Goal: Task Accomplishment & Management: Manage account settings

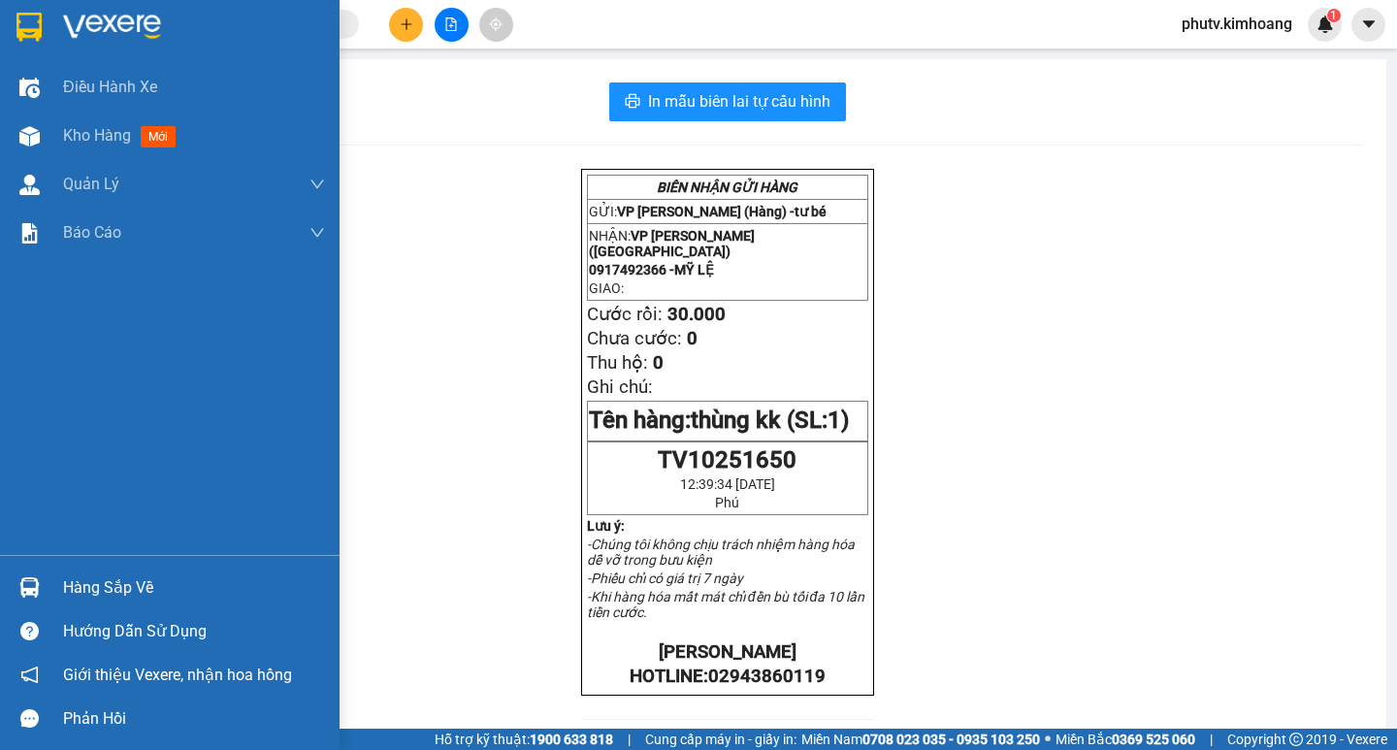
click at [112, 586] on div "Hàng sắp về" at bounding box center [194, 587] width 262 height 29
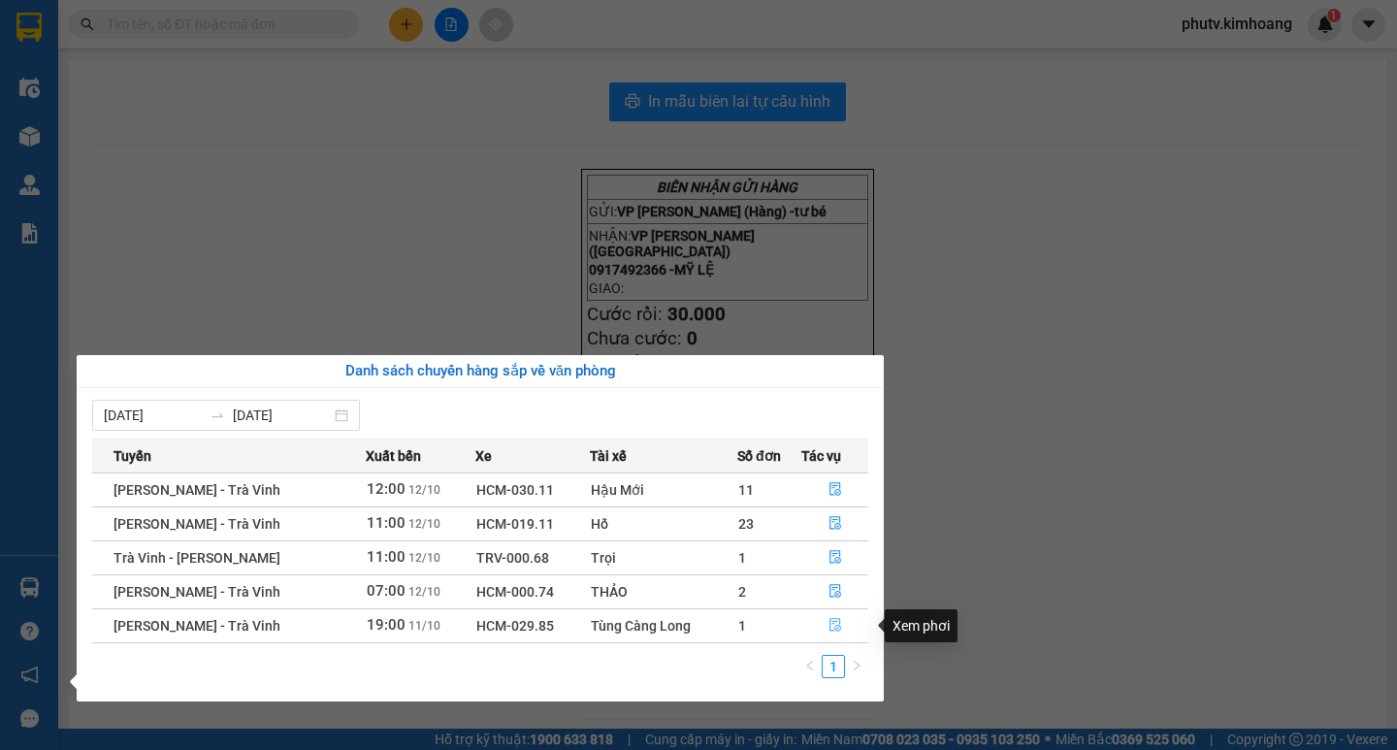
click at [833, 624] on icon "file-done" at bounding box center [835, 625] width 14 height 14
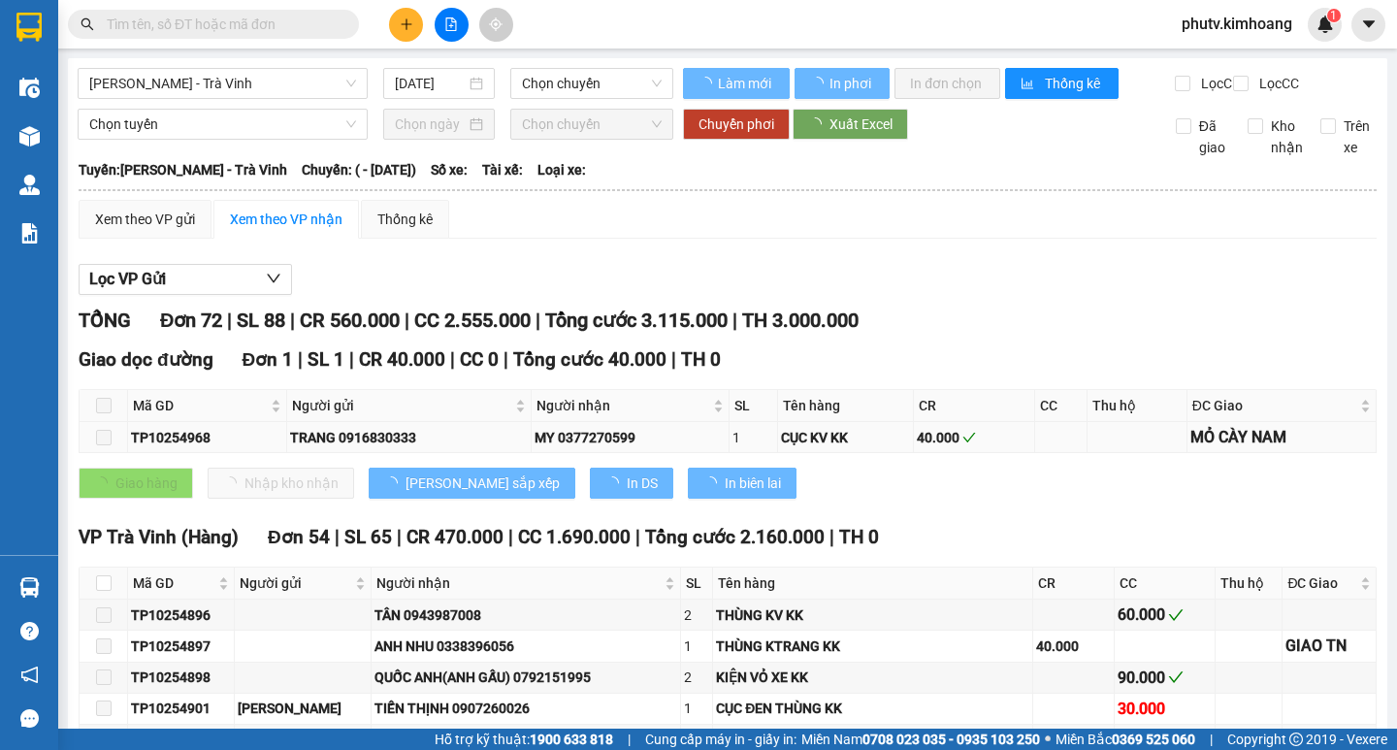
type input "11/10/2025"
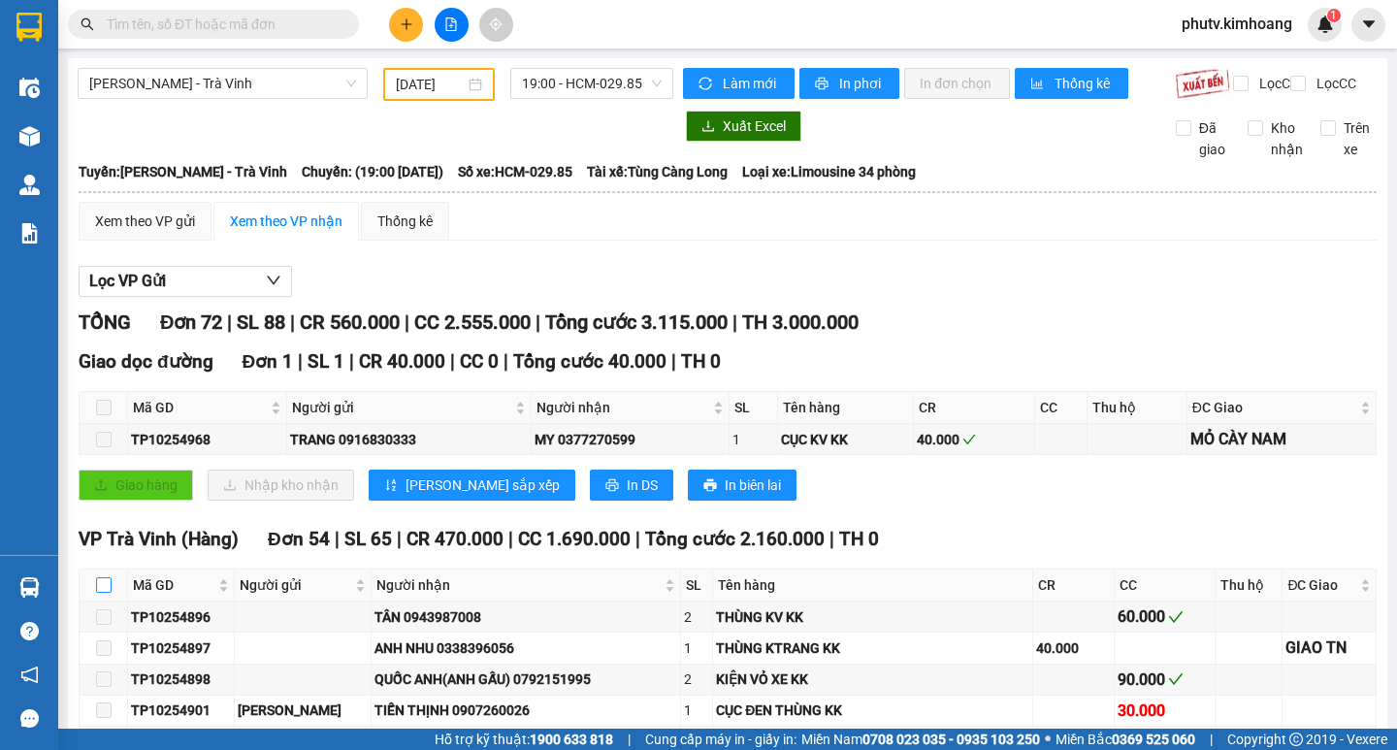
click at [105, 593] on input "checkbox" at bounding box center [104, 585] width 16 height 16
checkbox input "true"
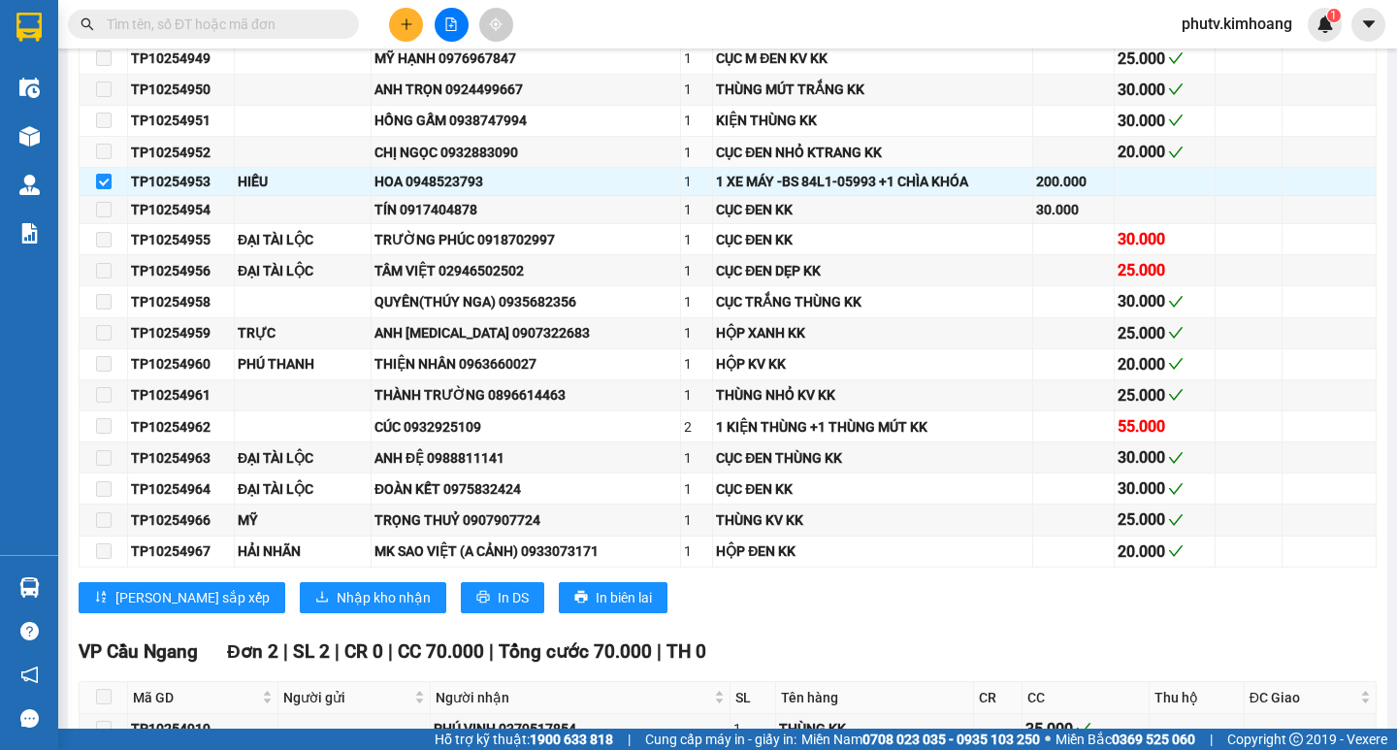
scroll to position [1746, 0]
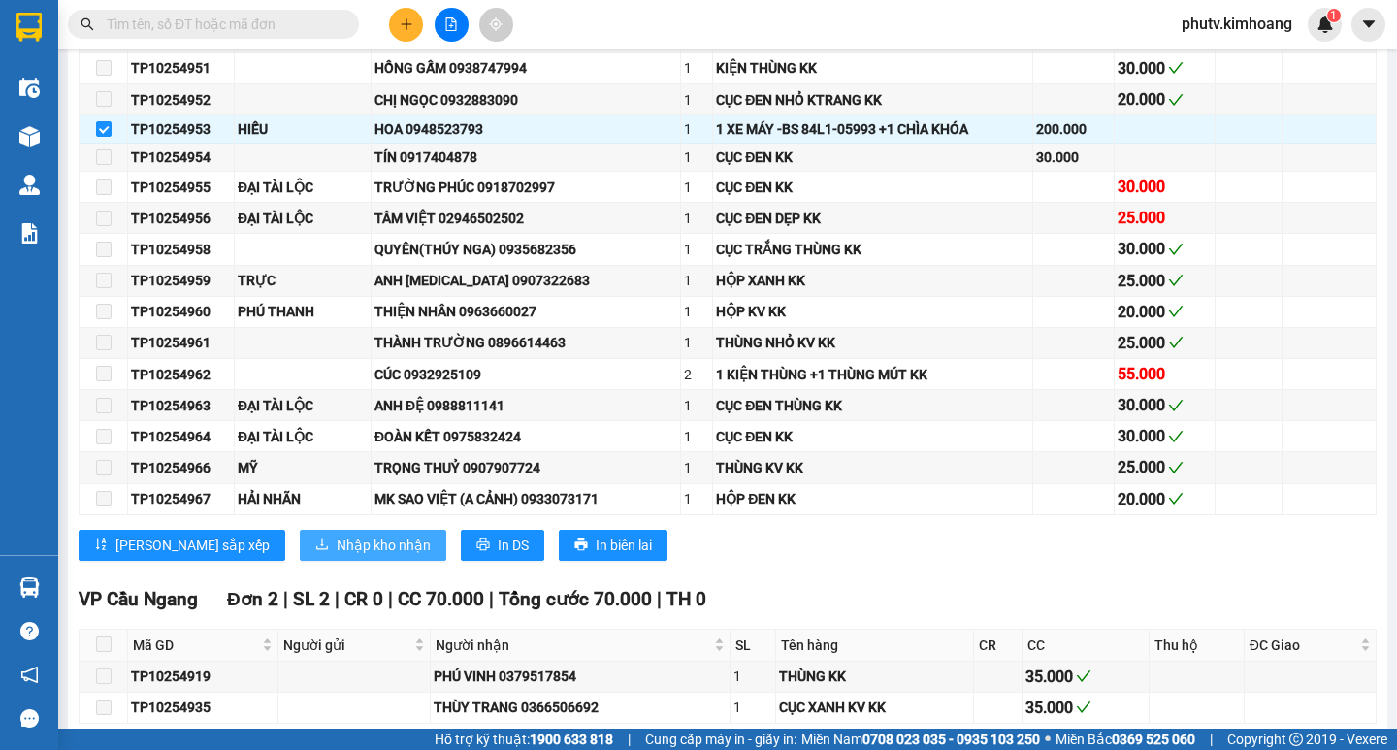
click at [337, 556] on span "Nhập kho nhận" at bounding box center [384, 544] width 94 height 21
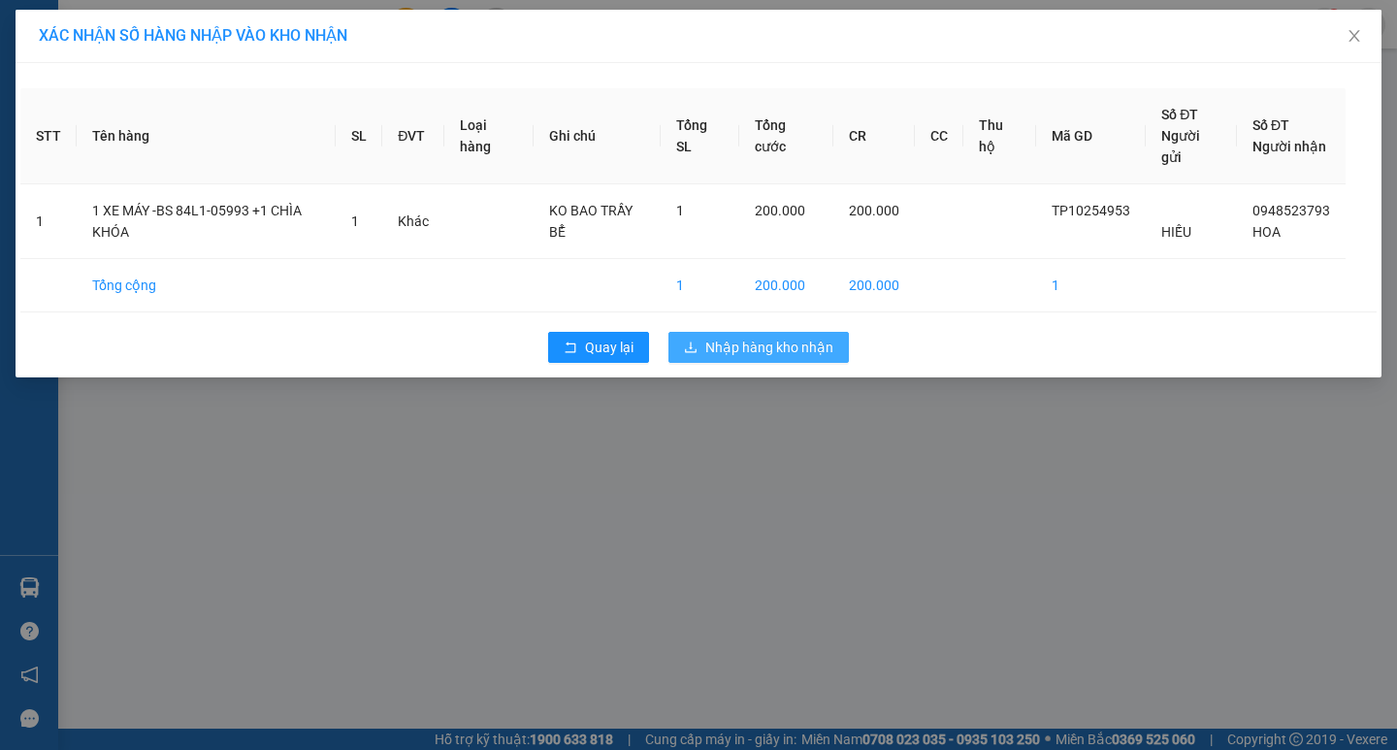
click at [719, 346] on span "Nhập hàng kho nhận" at bounding box center [769, 347] width 128 height 21
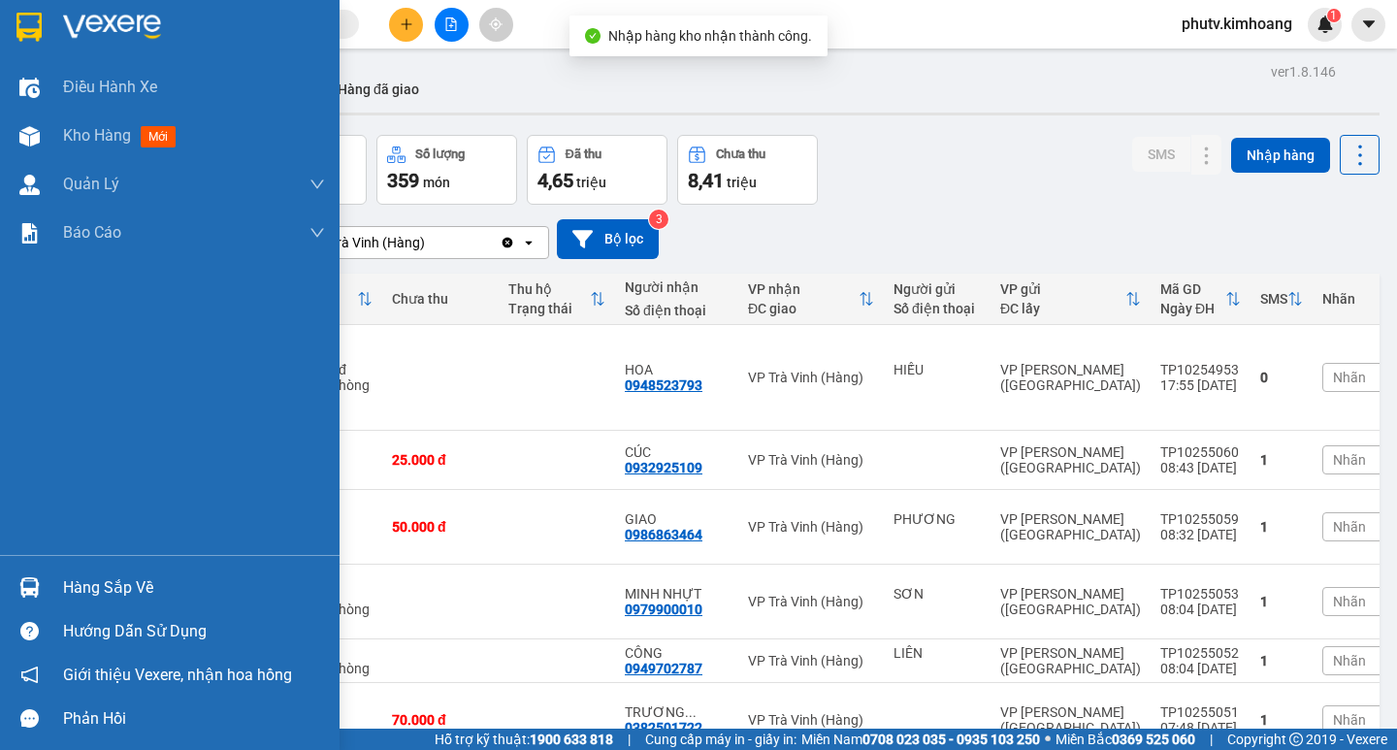
click at [78, 579] on div "Hàng sắp về" at bounding box center [194, 587] width 262 height 29
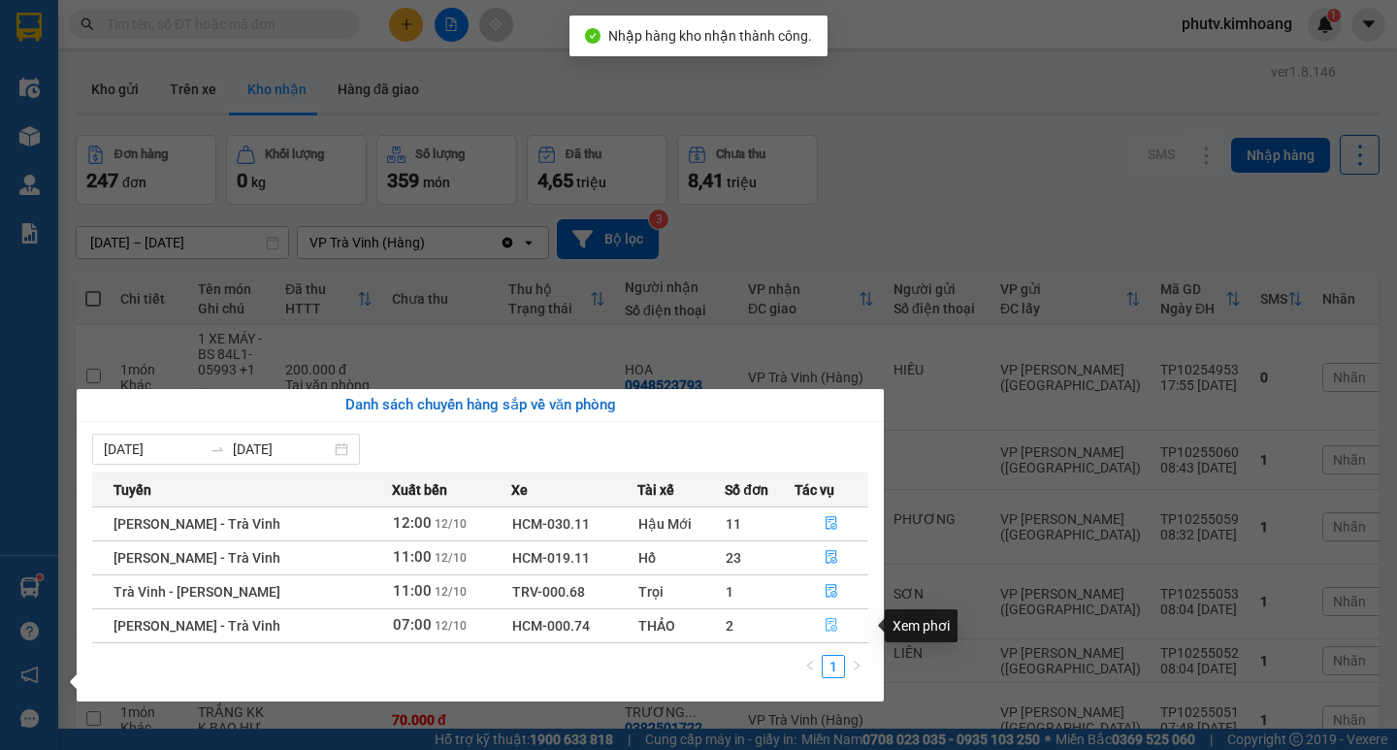
click at [832, 622] on icon "file-done" at bounding box center [831, 625] width 14 height 14
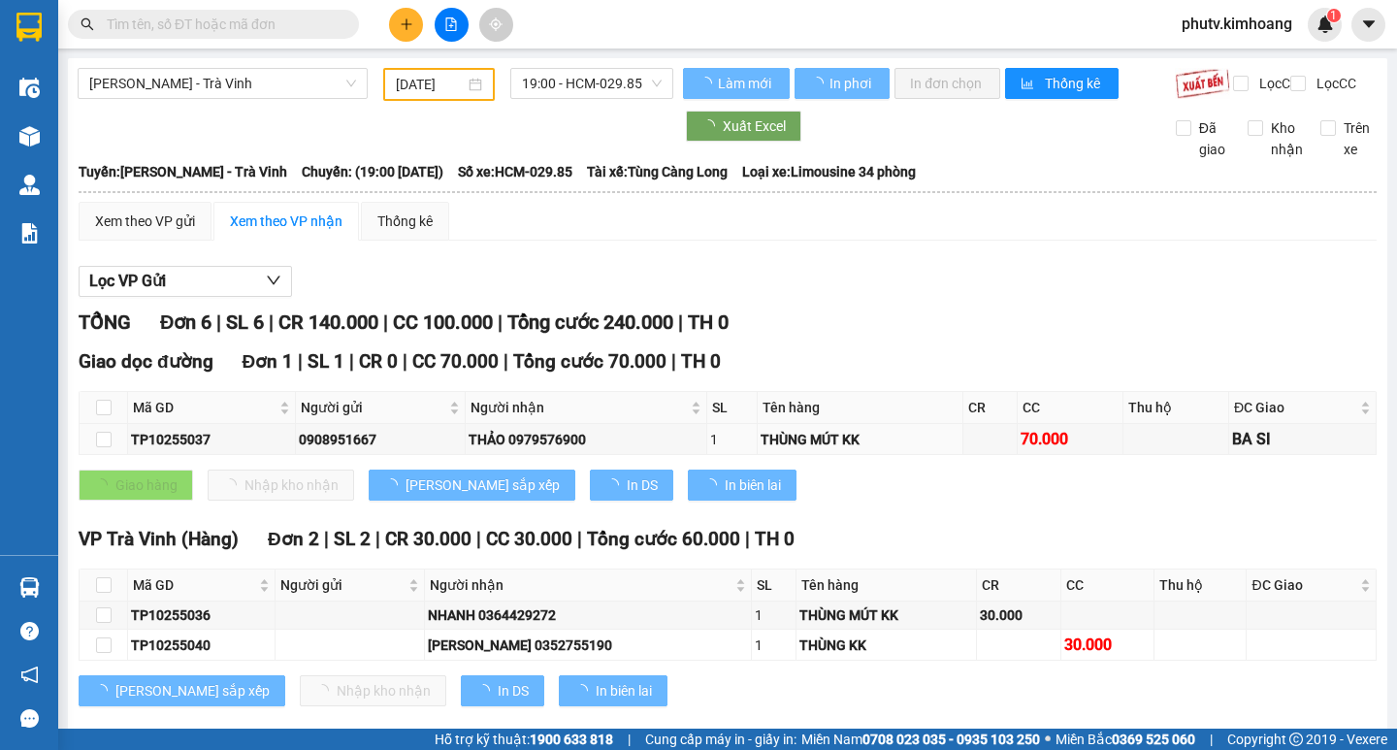
type input "[DATE]"
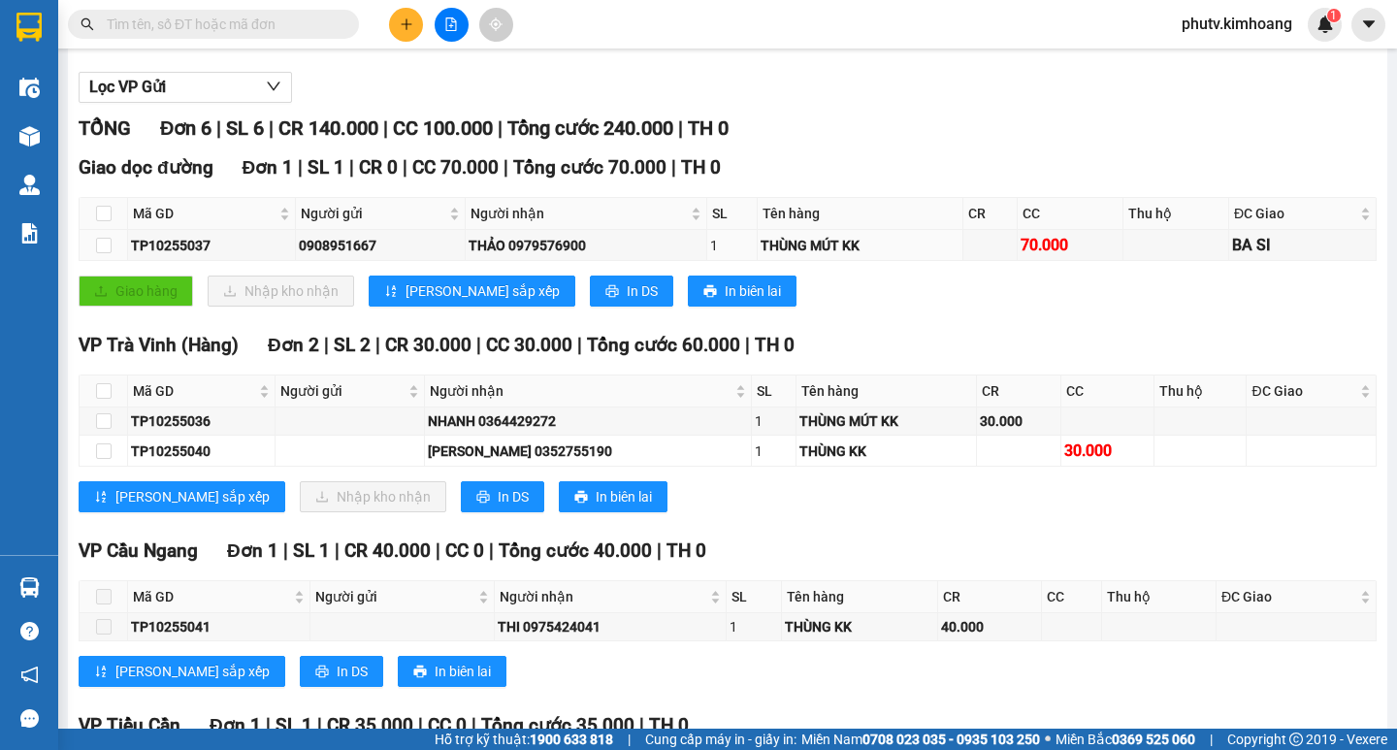
scroll to position [194, 0]
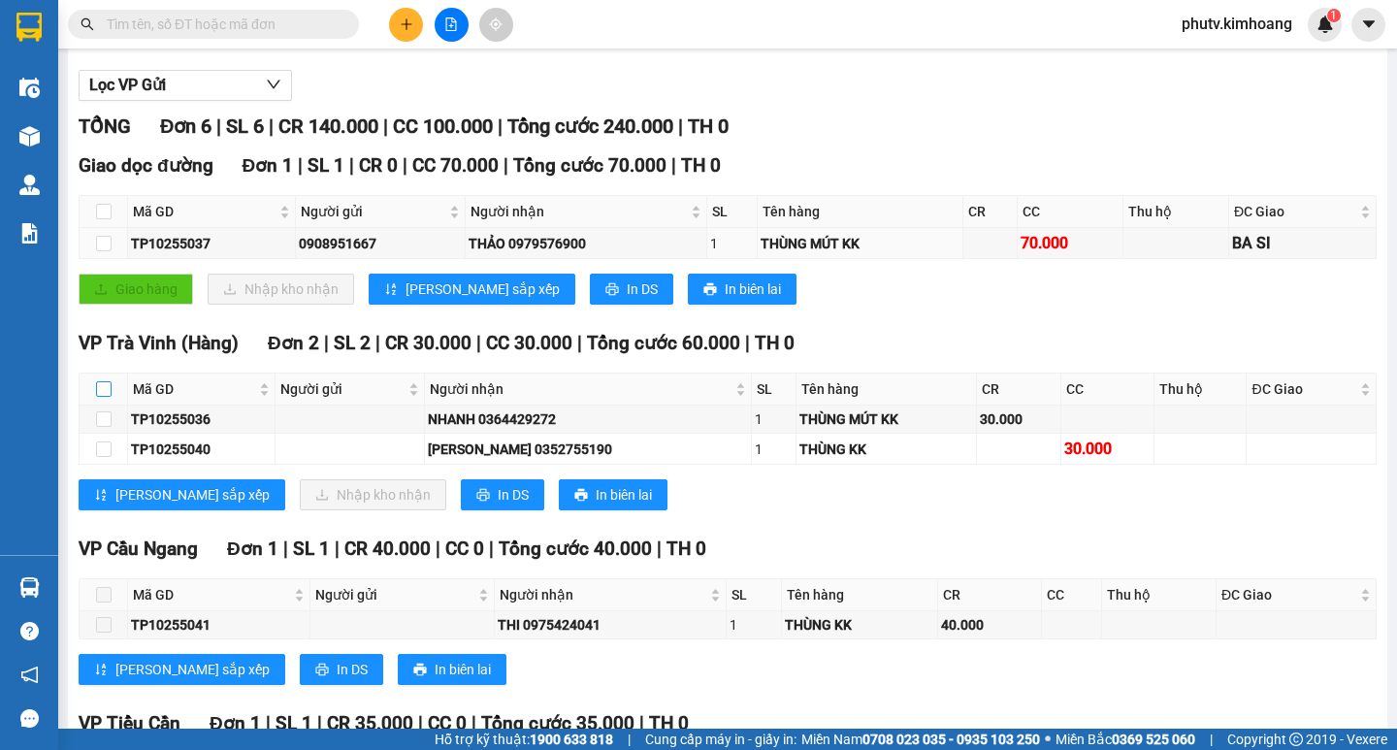
click at [100, 397] on input "checkbox" at bounding box center [104, 389] width 16 height 16
checkbox input "true"
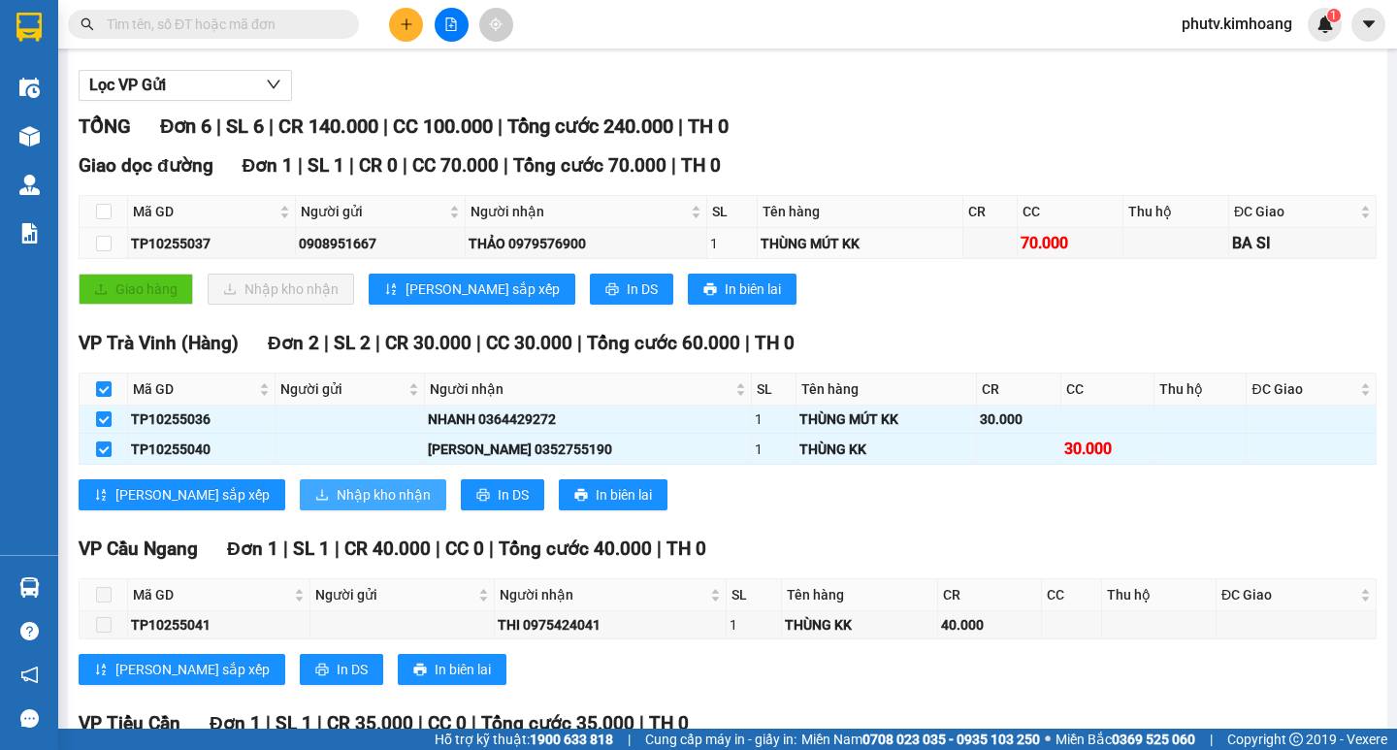
click at [337, 505] on span "Nhập kho nhận" at bounding box center [384, 494] width 94 height 21
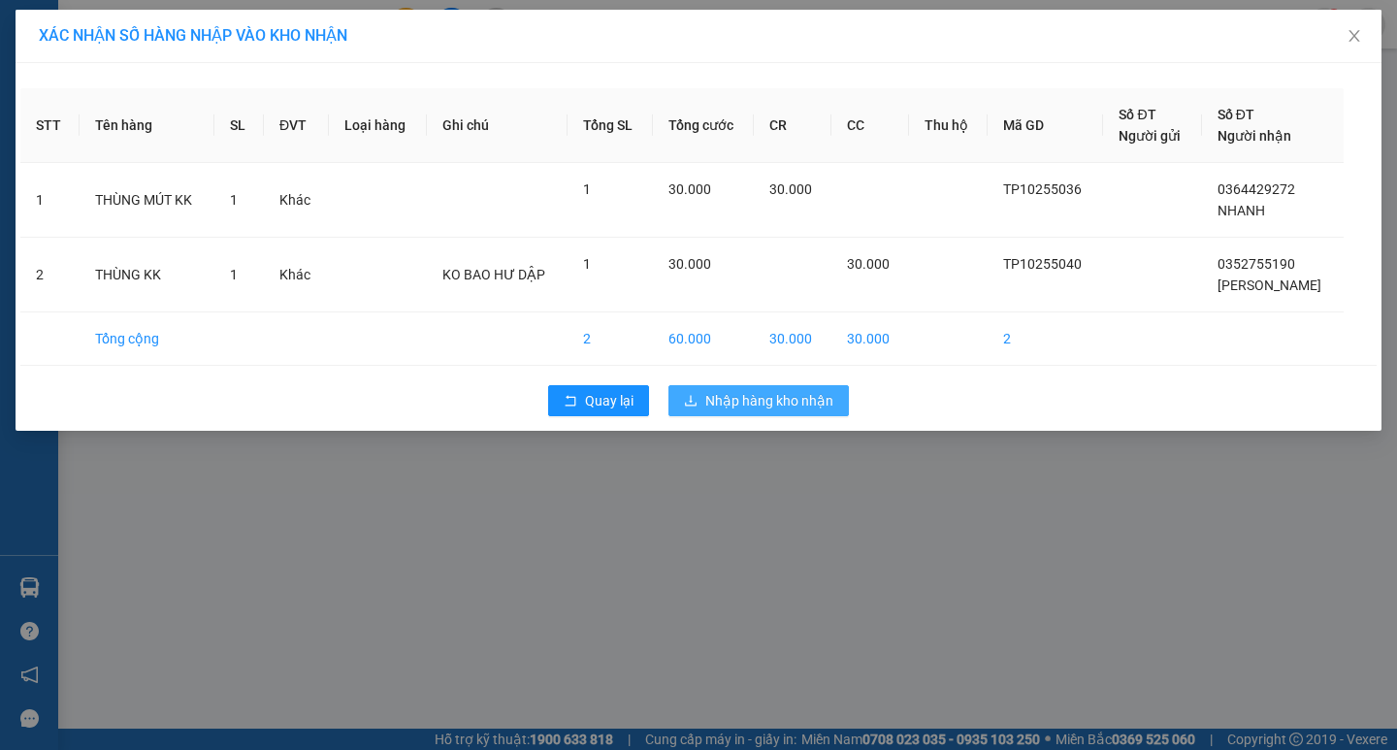
click at [756, 411] on button "Nhập hàng kho nhận" at bounding box center [758, 400] width 180 height 31
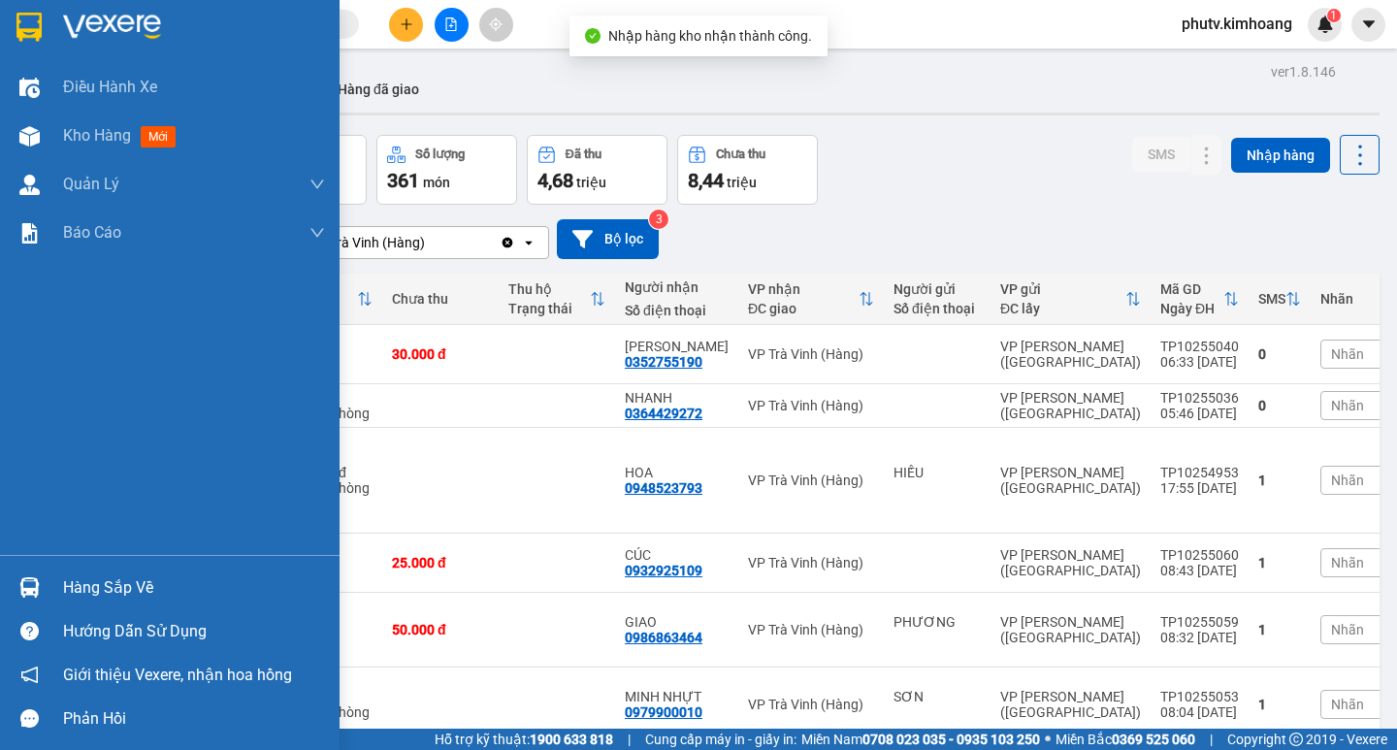
click at [83, 591] on div "Hàng sắp về" at bounding box center [194, 587] width 262 height 29
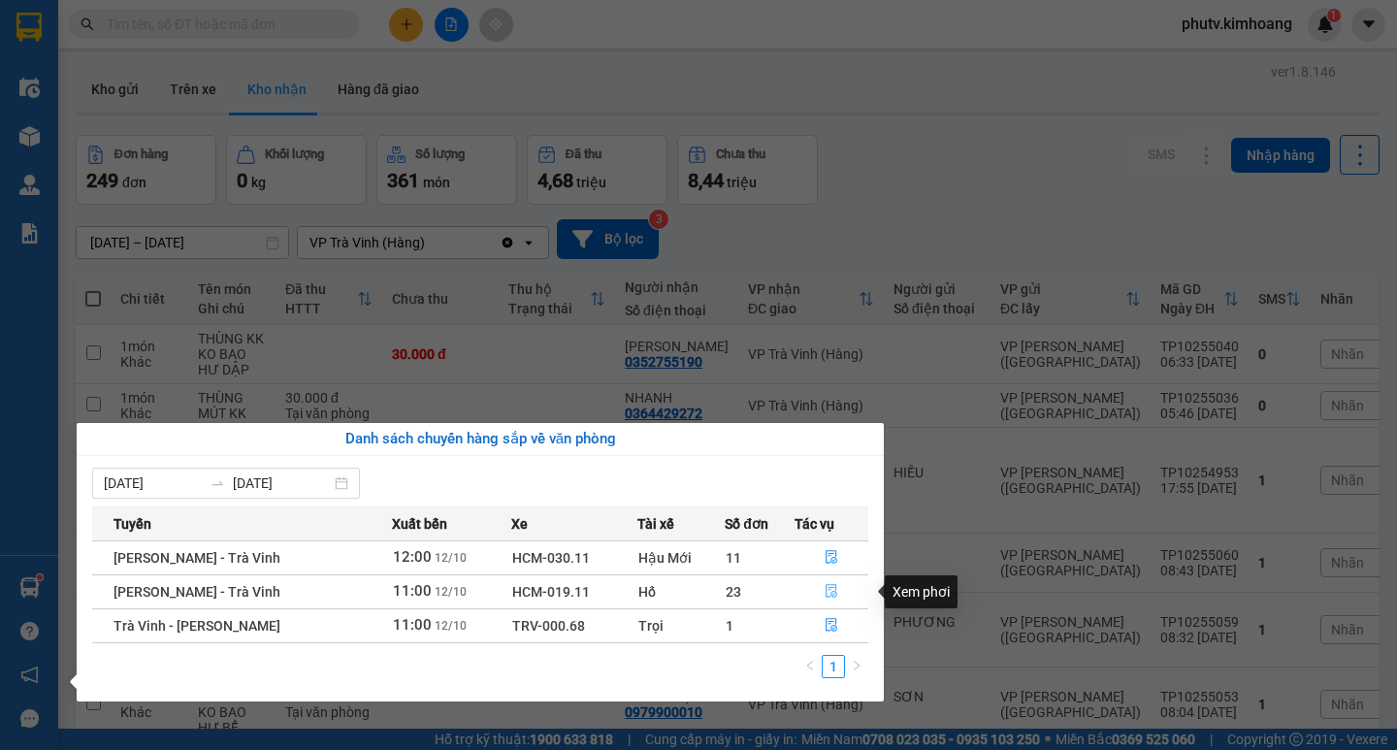
click at [826, 593] on icon "file-done" at bounding box center [831, 591] width 14 height 14
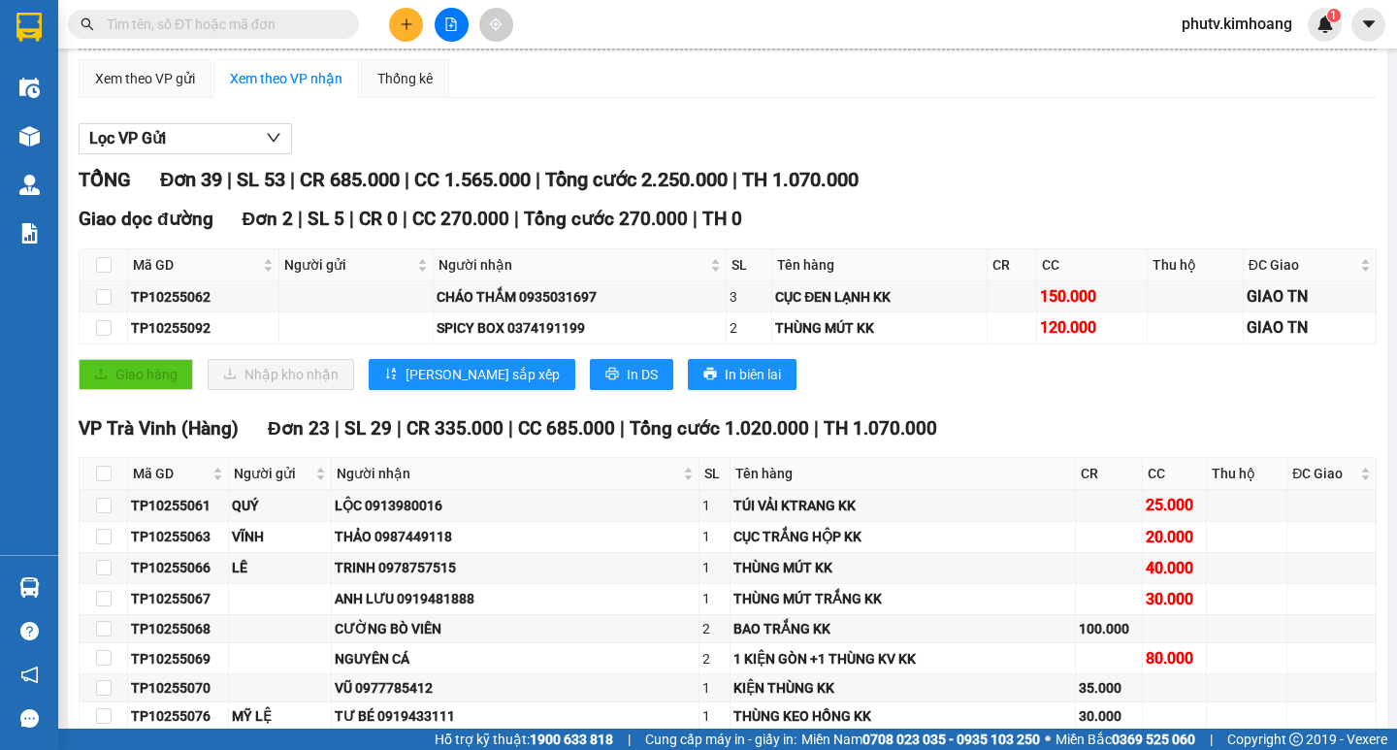
scroll to position [194, 0]
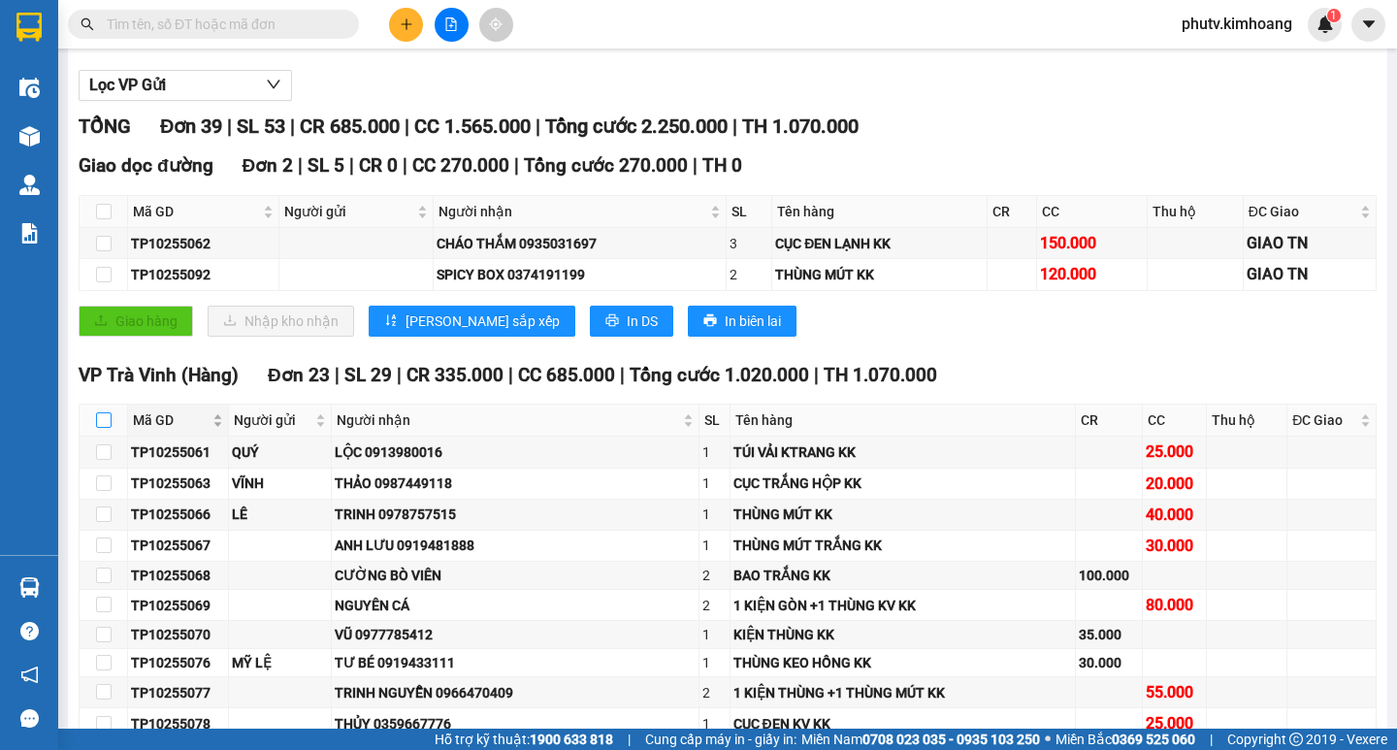
click at [105, 428] on input "checkbox" at bounding box center [104, 420] width 16 height 16
checkbox input "true"
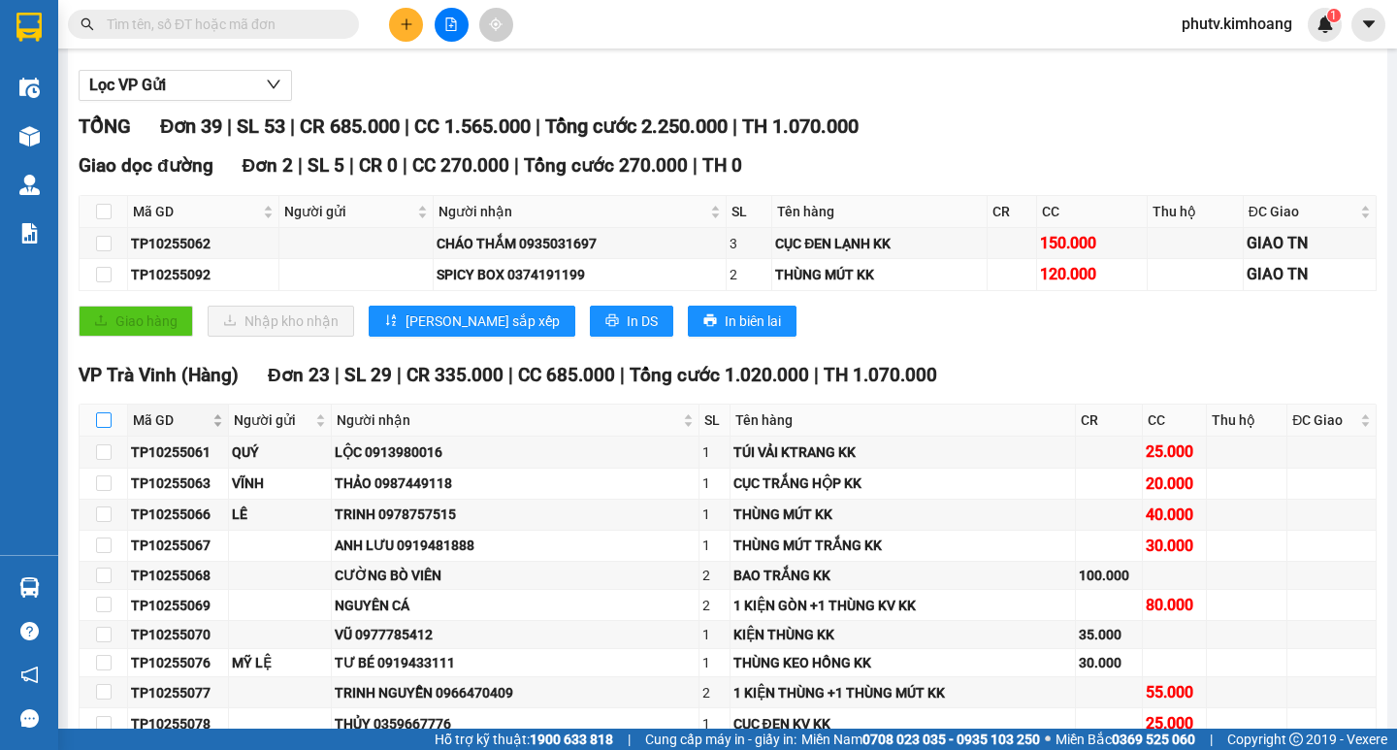
checkbox input "true"
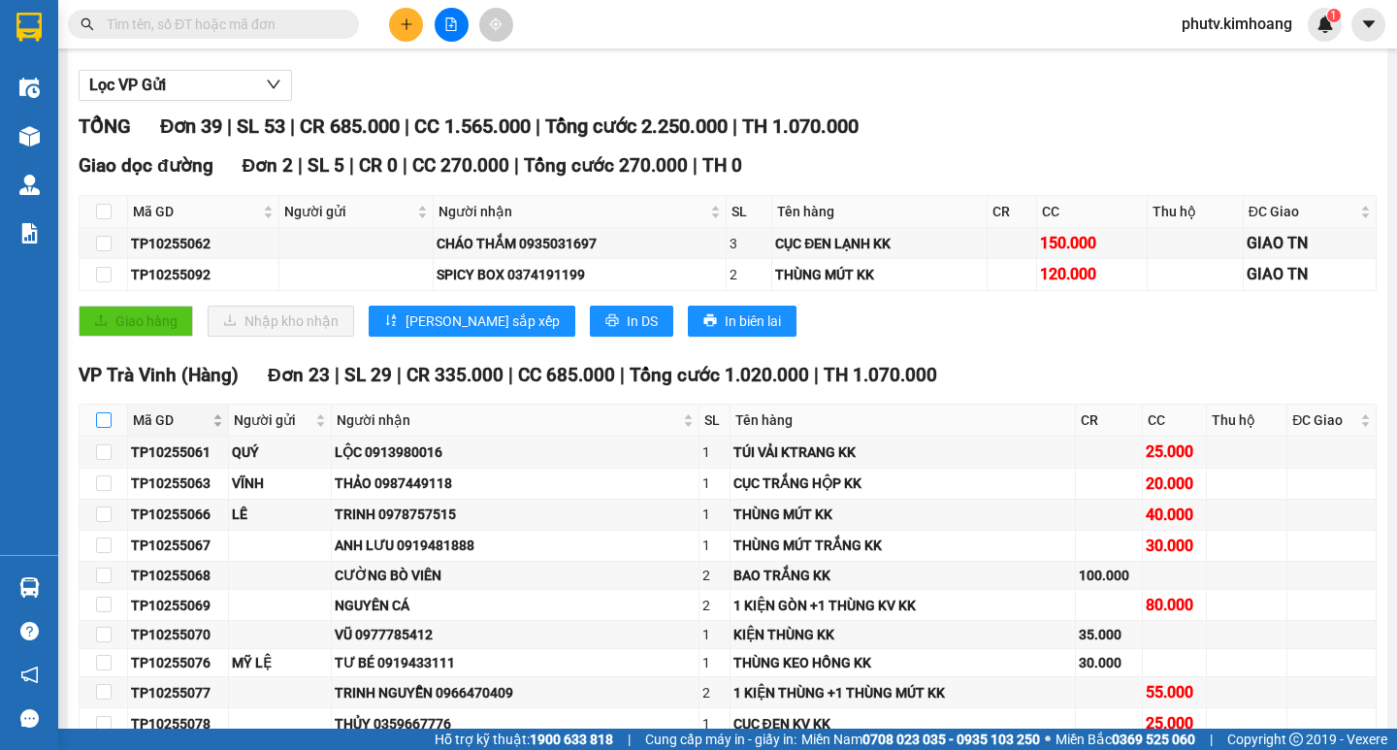
checkbox input "true"
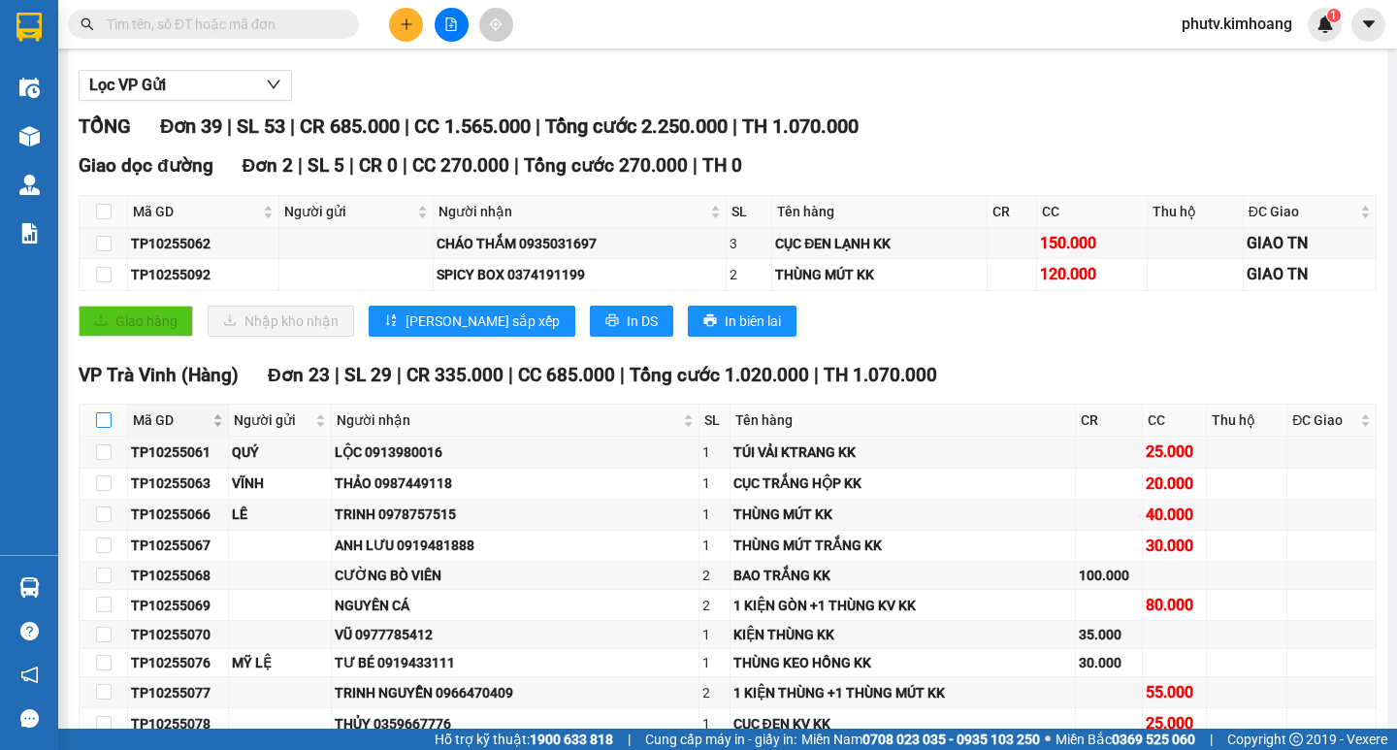
checkbox input "true"
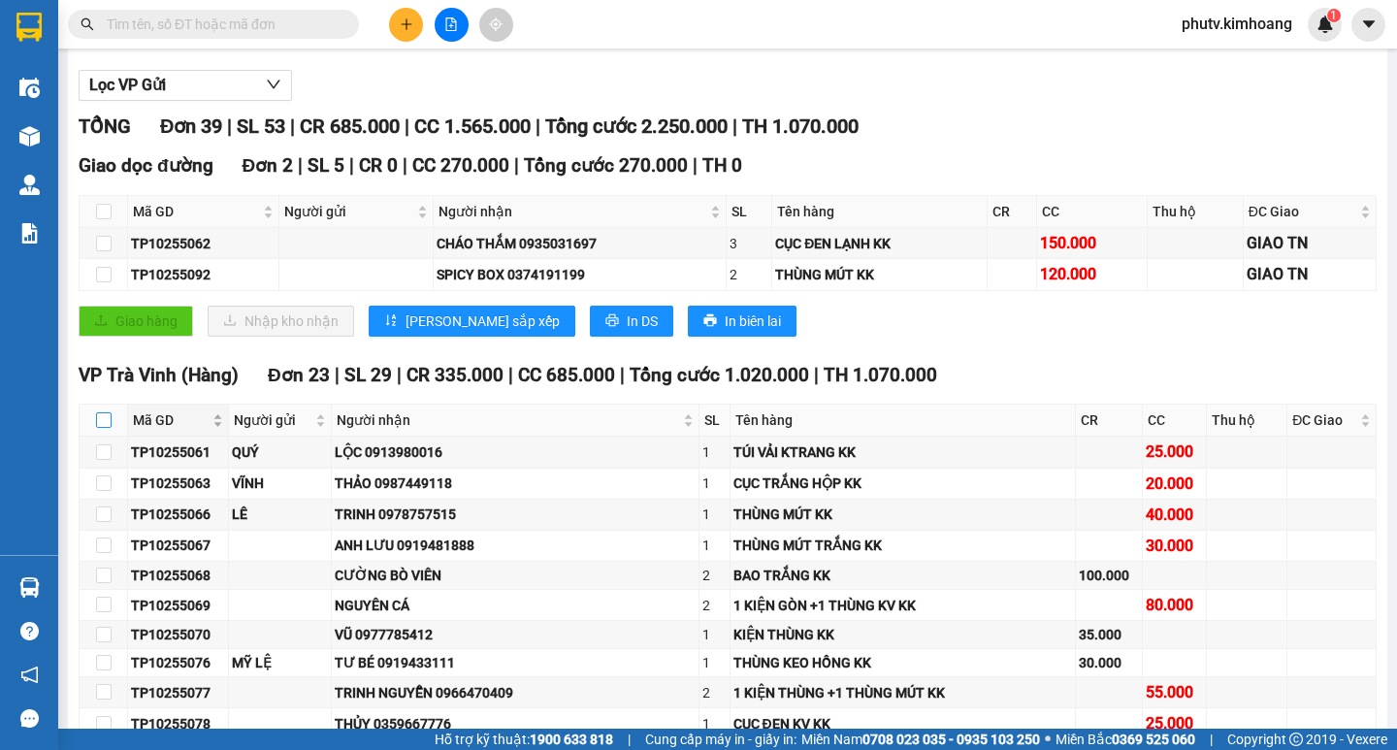
checkbox input "true"
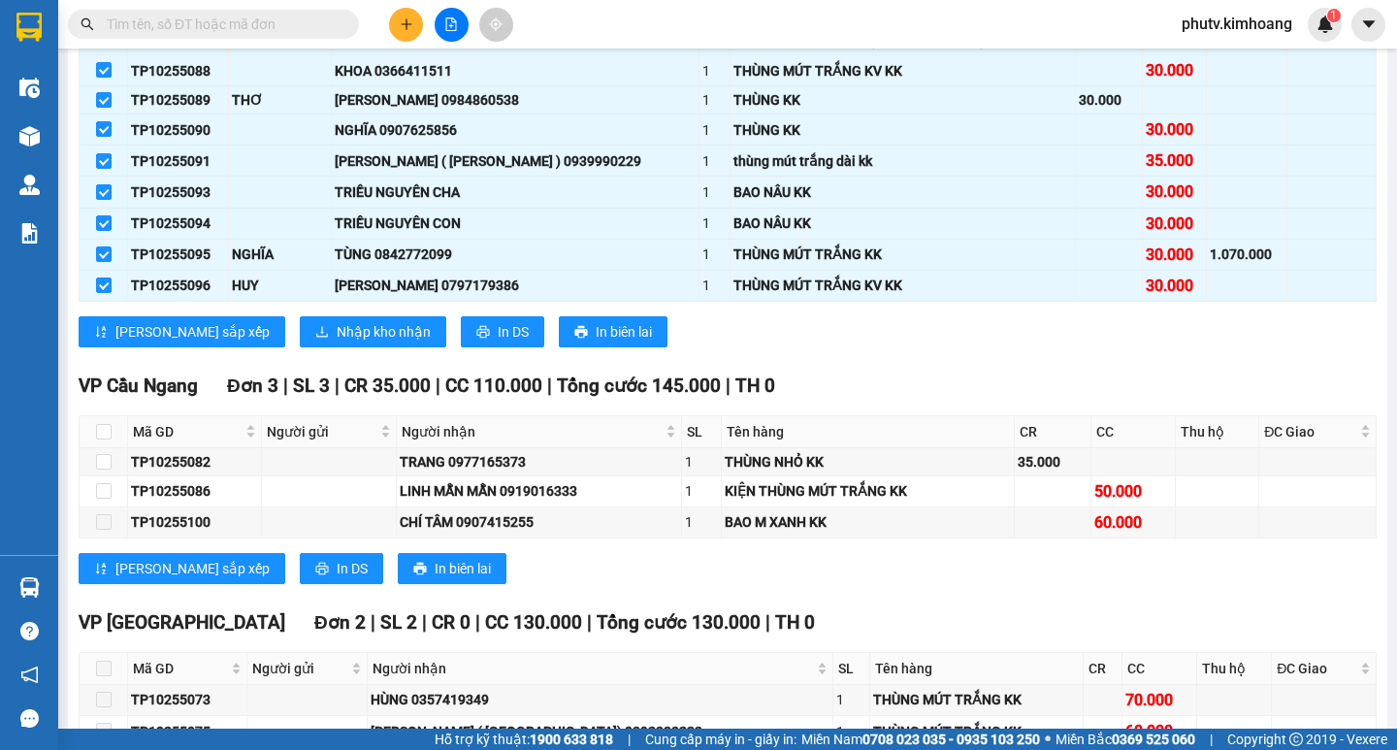
scroll to position [1067, 0]
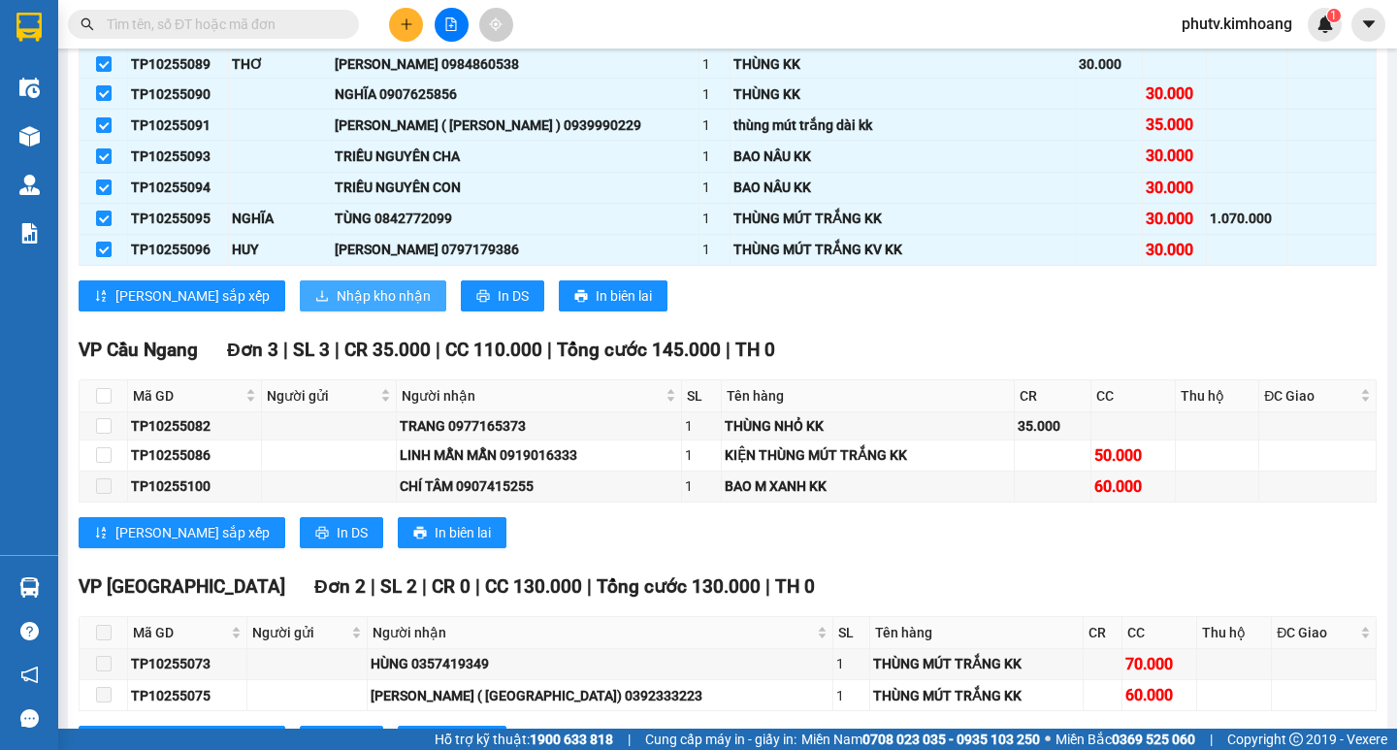
click at [337, 306] on span "Nhập kho nhận" at bounding box center [384, 295] width 94 height 21
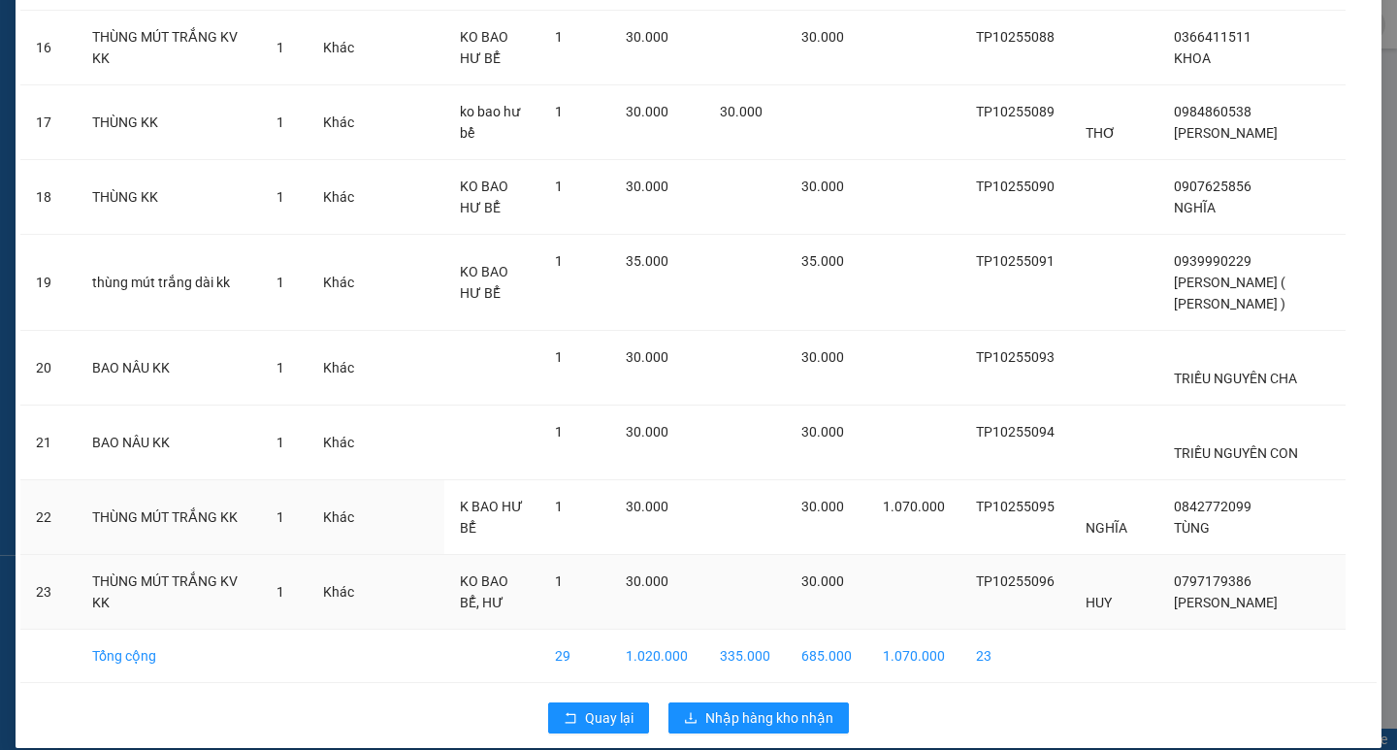
scroll to position [1358, 0]
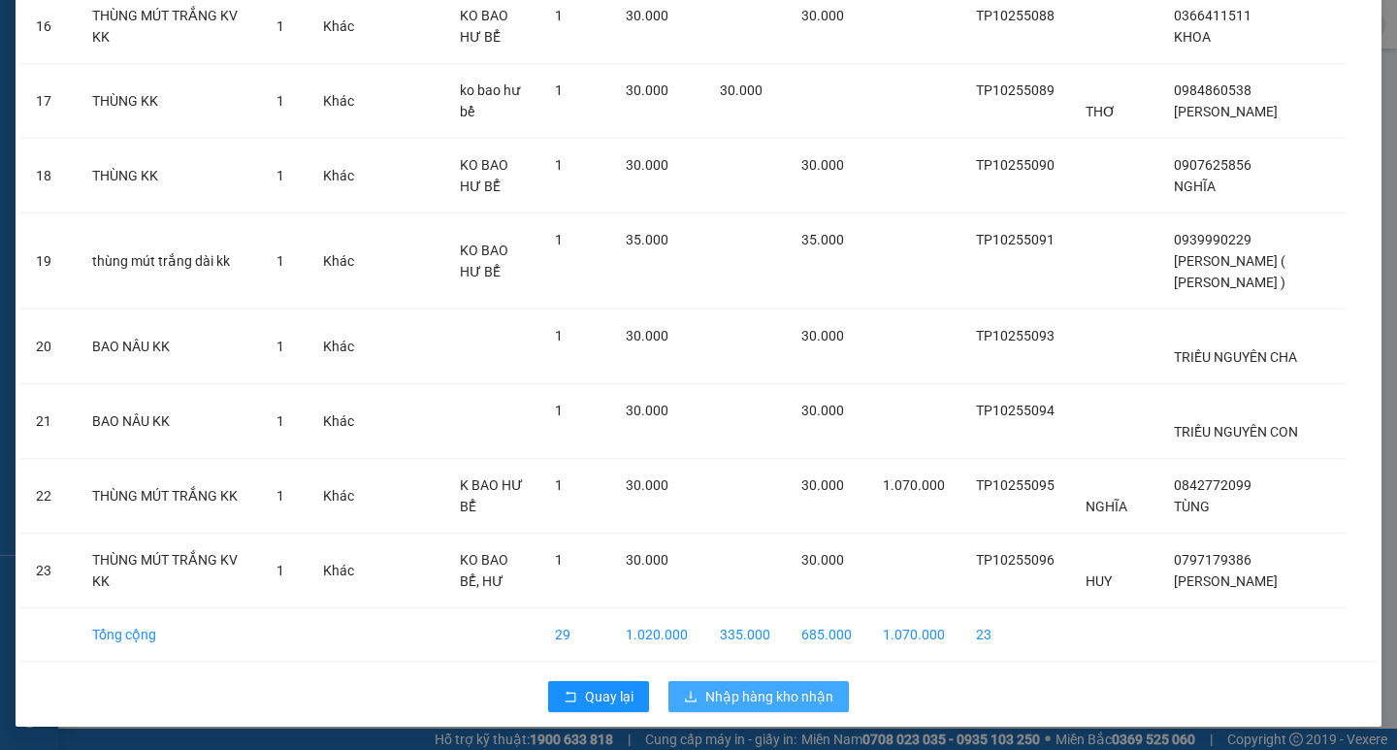
click at [760, 692] on span "Nhập hàng kho nhận" at bounding box center [769, 696] width 128 height 21
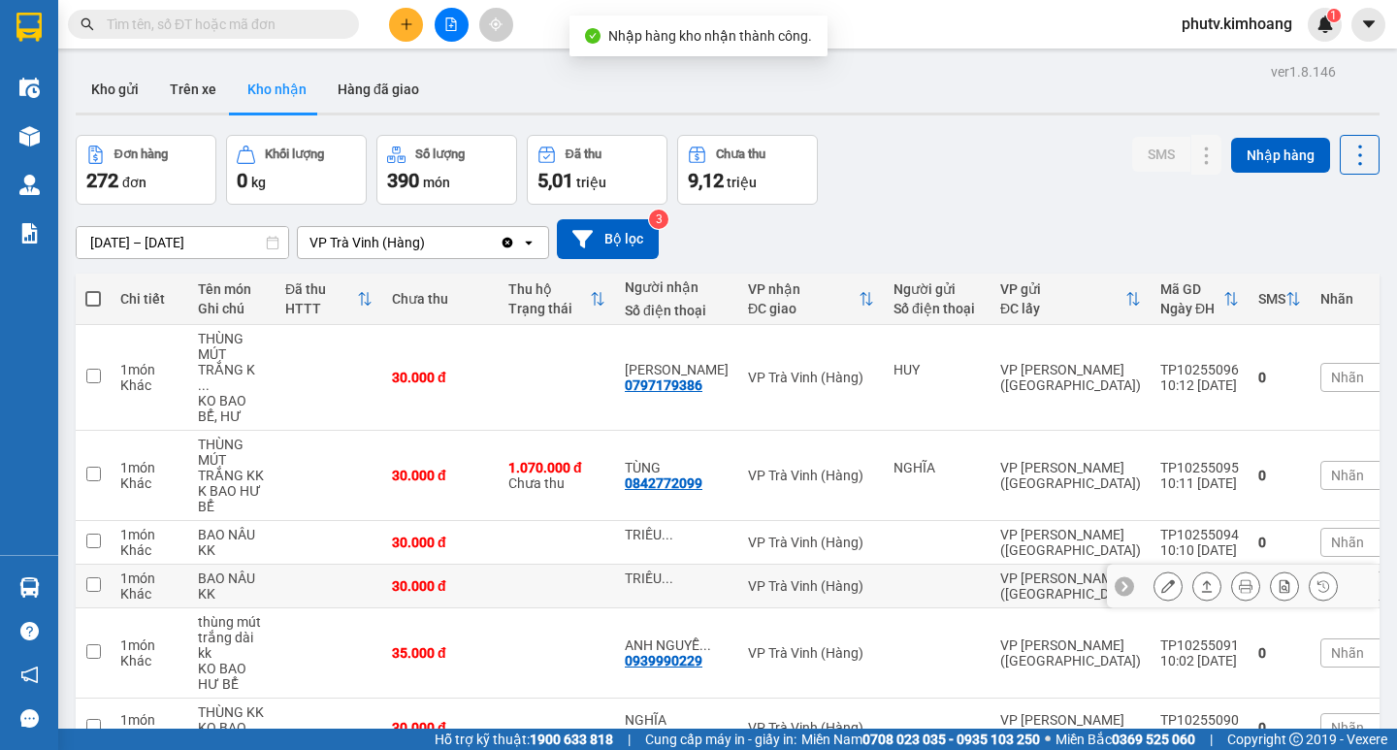
drag, startPoint x: 100, startPoint y: 577, endPoint x: 160, endPoint y: 579, distance: 60.2
click at [100, 579] on td at bounding box center [93, 586] width 35 height 44
checkbox input "true"
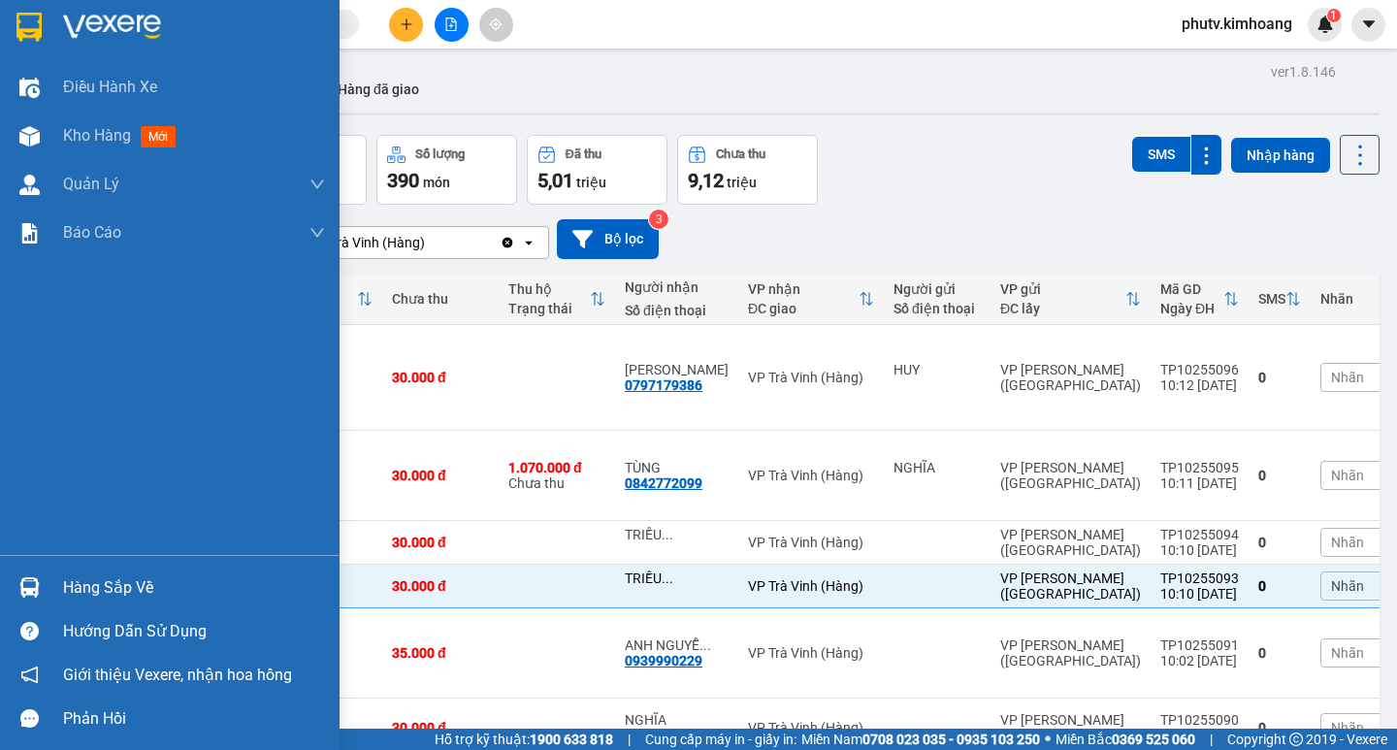
click at [74, 592] on div "Hàng sắp về" at bounding box center [194, 587] width 262 height 29
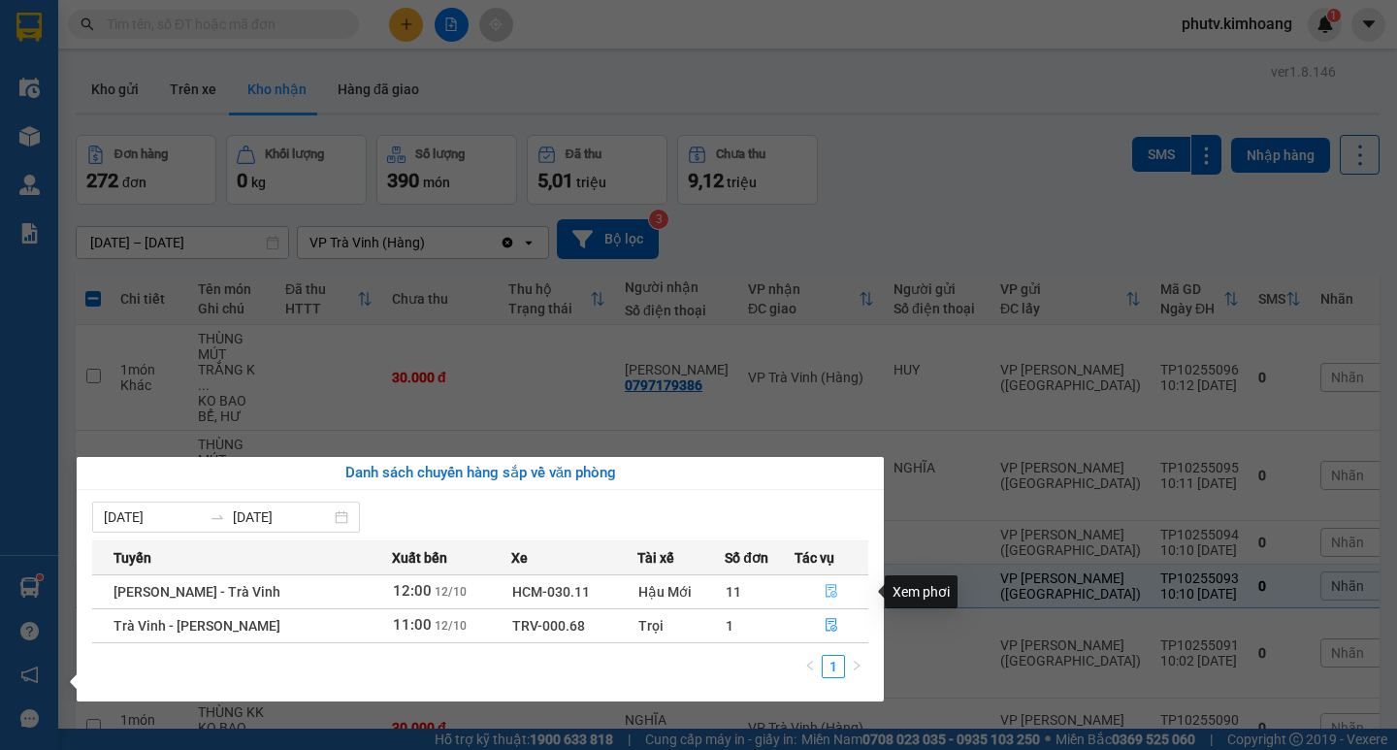
click at [828, 593] on icon "file-done" at bounding box center [831, 591] width 14 height 14
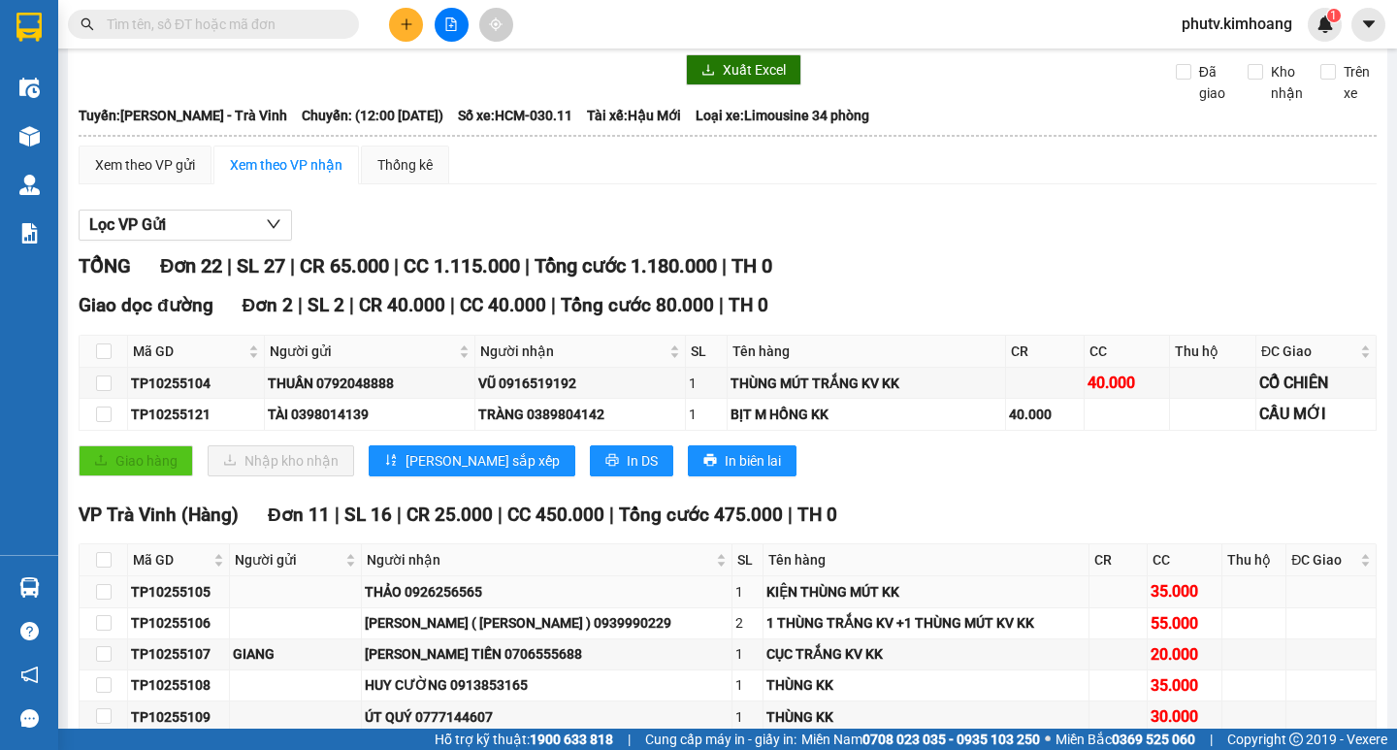
scroll to position [97, 0]
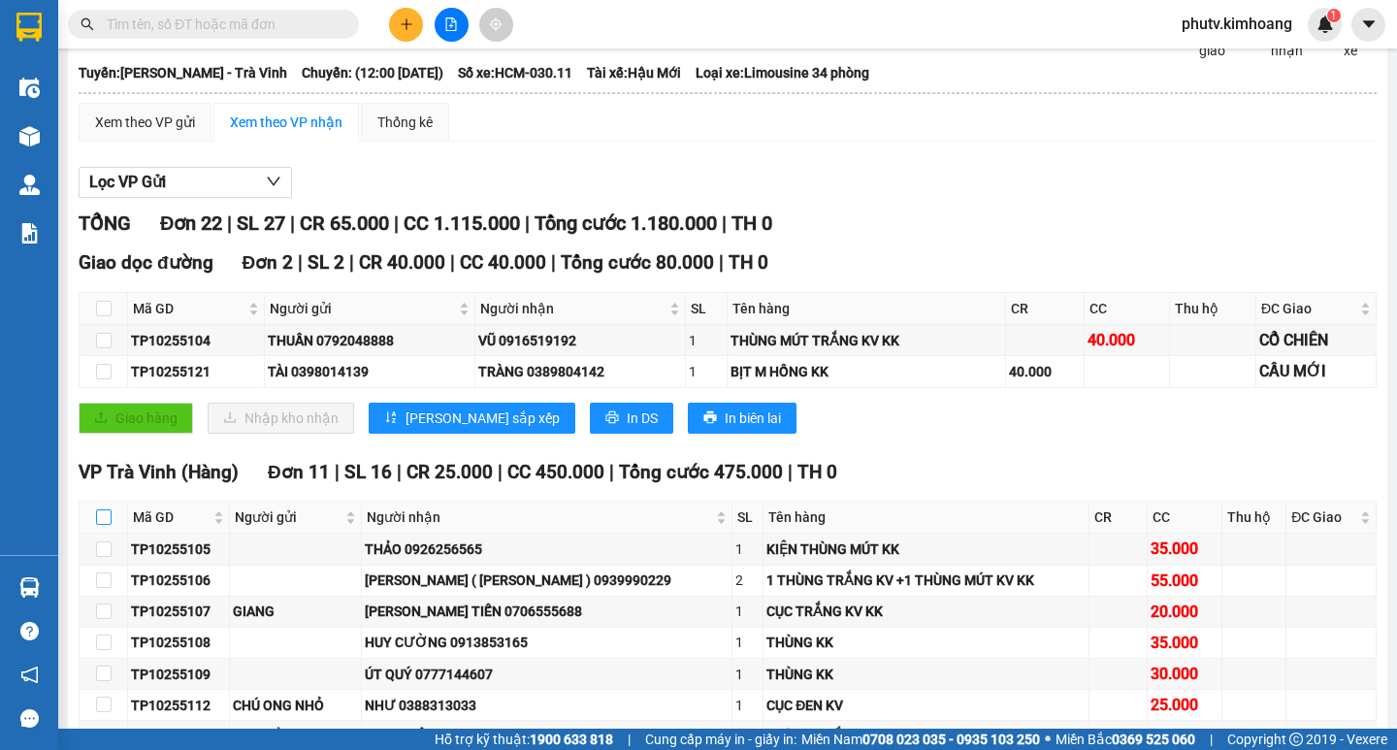
click at [97, 525] on input "checkbox" at bounding box center [104, 517] width 16 height 16
checkbox input "true"
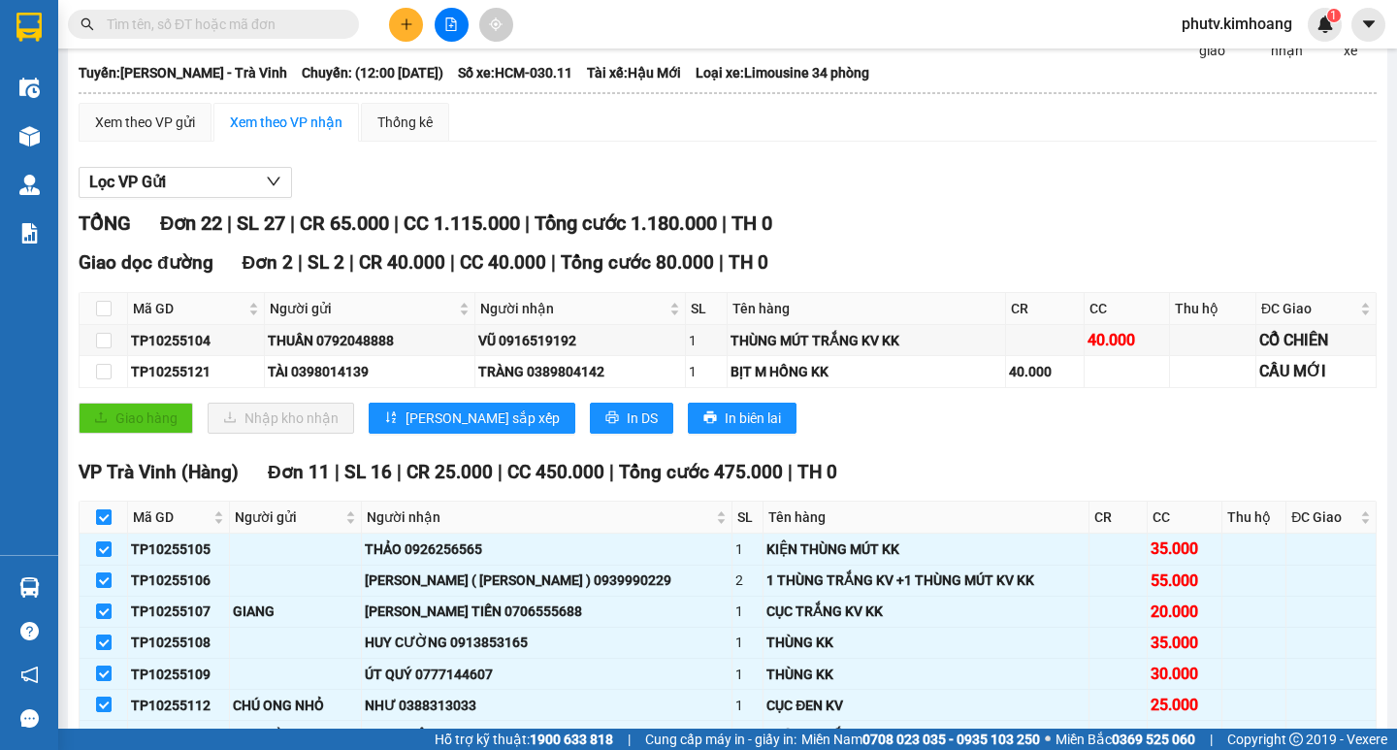
checkbox input "true"
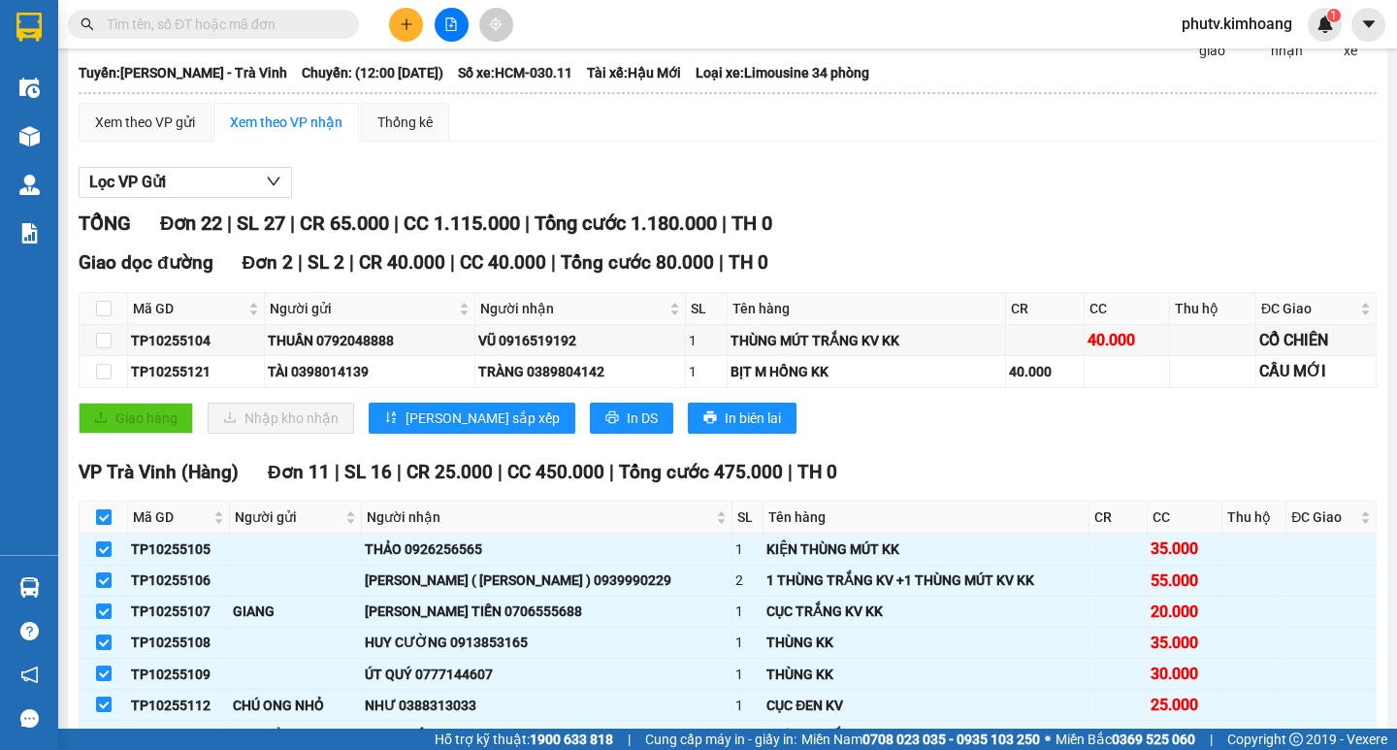
checkbox input "true"
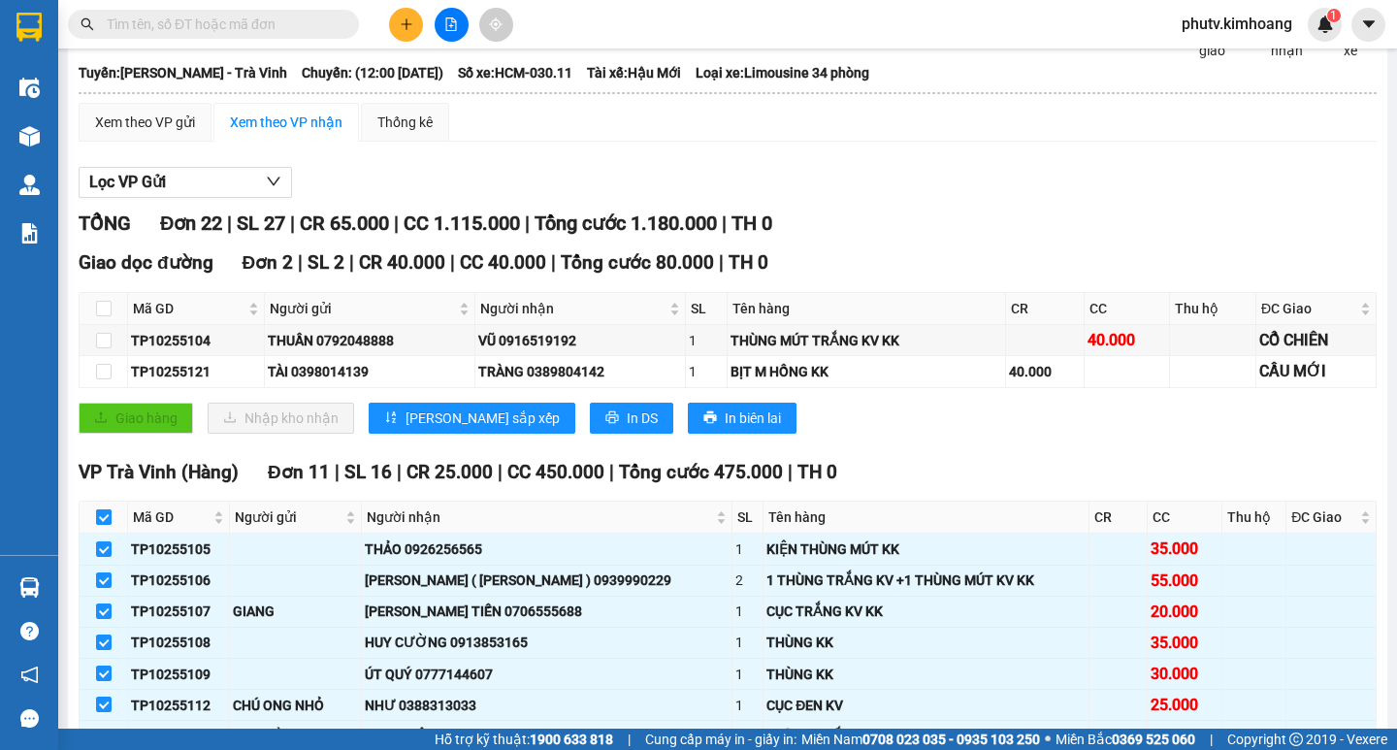
checkbox input "true"
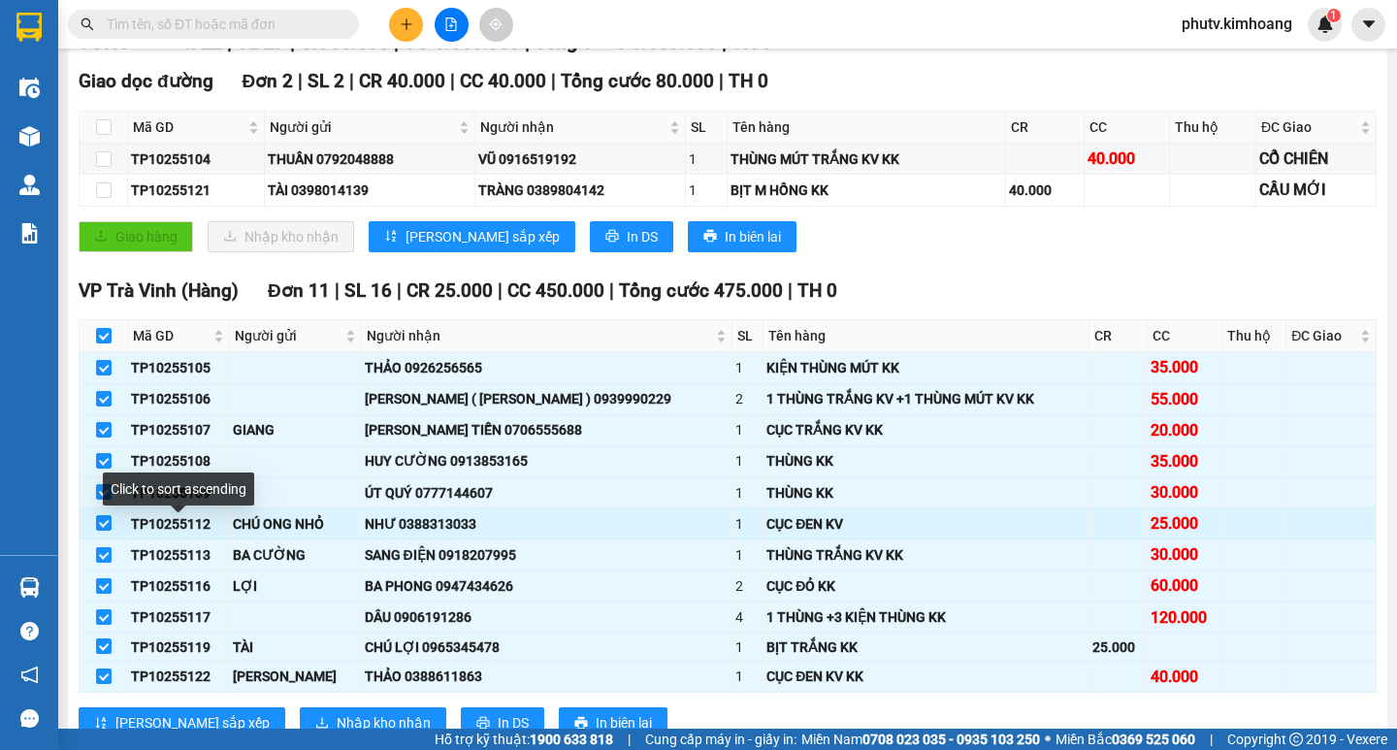
scroll to position [291, 0]
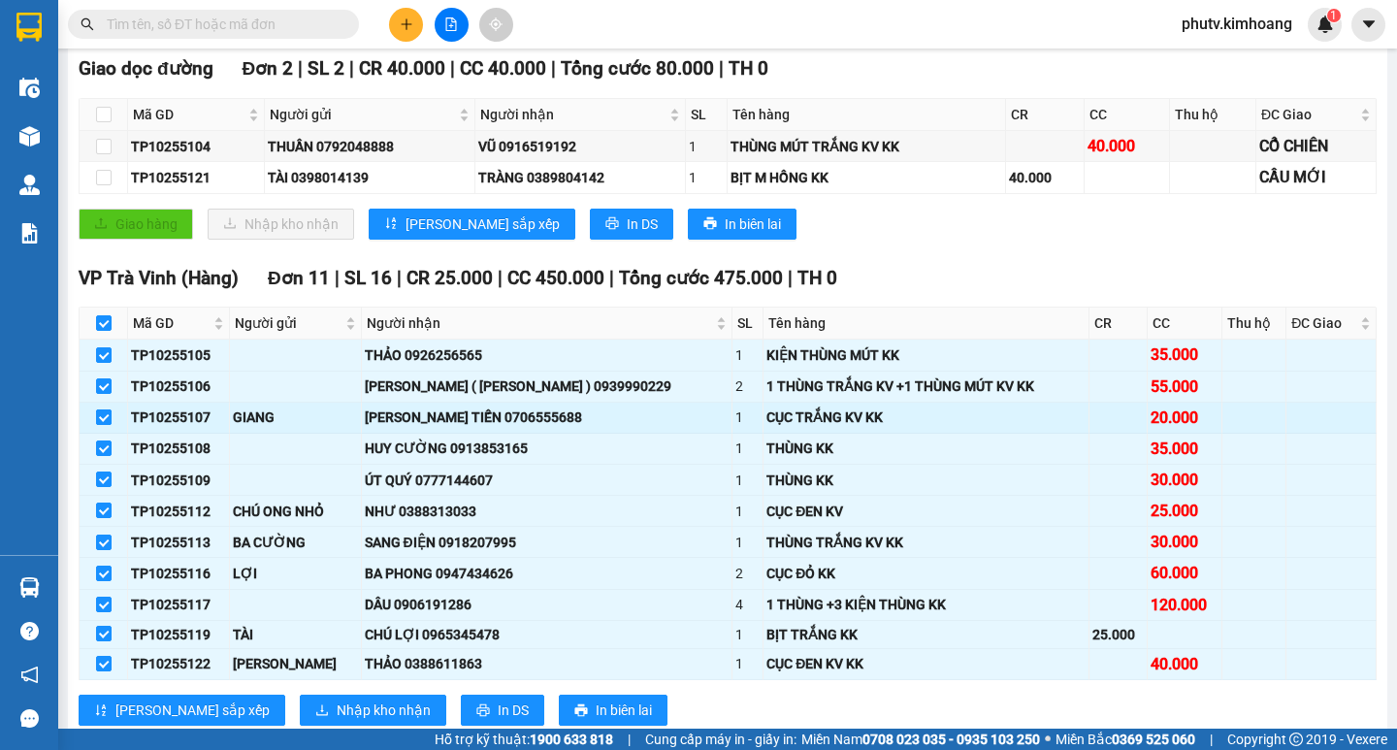
click at [104, 425] on input "checkbox" at bounding box center [104, 417] width 16 height 16
checkbox input "false"
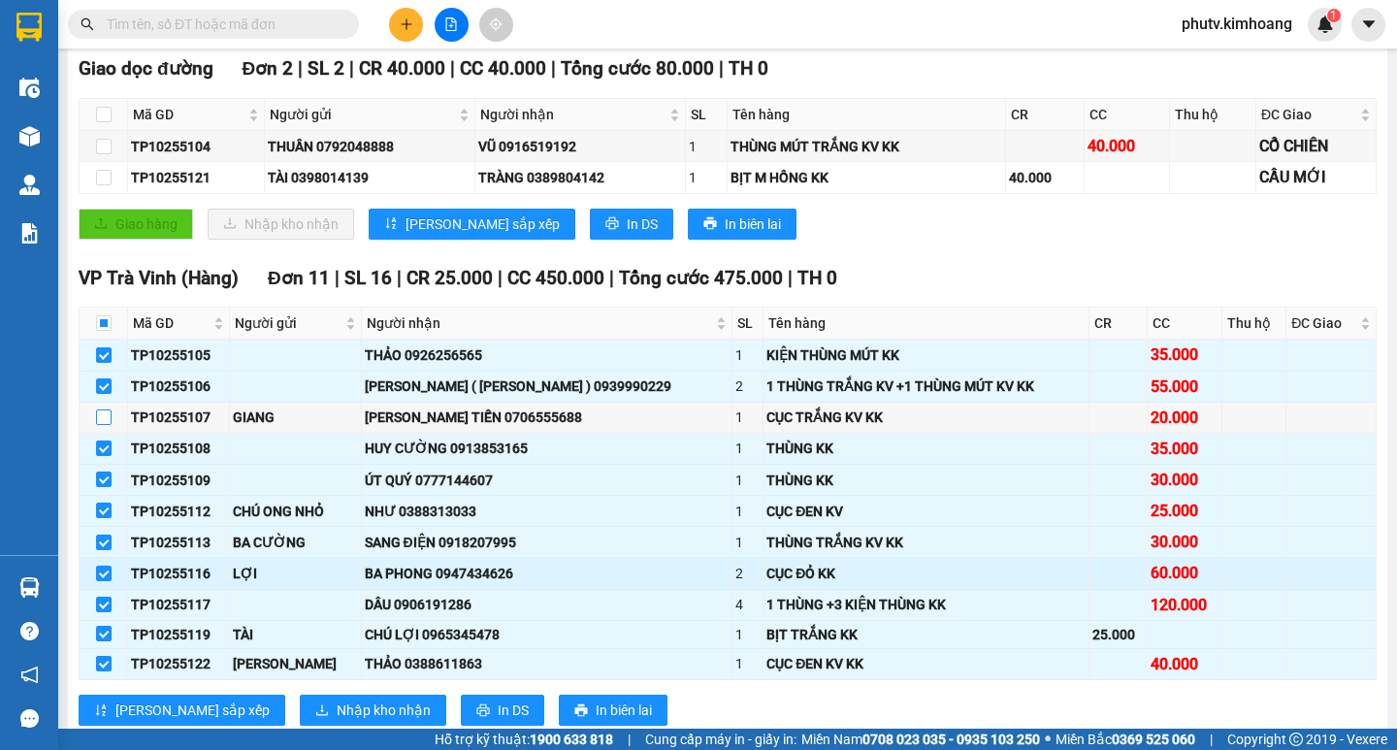
scroll to position [388, 0]
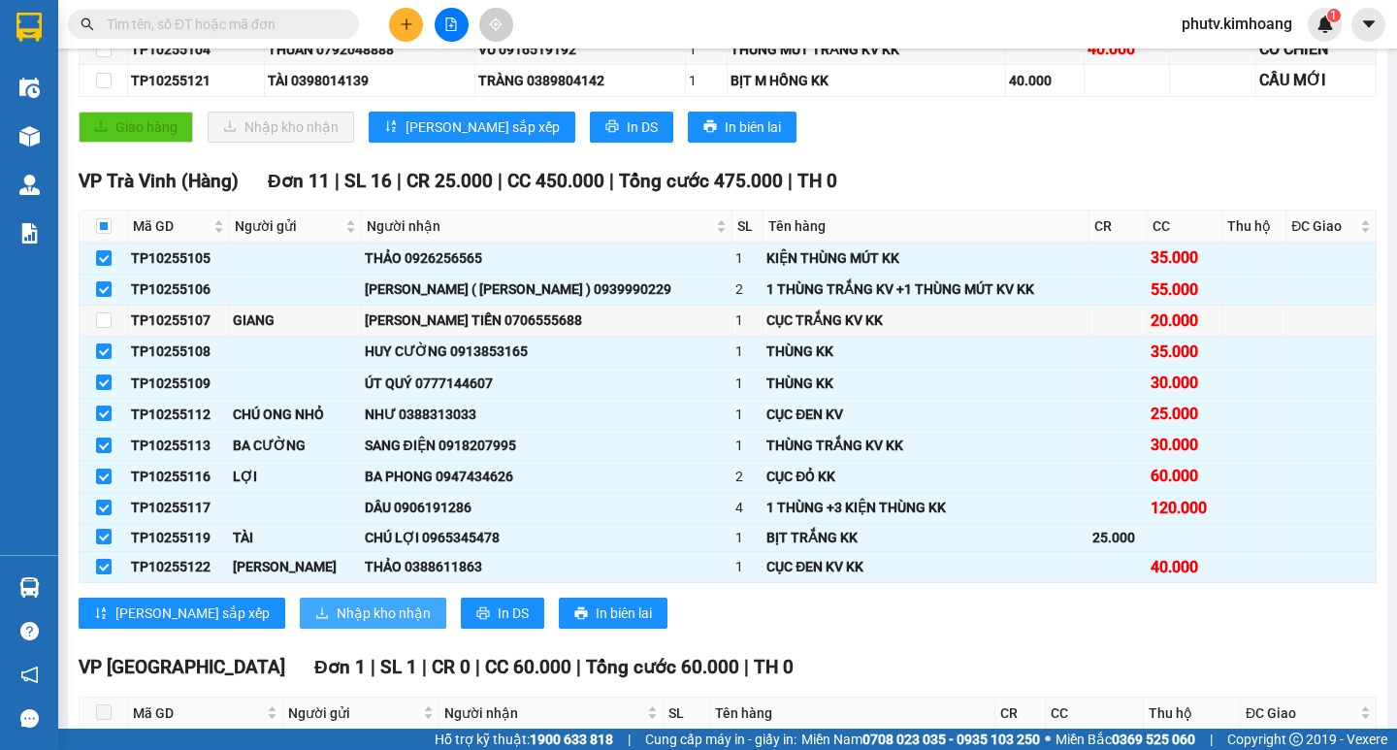
click at [337, 622] on span "Nhập kho nhận" at bounding box center [384, 612] width 94 height 21
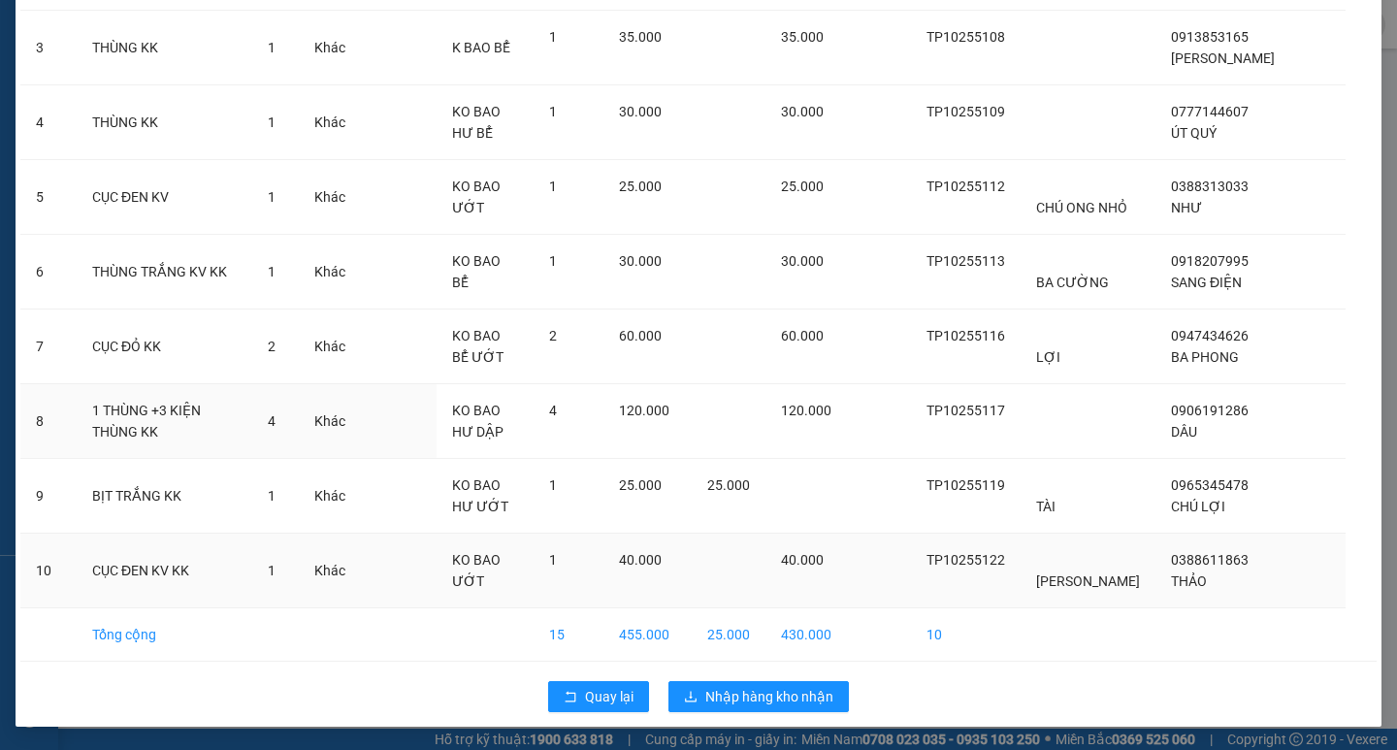
scroll to position [366, 0]
click at [733, 688] on span "Nhập hàng kho nhận" at bounding box center [769, 696] width 128 height 21
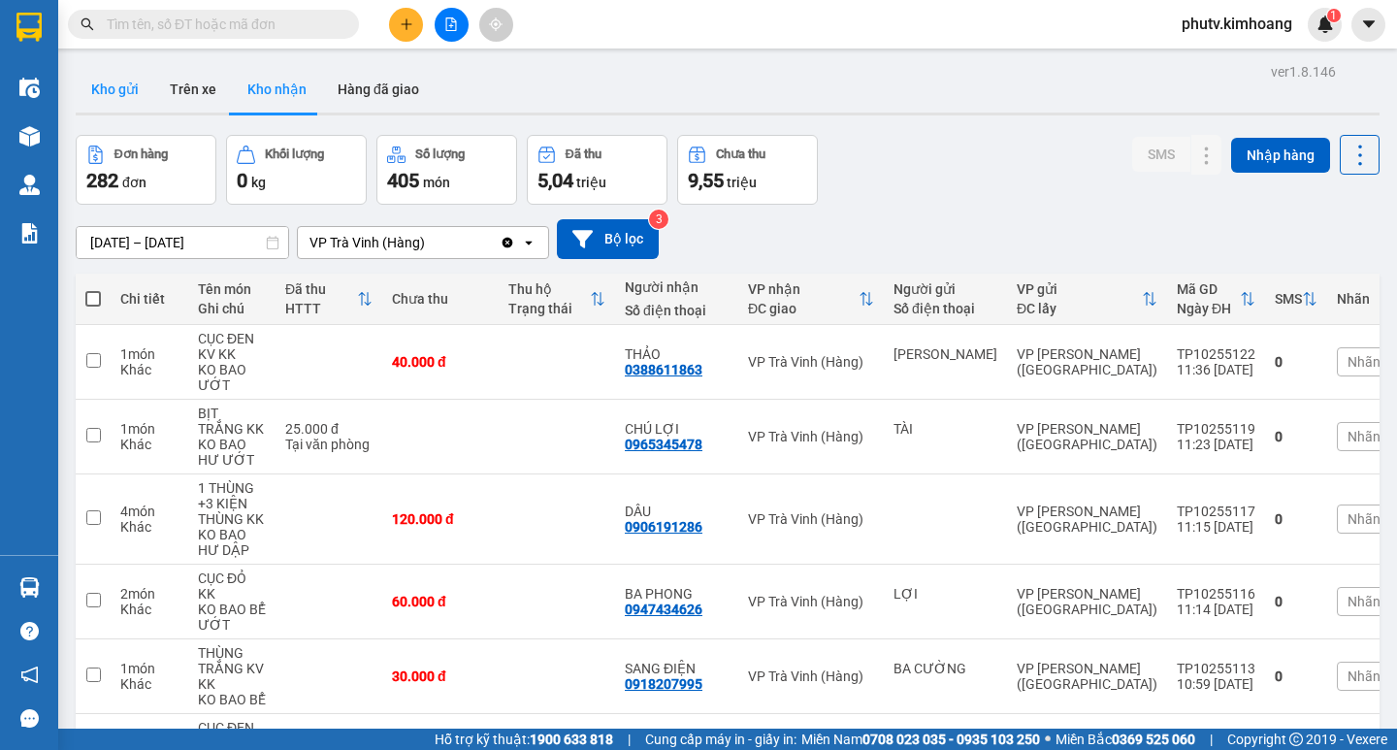
click at [126, 90] on button "Kho gửi" at bounding box center [115, 89] width 79 height 47
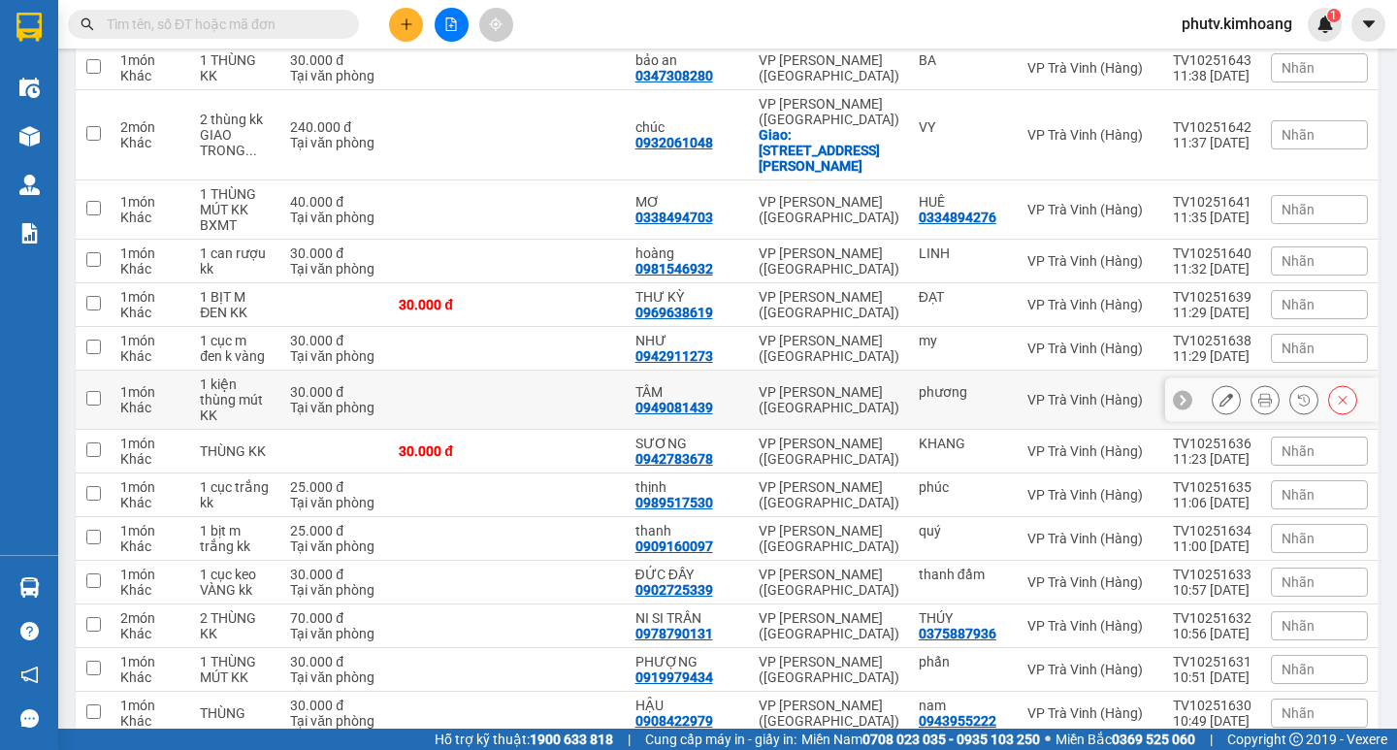
scroll to position [1415, 0]
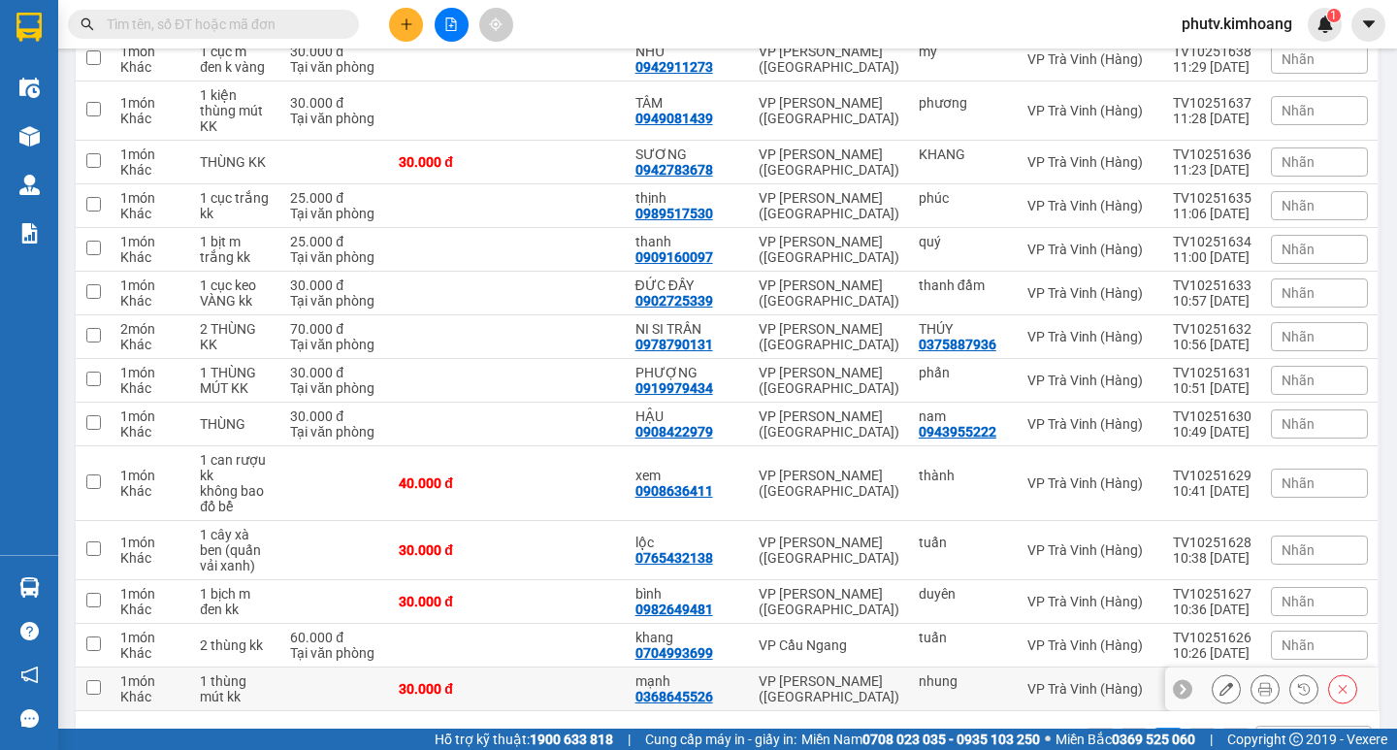
click at [767, 673] on div "VP [PERSON_NAME] ([GEOGRAPHIC_DATA])" at bounding box center [828, 688] width 141 height 31
checkbox input "true"
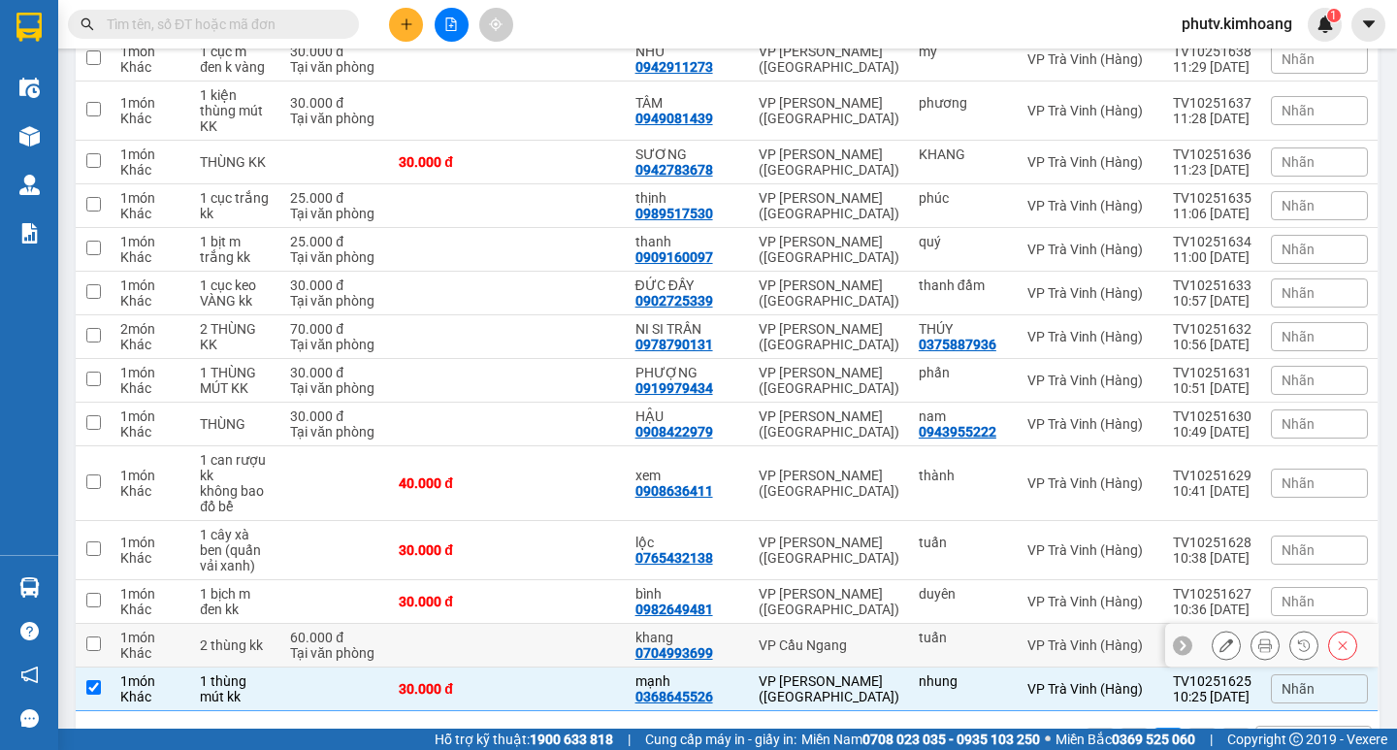
drag, startPoint x: 762, startPoint y: 584, endPoint x: 758, endPoint y: 571, distance: 13.2
click at [762, 637] on div "VP Cầu Ngang" at bounding box center [828, 645] width 141 height 16
checkbox input "true"
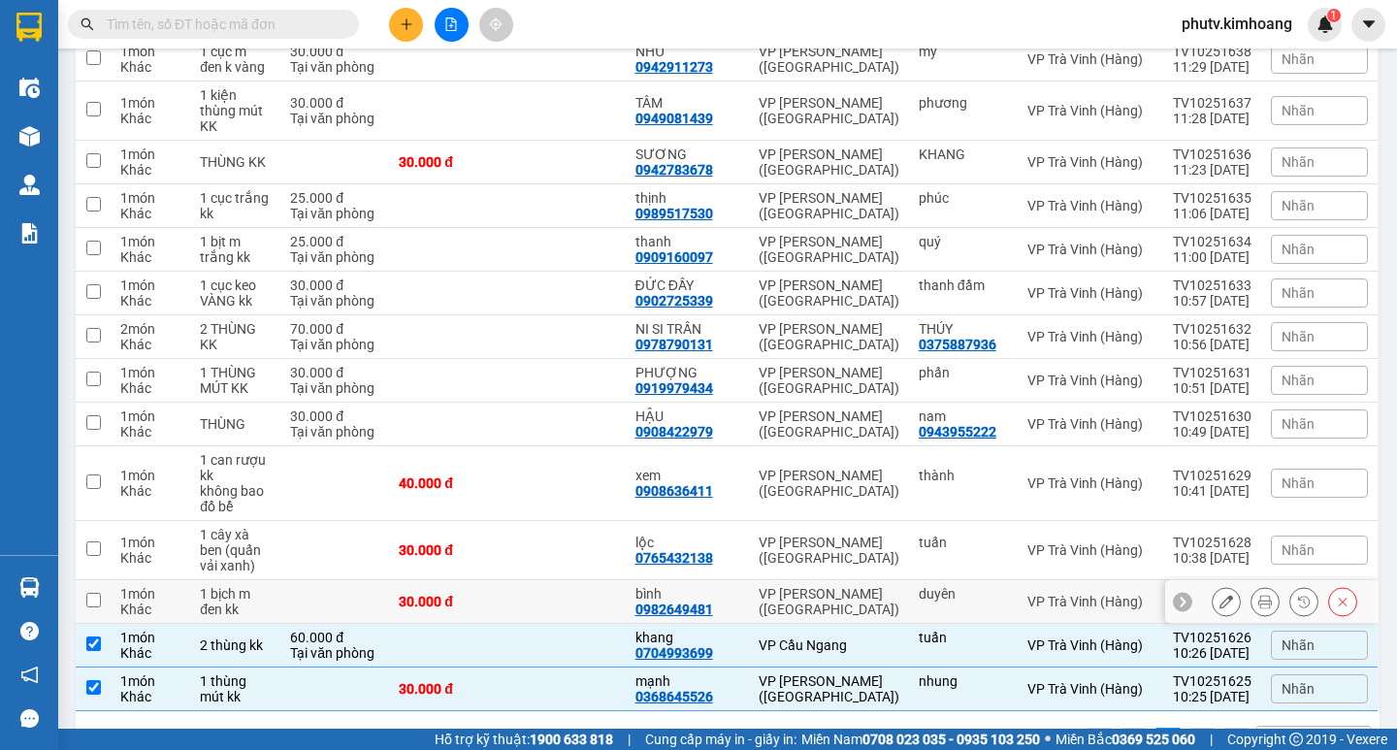
click at [738, 586] on div "bình" at bounding box center [687, 594] width 104 height 16
checkbox input "true"
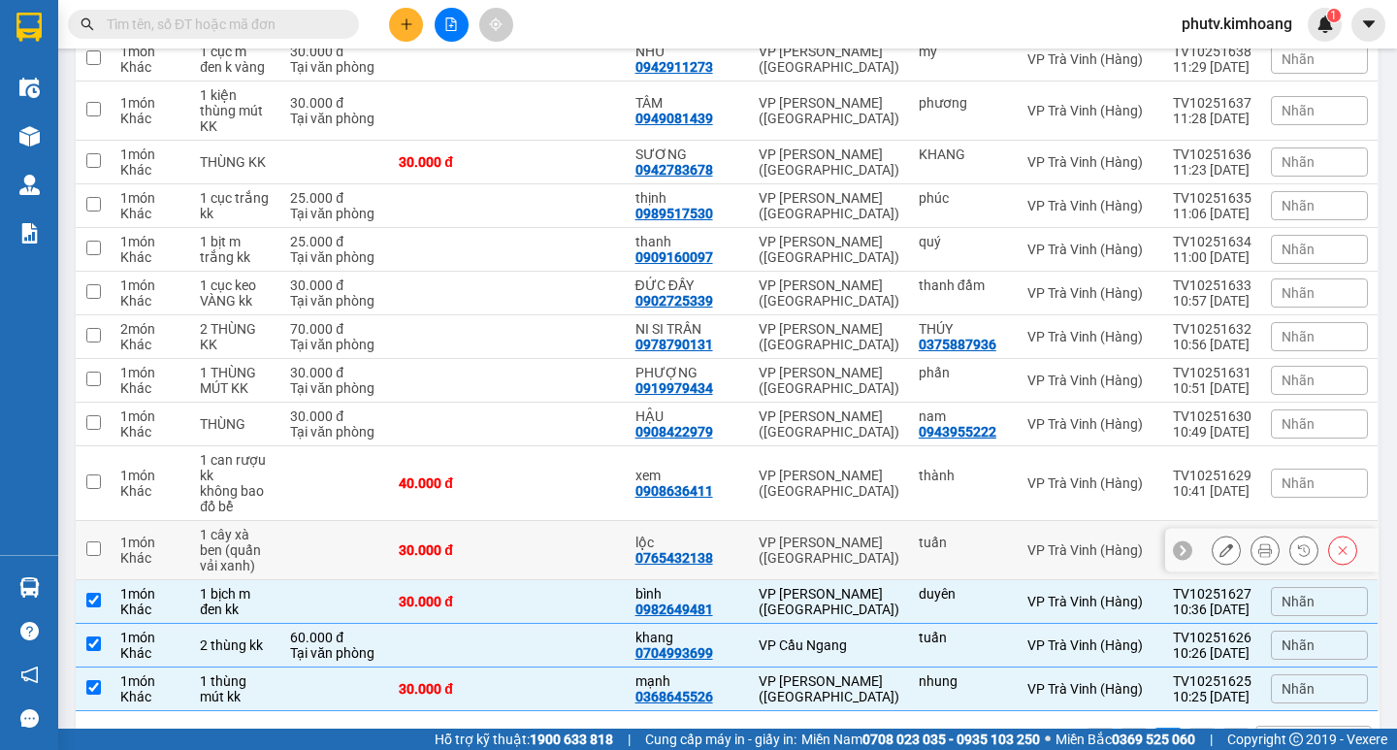
drag, startPoint x: 725, startPoint y: 499, endPoint x: 710, endPoint y: 449, distance: 52.8
click at [724, 534] on div "lộc 0765432138" at bounding box center [687, 549] width 104 height 31
checkbox input "true"
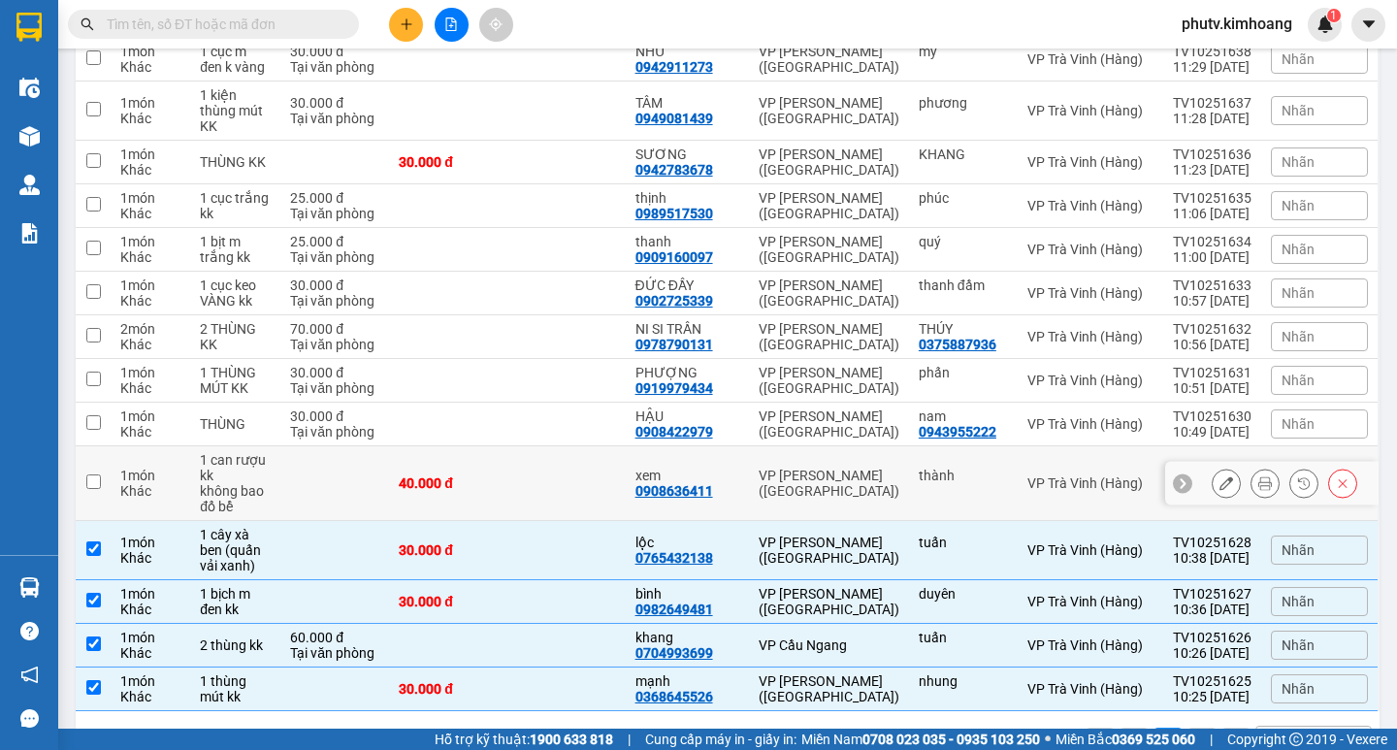
drag, startPoint x: 706, startPoint y: 442, endPoint x: 692, endPoint y: 399, distance: 45.7
click at [705, 446] on td "xem 0908636411" at bounding box center [687, 483] width 123 height 75
checkbox input "true"
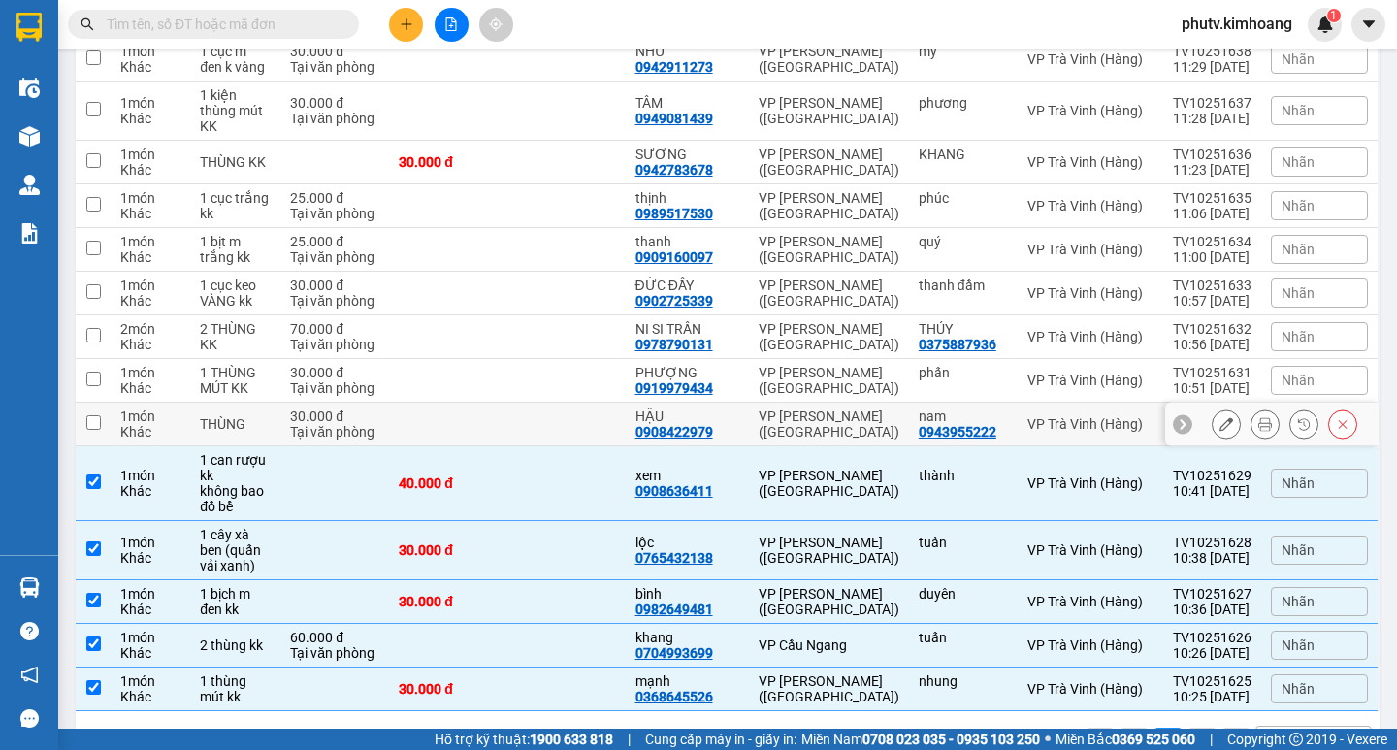
drag, startPoint x: 685, startPoint y: 381, endPoint x: 675, endPoint y: 341, distance: 40.9
click at [682, 402] on td "HẬU 0908422979" at bounding box center [687, 424] width 123 height 44
checkbox input "true"
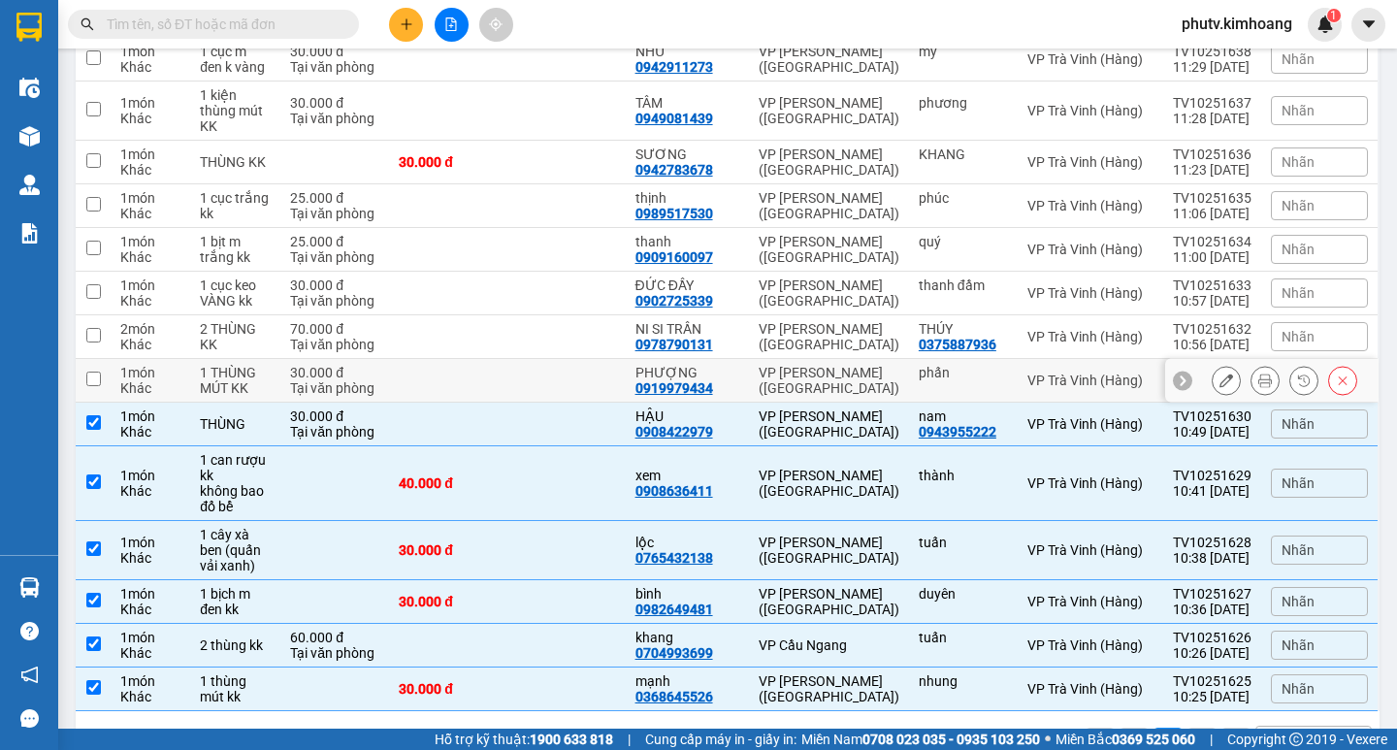
drag, startPoint x: 658, startPoint y: 317, endPoint x: 605, endPoint y: 297, distance: 56.2
click at [658, 380] on div "0919979434" at bounding box center [674, 388] width 78 height 16
drag, startPoint x: 599, startPoint y: 285, endPoint x: 581, endPoint y: 232, distance: 56.4
click at [597, 315] on td at bounding box center [566, 337] width 118 height 44
checkbox input "true"
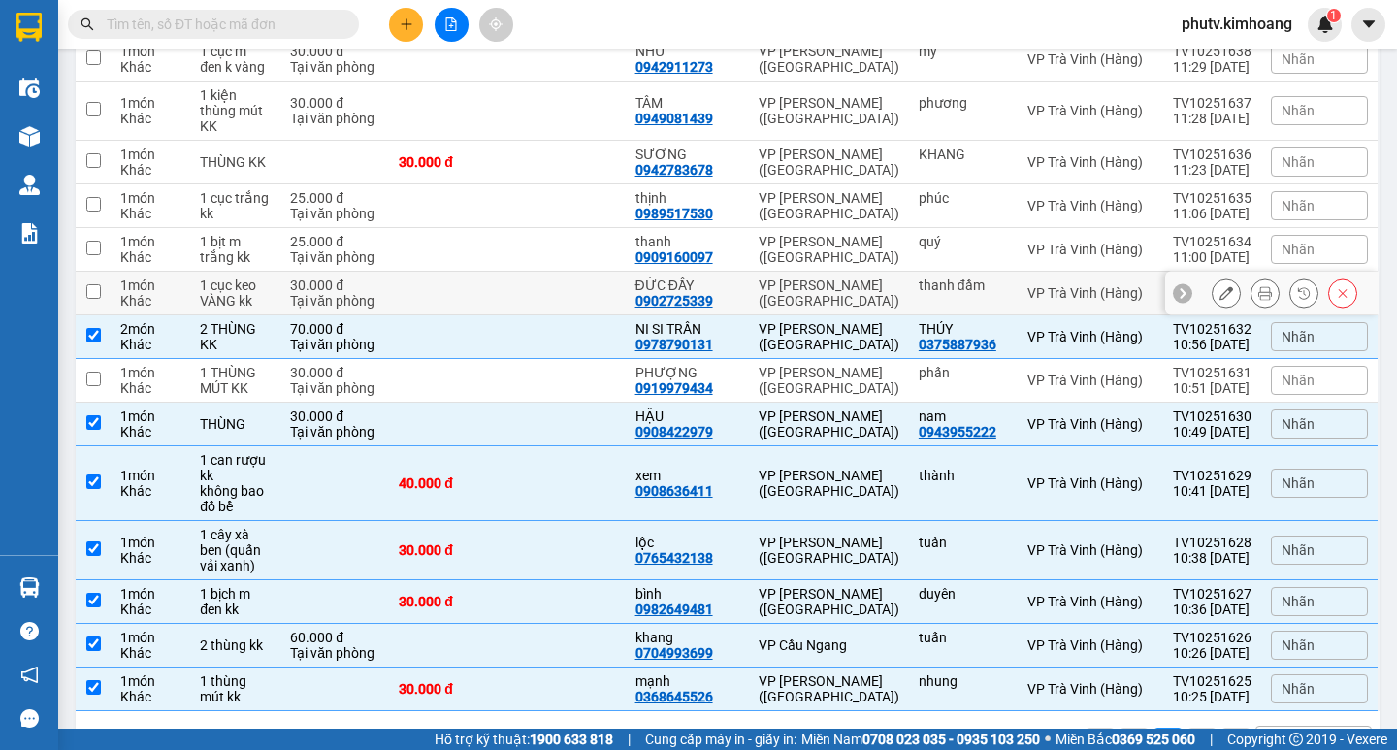
click at [577, 272] on td at bounding box center [566, 294] width 118 height 44
checkbox input "true"
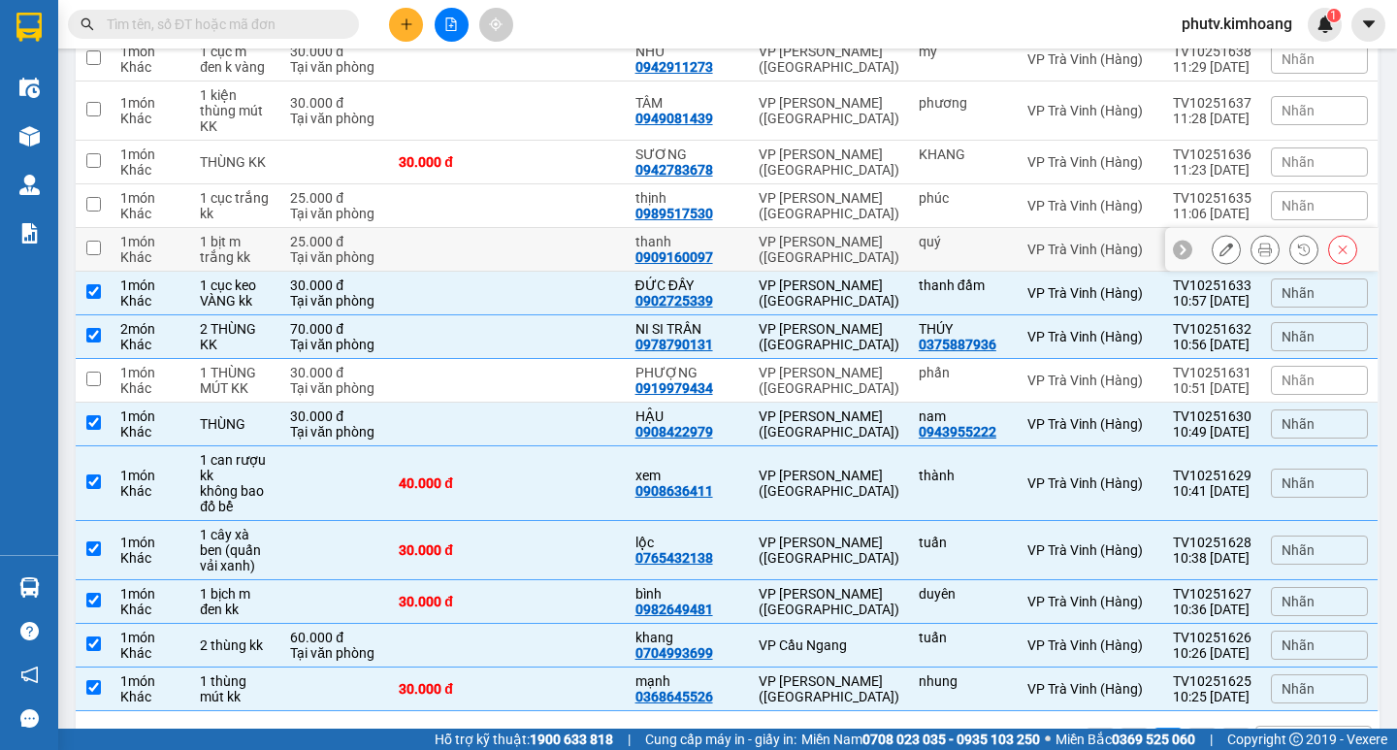
click at [566, 228] on td at bounding box center [566, 250] width 118 height 44
checkbox input "true"
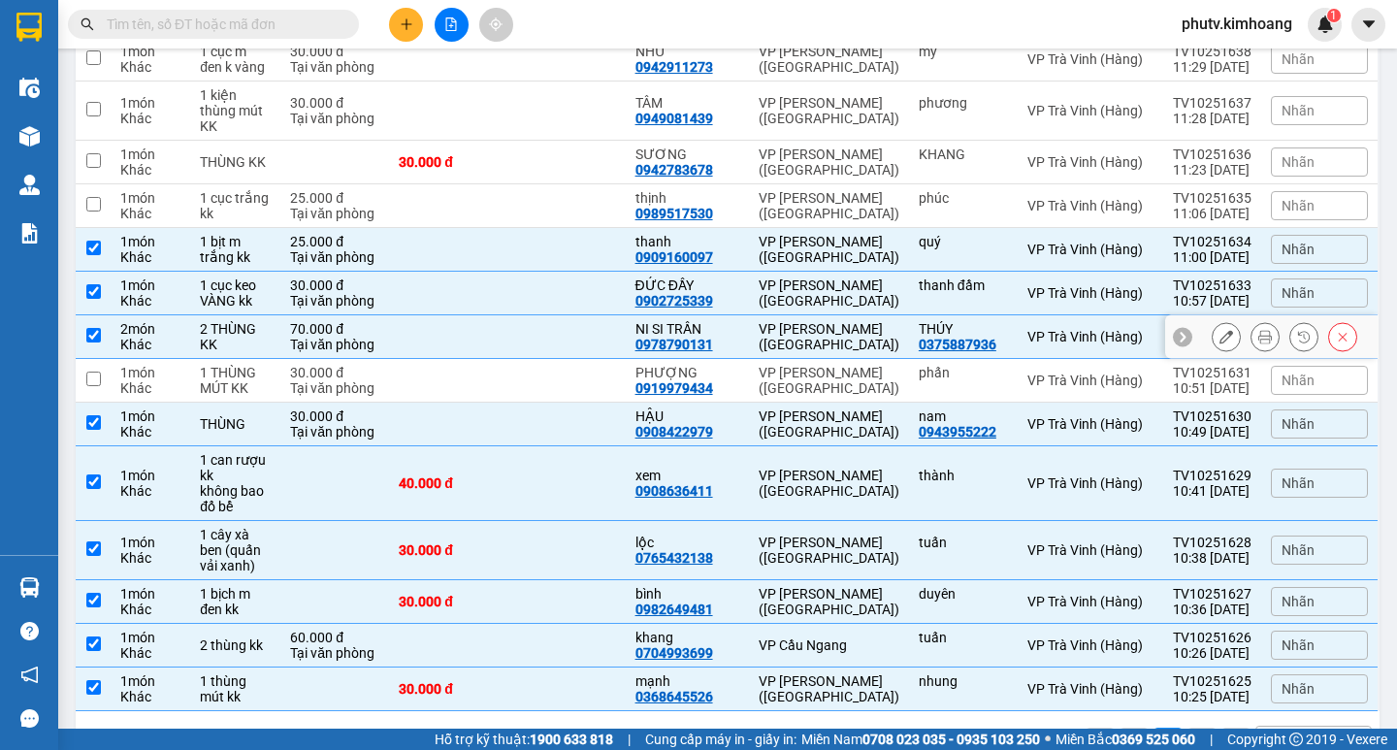
click at [567, 359] on td at bounding box center [566, 381] width 118 height 44
checkbox input "true"
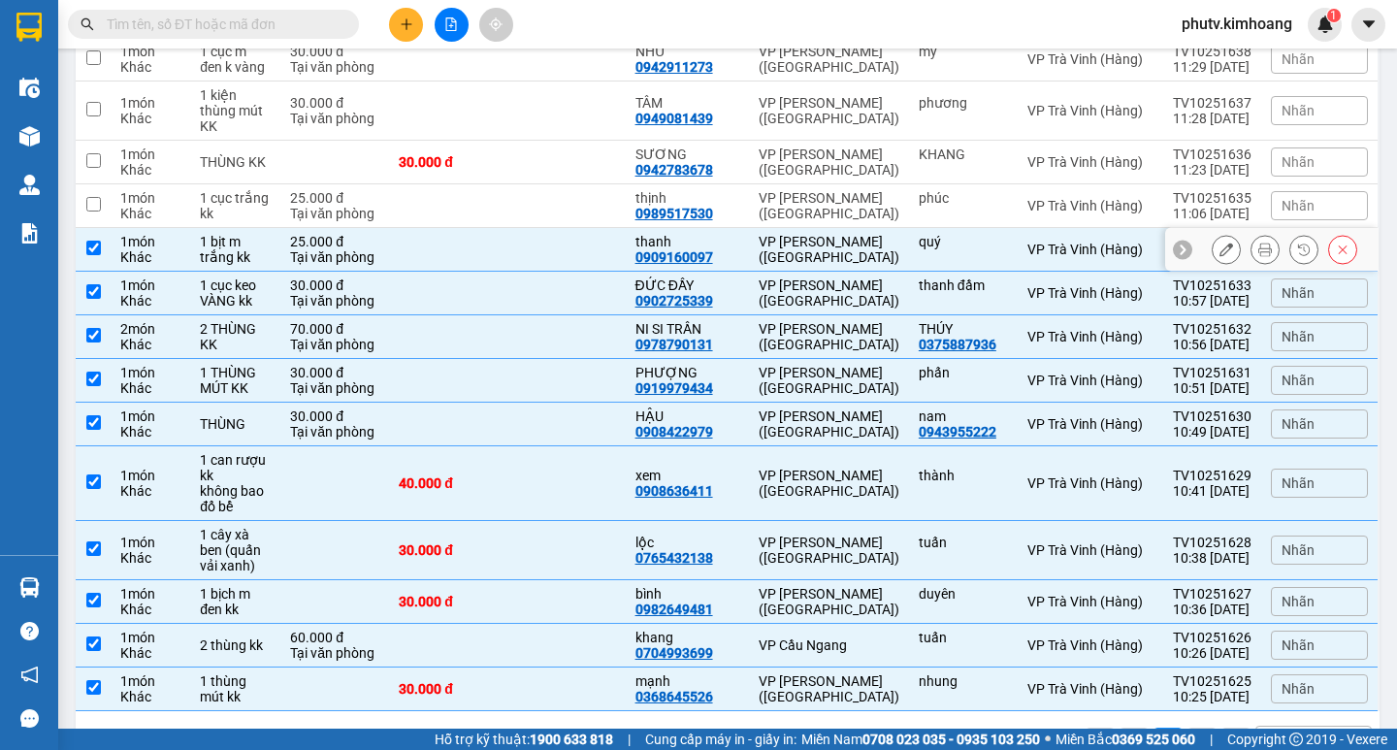
click at [566, 184] on td at bounding box center [566, 206] width 118 height 44
checkbox input "true"
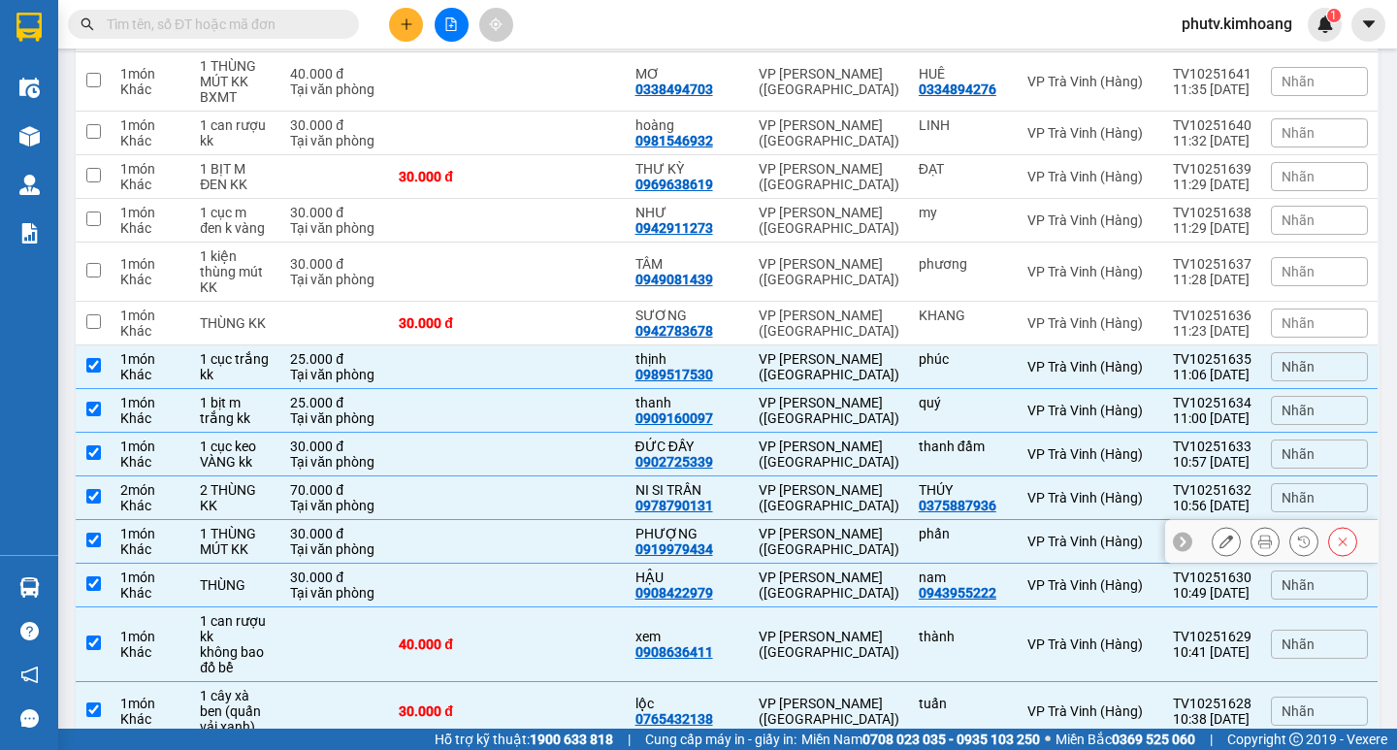
scroll to position [1221, 0]
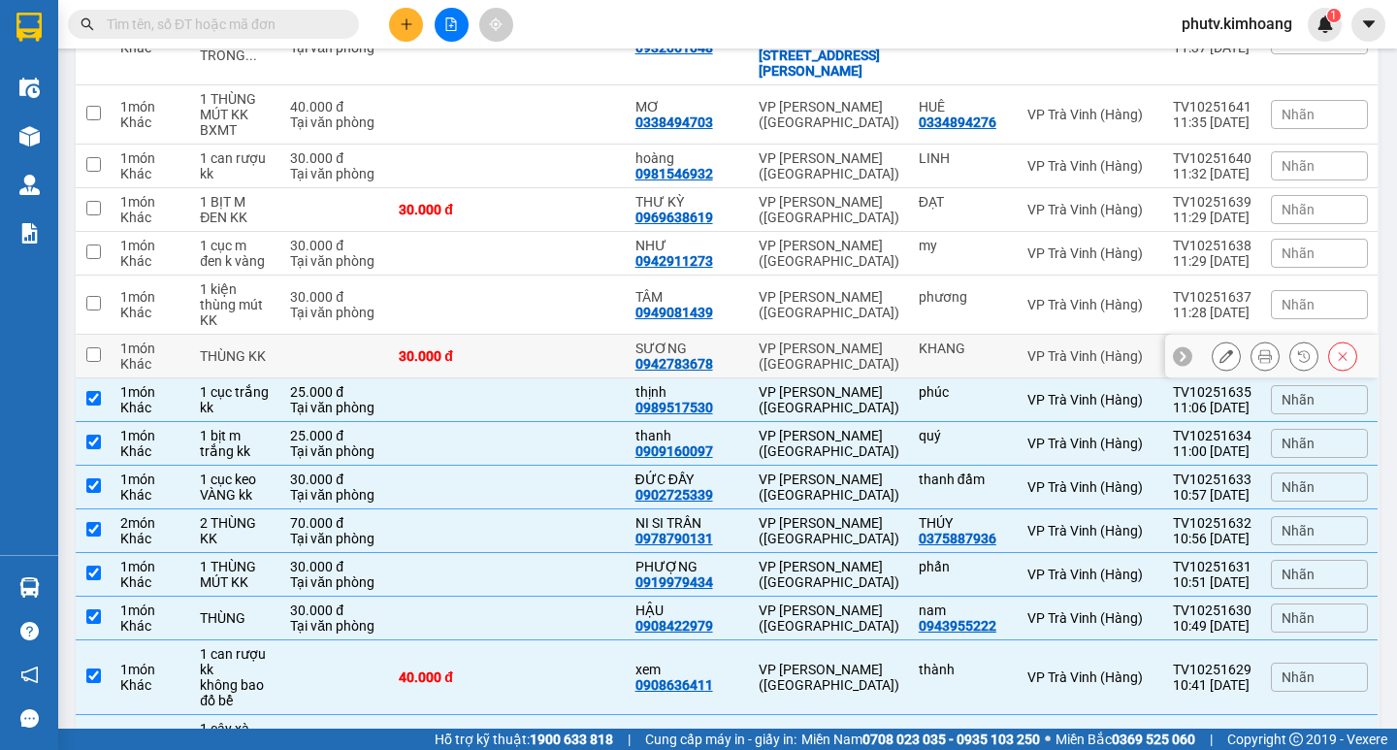
click at [713, 356] on div "0942783678" at bounding box center [674, 364] width 78 height 16
drag, startPoint x: 590, startPoint y: 235, endPoint x: 563, endPoint y: 284, distance: 56.0
click at [589, 275] on td at bounding box center [566, 304] width 118 height 59
checkbox input "true"
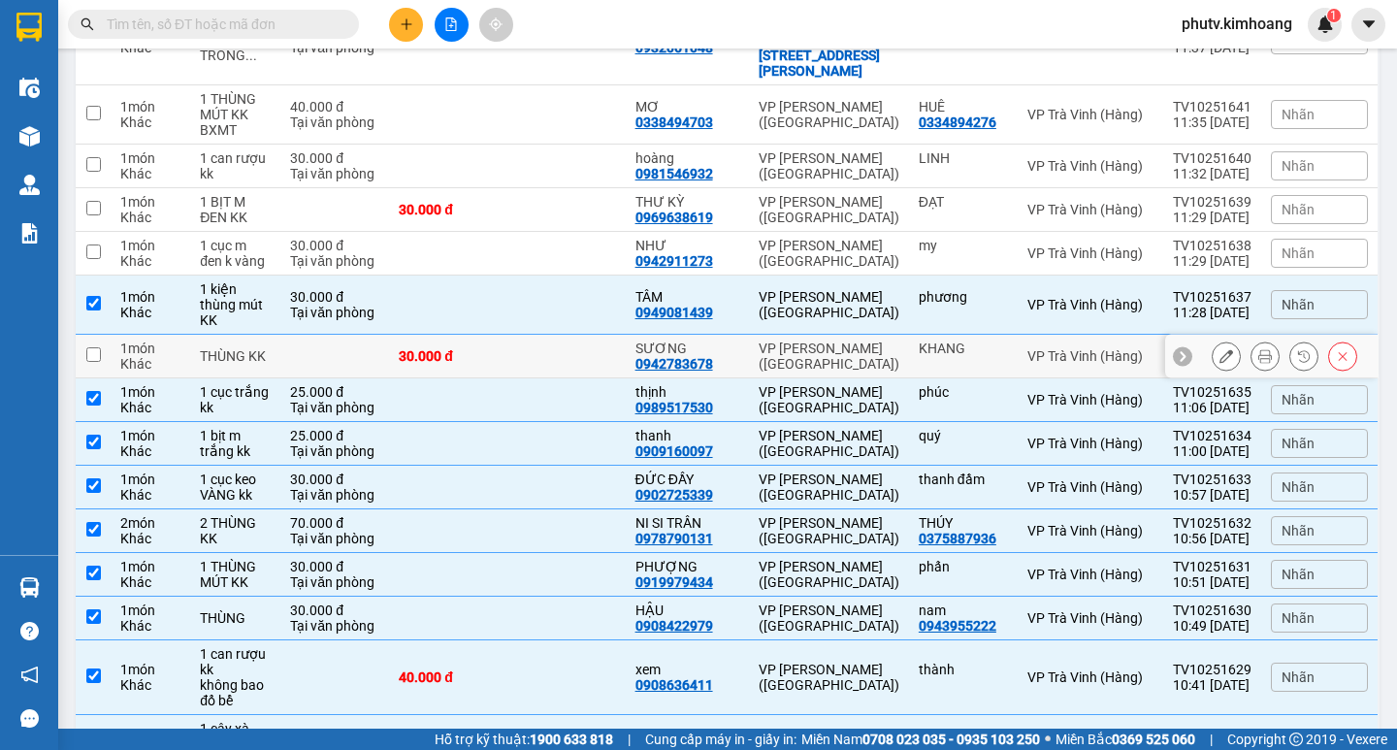
click at [563, 335] on td at bounding box center [566, 357] width 118 height 44
checkbox input "true"
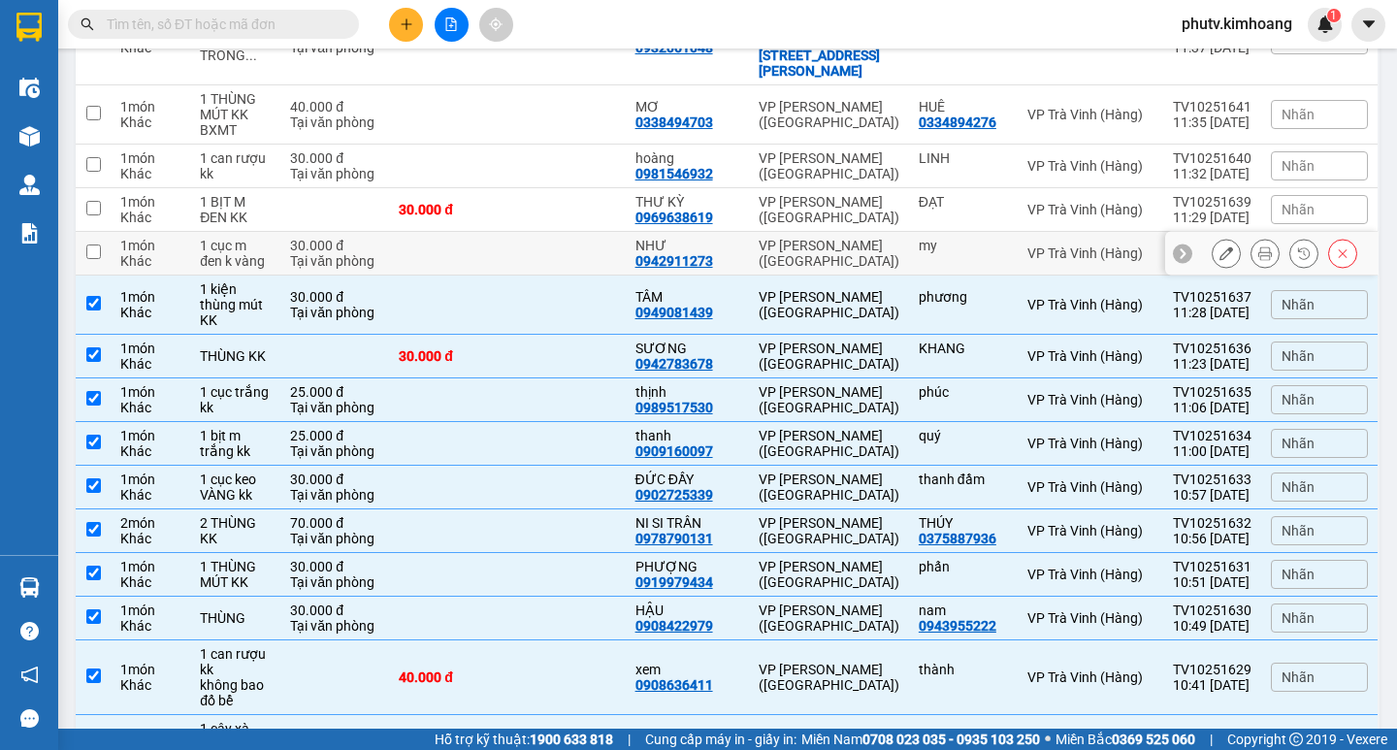
click at [558, 232] on td at bounding box center [566, 254] width 118 height 44
checkbox input "true"
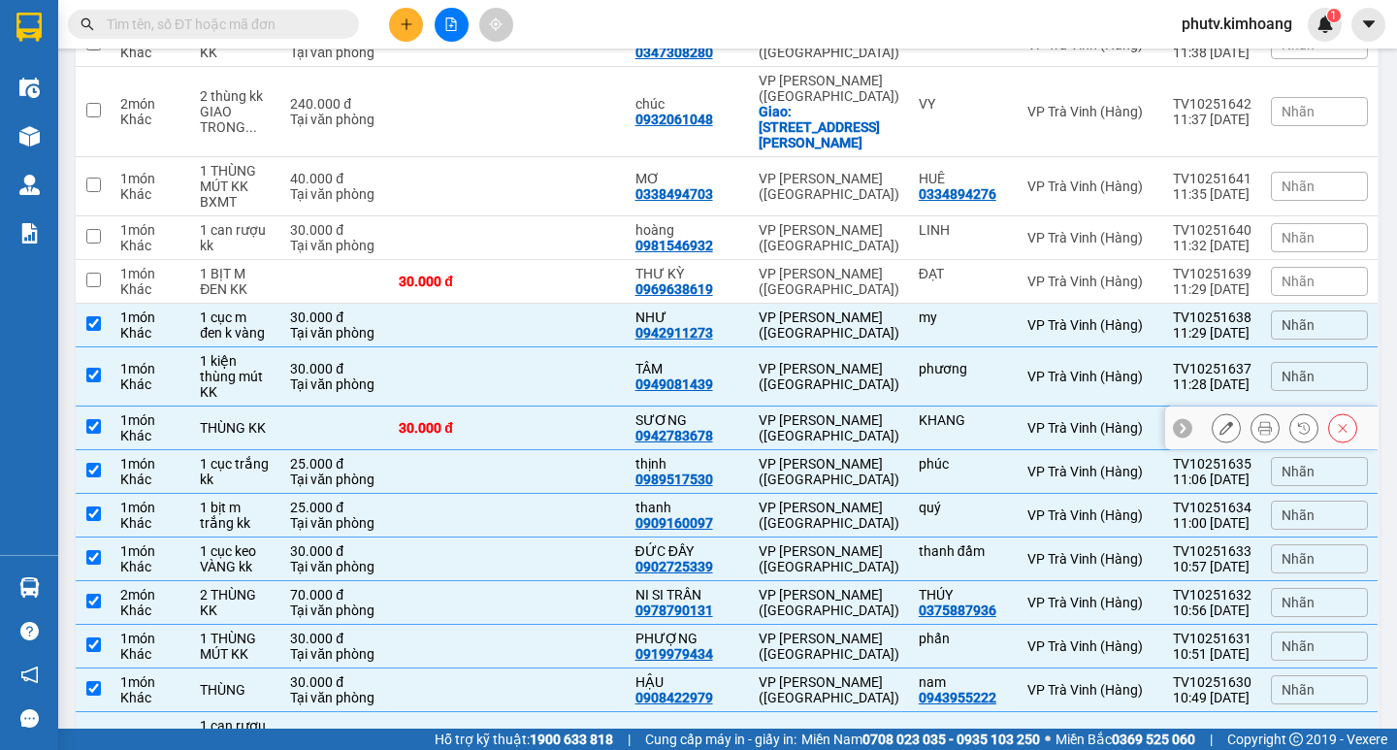
scroll to position [1027, 0]
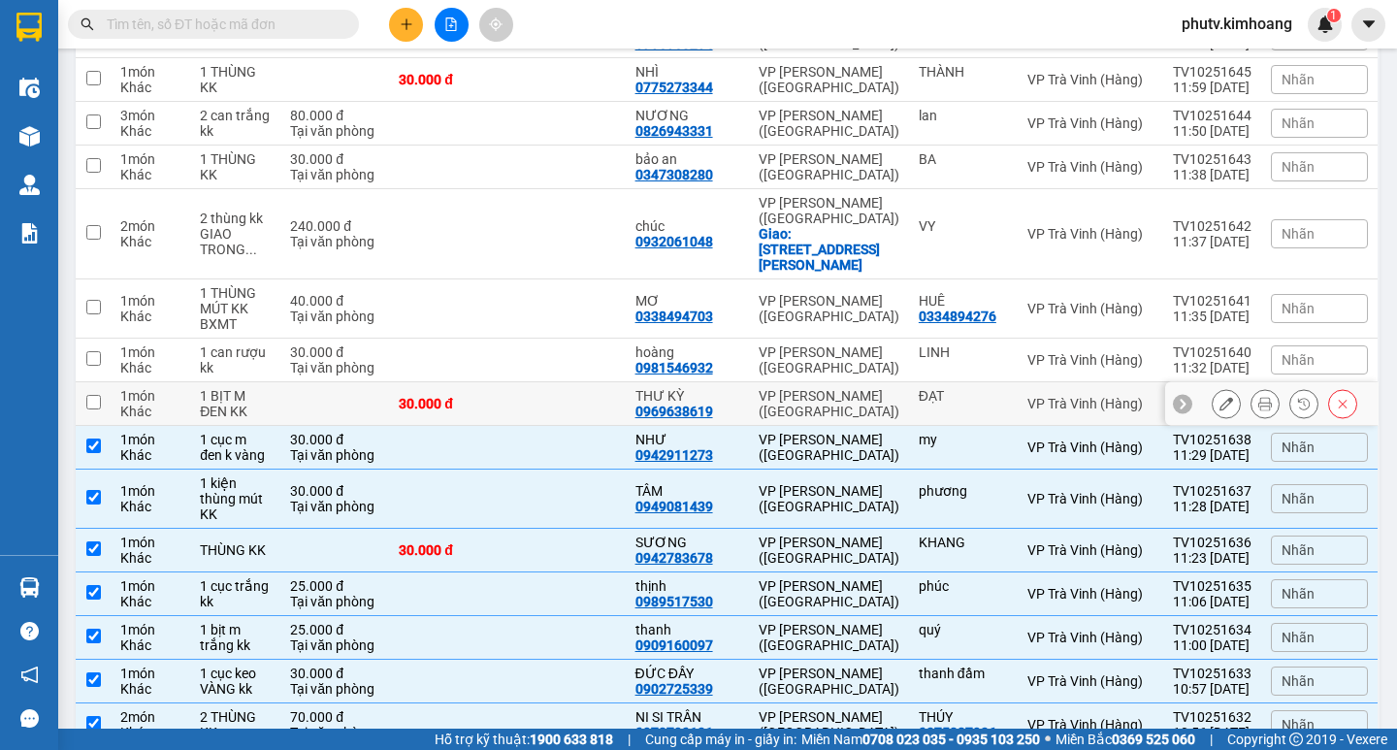
drag, startPoint x: 592, startPoint y: 327, endPoint x: 569, endPoint y: 282, distance: 49.9
click at [591, 382] on td at bounding box center [566, 404] width 118 height 44
checkbox input "true"
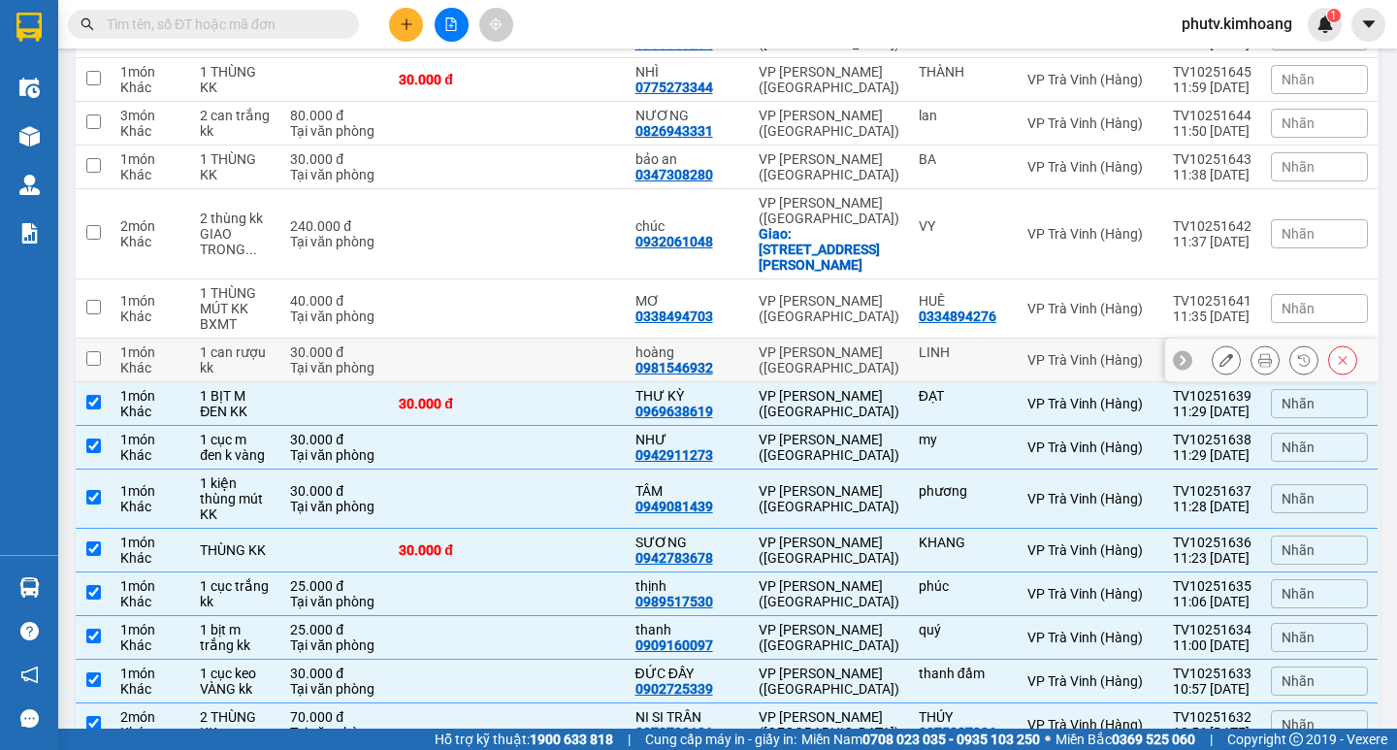
click at [568, 338] on td at bounding box center [566, 360] width 118 height 44
checkbox input "true"
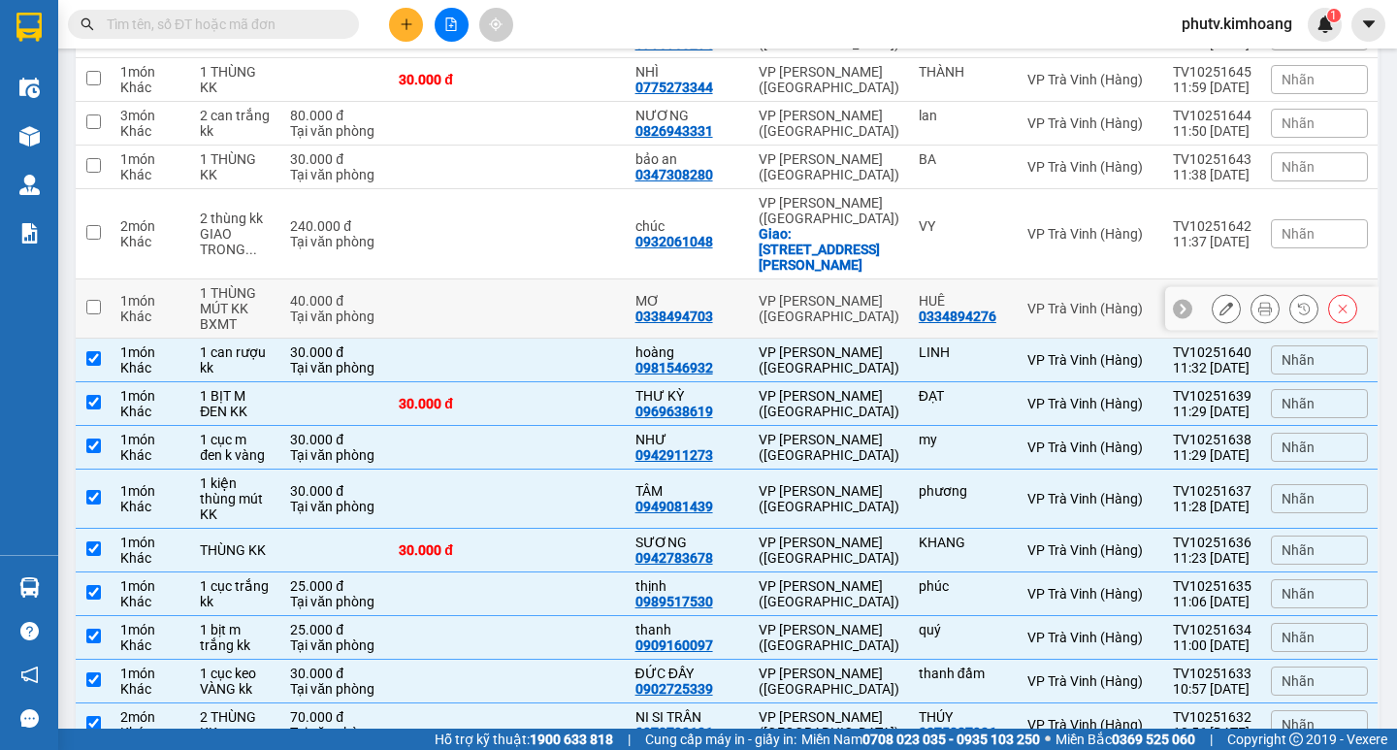
click at [555, 279] on td at bounding box center [566, 308] width 118 height 59
checkbox input "true"
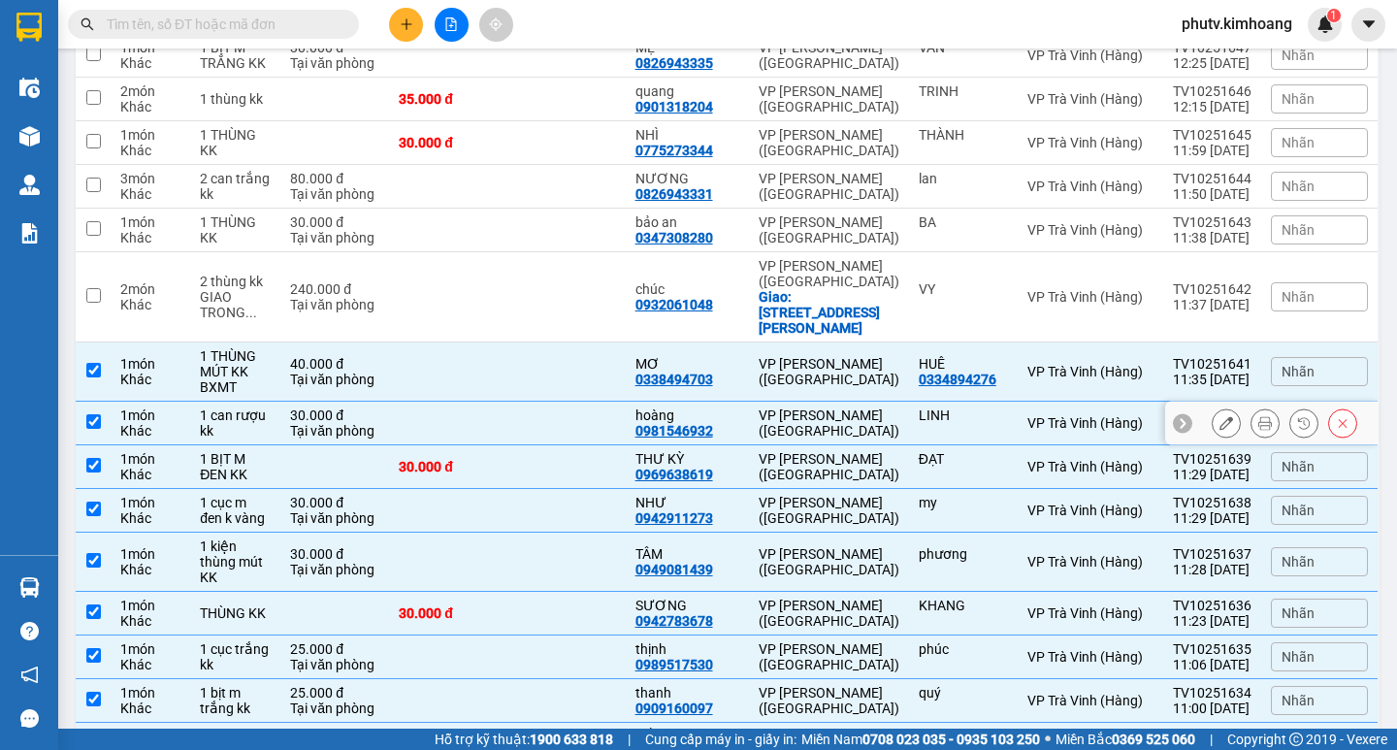
scroll to position [930, 0]
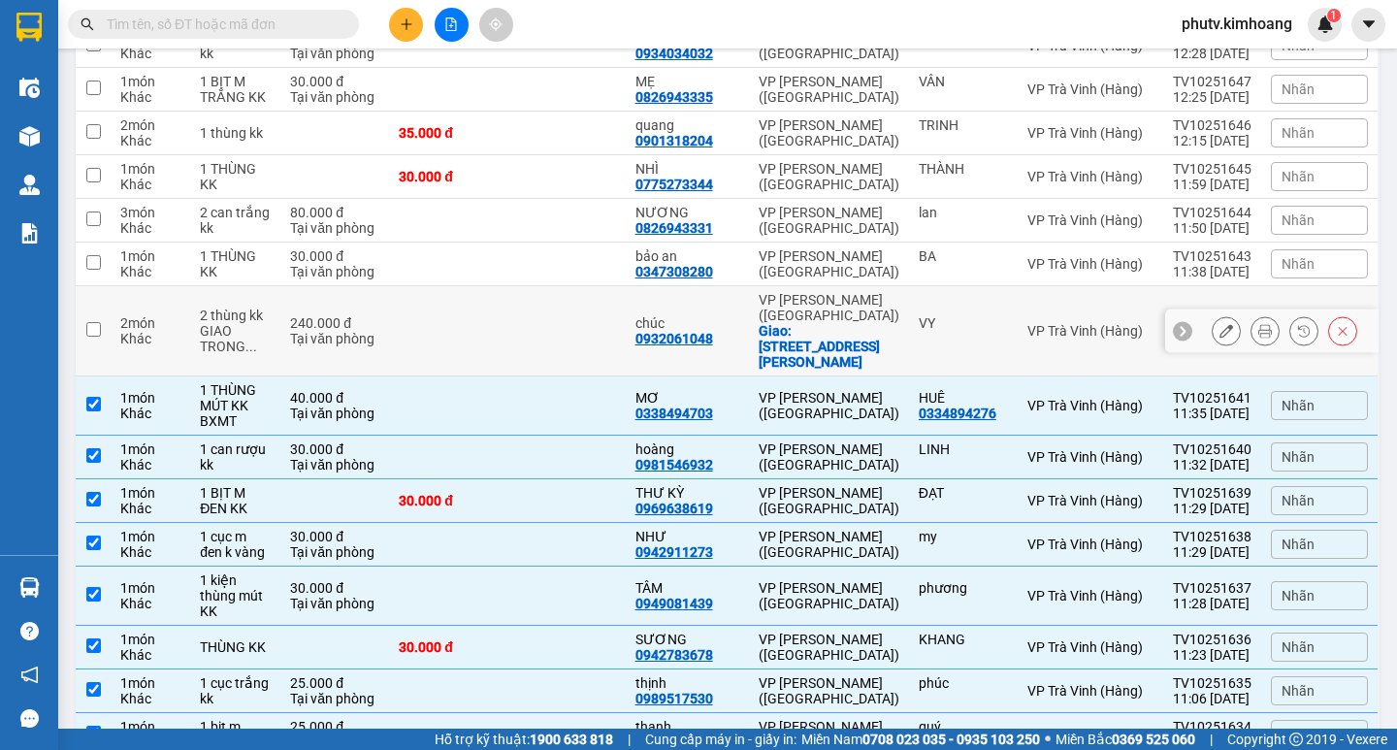
drag, startPoint x: 600, startPoint y: 279, endPoint x: 592, endPoint y: 271, distance: 12.3
click at [599, 286] on td at bounding box center [566, 331] width 118 height 90
checkbox input "true"
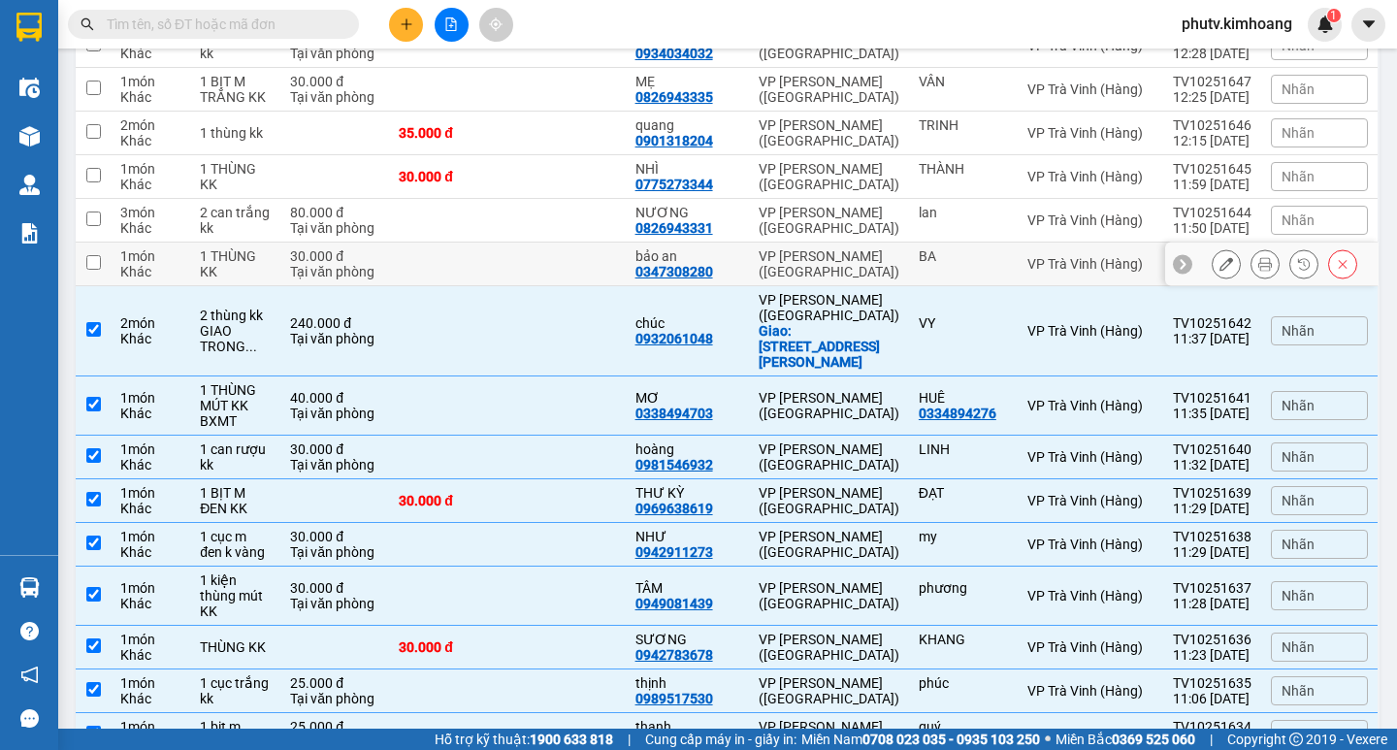
drag, startPoint x: 576, startPoint y: 242, endPoint x: 575, endPoint y: 212, distance: 30.1
click at [576, 242] on td at bounding box center [566, 264] width 118 height 44
checkbox input "true"
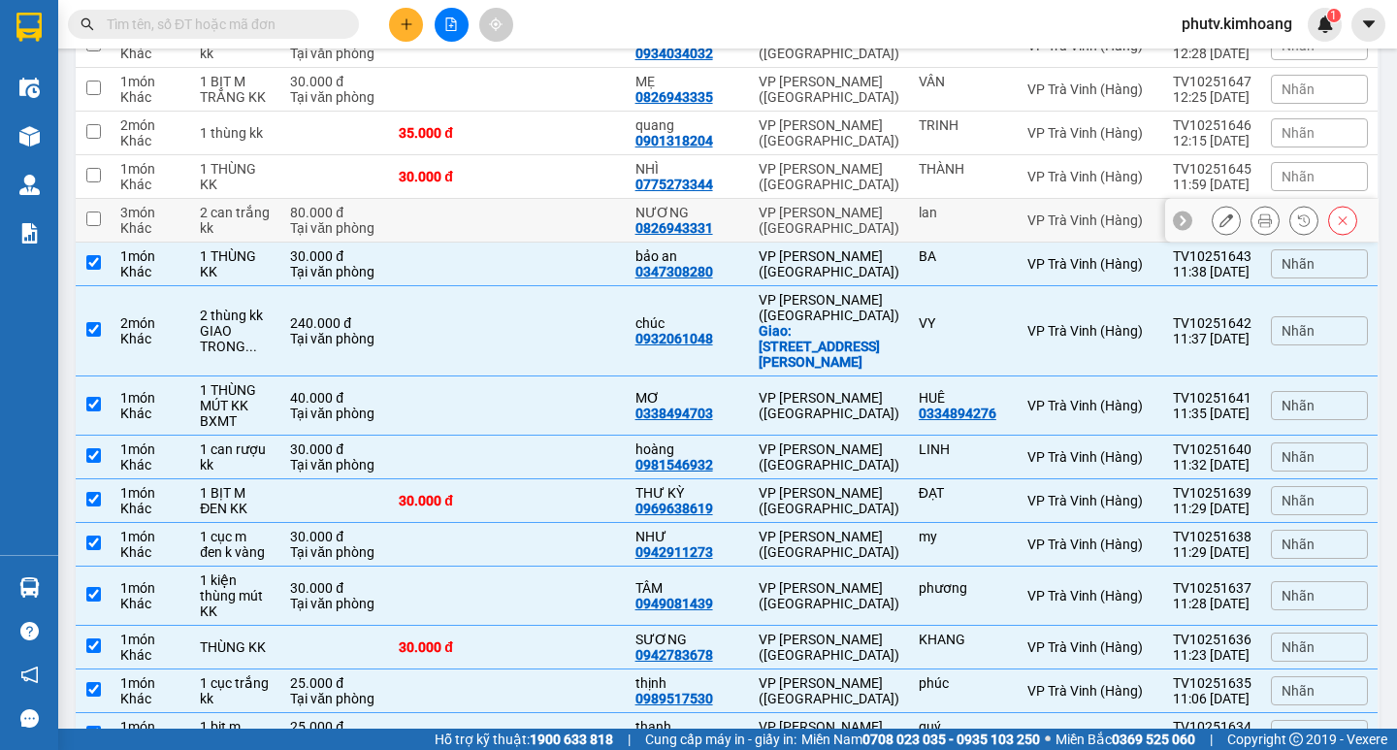
click at [572, 199] on td at bounding box center [566, 221] width 118 height 44
checkbox input "true"
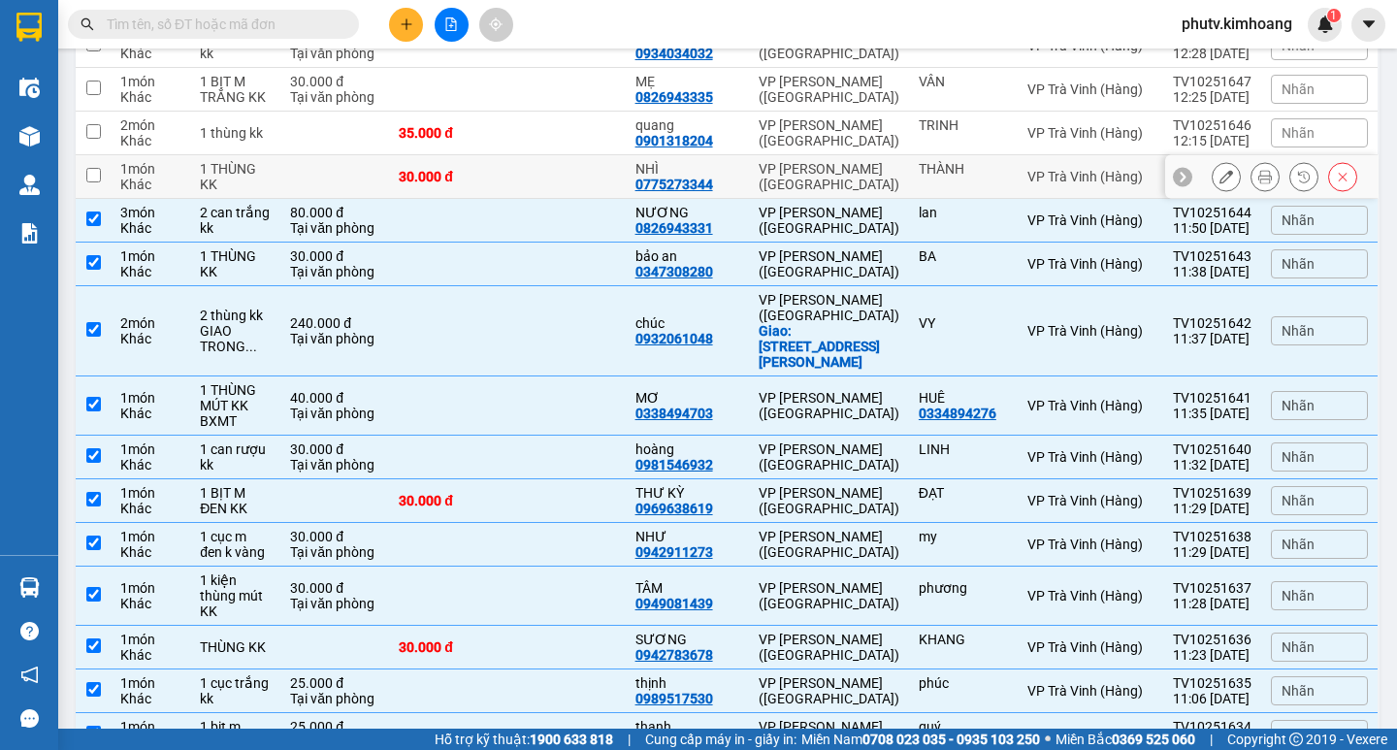
click at [576, 155] on td at bounding box center [566, 177] width 118 height 44
checkbox input "true"
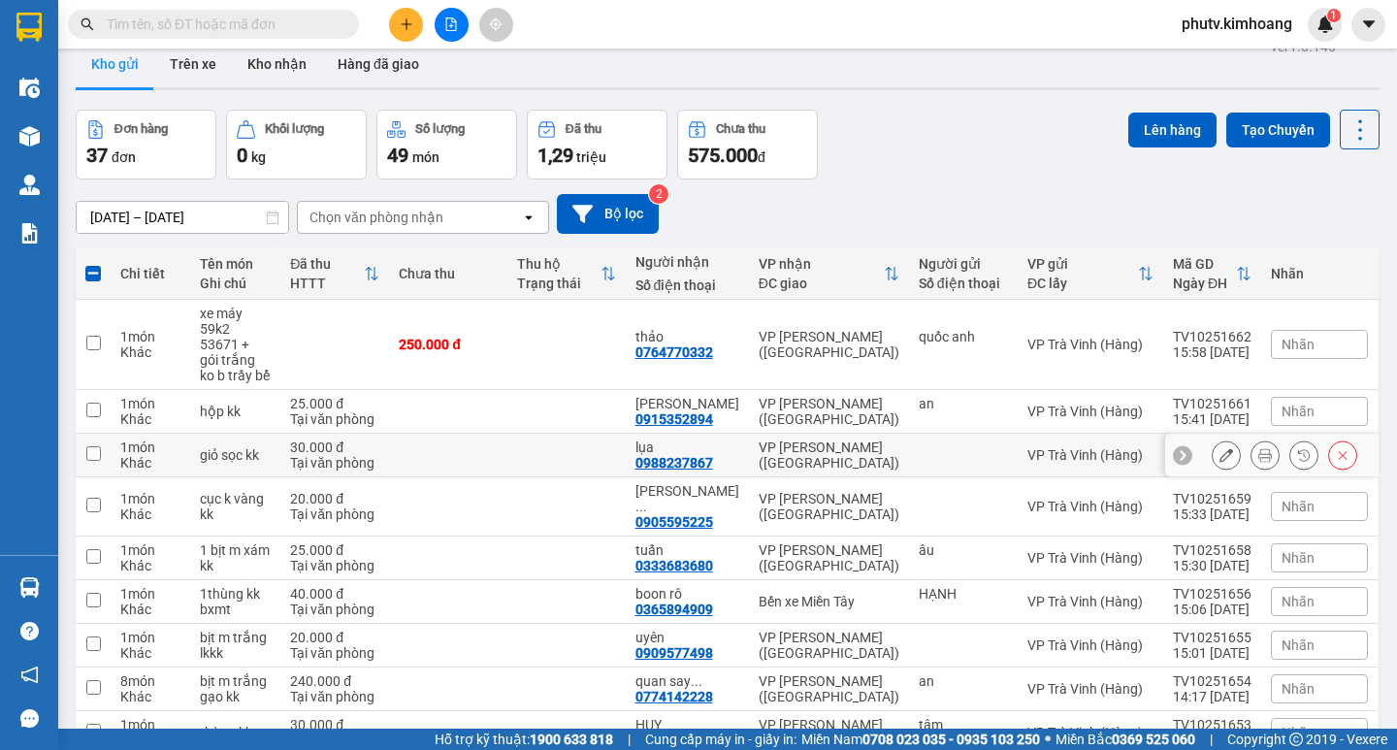
scroll to position [0, 0]
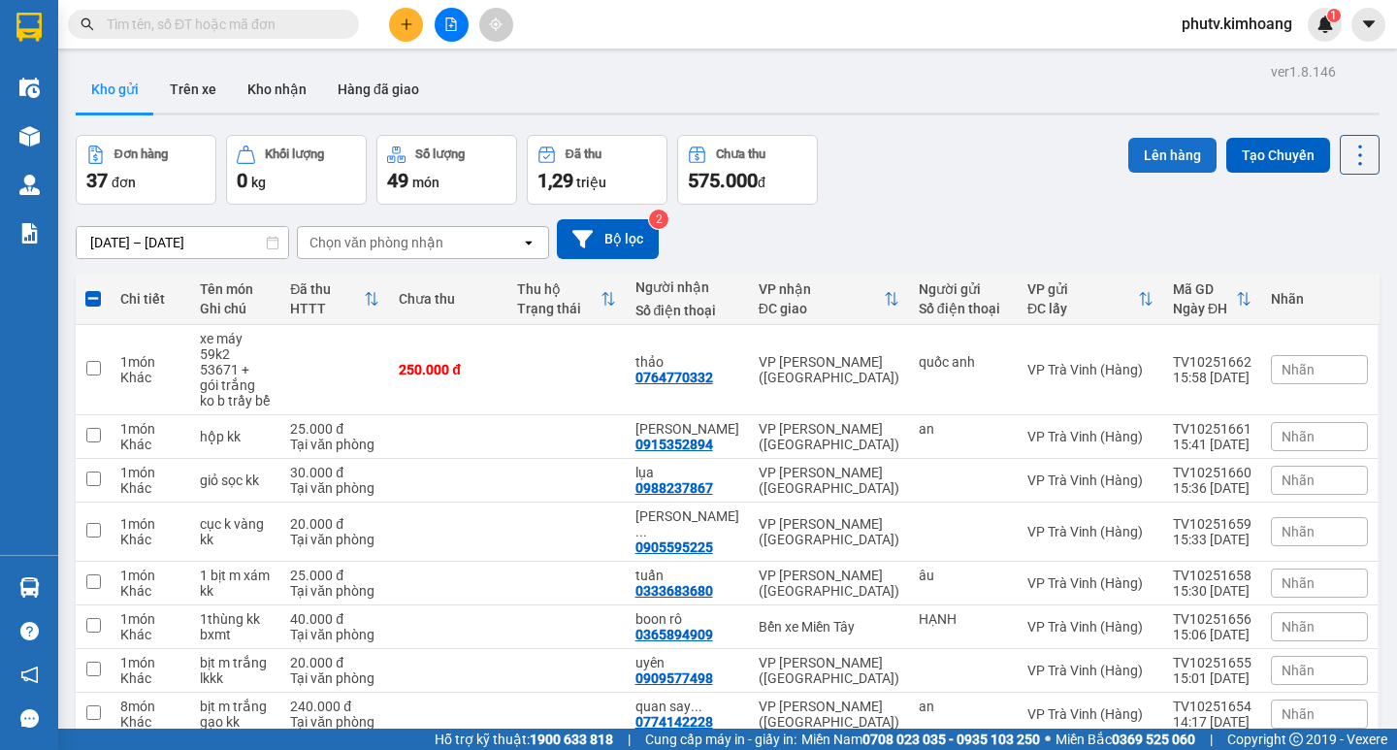
drag, startPoint x: 1166, startPoint y: 157, endPoint x: 1152, endPoint y: 161, distance: 14.1
click at [1162, 156] on button "Lên hàng" at bounding box center [1172, 155] width 88 height 35
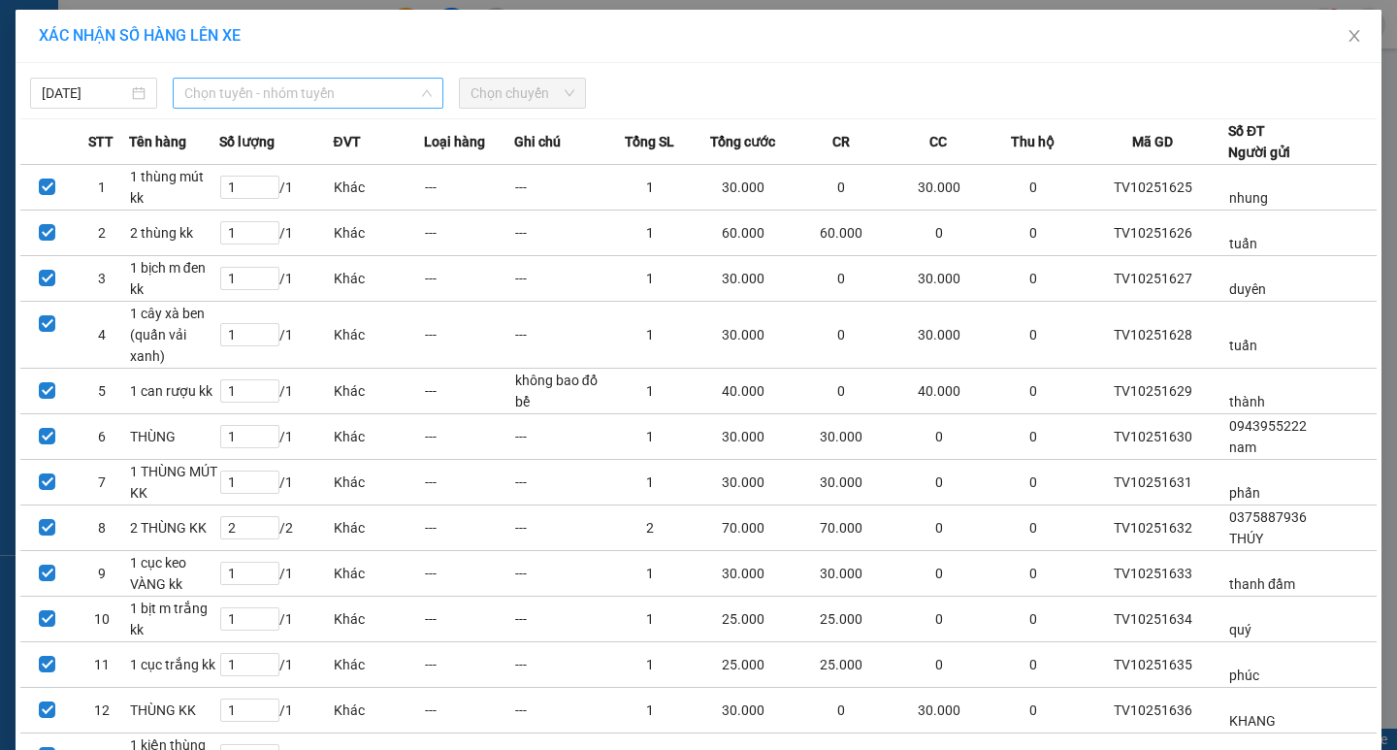
click at [331, 94] on span "Chọn tuyến - nhóm tuyến" at bounding box center [307, 93] width 247 height 29
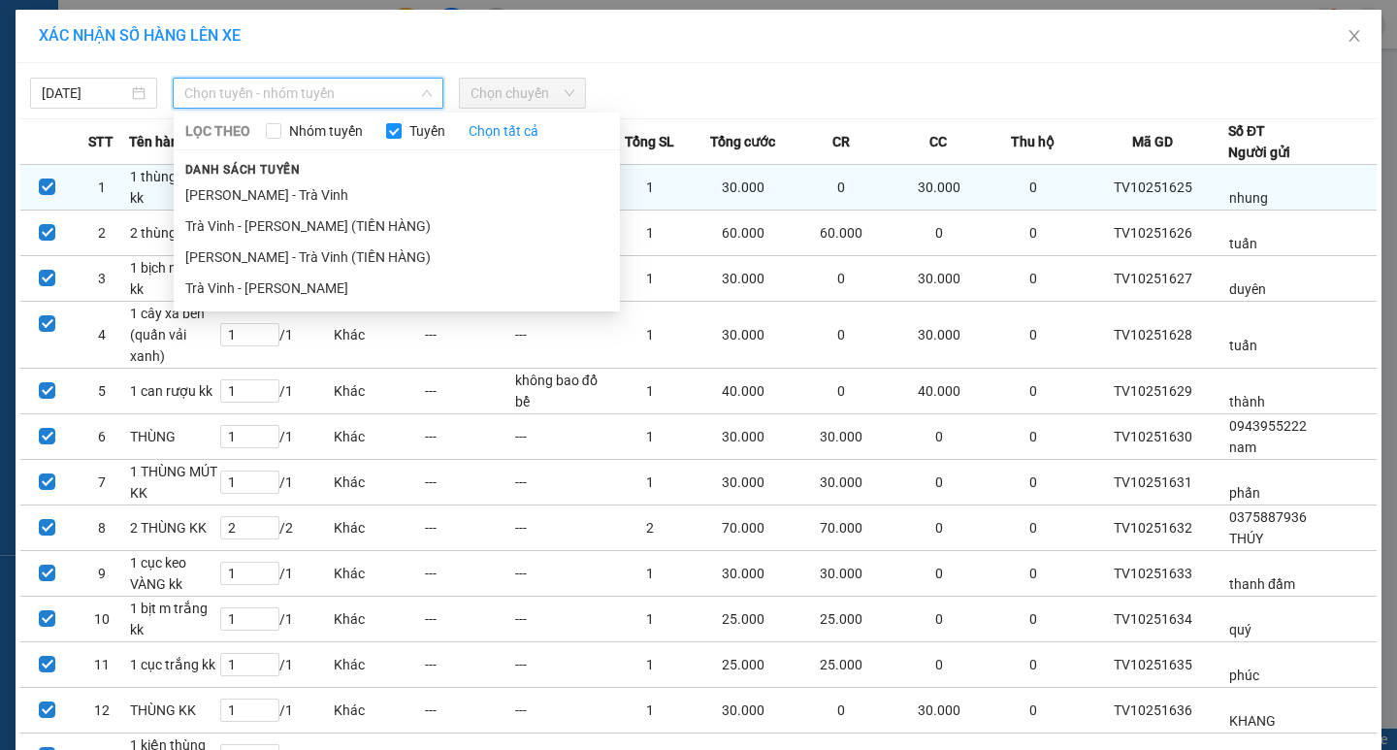
drag, startPoint x: 308, startPoint y: 282, endPoint x: 412, endPoint y: 194, distance: 136.2
click at [313, 279] on li "Trà [PERSON_NAME] [PERSON_NAME]" at bounding box center [397, 288] width 446 height 31
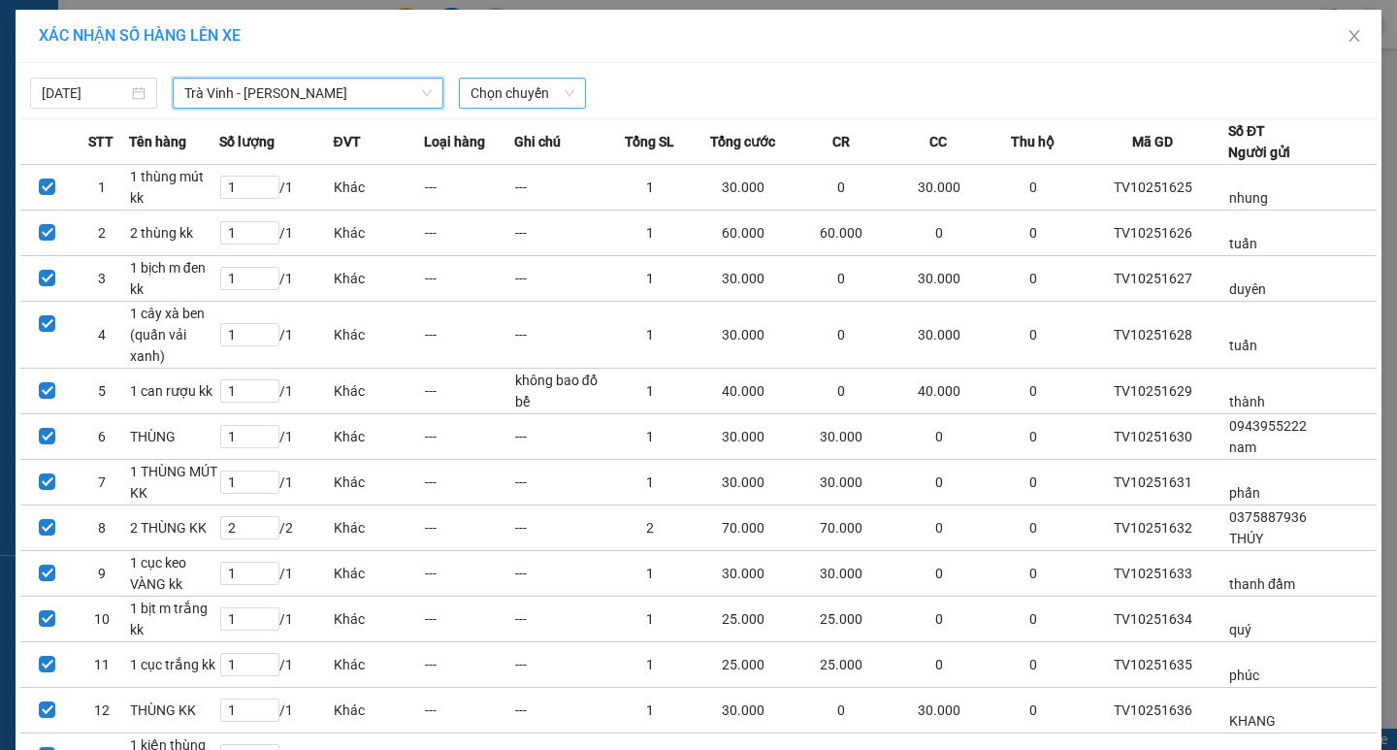
click at [510, 98] on span "Chọn chuyến" at bounding box center [522, 93] width 104 height 29
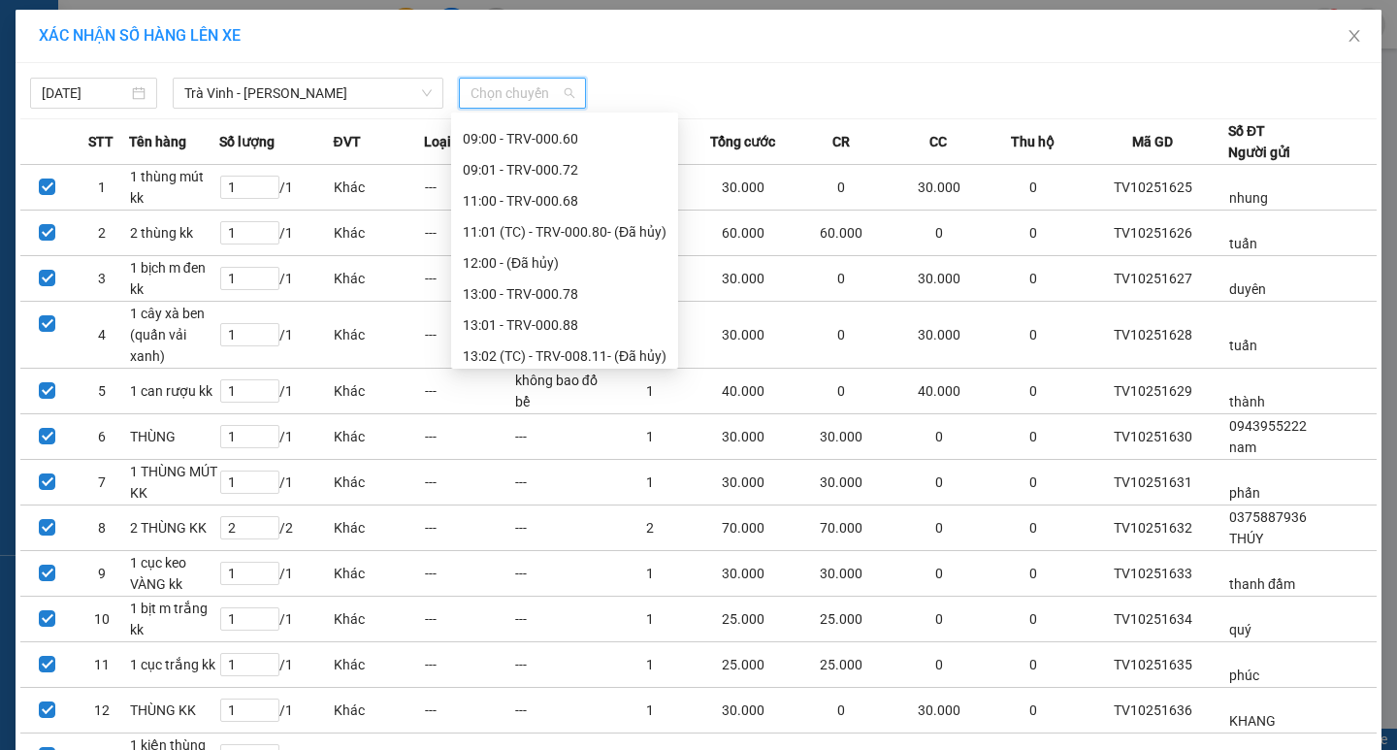
scroll to position [365, 0]
click at [529, 280] on div "13:00 - TRV-000.78" at bounding box center [564, 294] width 227 height 31
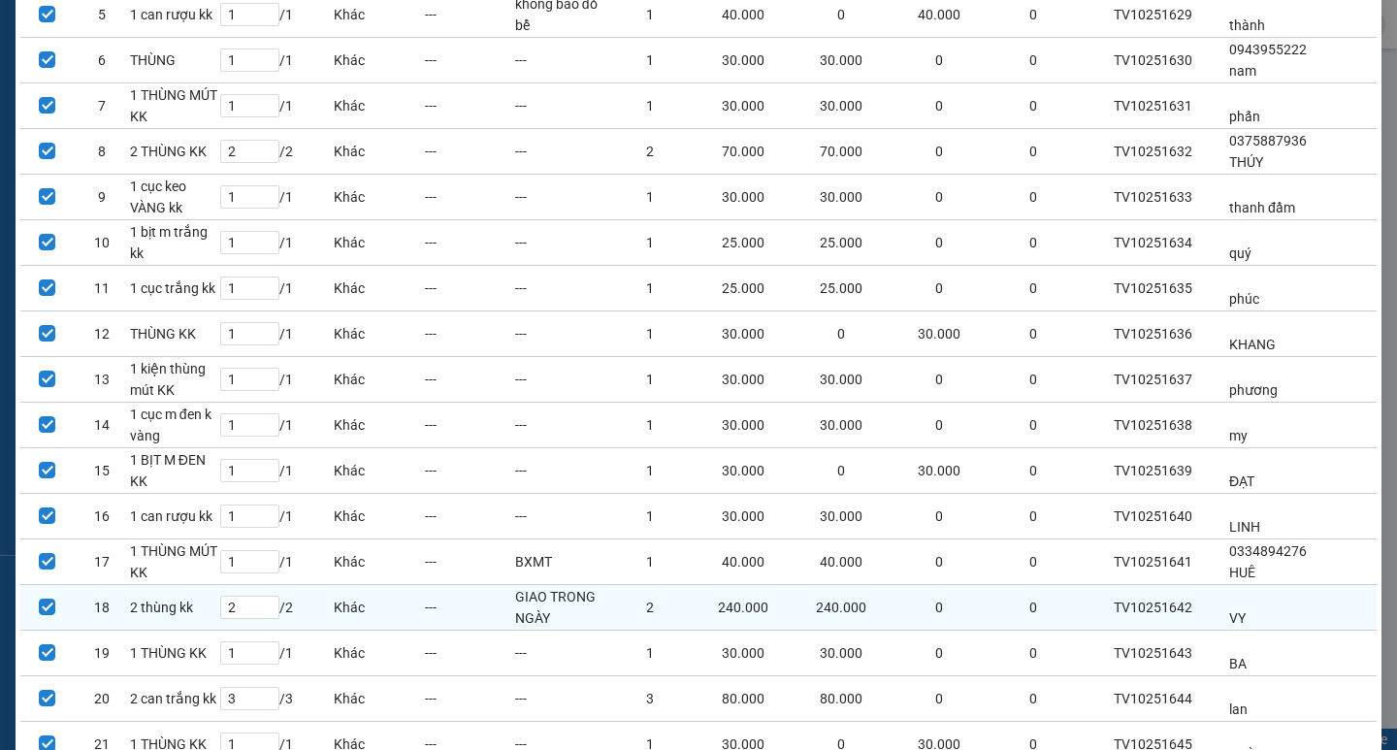
scroll to position [537, 0]
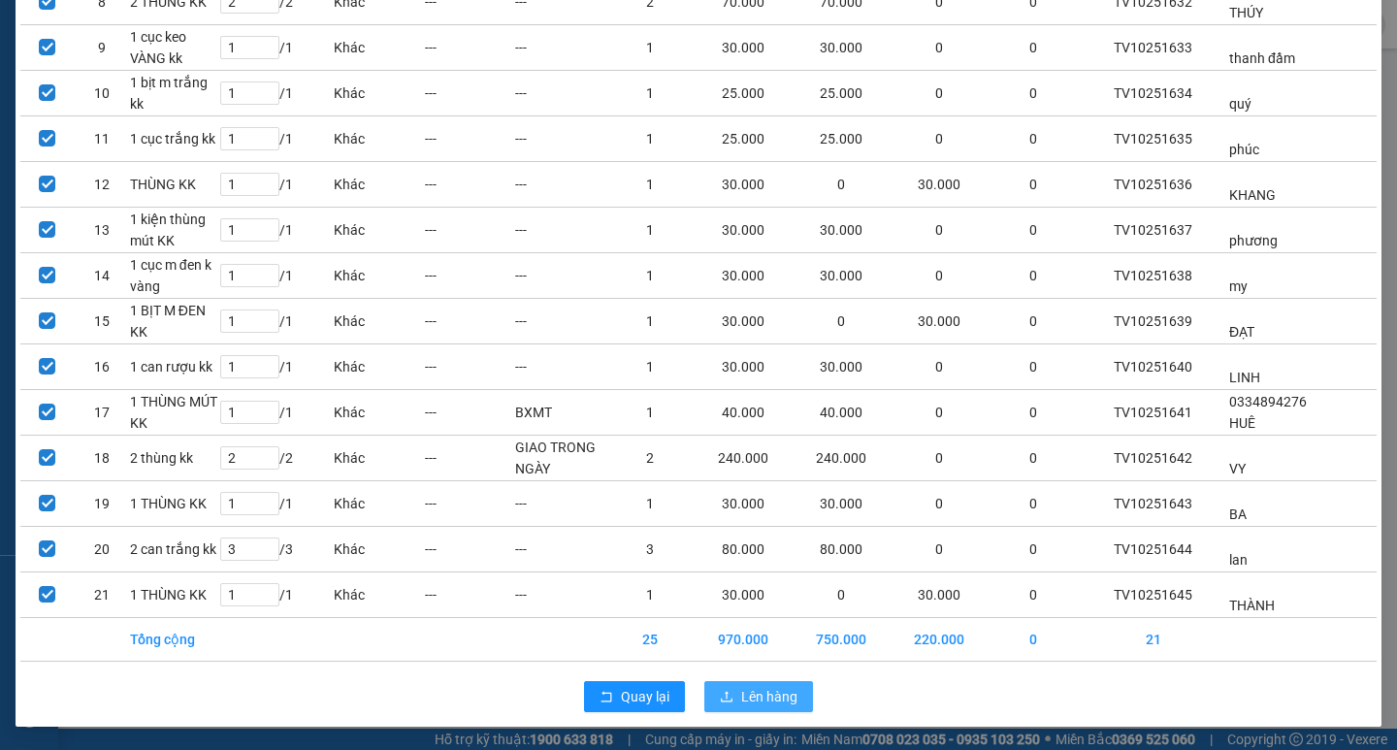
click at [755, 696] on span "Lên hàng" at bounding box center [769, 696] width 56 height 21
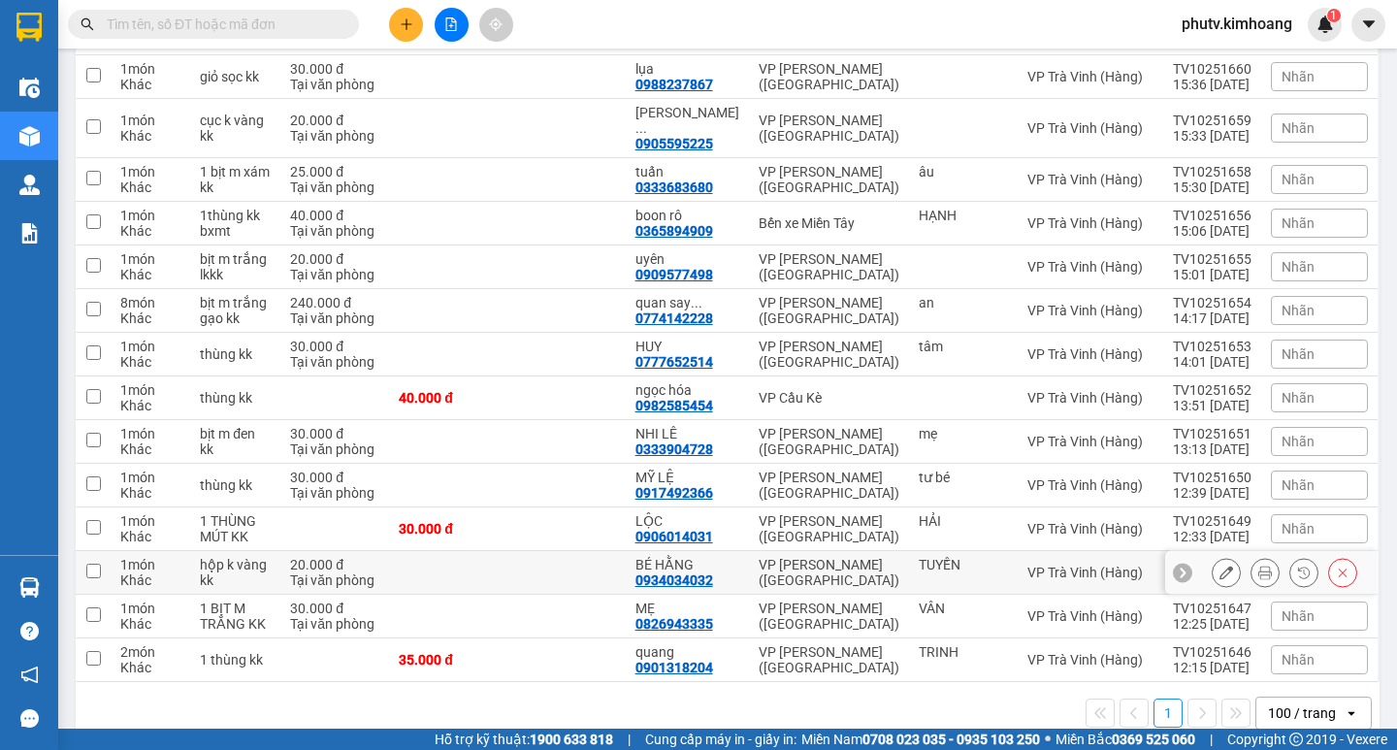
scroll to position [405, 0]
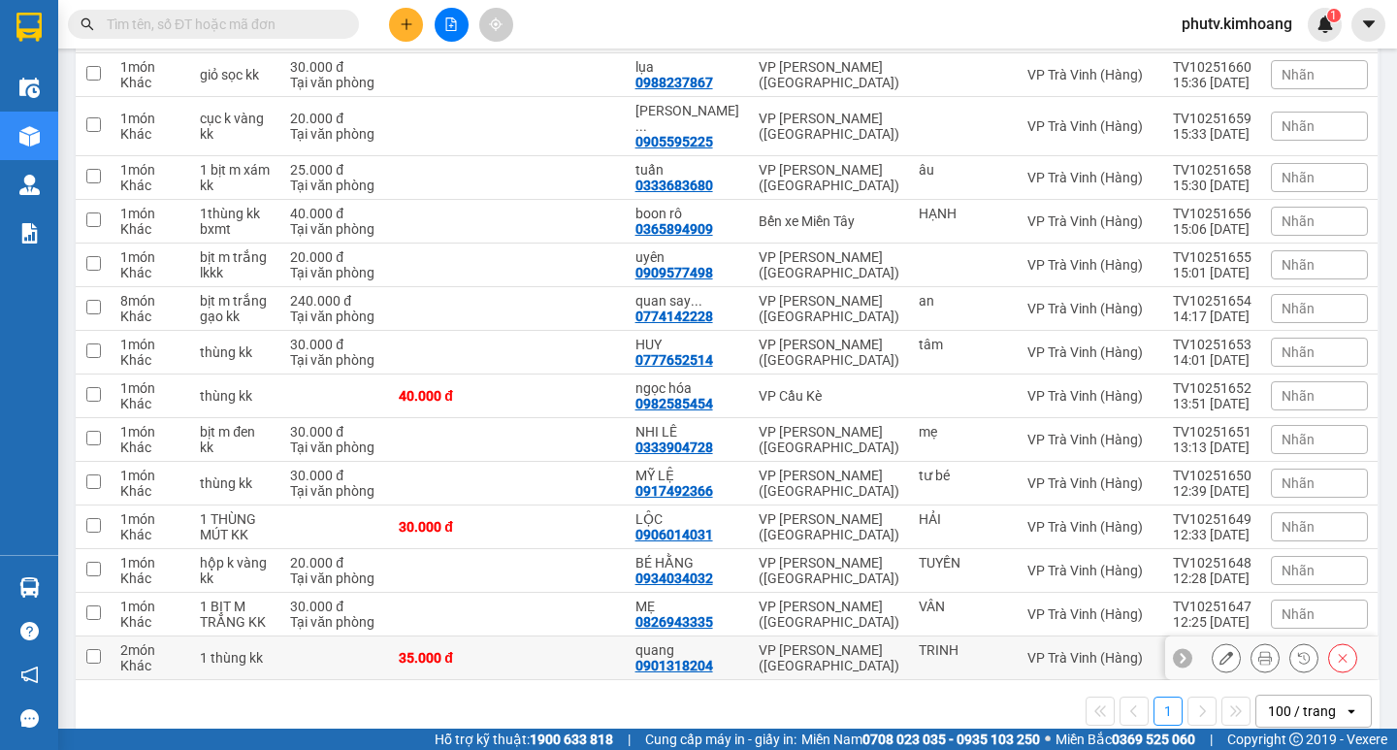
click at [548, 636] on td at bounding box center [566, 658] width 118 height 44
checkbox input "true"
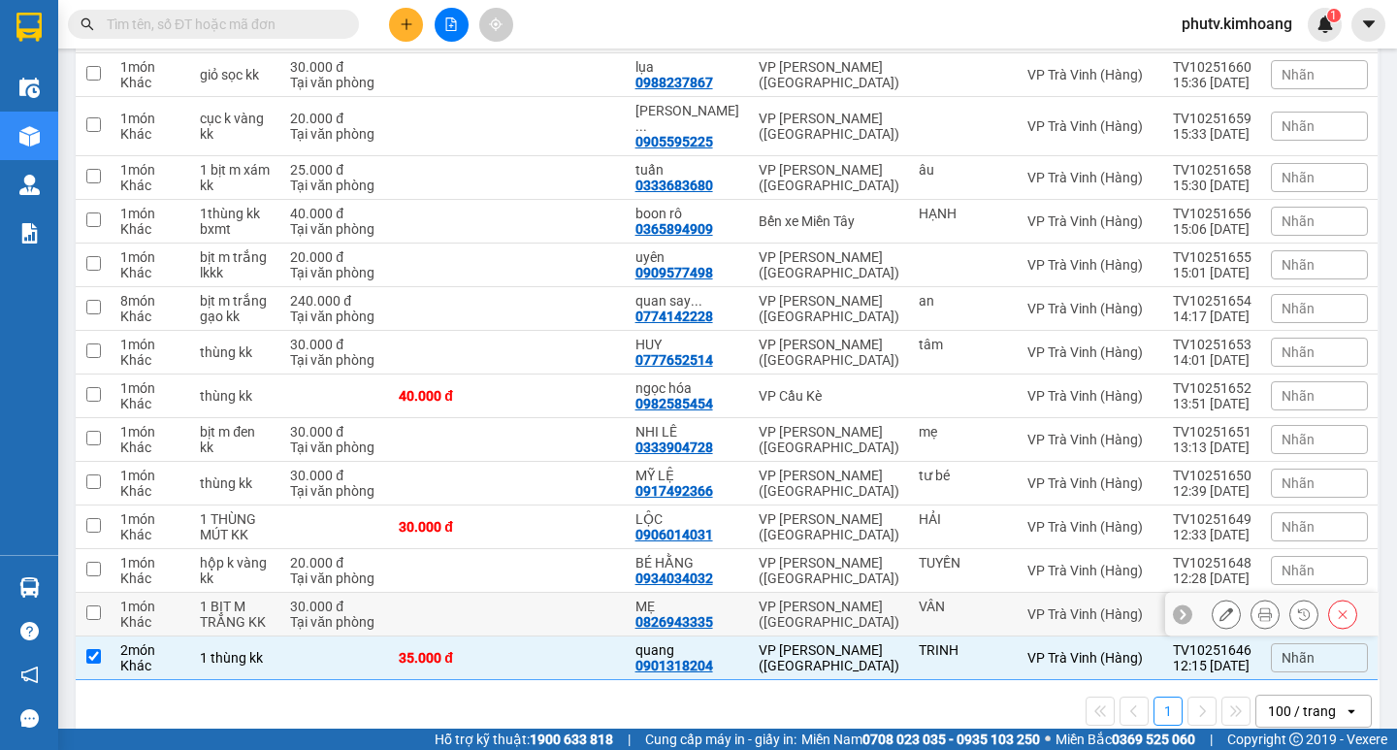
drag, startPoint x: 546, startPoint y: 575, endPoint x: 533, endPoint y: 531, distance: 46.4
click at [545, 593] on td at bounding box center [566, 615] width 118 height 44
checkbox input "true"
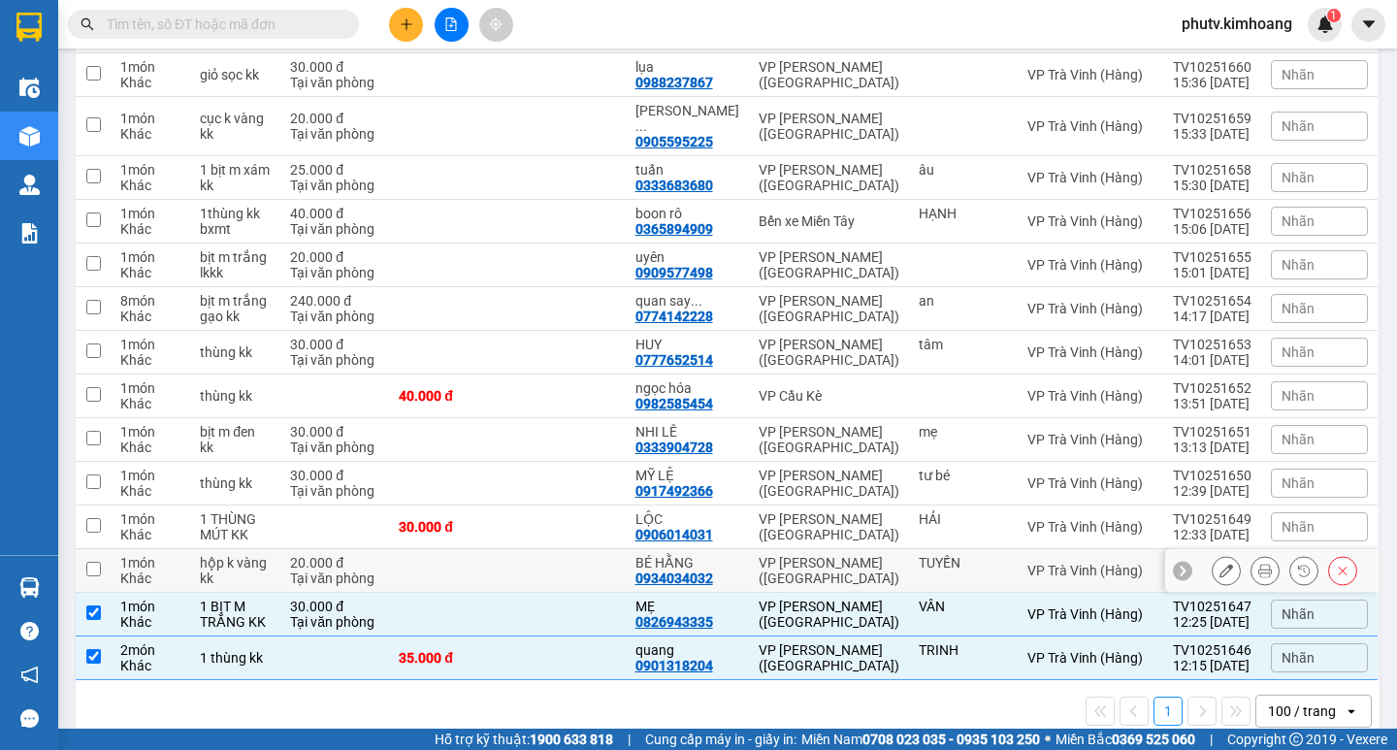
click at [533, 549] on td at bounding box center [566, 571] width 118 height 44
checkbox input "true"
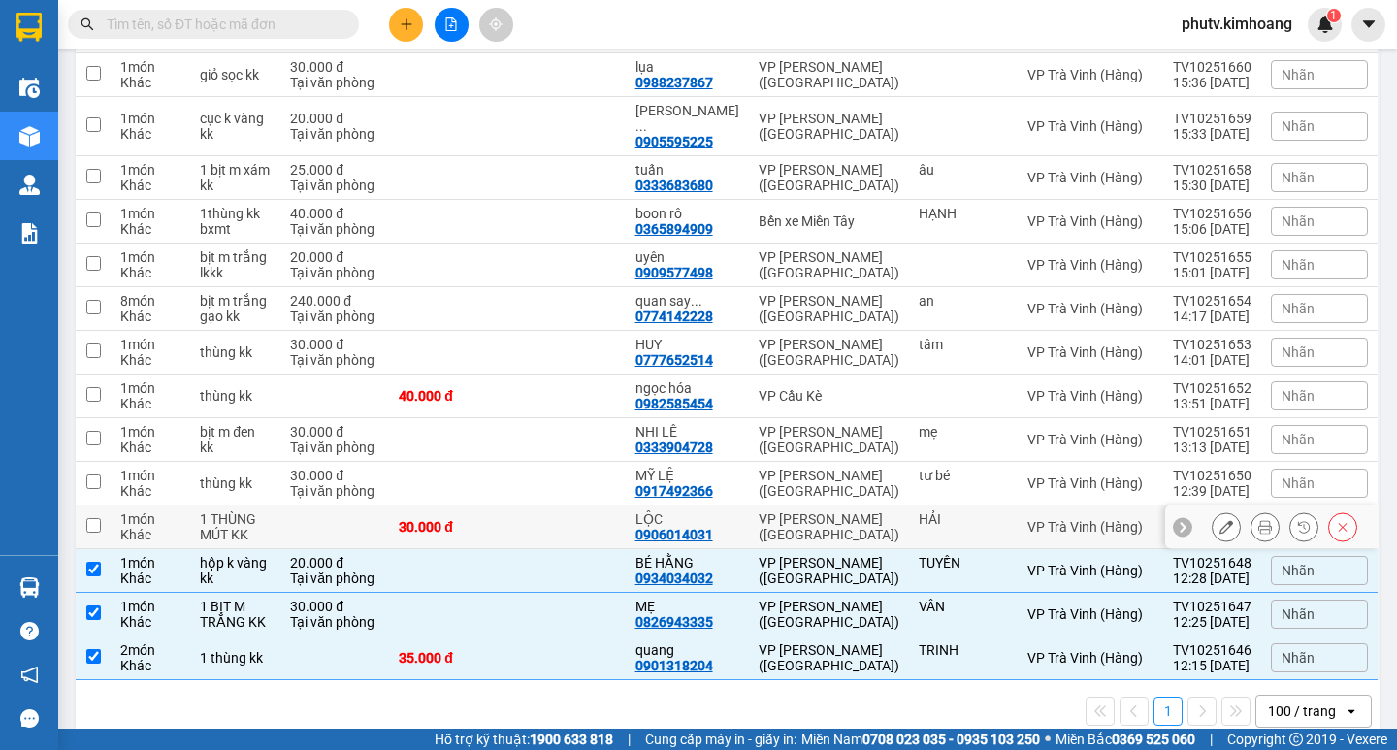
click at [526, 505] on td at bounding box center [566, 527] width 118 height 44
checkbox input "true"
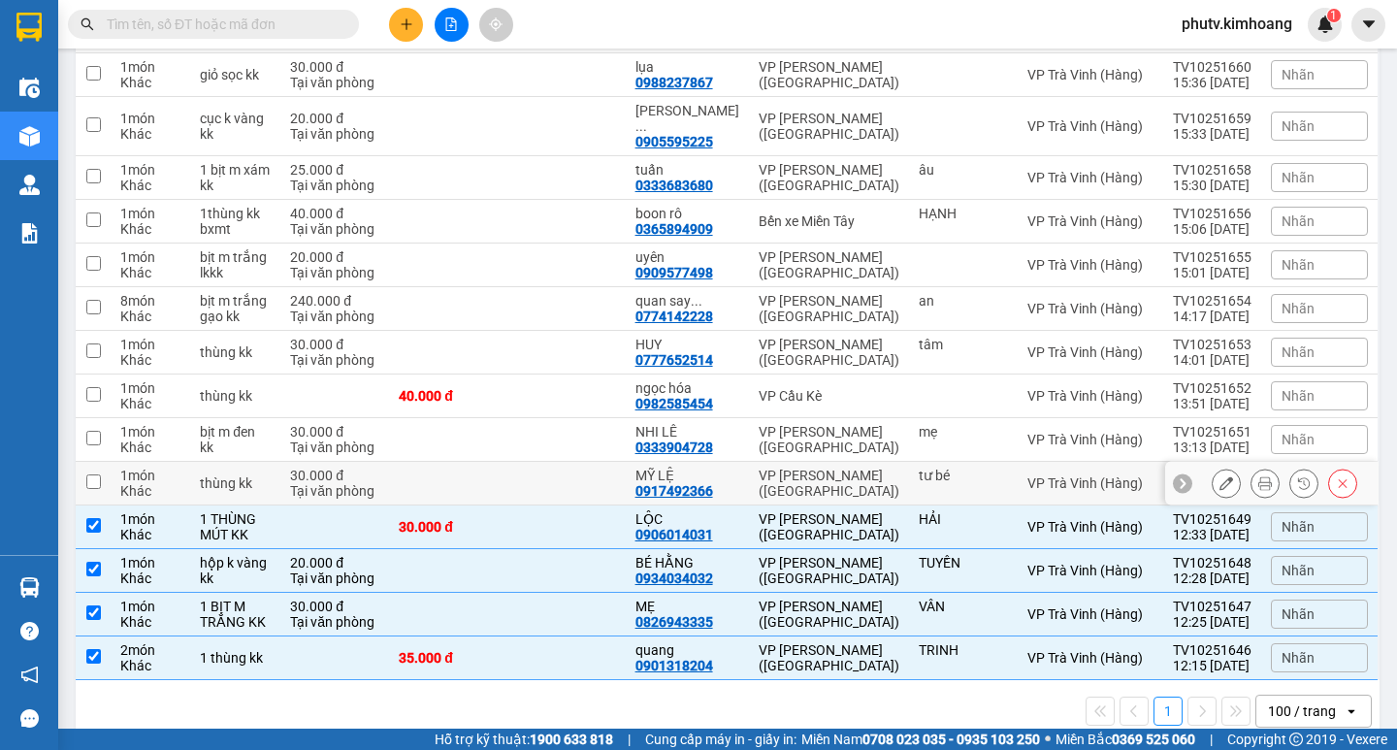
click at [520, 462] on td at bounding box center [566, 484] width 118 height 44
checkbox input "true"
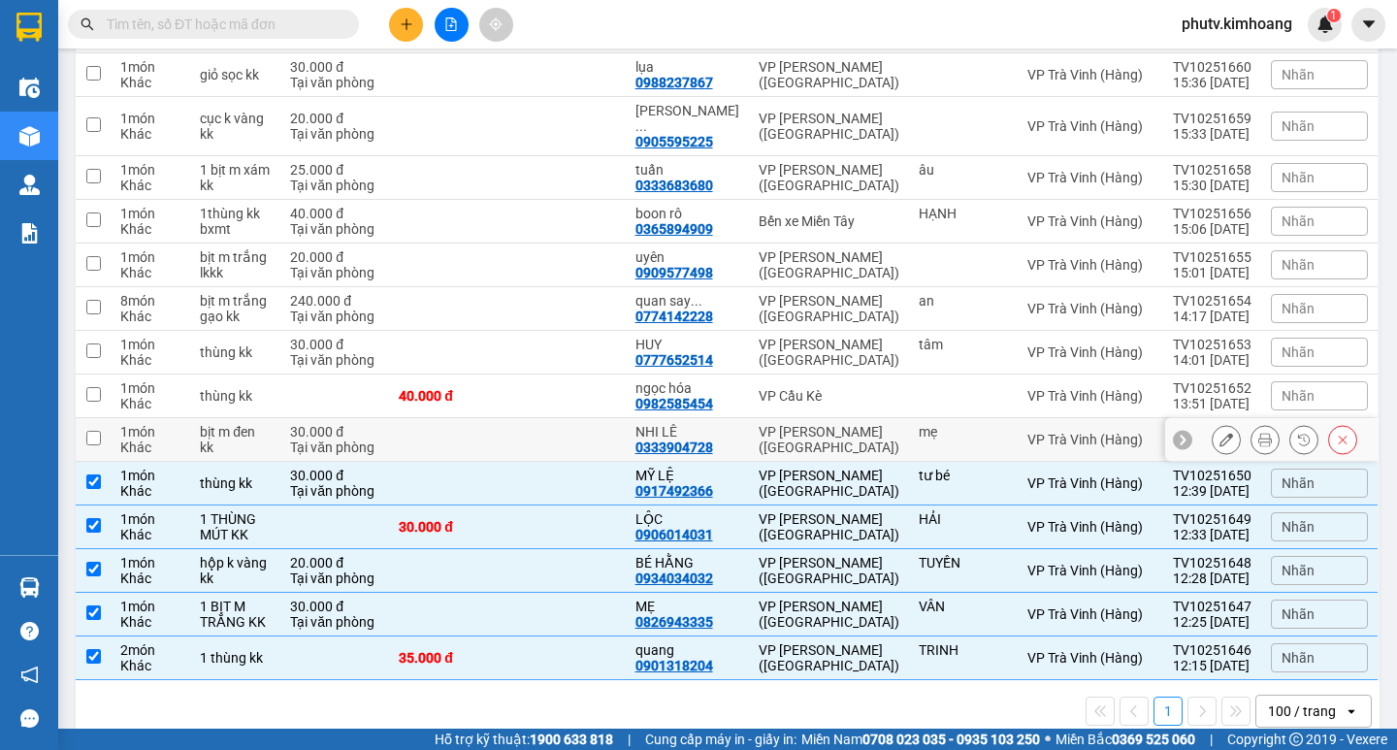
click at [507, 418] on td at bounding box center [448, 440] width 118 height 44
checkbox input "true"
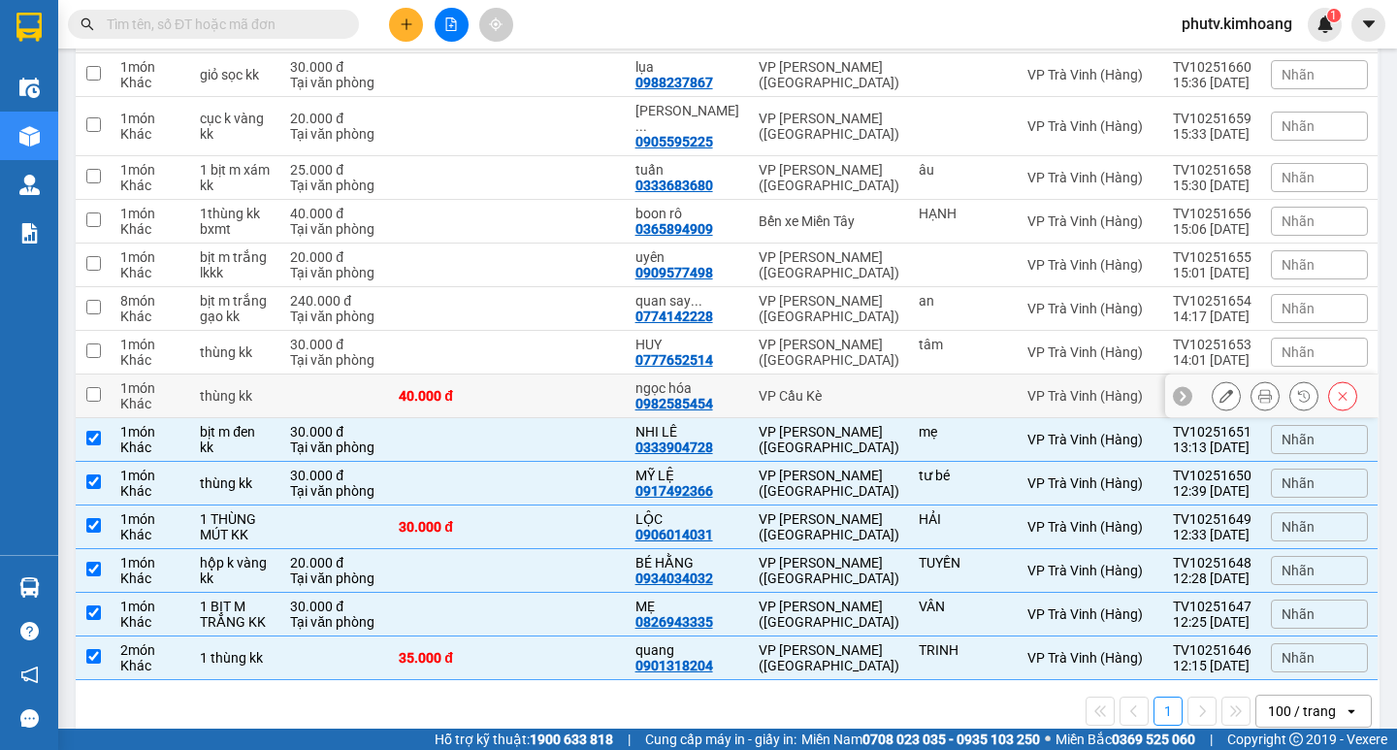
click at [507, 374] on td "40.000 đ" at bounding box center [448, 396] width 118 height 44
checkbox input "true"
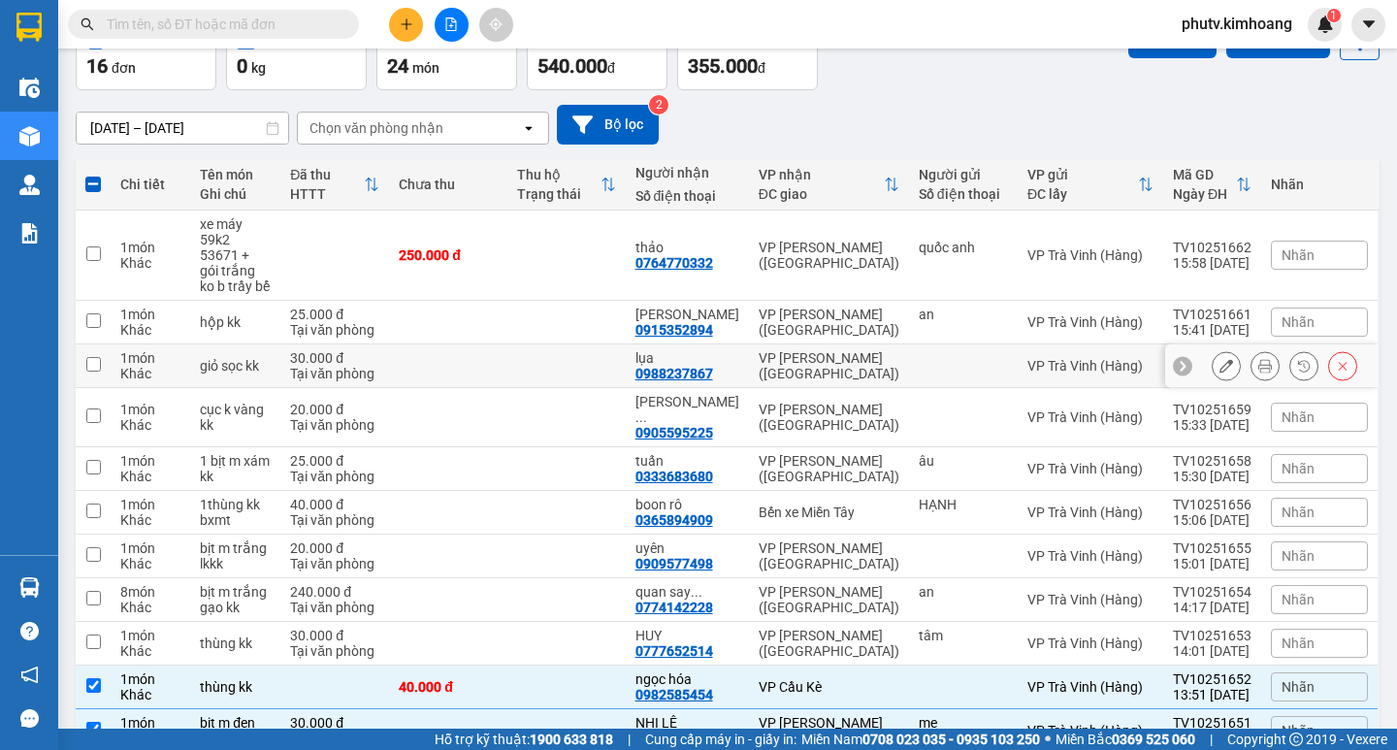
scroll to position [0, 0]
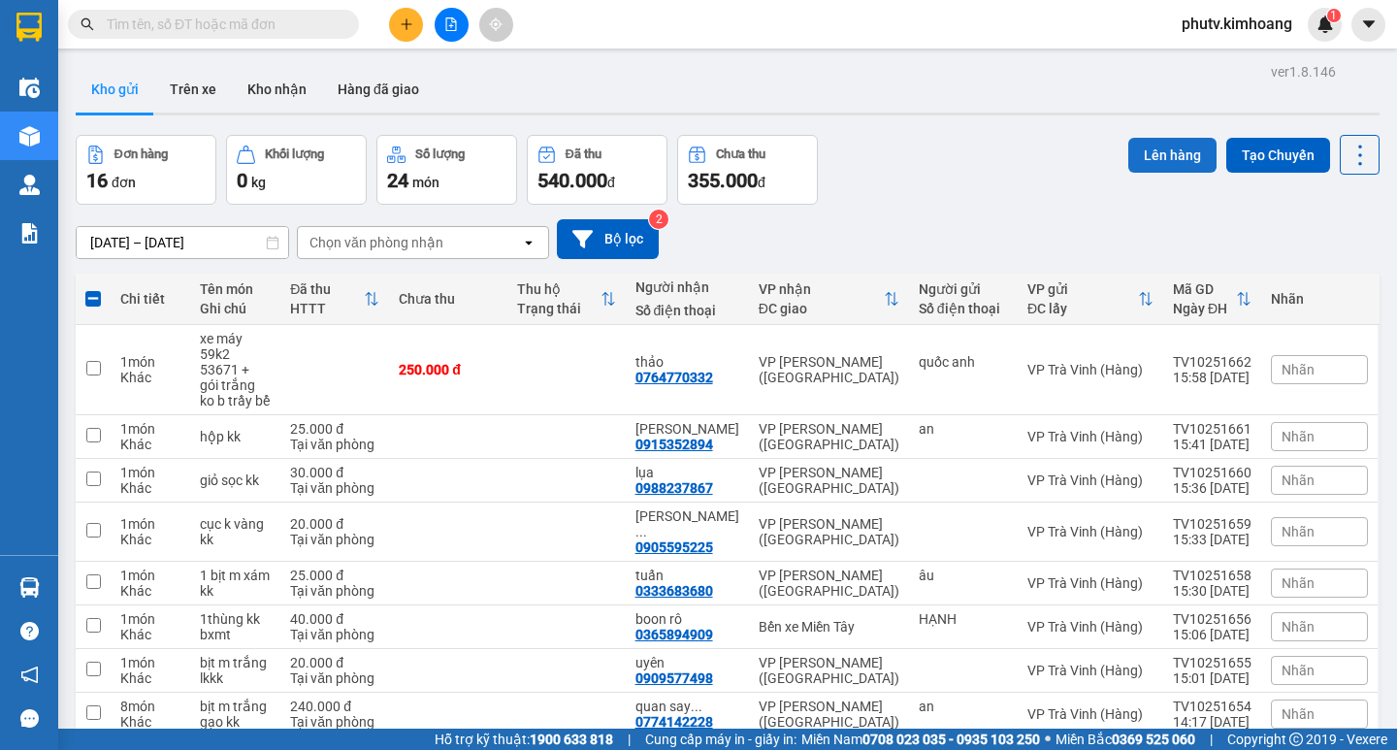
click at [1161, 163] on button "Lên hàng" at bounding box center [1172, 155] width 88 height 35
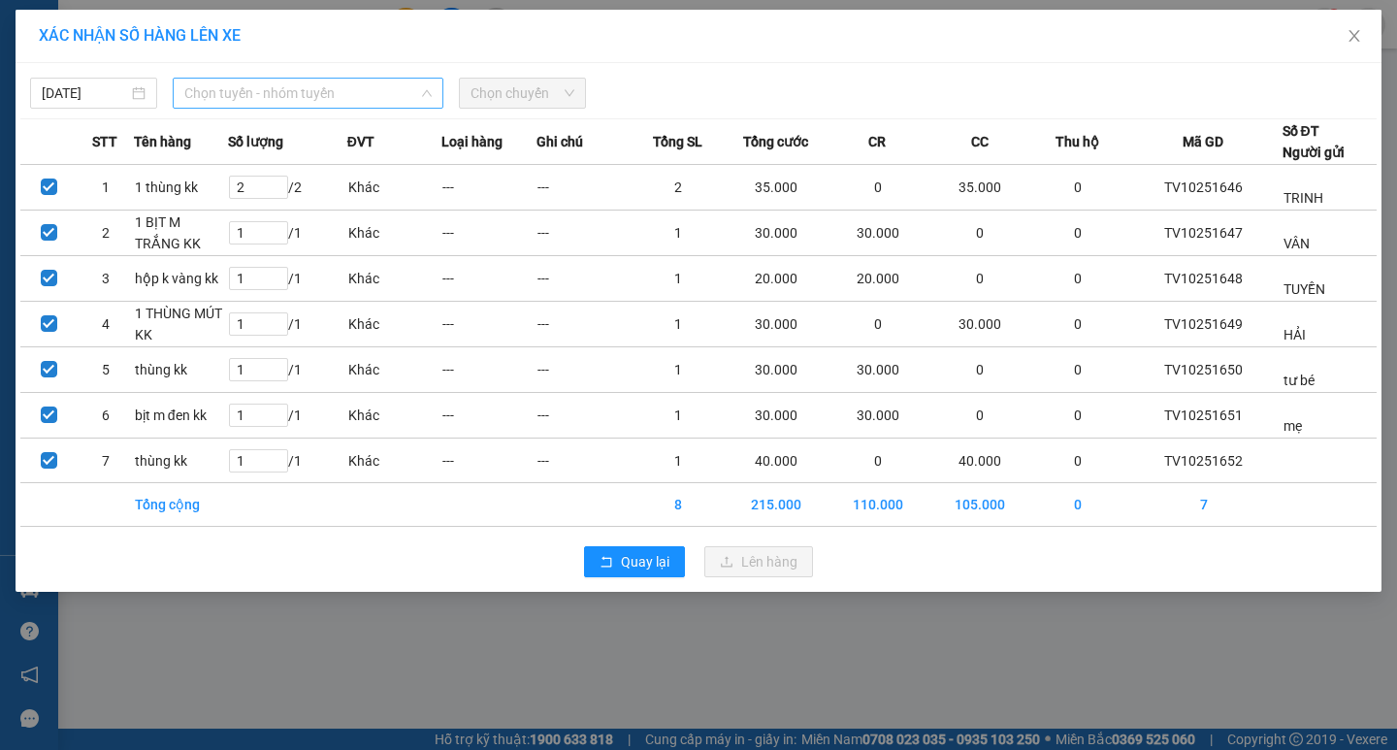
drag, startPoint x: 371, startPoint y: 96, endPoint x: 365, endPoint y: 139, distance: 43.2
click at [370, 96] on span "Chọn tuyến - nhóm tuyến" at bounding box center [307, 93] width 247 height 29
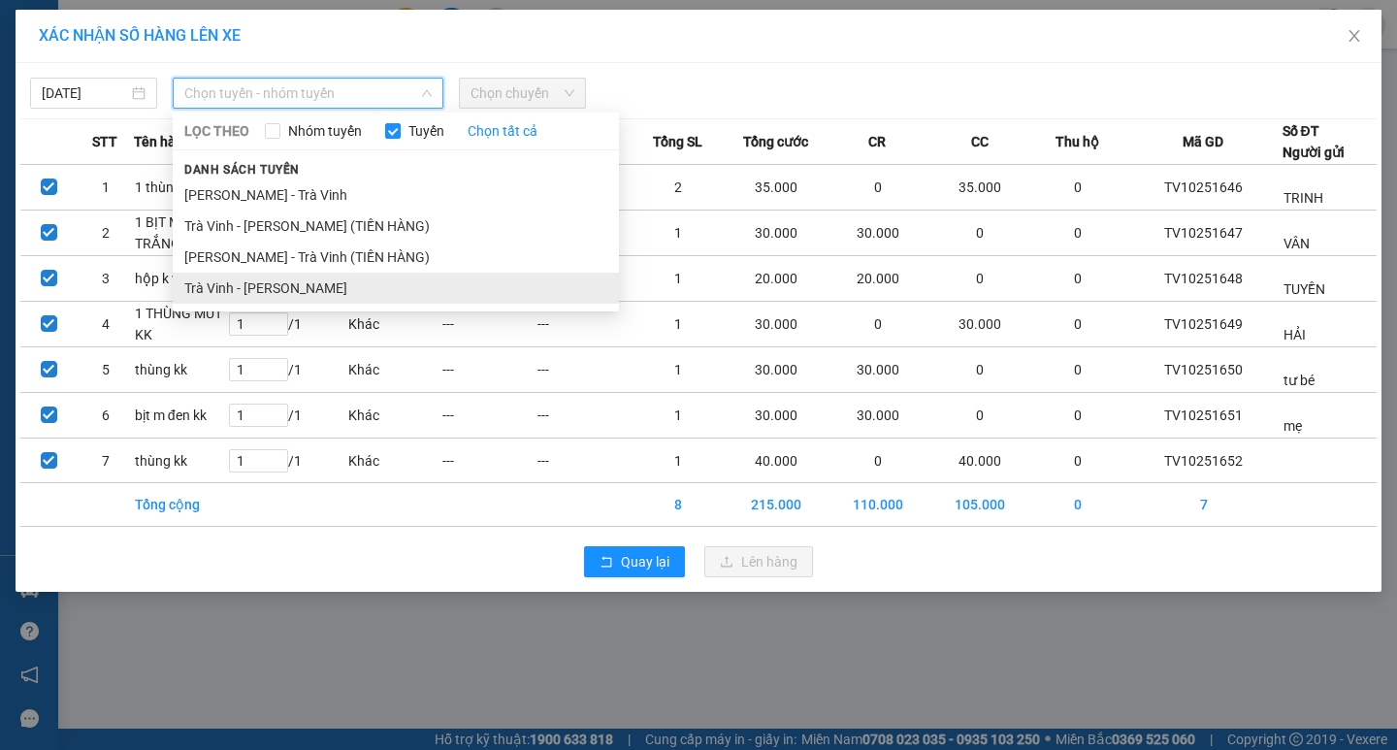
click at [347, 290] on li "Trà [PERSON_NAME] [PERSON_NAME]" at bounding box center [396, 288] width 446 height 31
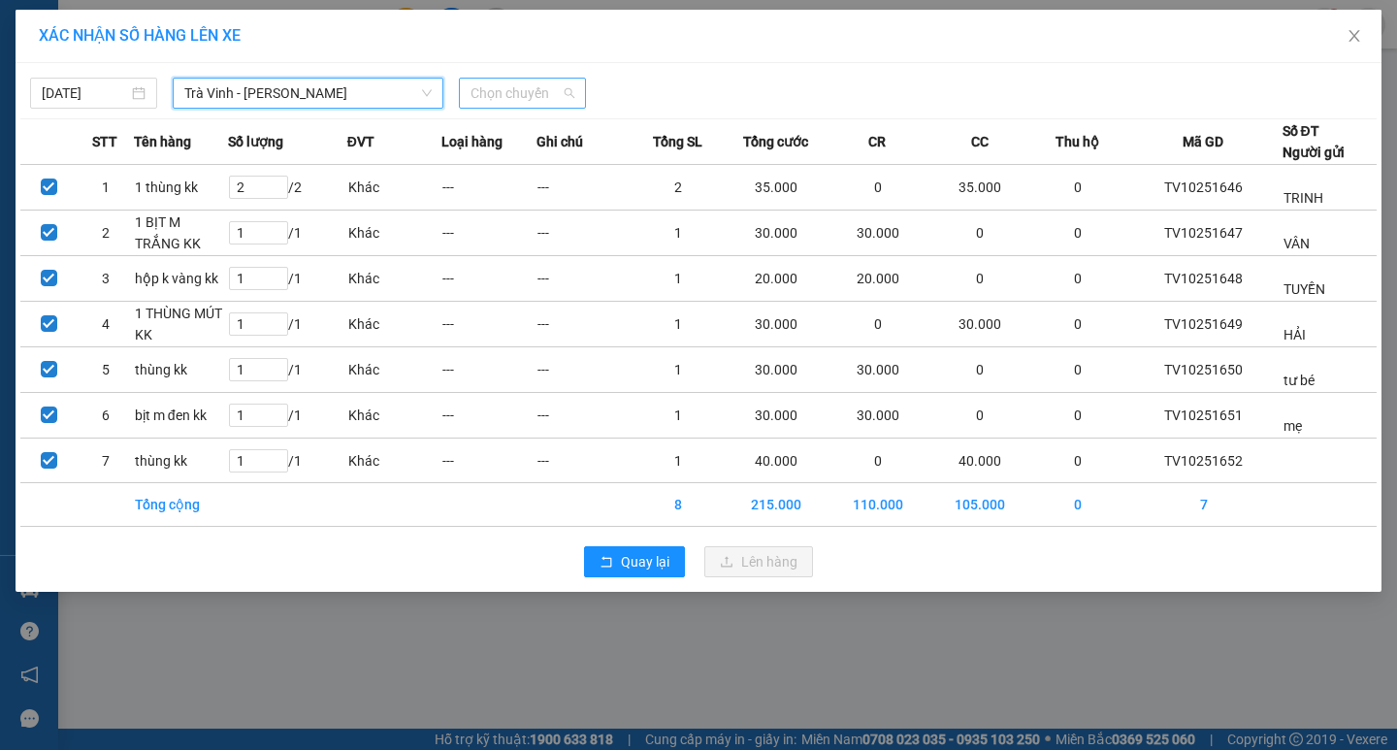
click at [501, 103] on span "Chọn chuyến" at bounding box center [522, 93] width 104 height 29
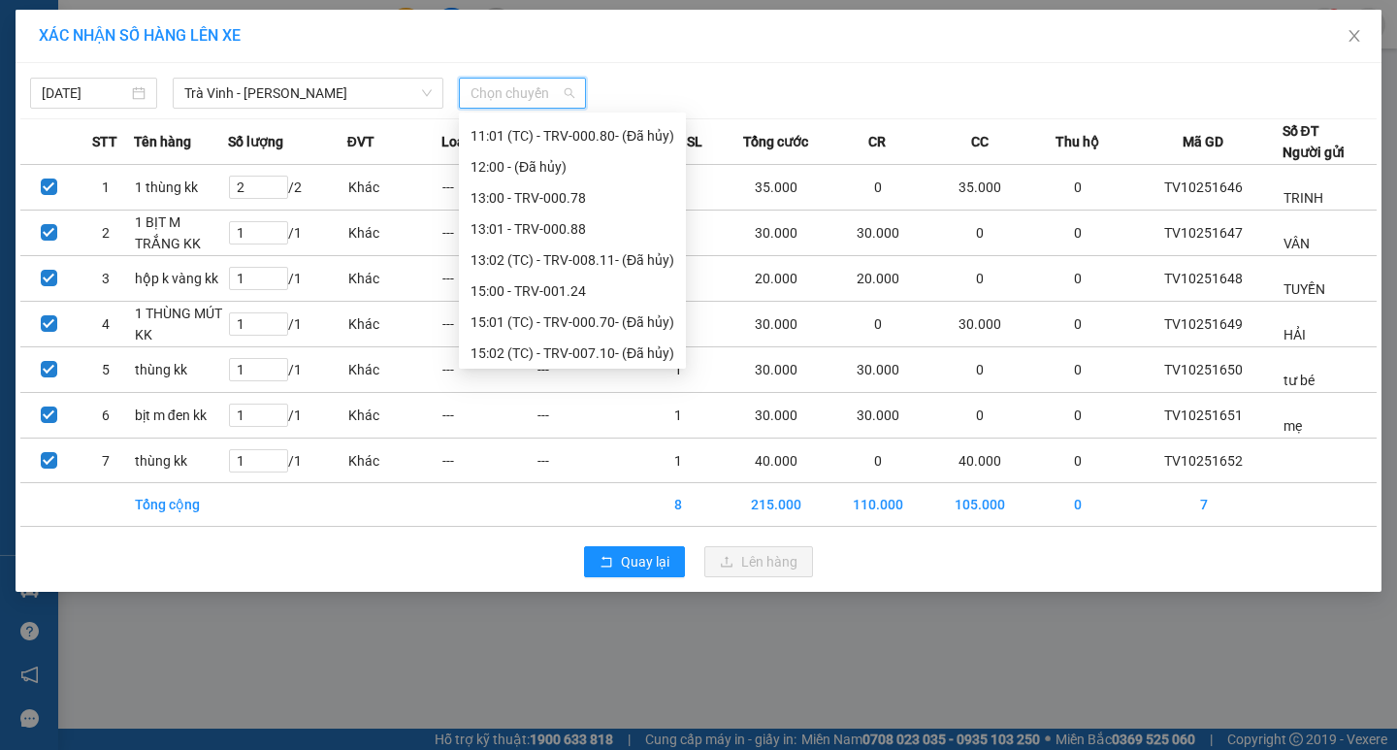
scroll to position [485, 0]
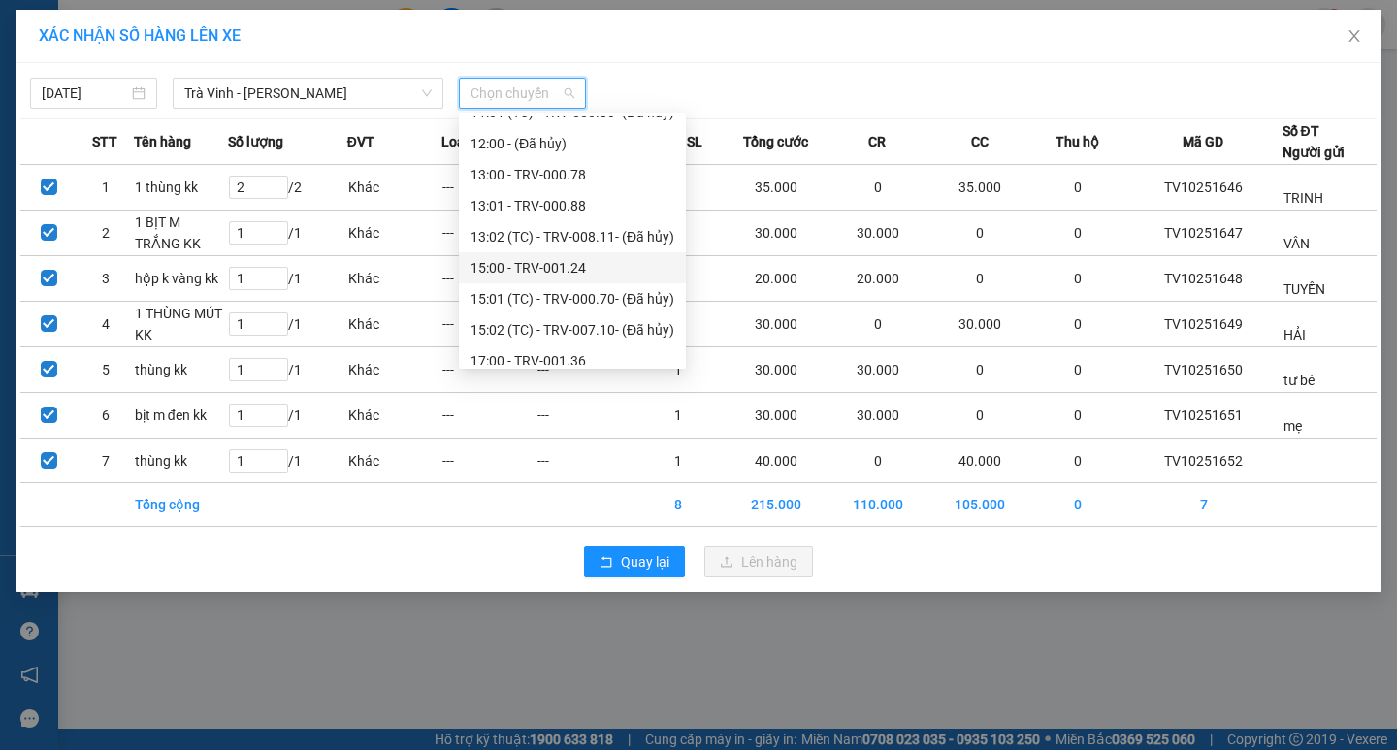
click at [524, 259] on div "15:00 - TRV-001.24" at bounding box center [572, 267] width 204 height 21
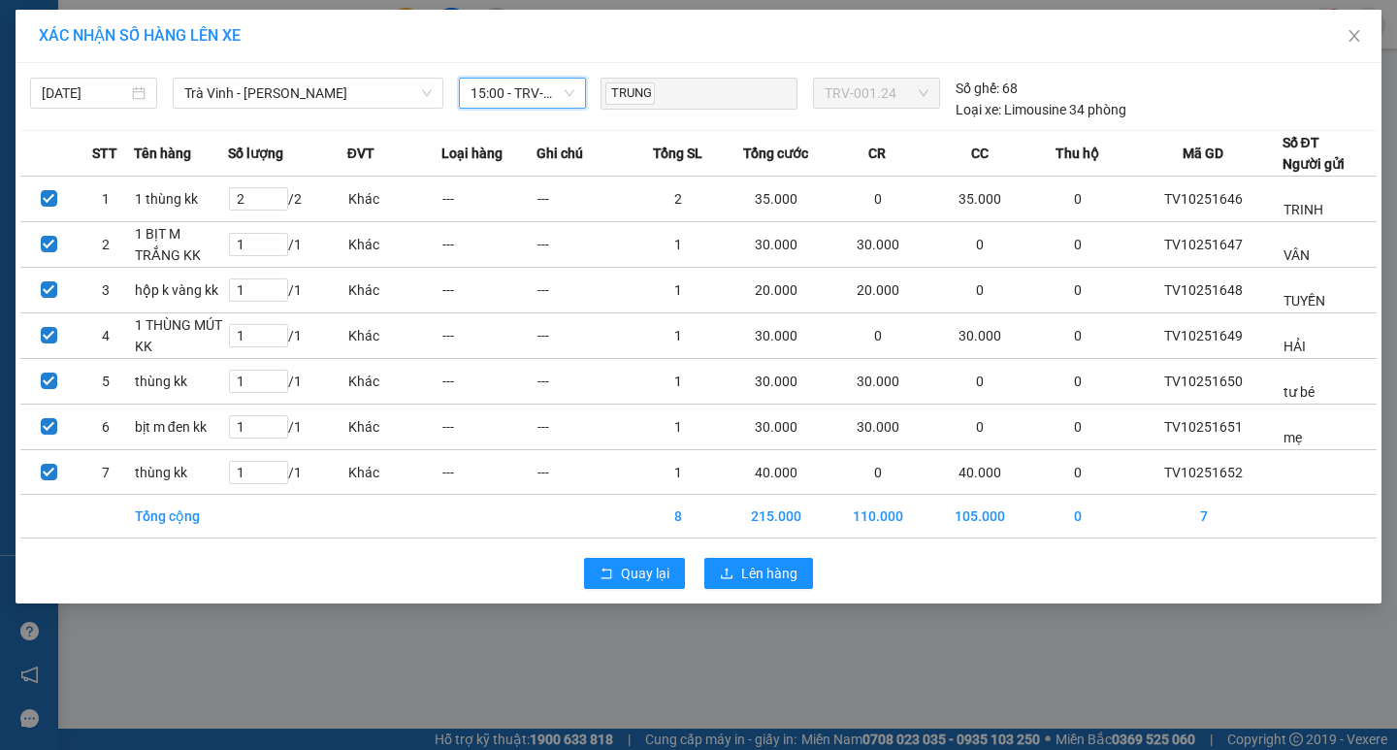
click at [745, 557] on div "Quay lại Lên hàng" at bounding box center [698, 573] width 1356 height 50
click at [745, 560] on button "Lên hàng" at bounding box center [758, 573] width 109 height 31
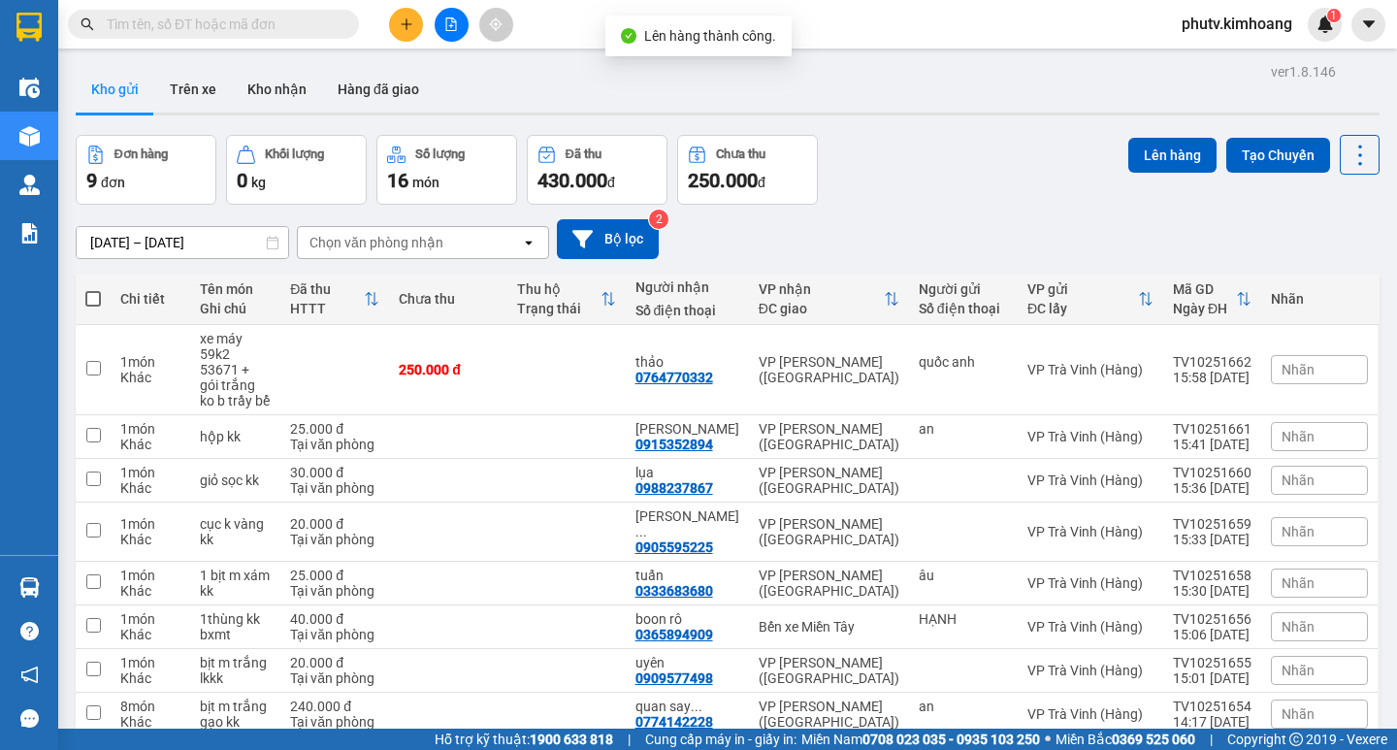
click at [98, 295] on span at bounding box center [93, 299] width 16 height 16
click at [93, 289] on input "checkbox" at bounding box center [93, 289] width 0 height 0
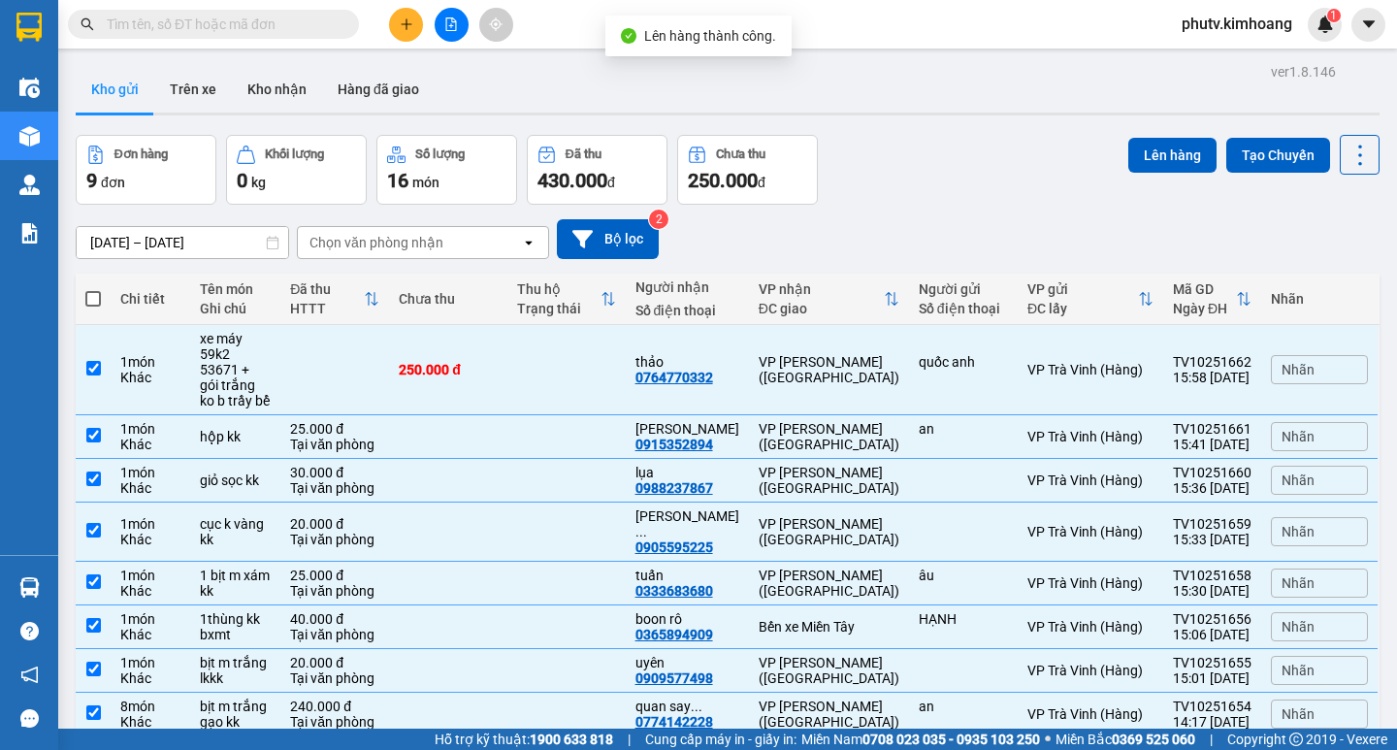
checkbox input "true"
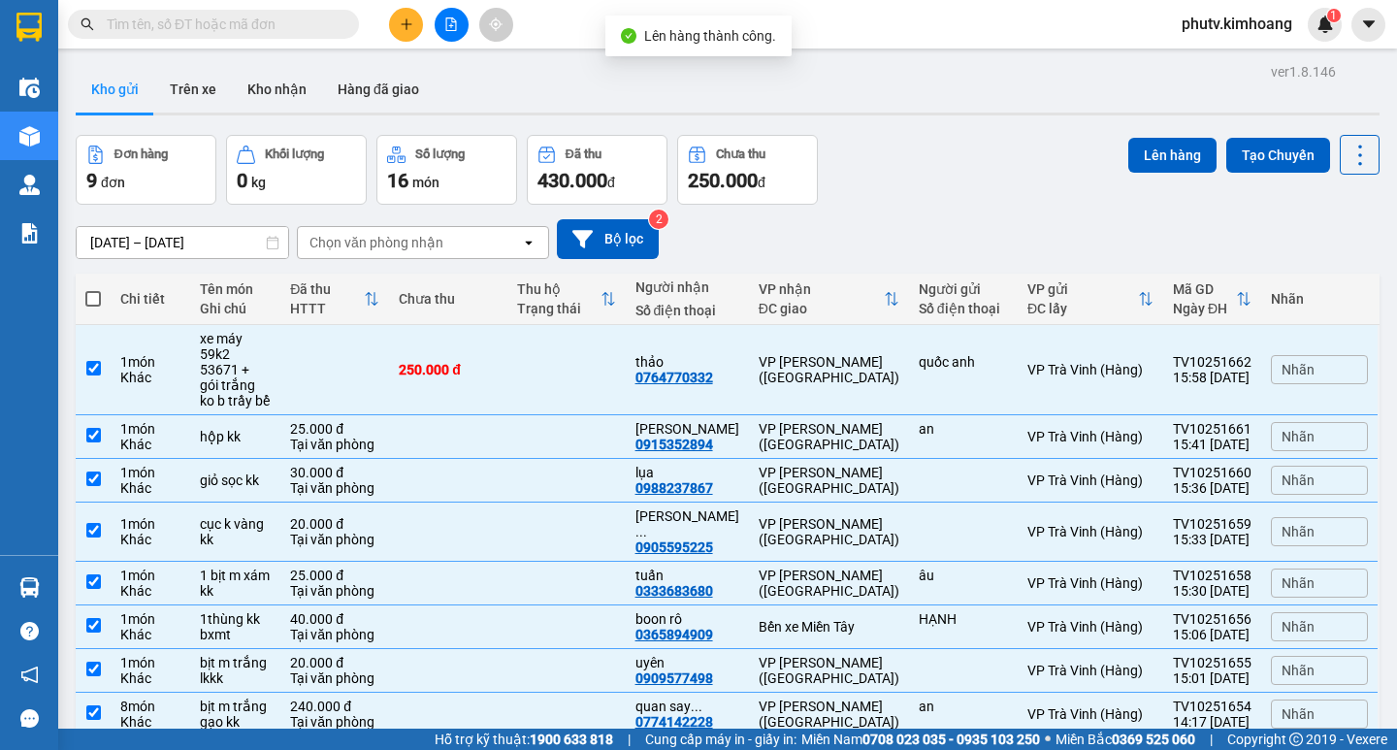
checkbox input "true"
click at [1148, 153] on button "Lên hàng" at bounding box center [1172, 155] width 88 height 35
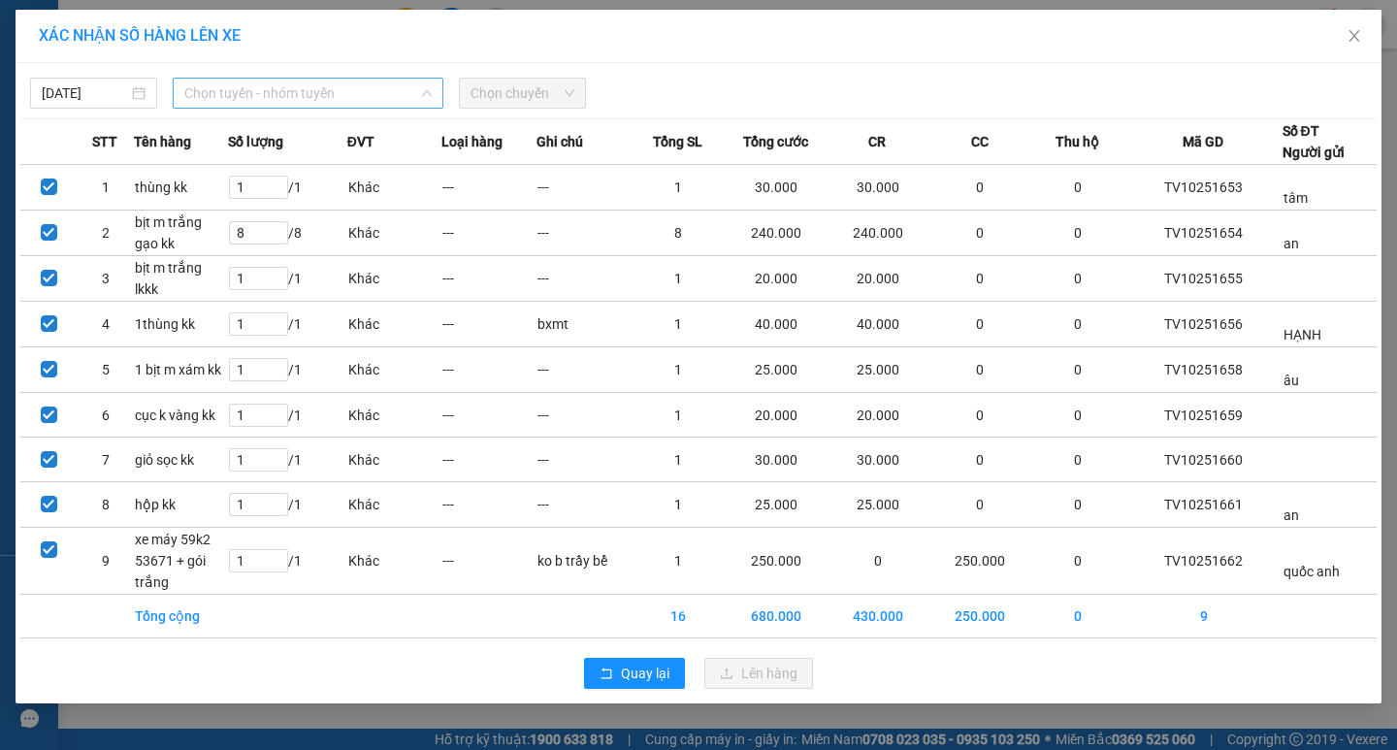
click at [337, 90] on span "Chọn tuyến - nhóm tuyến" at bounding box center [307, 93] width 247 height 29
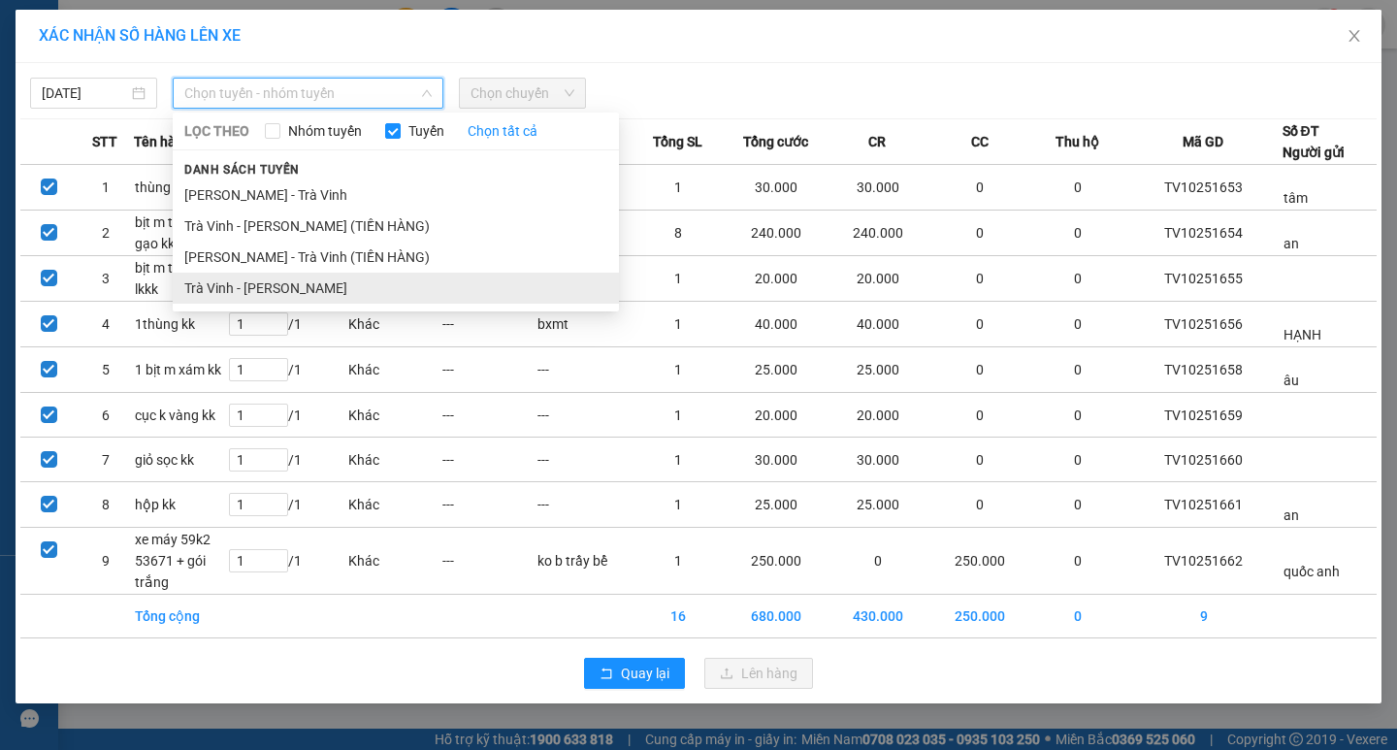
click at [301, 280] on li "Trà [PERSON_NAME] [PERSON_NAME]" at bounding box center [396, 288] width 446 height 31
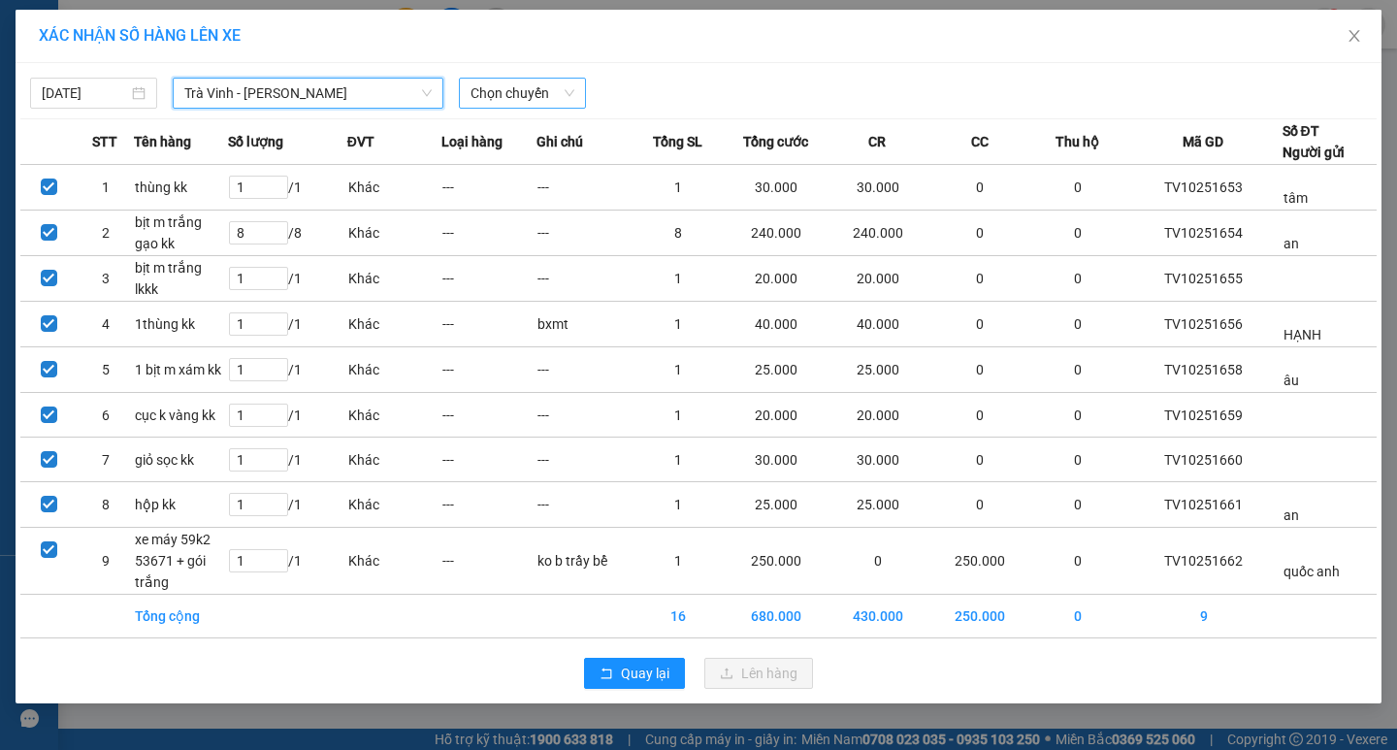
click at [506, 94] on span "Chọn chuyến" at bounding box center [522, 93] width 104 height 29
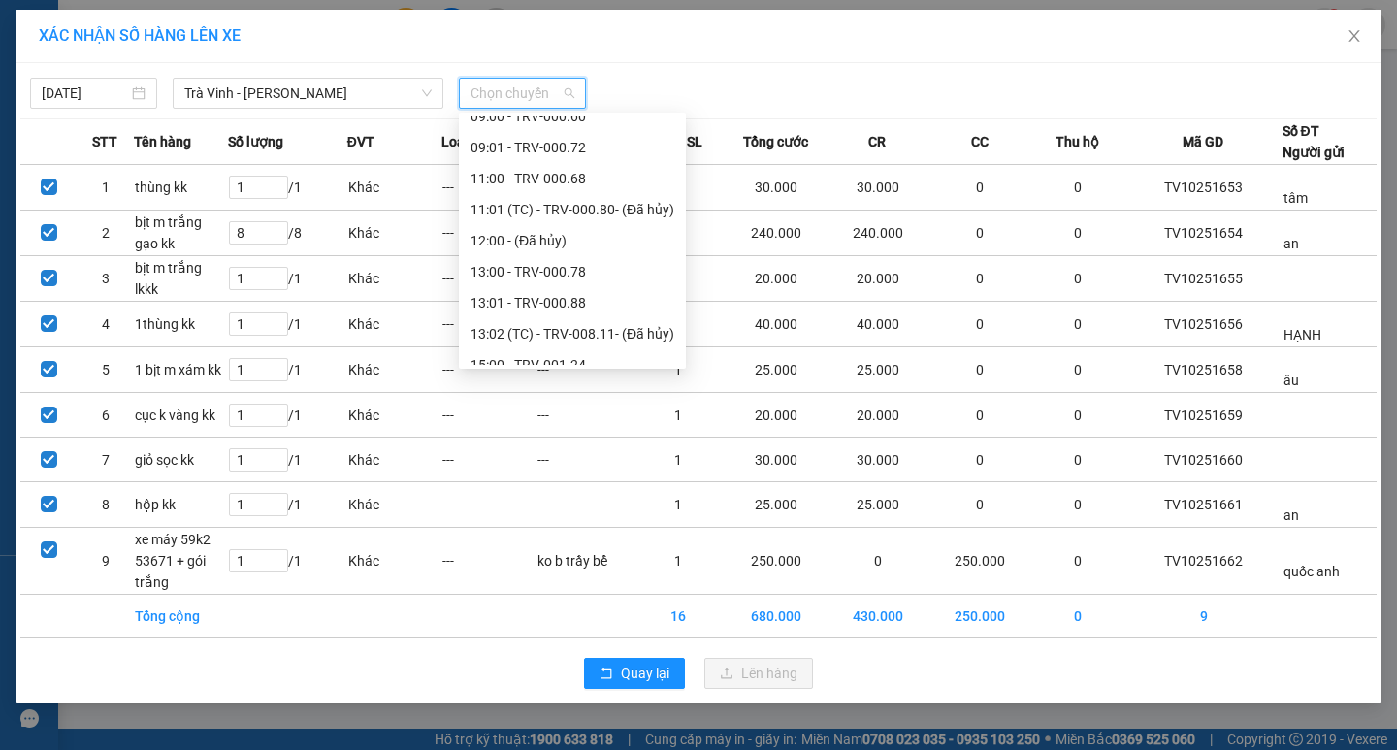
scroll to position [559, 0]
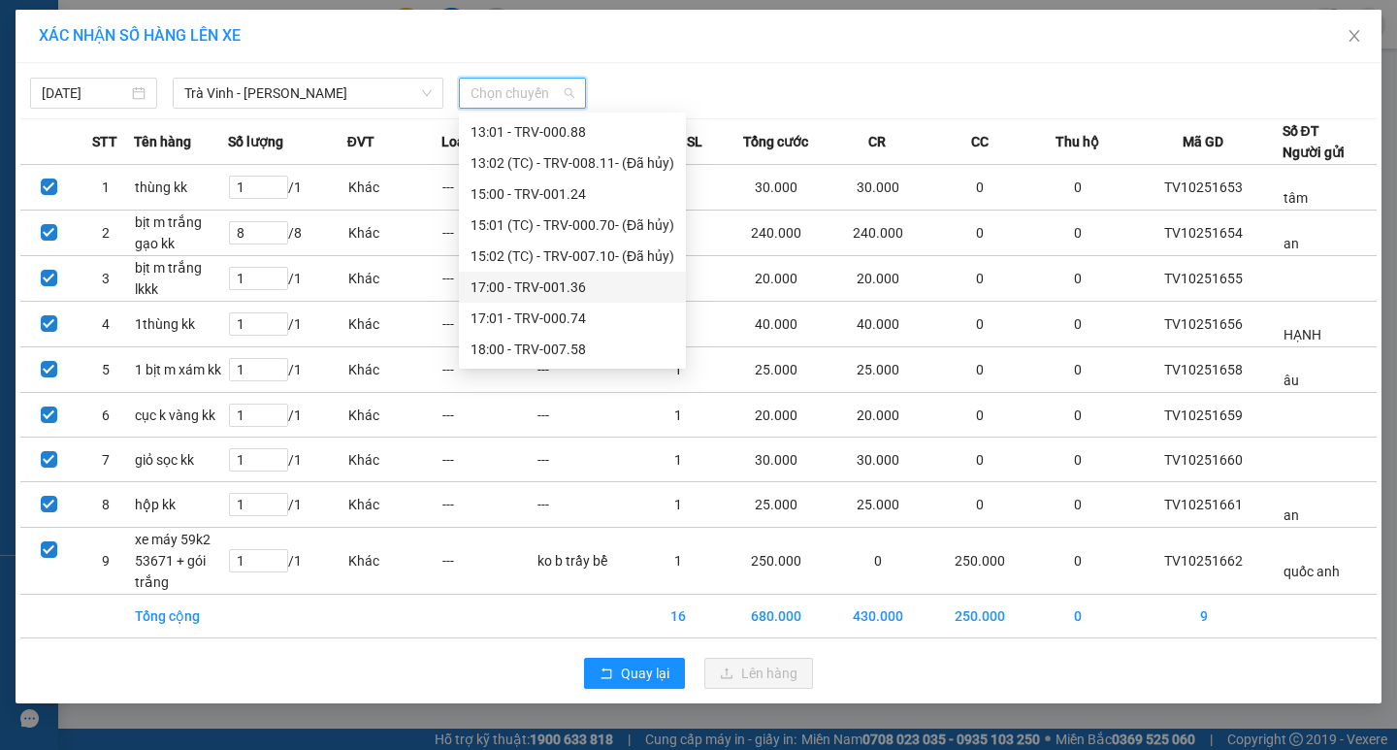
click at [550, 288] on div "17:00 - TRV-001.36" at bounding box center [572, 286] width 204 height 21
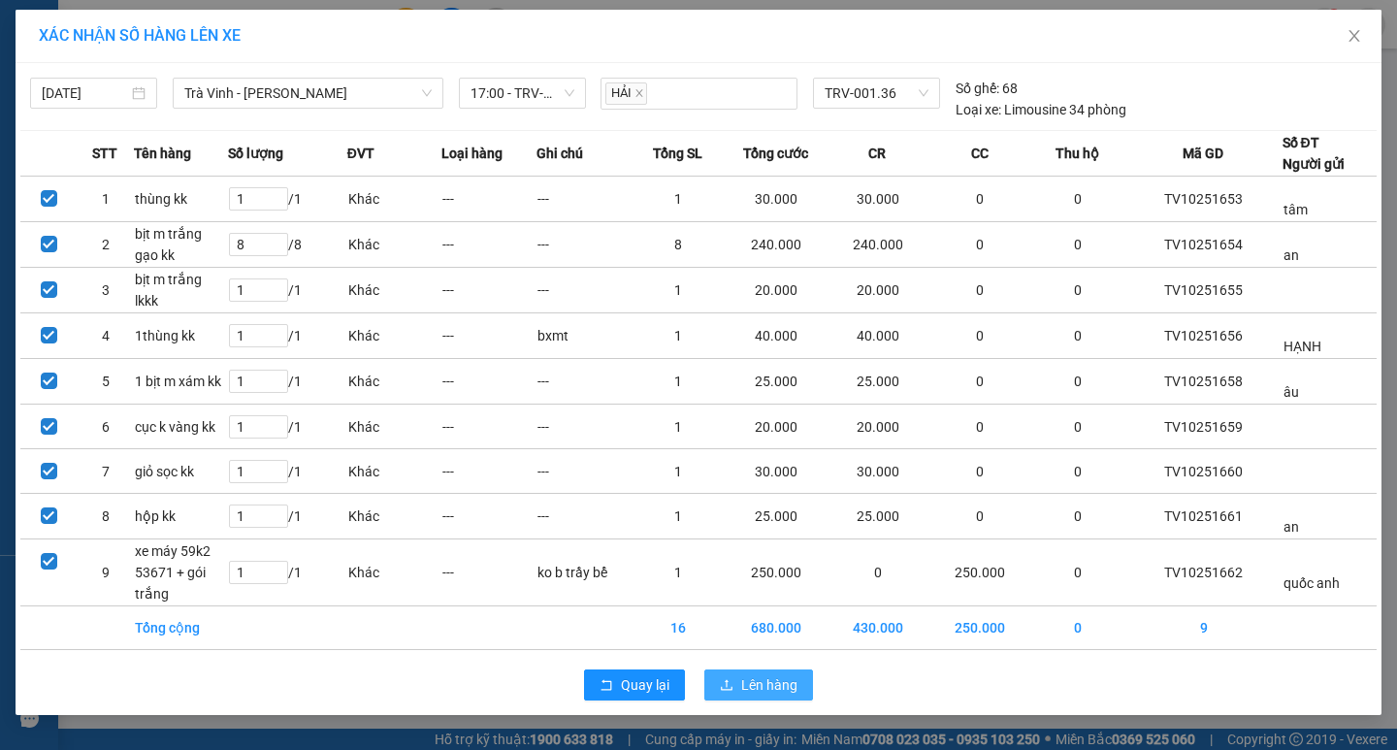
click at [776, 678] on span "Lên hàng" at bounding box center [769, 684] width 56 height 21
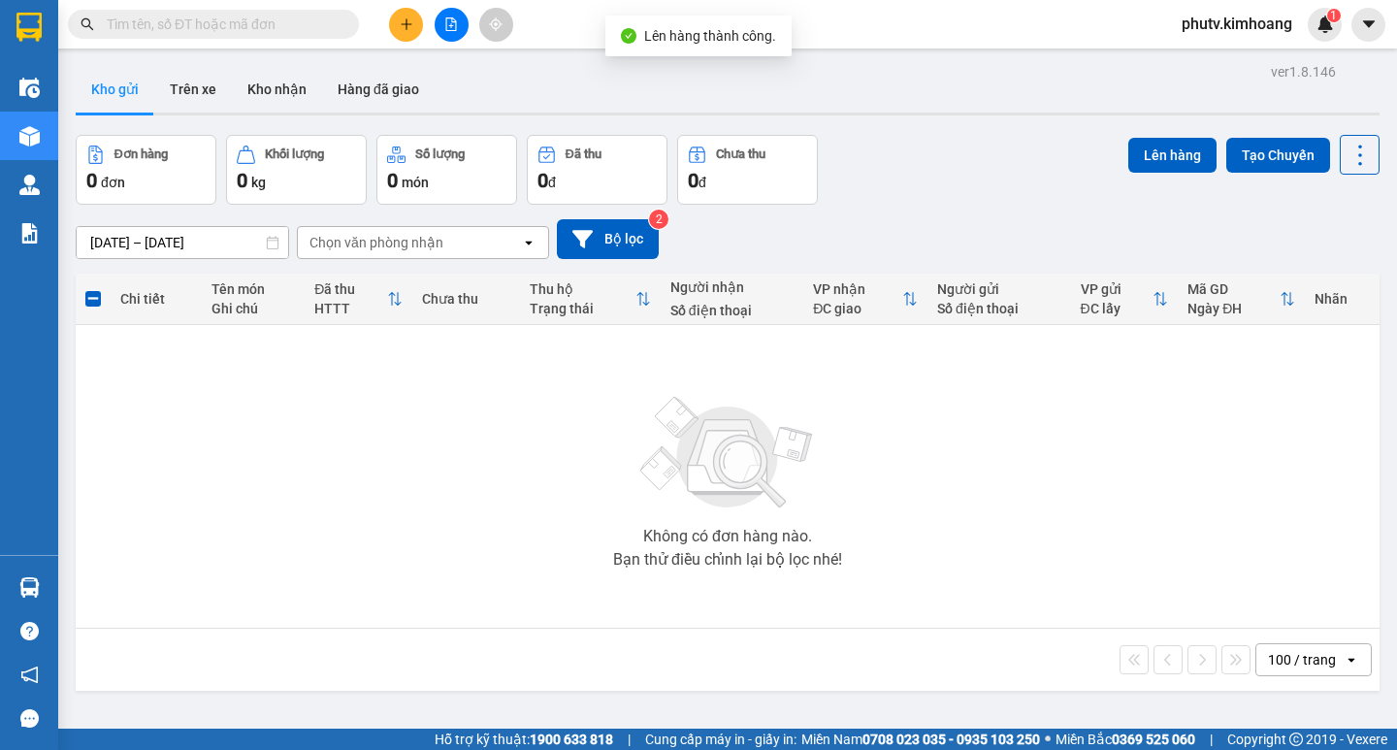
scroll to position [89, 0]
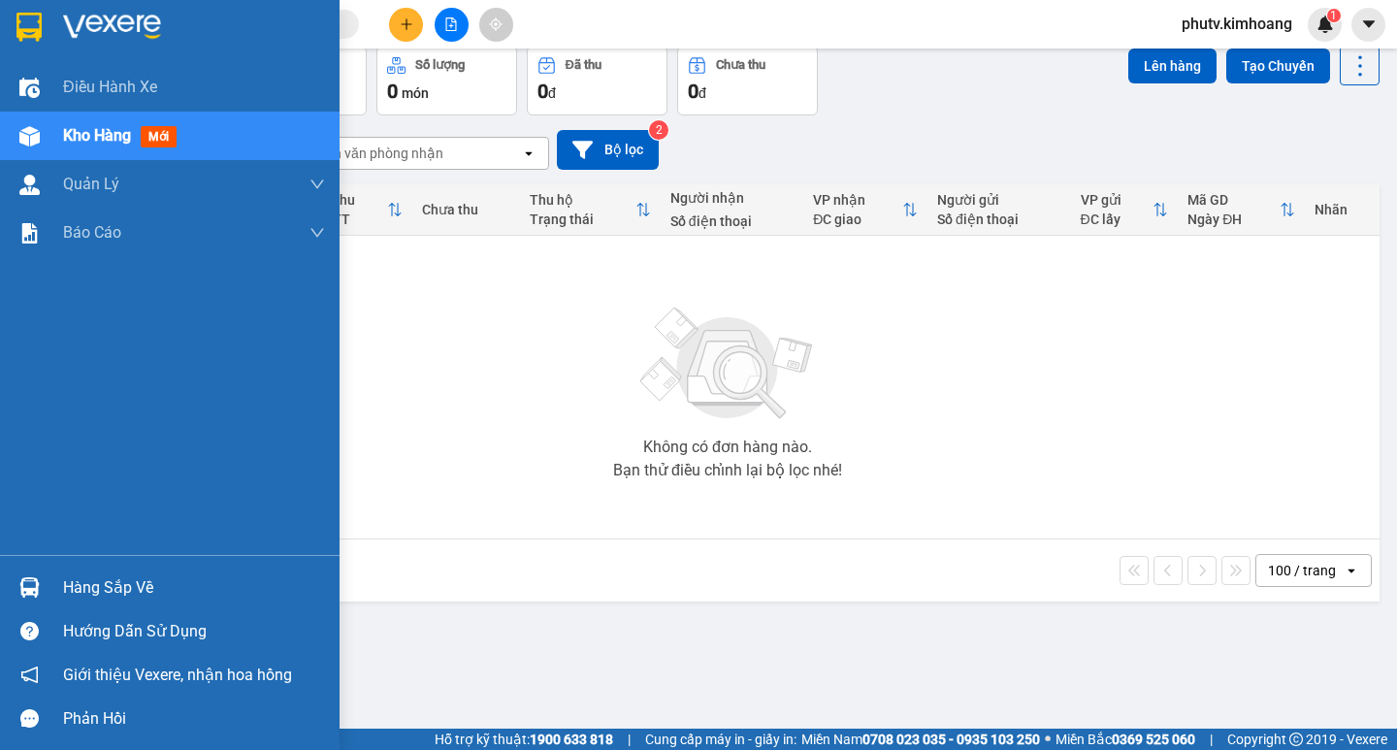
click at [68, 588] on div "Hàng sắp về" at bounding box center [194, 587] width 262 height 29
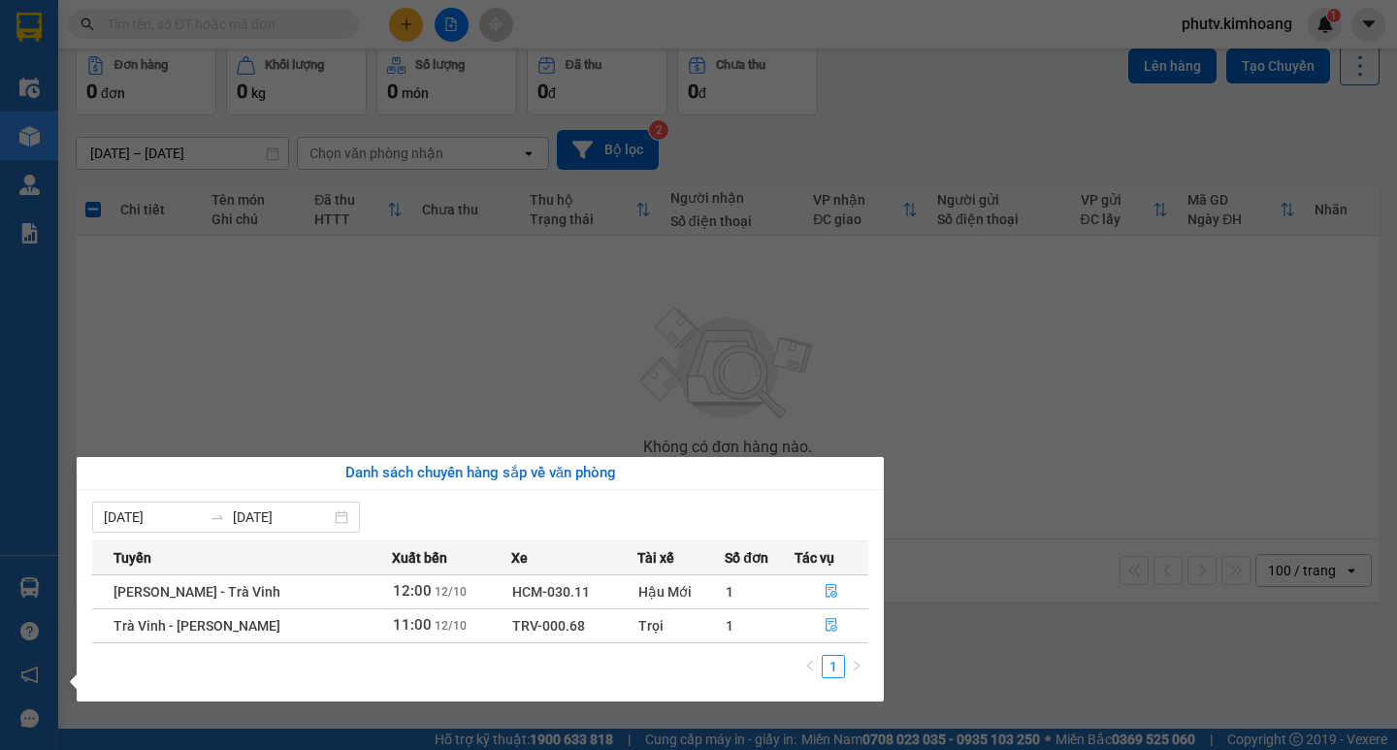
drag, startPoint x: 485, startPoint y: 332, endPoint x: 49, endPoint y: 250, distance: 443.0
click at [459, 332] on section "Kết quả tìm kiếm ( 0 ) Bộ lọc No Data phutv.kimhoang 1 Điều hành xe Kho hàng mớ…" at bounding box center [698, 375] width 1397 height 750
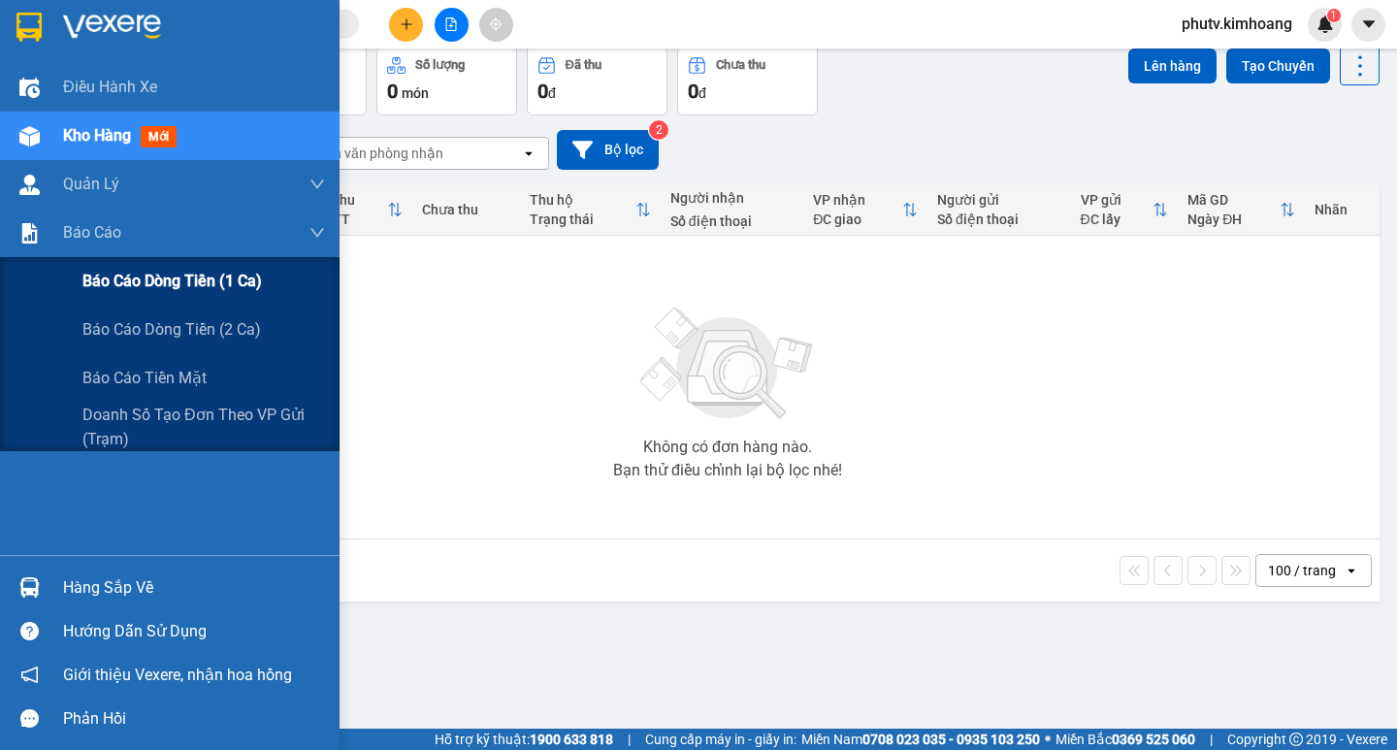
click at [146, 280] on span "Báo cáo dòng tiền (1 ca)" at bounding box center [171, 281] width 179 height 24
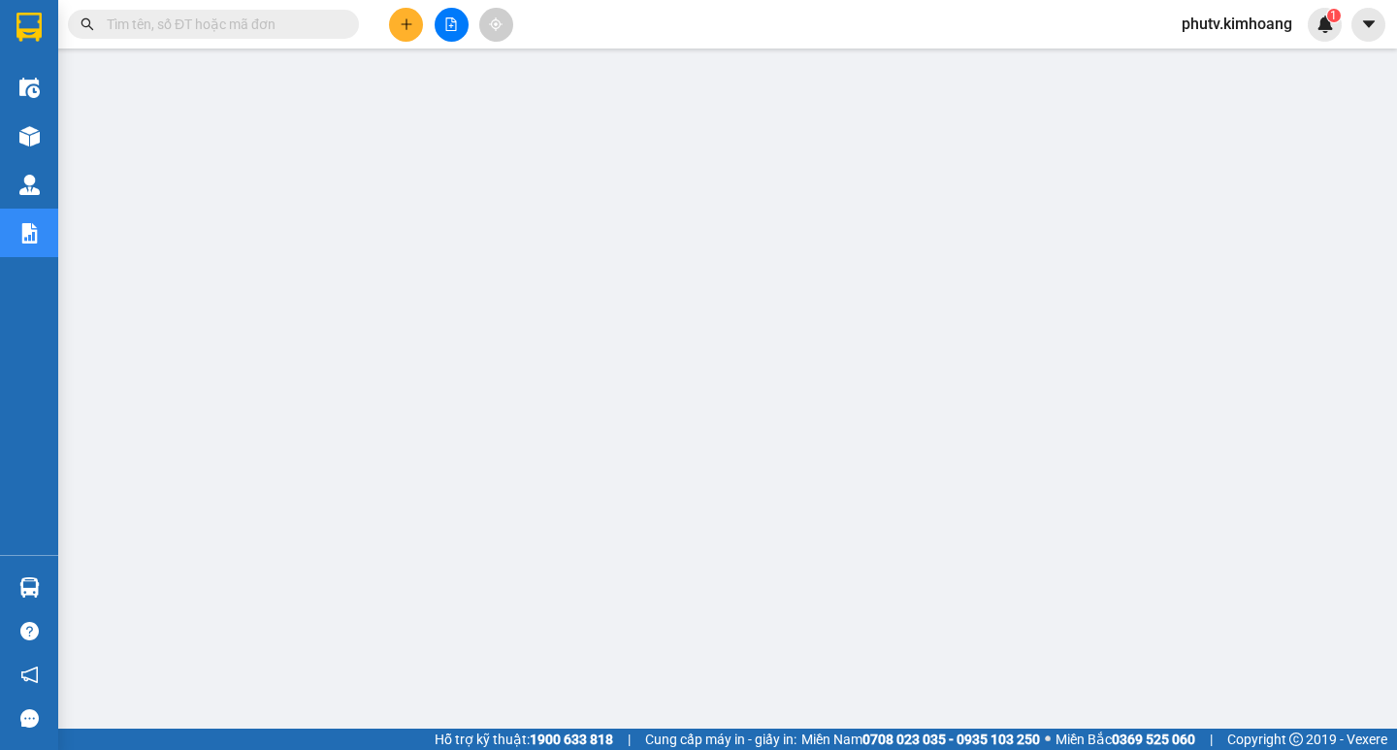
click at [188, 31] on input "text" at bounding box center [221, 24] width 229 height 21
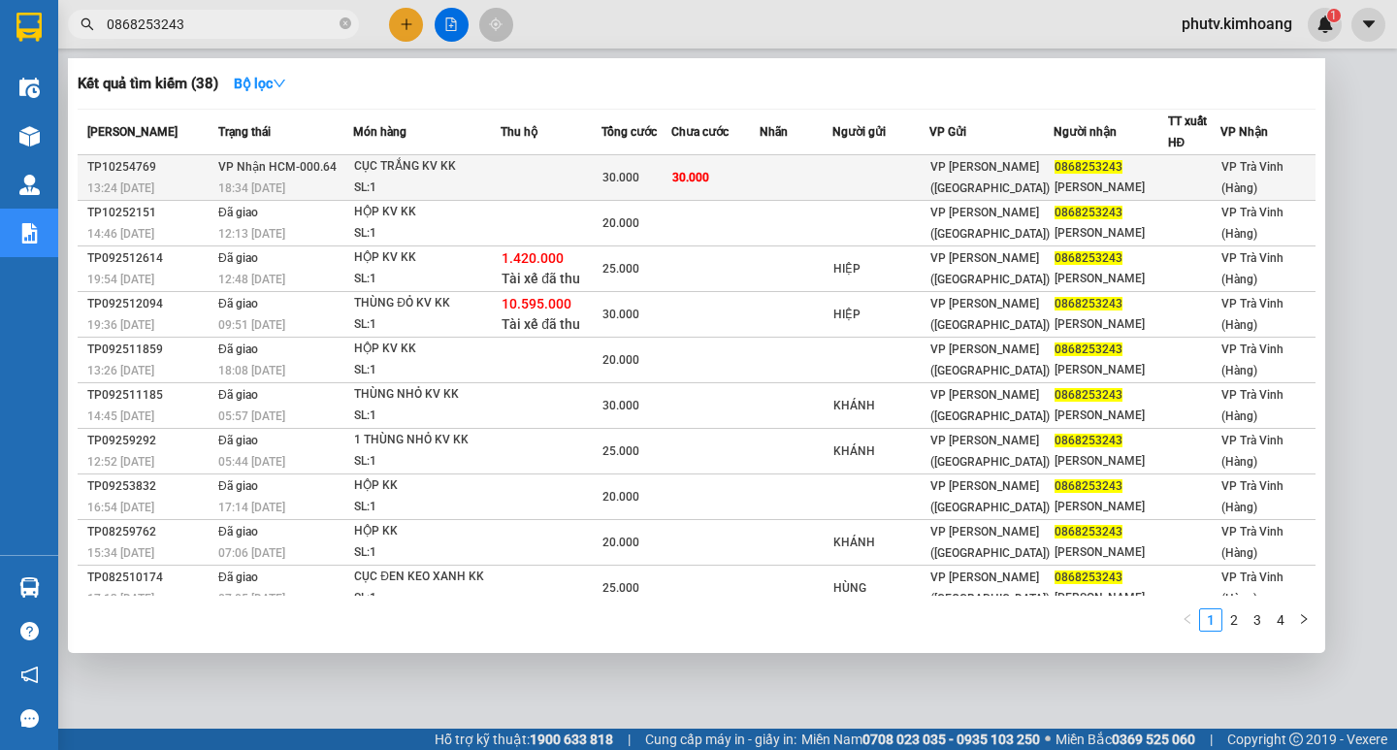
type input "0868253243"
click at [499, 170] on div "CỤC TRẮNG KV KK" at bounding box center [426, 166] width 145 height 21
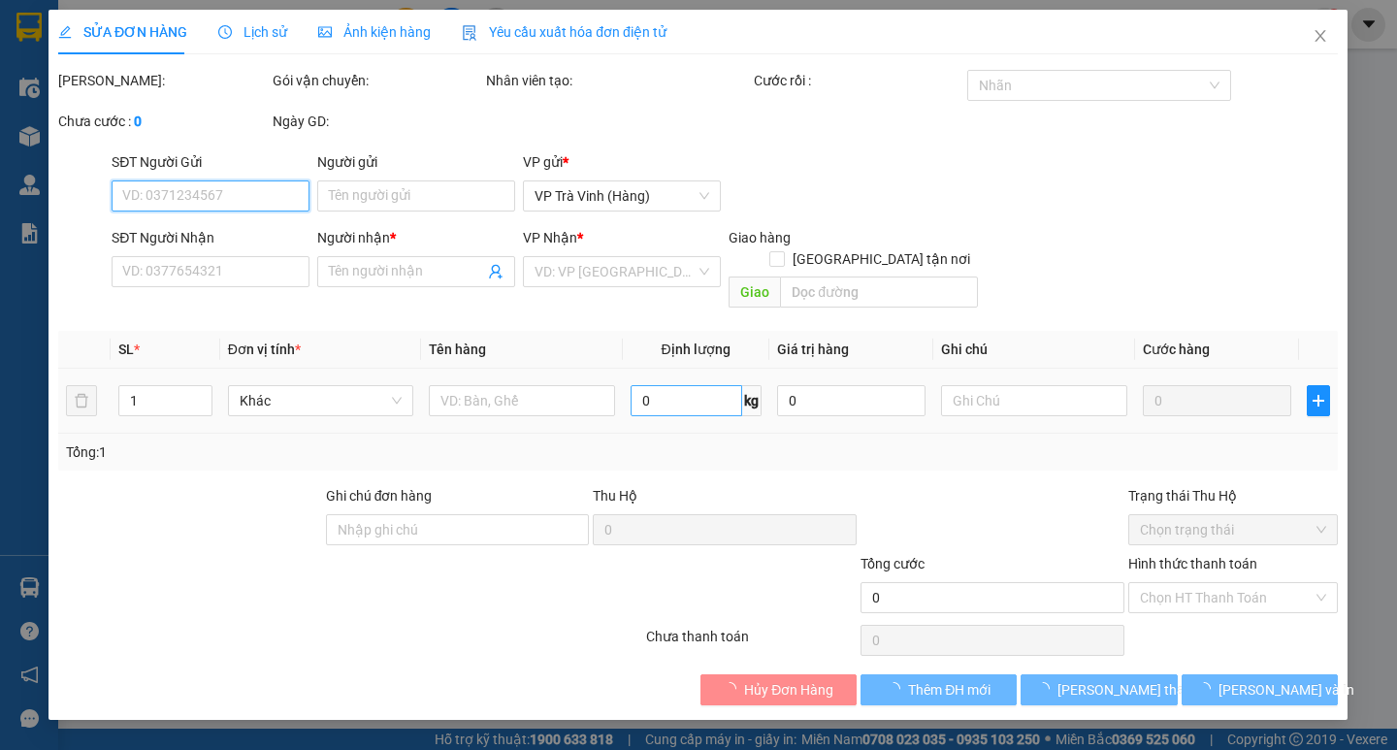
type input "0868253243"
type input "PHÚC LÊ"
type input "30.000"
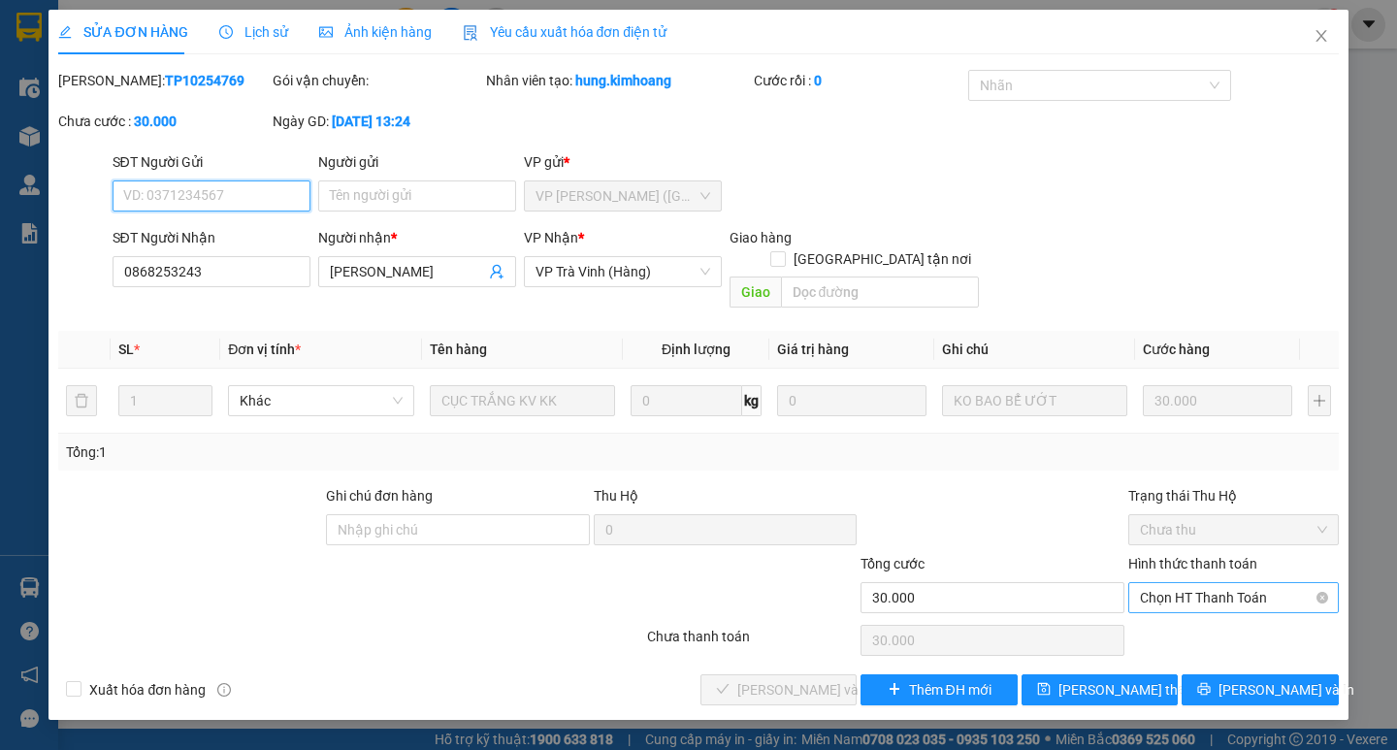
drag, startPoint x: 1197, startPoint y: 570, endPoint x: 1197, endPoint y: 591, distance: 20.4
click at [1199, 583] on span "Chọn HT Thanh Toán" at bounding box center [1233, 597] width 187 height 29
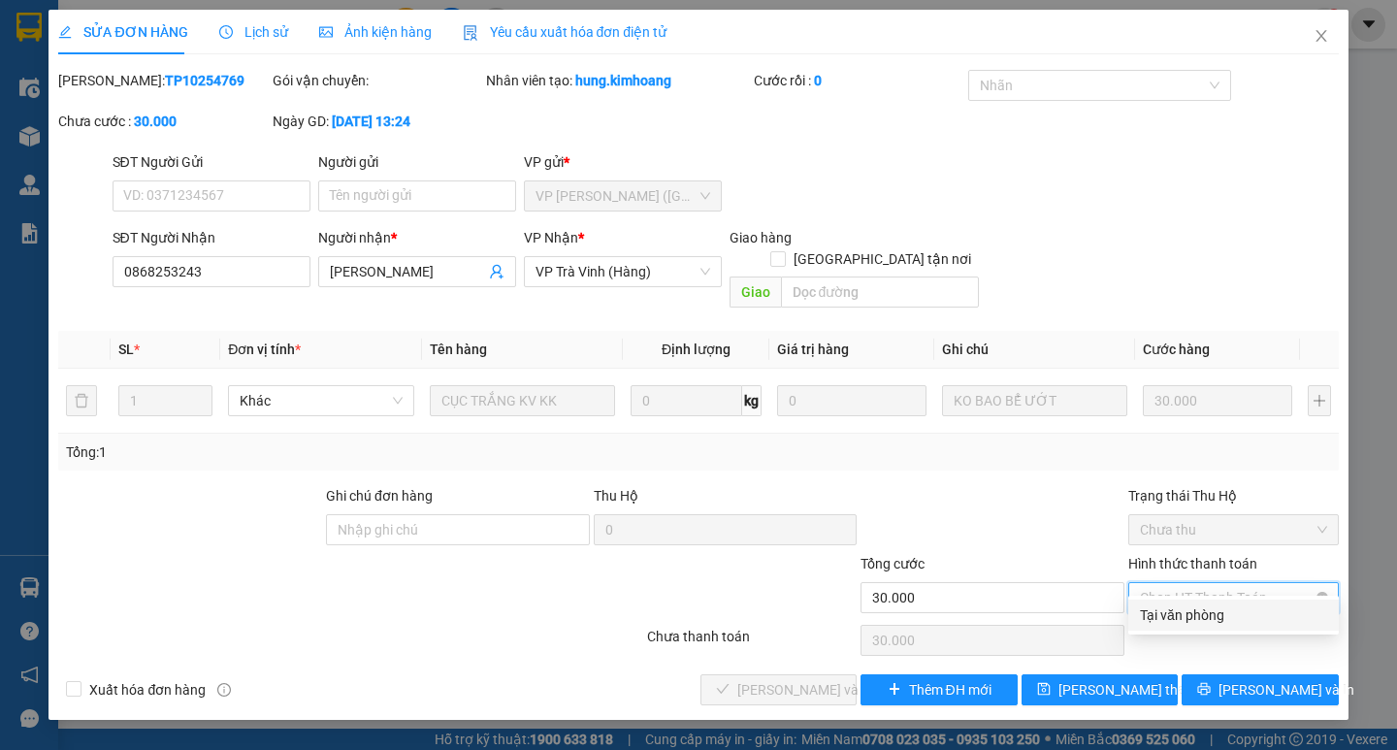
click at [1189, 612] on div "Tại văn phòng" at bounding box center [1233, 614] width 187 height 21
type input "0"
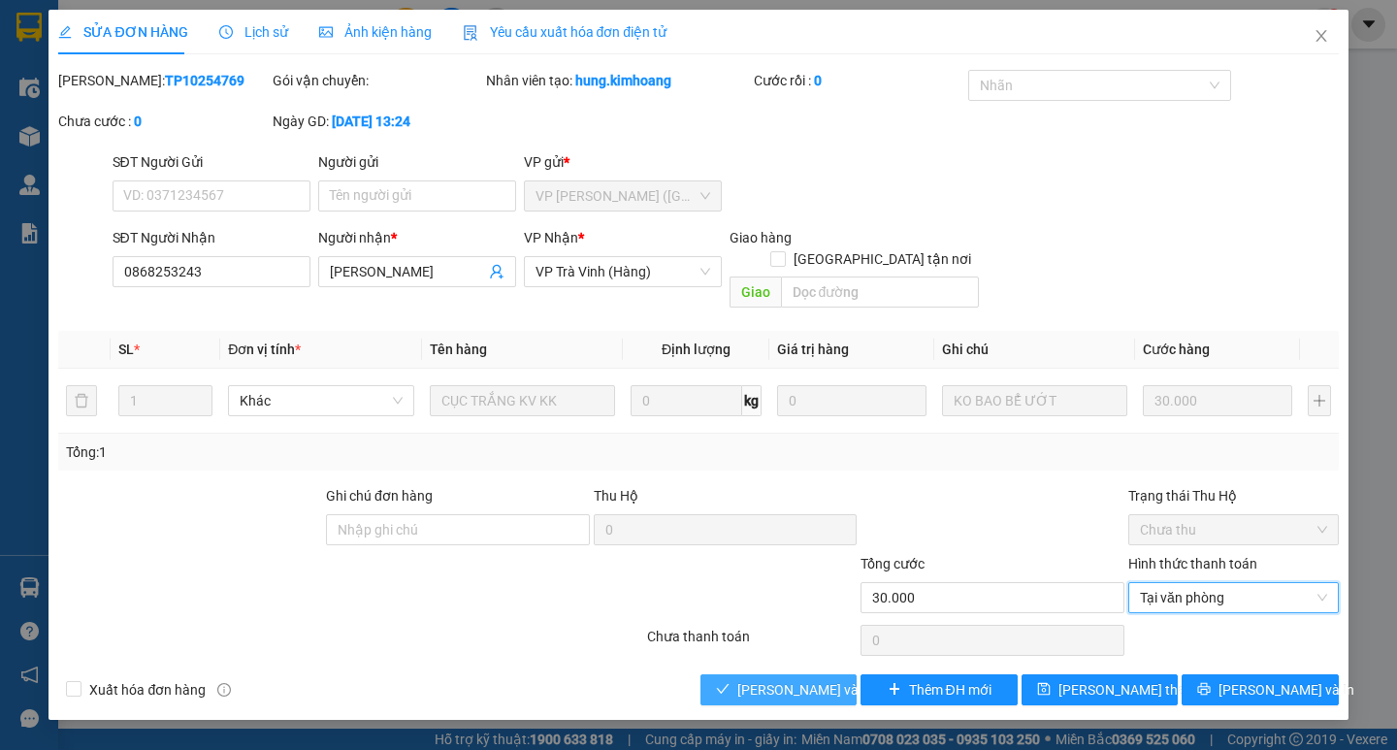
drag, startPoint x: 778, startPoint y: 660, endPoint x: 811, endPoint y: 660, distance: 33.0
click at [778, 679] on span "[PERSON_NAME] và [PERSON_NAME] hàng" at bounding box center [830, 689] width 186 height 21
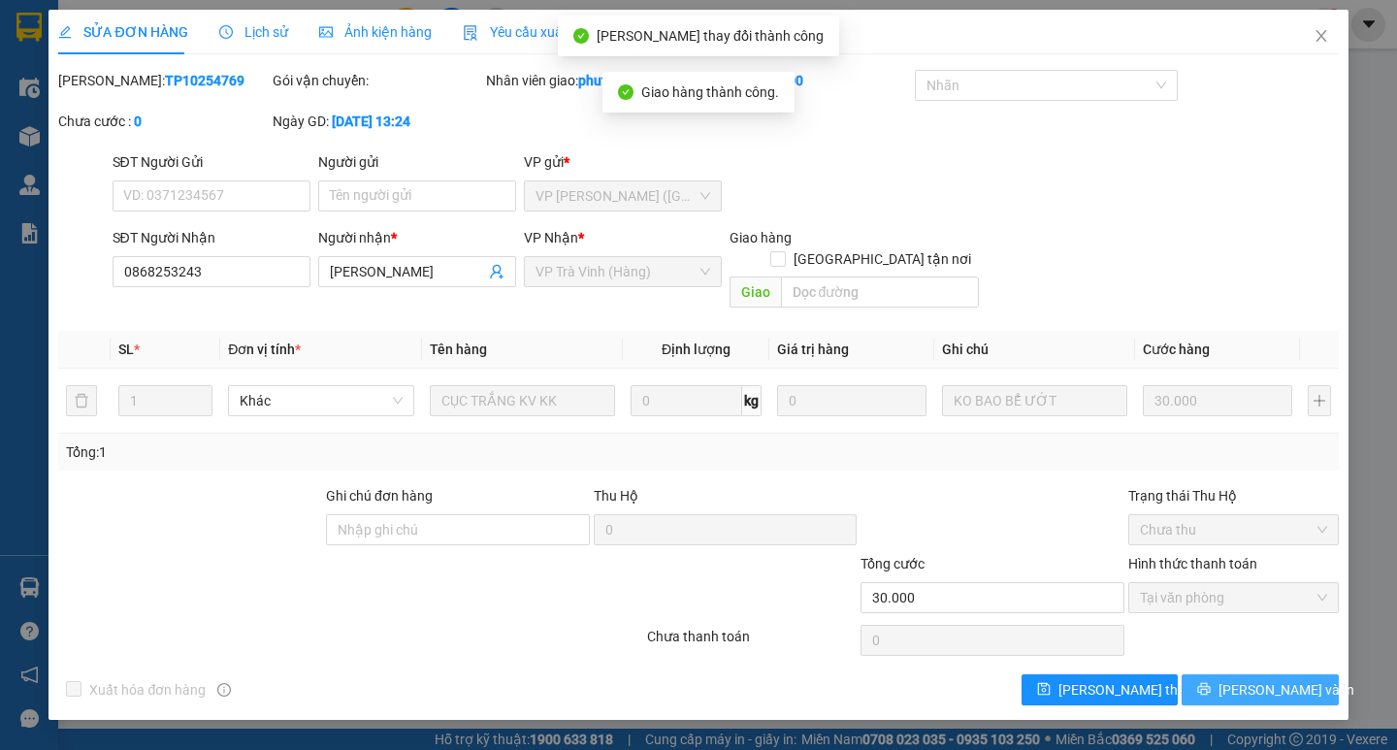
click at [1269, 679] on span "[PERSON_NAME] và In" at bounding box center [1286, 689] width 136 height 21
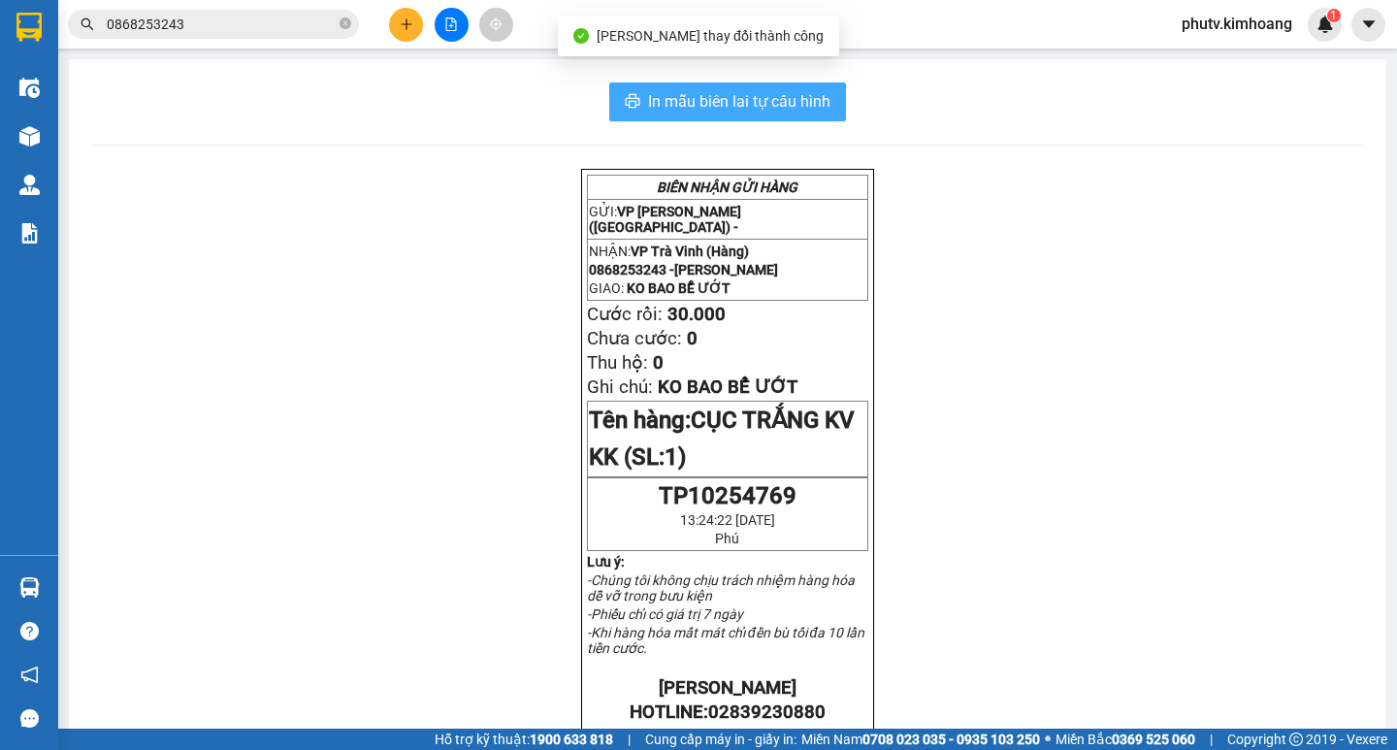
click at [789, 110] on span "In mẫu biên lai tự cấu hình" at bounding box center [739, 101] width 182 height 24
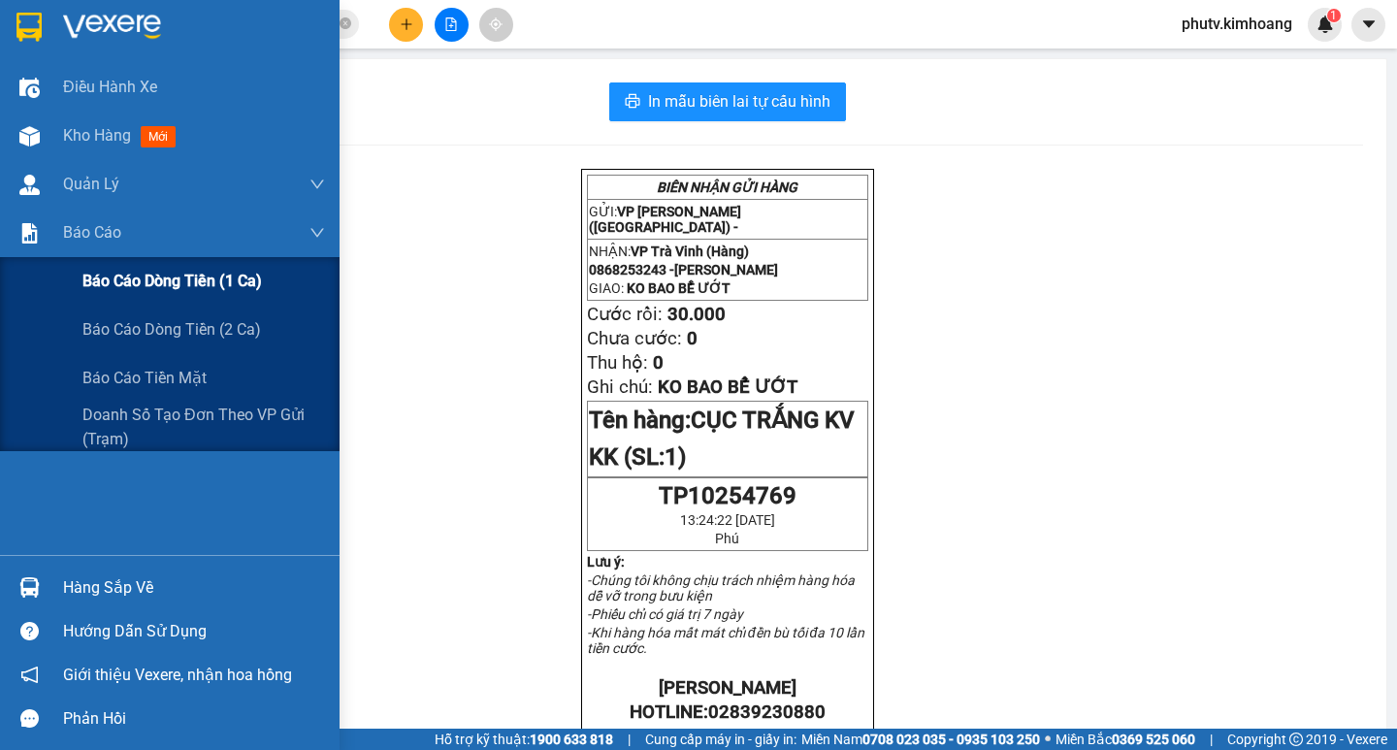
click at [125, 283] on span "Báo cáo dòng tiền (1 ca)" at bounding box center [171, 281] width 179 height 24
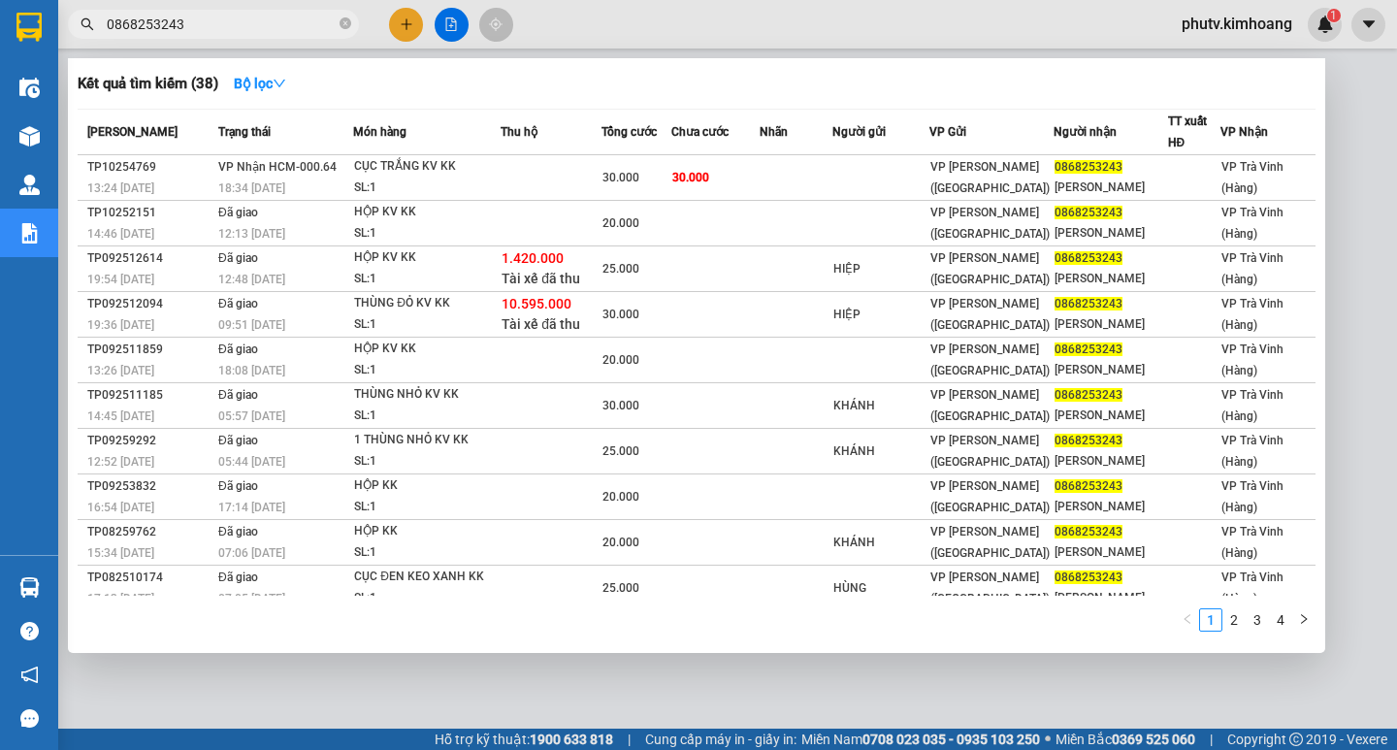
click at [341, 22] on icon "close-circle" at bounding box center [345, 23] width 12 height 12
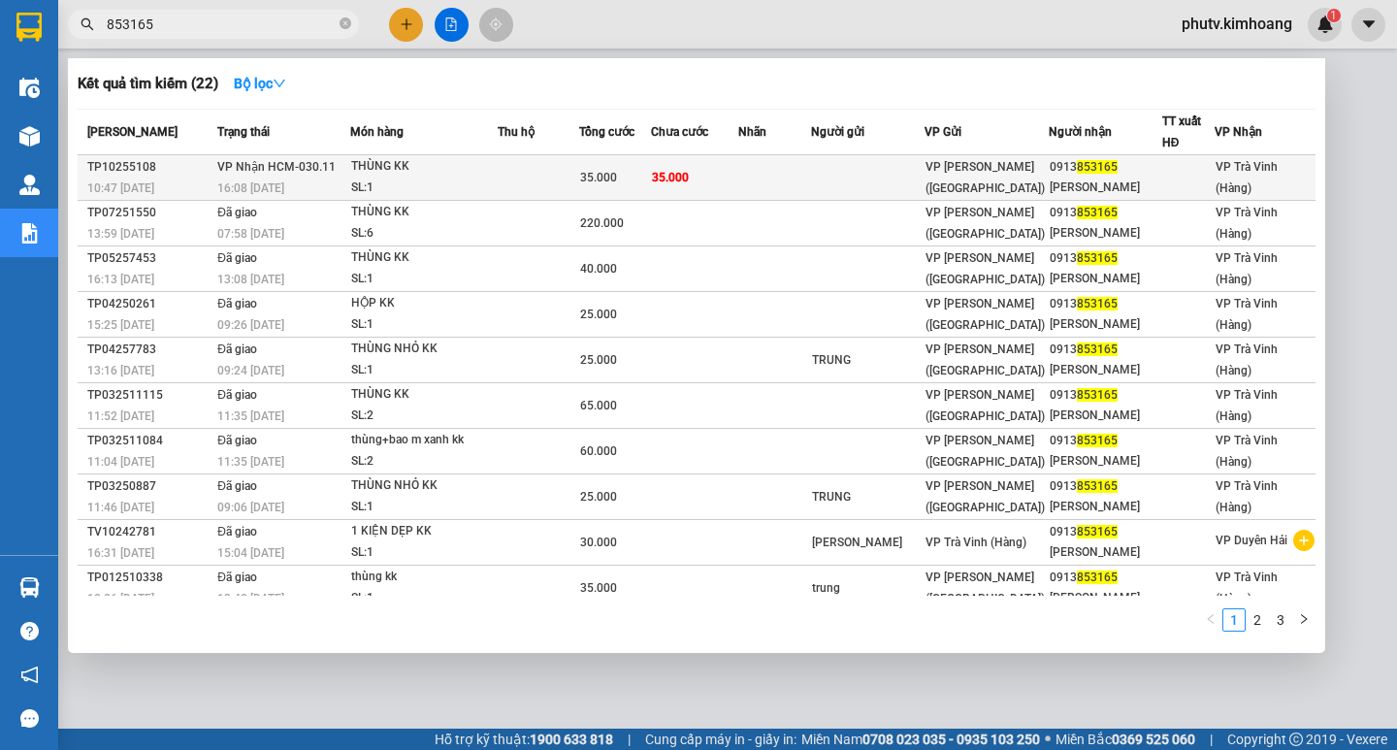
type input "853165"
click at [491, 180] on div "SL: 1" at bounding box center [423, 187] width 145 height 21
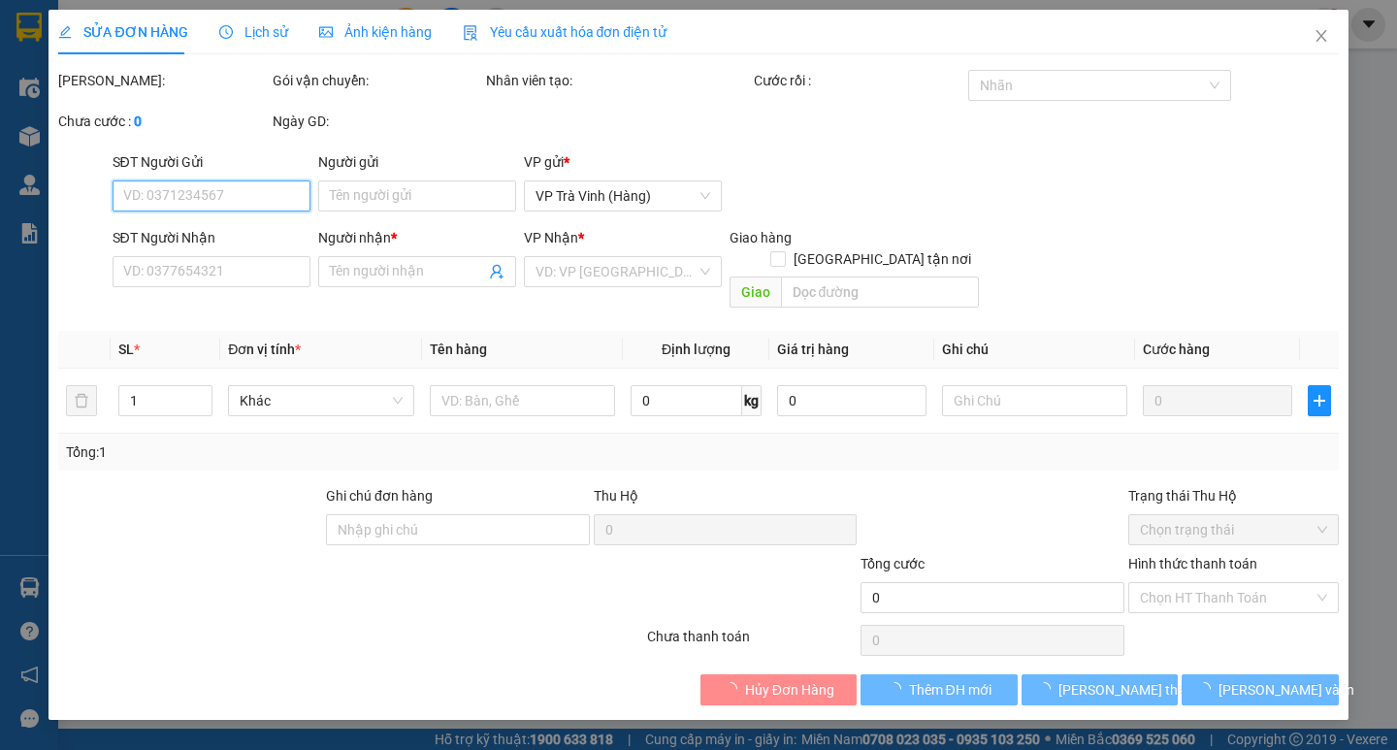
type input "0913853165"
type input "HUY CƯỜNG"
type input "35.000"
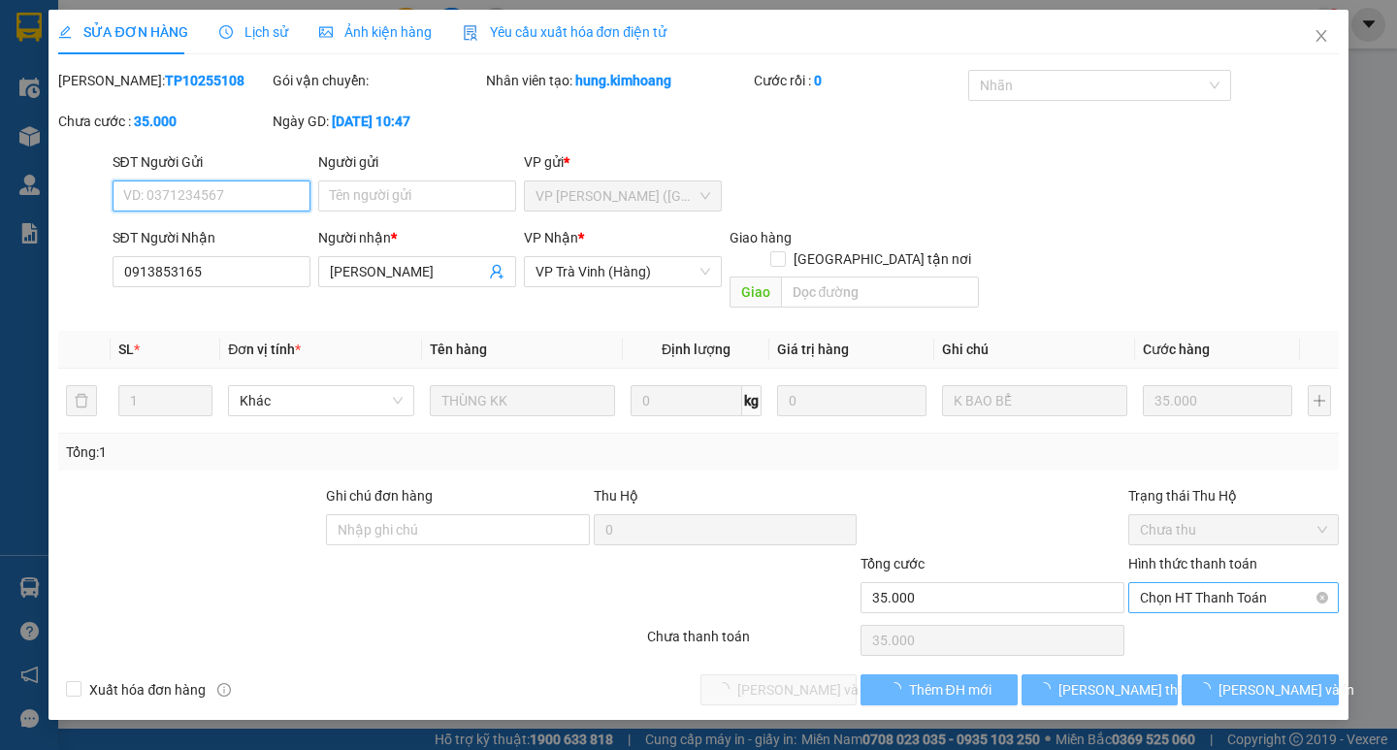
click at [1171, 583] on span "Chọn HT Thanh Toán" at bounding box center [1233, 597] width 187 height 29
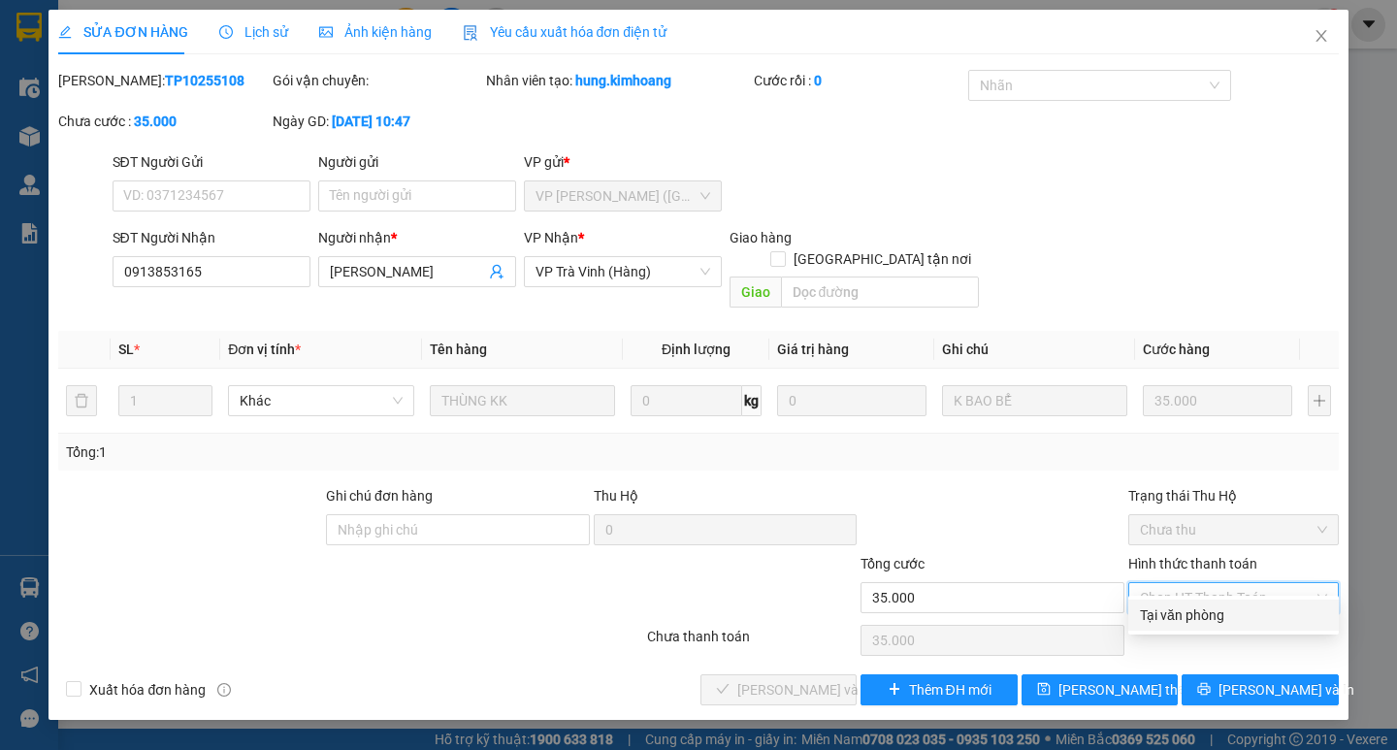
drag, startPoint x: 1172, startPoint y: 593, endPoint x: 1171, endPoint y: 603, distance: 10.7
click at [1173, 603] on div "Tại văn phòng" at bounding box center [1233, 614] width 210 height 31
type input "0"
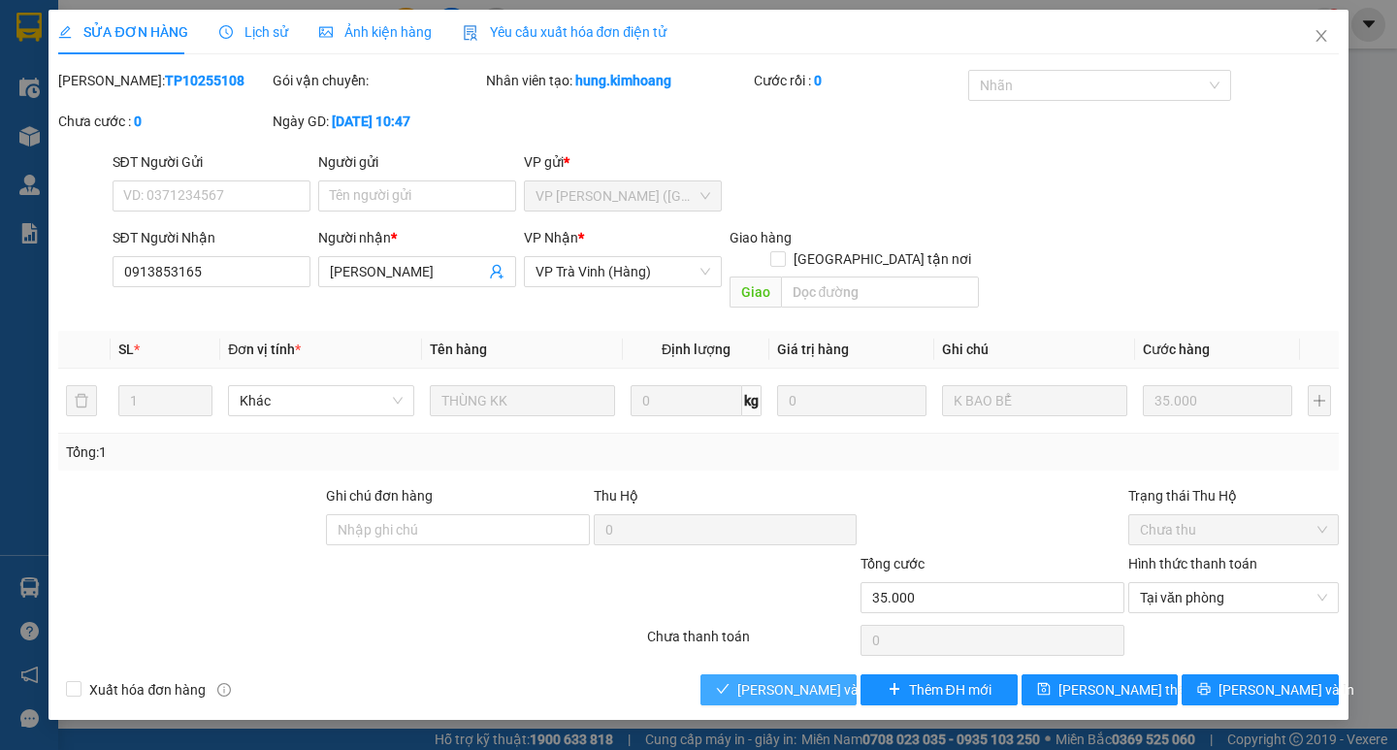
click at [790, 679] on span "[PERSON_NAME] và [PERSON_NAME] hàng" at bounding box center [830, 689] width 186 height 21
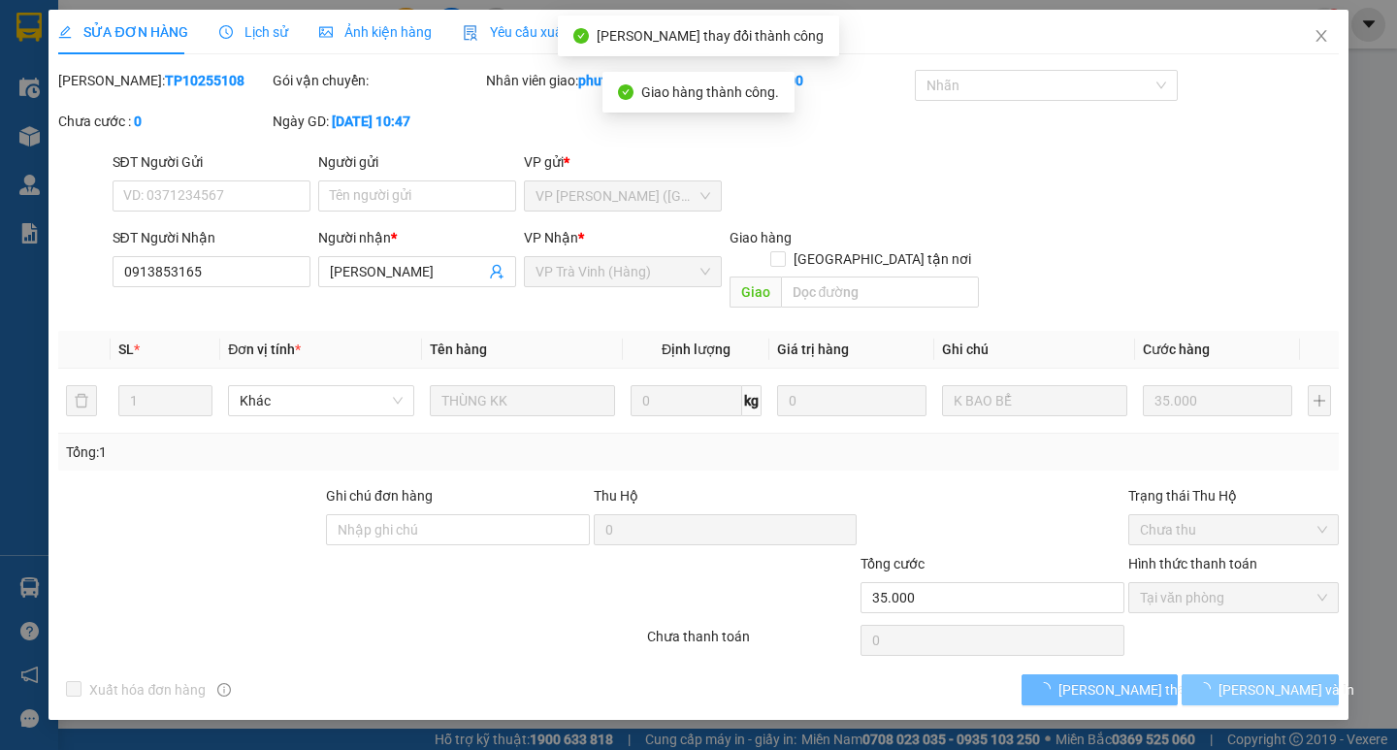
click at [1243, 679] on span "[PERSON_NAME] và In" at bounding box center [1286, 689] width 136 height 21
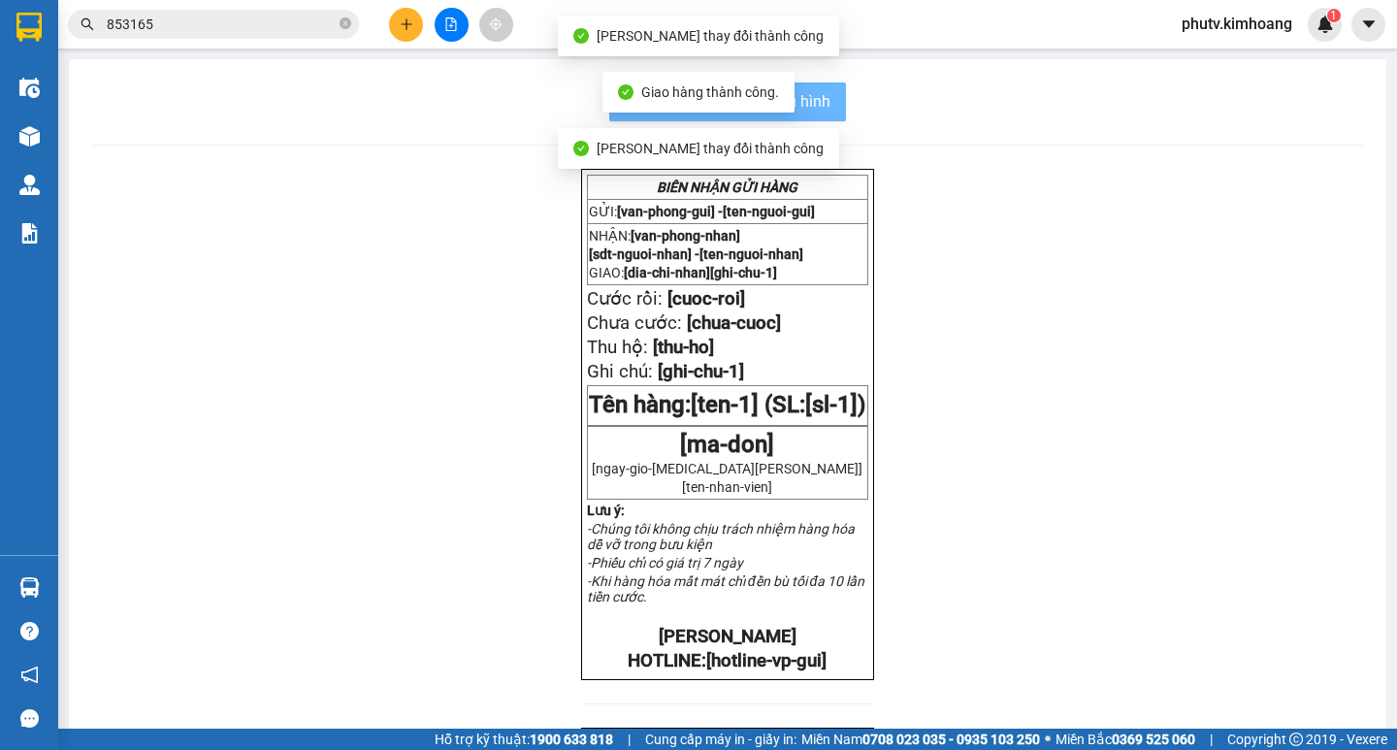
click at [1226, 676] on div "BIÊN NHẬN GỬI HÀNG GỬI: [van-phong-gui] - [ten-nguoi-gui] NHẬN: [van-phong-nhan…" at bounding box center [727, 672] width 1271 height 1007
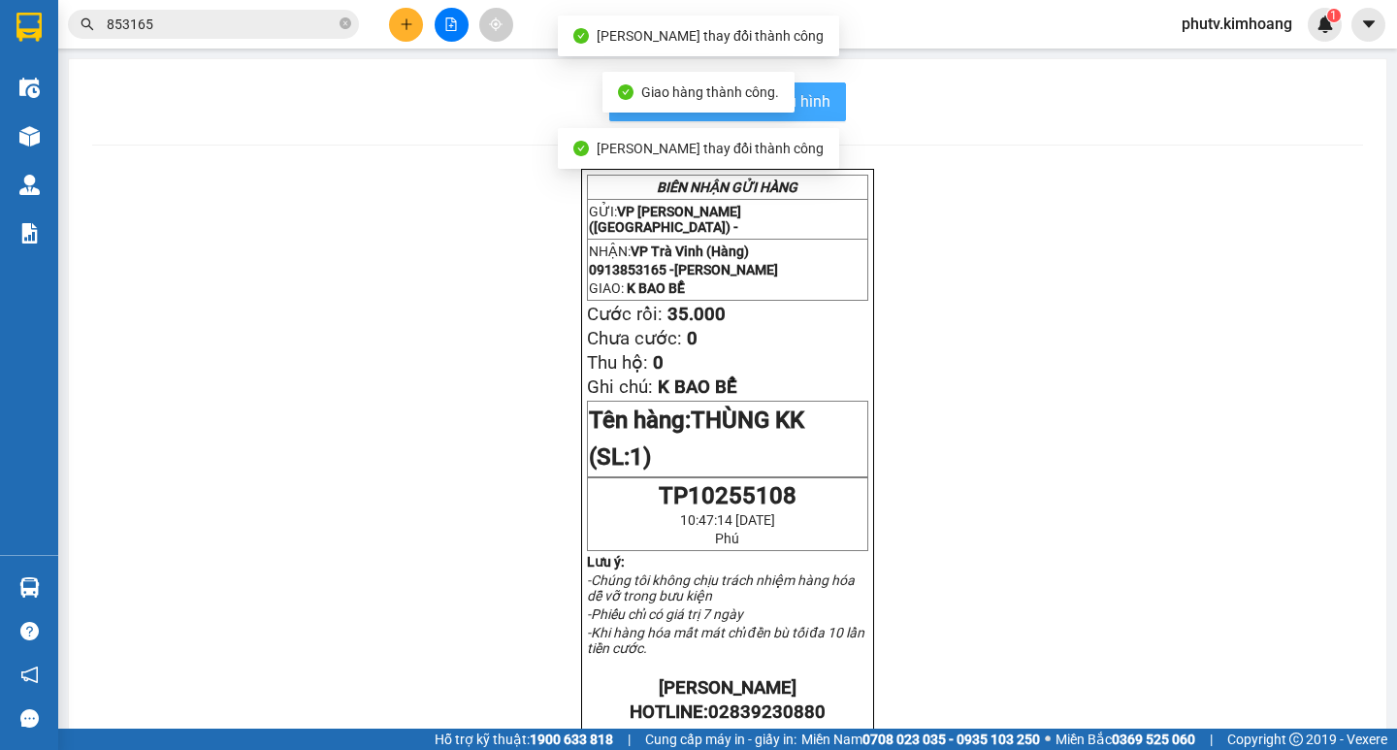
click at [820, 105] on span "In mẫu biên lai tự cấu hình" at bounding box center [739, 101] width 182 height 24
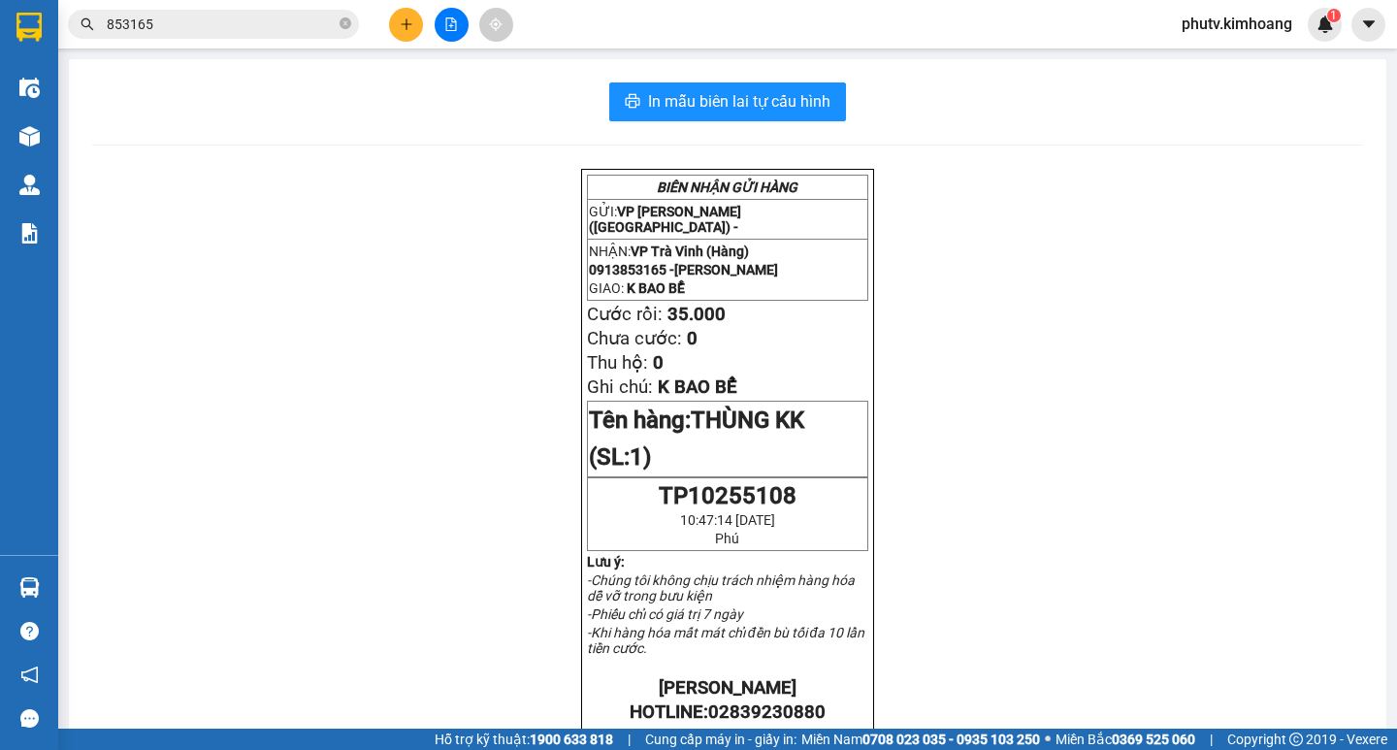
click at [235, 20] on input "853165" at bounding box center [221, 24] width 229 height 21
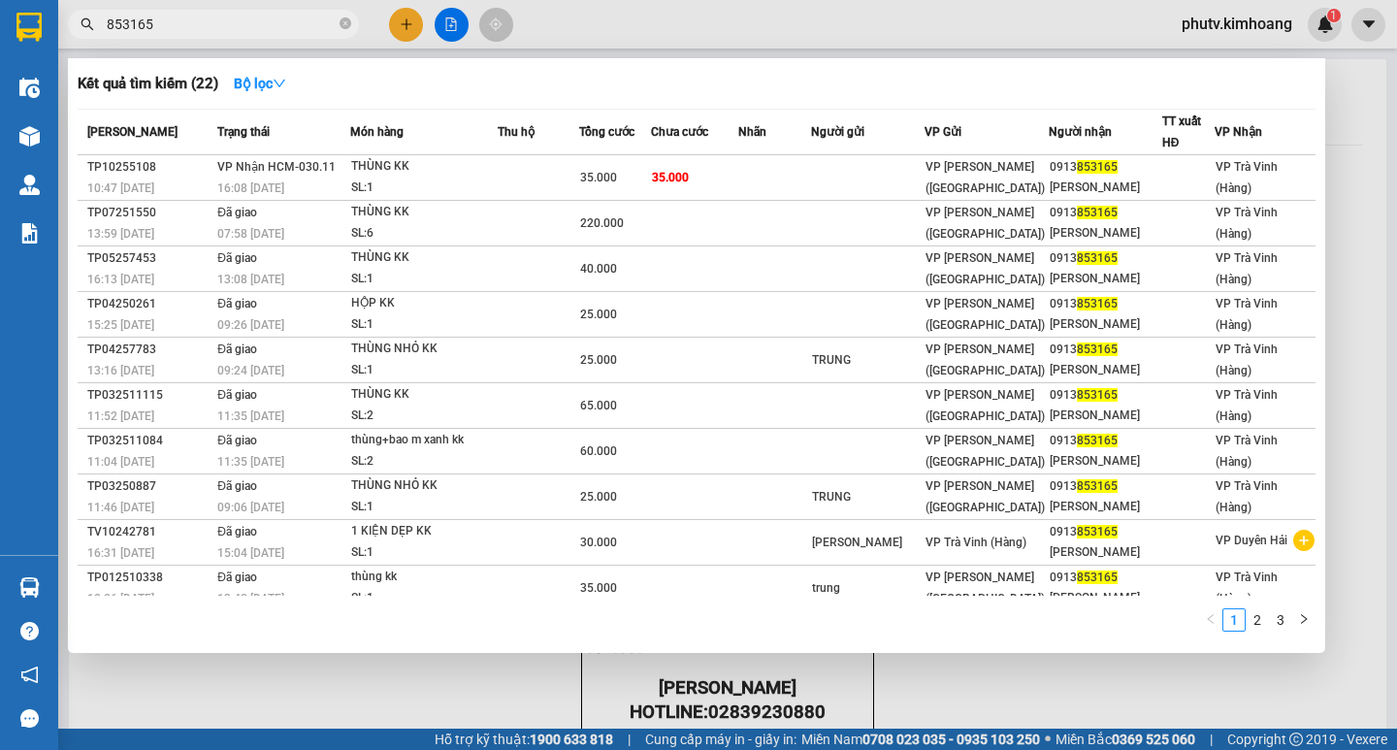
click at [233, 20] on input "853165" at bounding box center [221, 24] width 229 height 21
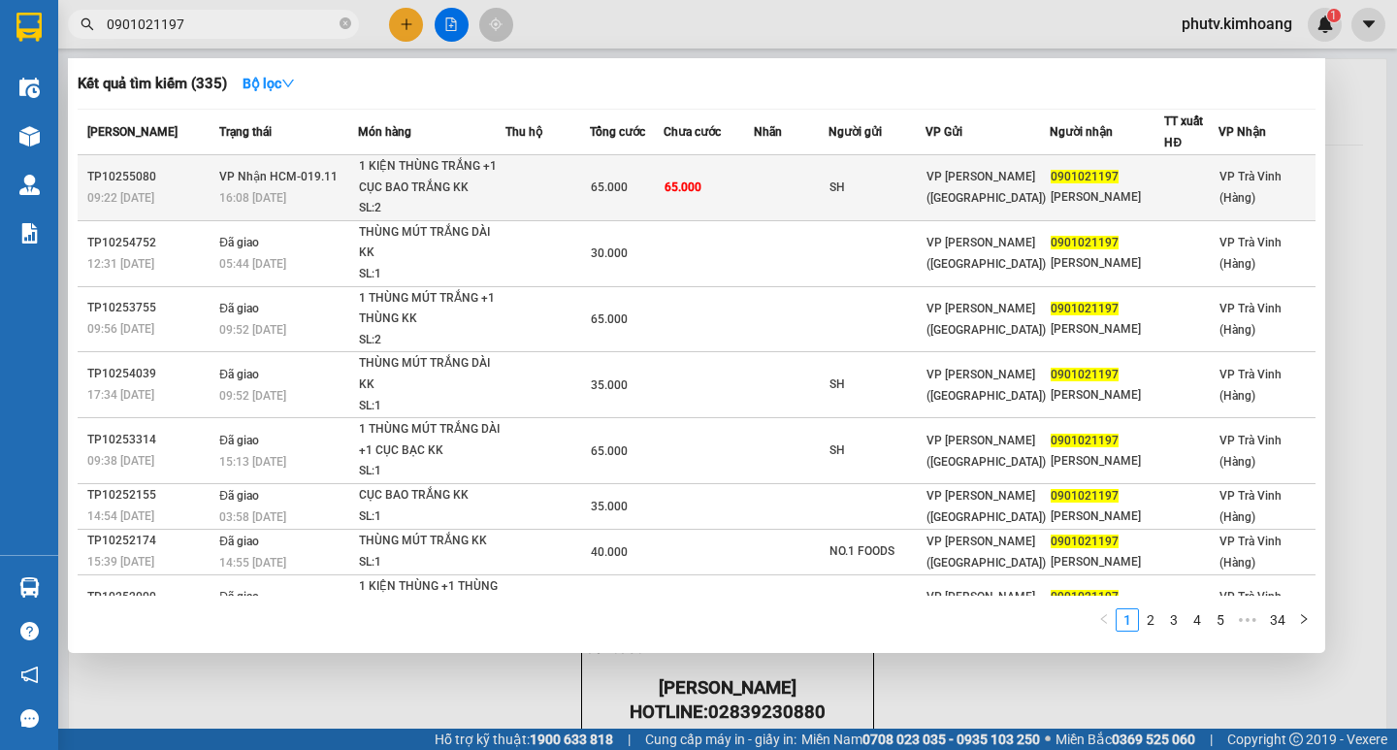
type input "0901021197"
click at [438, 193] on div "1 KIỆN THÙNG TRẮNG +1 CỤC BAO TRẮNG KK" at bounding box center [431, 177] width 145 height 42
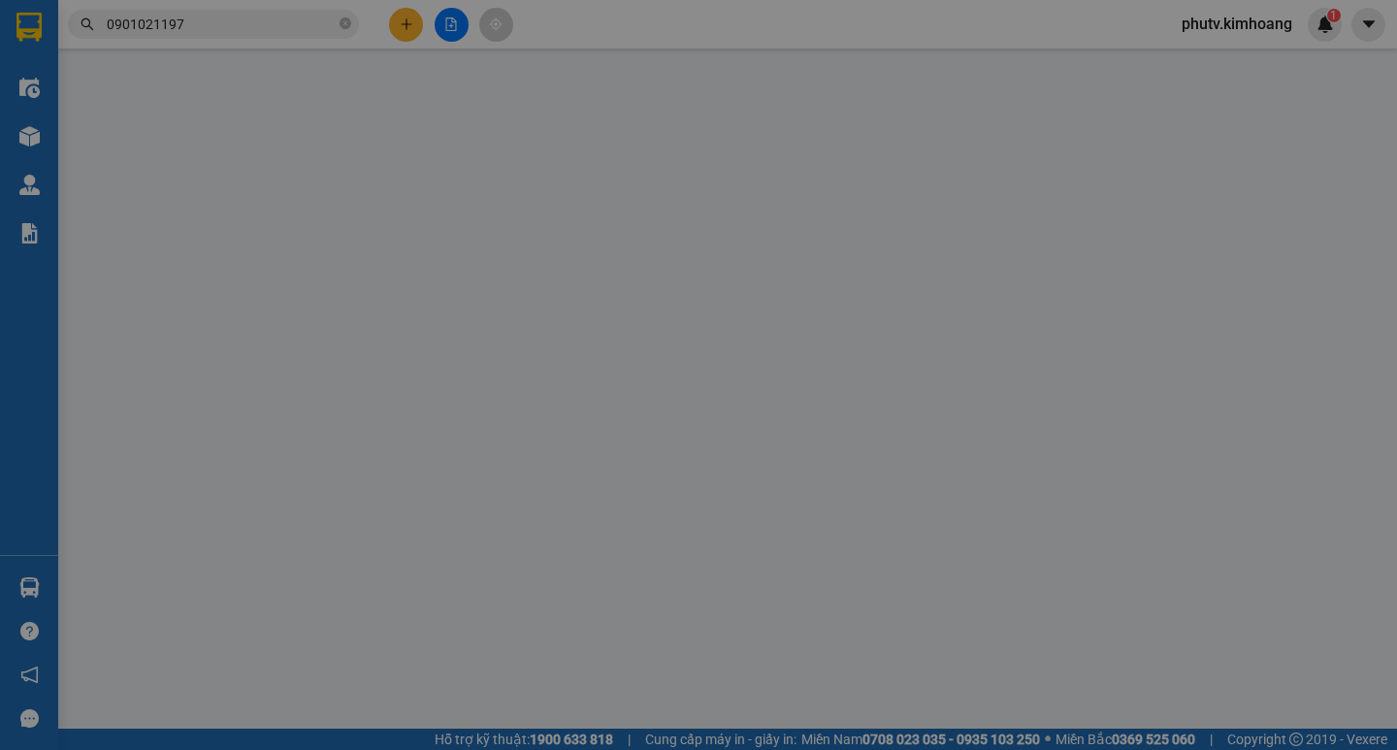
type input "SH"
type input "0901021197"
type input "GIA HÂN"
type input "65.000"
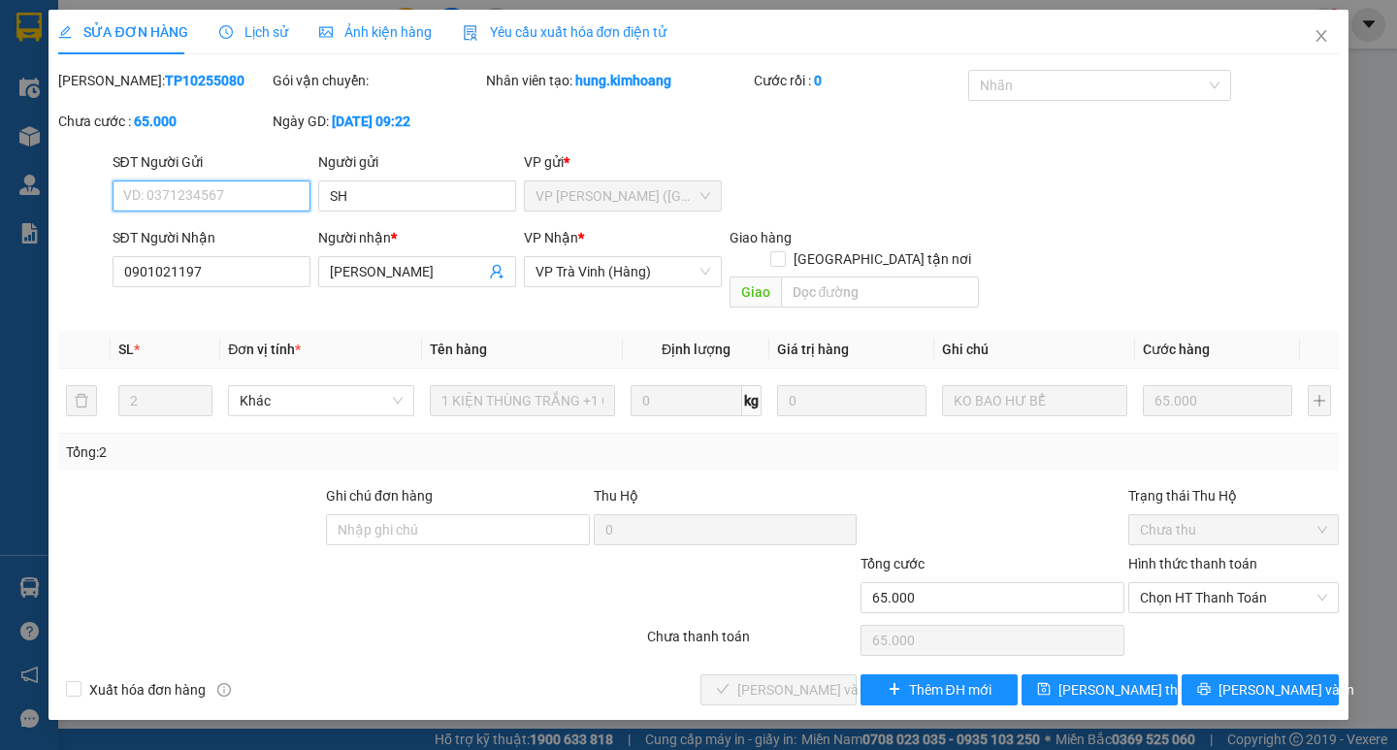
drag, startPoint x: 1173, startPoint y: 579, endPoint x: 1187, endPoint y: 595, distance: 21.3
click at [1174, 583] on span "Chọn HT Thanh Toán" at bounding box center [1233, 597] width 187 height 29
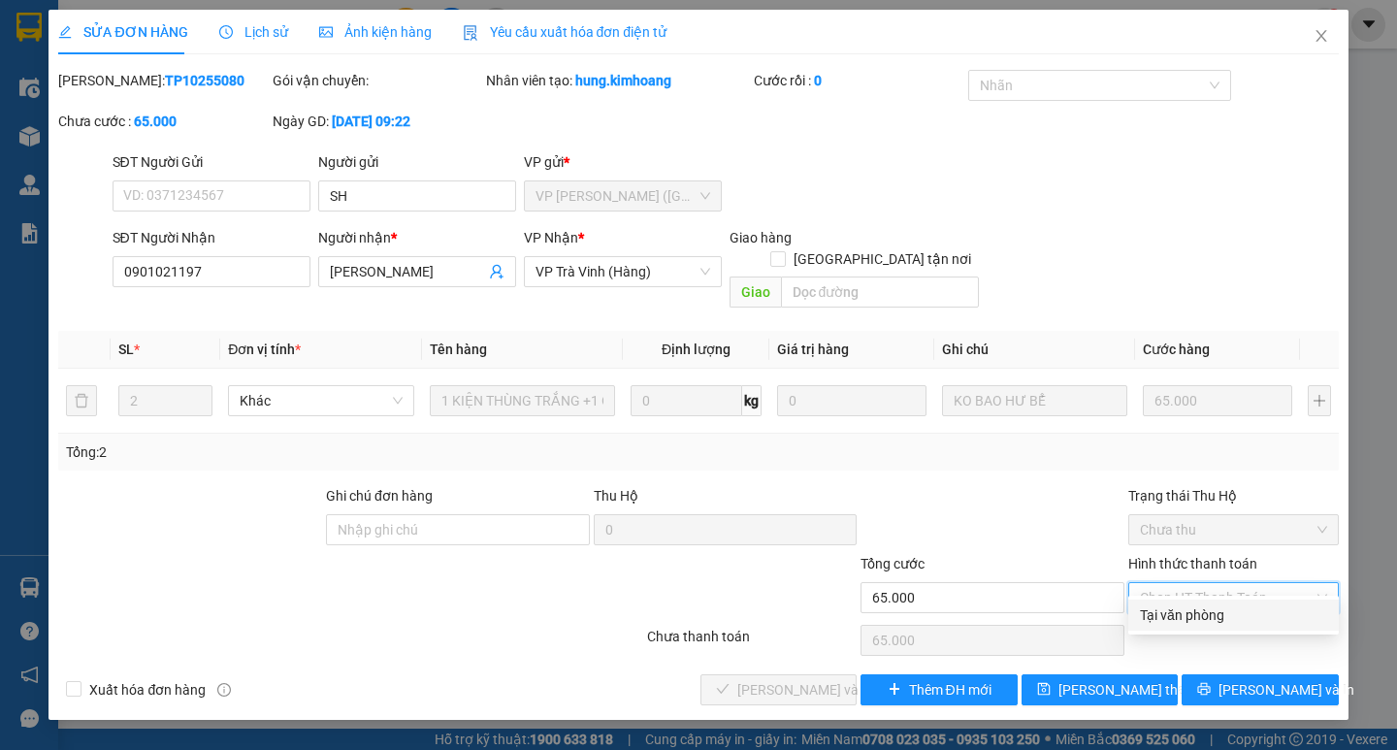
drag, startPoint x: 1202, startPoint y: 617, endPoint x: 1078, endPoint y: 645, distance: 126.3
click at [1202, 618] on div "Tại văn phòng" at bounding box center [1233, 614] width 187 height 21
type input "0"
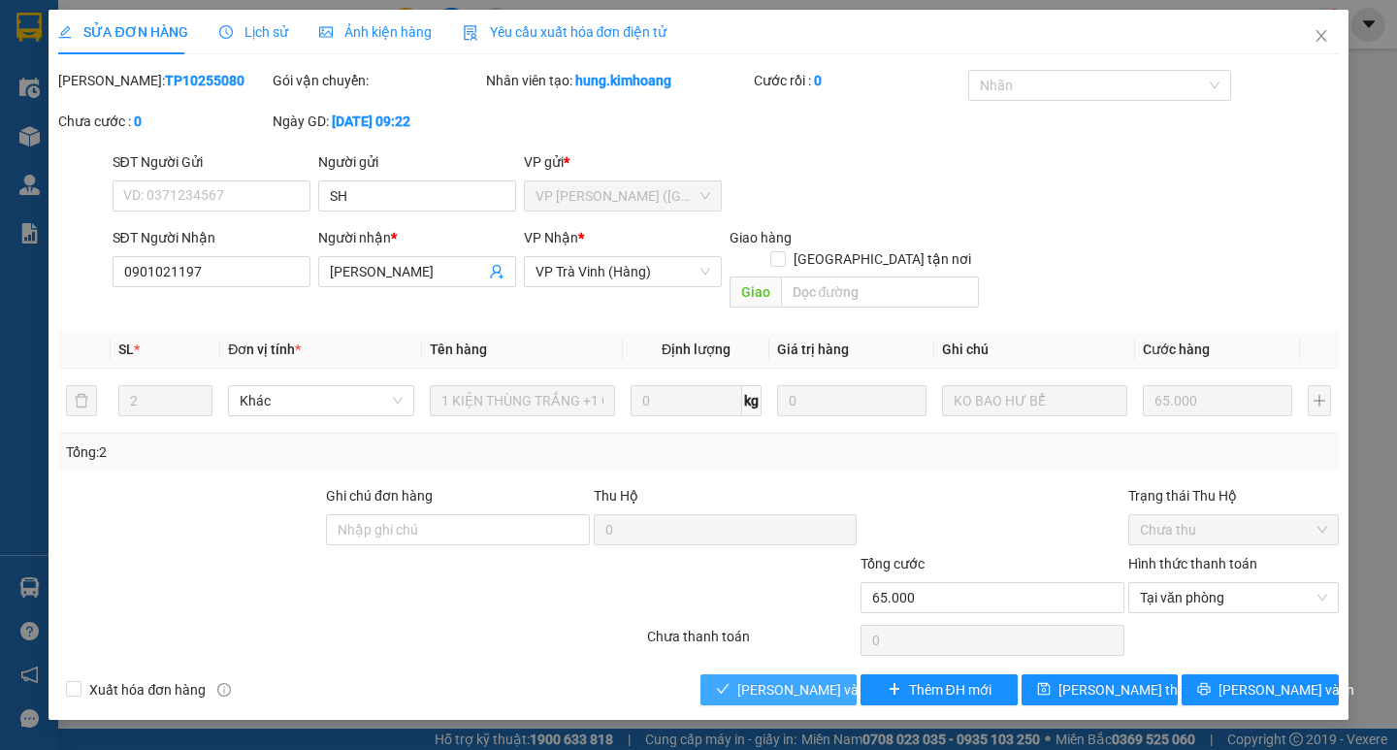
click at [803, 679] on span "[PERSON_NAME] và [PERSON_NAME] hàng" at bounding box center [830, 689] width 186 height 21
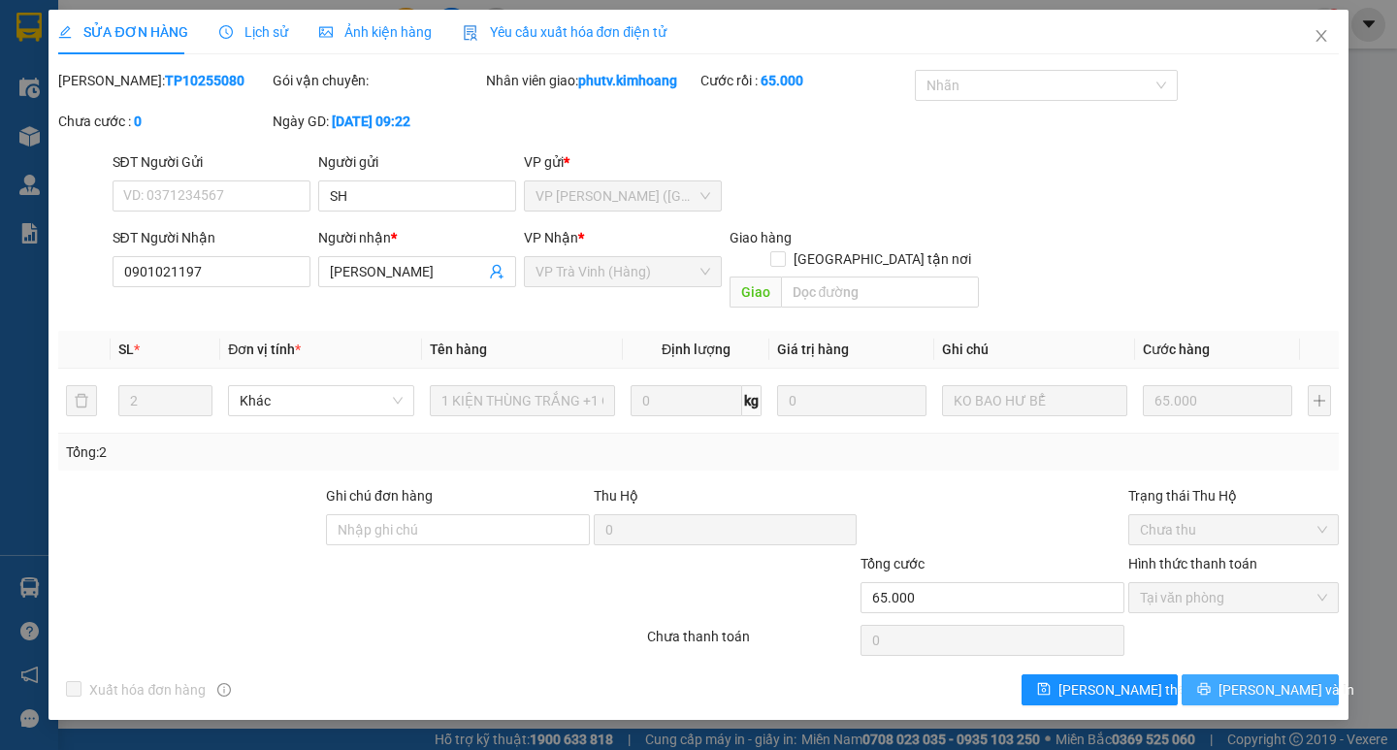
click at [1292, 679] on span "[PERSON_NAME] và In" at bounding box center [1286, 689] width 136 height 21
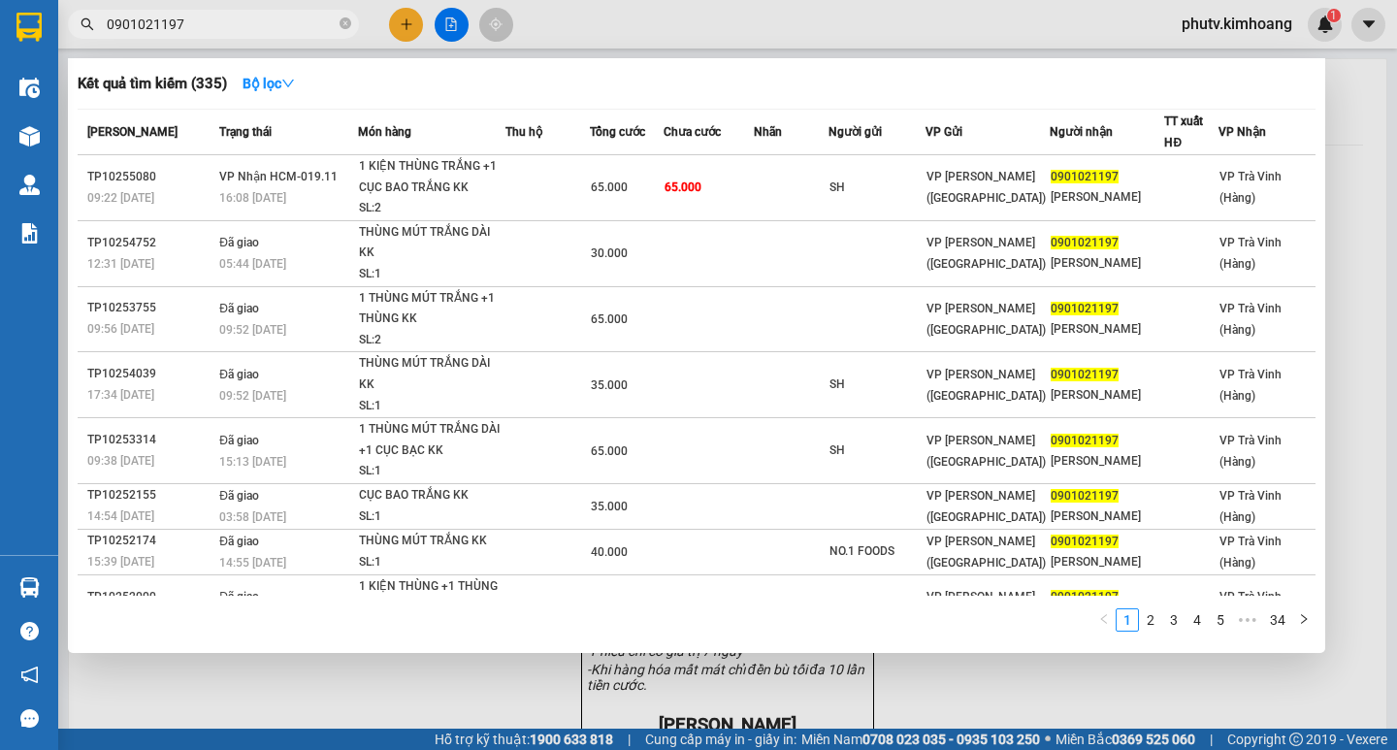
click at [274, 17] on input "0901021197" at bounding box center [221, 24] width 229 height 21
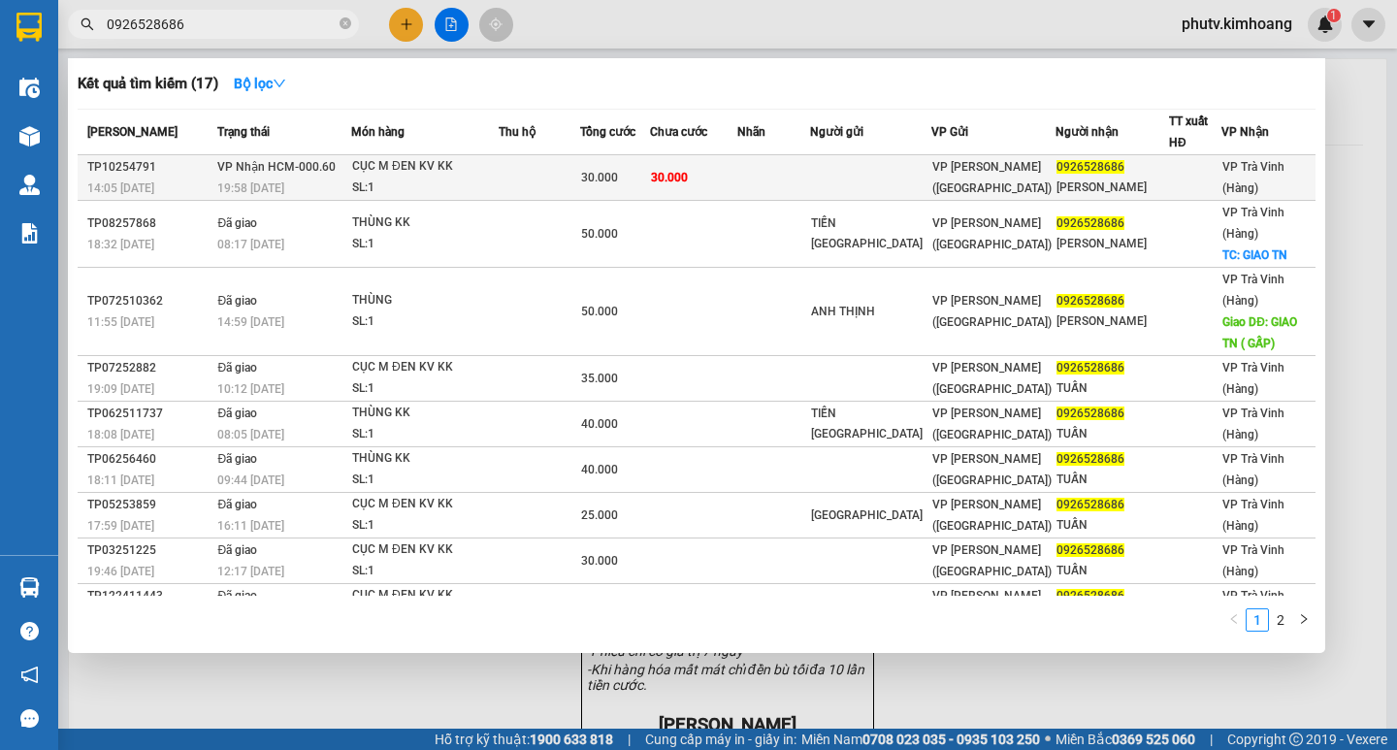
type input "0926528686"
click at [495, 170] on div "CỤC M ĐEN KV KK" at bounding box center [424, 166] width 145 height 21
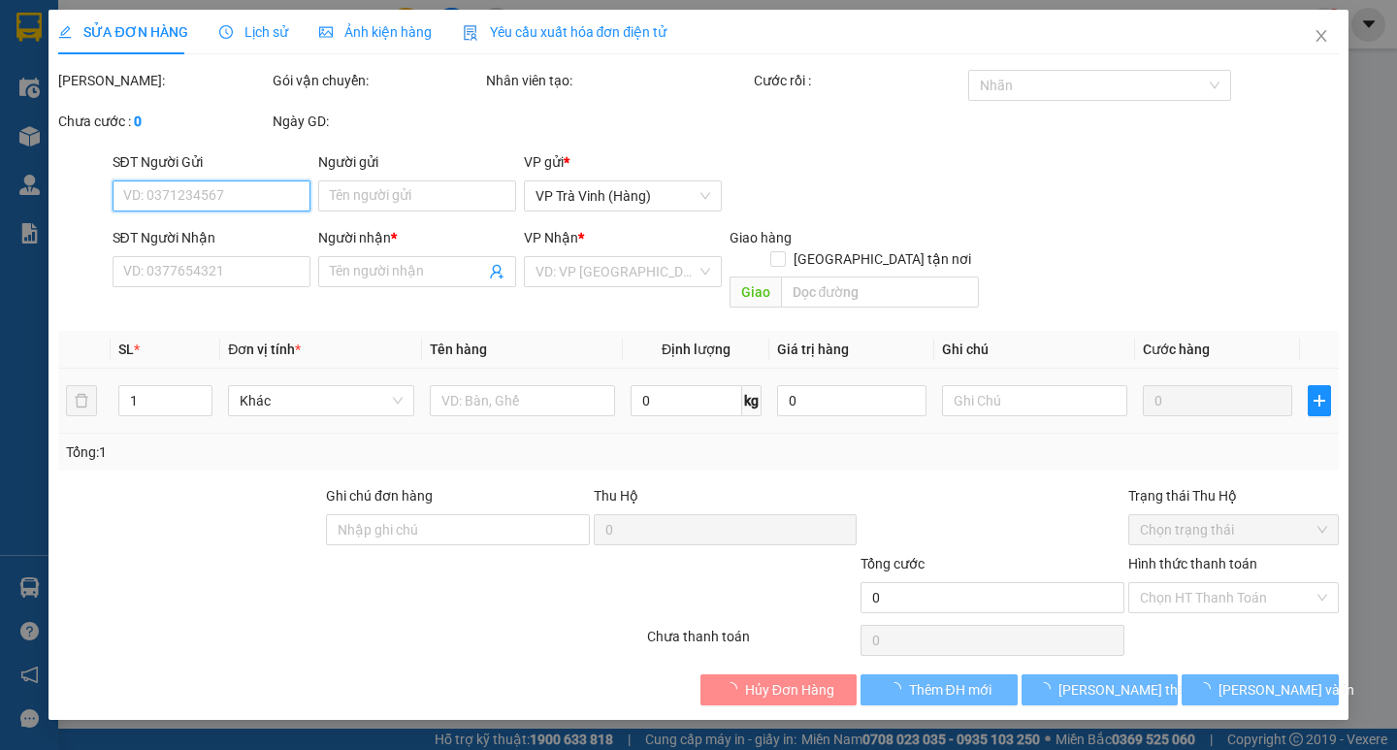
type input "0926528686"
type input "ANH TUẤN"
type input "30.000"
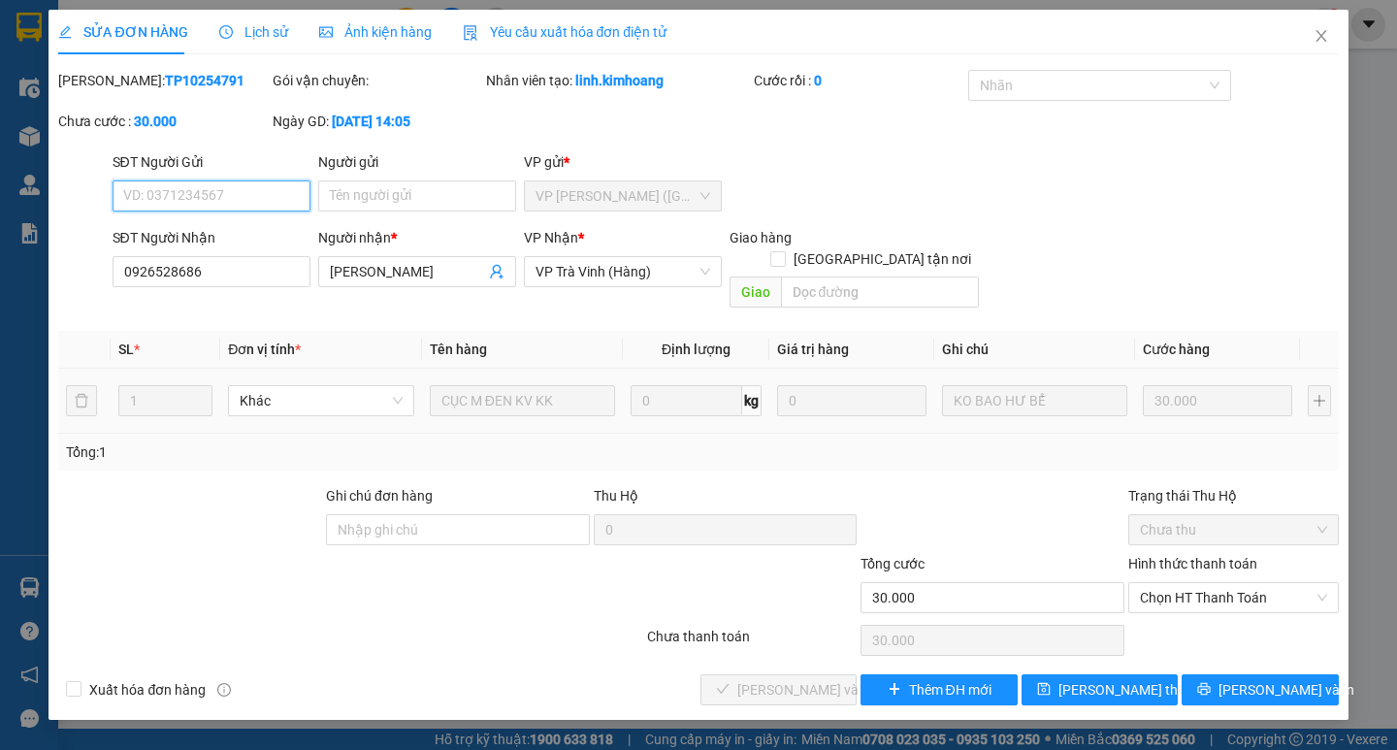
drag, startPoint x: 1180, startPoint y: 580, endPoint x: 1192, endPoint y: 592, distance: 16.5
click at [1180, 583] on span "Chọn HT Thanh Toán" at bounding box center [1233, 597] width 187 height 29
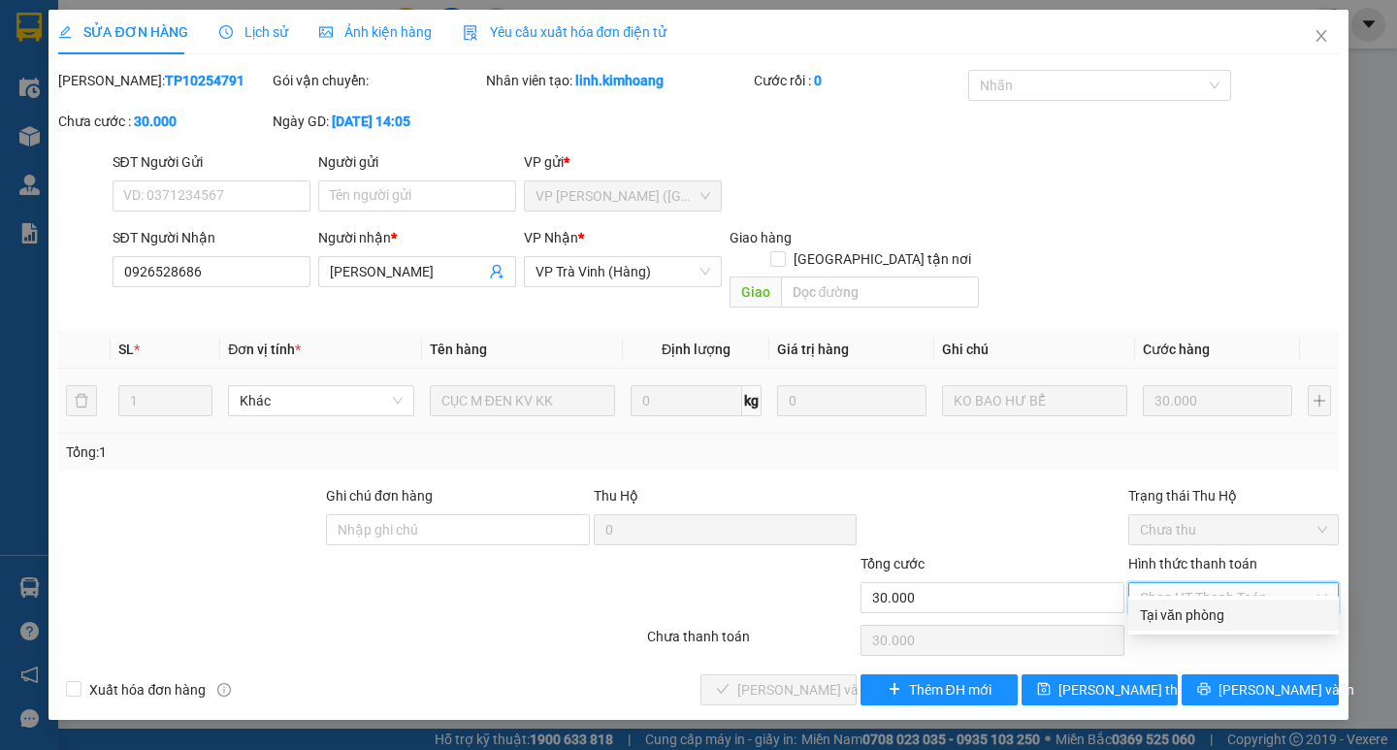
drag, startPoint x: 1201, startPoint y: 614, endPoint x: 1096, endPoint y: 639, distance: 107.7
click at [1199, 615] on div "Tại văn phòng" at bounding box center [1233, 614] width 187 height 21
type input "0"
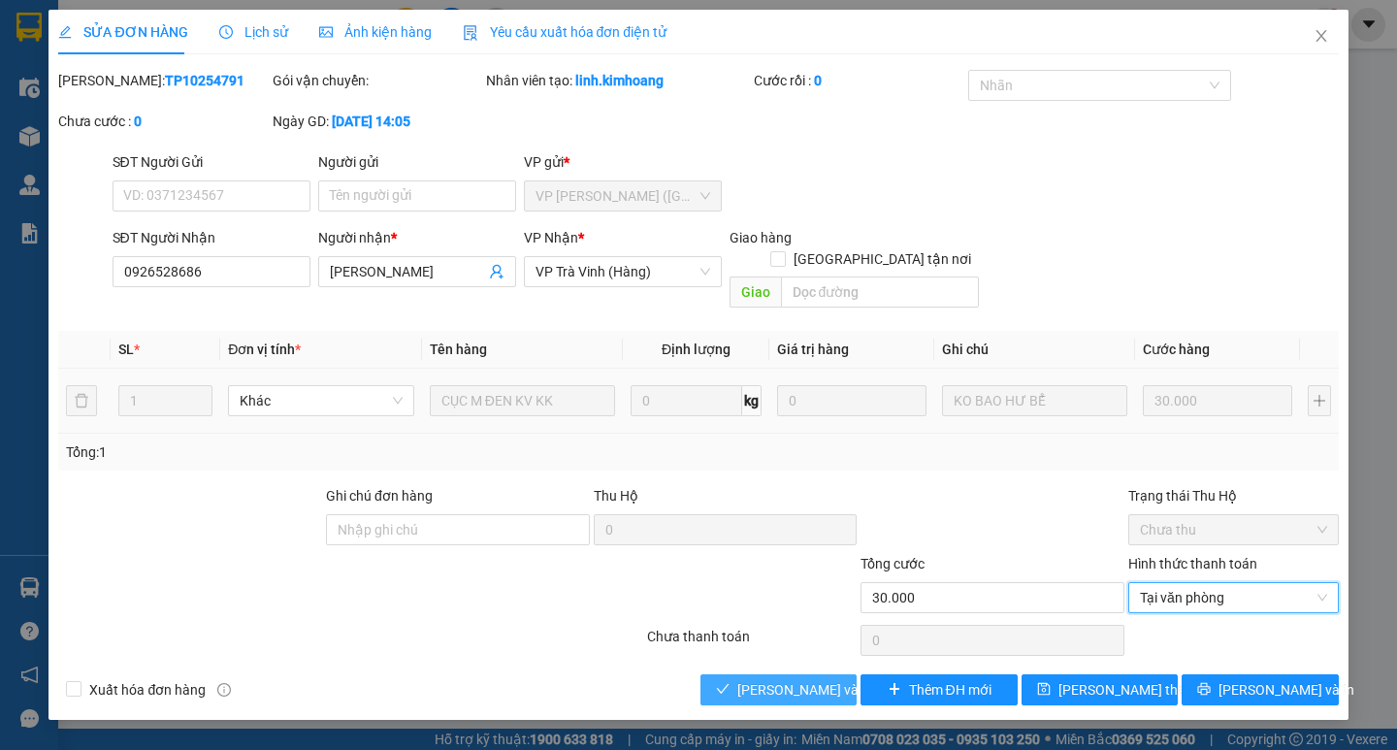
click at [803, 679] on span "[PERSON_NAME] và [PERSON_NAME] hàng" at bounding box center [830, 689] width 186 height 21
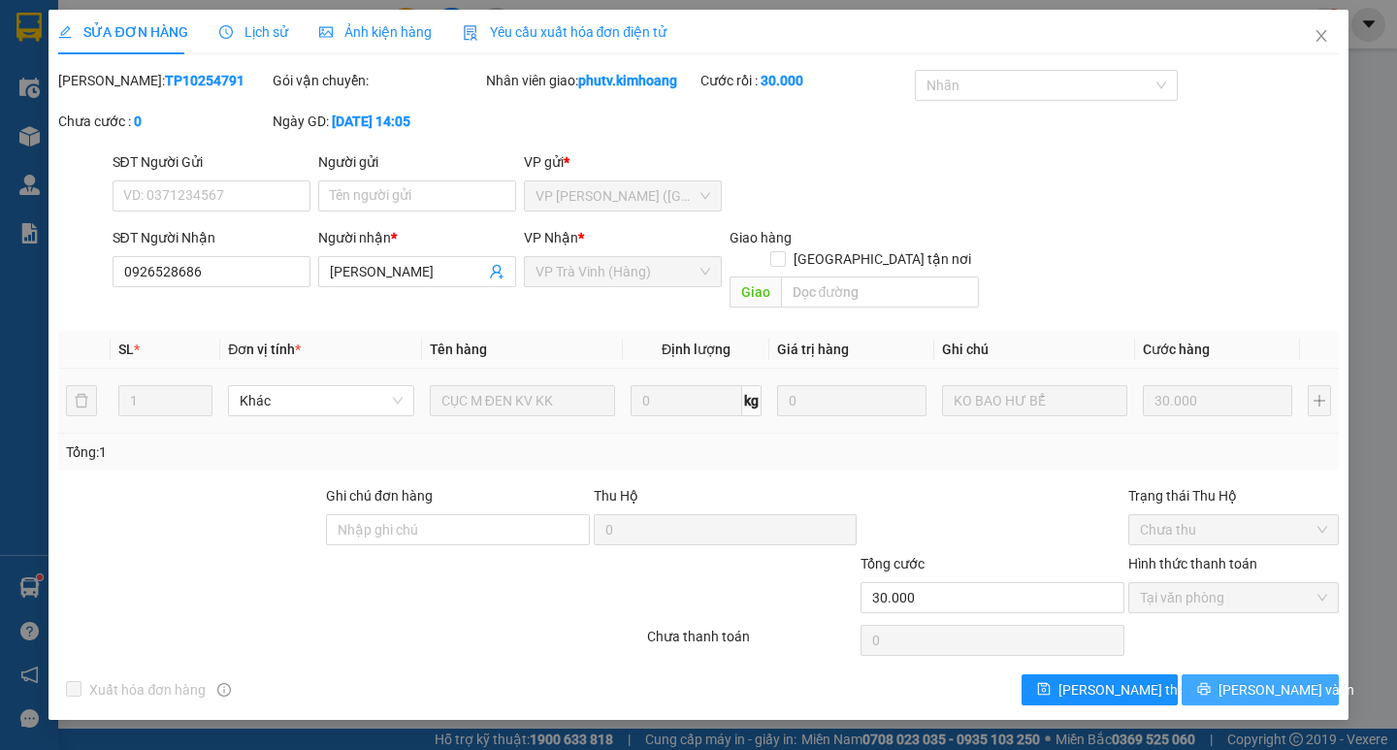
click at [1204, 674] on button "[PERSON_NAME] và In" at bounding box center [1259, 689] width 156 height 31
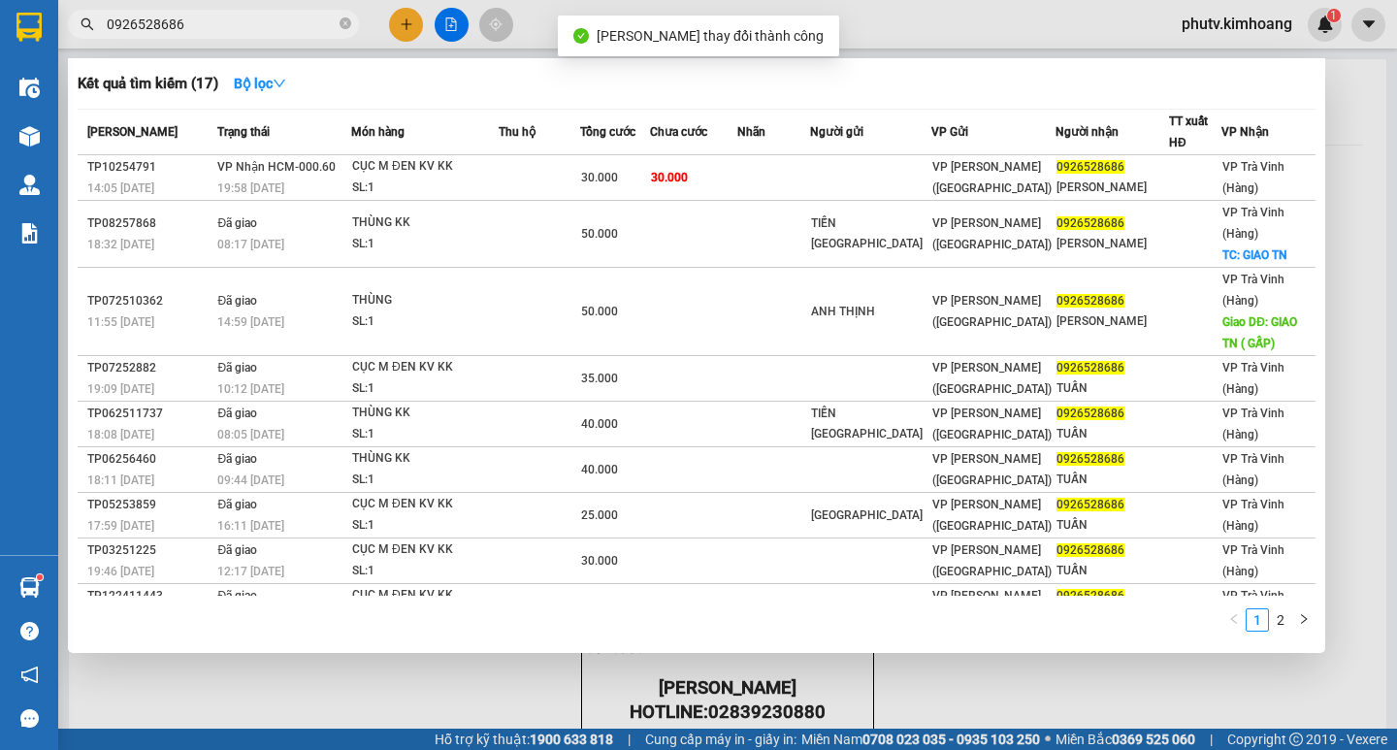
click at [211, 28] on input "0926528686" at bounding box center [221, 24] width 229 height 21
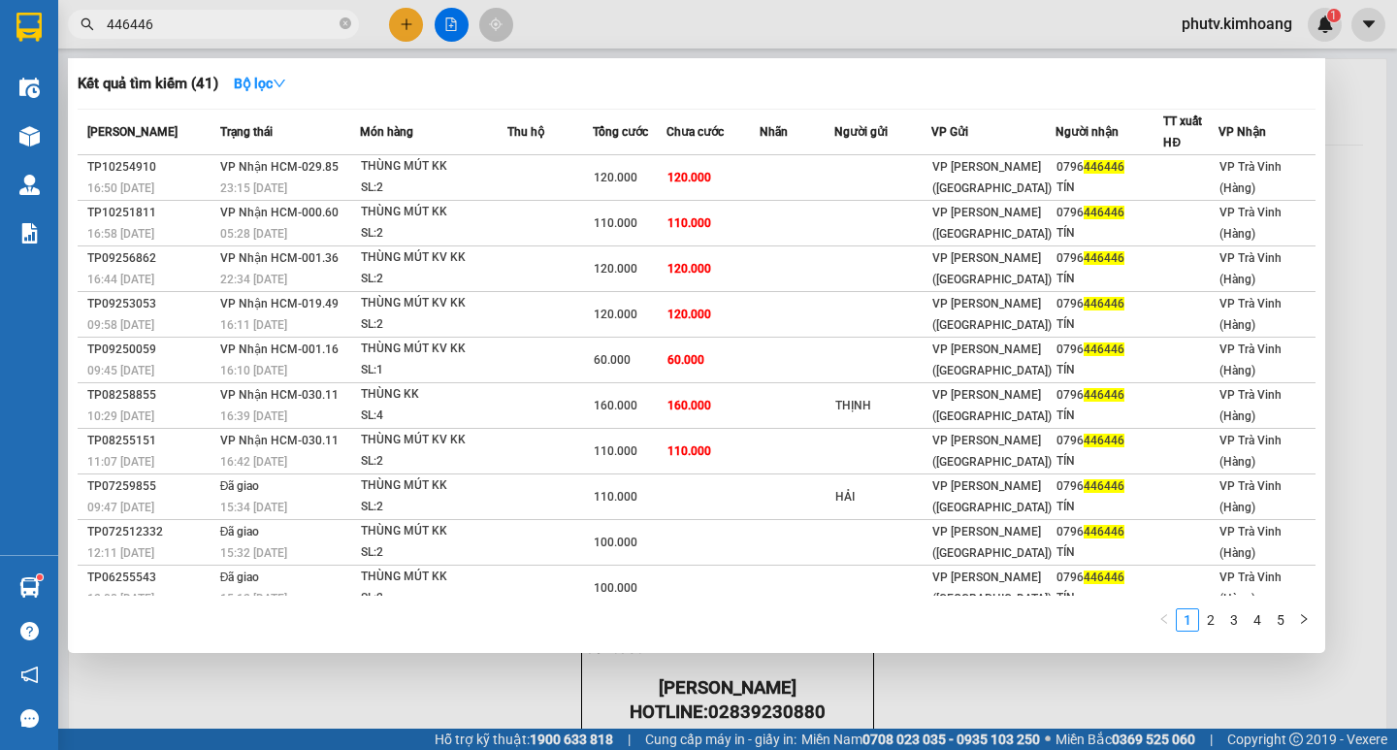
click at [213, 34] on input "446446" at bounding box center [221, 24] width 229 height 21
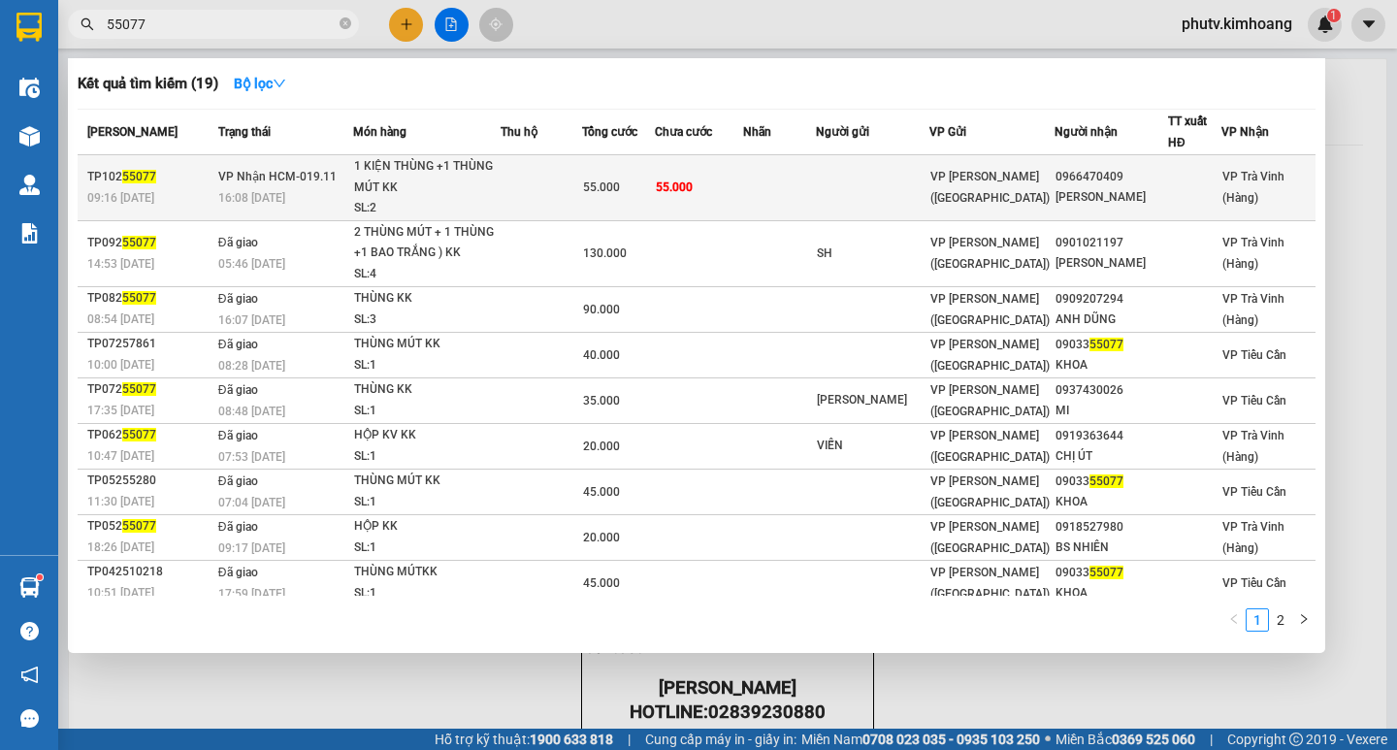
type input "55077"
click at [654, 182] on div "55.000" at bounding box center [618, 187] width 71 height 21
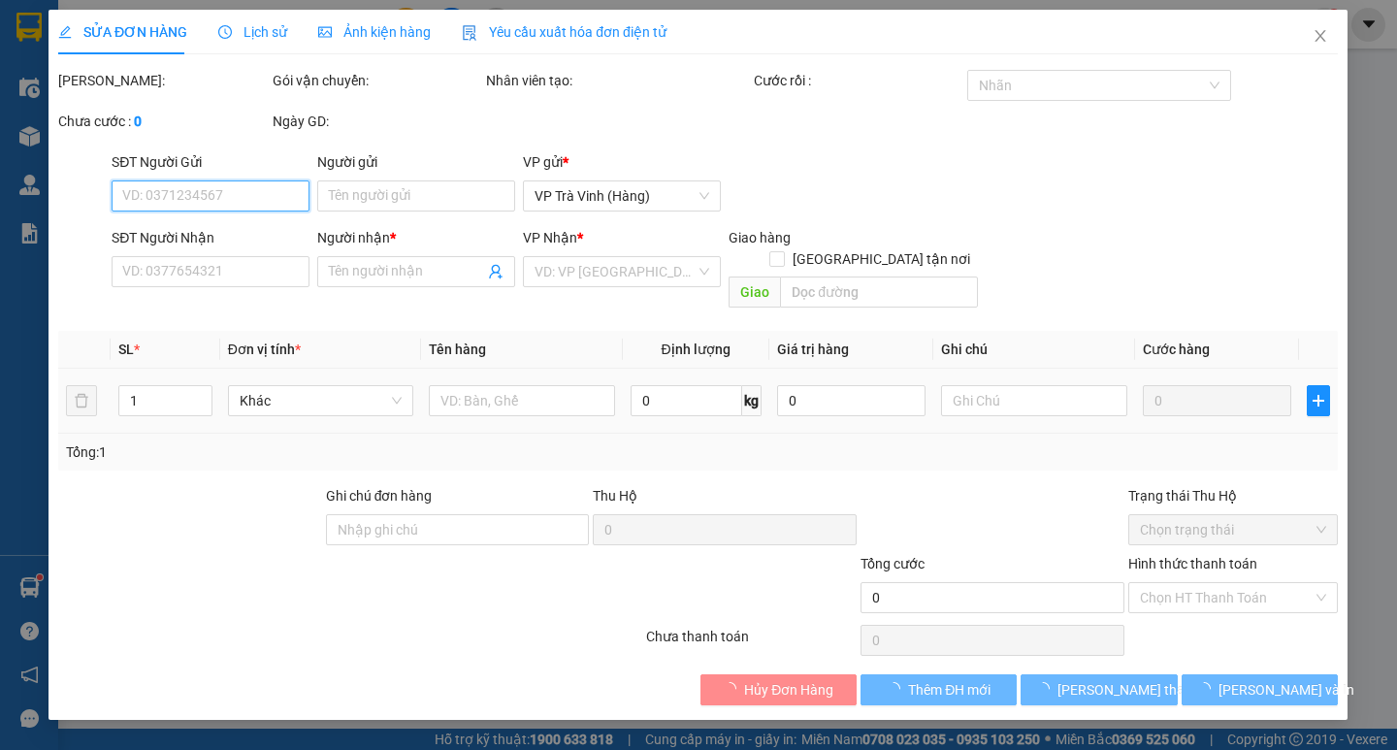
type input "0966470409"
type input "TRINH NGUYỄN"
type input "55.000"
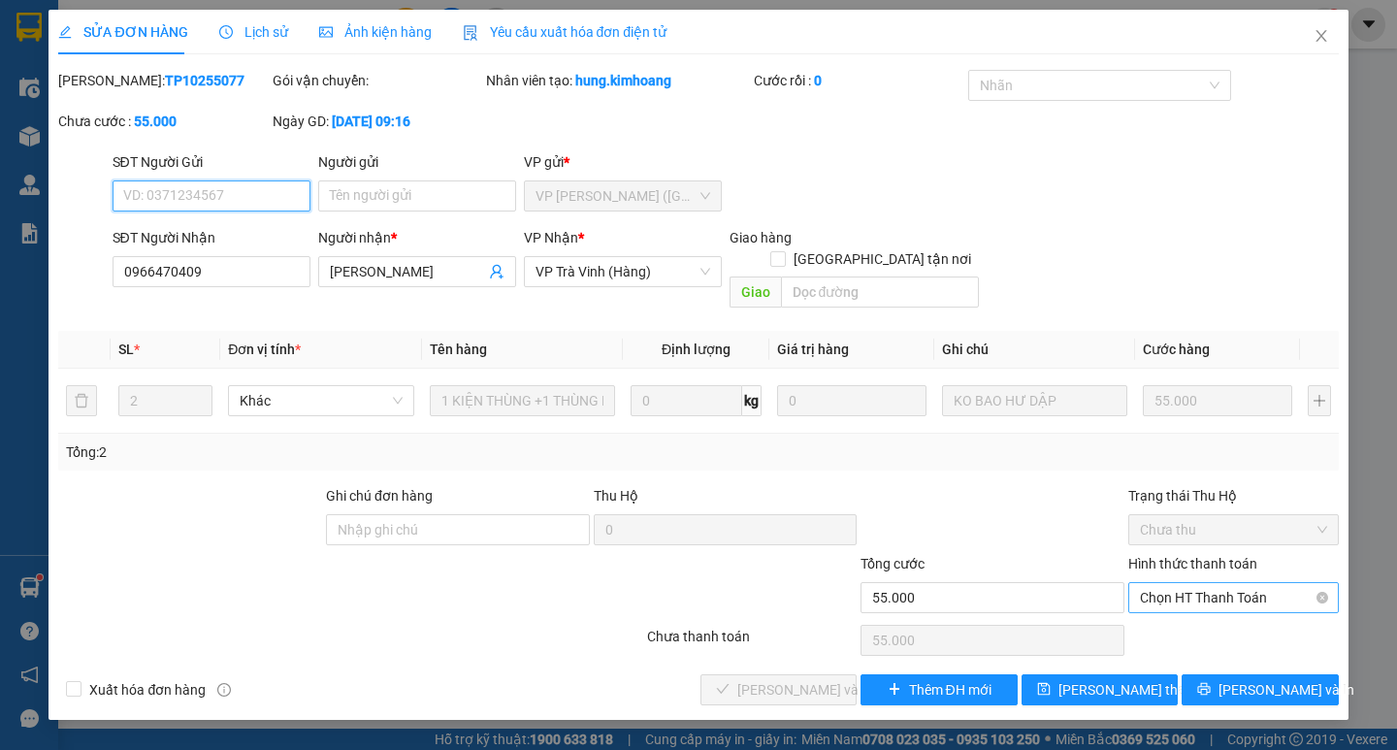
drag, startPoint x: 1204, startPoint y: 565, endPoint x: 1200, endPoint y: 578, distance: 13.2
click at [1201, 583] on span "Chọn HT Thanh Toán" at bounding box center [1233, 597] width 187 height 29
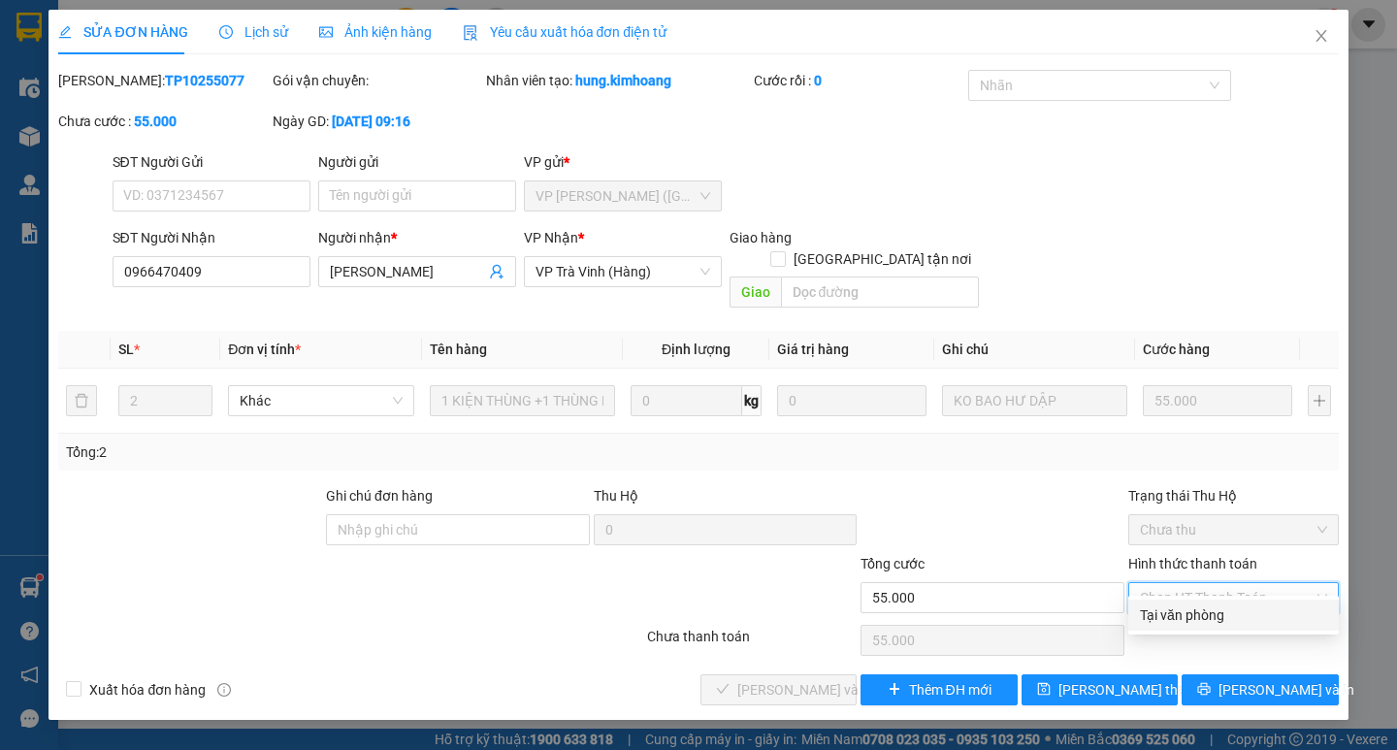
drag, startPoint x: 1191, startPoint y: 621, endPoint x: 1100, endPoint y: 621, distance: 91.2
click at [1189, 621] on div "Tại văn phòng" at bounding box center [1233, 614] width 187 height 21
type input "0"
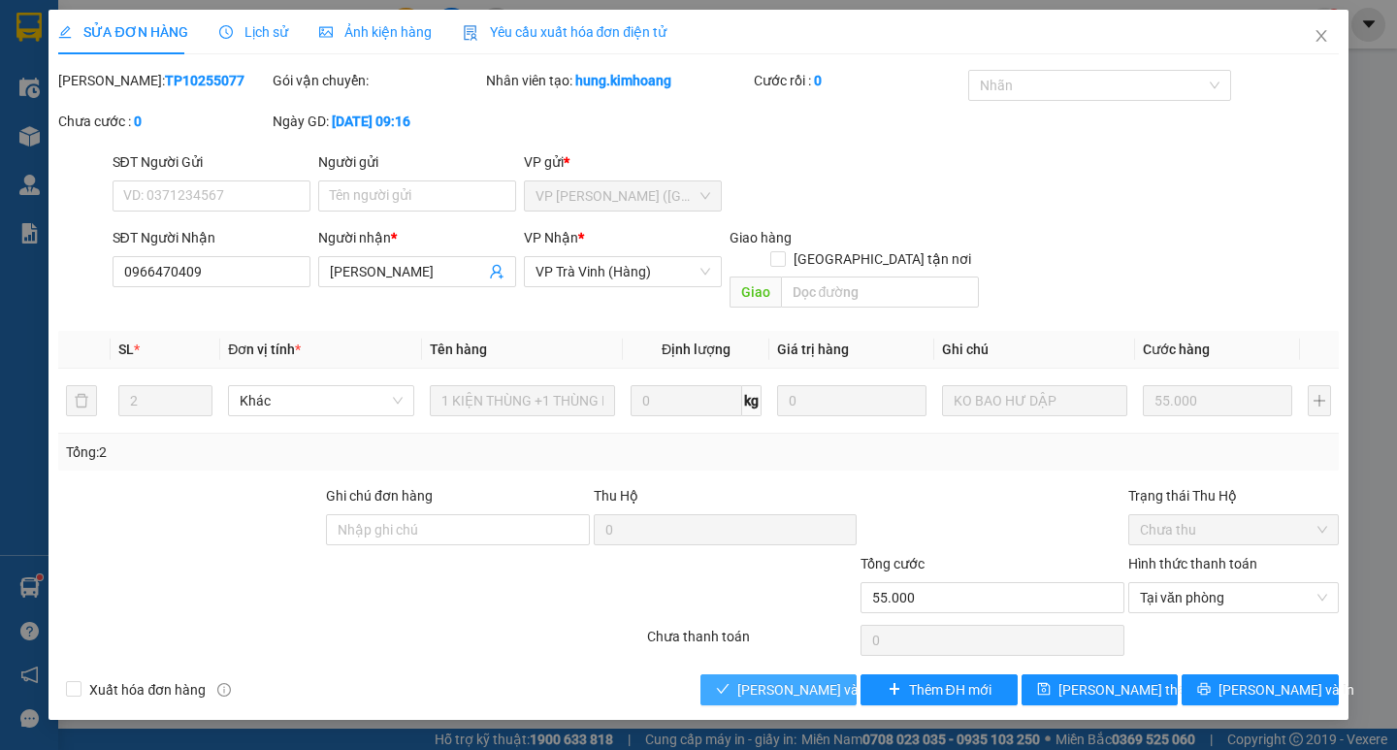
click at [788, 679] on span "[PERSON_NAME] và [PERSON_NAME] hàng" at bounding box center [830, 689] width 186 height 21
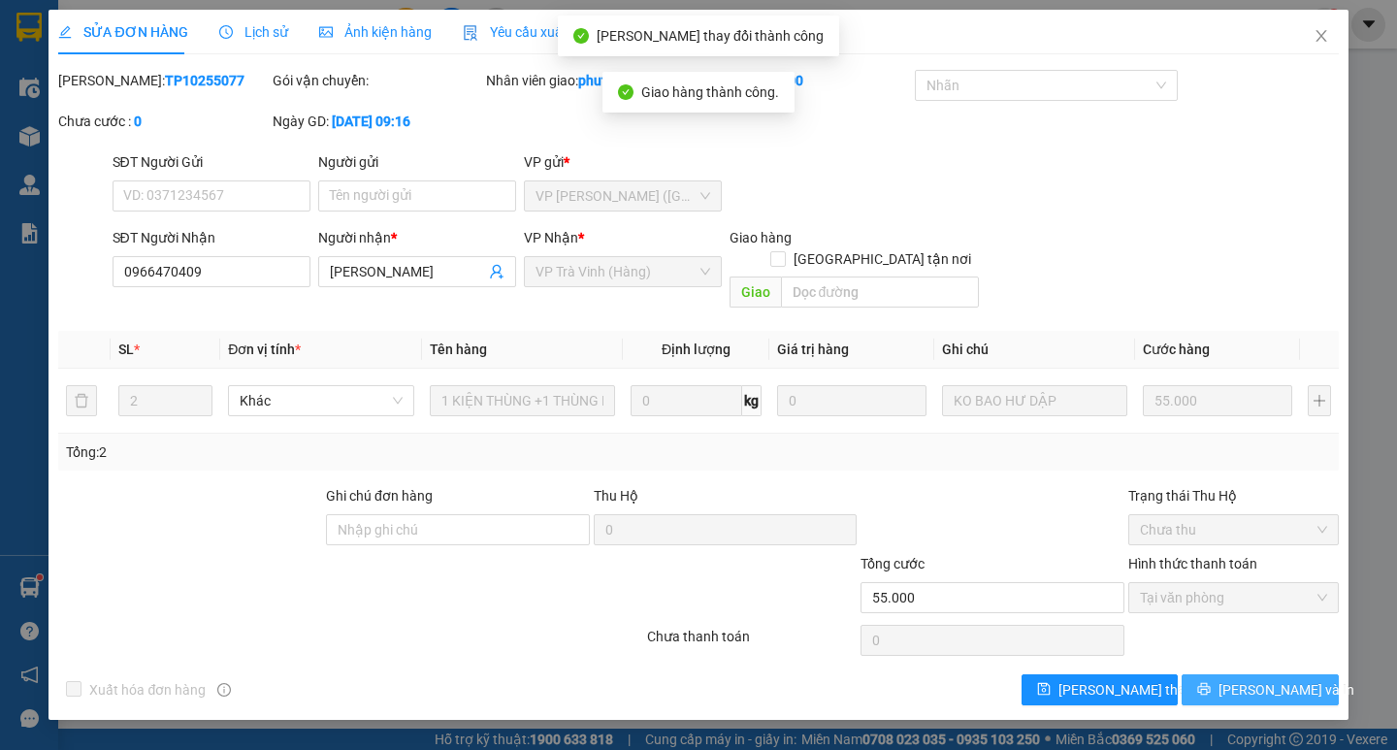
click at [1245, 679] on span "[PERSON_NAME] và In" at bounding box center [1286, 689] width 136 height 21
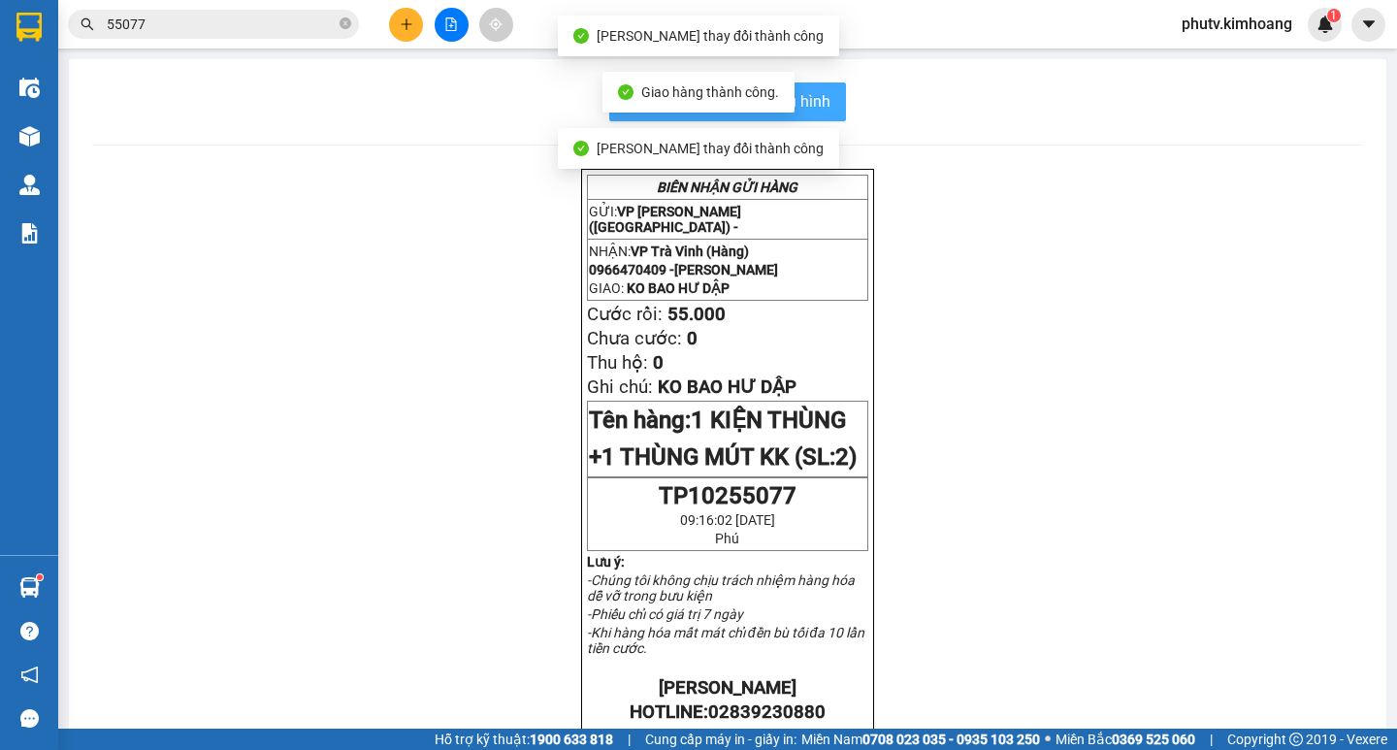
click at [824, 93] on button "In mẫu biên lai tự cấu hình" at bounding box center [727, 101] width 237 height 39
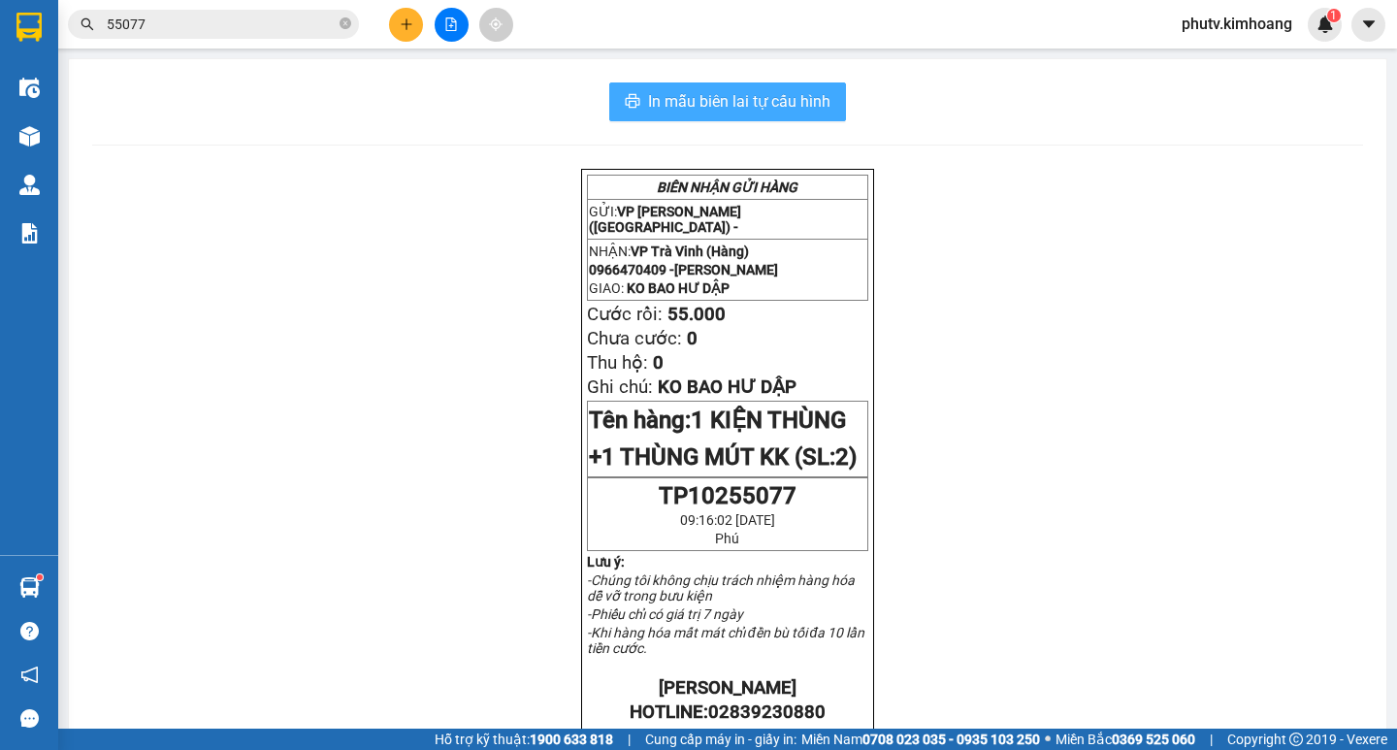
click at [772, 95] on span "In mẫu biên lai tự cấu hình" at bounding box center [739, 101] width 182 height 24
click at [216, 19] on input "55077" at bounding box center [221, 24] width 229 height 21
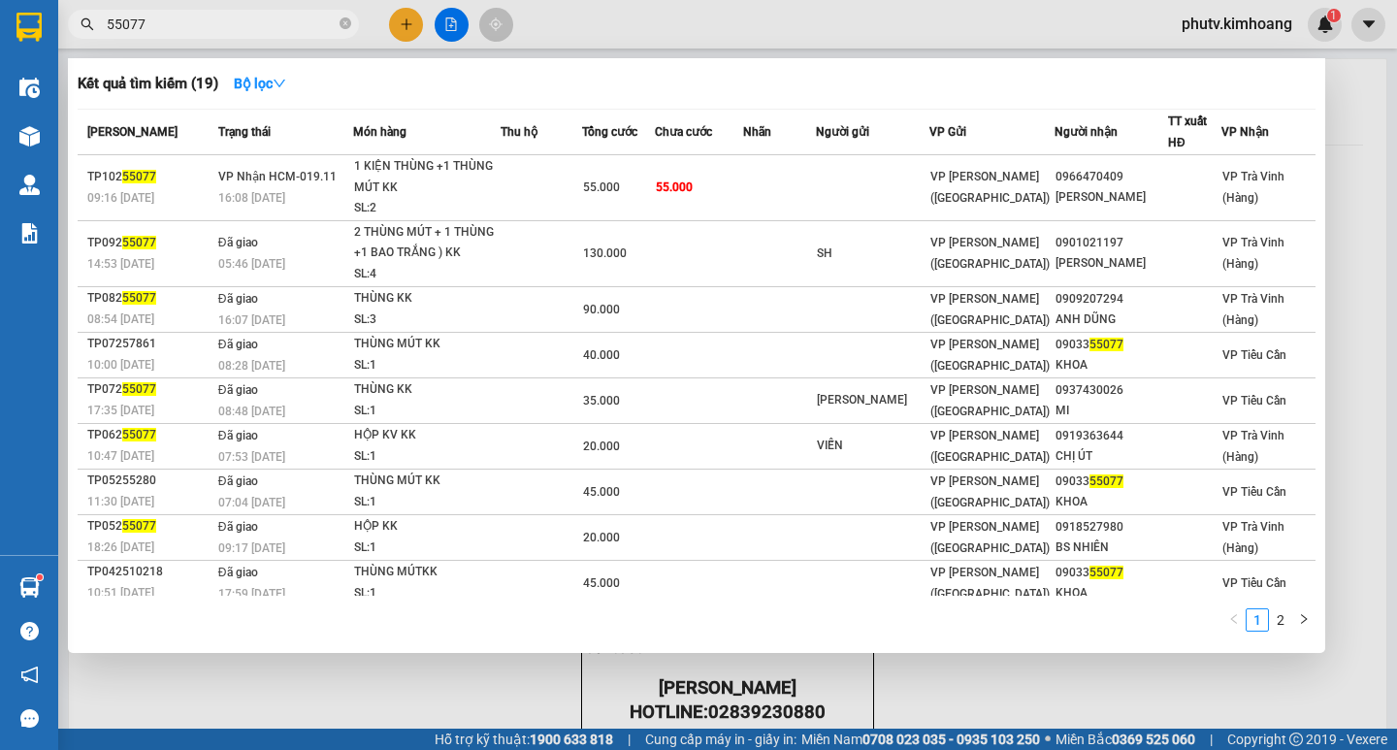
click at [216, 19] on input "55077" at bounding box center [221, 24] width 229 height 21
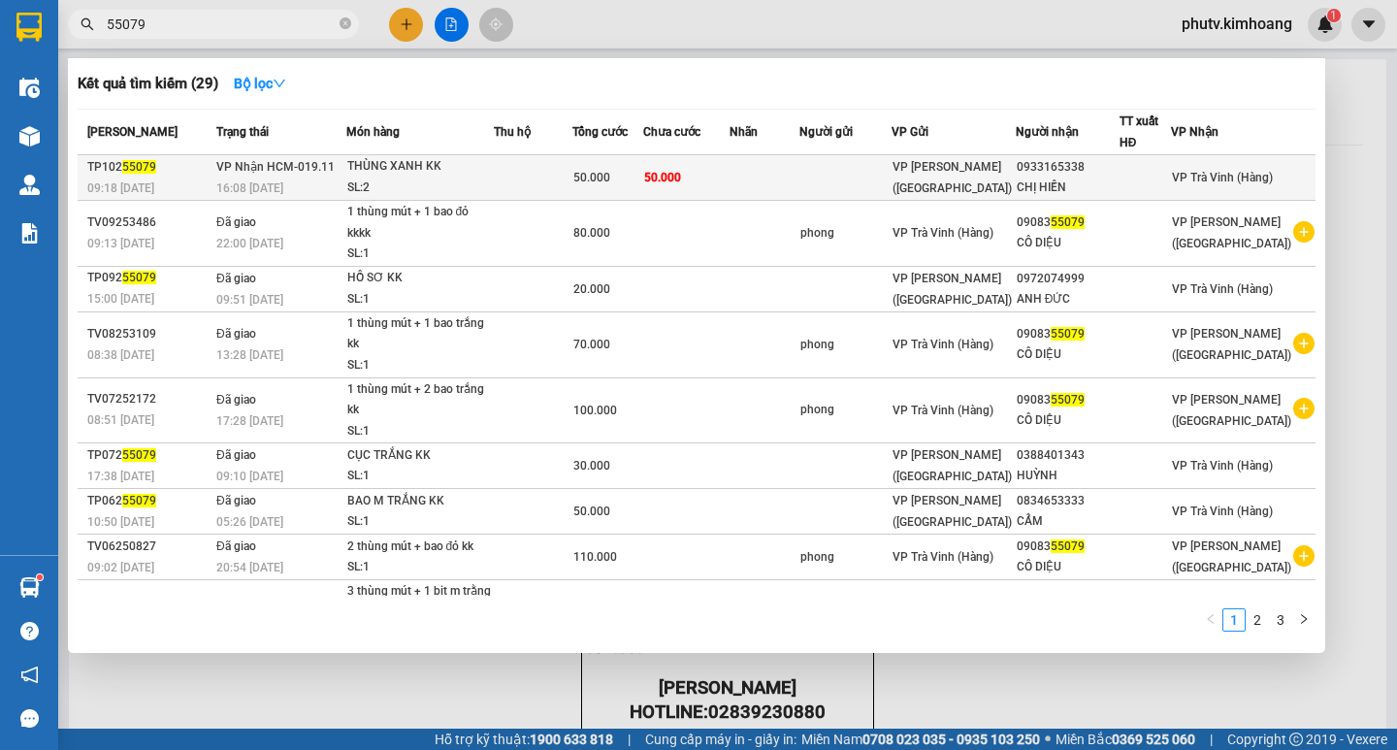
type input "55079"
click at [642, 175] on div "50.000" at bounding box center [607, 177] width 69 height 21
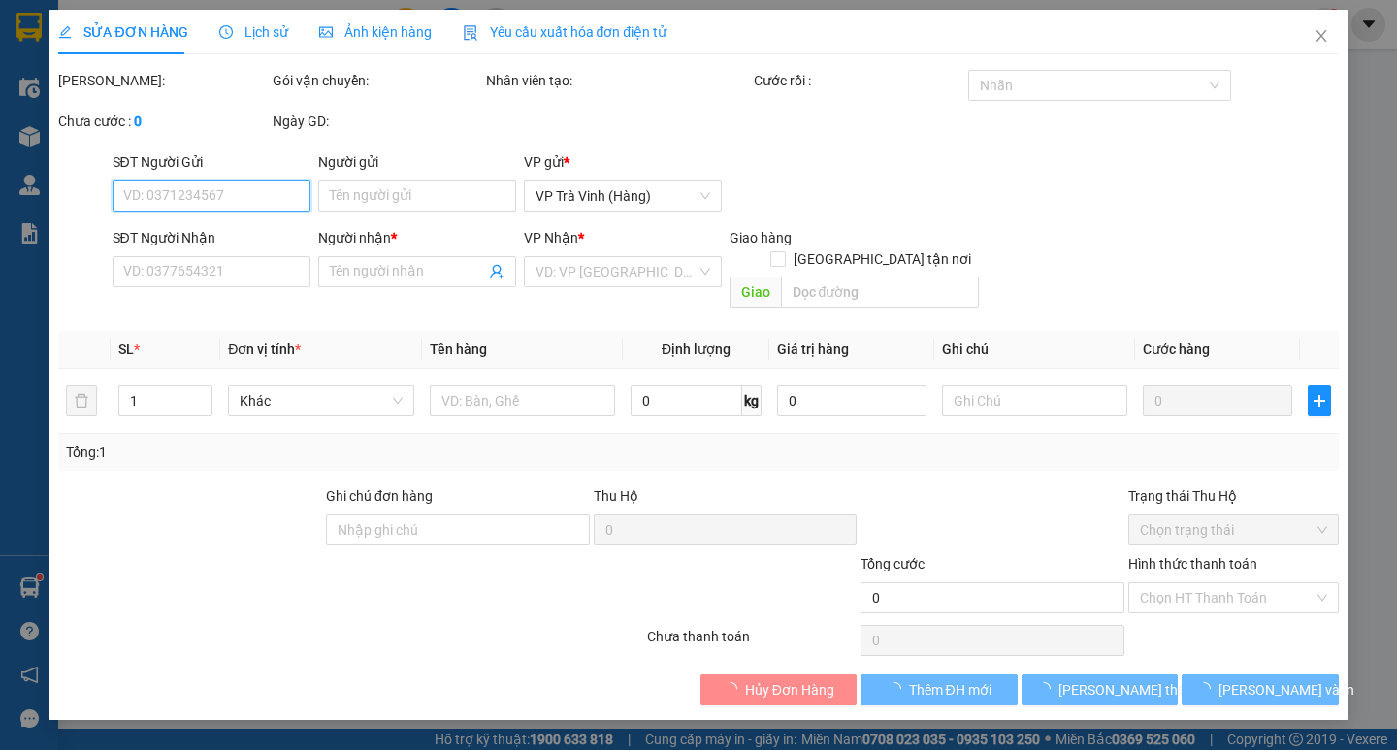
type input "0933165338"
type input "CHỊ HIỀN"
type input "50.000"
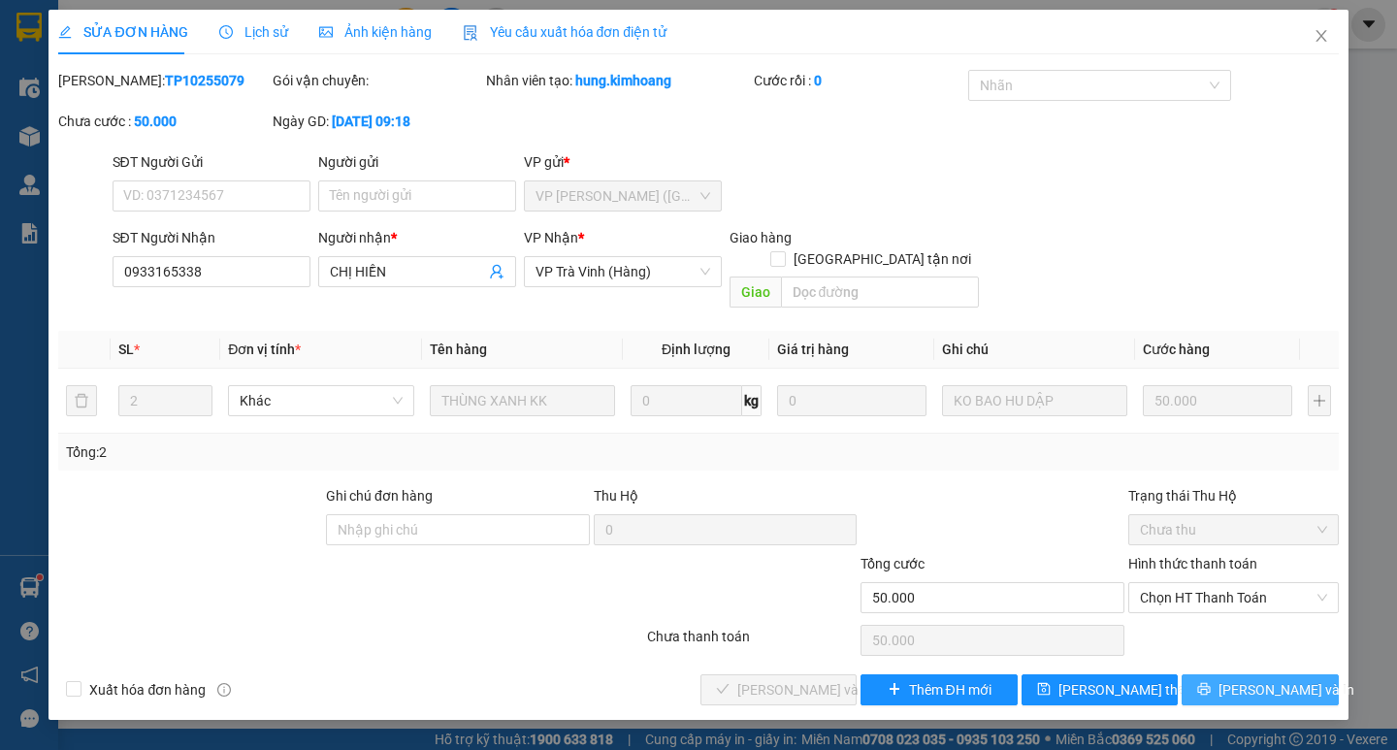
click at [1233, 674] on button "[PERSON_NAME] và In" at bounding box center [1259, 689] width 156 height 31
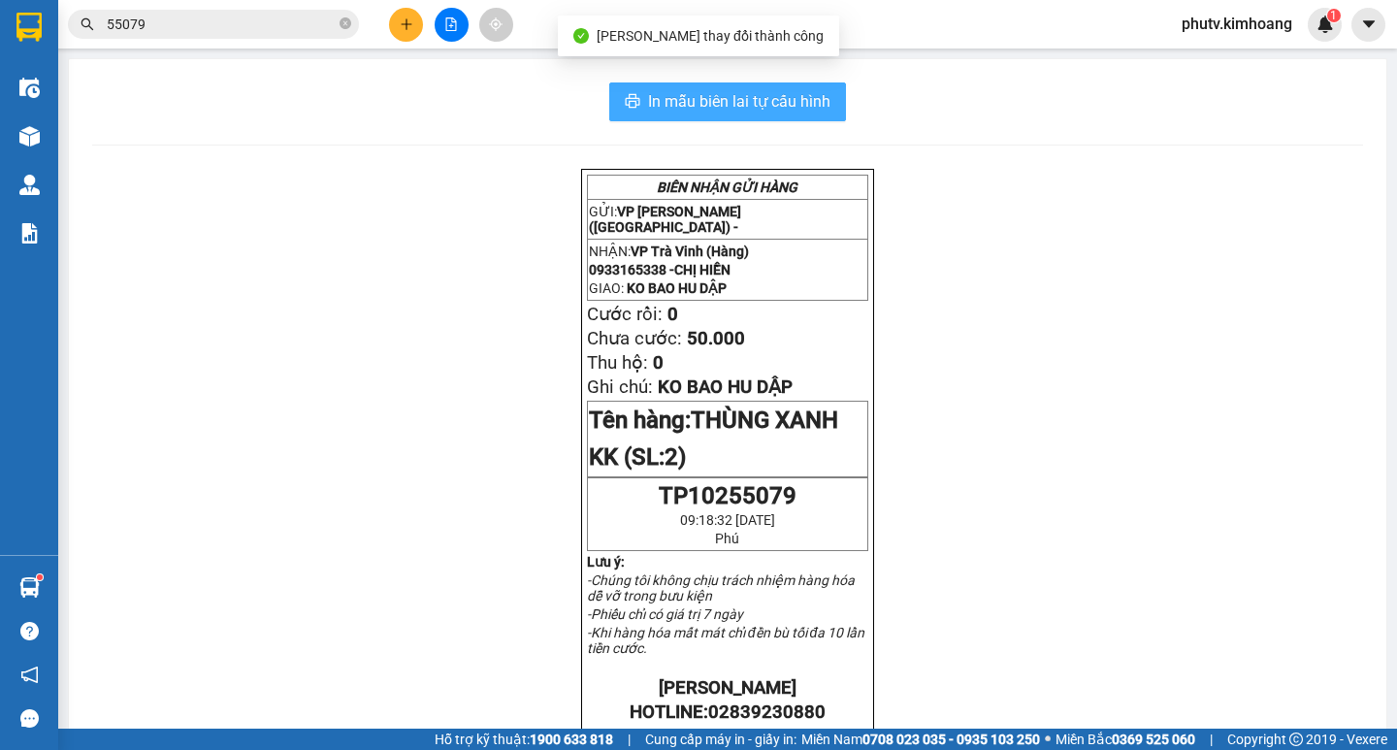
click at [817, 101] on span "In mẫu biên lai tự cấu hình" at bounding box center [739, 101] width 182 height 24
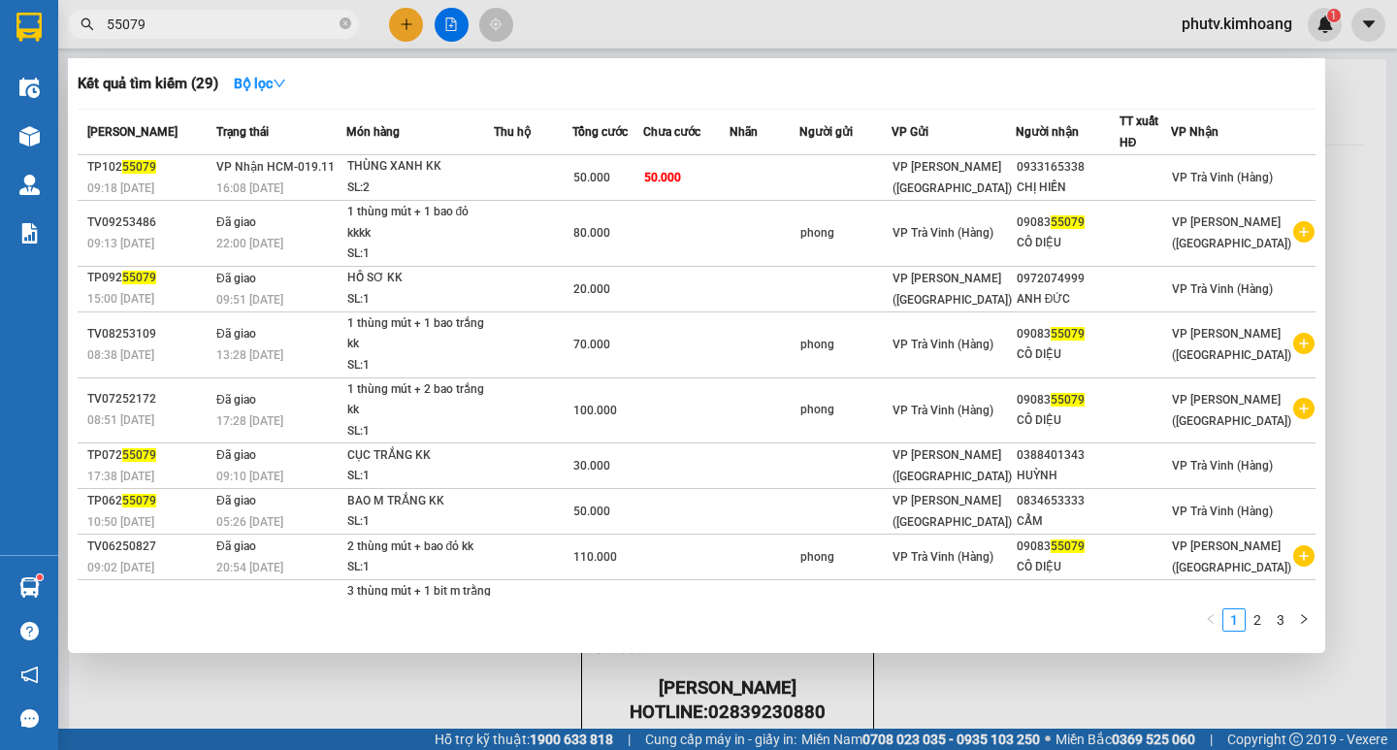
click at [226, 20] on input "55079" at bounding box center [221, 24] width 229 height 21
click at [348, 27] on icon "close-circle" at bounding box center [345, 23] width 12 height 12
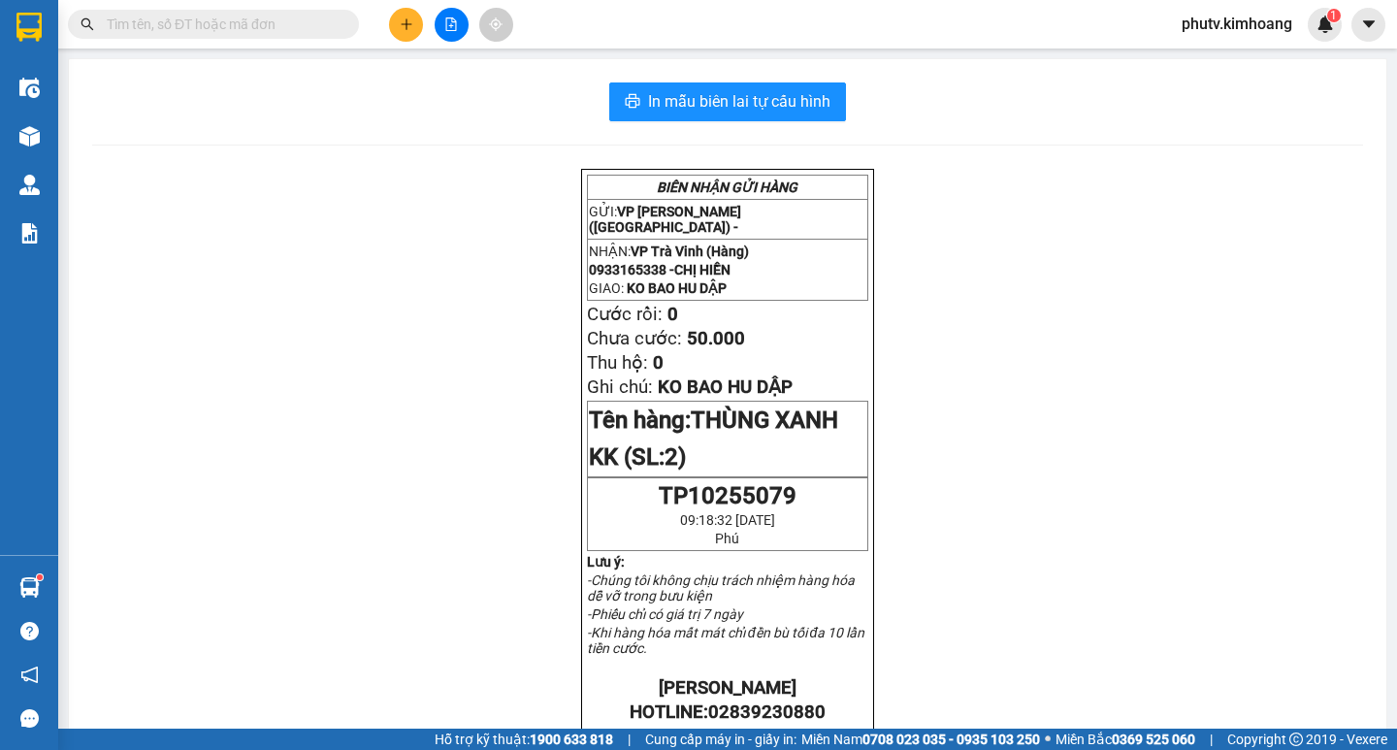
click at [328, 25] on input "text" at bounding box center [221, 24] width 229 height 21
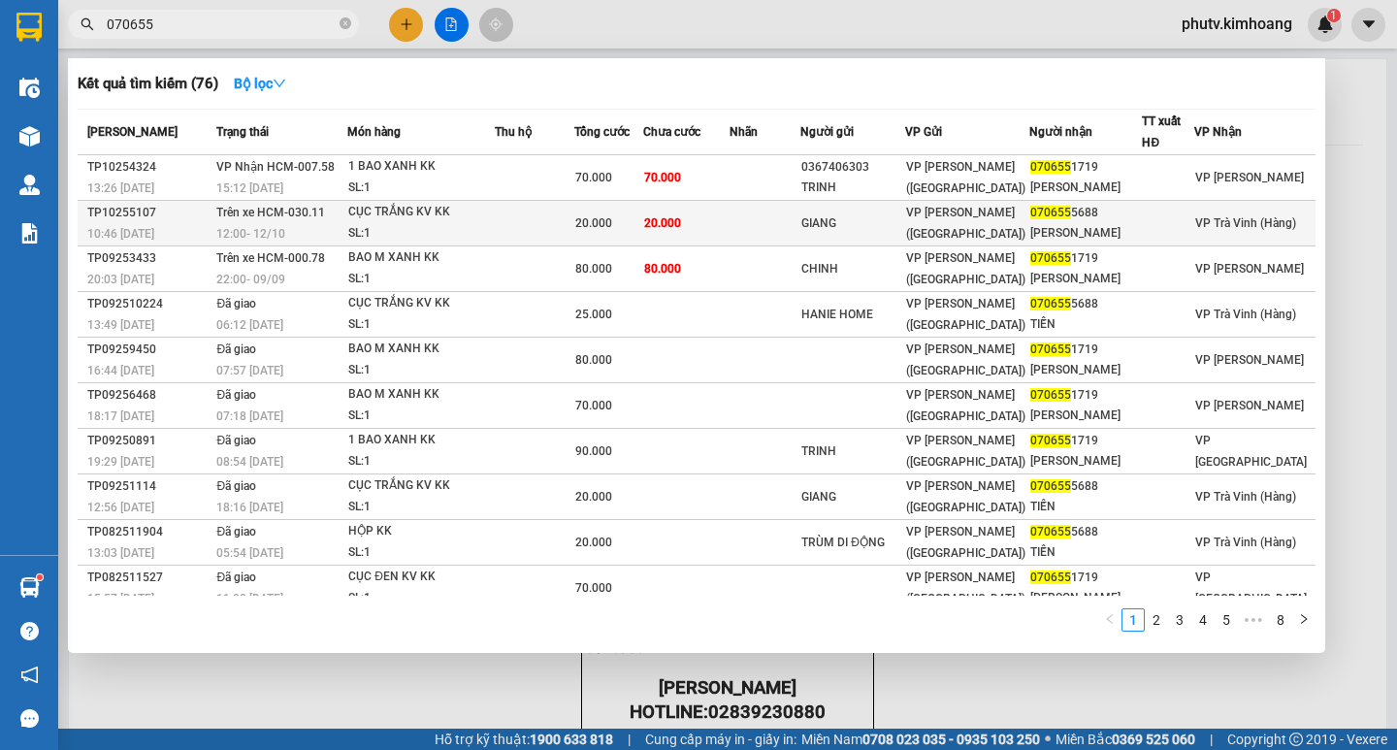
type input "070655"
click at [711, 221] on td "20.000" at bounding box center [686, 224] width 86 height 46
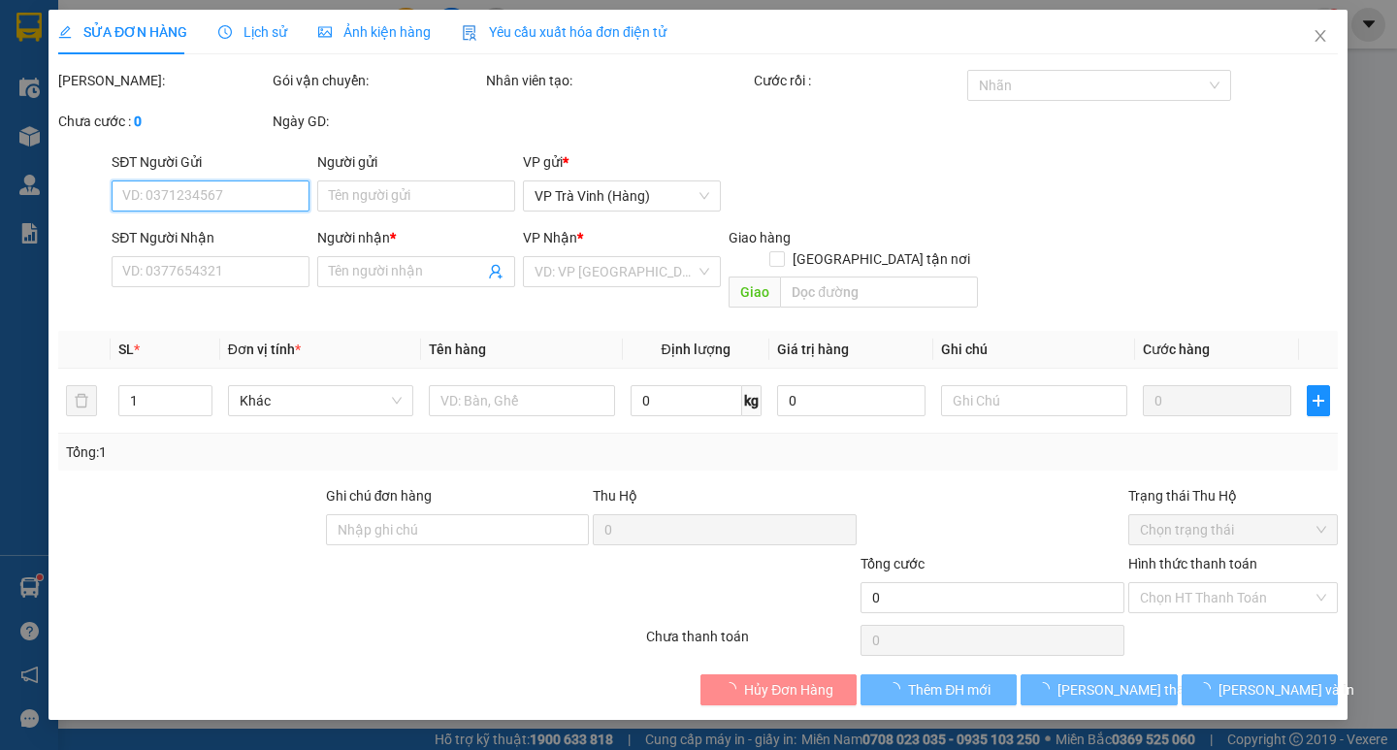
type input "GIANG"
type input "0706555688"
type input "[PERSON_NAME]"
type input "20.000"
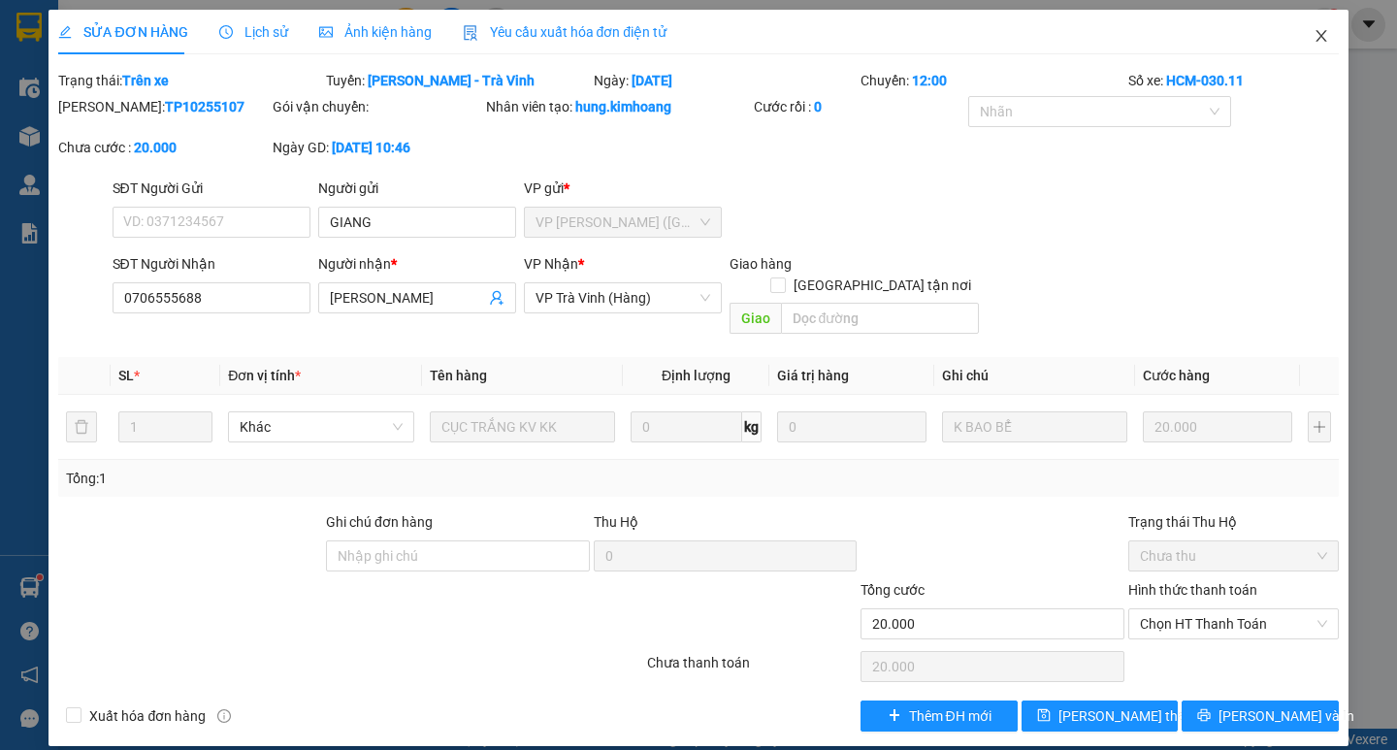
click at [1306, 46] on span "Close" at bounding box center [1321, 37] width 54 height 54
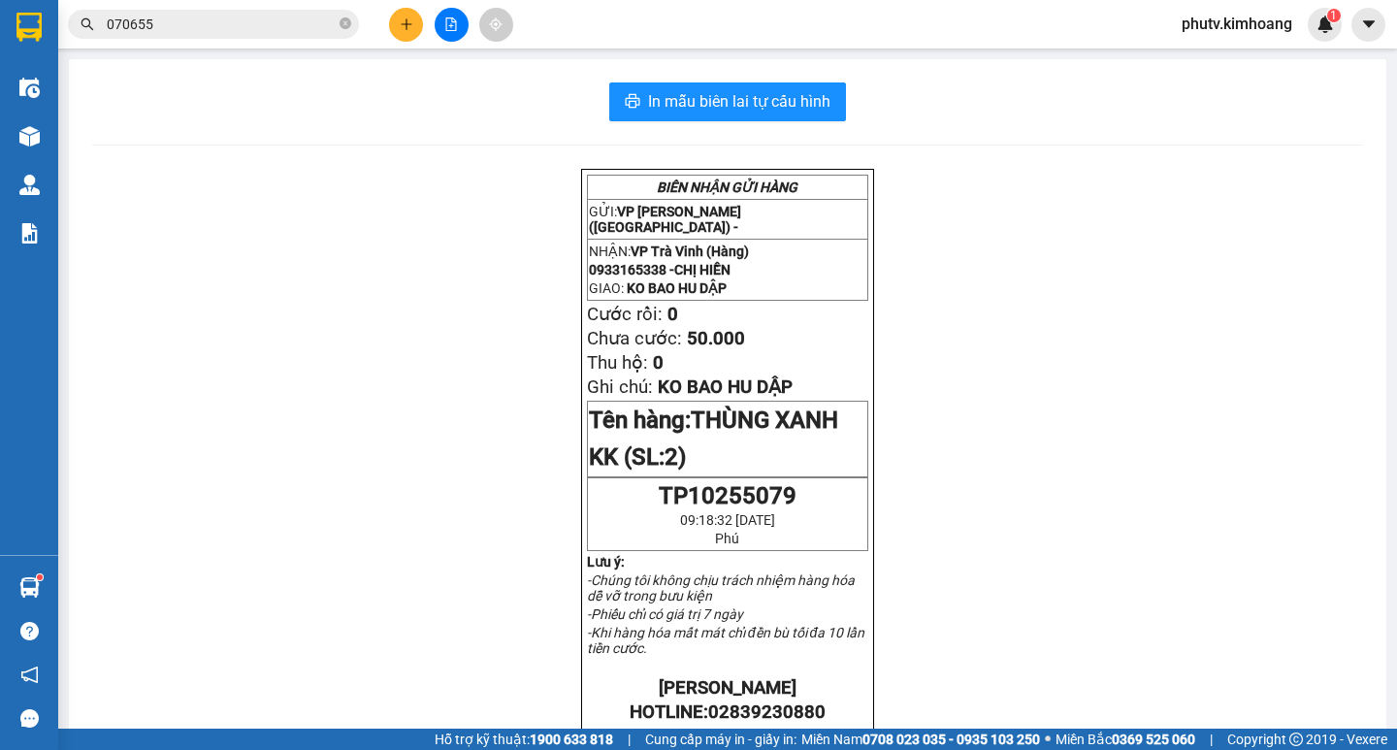
click at [174, 10] on span "070655" at bounding box center [213, 24] width 291 height 29
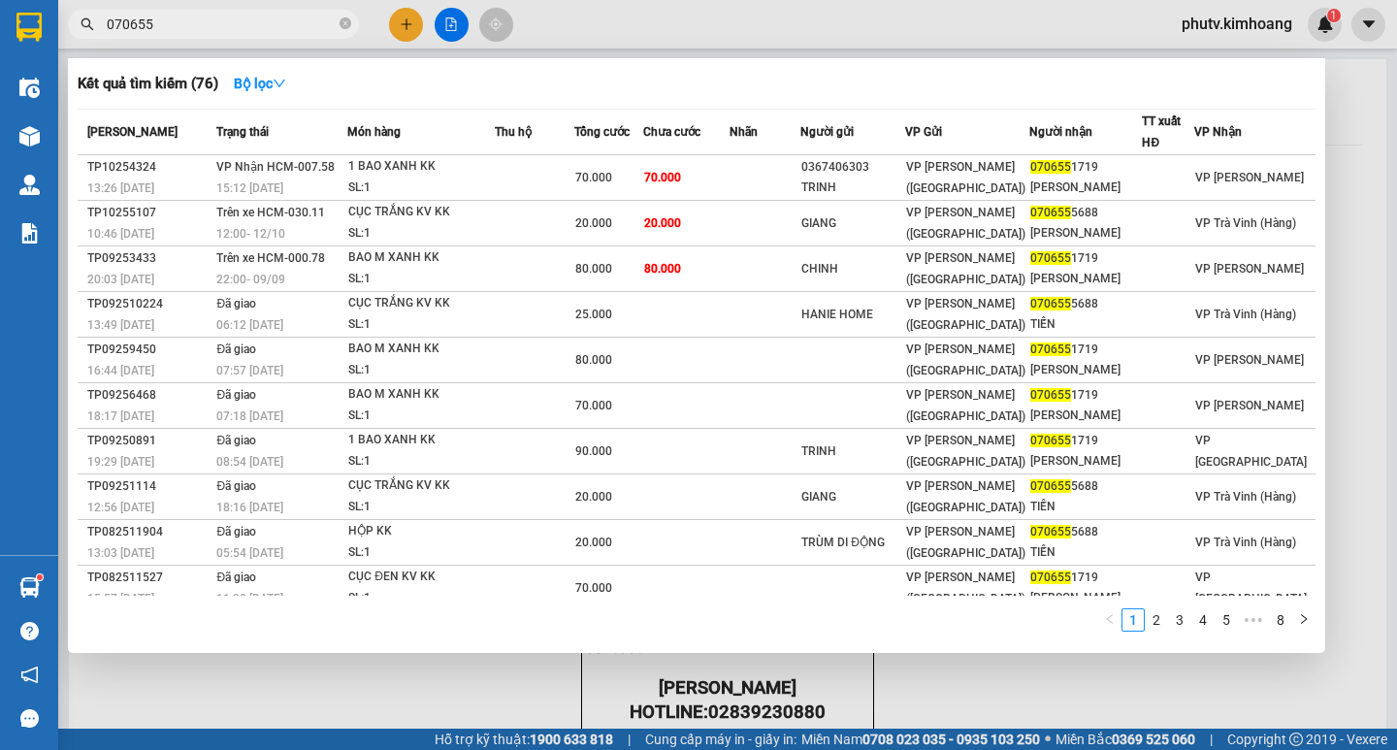
click at [174, 10] on span "070655" at bounding box center [213, 24] width 291 height 29
click at [174, 19] on input "070655" at bounding box center [221, 24] width 229 height 21
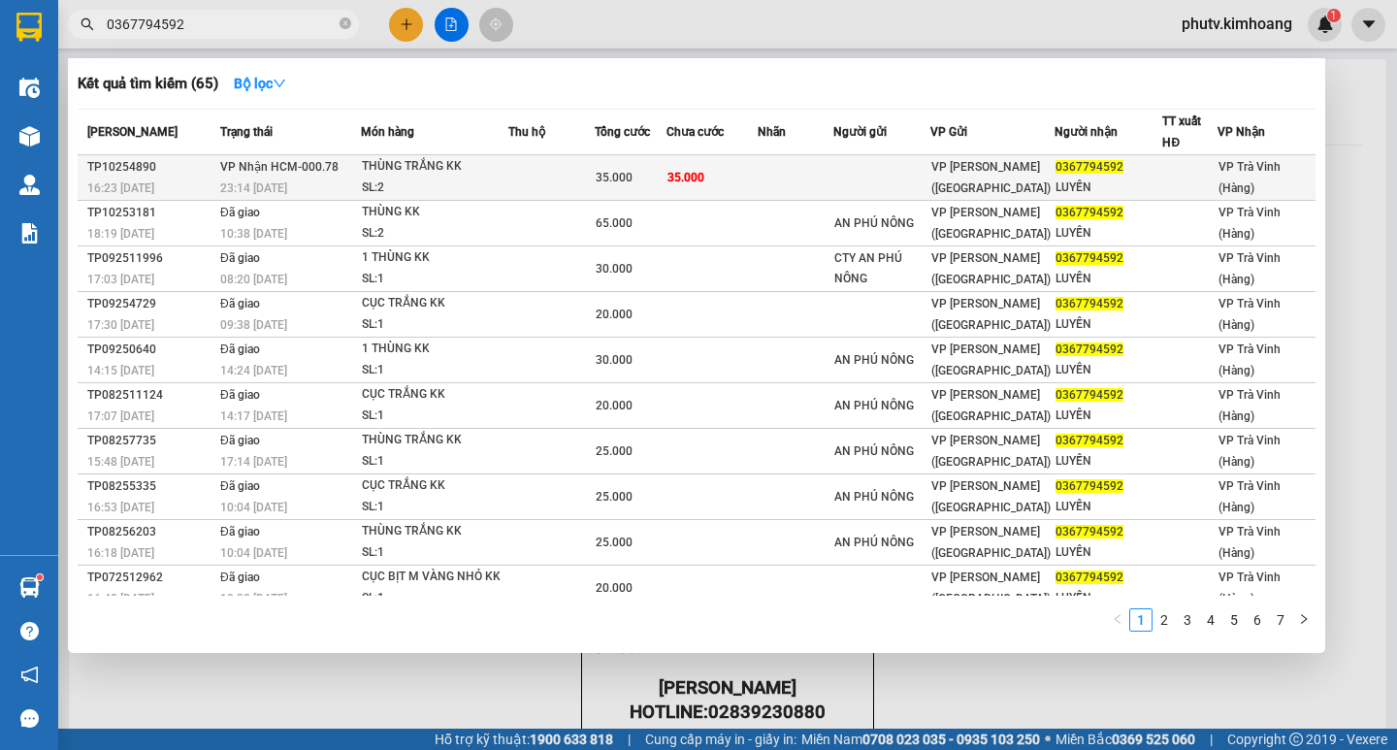
type input "0367794592"
click at [600, 177] on span "35.000" at bounding box center [613, 178] width 37 height 14
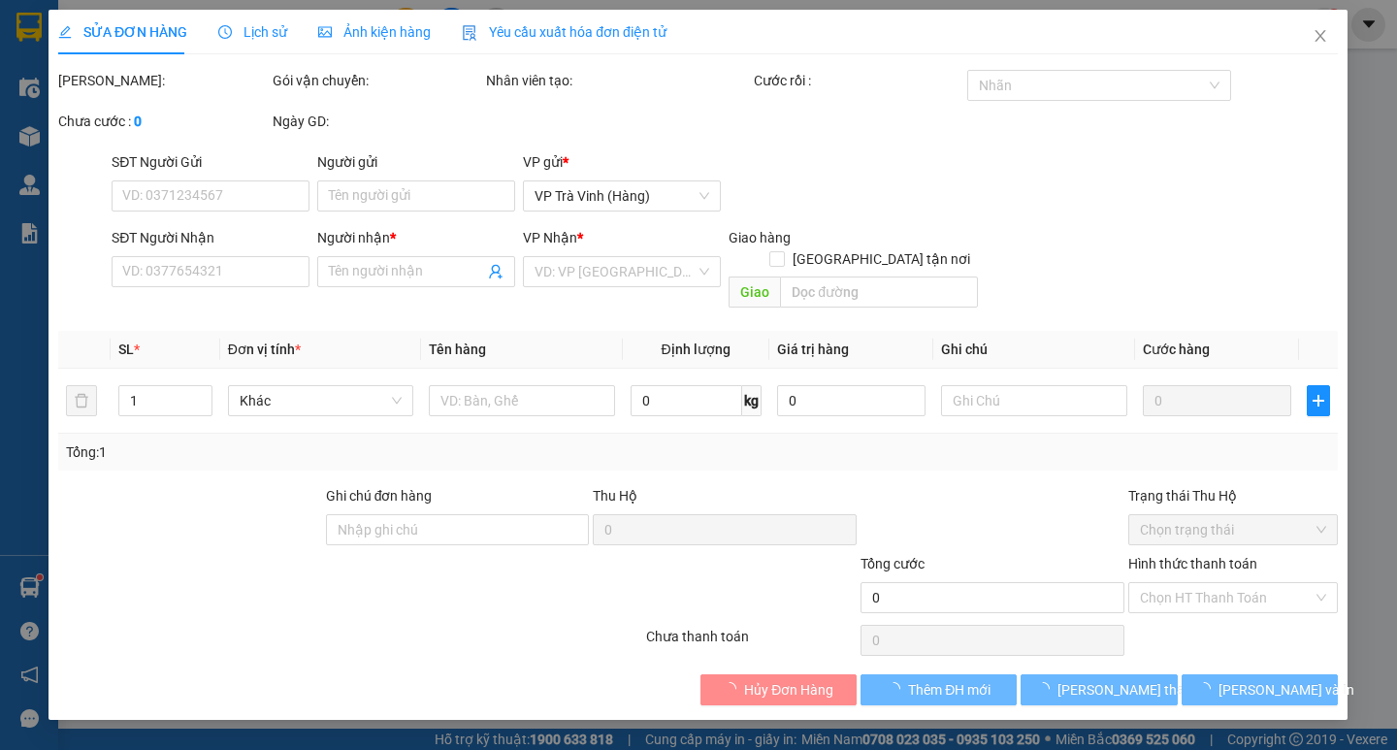
type input "0367794592"
type input "LUYẾN"
type input "35.000"
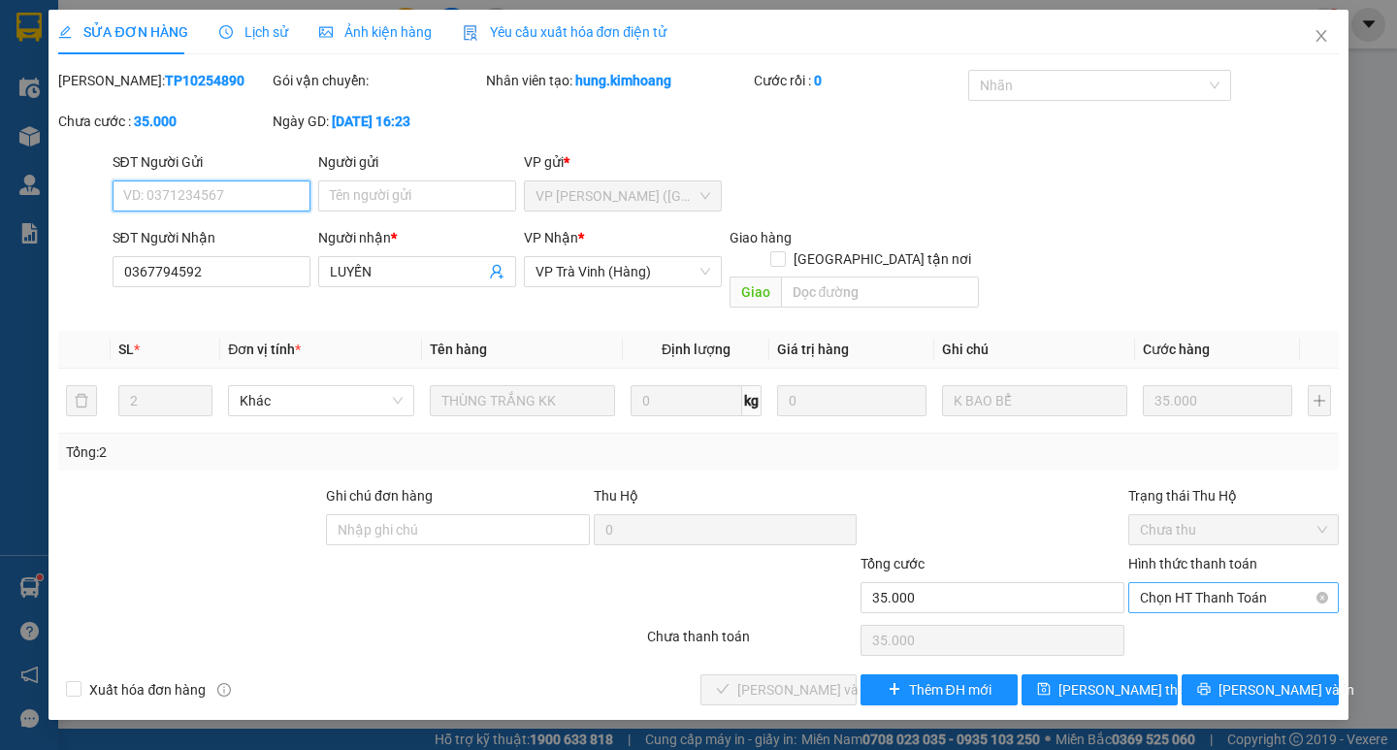
drag, startPoint x: 1185, startPoint y: 567, endPoint x: 1199, endPoint y: 591, distance: 26.9
click at [1186, 583] on span "Chọn HT Thanh Toán" at bounding box center [1233, 597] width 187 height 29
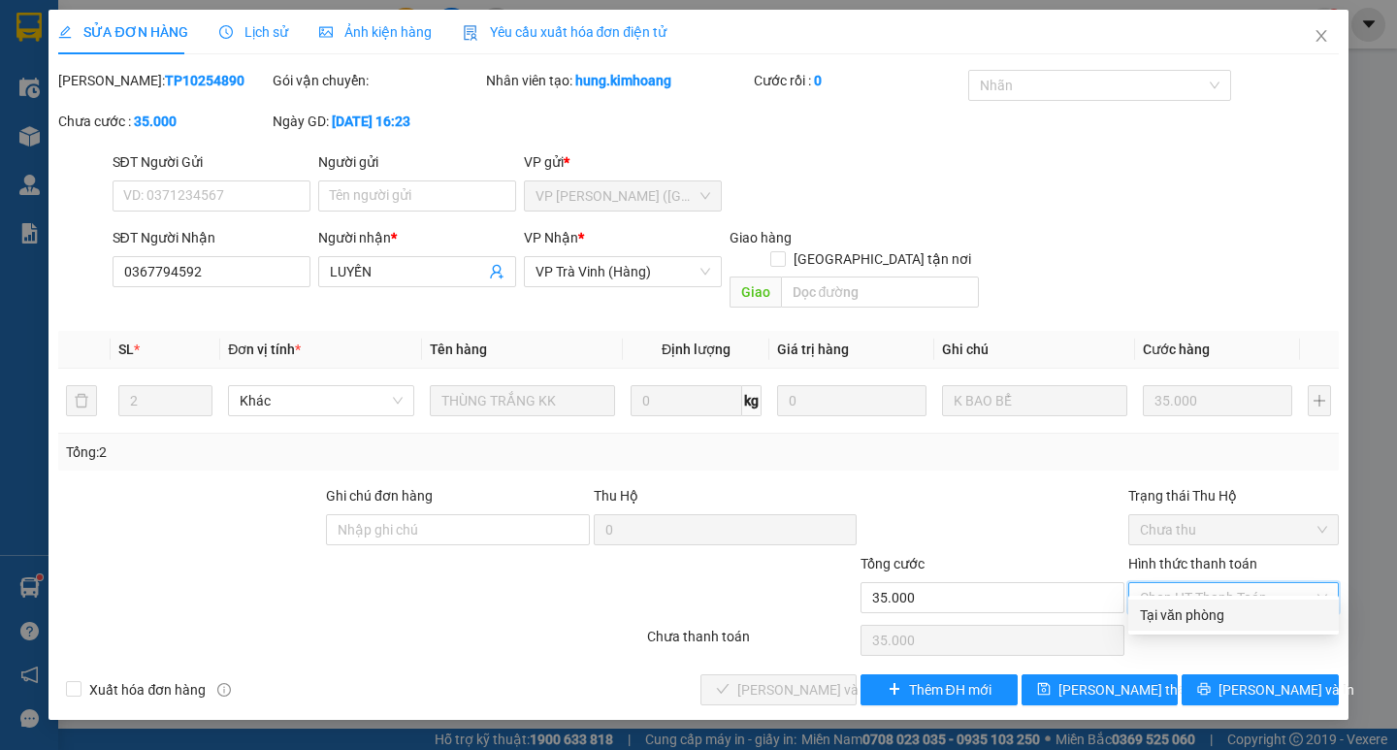
click at [1196, 609] on div "Tại văn phòng" at bounding box center [1233, 614] width 187 height 21
type input "0"
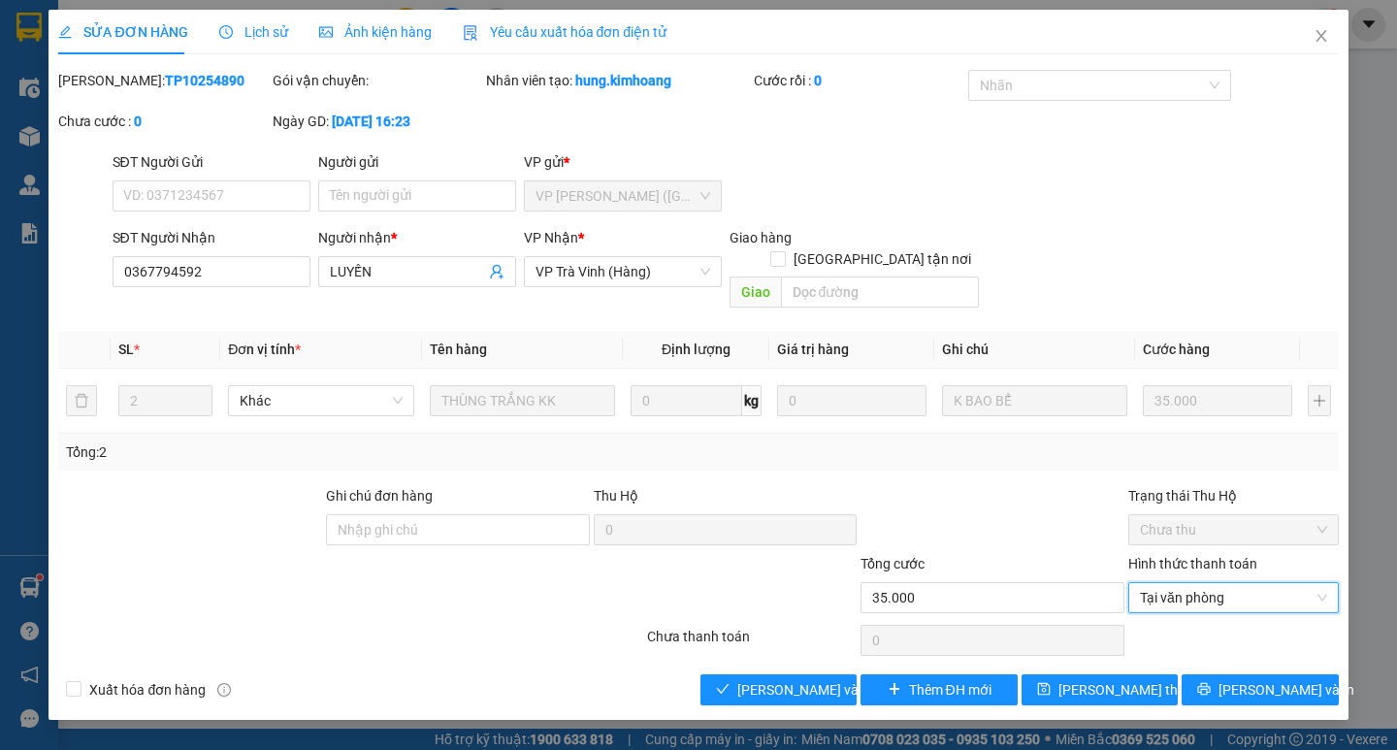
click at [824, 650] on div "Total Paid Fee 0 Total UnPaid Fee 35.000 Cash Collection Total Fee Mã ĐH: TP102…" at bounding box center [697, 387] width 1279 height 635
click at [821, 651] on div "Total Paid Fee 0 Total UnPaid Fee 35.000 Cash Collection Total Fee Mã ĐH: TP102…" at bounding box center [697, 387] width 1279 height 635
click at [823, 674] on button "[PERSON_NAME] và [PERSON_NAME] hàng" at bounding box center [778, 689] width 156 height 31
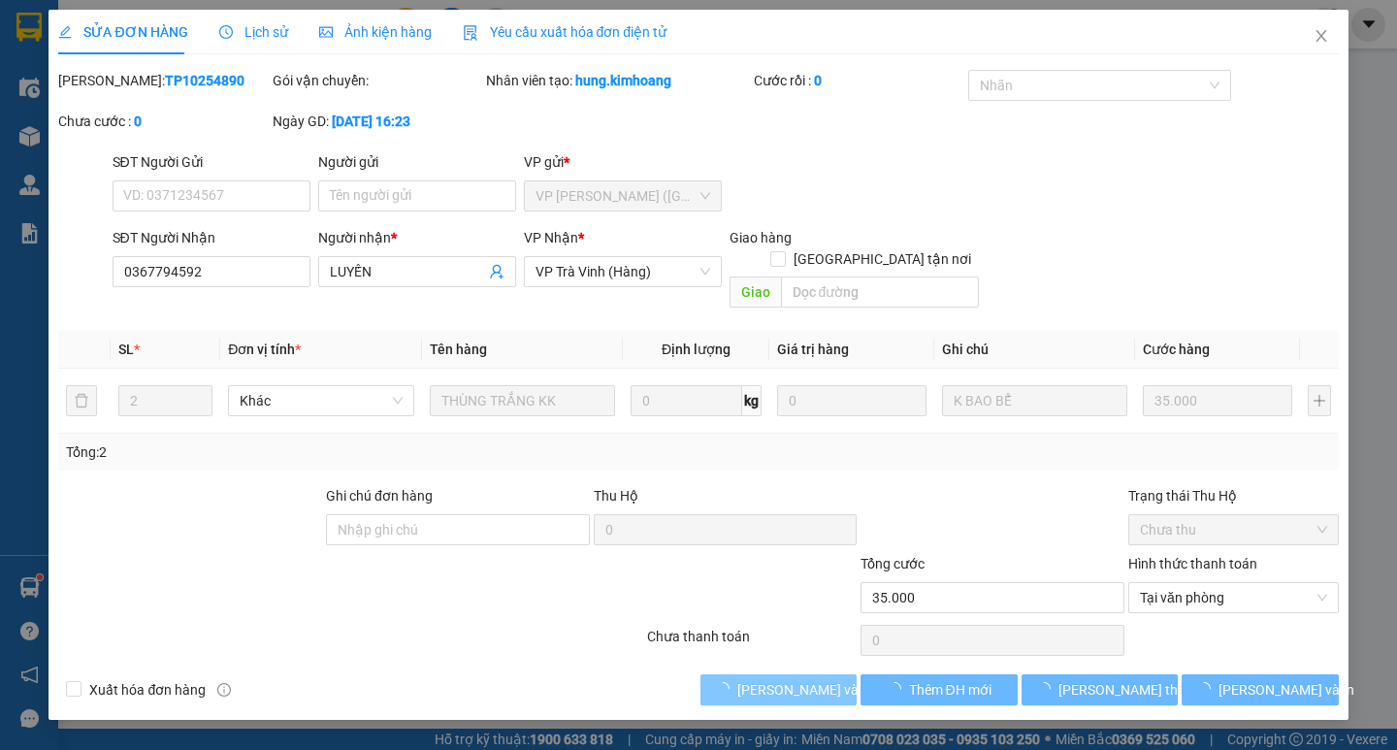
click at [823, 674] on button "[PERSON_NAME] và [PERSON_NAME] hàng" at bounding box center [778, 689] width 156 height 31
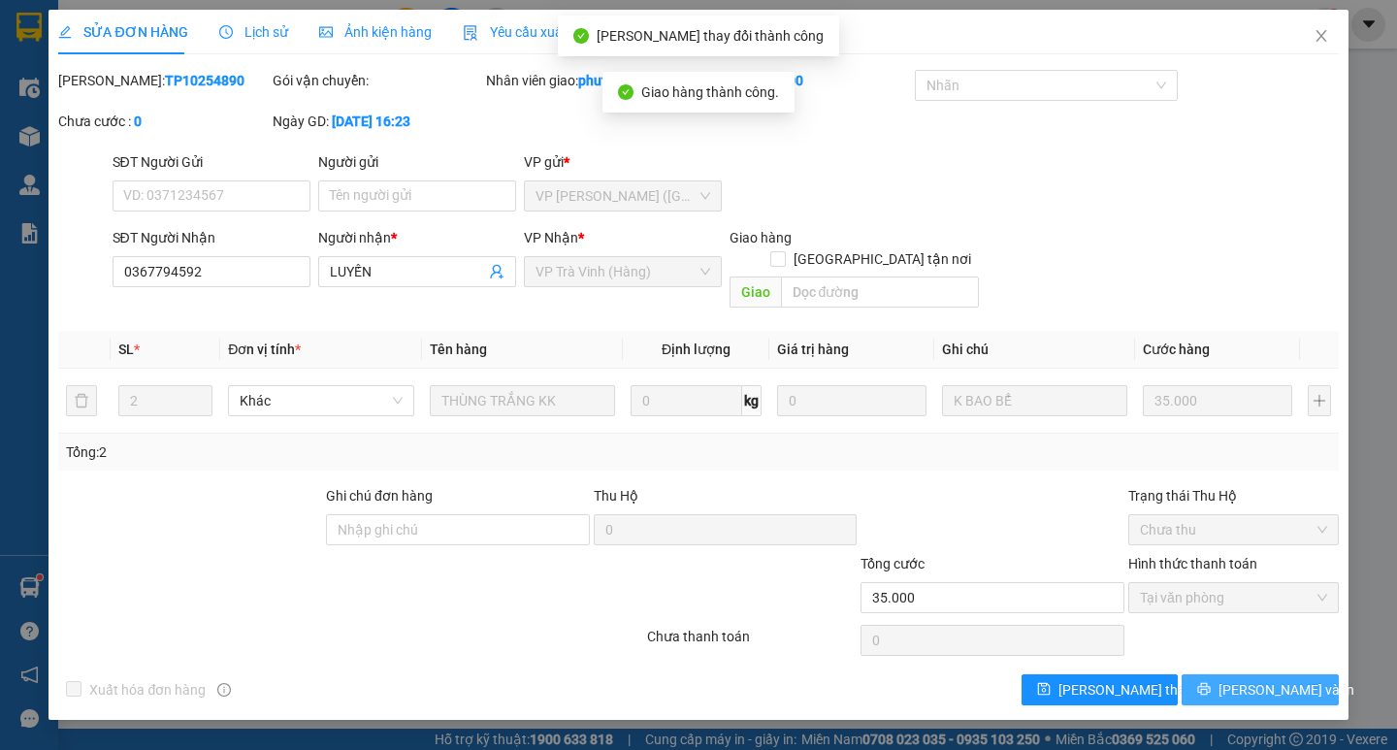
click at [1247, 679] on span "[PERSON_NAME] và In" at bounding box center [1286, 689] width 136 height 21
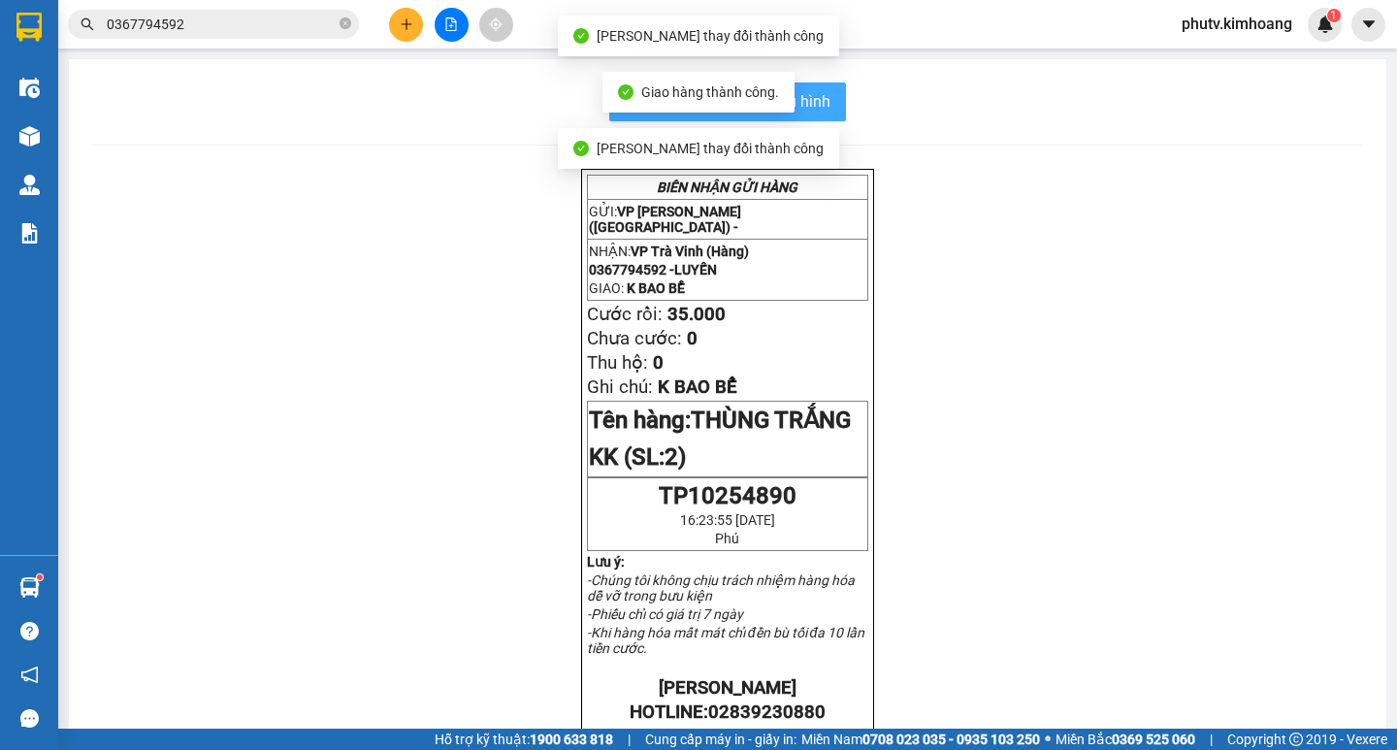
click at [821, 100] on span "In mẫu biên lai tự cấu hình" at bounding box center [739, 101] width 182 height 24
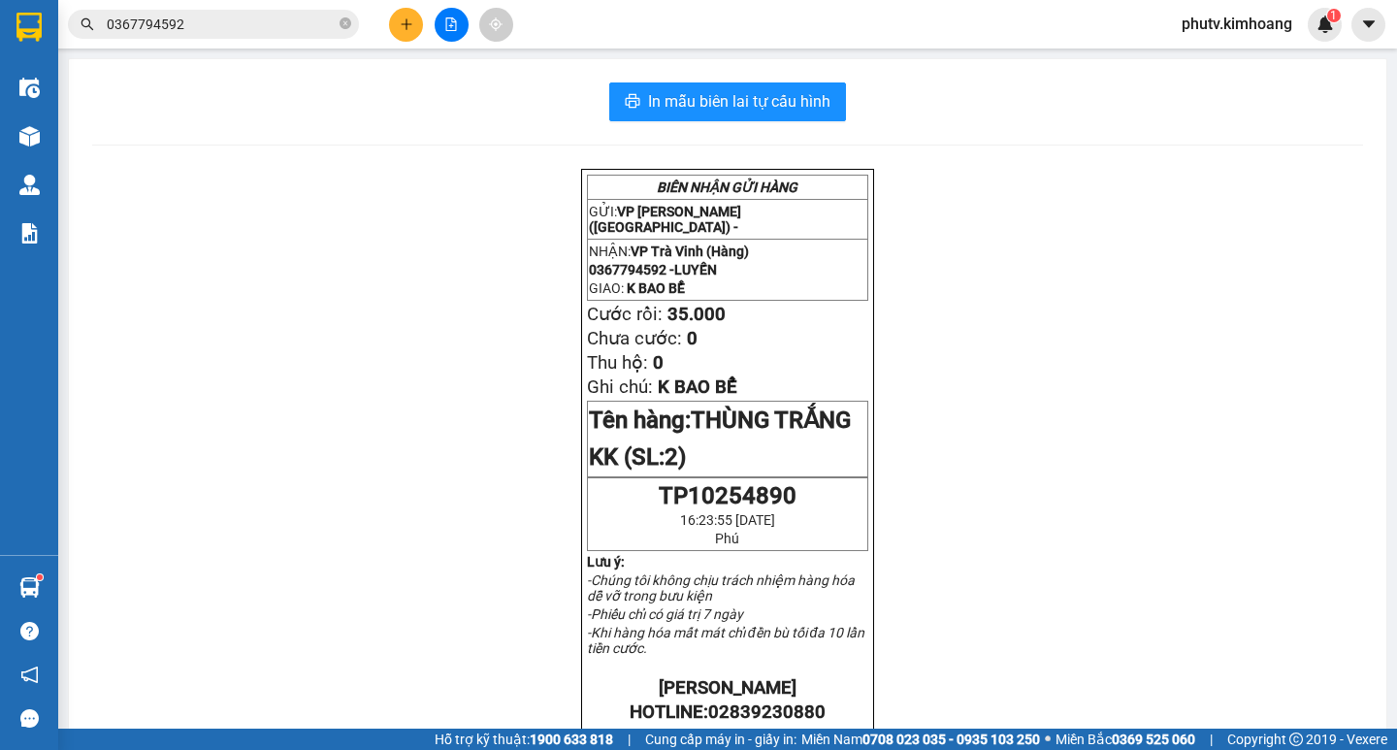
click at [219, 29] on input "0367794592" at bounding box center [221, 24] width 229 height 21
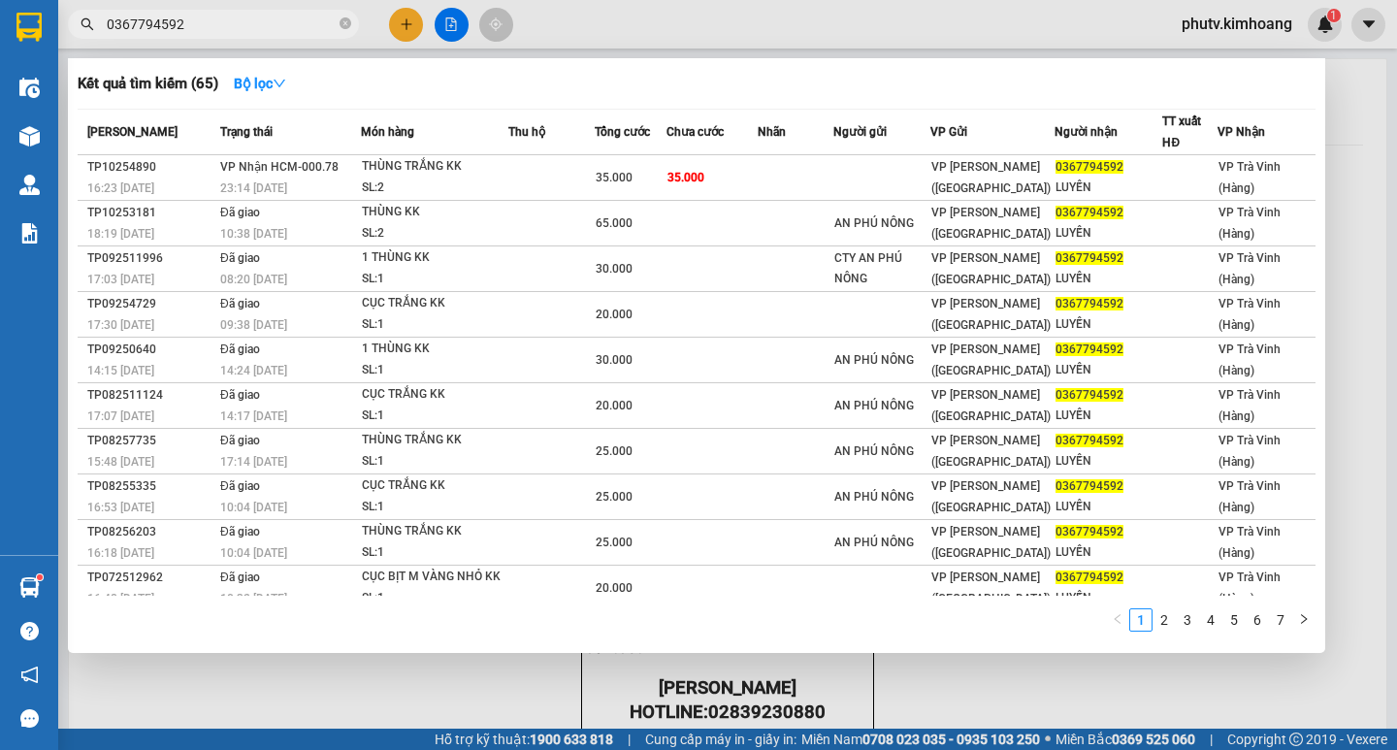
click at [219, 29] on input "0367794592" at bounding box center [221, 24] width 229 height 21
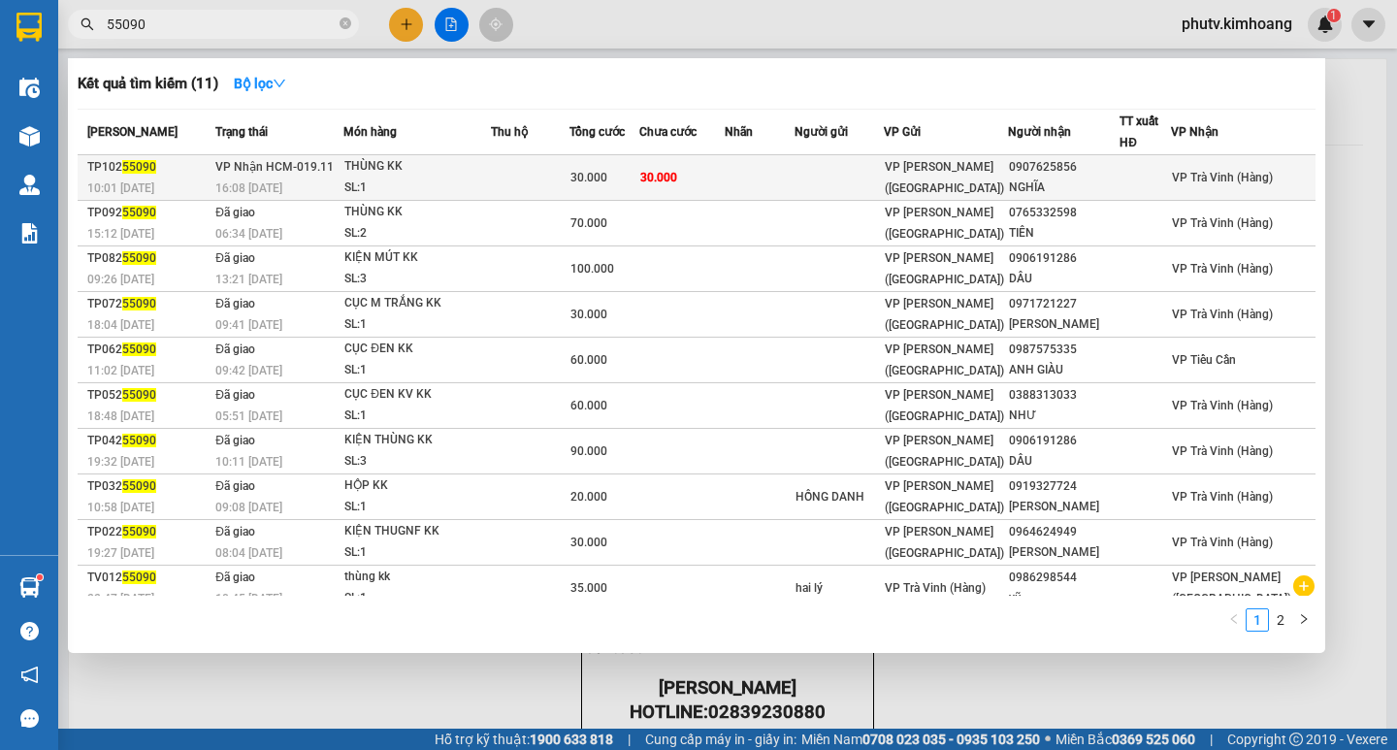
type input "55090"
click at [523, 195] on td at bounding box center [530, 178] width 78 height 46
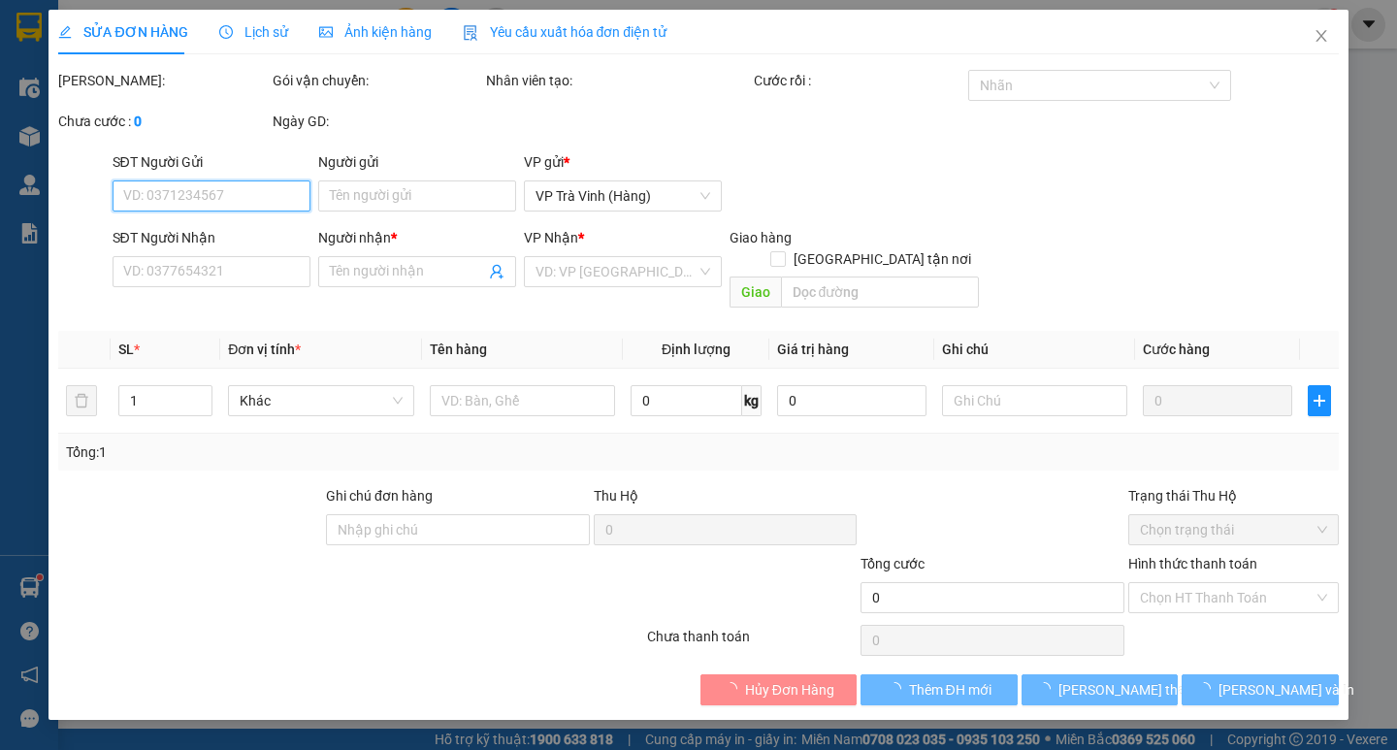
type input "0907625856"
type input "NGHĨA"
type input "30.000"
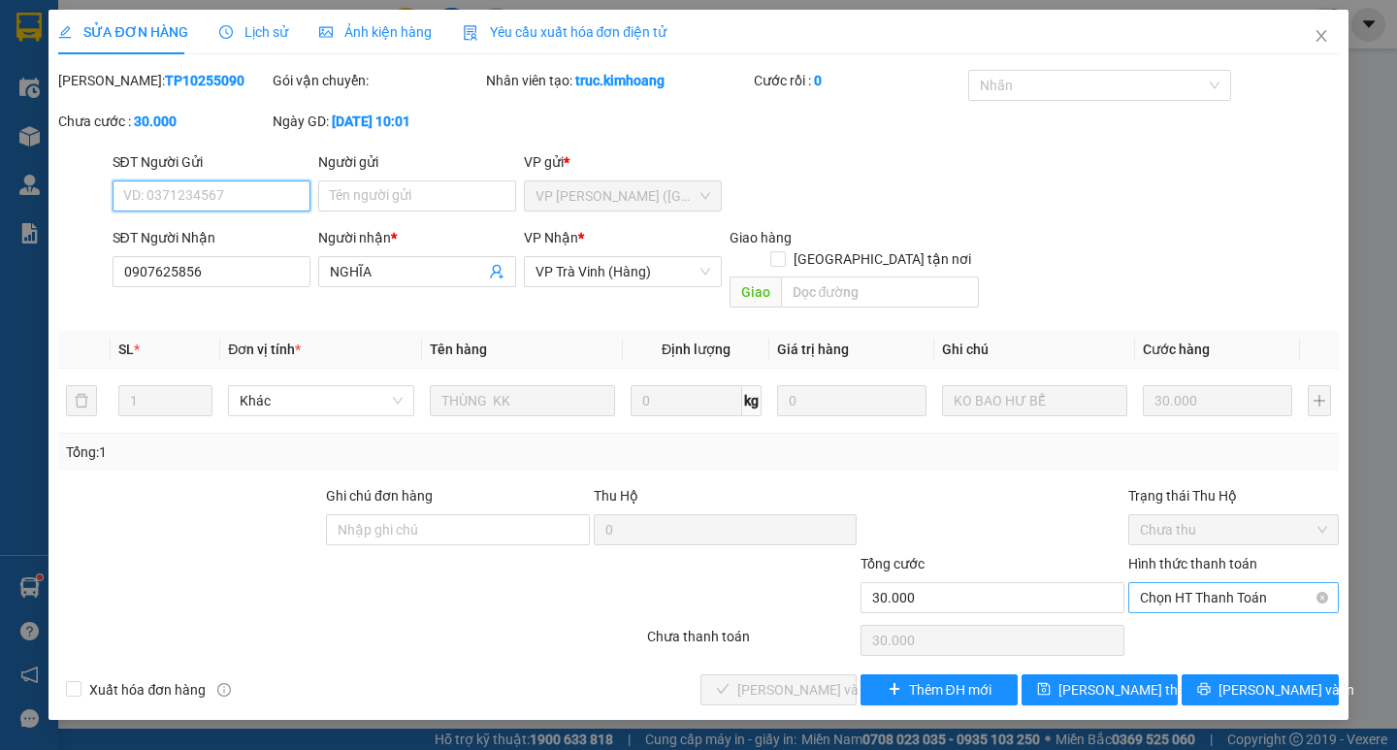
click at [1195, 583] on span "Chọn HT Thanh Toán" at bounding box center [1233, 597] width 187 height 29
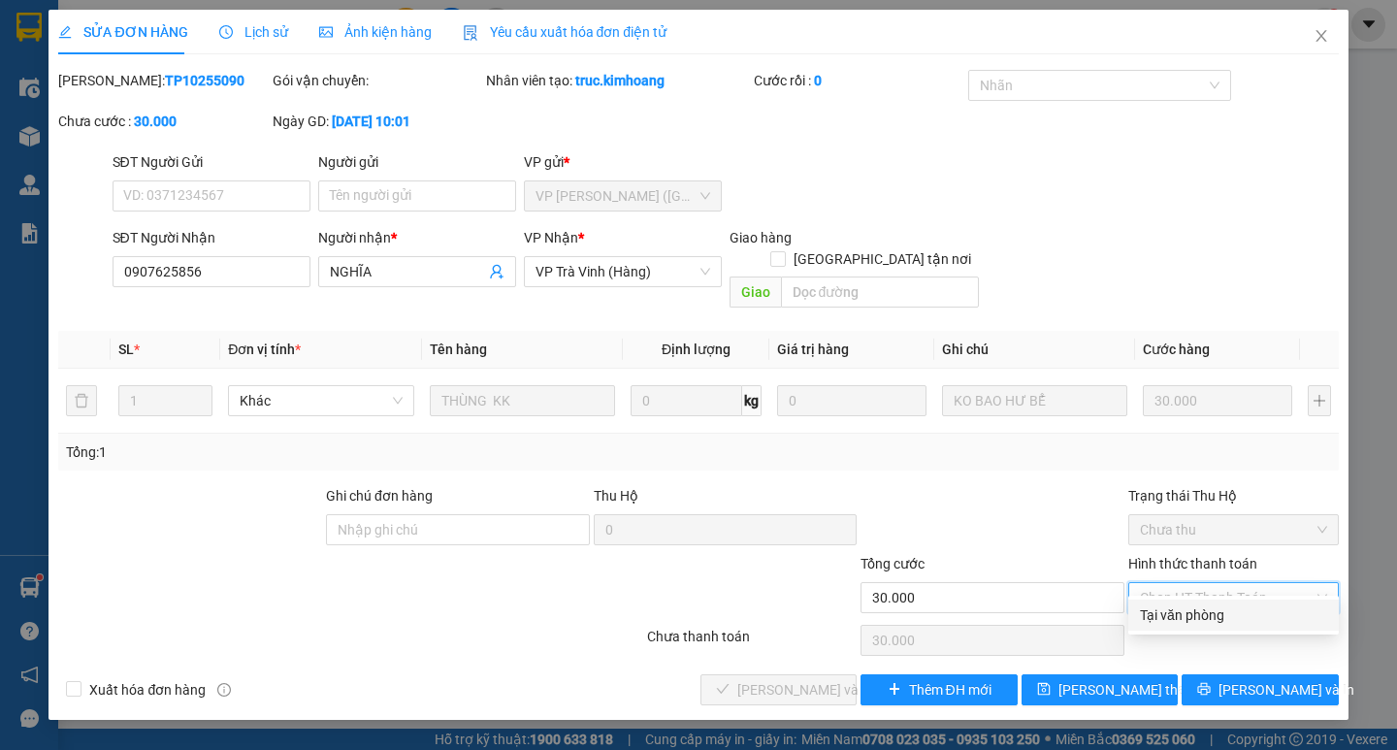
click at [1211, 610] on div "Tại văn phòng" at bounding box center [1233, 614] width 187 height 21
type input "0"
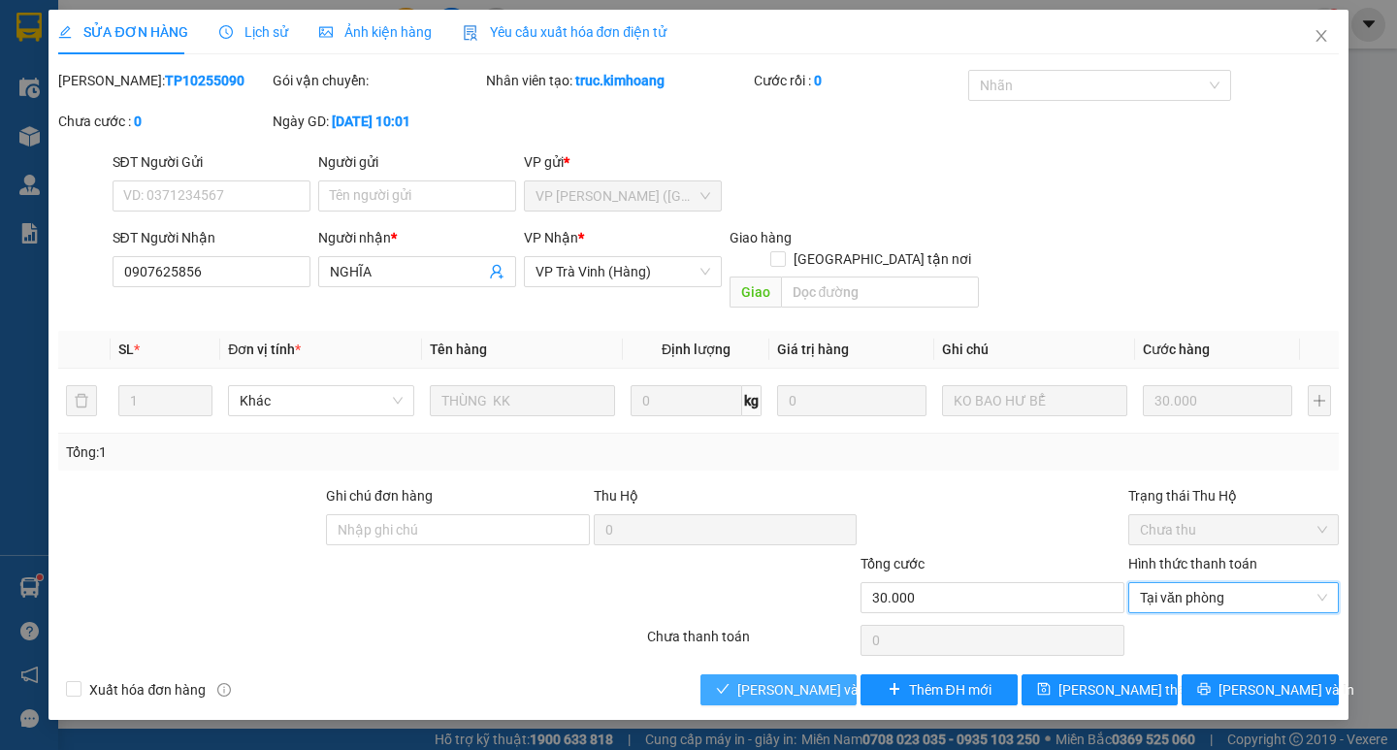
click at [741, 679] on span "[PERSON_NAME] và [PERSON_NAME] hàng" at bounding box center [830, 689] width 186 height 21
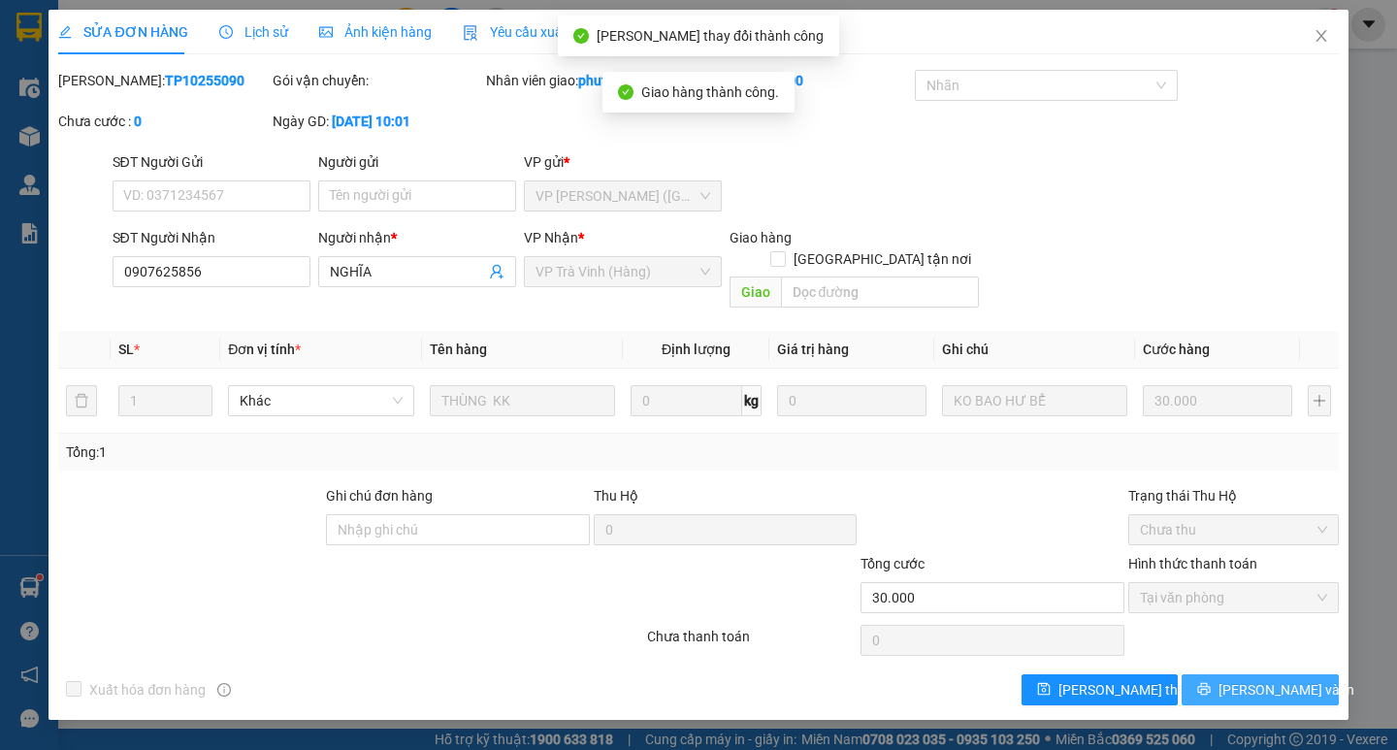
click at [1227, 679] on button "[PERSON_NAME] và In" at bounding box center [1259, 689] width 156 height 31
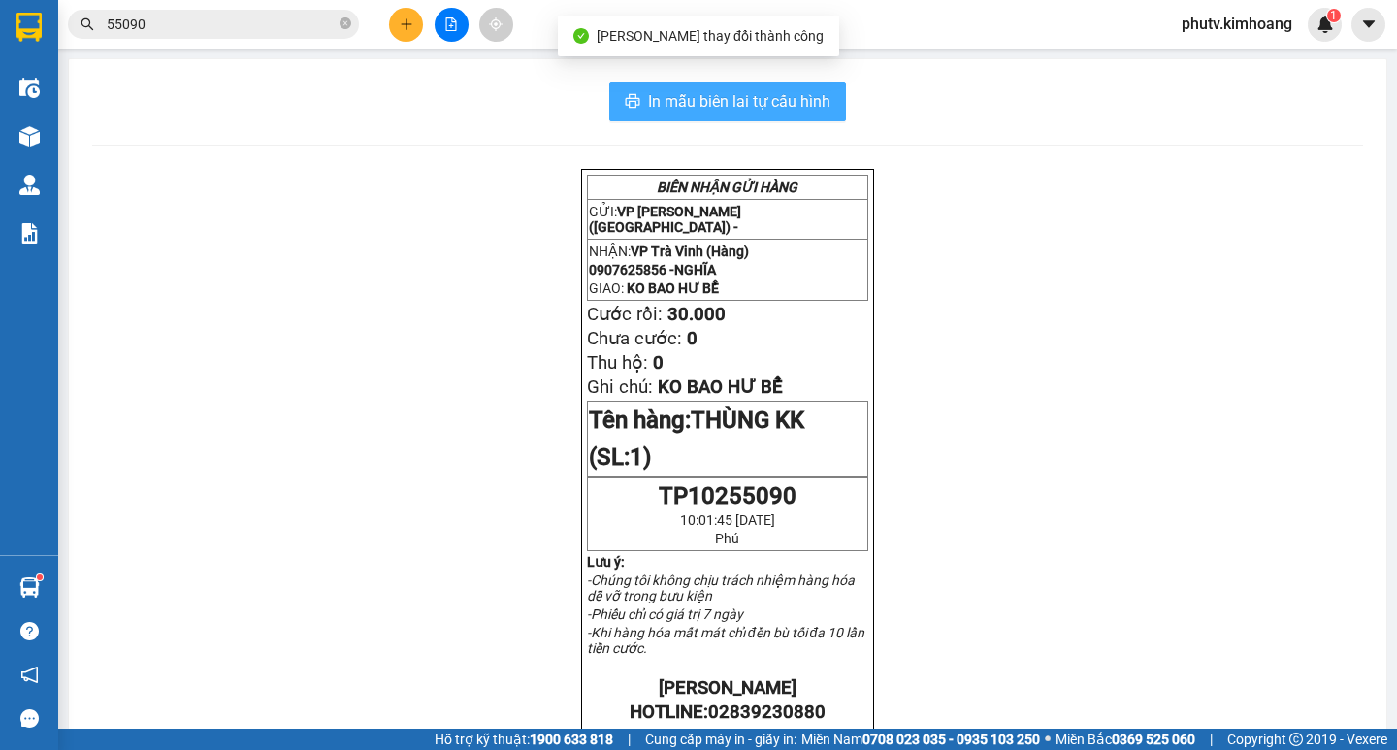
click at [814, 108] on span "In mẫu biên lai tự cấu hình" at bounding box center [739, 101] width 182 height 24
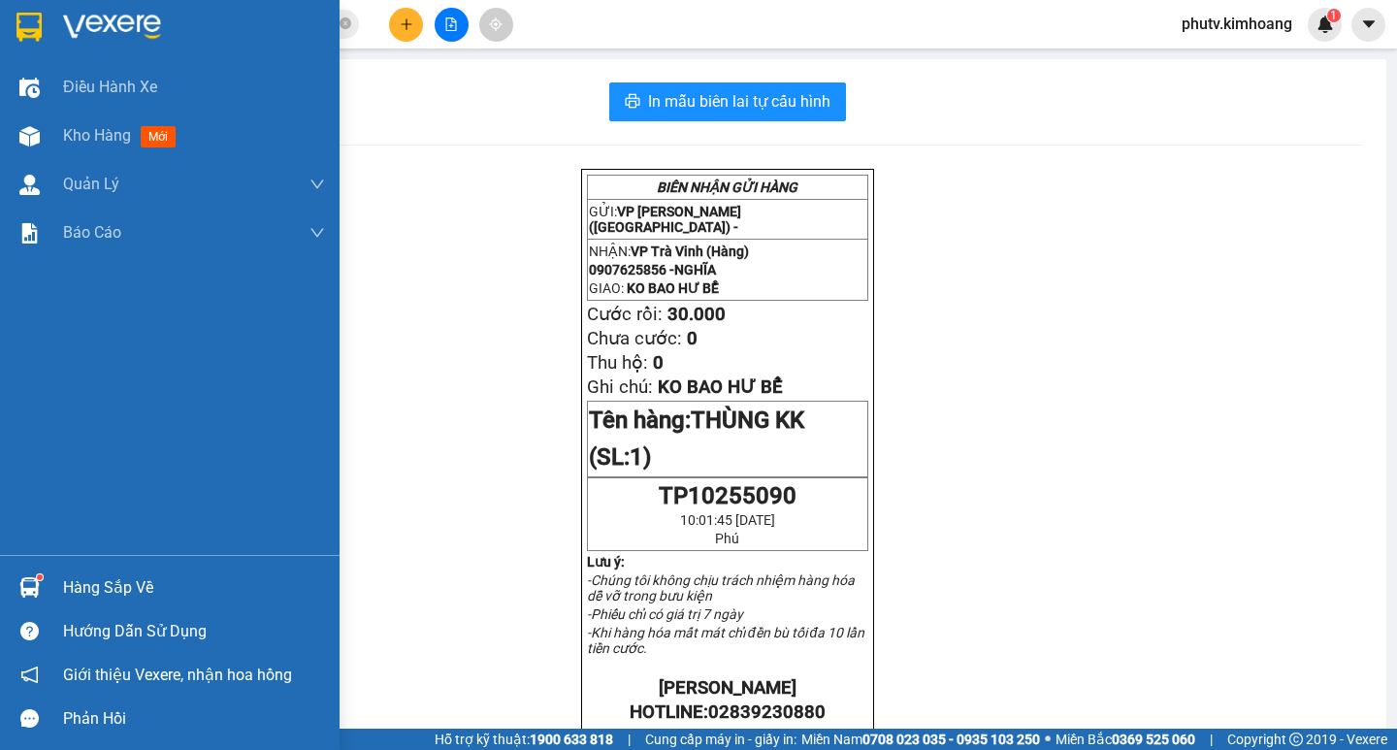
click at [81, 591] on div "Hàng sắp về" at bounding box center [194, 587] width 262 height 29
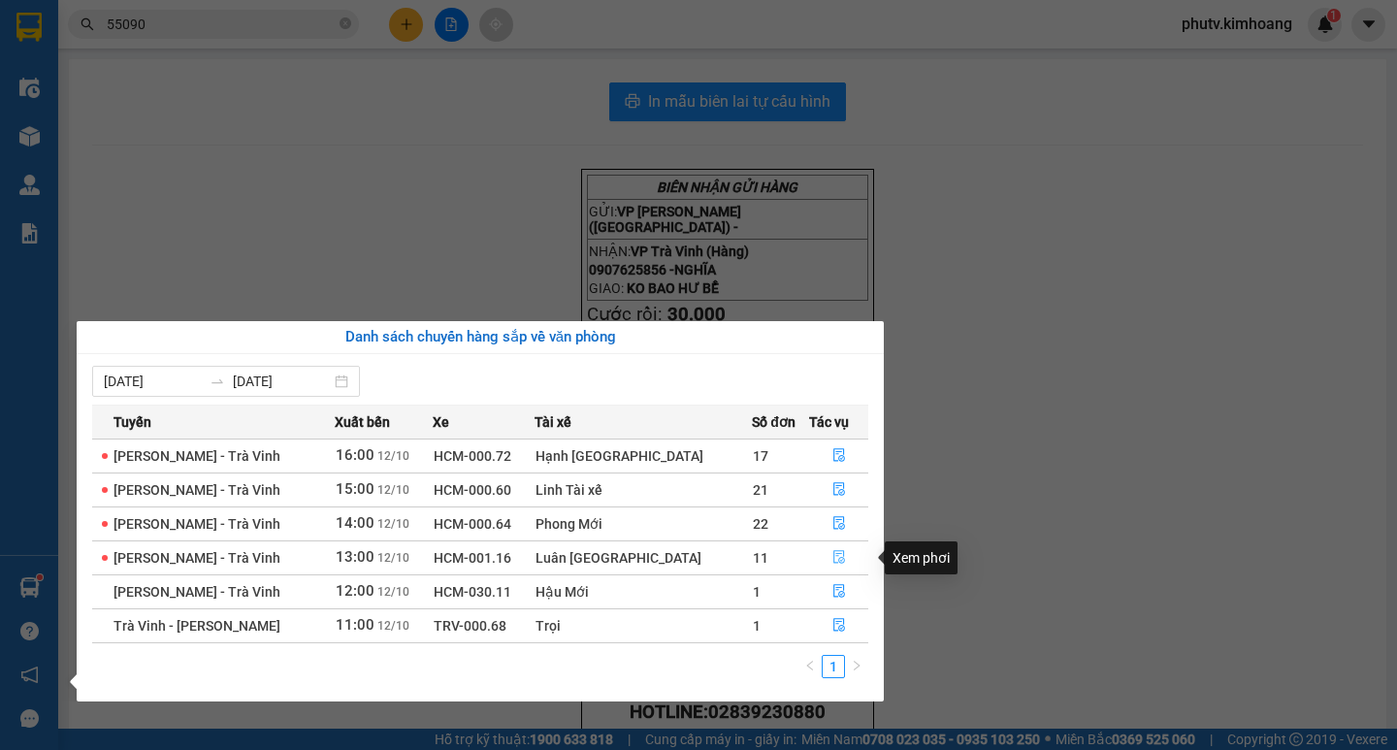
click at [832, 557] on icon "file-done" at bounding box center [839, 557] width 14 height 14
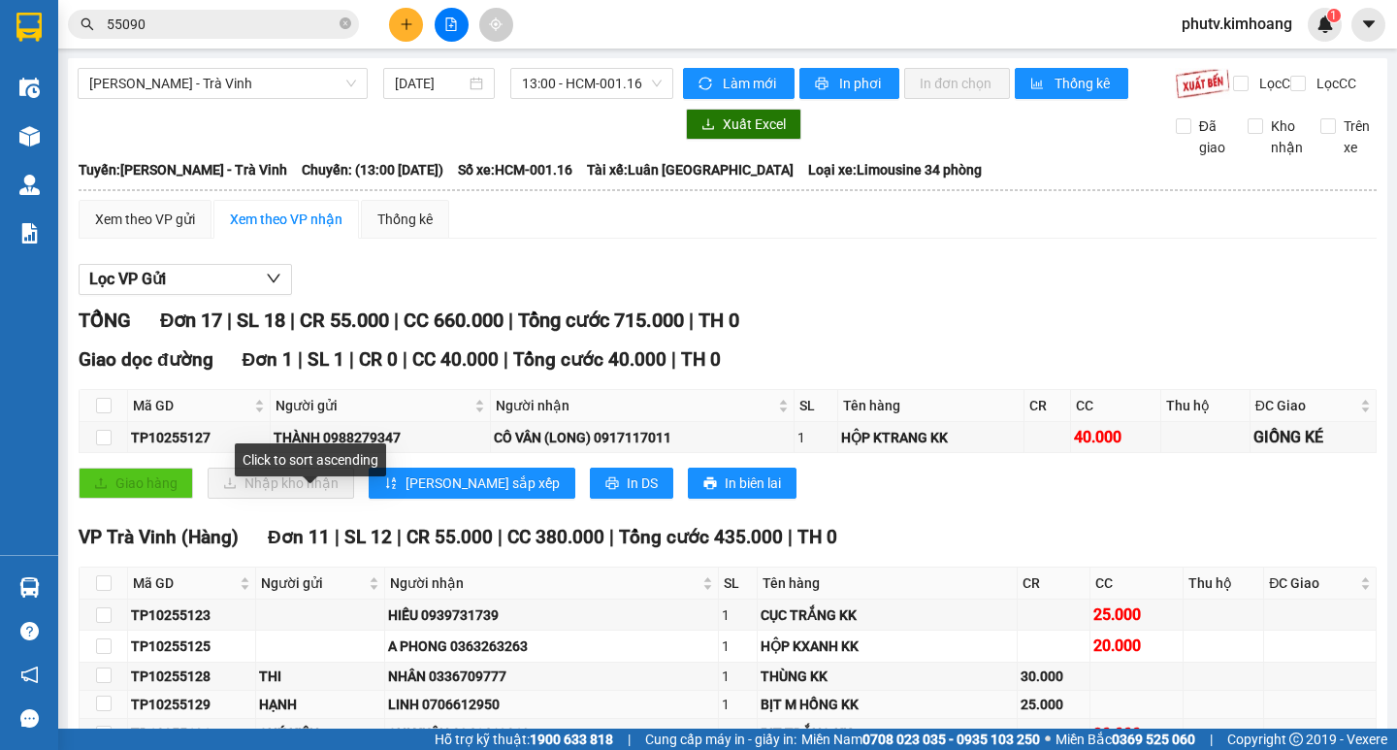
scroll to position [97, 0]
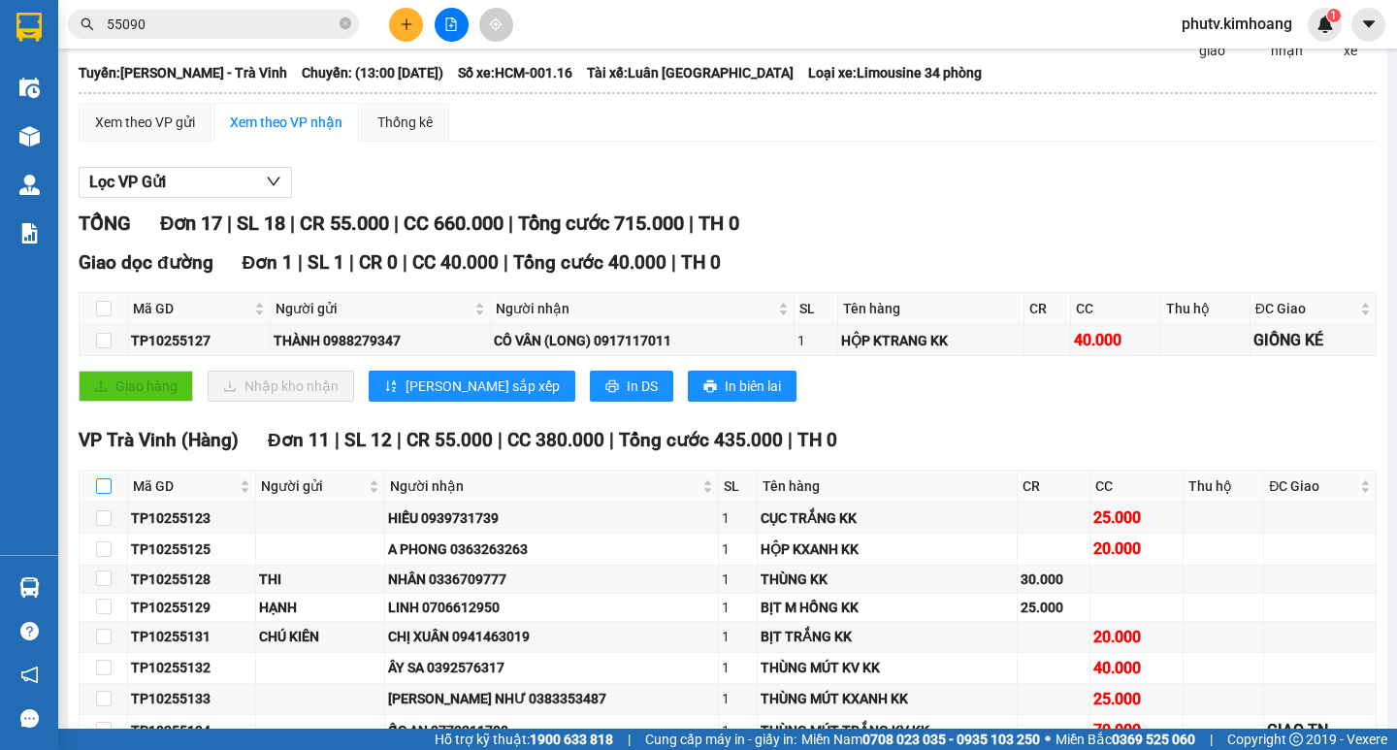
click at [107, 494] on input "checkbox" at bounding box center [104, 486] width 16 height 16
checkbox input "true"
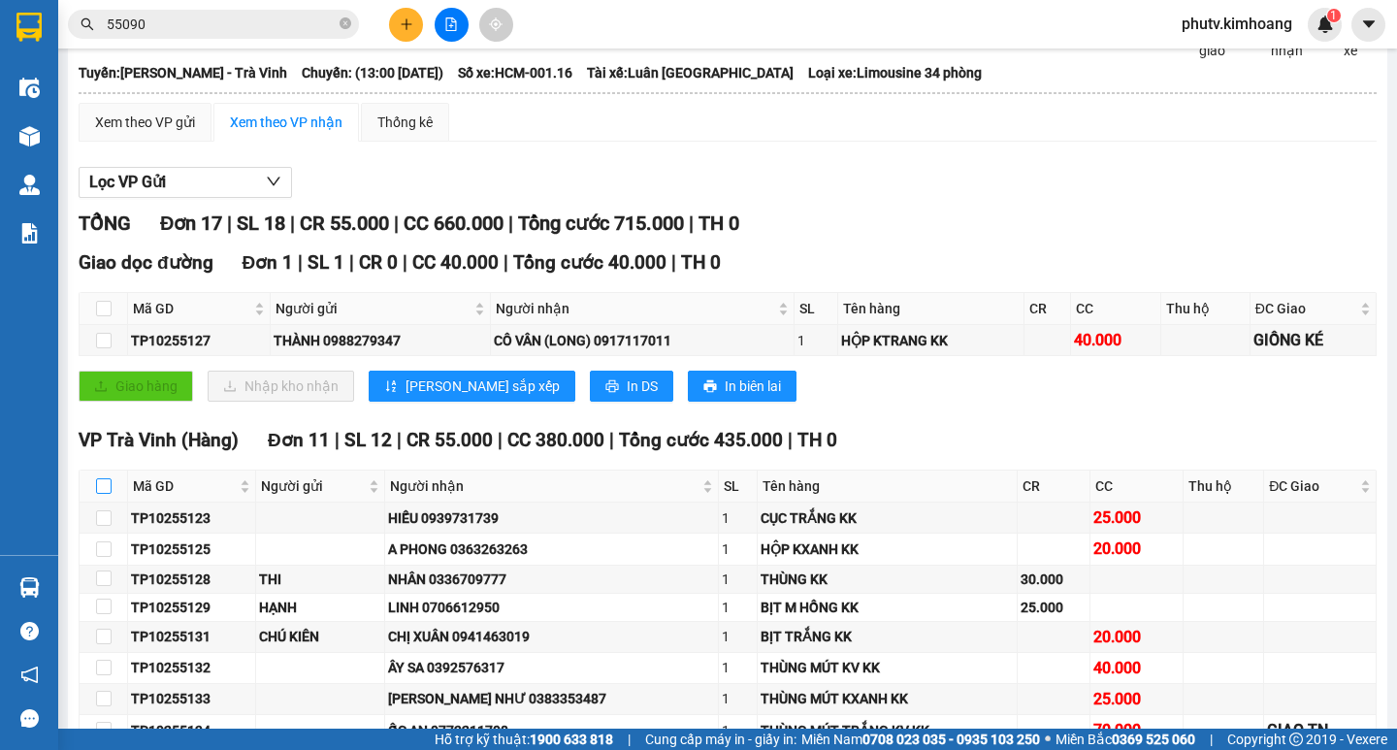
checkbox input "true"
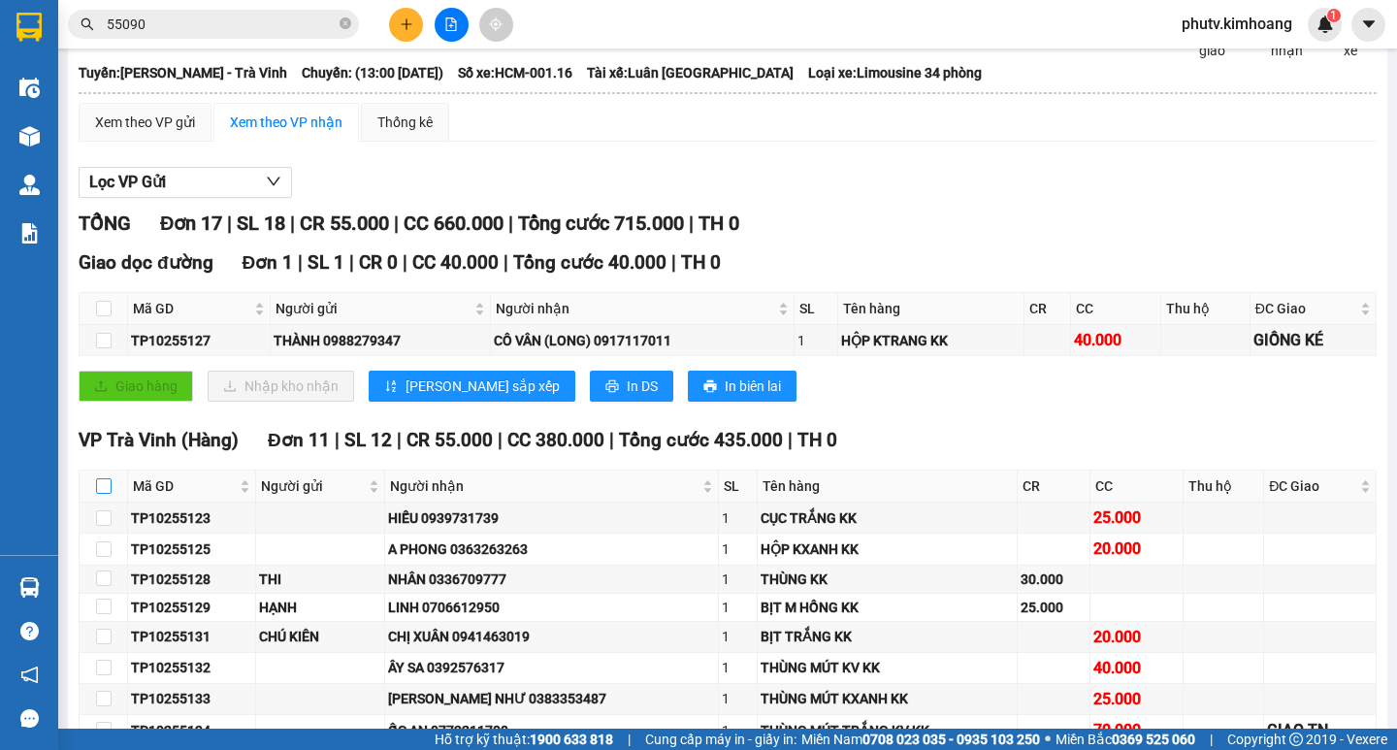
checkbox input "true"
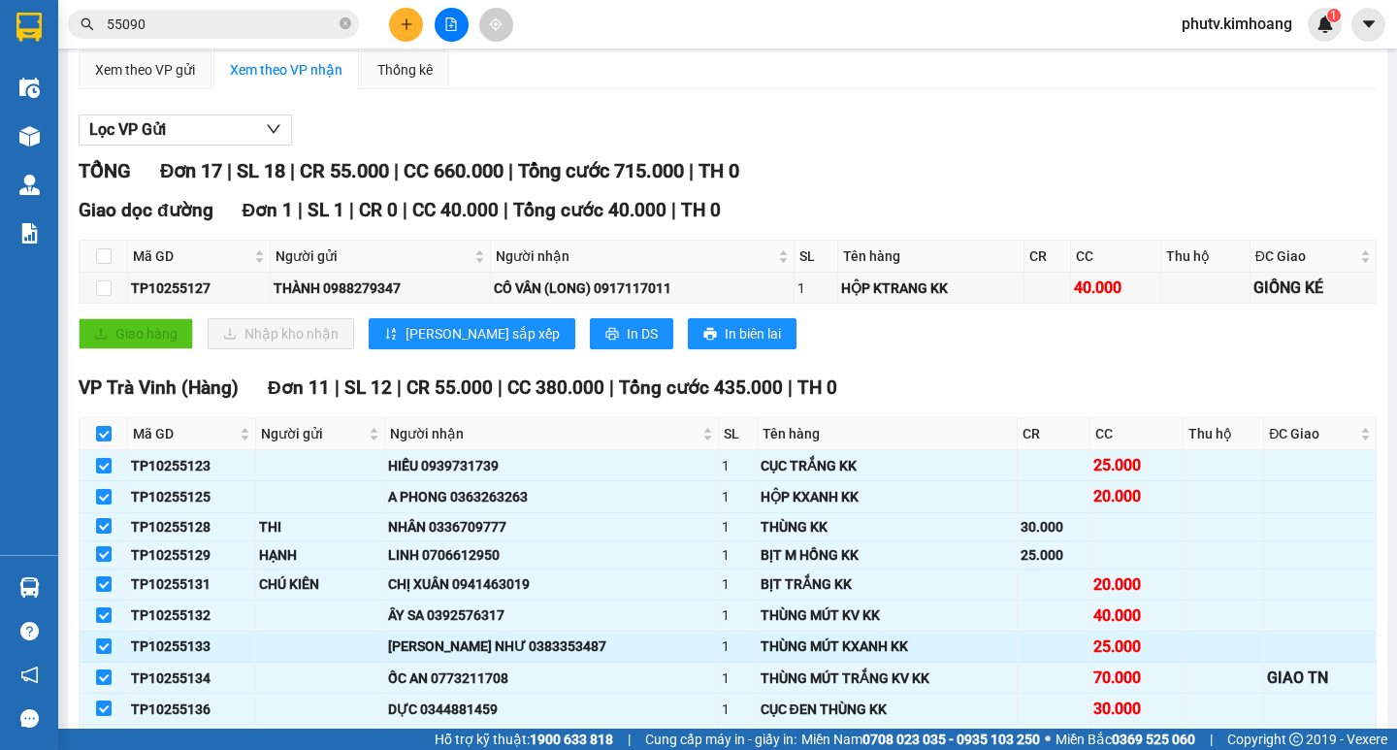
scroll to position [194, 0]
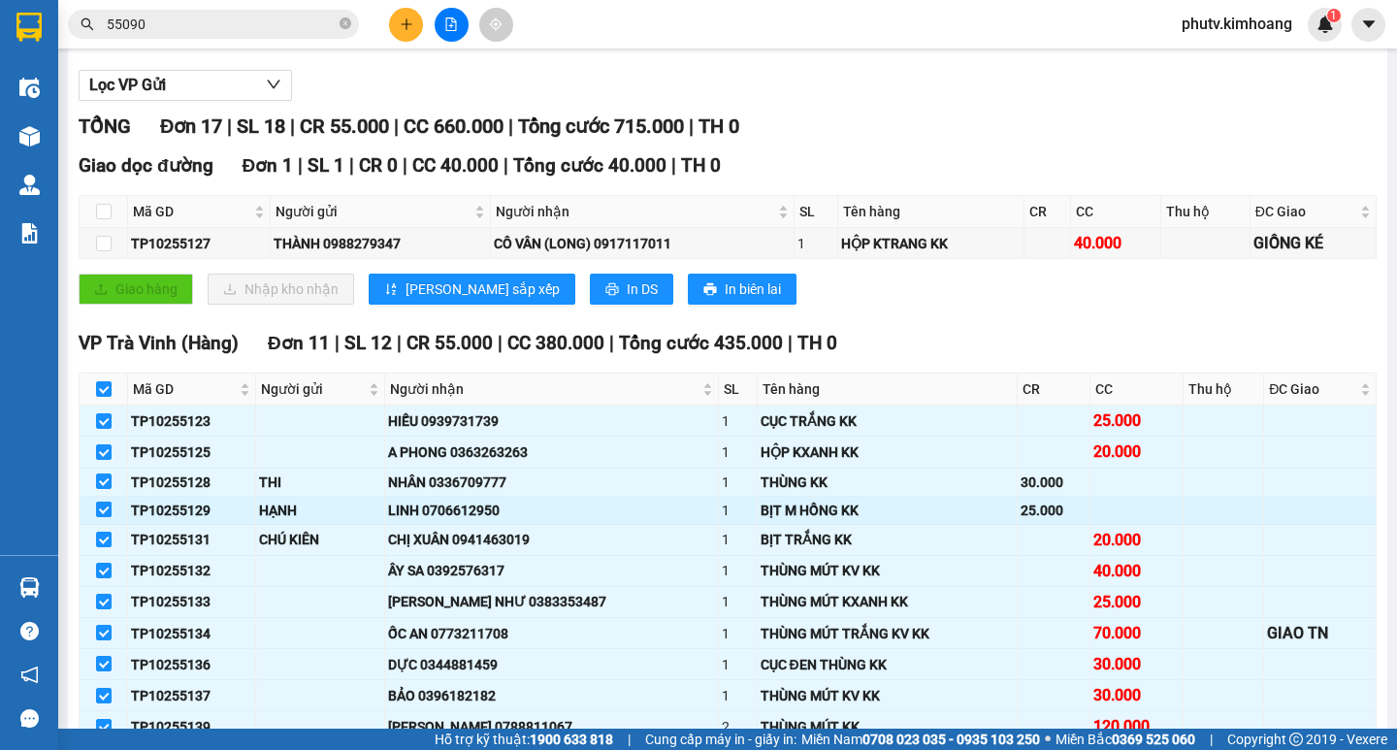
click at [106, 517] on input "checkbox" at bounding box center [104, 509] width 16 height 16
checkbox input "false"
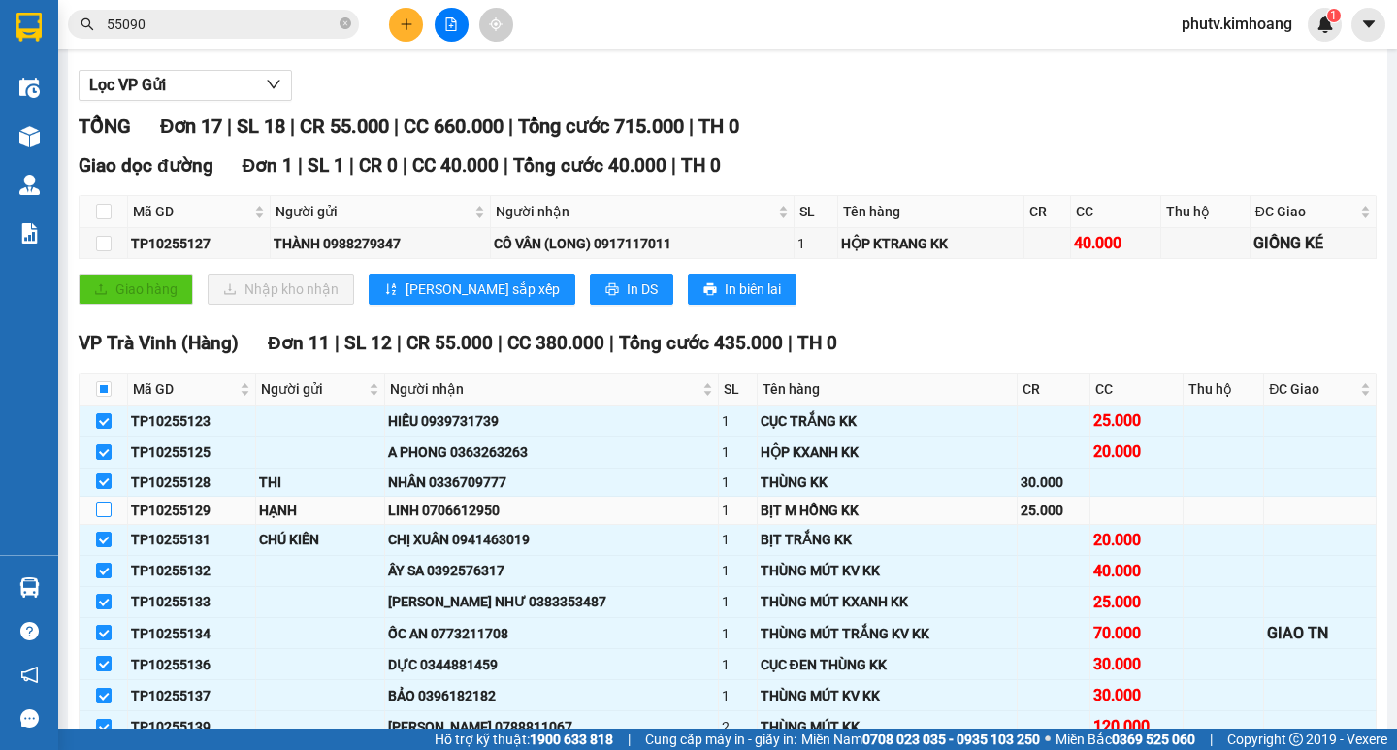
click at [102, 517] on input "checkbox" at bounding box center [104, 509] width 16 height 16
checkbox input "true"
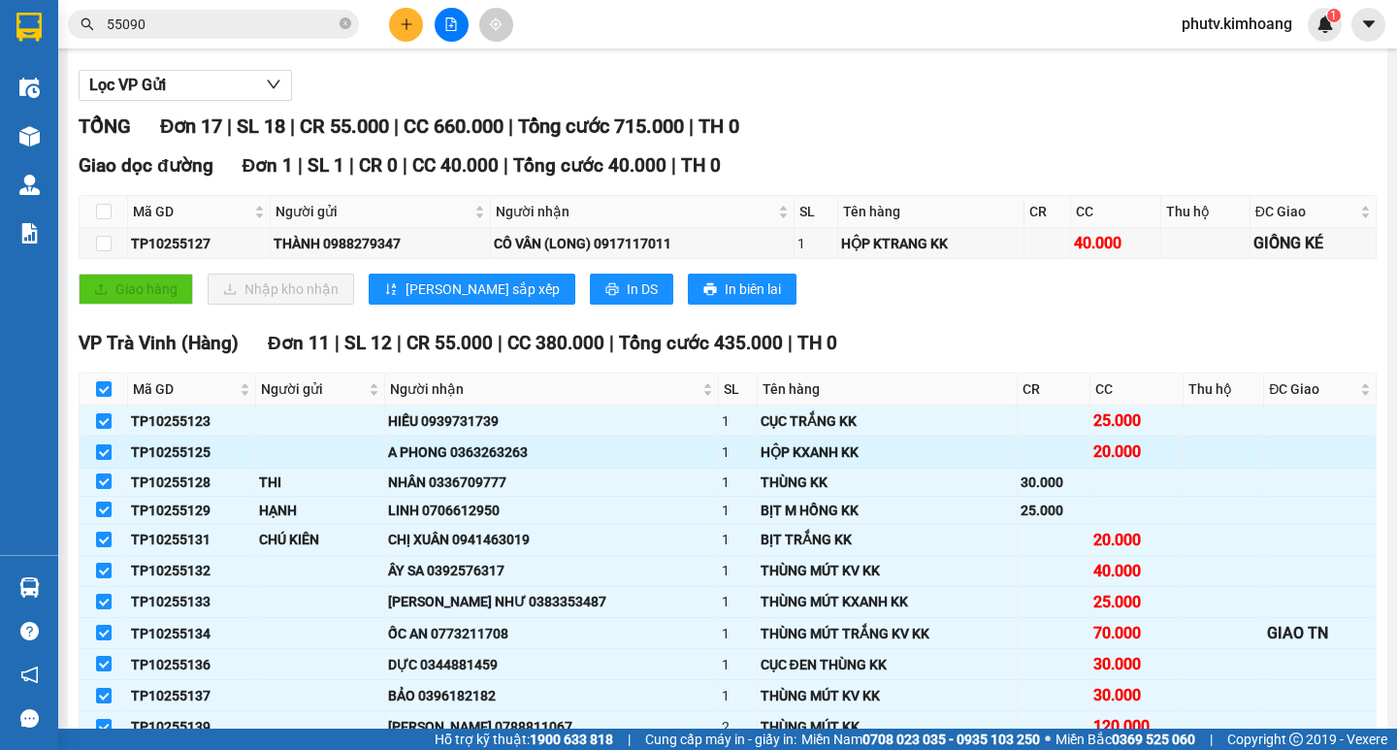
click at [108, 460] on input "checkbox" at bounding box center [104, 452] width 16 height 16
checkbox input "false"
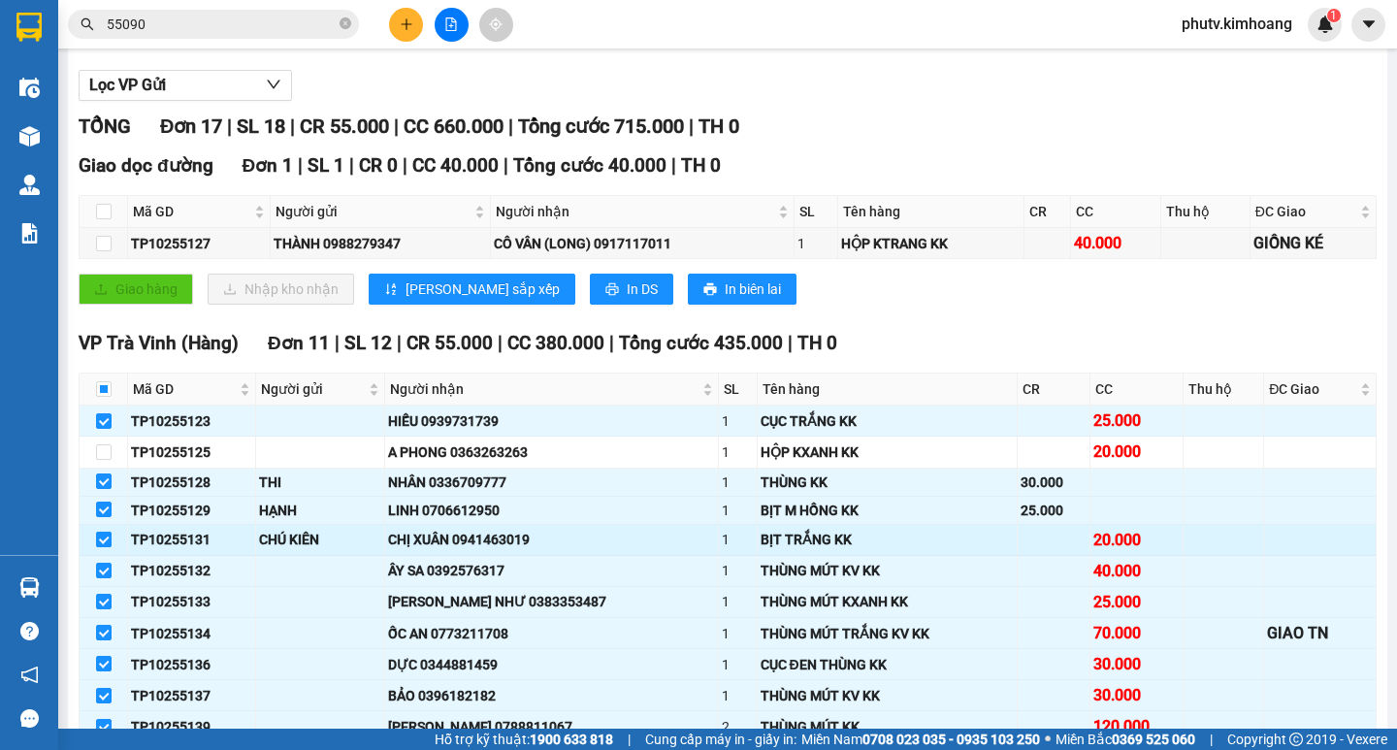
click at [99, 547] on input "checkbox" at bounding box center [104, 539] width 16 height 16
checkbox input "false"
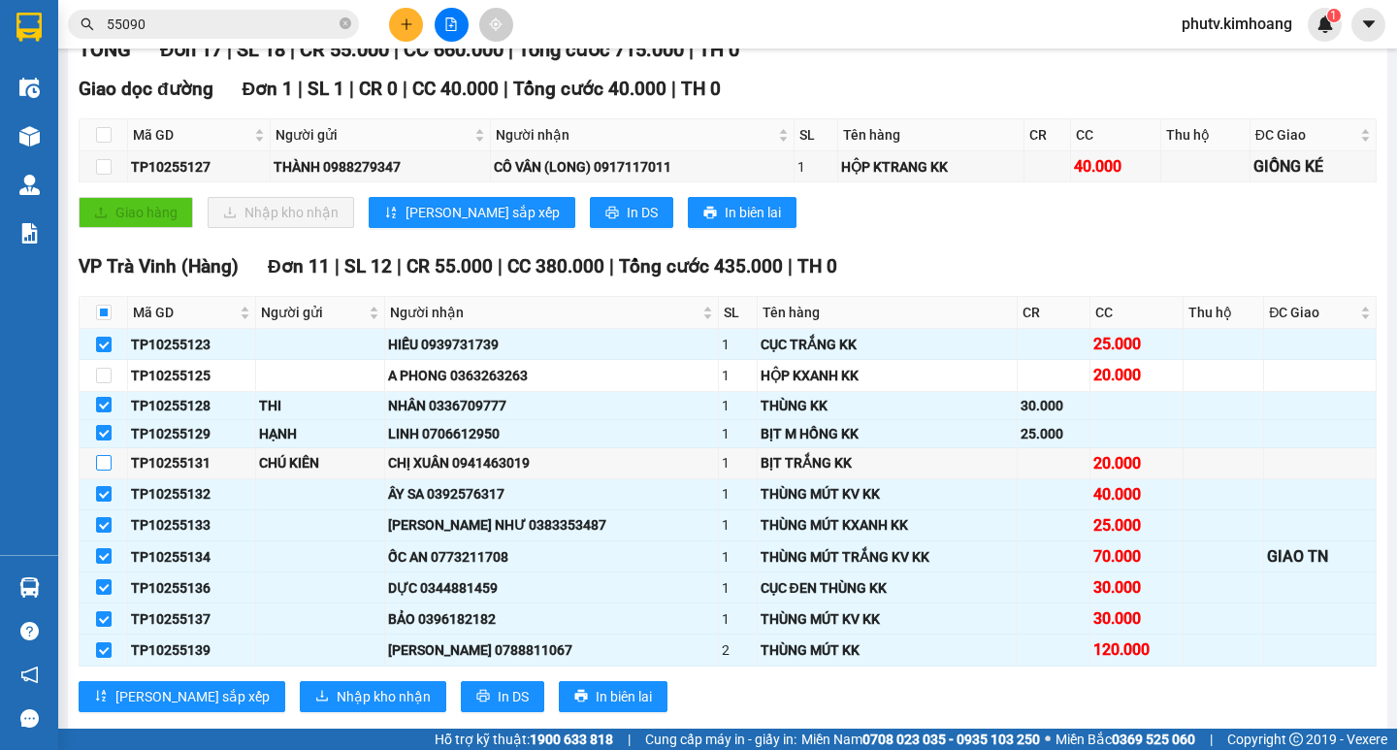
scroll to position [388, 0]
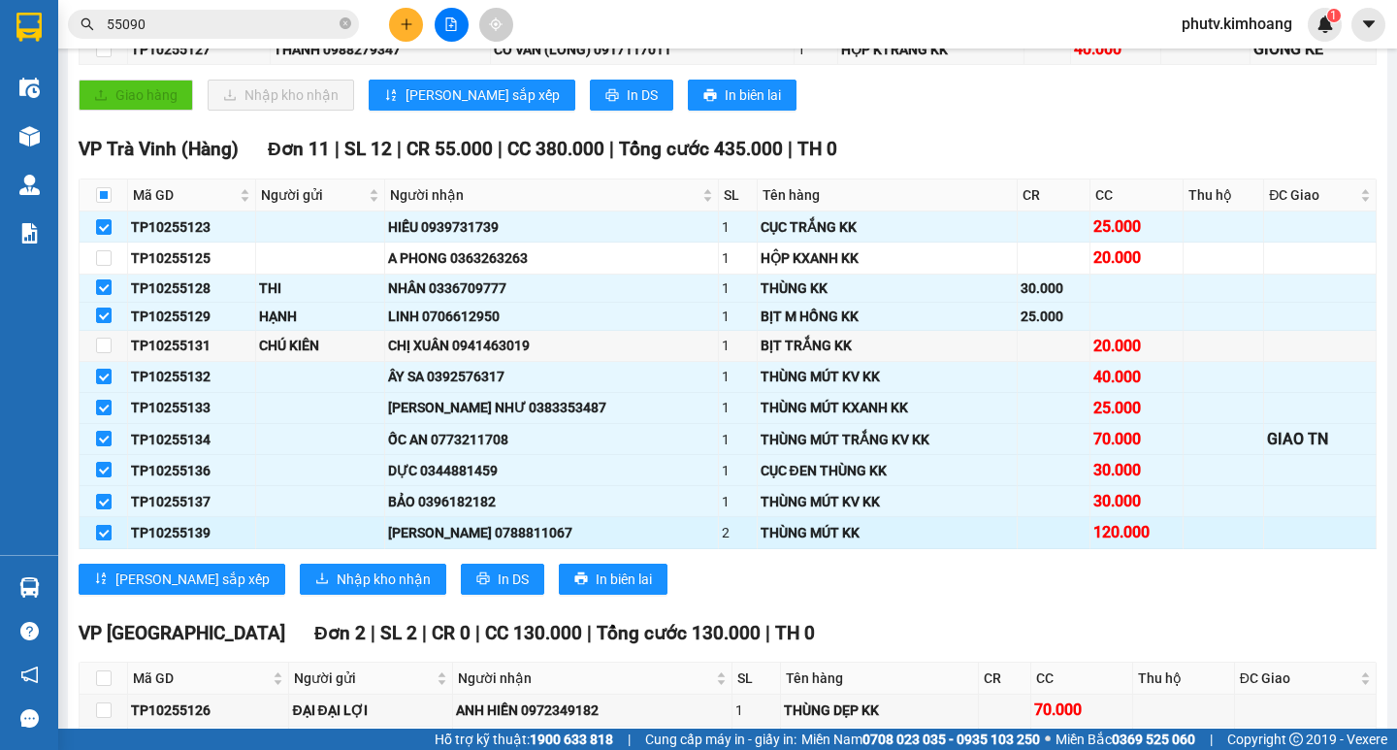
click at [104, 540] on input "checkbox" at bounding box center [104, 533] width 16 height 16
checkbox input "false"
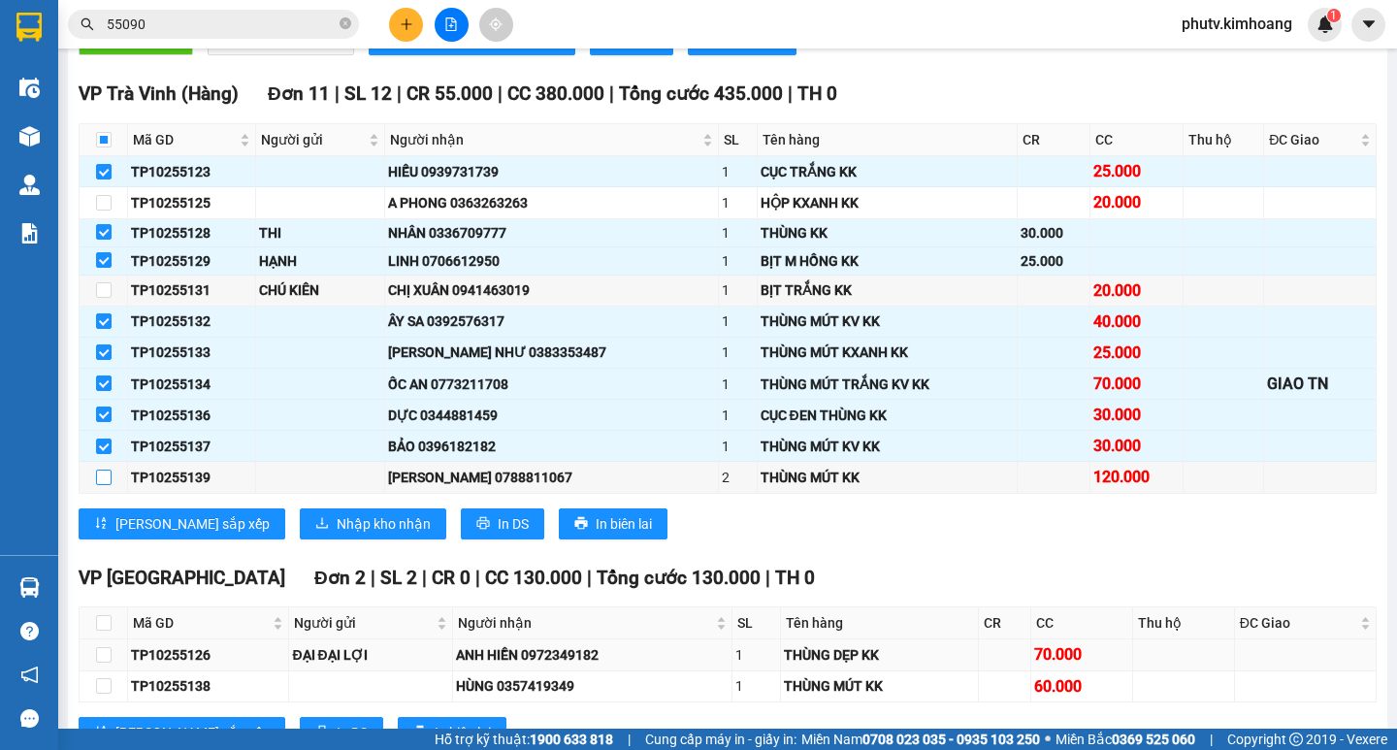
scroll to position [582, 0]
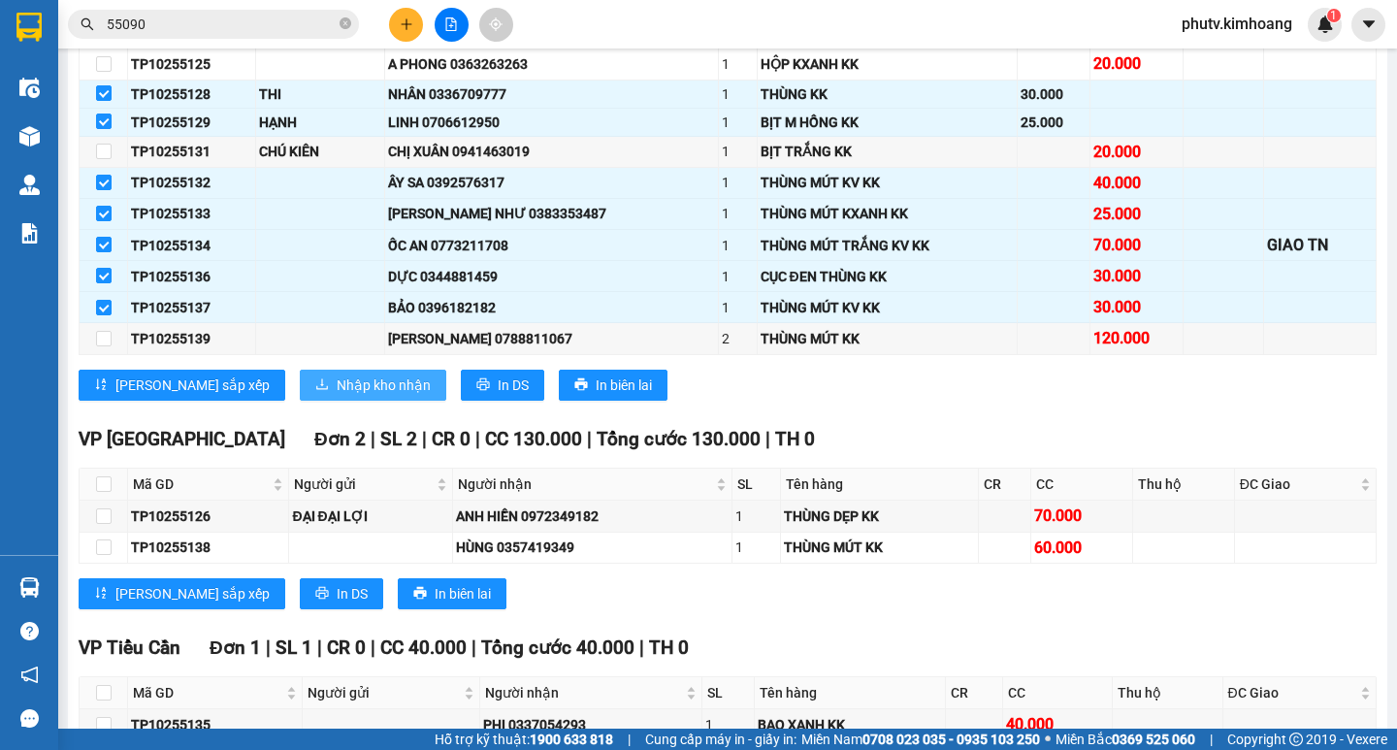
click at [337, 396] on span "Nhập kho nhận" at bounding box center [384, 384] width 94 height 21
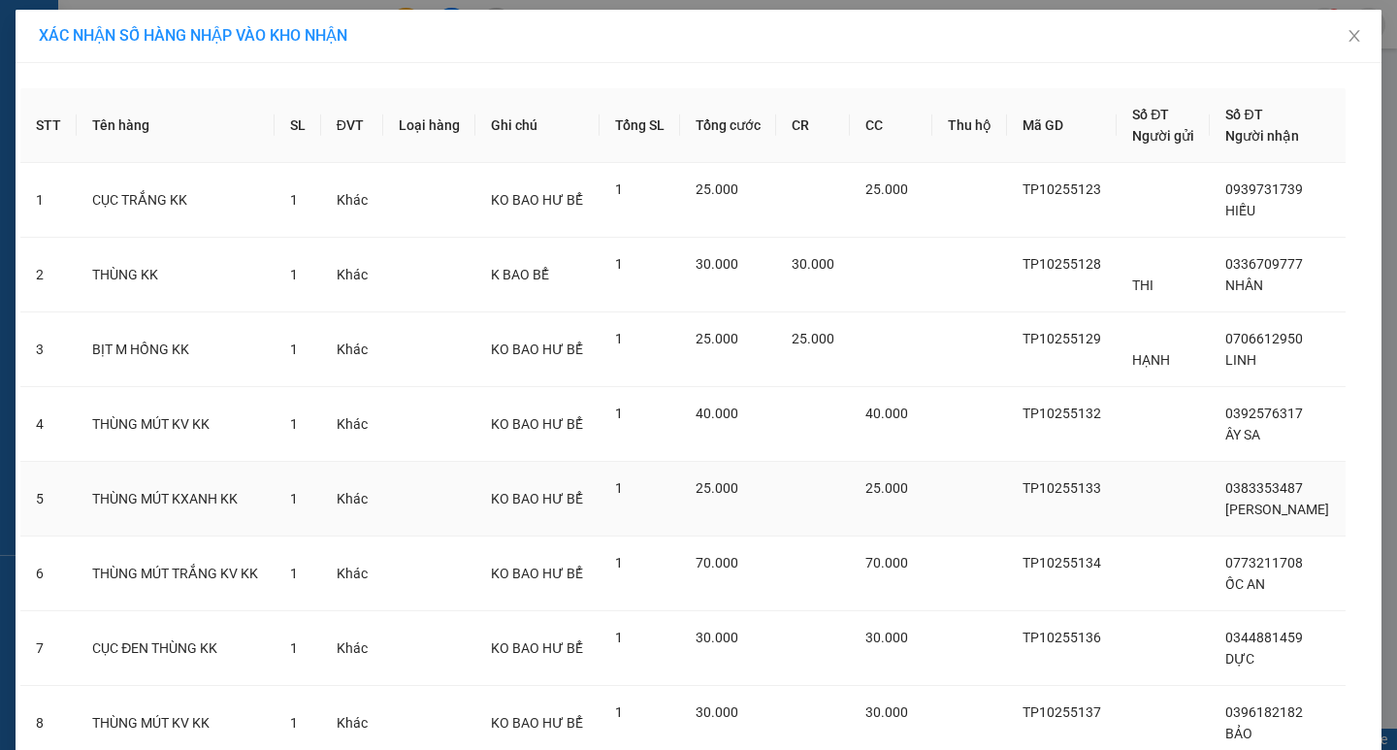
scroll to position [152, 0]
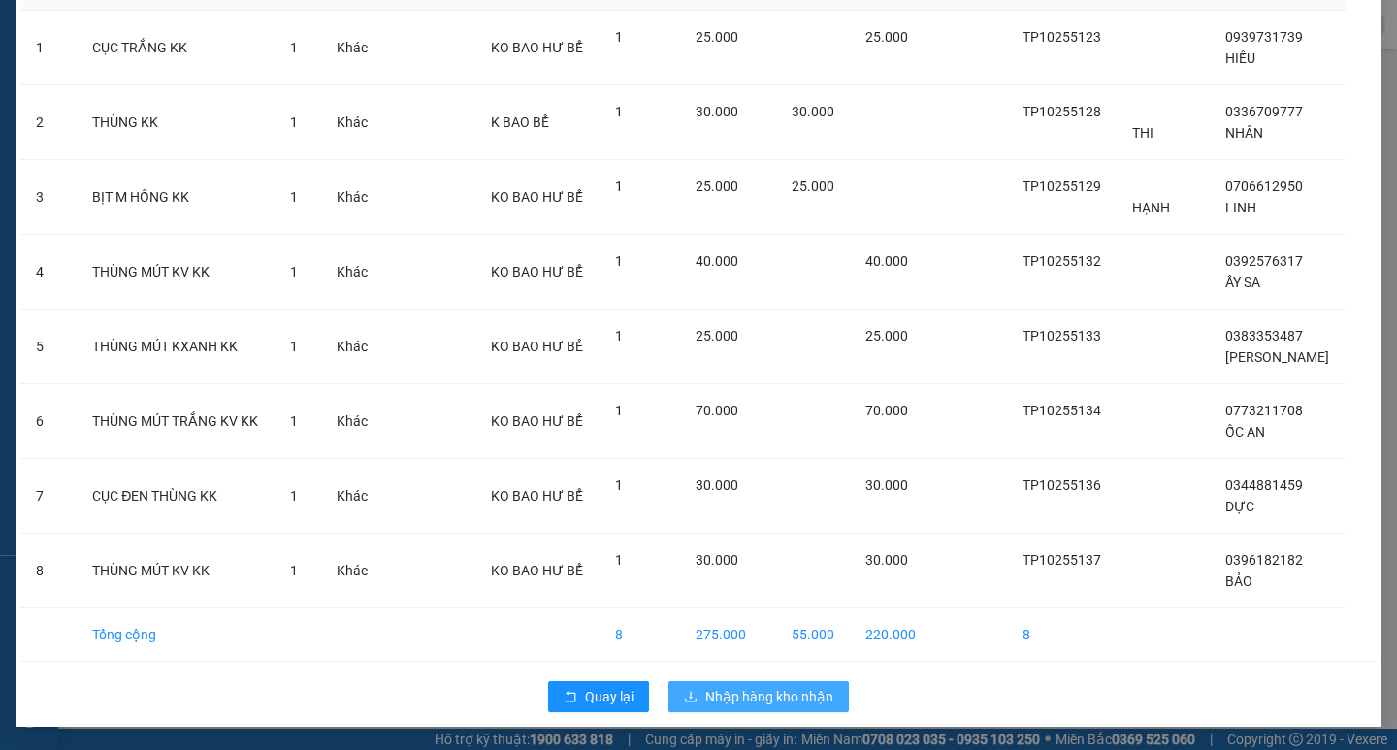
click at [763, 692] on span "Nhập hàng kho nhận" at bounding box center [769, 696] width 128 height 21
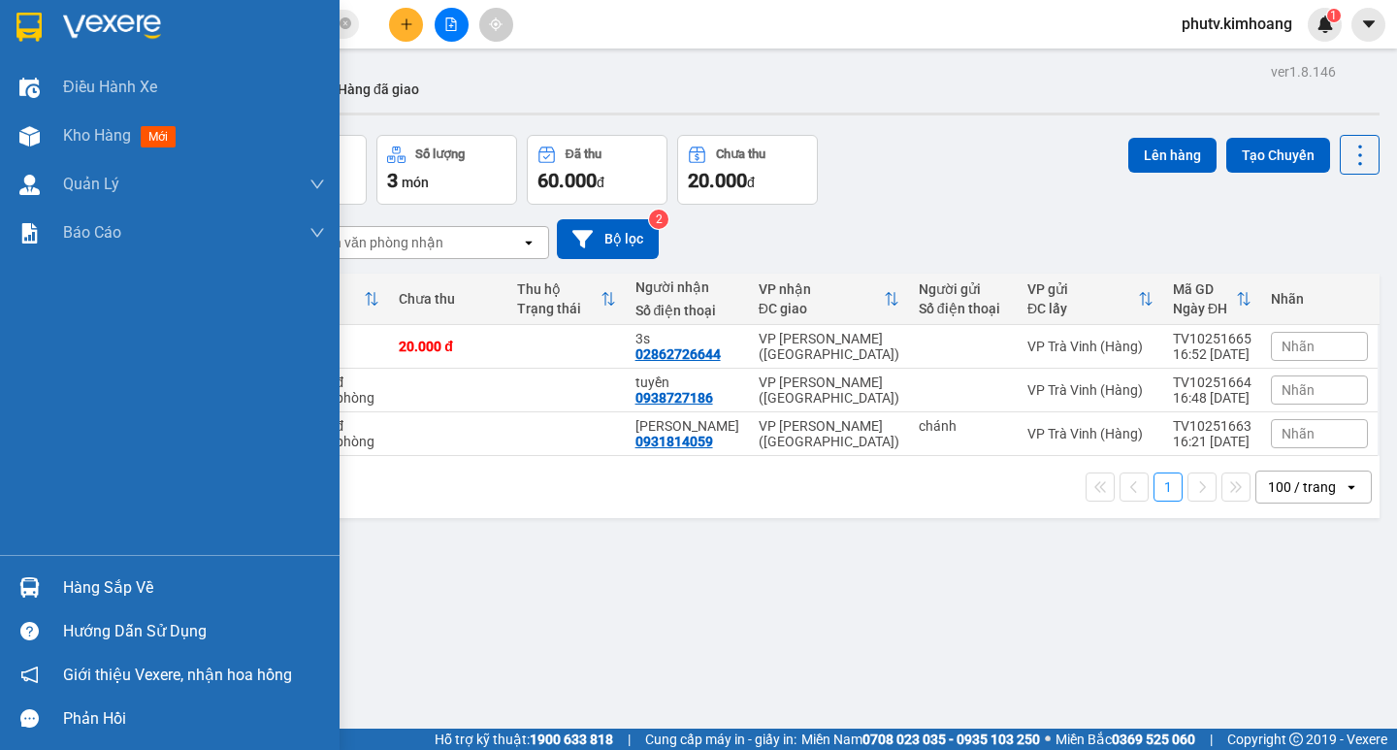
click at [86, 600] on div "Hàng sắp về" at bounding box center [194, 587] width 262 height 29
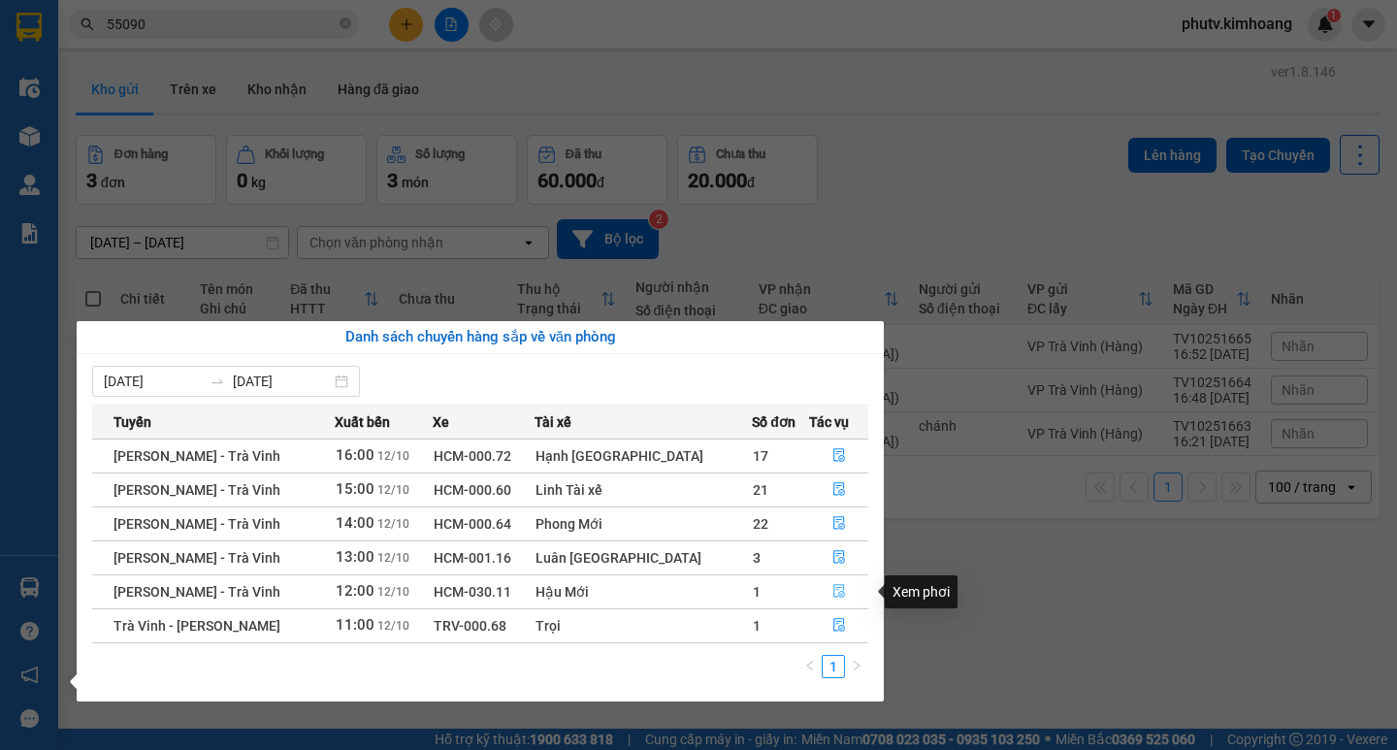
click at [833, 588] on icon "file-done" at bounding box center [839, 592] width 12 height 14
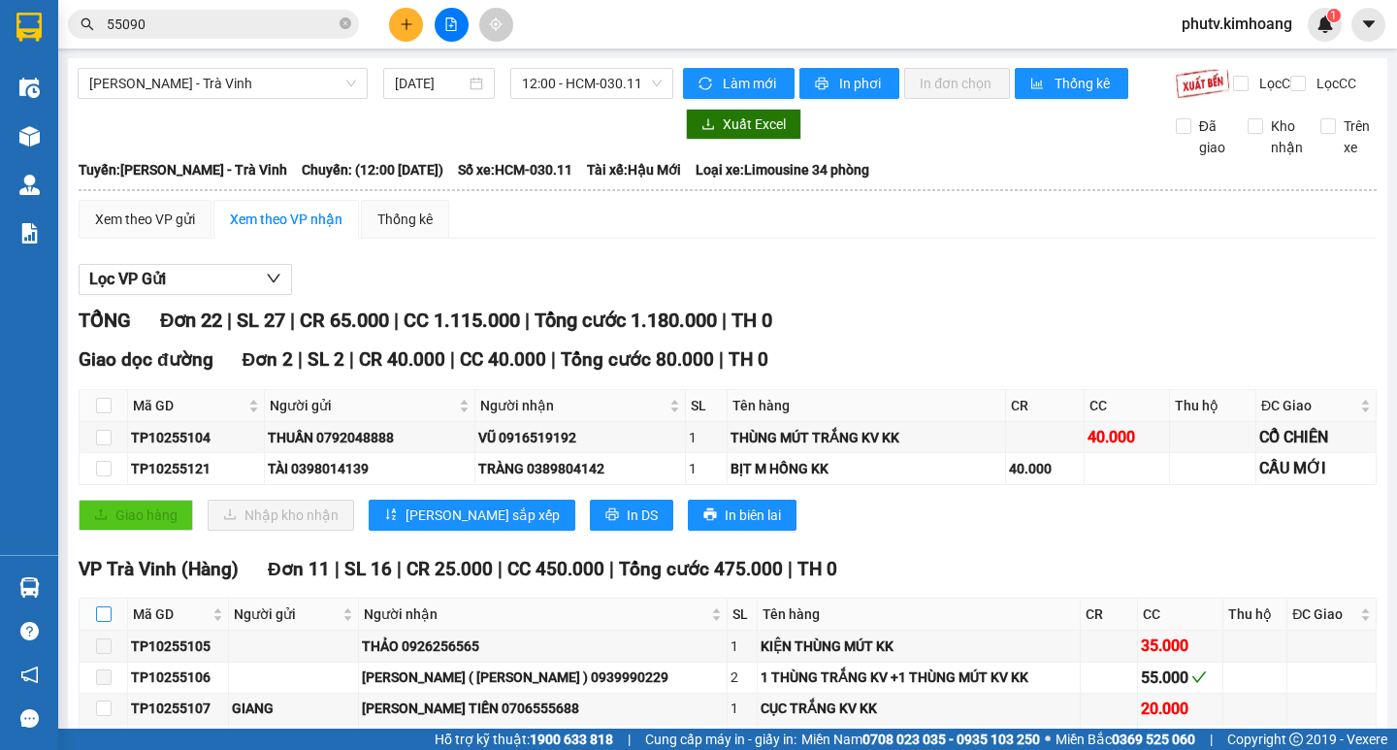
click at [105, 622] on input "checkbox" at bounding box center [104, 614] width 16 height 16
checkbox input "true"
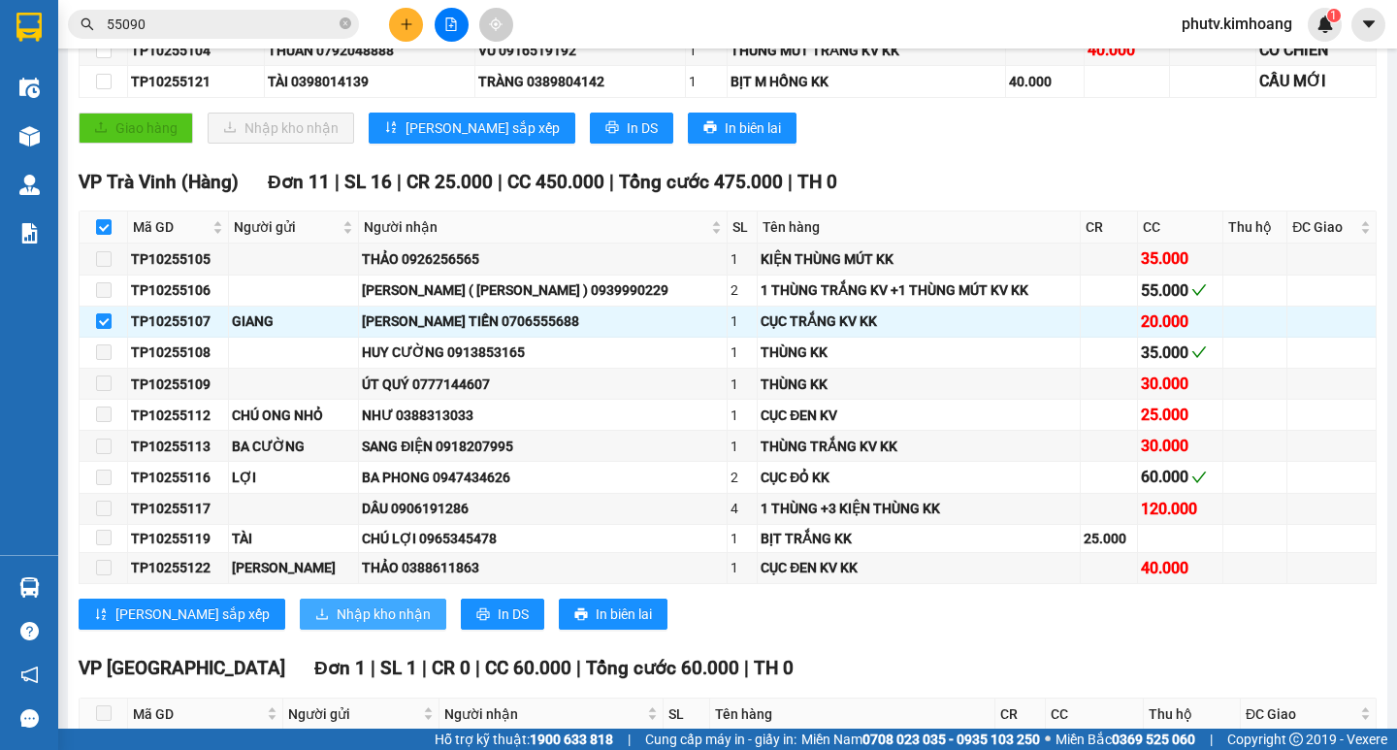
scroll to position [388, 0]
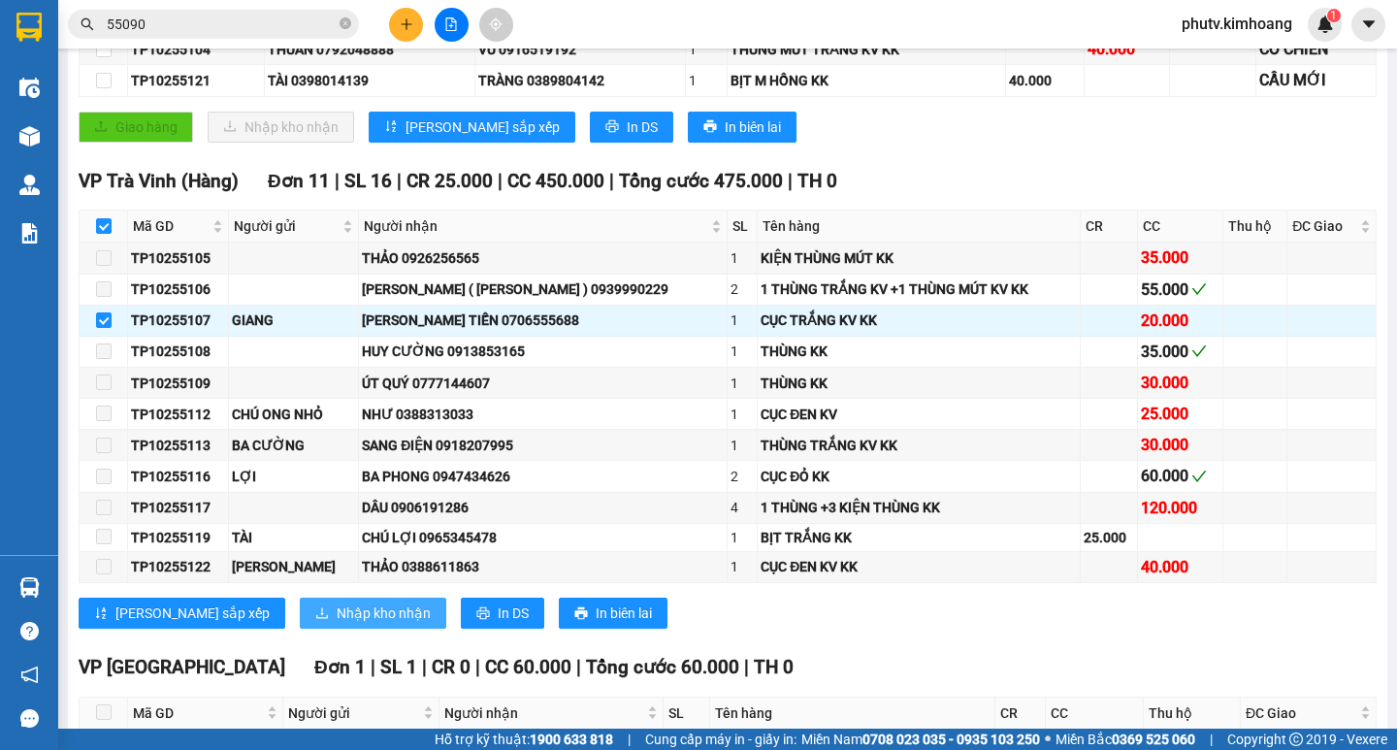
click at [337, 624] on span "Nhập kho nhận" at bounding box center [384, 612] width 94 height 21
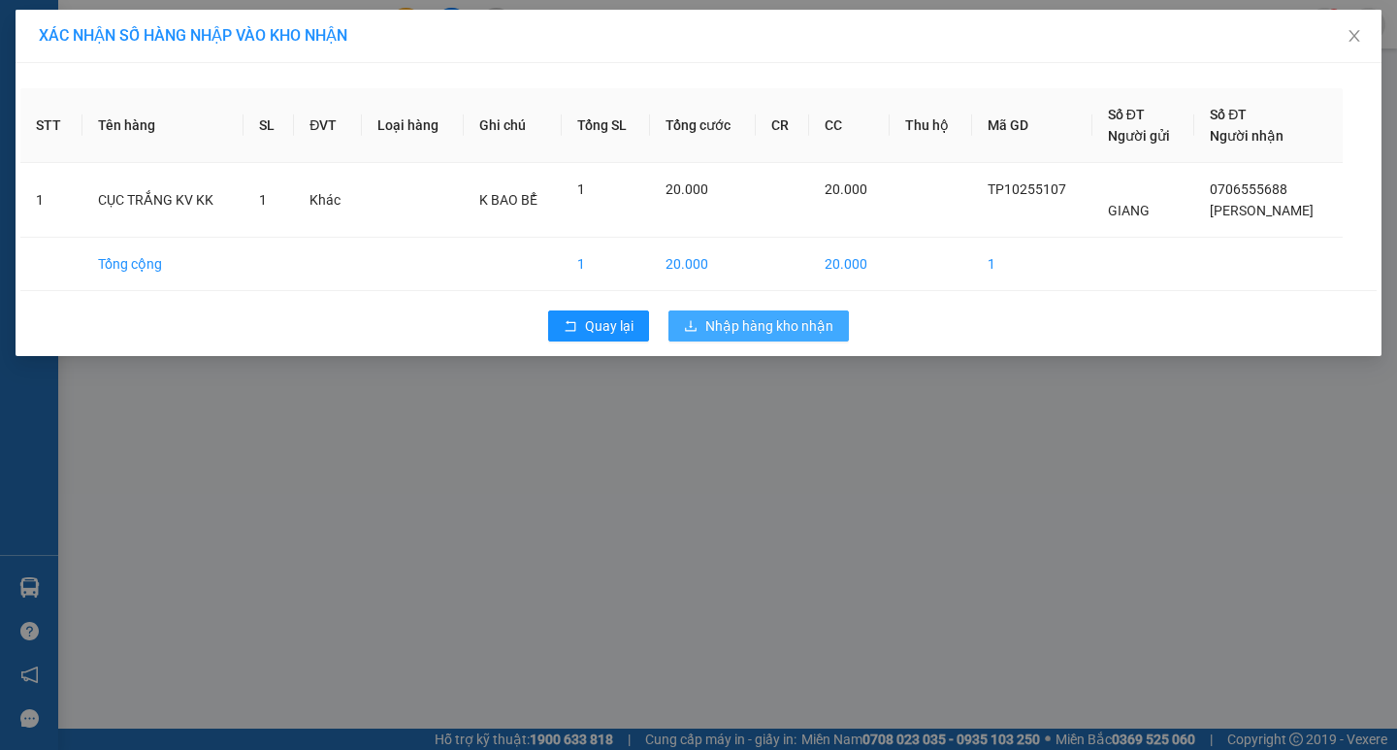
click at [755, 315] on span "Nhập hàng kho nhận" at bounding box center [769, 325] width 128 height 21
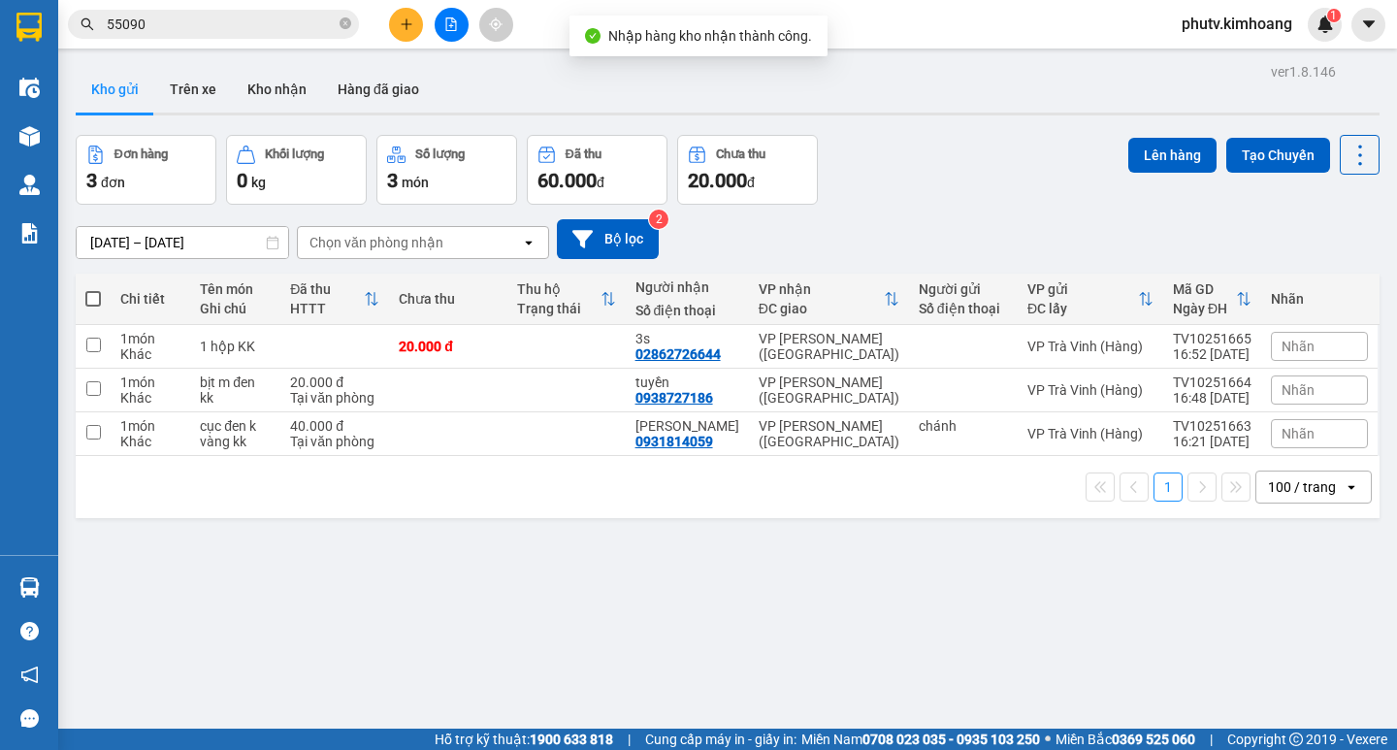
click at [402, 22] on icon "plus" at bounding box center [407, 24] width 14 height 14
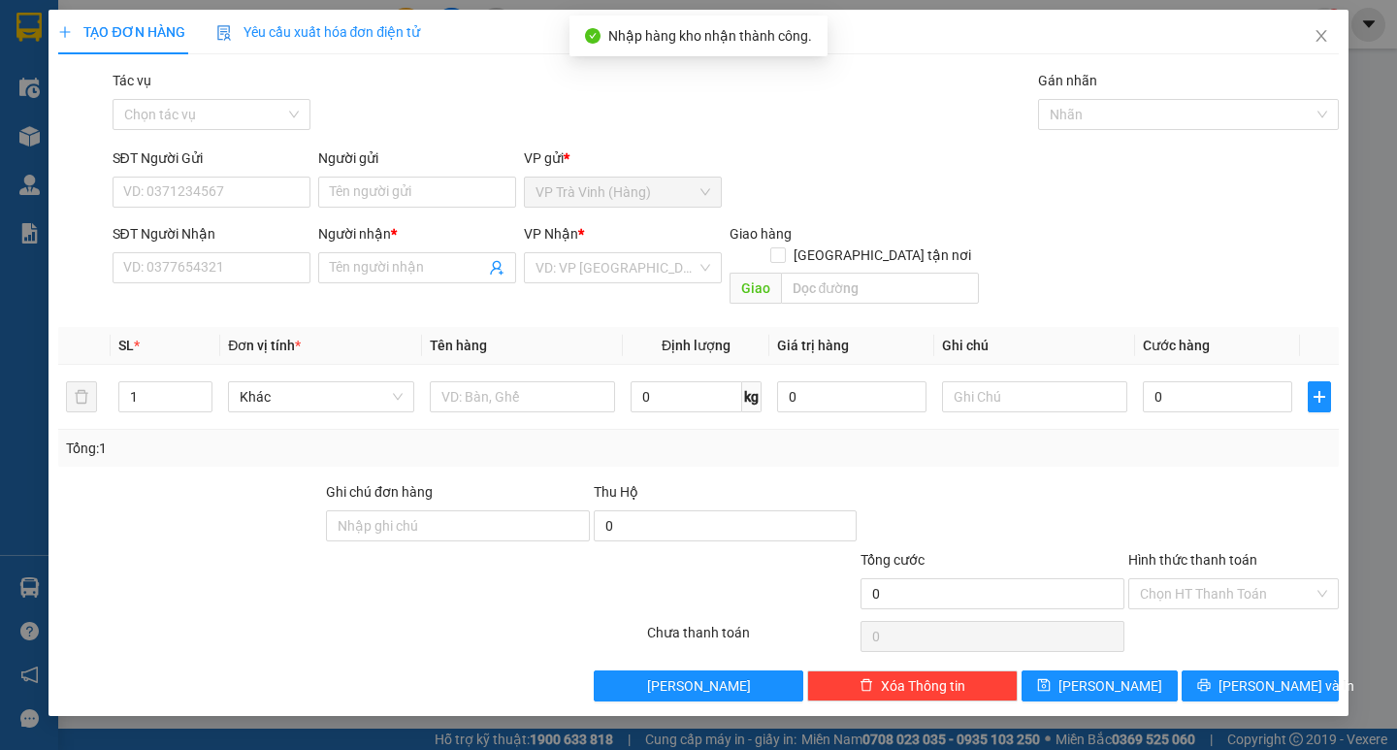
click at [370, 213] on div "Người gửi Tên người gửi" at bounding box center [417, 181] width 198 height 68
click at [372, 204] on input "Người gửi" at bounding box center [417, 192] width 198 height 31
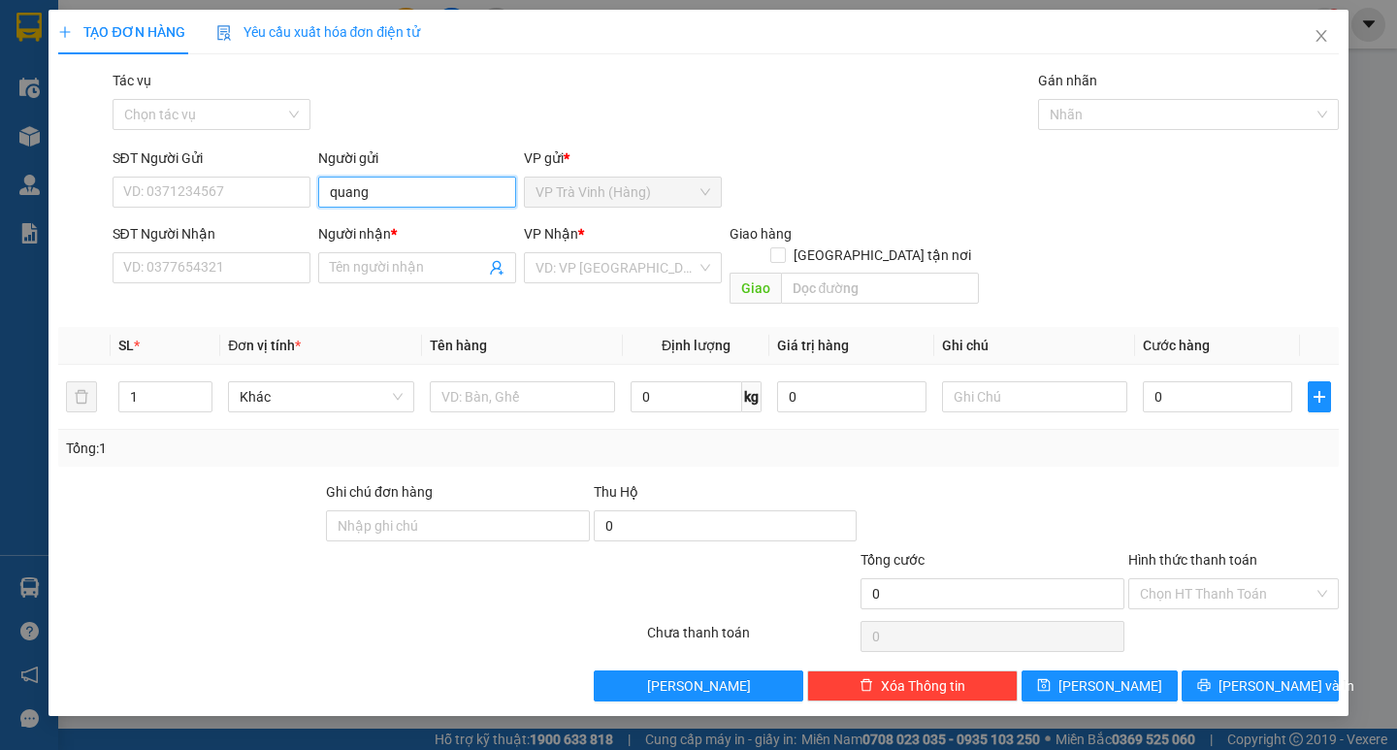
type input "quang"
click at [187, 267] on input "09748833338" at bounding box center [212, 267] width 198 height 31
type input "0974883338"
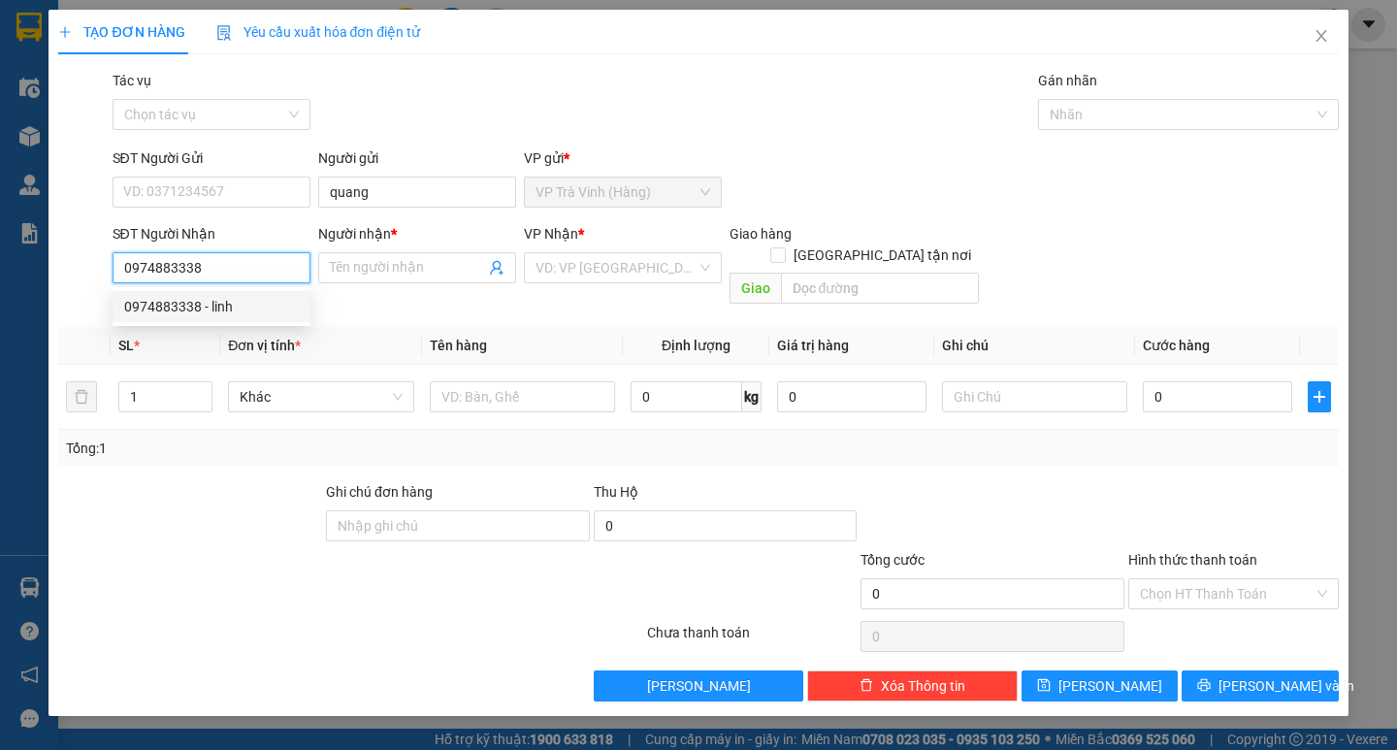
click at [274, 321] on div "0974883338 - linh" at bounding box center [212, 306] width 198 height 31
type input "linh"
type input "30.000"
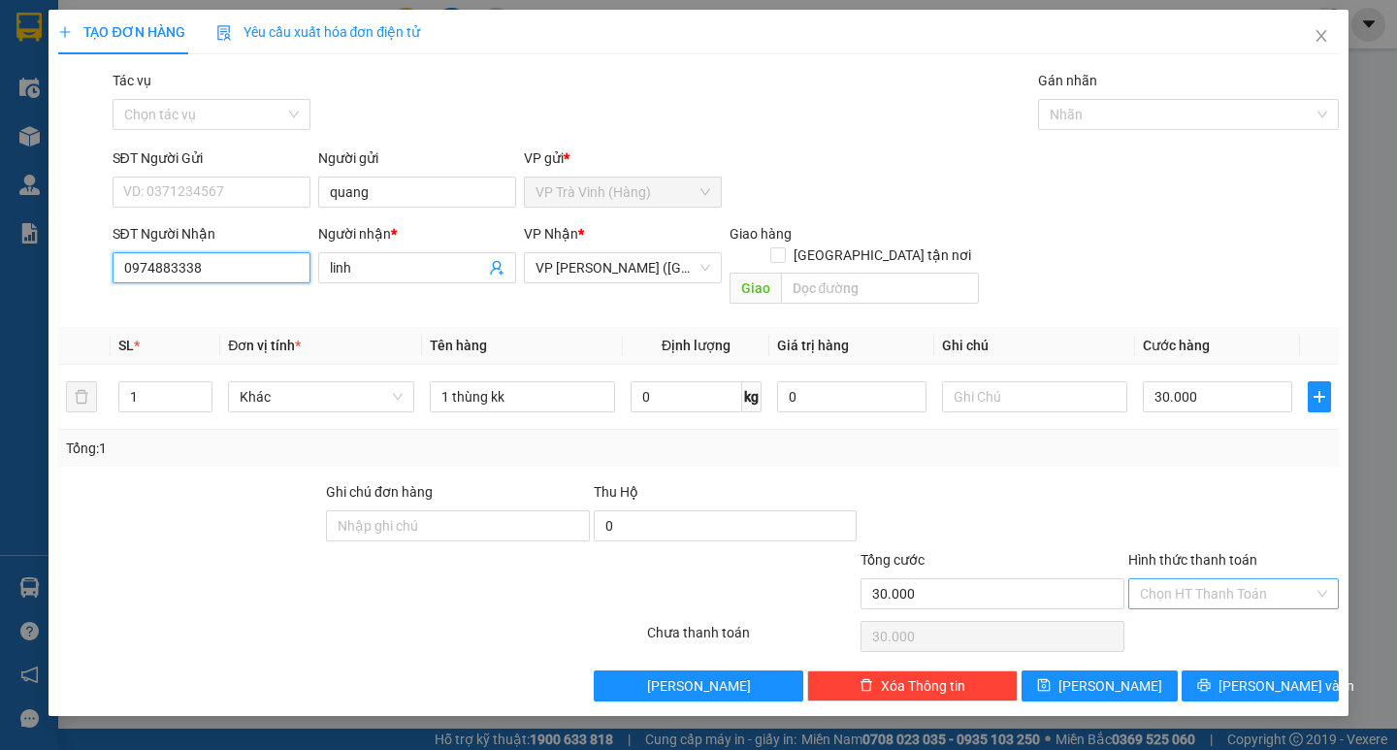
type input "0974883338"
click at [1206, 579] on input "Hình thức thanh toán" at bounding box center [1227, 593] width 174 height 29
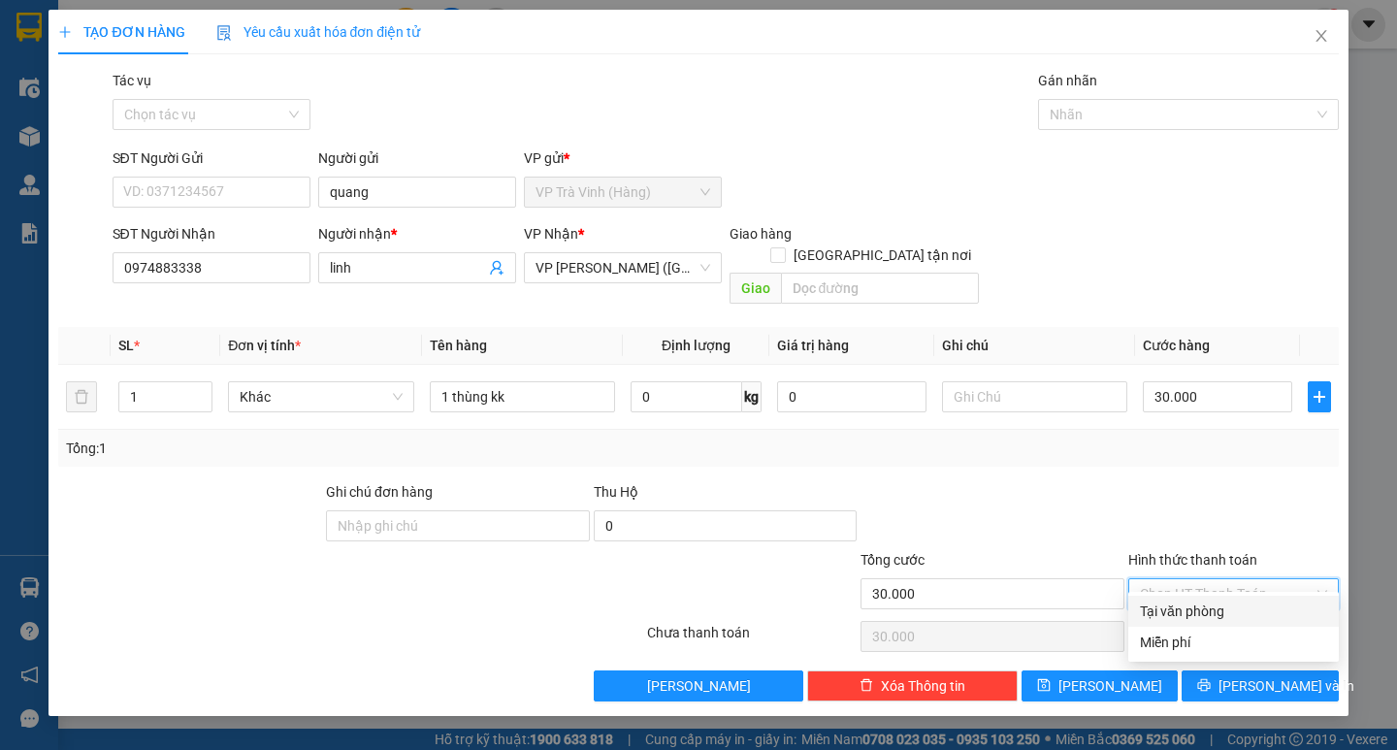
click at [1219, 606] on div "Tại văn phòng" at bounding box center [1233, 610] width 187 height 21
type input "0"
click at [1243, 675] on span "[PERSON_NAME] và In" at bounding box center [1286, 685] width 136 height 21
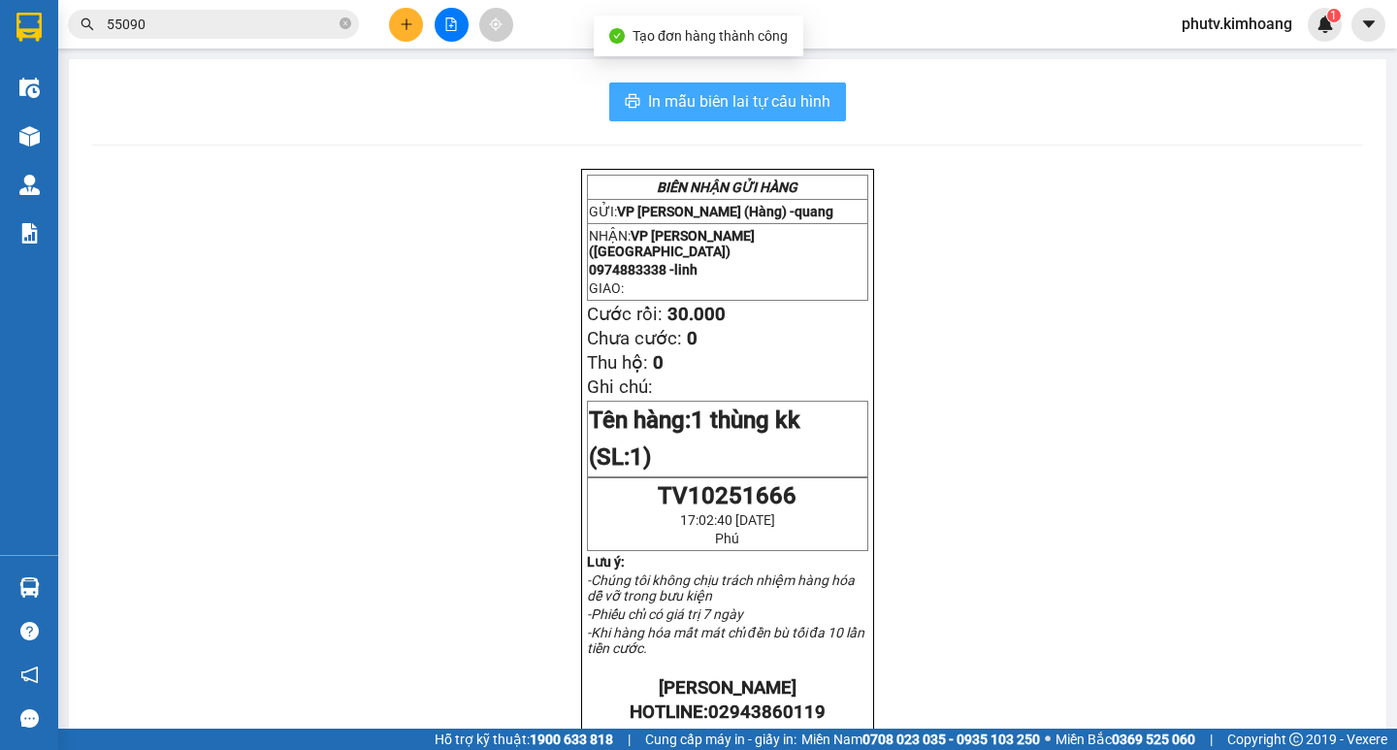
click at [770, 103] on span "In mẫu biên lai tự cấu hình" at bounding box center [739, 101] width 182 height 24
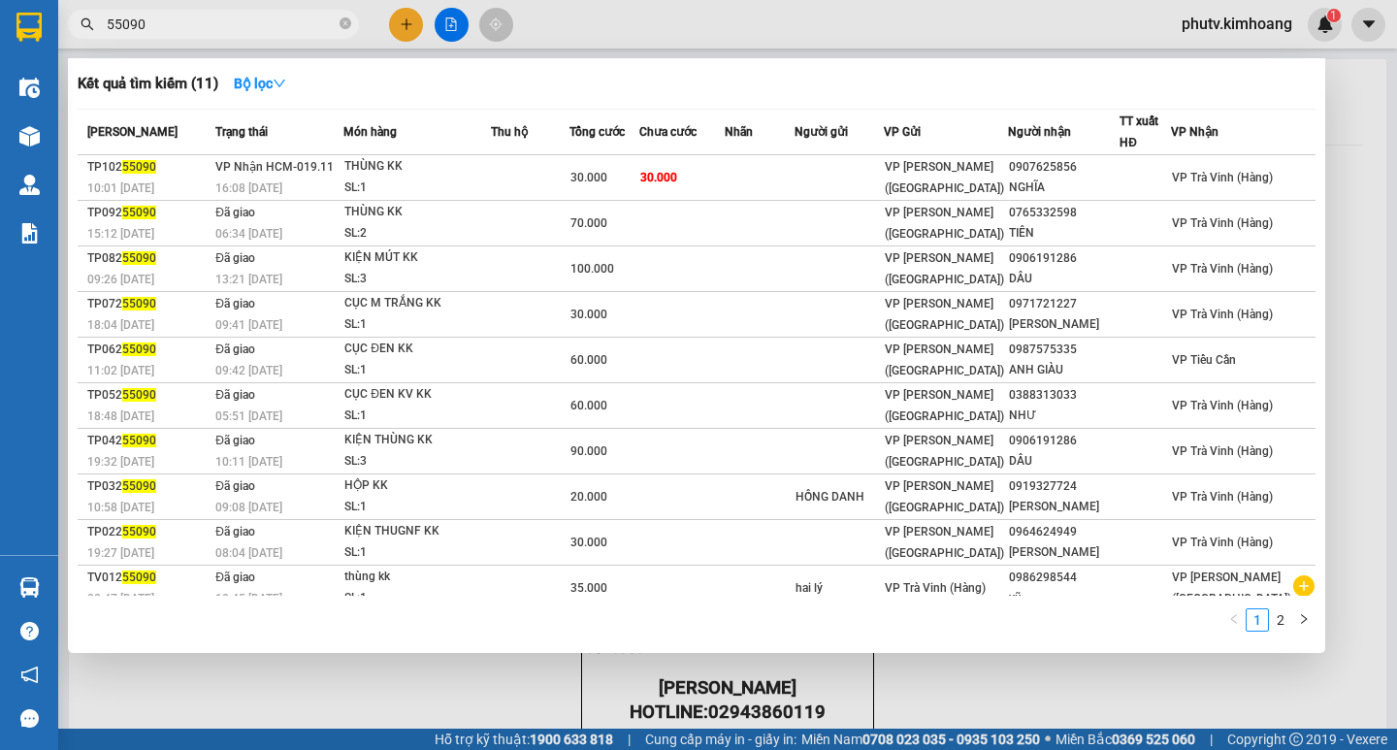
click at [269, 29] on input "55090" at bounding box center [221, 24] width 229 height 21
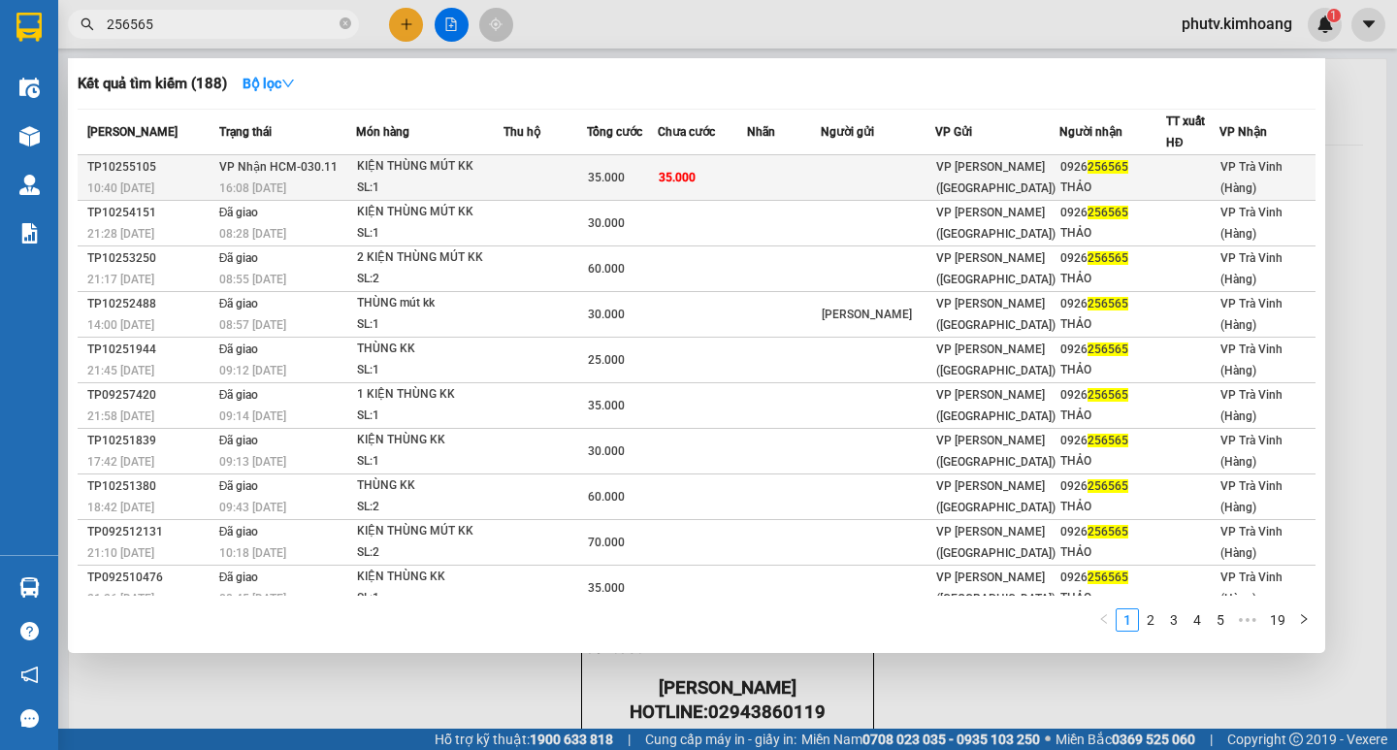
type input "256565"
click at [595, 174] on td "35.000" at bounding box center [622, 178] width 71 height 46
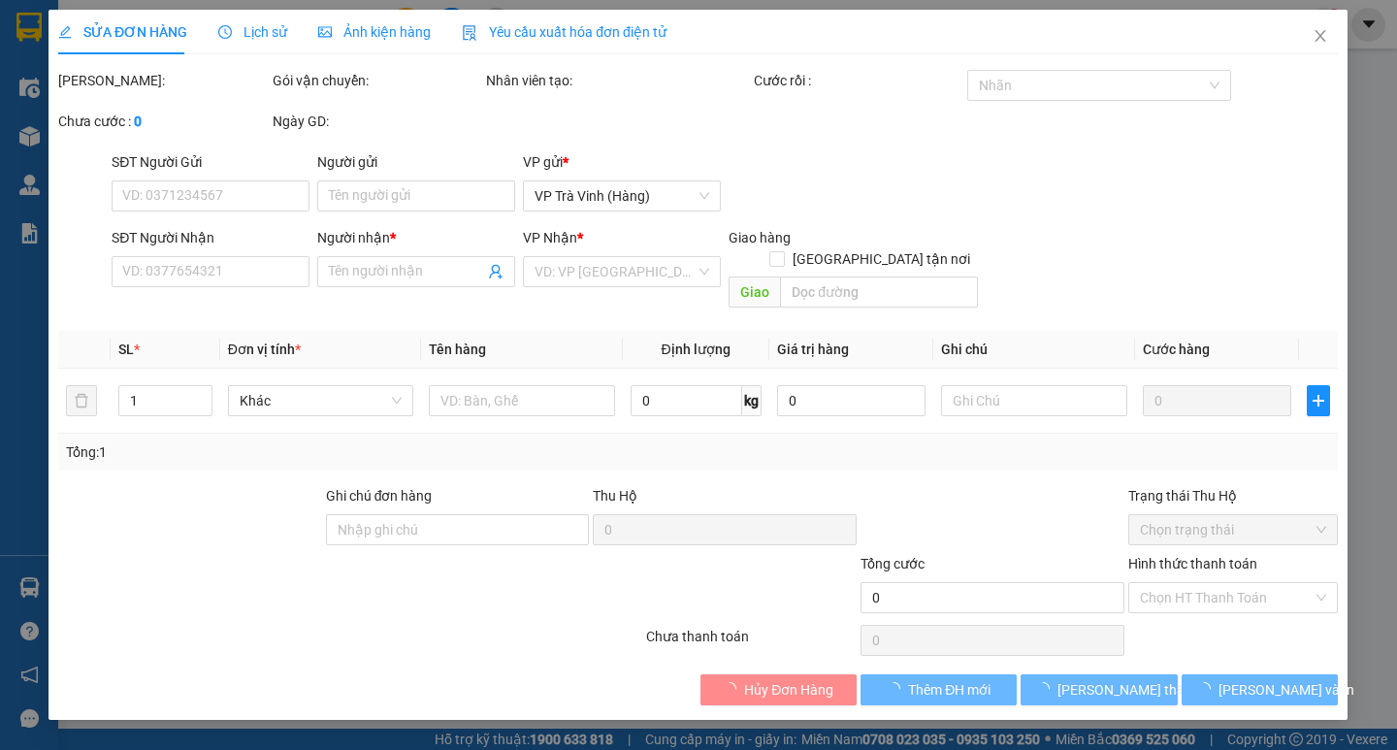
type input "0926256565"
type input "THẢO"
type input "35.000"
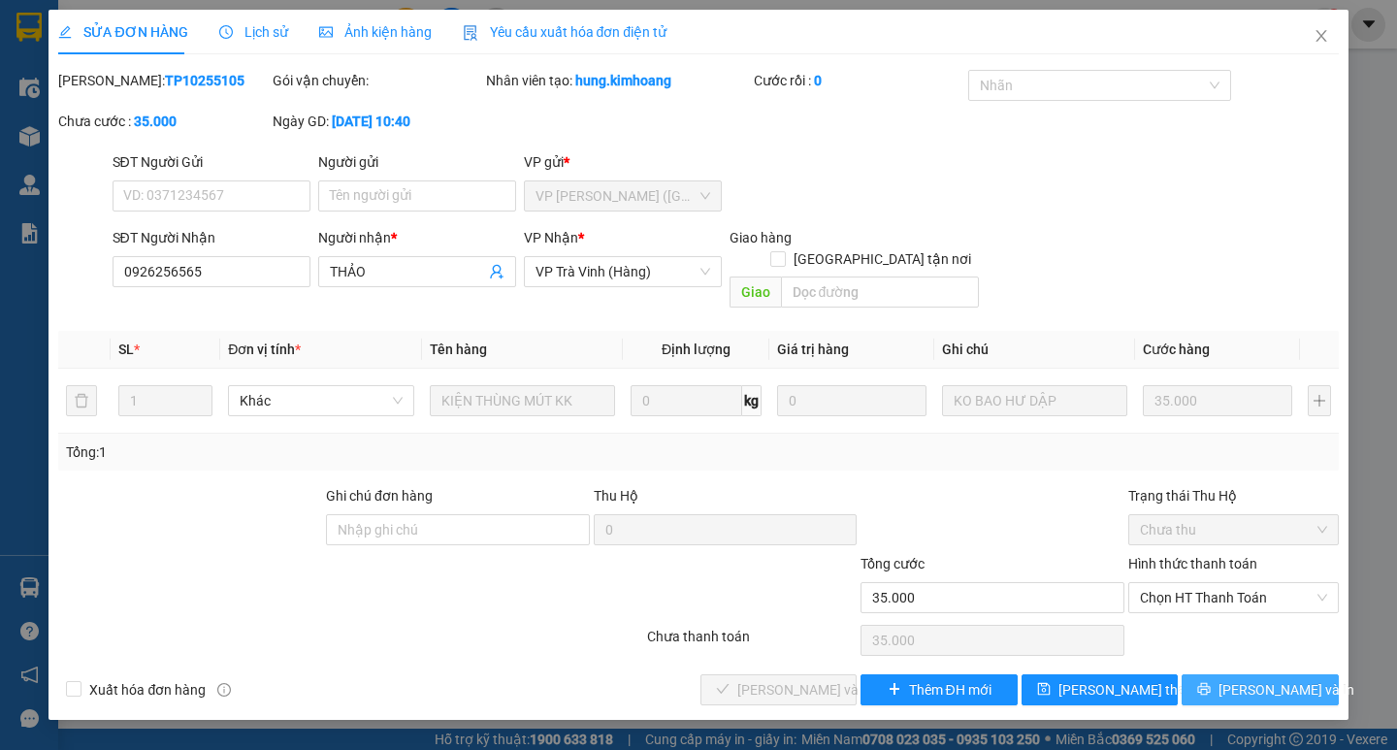
click at [1244, 679] on span "[PERSON_NAME] và In" at bounding box center [1286, 689] width 136 height 21
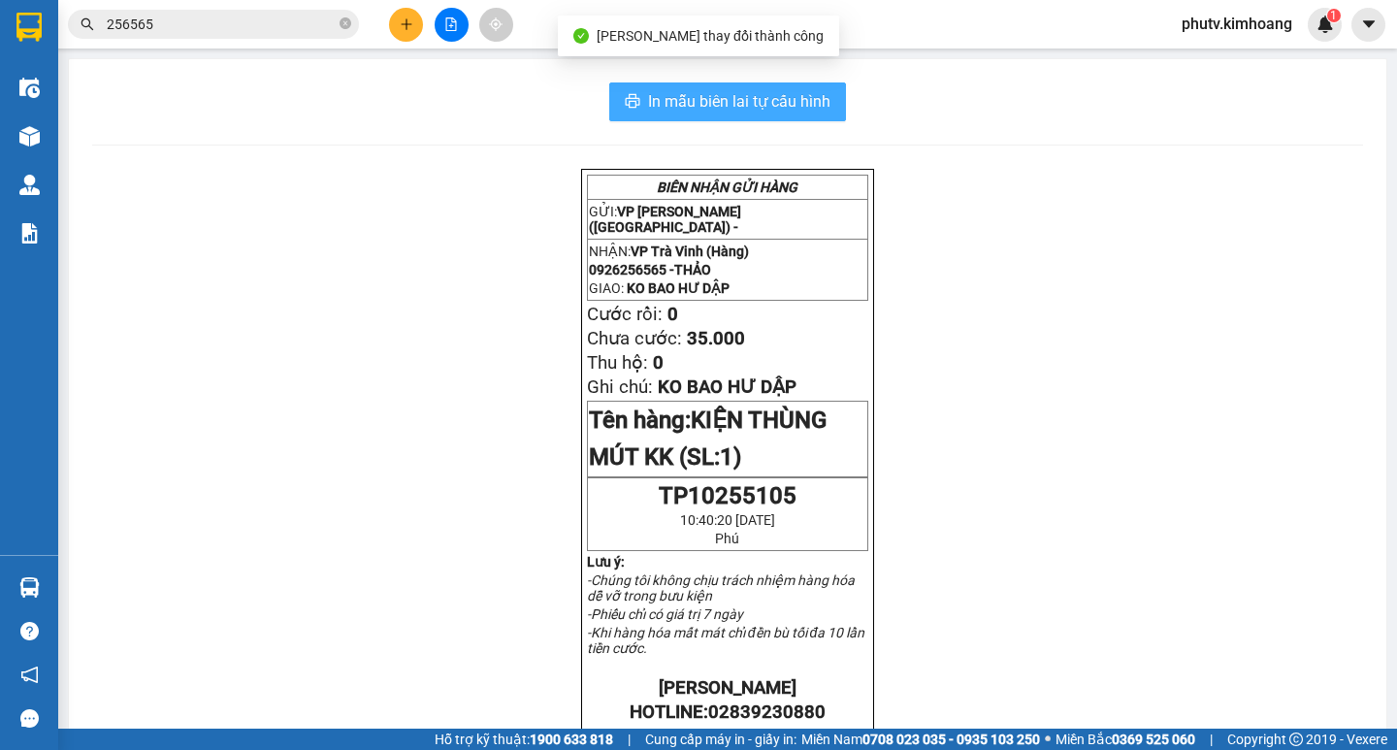
click at [823, 101] on button "In mẫu biên lai tự cấu hình" at bounding box center [727, 101] width 237 height 39
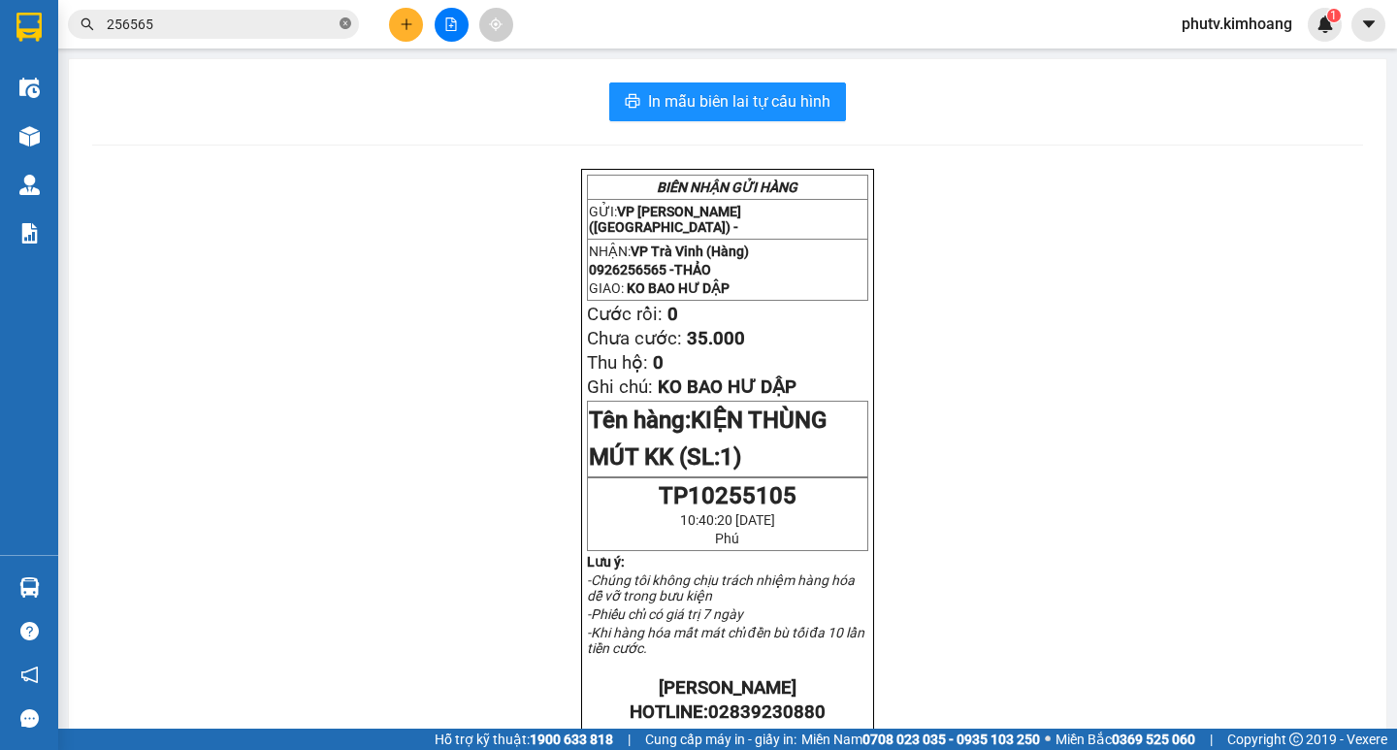
click at [346, 26] on icon "close-circle" at bounding box center [345, 23] width 12 height 12
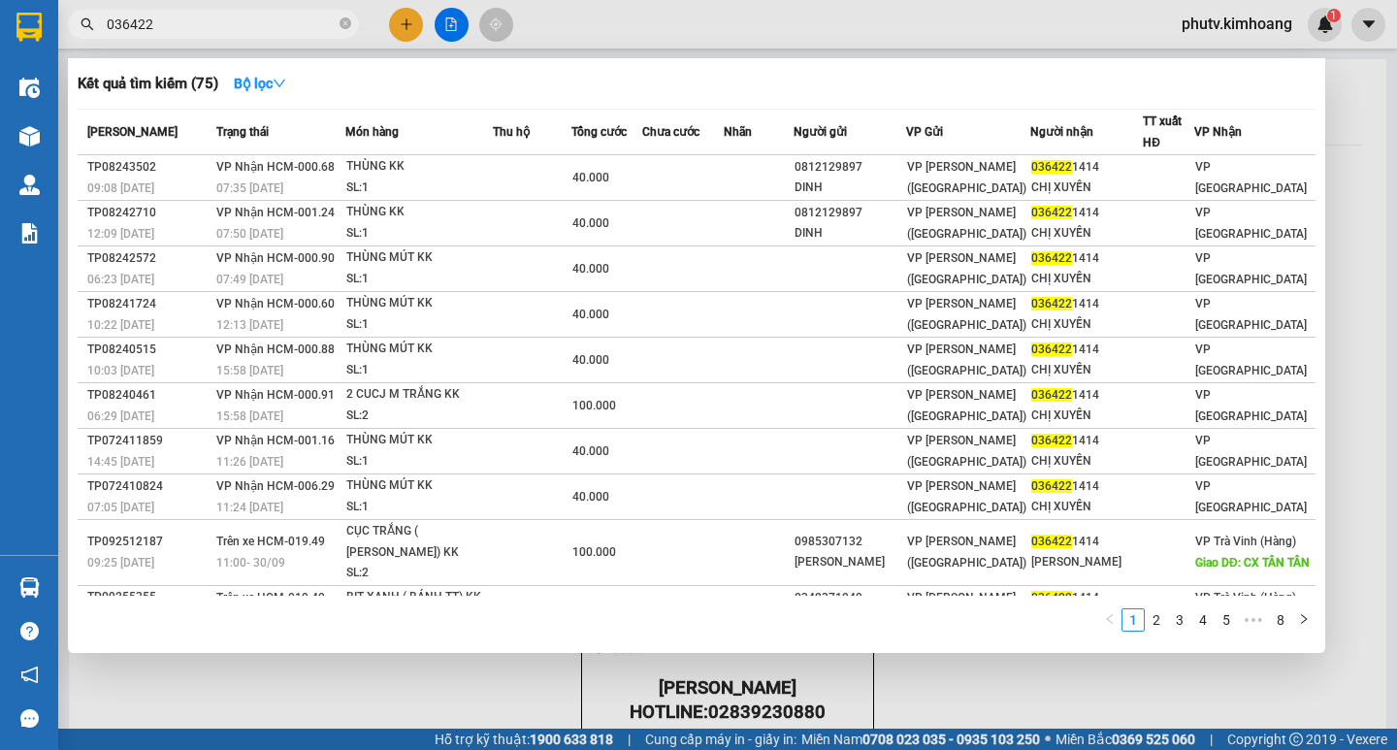
click at [218, 31] on input "036422" at bounding box center [221, 24] width 229 height 21
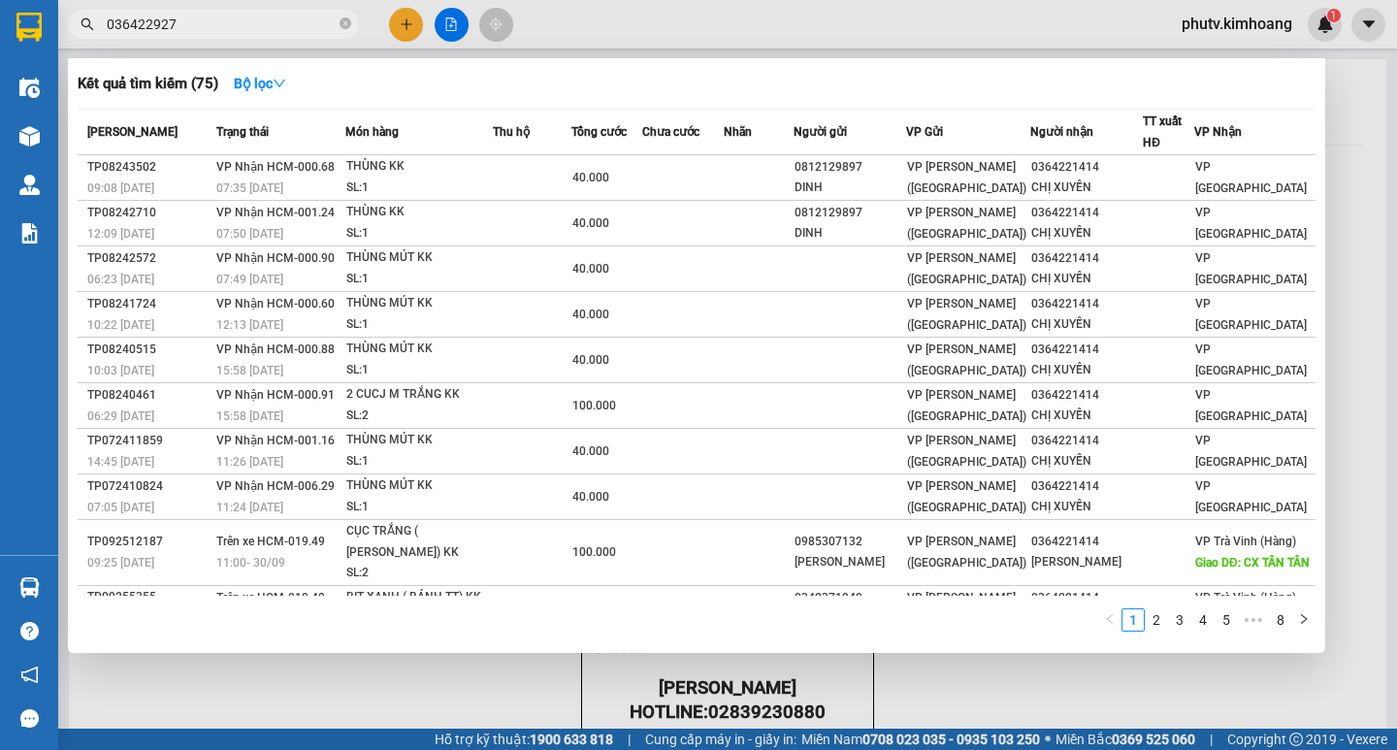
type input "0364229272"
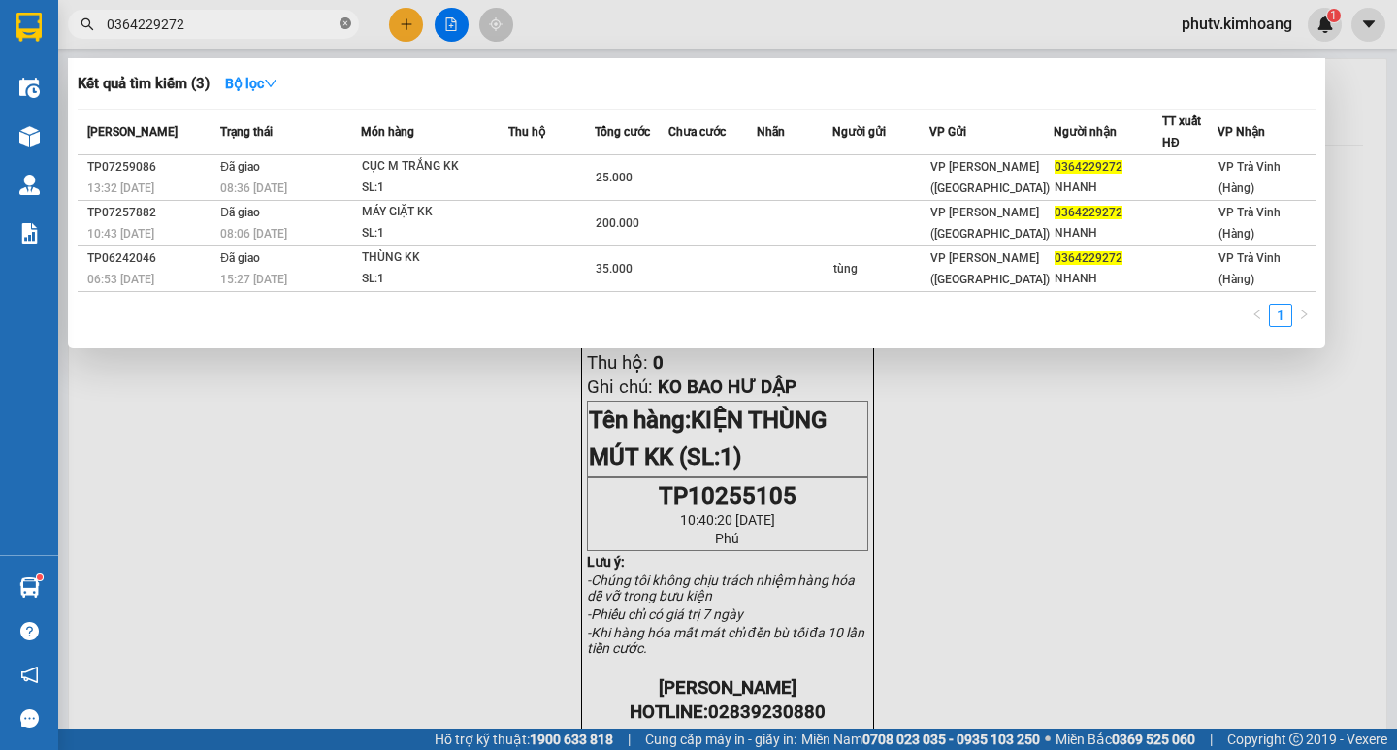
click at [344, 26] on icon "close-circle" at bounding box center [345, 23] width 12 height 12
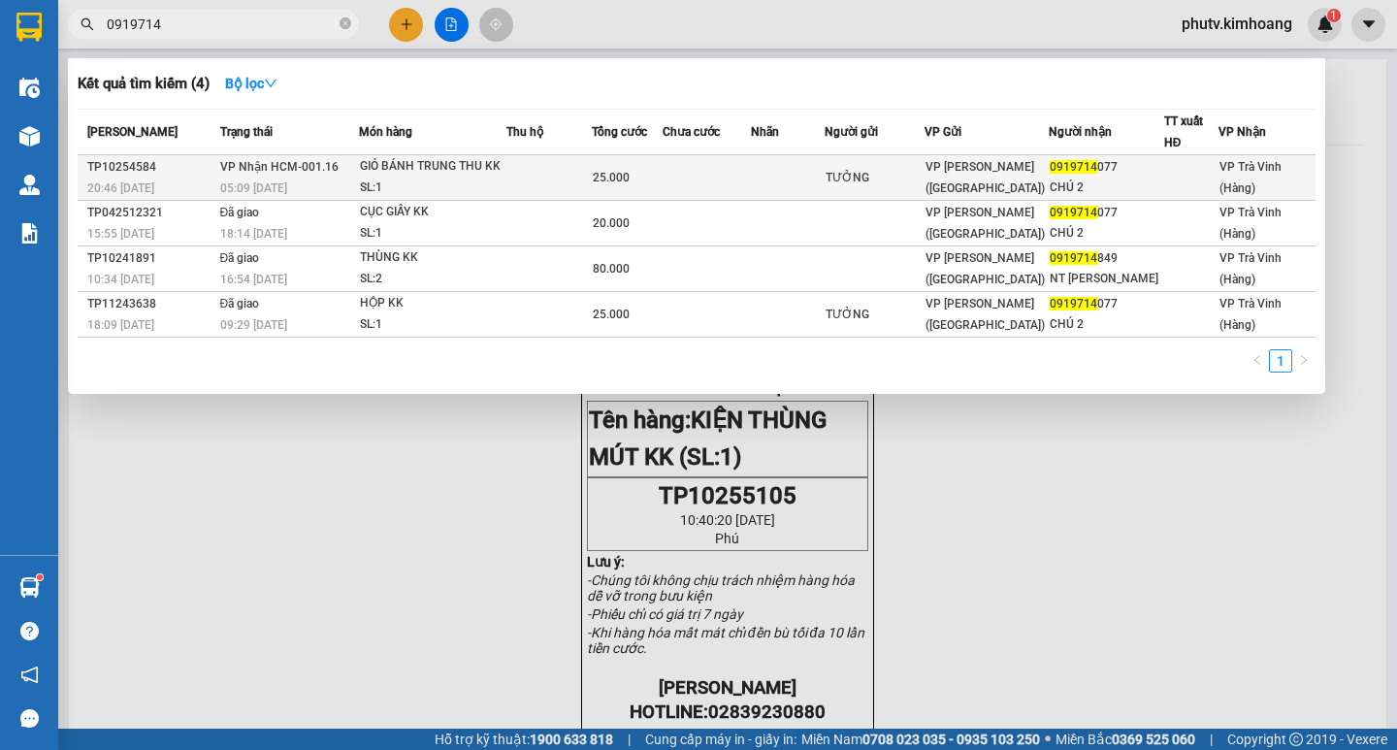
type input "0919714"
click at [494, 174] on div "GIỎ BÁNH TRUNG THU KK" at bounding box center [432, 166] width 145 height 21
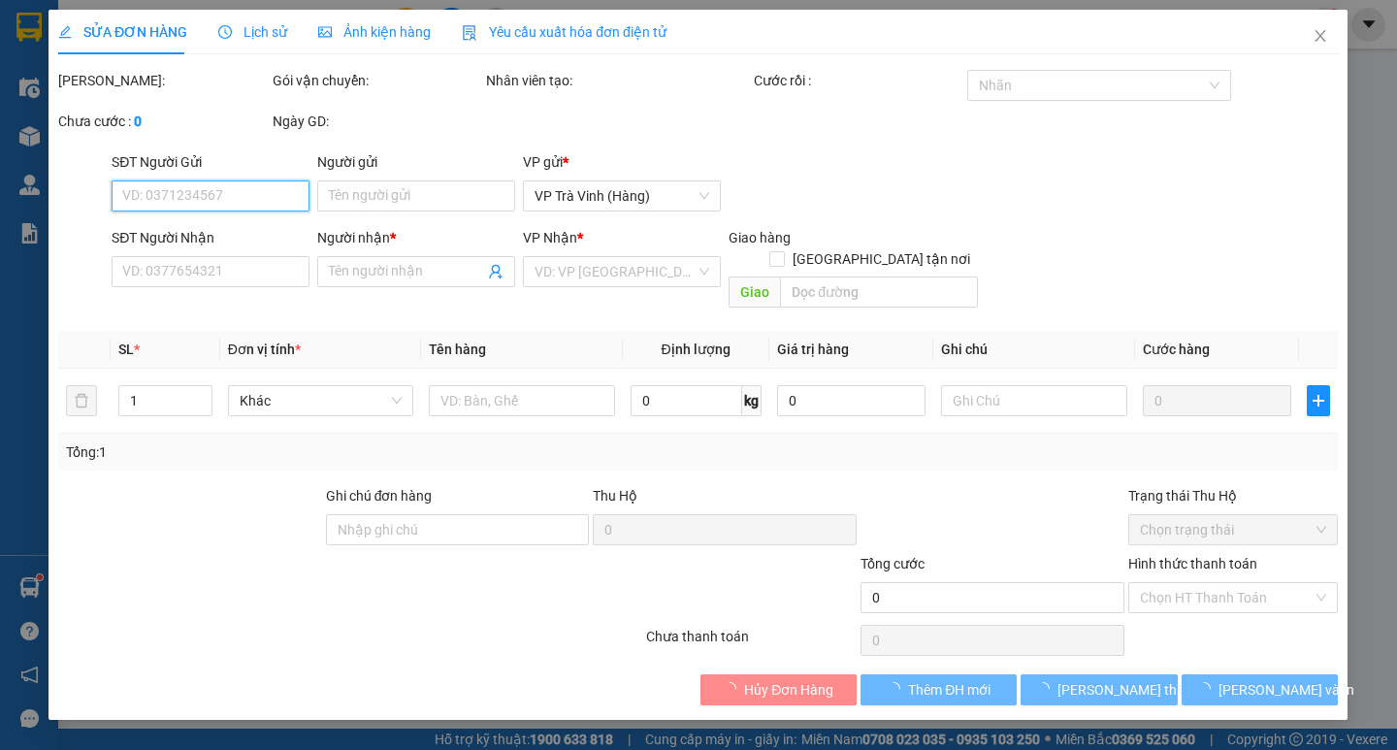
type input "TƯỞNG"
type input "0919714077"
type input "CHÚ 2"
type input "25.000"
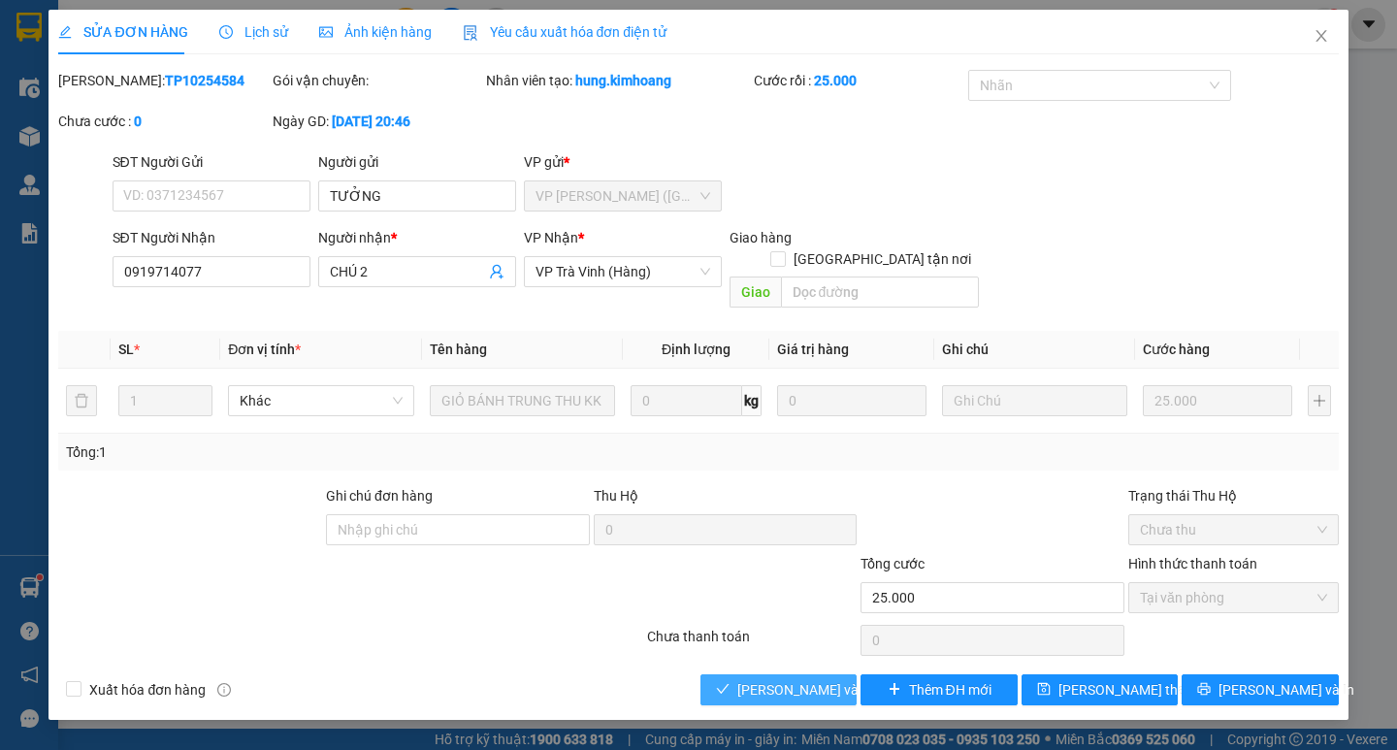
click at [832, 679] on span "[PERSON_NAME] và [PERSON_NAME] hàng" at bounding box center [830, 689] width 186 height 21
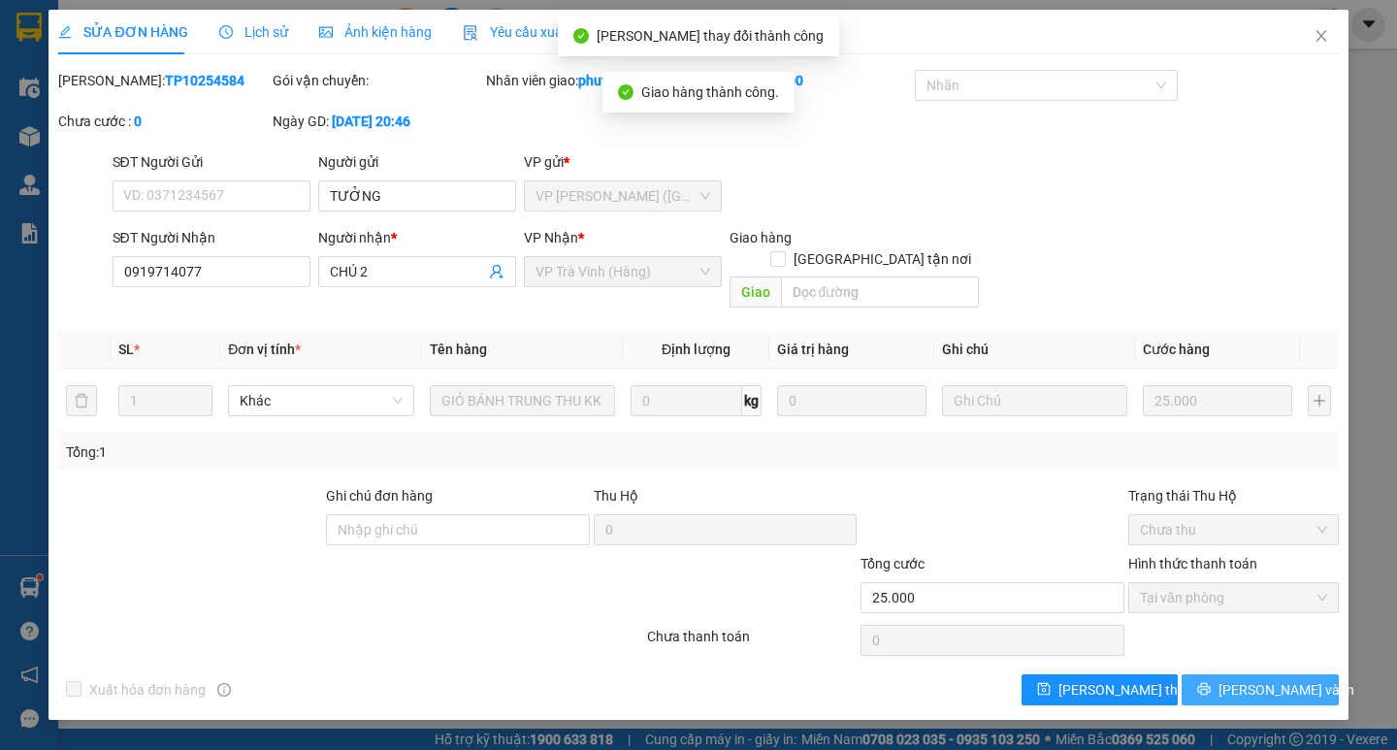
click at [1202, 674] on button "[PERSON_NAME] và In" at bounding box center [1259, 689] width 156 height 31
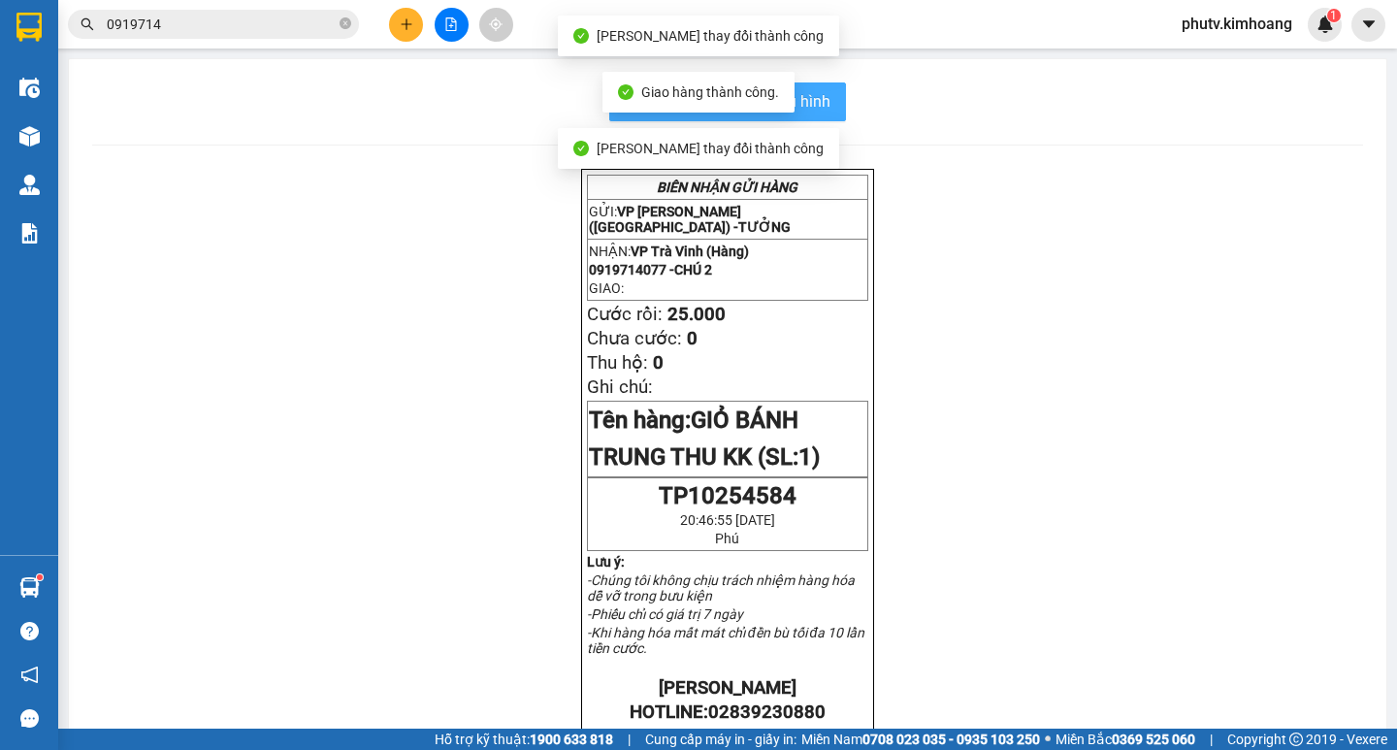
click at [817, 95] on span "In mẫu biên lai tự cấu hình" at bounding box center [739, 101] width 182 height 24
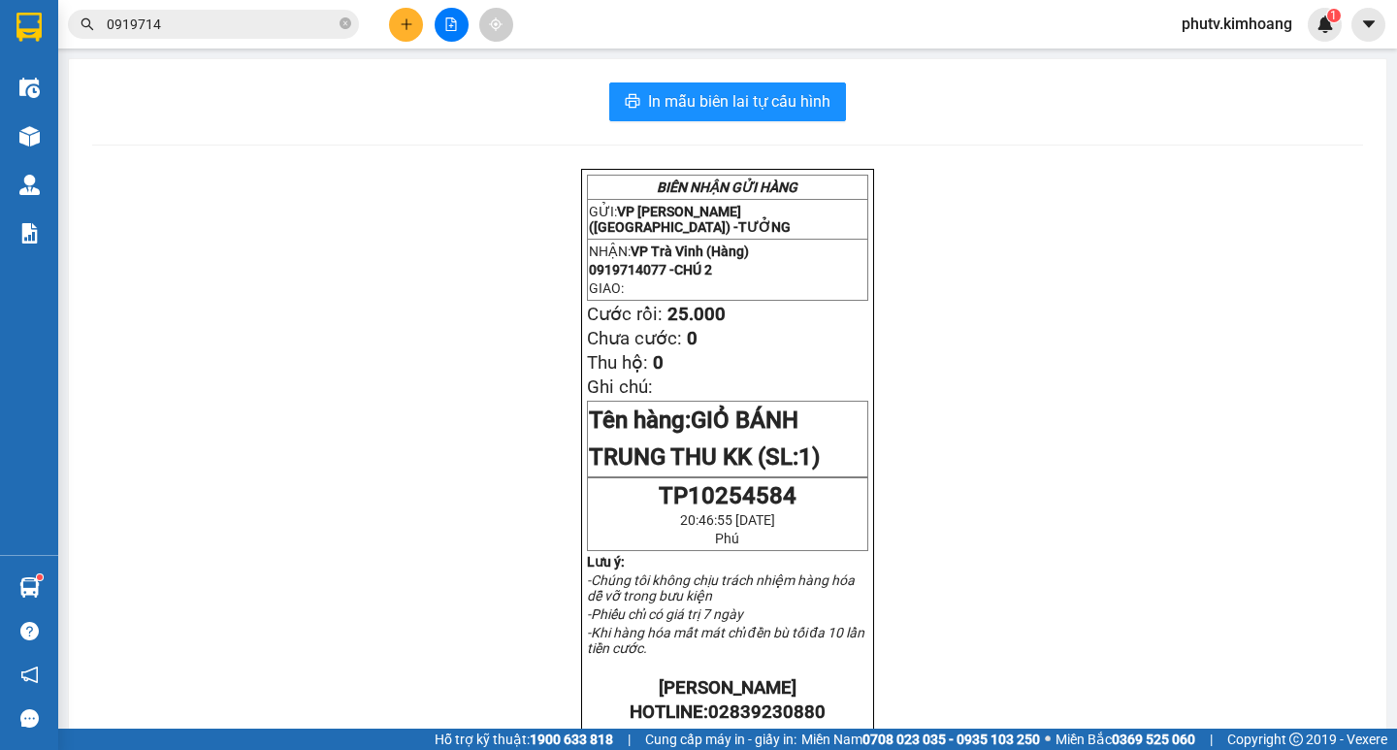
click at [235, 11] on span "0919714" at bounding box center [213, 24] width 291 height 29
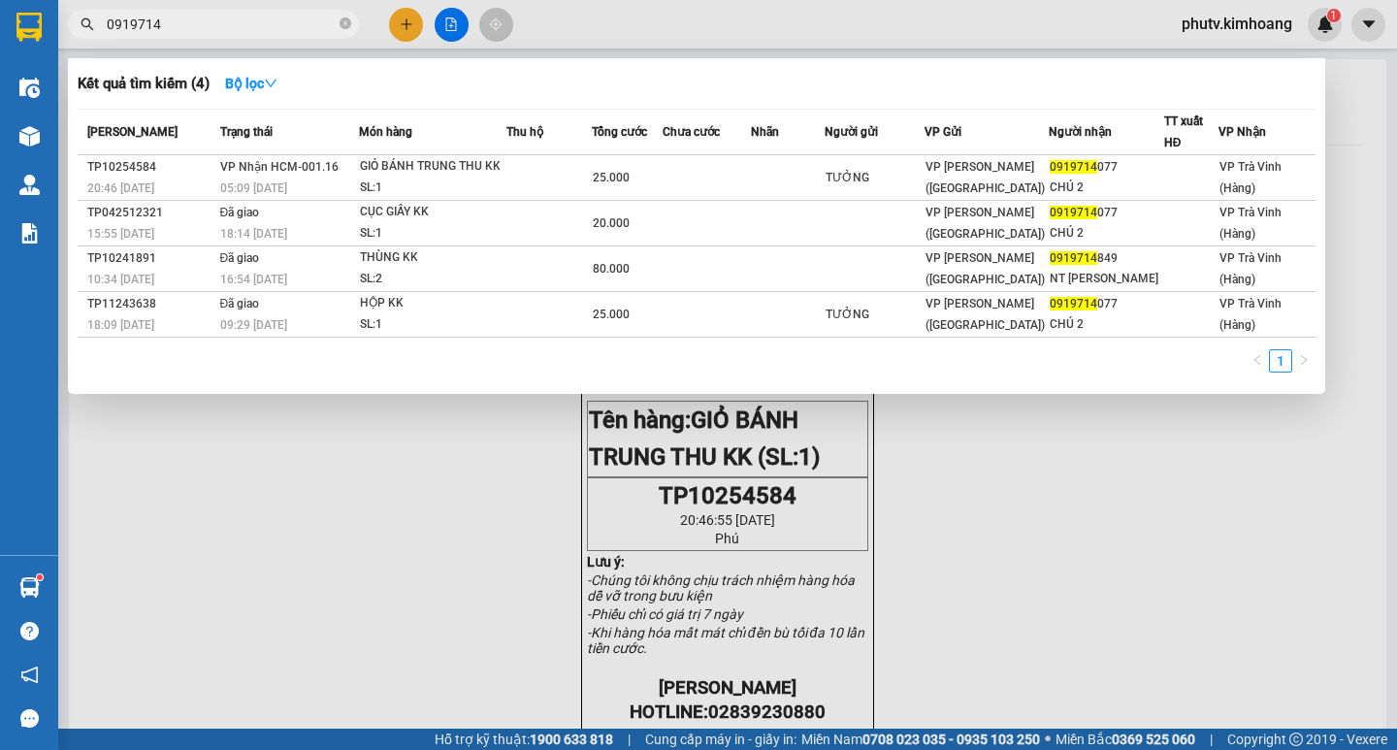
click at [235, 11] on span "0919714" at bounding box center [213, 24] width 291 height 29
click at [406, 29] on div at bounding box center [698, 375] width 1397 height 750
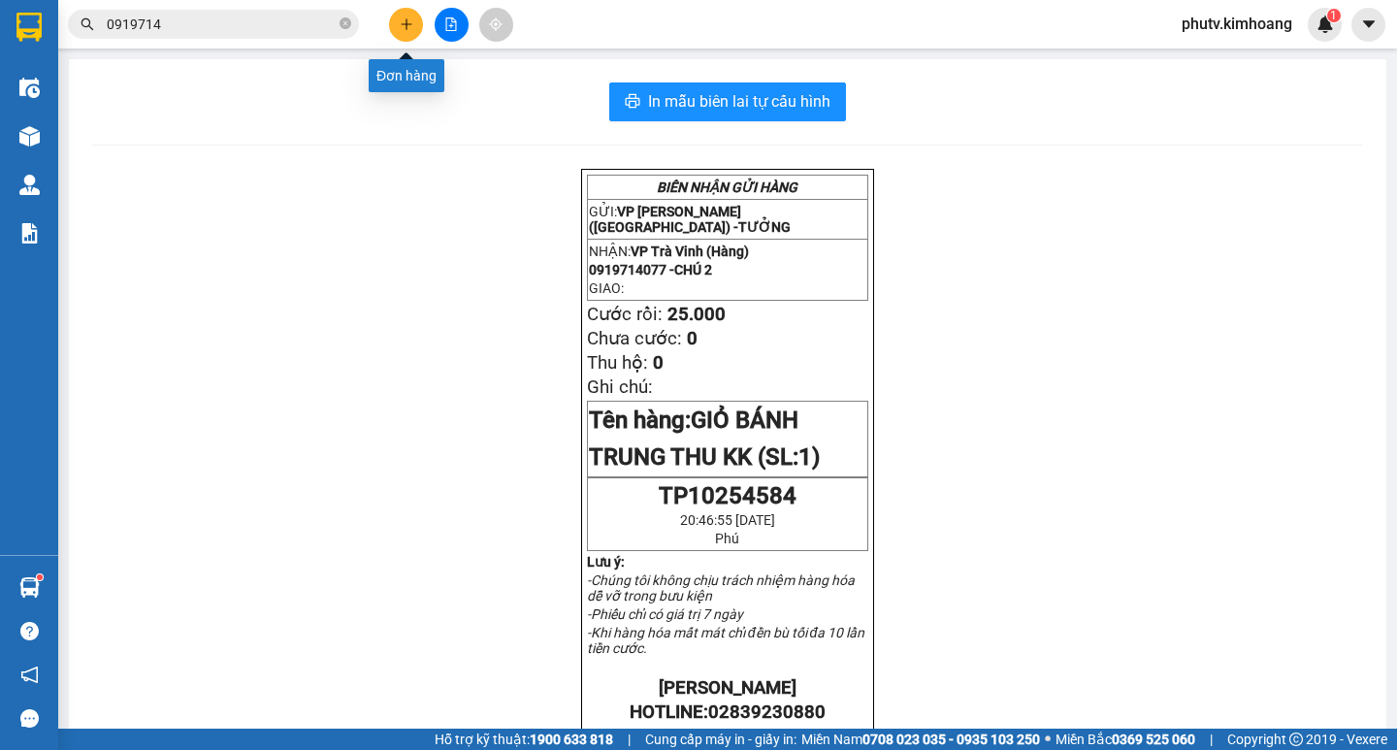
click at [406, 29] on icon "plus" at bounding box center [405, 23] width 1 height 11
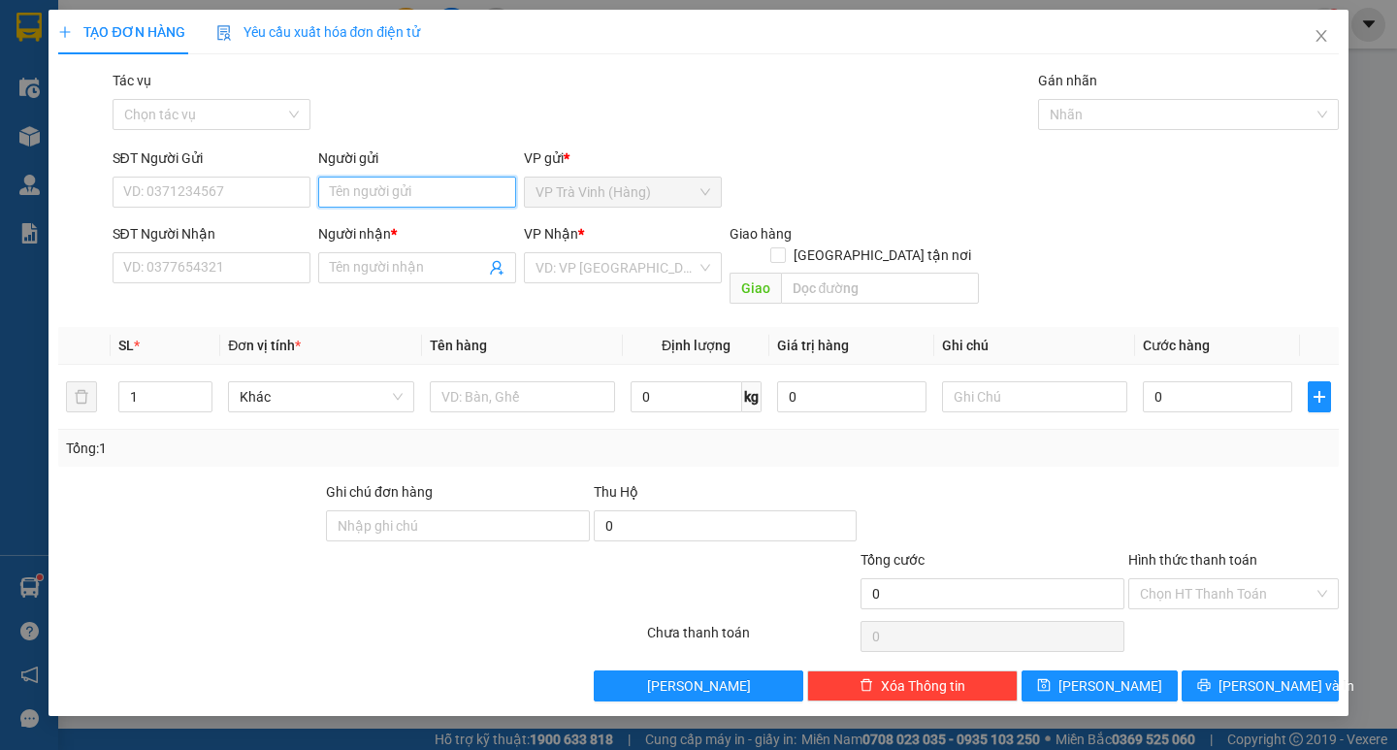
click at [369, 206] on input "Người gửi" at bounding box center [417, 192] width 198 height 31
type input "bs truyền"
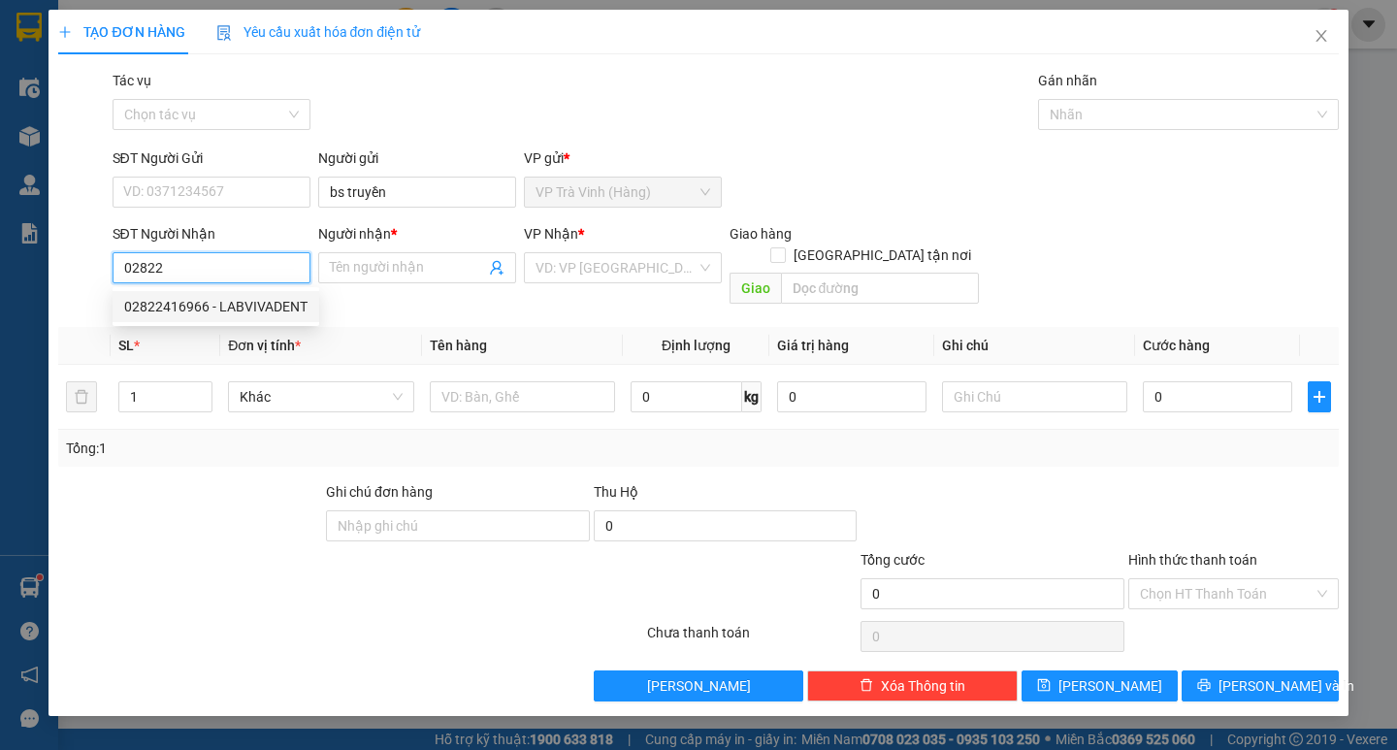
click at [246, 307] on div "02822416966 - LABVIVADENT" at bounding box center [215, 306] width 183 height 21
type input "02822416966"
type input "LABVIVADENT"
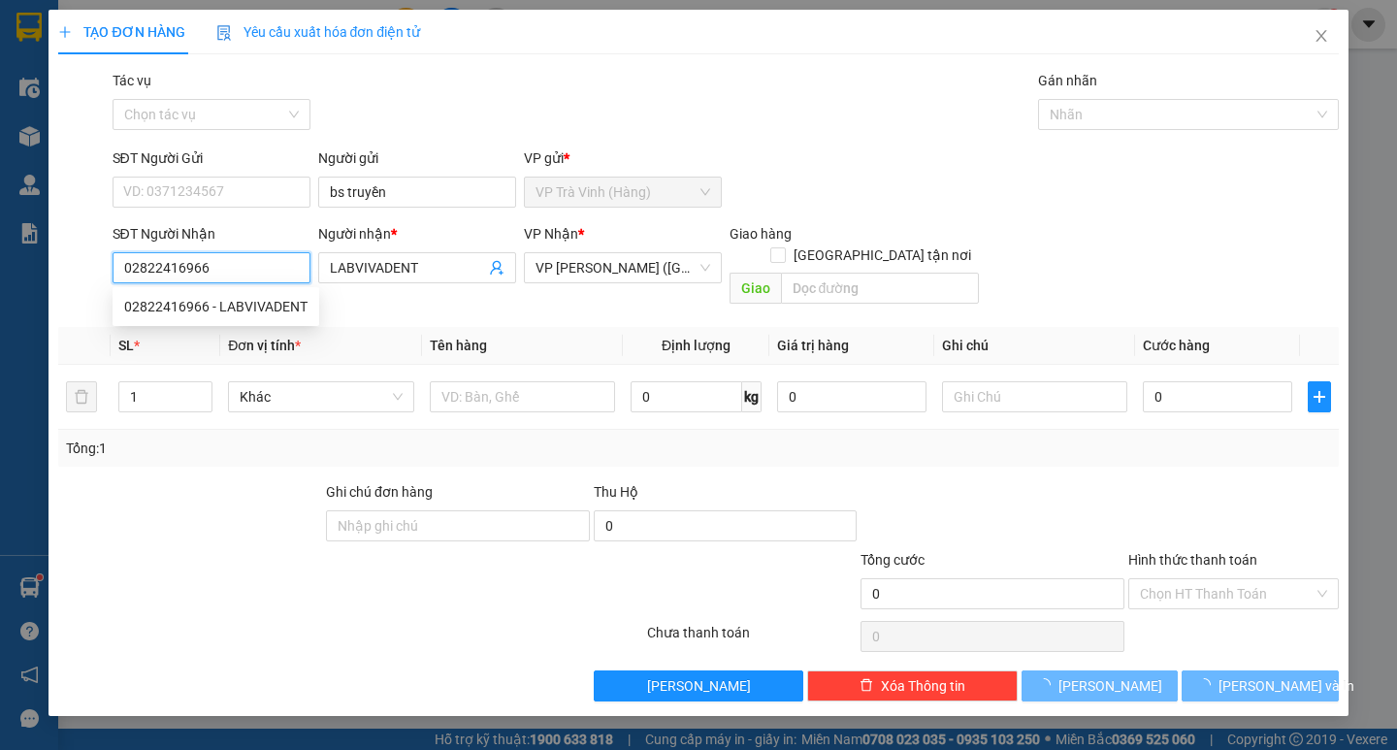
type input "20.000"
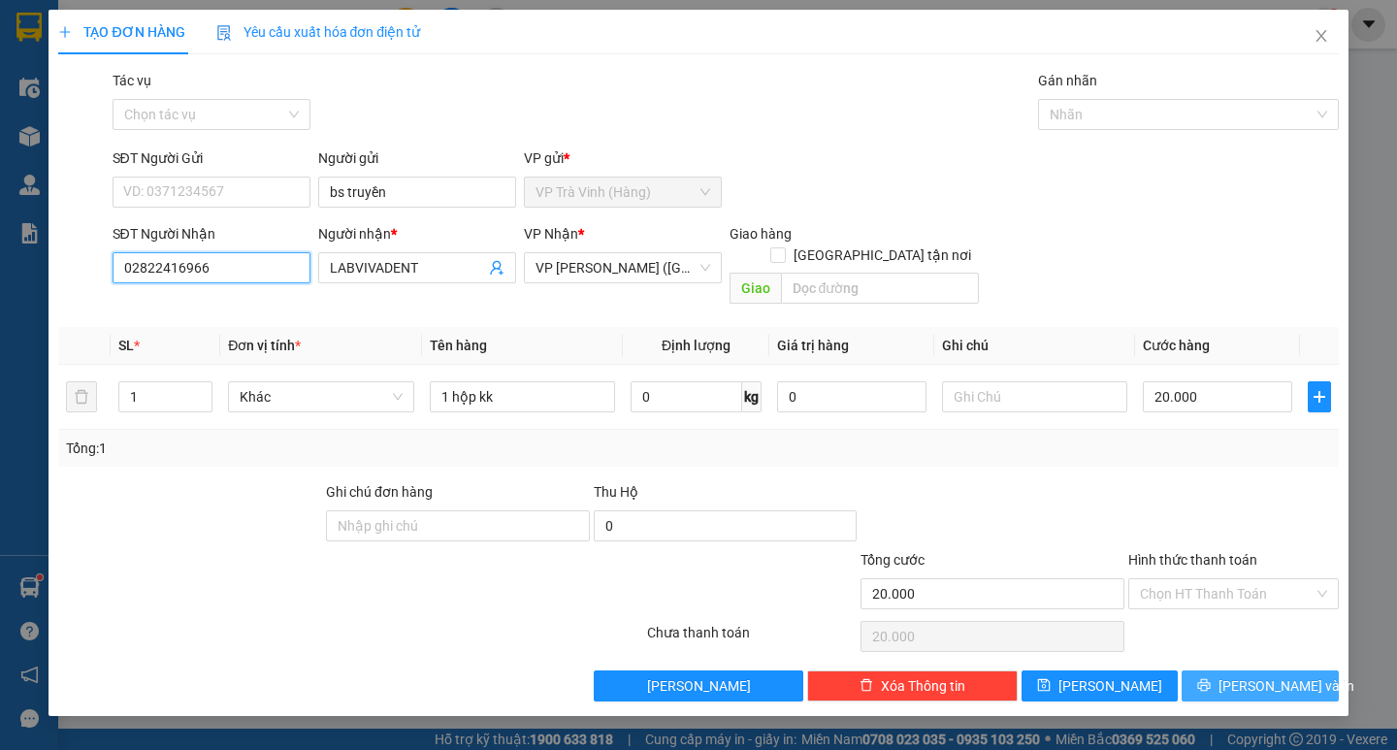
type input "02822416966"
click at [1255, 675] on span "[PERSON_NAME] và In" at bounding box center [1286, 685] width 136 height 21
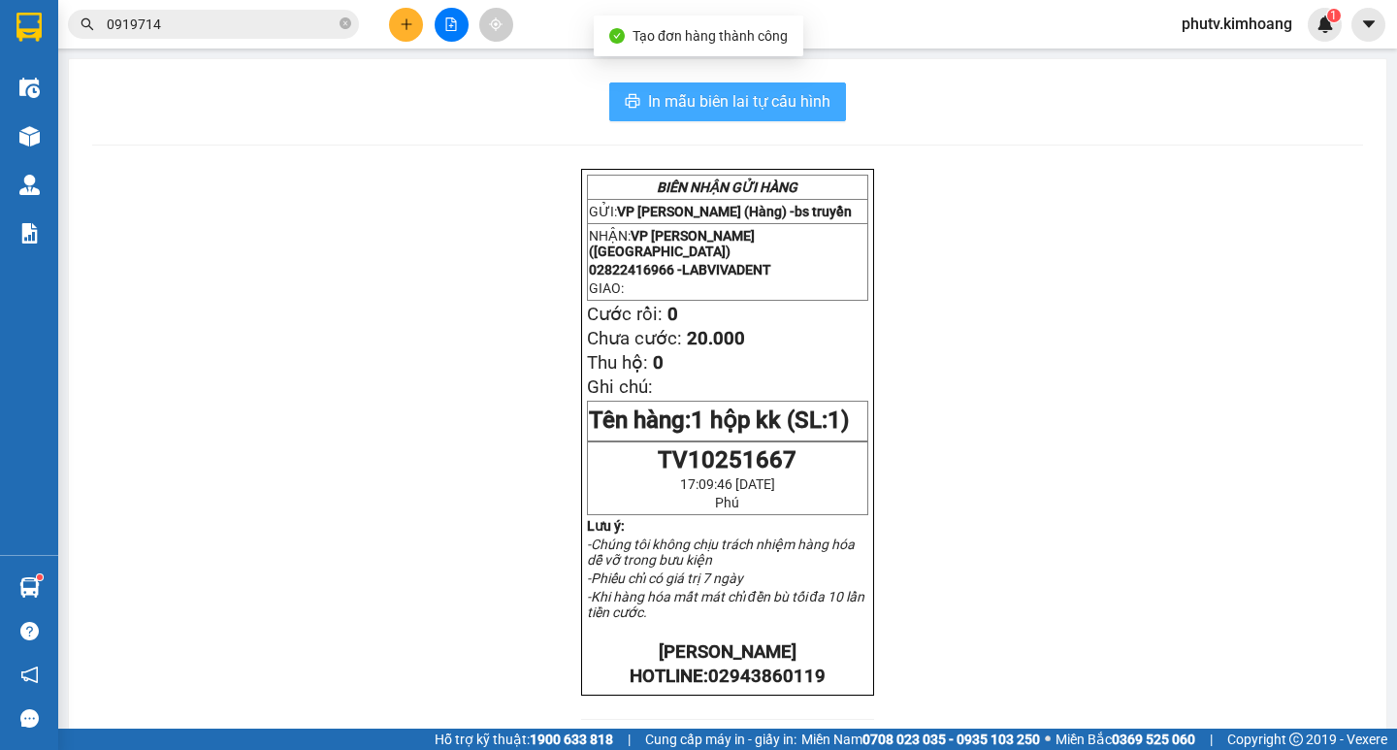
click at [677, 109] on span "In mẫu biên lai tự cấu hình" at bounding box center [739, 101] width 182 height 24
click at [609, 82] on button "In mẫu biên lai tự cấu hình" at bounding box center [727, 101] width 237 height 39
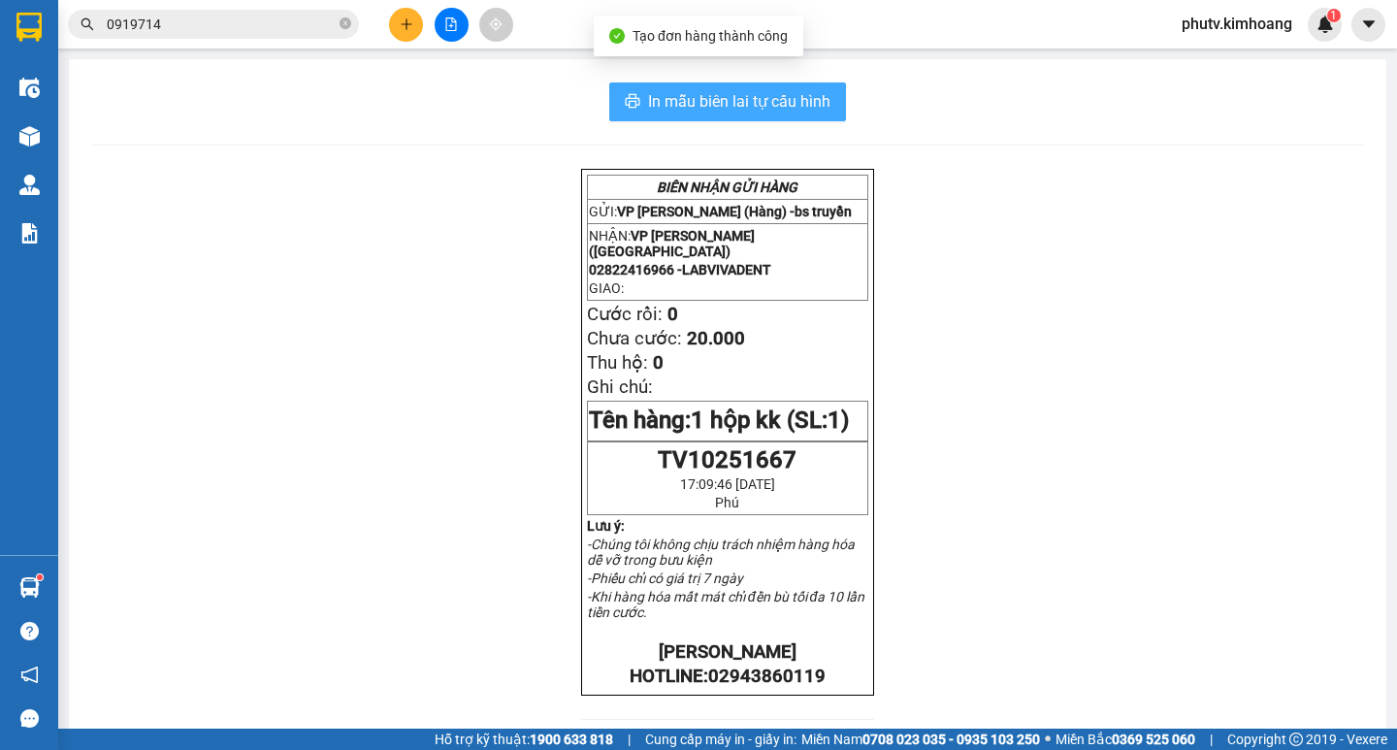
click at [609, 82] on button "In mẫu biên lai tự cấu hình" at bounding box center [727, 101] width 237 height 39
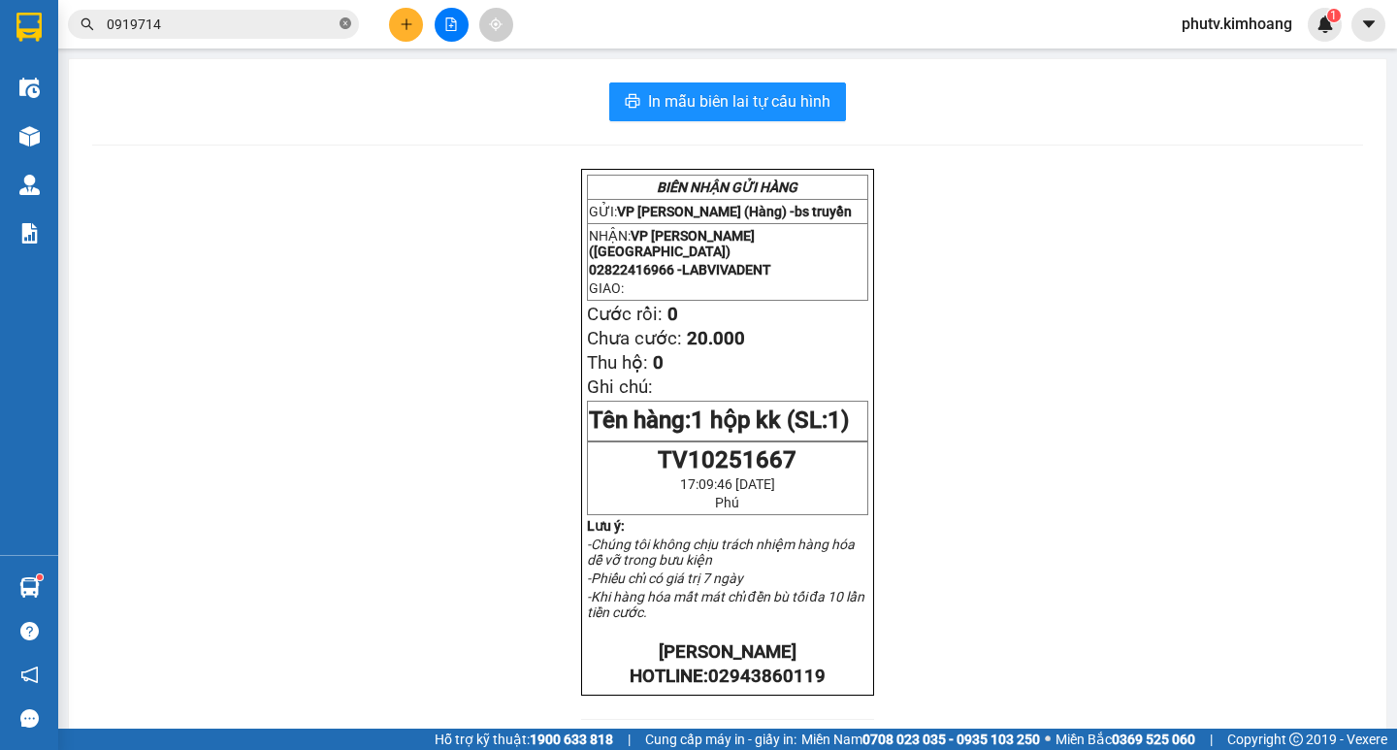
click at [346, 20] on icon "close-circle" at bounding box center [345, 23] width 12 height 12
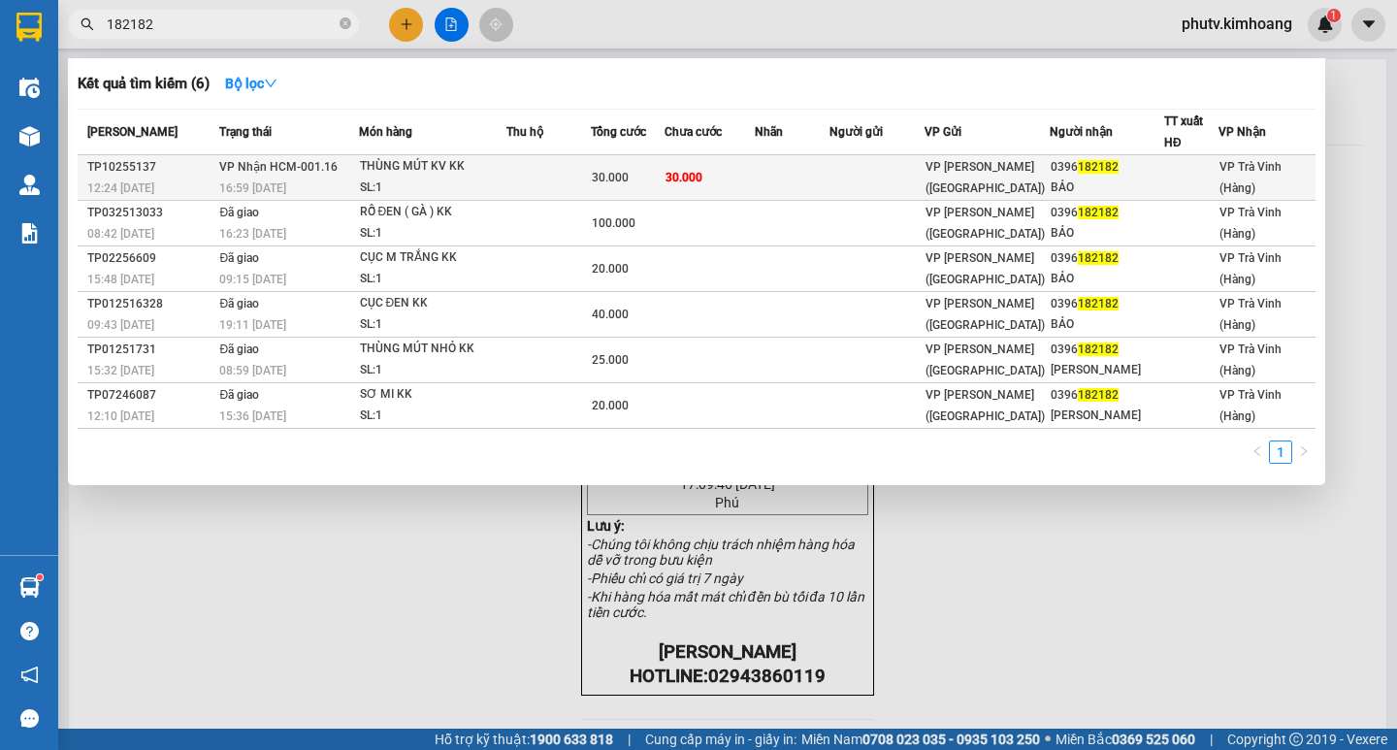
type input "182182"
click at [482, 168] on div "THÙNG MÚT KV KK" at bounding box center [432, 166] width 145 height 21
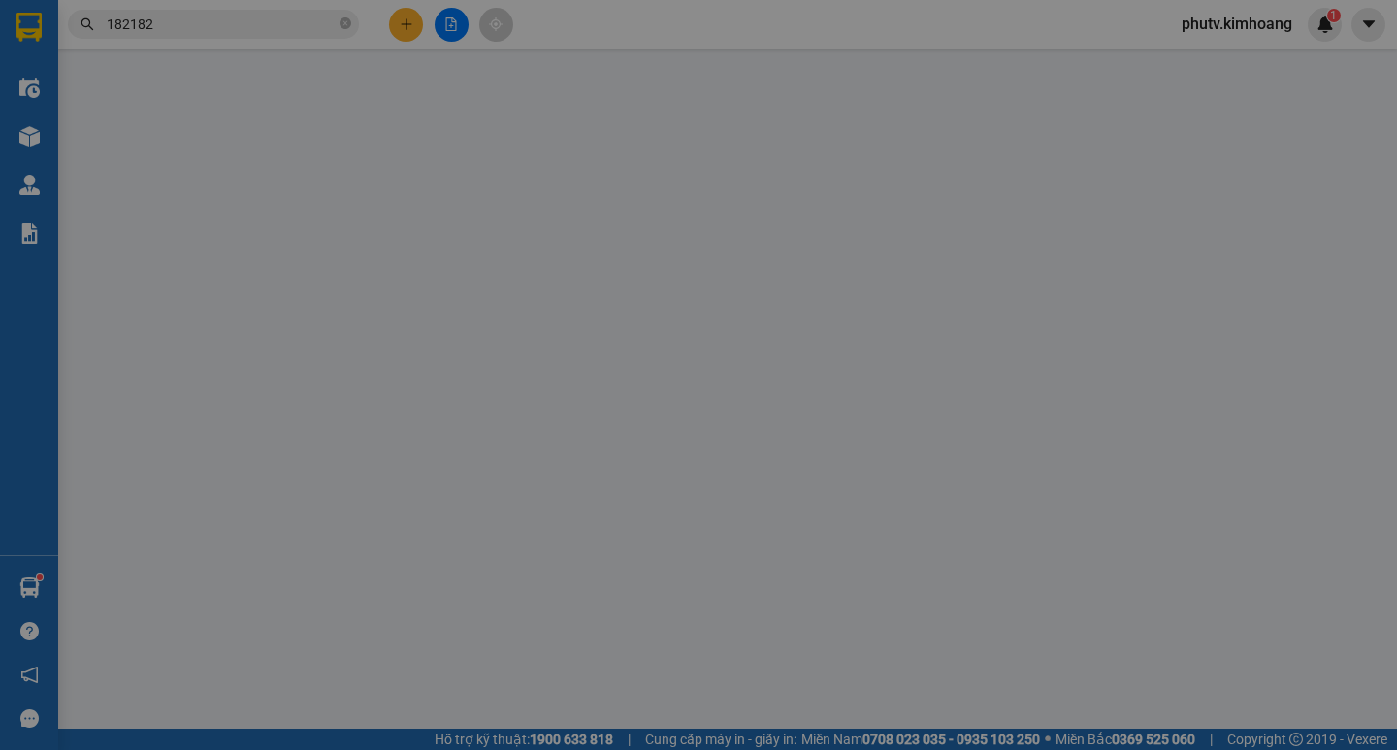
type input "0396182182"
type input "BẢO"
type input "30.000"
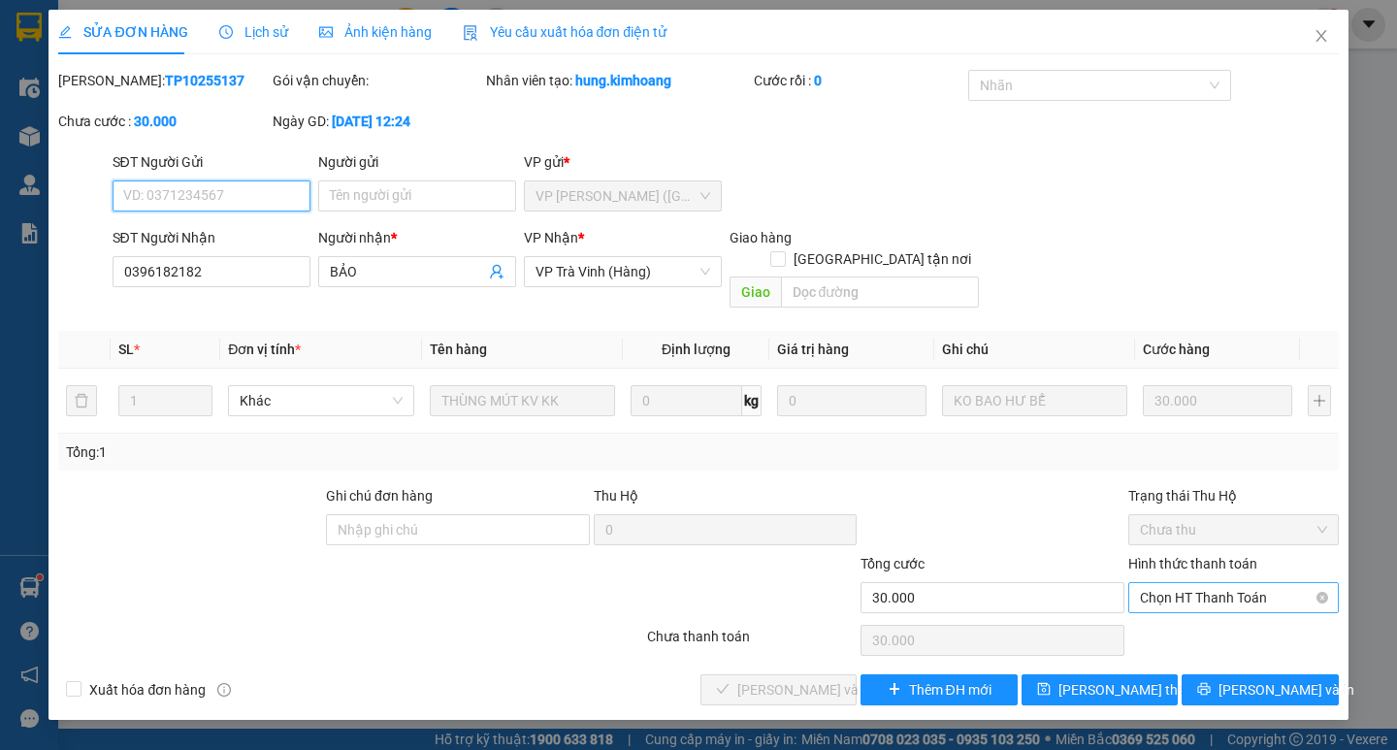
click at [1207, 583] on span "Chọn HT Thanh Toán" at bounding box center [1233, 597] width 187 height 29
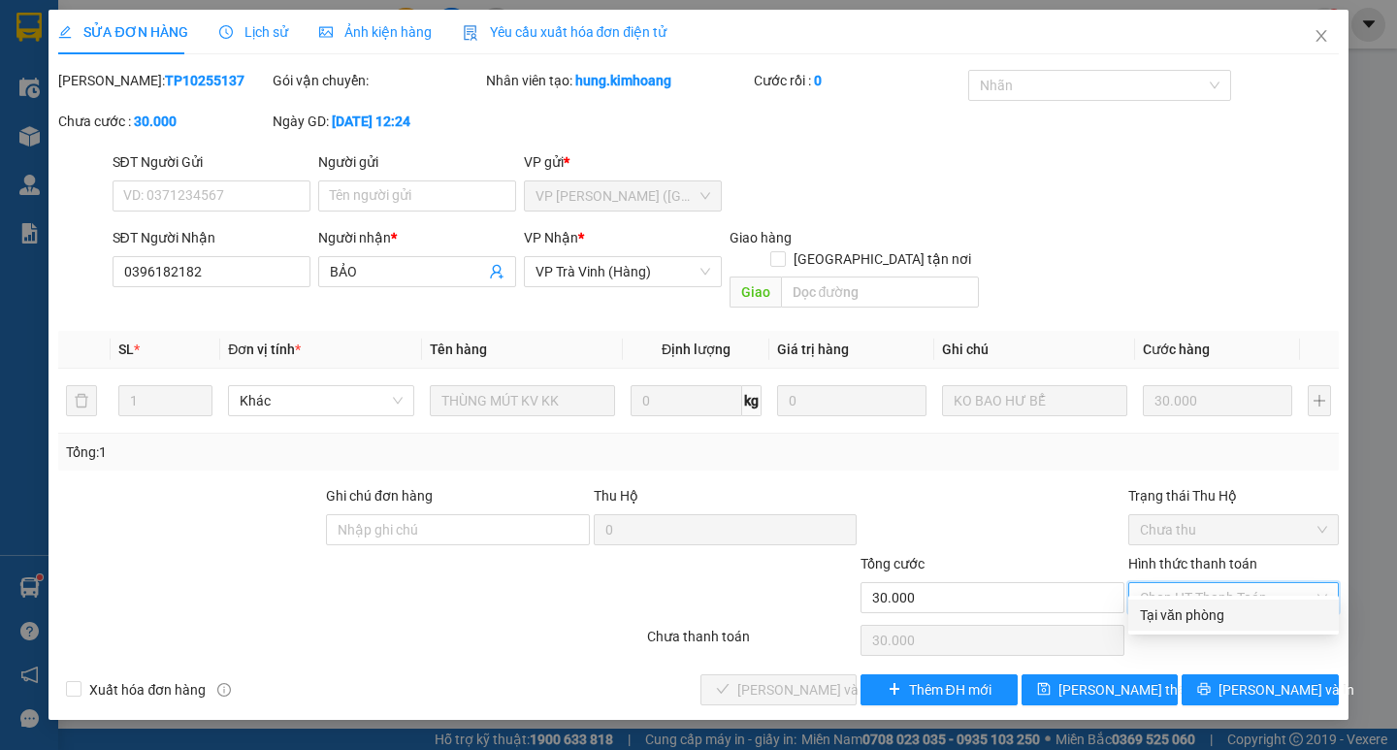
click at [1178, 620] on div "Tại văn phòng" at bounding box center [1233, 614] width 187 height 21
type input "0"
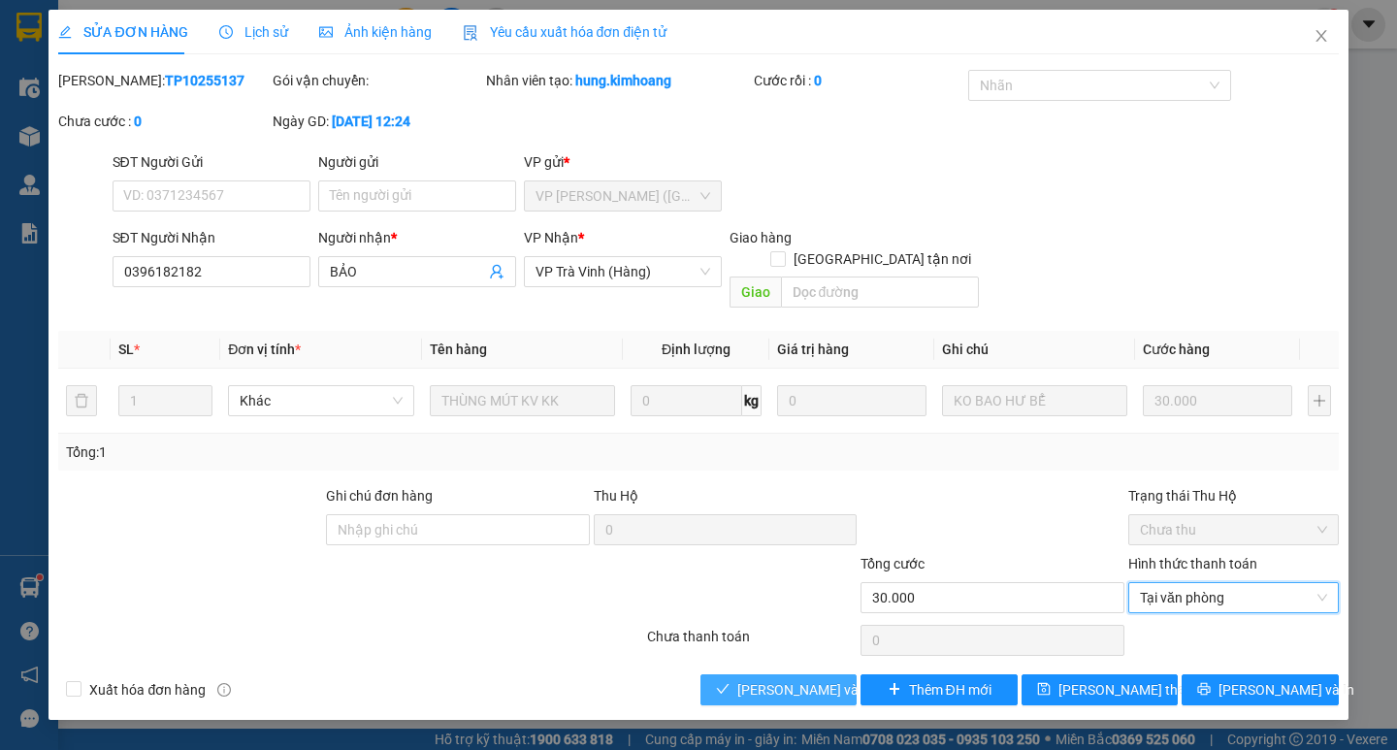
click at [812, 679] on span "[PERSON_NAME] và [PERSON_NAME] hàng" at bounding box center [830, 689] width 186 height 21
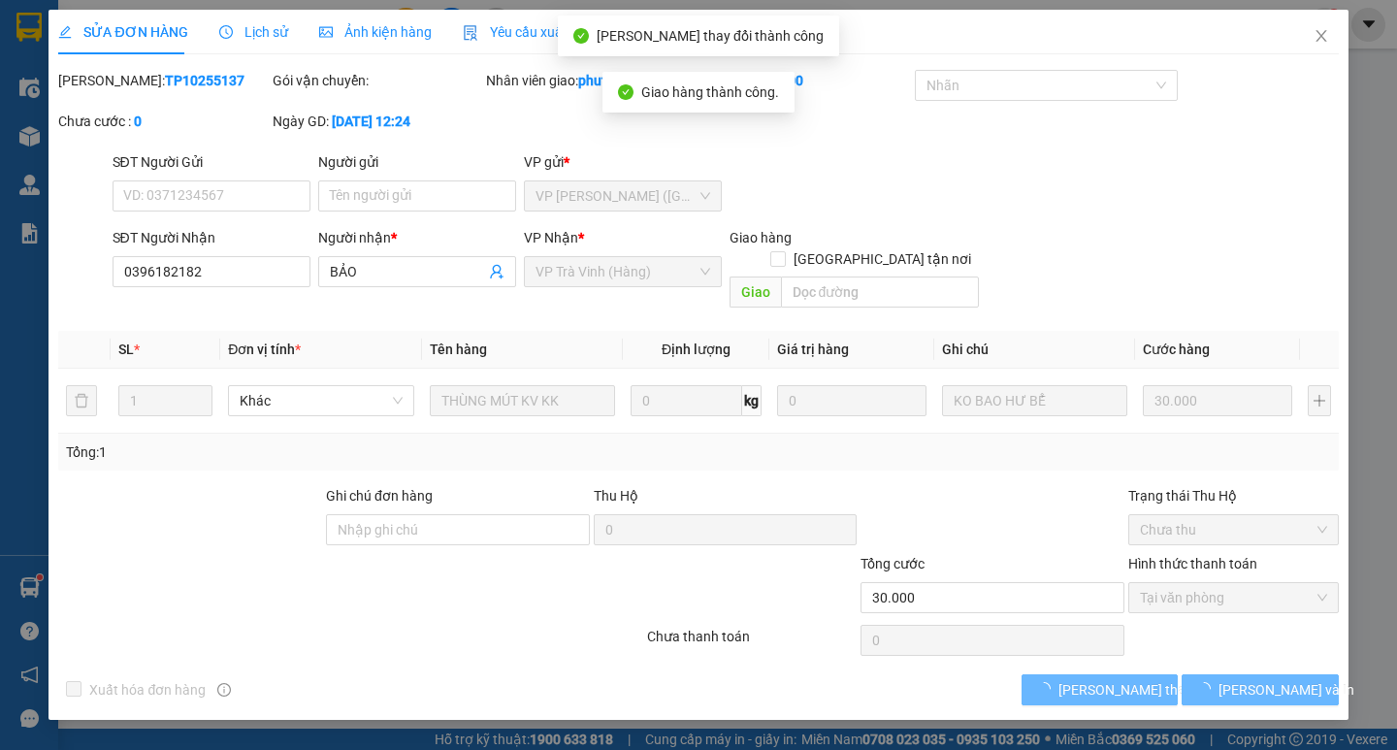
click at [1265, 679] on span "[PERSON_NAME] và In" at bounding box center [1286, 689] width 136 height 21
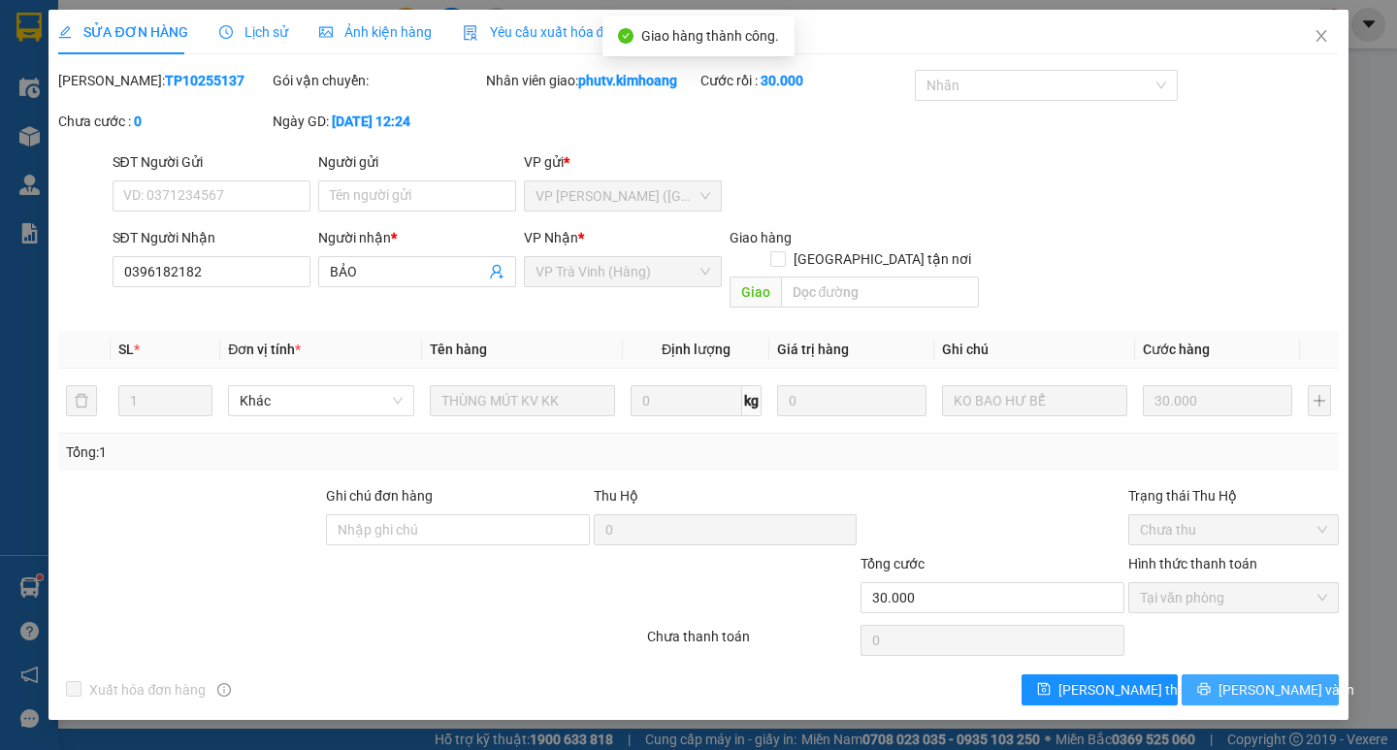
click at [1270, 679] on span "[PERSON_NAME] và In" at bounding box center [1286, 689] width 136 height 21
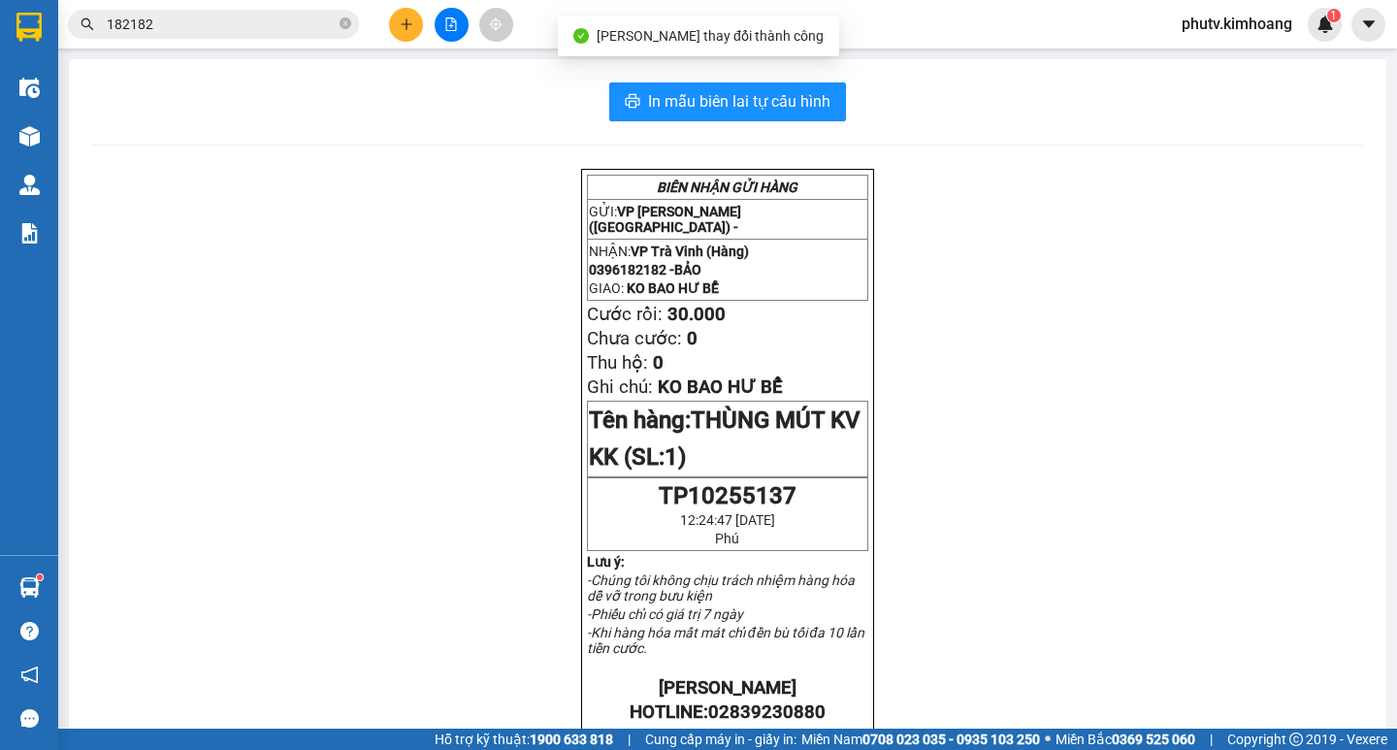
click at [777, 66] on div "In mẫu biên lai tự cấu hình BIÊN NHẬN GỬI HÀNG GỬI: VP Trần Phú (Hàng) - NHẬN: …" at bounding box center [727, 673] width 1317 height 1229
click at [795, 101] on span "In mẫu biên lai tự cấu hình" at bounding box center [739, 101] width 182 height 24
click at [268, 32] on input "182182" at bounding box center [221, 24] width 229 height 21
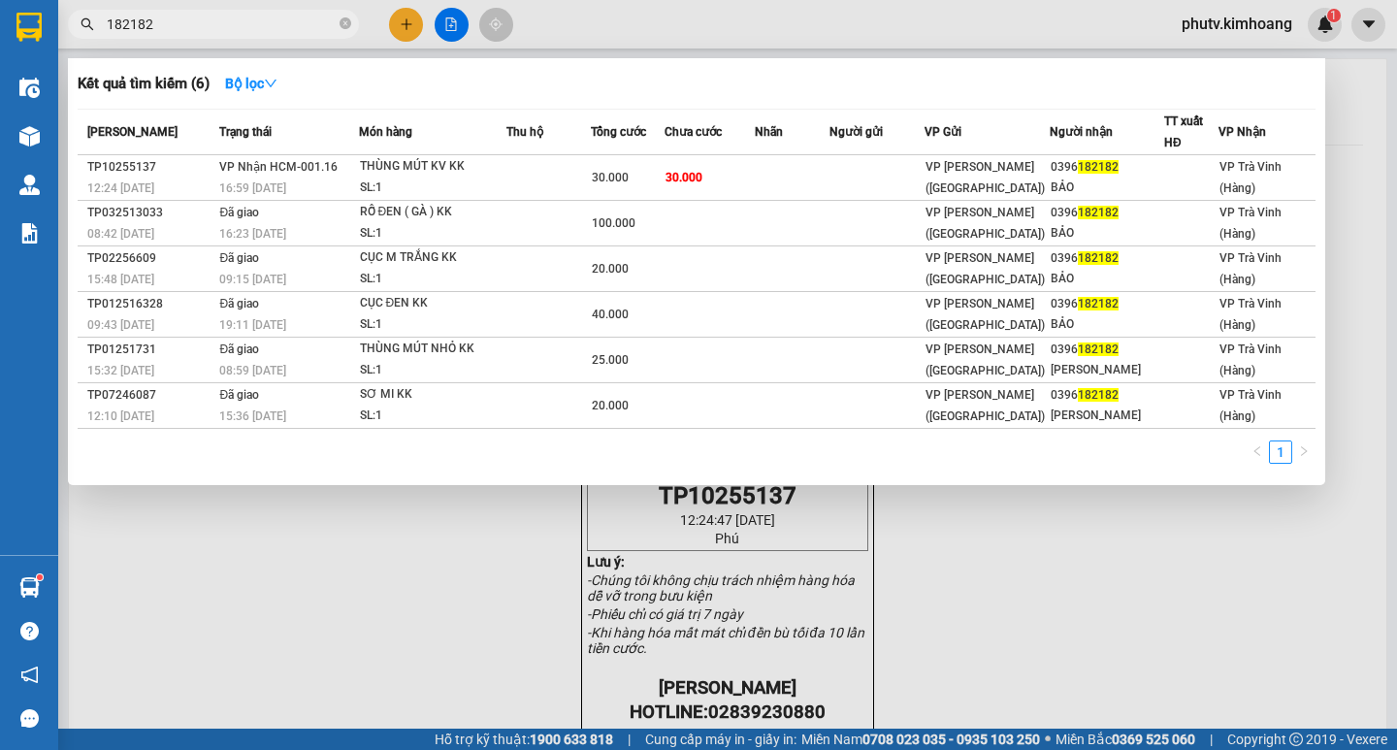
click at [268, 32] on input "182182" at bounding box center [221, 24] width 229 height 21
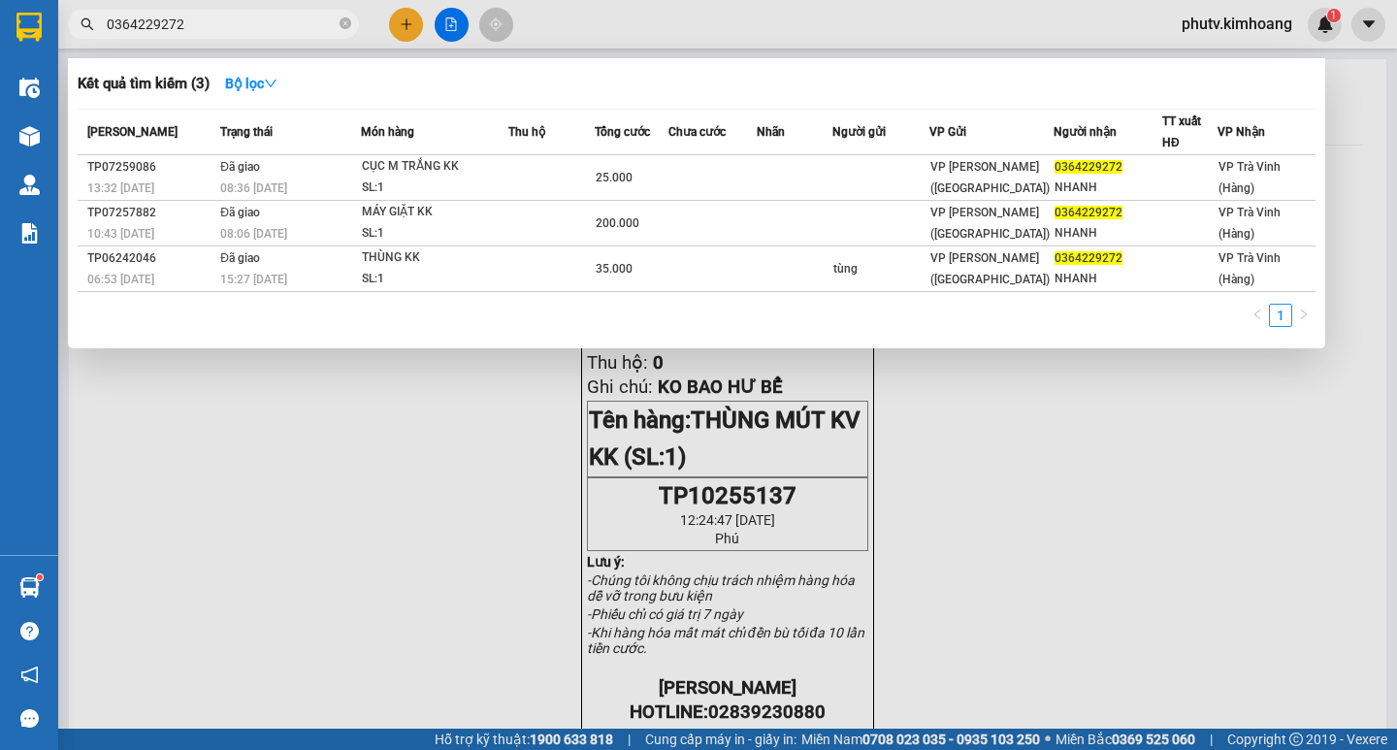
click at [137, 24] on input "0364229272" at bounding box center [221, 24] width 229 height 21
click at [118, 14] on input "229272" at bounding box center [221, 24] width 229 height 21
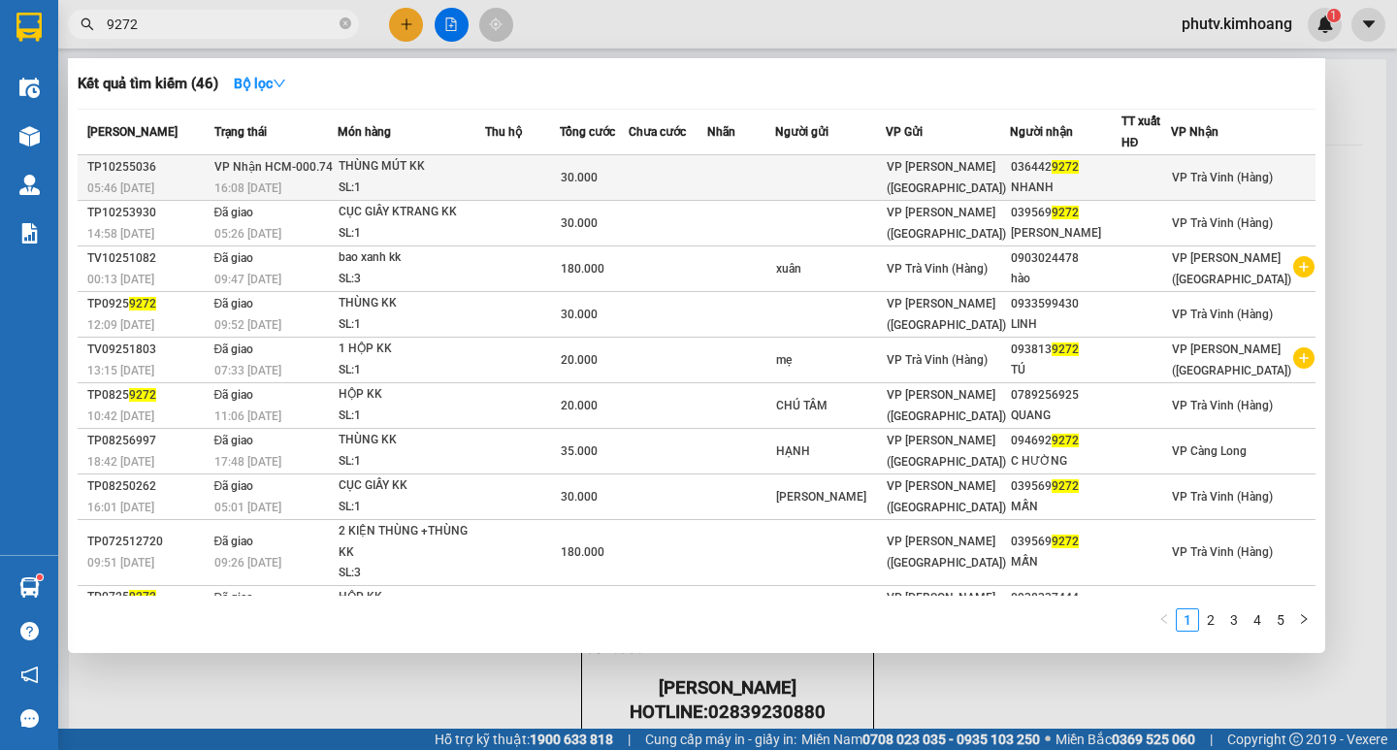
type input "9272"
click at [628, 180] on div "30.000" at bounding box center [594, 177] width 67 height 21
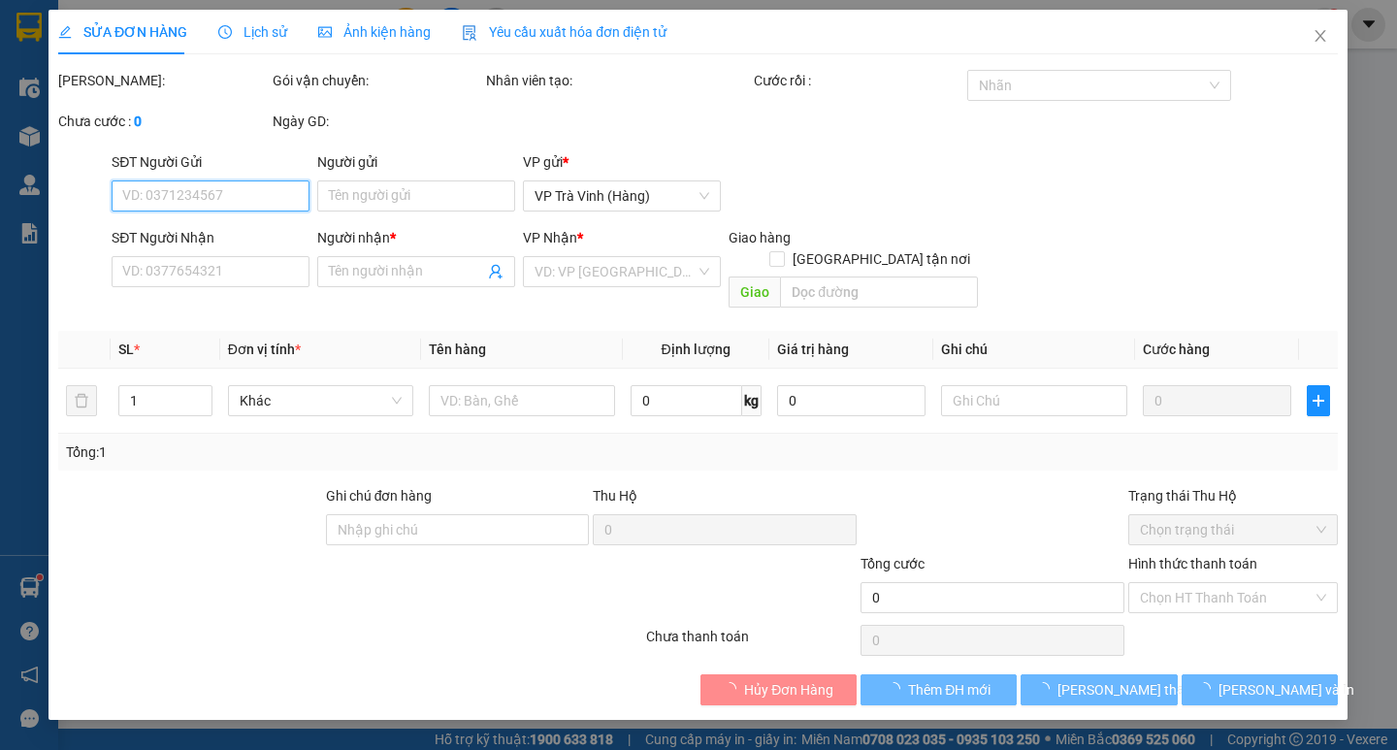
type input "0364429272"
type input "NHANH"
type input "30.000"
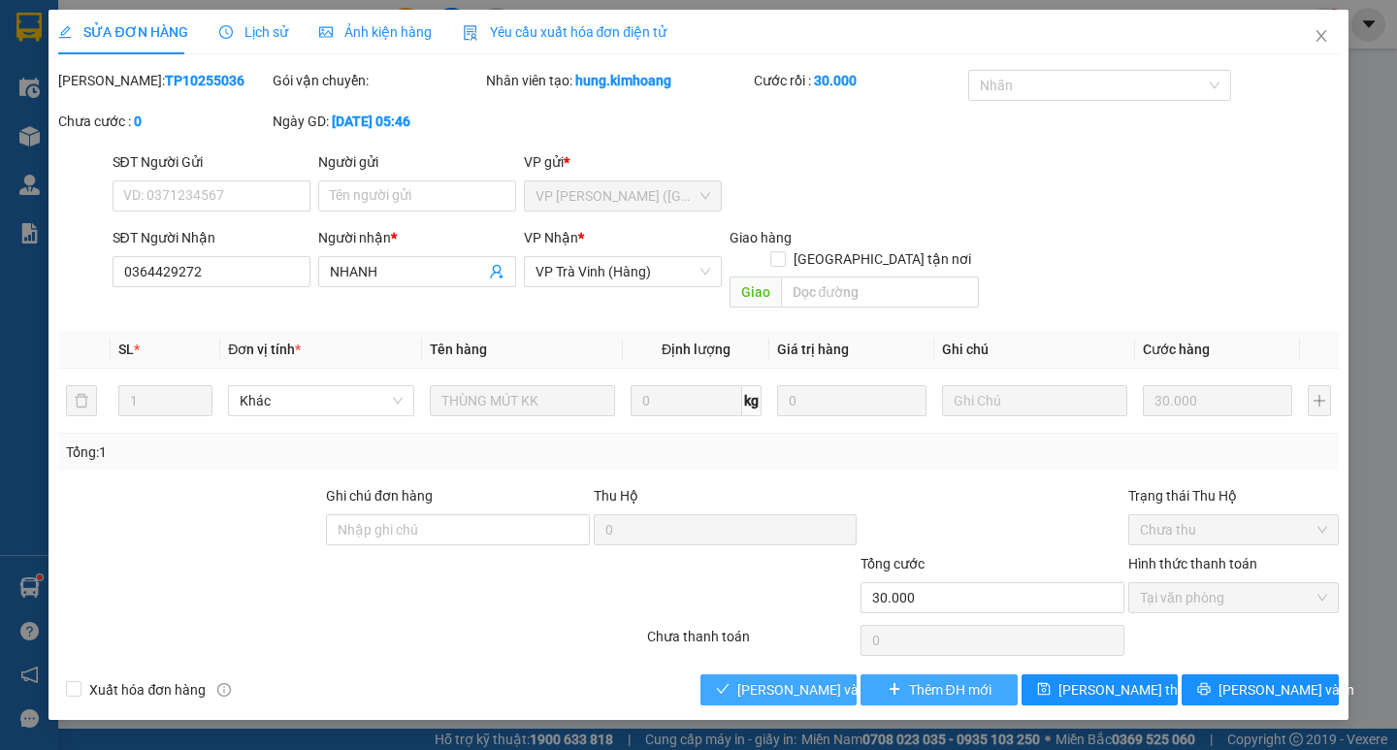
drag, startPoint x: 821, startPoint y: 668, endPoint x: 912, endPoint y: 668, distance: 90.2
click at [824, 679] on span "[PERSON_NAME] và [PERSON_NAME] hàng" at bounding box center [830, 689] width 186 height 21
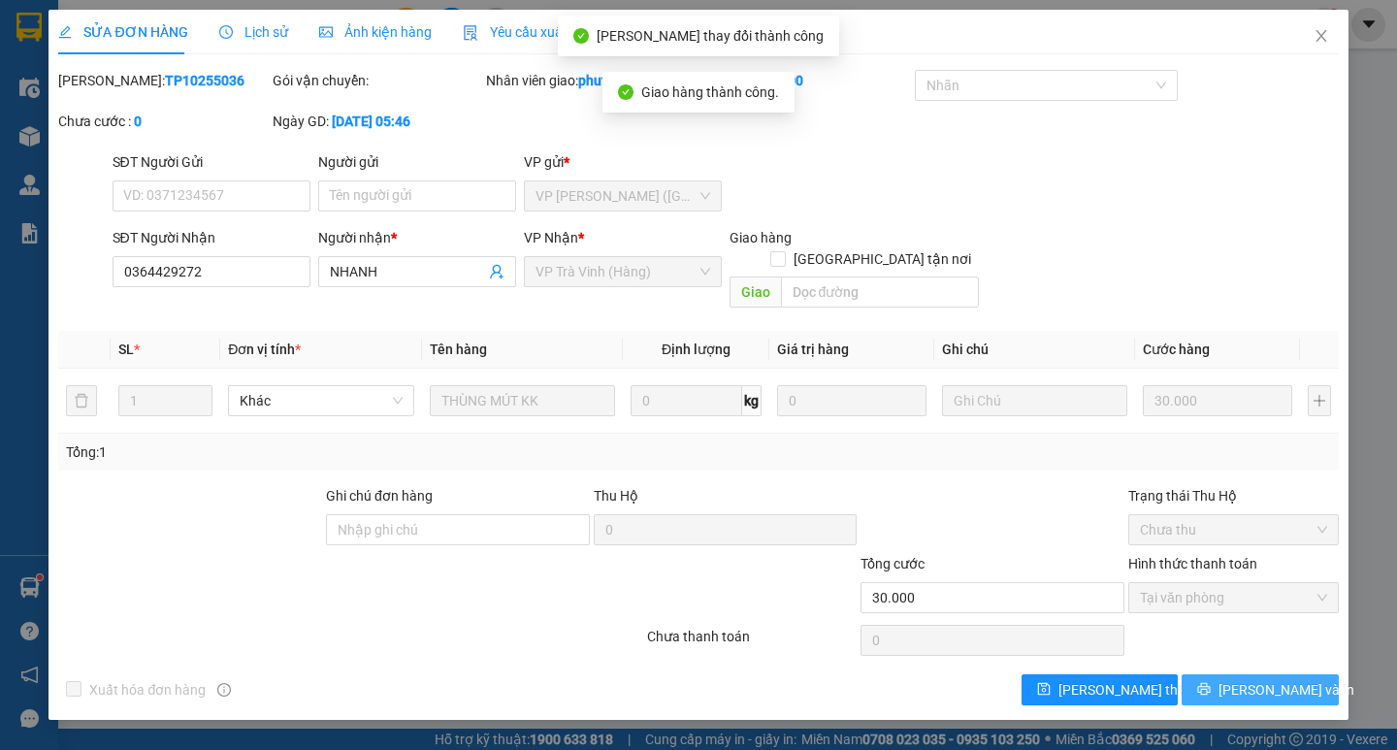
click at [1275, 679] on span "[PERSON_NAME] và In" at bounding box center [1286, 689] width 136 height 21
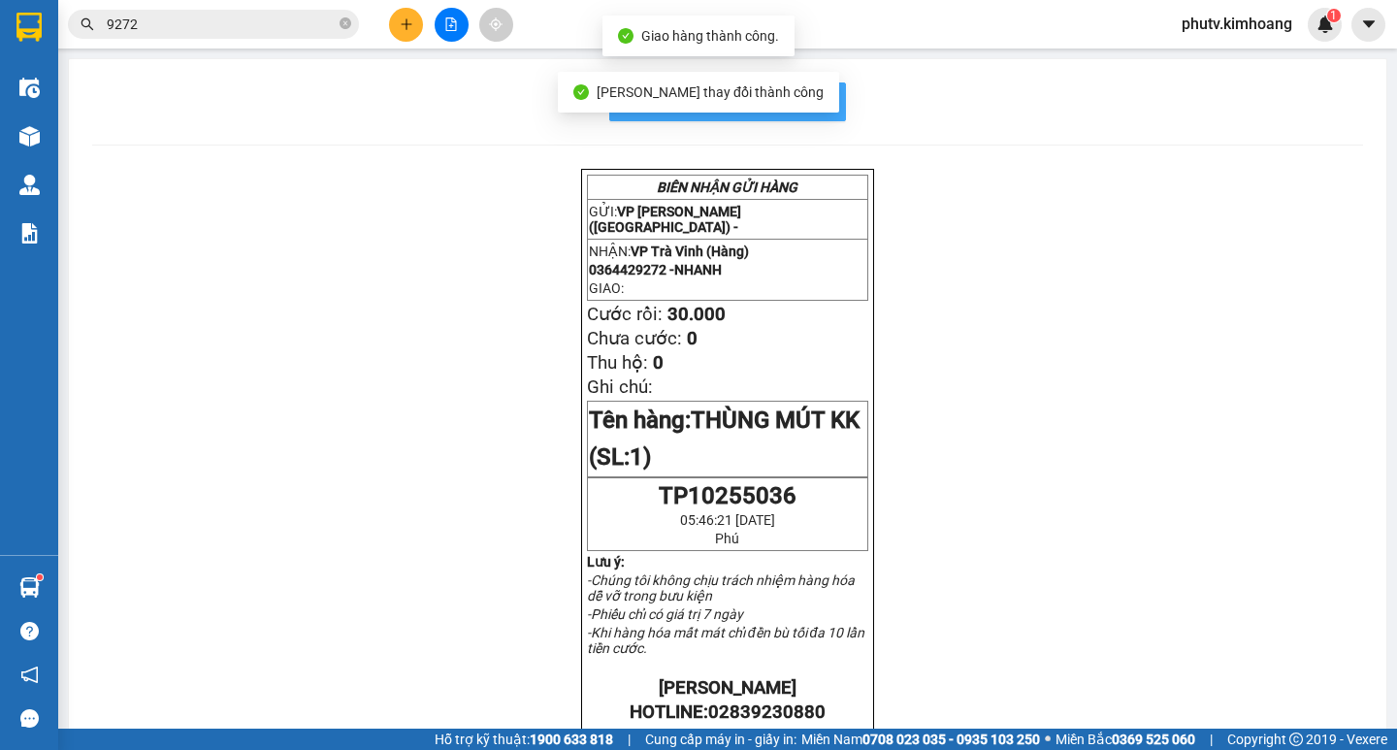
click at [828, 102] on button "In mẫu biên lai tự cấu hình" at bounding box center [727, 101] width 237 height 39
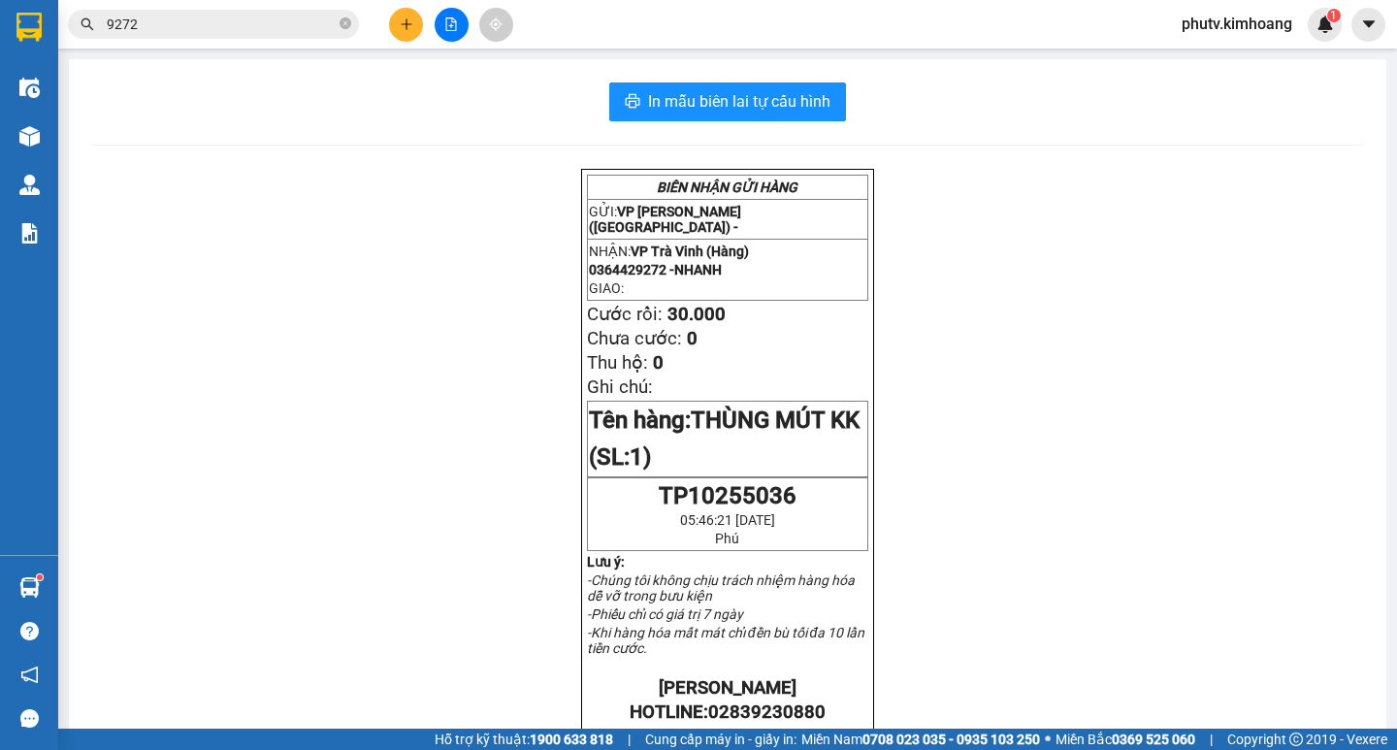
click at [288, 29] on input "9272" at bounding box center [221, 24] width 229 height 21
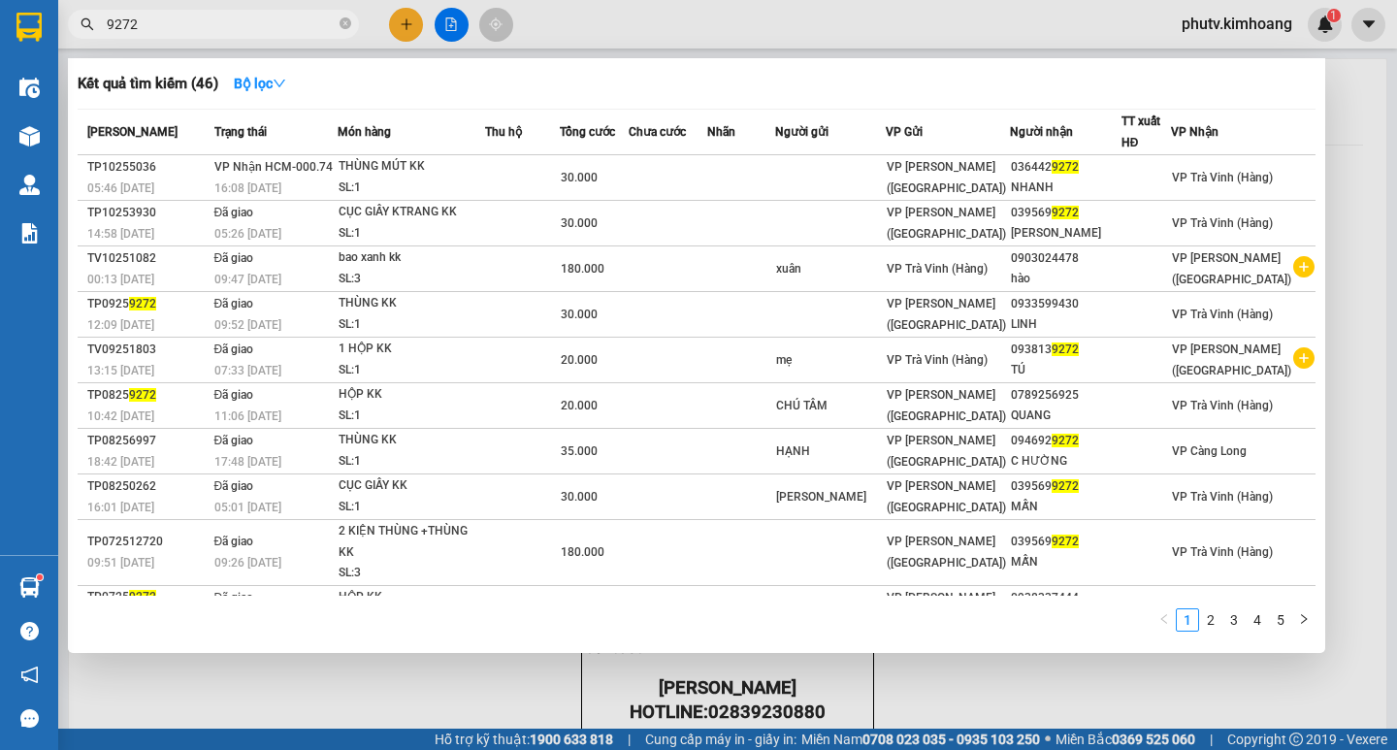
click at [288, 29] on input "9272" at bounding box center [221, 24] width 229 height 21
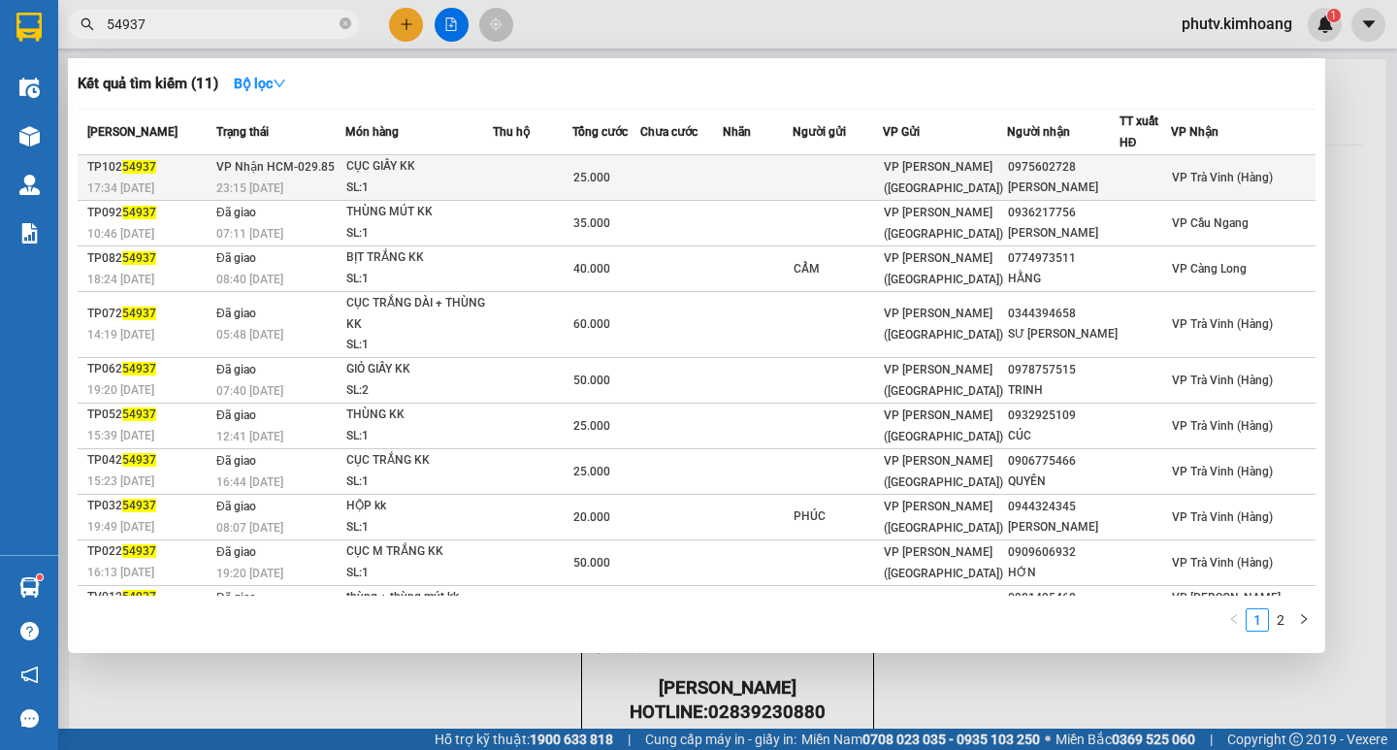
type input "54937"
click at [540, 183] on td at bounding box center [532, 178] width 79 height 46
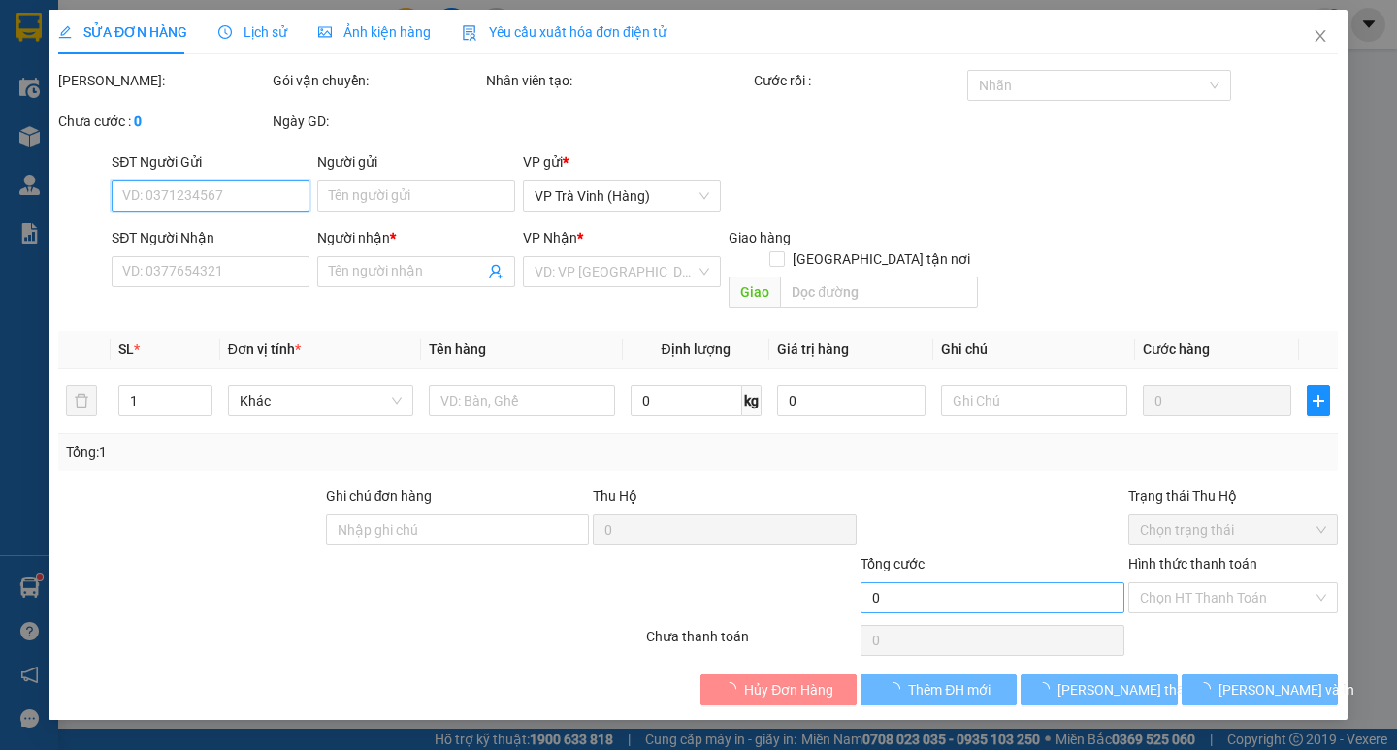
type input "0975602728"
type input "ANH HÙNG"
type input "25.000"
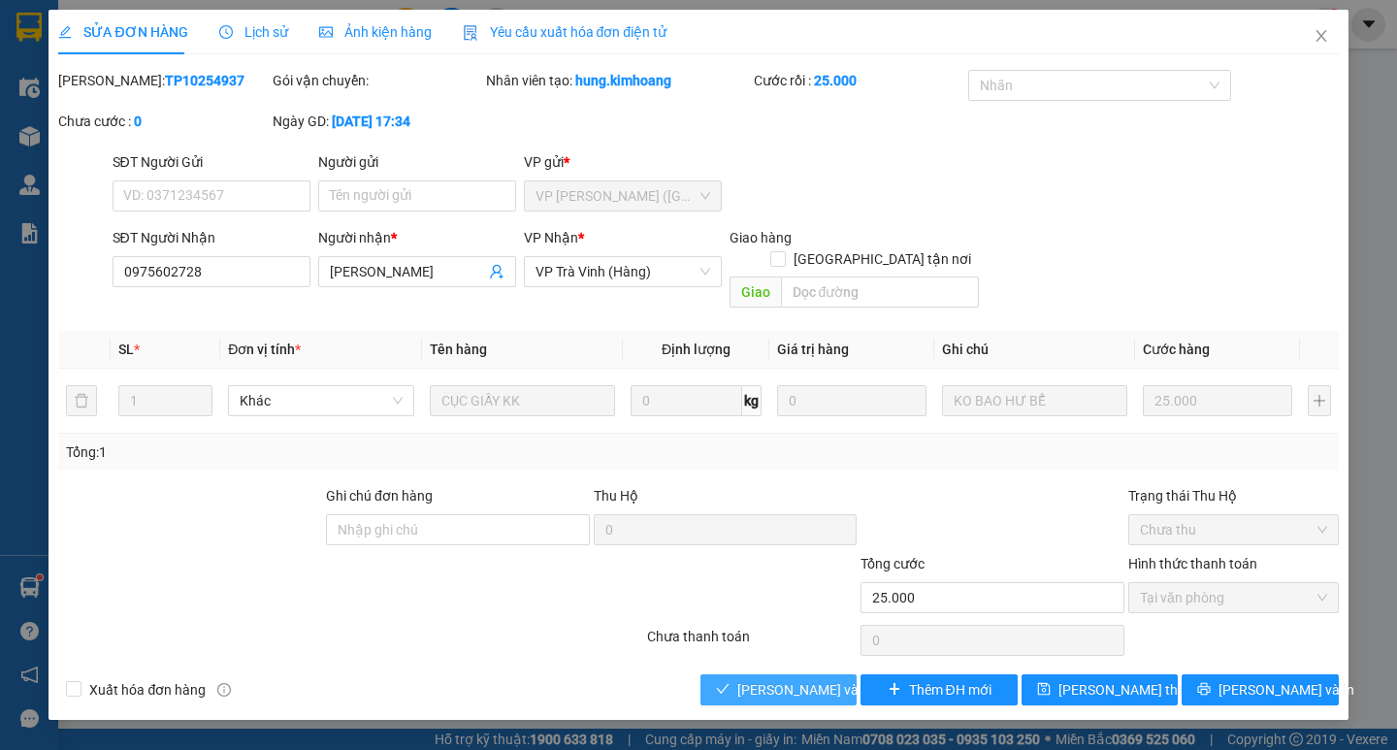
click at [816, 679] on span "[PERSON_NAME] và [PERSON_NAME] hàng" at bounding box center [830, 689] width 186 height 21
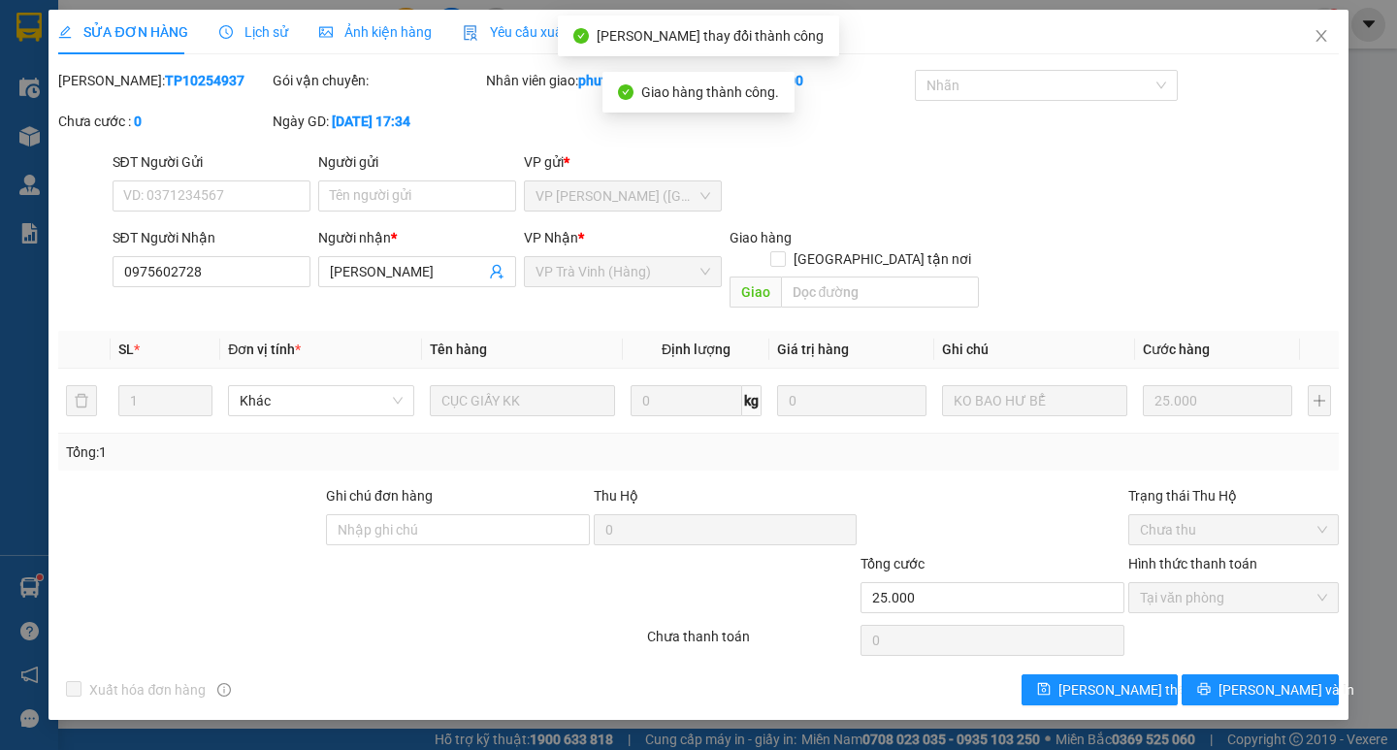
click at [1208, 649] on div "Total Paid Fee 25.000 Total UnPaid Fee 0 Cash Collection Total Fee Mã ĐH: TP102…" at bounding box center [697, 387] width 1279 height 635
click at [1215, 674] on button "[PERSON_NAME] và In" at bounding box center [1259, 689] width 156 height 31
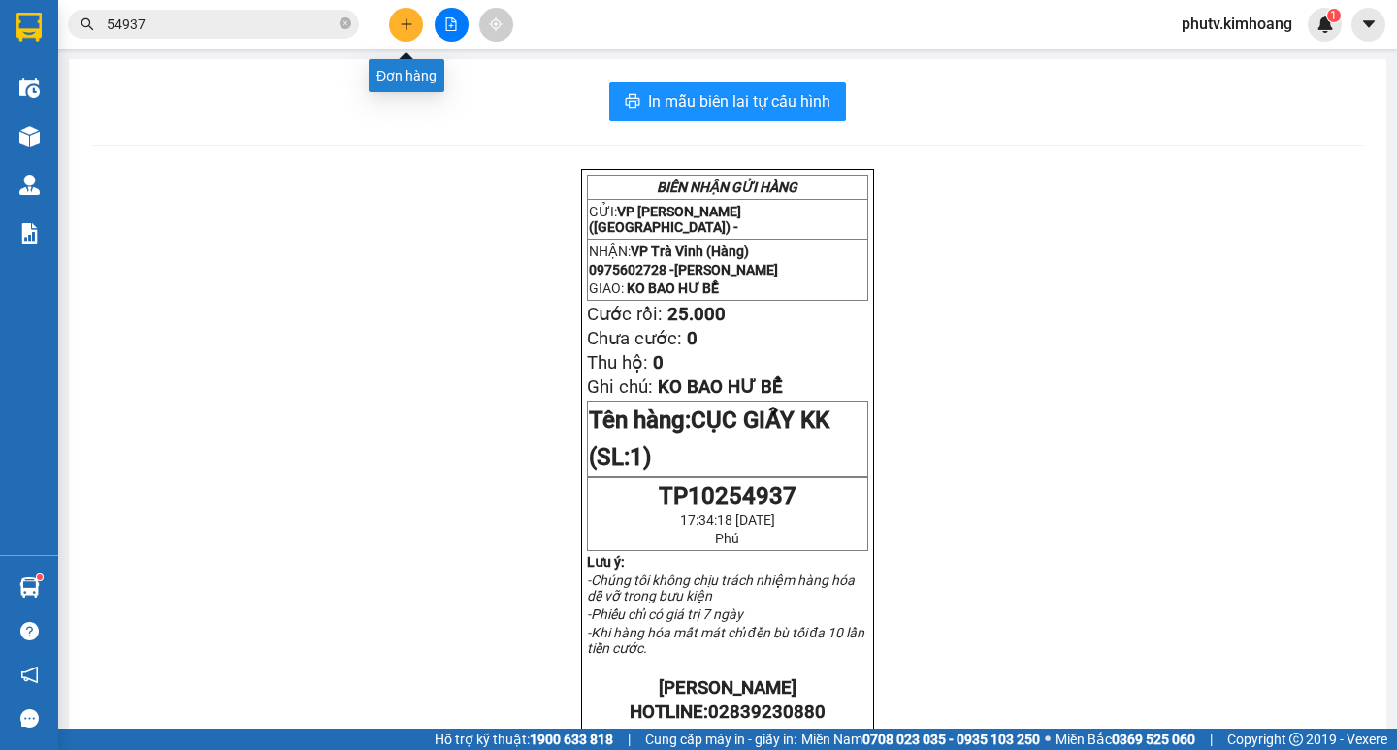
click at [401, 30] on icon "plus" at bounding box center [407, 24] width 14 height 14
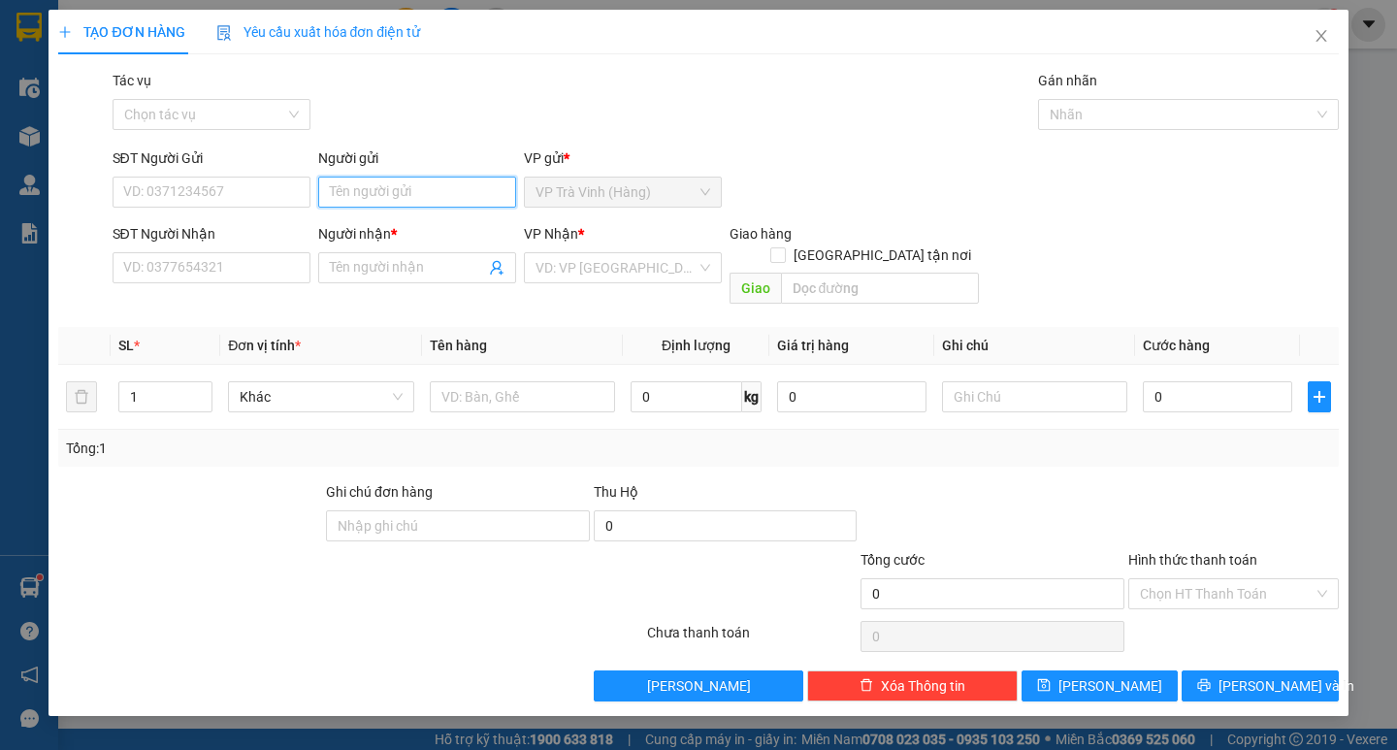
click at [437, 181] on input "Người gửi" at bounding box center [417, 192] width 198 height 31
type input "a"
type input "ân"
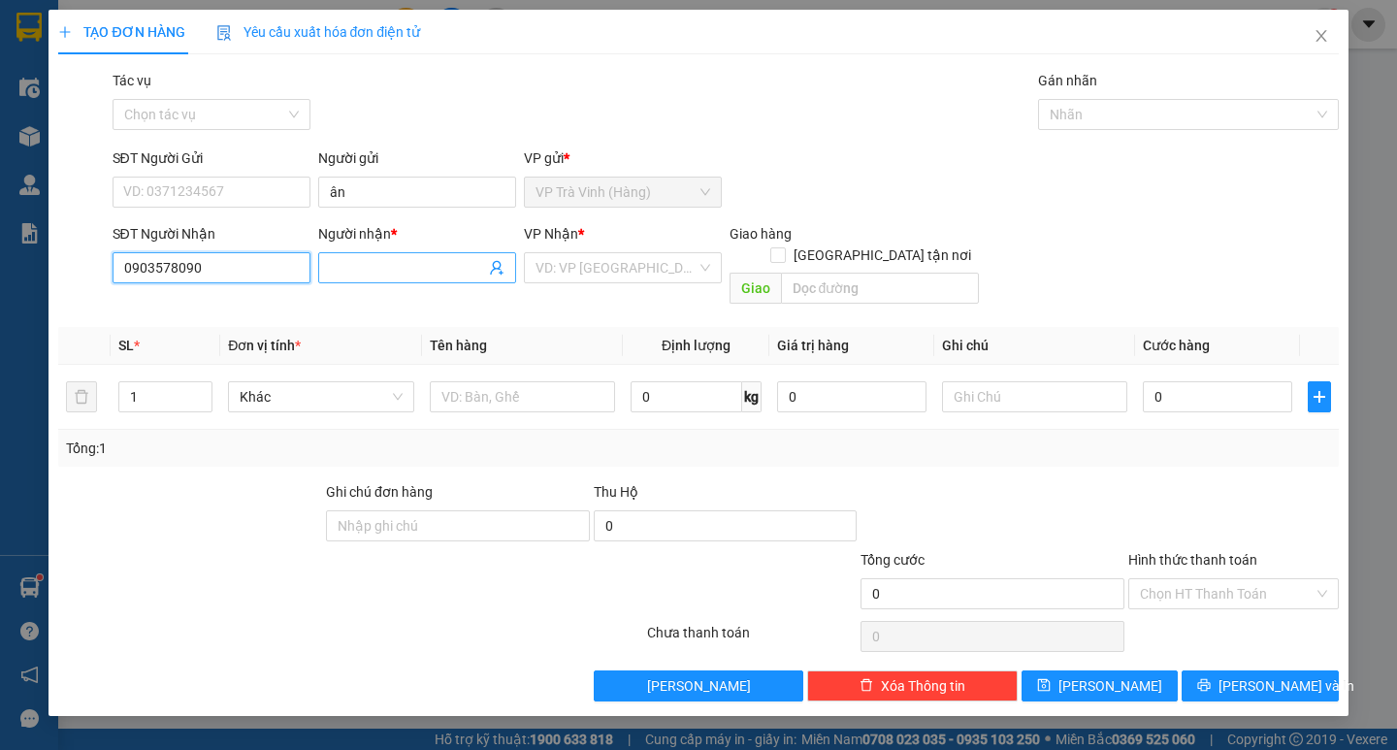
type input "0903578090"
click at [344, 273] on input "Người nhận *" at bounding box center [407, 267] width 155 height 21
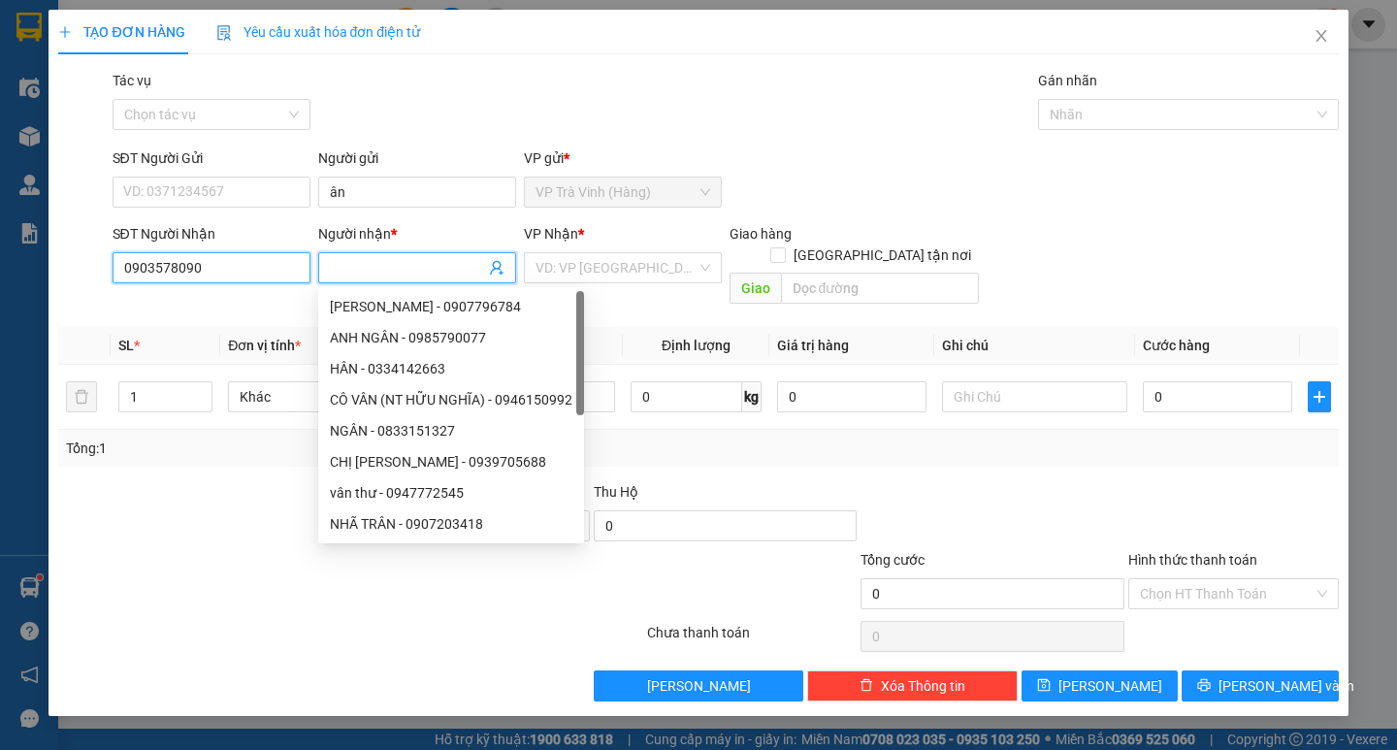
click at [215, 267] on input "0903578090" at bounding box center [212, 267] width 198 height 31
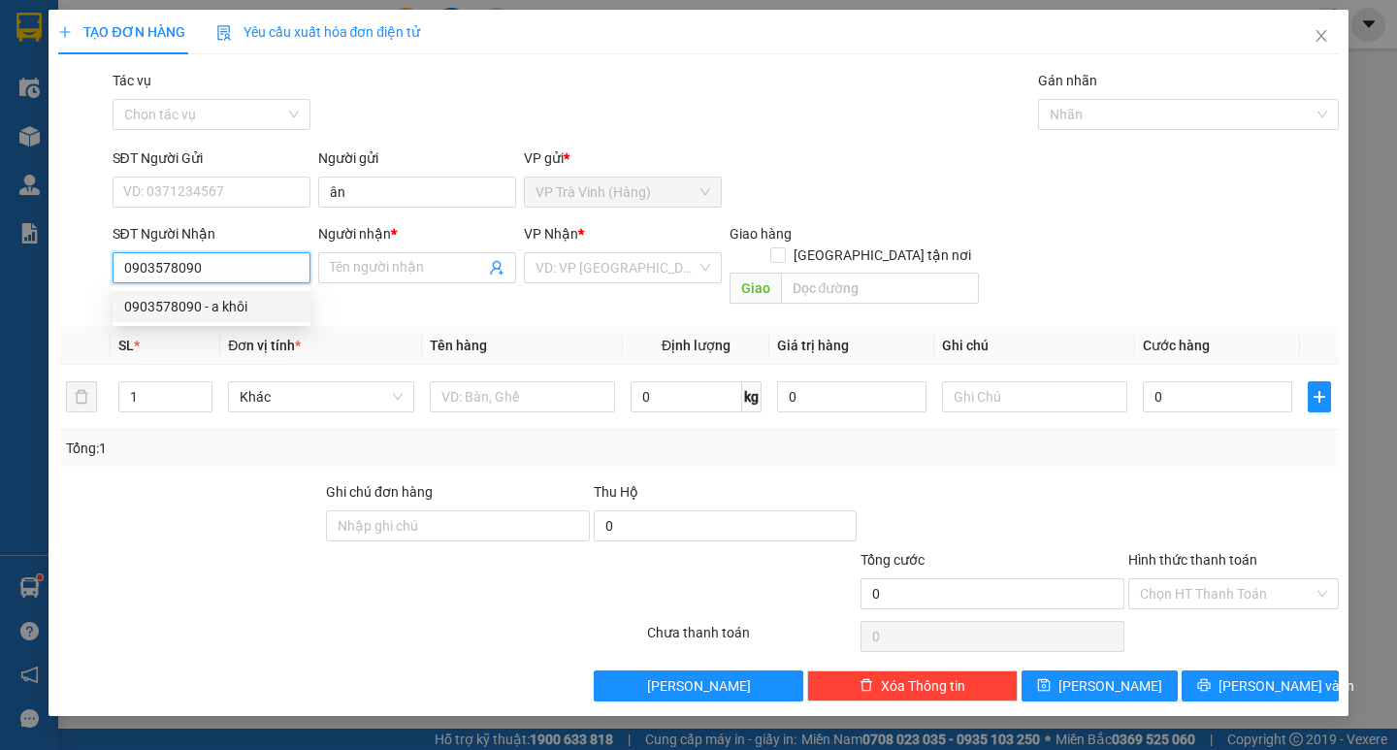
click at [271, 317] on div "0903578090 - a khôi" at bounding box center [212, 306] width 198 height 31
type input "a khôi"
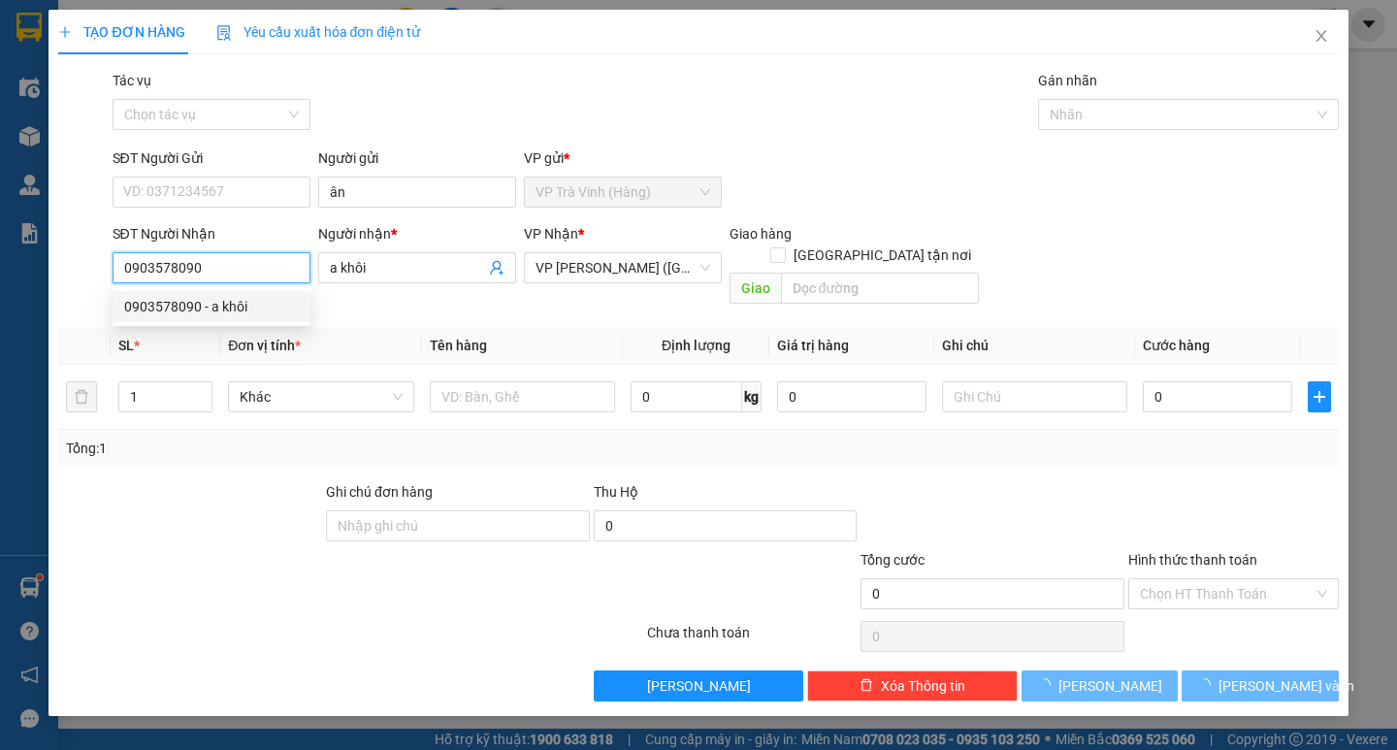
type input "30.000"
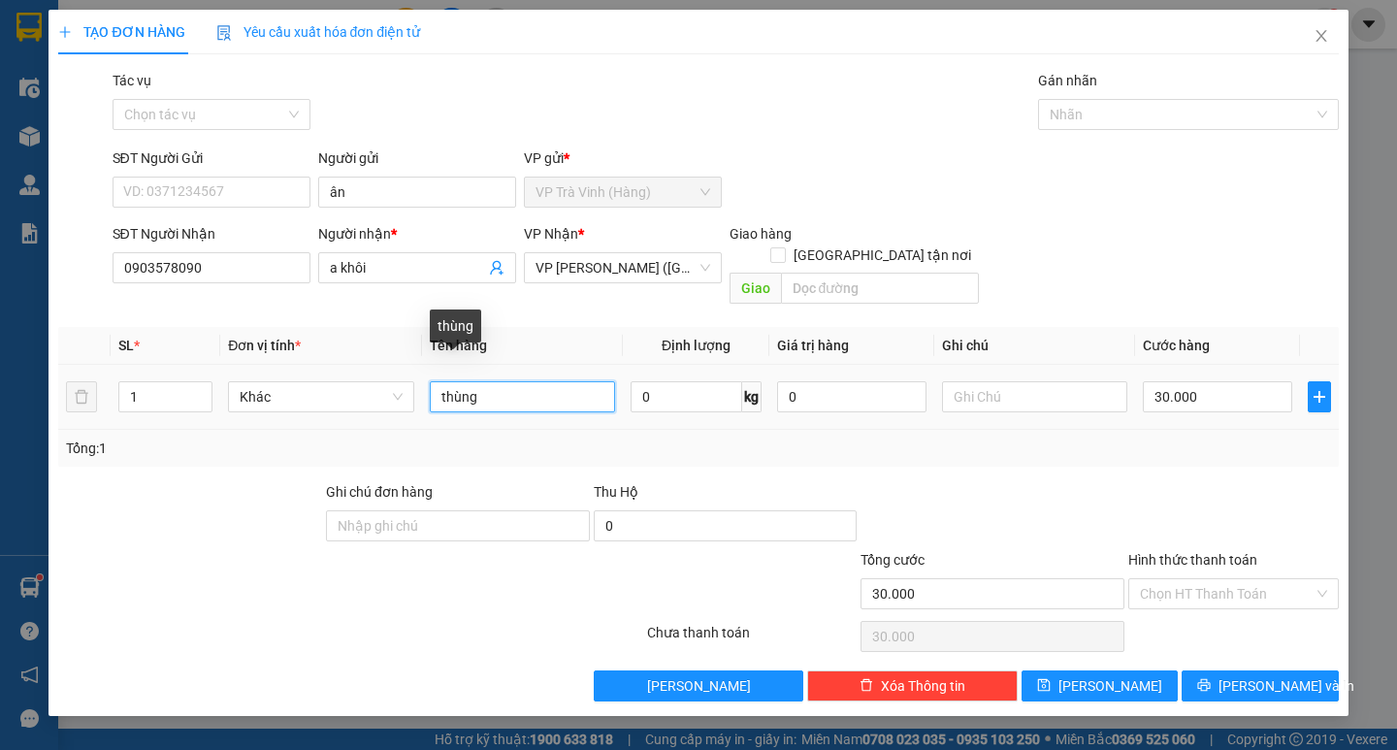
click at [440, 381] on input "thùng" at bounding box center [522, 396] width 185 height 31
click at [549, 383] on input "1 thùng" at bounding box center [522, 396] width 185 height 31
type input "1 thùng kk"
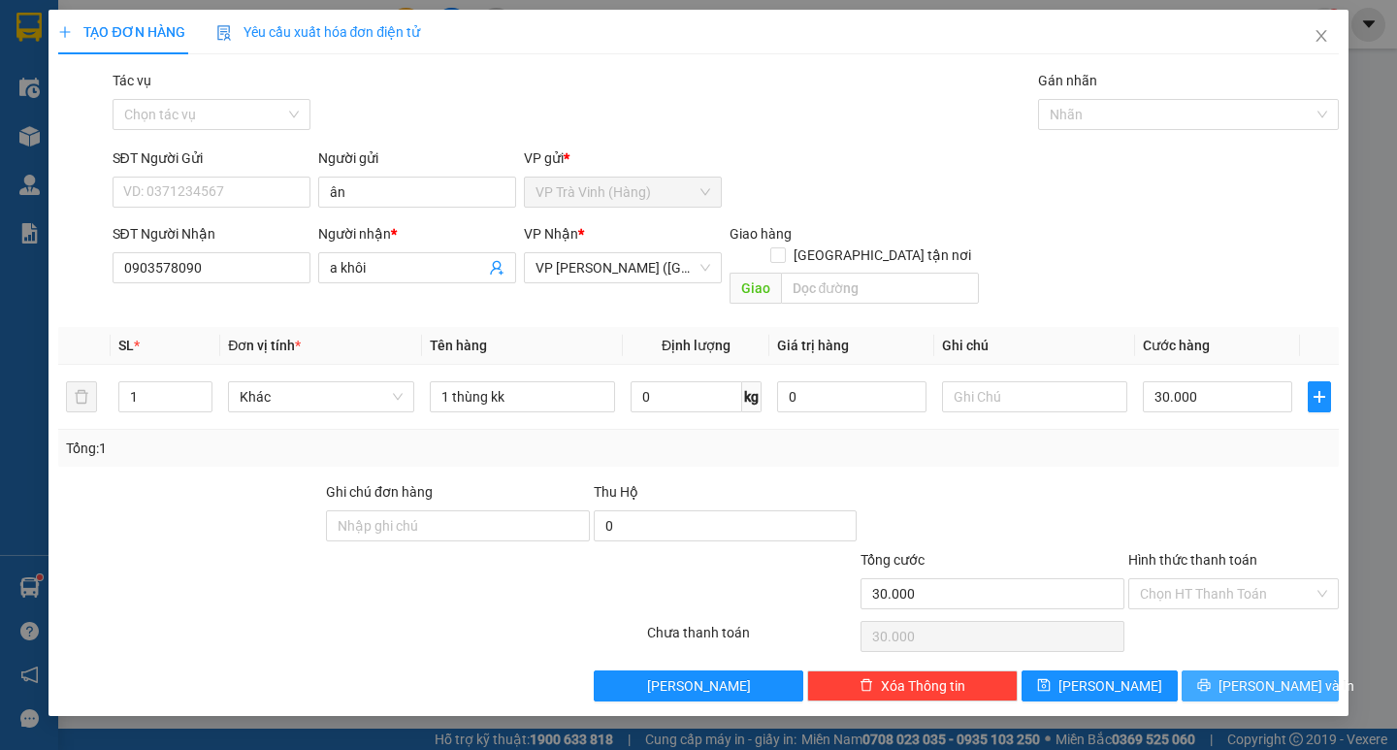
drag, startPoint x: 1232, startPoint y: 662, endPoint x: 1214, endPoint y: 655, distance: 19.1
click at [1210, 678] on icon "printer" at bounding box center [1204, 685] width 14 height 14
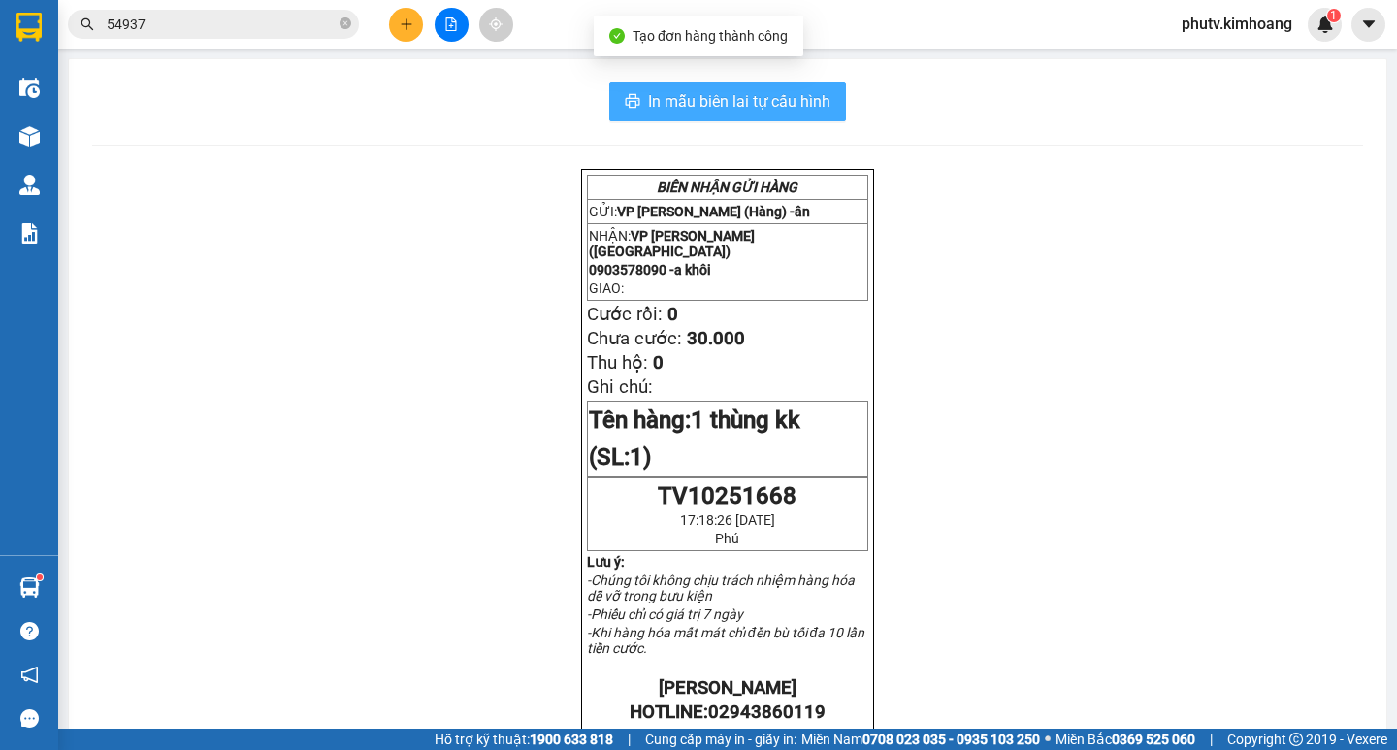
click at [729, 106] on span "In mẫu biên lai tự cấu hình" at bounding box center [739, 101] width 182 height 24
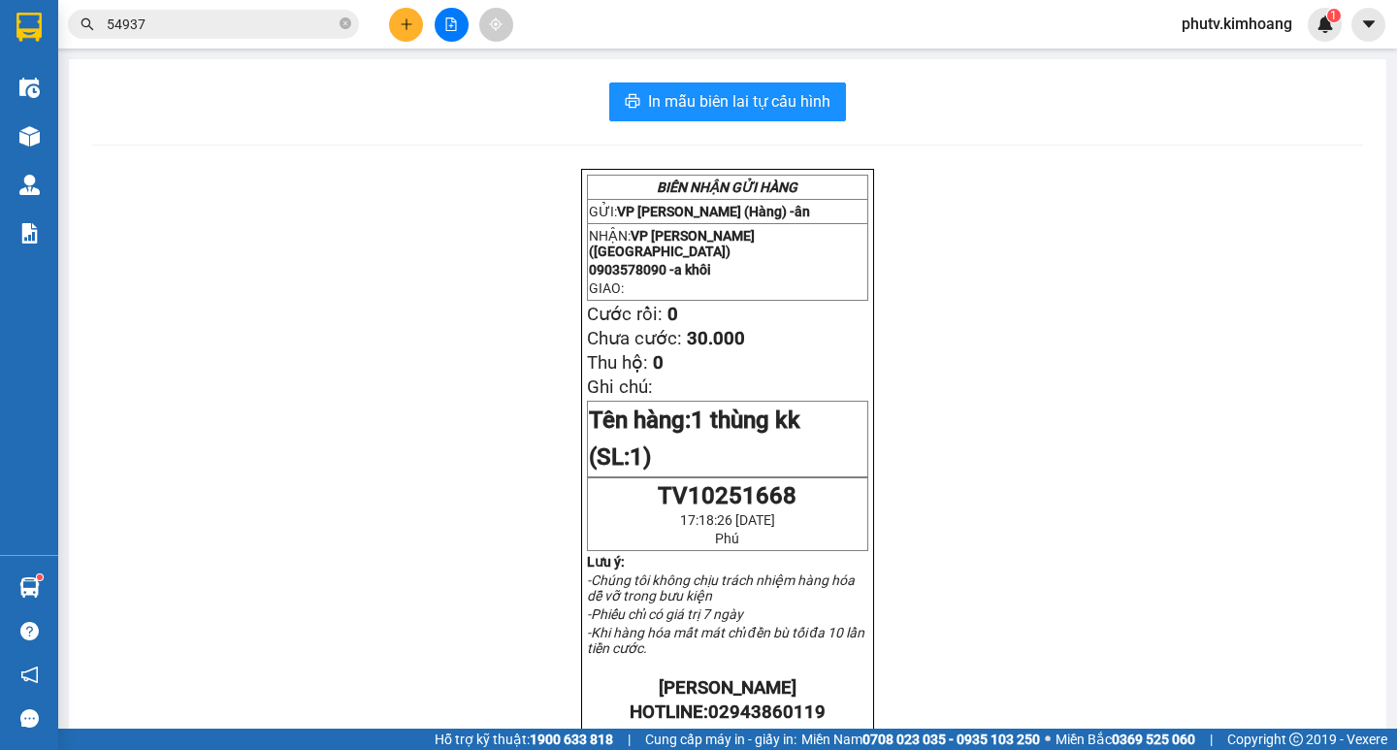
click at [406, 41] on button at bounding box center [406, 25] width 34 height 34
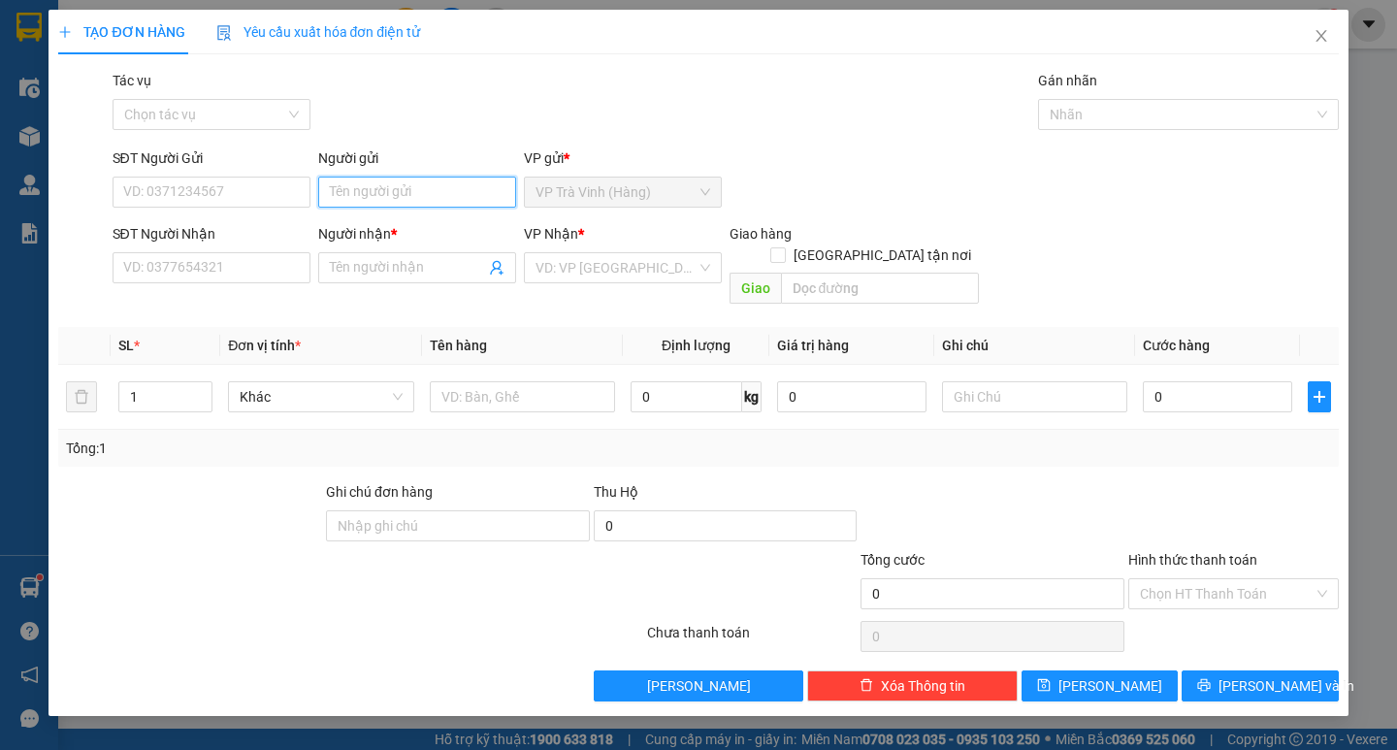
click at [407, 190] on input "Người gửi" at bounding box center [417, 192] width 198 height 31
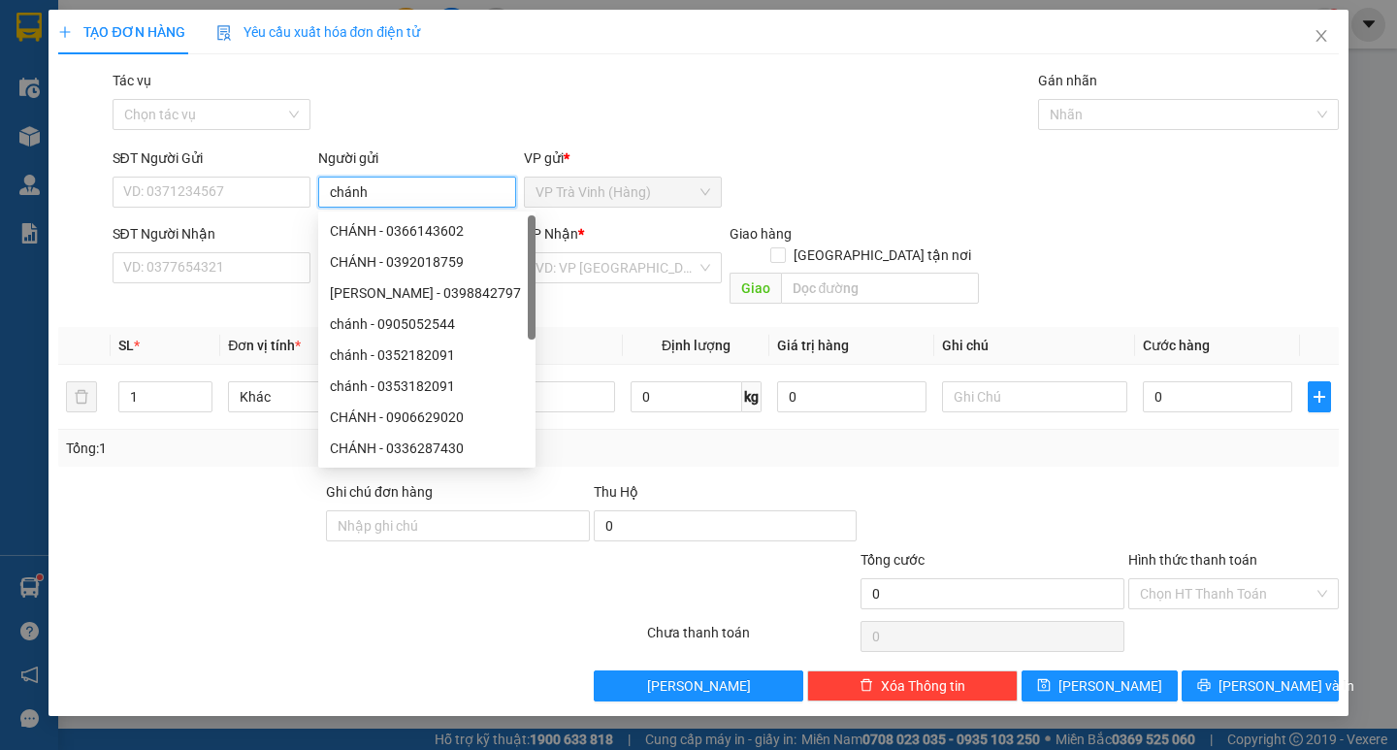
type input "chánh"
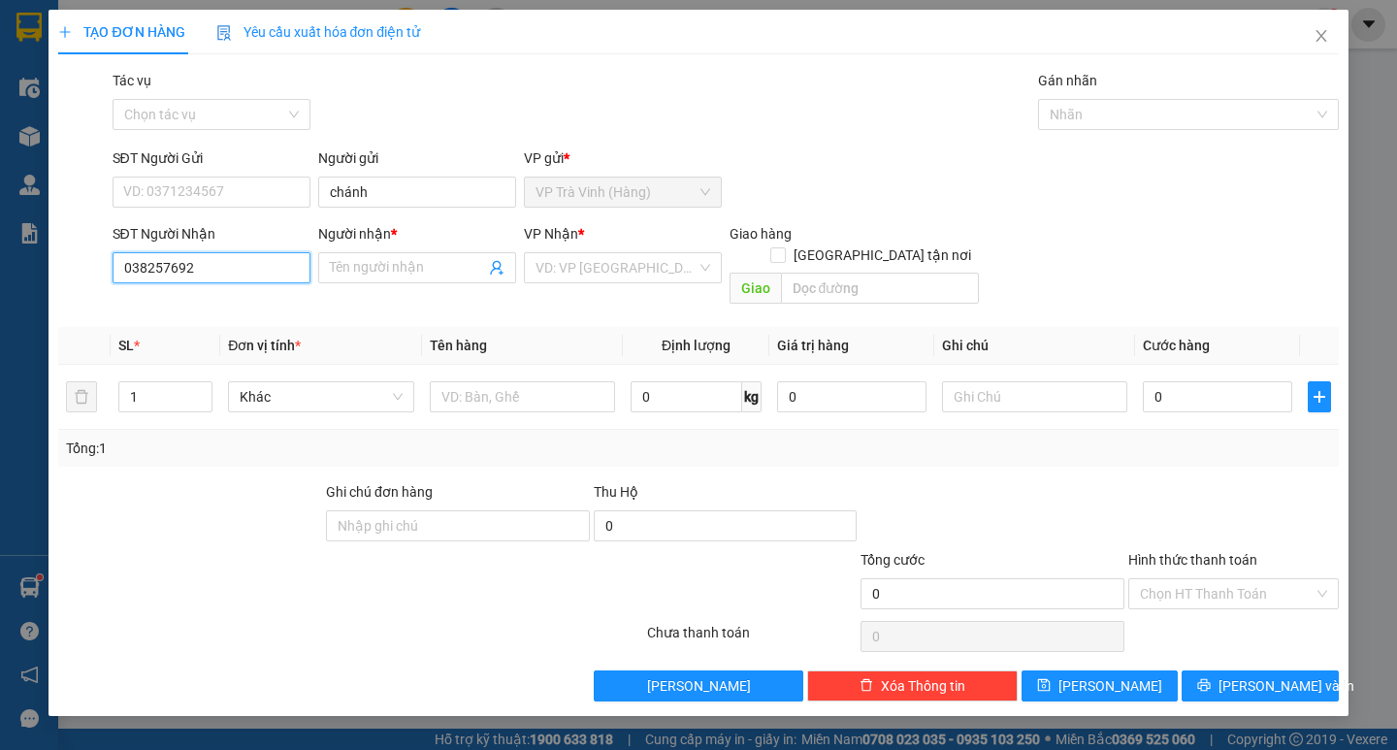
click at [175, 270] on input "038257692" at bounding box center [212, 267] width 198 height 31
type input "0382576692"
click at [375, 267] on input "Người nhận *" at bounding box center [407, 267] width 155 height 21
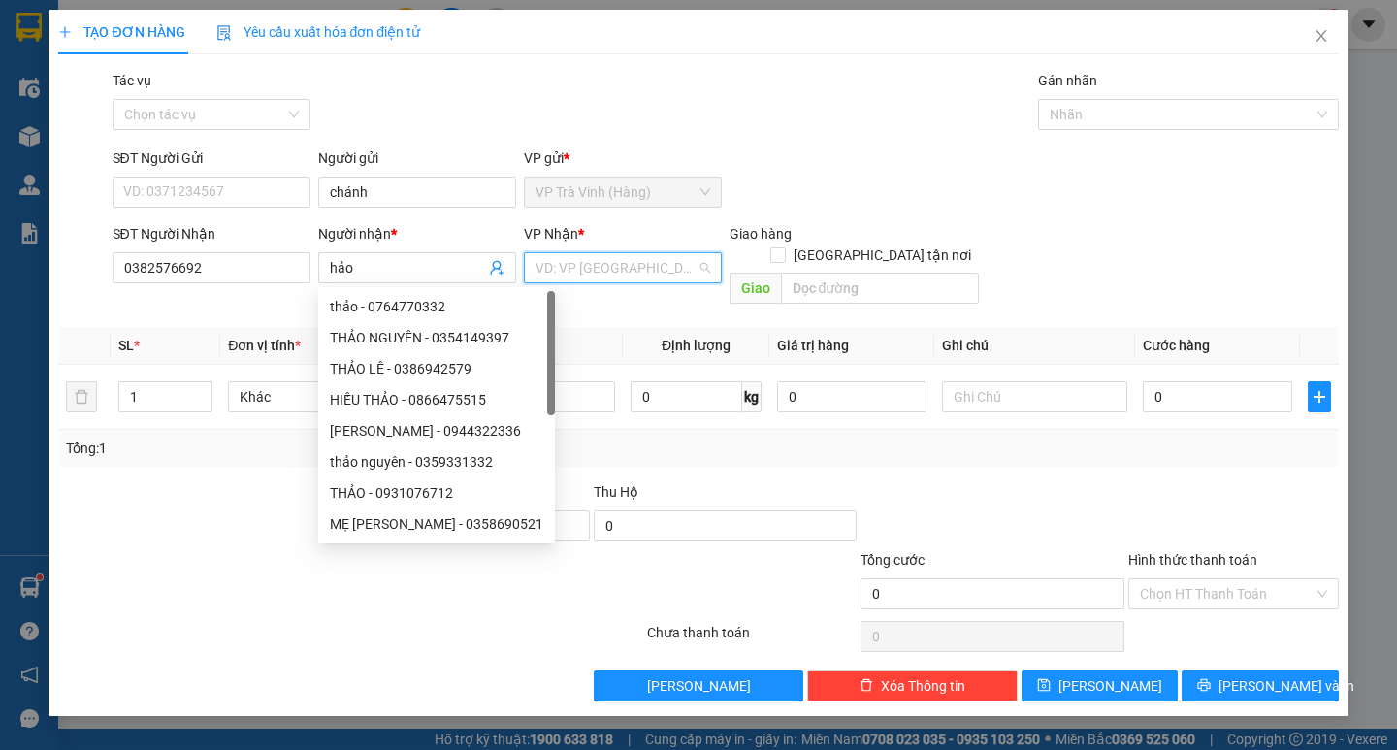
click at [572, 268] on input "search" at bounding box center [615, 267] width 161 height 29
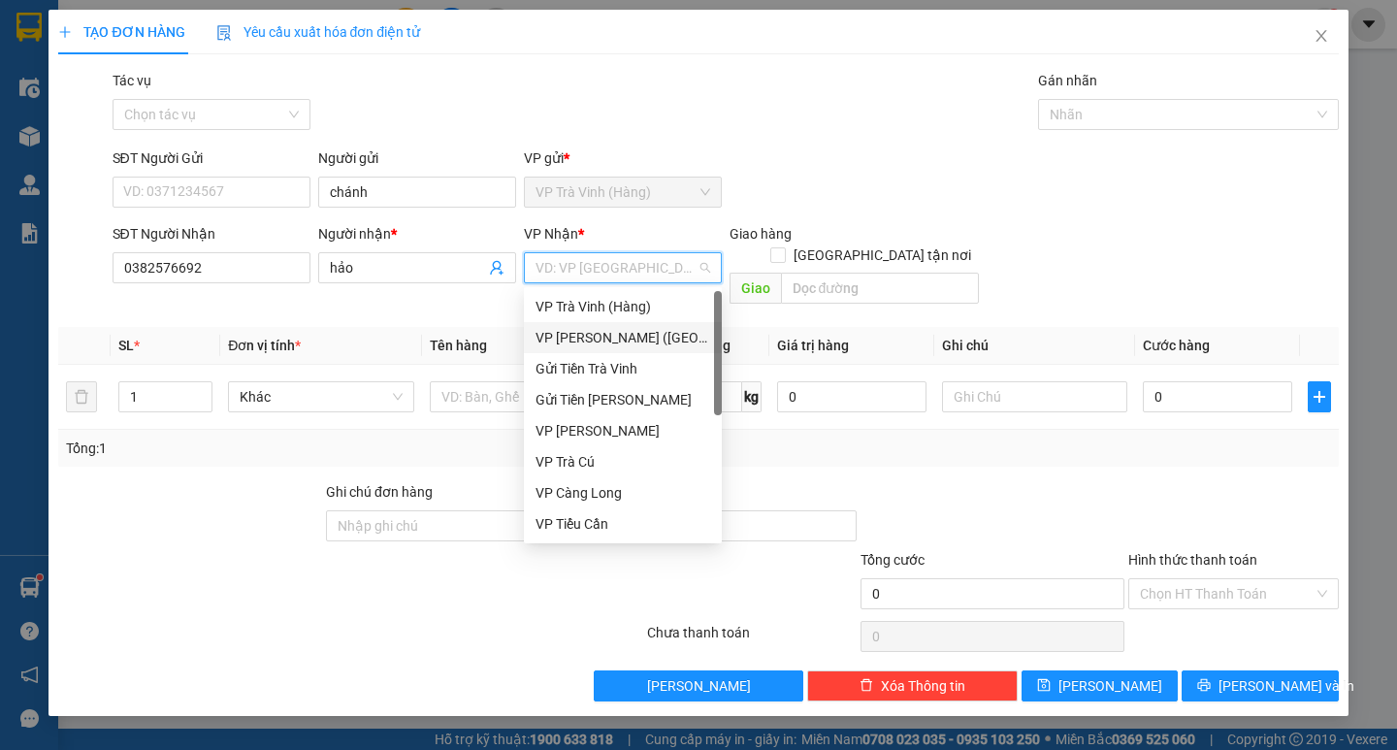
click at [576, 342] on div "VP [PERSON_NAME] ([GEOGRAPHIC_DATA])" at bounding box center [622, 337] width 175 height 21
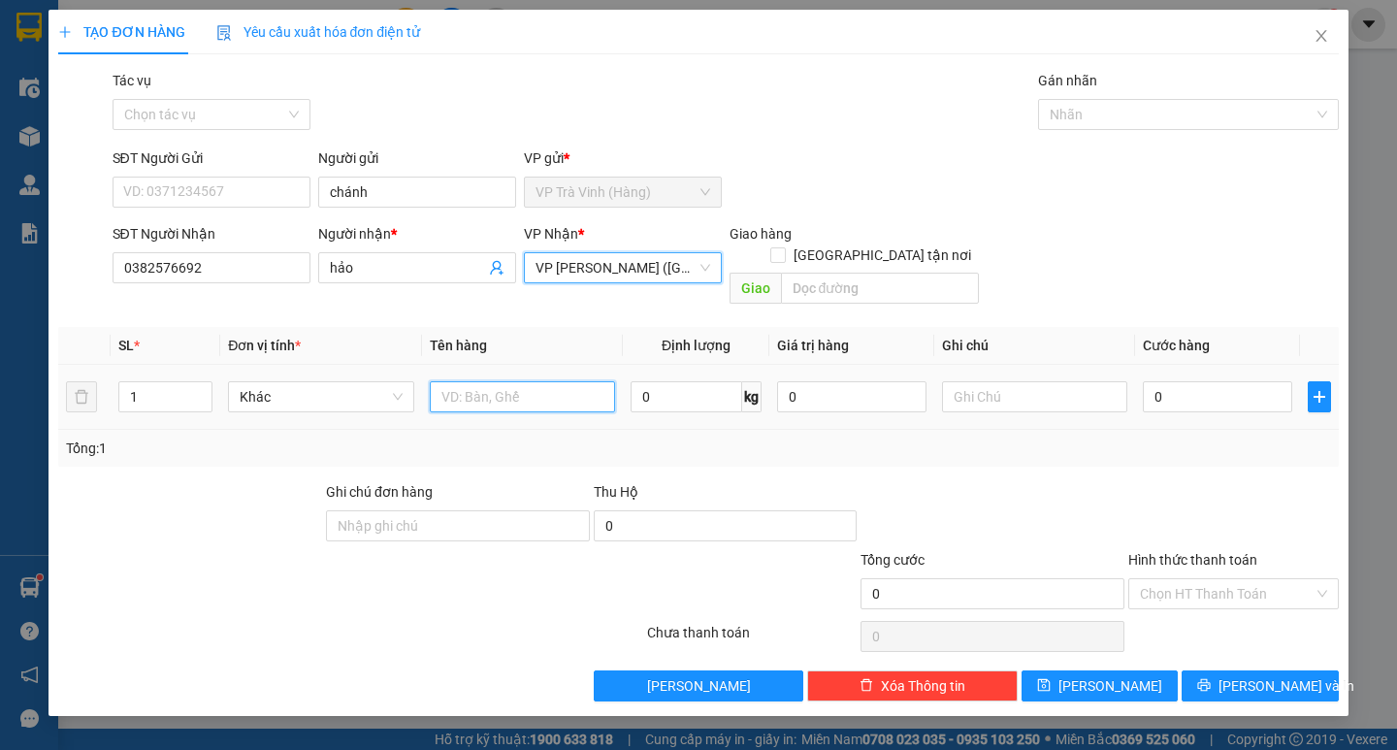
click at [498, 381] on input "text" at bounding box center [522, 396] width 185 height 31
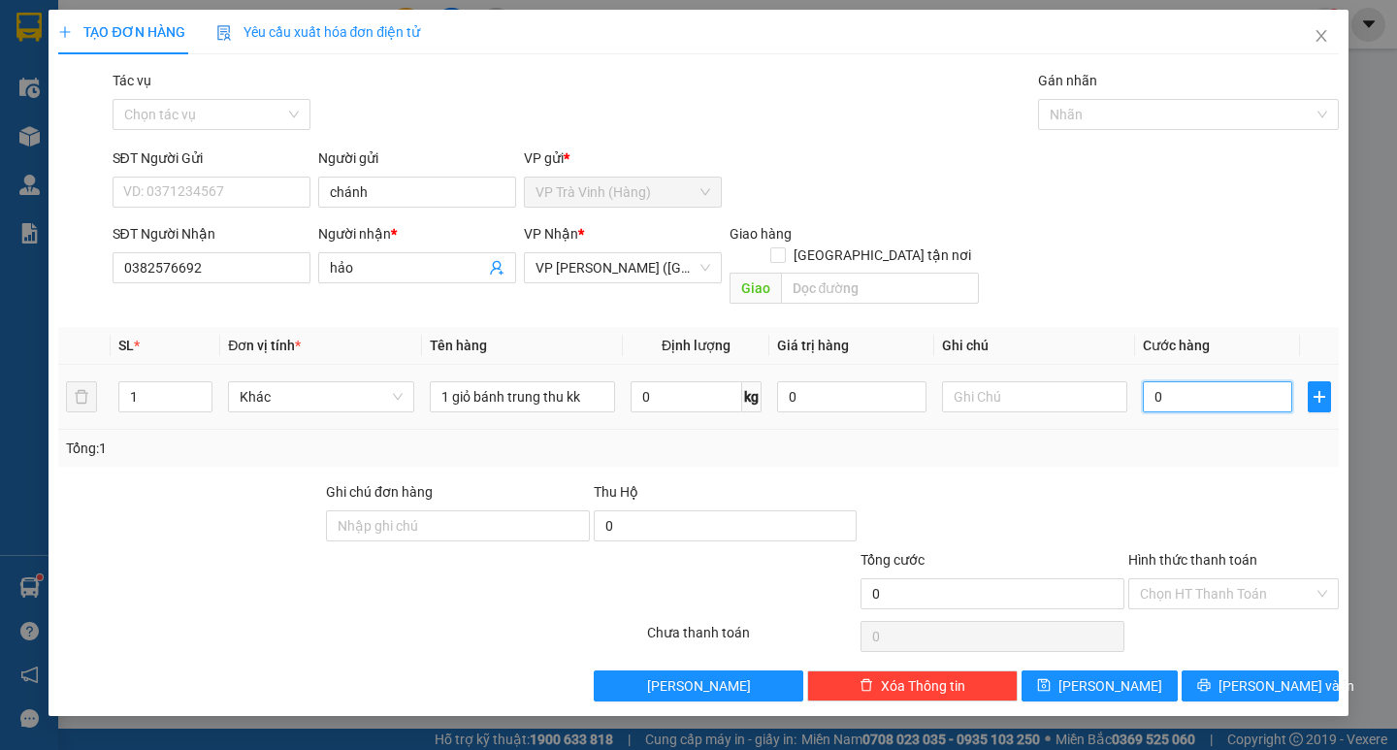
click at [1186, 384] on input "0" at bounding box center [1217, 396] width 149 height 31
click at [1176, 481] on div at bounding box center [1233, 515] width 214 height 68
click at [1265, 579] on input "Hình thức thanh toán" at bounding box center [1227, 593] width 174 height 29
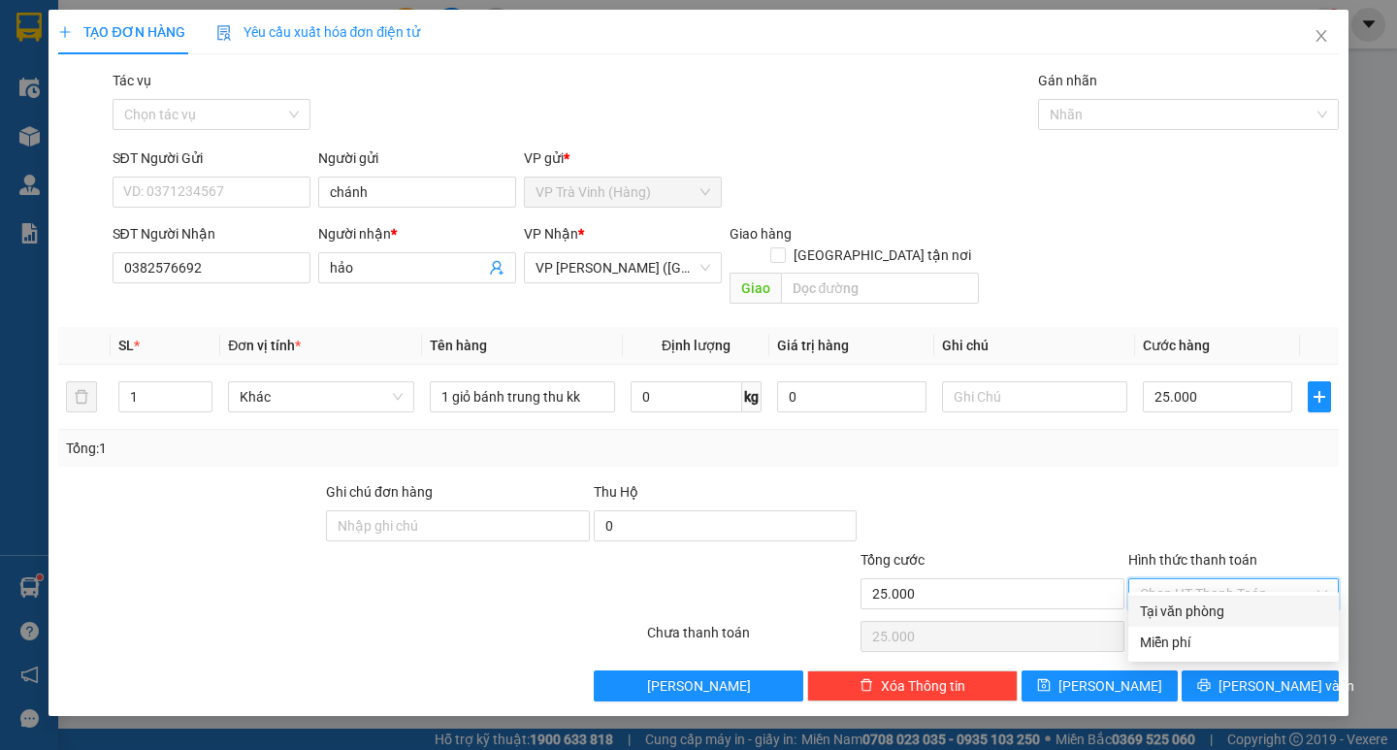
click at [1253, 600] on div "Tại văn phòng" at bounding box center [1233, 610] width 187 height 21
click at [1248, 675] on span "[PERSON_NAME] và In" at bounding box center [1286, 685] width 136 height 21
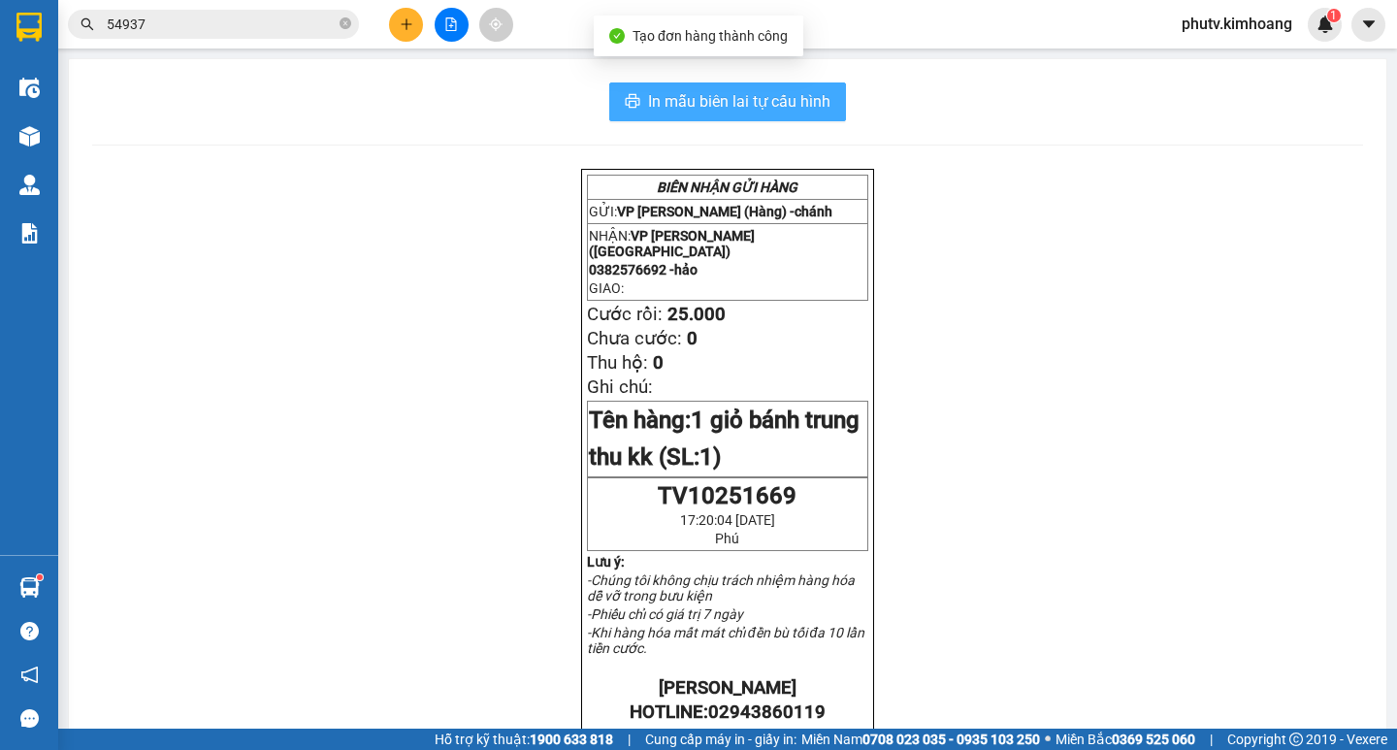
click at [758, 115] on button "In mẫu biên lai tự cấu hình" at bounding box center [727, 101] width 237 height 39
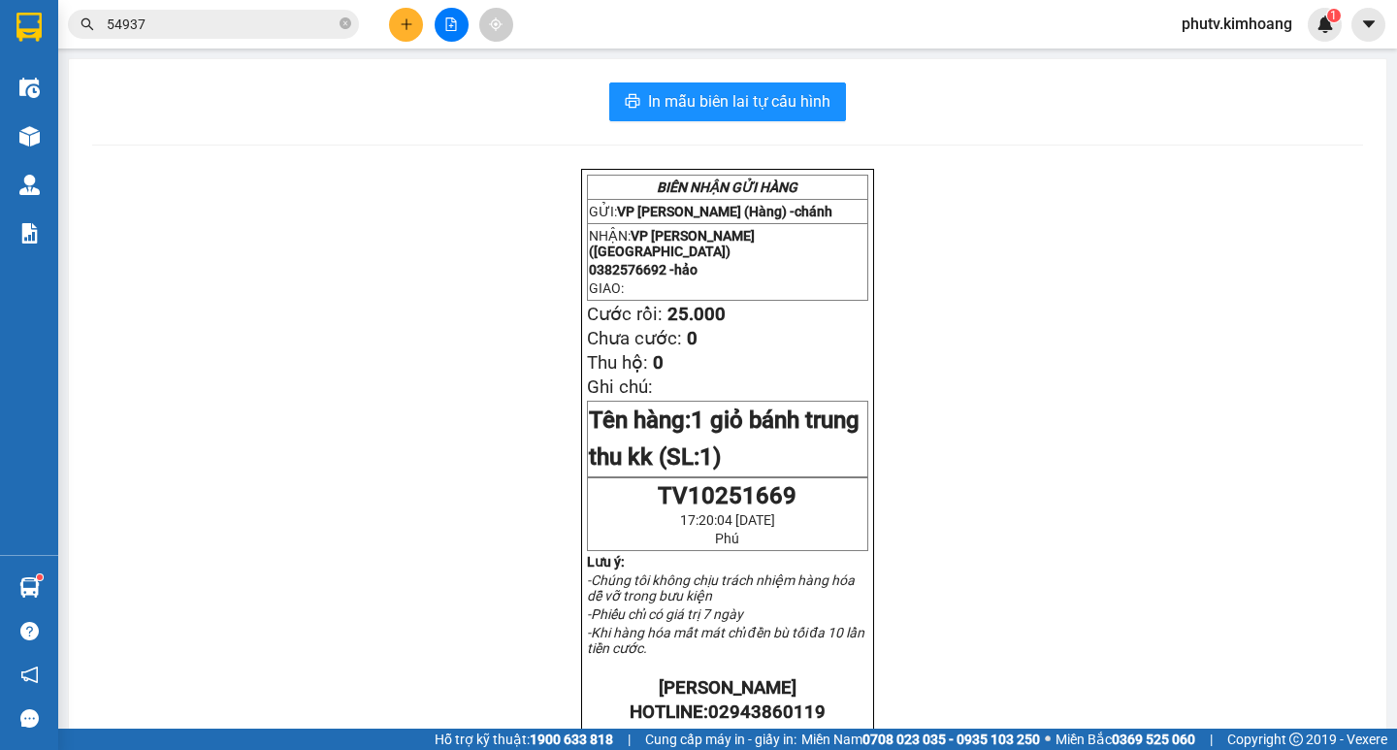
click at [220, 31] on input "54937" at bounding box center [221, 24] width 229 height 21
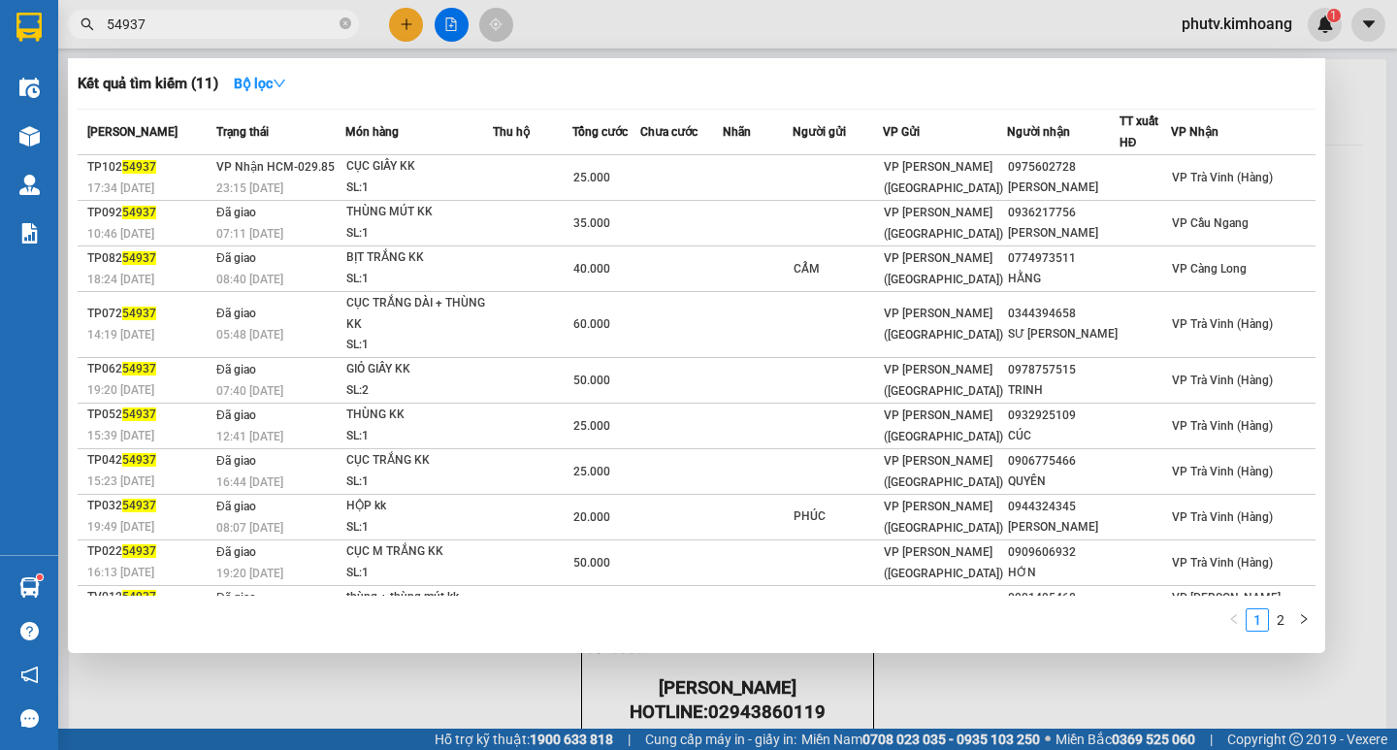
click at [220, 31] on input "54937" at bounding box center [221, 24] width 229 height 21
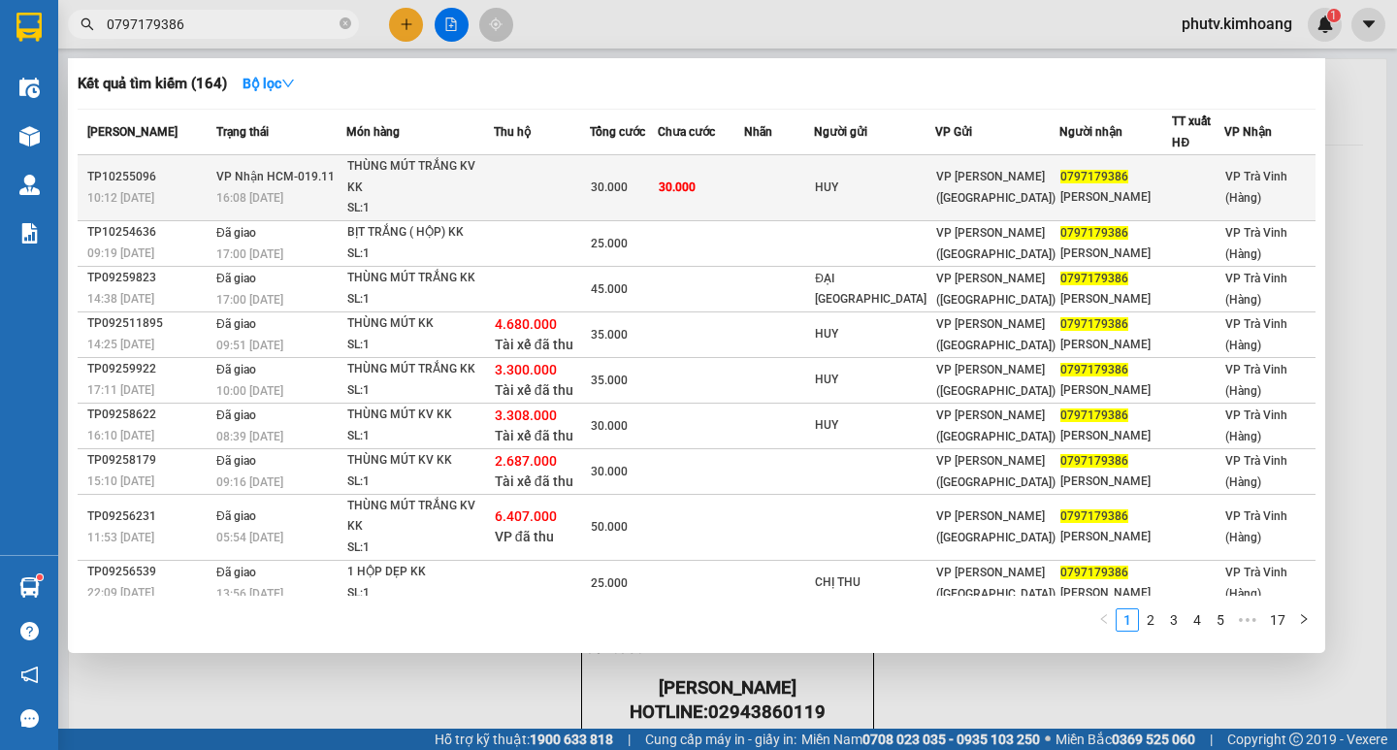
click at [529, 199] on td at bounding box center [542, 188] width 96 height 66
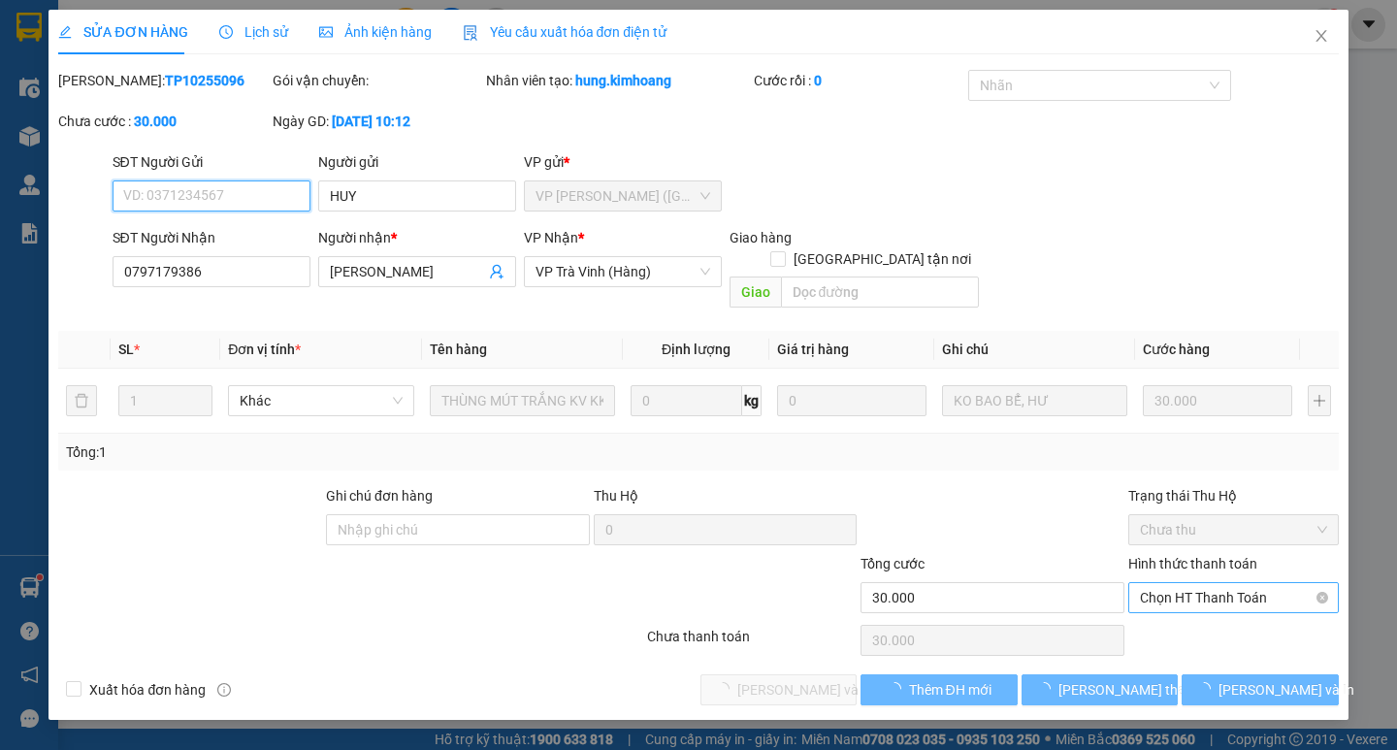
click at [1194, 589] on span "Chọn HT Thanh Toán" at bounding box center [1233, 597] width 187 height 29
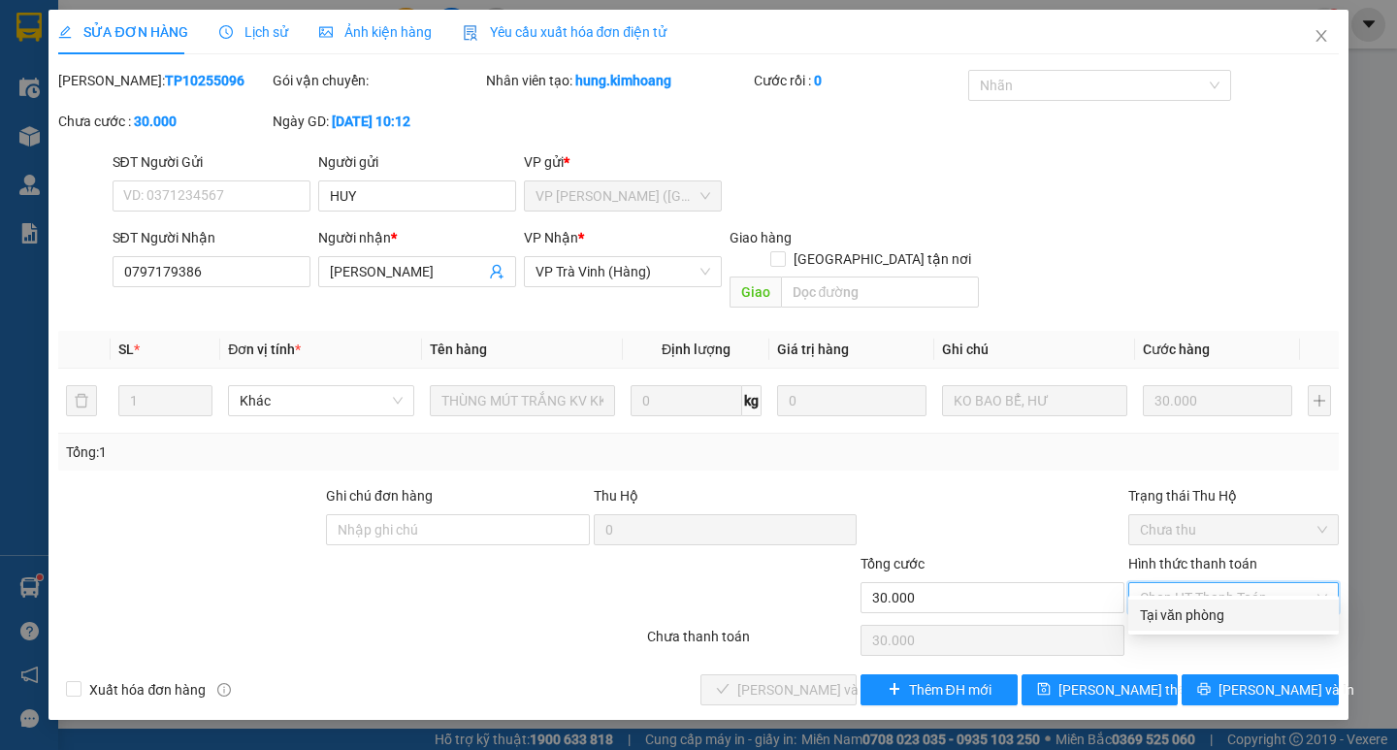
click at [1204, 615] on div "Tại văn phòng" at bounding box center [1233, 614] width 187 height 21
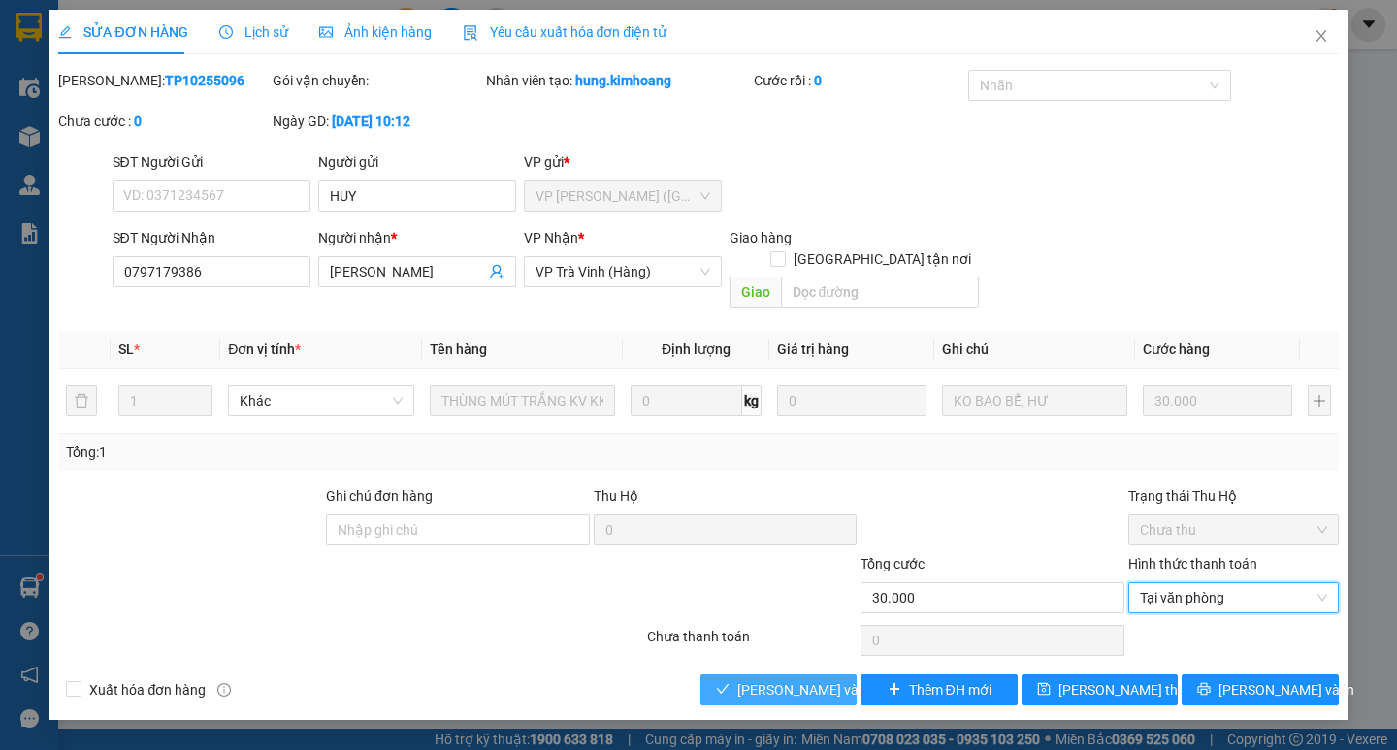
click at [790, 679] on span "[PERSON_NAME] và [PERSON_NAME] hàng" at bounding box center [830, 689] width 186 height 21
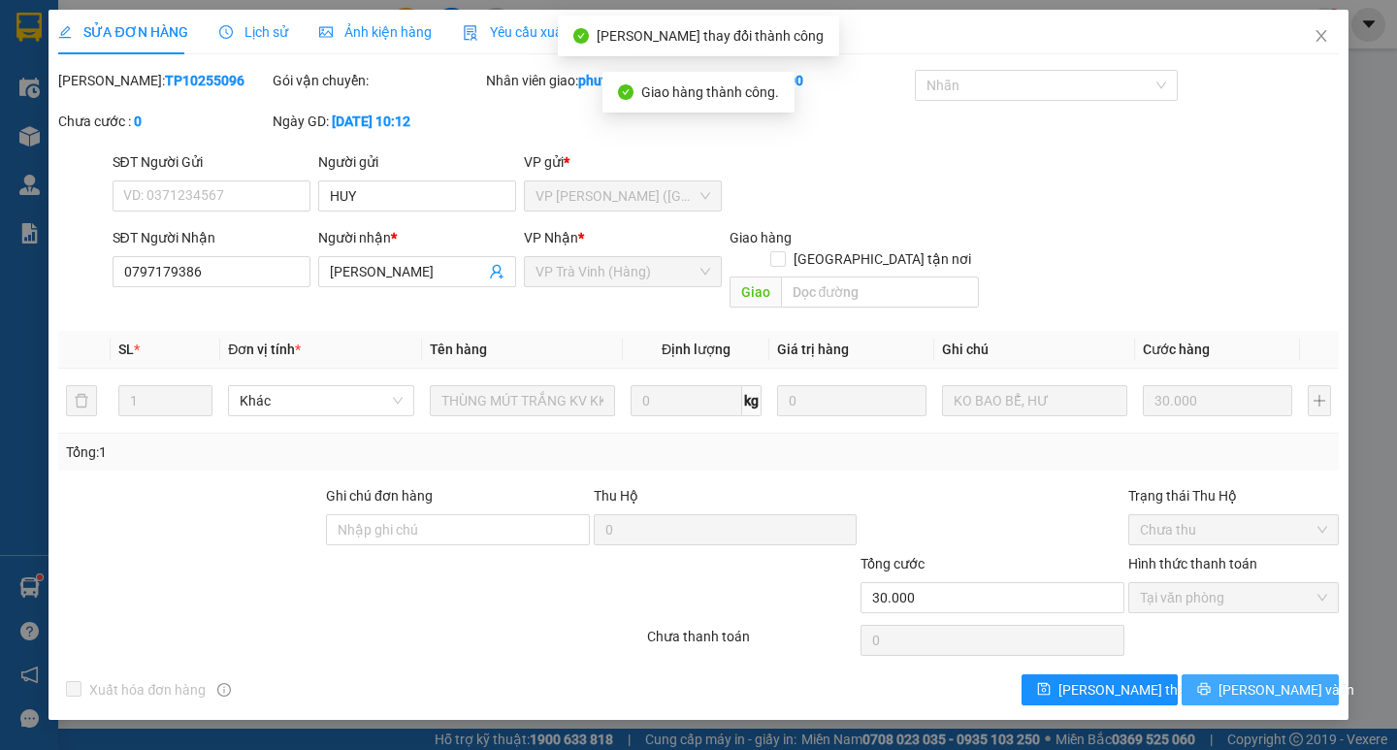
drag, startPoint x: 1271, startPoint y: 674, endPoint x: 1223, endPoint y: 652, distance: 53.4
click at [1269, 679] on span "[PERSON_NAME] và In" at bounding box center [1286, 689] width 136 height 21
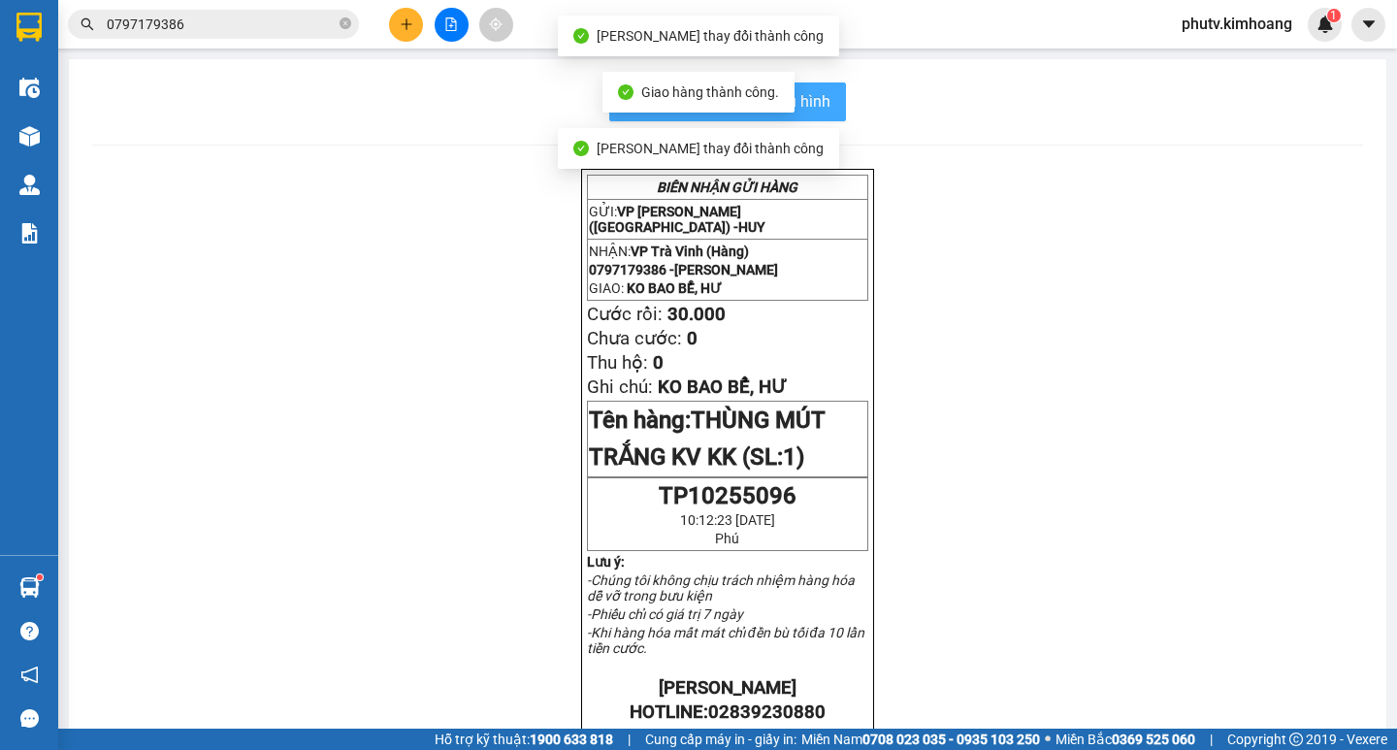
drag, startPoint x: 813, startPoint y: 107, endPoint x: 831, endPoint y: 107, distance: 18.4
click at [813, 106] on span "In mẫu biên lai tự cấu hình" at bounding box center [739, 101] width 182 height 24
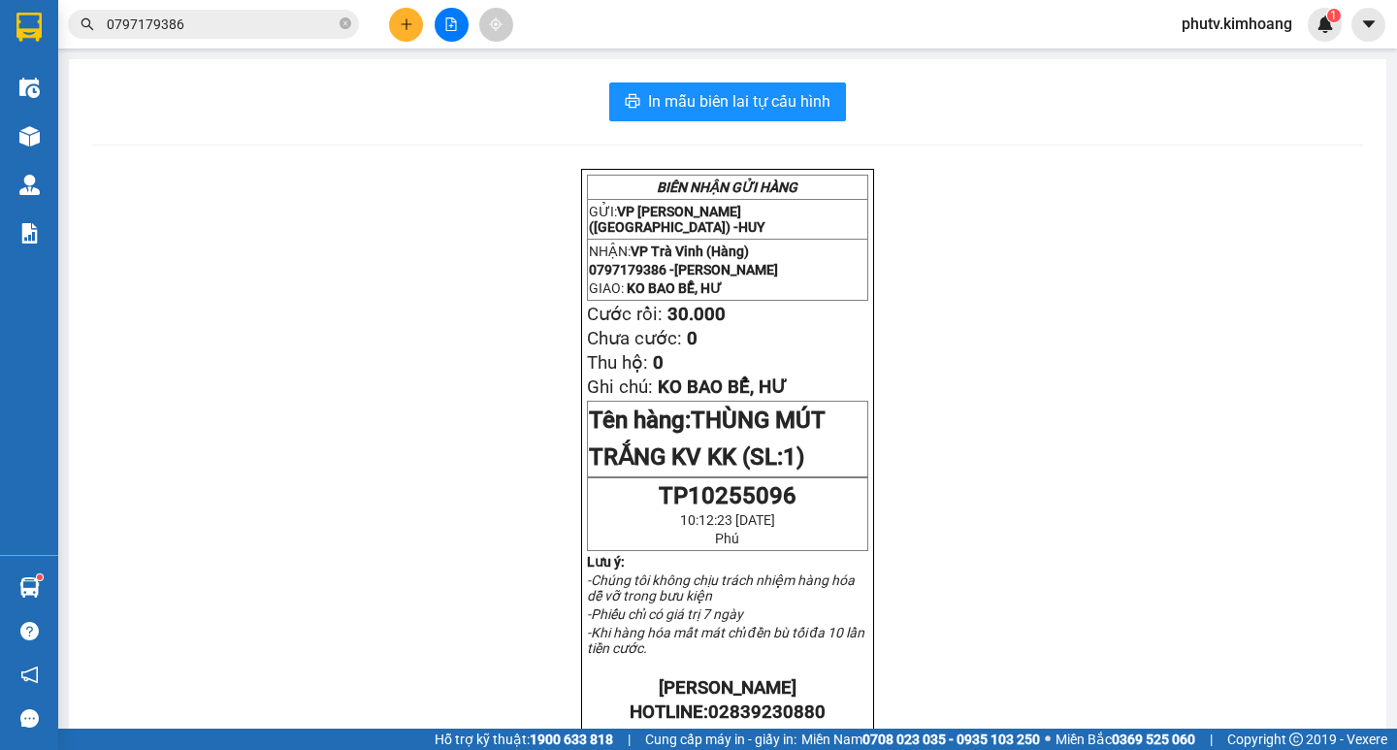
click at [175, 16] on input "0797179386" at bounding box center [221, 24] width 229 height 21
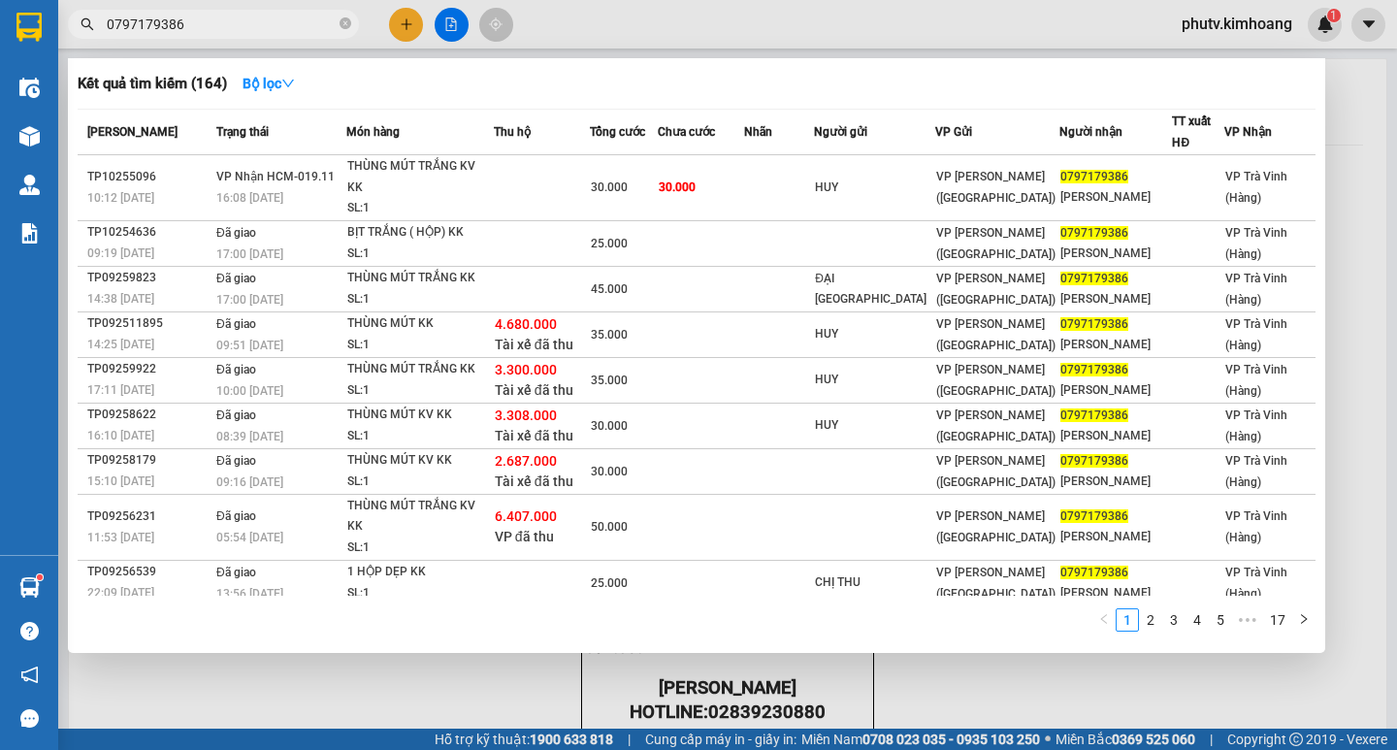
click at [174, 18] on input "0797179386" at bounding box center [221, 24] width 229 height 21
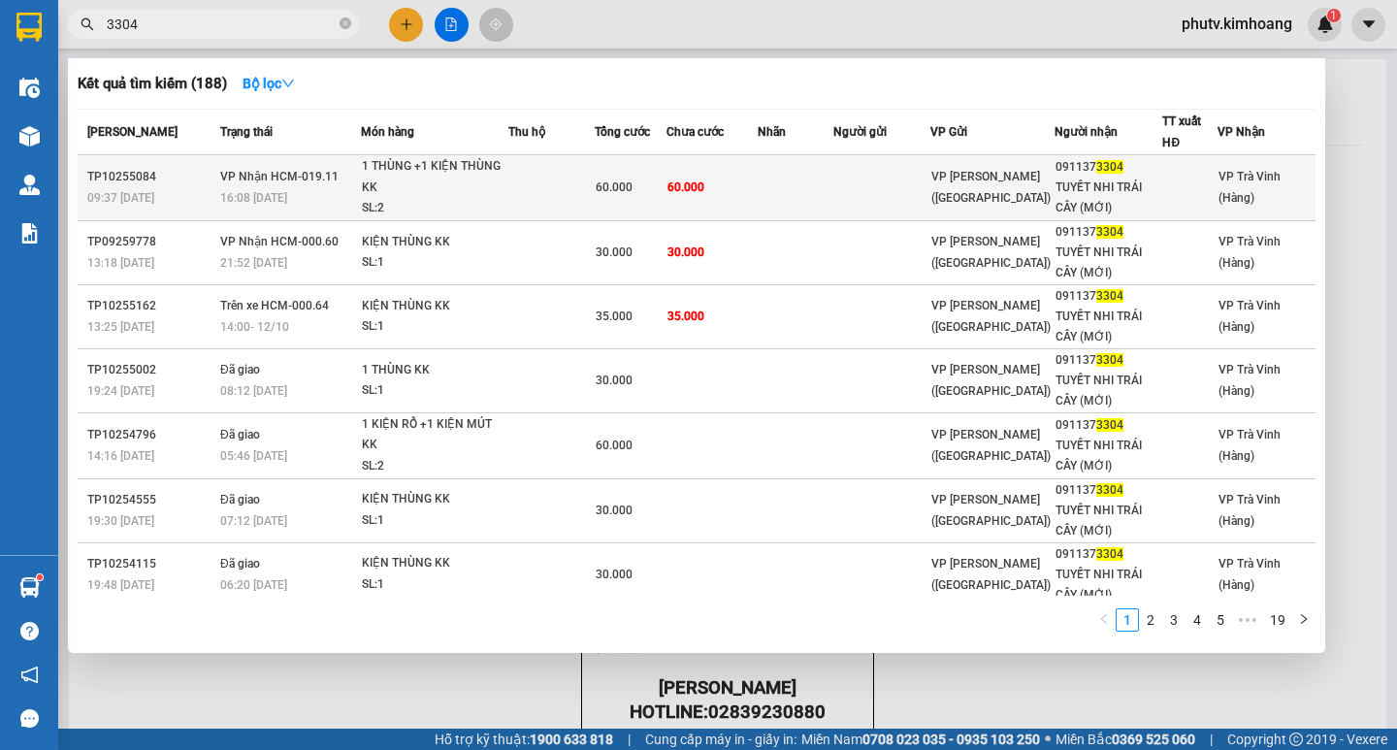
click at [479, 176] on div "1 THÙNG +1 KIỆN THÙNG KK" at bounding box center [434, 177] width 145 height 42
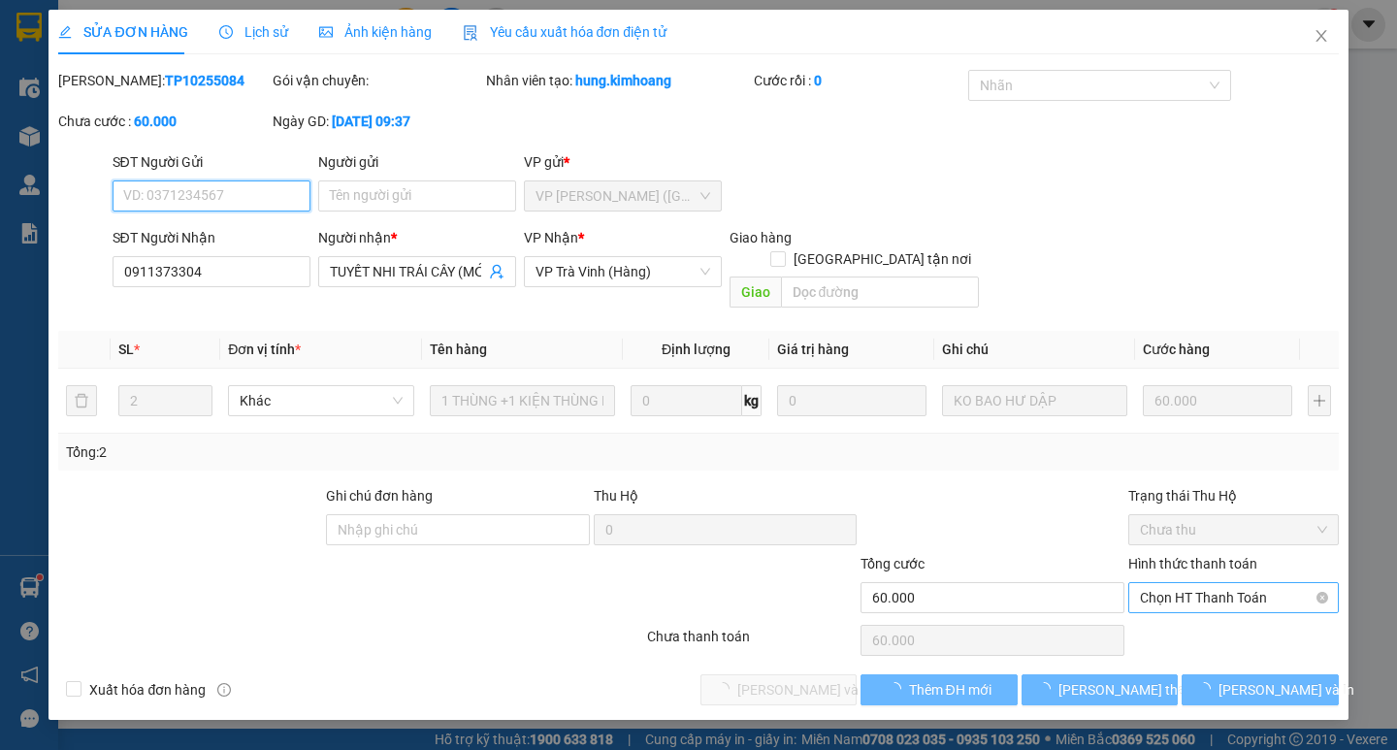
drag, startPoint x: 1247, startPoint y: 575, endPoint x: 1227, endPoint y: 581, distance: 21.2
click at [1227, 583] on span "Chọn HT Thanh Toán" at bounding box center [1233, 597] width 187 height 29
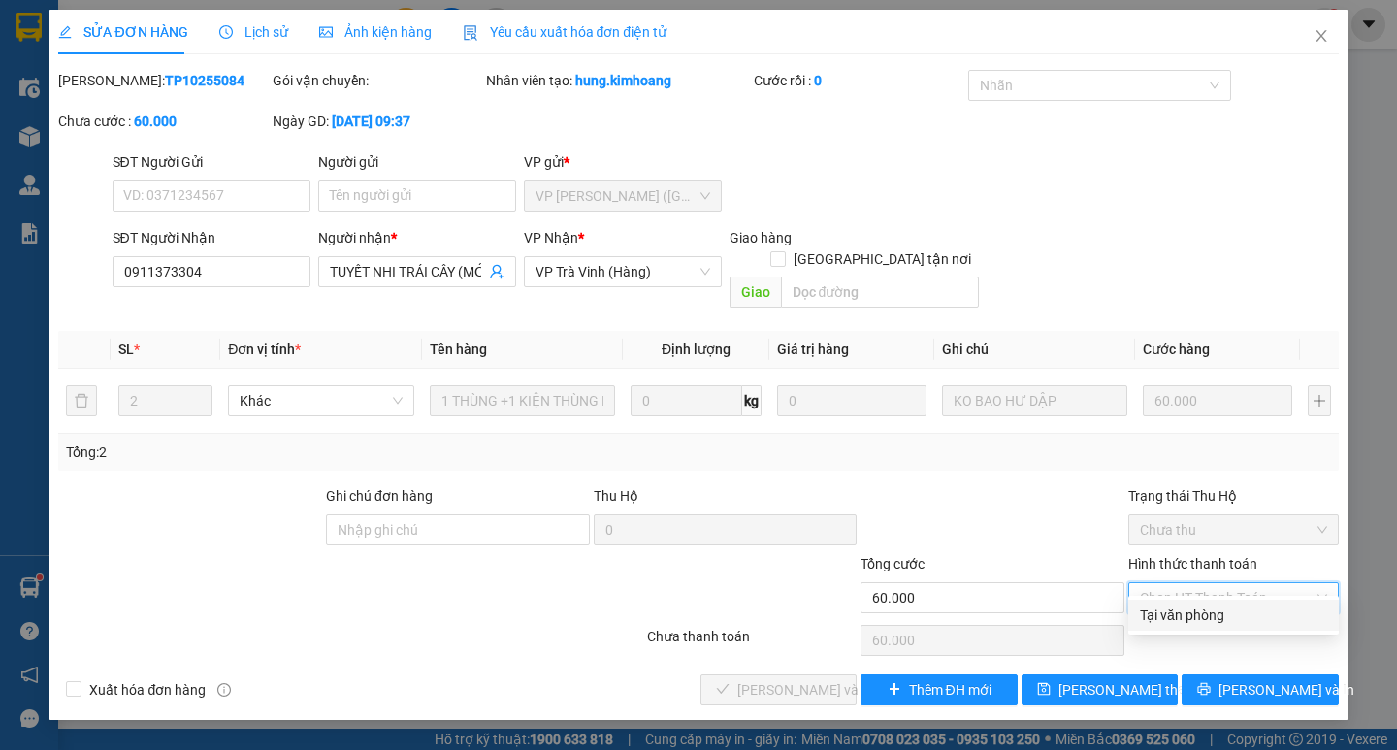
drag, startPoint x: 1224, startPoint y: 612, endPoint x: 1211, endPoint y: 614, distance: 12.8
click at [1222, 613] on div "Tại văn phòng" at bounding box center [1233, 614] width 187 height 21
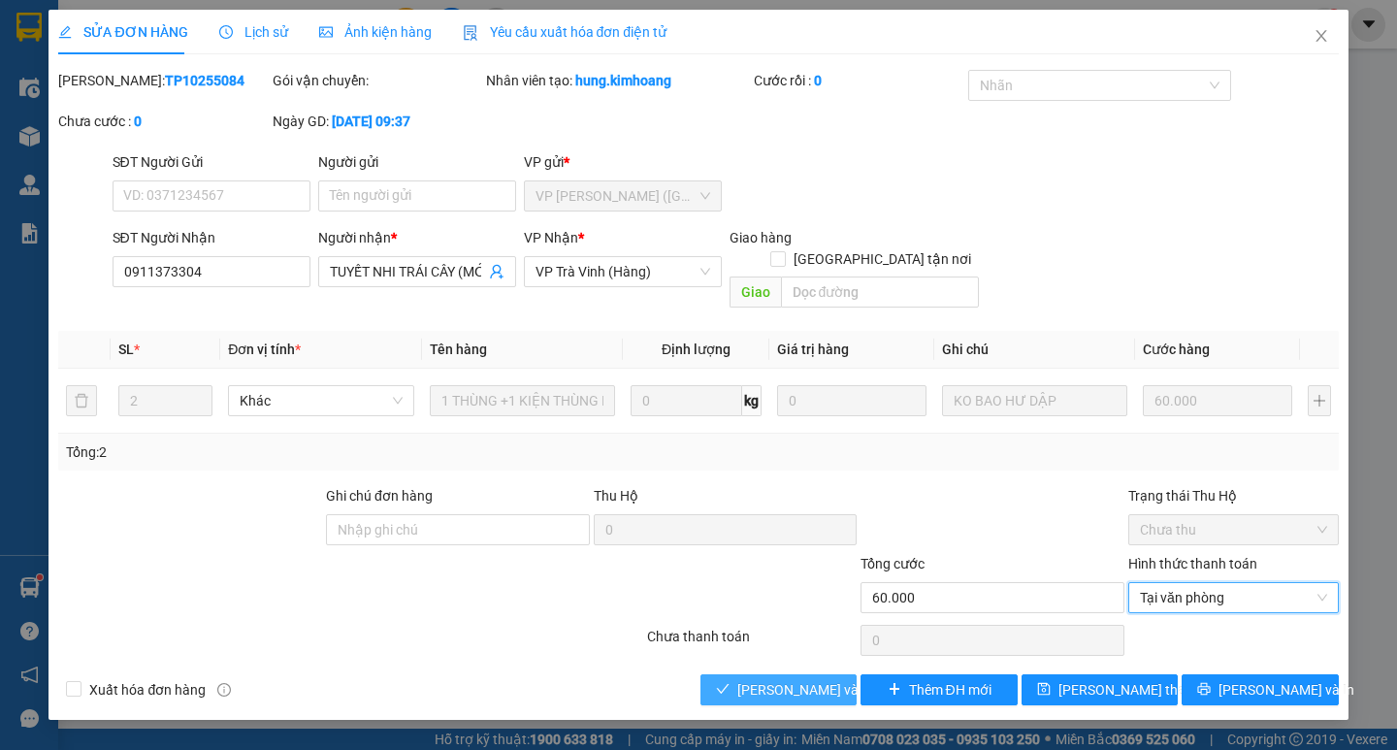
click at [824, 679] on span "[PERSON_NAME] và [PERSON_NAME] hàng" at bounding box center [830, 689] width 186 height 21
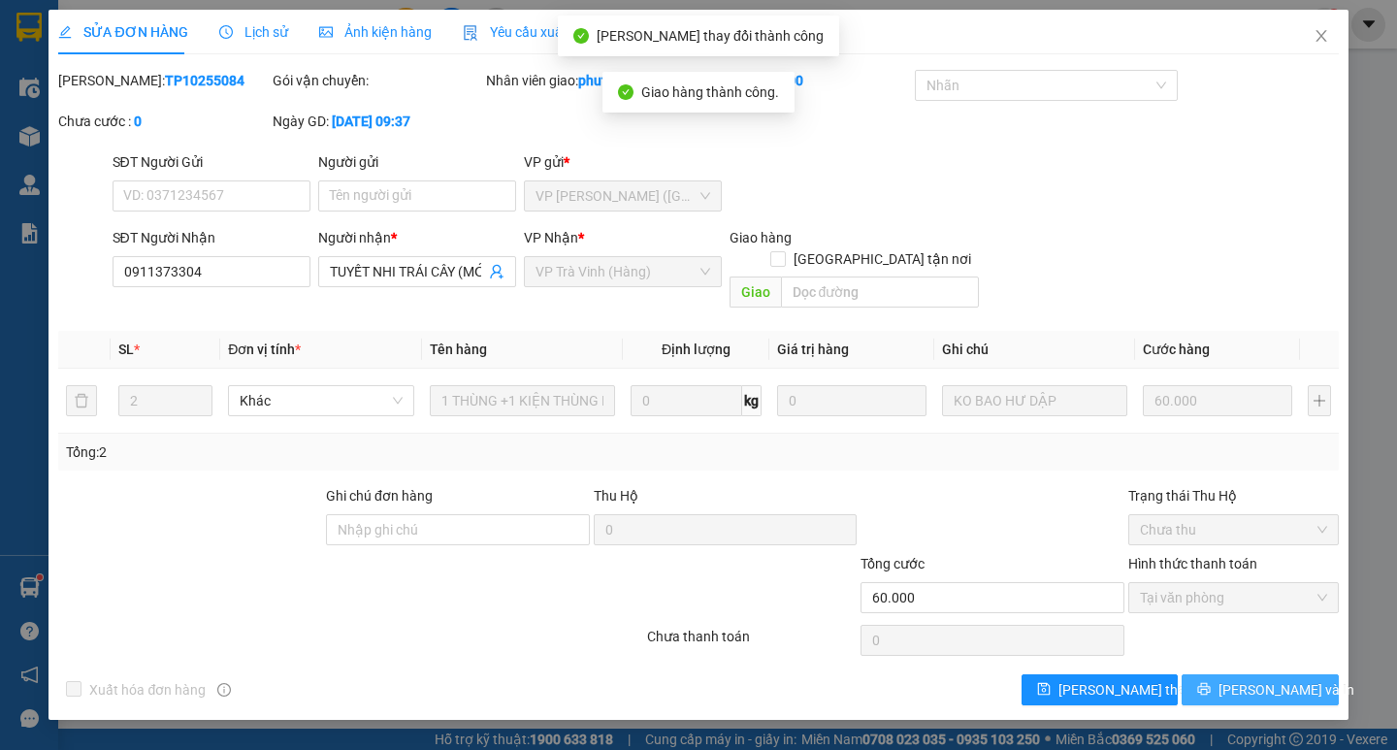
click at [1221, 674] on button "[PERSON_NAME] và In" at bounding box center [1259, 689] width 156 height 31
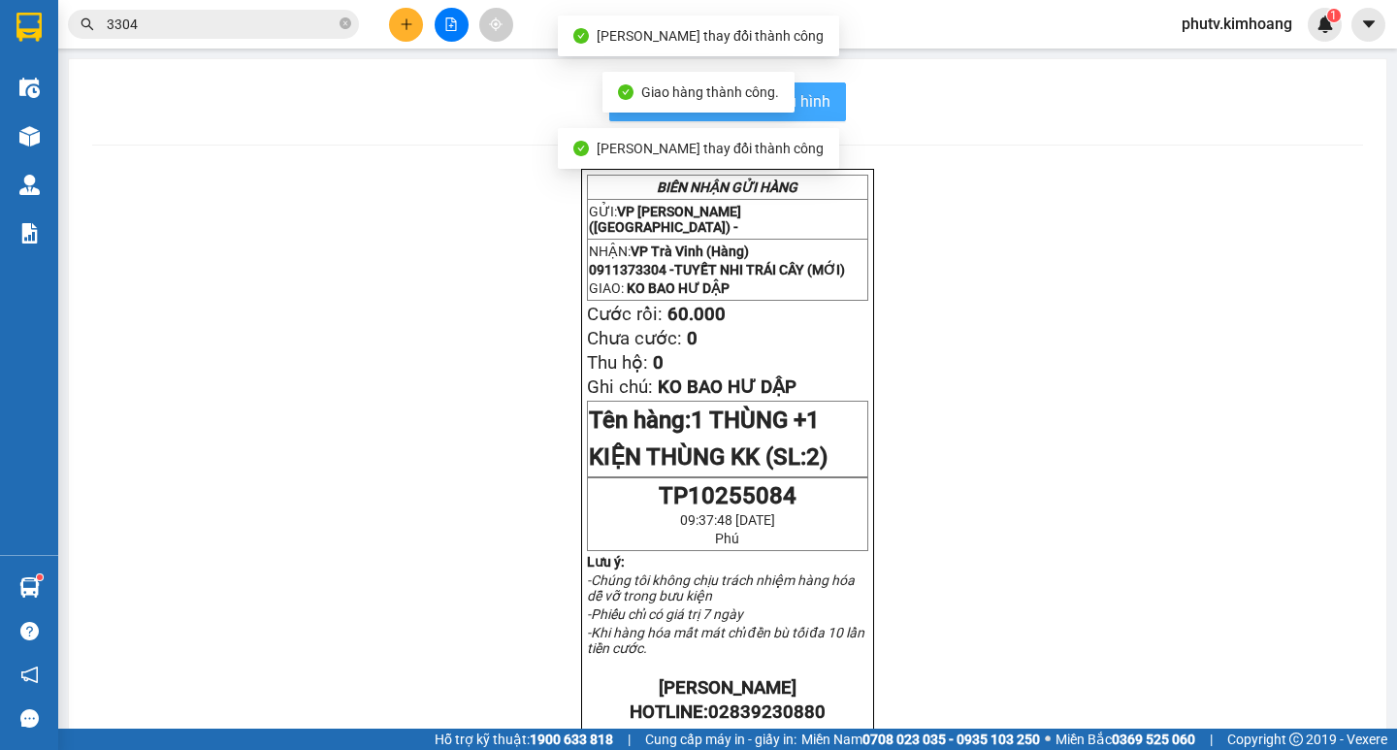
click at [834, 93] on button "In mẫu biên lai tự cấu hình" at bounding box center [727, 101] width 237 height 39
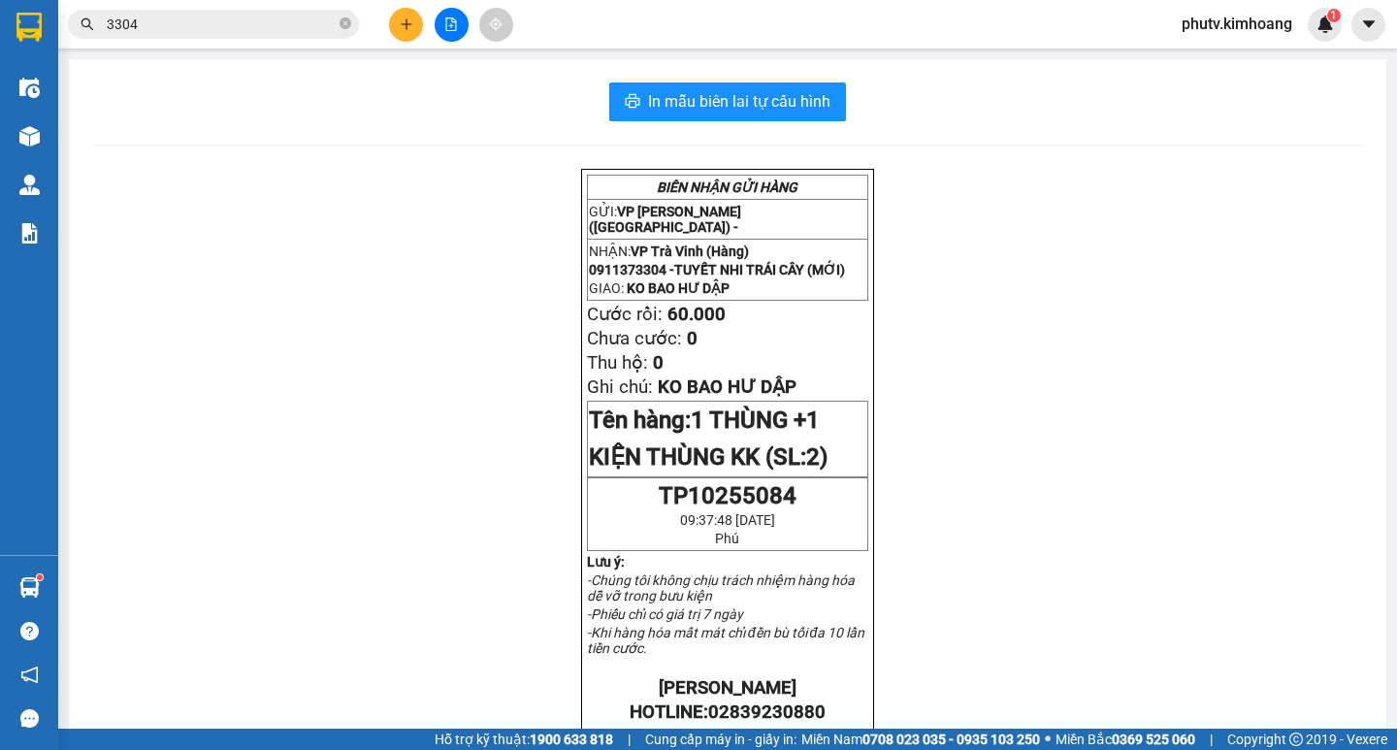
click at [229, 23] on input "3304" at bounding box center [221, 24] width 229 height 21
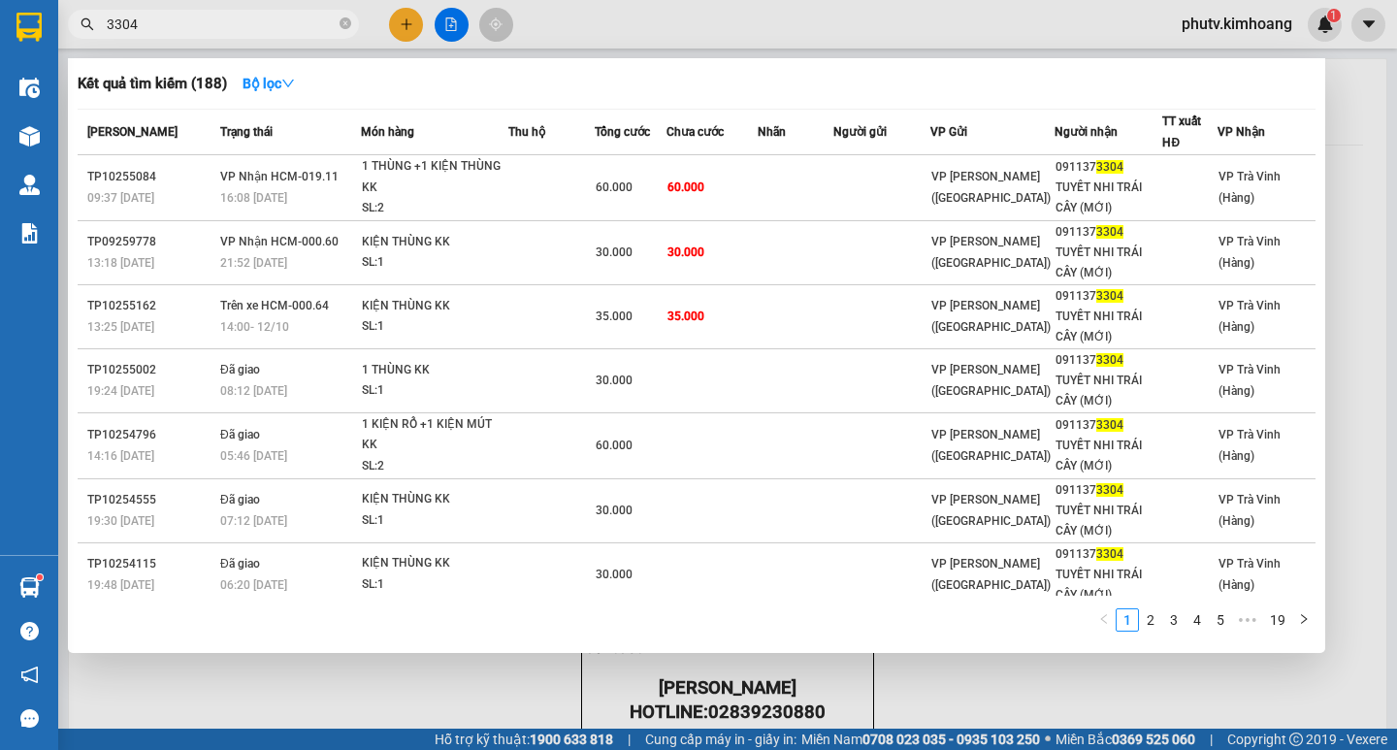
click at [229, 23] on input "3304" at bounding box center [221, 24] width 229 height 21
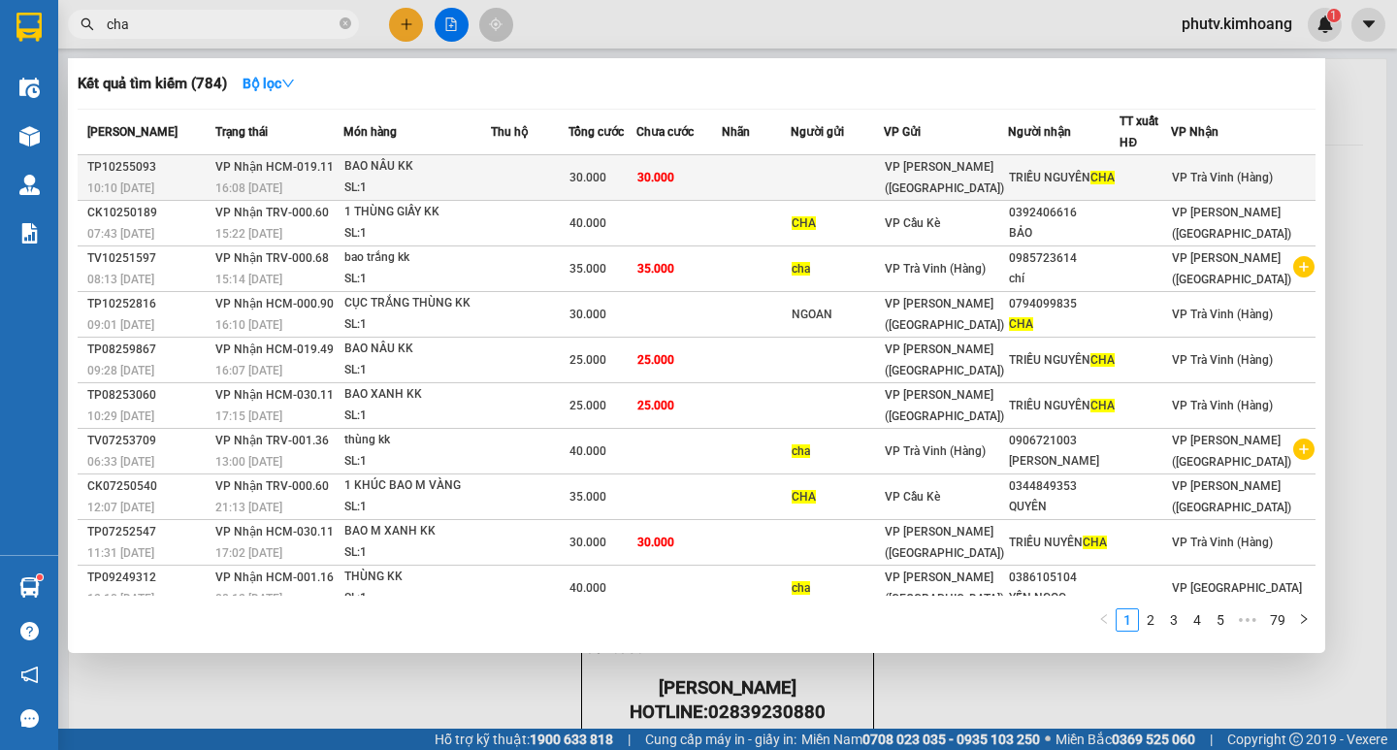
click at [472, 181] on div "SL: 1" at bounding box center [416, 187] width 145 height 21
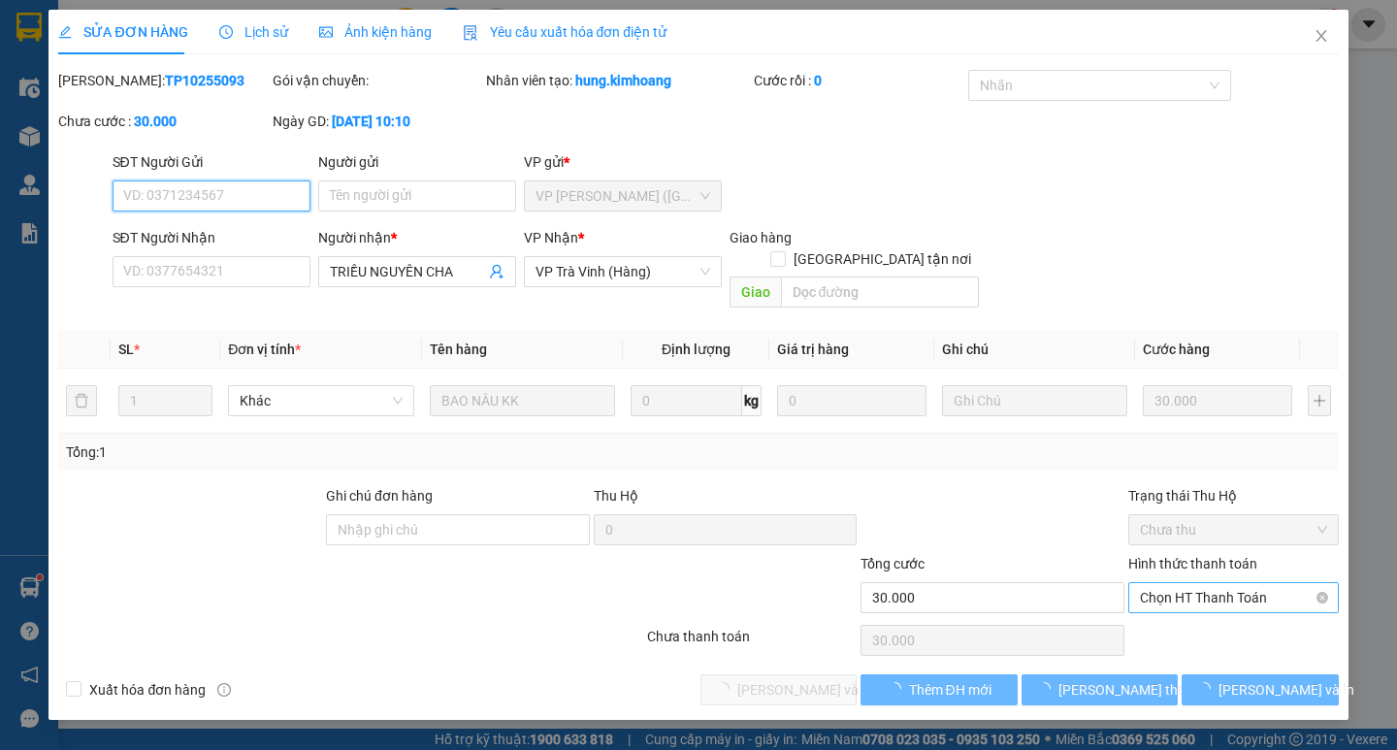
click at [1175, 583] on span "Chọn HT Thanh Toán" at bounding box center [1233, 597] width 187 height 29
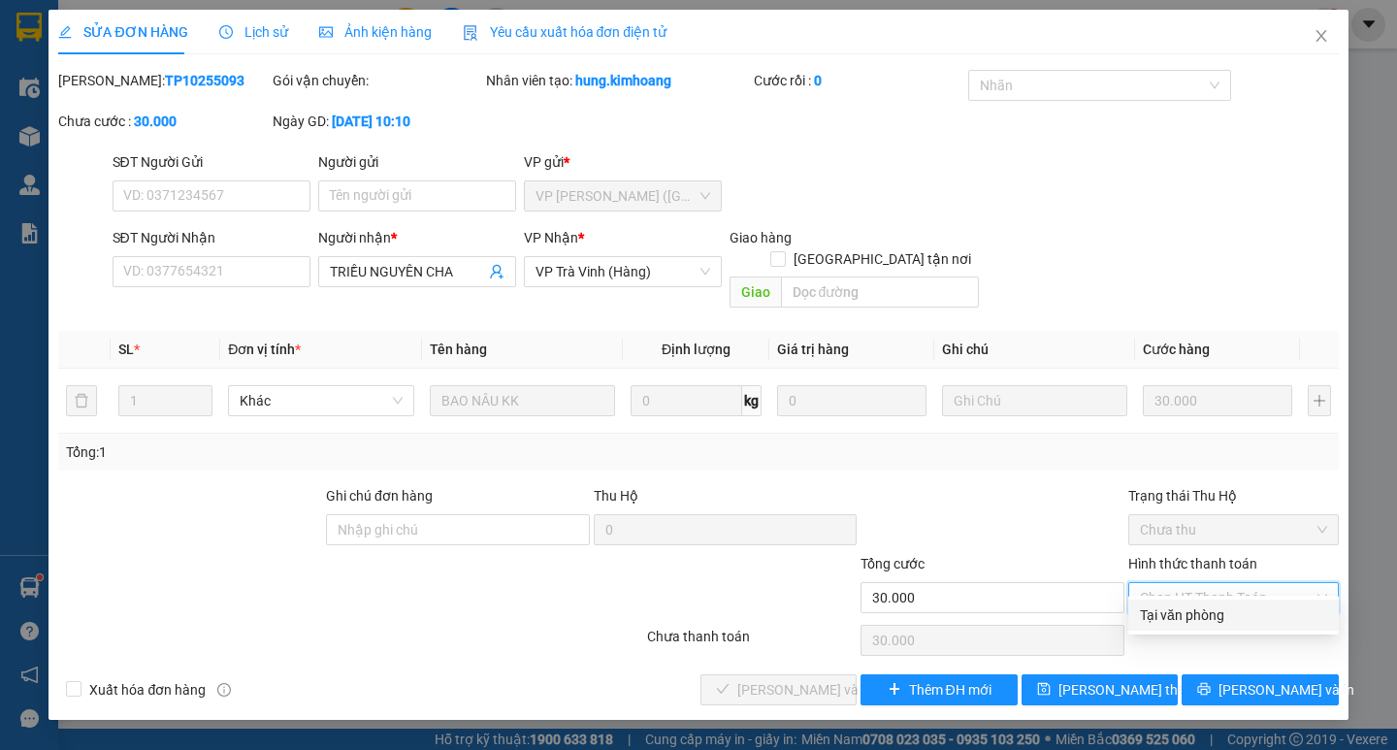
drag, startPoint x: 1177, startPoint y: 602, endPoint x: 1164, endPoint y: 607, distance: 14.4
click at [1177, 603] on div "Tại văn phòng" at bounding box center [1233, 614] width 210 height 31
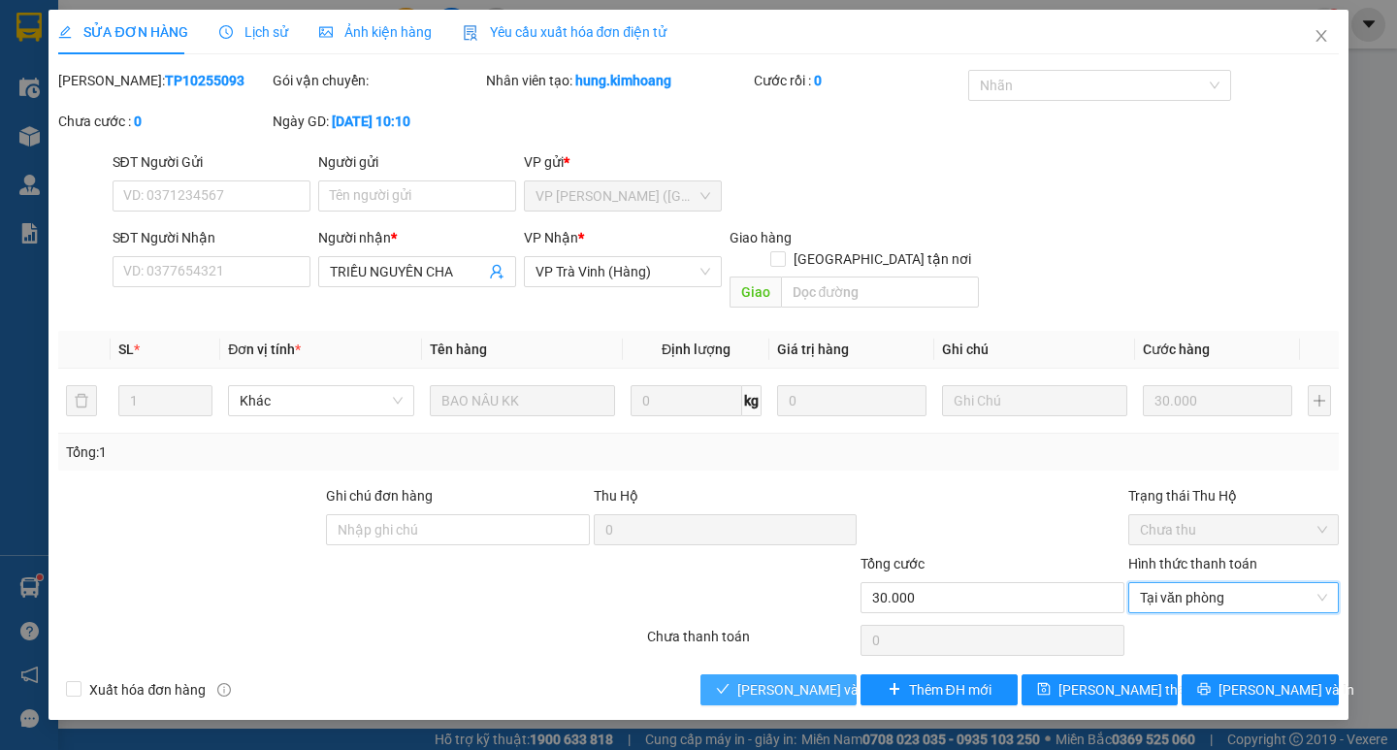
click at [770, 679] on span "[PERSON_NAME] và [PERSON_NAME] hàng" at bounding box center [830, 689] width 186 height 21
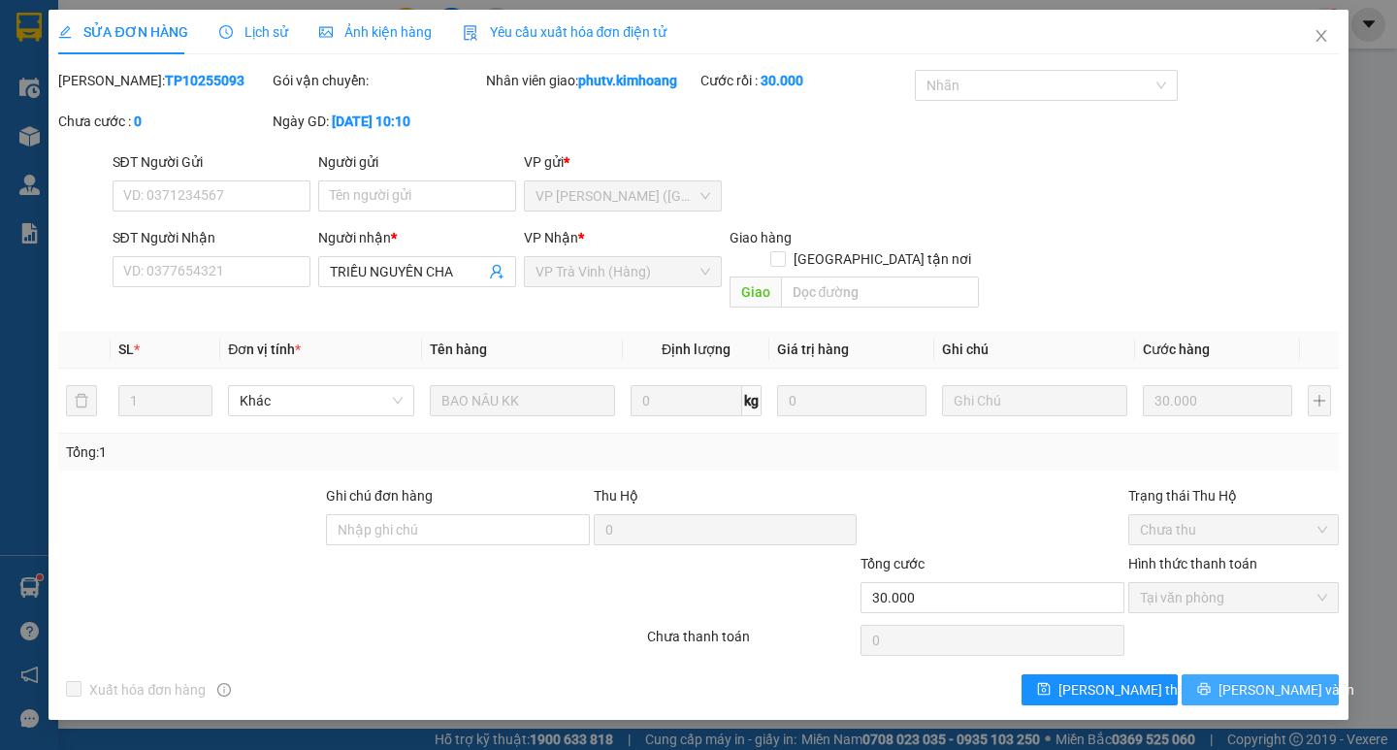
click at [1253, 679] on span "[PERSON_NAME] và In" at bounding box center [1286, 689] width 136 height 21
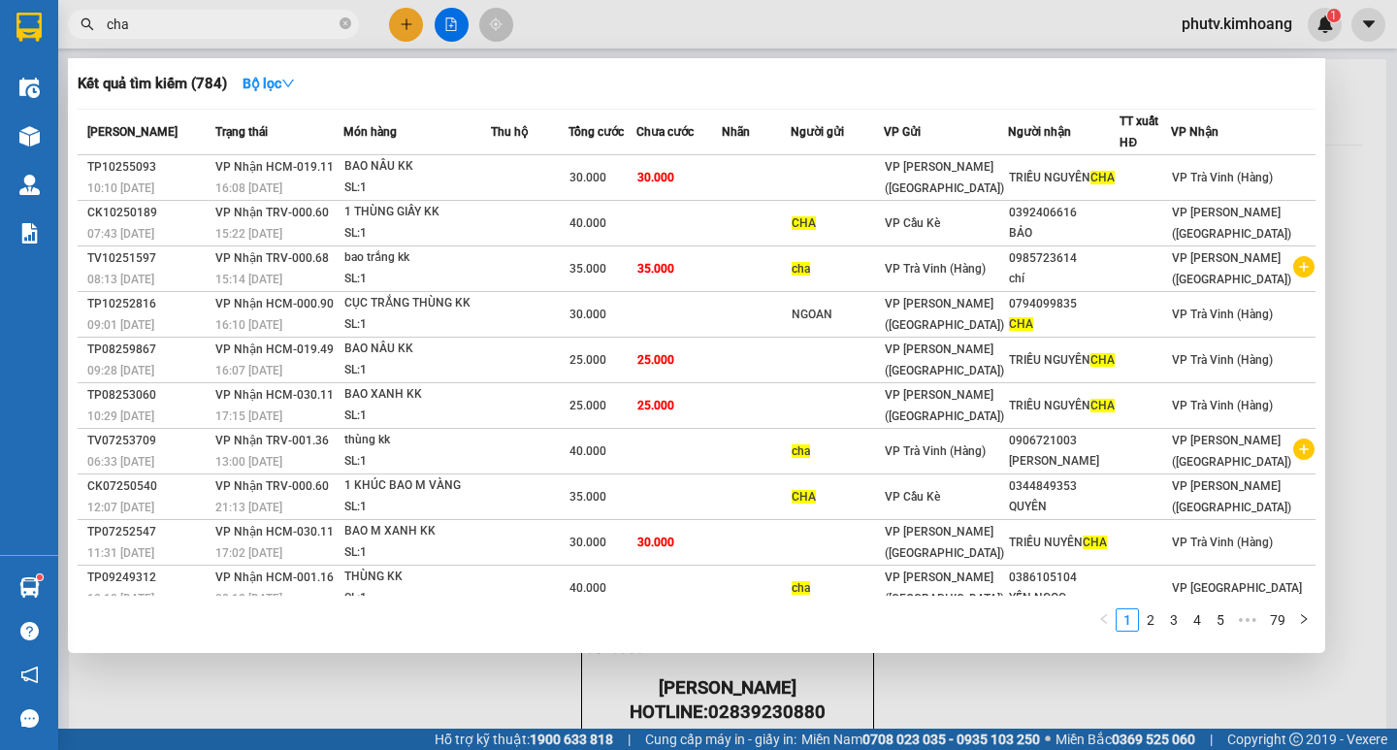
click at [246, 29] on input "cha" at bounding box center [221, 24] width 229 height 21
click at [245, 28] on input "cha" at bounding box center [221, 24] width 229 height 21
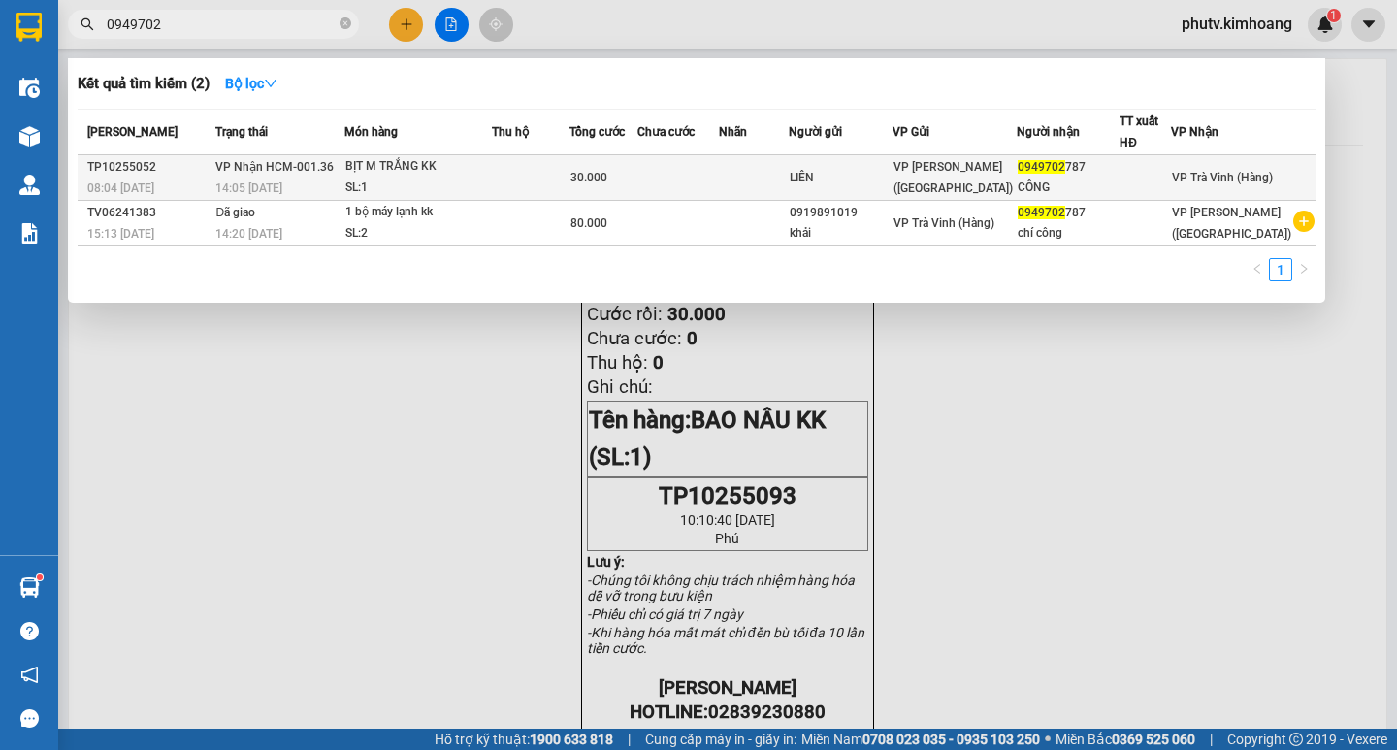
type input "0949702"
click at [381, 177] on span "BỊT M TRẮNG KK SL: 1" at bounding box center [417, 177] width 145 height 42
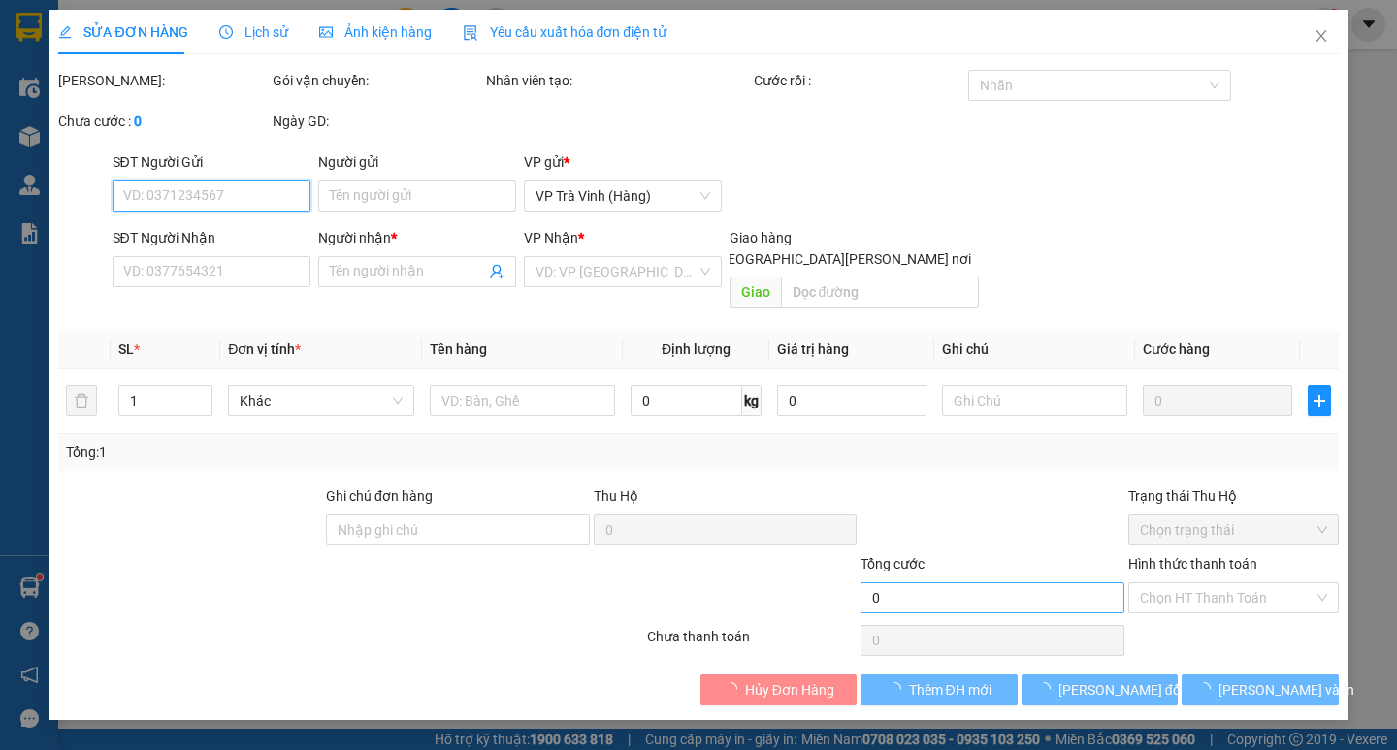
type input "LIÊN"
type input "0949702787"
type input "CÔNG"
type input "30.000"
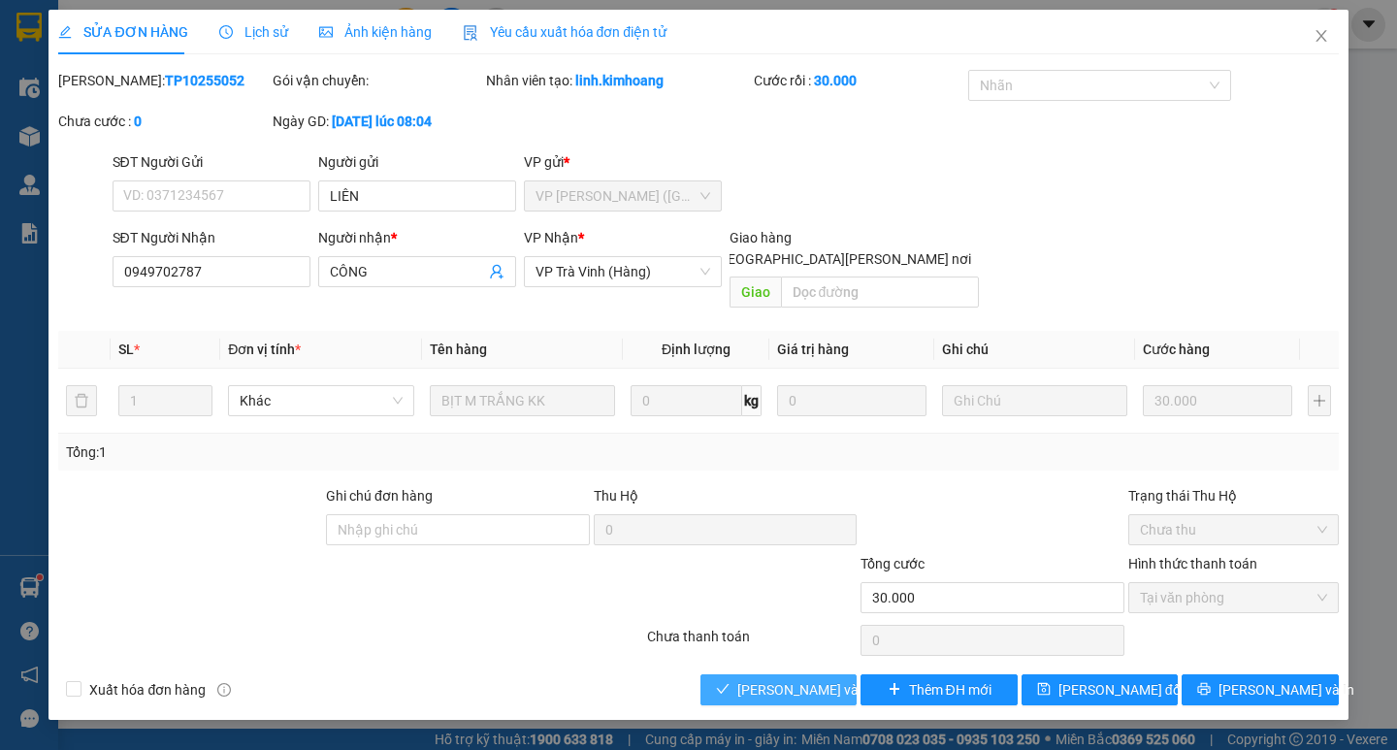
click at [797, 679] on span "[PERSON_NAME] và [PERSON_NAME] hàng" at bounding box center [868, 689] width 262 height 21
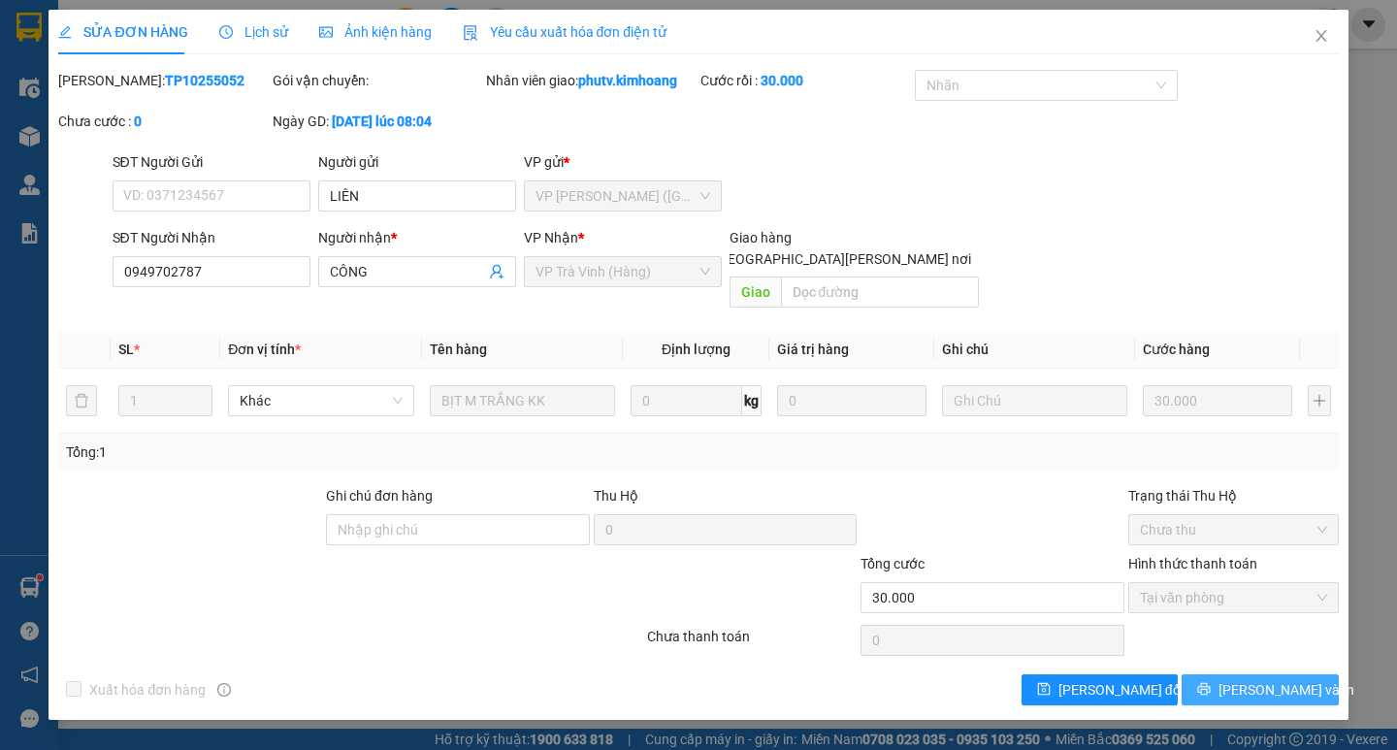
click at [1251, 674] on button "[PERSON_NAME] và In" at bounding box center [1259, 689] width 156 height 31
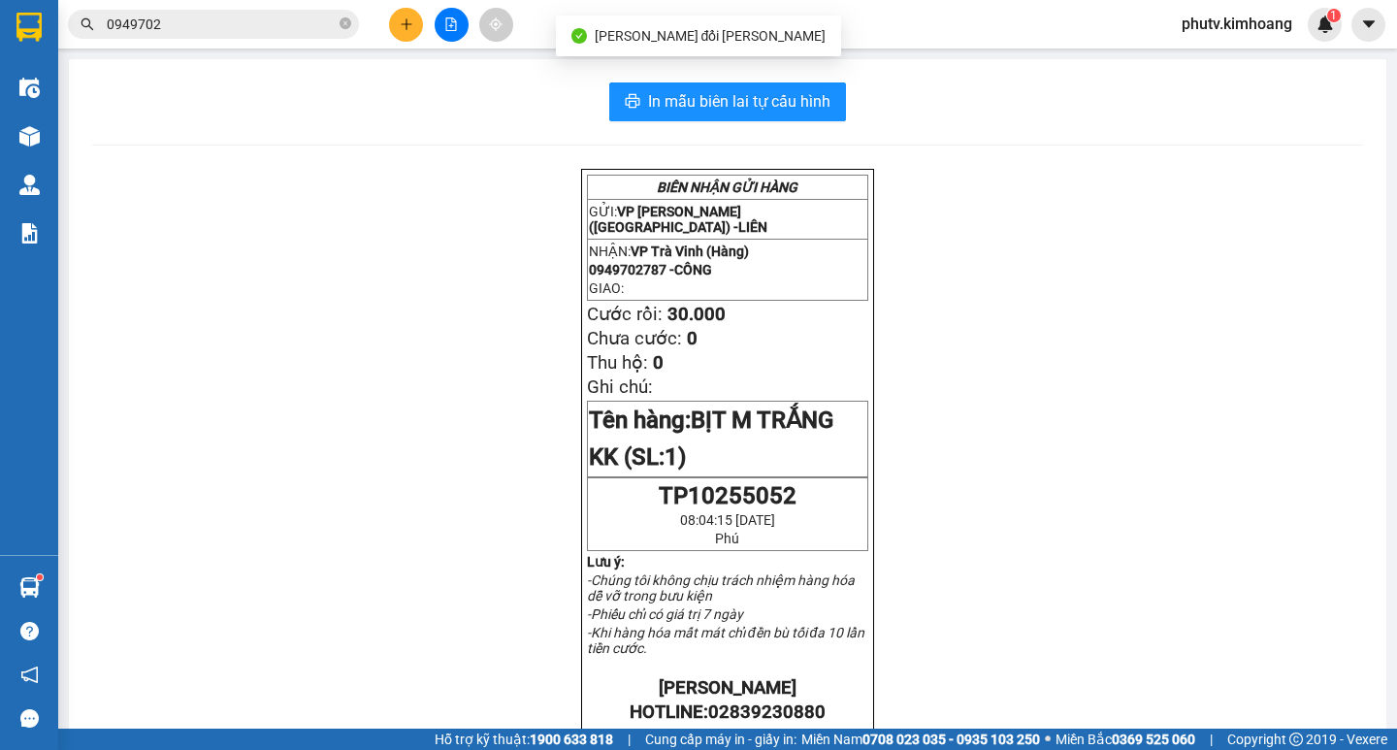
click at [208, 32] on input "0949702" at bounding box center [221, 24] width 229 height 21
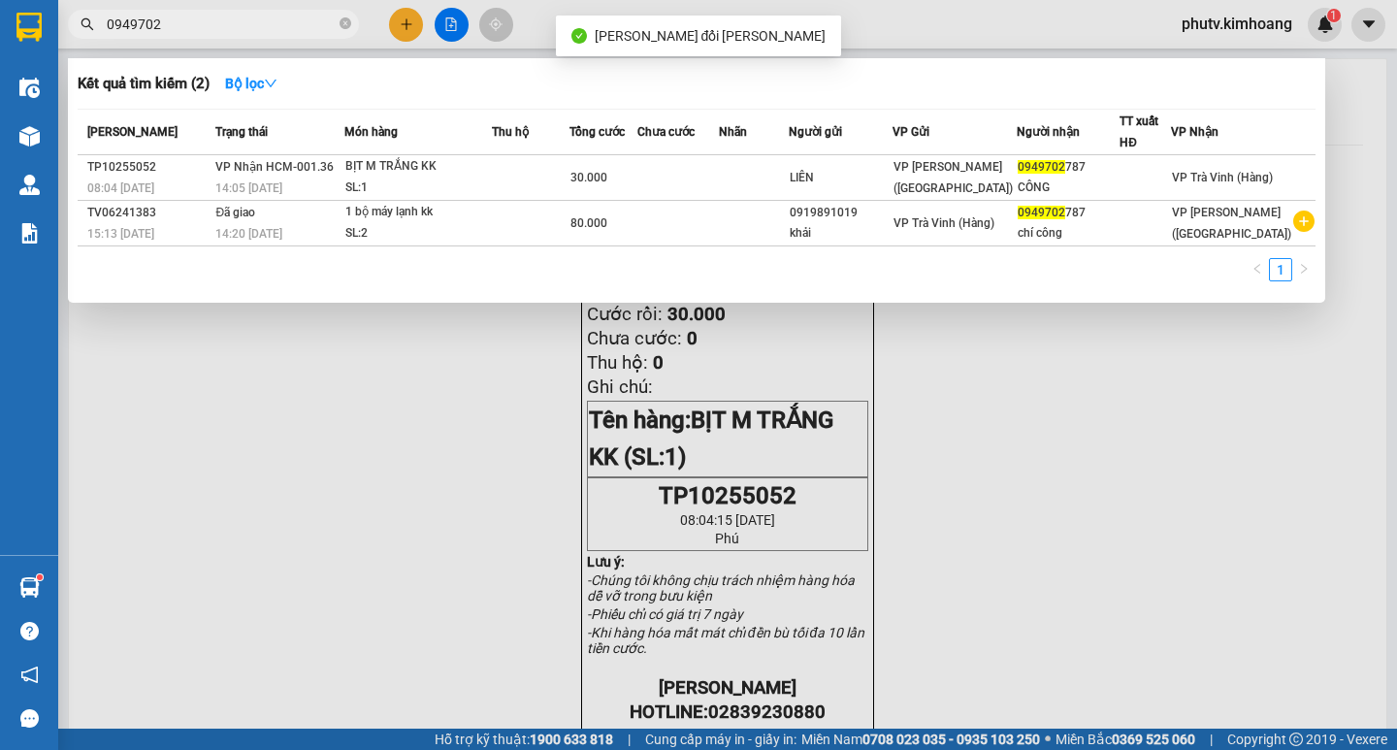
click at [208, 32] on input "0949702" at bounding box center [221, 24] width 229 height 21
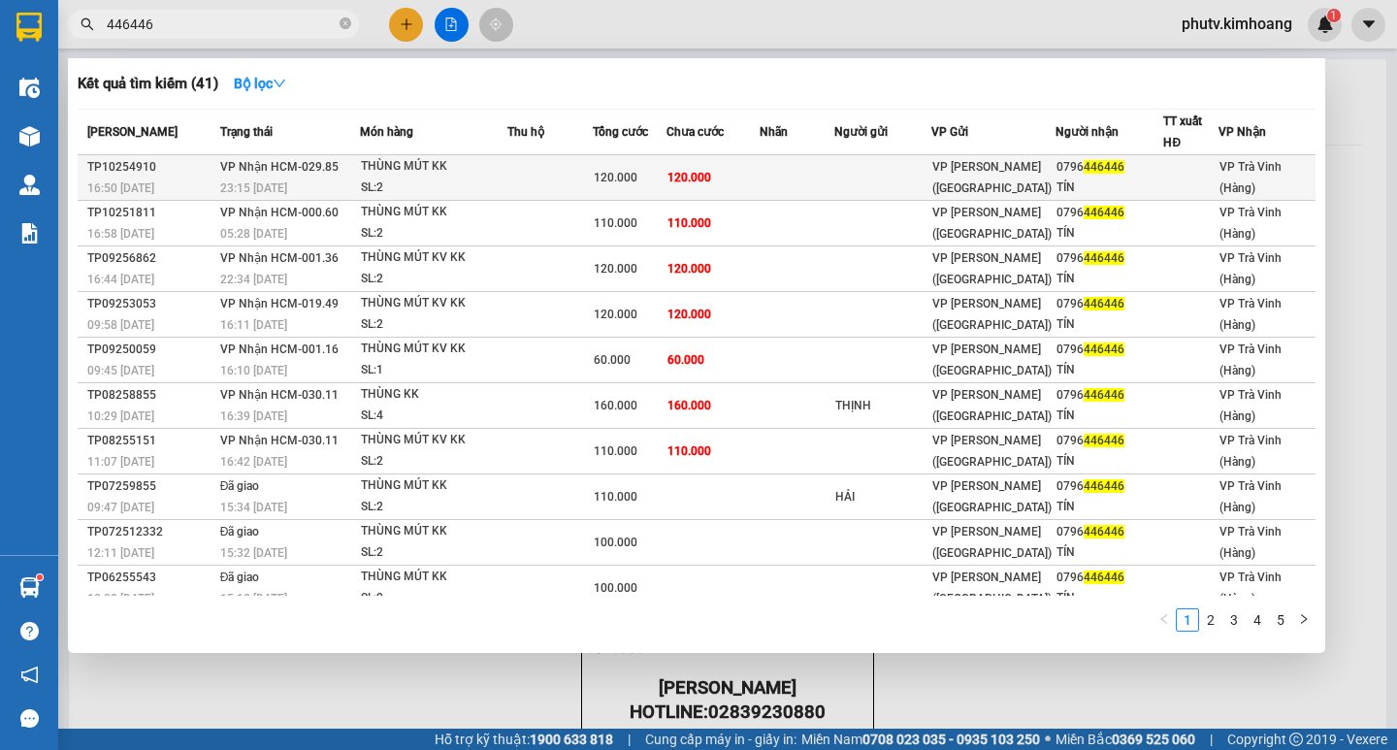
type input "446446"
click at [703, 176] on span "120.000" at bounding box center [689, 178] width 44 height 14
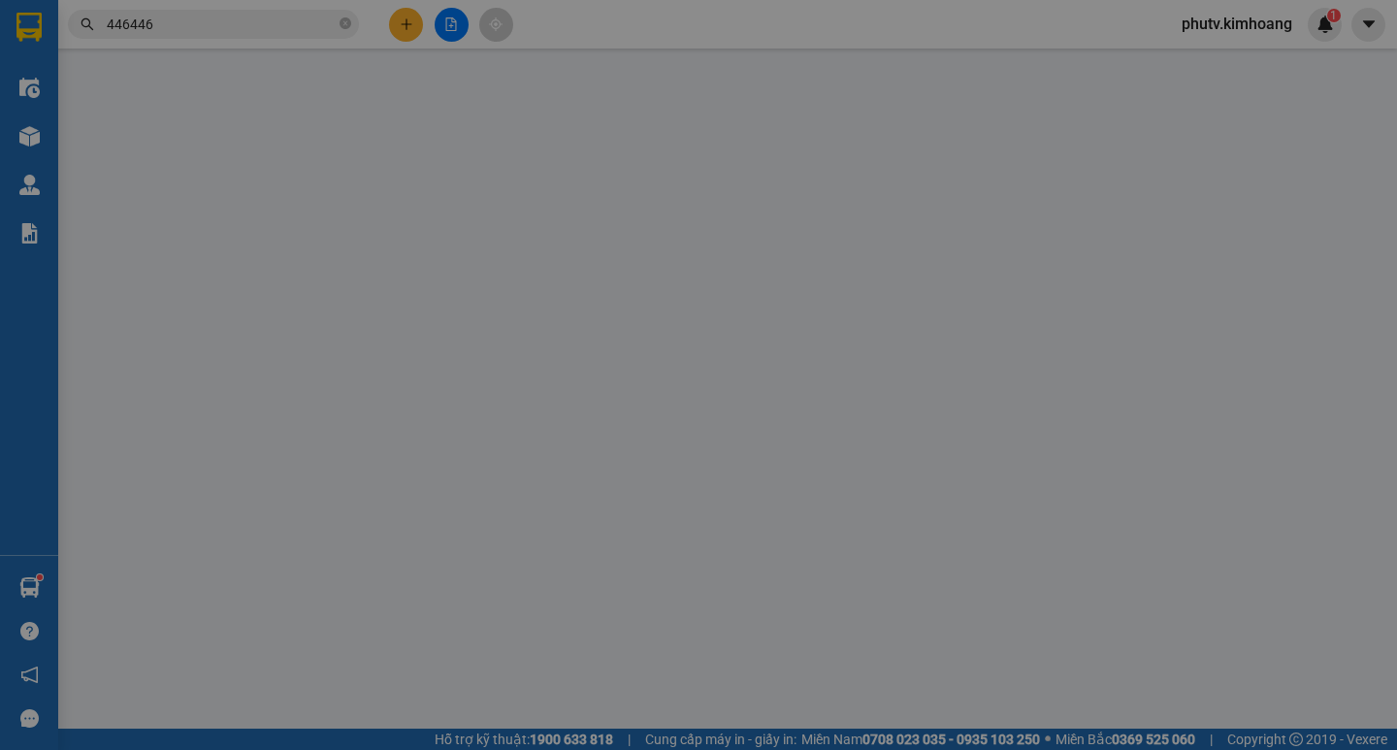
type input "0796446446"
type input "TÍN"
type input "120.000"
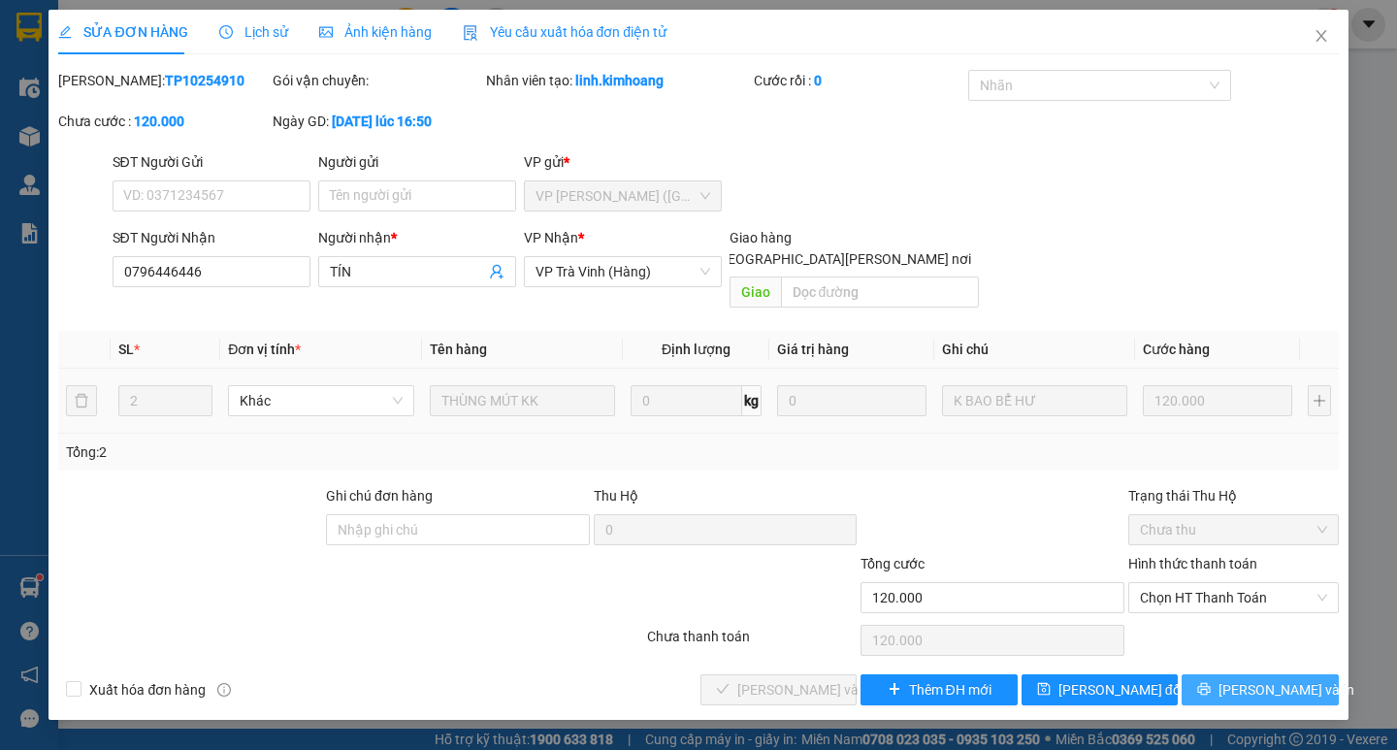
click at [1278, 679] on span "[PERSON_NAME] và In" at bounding box center [1286, 689] width 136 height 21
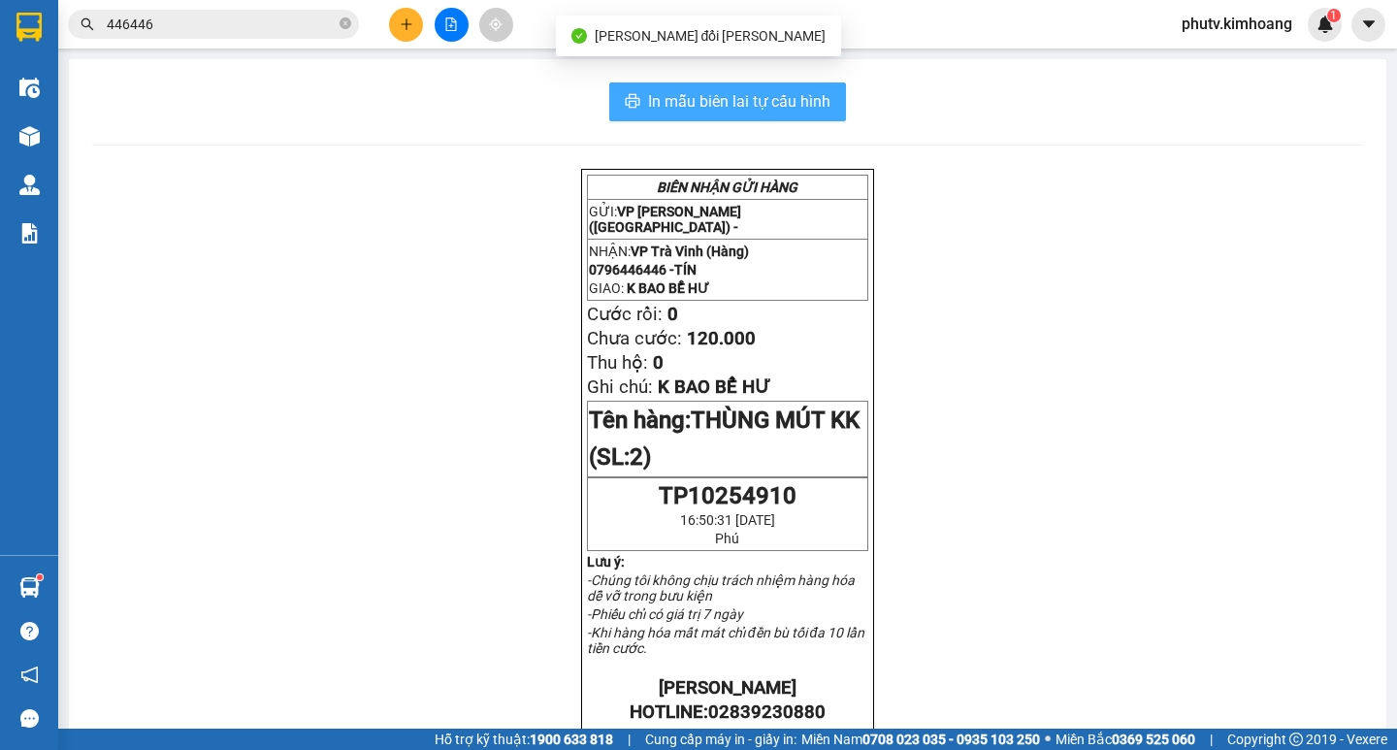
click at [774, 112] on span "In mẫu biên lai tự cấu hình" at bounding box center [739, 101] width 182 height 24
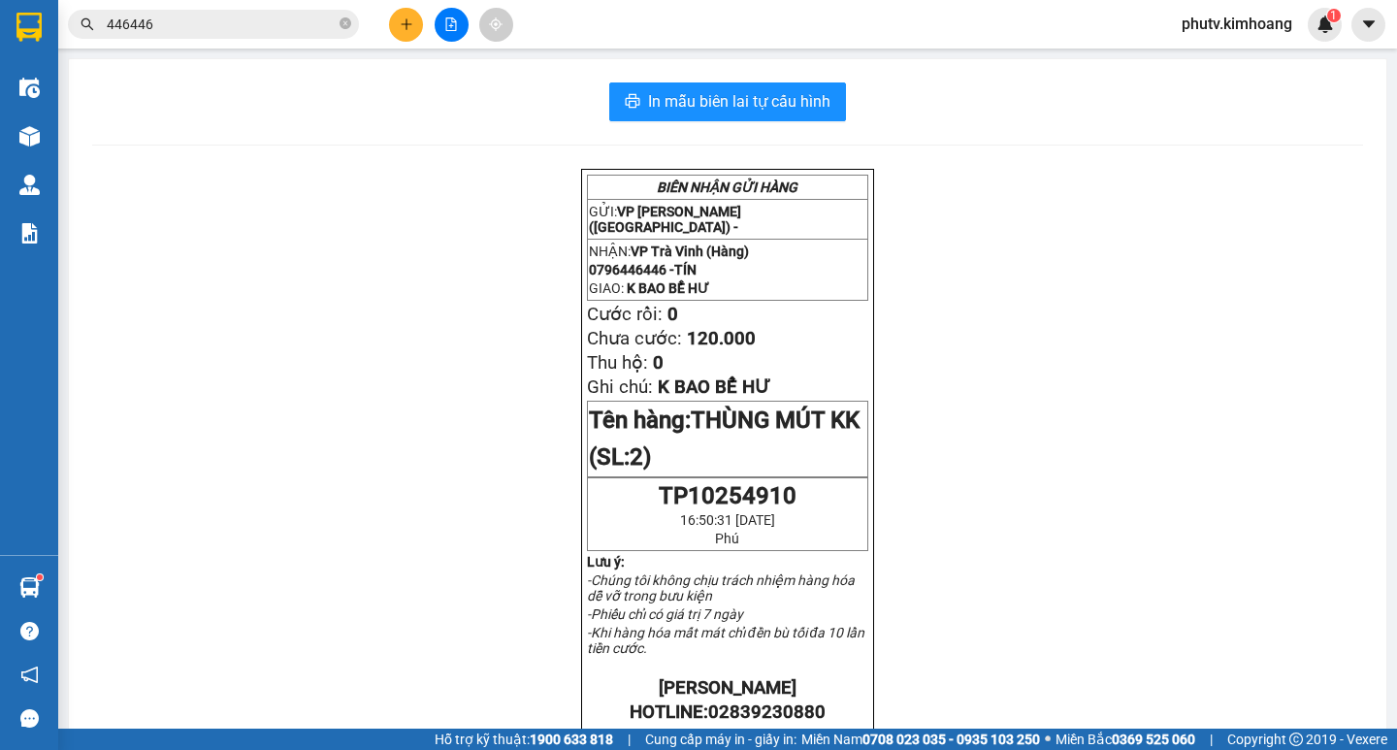
click at [170, 24] on input "446446" at bounding box center [221, 24] width 229 height 21
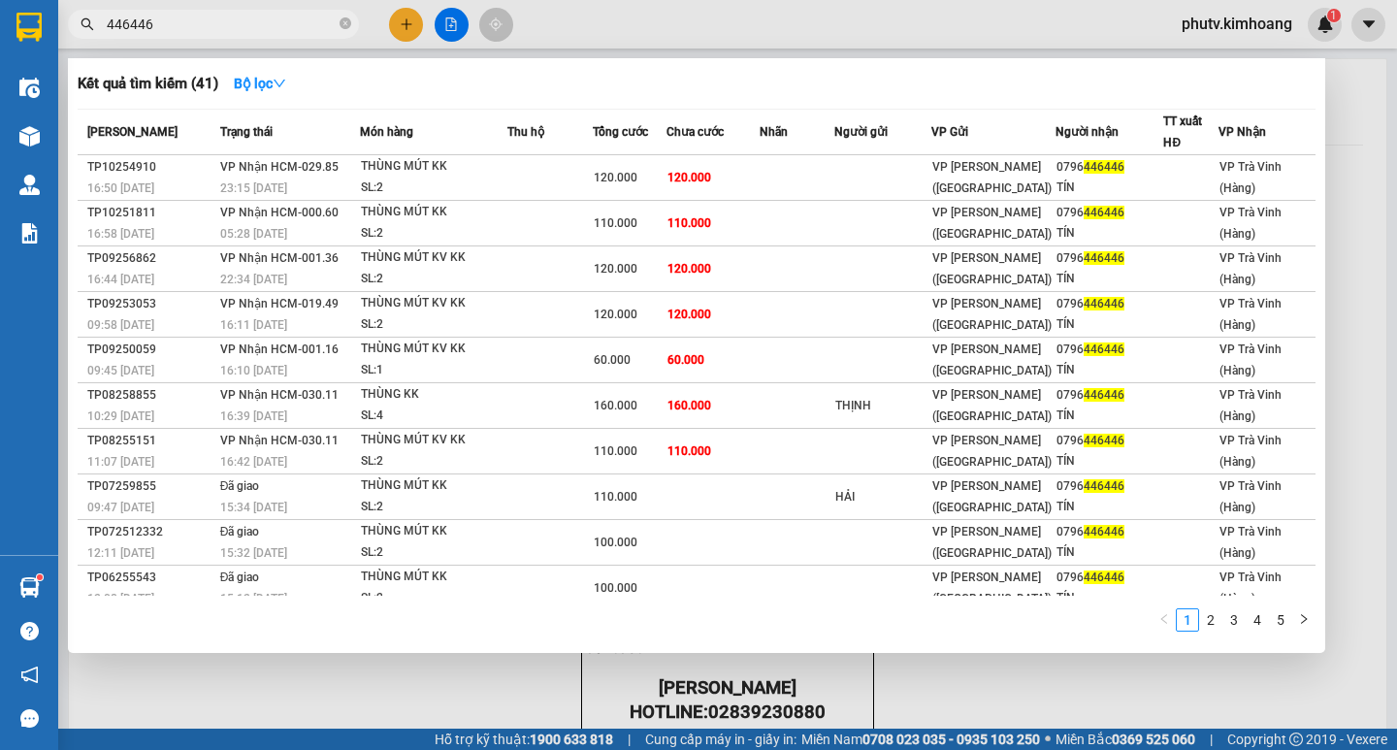
click at [170, 24] on input "446446" at bounding box center [221, 24] width 229 height 21
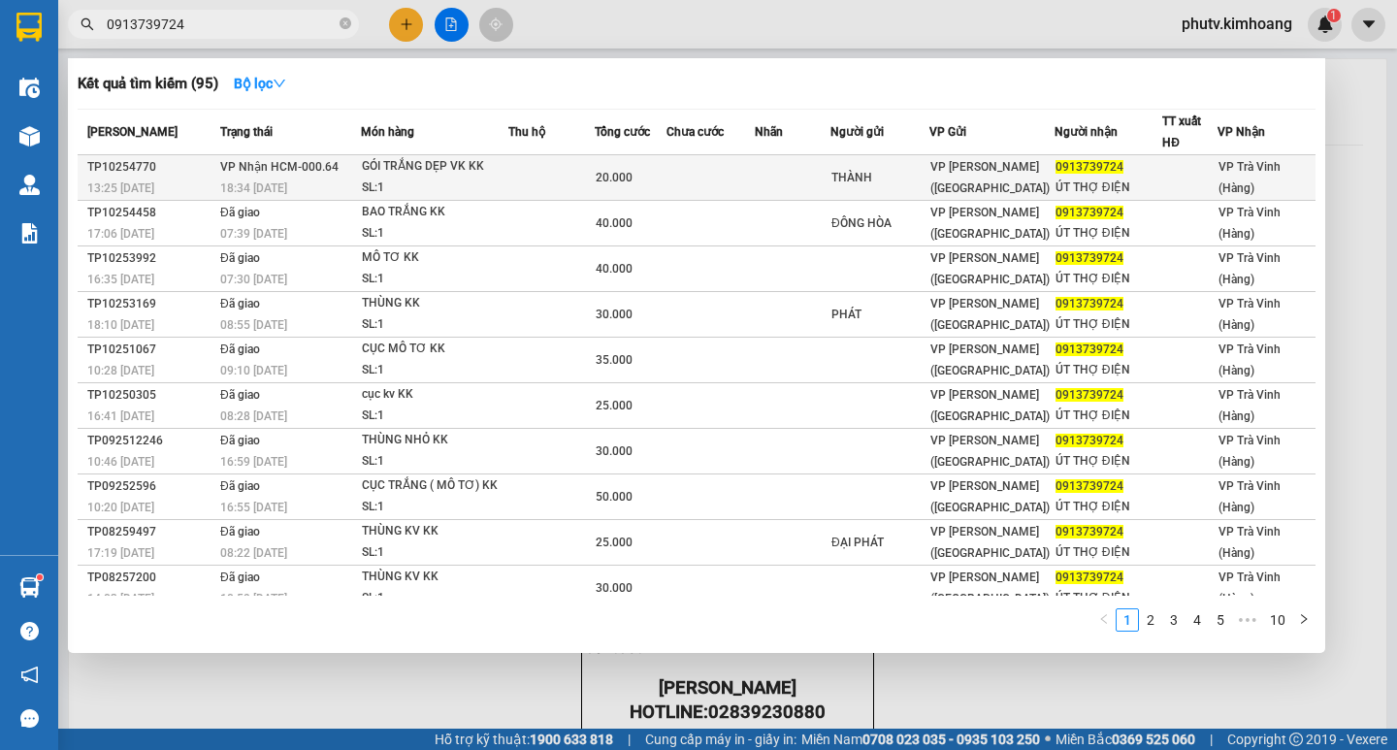
type input "0913739724"
click at [391, 177] on div "GÓI TRẮNG DẸP VK KK" at bounding box center [434, 166] width 145 height 21
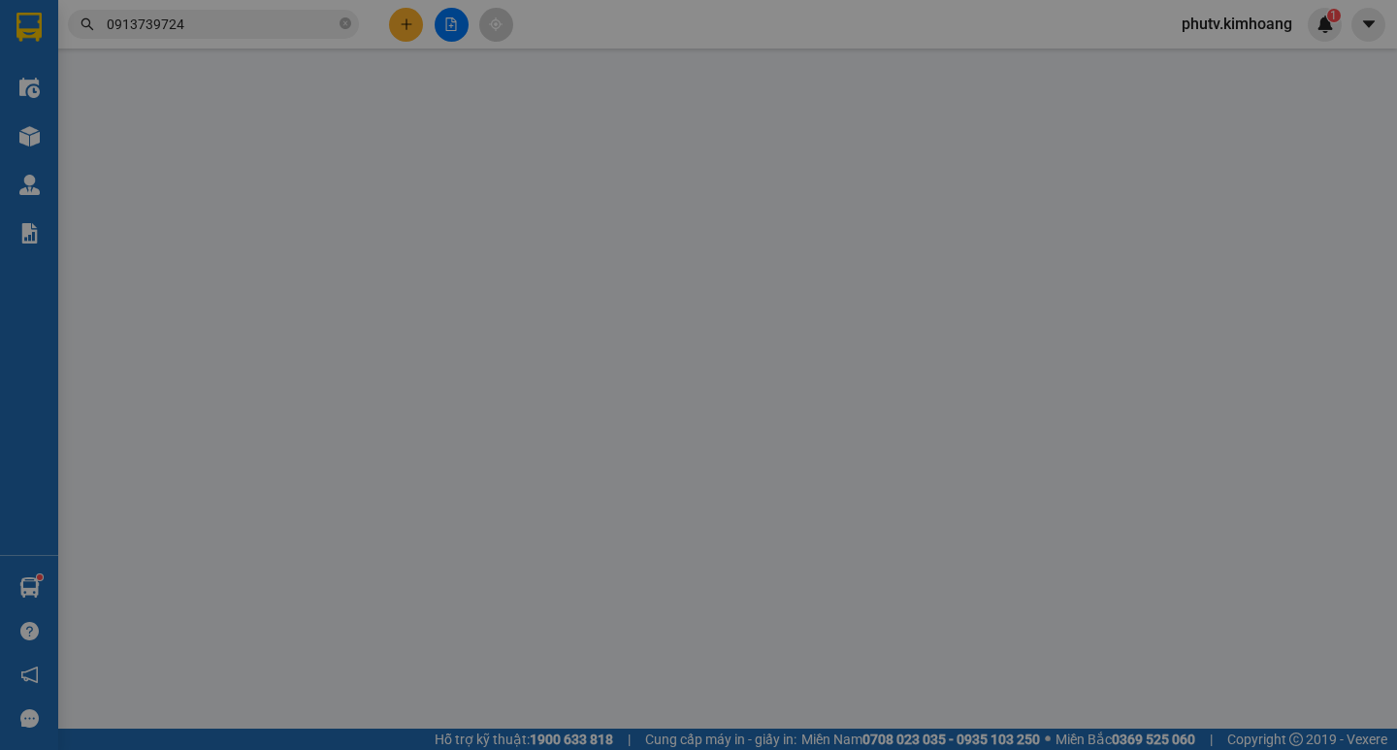
type input "THÀNH"
type input "0913739724"
type input "ÚT THỢ ĐIỆN"
type input "20.000"
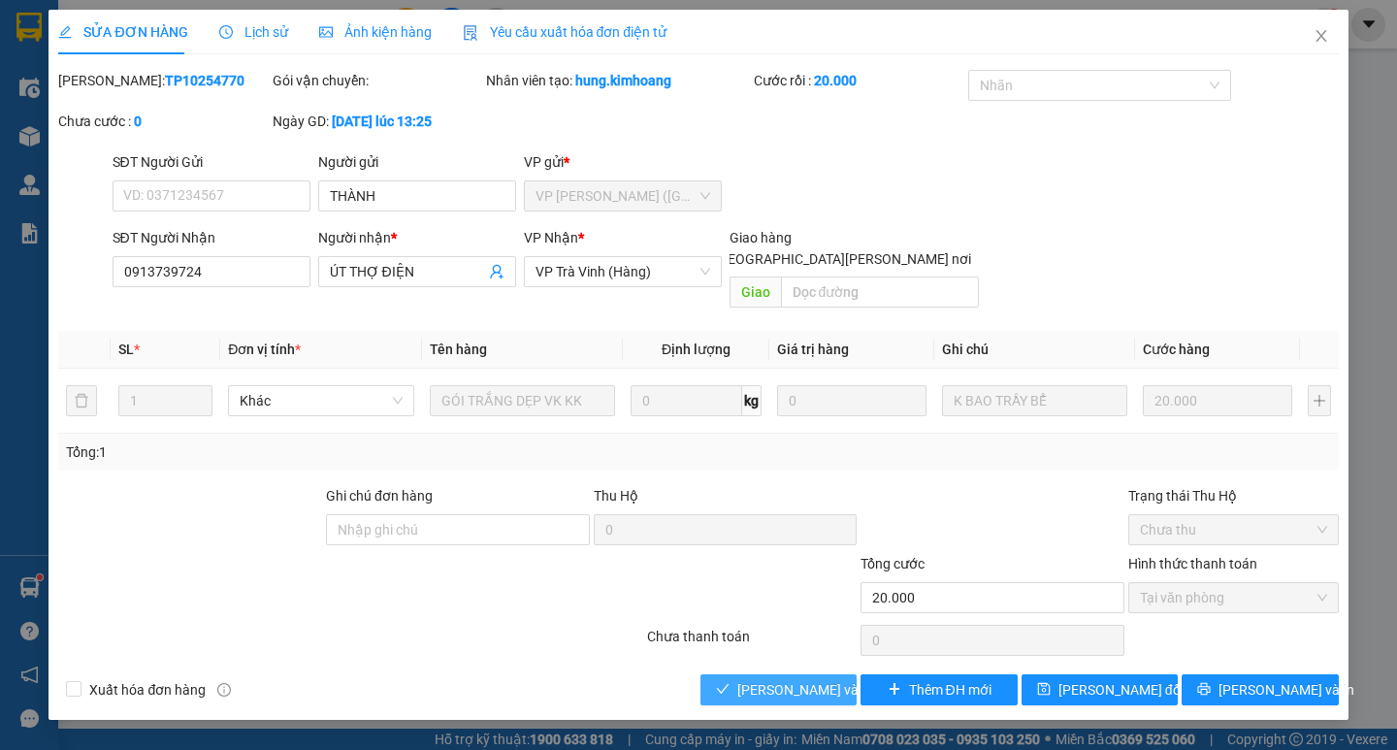
click at [797, 679] on span "[PERSON_NAME] và [PERSON_NAME] hàng" at bounding box center [868, 689] width 262 height 21
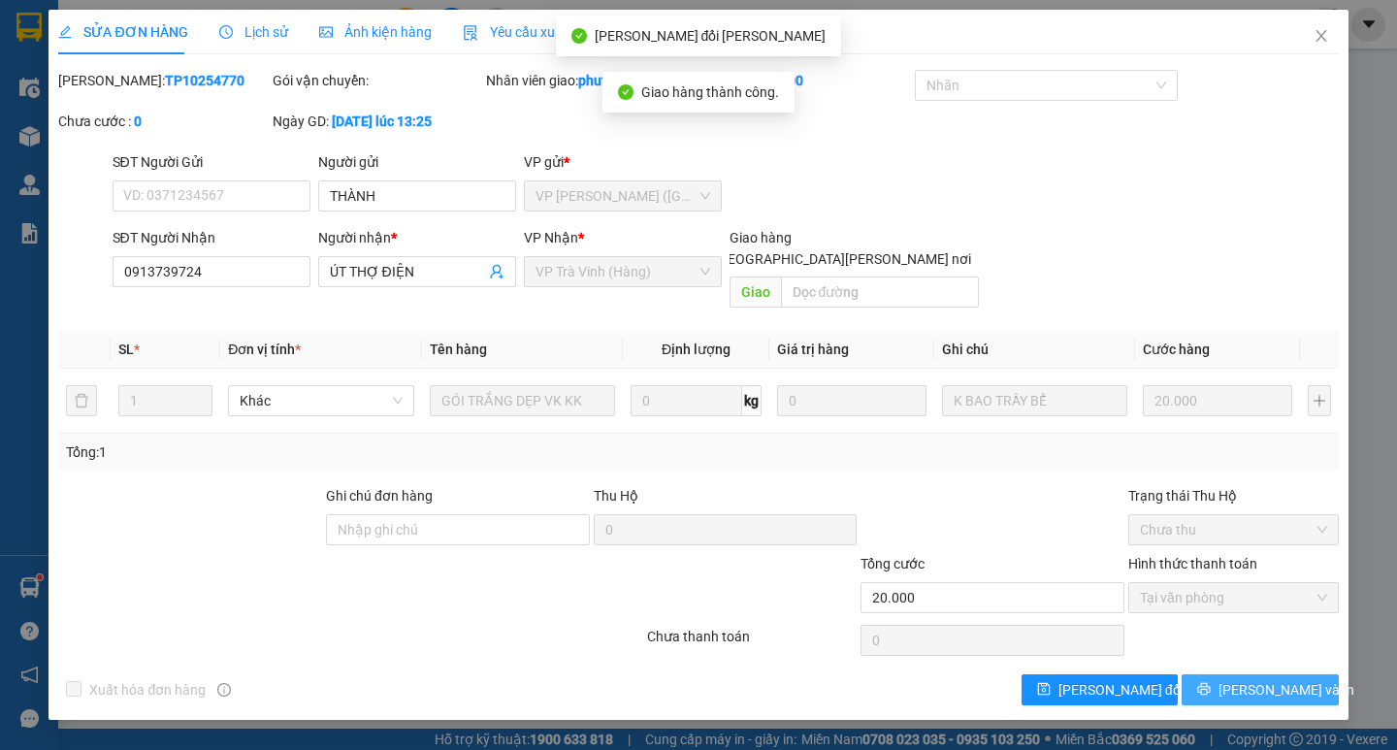
click at [1218, 674] on button "[PERSON_NAME] và In" at bounding box center [1259, 689] width 156 height 31
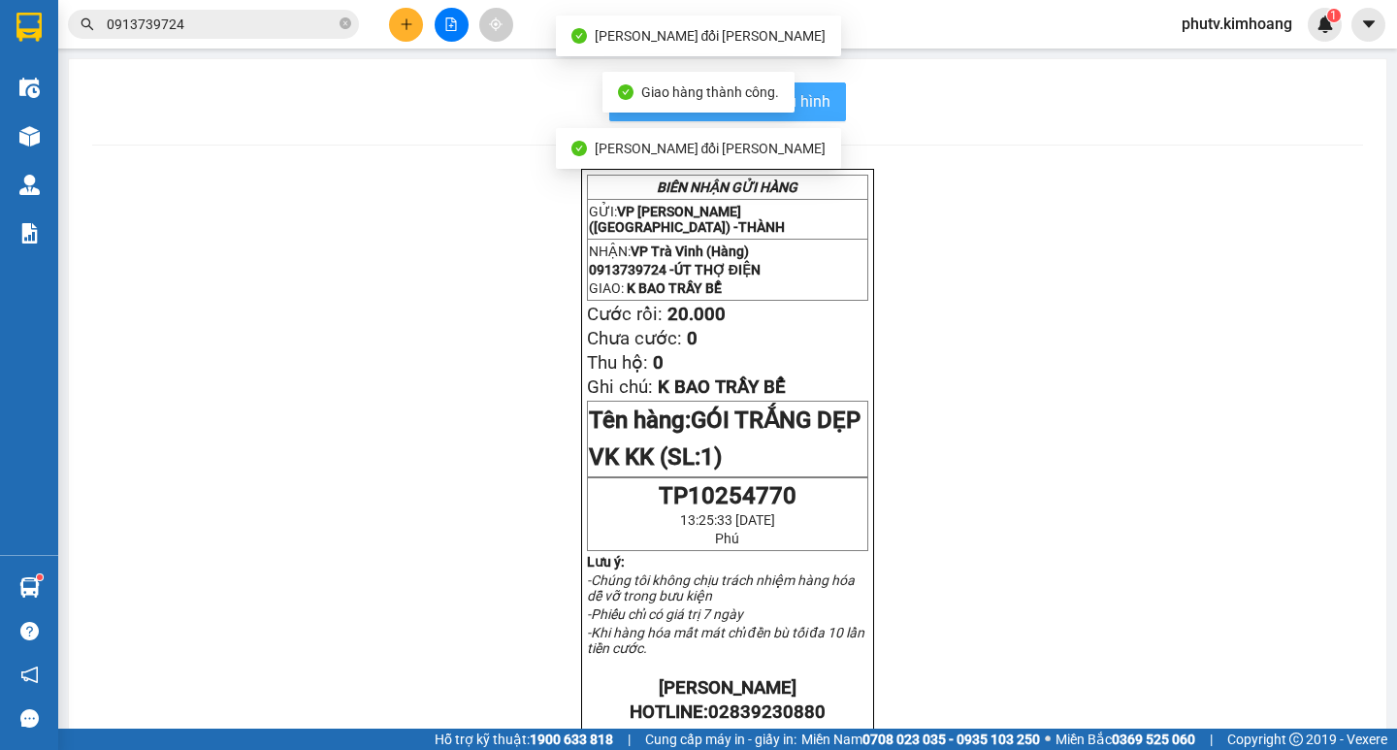
click at [820, 102] on span "In mẫu biên lai tự cấu hình" at bounding box center [739, 101] width 182 height 24
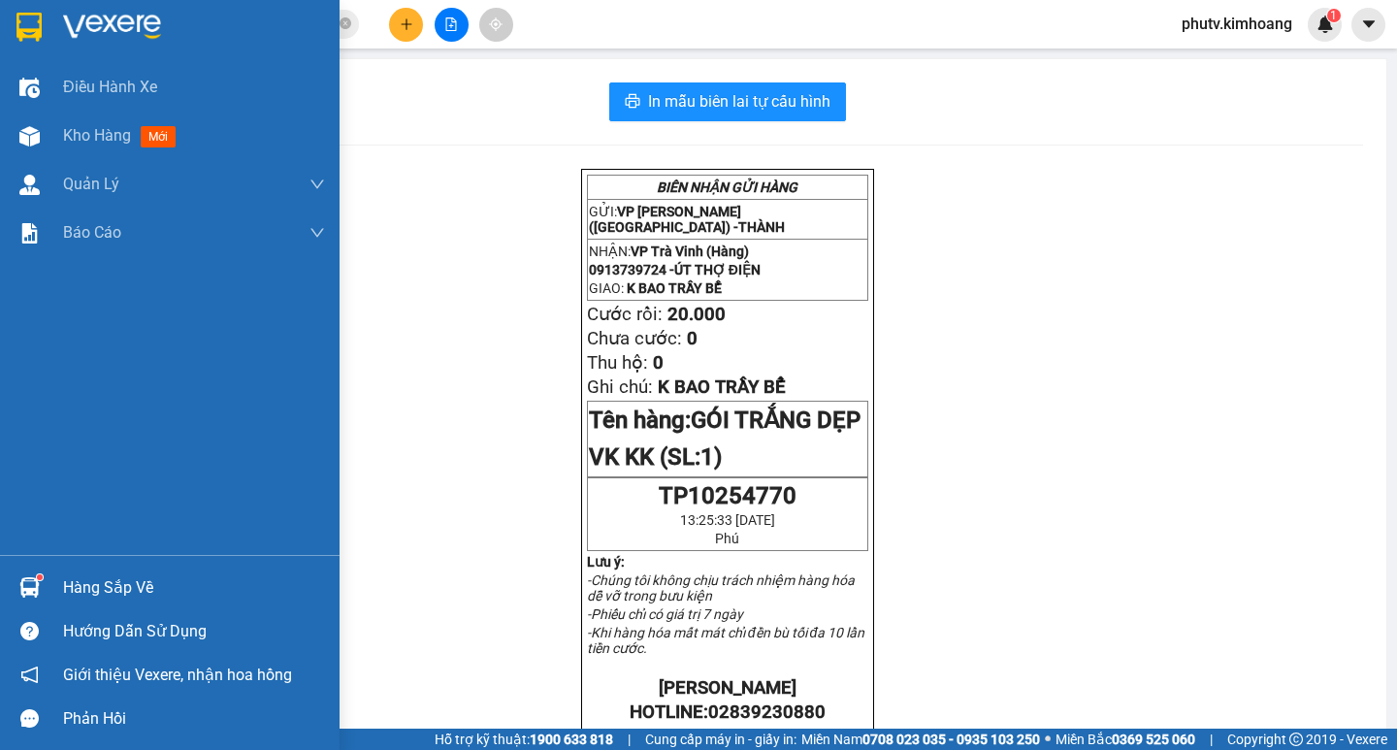
click at [147, 582] on div "Hàng sắp về" at bounding box center [194, 587] width 262 height 29
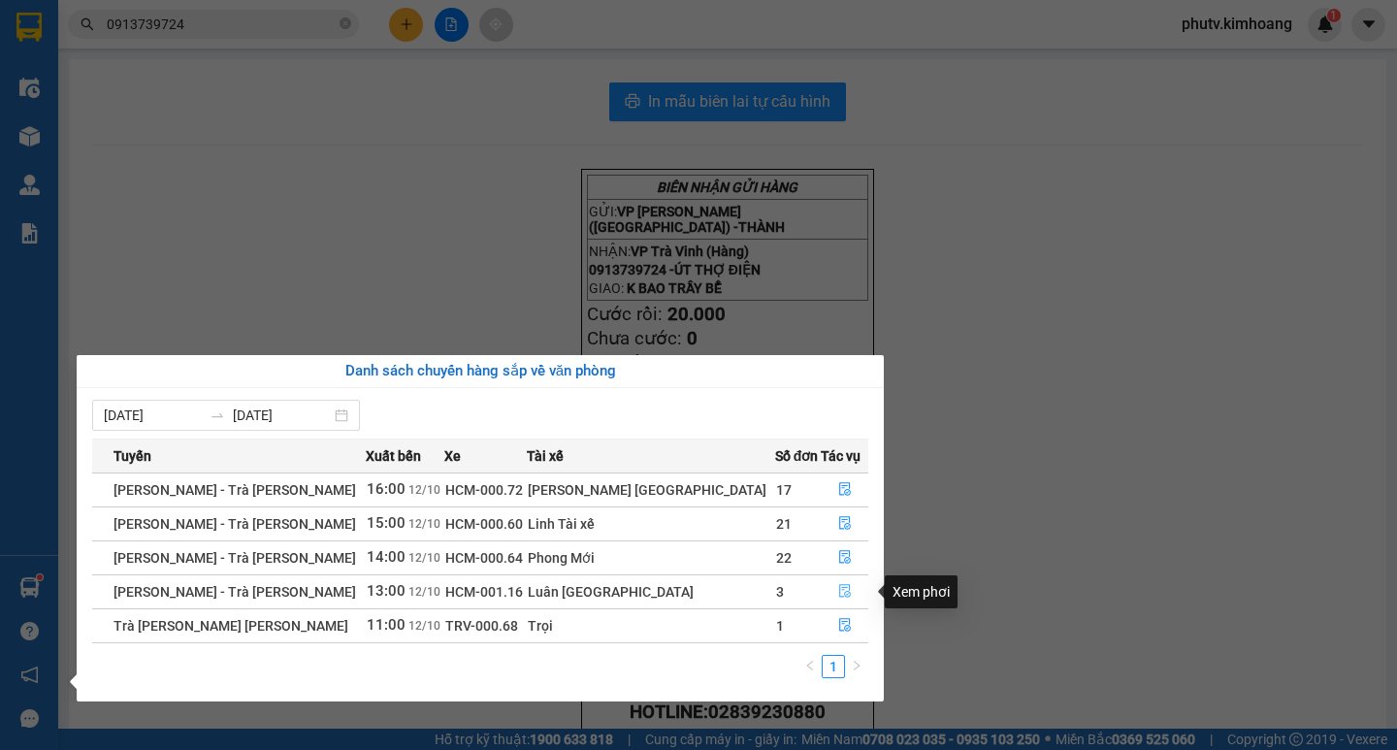
click at [838, 587] on icon "file-done" at bounding box center [845, 591] width 14 height 14
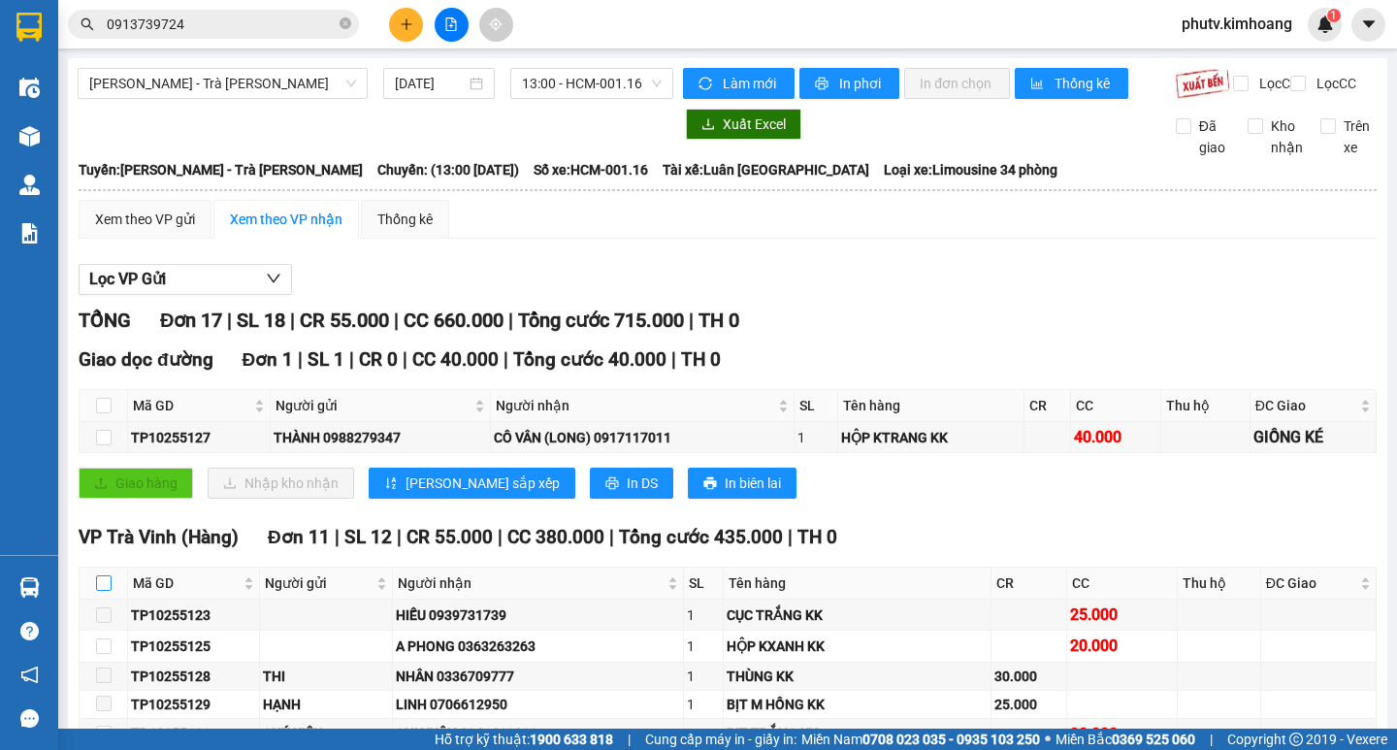
click at [101, 575] on input "checkbox" at bounding box center [104, 583] width 16 height 16
checkbox input "true"
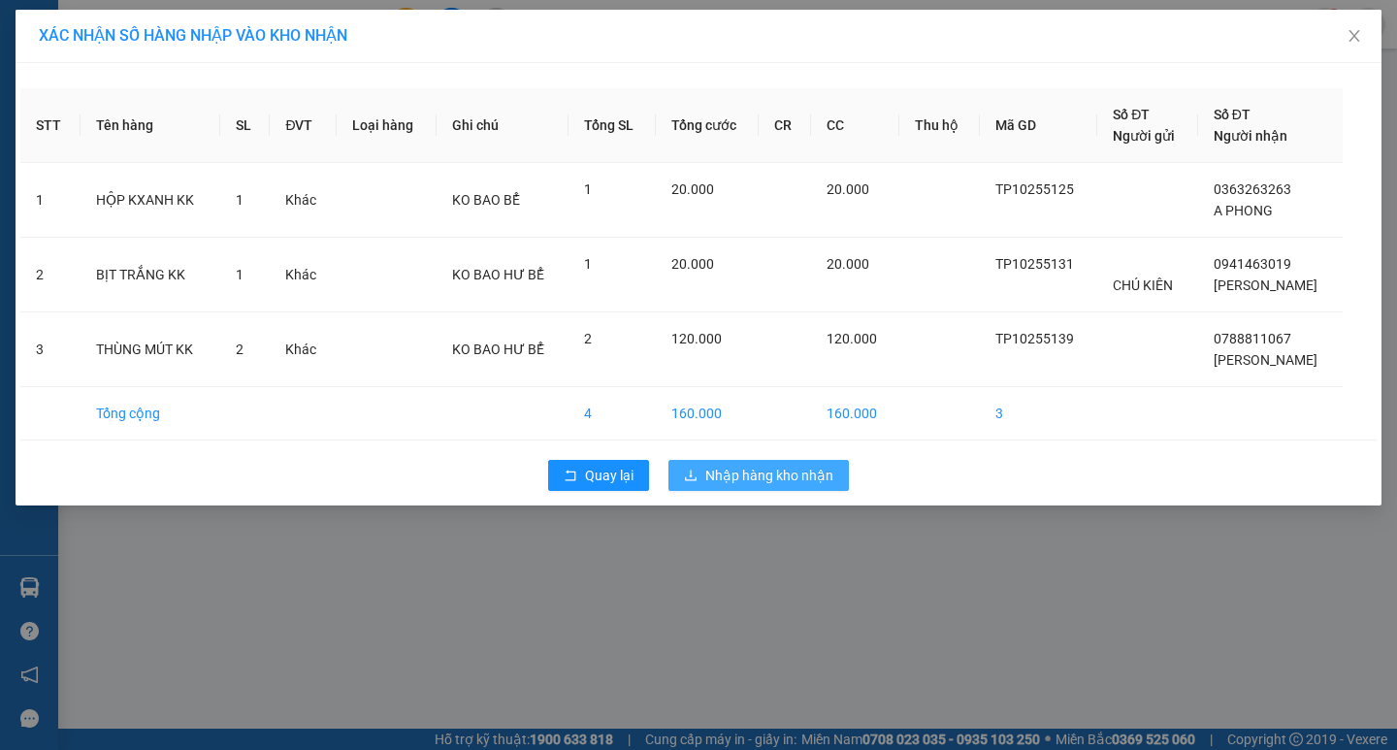
click at [740, 482] on span "Nhập hàng kho nhận" at bounding box center [769, 475] width 128 height 21
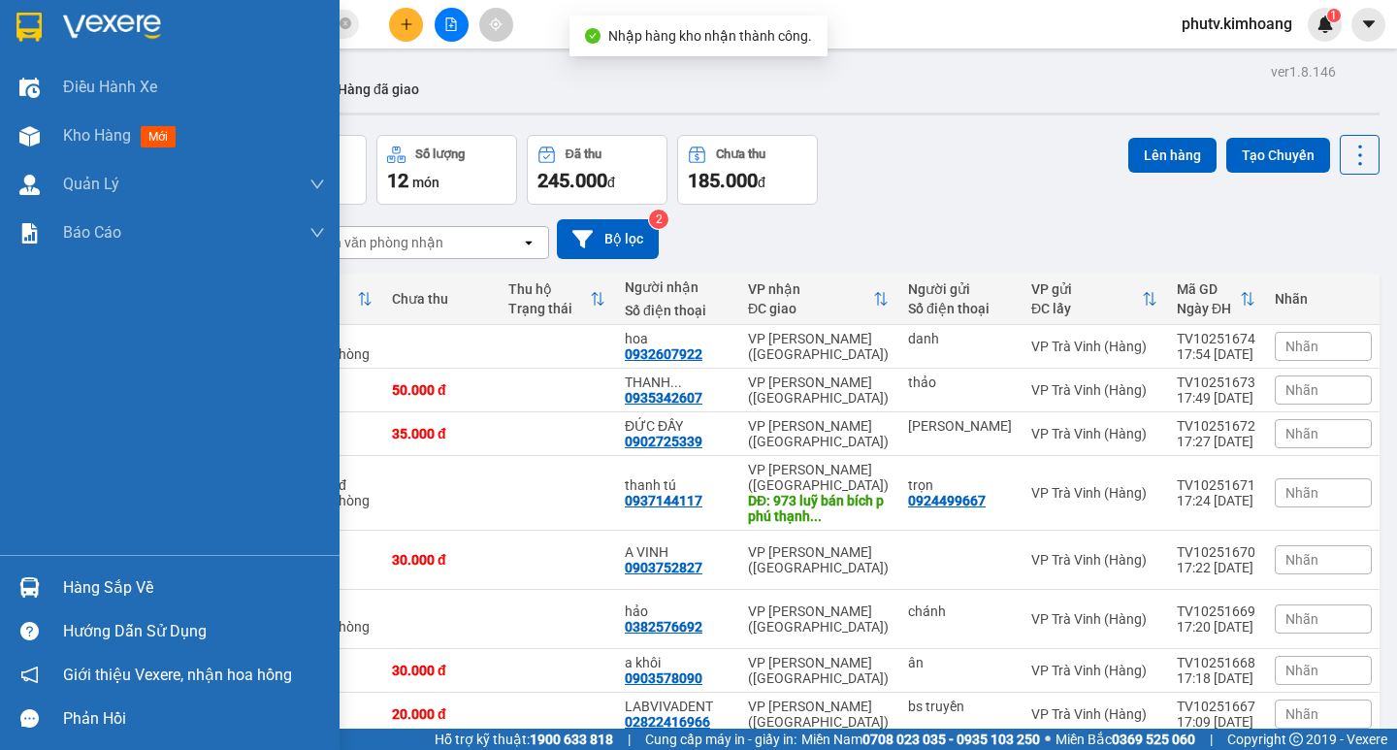
click at [94, 591] on div "Hàng sắp về" at bounding box center [194, 587] width 262 height 29
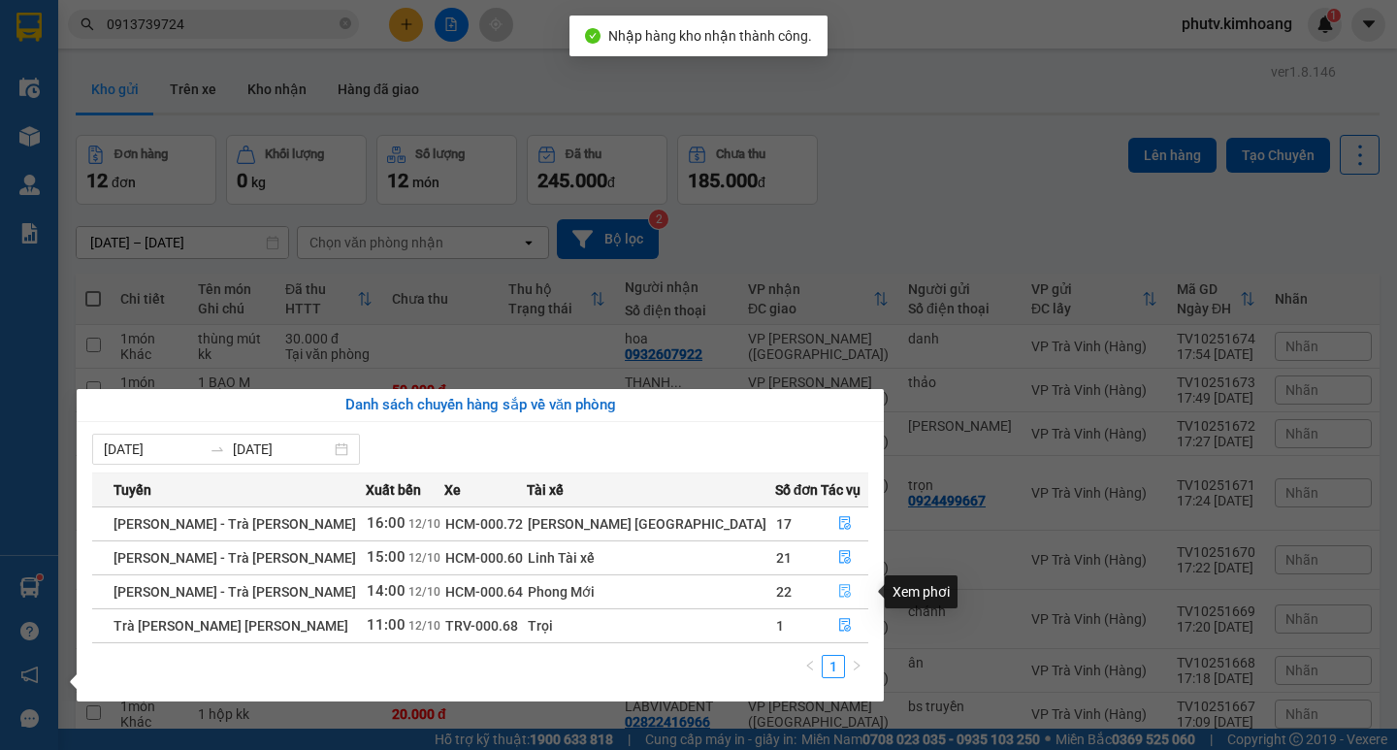
click at [838, 587] on icon "file-done" at bounding box center [845, 591] width 14 height 14
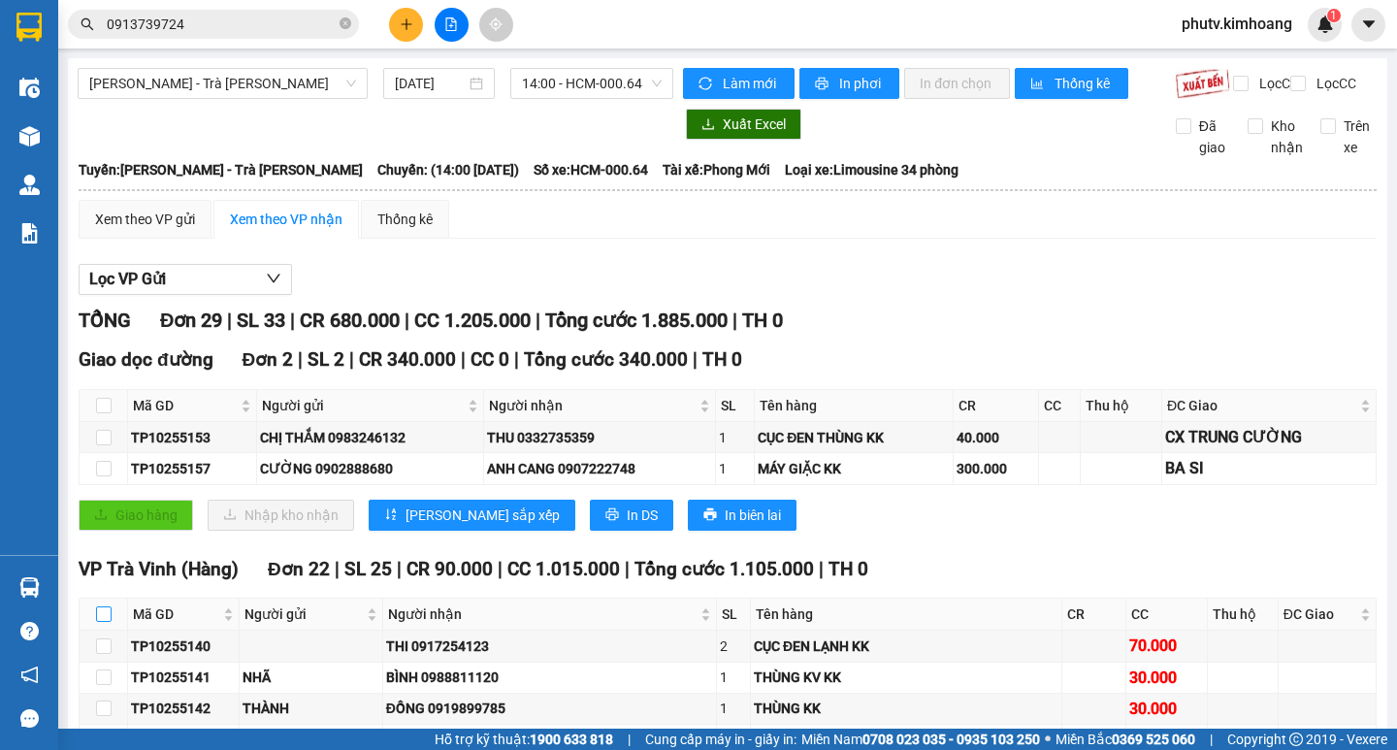
click at [104, 606] on input "checkbox" at bounding box center [104, 614] width 16 height 16
checkbox input "true"
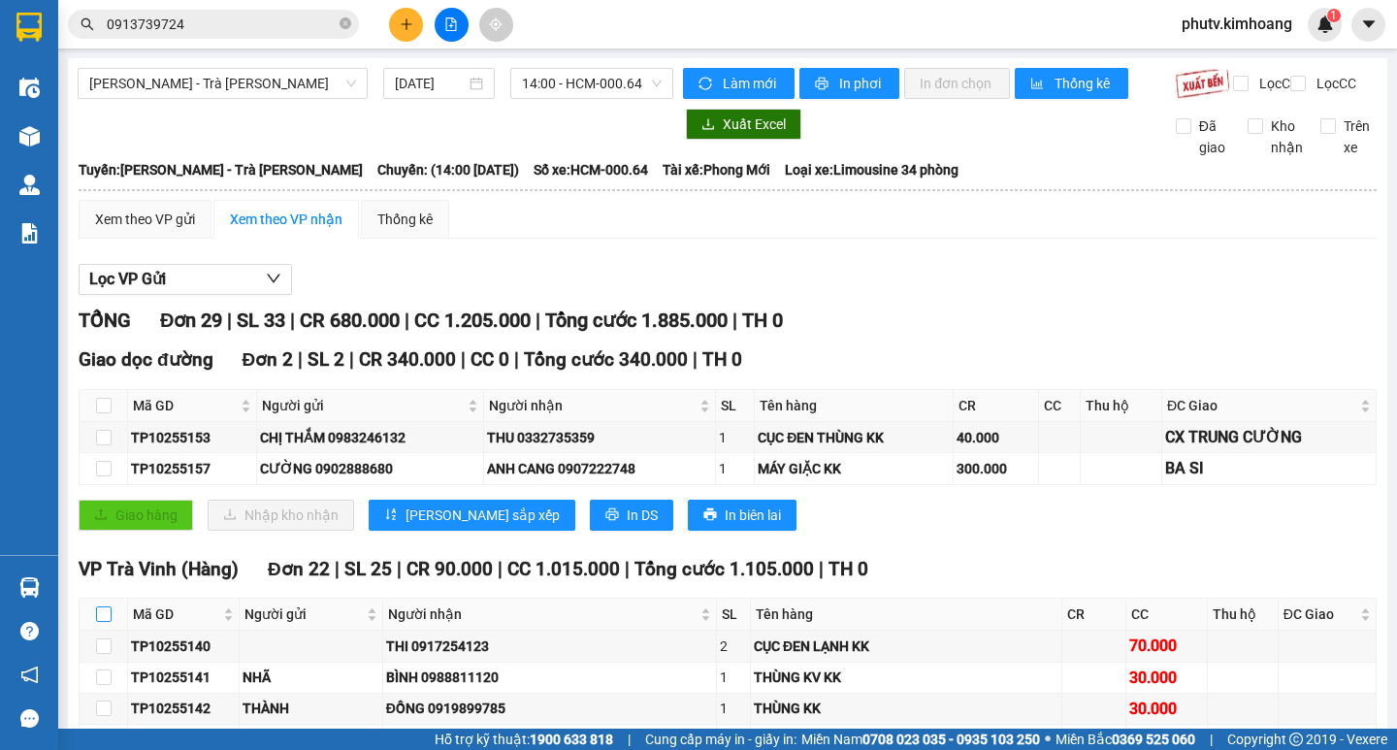
checkbox input "true"
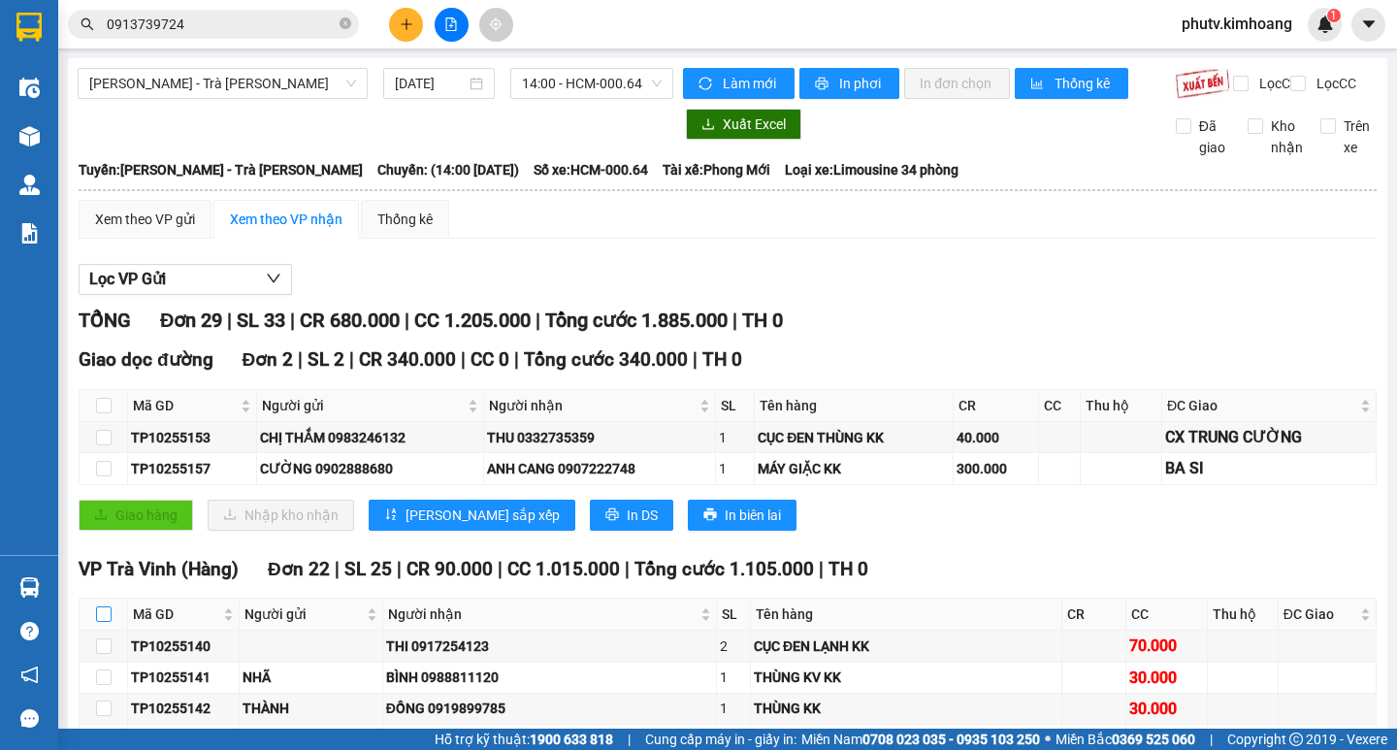
checkbox input "true"
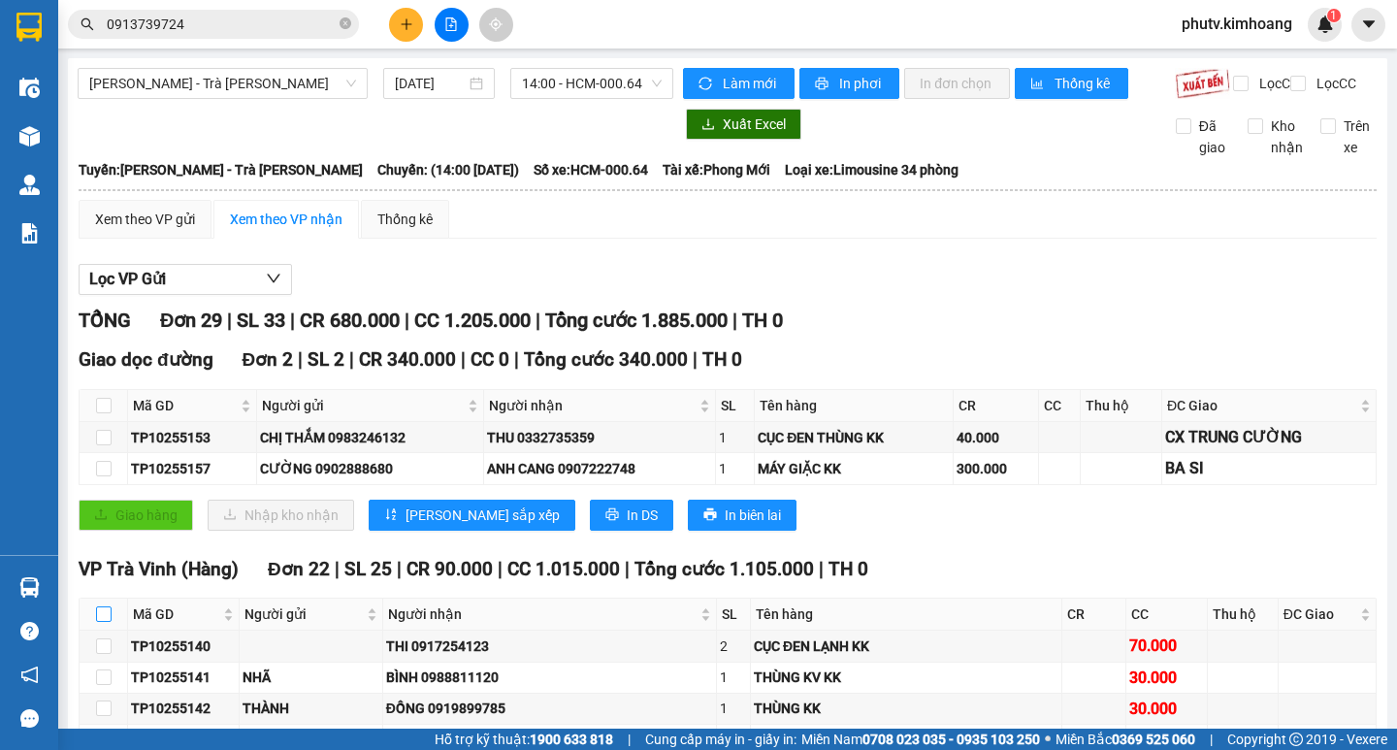
checkbox input "true"
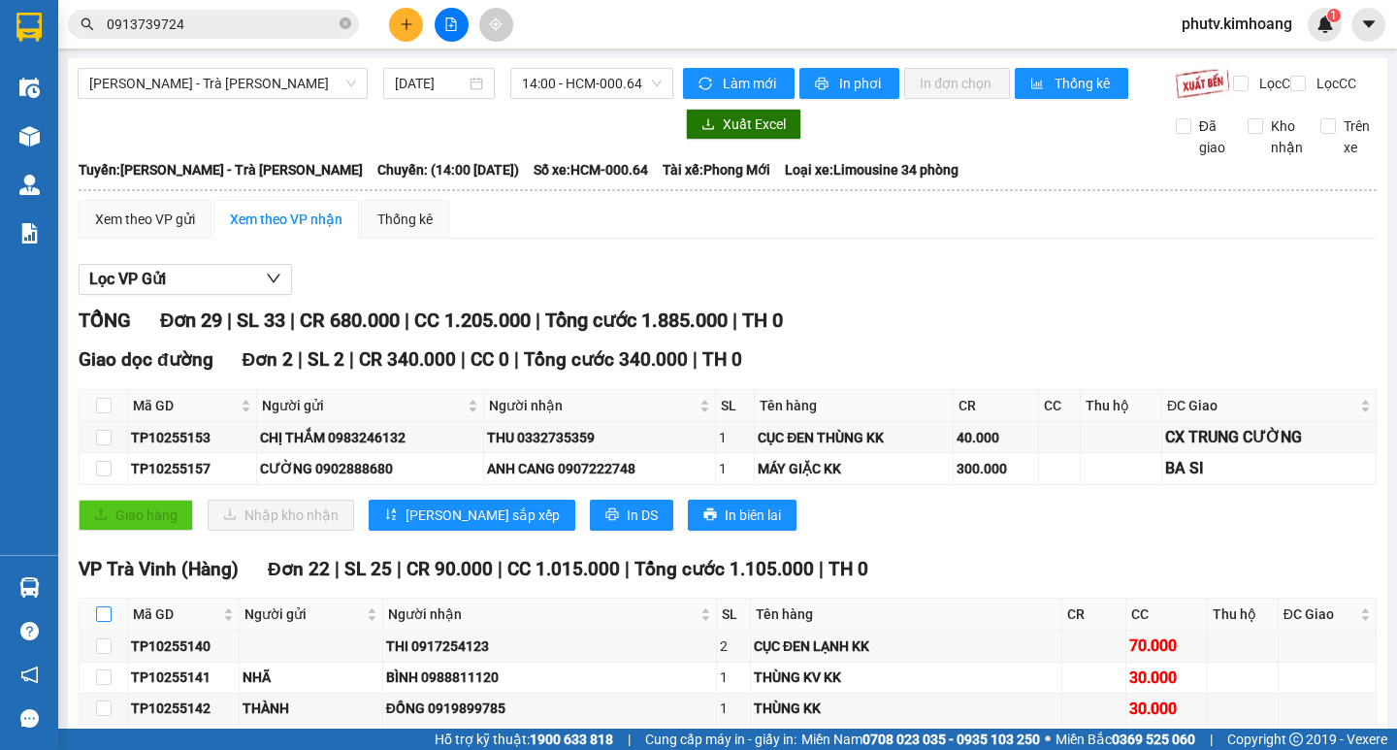
checkbox input "true"
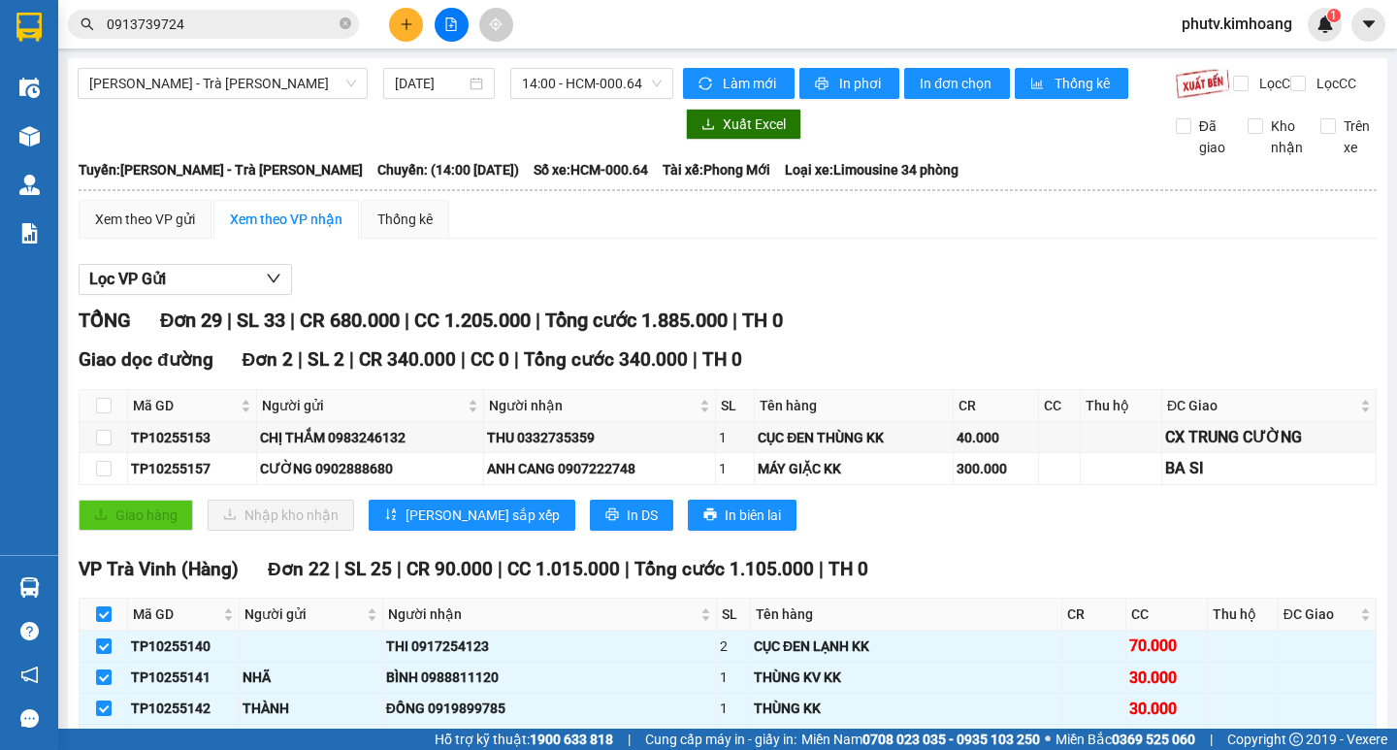
checkbox input "false"
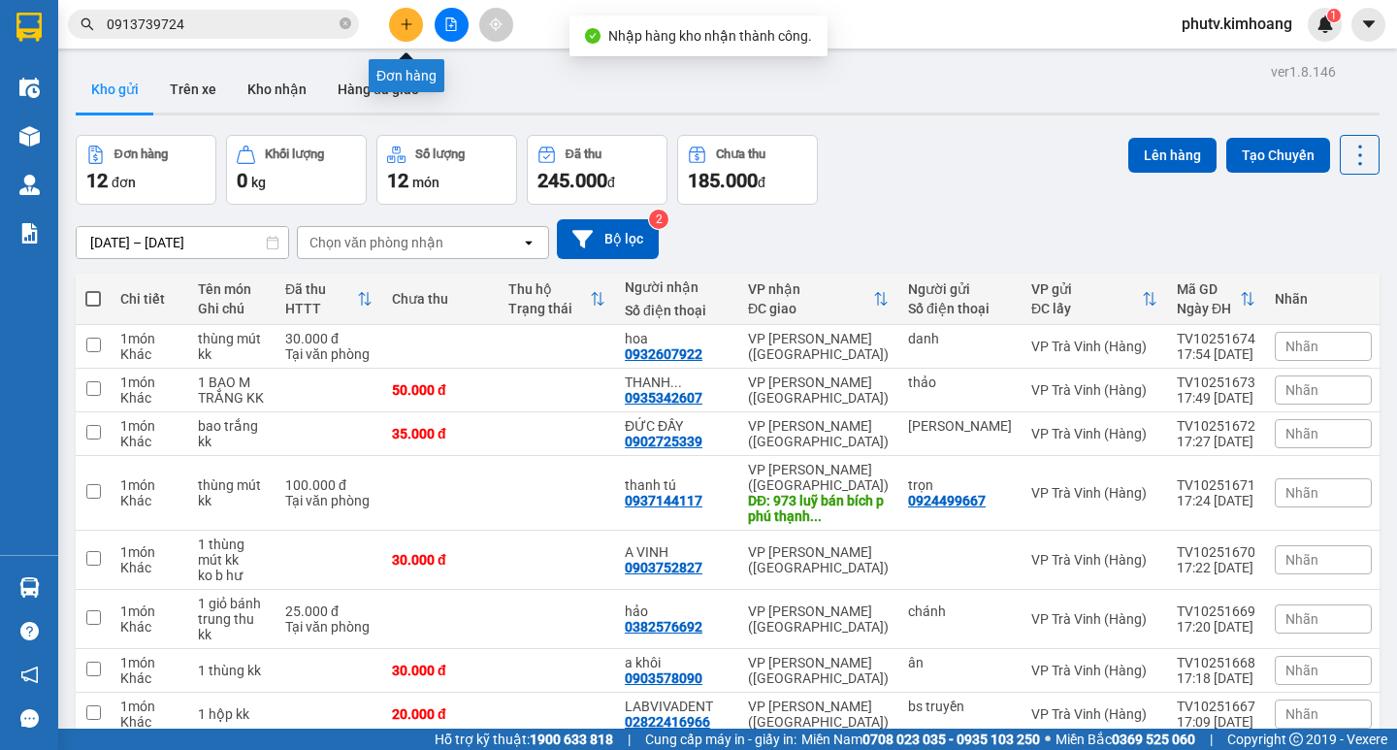
click at [395, 20] on button at bounding box center [406, 25] width 34 height 34
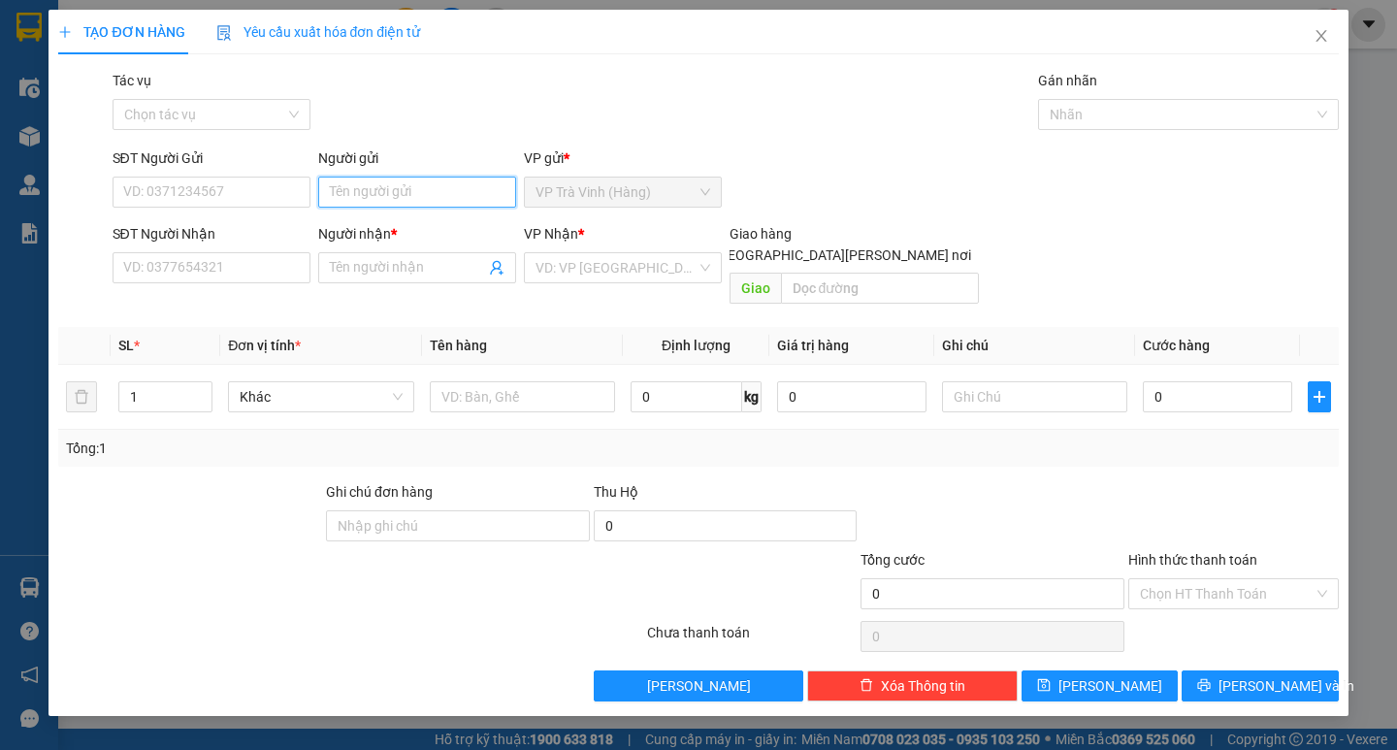
click at [417, 194] on input "Người gửi" at bounding box center [417, 192] width 198 height 31
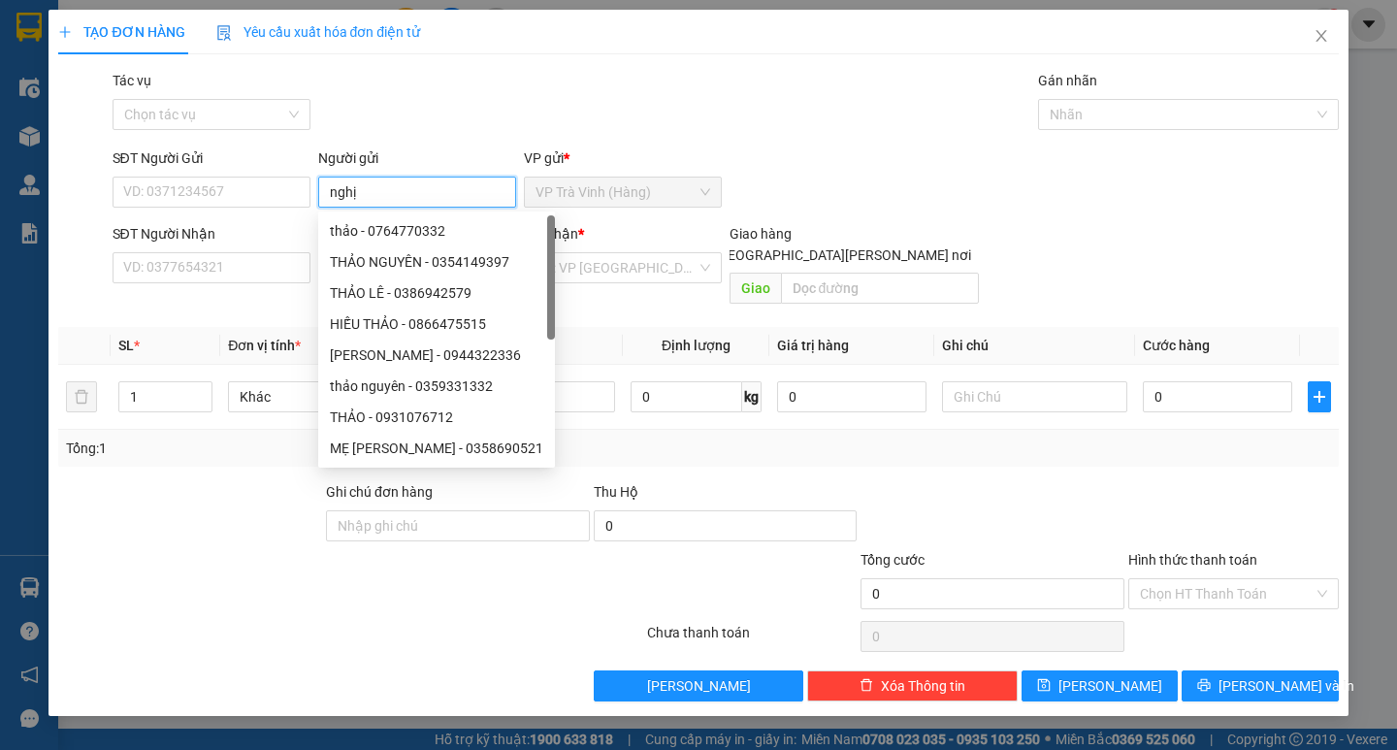
type input "nghị"
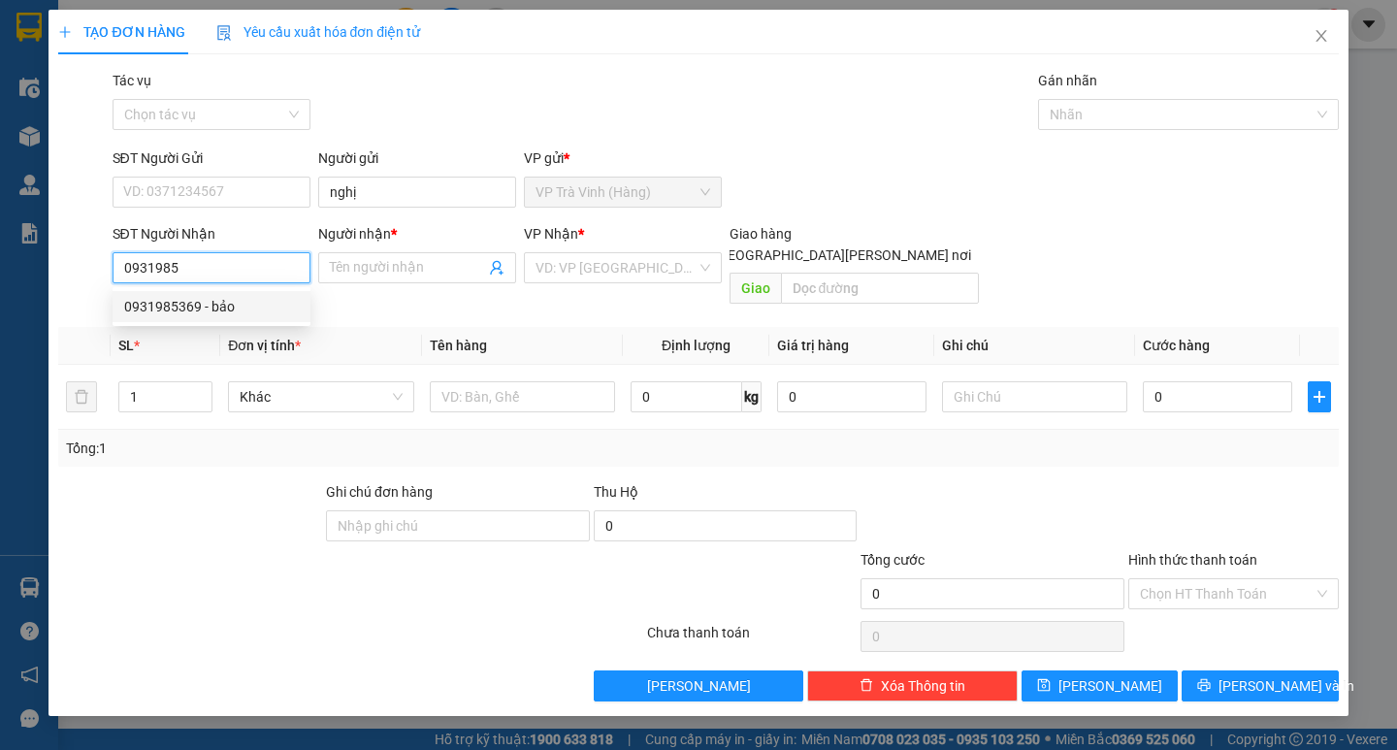
click at [188, 297] on div "0931985369 - bảo" at bounding box center [211, 306] width 175 height 21
type input "0931985369"
type input "bảo"
type input "150.000"
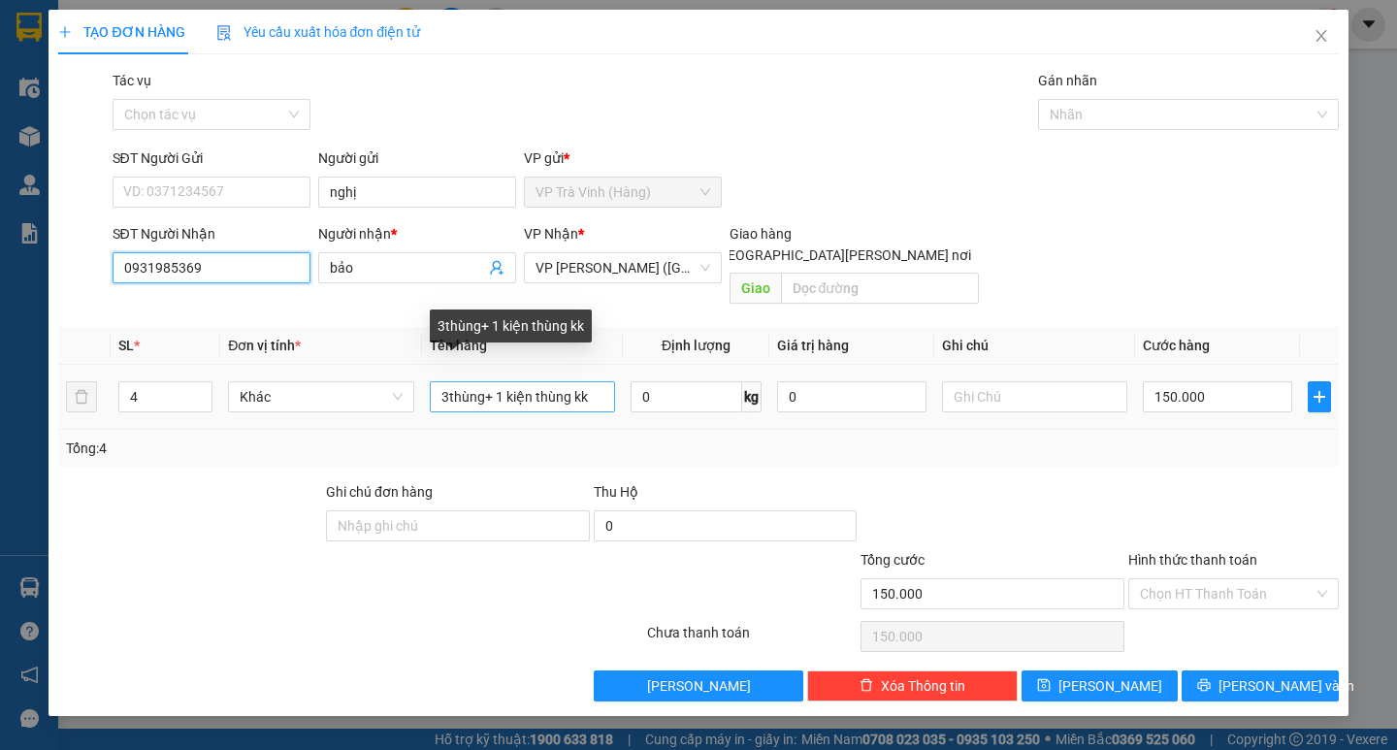
type input "0931985369"
click at [535, 381] on input "3thùng+ 1 kiện thùng kk" at bounding box center [522, 396] width 185 height 31
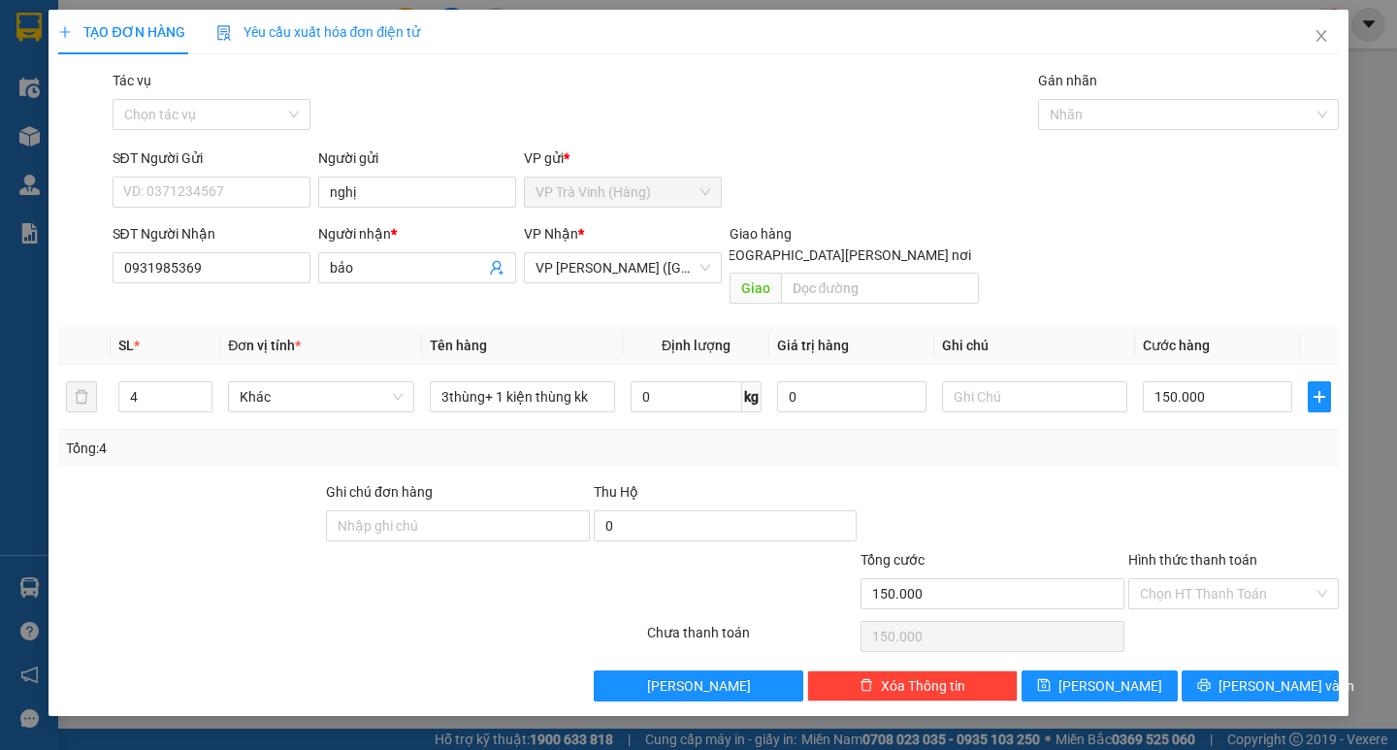
drag, startPoint x: 590, startPoint y: 429, endPoint x: 896, endPoint y: 433, distance: 306.5
click at [592, 437] on div "Tổng: 4" at bounding box center [698, 447] width 1264 height 21
click at [1207, 579] on input "Hình thức thanh toán" at bounding box center [1227, 593] width 174 height 29
click at [1207, 607] on div "Tại văn phòng" at bounding box center [1233, 610] width 187 height 21
drag, startPoint x: 1224, startPoint y: 660, endPoint x: 1212, endPoint y: 656, distance: 12.3
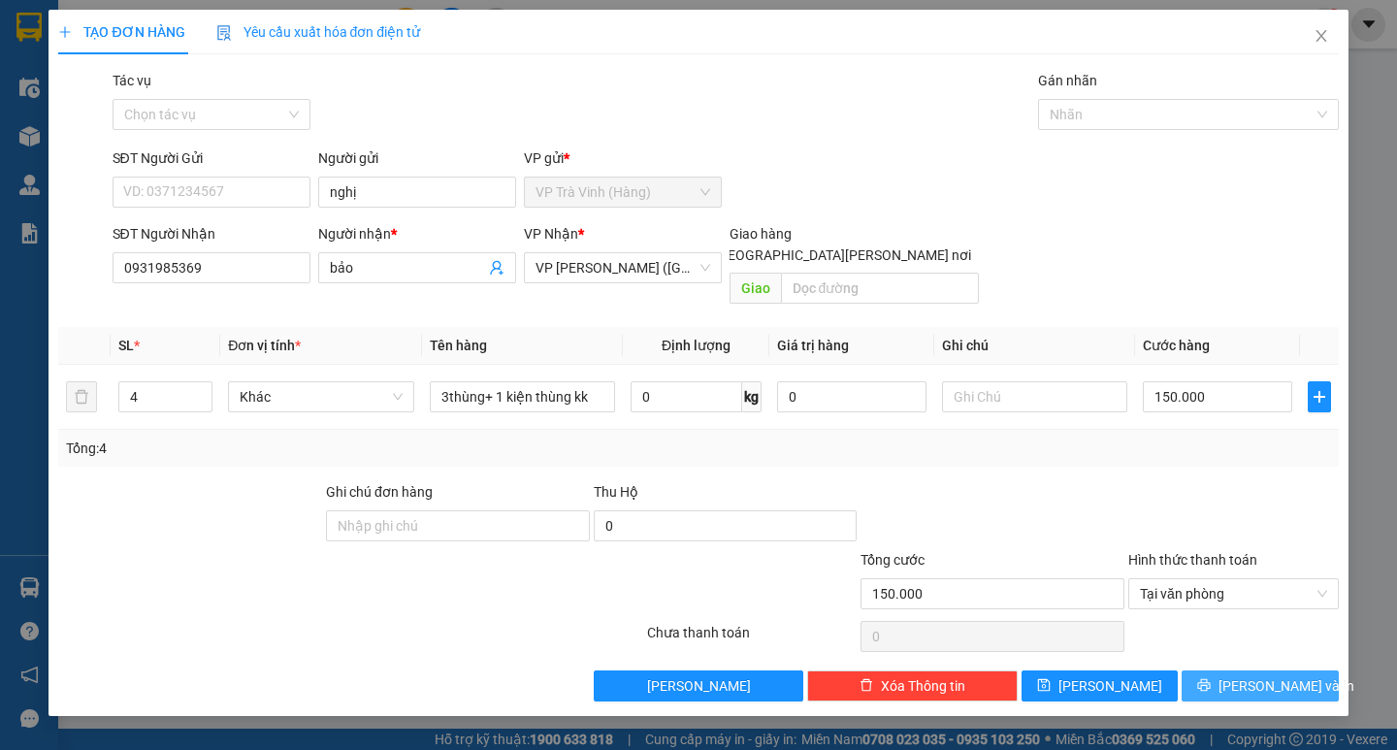
click at [1210, 678] on icon "printer" at bounding box center [1204, 685] width 14 height 14
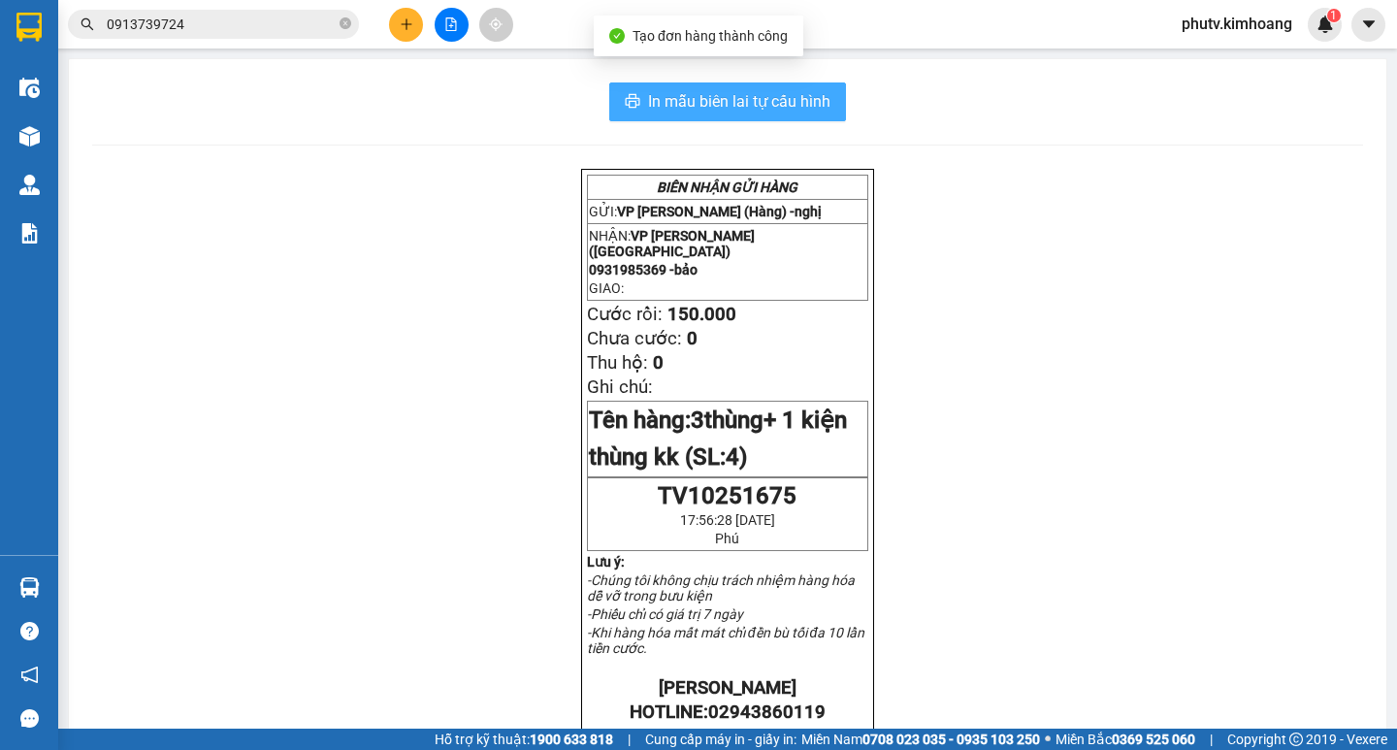
click at [779, 113] on span "In mẫu biên lai tự cấu hình" at bounding box center [739, 101] width 182 height 24
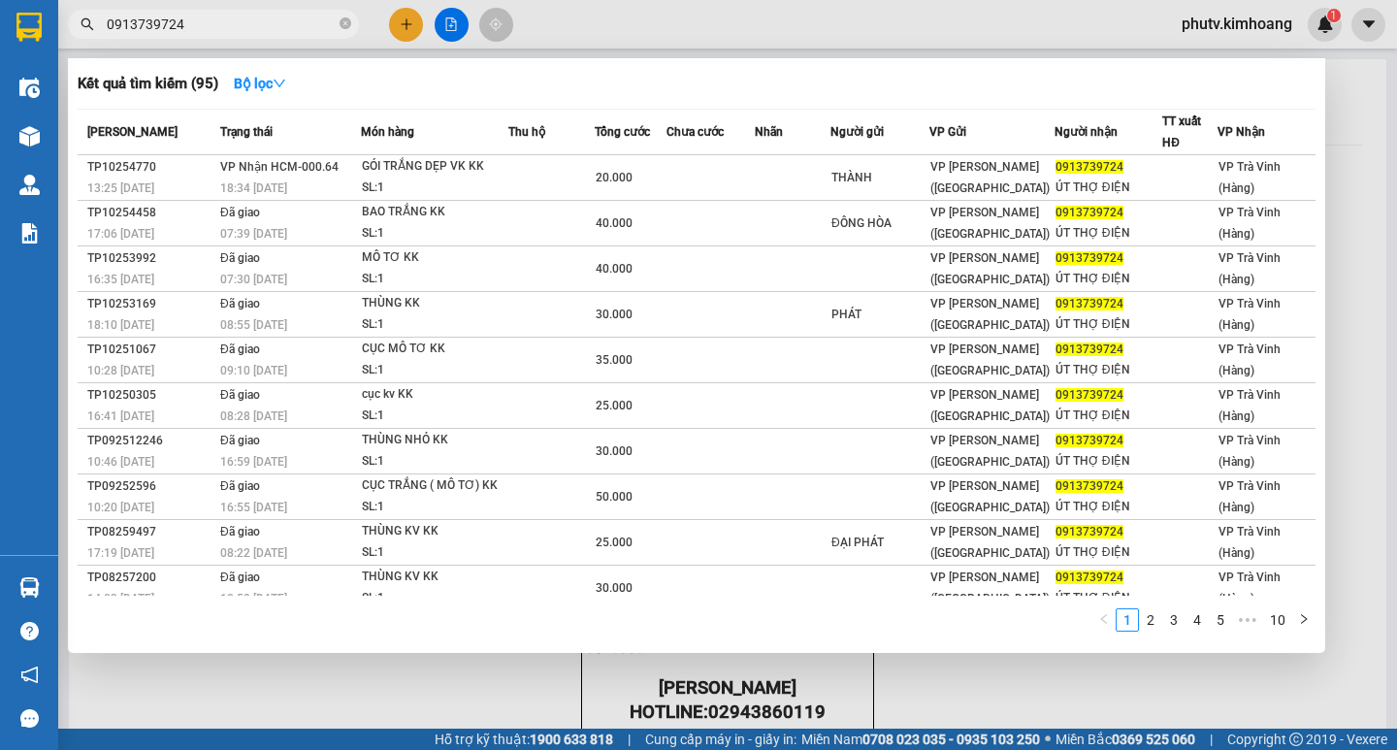
click at [195, 24] on input "0913739724" at bounding box center [221, 24] width 229 height 21
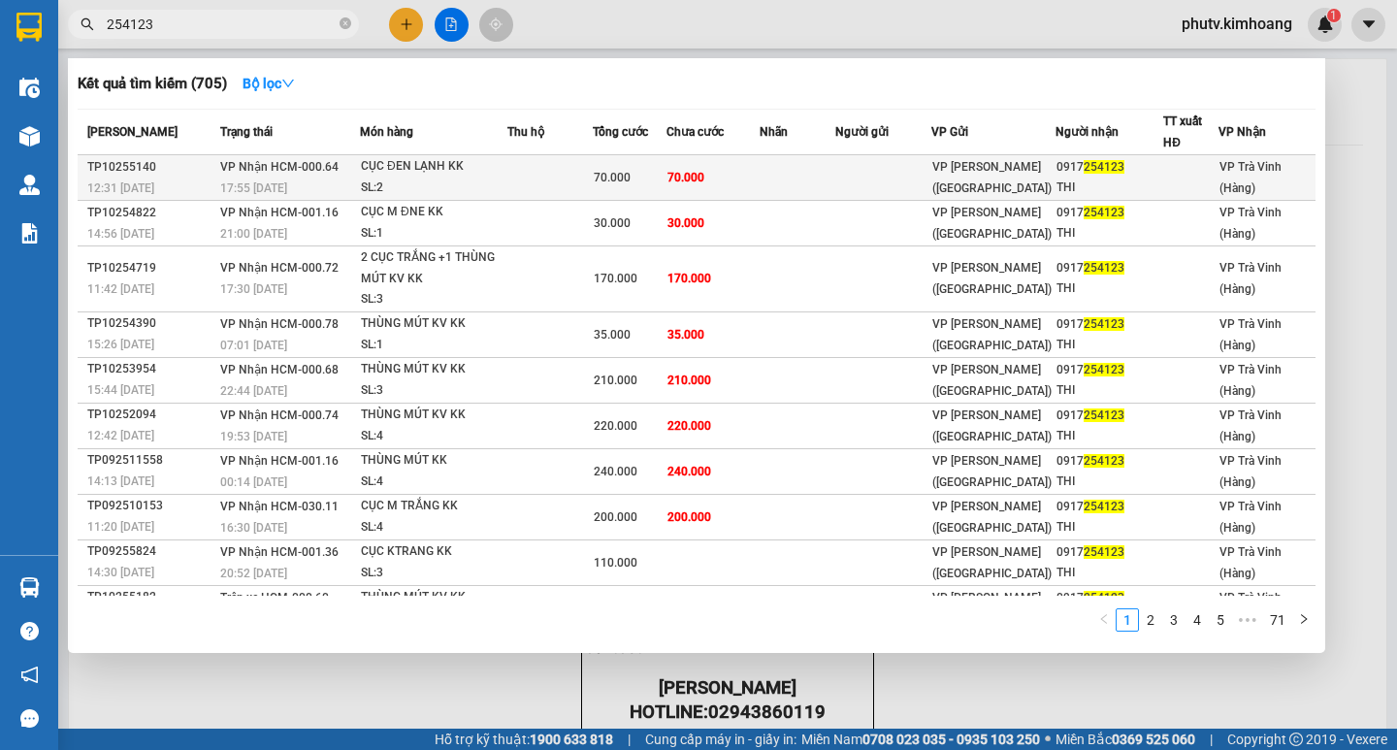
type input "254123"
click at [517, 183] on td at bounding box center [549, 178] width 85 height 46
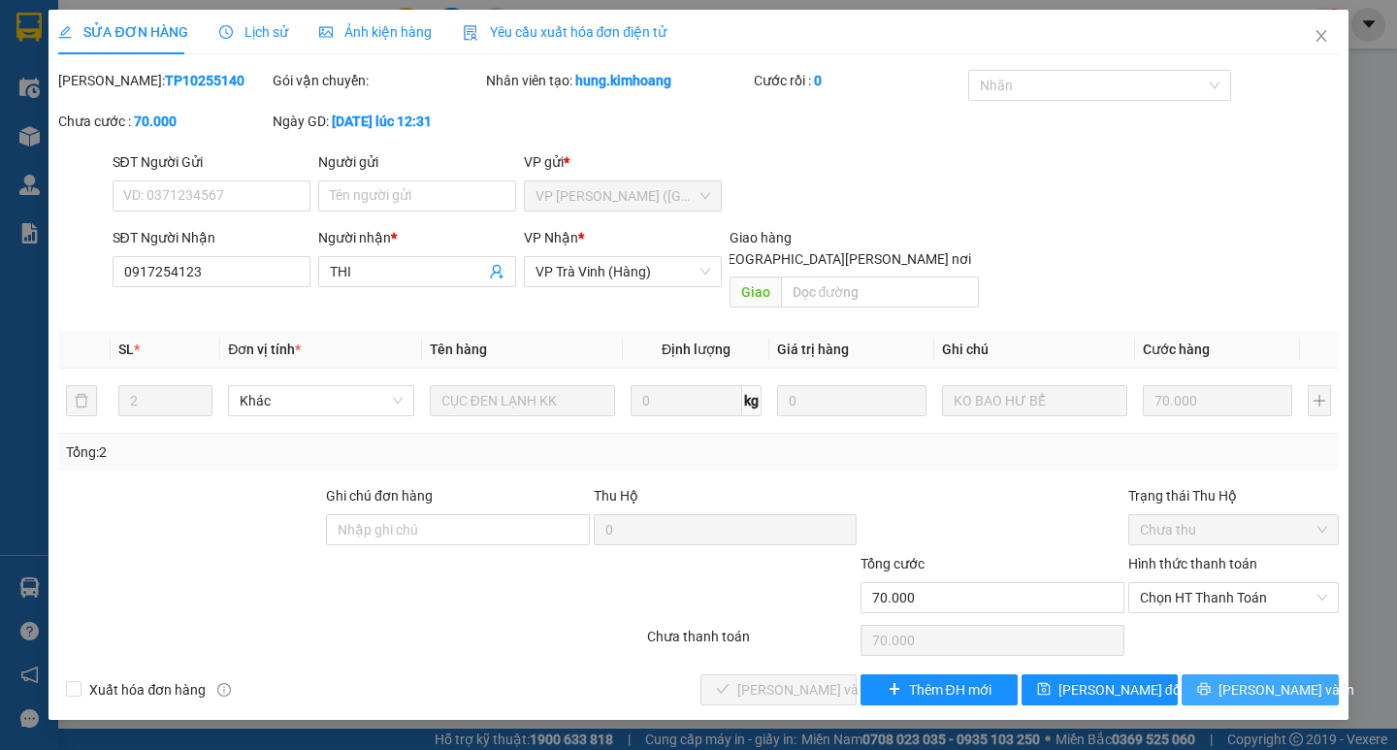
click at [1238, 674] on button "[PERSON_NAME] và In" at bounding box center [1259, 689] width 156 height 31
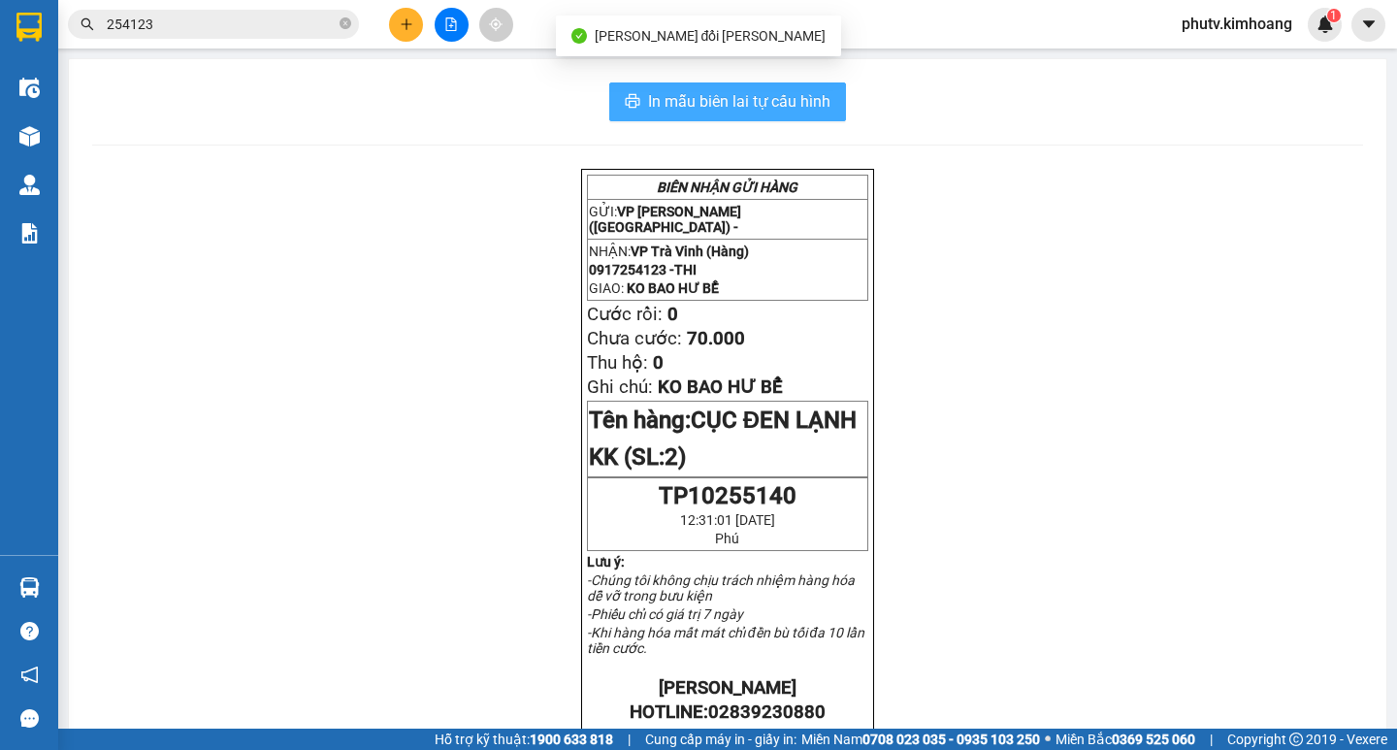
click at [804, 116] on button "In mẫu biên lai tự cấu hình" at bounding box center [727, 101] width 237 height 39
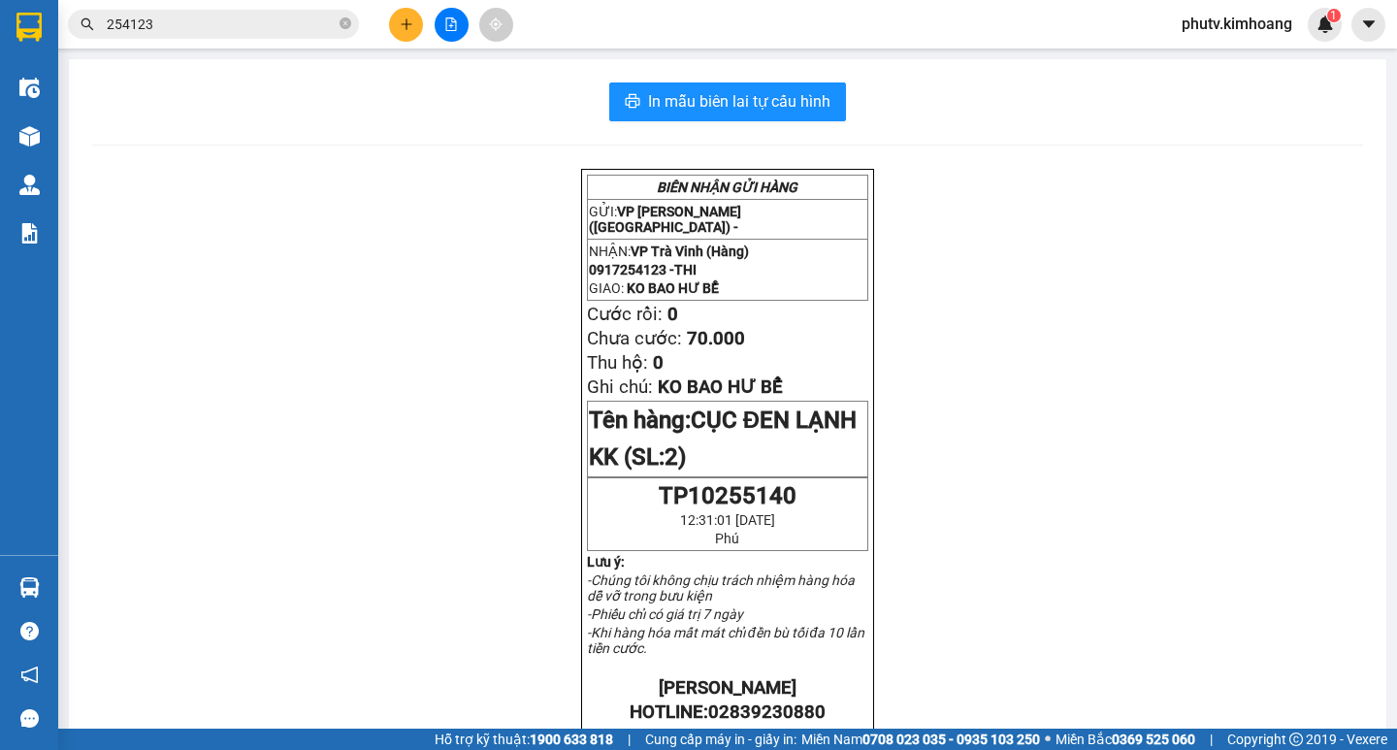
click at [402, 23] on icon "plus" at bounding box center [407, 24] width 14 height 14
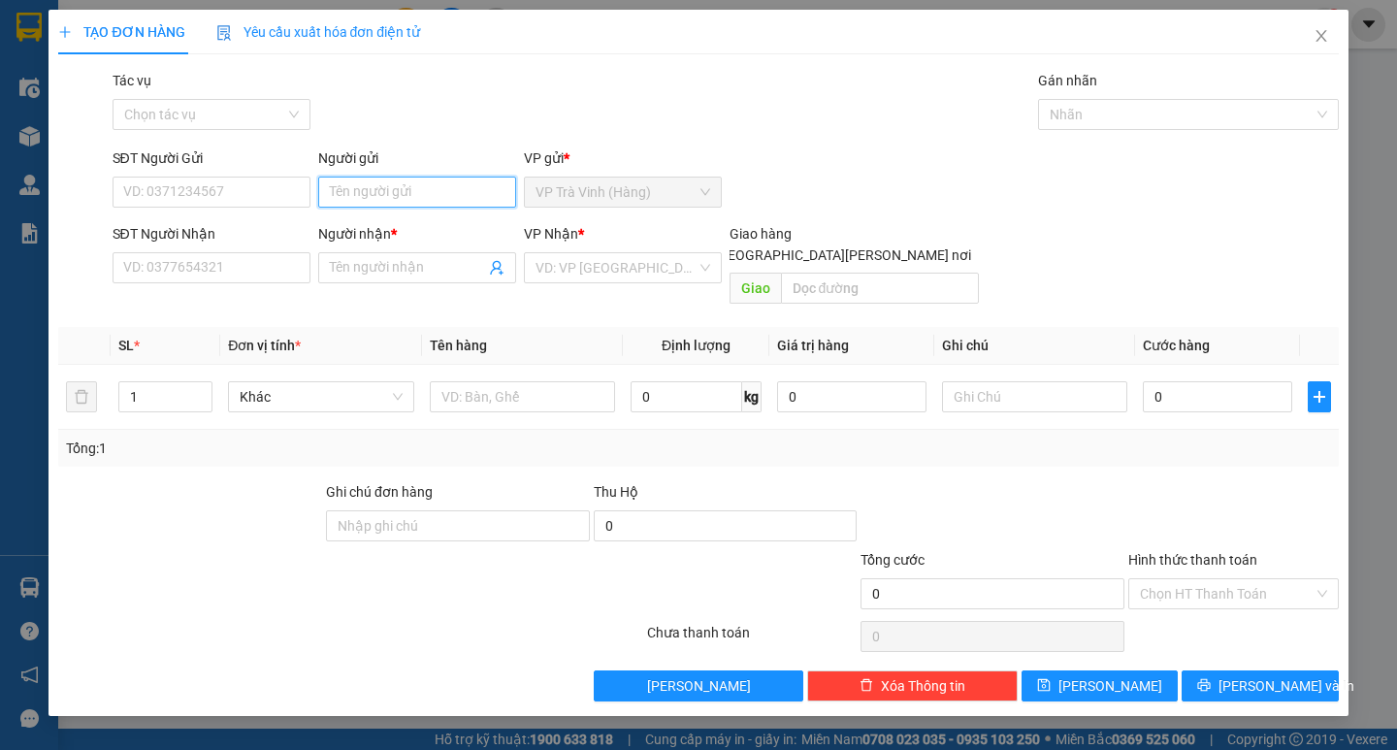
click at [410, 192] on input "Người gửi" at bounding box center [417, 192] width 198 height 31
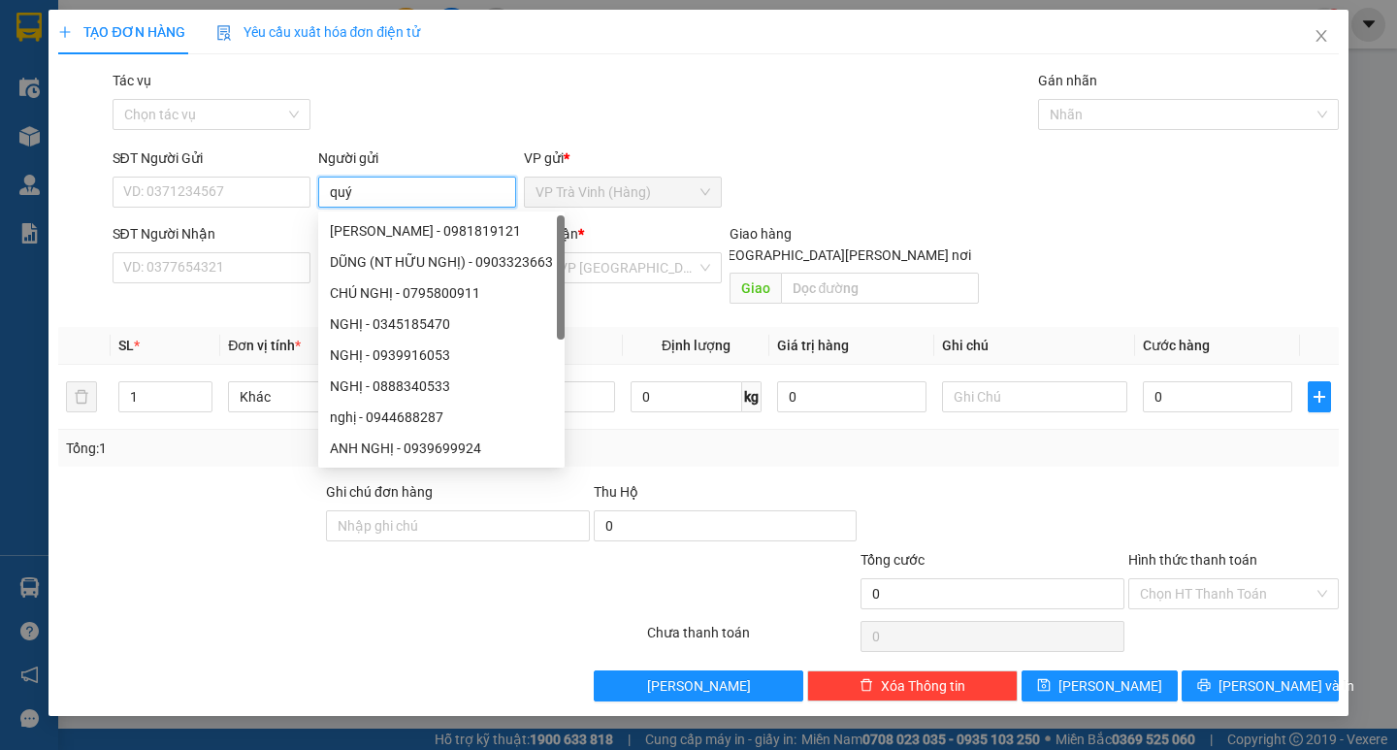
type input "quý"
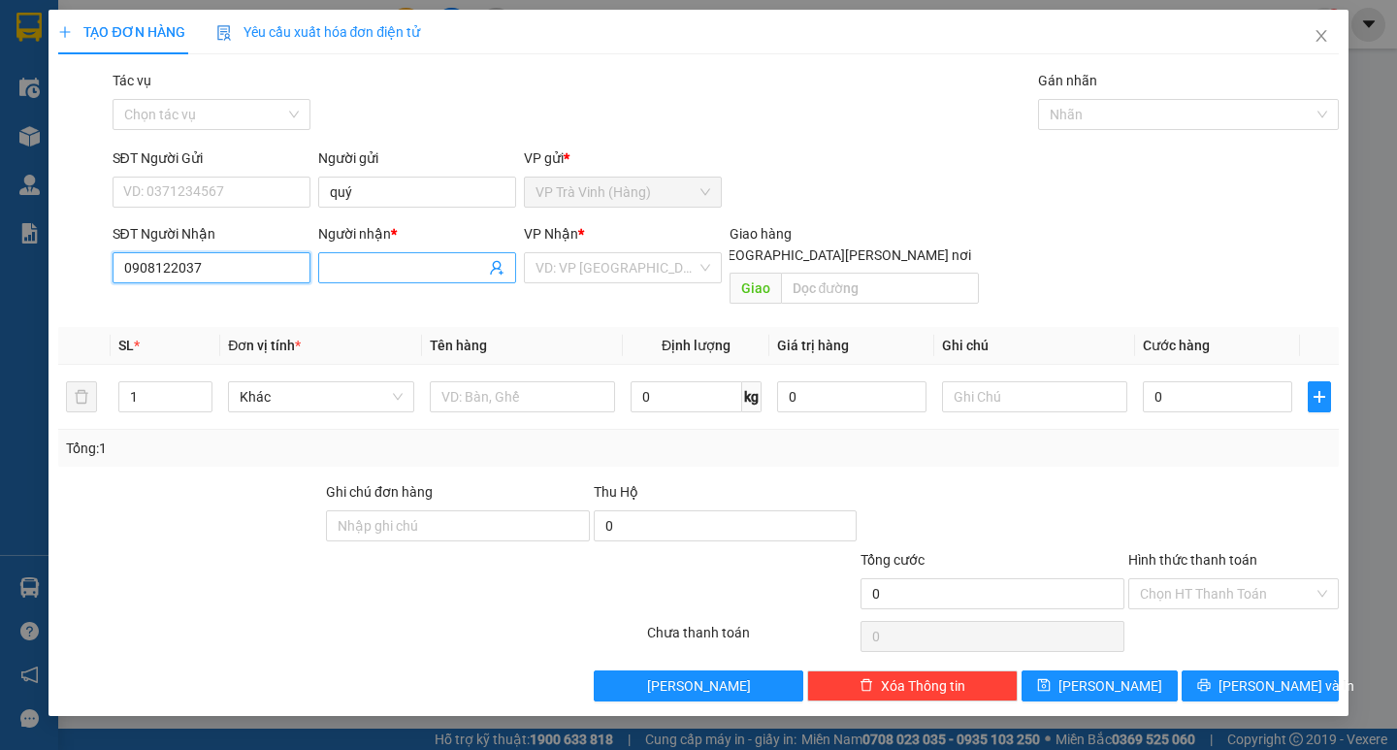
type input "0908122037"
click at [382, 272] on input "Người nhận *" at bounding box center [407, 267] width 155 height 21
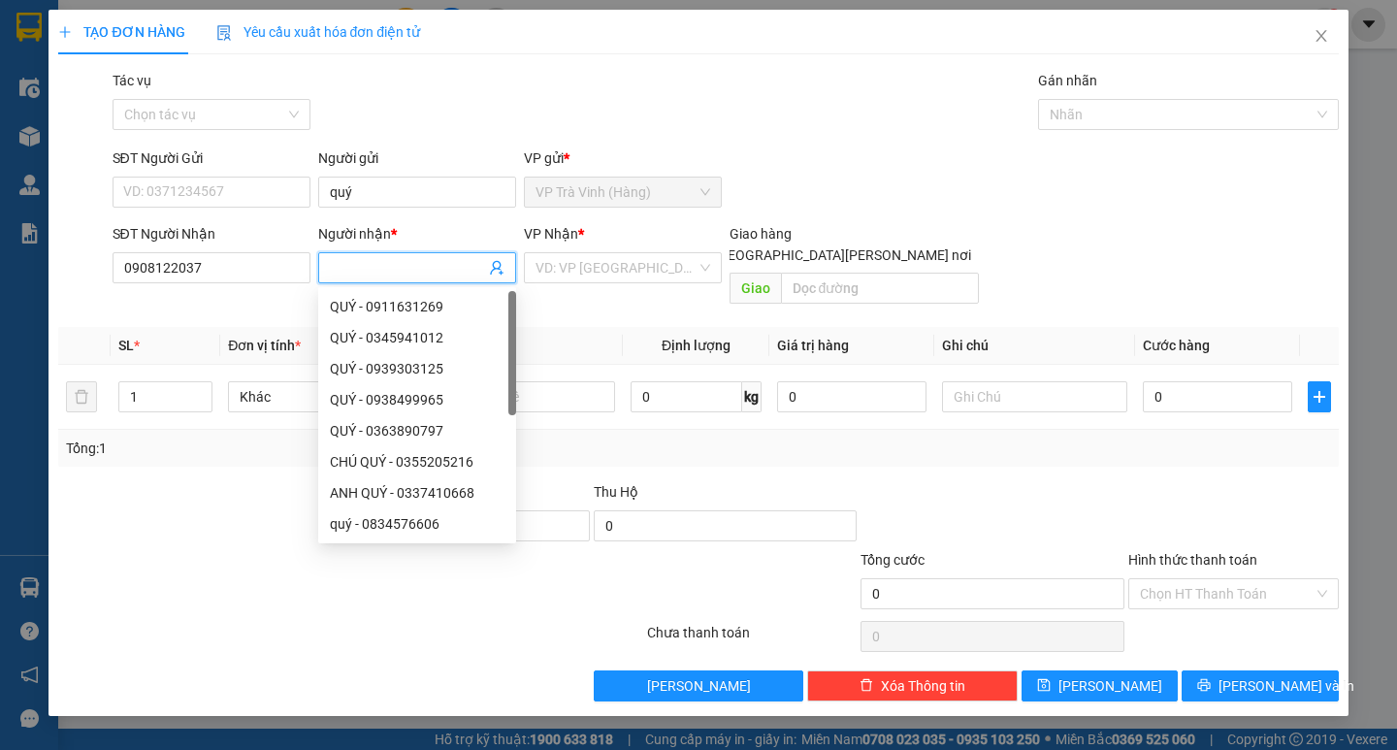
type input "d"
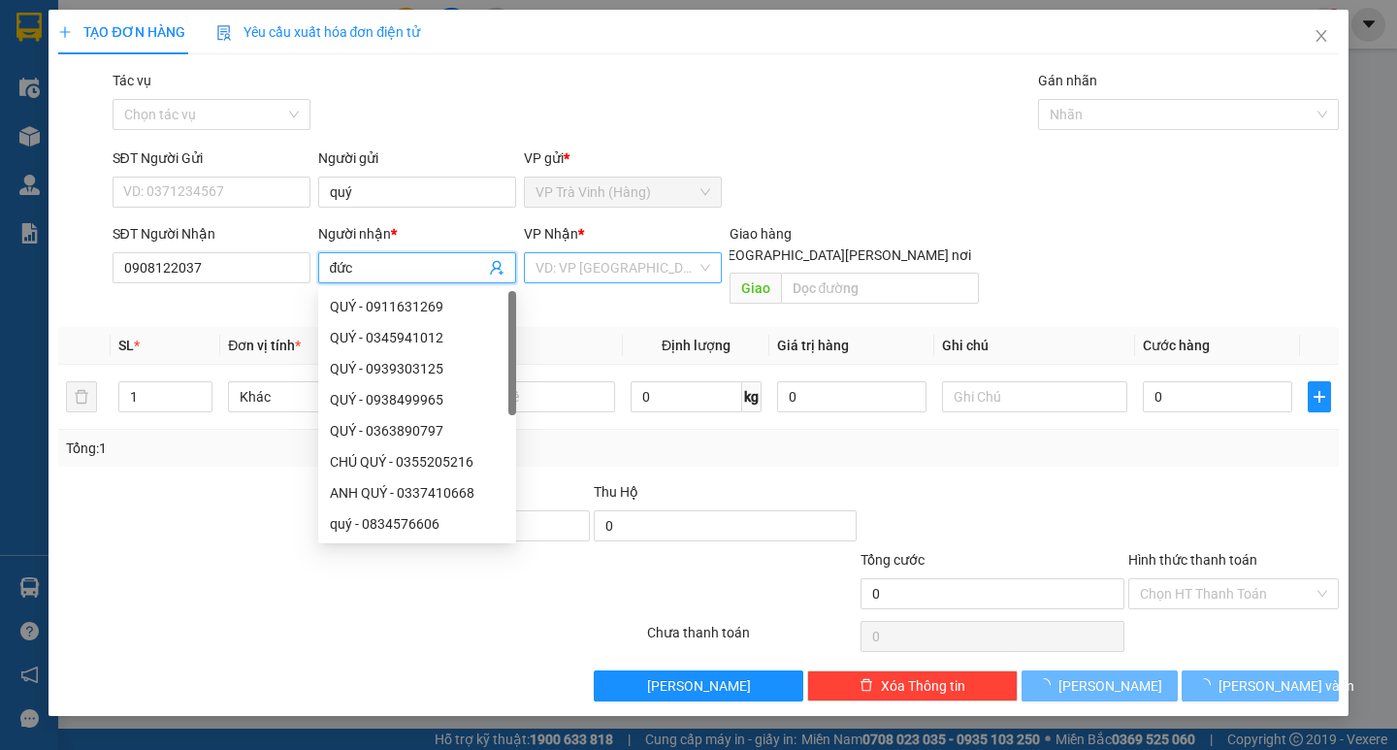
type input "đức"
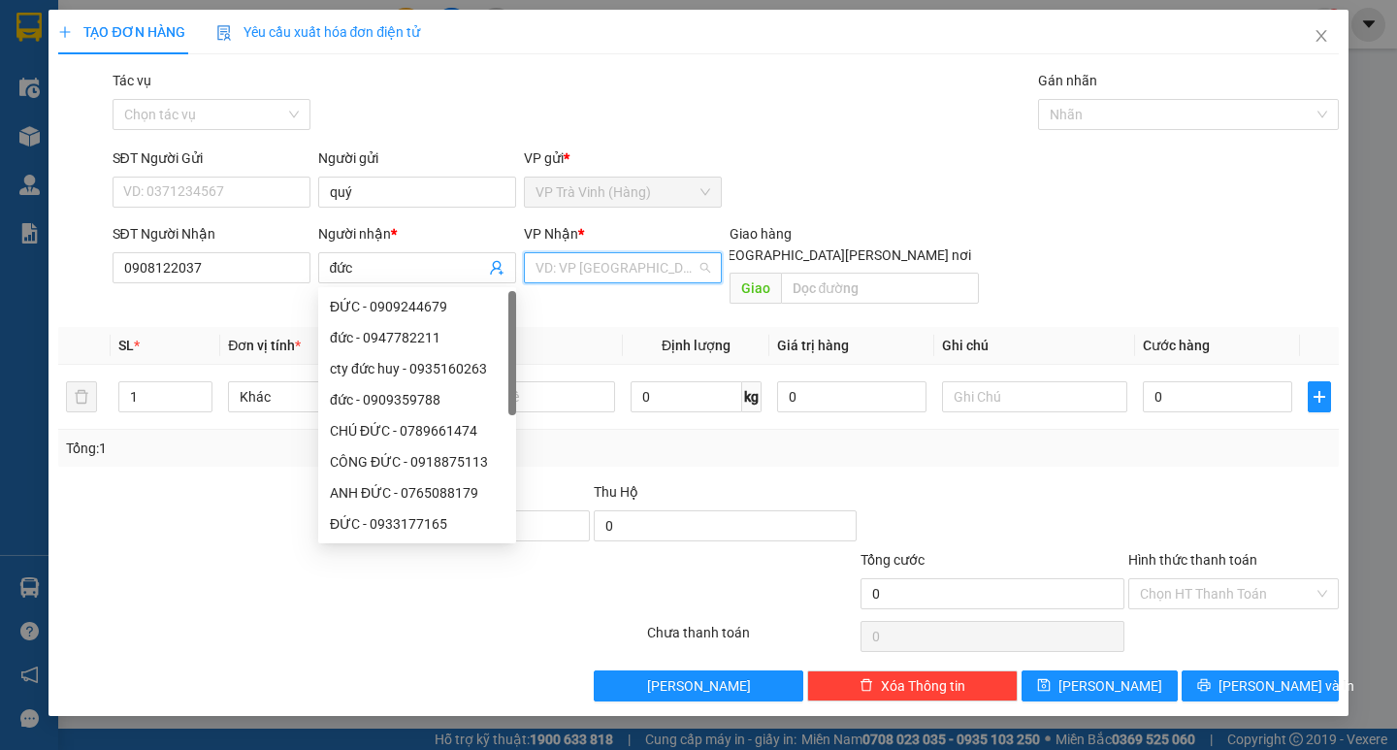
click at [642, 274] on input "search" at bounding box center [615, 267] width 161 height 29
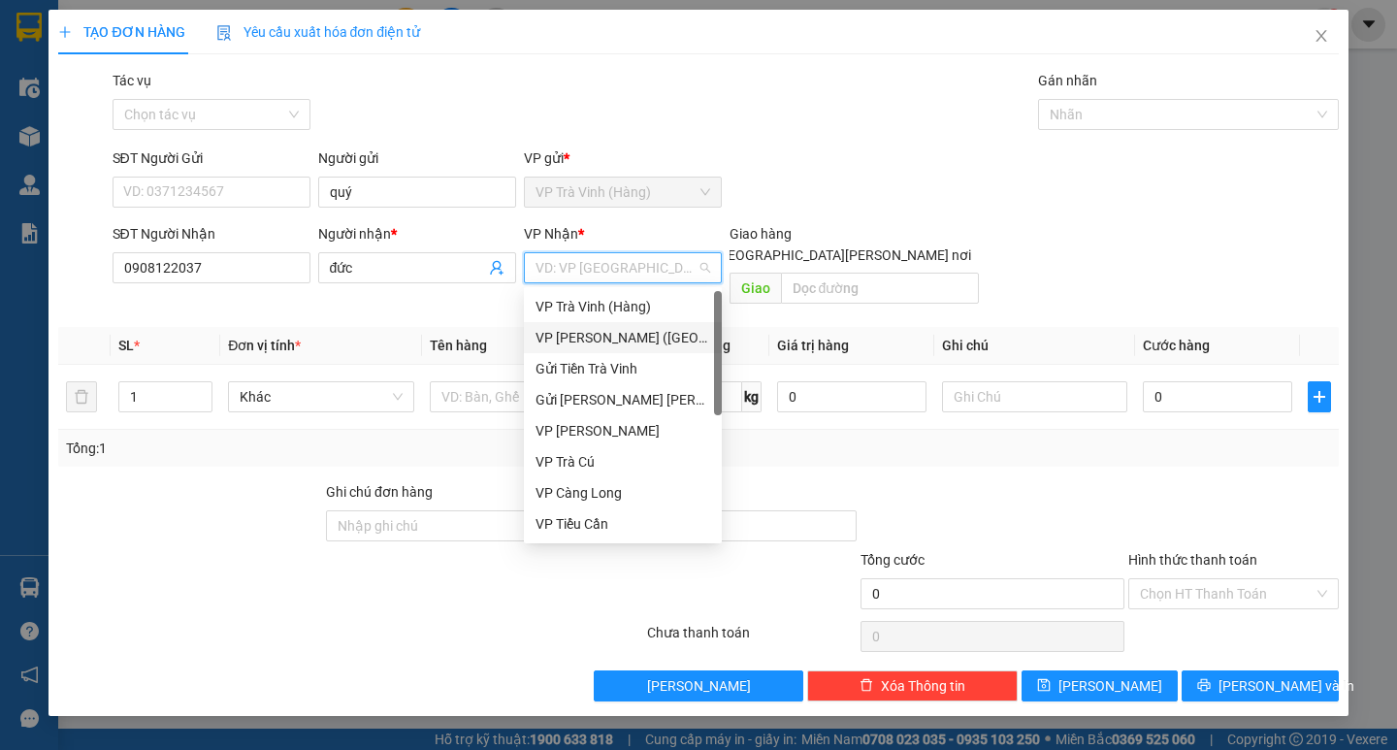
click at [609, 332] on div "VP [PERSON_NAME] ([GEOGRAPHIC_DATA])" at bounding box center [622, 337] width 175 height 21
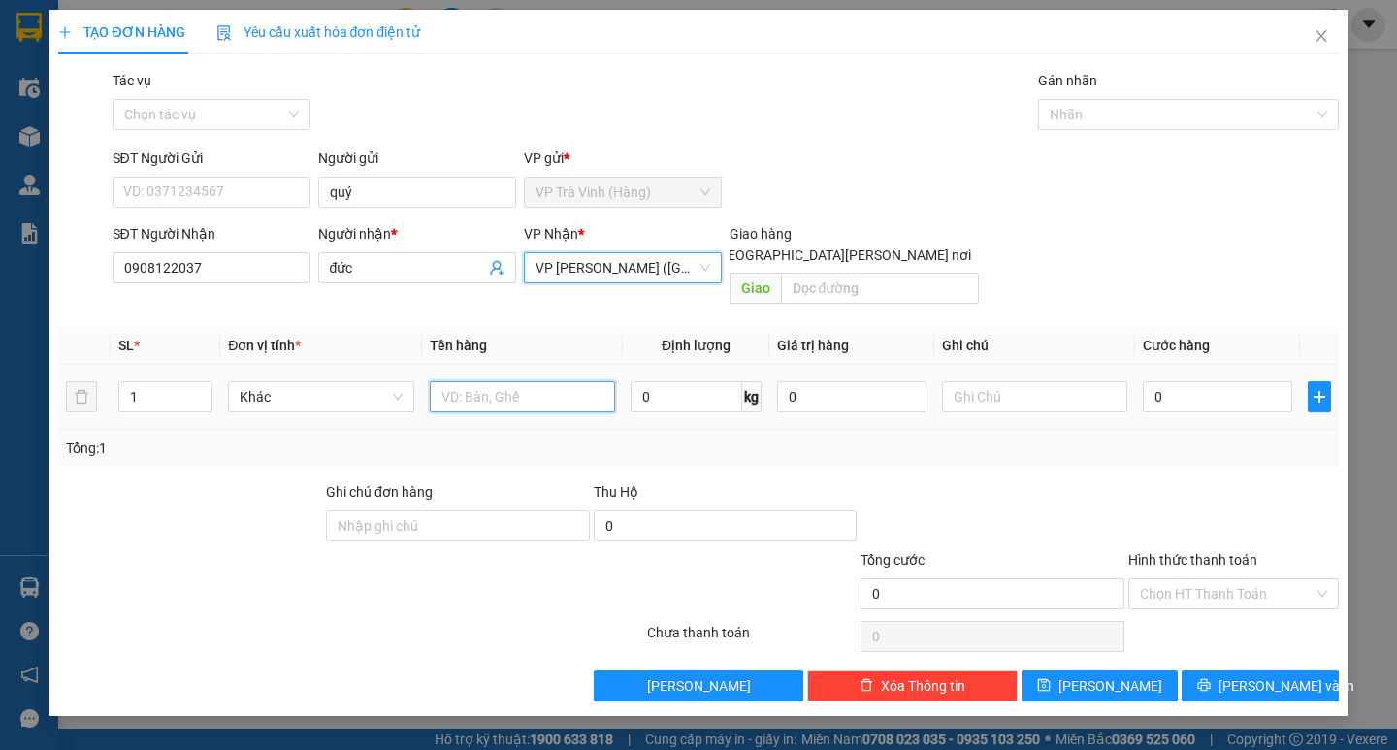
click at [507, 381] on input "text" at bounding box center [522, 396] width 185 height 31
type input "1 cục bao trắng kk"
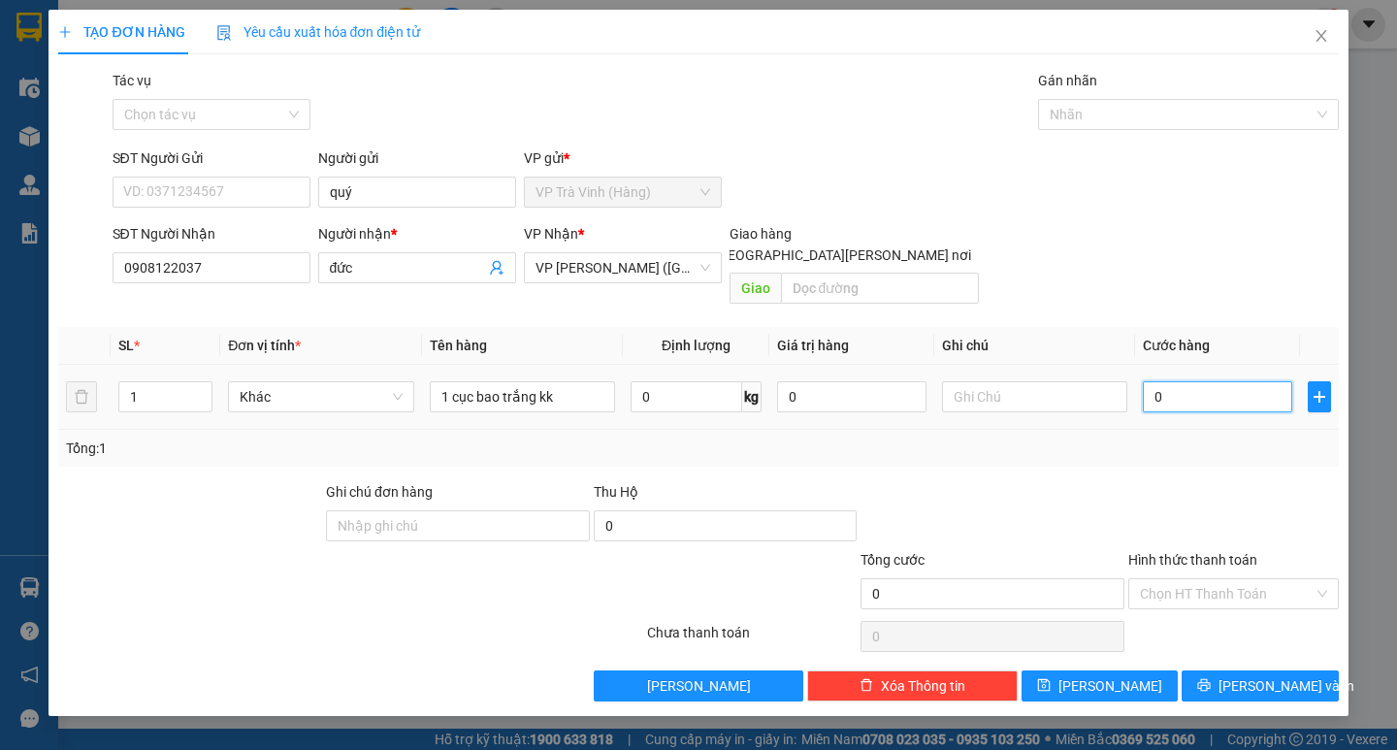
click at [1170, 388] on input "0" at bounding box center [1217, 396] width 149 height 31
drag, startPoint x: 1159, startPoint y: 408, endPoint x: 1162, endPoint y: 490, distance: 81.5
click at [1160, 482] on div "Transit Pickup Surcharge Ids Transit Deliver Surcharge Ids Transit Deliver Surc…" at bounding box center [697, 385] width 1279 height 631
drag, startPoint x: 1207, startPoint y: 575, endPoint x: 1215, endPoint y: 586, distance: 13.2
click at [1209, 579] on input "Hình thức thanh toán" at bounding box center [1227, 593] width 174 height 29
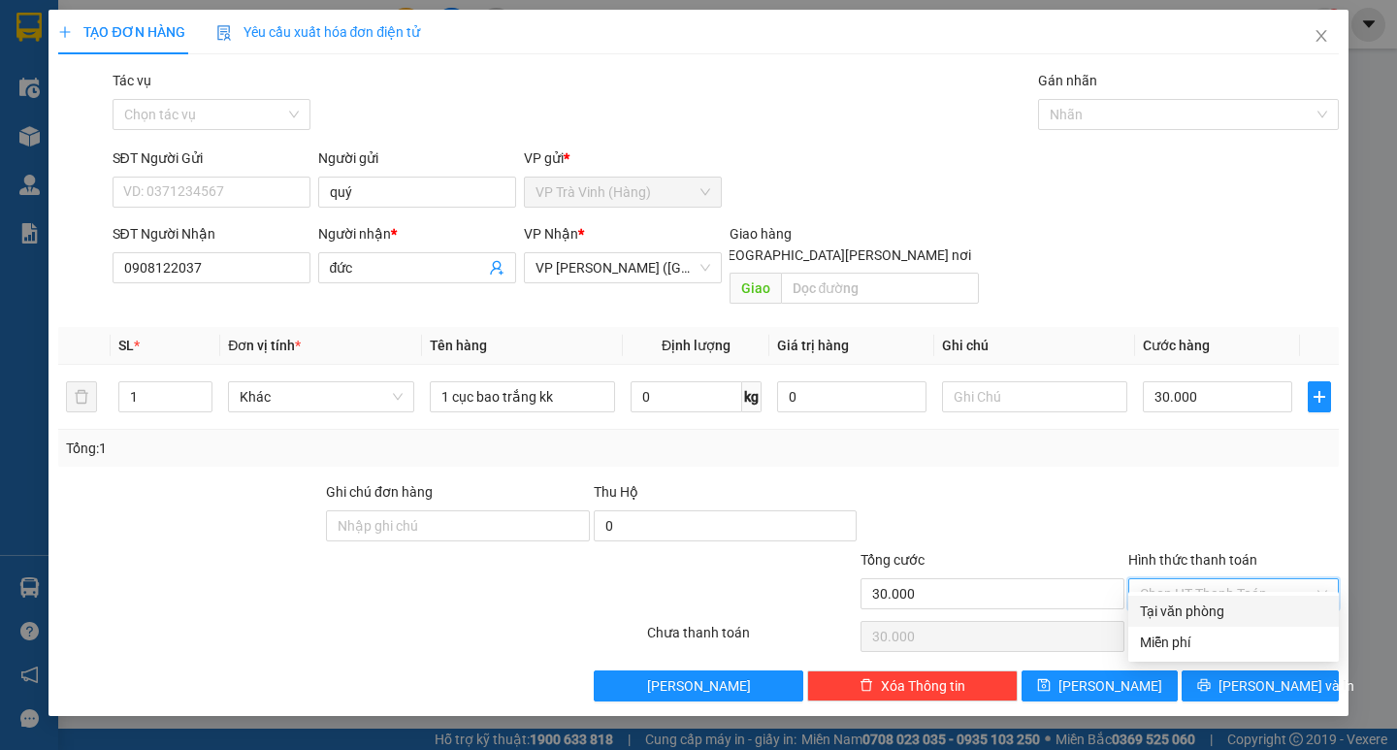
click at [1222, 609] on div "Tại văn phòng" at bounding box center [1233, 610] width 187 height 21
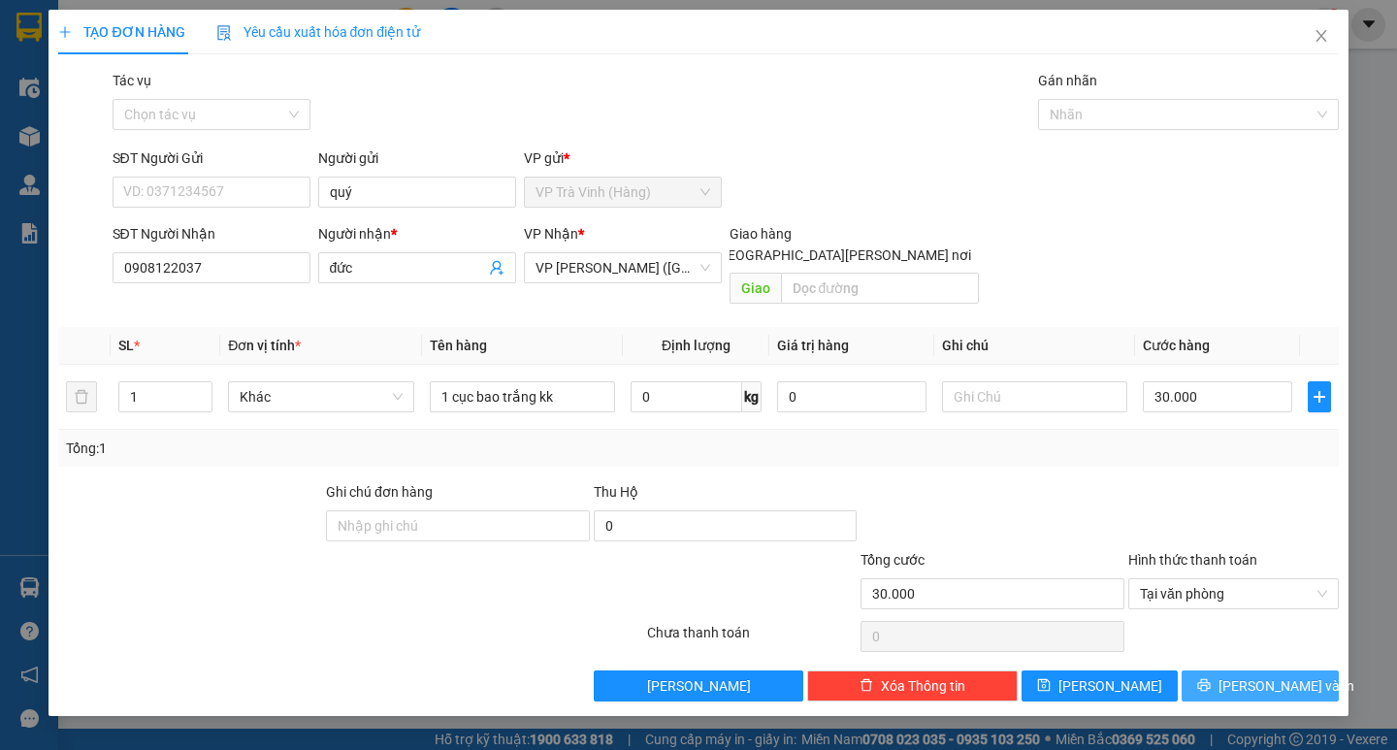
click at [1210, 678] on icon "printer" at bounding box center [1204, 685] width 14 height 14
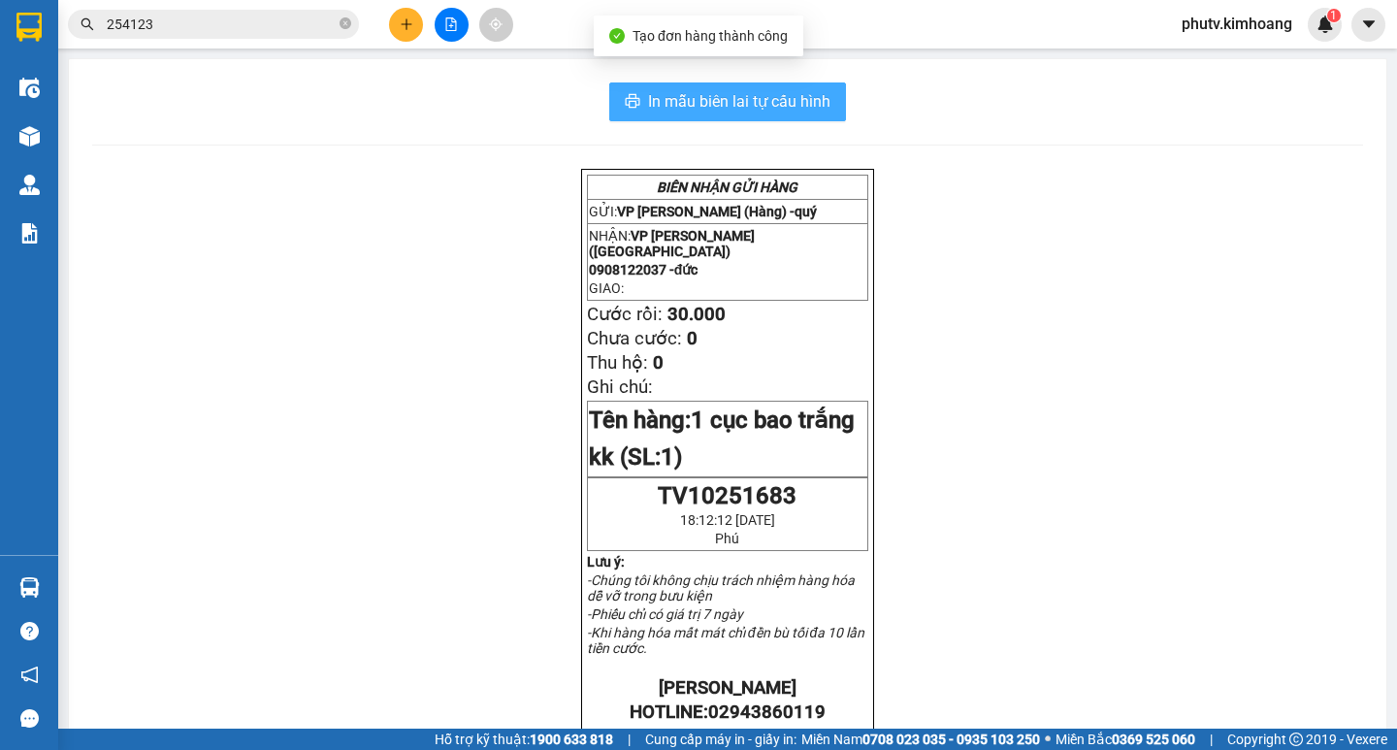
click at [756, 111] on span "In mẫu biên lai tự cấu hình" at bounding box center [739, 101] width 182 height 24
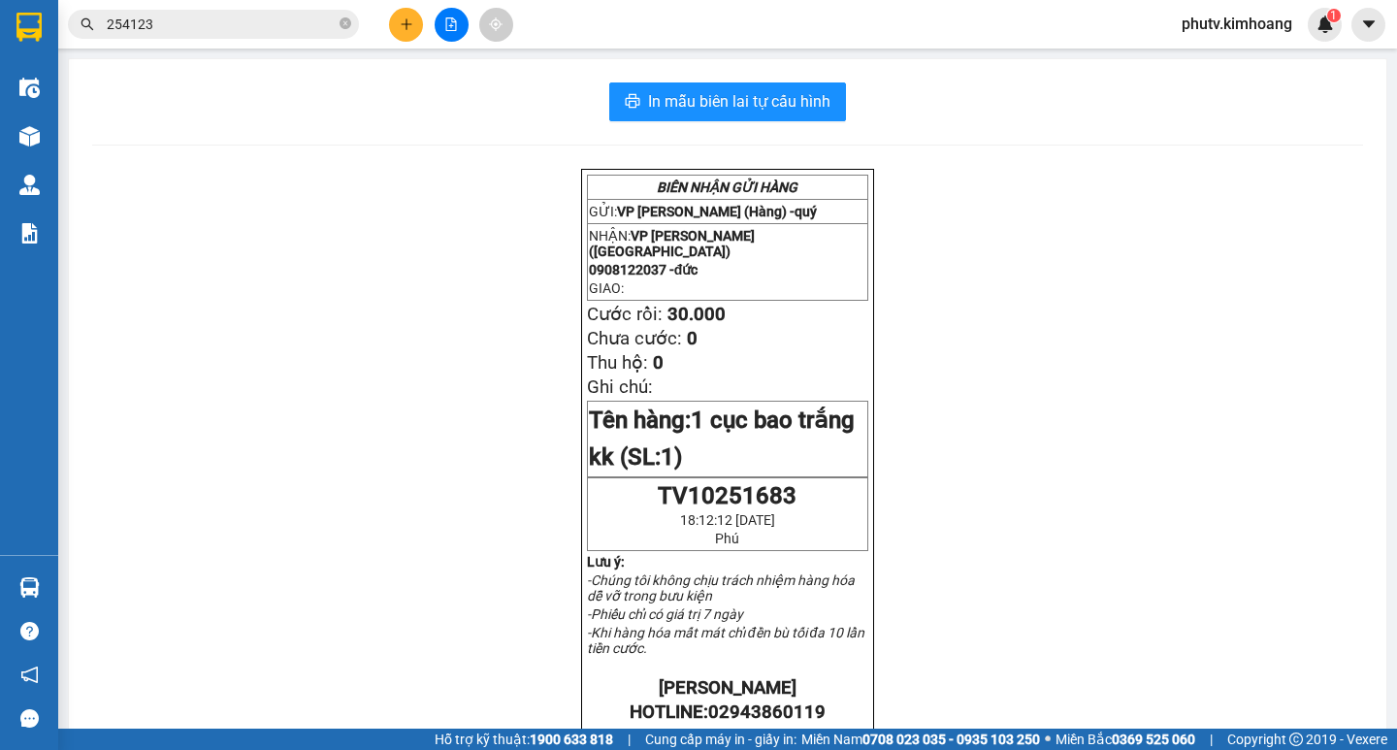
click at [305, 26] on input "254123" at bounding box center [221, 24] width 229 height 21
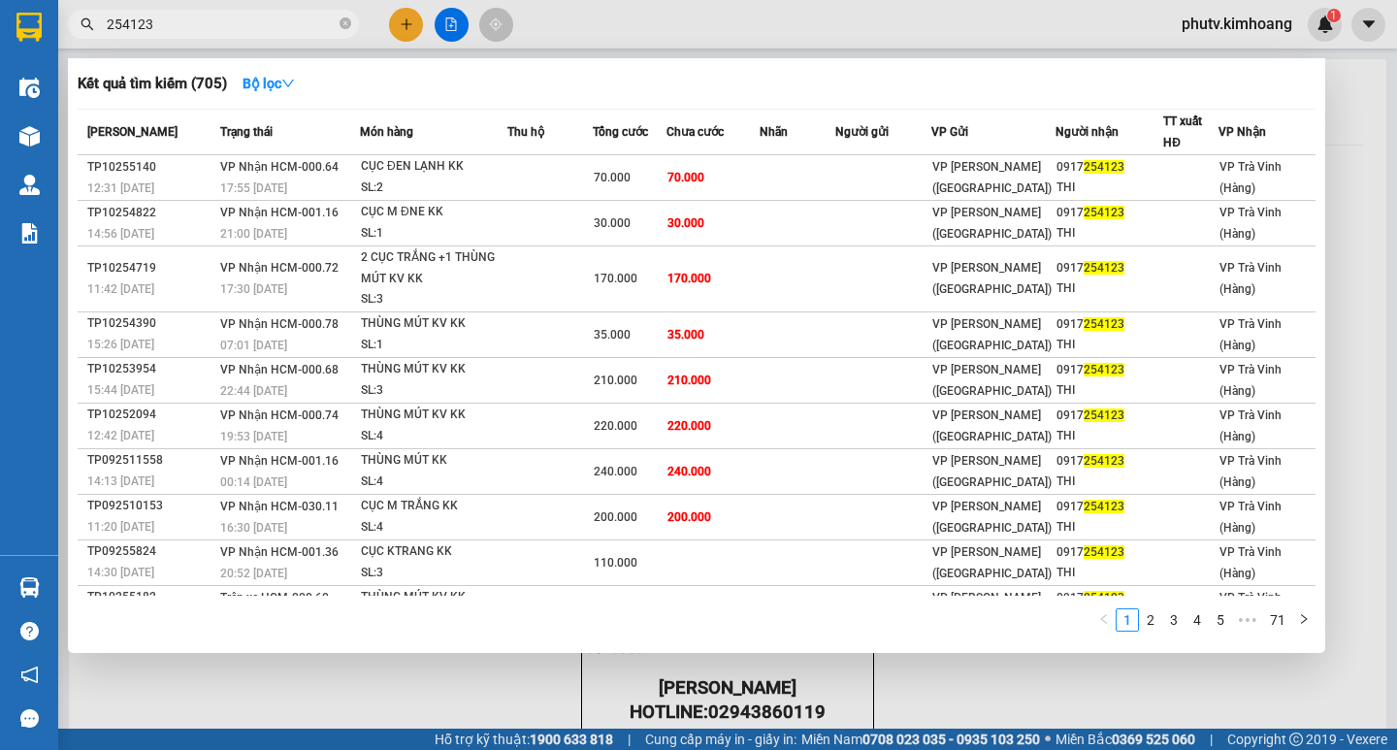
click at [305, 26] on input "254123" at bounding box center [221, 24] width 229 height 21
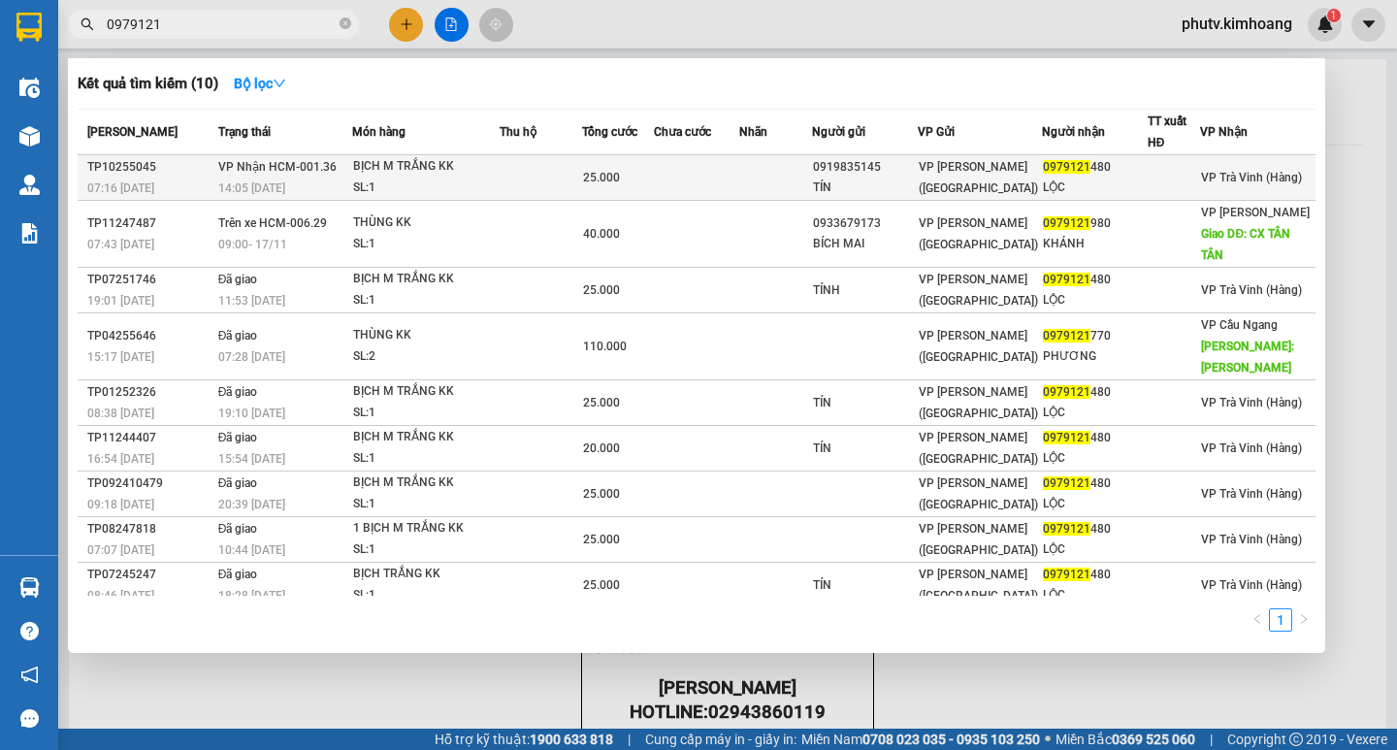
type input "0979121"
click at [563, 169] on td at bounding box center [540, 178] width 82 height 46
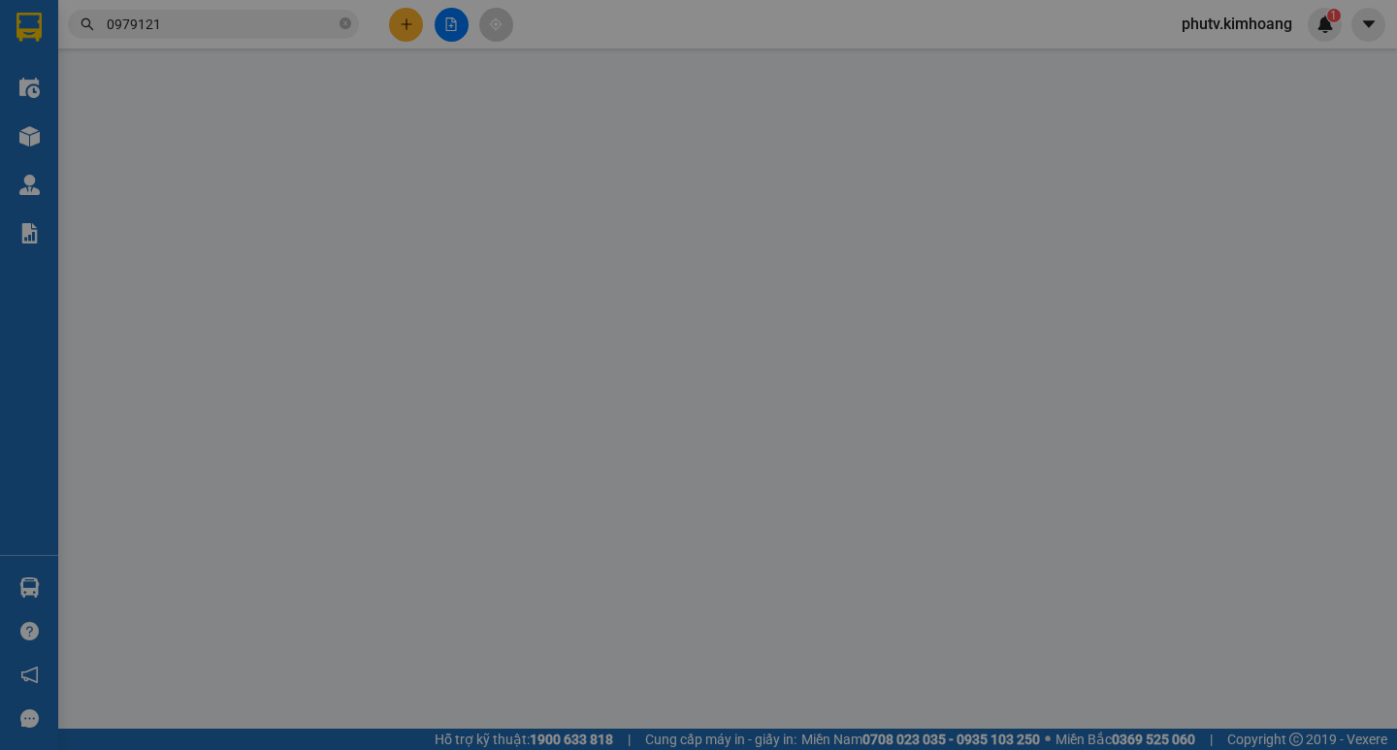
type input "0919835145"
type input "TÍN"
type input "0979121480"
type input "LỘC"
type input "25.000"
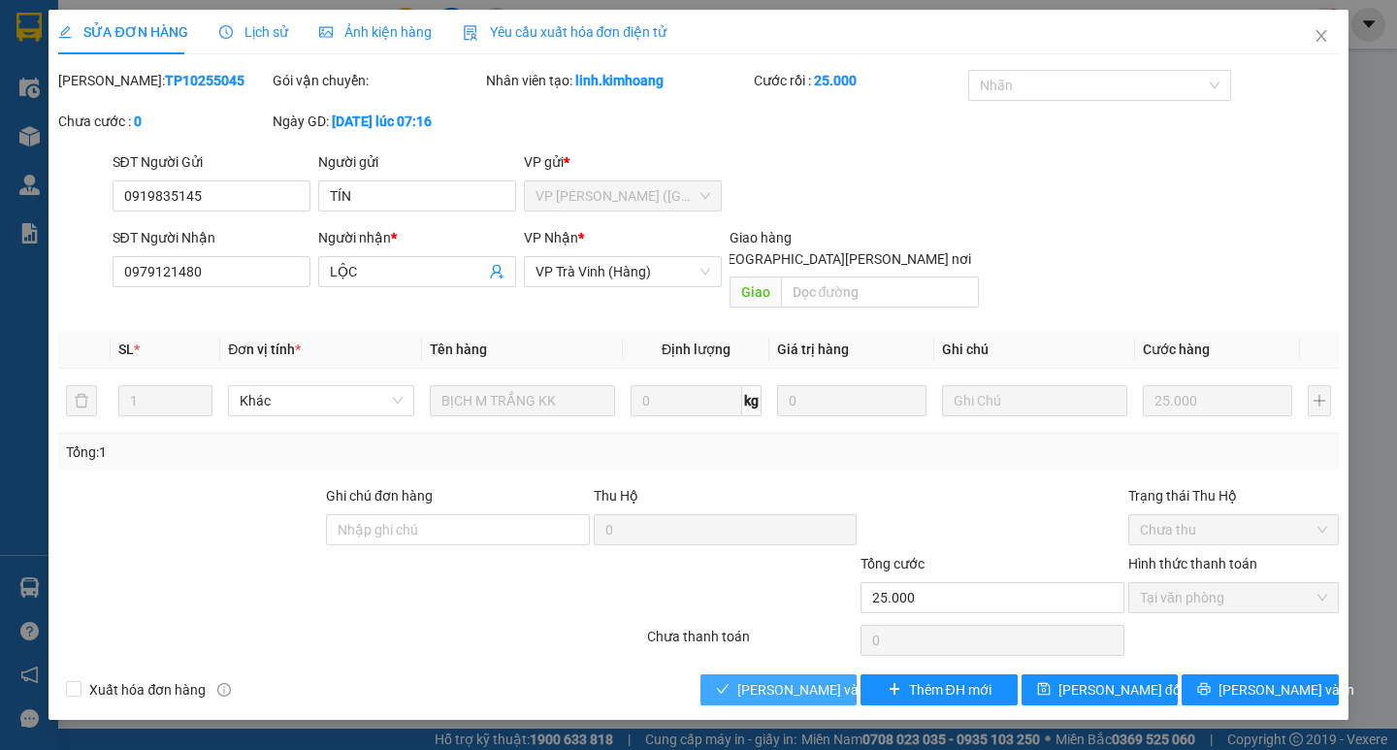
click at [809, 679] on span "[PERSON_NAME] và [PERSON_NAME] hàng" at bounding box center [868, 689] width 262 height 21
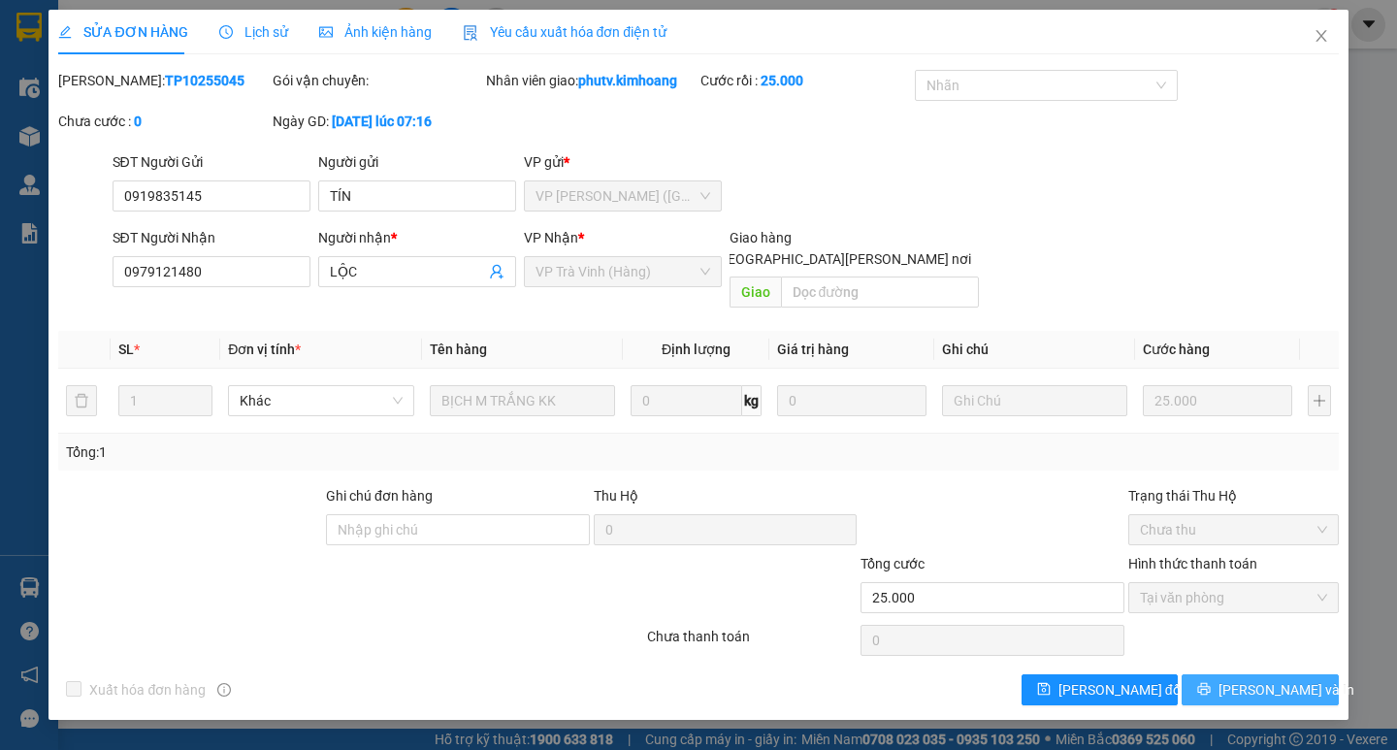
click at [1301, 675] on button "[PERSON_NAME] và In" at bounding box center [1259, 689] width 156 height 31
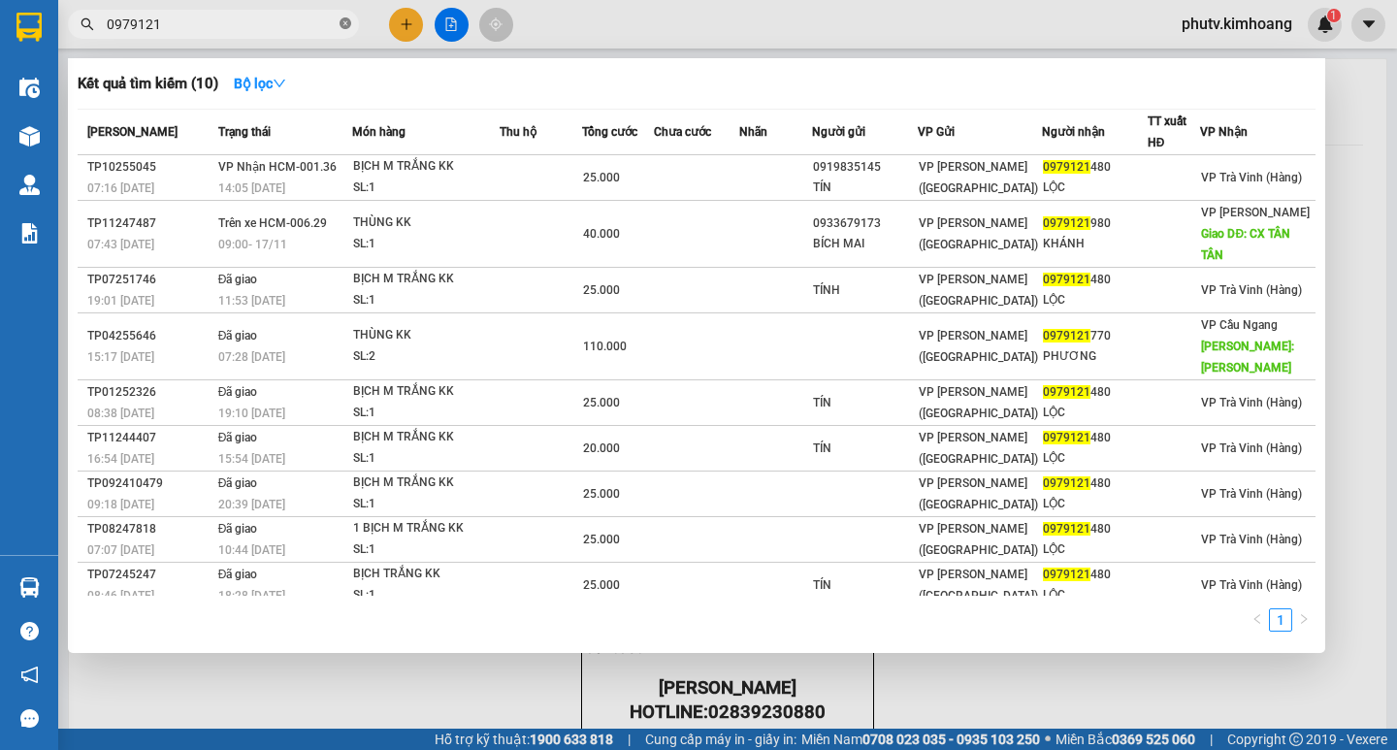
click at [350, 20] on icon "close-circle" at bounding box center [345, 23] width 12 height 12
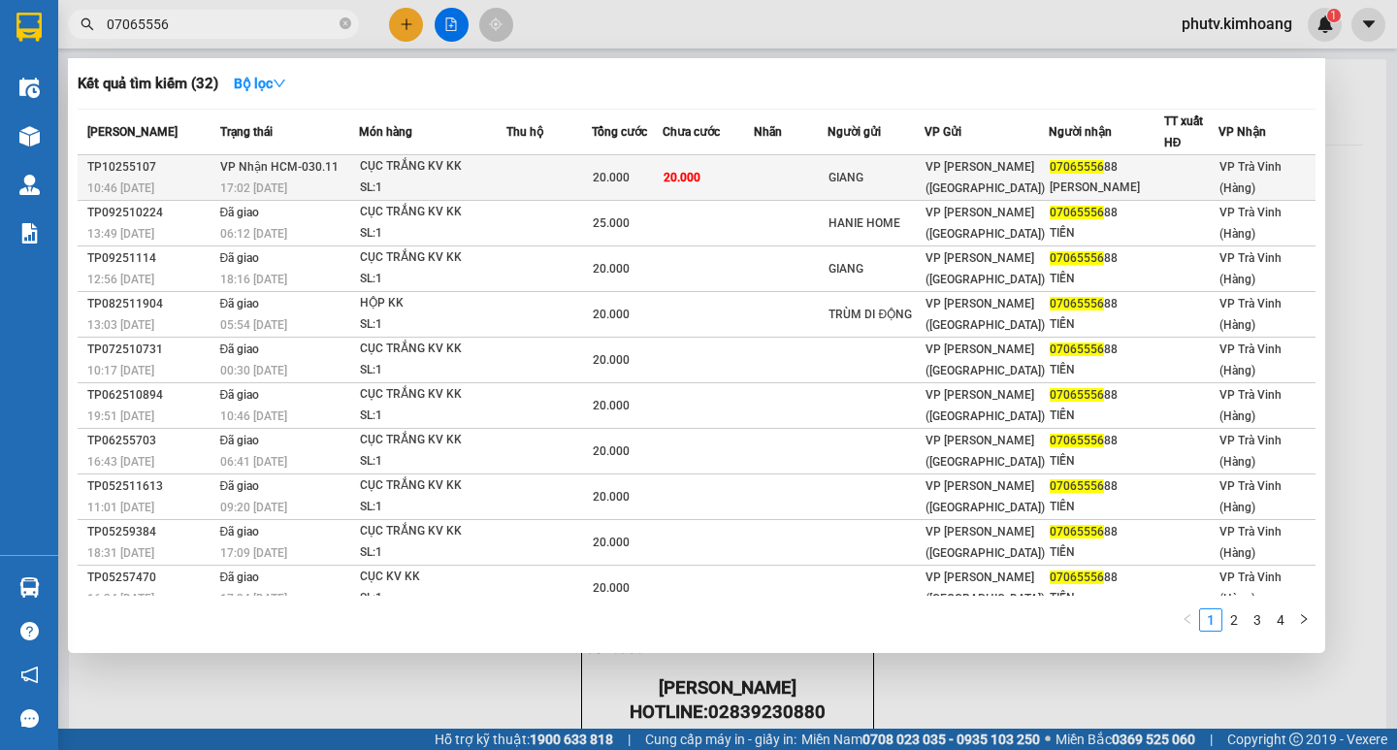
type input "07065556"
click at [495, 169] on div "CỤC TRẮNG KV KK" at bounding box center [432, 166] width 145 height 21
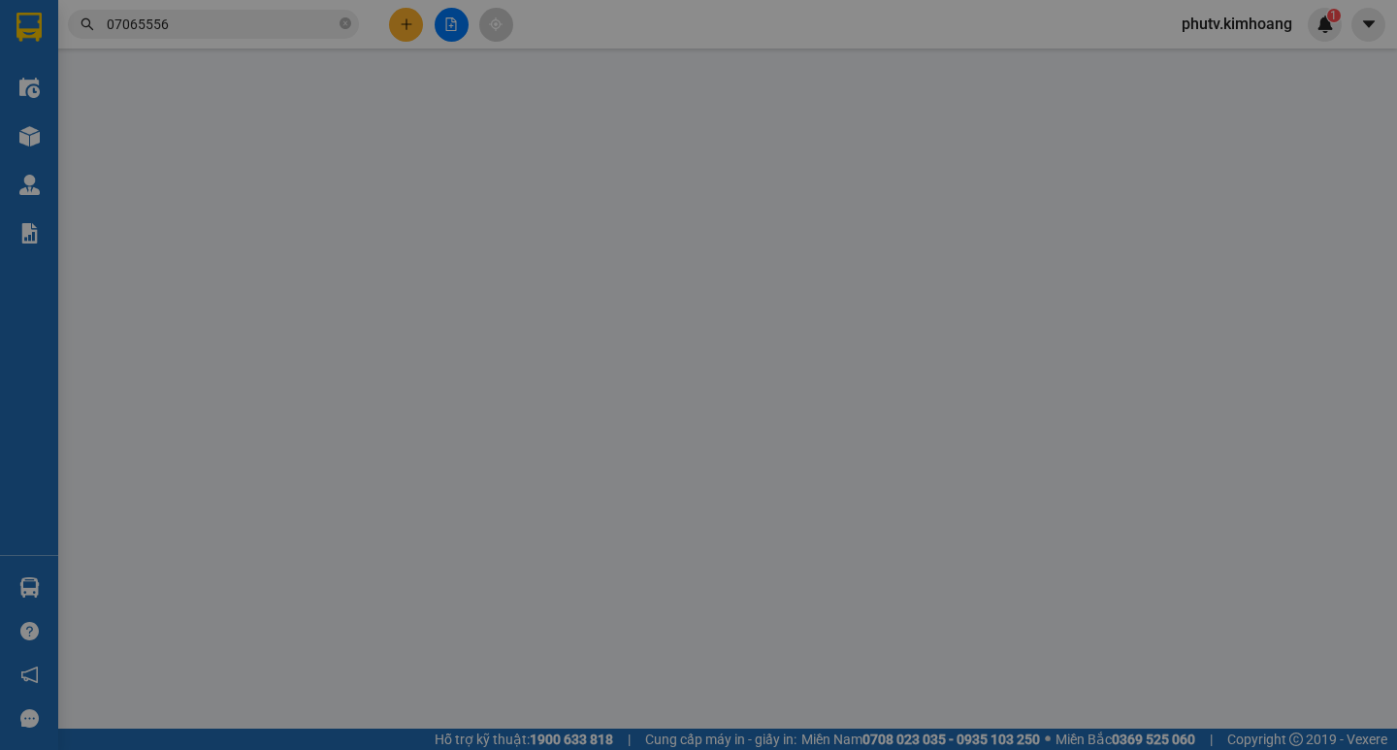
type input "GIANG"
type input "0706555688"
type input "[PERSON_NAME]"
type input "20.000"
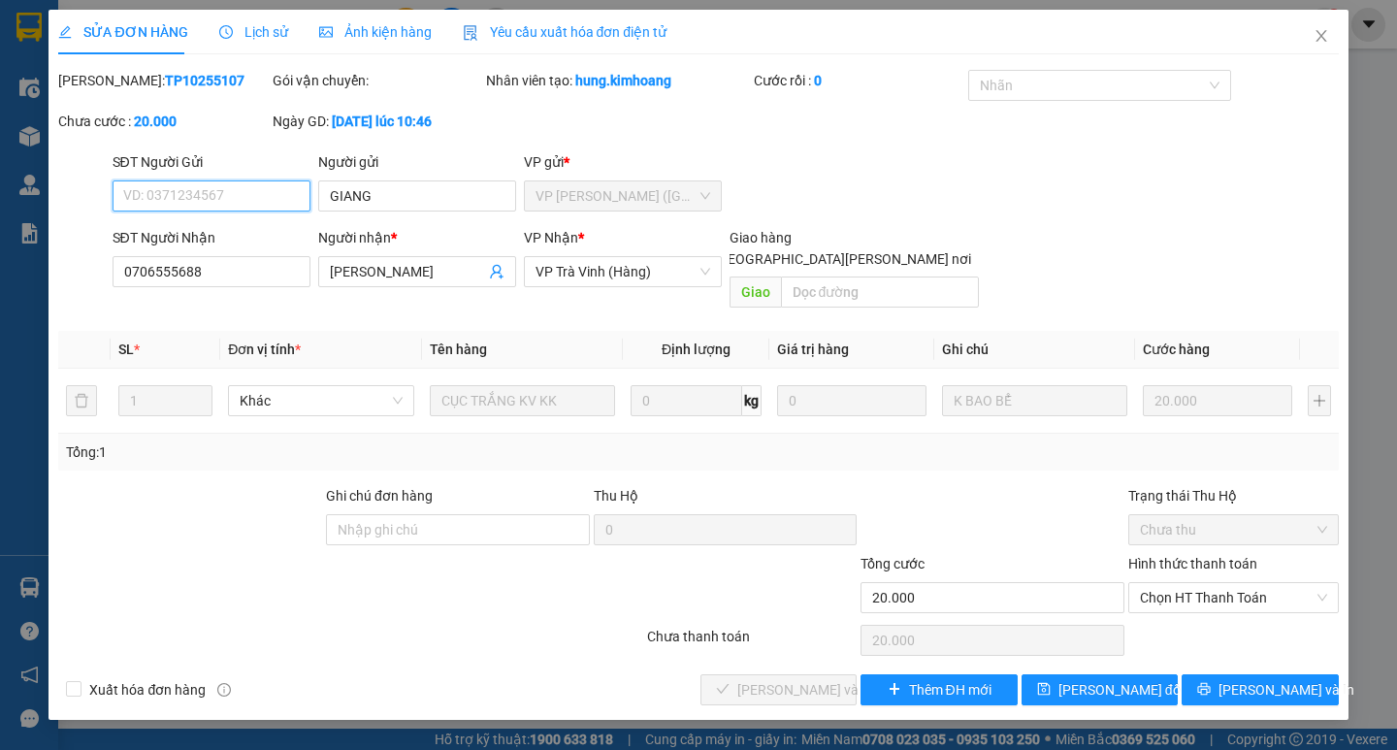
drag, startPoint x: 1169, startPoint y: 579, endPoint x: 1172, endPoint y: 592, distance: 12.9
click at [1171, 583] on span "Chọn HT Thanh Toán" at bounding box center [1233, 597] width 187 height 29
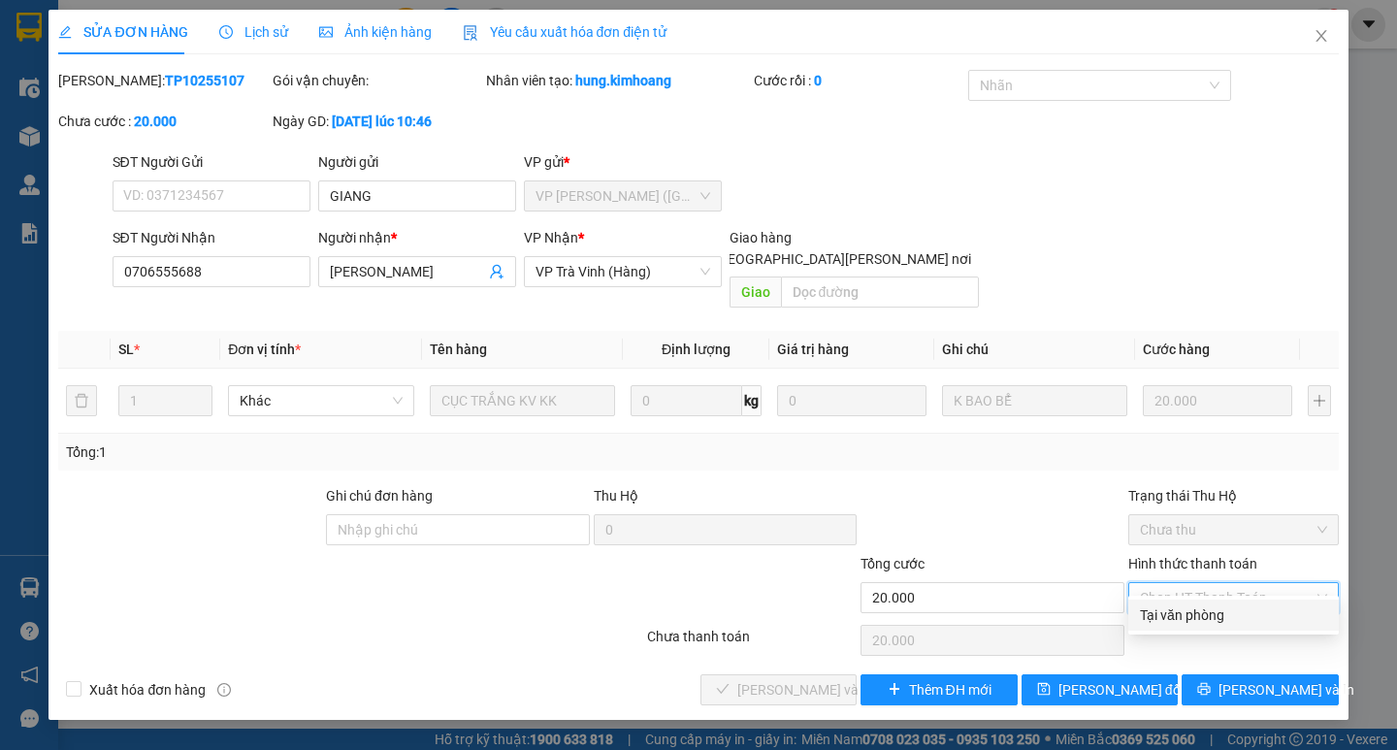
click at [1172, 605] on div "Tại văn phòng" at bounding box center [1233, 614] width 187 height 21
type input "0"
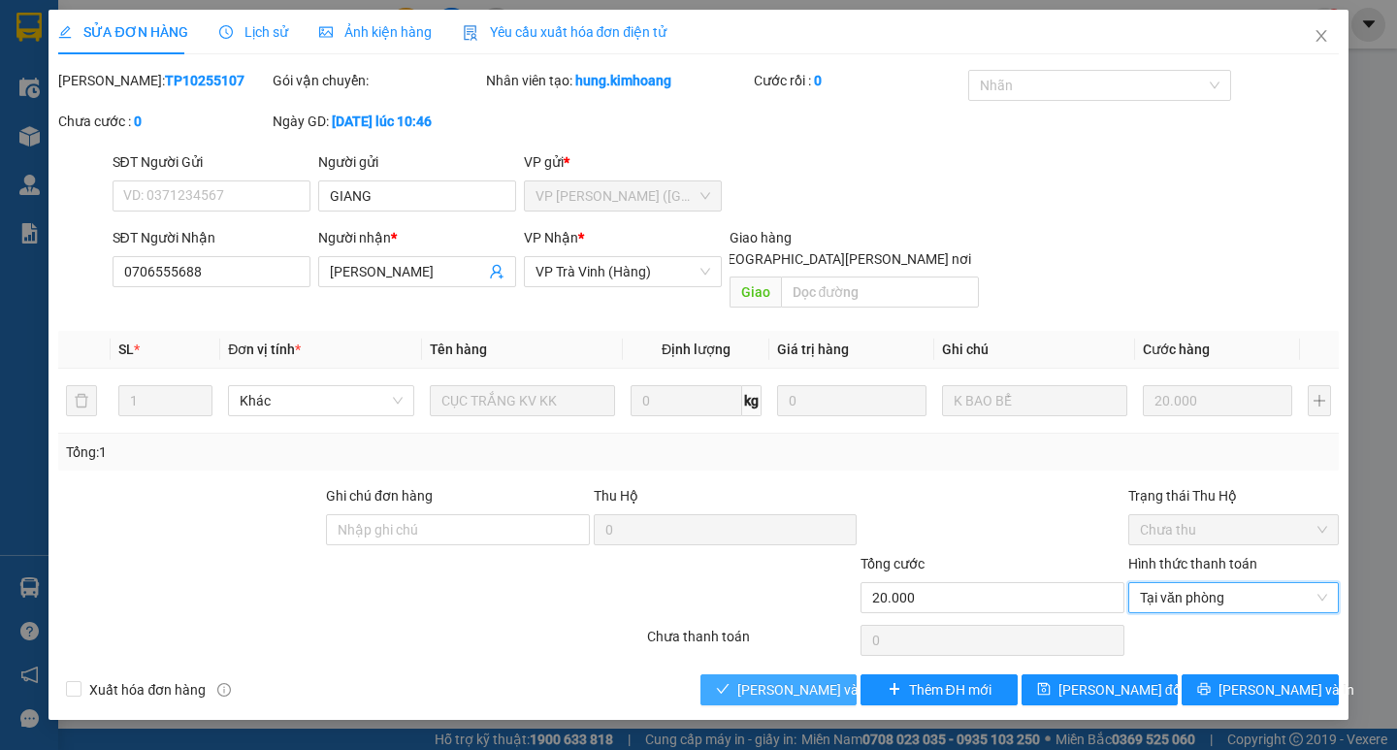
click at [808, 674] on button "[PERSON_NAME] và [PERSON_NAME] hàng" at bounding box center [778, 689] width 156 height 31
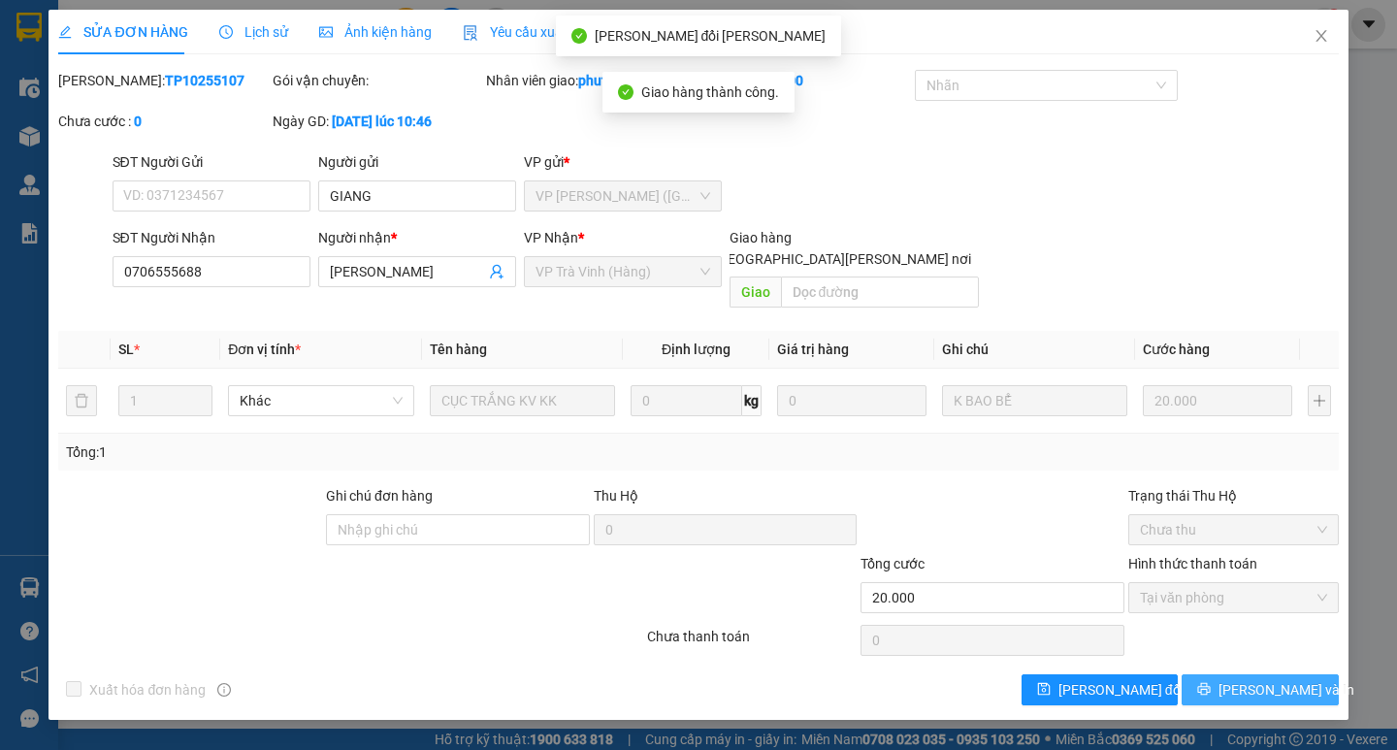
click at [1283, 679] on span "[PERSON_NAME] và In" at bounding box center [1286, 689] width 136 height 21
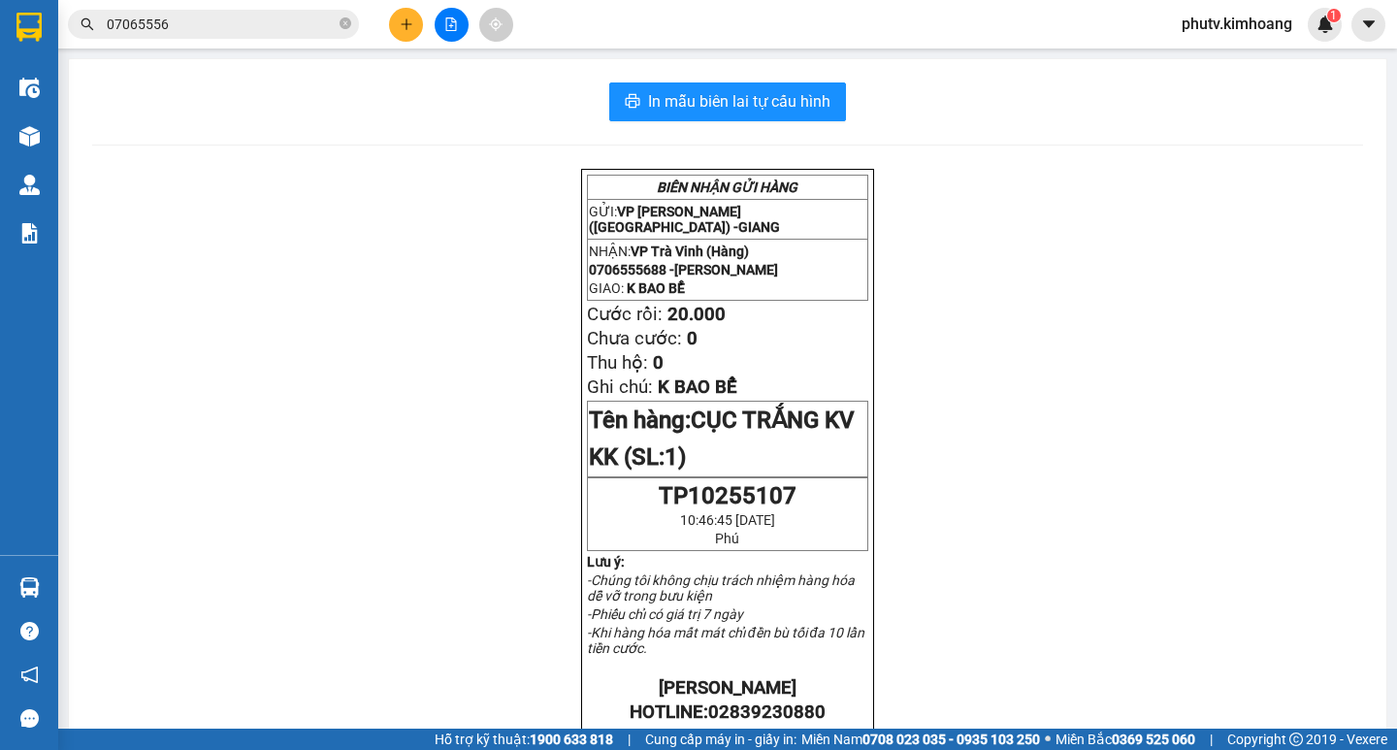
click at [195, 14] on input "07065556" at bounding box center [221, 24] width 229 height 21
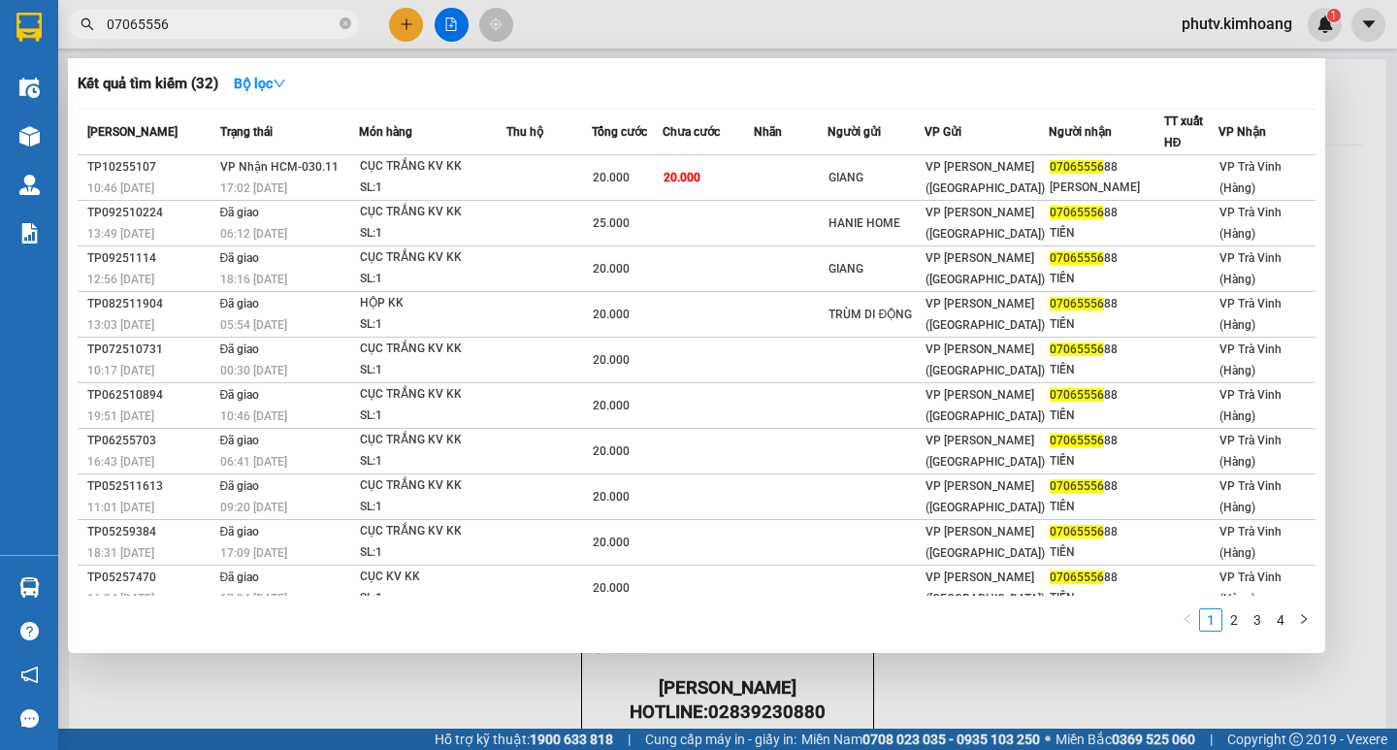
click at [195, 14] on input "07065556" at bounding box center [221, 24] width 229 height 21
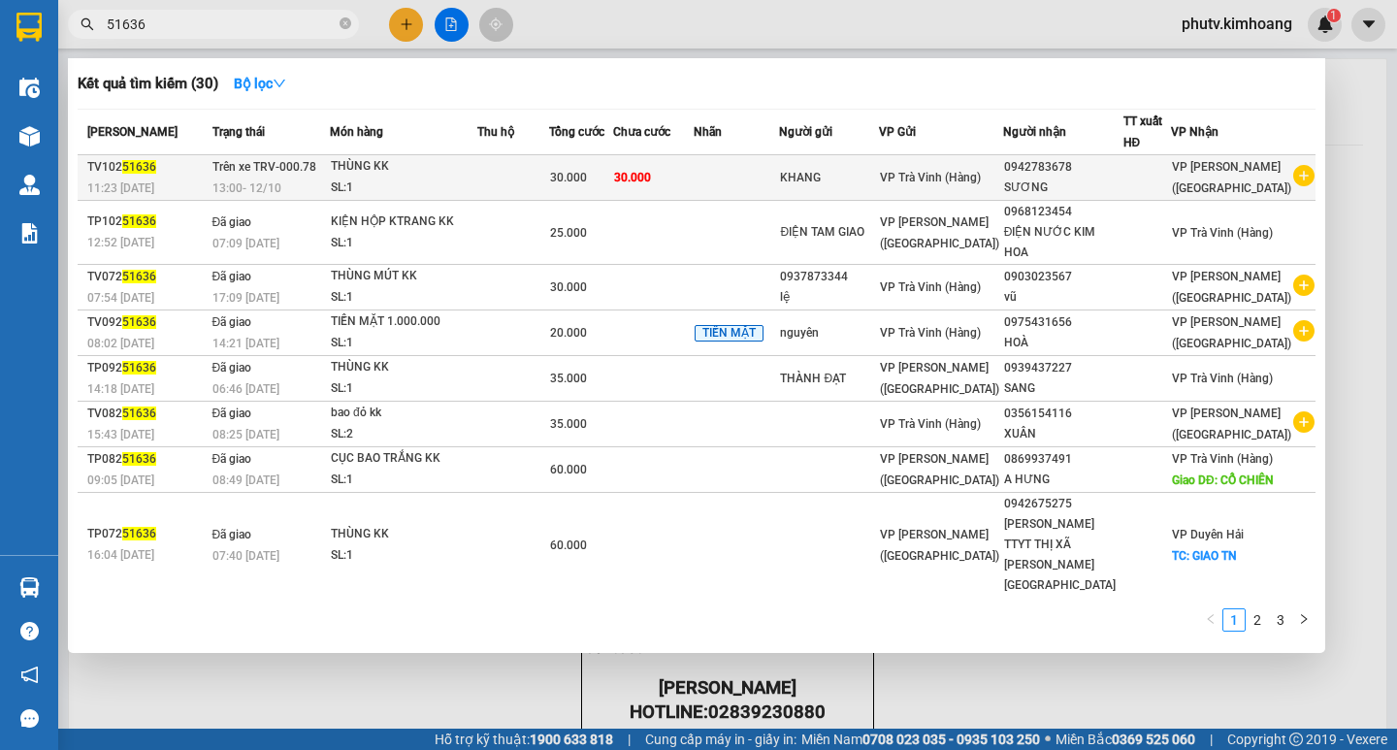
click at [524, 177] on td at bounding box center [513, 178] width 72 height 46
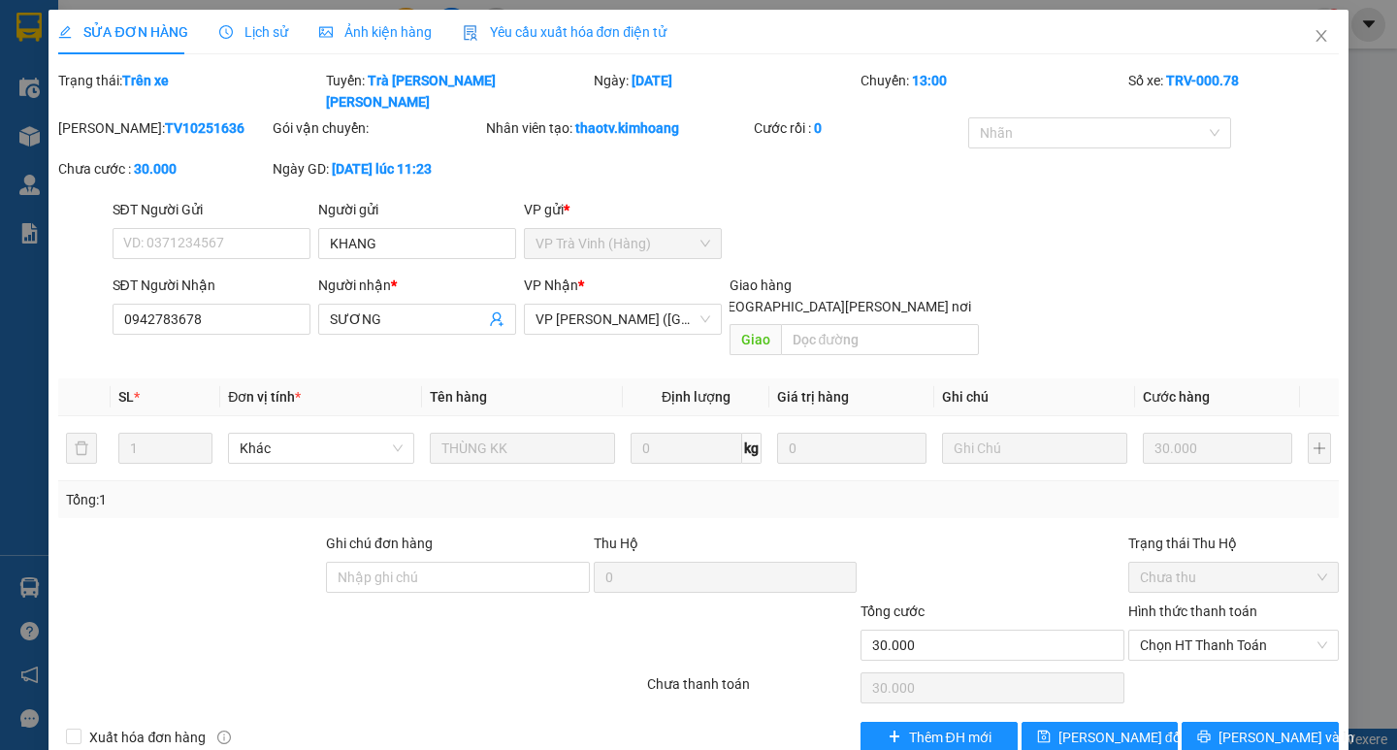
click at [271, 37] on span "Lịch sử" at bounding box center [253, 32] width 69 height 16
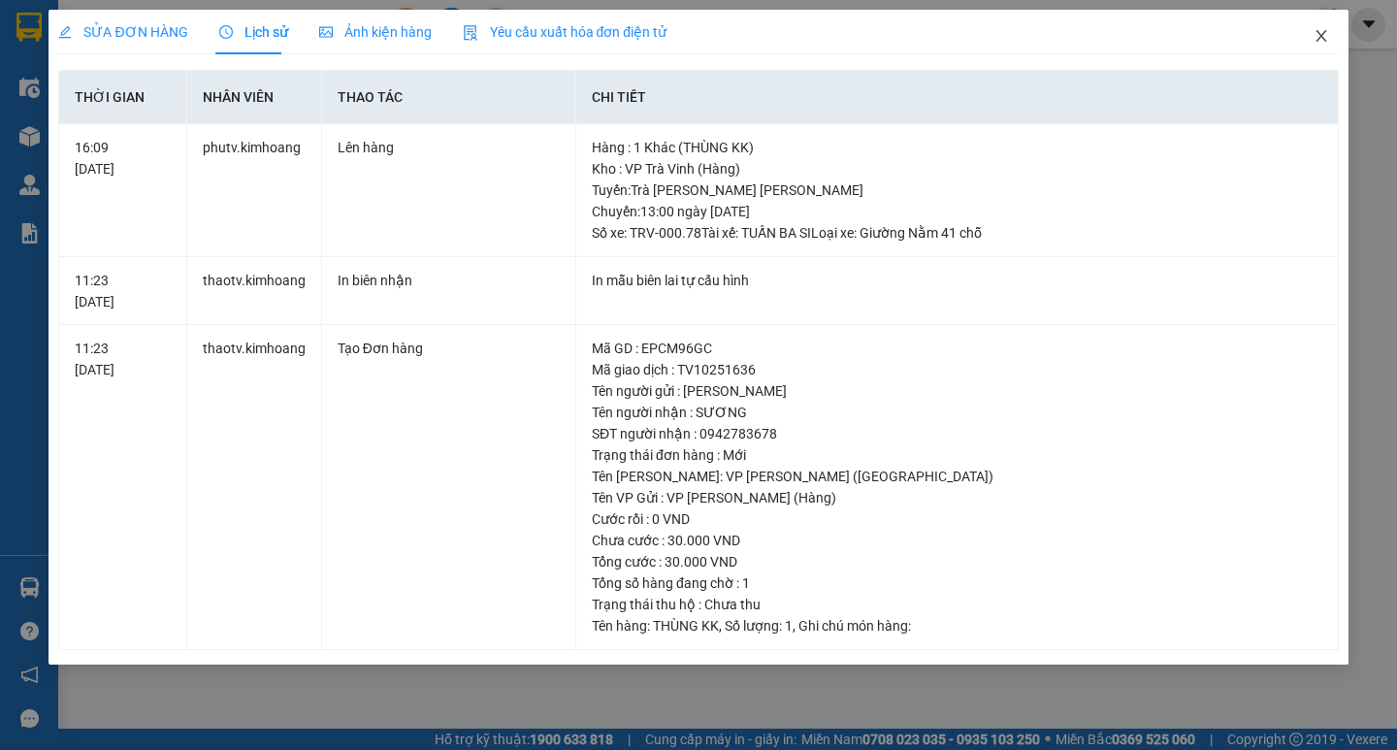
click at [1313, 35] on icon "close" at bounding box center [1321, 36] width 16 height 16
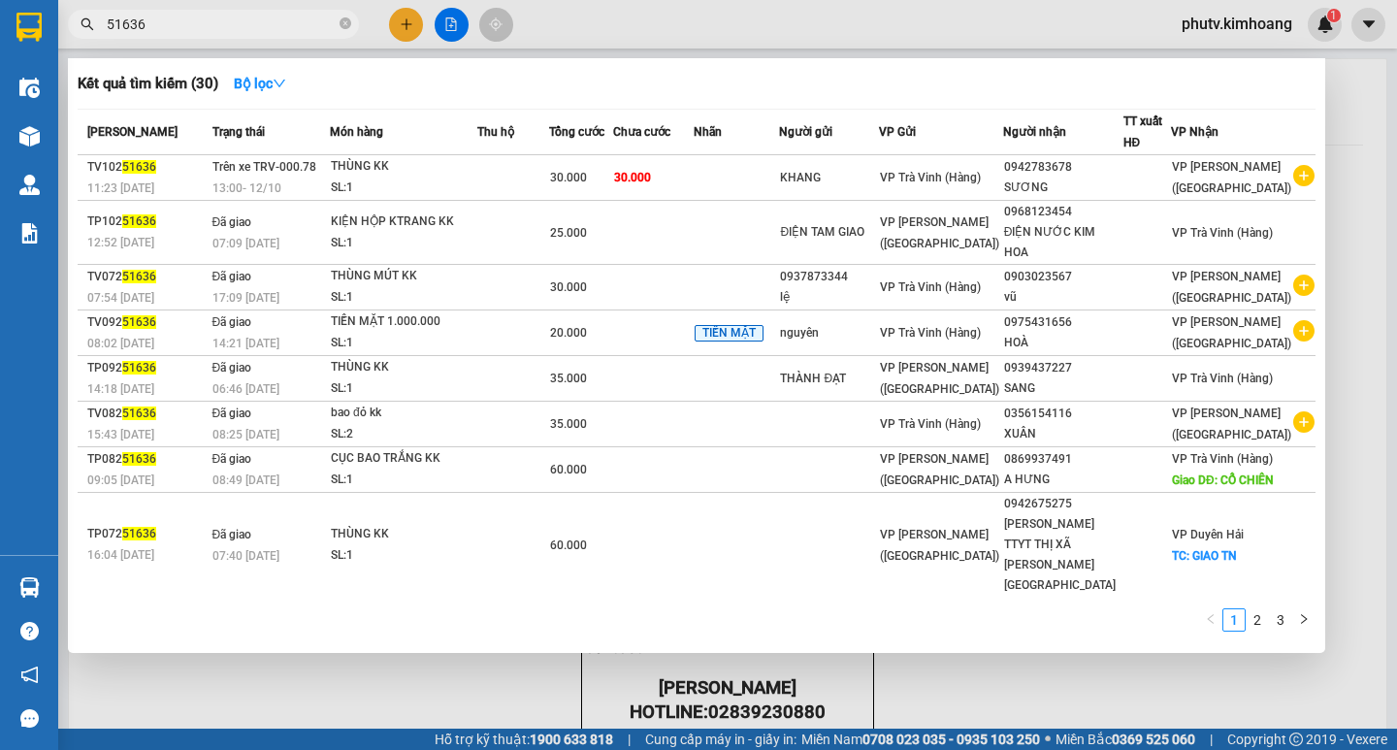
click at [264, 26] on input "51636" at bounding box center [221, 24] width 229 height 21
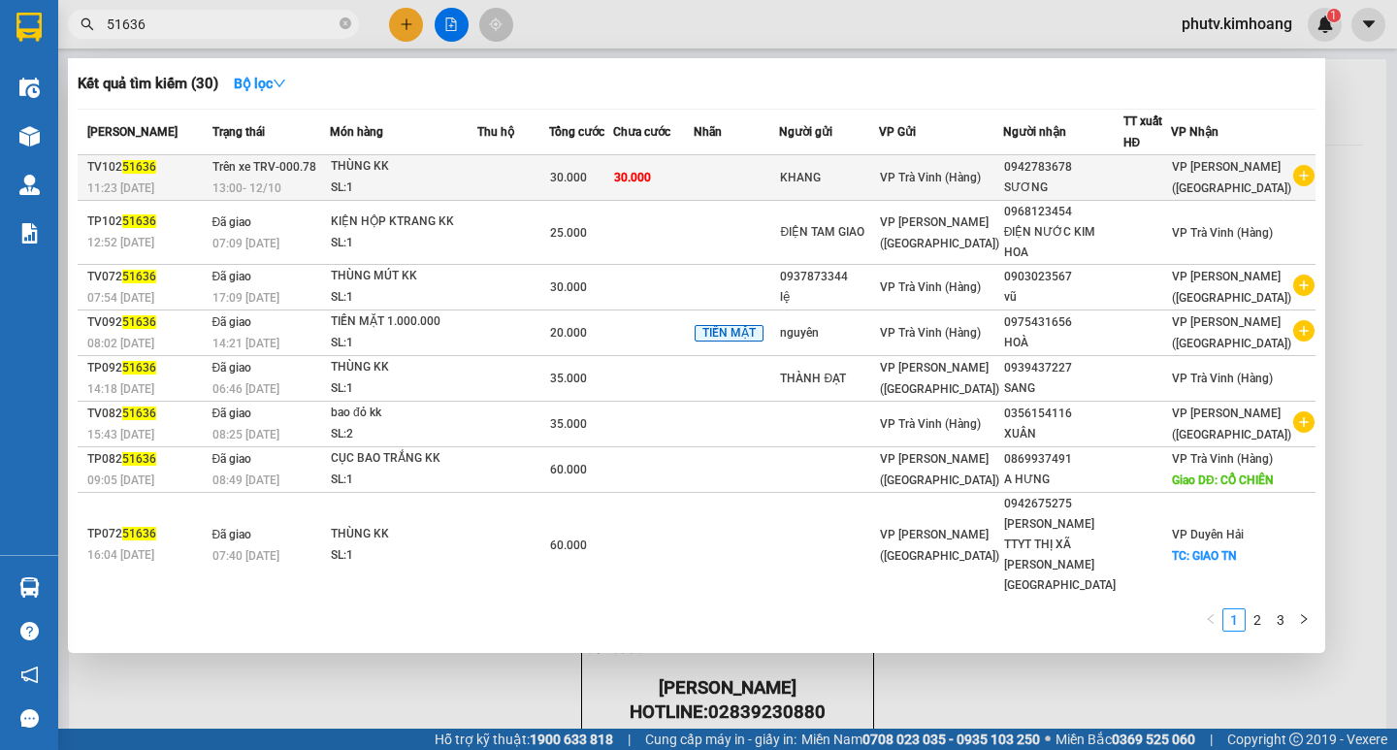
click at [692, 170] on td "30.000" at bounding box center [653, 178] width 80 height 46
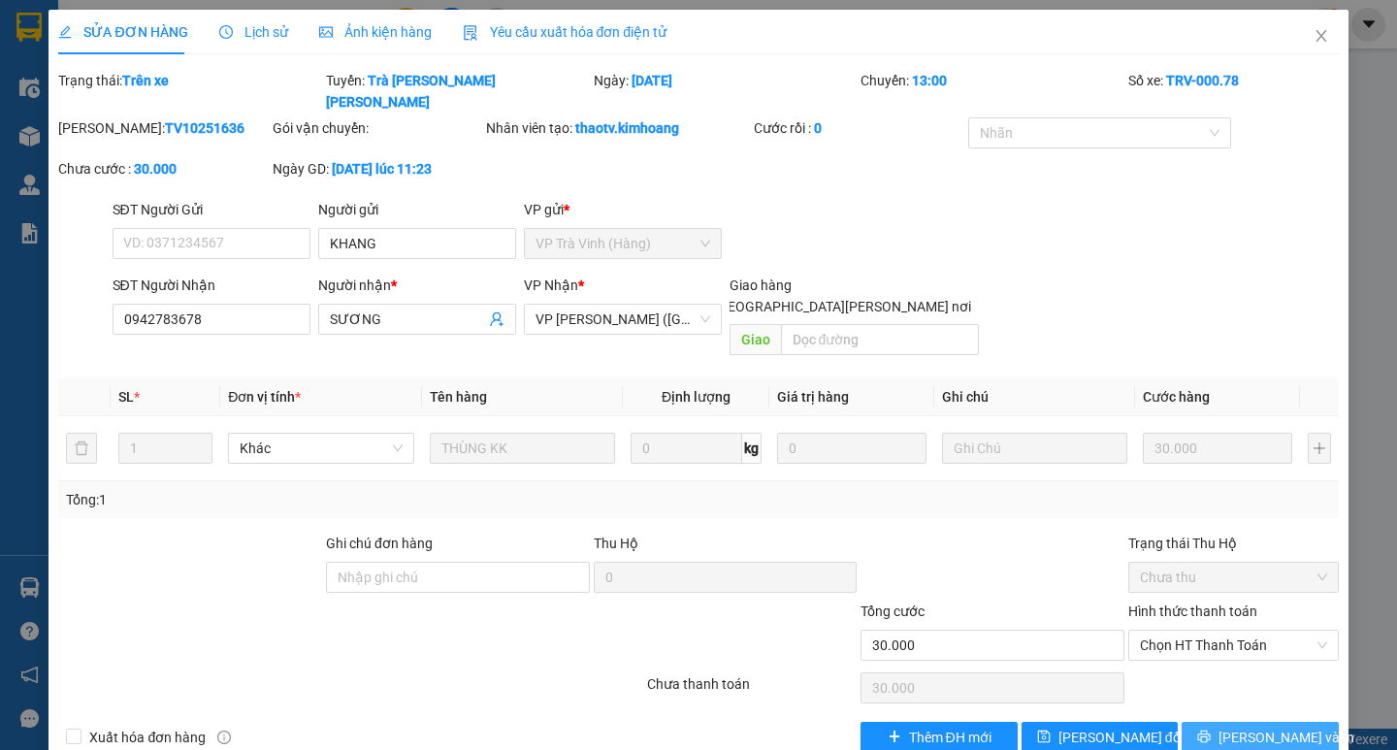
click at [1273, 726] on span "[PERSON_NAME] và In" at bounding box center [1286, 736] width 136 height 21
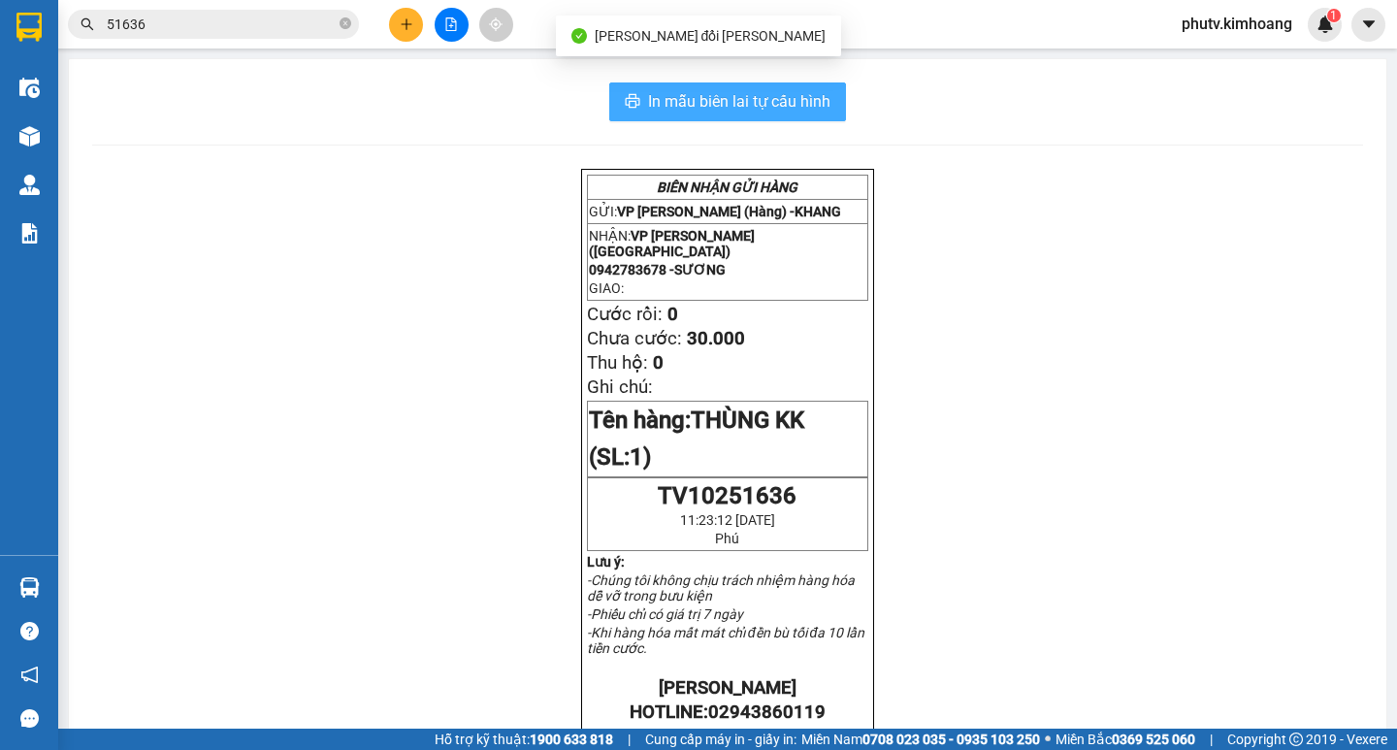
click at [788, 118] on button "In mẫu biên lai tự cấu hình" at bounding box center [727, 101] width 237 height 39
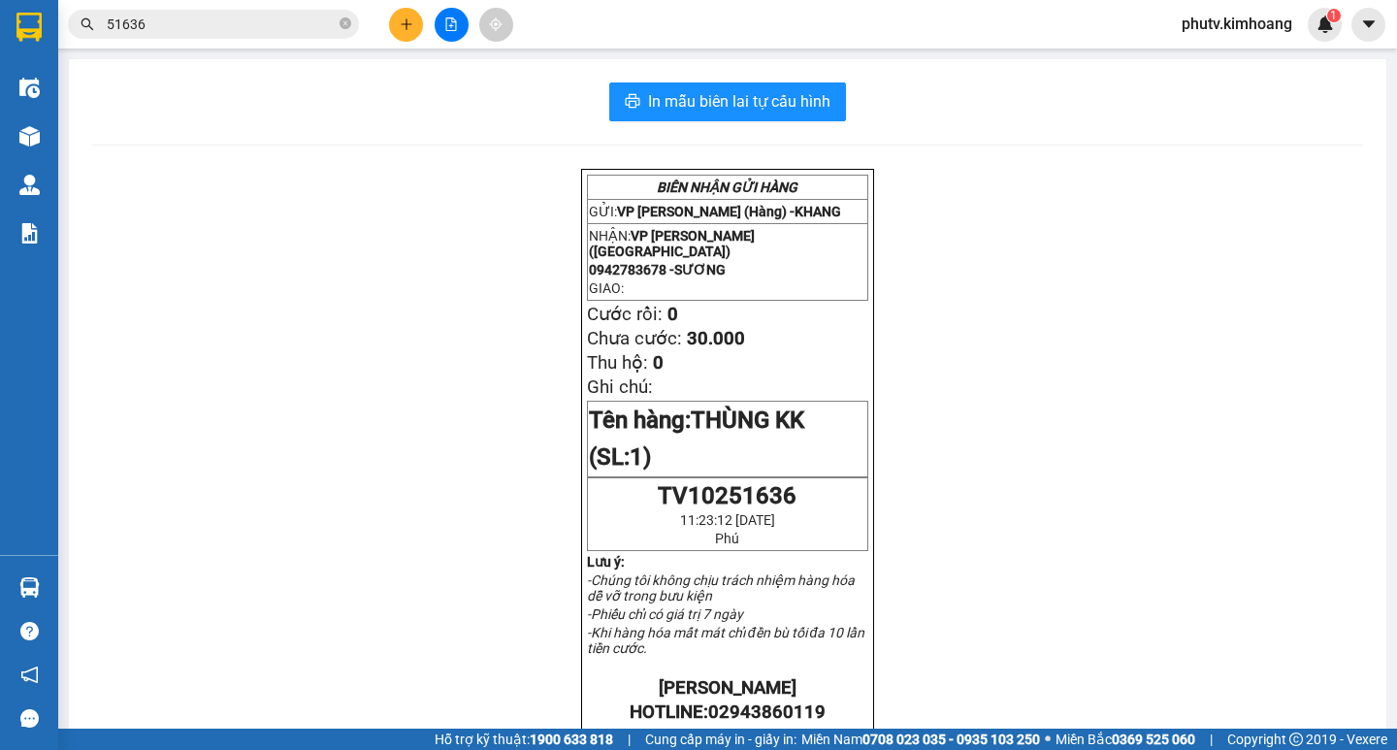
click at [180, 22] on input "51636" at bounding box center [221, 24] width 229 height 21
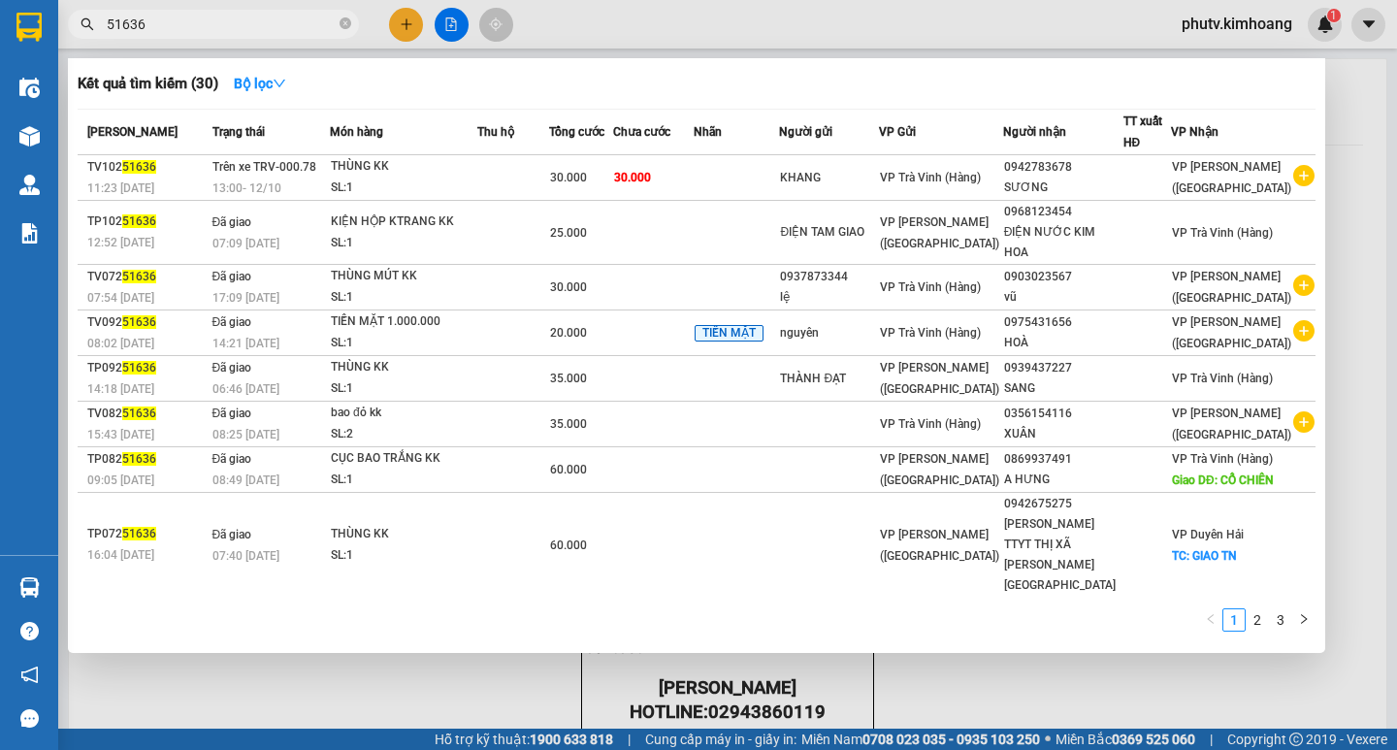
click at [180, 22] on input "51636" at bounding box center [221, 24] width 229 height 21
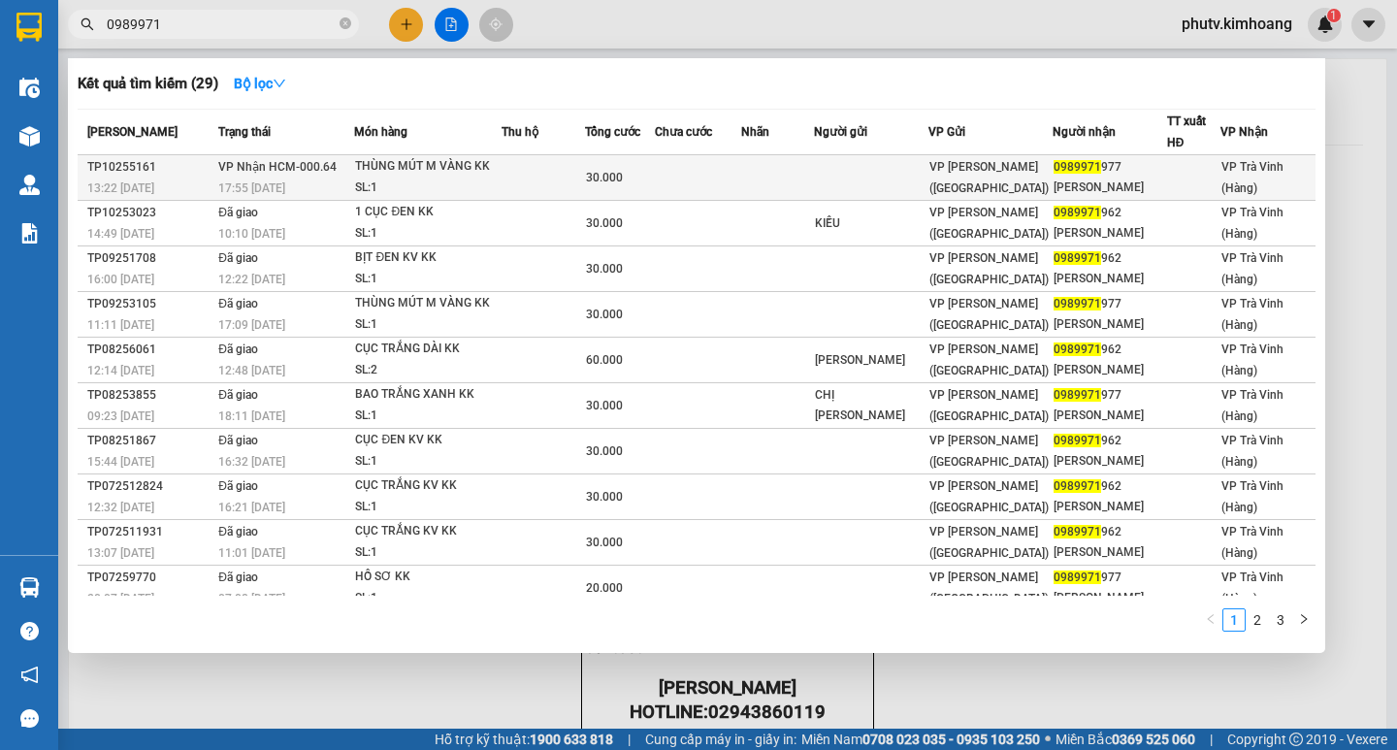
type input "0989971"
click at [422, 181] on div "SL: 1" at bounding box center [427, 187] width 145 height 21
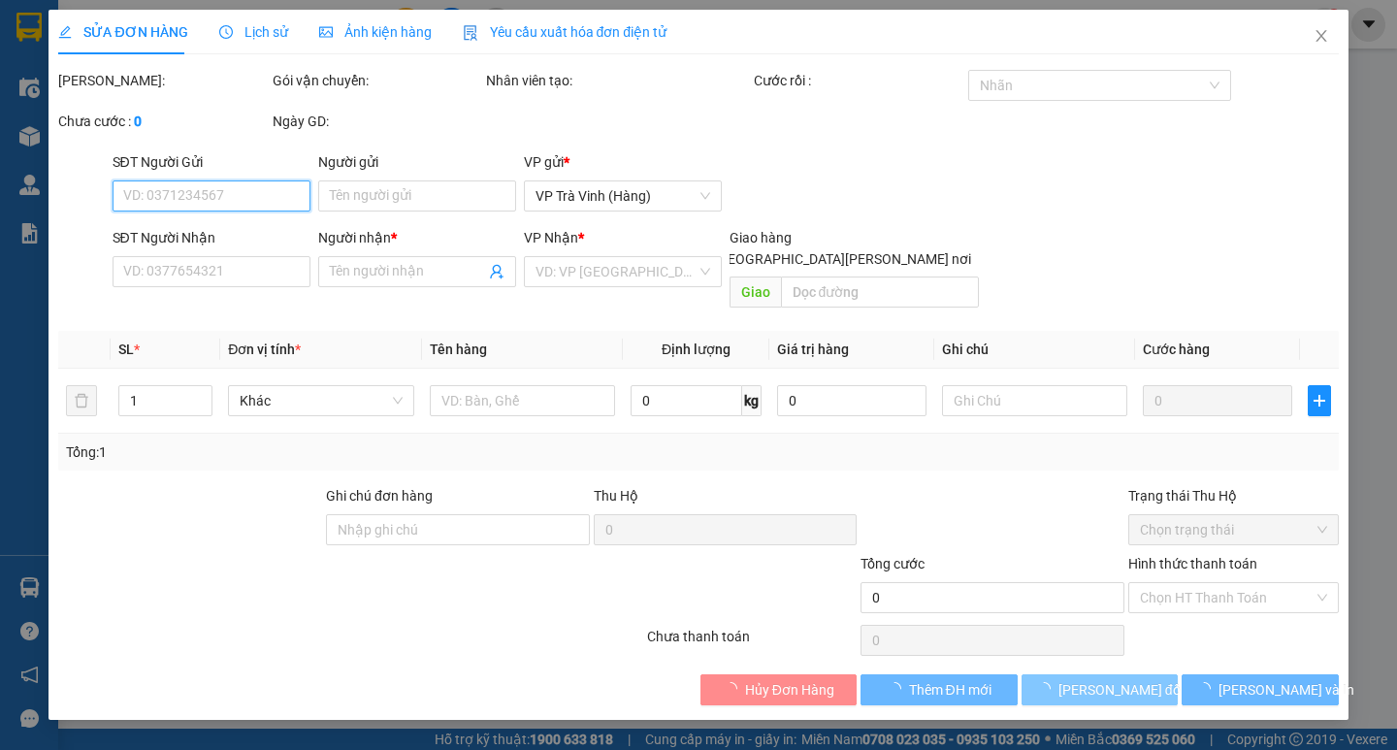
type input "0989971977"
type input "[PERSON_NAME]"
type input "30.000"
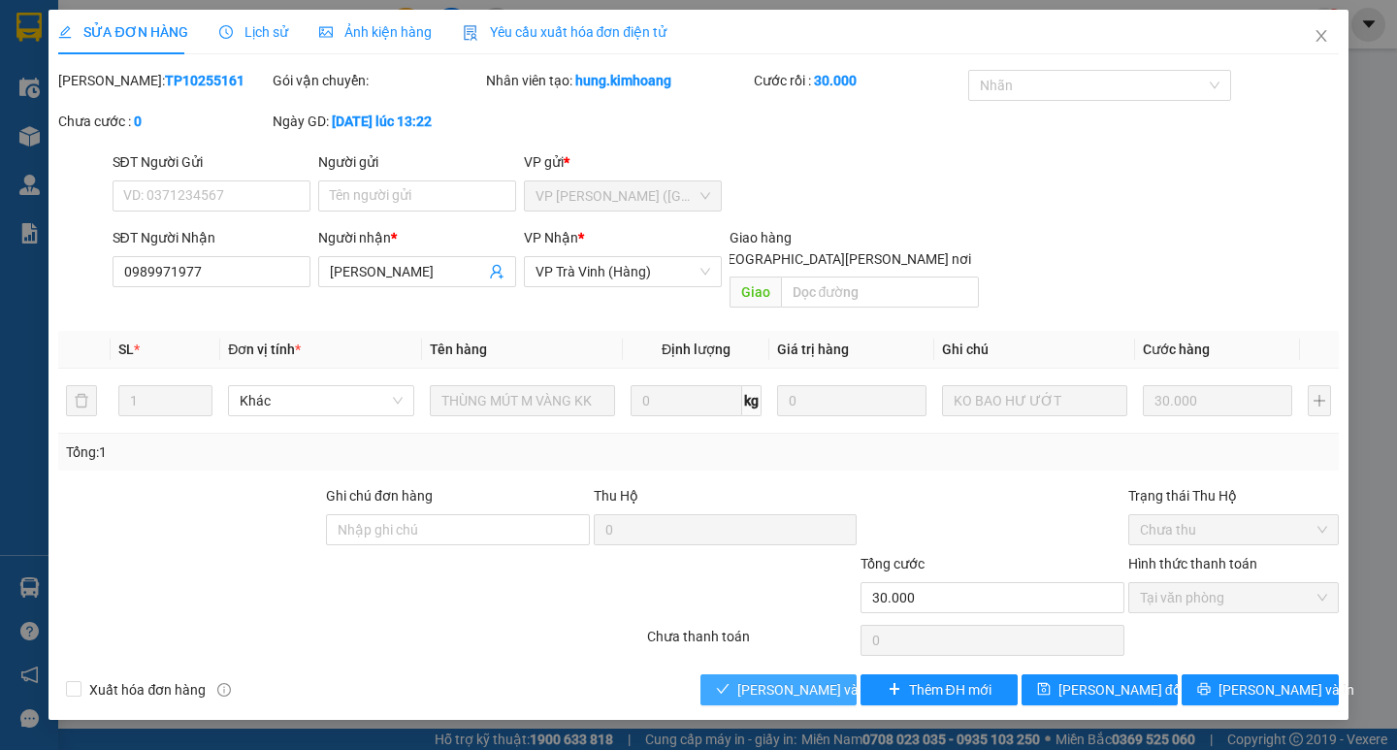
click at [804, 679] on span "[PERSON_NAME] và [PERSON_NAME] hàng" at bounding box center [868, 689] width 262 height 21
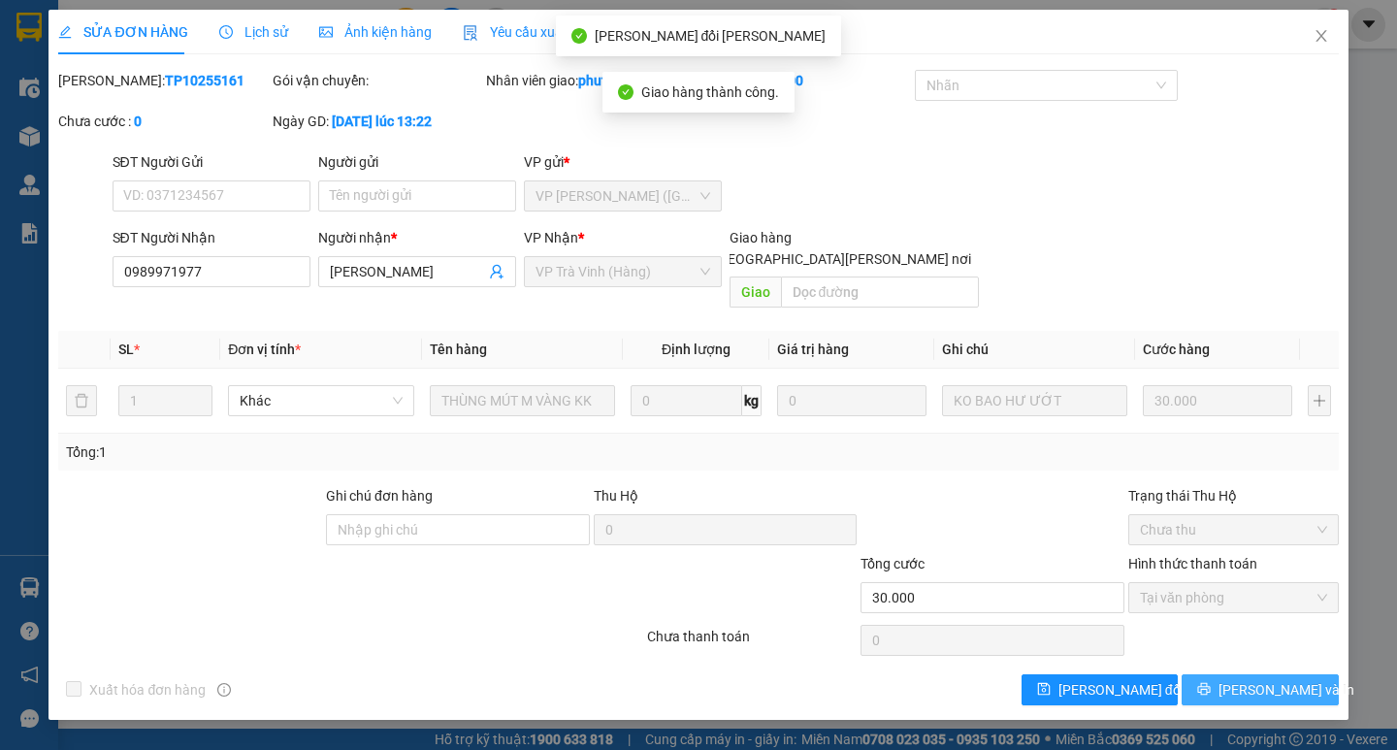
click at [1303, 674] on button "[PERSON_NAME] và In" at bounding box center [1259, 689] width 156 height 31
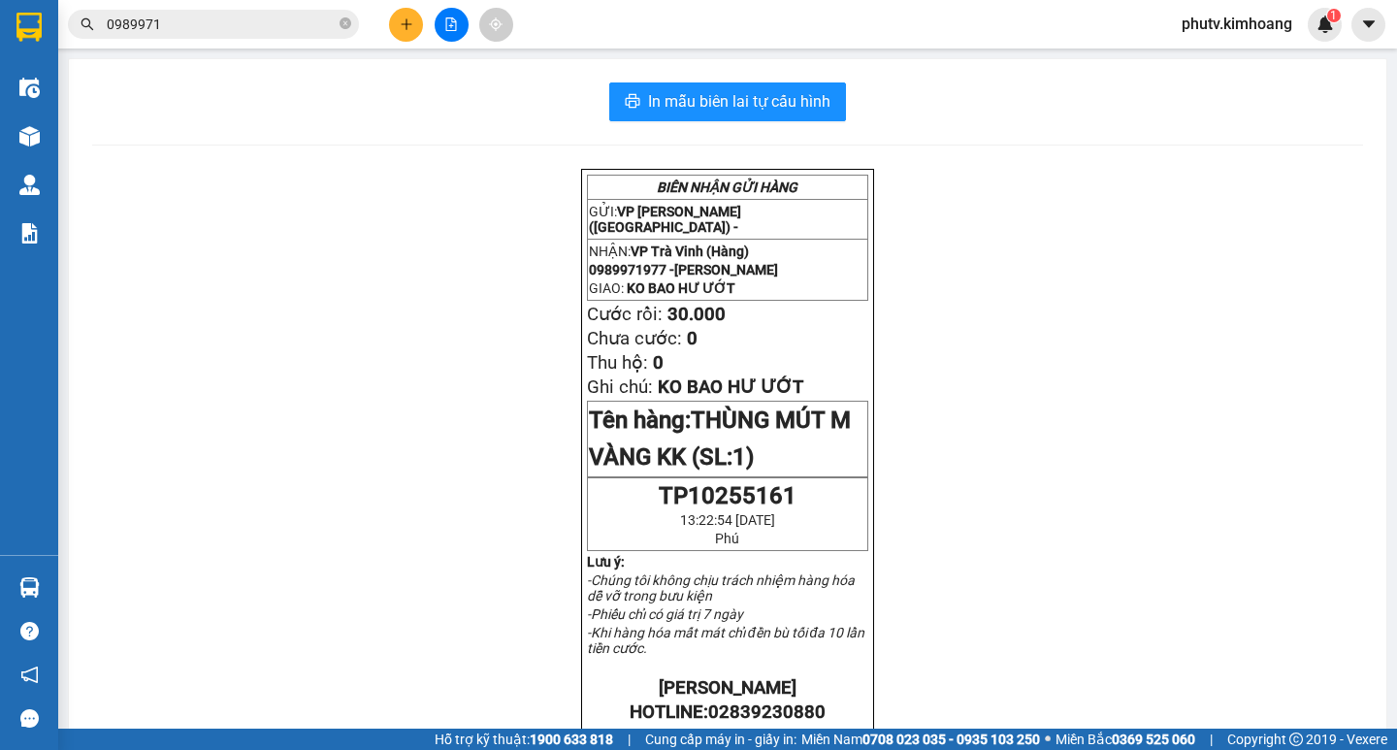
click at [203, 38] on span "0989971" at bounding box center [213, 24] width 291 height 29
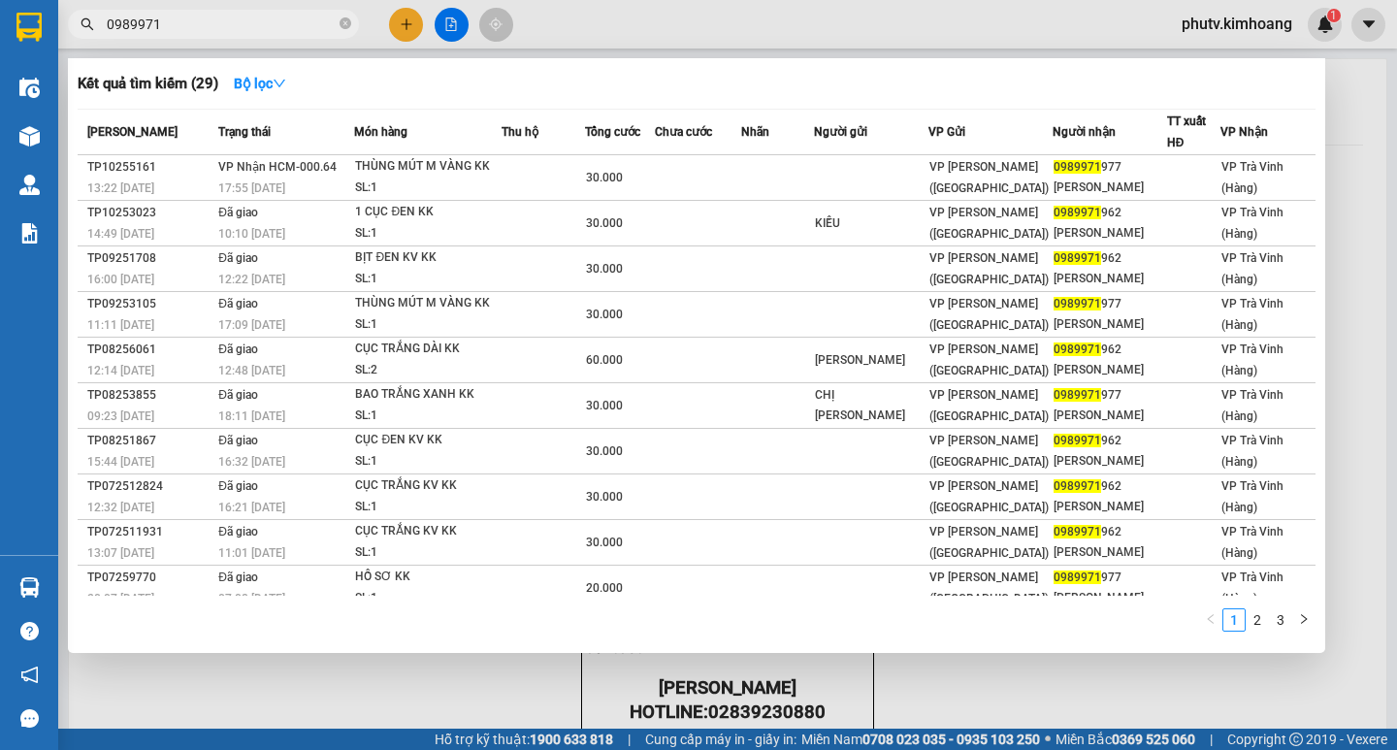
click at [203, 38] on span "0989971" at bounding box center [213, 24] width 291 height 29
click at [203, 32] on input "0989971" at bounding box center [221, 24] width 229 height 21
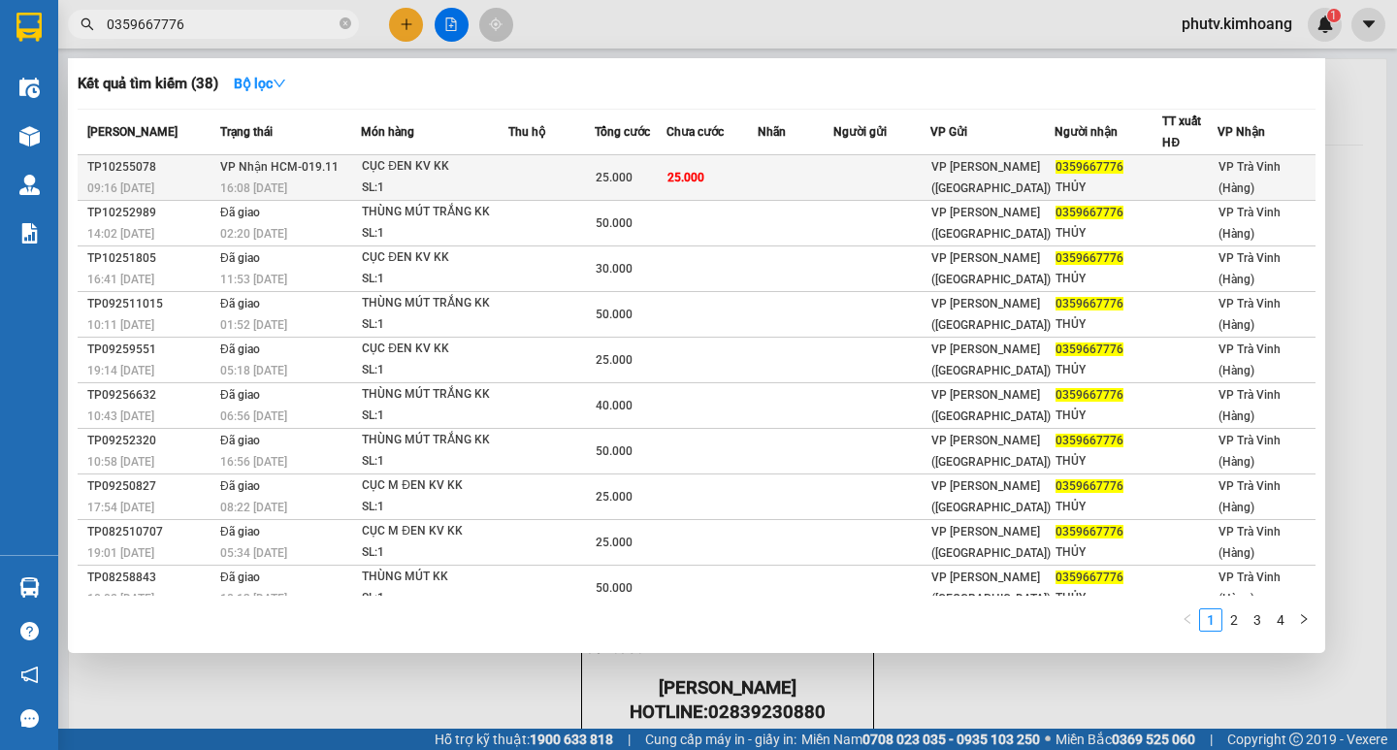
type input "0359667776"
click at [679, 174] on span "25.000" at bounding box center [685, 178] width 37 height 14
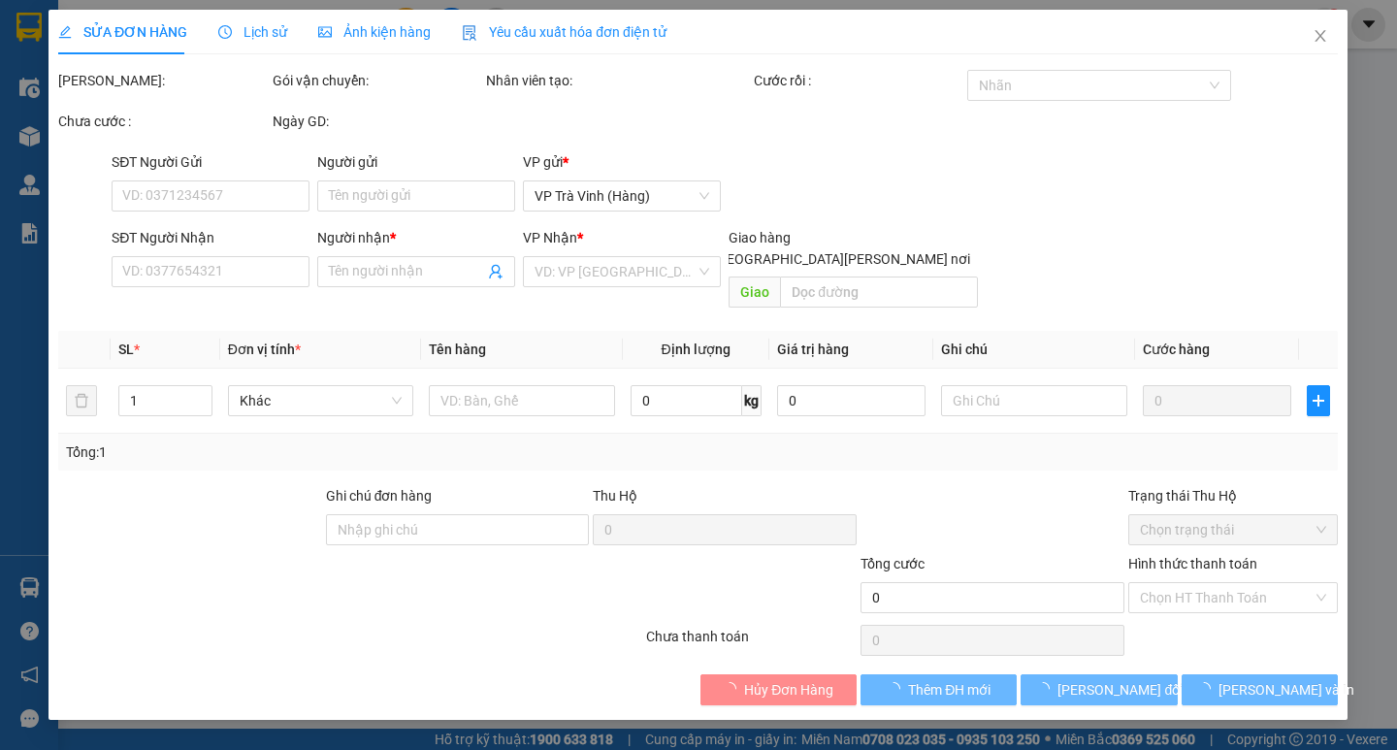
type input "0359667776"
type input "THỦY"
type input "25.000"
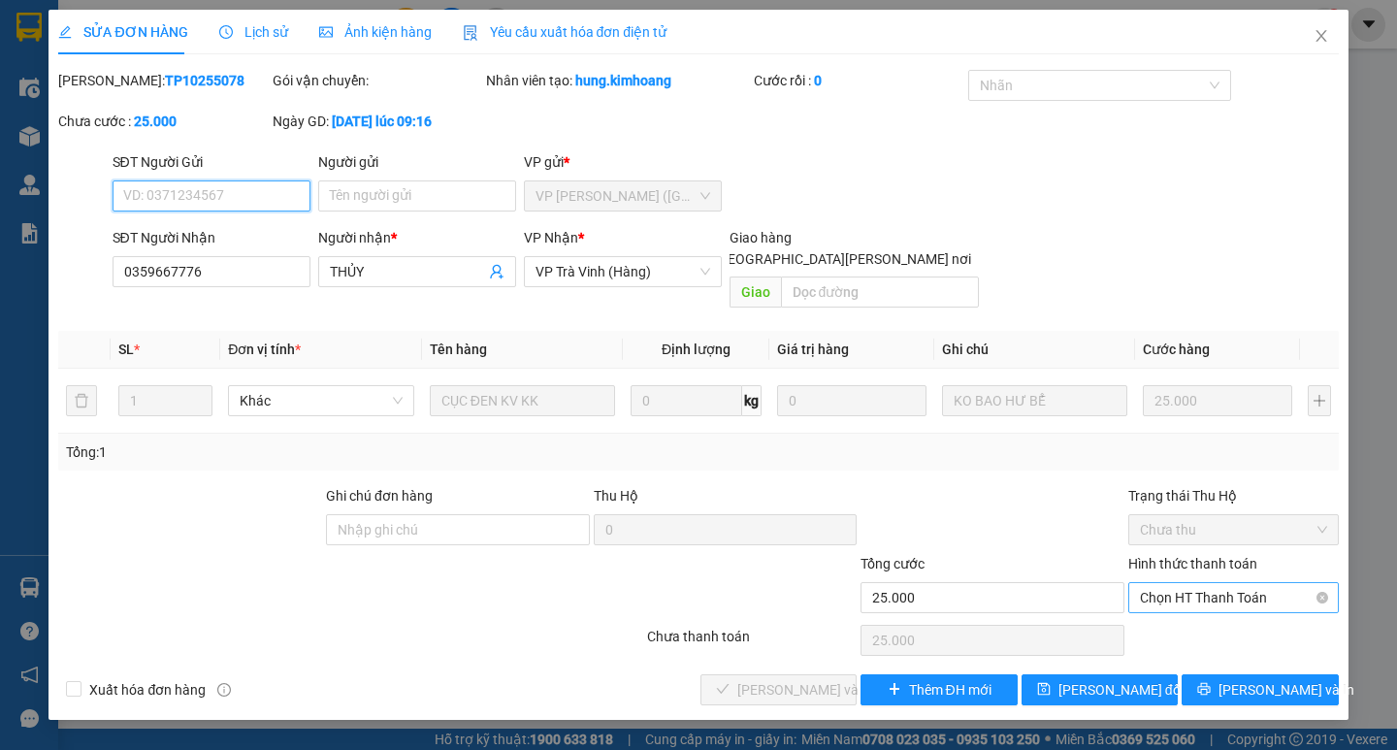
click at [1178, 585] on span "Chọn HT Thanh Toán" at bounding box center [1233, 597] width 187 height 29
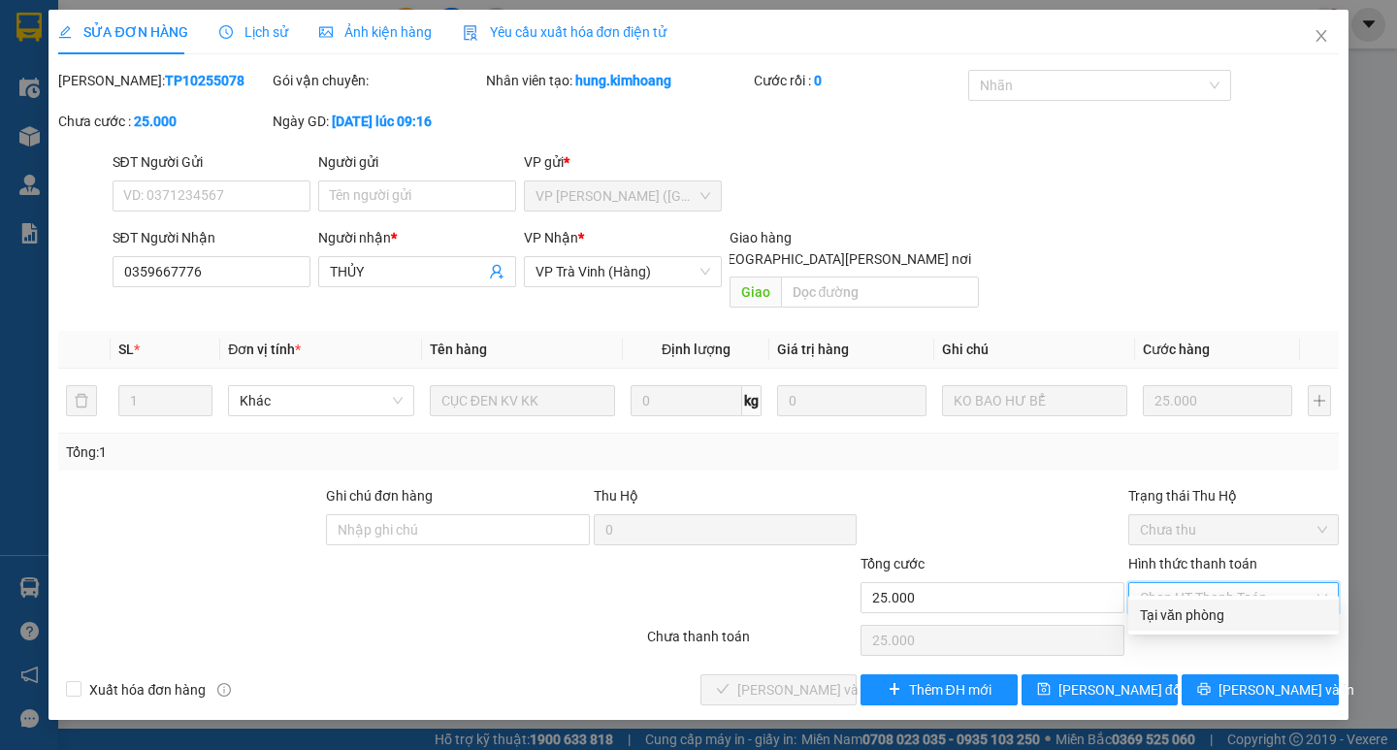
click at [1189, 616] on div "Tại văn phòng" at bounding box center [1233, 614] width 187 height 21
type input "0"
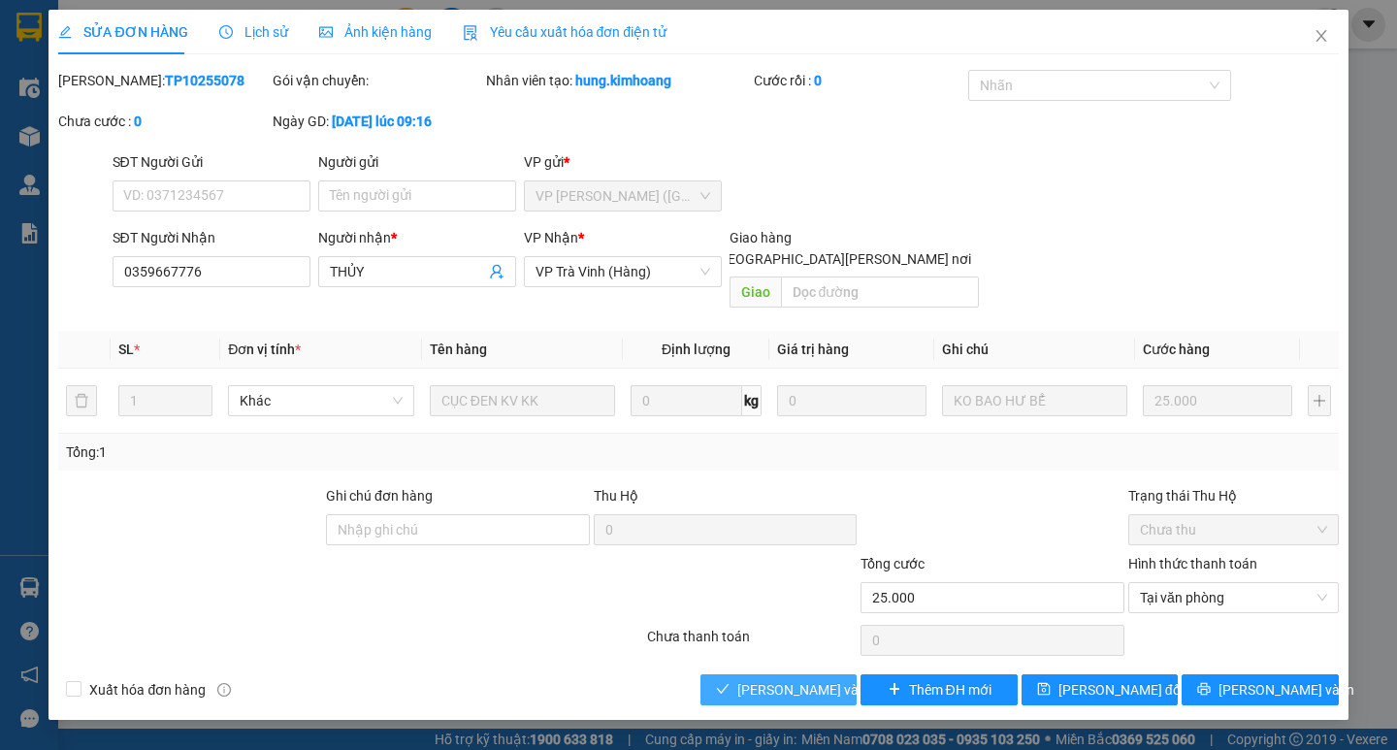
click at [792, 681] on button "[PERSON_NAME] và [PERSON_NAME] hàng" at bounding box center [778, 689] width 156 height 31
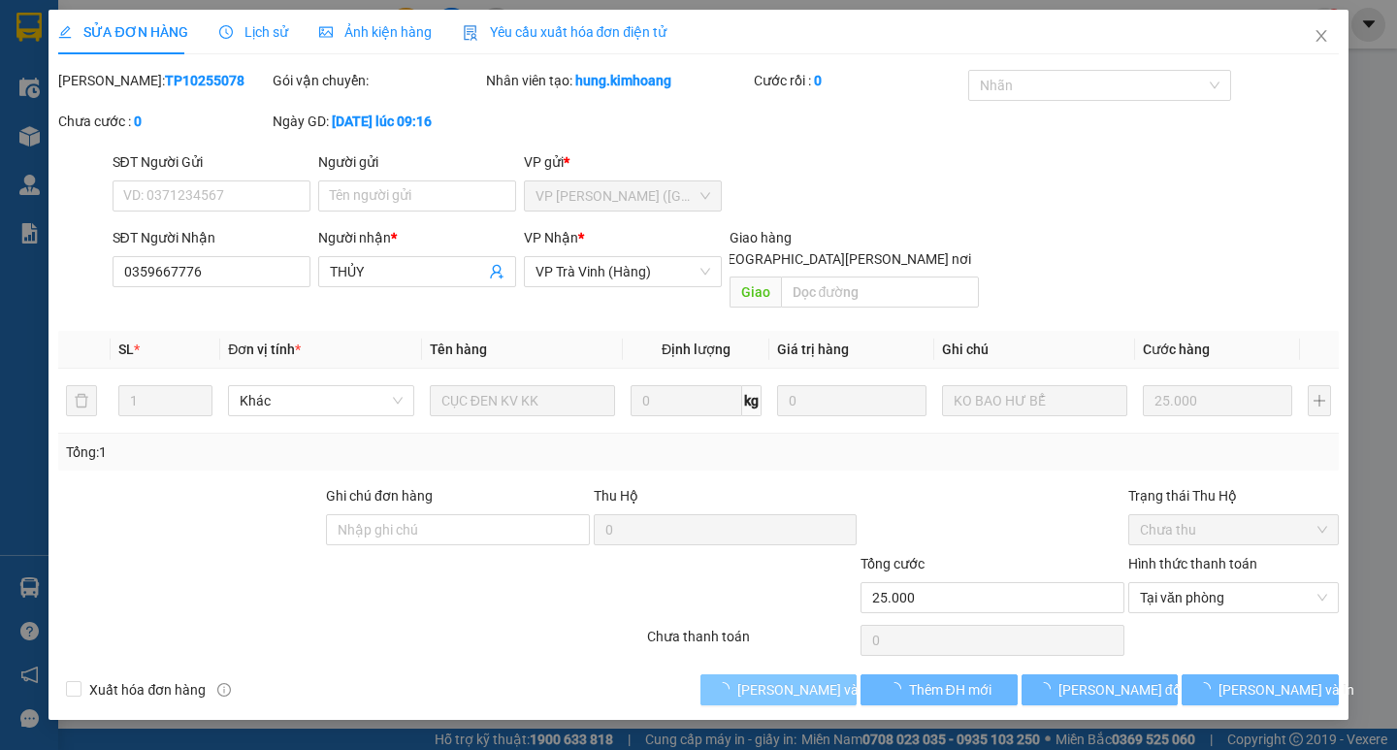
click at [790, 679] on span "[PERSON_NAME] và [PERSON_NAME] hàng" at bounding box center [868, 689] width 262 height 21
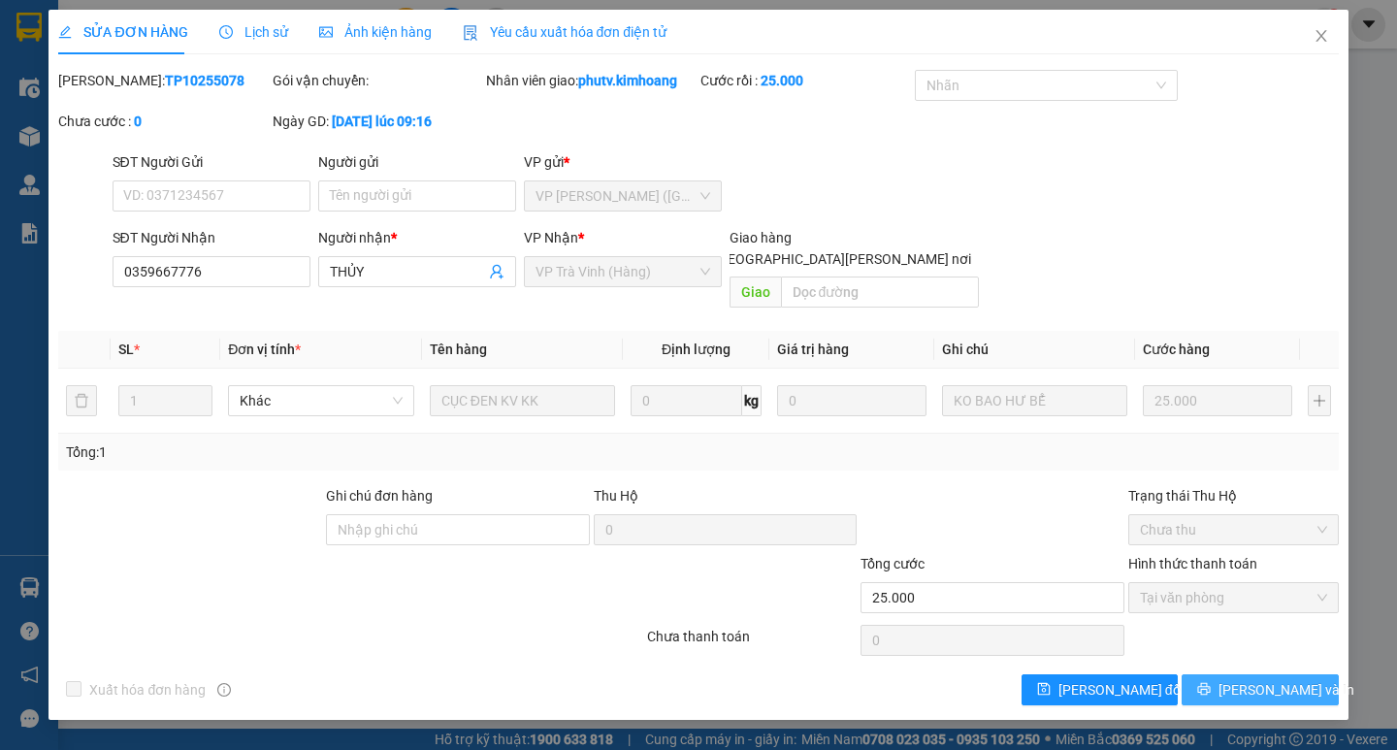
click at [1210, 682] on icon "printer" at bounding box center [1204, 689] width 14 height 14
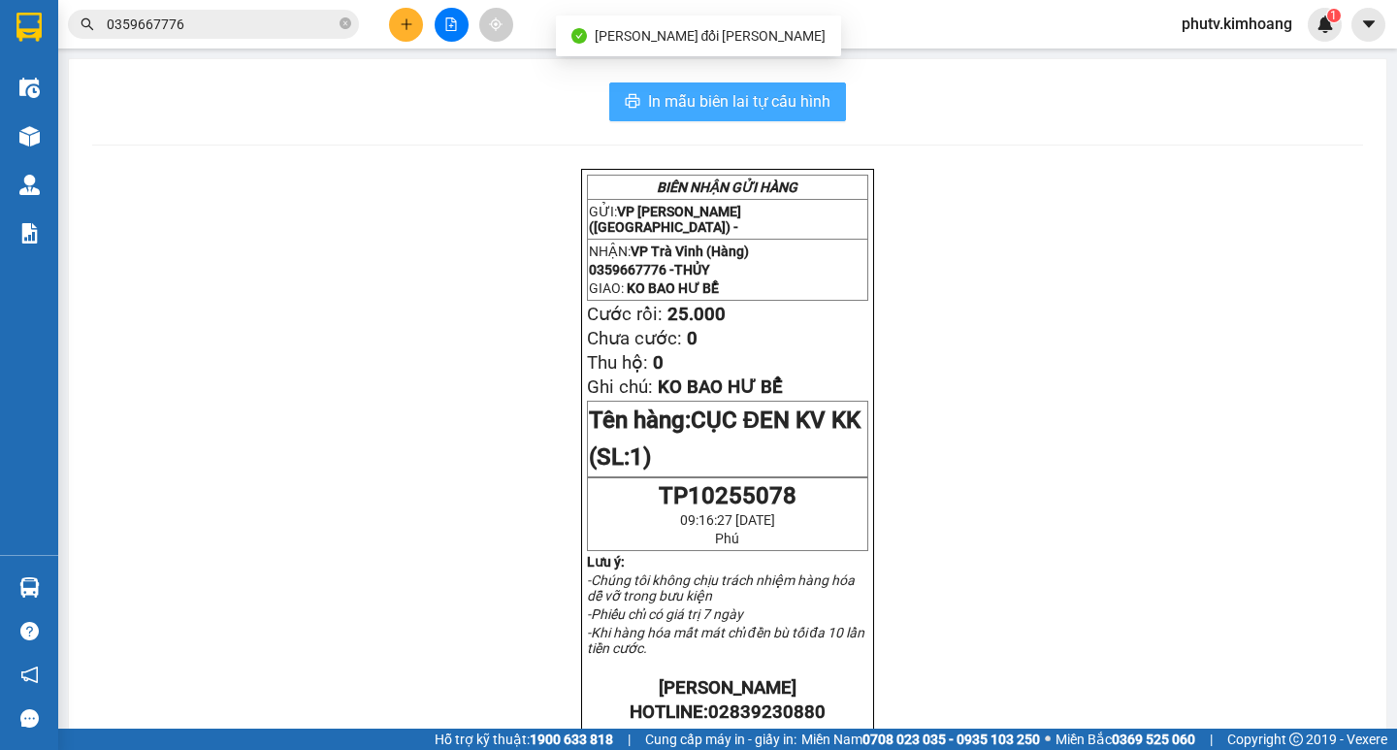
click at [816, 103] on span "In mẫu biên lai tự cấu hình" at bounding box center [739, 101] width 182 height 24
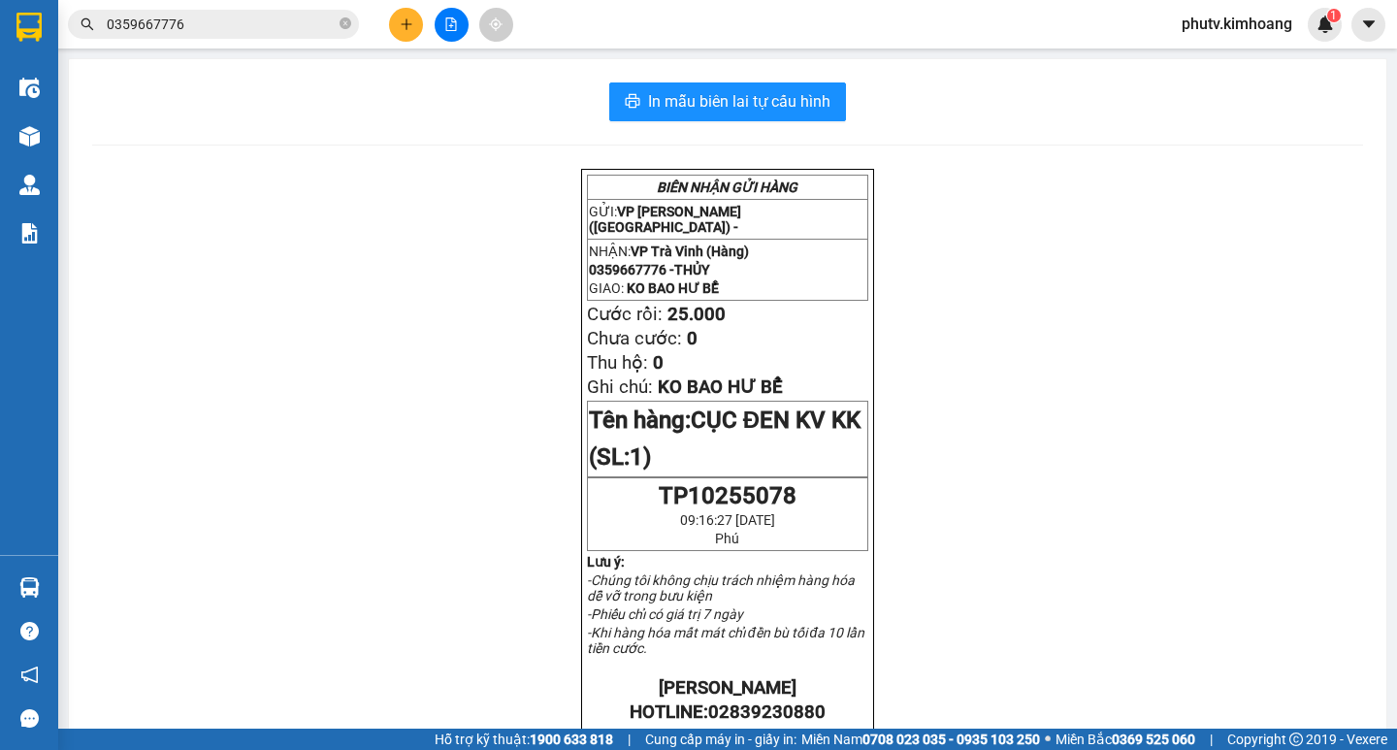
click at [289, 34] on input "0359667776" at bounding box center [221, 24] width 229 height 21
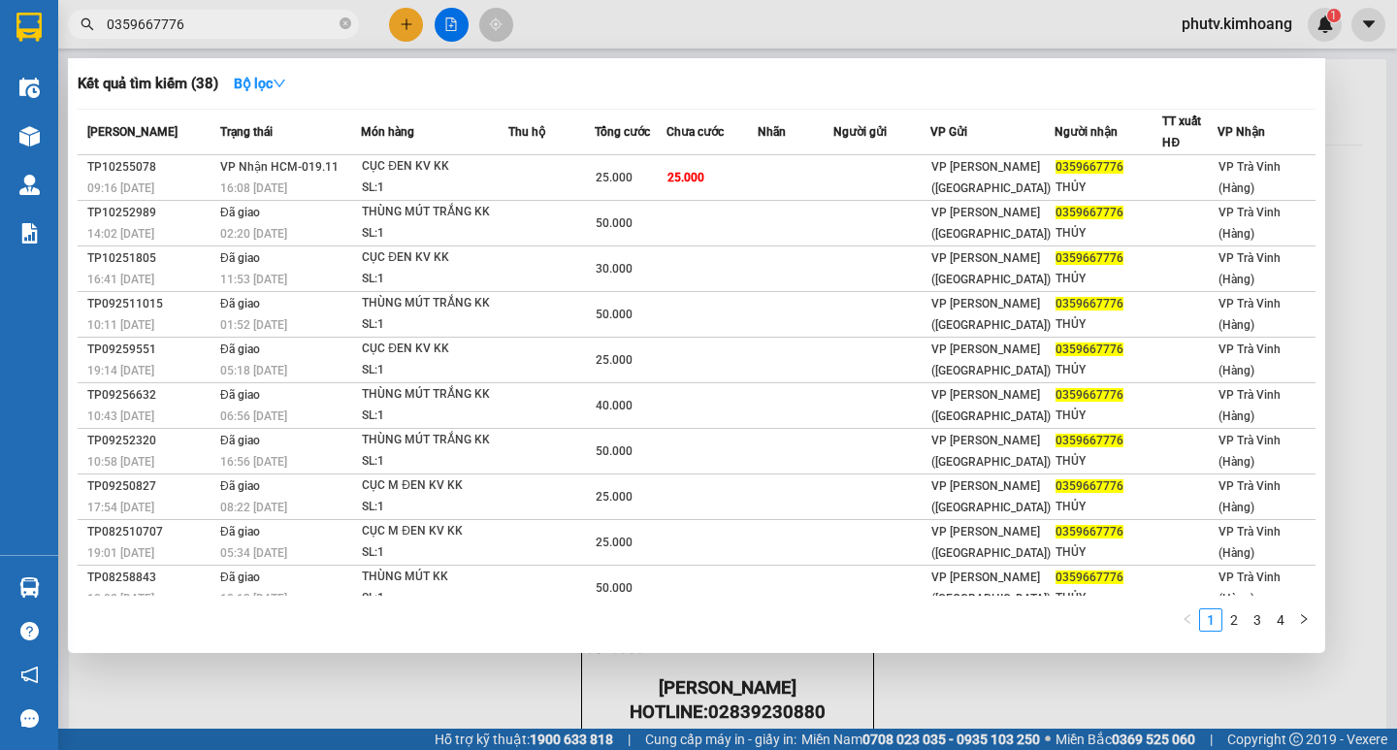
click at [289, 34] on input "0359667776" at bounding box center [221, 24] width 229 height 21
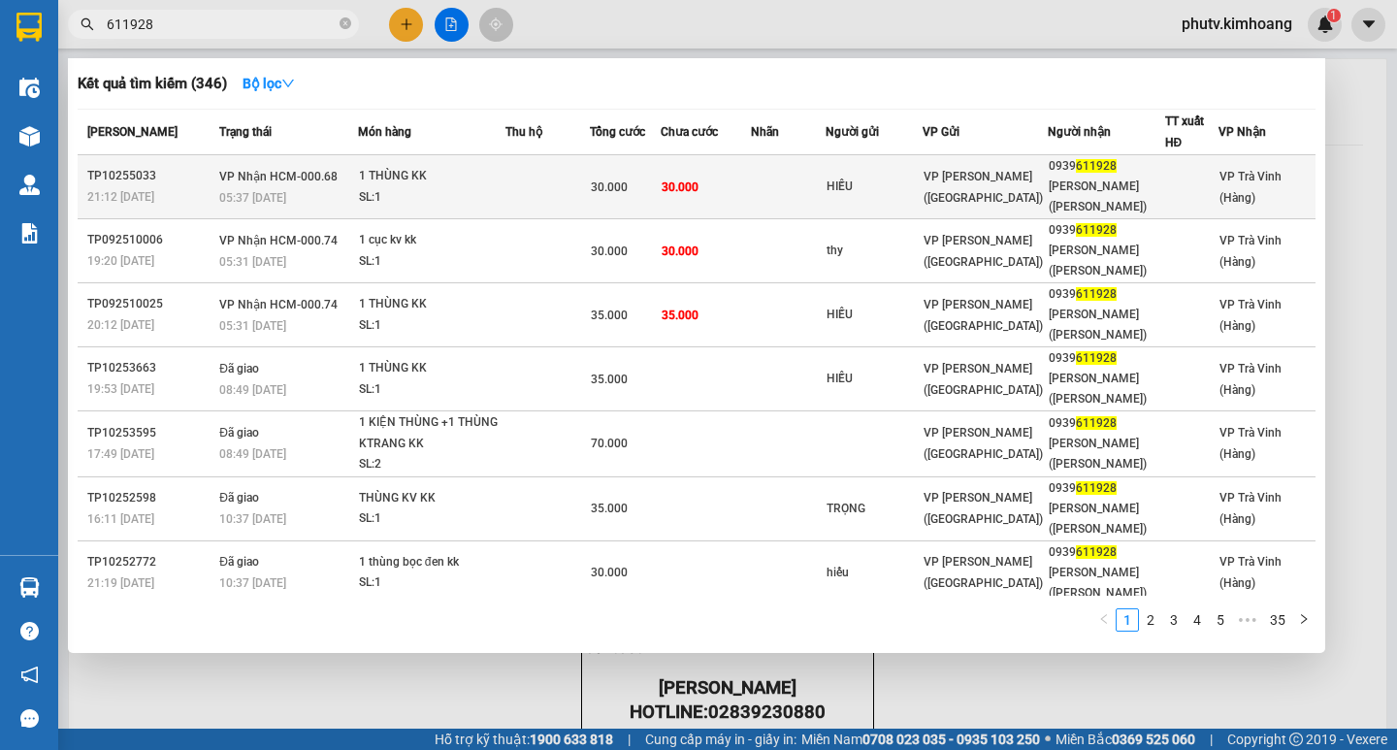
type input "611928"
click at [627, 181] on span "30.000" at bounding box center [609, 187] width 37 height 14
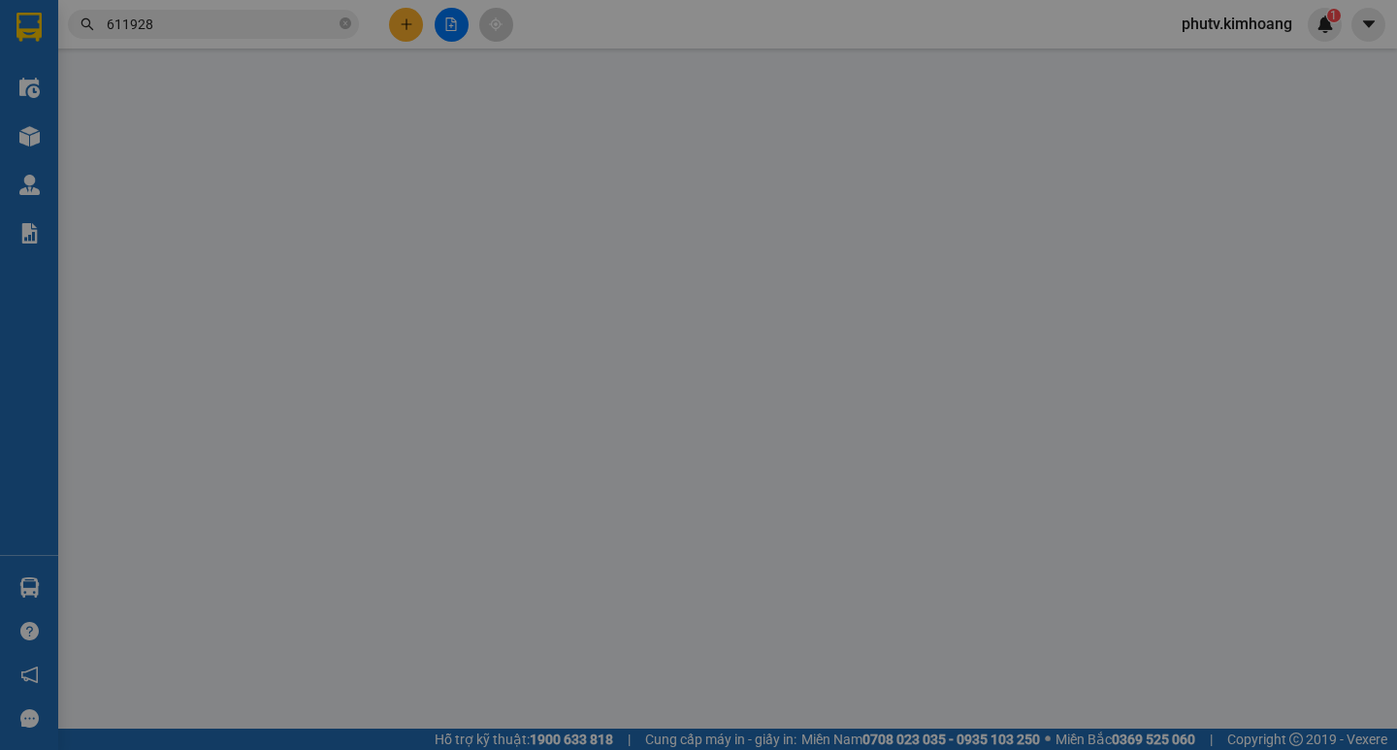
type input "HIẾU"
type input "0939611928"
type input "[PERSON_NAME] ([PERSON_NAME])"
type input "30.000"
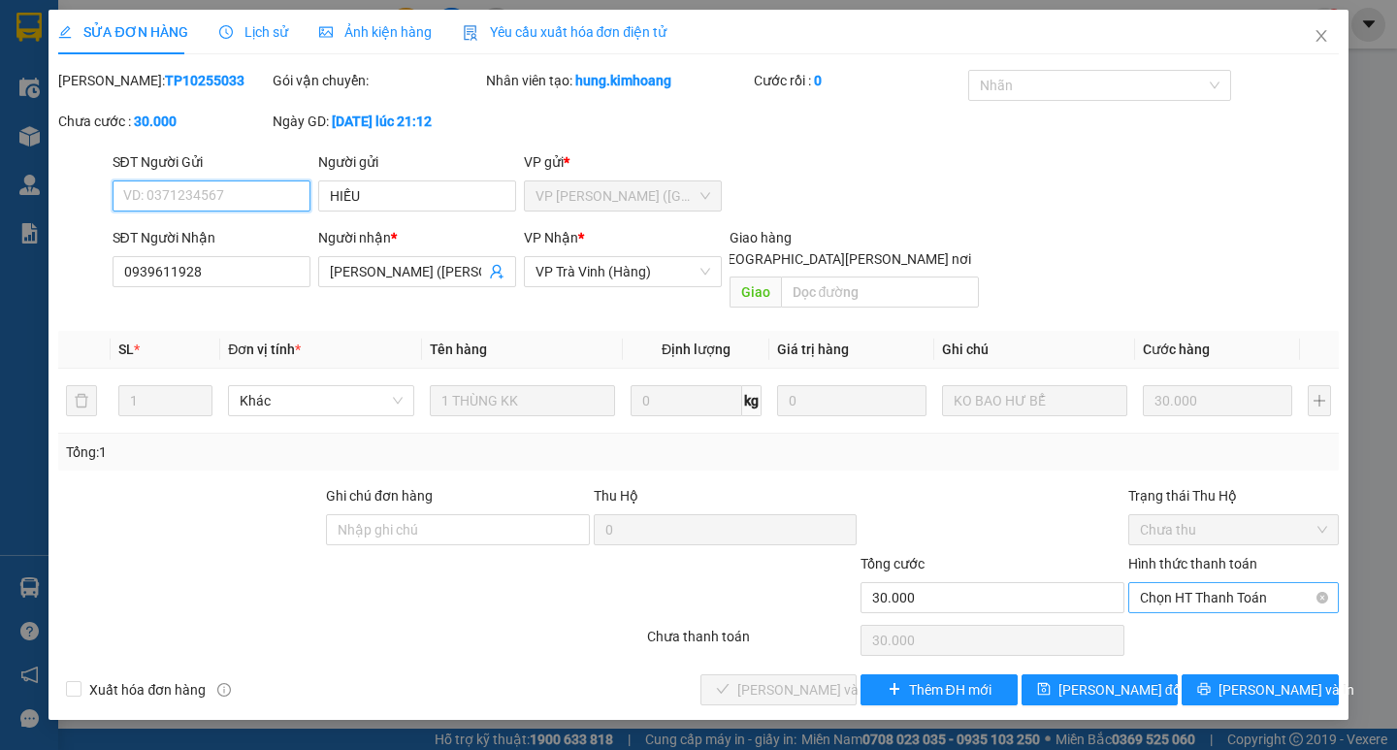
click at [1199, 583] on span "Chọn HT Thanh Toán" at bounding box center [1233, 597] width 187 height 29
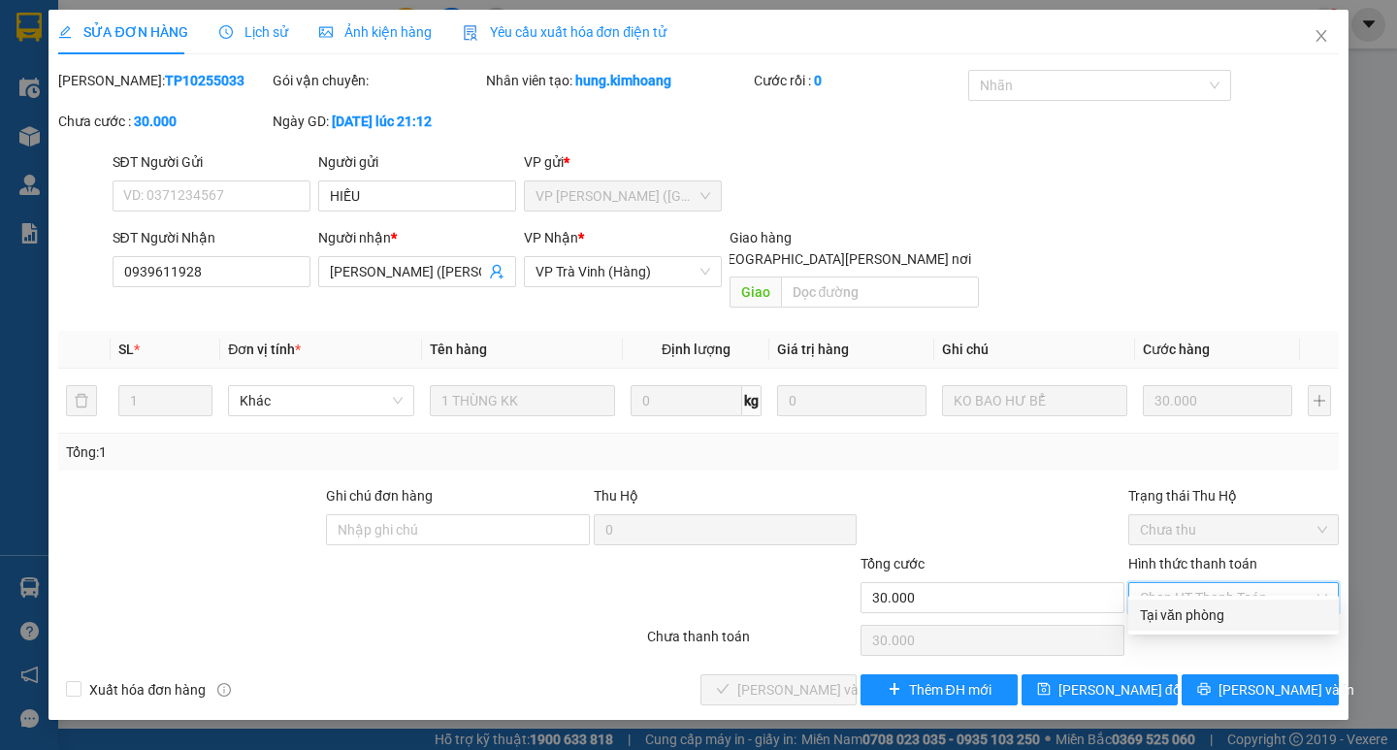
drag, startPoint x: 1193, startPoint y: 613, endPoint x: 1134, endPoint y: 622, distance: 59.8
click at [1190, 615] on div "Tại văn phòng" at bounding box center [1233, 614] width 187 height 21
type input "0"
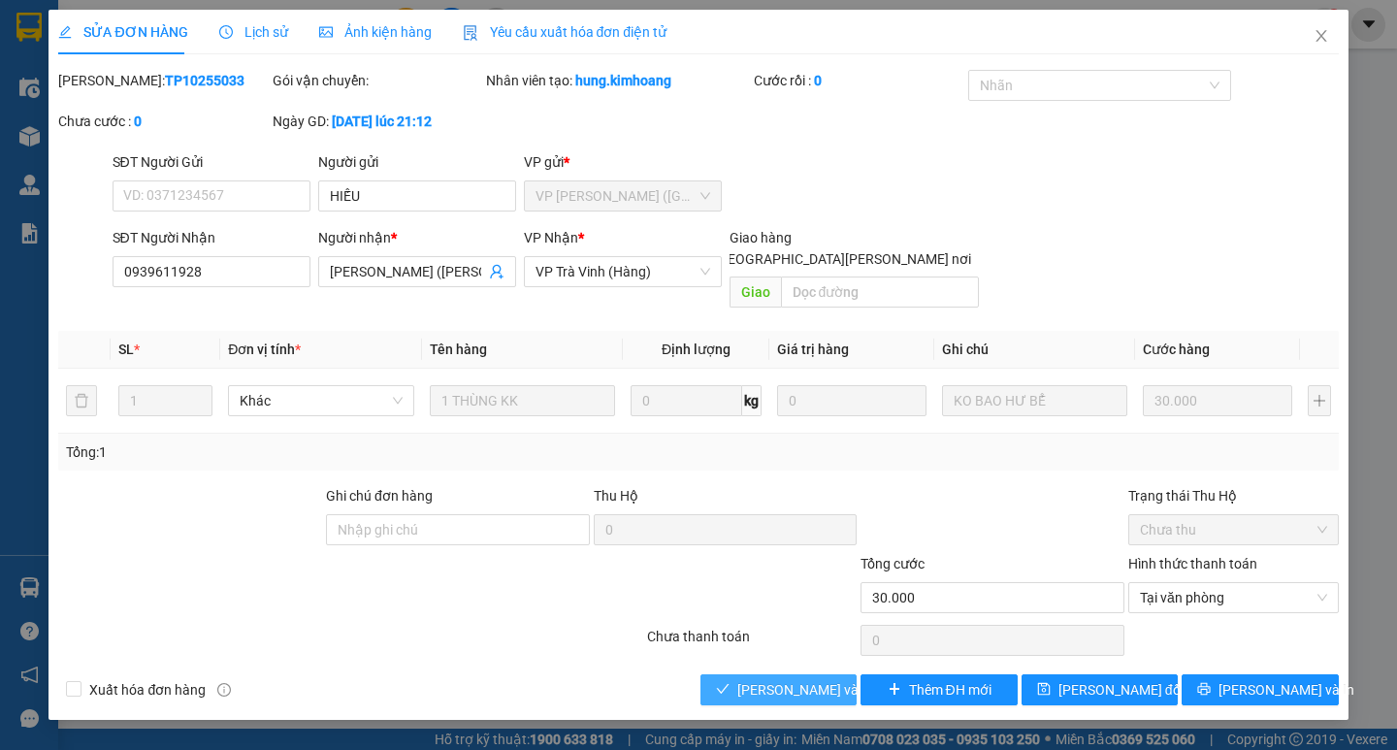
click at [797, 679] on span "[PERSON_NAME] và [PERSON_NAME] hàng" at bounding box center [868, 689] width 262 height 21
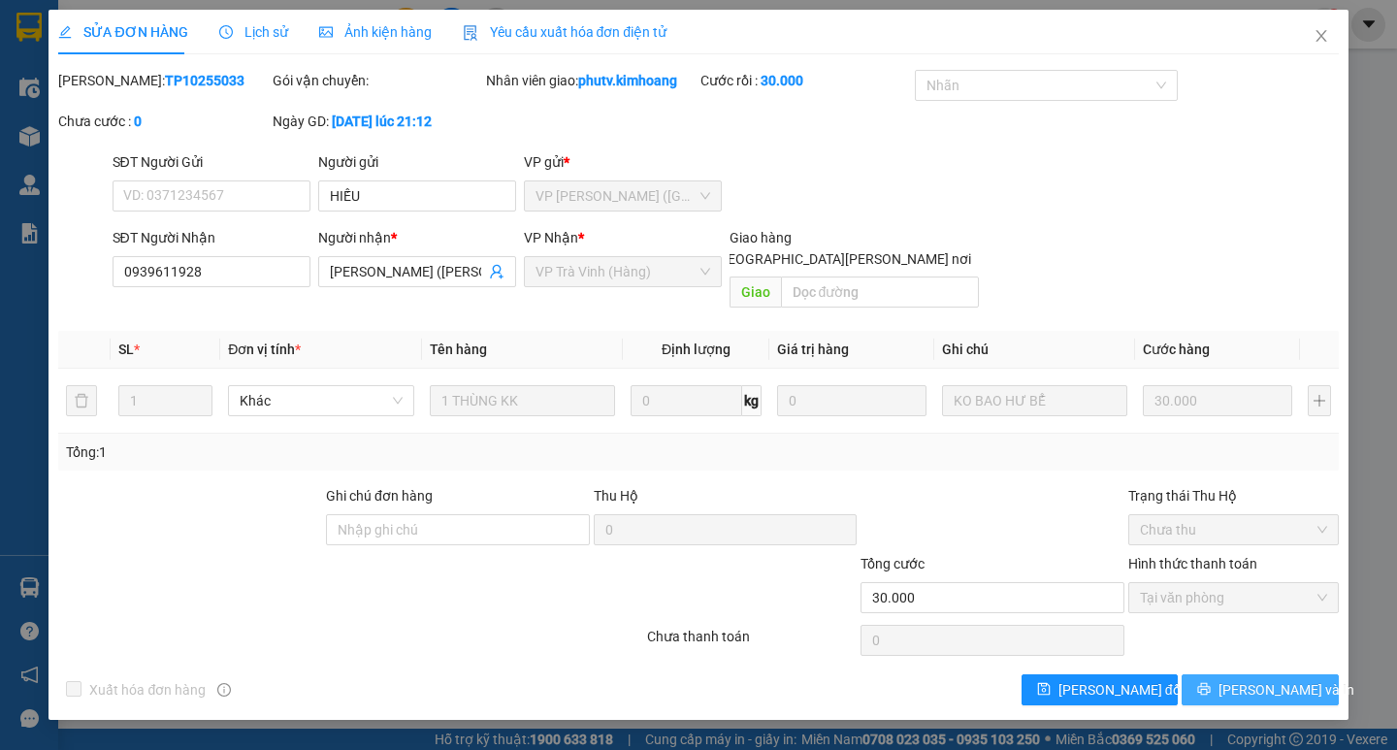
click at [1210, 682] on span "printer" at bounding box center [1204, 690] width 14 height 16
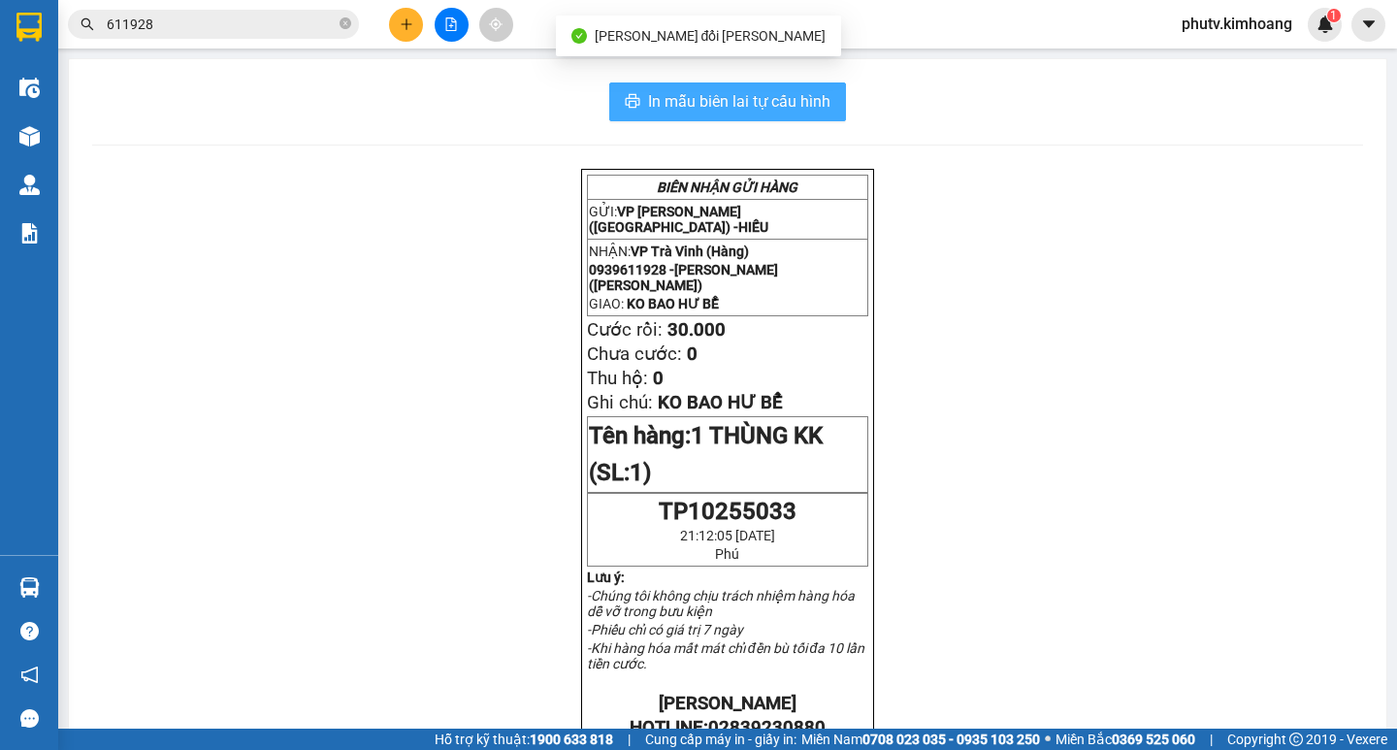
click at [765, 95] on span "In mẫu biên lai tự cấu hình" at bounding box center [739, 101] width 182 height 24
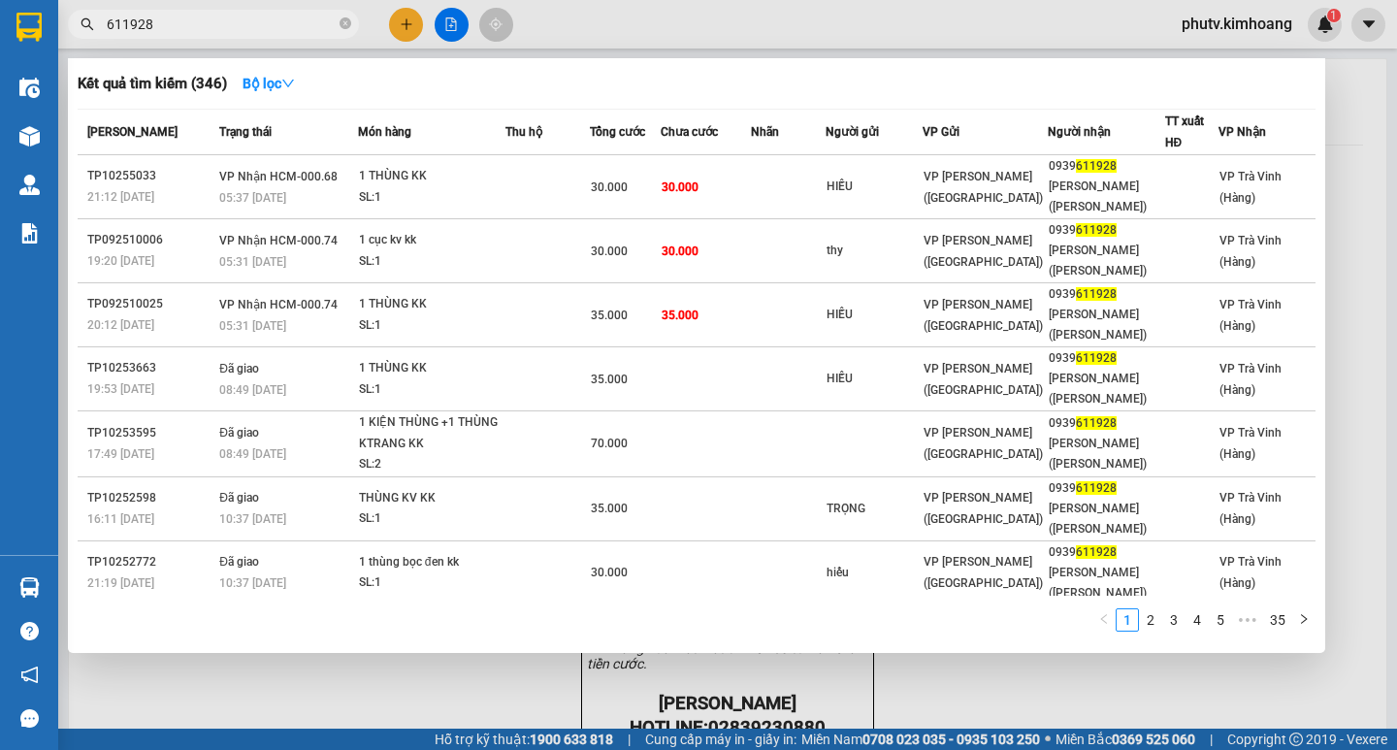
click at [303, 30] on input "611928" at bounding box center [221, 24] width 229 height 21
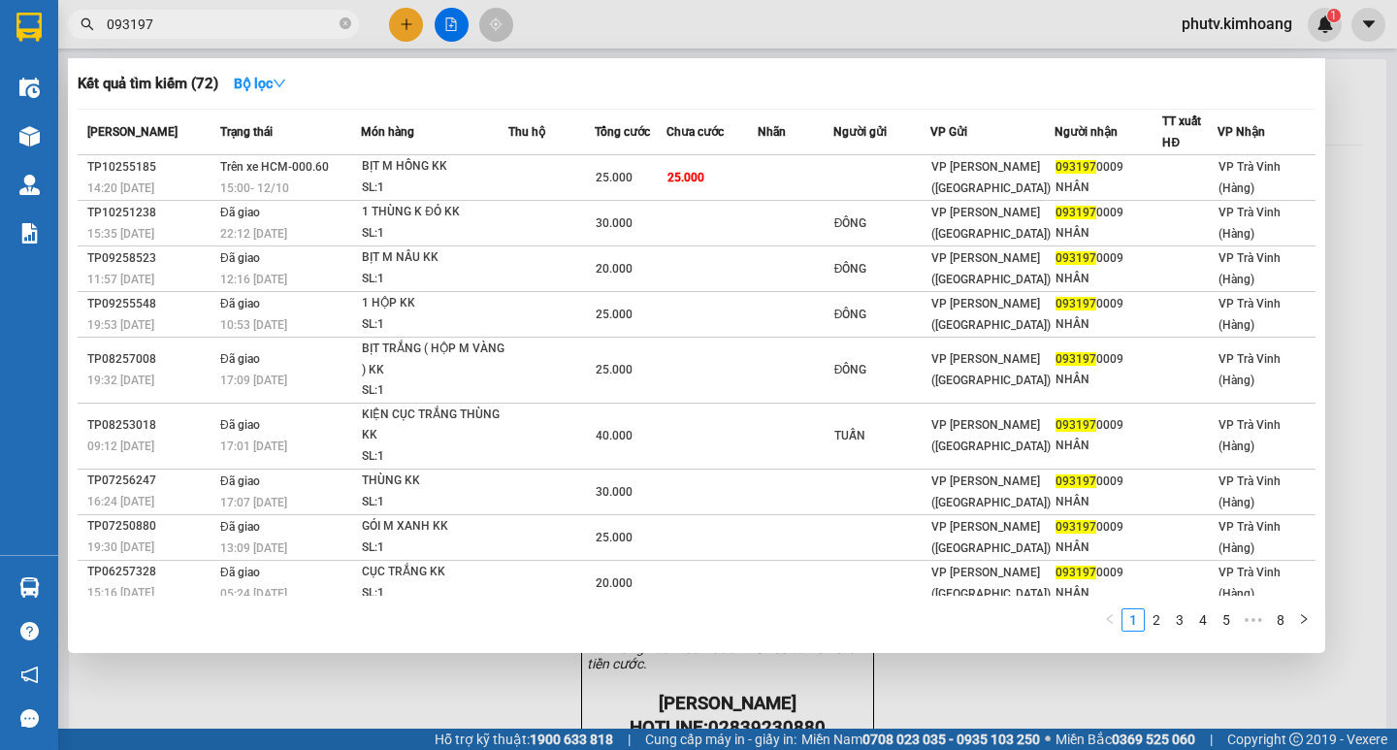
click at [403, 21] on div at bounding box center [698, 375] width 1397 height 750
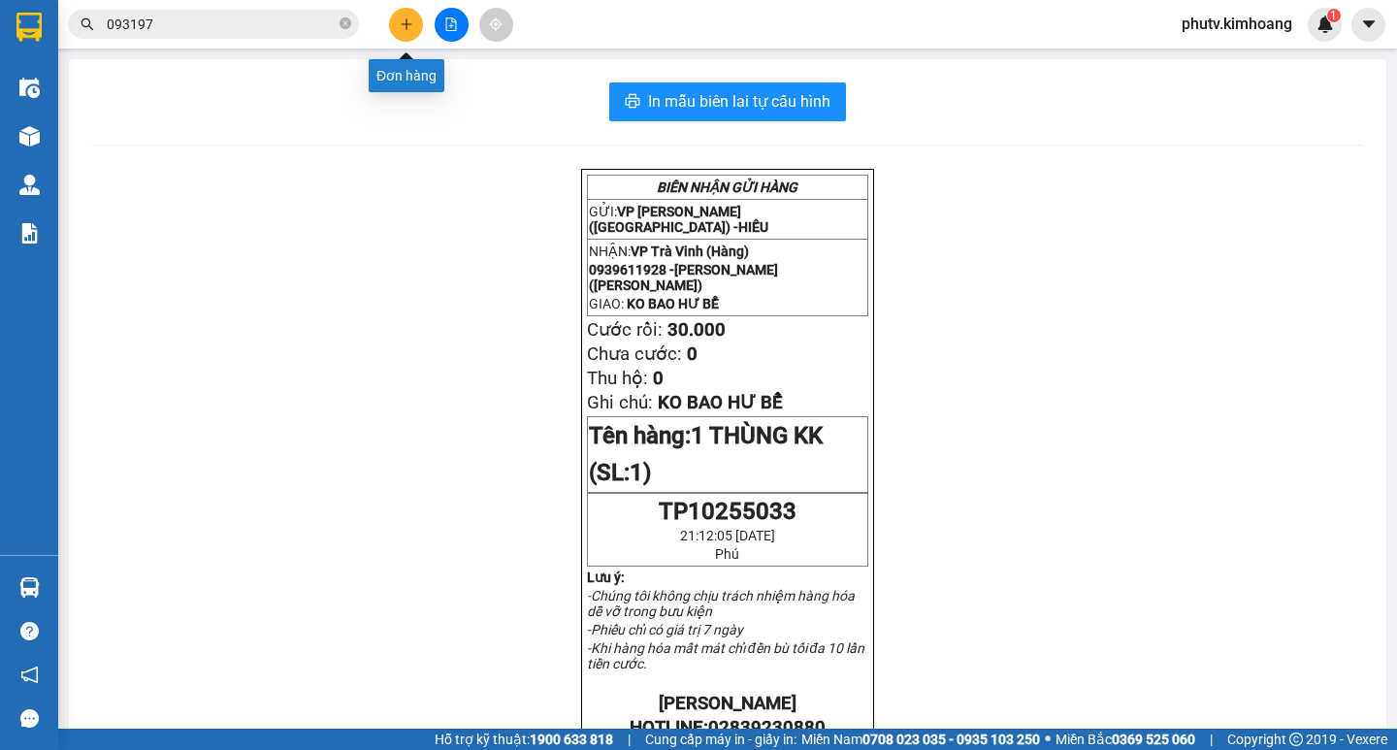
click at [396, 29] on button at bounding box center [406, 25] width 34 height 34
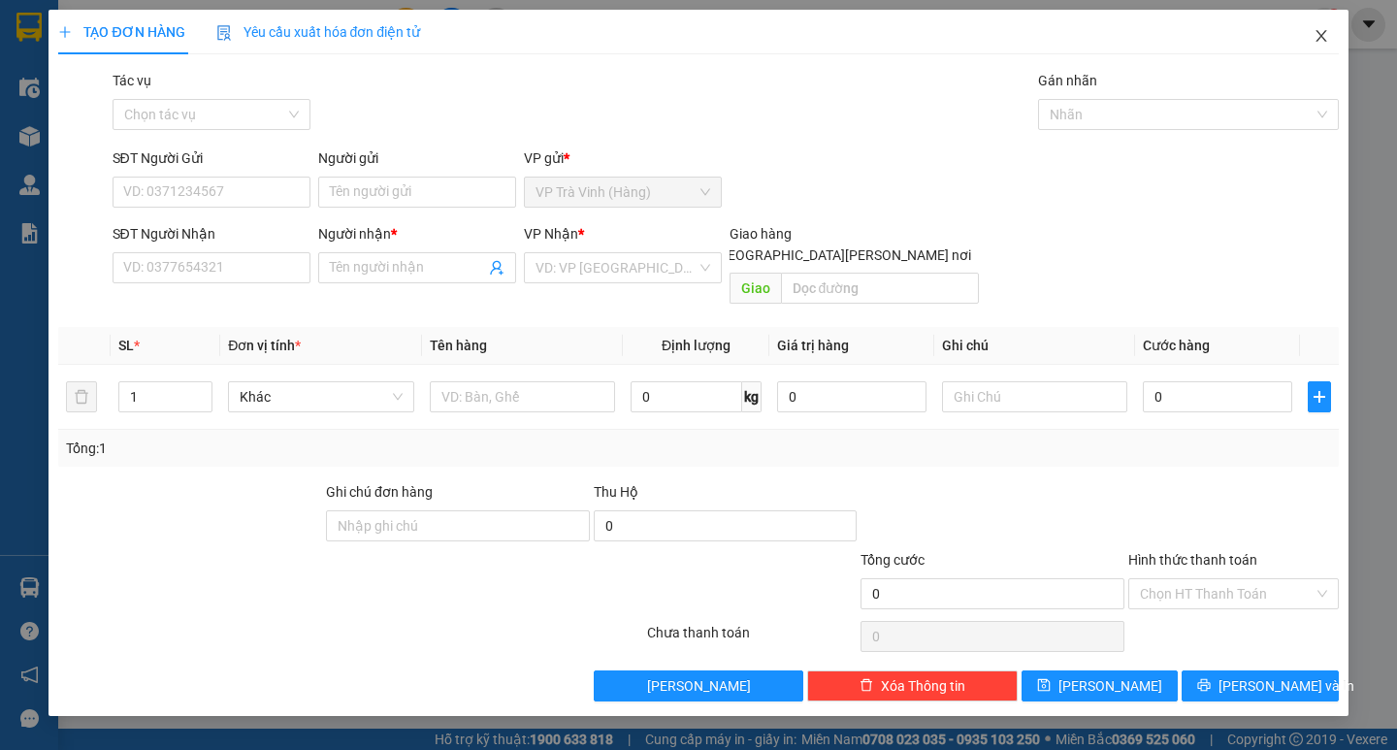
click at [1325, 41] on icon "close" at bounding box center [1321, 36] width 16 height 16
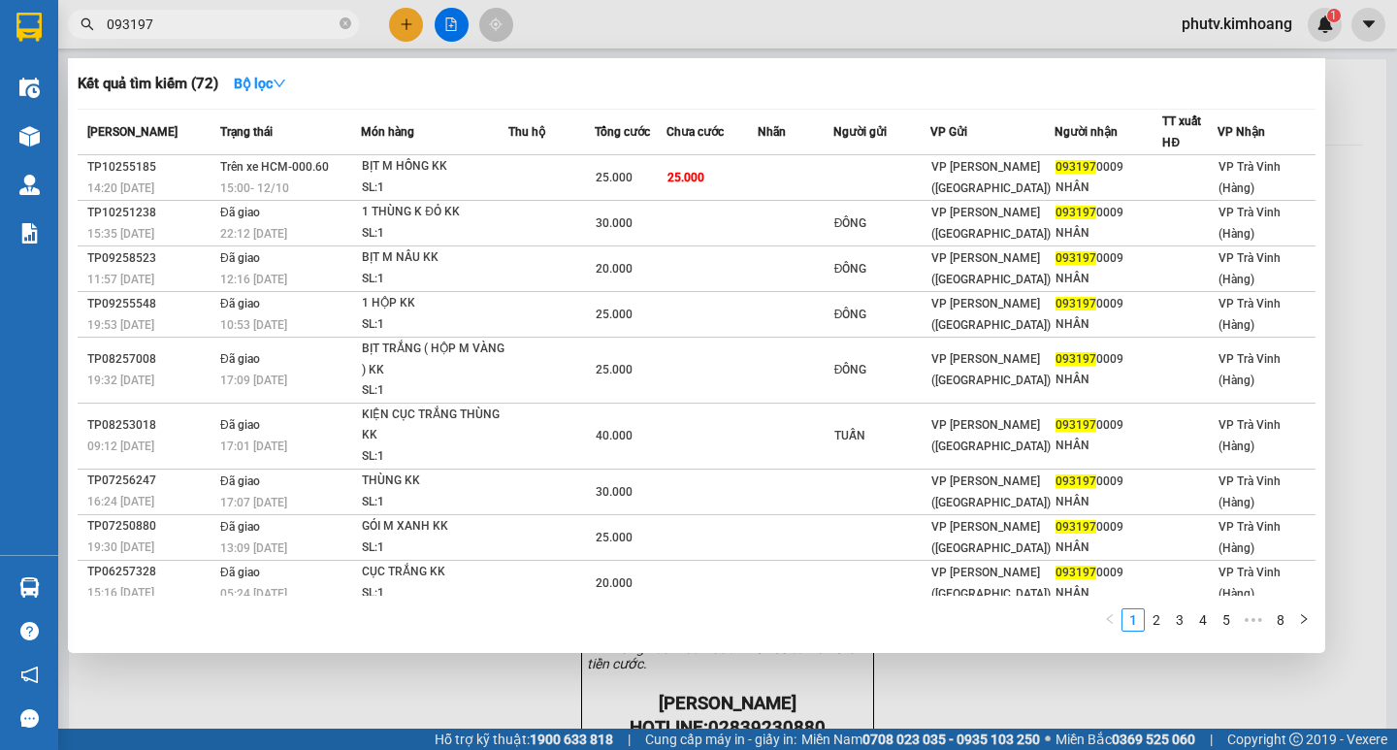
click at [245, 15] on input "093197" at bounding box center [221, 24] width 229 height 21
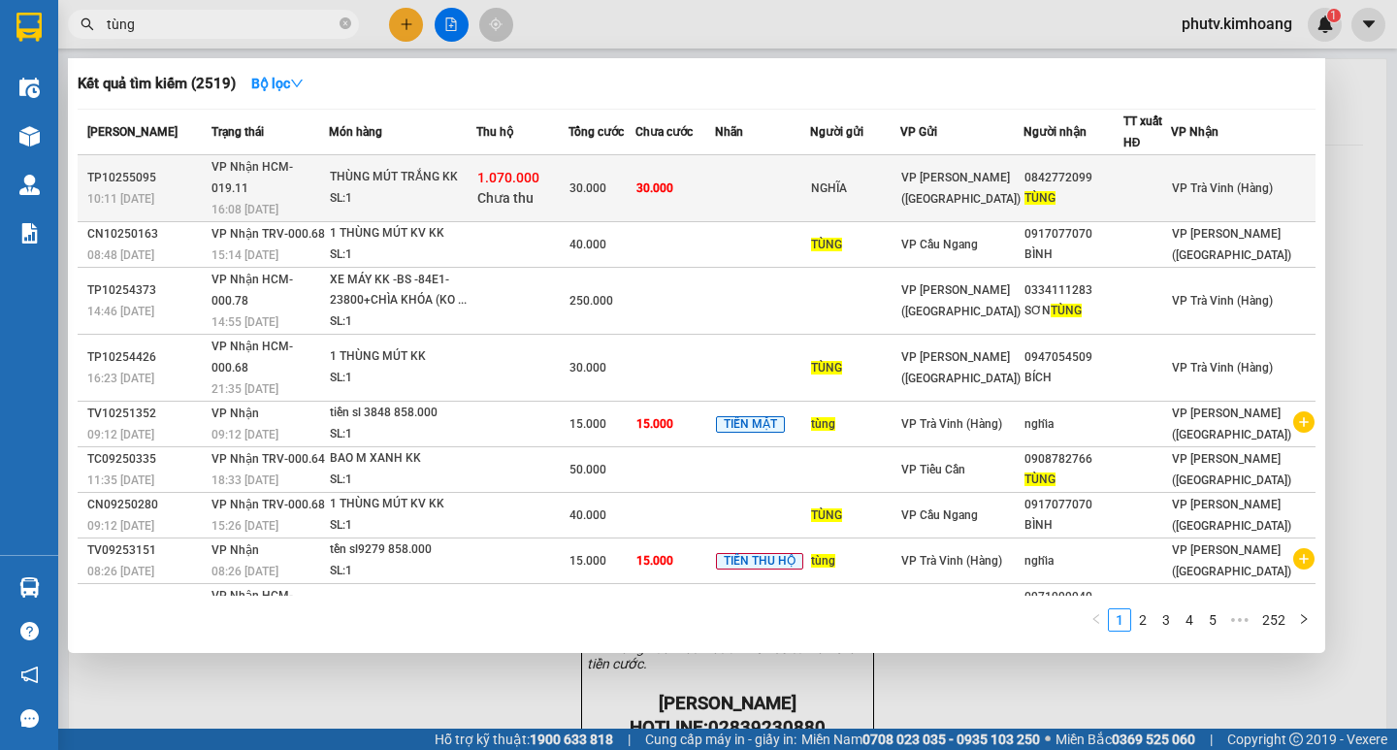
click at [606, 181] on span "30.000" at bounding box center [587, 188] width 37 height 14
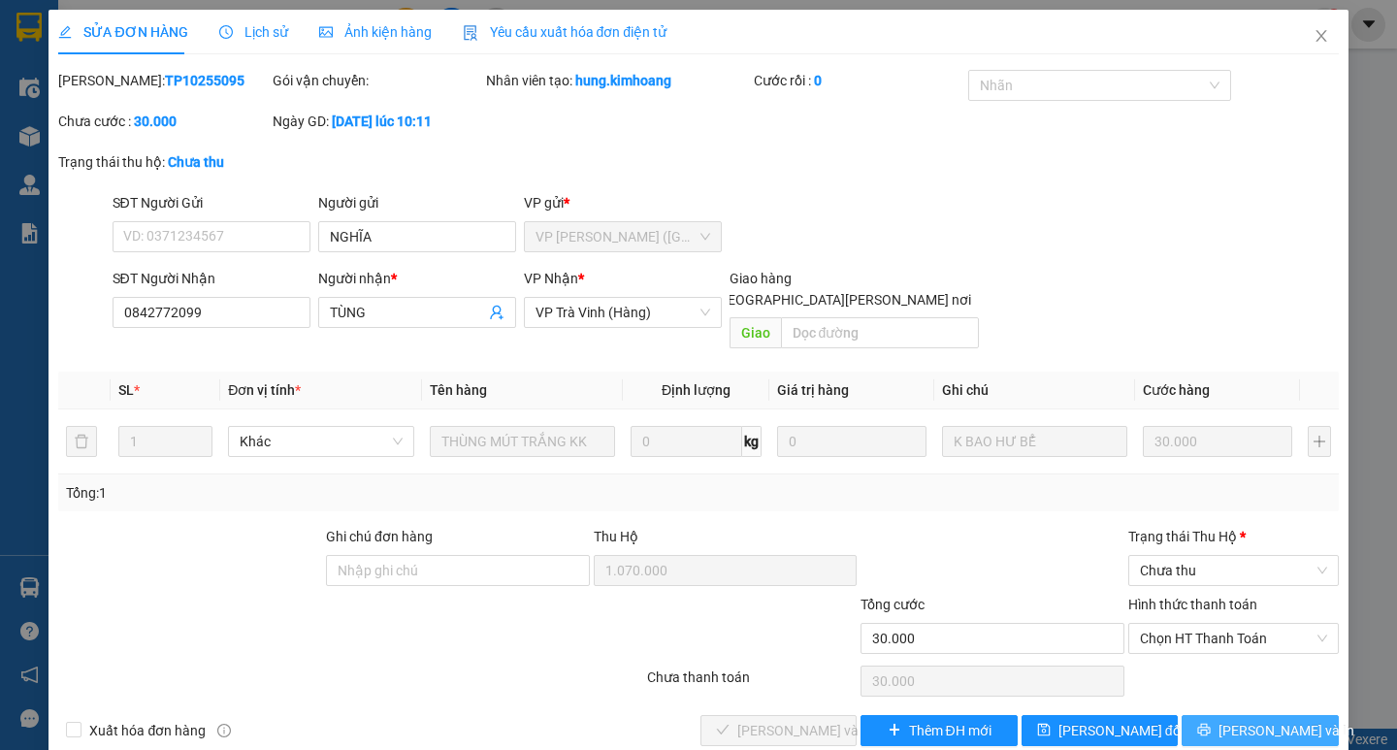
click at [1239, 720] on span "[PERSON_NAME] và In" at bounding box center [1286, 730] width 136 height 21
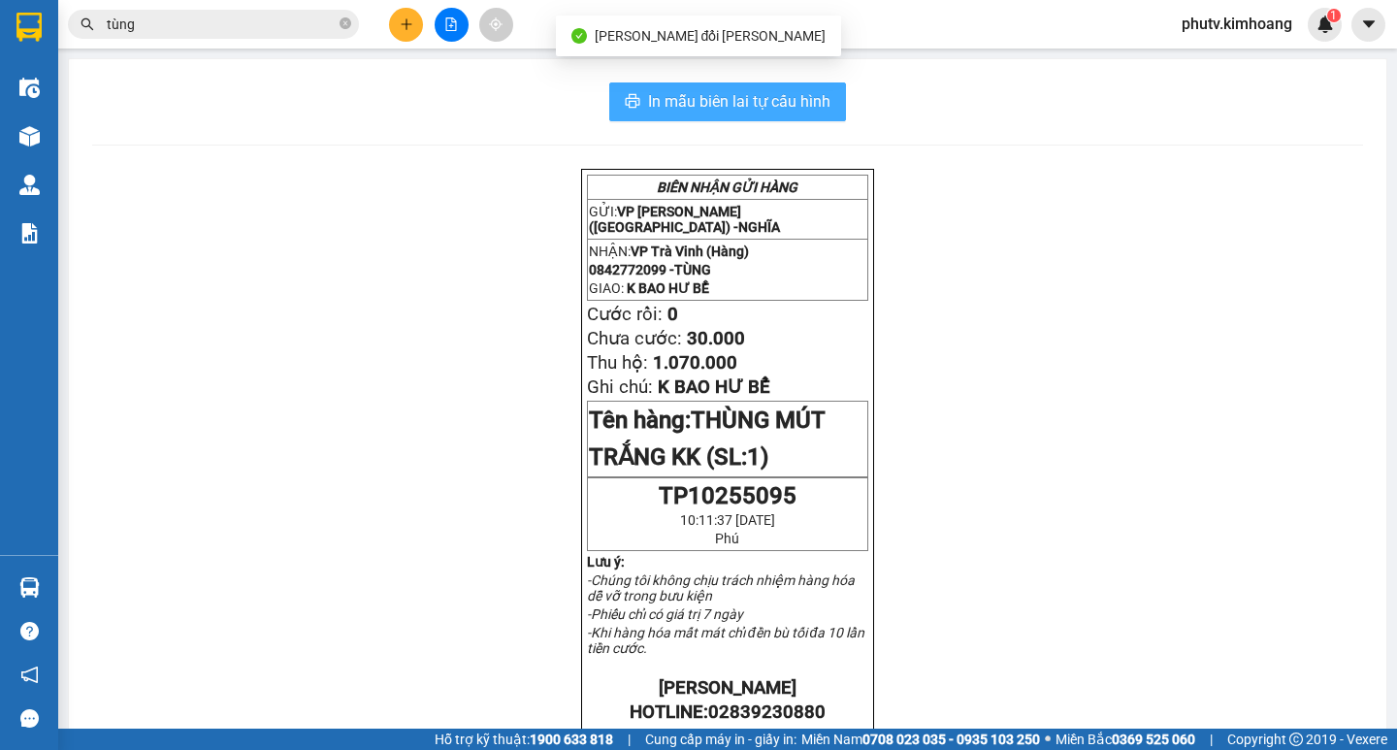
click at [757, 107] on span "In mẫu biên lai tự cấu hình" at bounding box center [739, 101] width 182 height 24
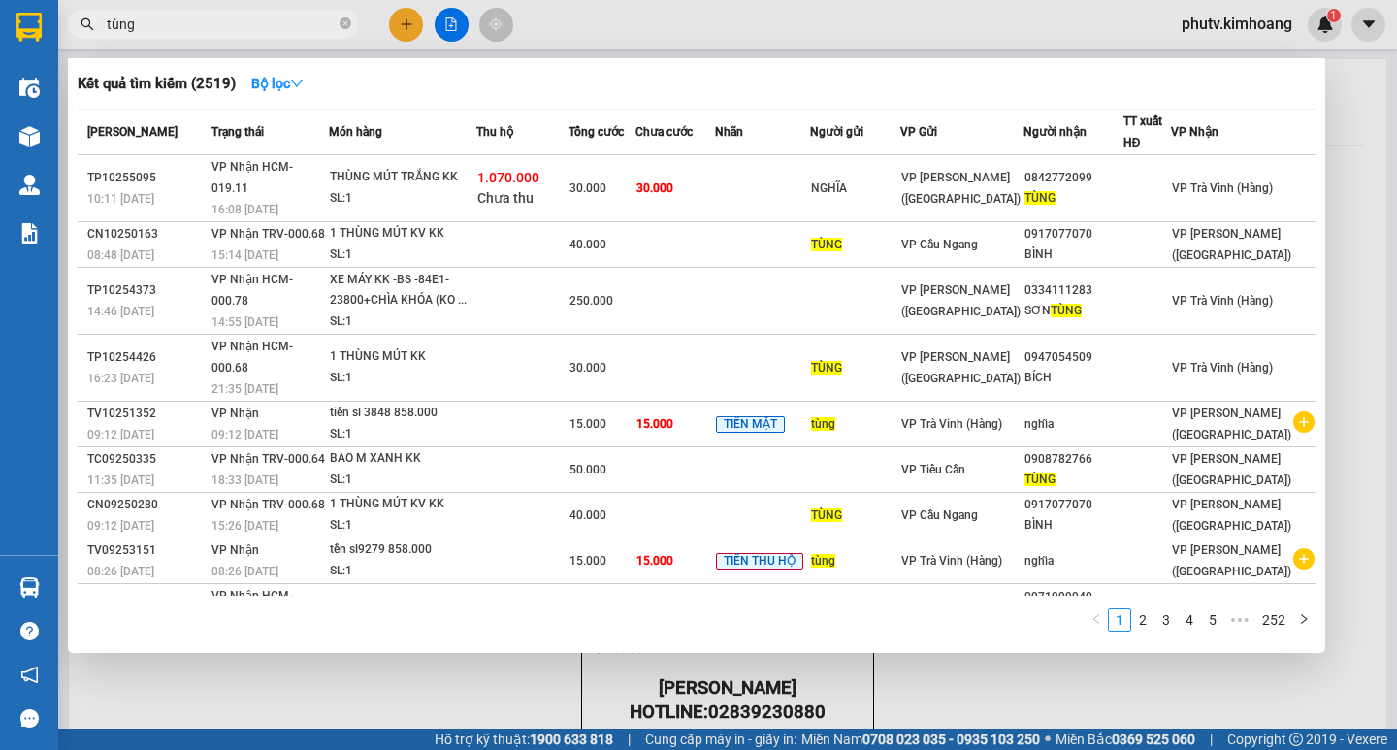
click at [198, 23] on input "tùng" at bounding box center [221, 24] width 229 height 21
click at [198, 27] on input "tùng" at bounding box center [221, 24] width 229 height 21
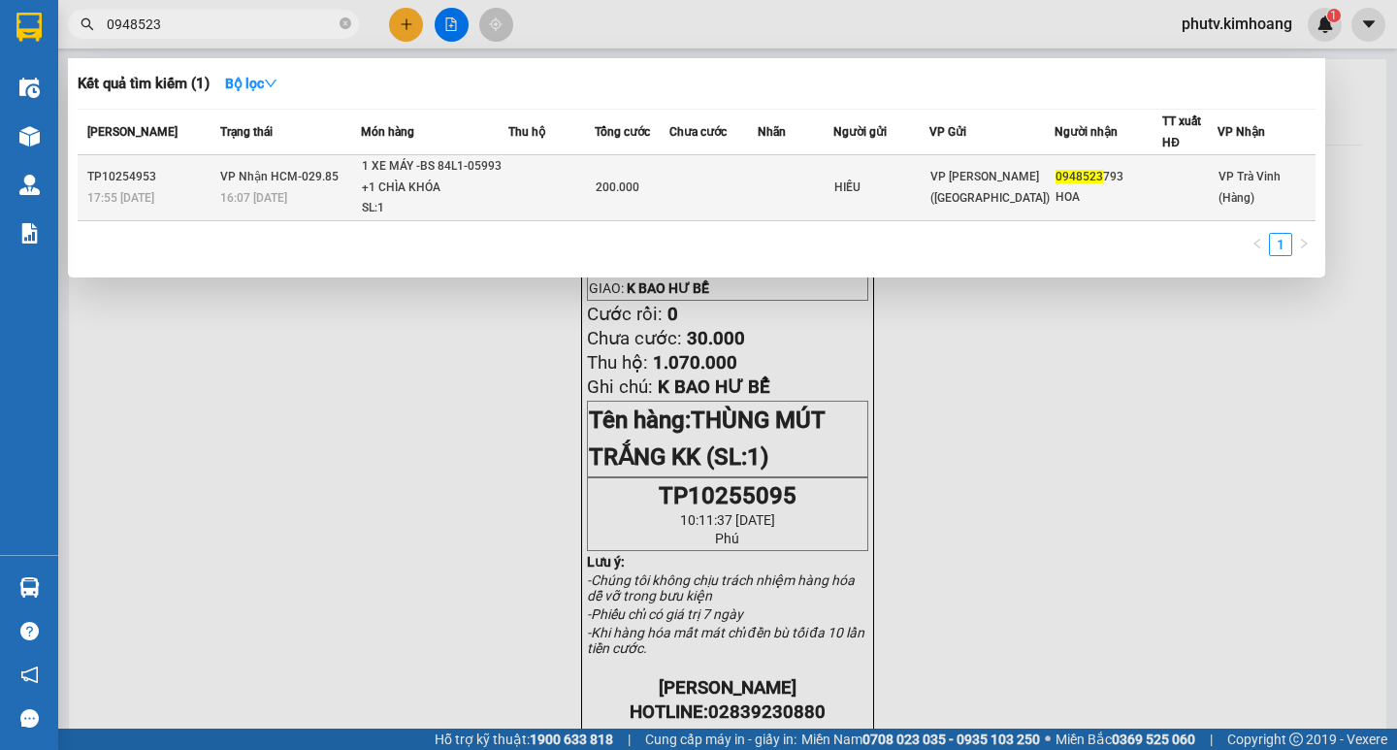
click at [517, 199] on td at bounding box center [551, 188] width 86 height 66
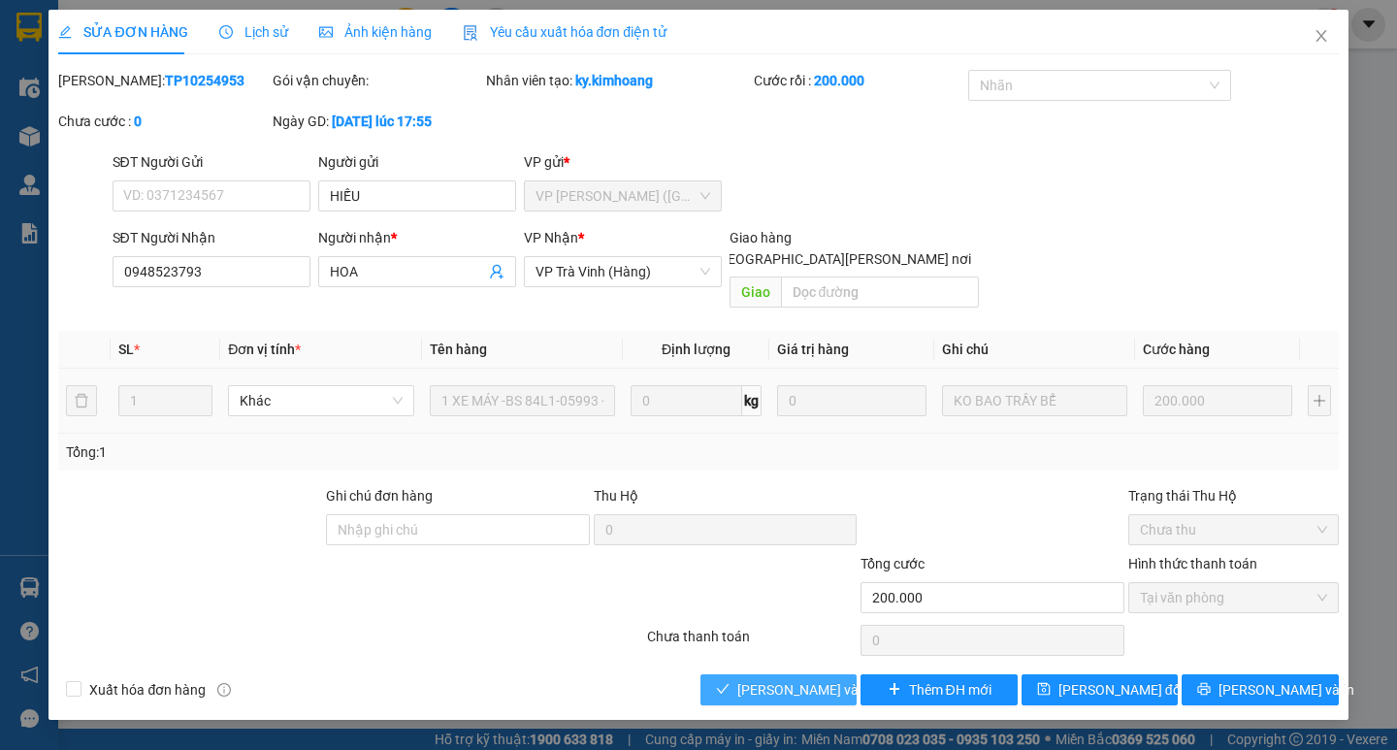
click at [835, 679] on span "[PERSON_NAME] và [PERSON_NAME] hàng" at bounding box center [868, 689] width 262 height 21
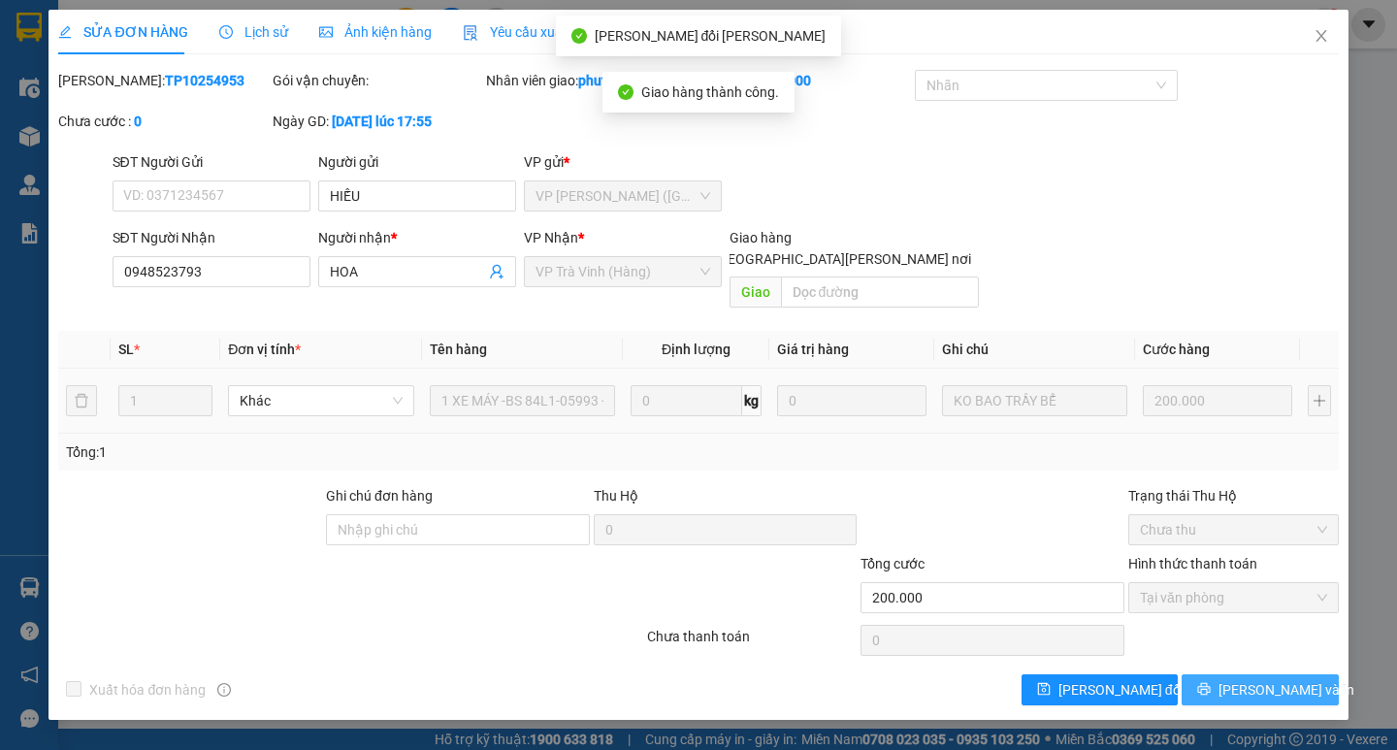
click at [1259, 679] on span "[PERSON_NAME] và In" at bounding box center [1286, 689] width 136 height 21
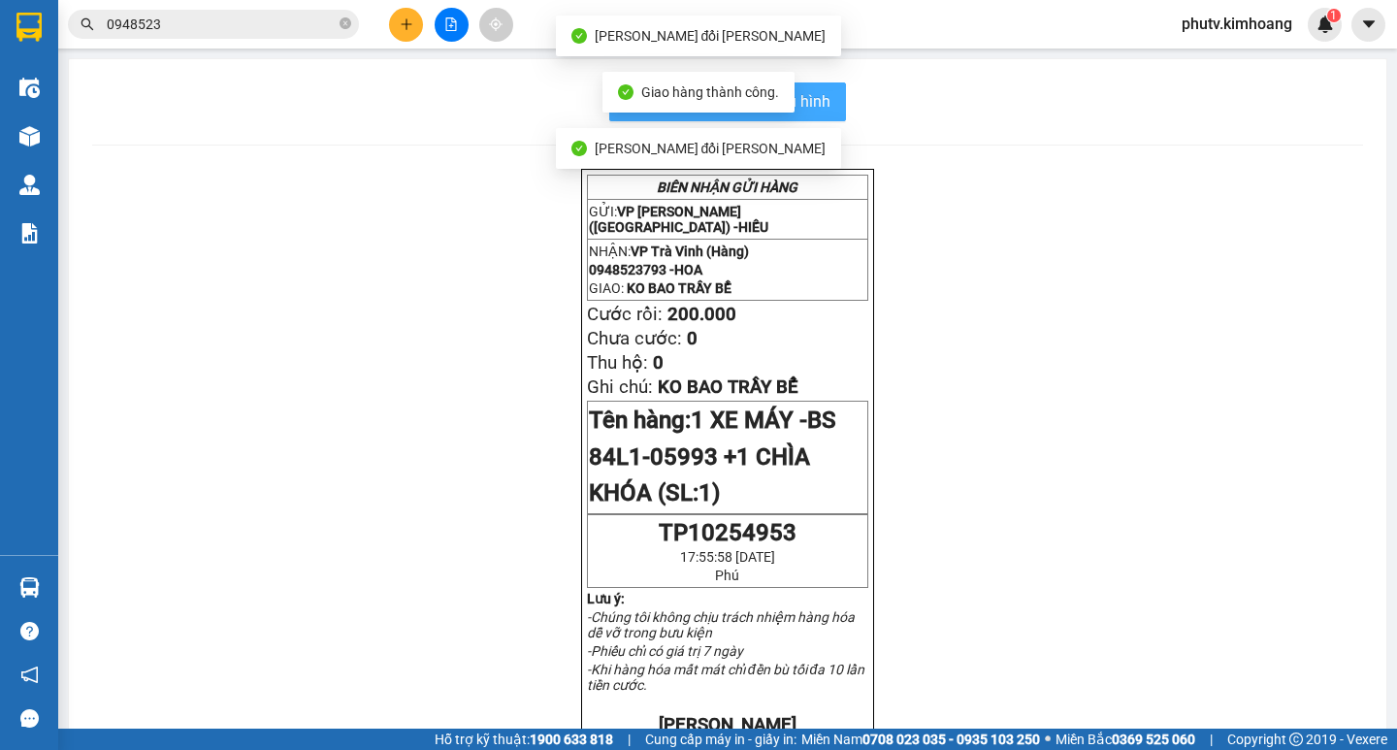
click at [825, 108] on button "In mẫu biên lai tự cấu hình" at bounding box center [727, 101] width 237 height 39
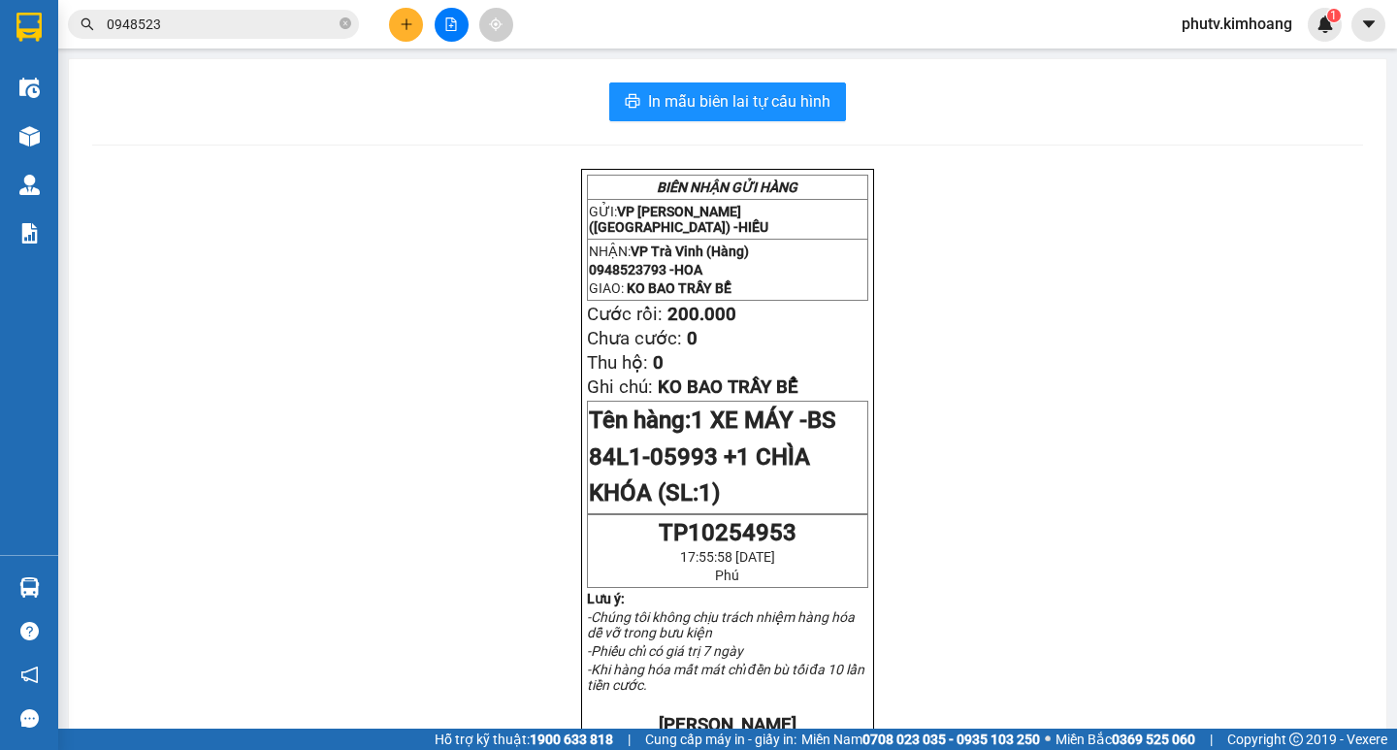
click at [214, 16] on input "0948523" at bounding box center [221, 24] width 229 height 21
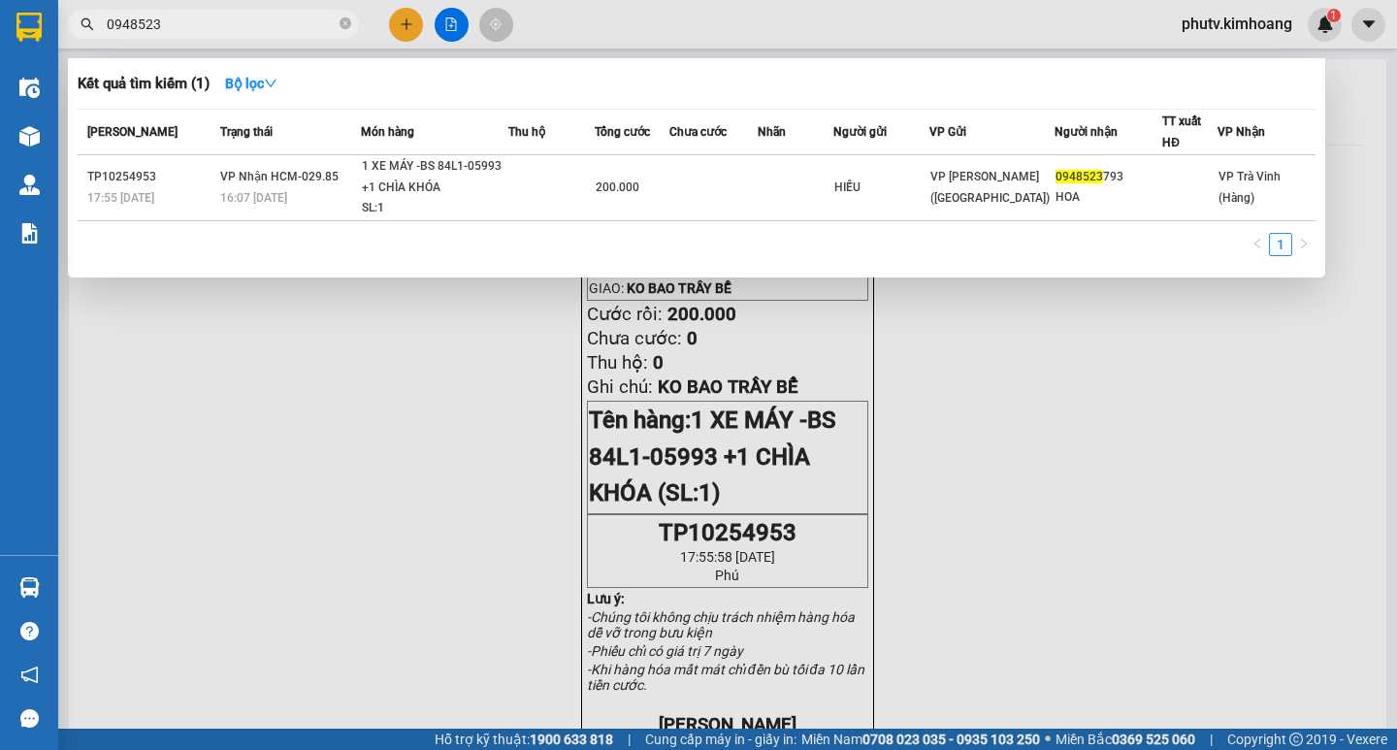
click at [214, 16] on input "0948523" at bounding box center [221, 24] width 229 height 21
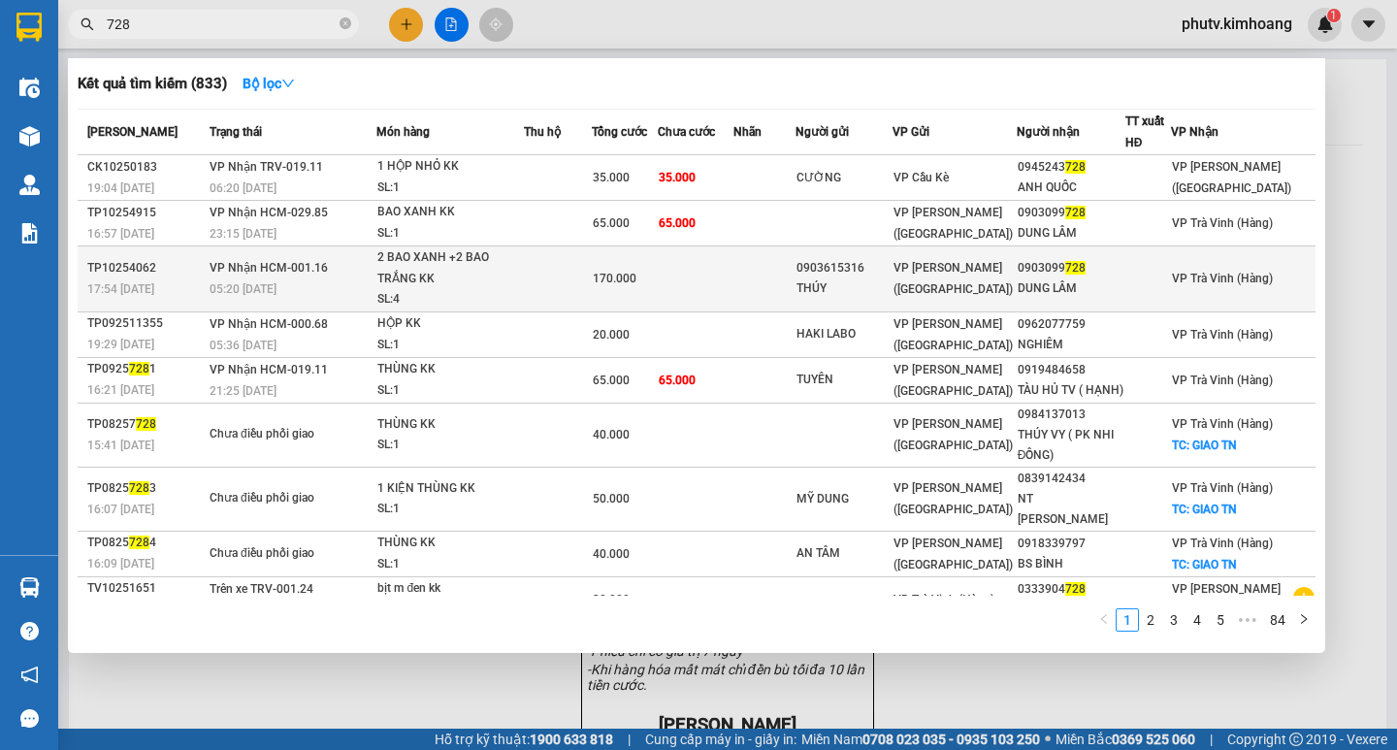
type input "728"
click at [698, 290] on td at bounding box center [696, 279] width 77 height 66
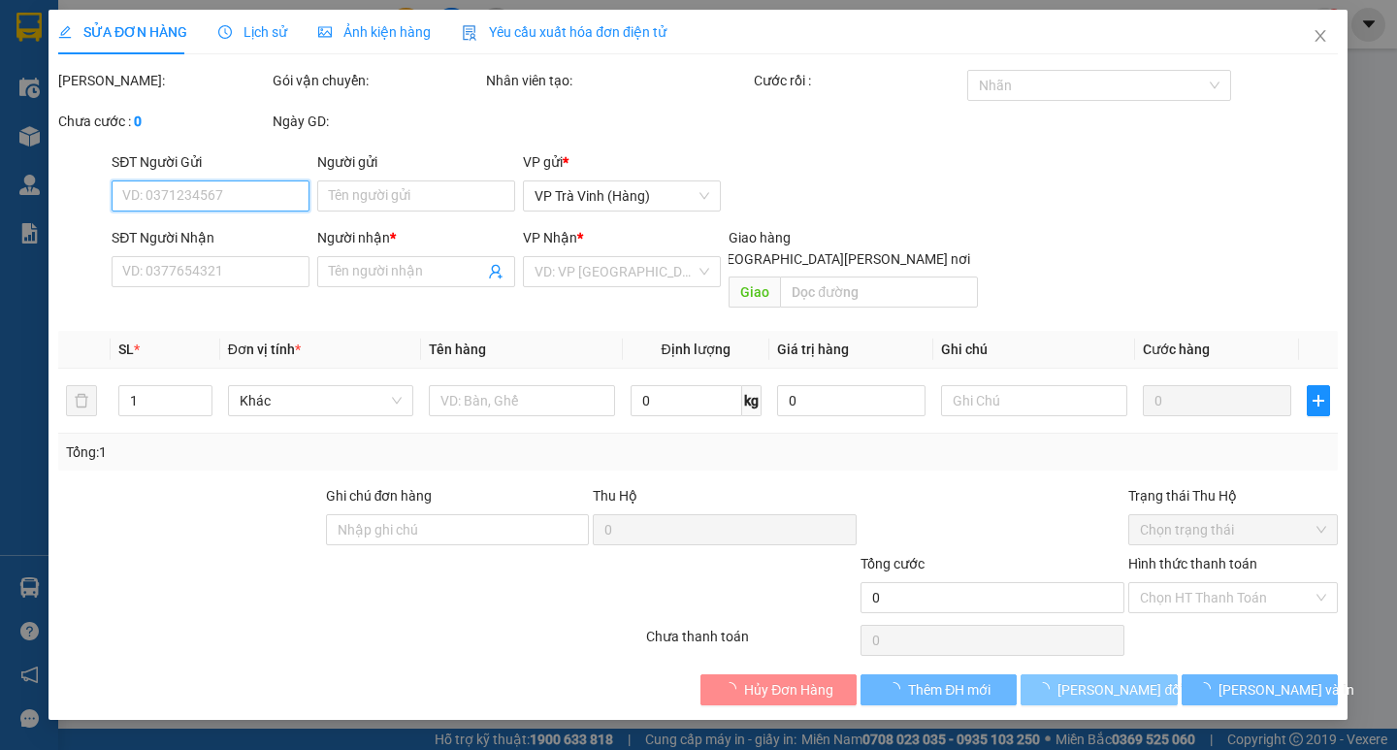
type input "0903615316"
type input "THÚY"
type input "0903099728"
type input "DUNG LÂM"
type input "170.000"
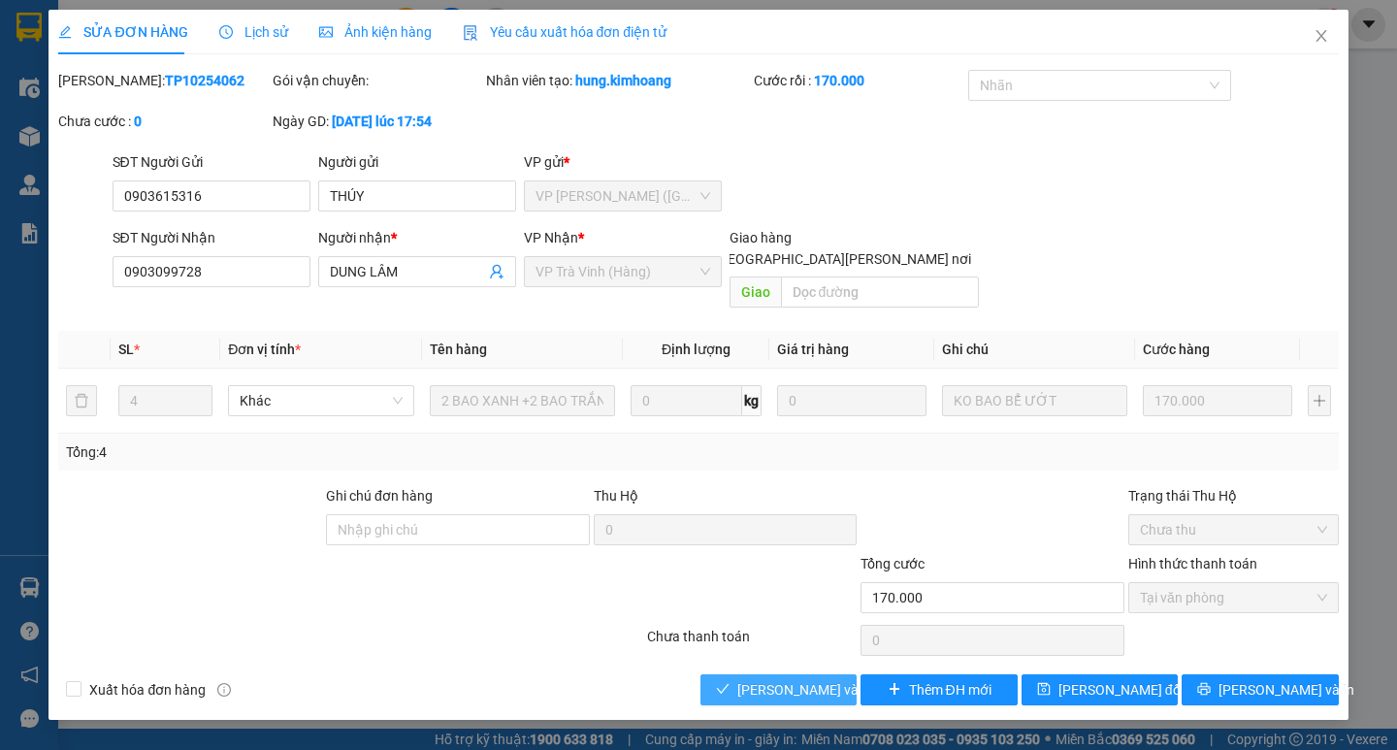
click at [803, 679] on span "[PERSON_NAME] và [PERSON_NAME] hàng" at bounding box center [868, 689] width 262 height 21
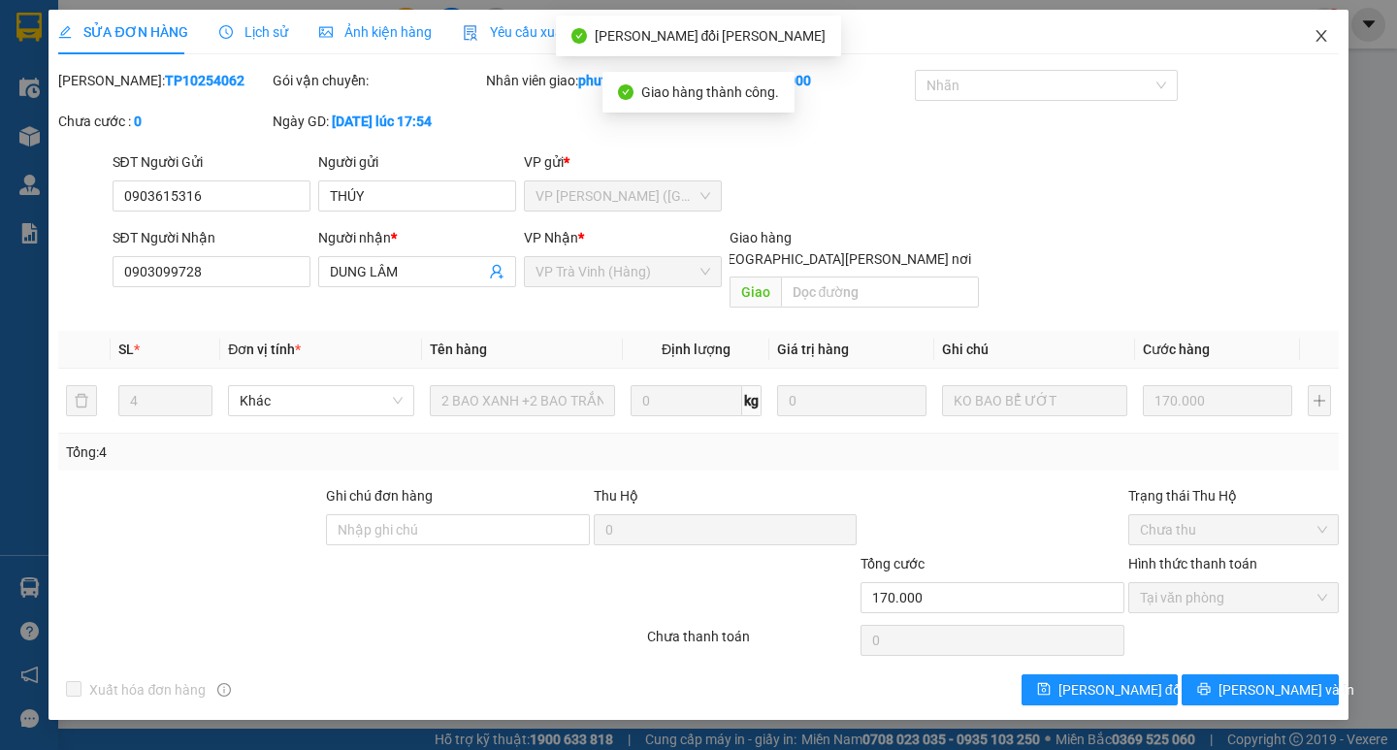
click at [1319, 33] on icon "close" at bounding box center [1321, 36] width 16 height 16
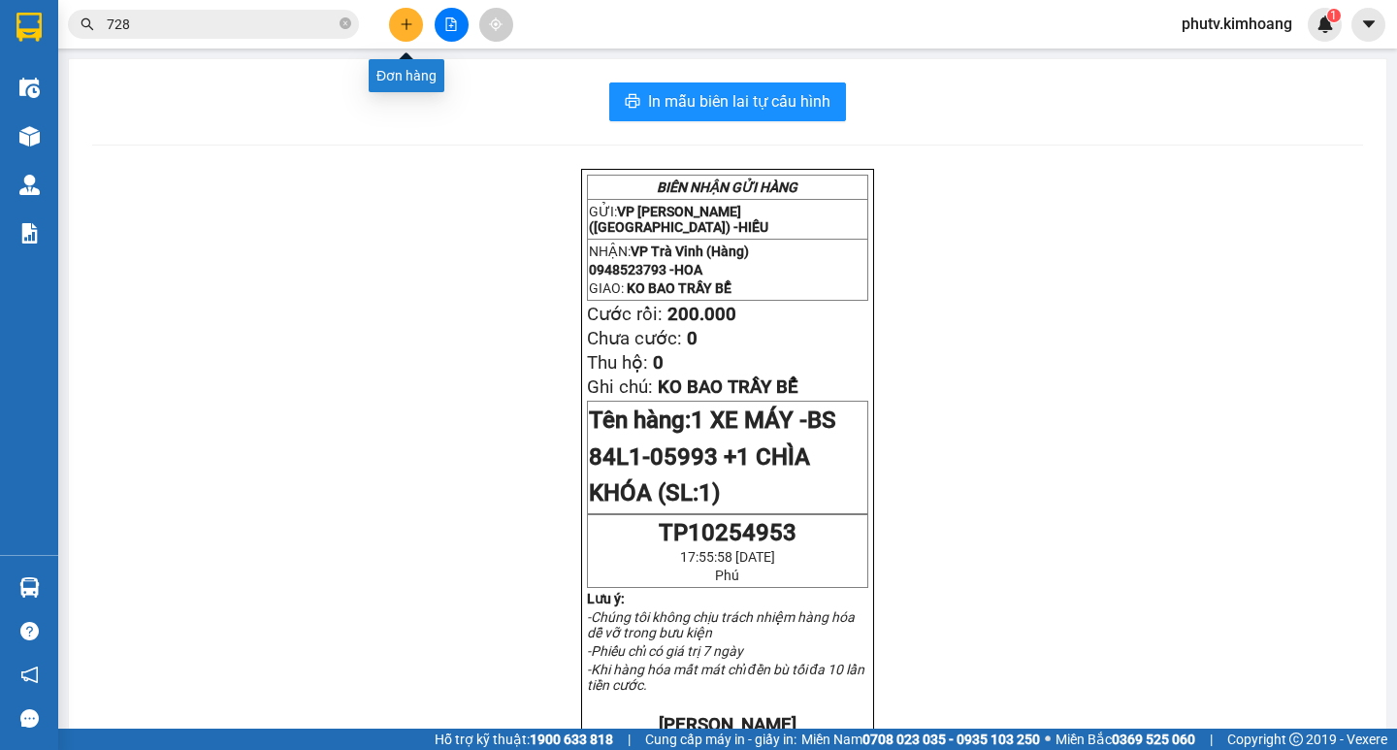
click at [403, 29] on icon "plus" at bounding box center [407, 24] width 14 height 14
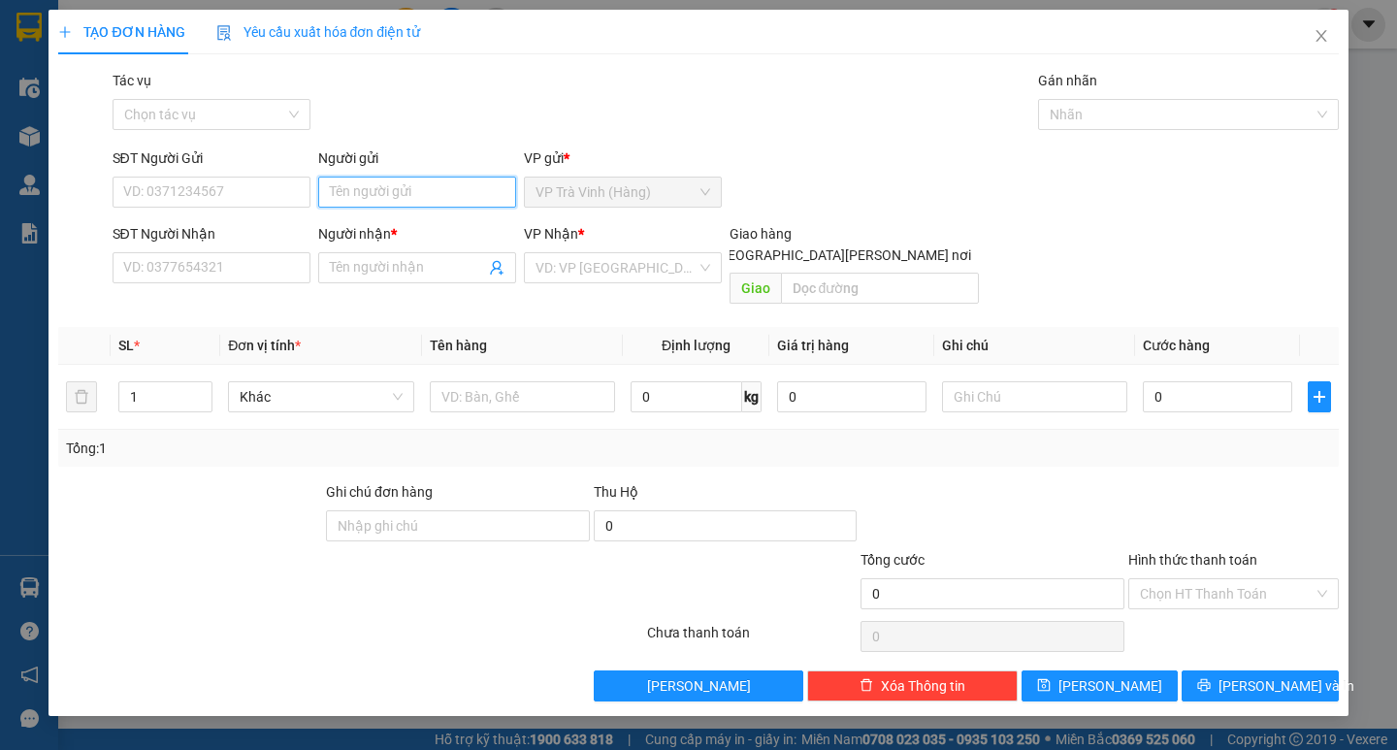
click at [437, 194] on input "Người gửi" at bounding box center [417, 192] width 198 height 31
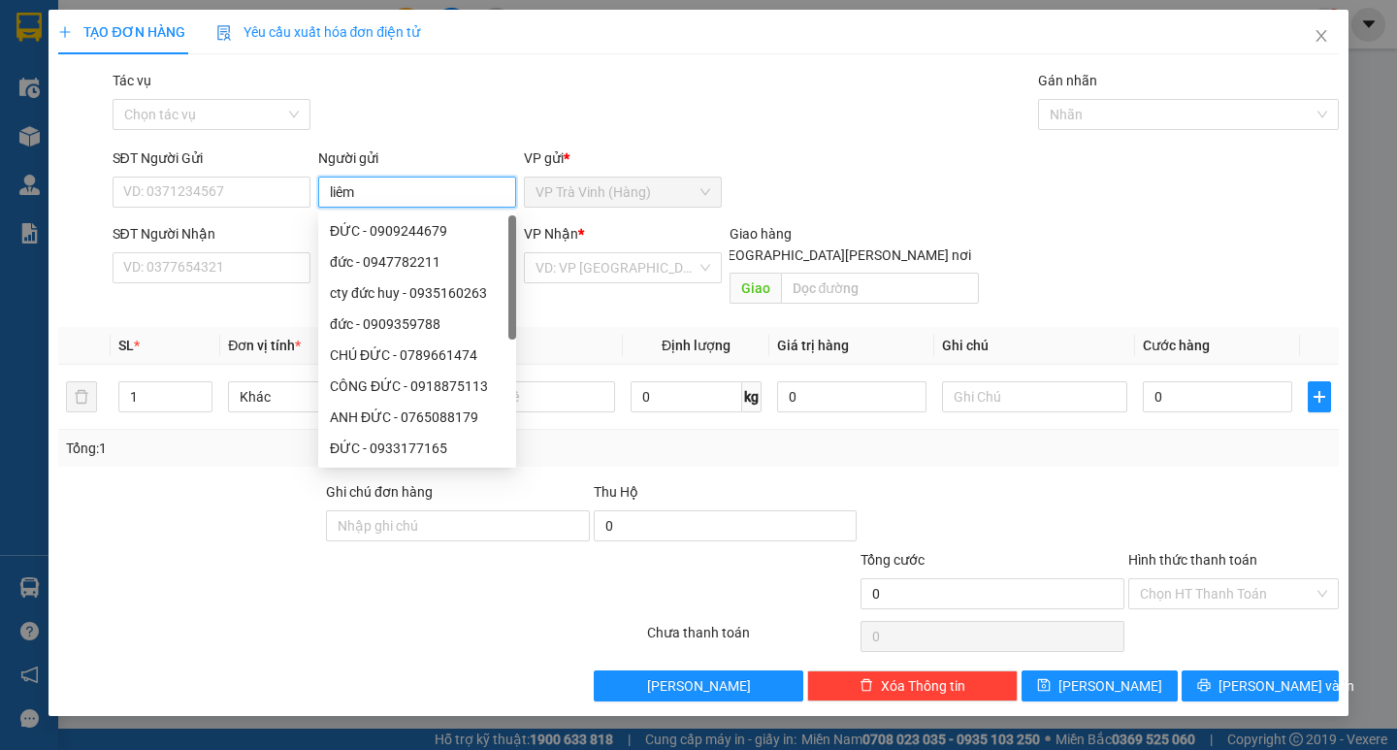
type input "liêm"
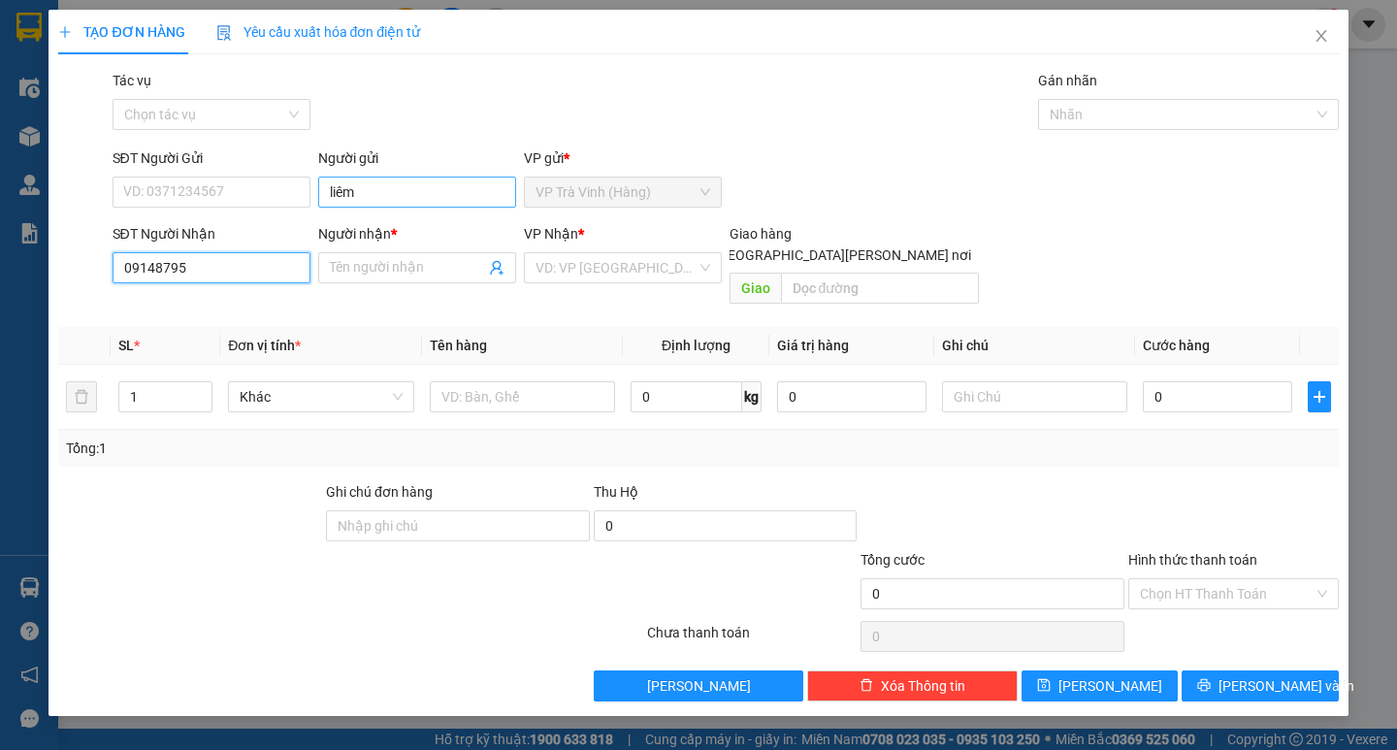
type input "0914879"
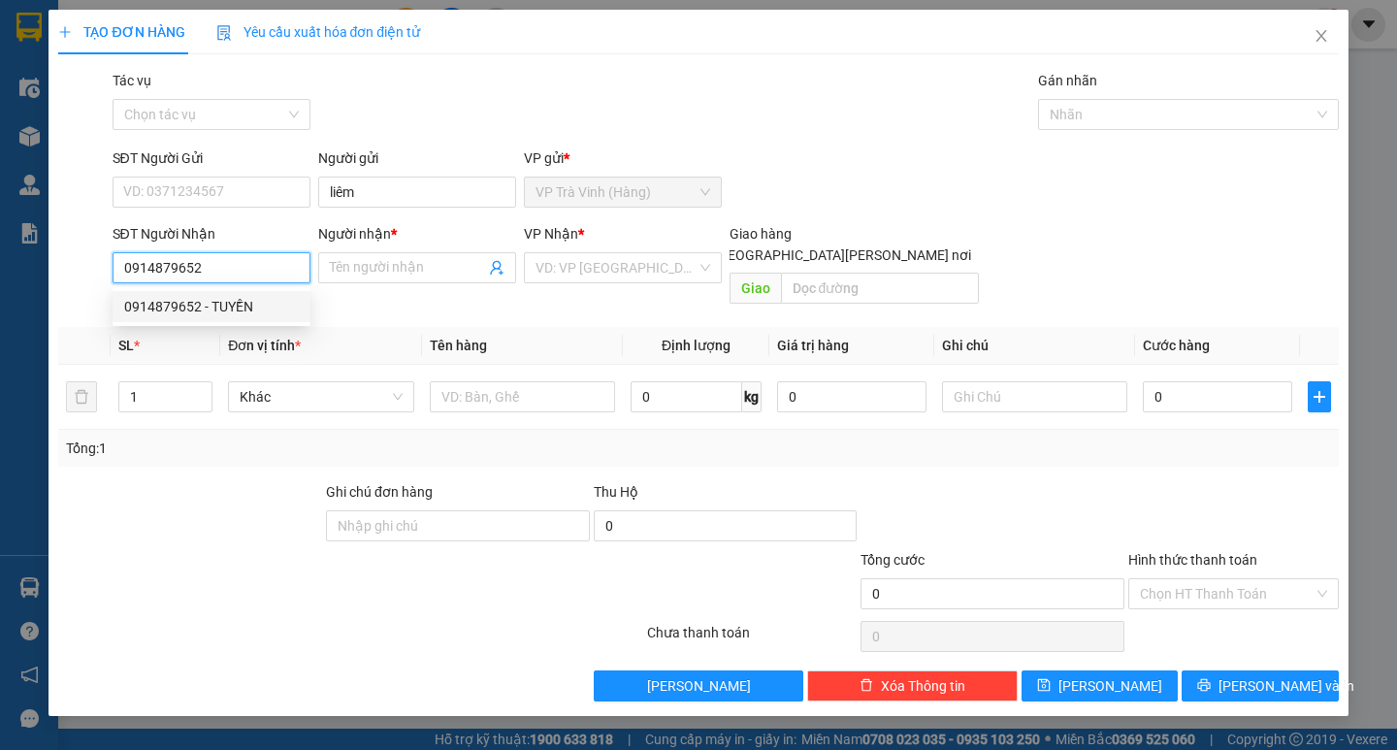
click at [293, 302] on div "0914879652 - TUYỀN" at bounding box center [211, 306] width 175 height 21
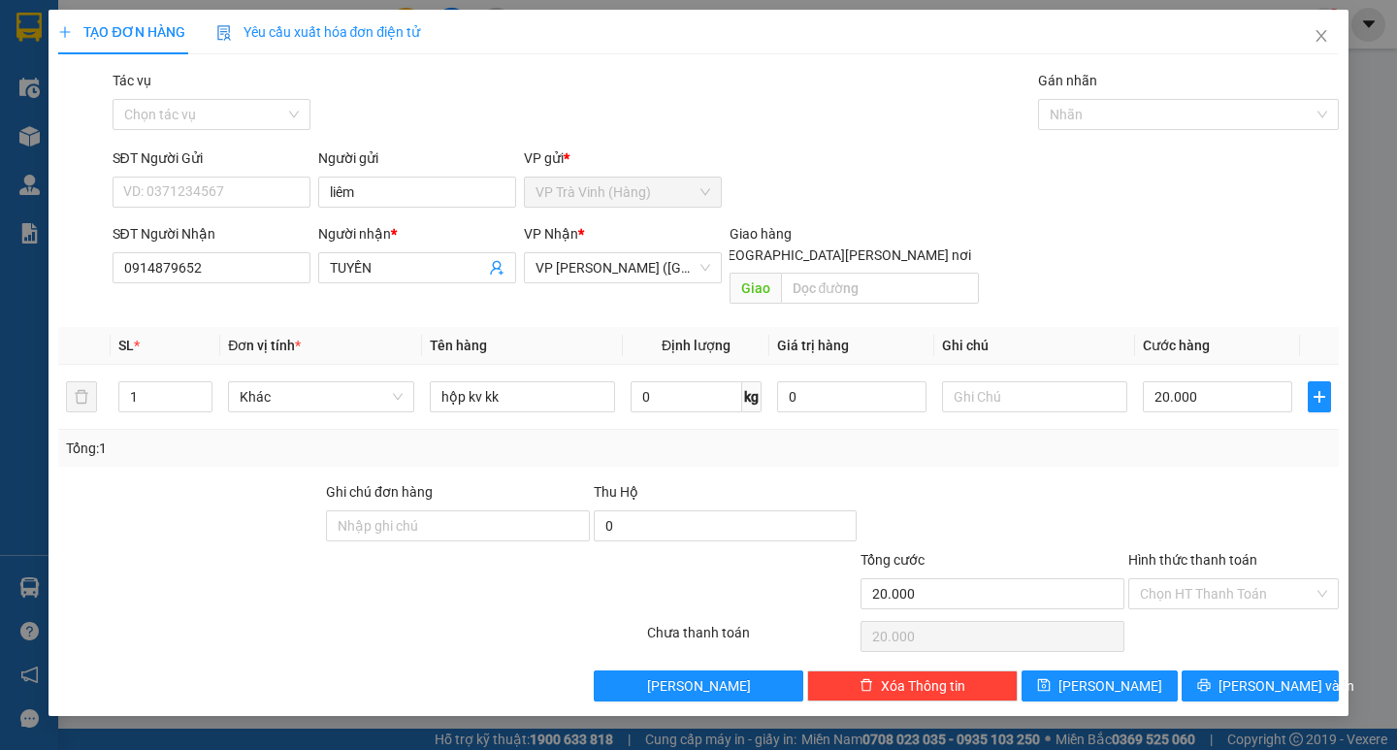
drag, startPoint x: 1228, startPoint y: 575, endPoint x: 1239, endPoint y: 588, distance: 17.2
click at [1227, 579] on input "Hình thức thanh toán" at bounding box center [1227, 593] width 174 height 29
click at [1244, 606] on div "Tại văn phòng" at bounding box center [1233, 610] width 187 height 21
click at [1244, 675] on span "[PERSON_NAME] và In" at bounding box center [1286, 685] width 136 height 21
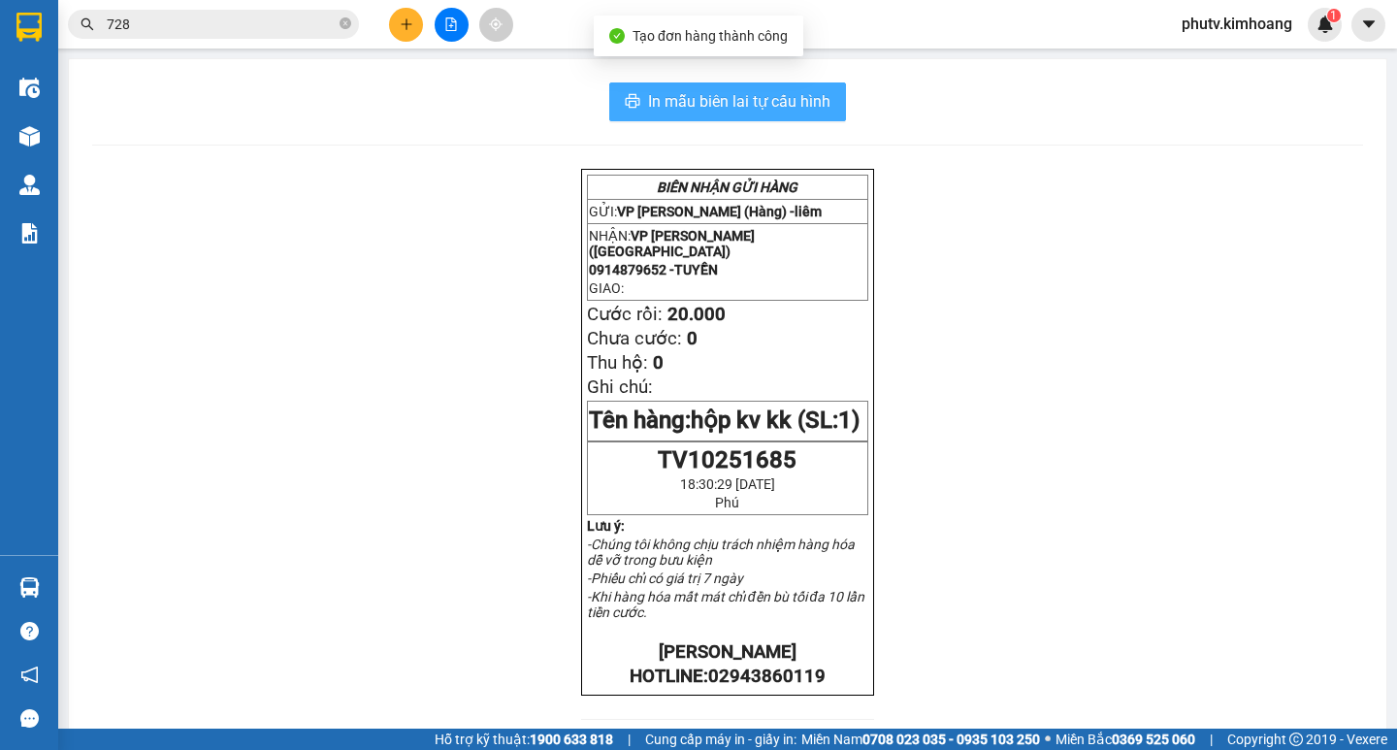
click at [765, 104] on span "In mẫu biên lai tự cấu hình" at bounding box center [739, 101] width 182 height 24
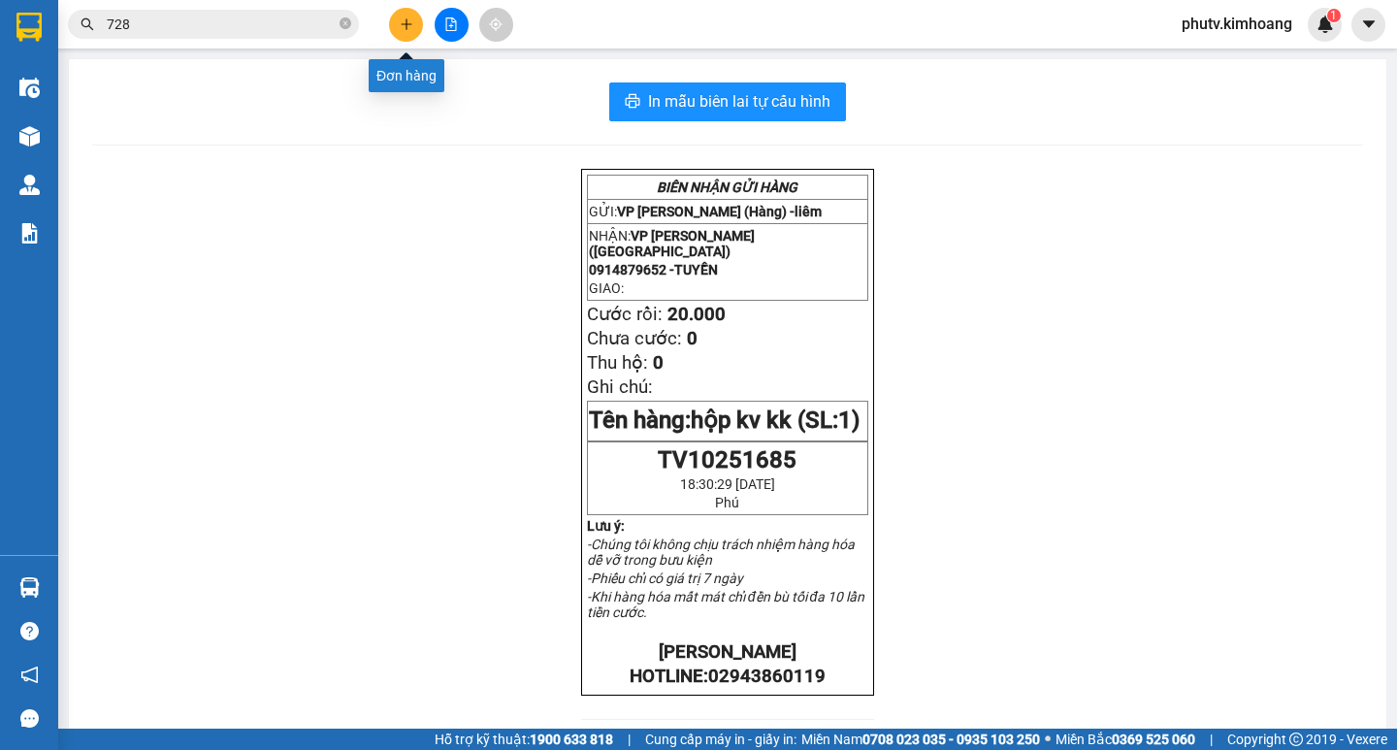
click at [397, 23] on button at bounding box center [406, 25] width 34 height 34
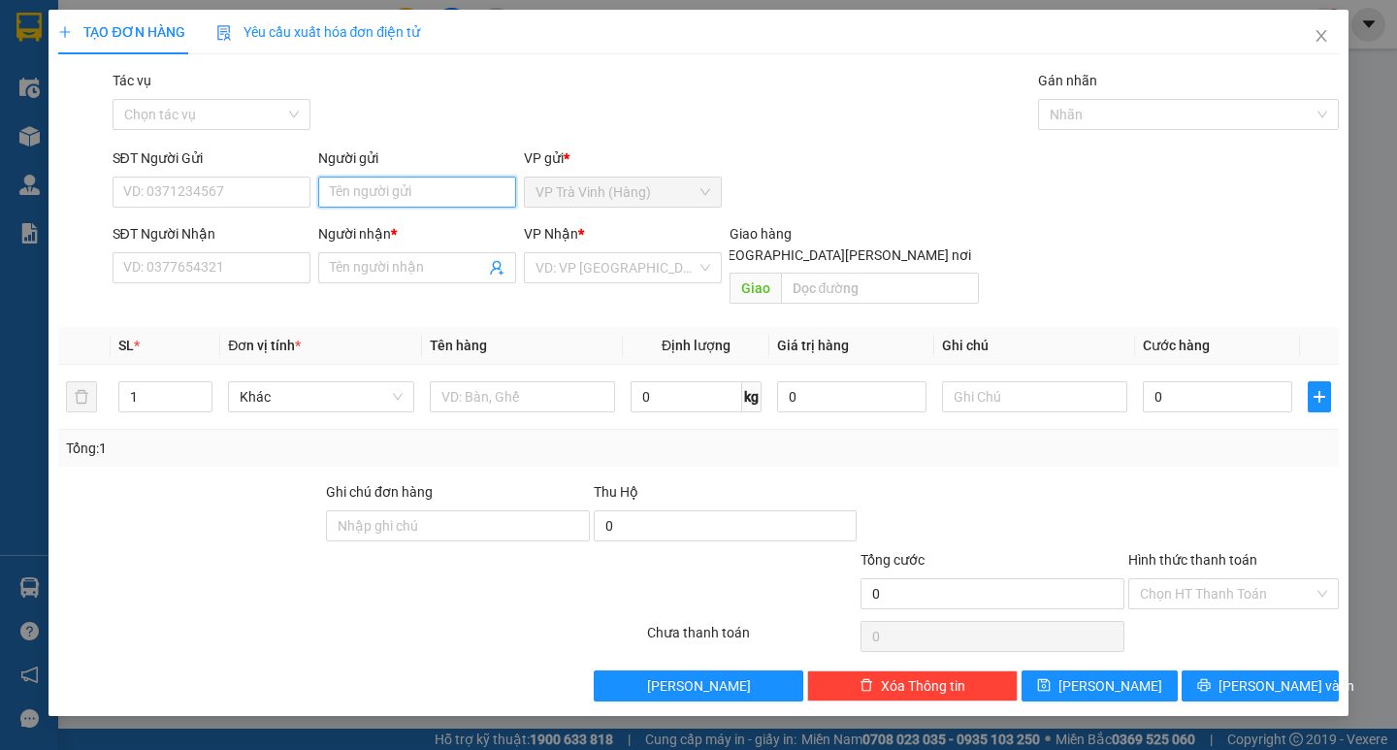
click at [406, 177] on input "Người gửi" at bounding box center [417, 192] width 198 height 31
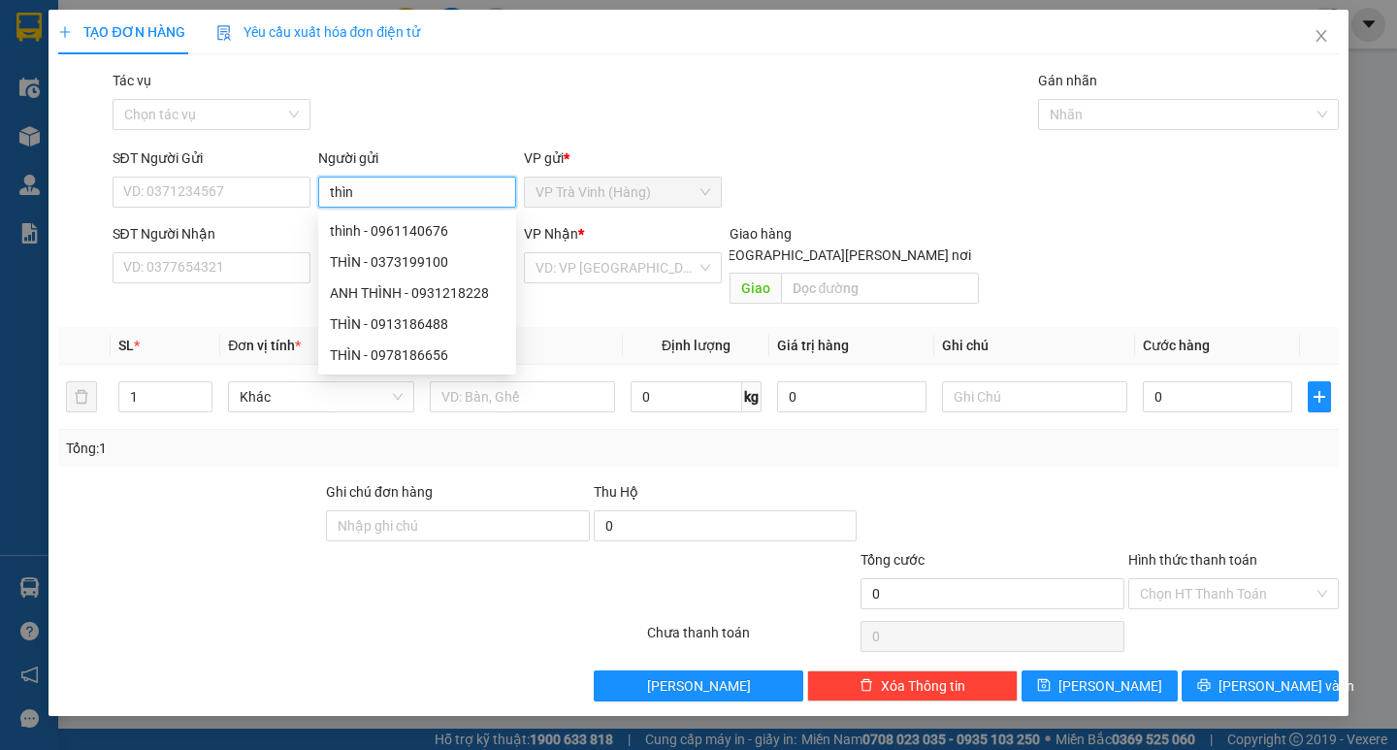
type input "thìn"
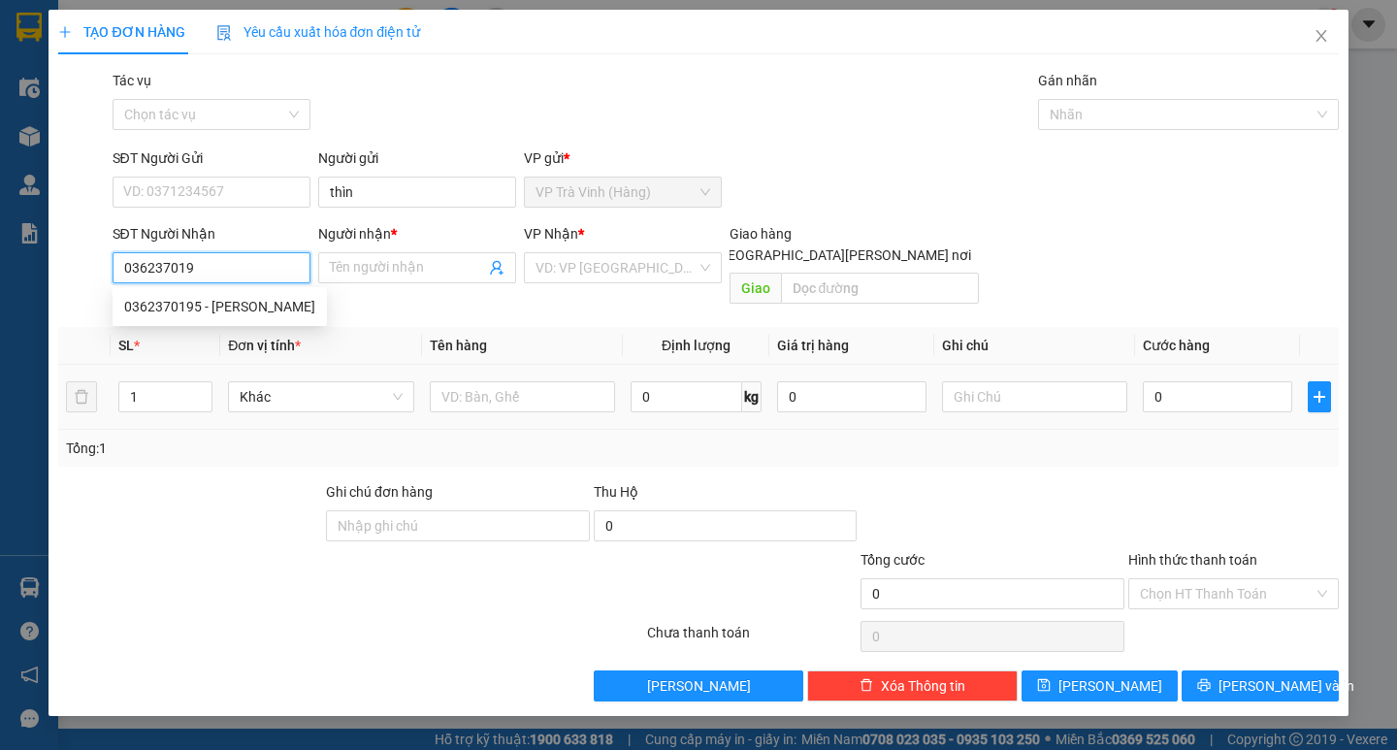
type input "0362370195"
click at [240, 317] on div "0362370195 - [PERSON_NAME]" at bounding box center [220, 306] width 214 height 31
type input "[PERSON_NAME]"
type input "25.000"
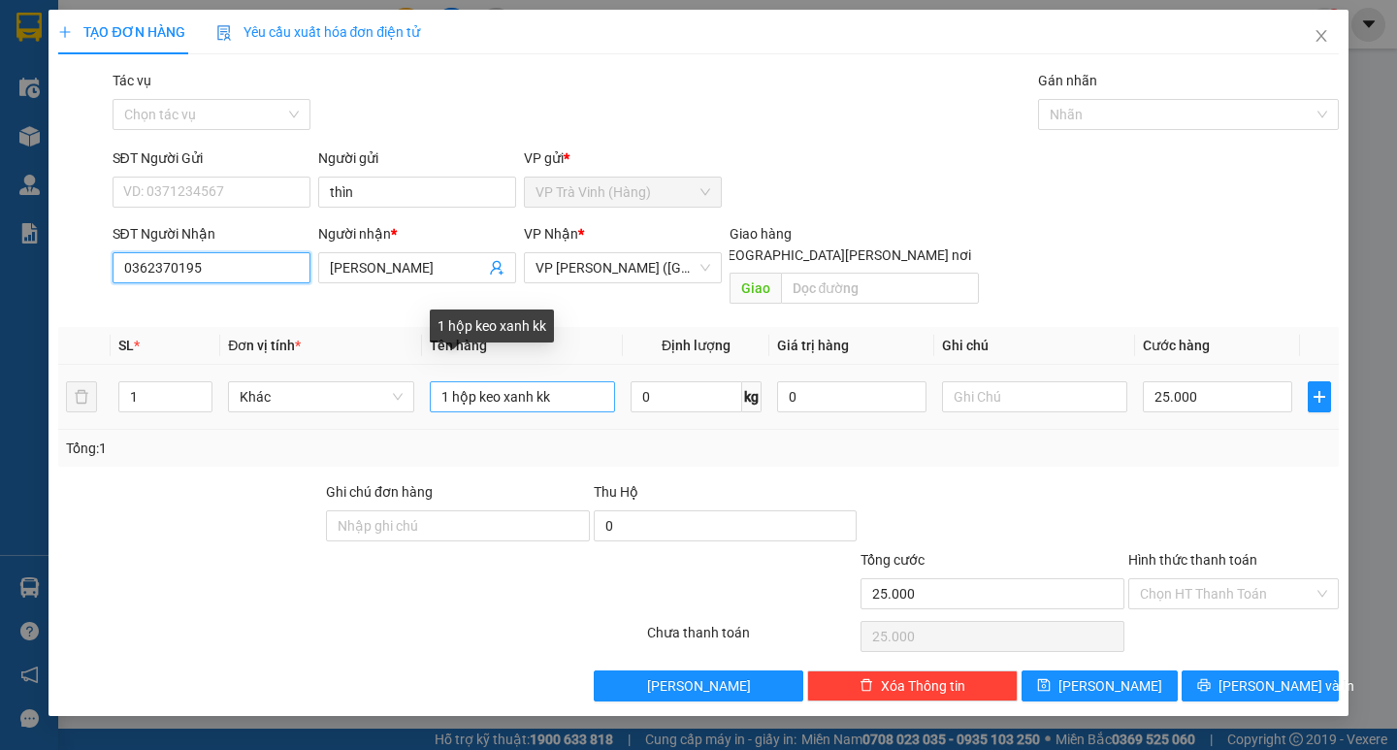
type input "0362370195"
click at [493, 381] on input "1 hộp keo xanh kk" at bounding box center [522, 396] width 185 height 31
drag, startPoint x: 558, startPoint y: 374, endPoint x: 403, endPoint y: 413, distance: 159.0
click at [408, 410] on div "SL * Đơn vị tính * Tên hàng Định lượng Giá trị hàng Ghi chú Cước hàng 1 Khác 1 …" at bounding box center [697, 397] width 1279 height 140
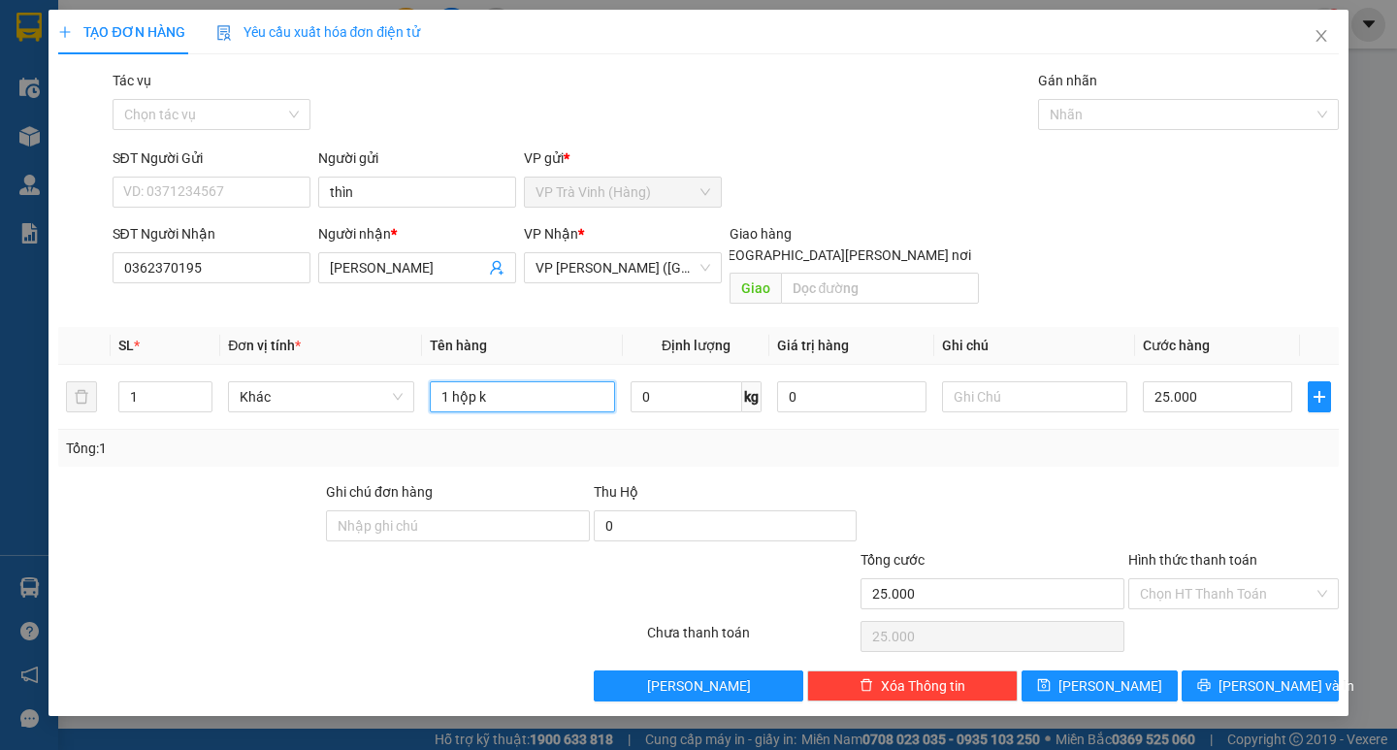
type input "1 hộp kk"
click at [1219, 579] on input "Hình thức thanh toán" at bounding box center [1227, 593] width 174 height 29
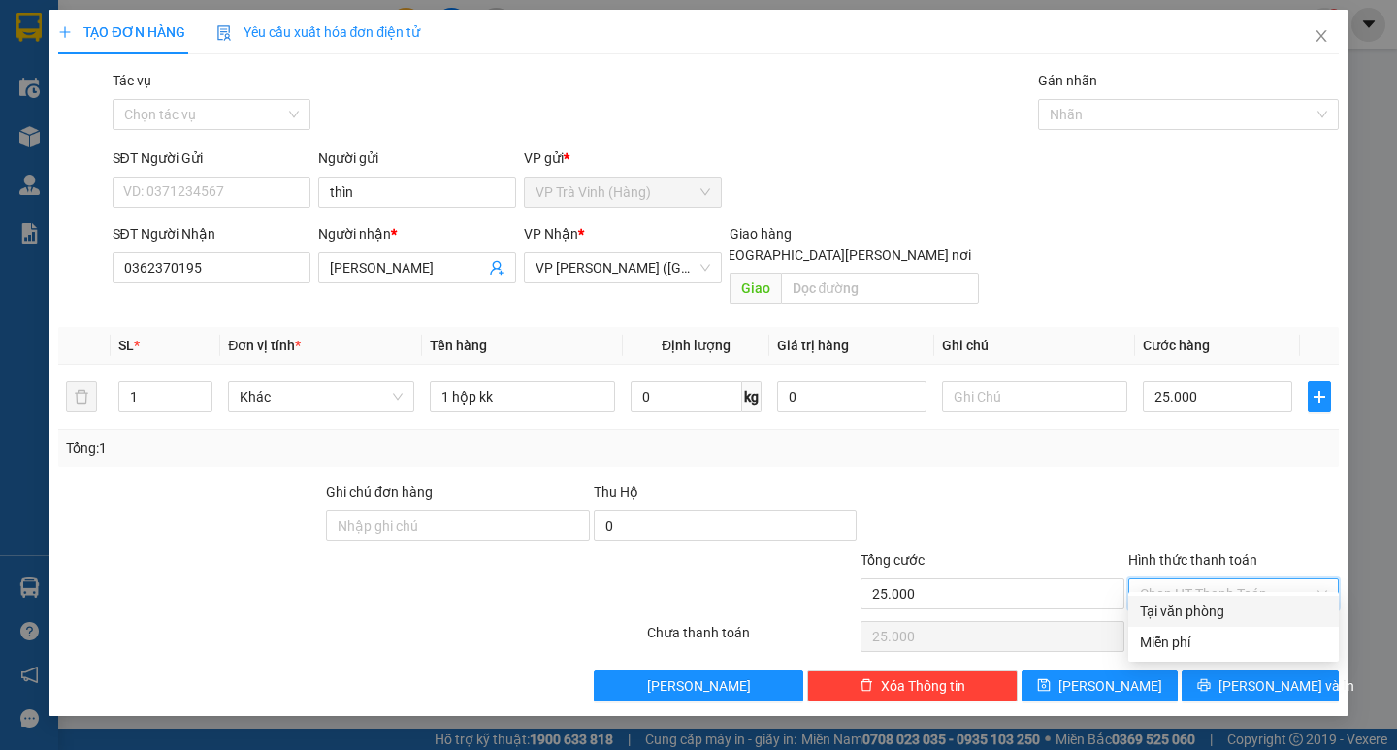
click at [1199, 489] on div at bounding box center [1233, 515] width 214 height 68
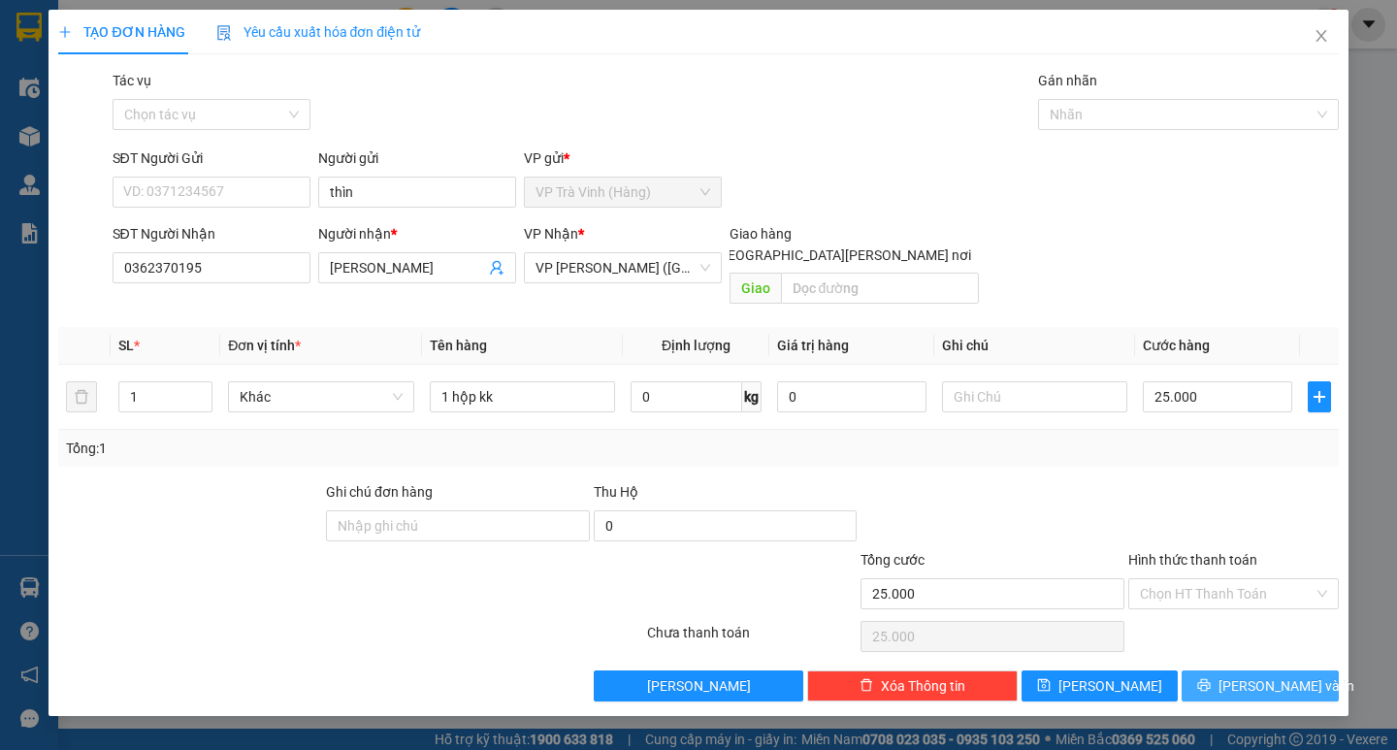
click at [1210, 678] on icon "printer" at bounding box center [1204, 685] width 14 height 14
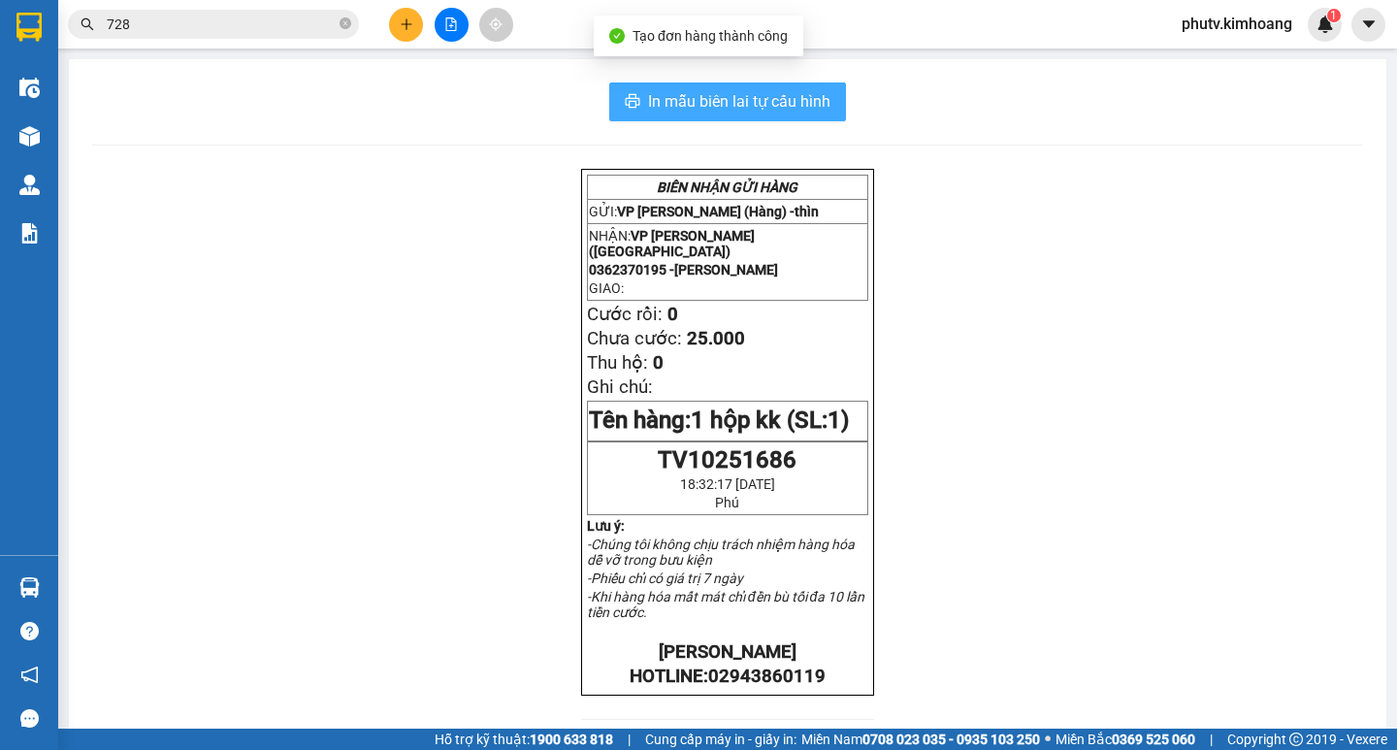
click at [672, 120] on button "In mẫu biên lai tự cấu hình" at bounding box center [727, 101] width 237 height 39
click at [673, 112] on span "In mẫu biên lai tự cấu hình" at bounding box center [739, 101] width 182 height 24
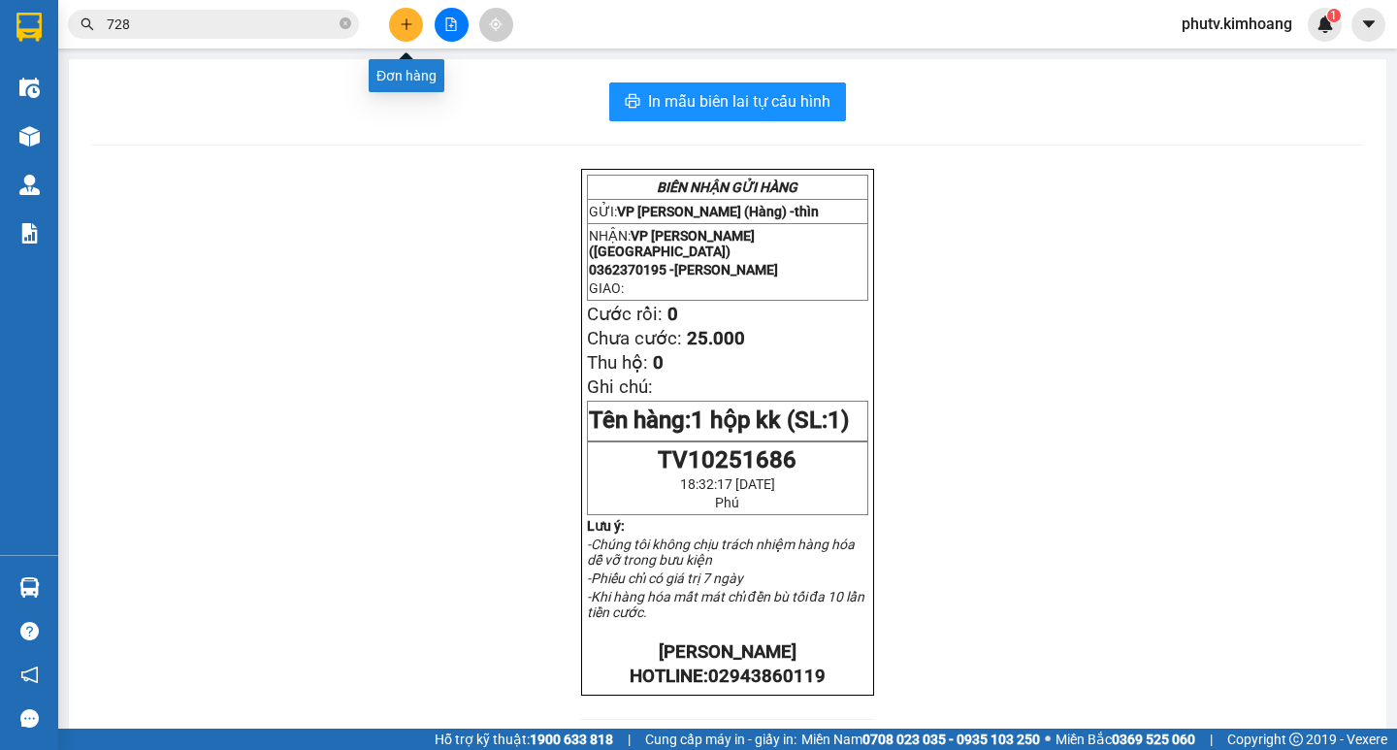
click at [400, 30] on icon "plus" at bounding box center [407, 24] width 14 height 14
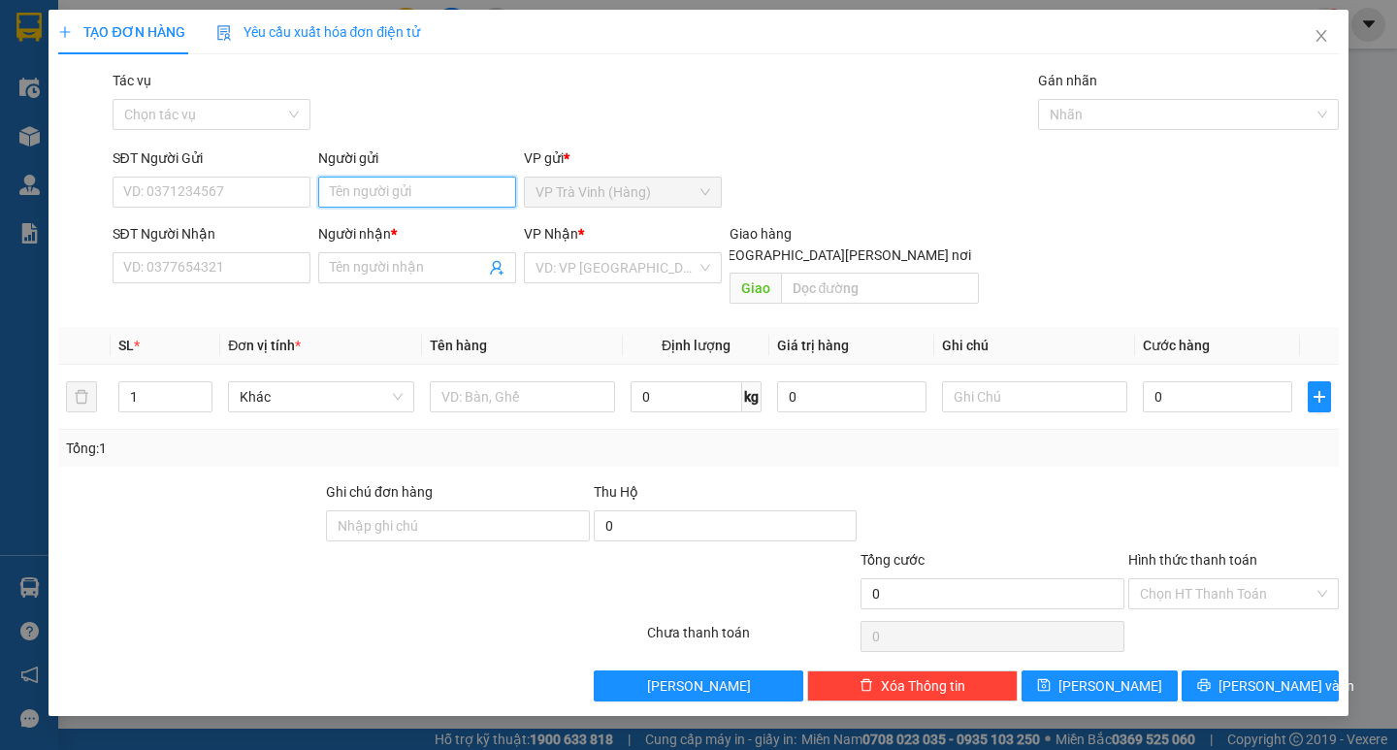
click at [386, 197] on input "Người gửi" at bounding box center [417, 192] width 198 height 31
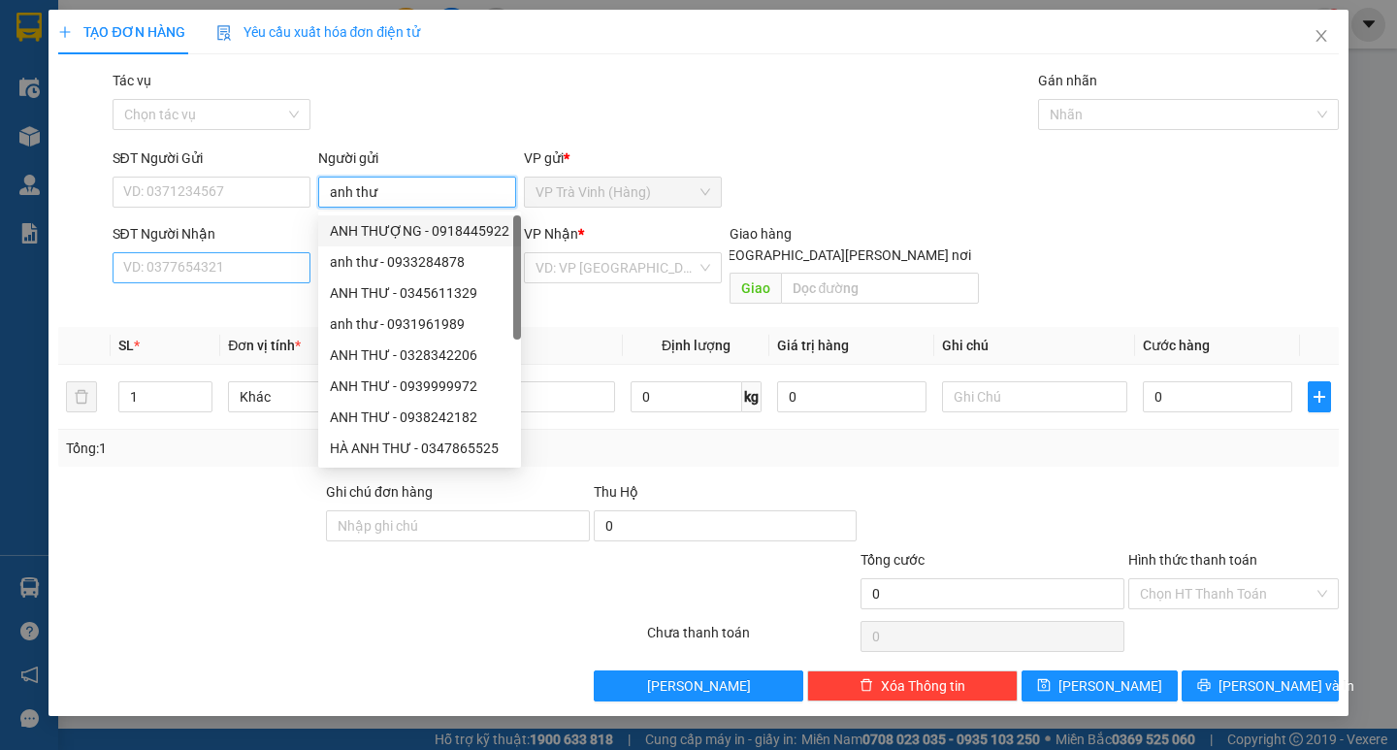
type input "anh thư"
click at [249, 274] on input "SĐT Người Nhận" at bounding box center [212, 267] width 198 height 31
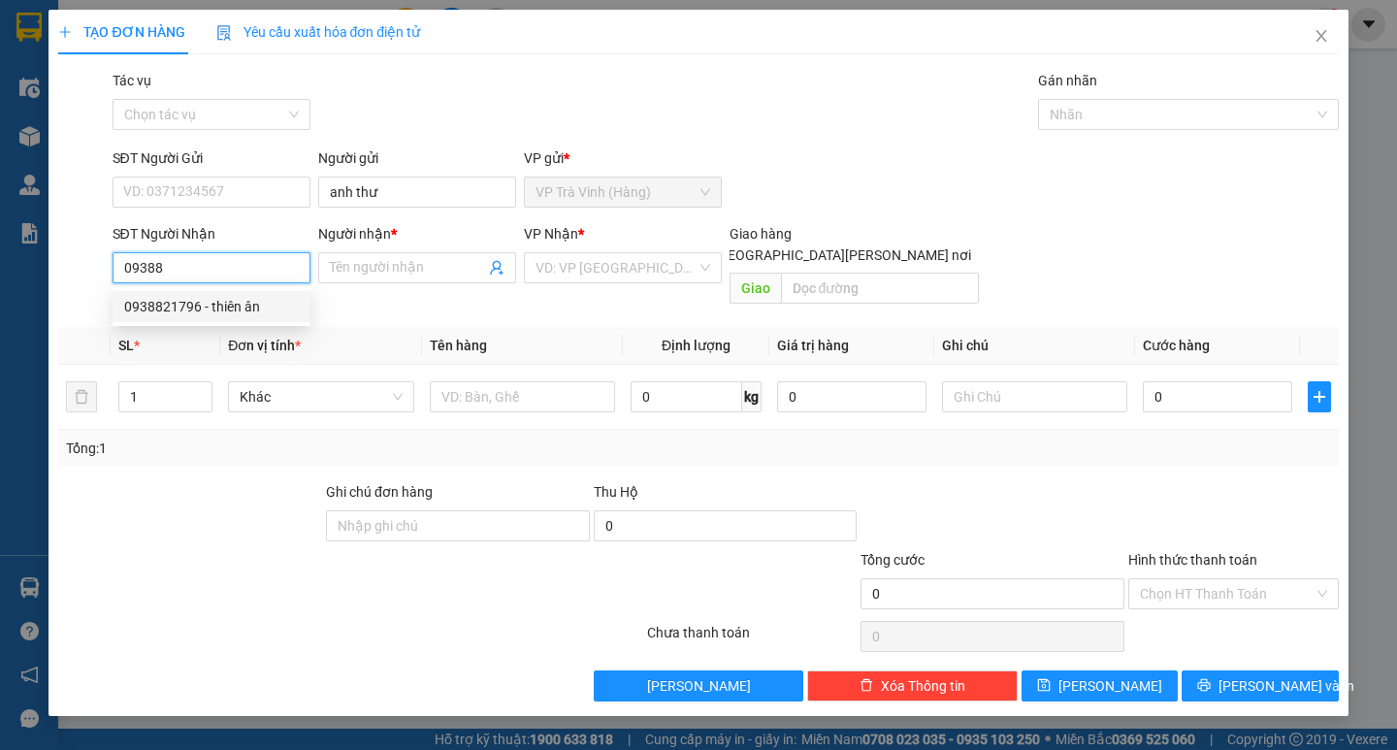
click at [234, 308] on div "0938821796 - thiên ân" at bounding box center [211, 306] width 175 height 21
type input "0938821796"
type input "[DEMOGRAPHIC_DATA]"
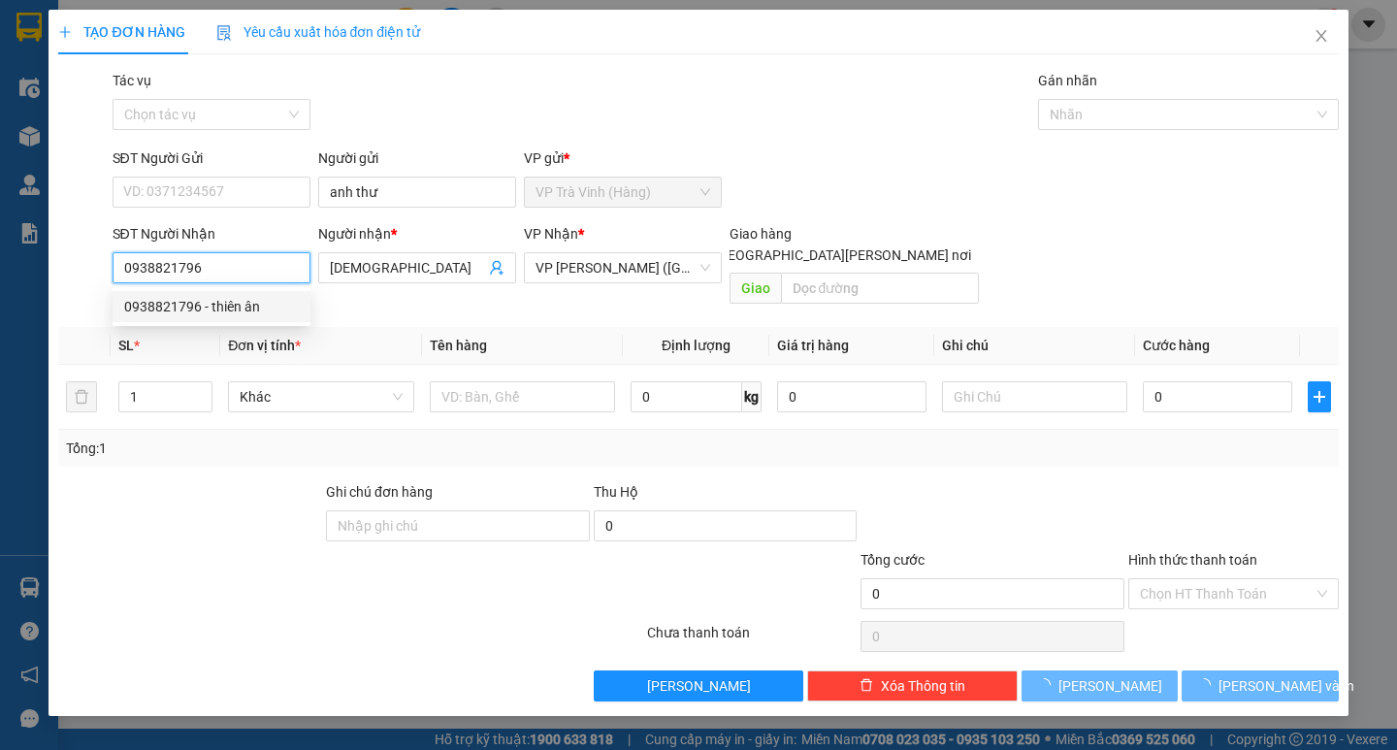
type input "20.000"
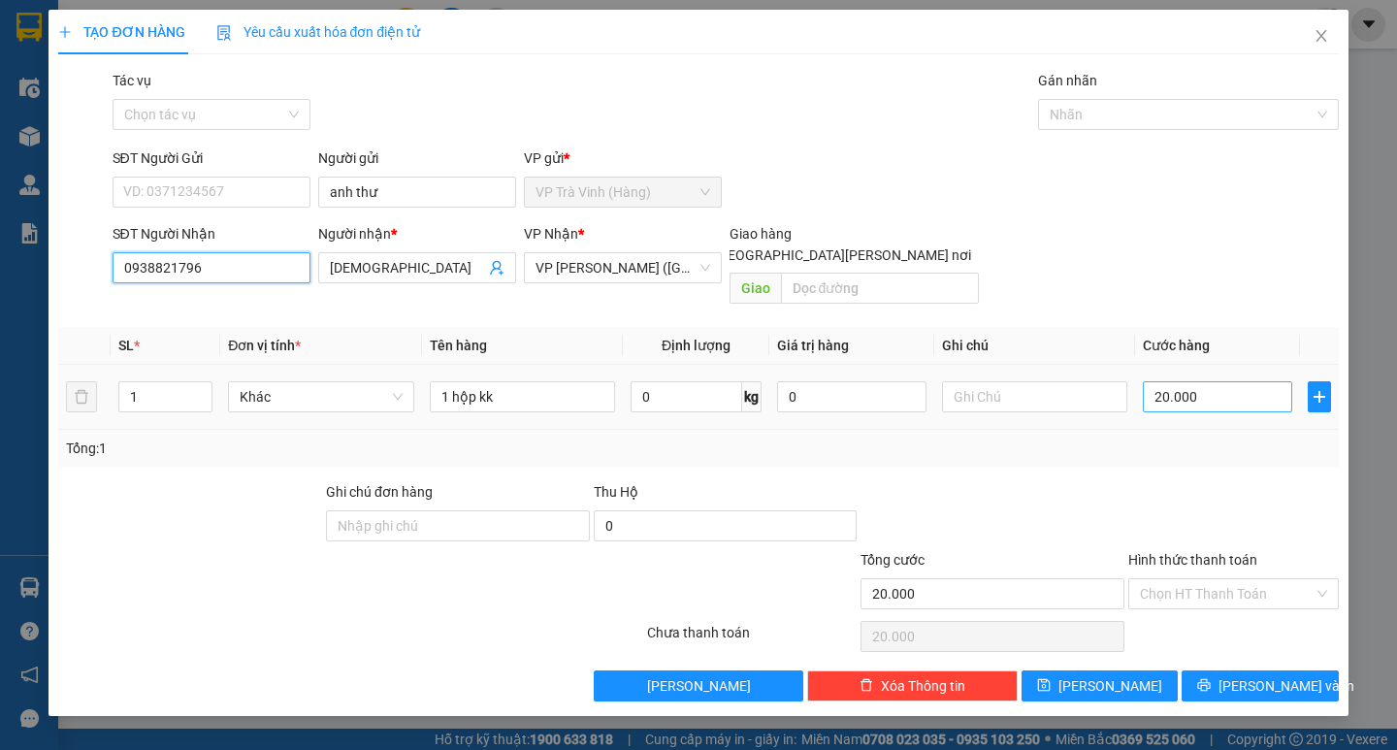
type input "0938821796"
click at [1217, 381] on input "20.000" at bounding box center [1217, 396] width 149 height 31
type input "2"
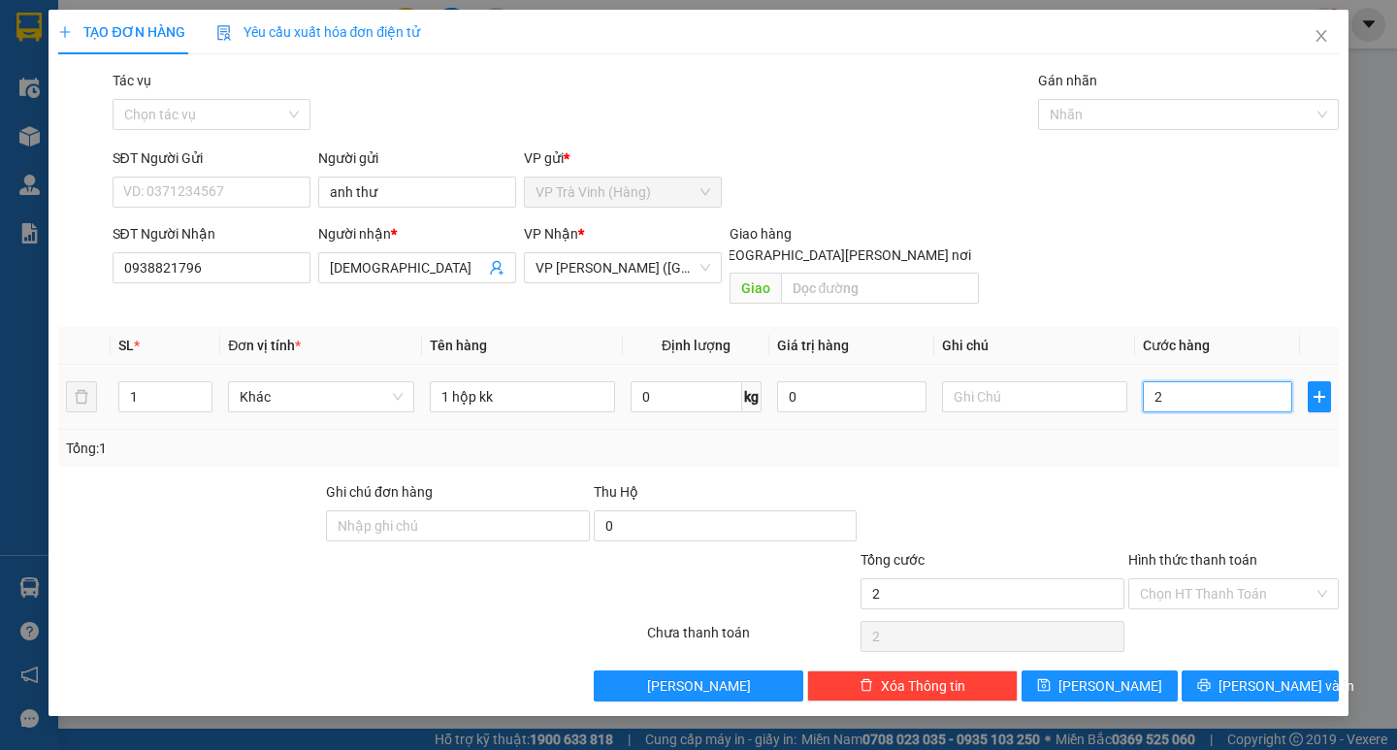
type input "20"
type input "20.000"
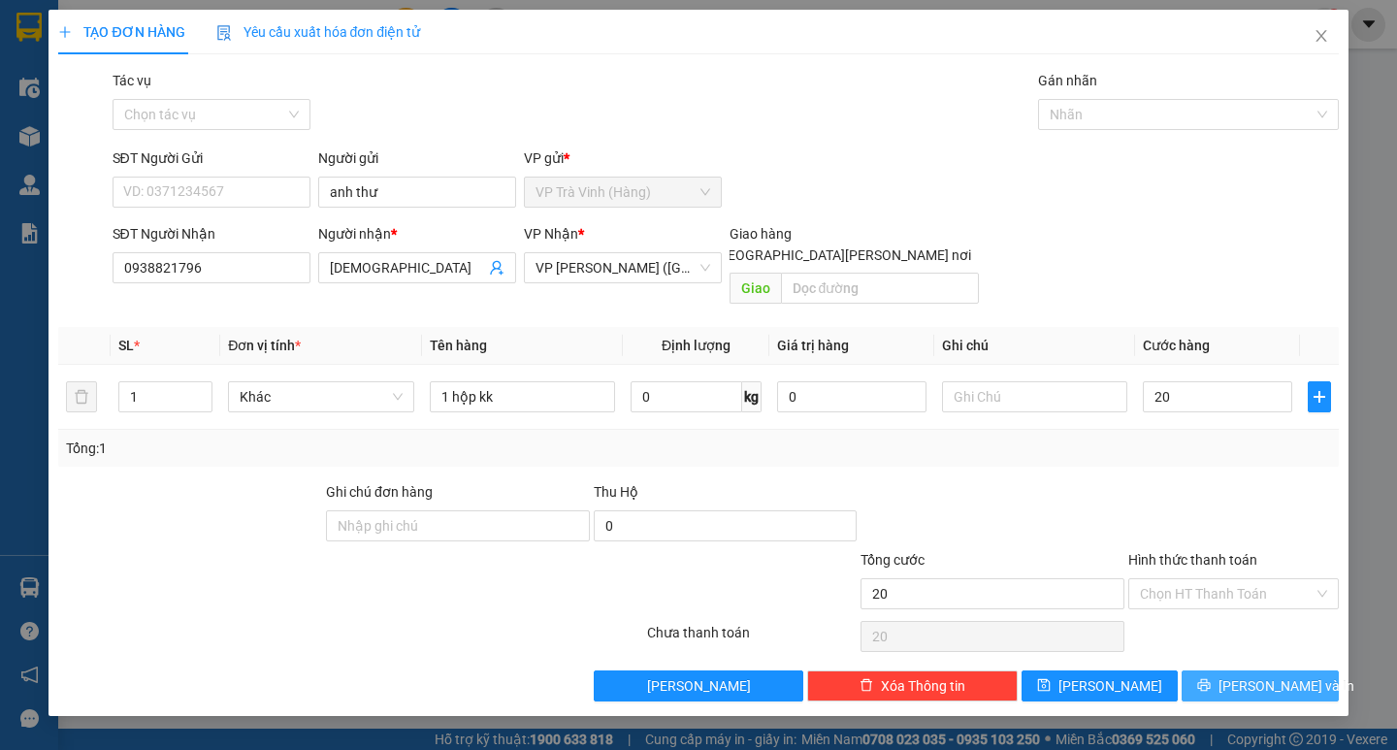
type input "20.000"
click at [1265, 675] on span "[PERSON_NAME] và In" at bounding box center [1286, 685] width 136 height 21
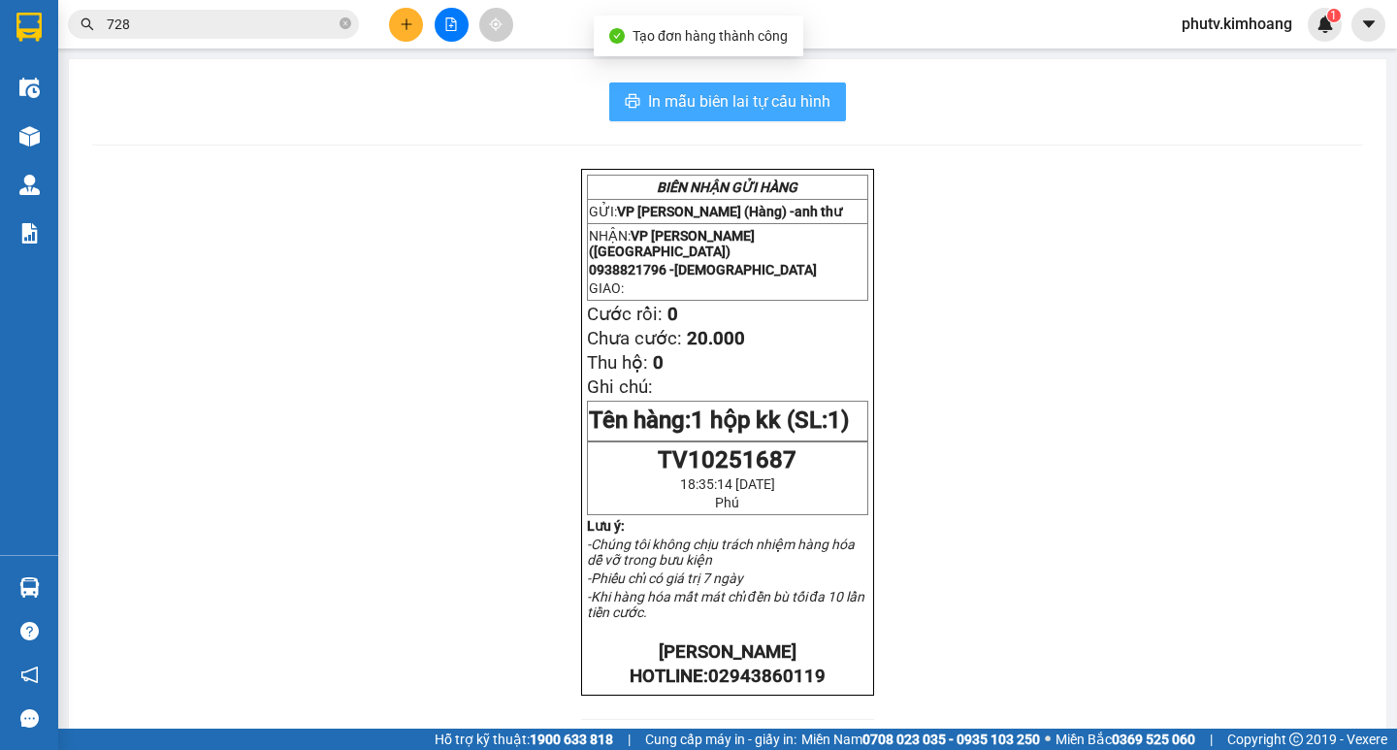
click at [697, 100] on span "In mẫu biên lai tự cấu hình" at bounding box center [739, 101] width 182 height 24
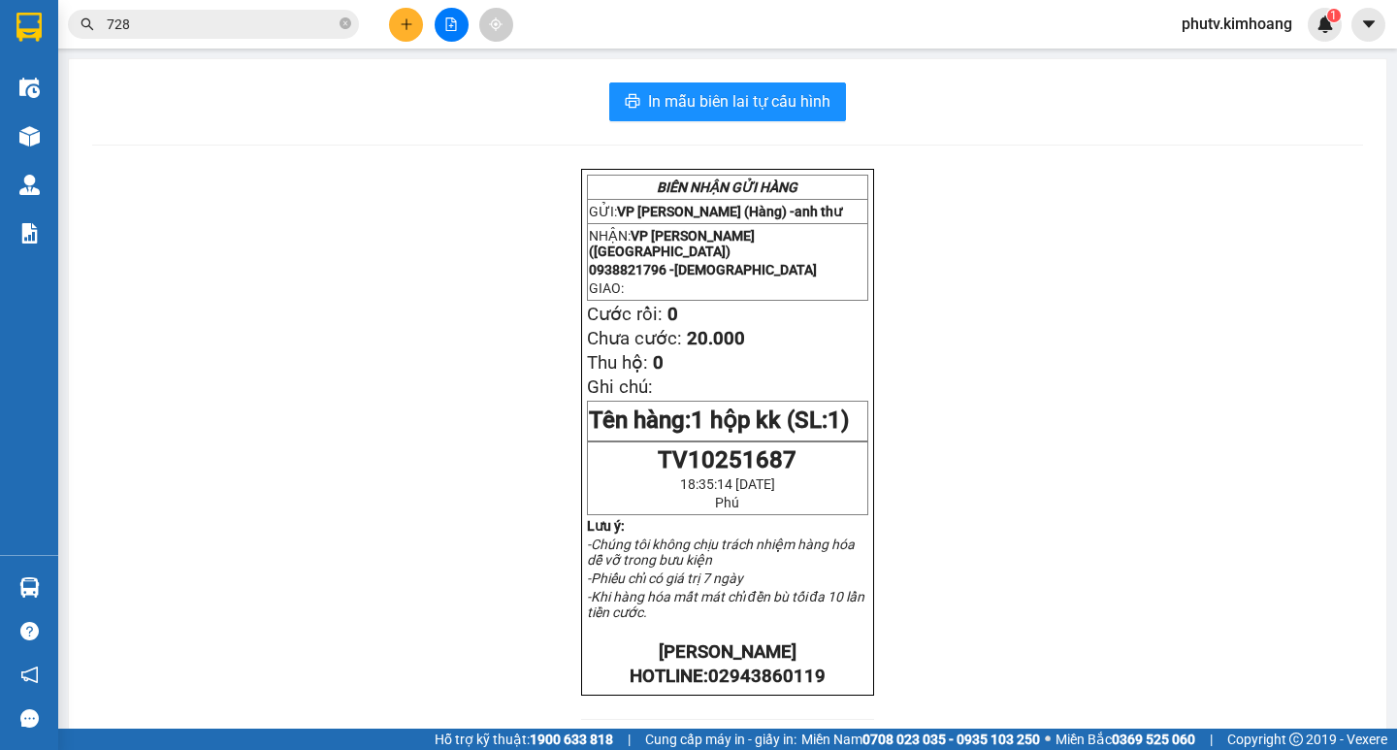
click at [167, 27] on input "728" at bounding box center [221, 24] width 229 height 21
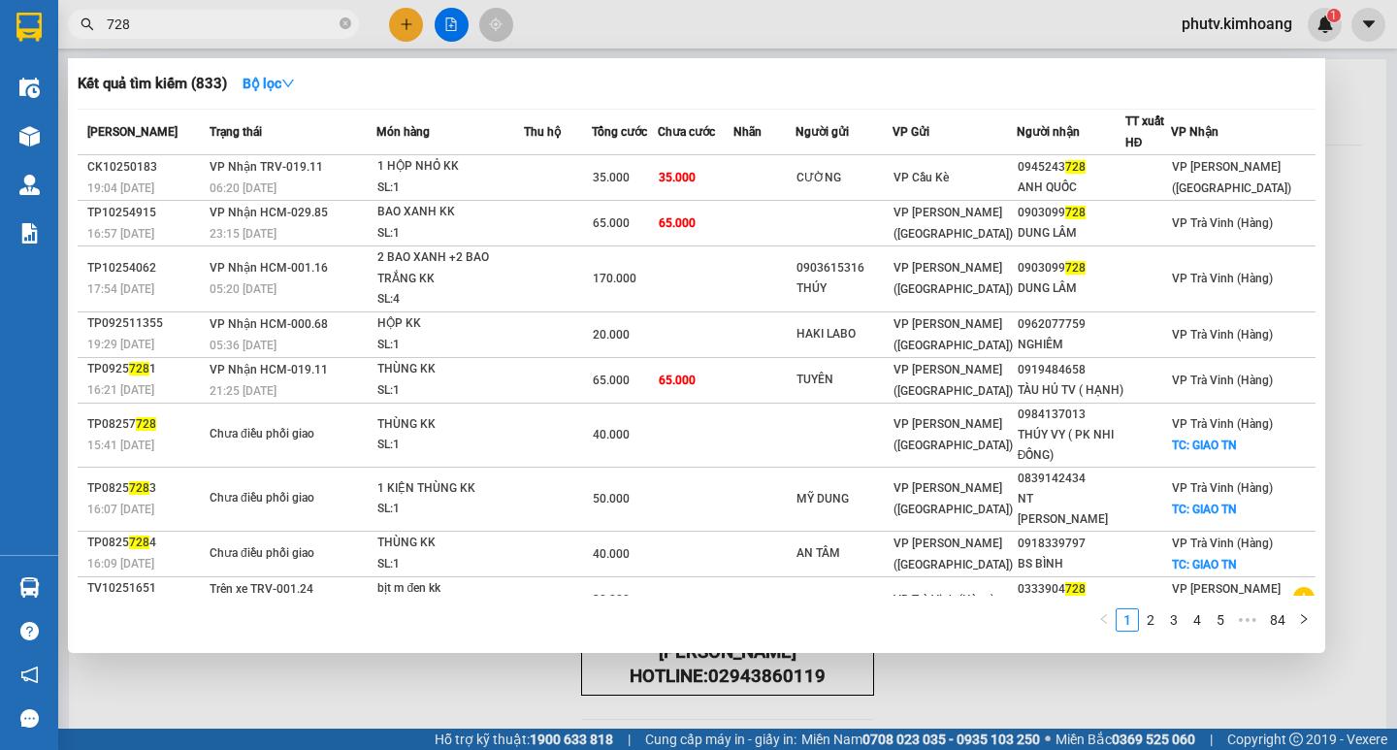
click at [167, 27] on input "728" at bounding box center [221, 24] width 229 height 21
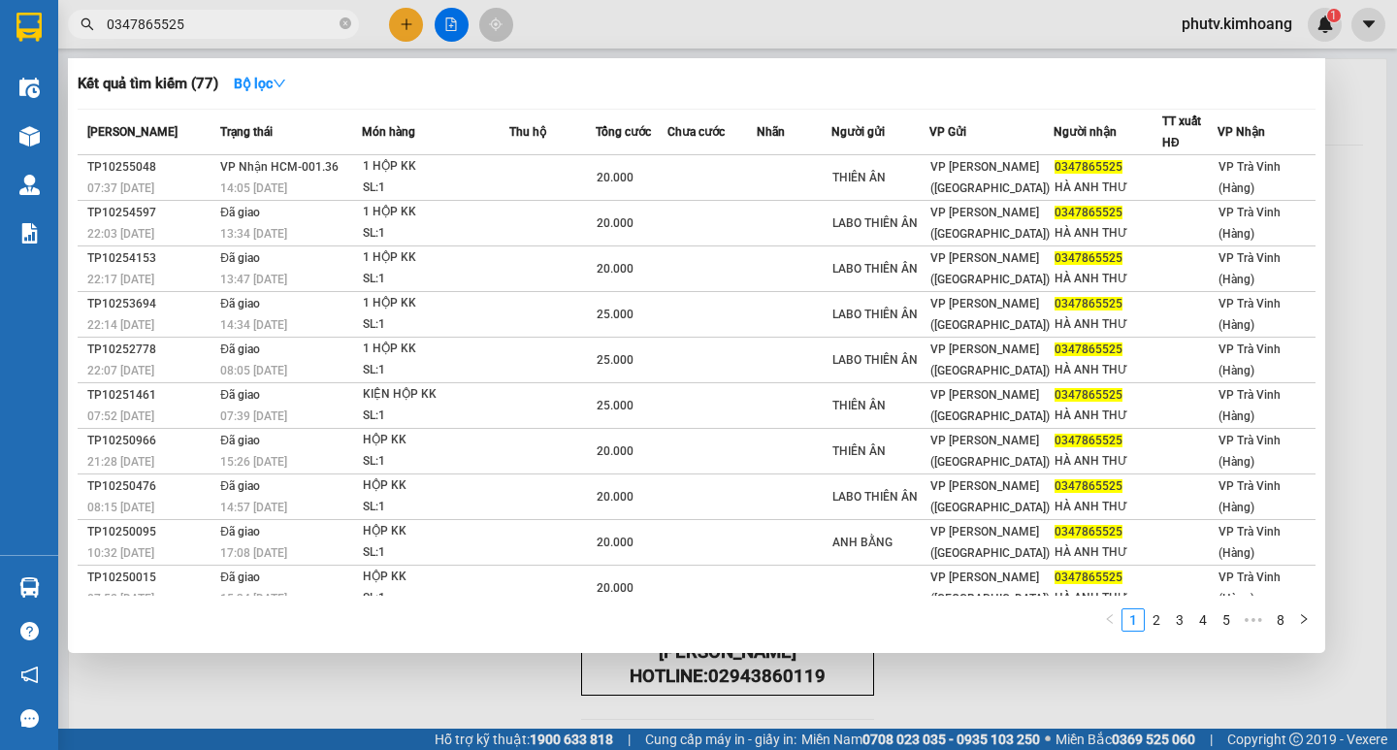
click at [209, 24] on input "0347865525" at bounding box center [221, 24] width 229 height 21
type input "0347865525"
click at [408, 25] on div at bounding box center [698, 375] width 1397 height 750
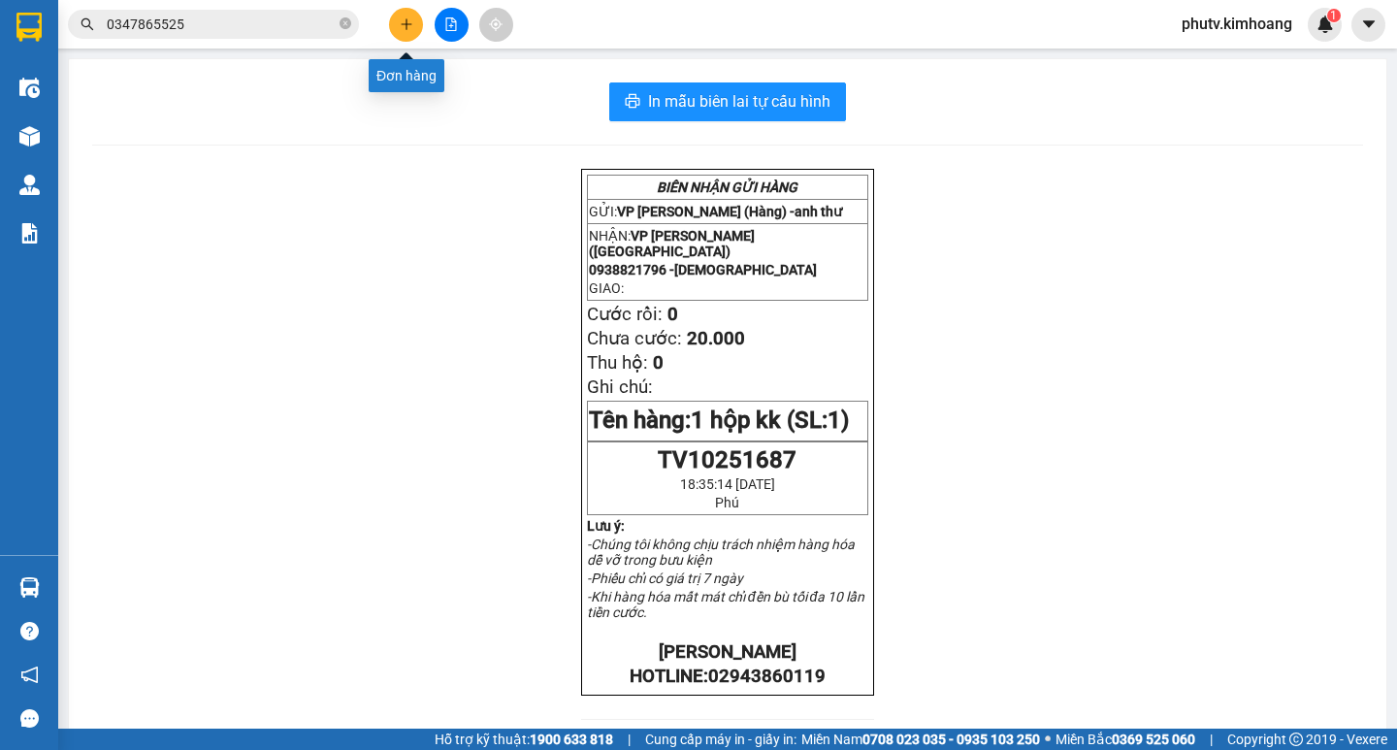
click at [408, 25] on icon "plus" at bounding box center [407, 24] width 14 height 14
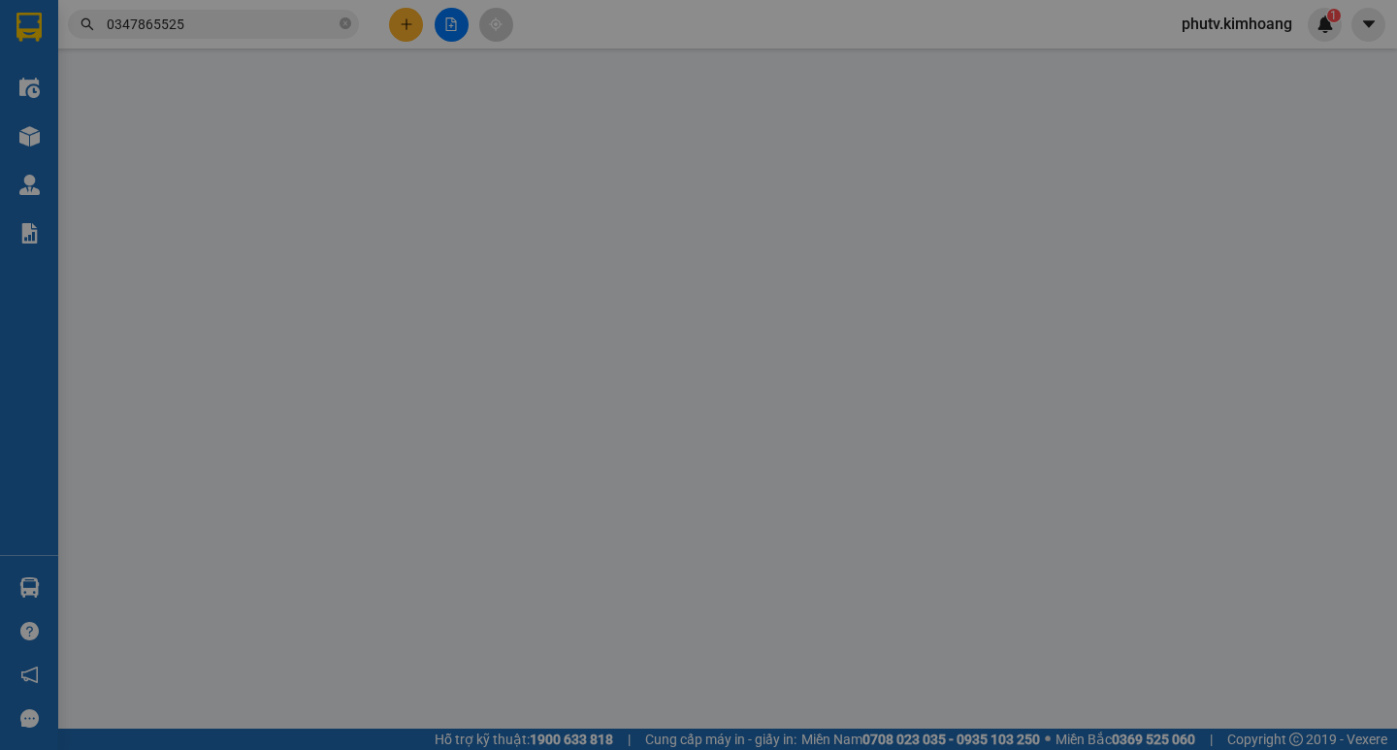
click at [408, 25] on span "Yêu cầu xuất hóa đơn điện tử" at bounding box center [318, 32] width 205 height 16
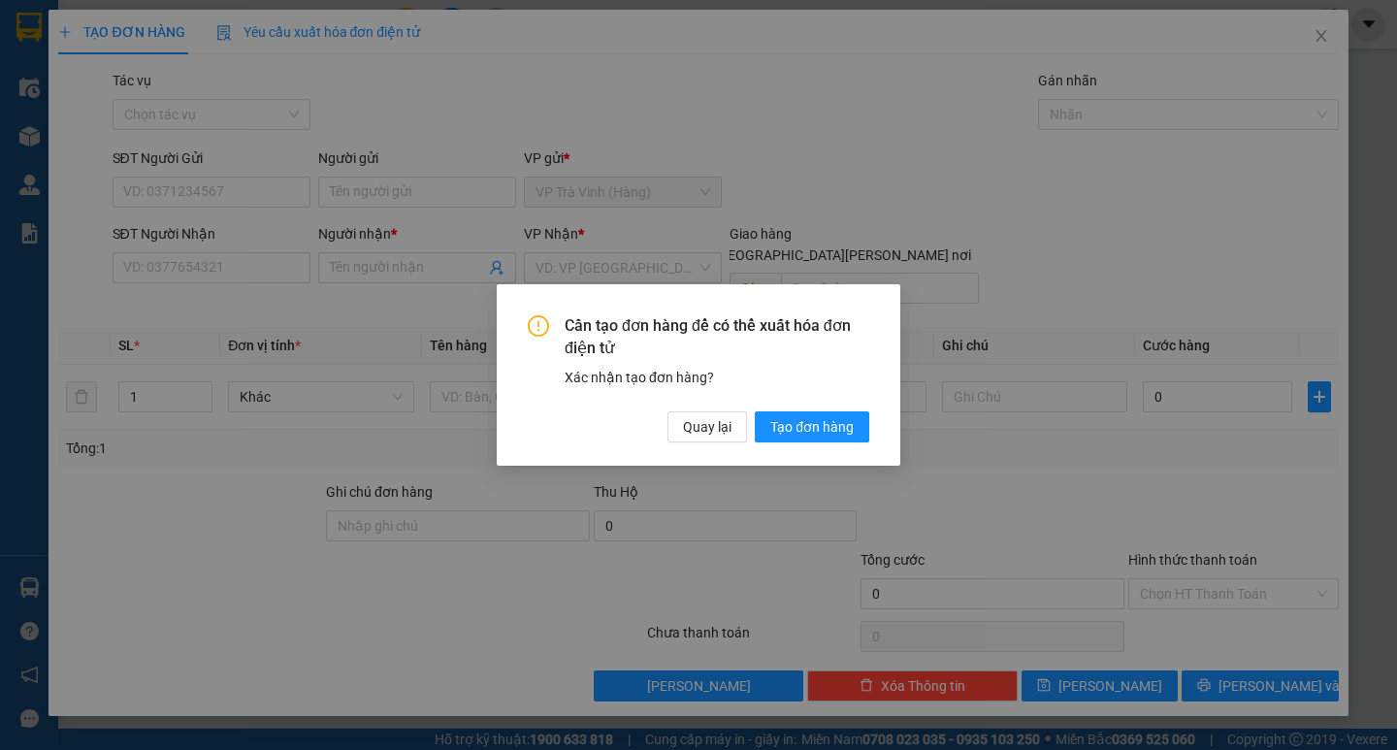
click at [416, 186] on div "Cần tạo đơn hàng để có thể xuất hóa đơn điện tử Xác nhận tạo đơn hàng? Quay lại…" at bounding box center [698, 375] width 1397 height 750
click at [802, 425] on span "Tạo đơn hàng" at bounding box center [811, 426] width 83 height 21
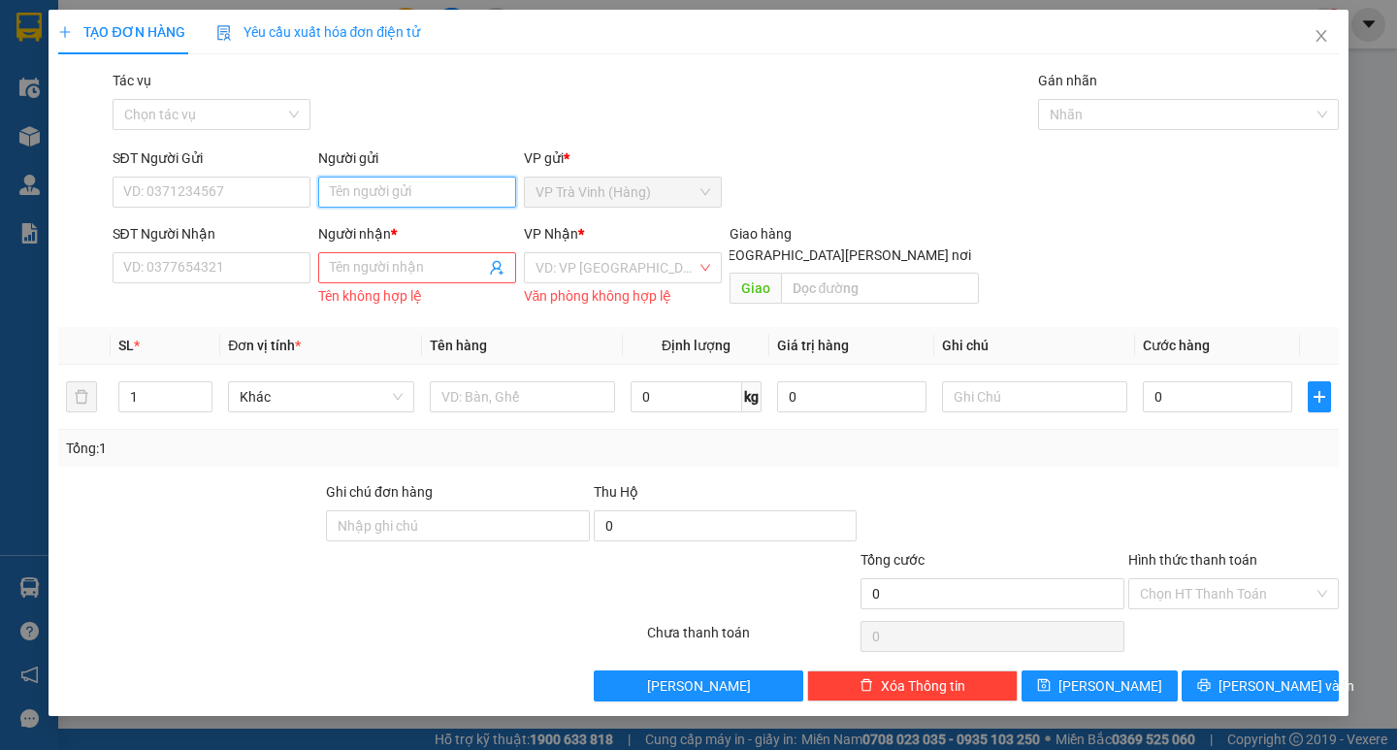
click at [403, 194] on input "Người gửi" at bounding box center [417, 192] width 198 height 31
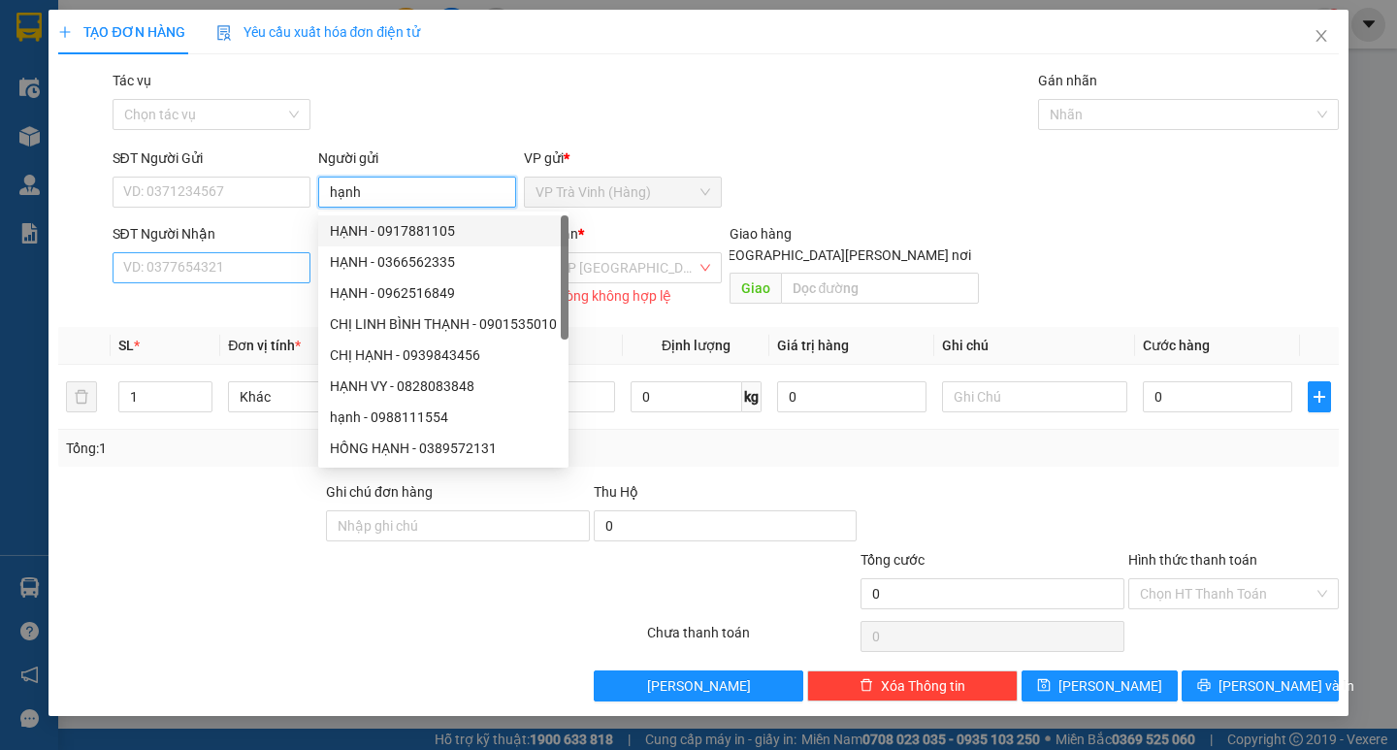
type input "hạnh"
click at [247, 271] on input "SĐT Người Nhận" at bounding box center [212, 267] width 198 height 31
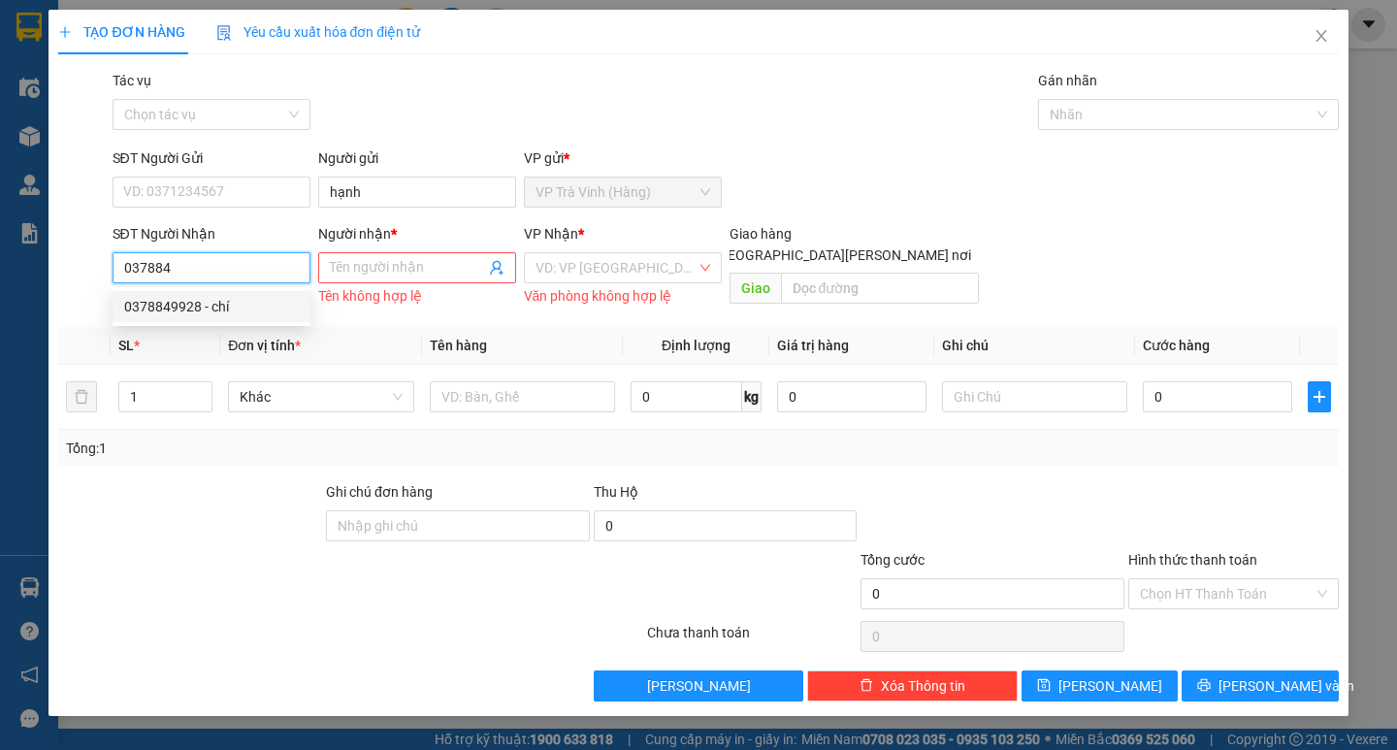
click at [213, 307] on div "0378849928 - chí" at bounding box center [211, 306] width 175 height 21
type input "0378849928"
type input "chí"
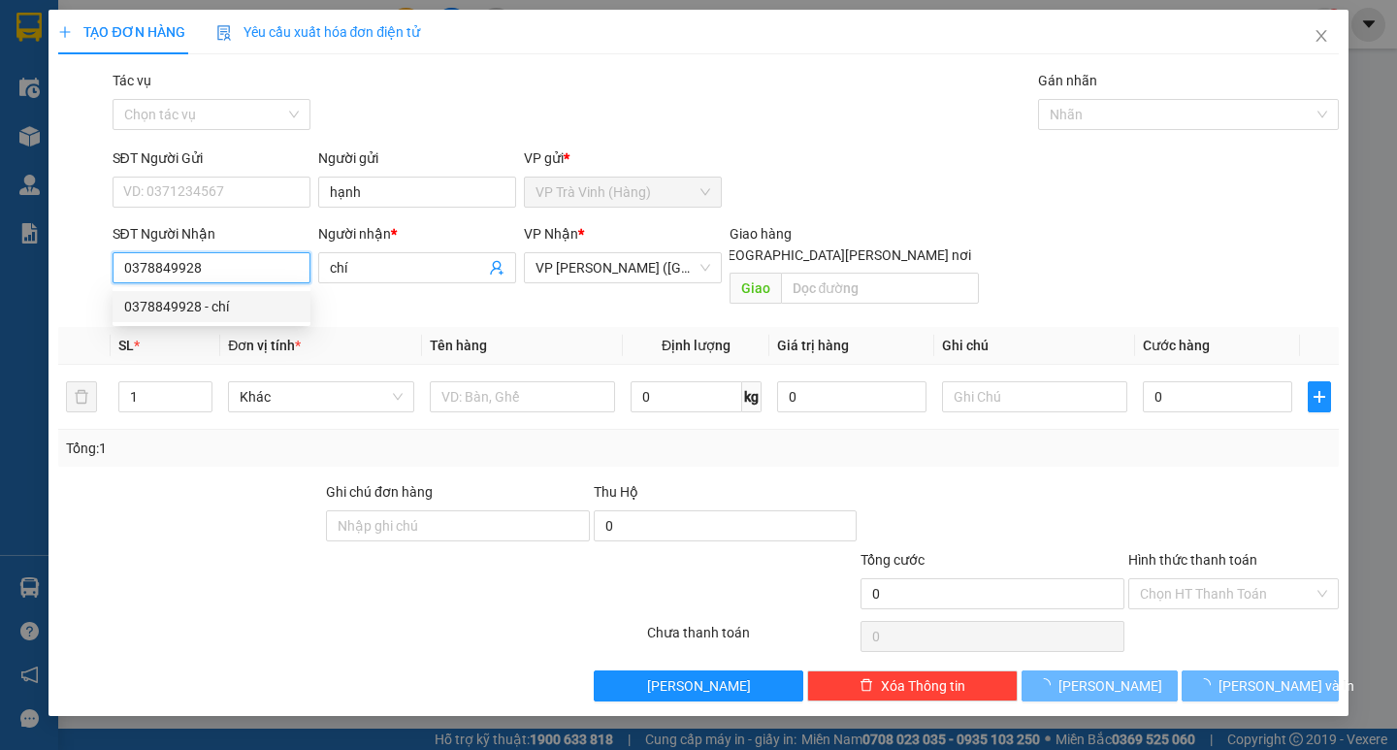
type input "30.000"
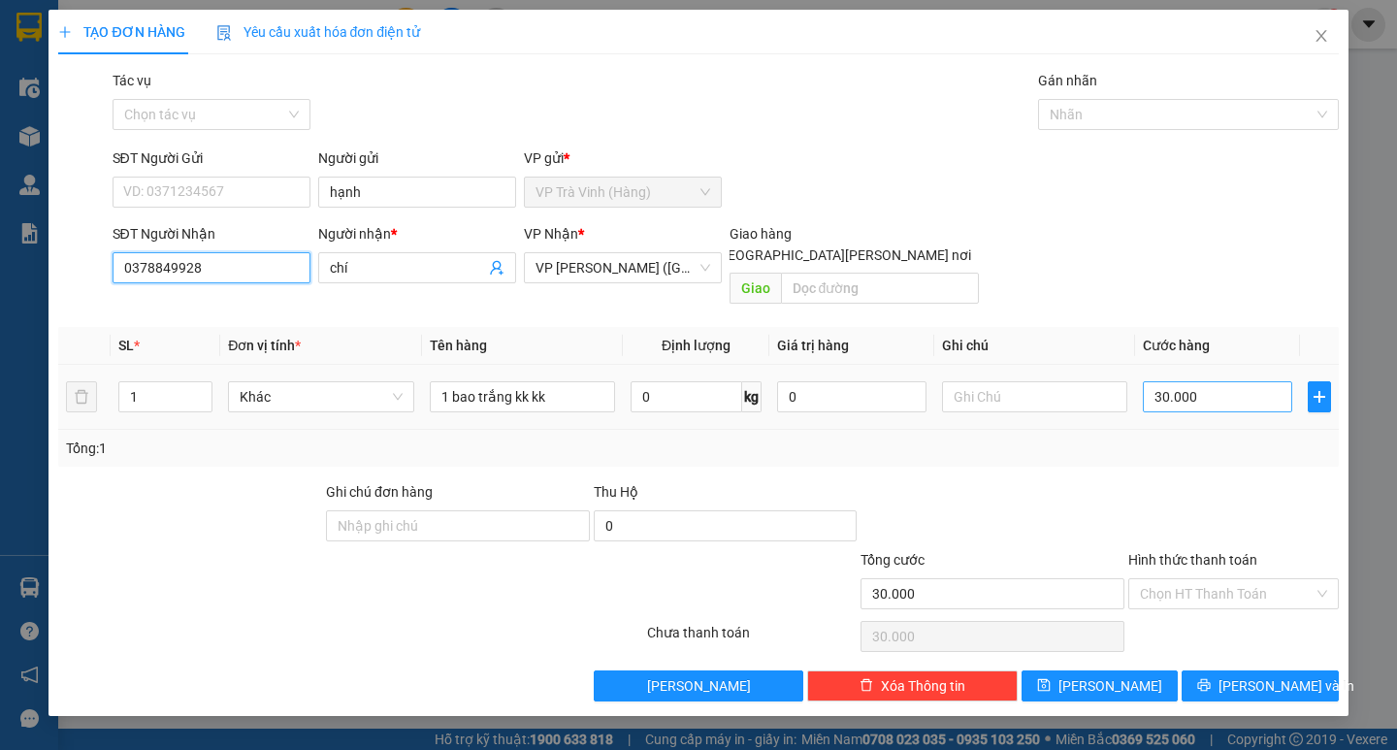
type input "0378849928"
click at [1207, 381] on input "30.000" at bounding box center [1217, 396] width 149 height 31
type input "3"
type input "30"
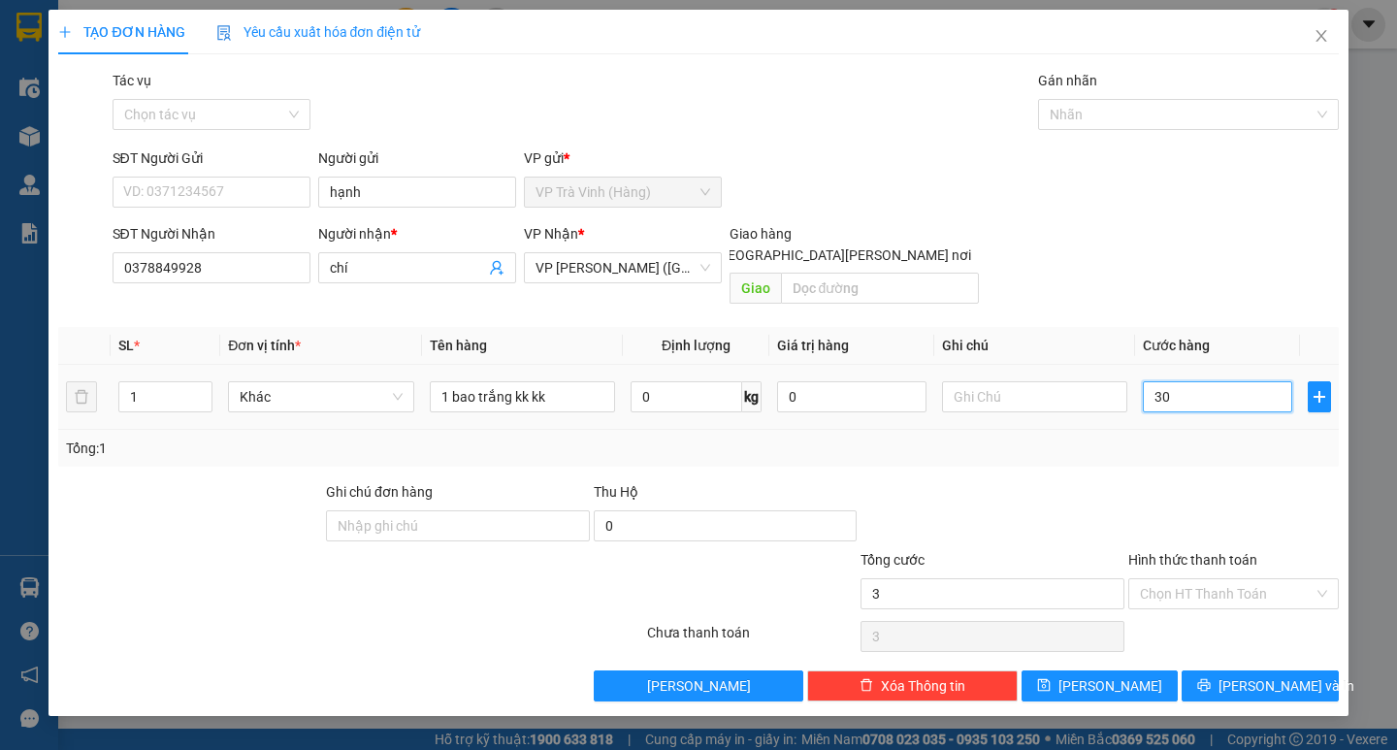
type input "30"
click at [1209, 579] on input "Hình thức thanh toán" at bounding box center [1227, 593] width 174 height 29
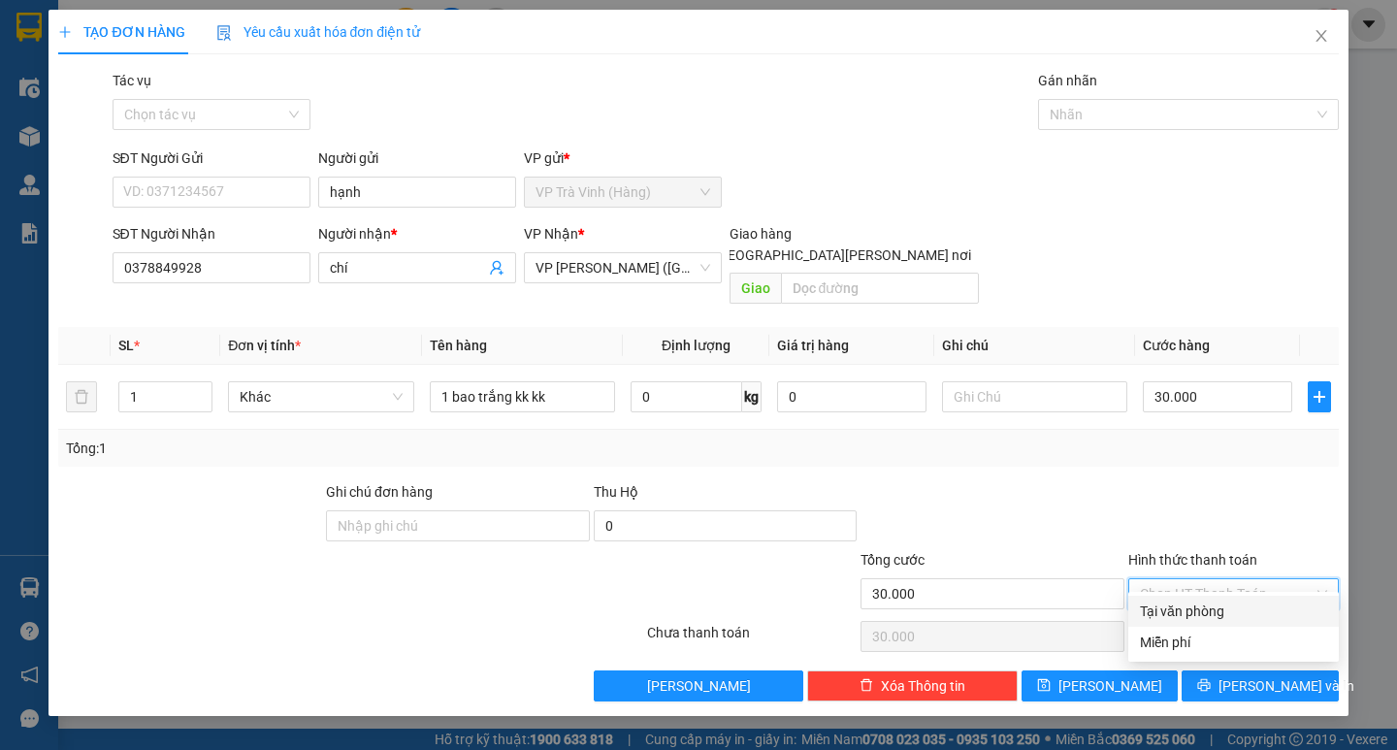
click at [1193, 612] on div "Tại văn phòng" at bounding box center [1233, 610] width 187 height 21
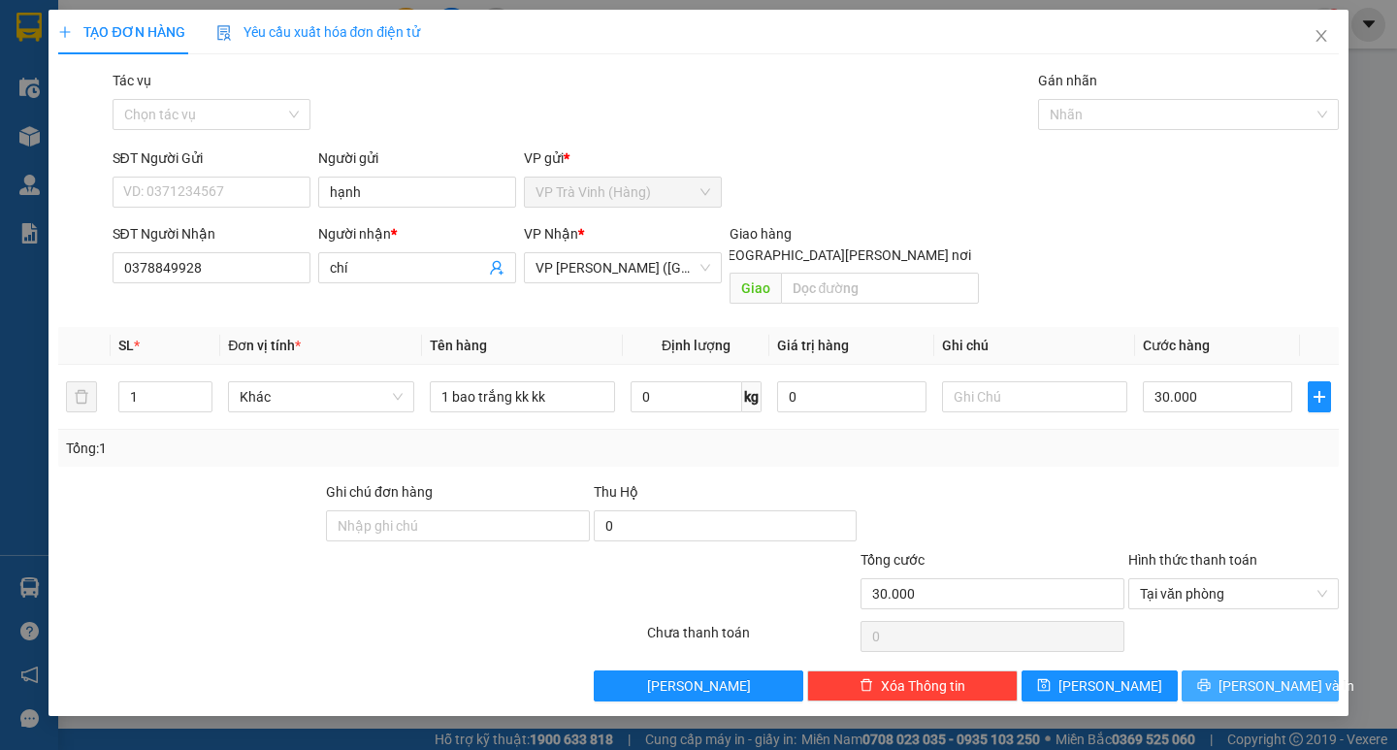
click at [1247, 675] on span "[PERSON_NAME] và In" at bounding box center [1286, 685] width 136 height 21
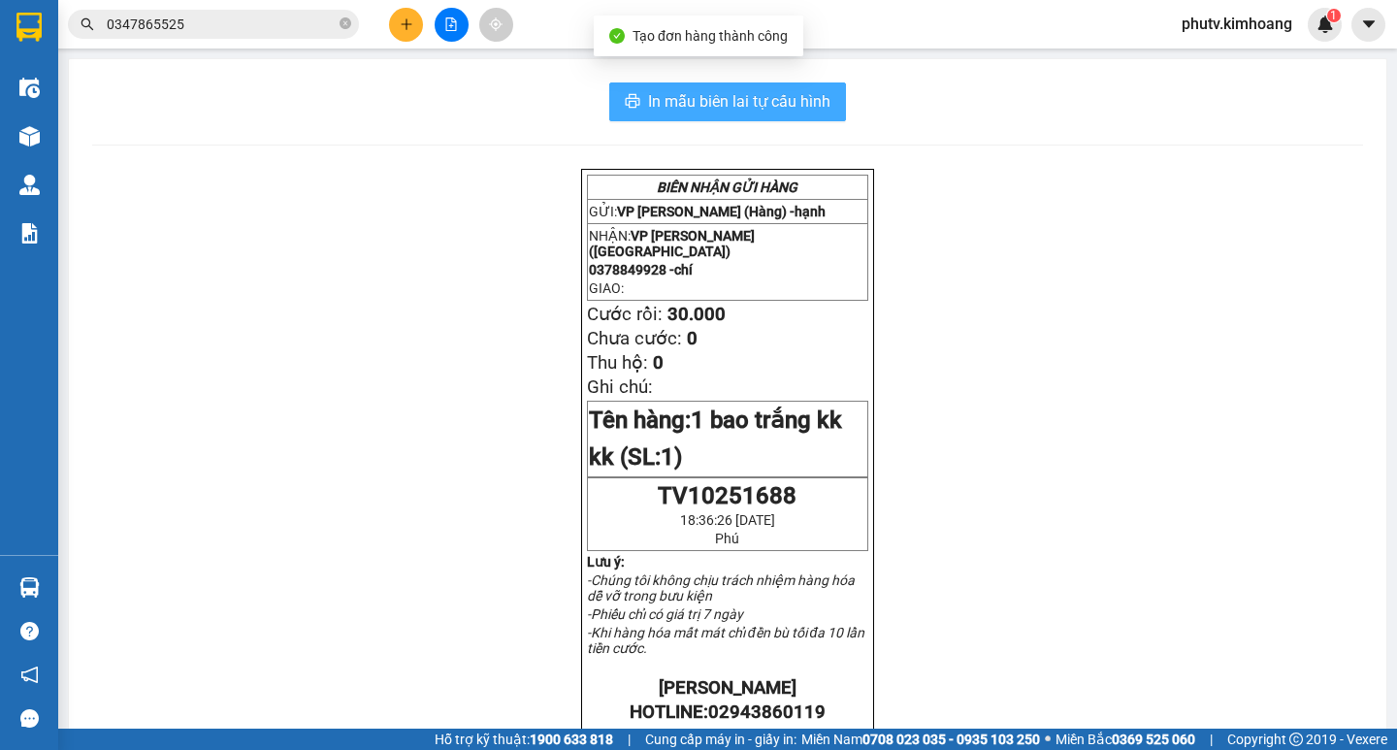
click at [660, 101] on span "In mẫu biên lai tự cấu hình" at bounding box center [739, 101] width 182 height 24
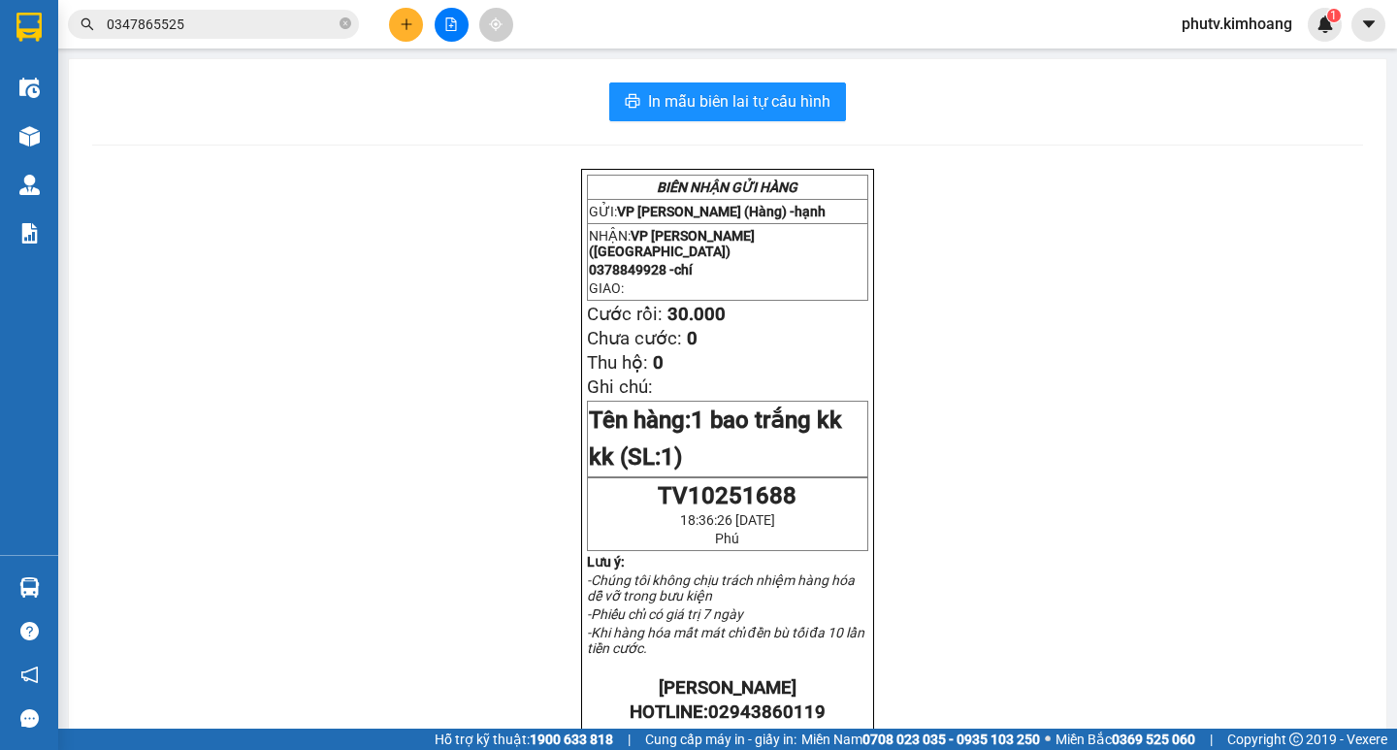
click at [195, 30] on input "0347865525" at bounding box center [221, 24] width 229 height 21
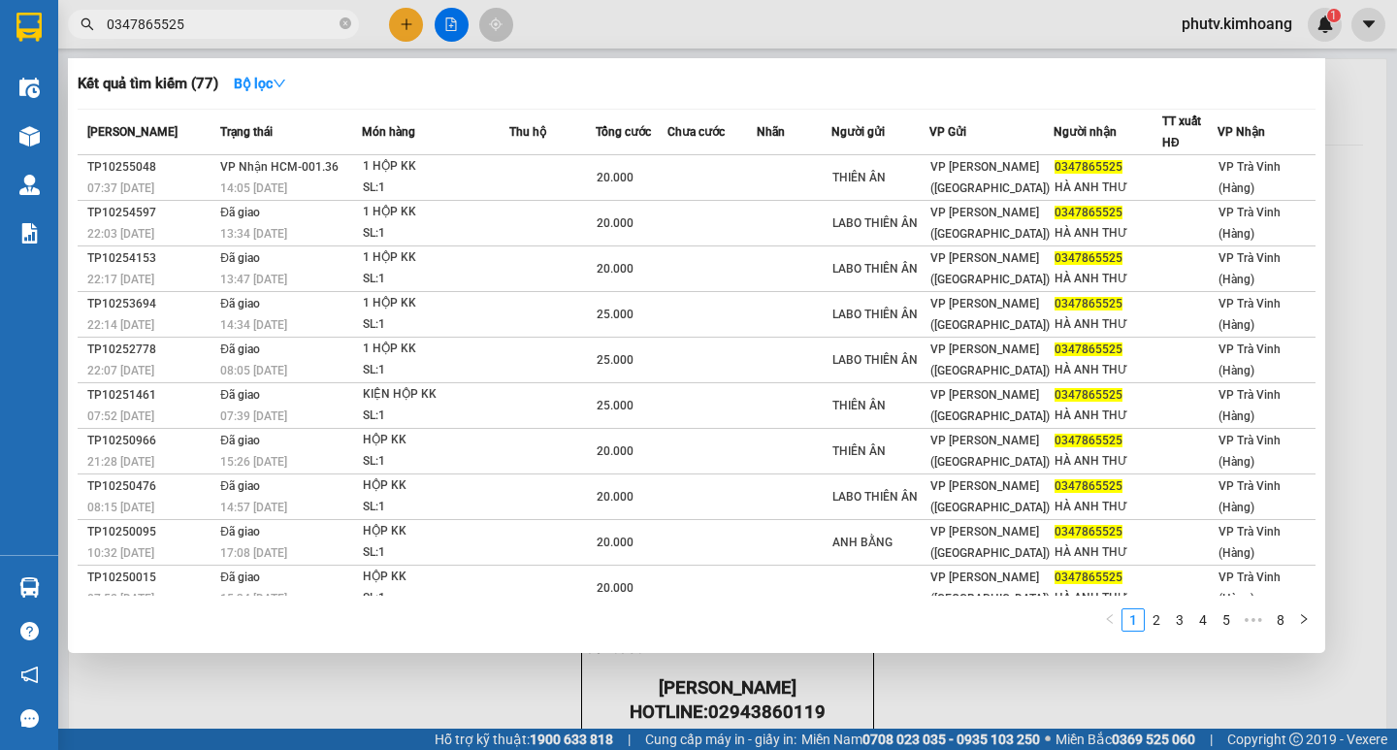
click at [195, 31] on input "0347865525" at bounding box center [221, 24] width 229 height 21
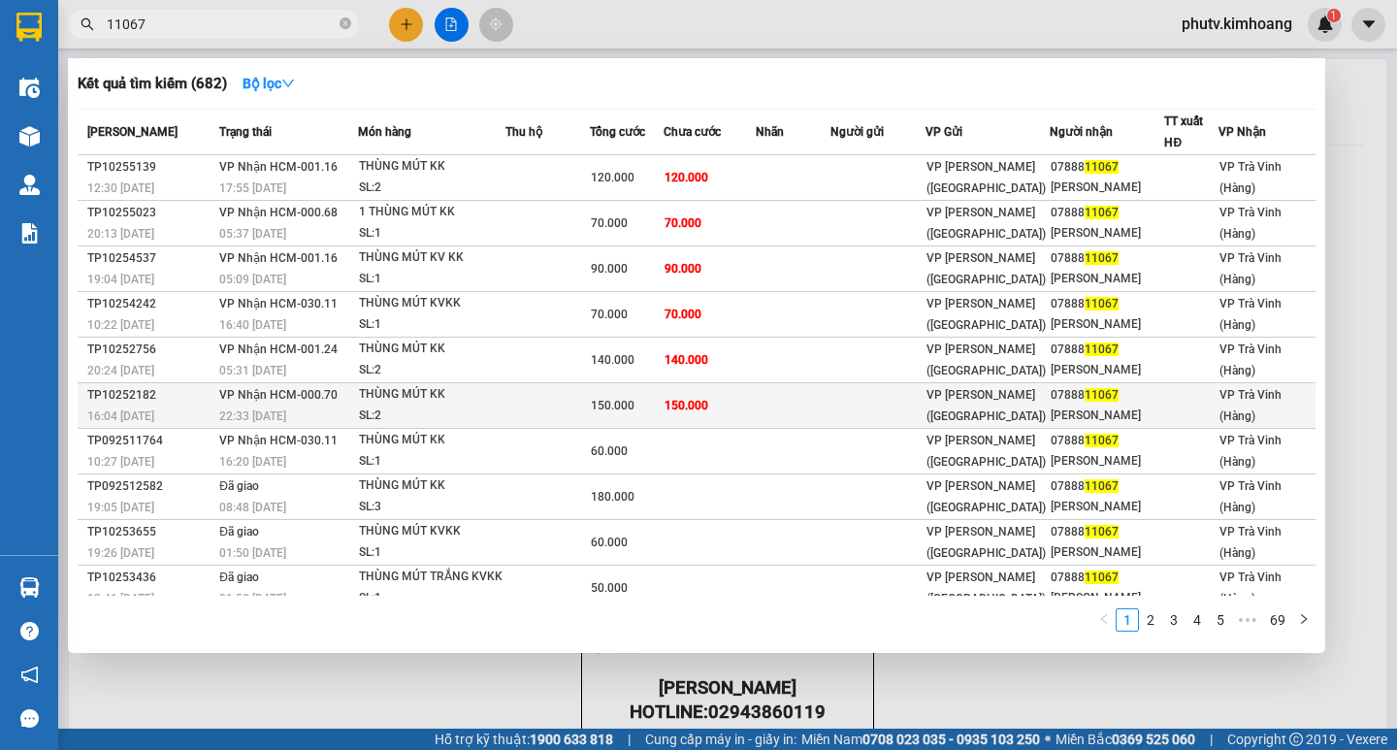
type input "11067"
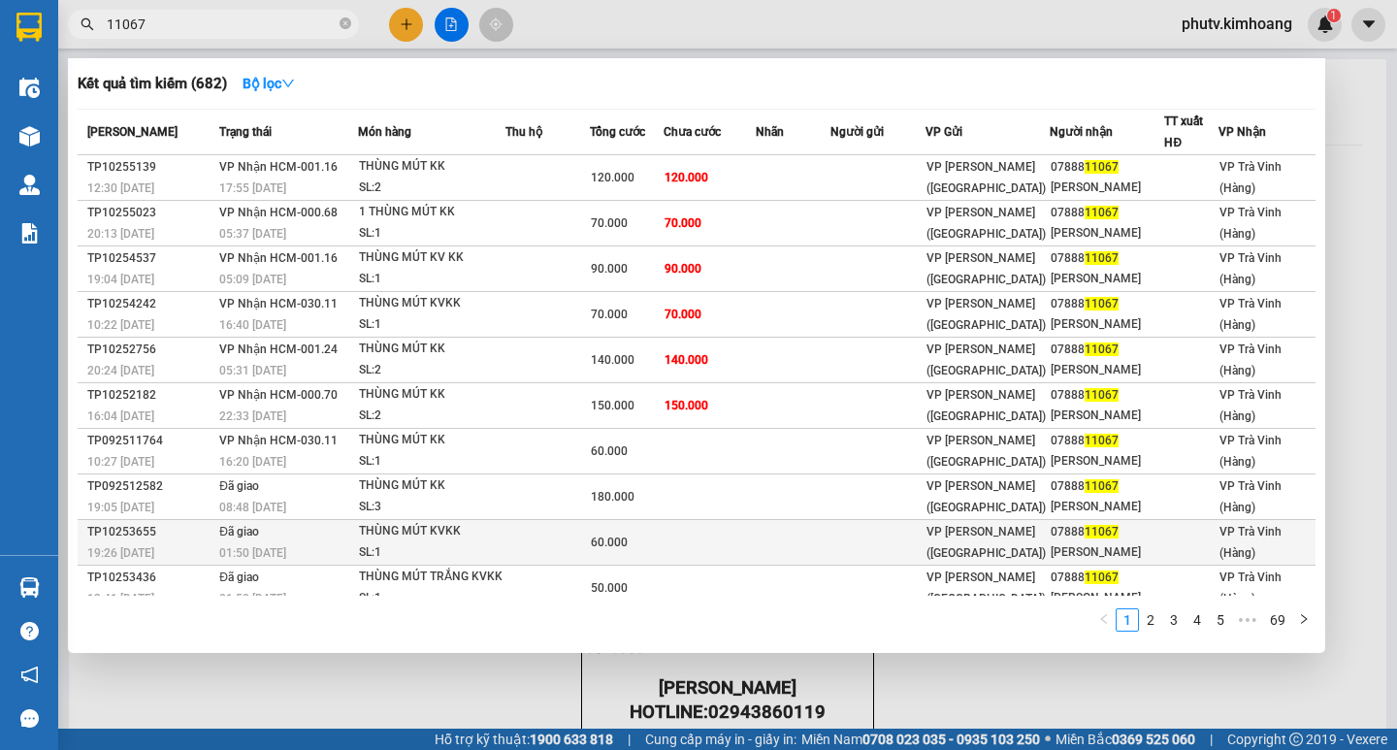
drag, startPoint x: 402, startPoint y: 512, endPoint x: 402, endPoint y: 492, distance: 20.4
click at [402, 521] on span "THÙNG MÚT KVKK SL: 1" at bounding box center [431, 542] width 145 height 42
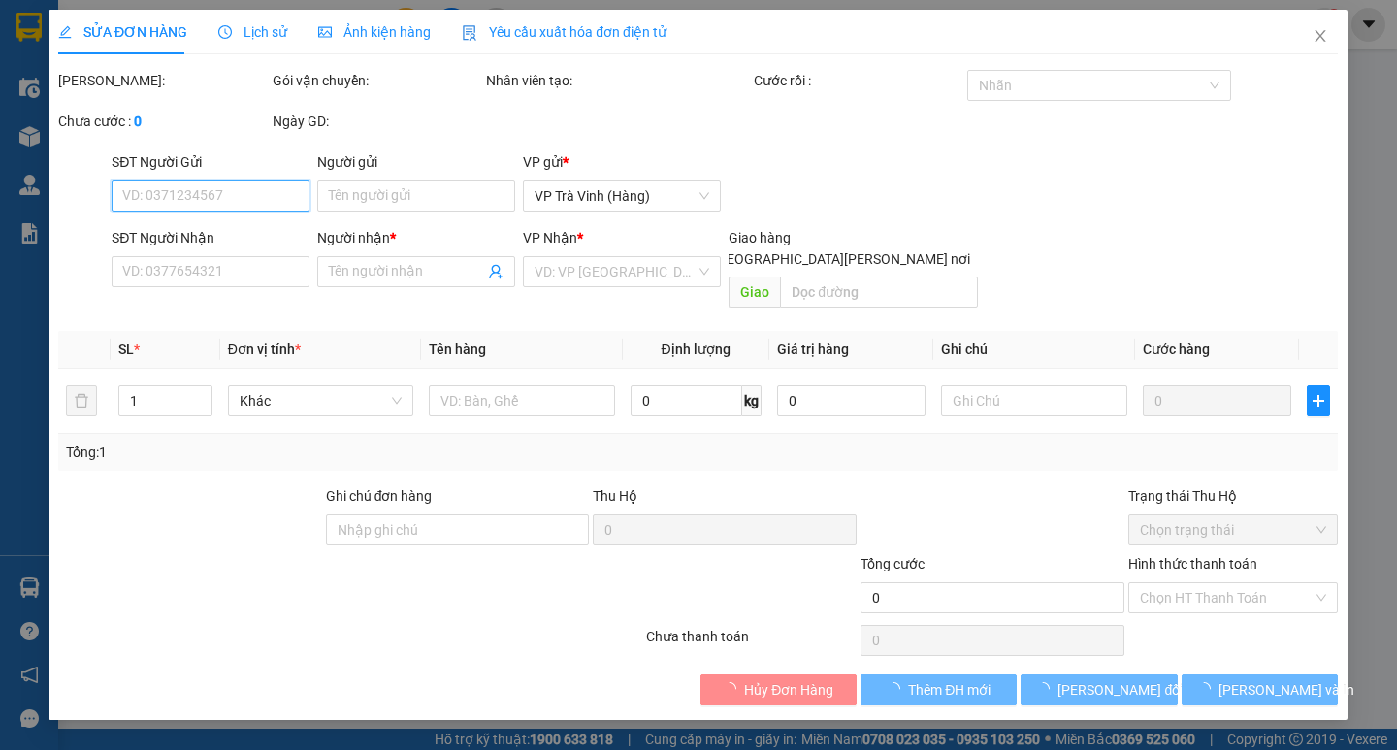
type input "0788811067"
type input "[PERSON_NAME]"
type input "60.000"
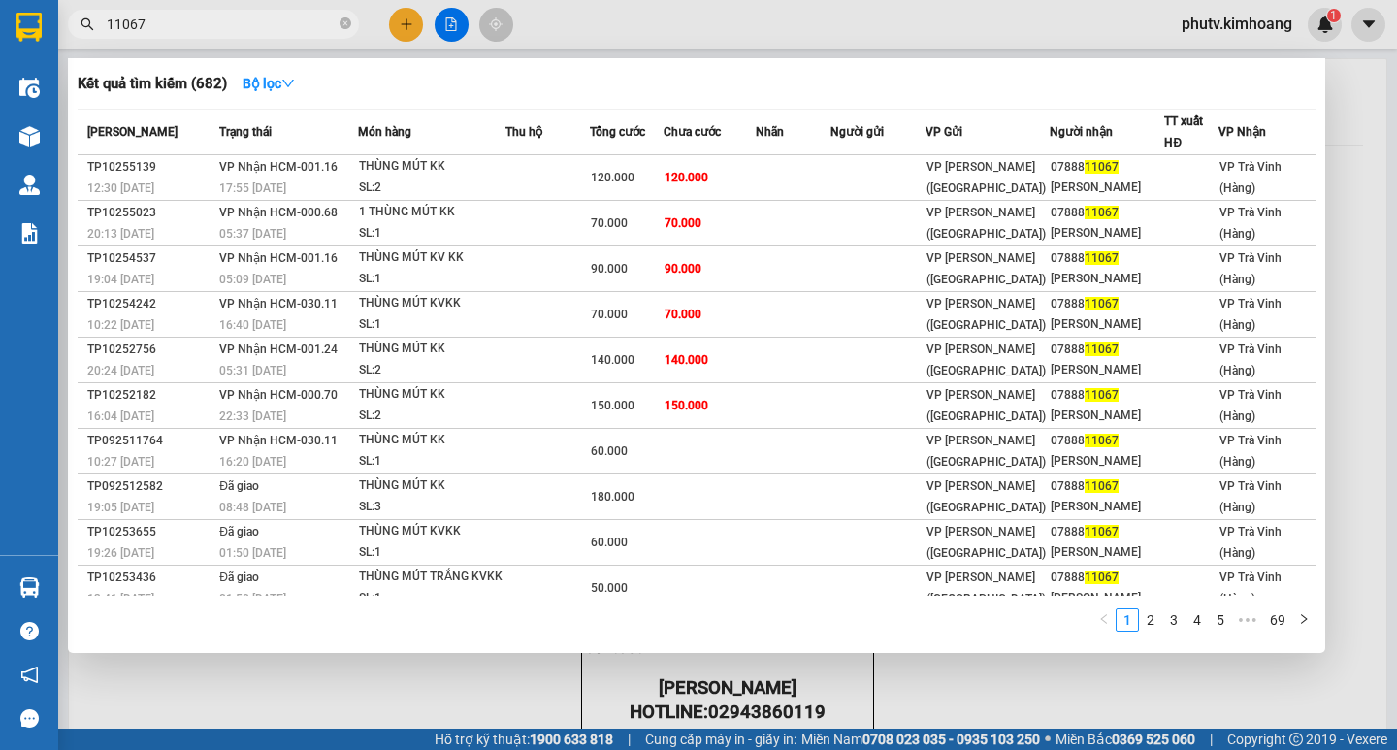
click at [206, 25] on input "11067" at bounding box center [221, 24] width 229 height 21
click at [177, 24] on input "11067" at bounding box center [221, 24] width 229 height 21
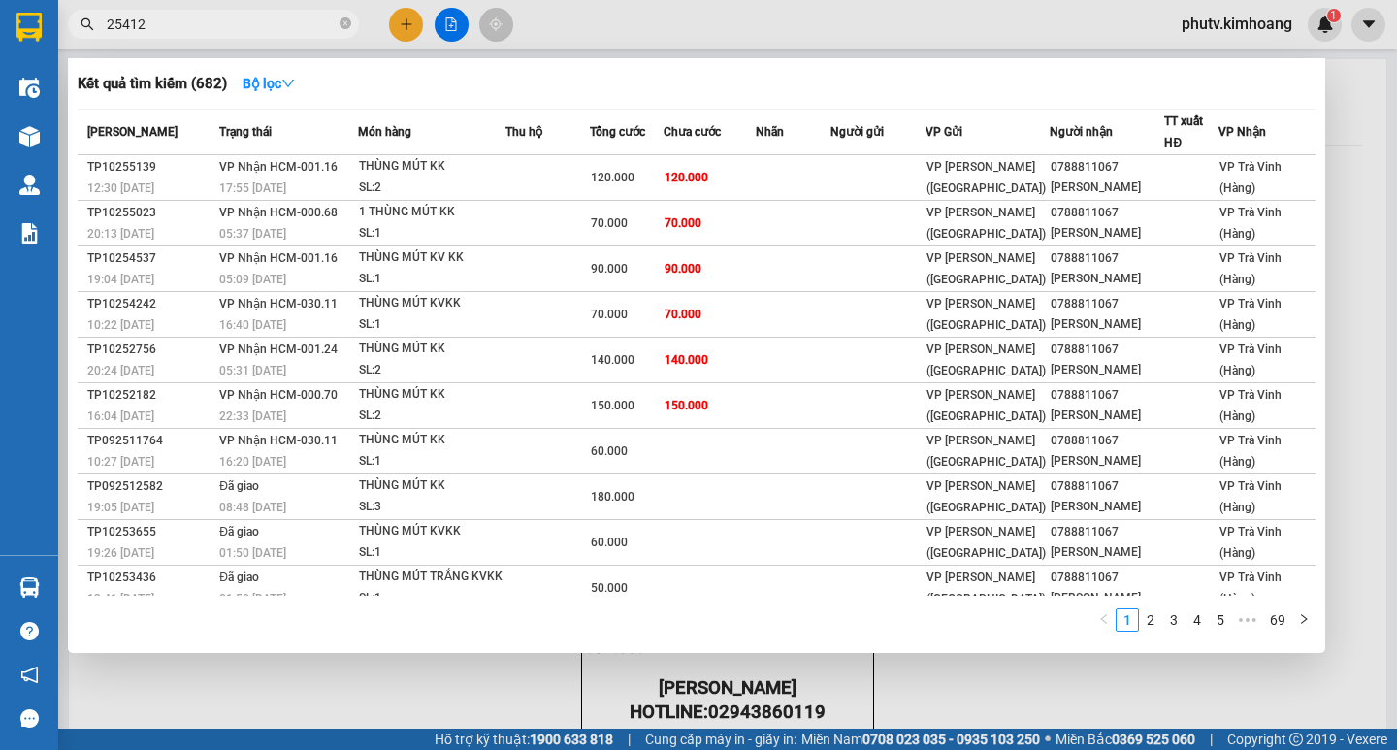
type input "254123"
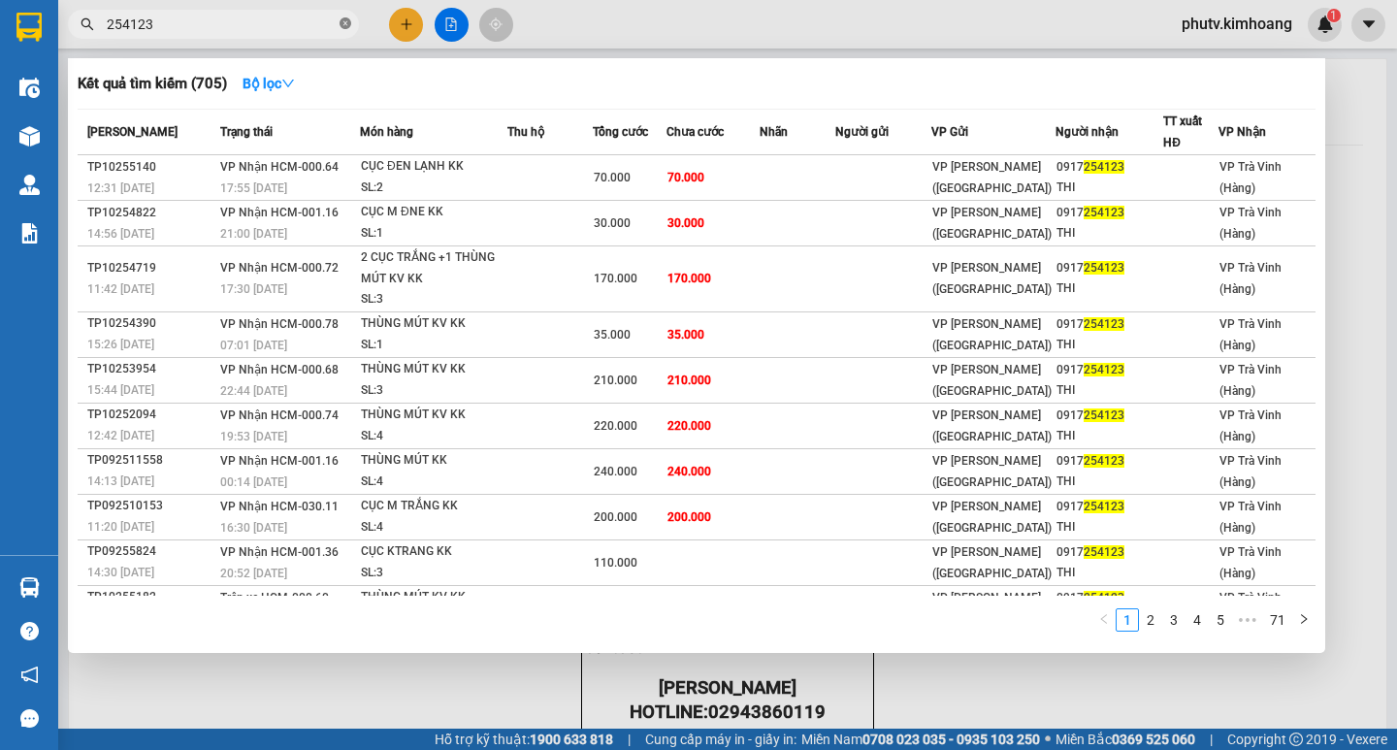
click at [342, 21] on icon "close-circle" at bounding box center [345, 23] width 12 height 12
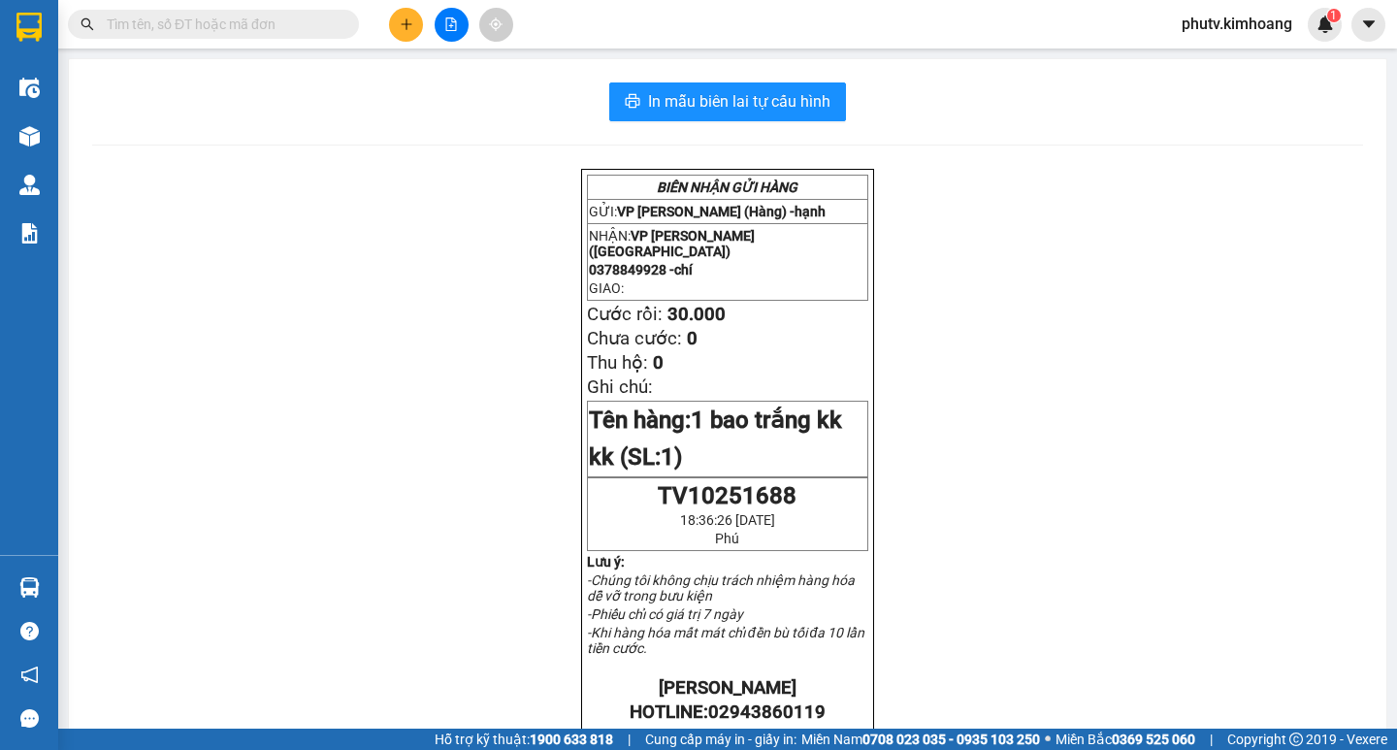
type input "4"
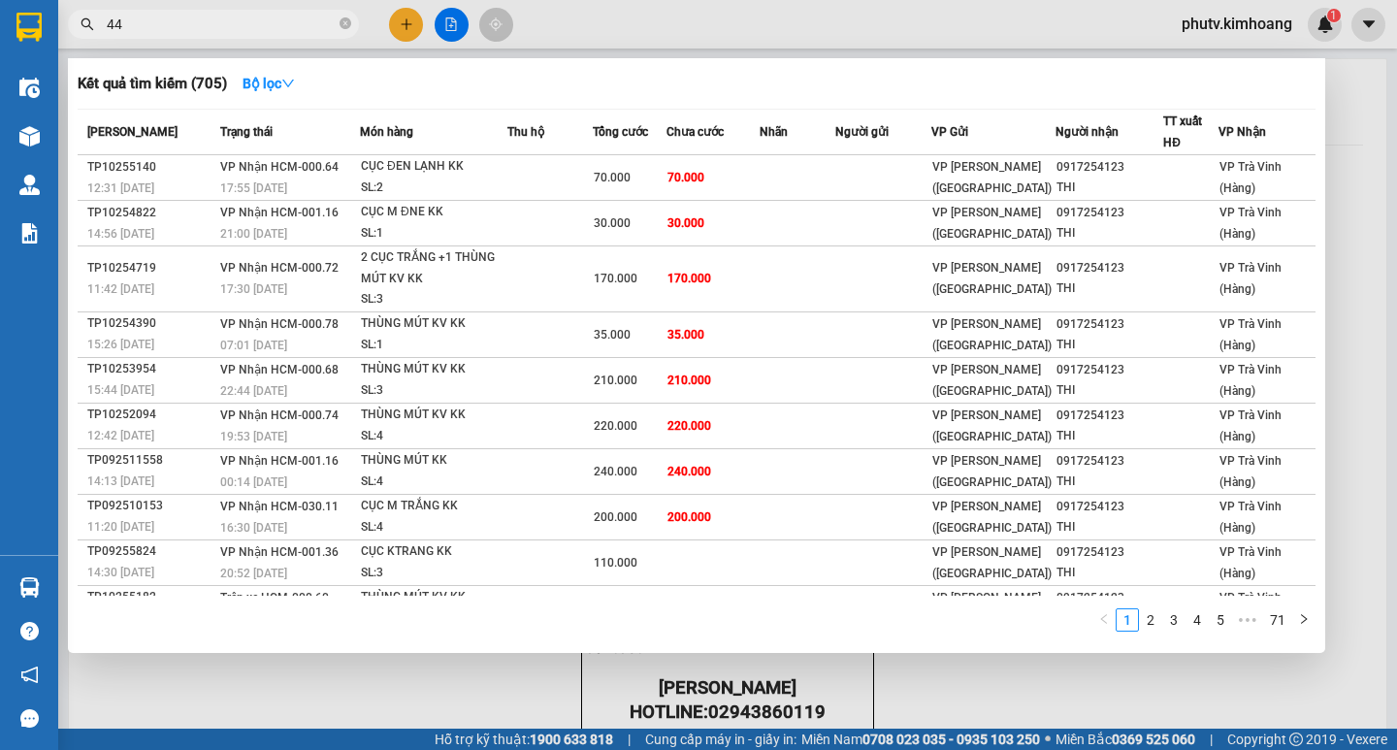
type input "4"
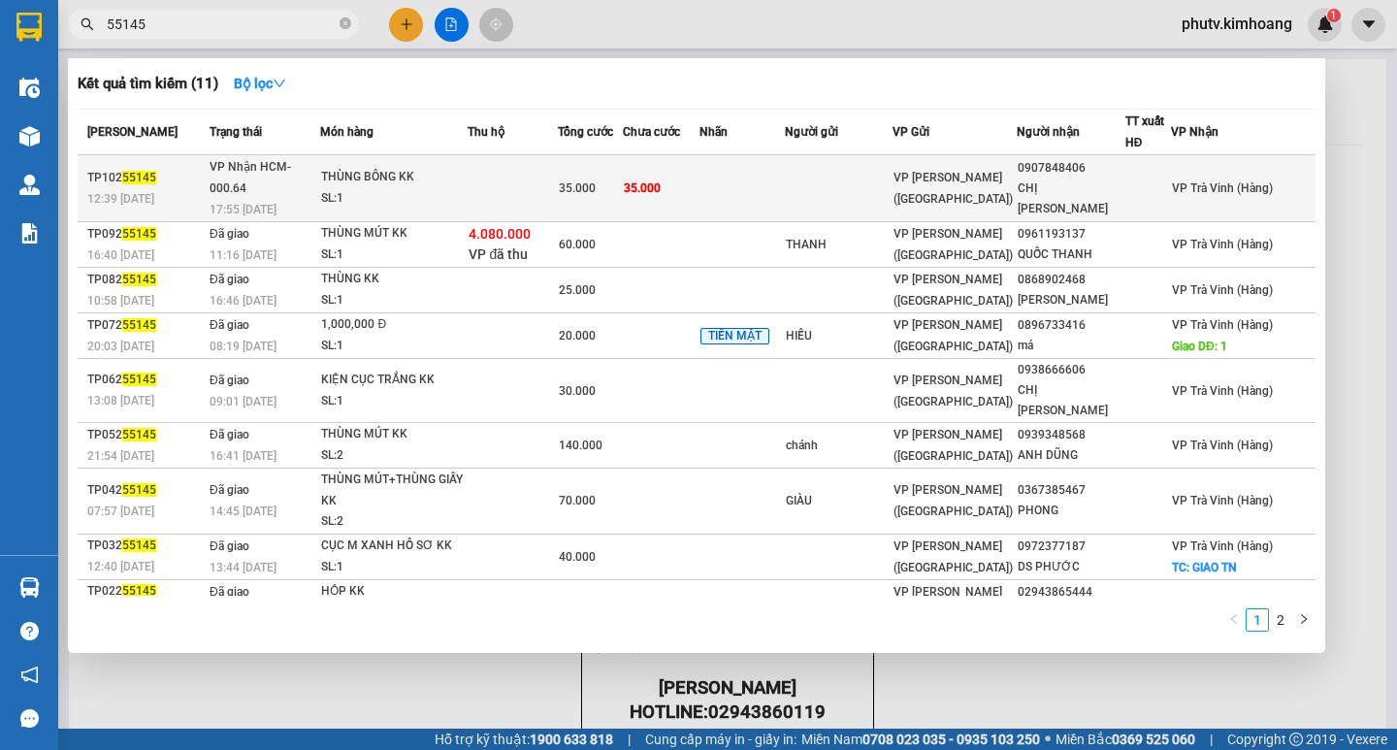
type input "55145"
click at [592, 178] on tr "TP102 55145 12:39 [DATE] [PERSON_NAME] HCM-000.64 17:55 [DATE] THÙNG BÔNG KK SL…" at bounding box center [697, 188] width 1238 height 67
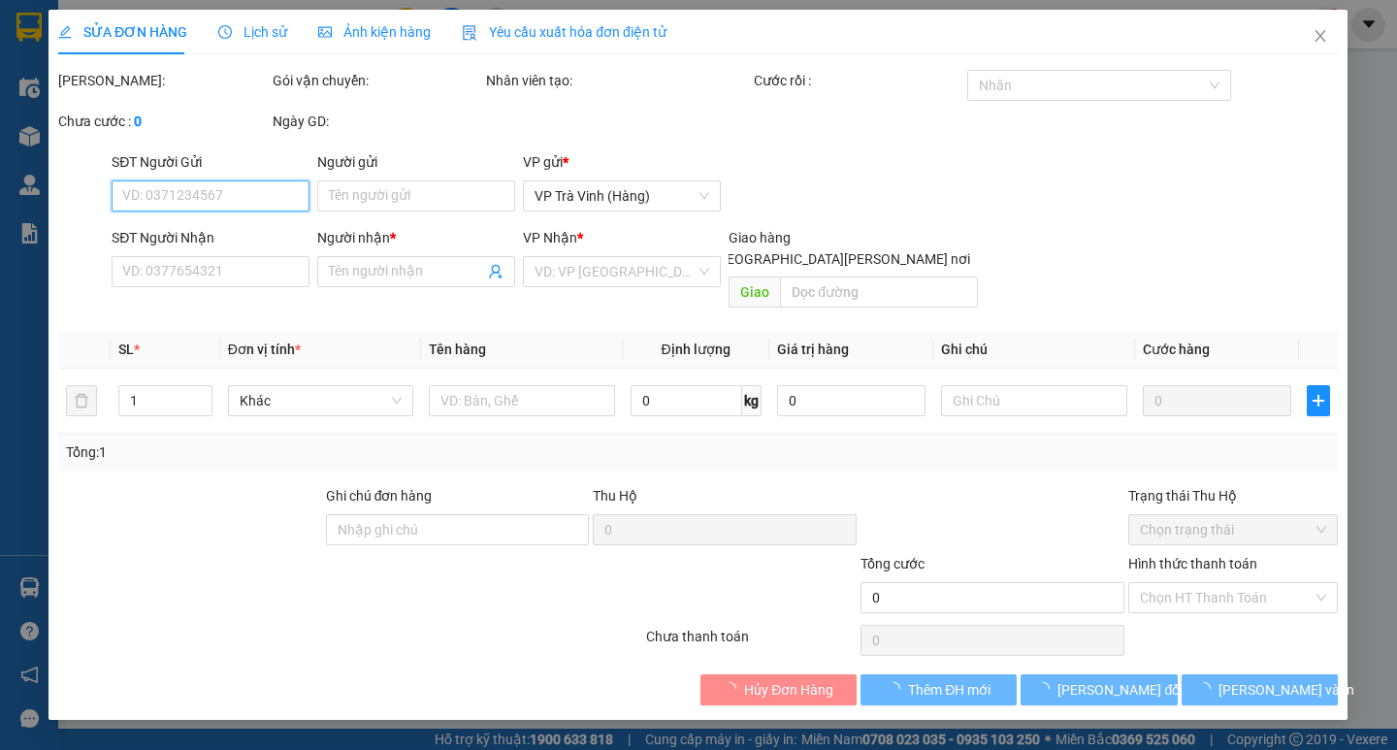
type input "0907848406"
type input "CHỊ [PERSON_NAME]"
type input "35.000"
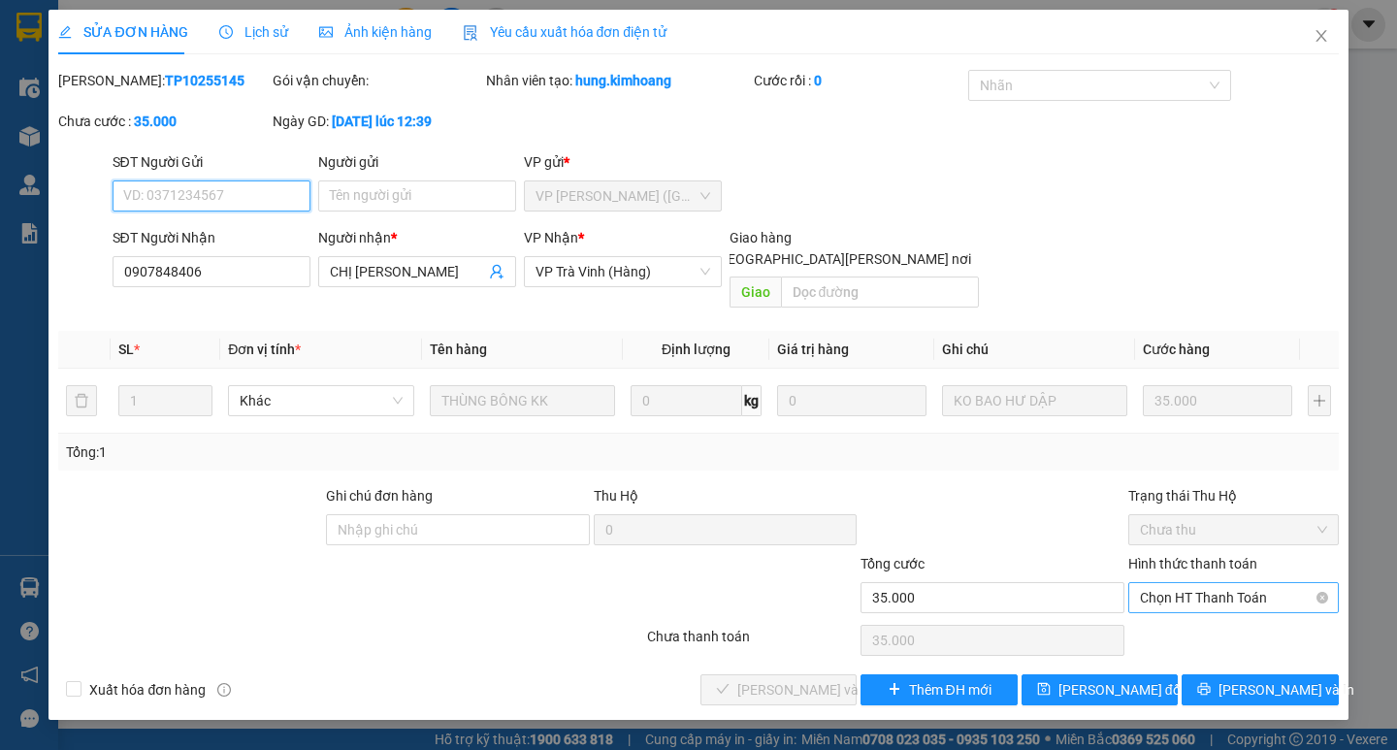
click at [1184, 583] on span "Chọn HT Thanh Toán" at bounding box center [1233, 597] width 187 height 29
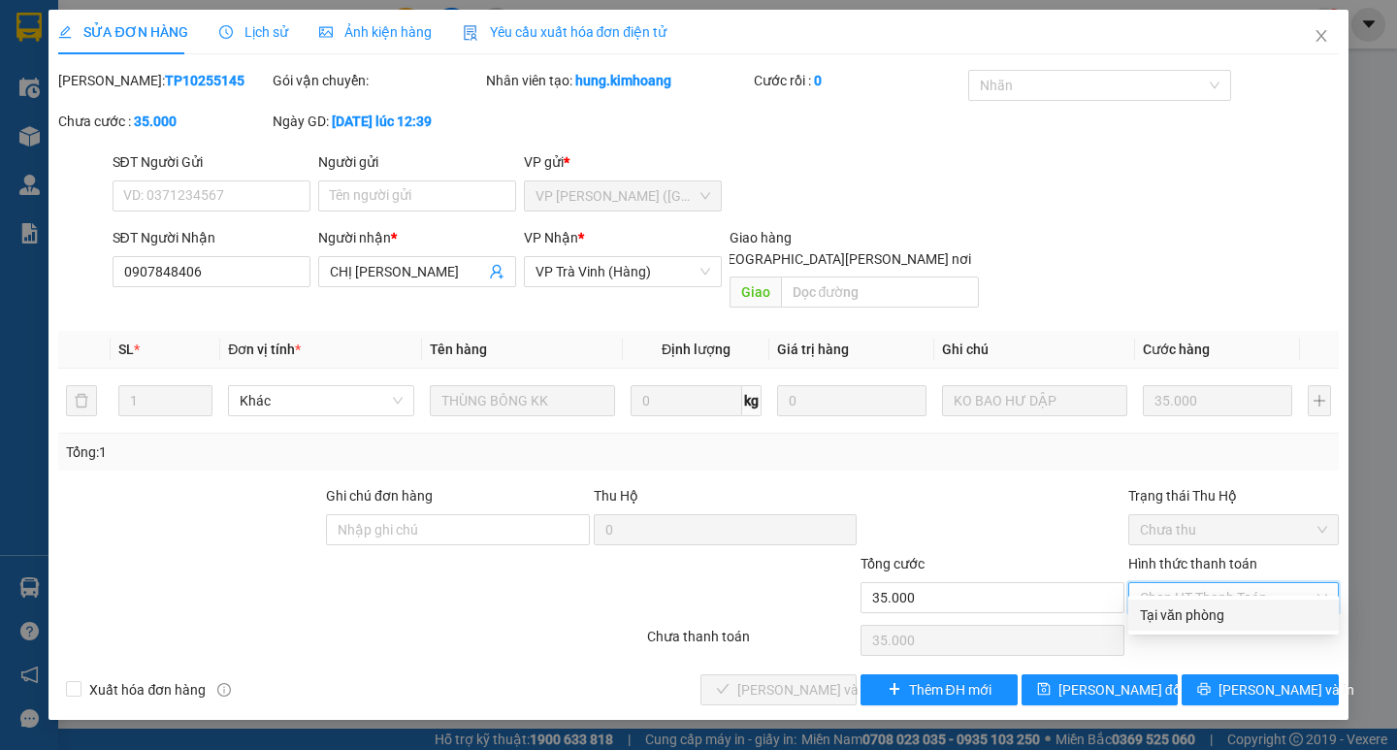
click at [1184, 613] on div "Tại văn phòng" at bounding box center [1233, 614] width 187 height 21
type input "0"
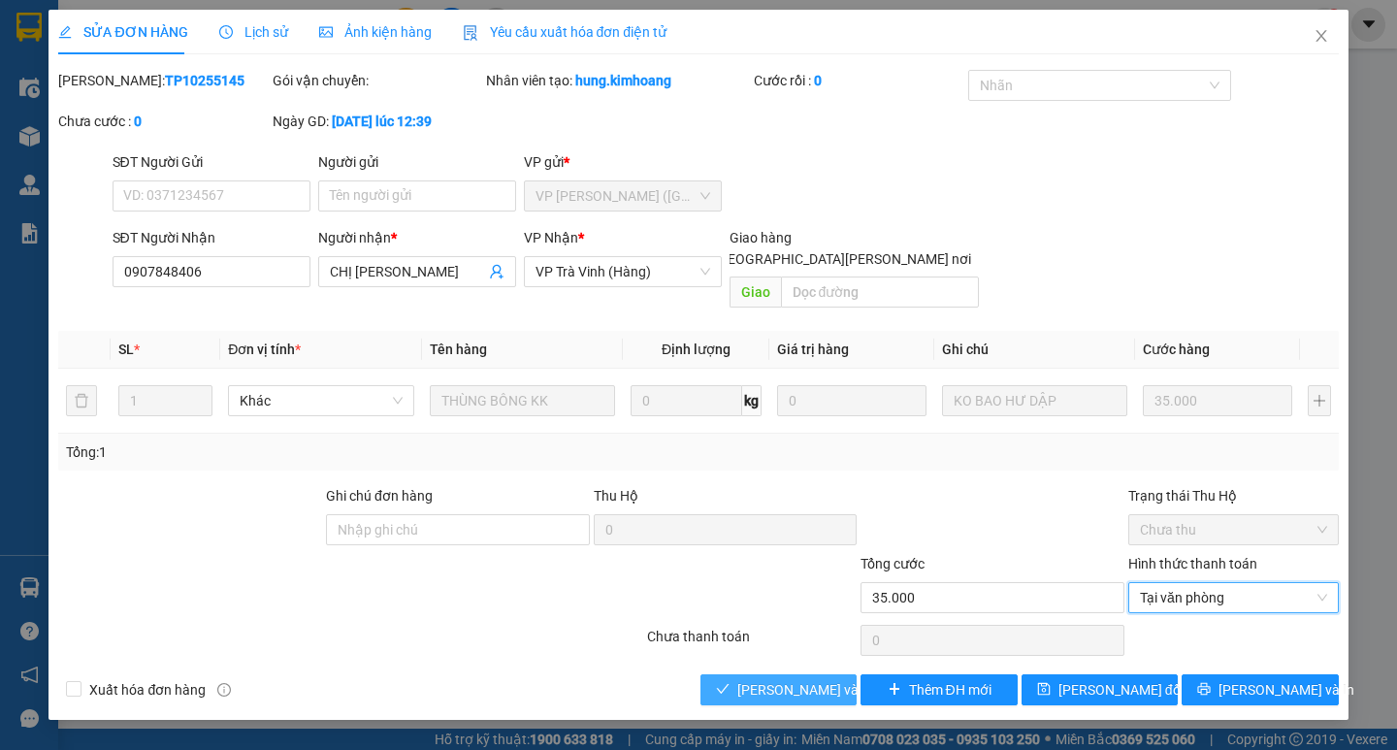
click at [814, 679] on span "[PERSON_NAME] và [PERSON_NAME] hàng" at bounding box center [868, 689] width 262 height 21
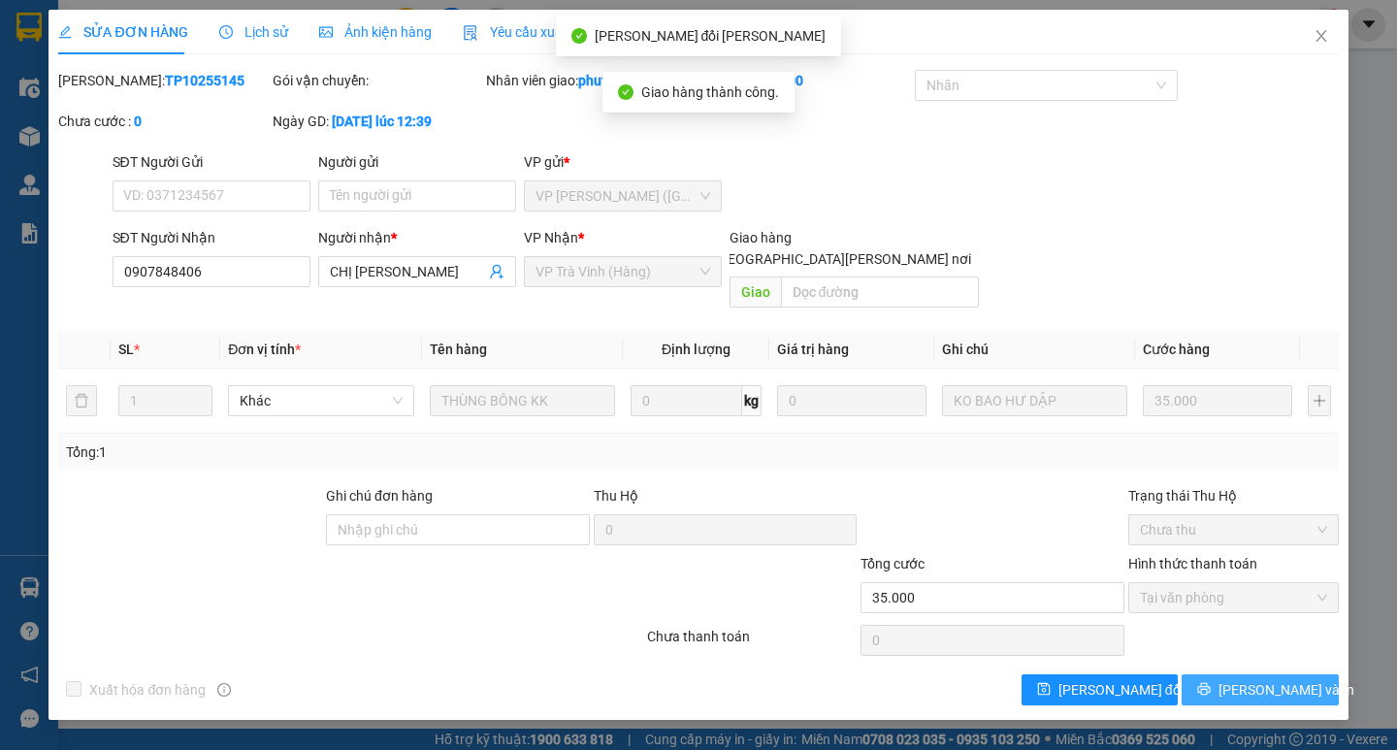
click at [1242, 679] on span "[PERSON_NAME] và In" at bounding box center [1286, 689] width 136 height 21
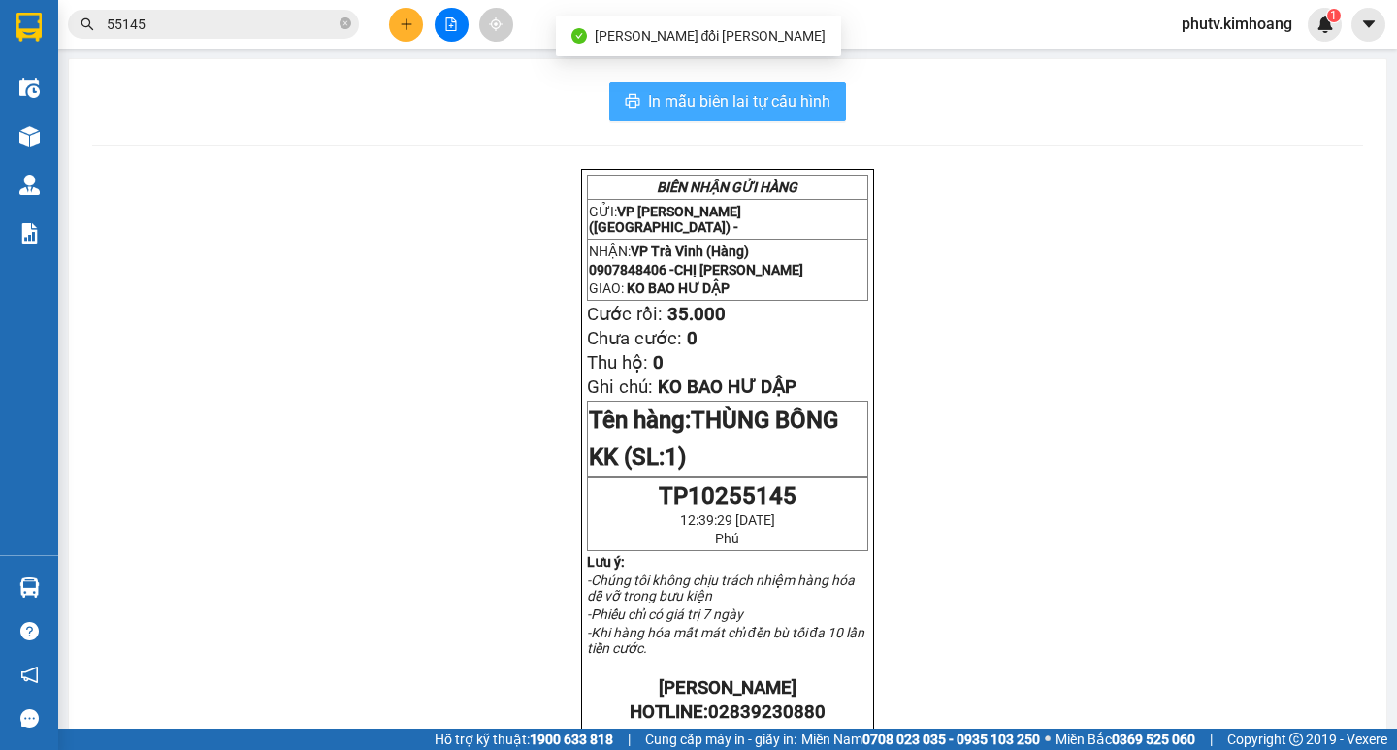
click at [833, 113] on button "In mẫu biên lai tự cấu hình" at bounding box center [727, 101] width 237 height 39
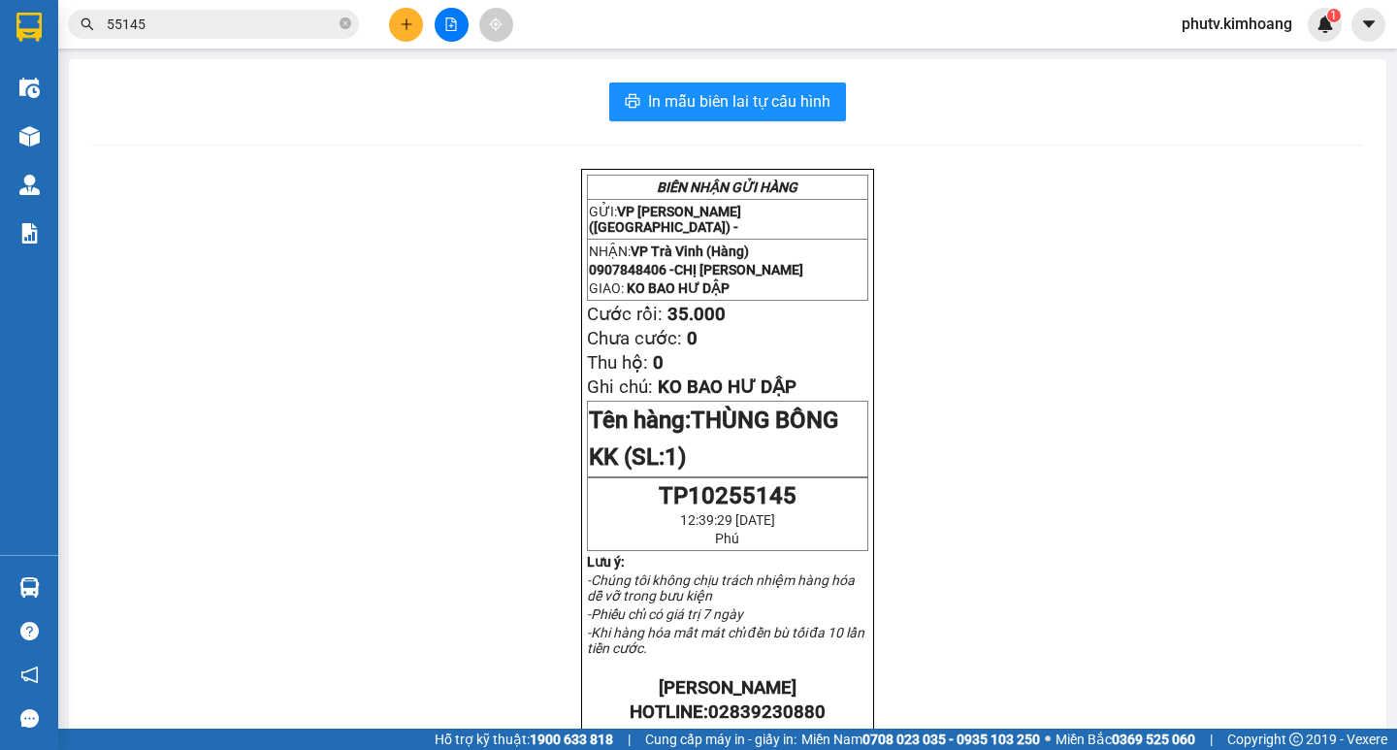
click at [165, 26] on input "55145" at bounding box center [221, 24] width 229 height 21
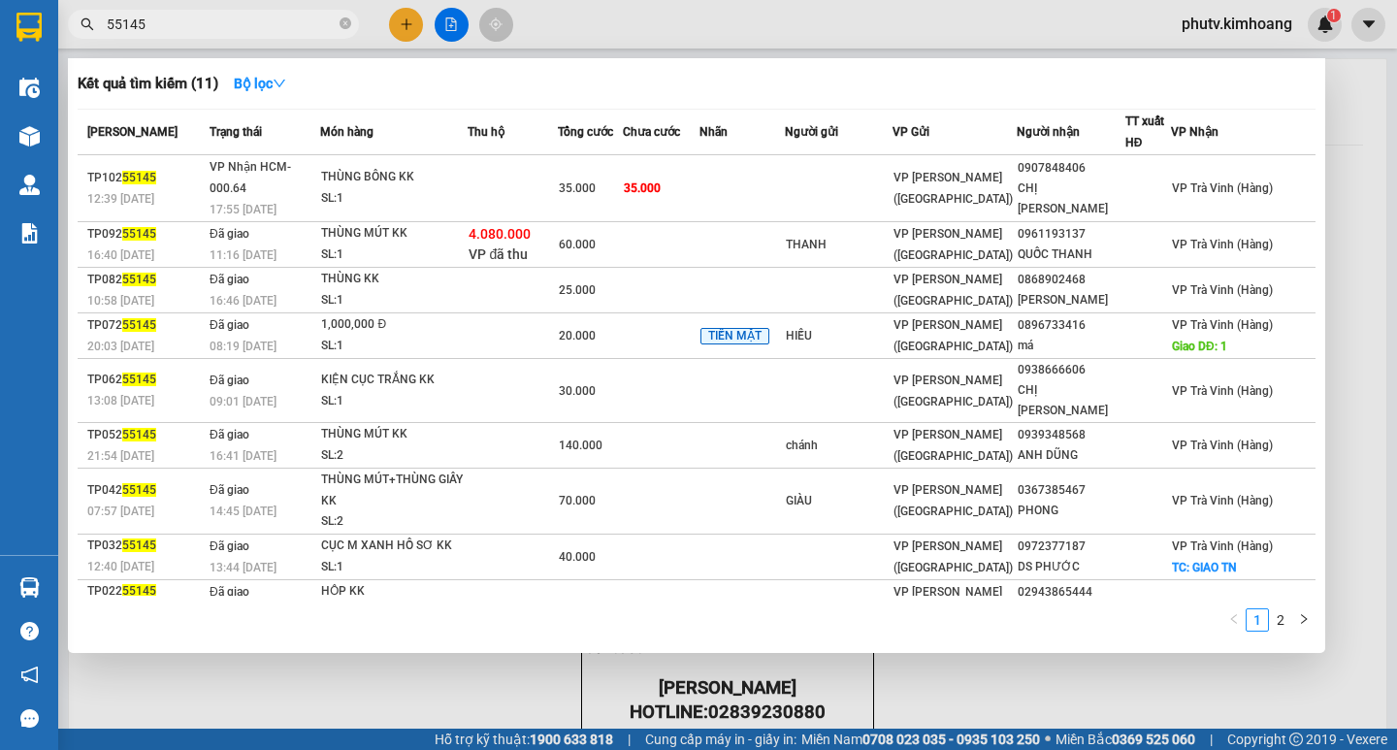
click at [165, 27] on input "55145" at bounding box center [221, 24] width 229 height 21
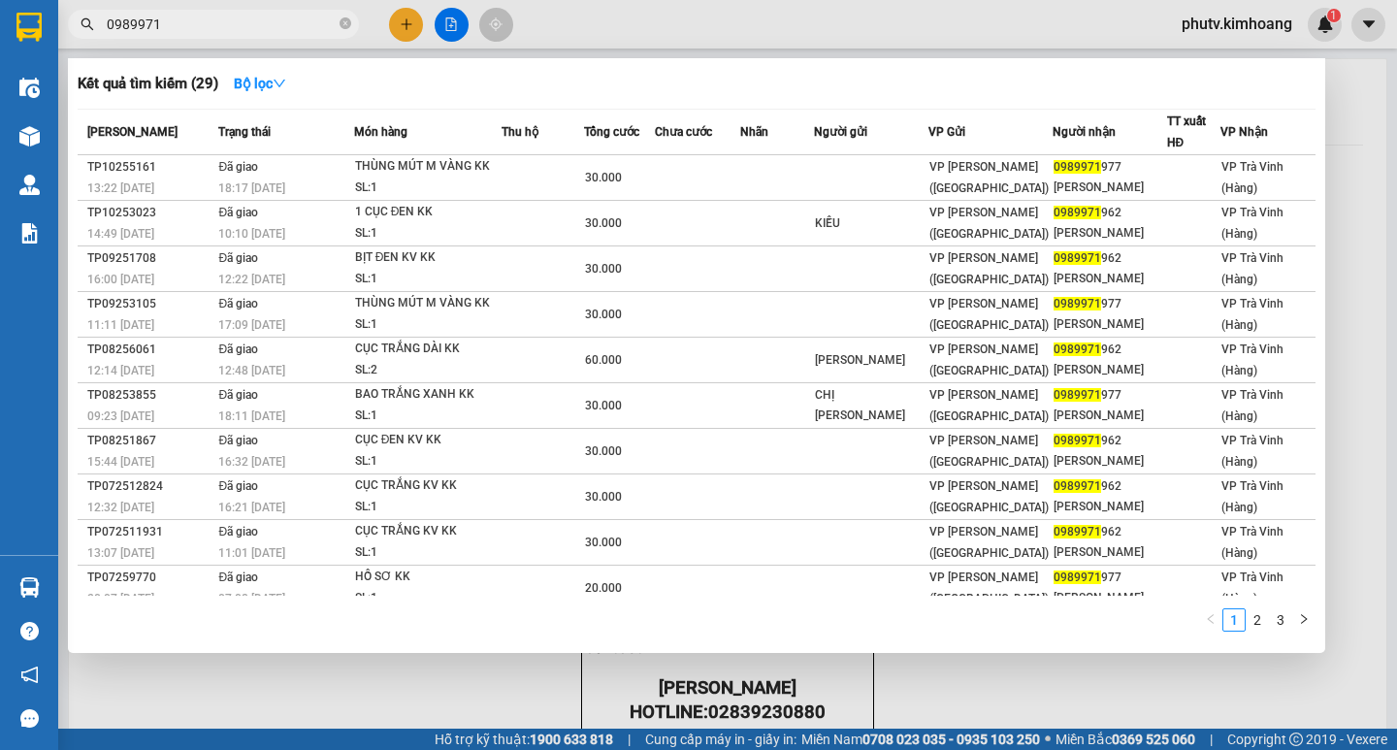
click at [182, 13] on span "0989971" at bounding box center [213, 24] width 291 height 29
click at [182, 14] on span "0989971" at bounding box center [213, 24] width 291 height 29
click at [180, 25] on input "0989971" at bounding box center [221, 24] width 229 height 21
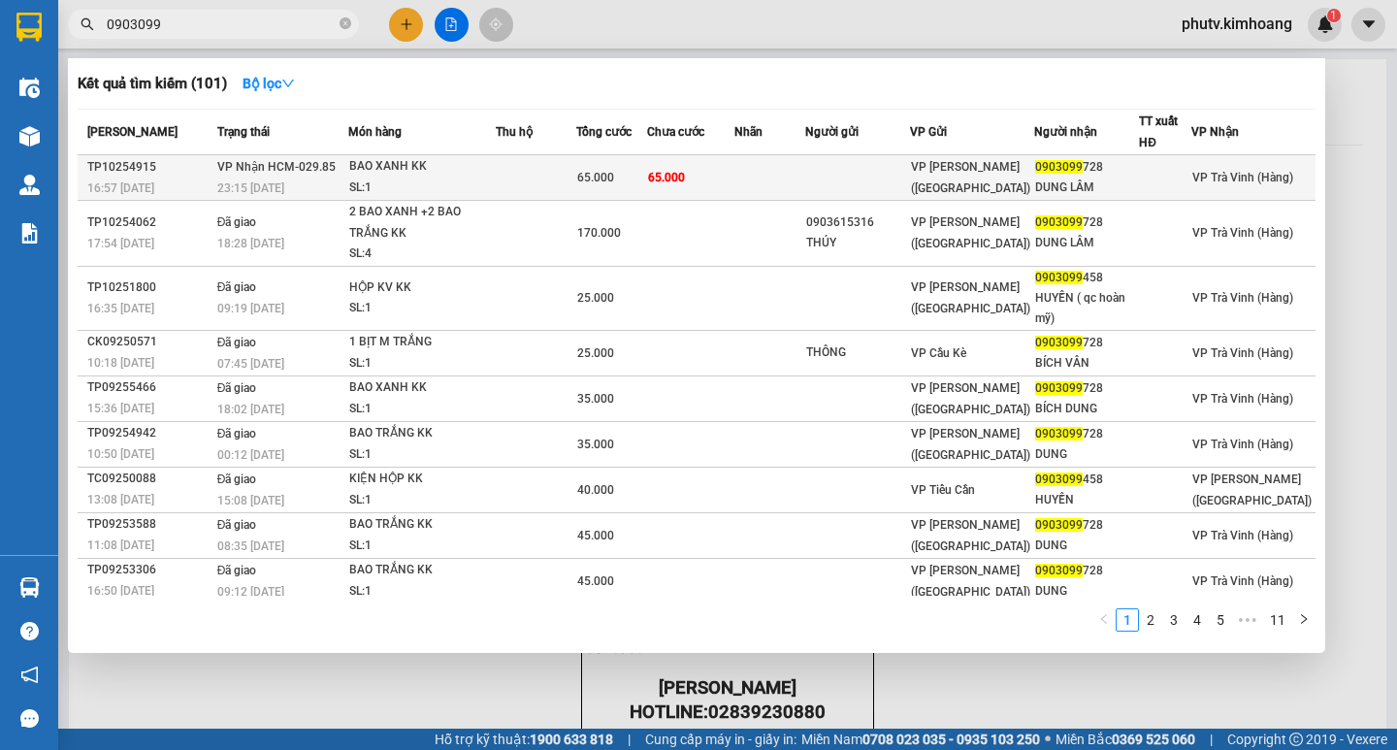
type input "0903099"
click at [404, 168] on div "BAO XANH KK" at bounding box center [421, 166] width 145 height 21
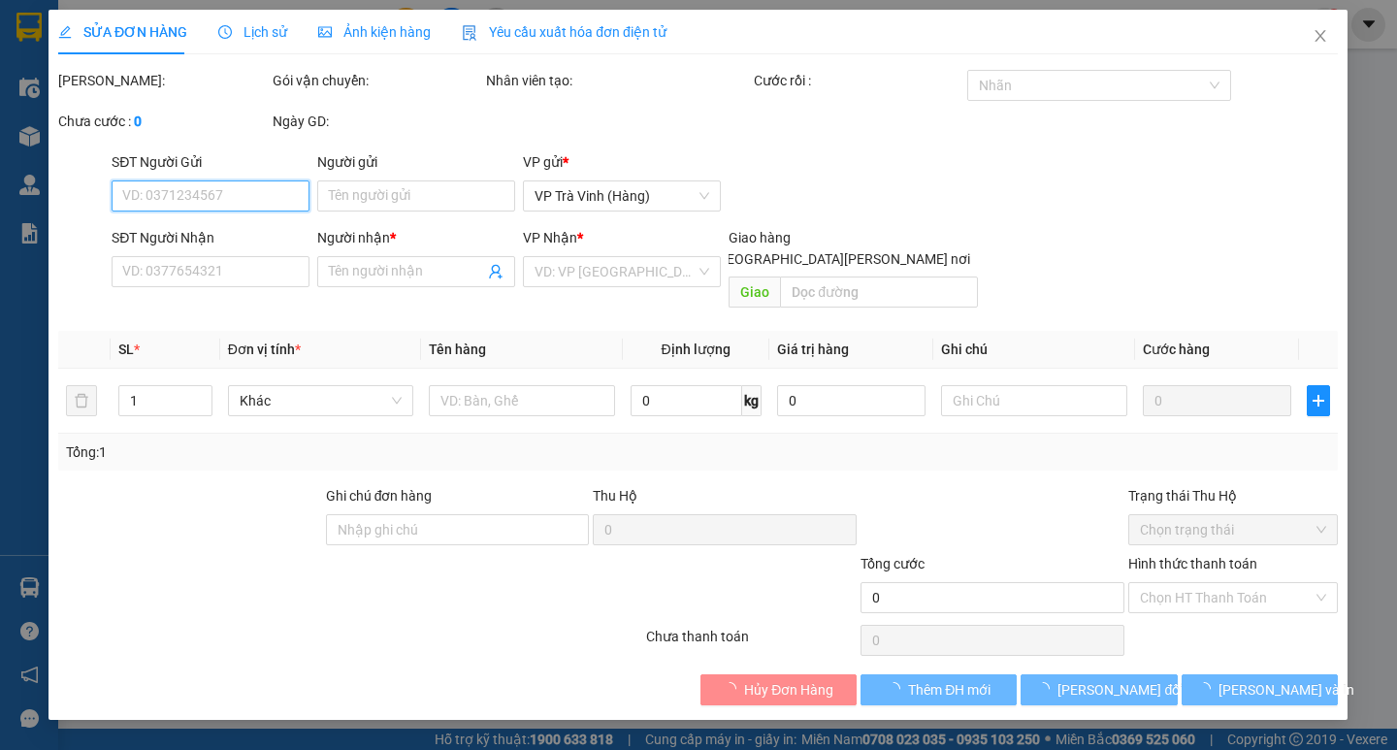
type input "0903099728"
type input "DUNG LÂM"
type input "65.000"
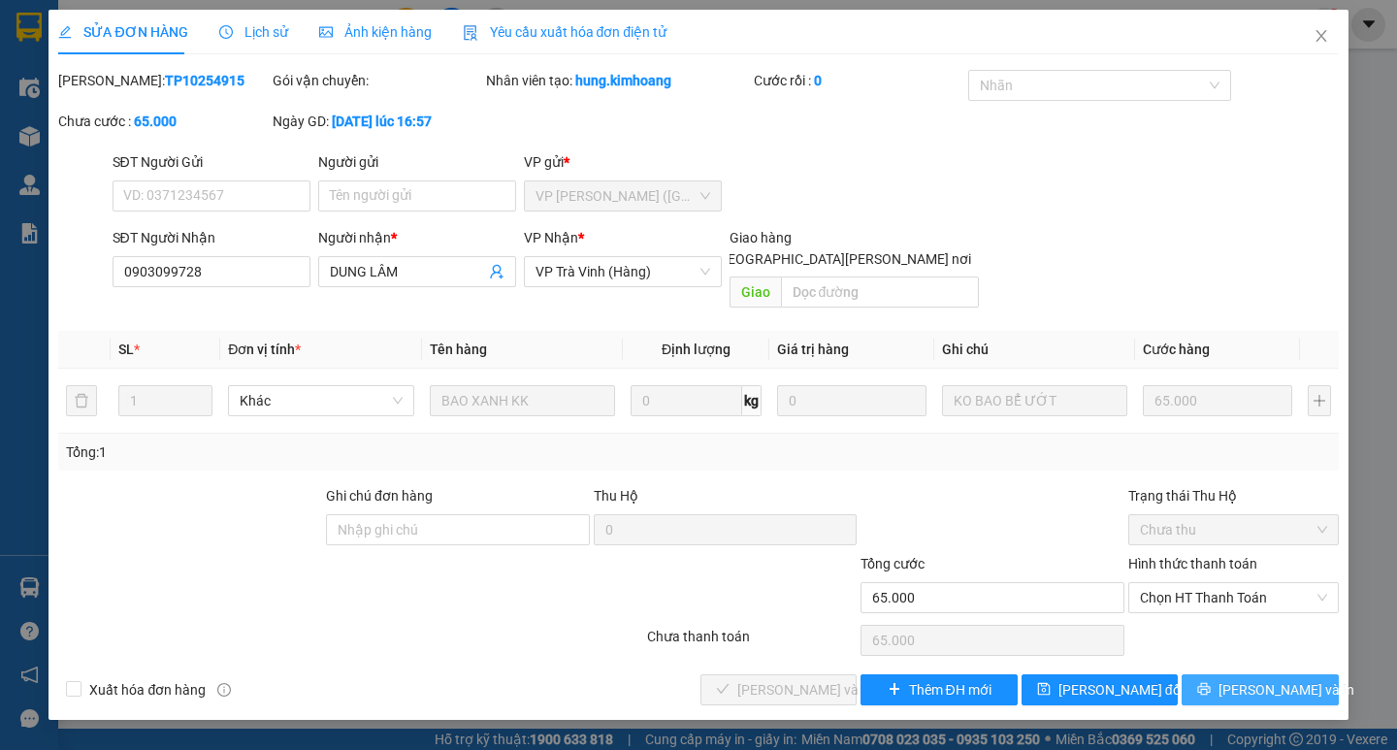
click at [1239, 674] on button "[PERSON_NAME] và In" at bounding box center [1259, 689] width 156 height 31
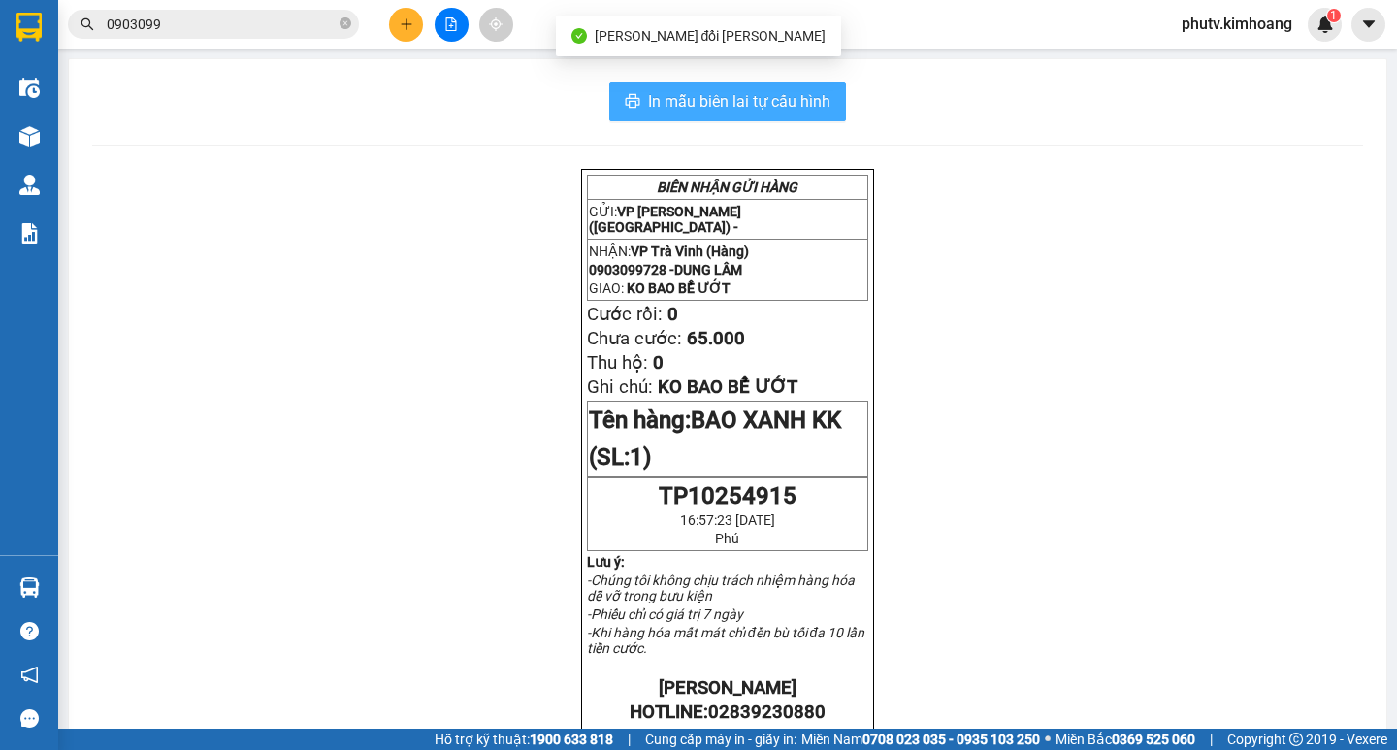
click at [726, 98] on span "In mẫu biên lai tự cấu hình" at bounding box center [739, 101] width 182 height 24
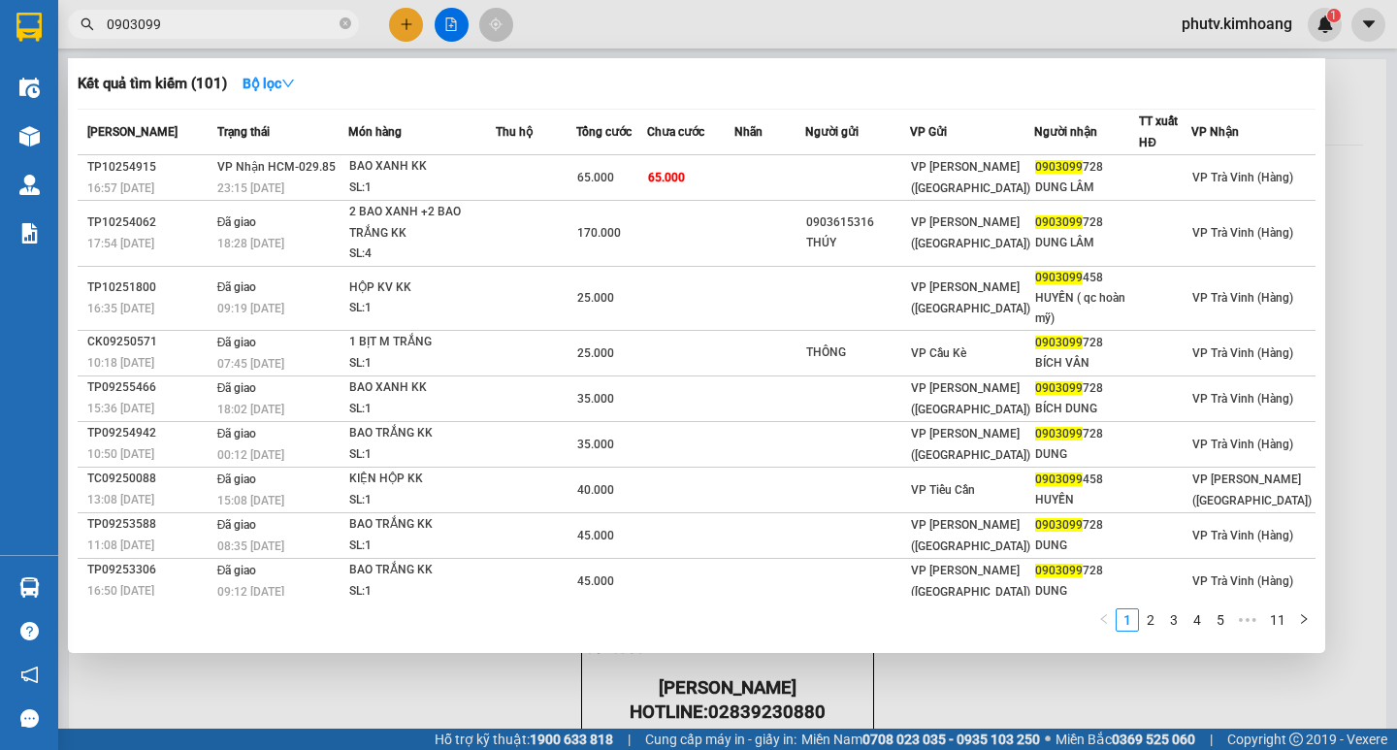
click at [264, 27] on input "0903099" at bounding box center [221, 24] width 229 height 21
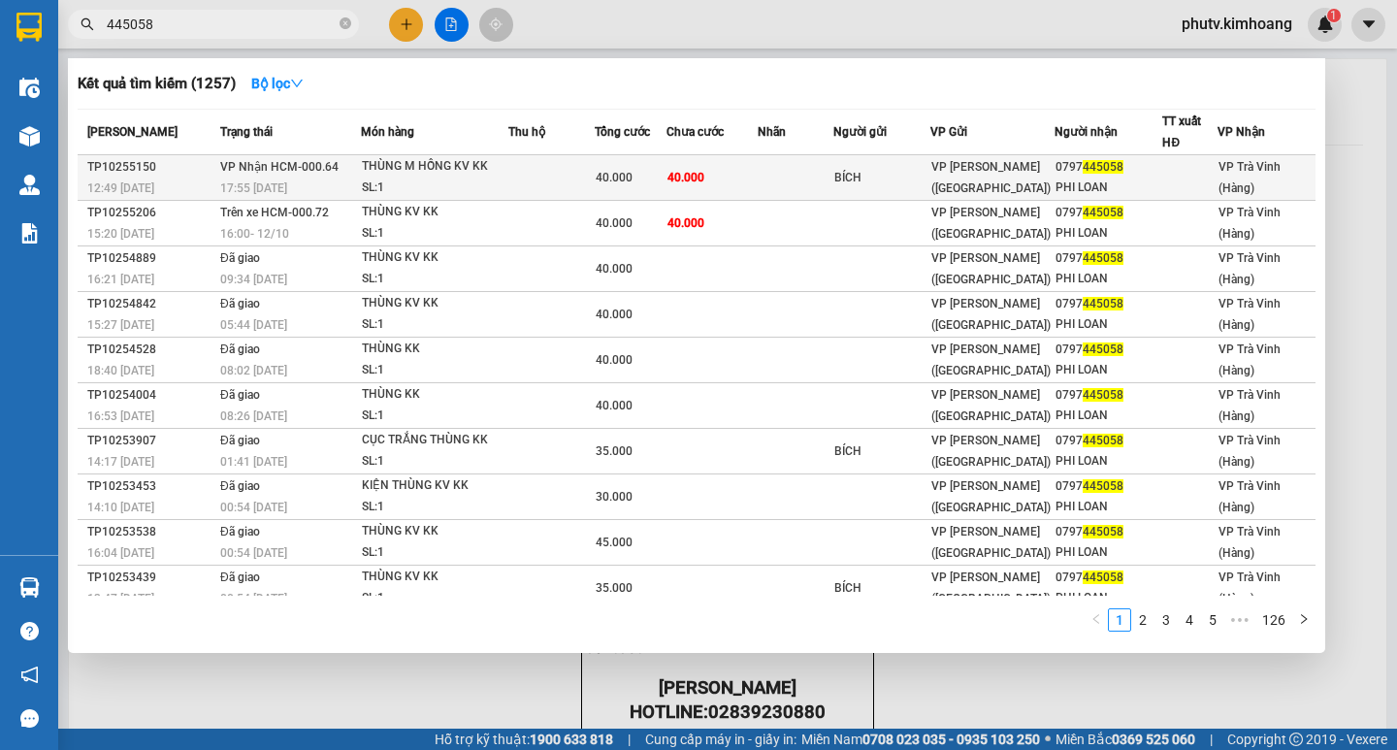
type input "445058"
click at [640, 178] on div "40.000" at bounding box center [630, 177] width 70 height 21
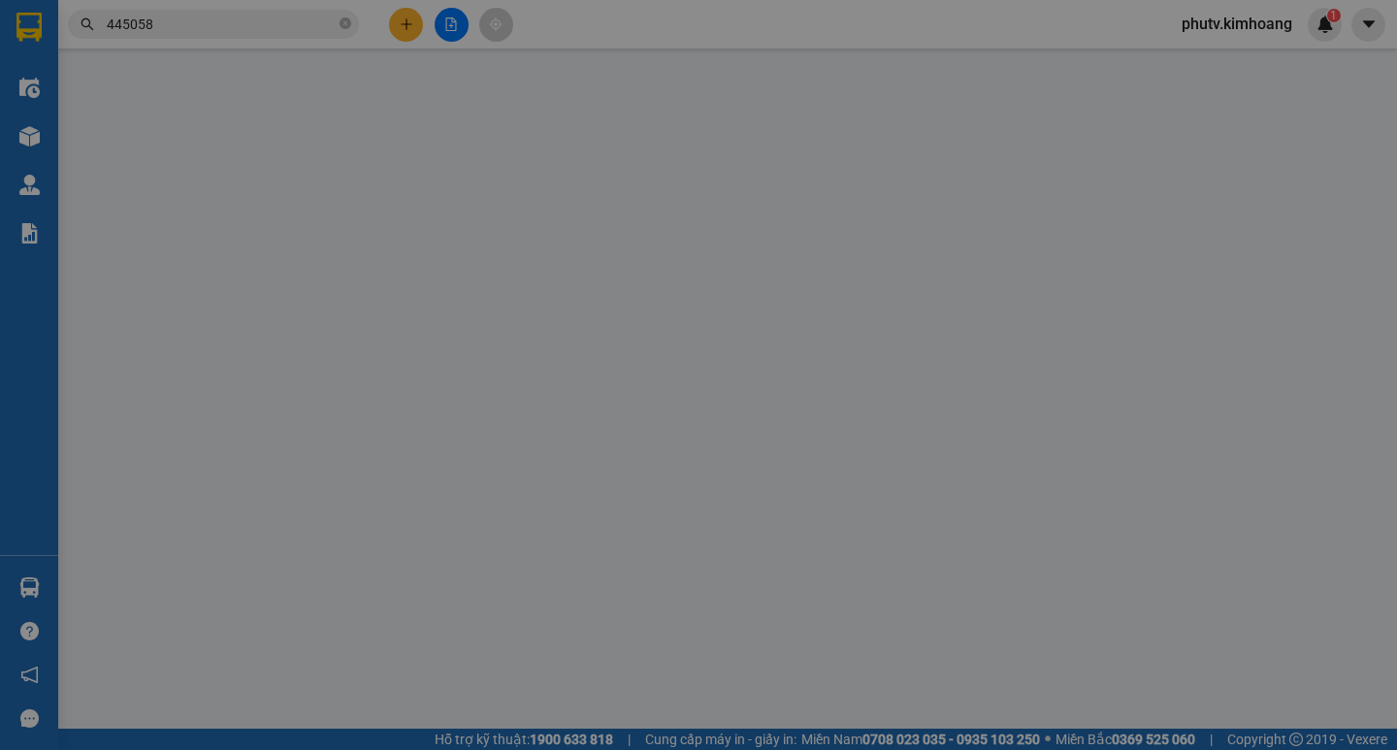
type input "BÍCH"
type input "0797445058"
type input "PHI LOAN"
type input "40.000"
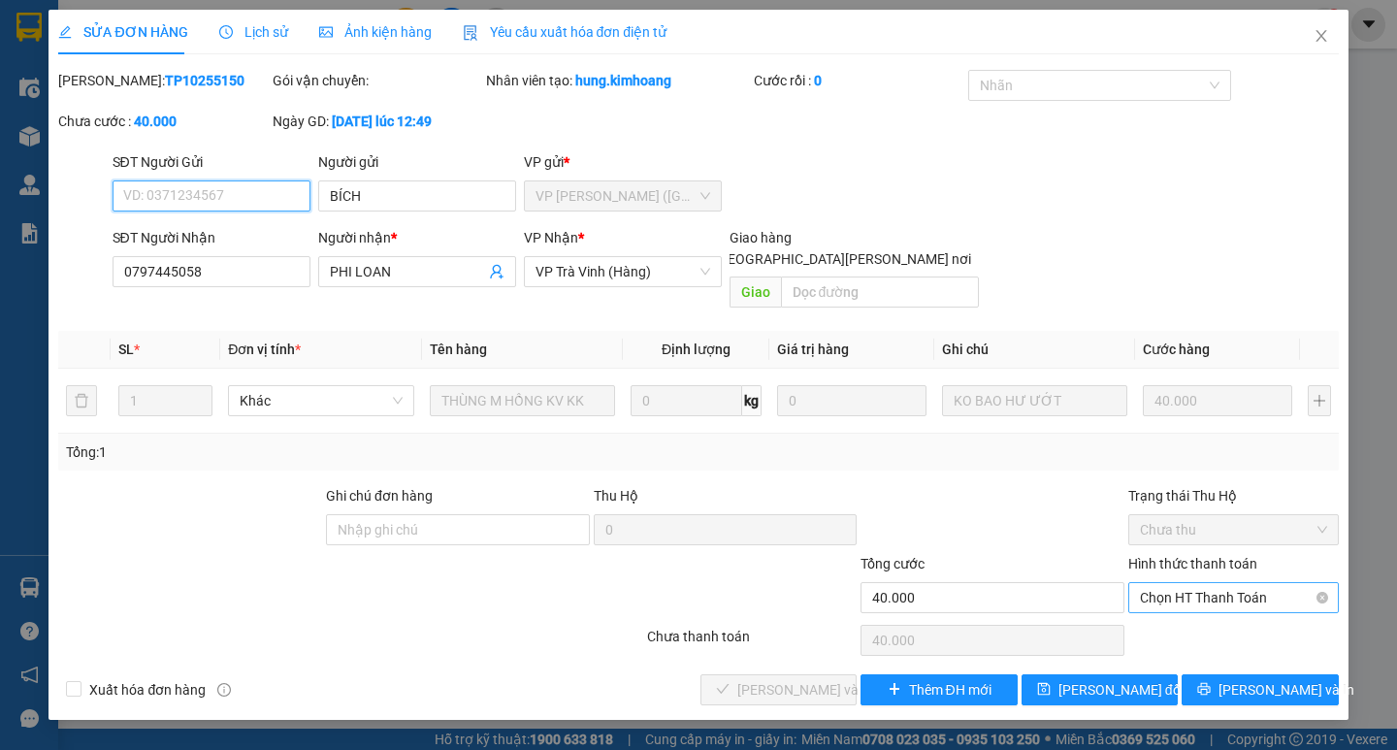
click at [1166, 583] on span "Chọn HT Thanh Toán" at bounding box center [1233, 597] width 187 height 29
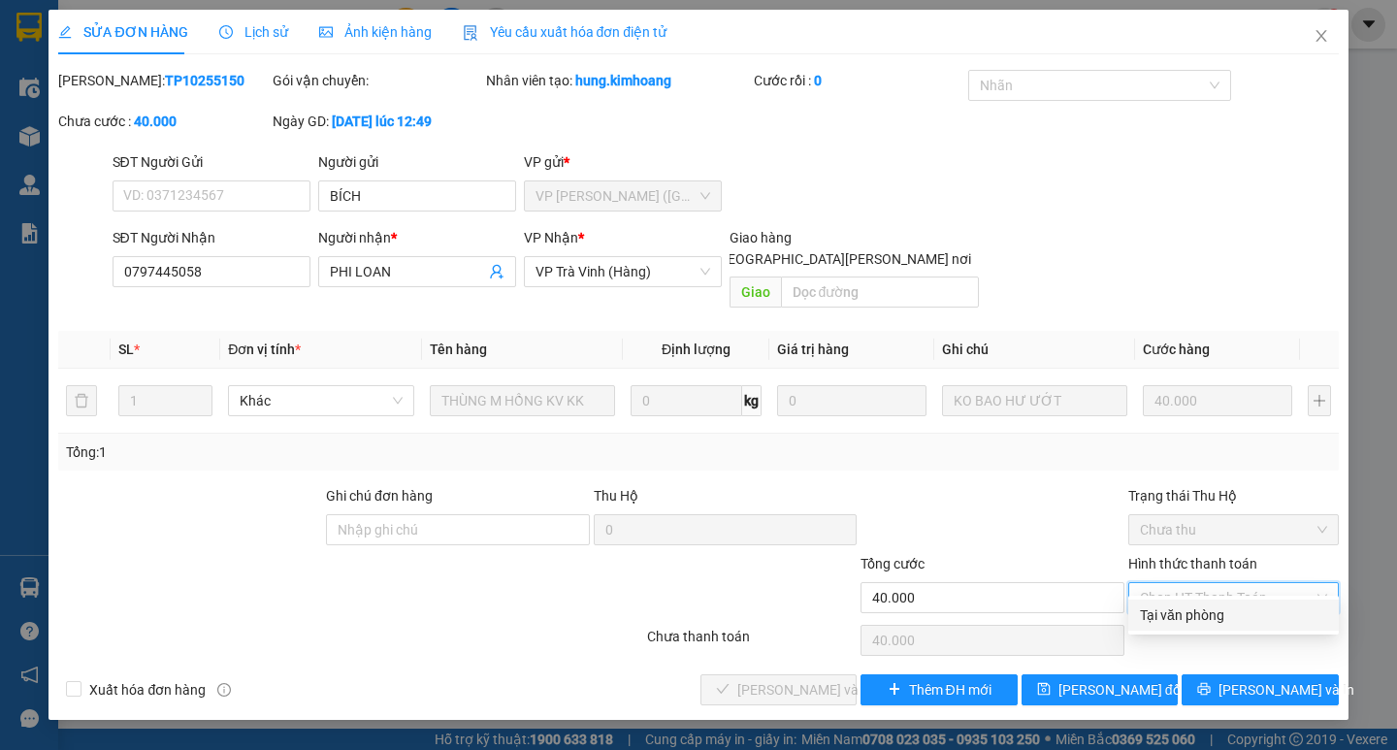
click at [1175, 615] on div "Tại văn phòng" at bounding box center [1233, 614] width 187 height 21
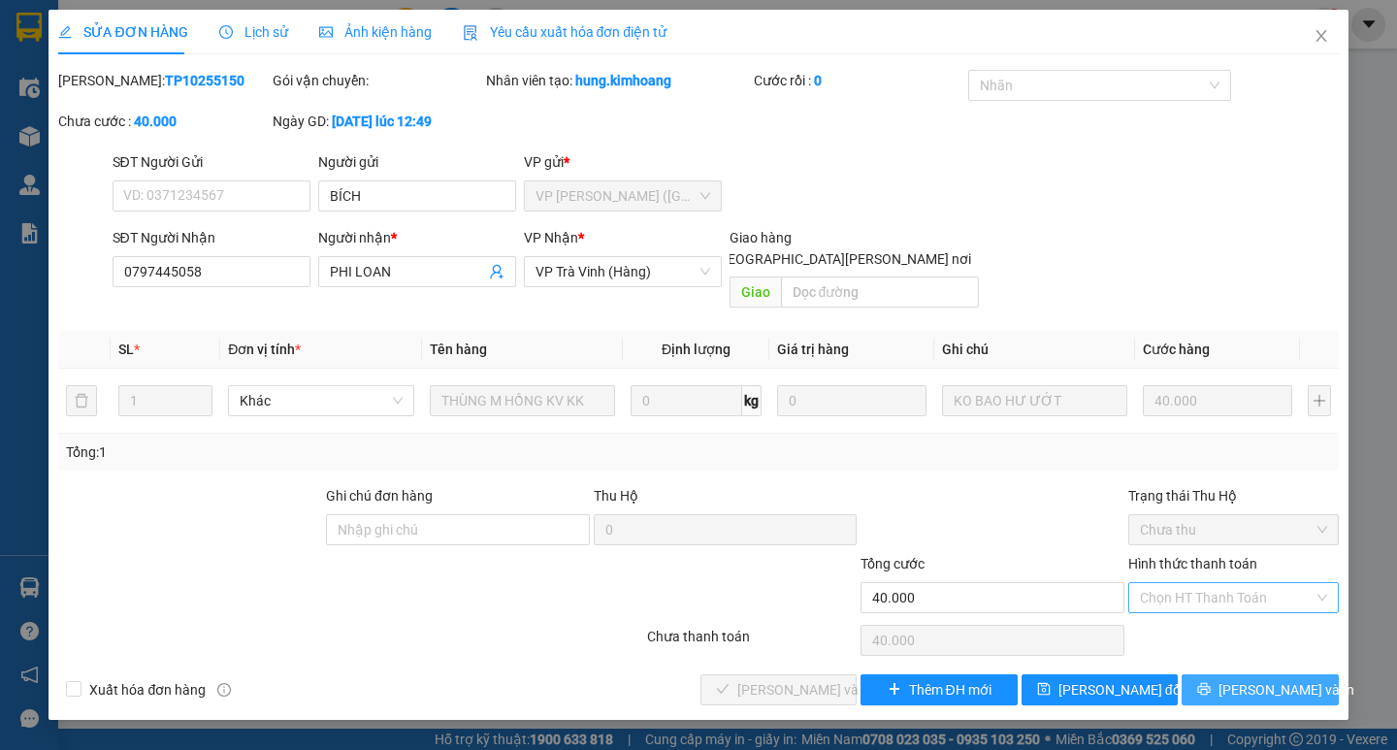
click at [1265, 679] on span "[PERSON_NAME] và In" at bounding box center [1286, 689] width 136 height 21
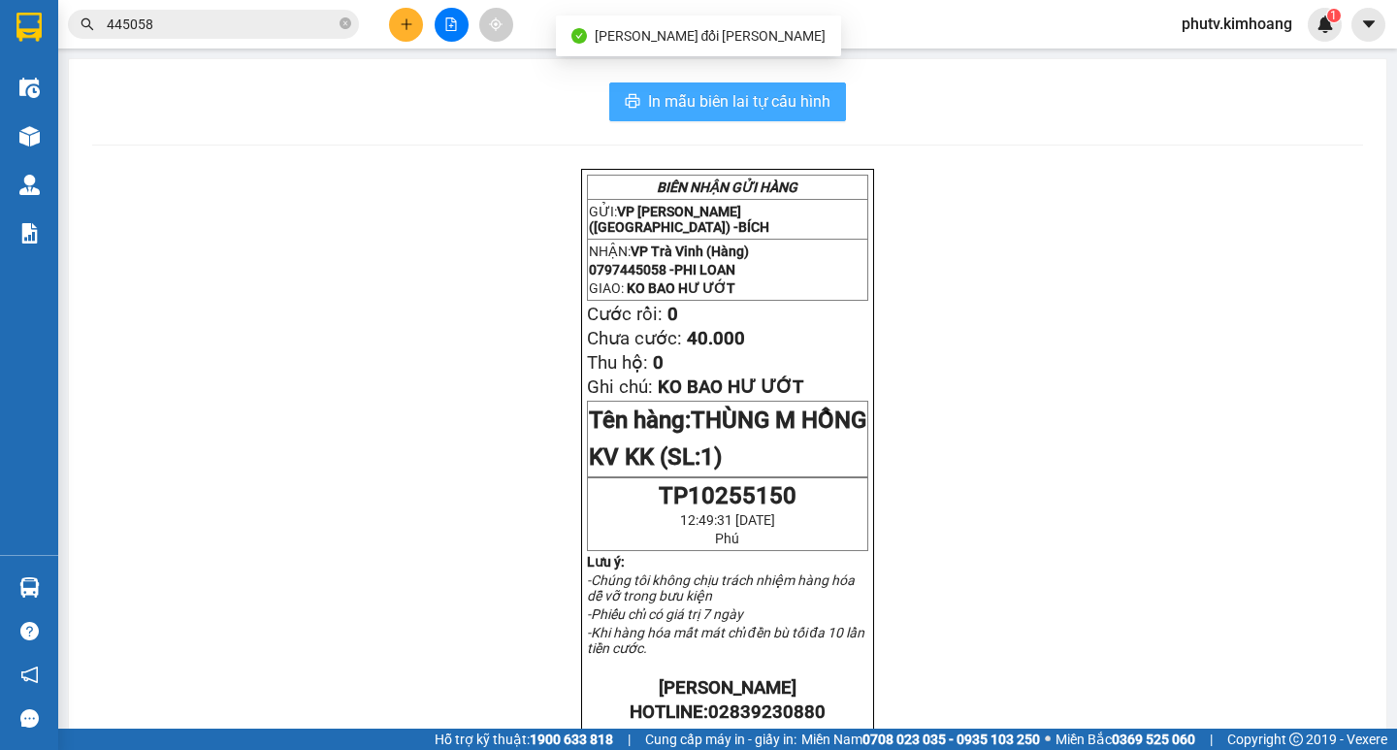
click at [696, 105] on span "In mẫu biên lai tự cấu hình" at bounding box center [739, 101] width 182 height 24
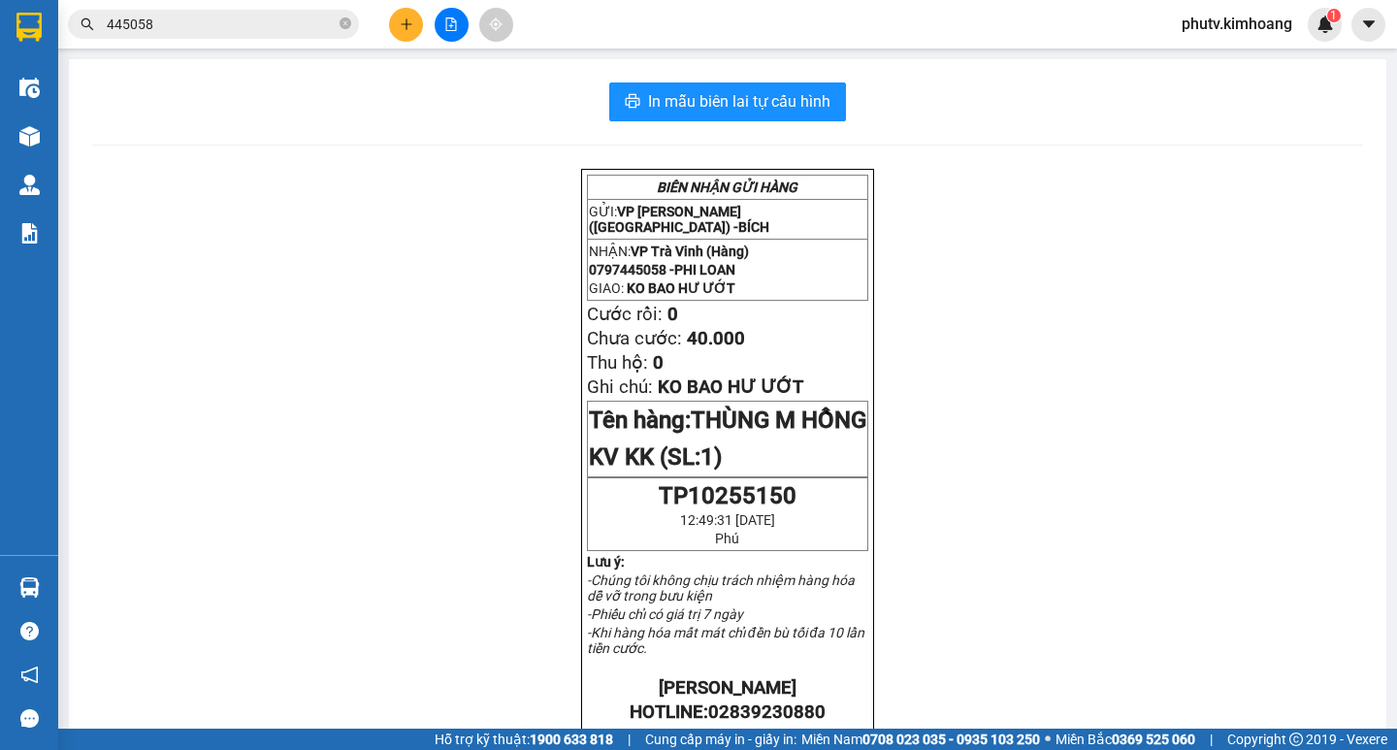
click at [393, 32] on button at bounding box center [406, 25] width 34 height 34
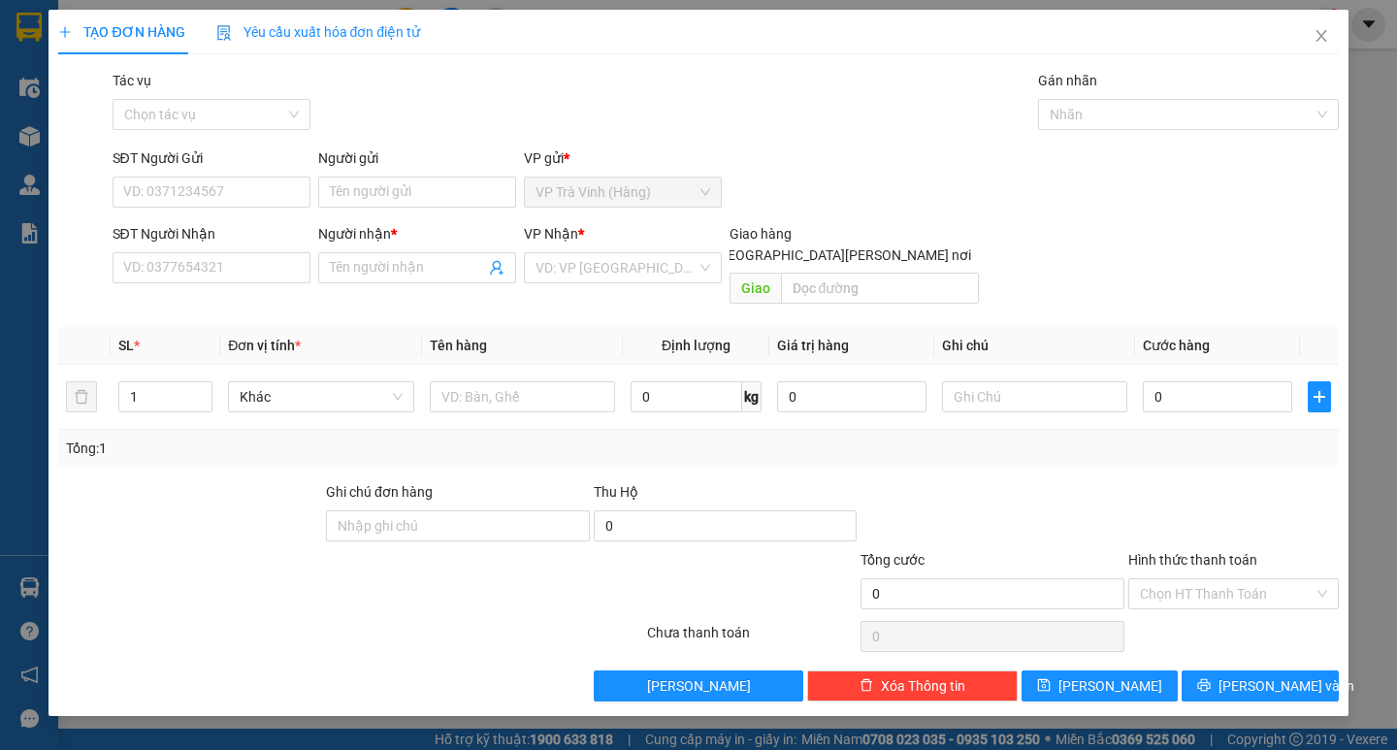
click at [365, 209] on div "Người gửi Tên người gửi" at bounding box center [417, 181] width 198 height 68
click at [353, 189] on input "Người gửi" at bounding box center [417, 192] width 198 height 31
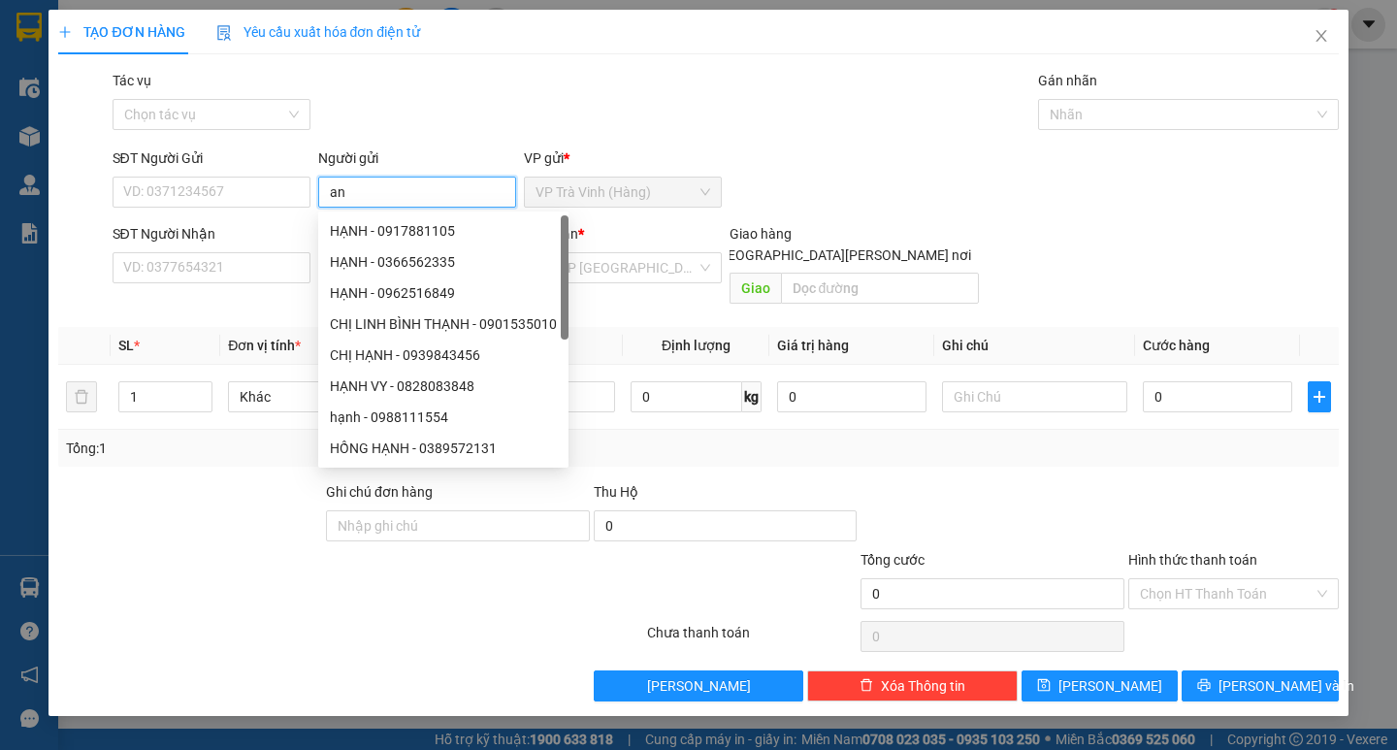
type input "an"
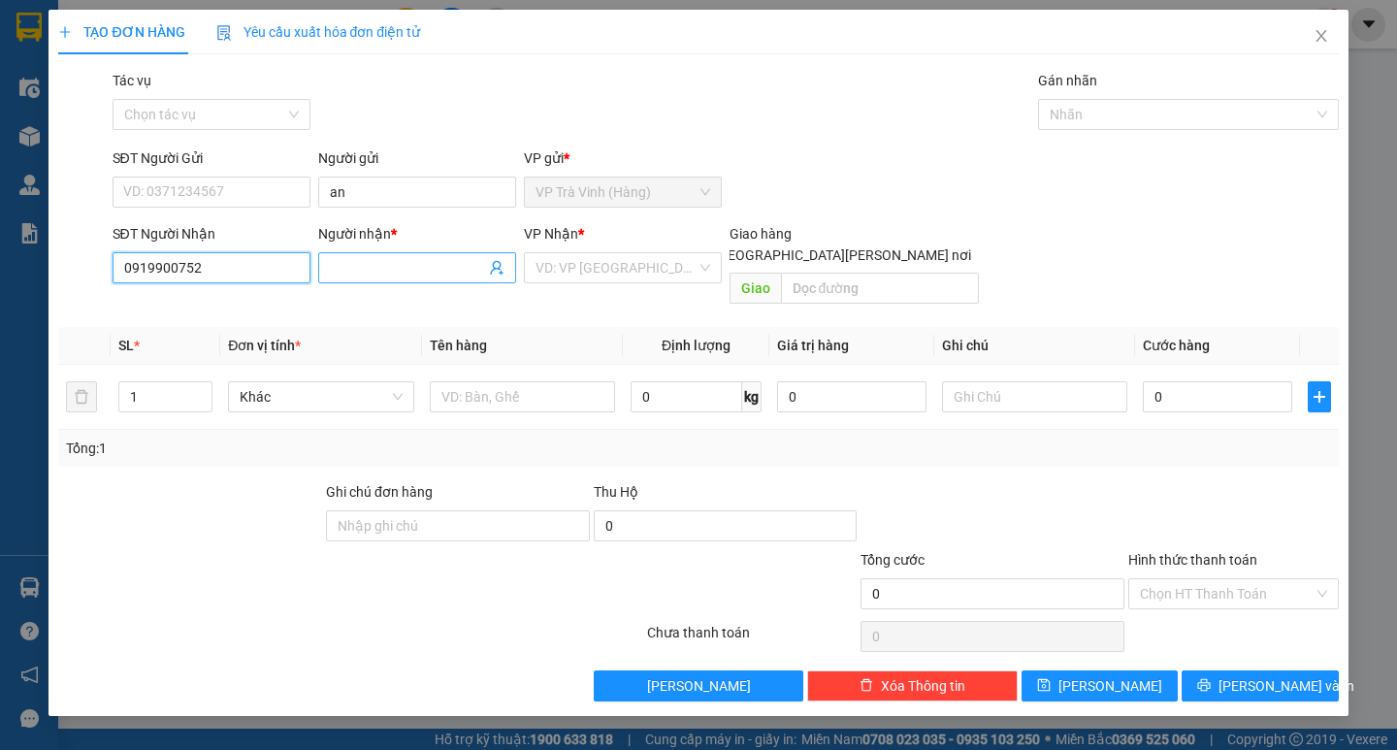
type input "0919900752"
click at [366, 273] on input "Người nhận *" at bounding box center [407, 267] width 155 height 21
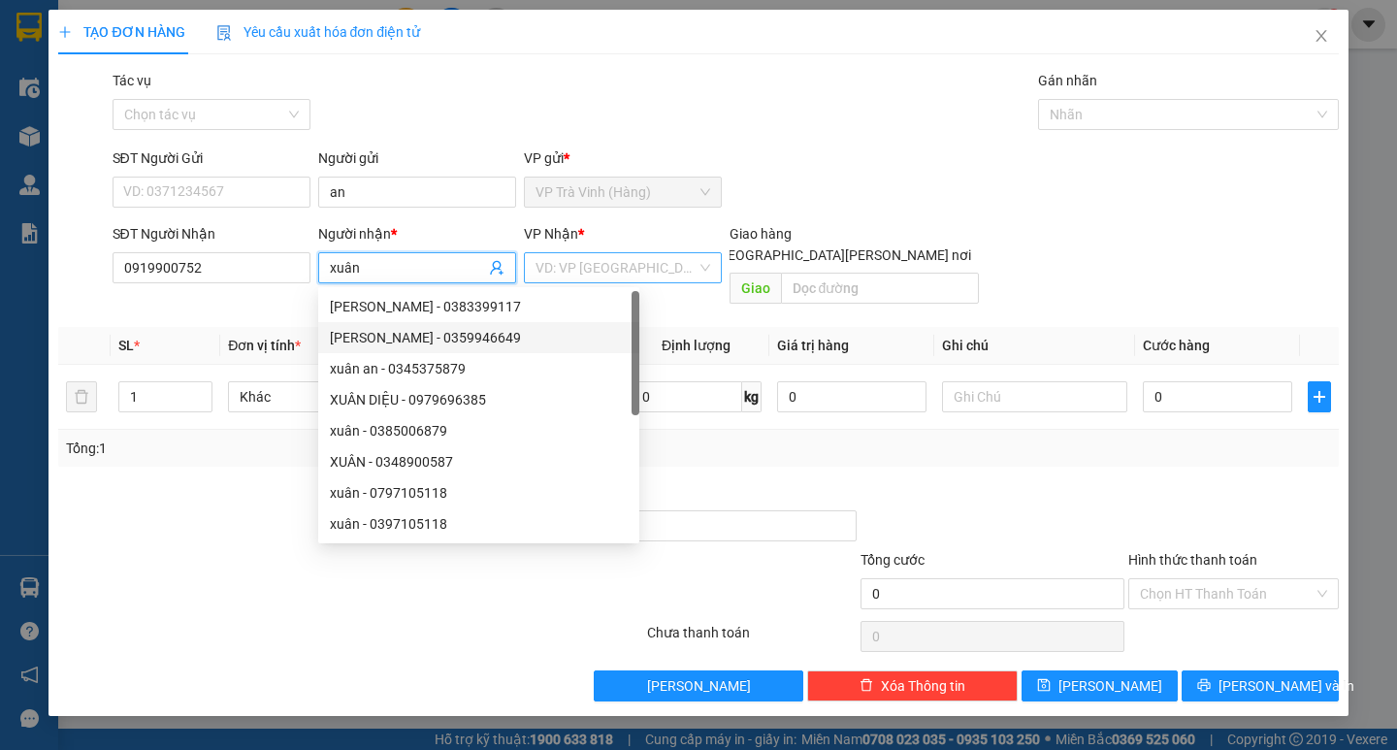
type input "xuân"
click at [609, 268] on input "search" at bounding box center [615, 267] width 161 height 29
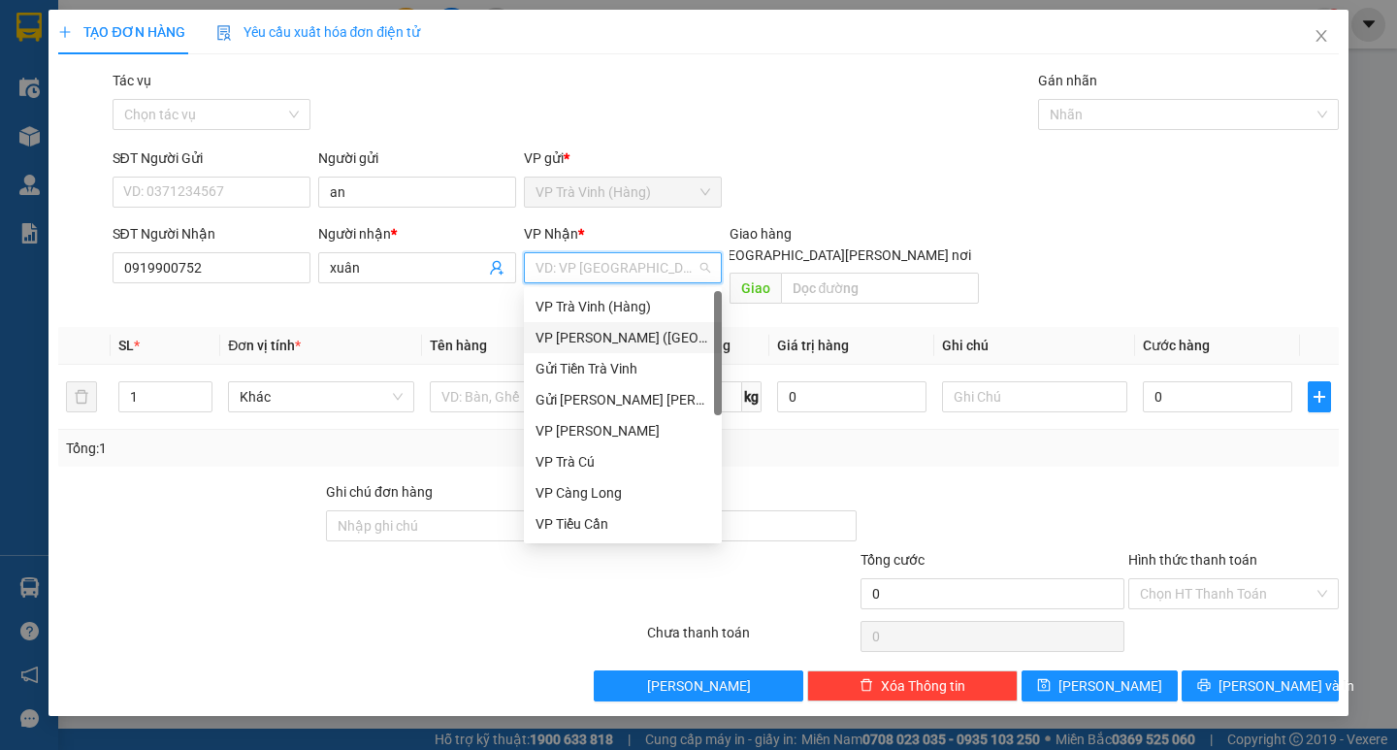
click at [597, 336] on div "VP [PERSON_NAME] ([GEOGRAPHIC_DATA])" at bounding box center [622, 337] width 175 height 21
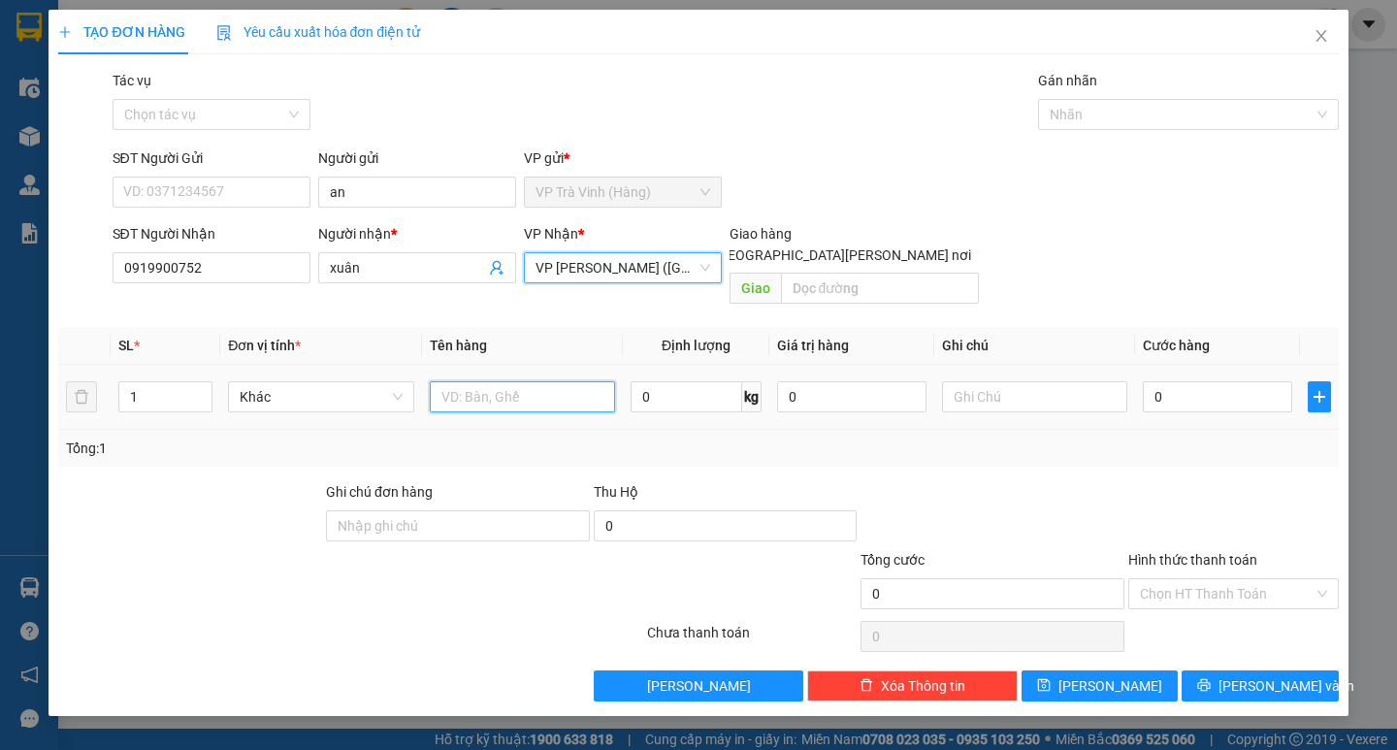
click at [523, 381] on input "text" at bounding box center [522, 396] width 185 height 31
type input "1 bịt m tím kk"
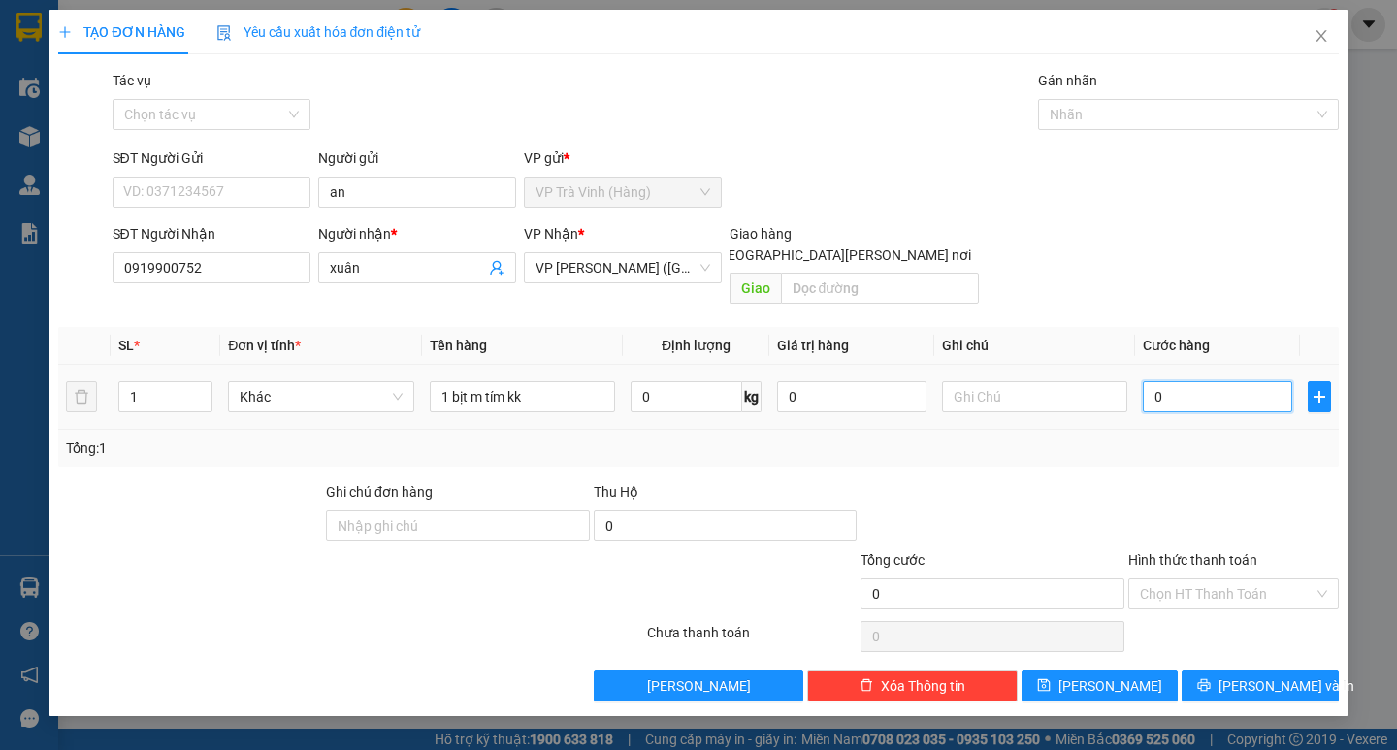
click at [1205, 385] on input "0" at bounding box center [1217, 396] width 149 height 31
type input "2"
type input "20"
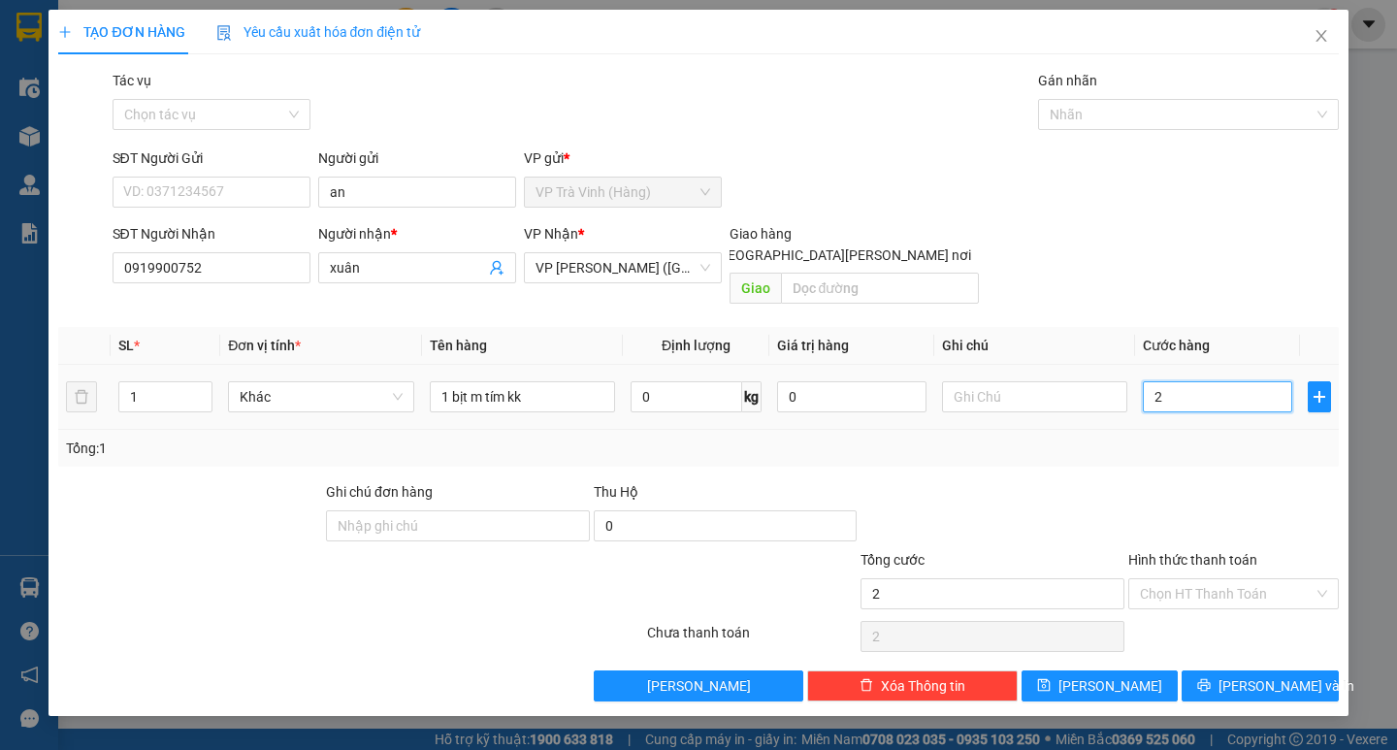
type input "20"
type input "20.000"
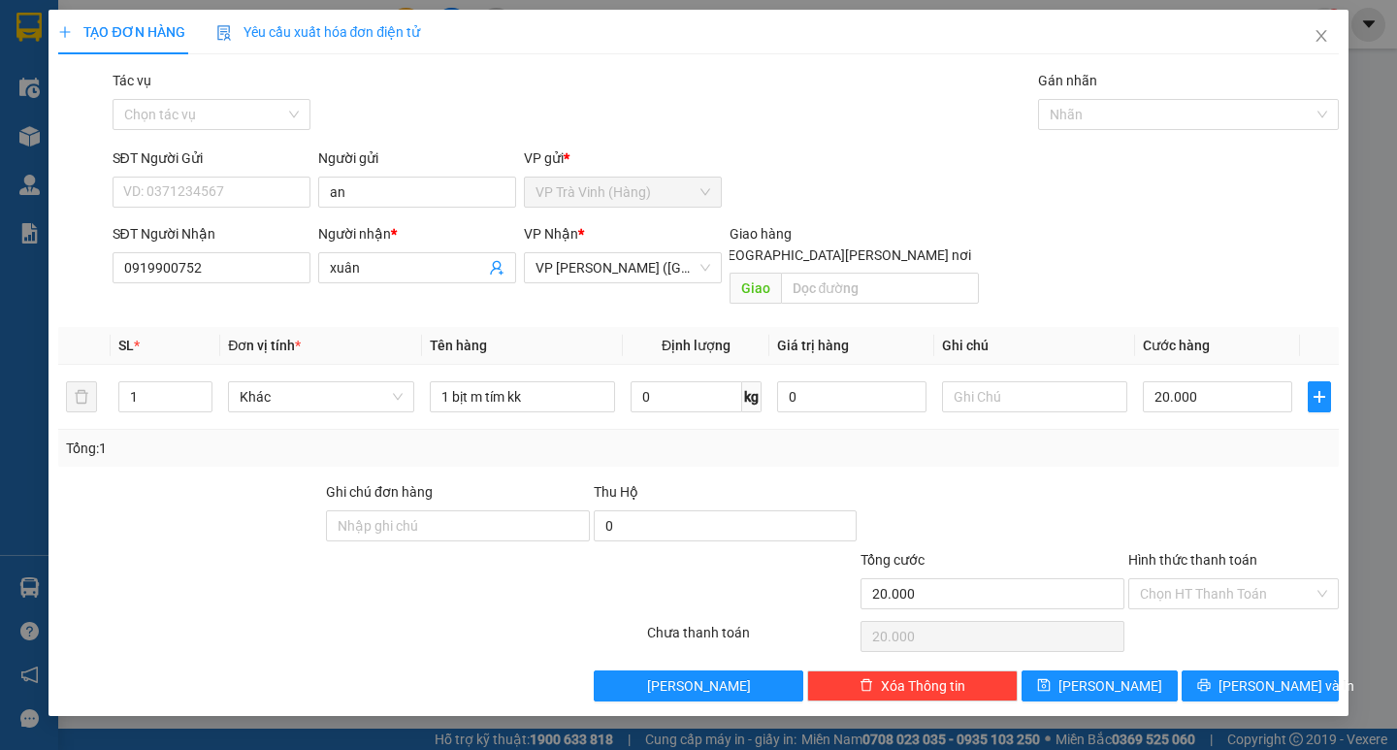
drag, startPoint x: 1183, startPoint y: 420, endPoint x: 1197, endPoint y: 459, distance: 41.1
click at [1183, 437] on div "Tổng: 1" at bounding box center [698, 447] width 1264 height 21
click at [1212, 579] on input "Hình thức thanh toán" at bounding box center [1227, 593] width 174 height 29
click at [1207, 483] on div at bounding box center [1233, 515] width 214 height 68
click at [1210, 679] on icon "printer" at bounding box center [1204, 685] width 13 height 13
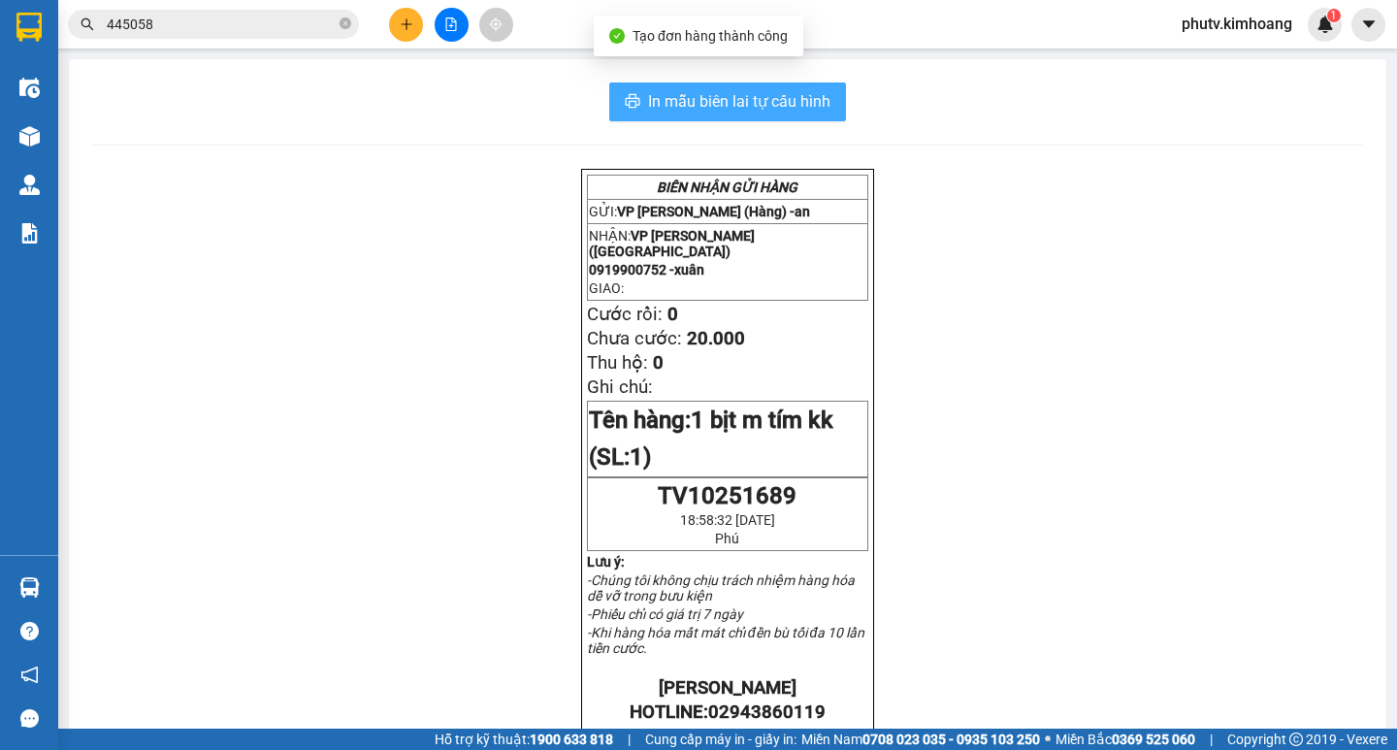
click at [796, 103] on span "In mẫu biên lai tự cấu hình" at bounding box center [739, 101] width 182 height 24
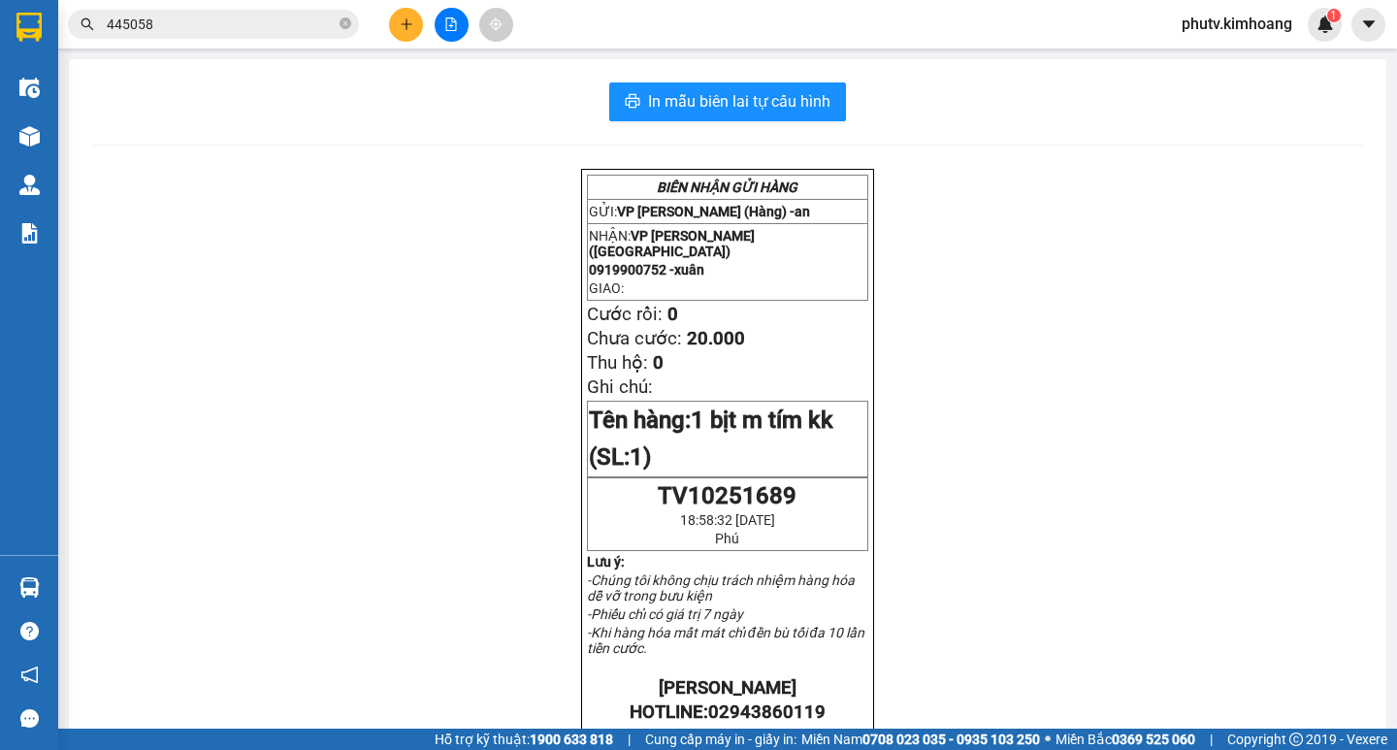
click at [407, 24] on icon "plus" at bounding box center [406, 23] width 11 height 1
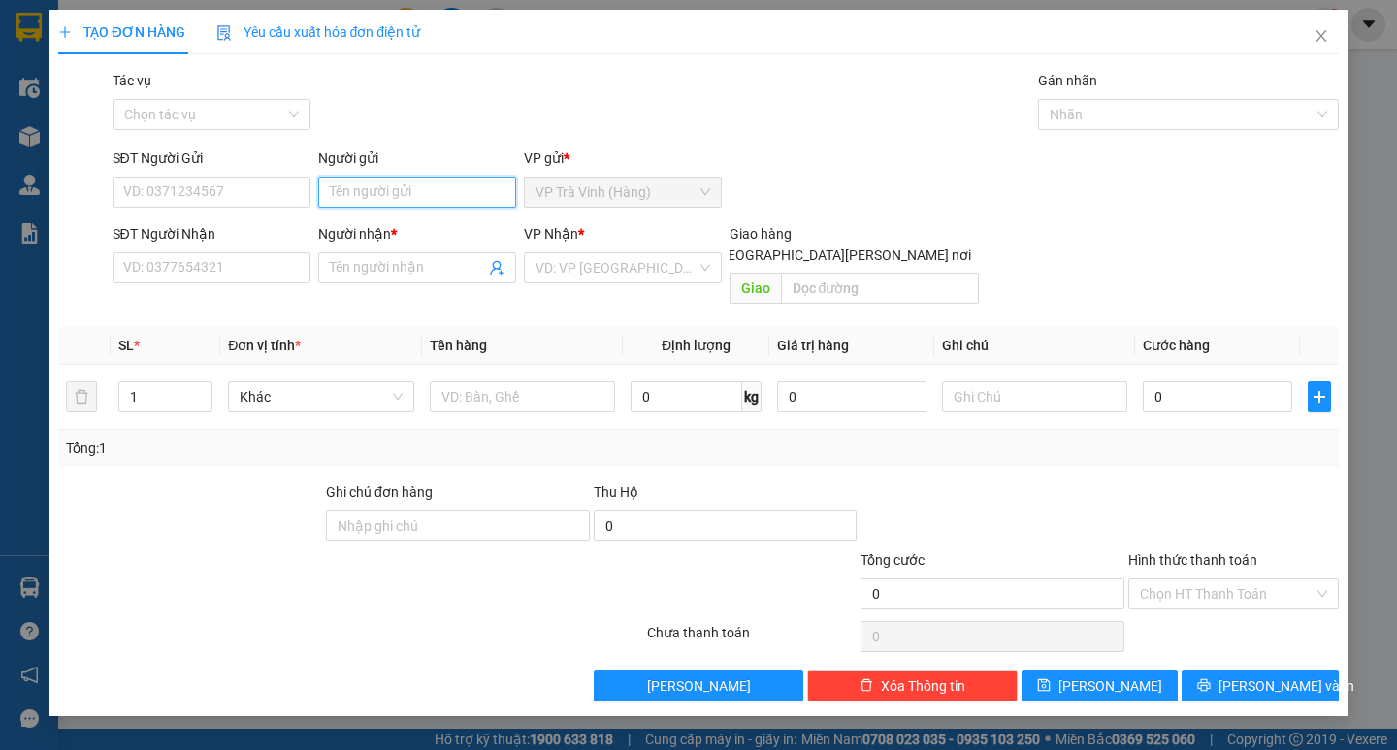
click at [408, 200] on input "Người gửi" at bounding box center [417, 192] width 198 height 31
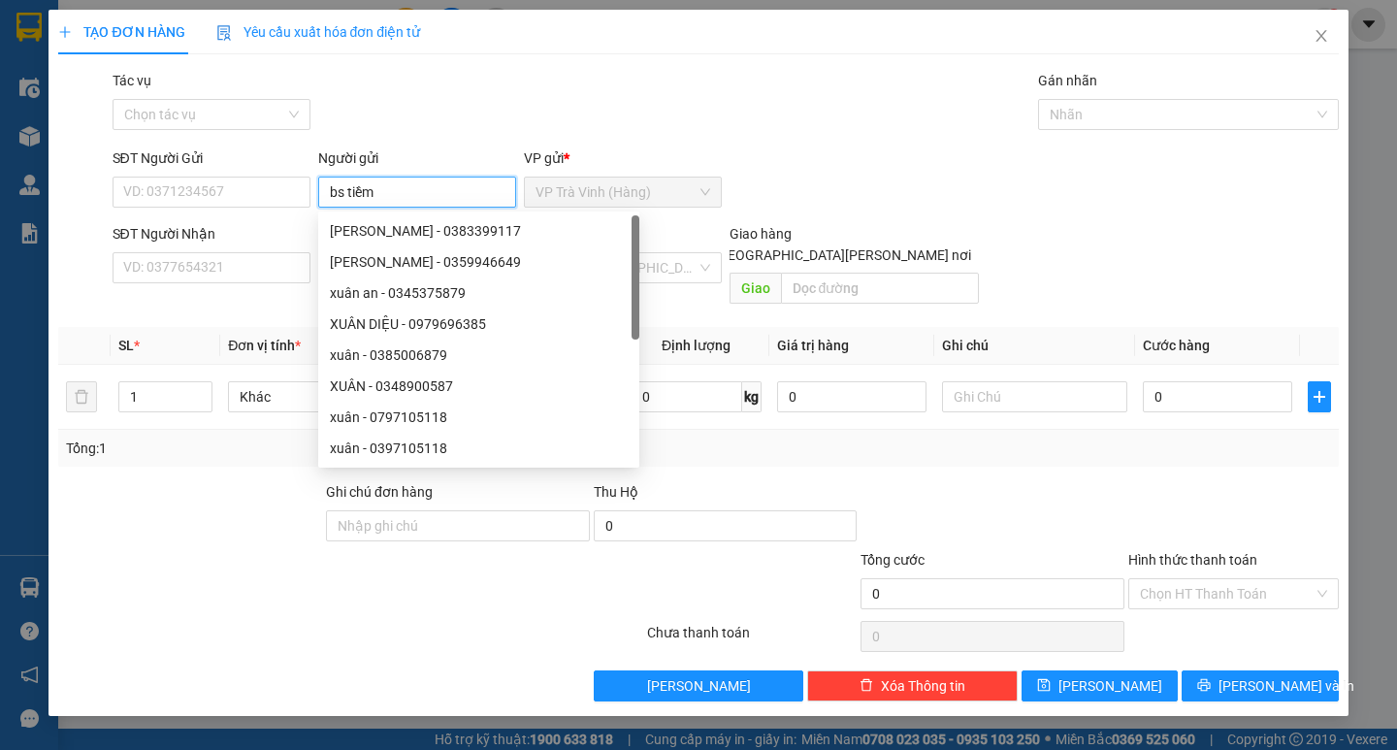
type input "bs tiềm"
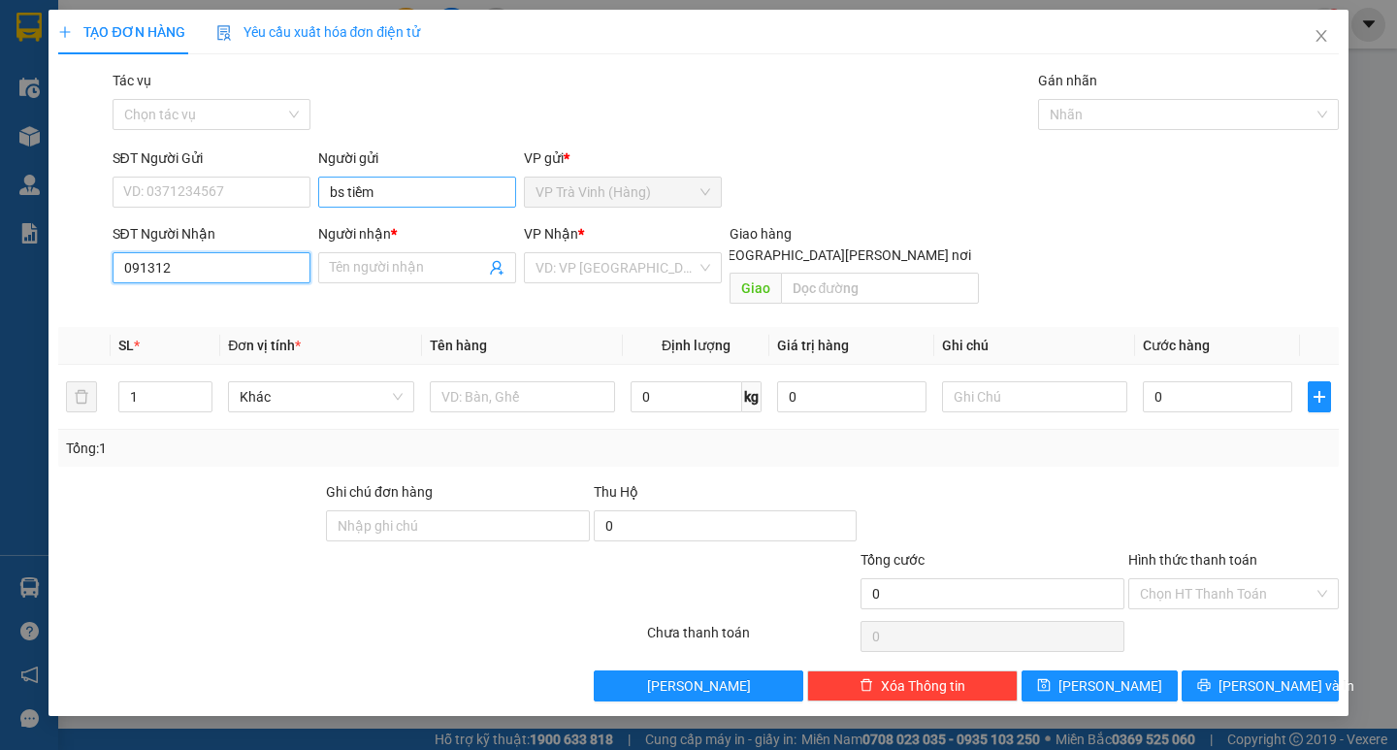
type input "0913129"
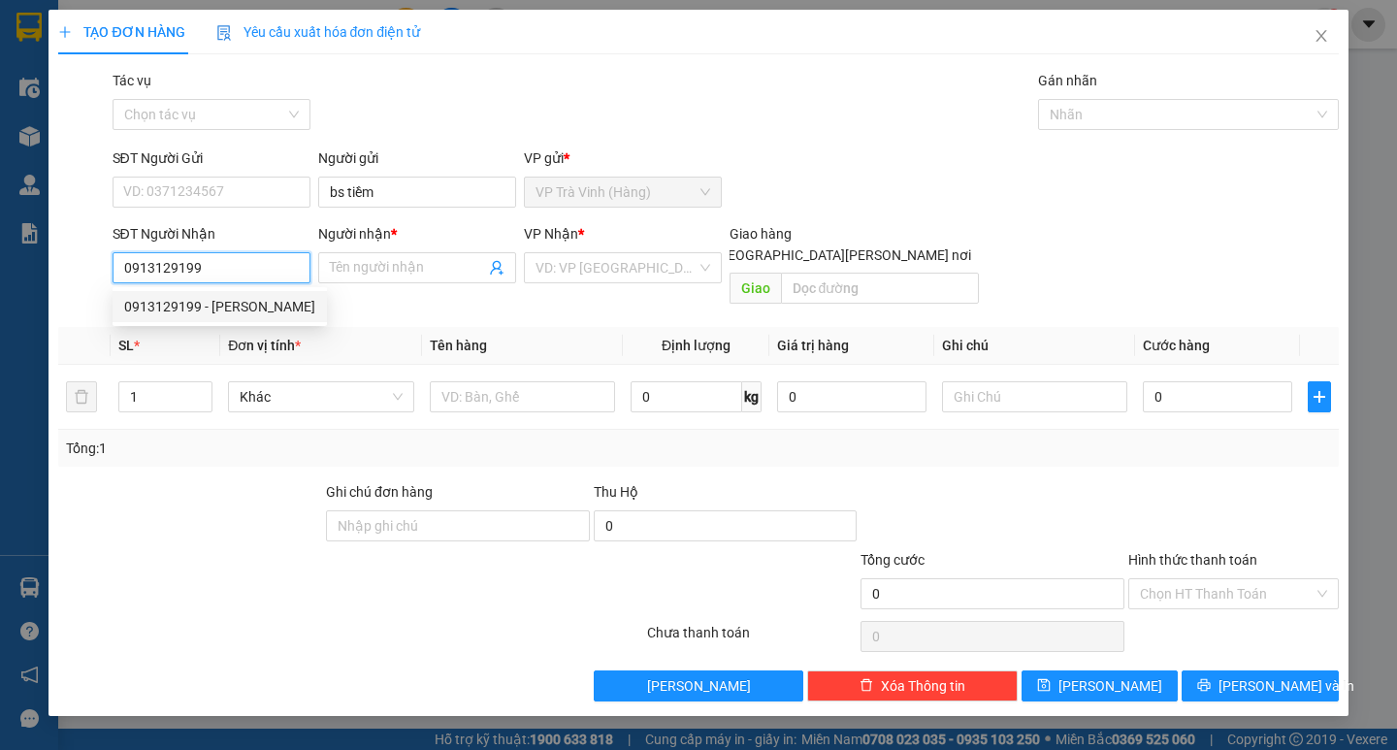
click at [205, 306] on div "0913129199 - [PERSON_NAME]" at bounding box center [219, 306] width 191 height 21
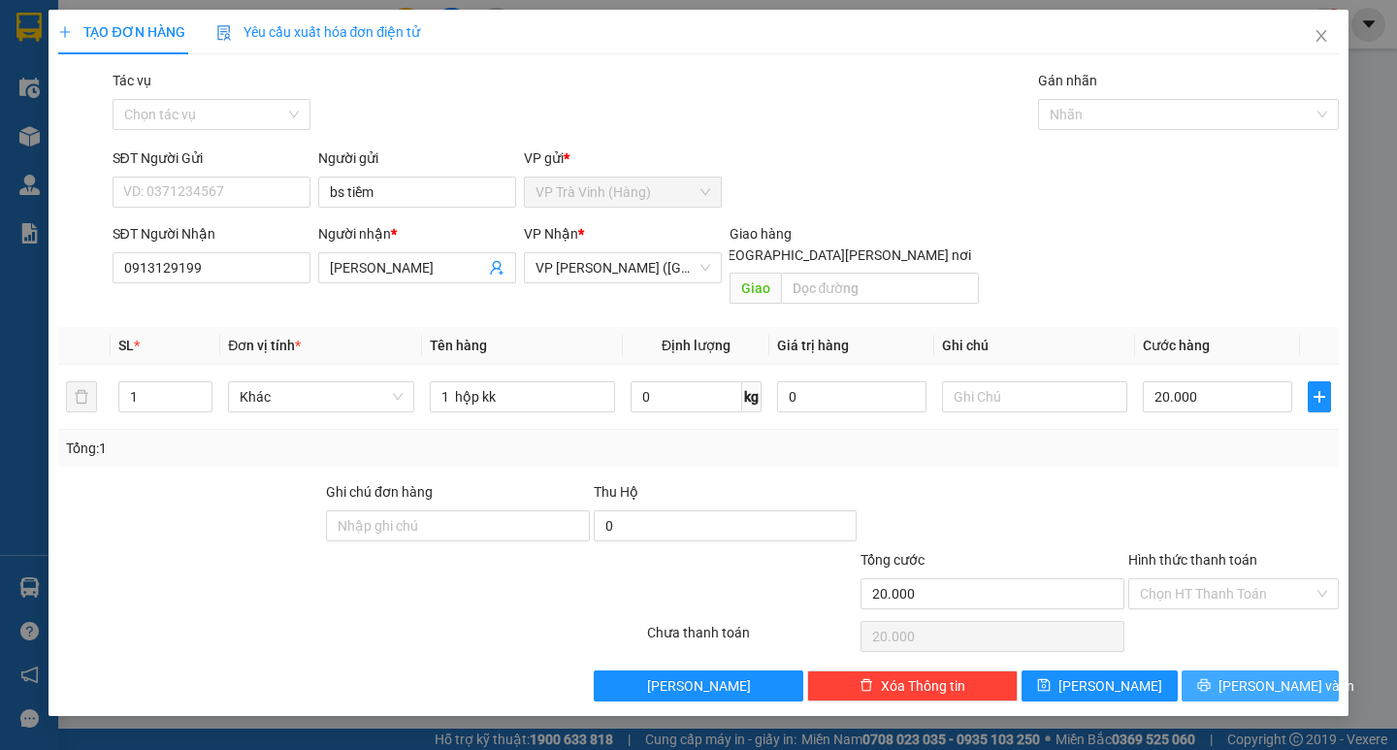
click at [1256, 670] on button "[PERSON_NAME] và In" at bounding box center [1259, 685] width 156 height 31
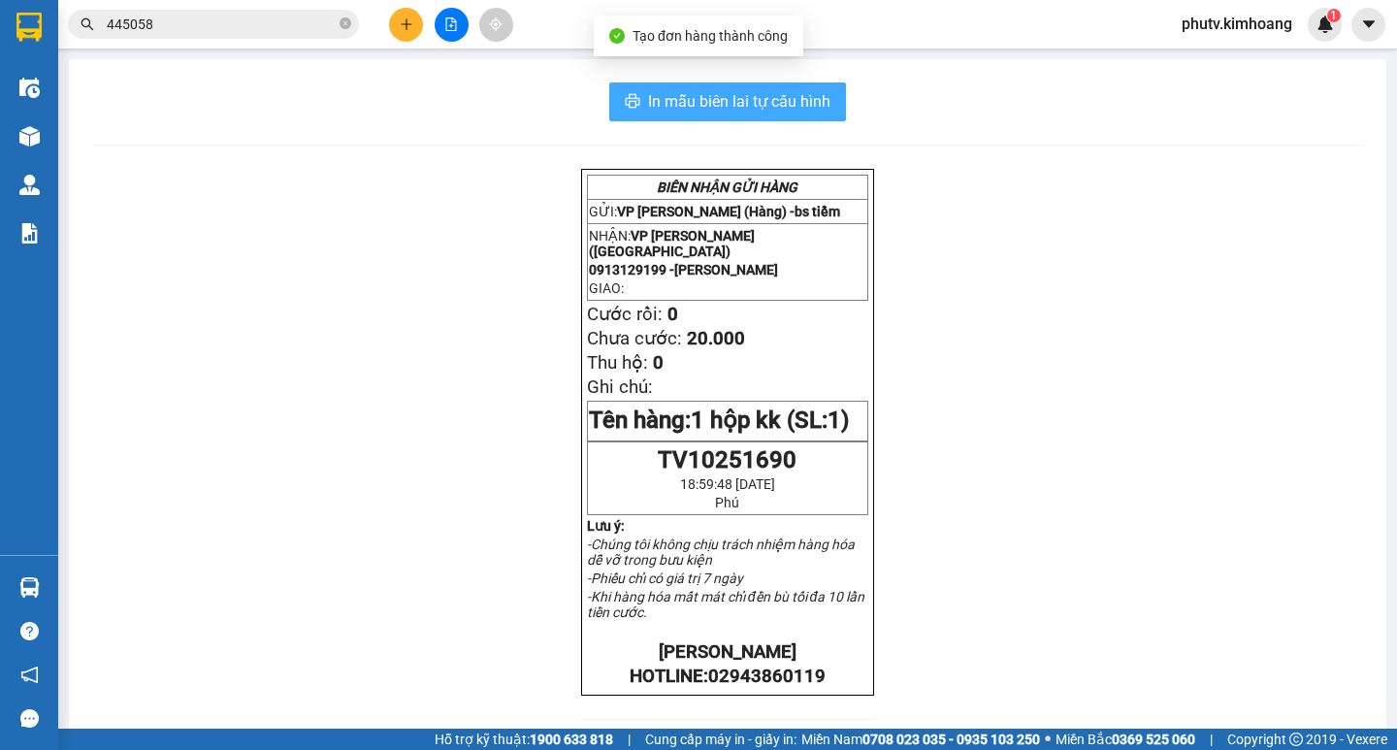
click at [749, 109] on span "In mẫu biên lai tự cấu hình" at bounding box center [739, 101] width 182 height 24
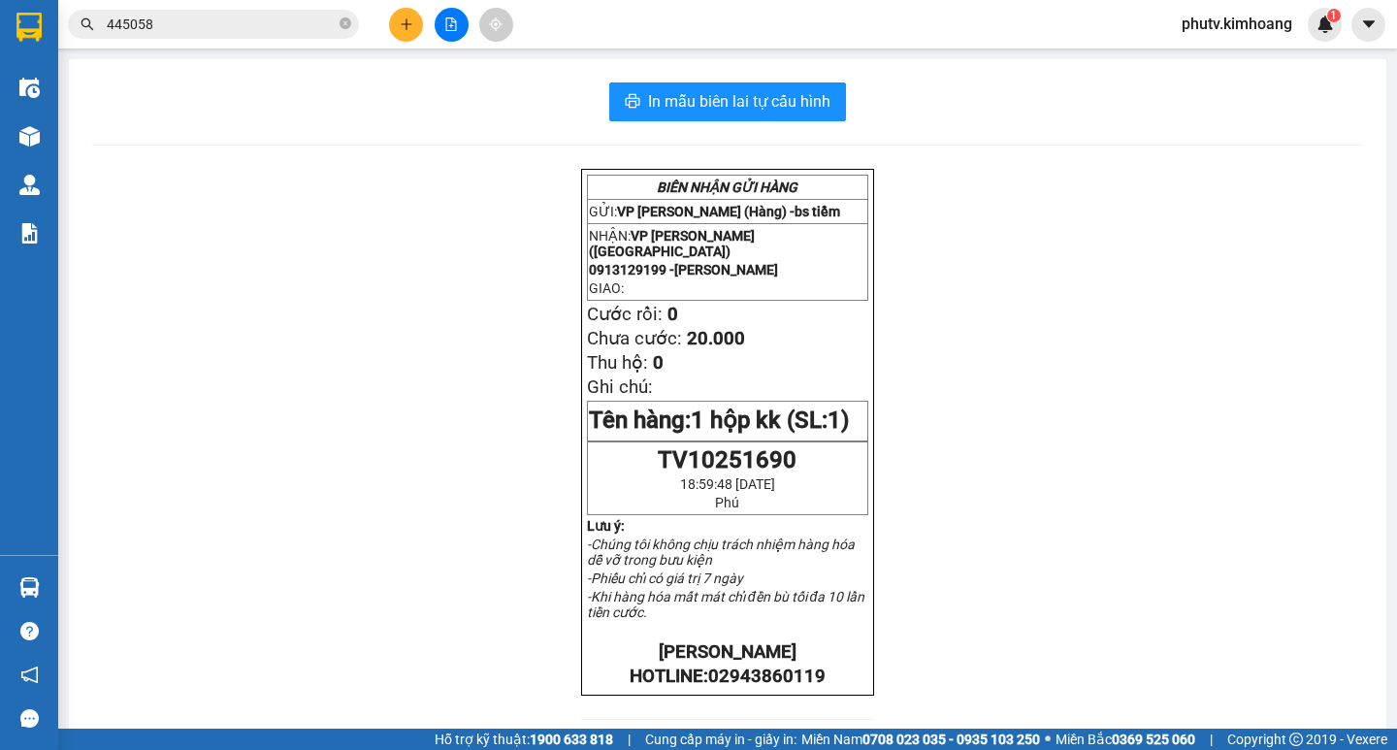
click at [407, 29] on icon "plus" at bounding box center [407, 24] width 14 height 14
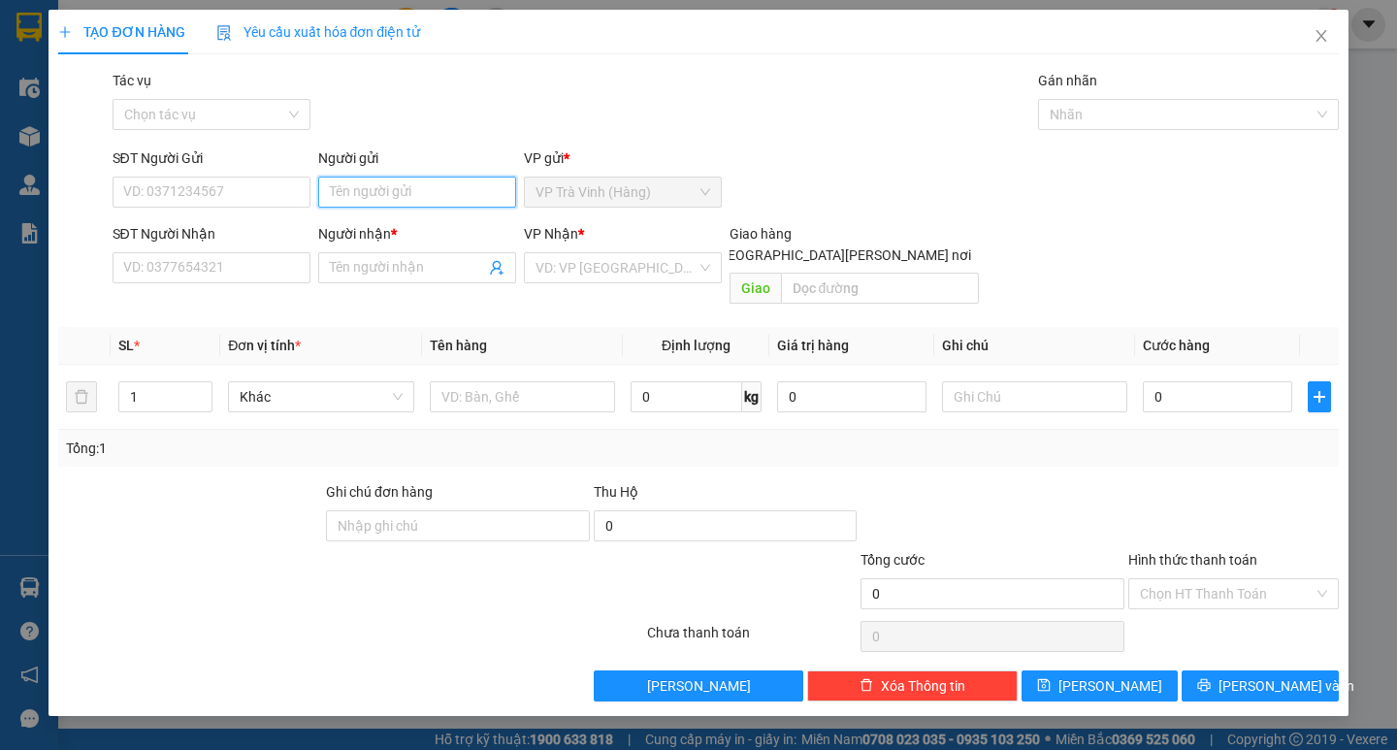
click at [371, 198] on input "Người gửi" at bounding box center [417, 192] width 198 height 31
type input "[PERSON_NAME]"
type input "0974025878"
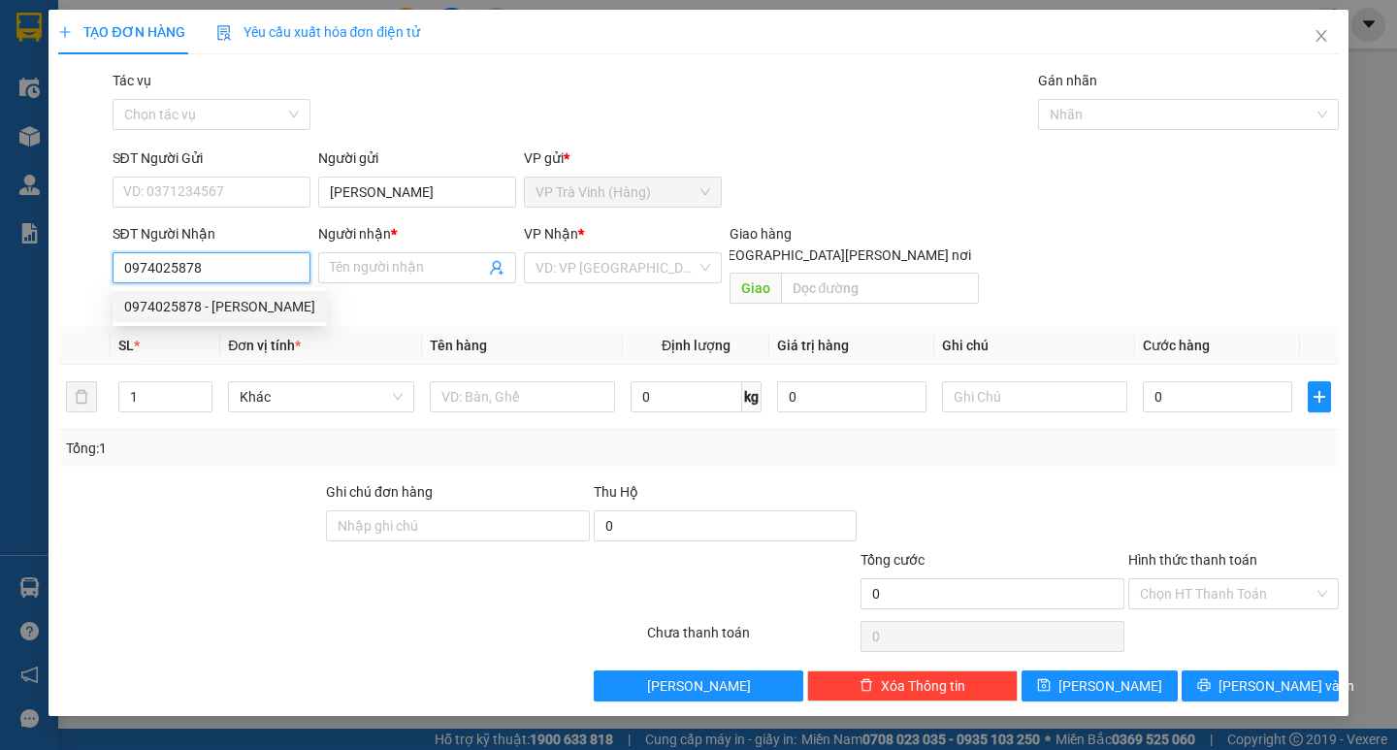
click at [182, 307] on div "0974025878 - [PERSON_NAME]" at bounding box center [219, 306] width 191 height 21
type input "[PERSON_NAME]"
type input "25.000"
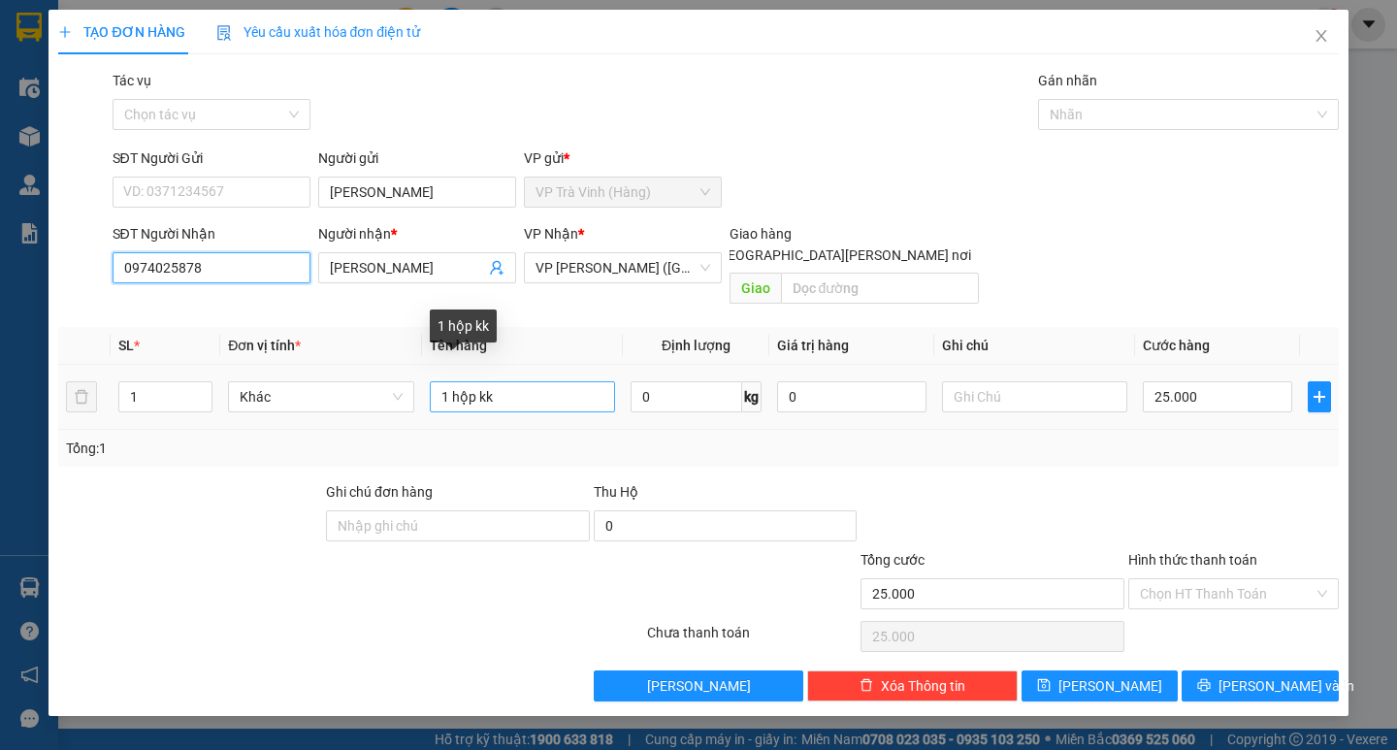
type input "0974025878"
click at [461, 381] on input "1 hộp kk" at bounding box center [522, 396] width 185 height 31
type input "1 thùng kk"
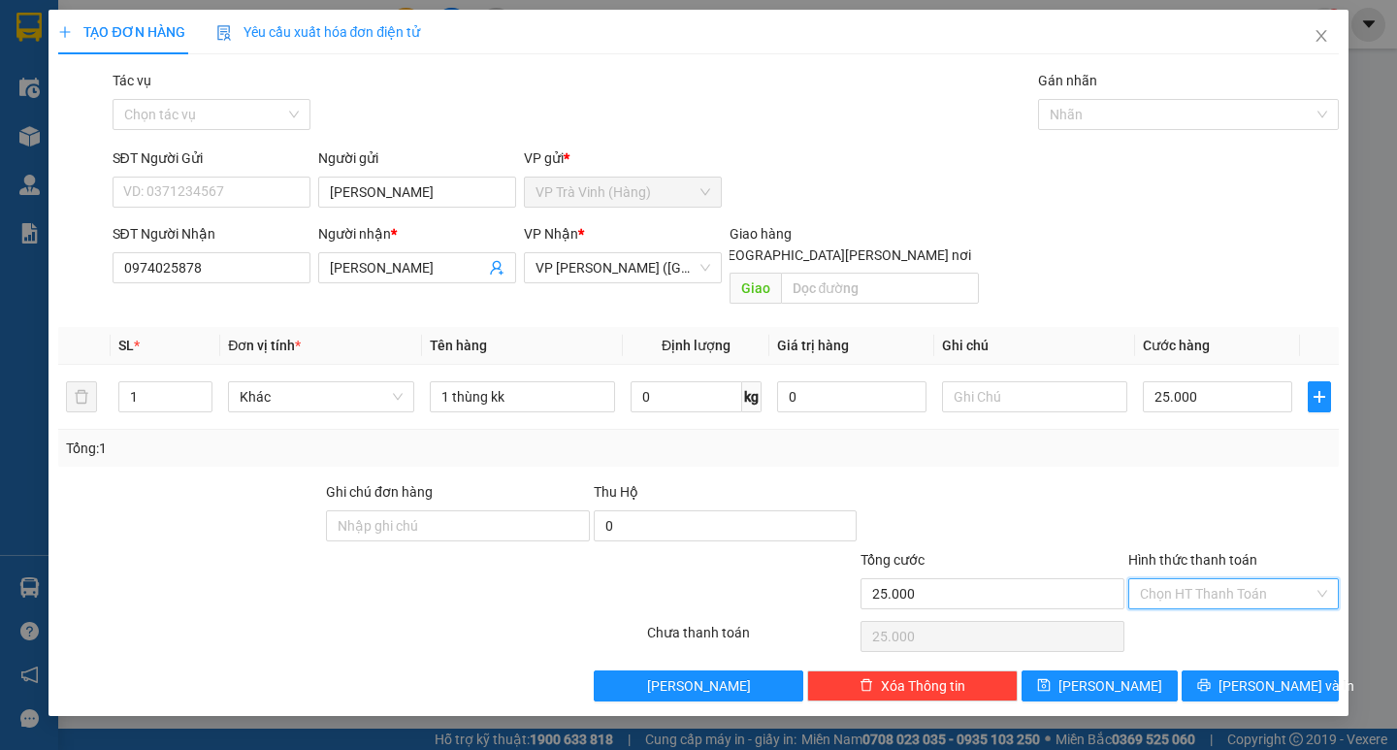
click at [1222, 579] on input "Hình thức thanh toán" at bounding box center [1227, 593] width 174 height 29
click at [1214, 613] on div "Tại văn phòng" at bounding box center [1233, 610] width 187 height 21
click at [1219, 670] on button "[PERSON_NAME] và In" at bounding box center [1259, 685] width 156 height 31
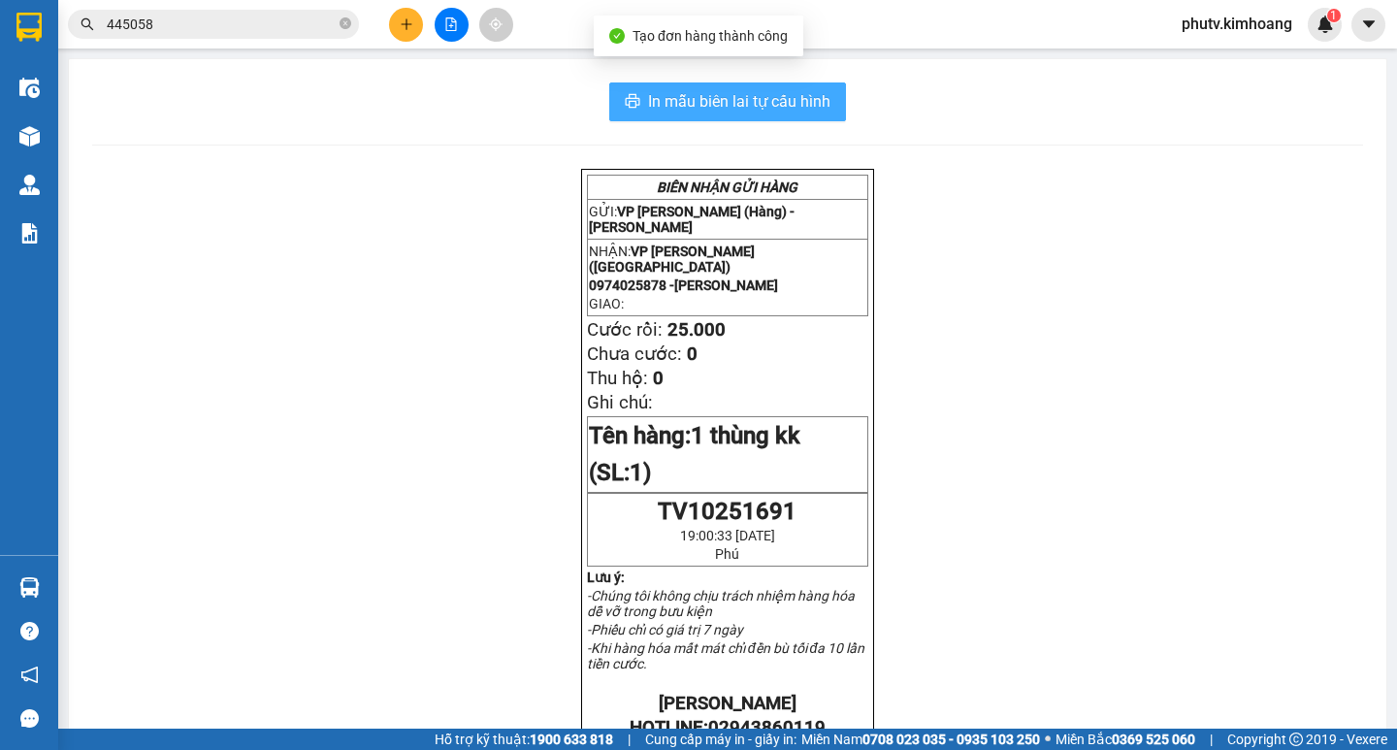
click at [768, 112] on span "In mẫu biên lai tự cấu hình" at bounding box center [739, 101] width 182 height 24
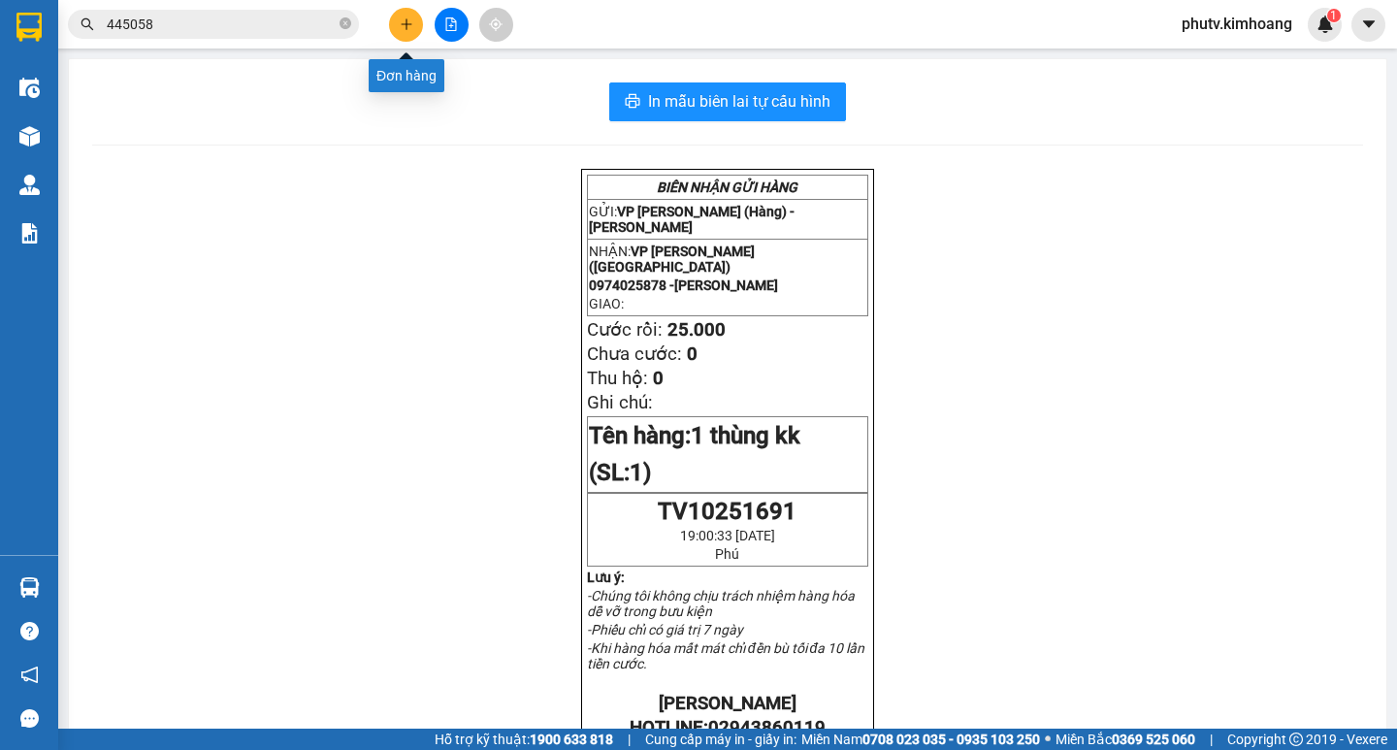
click at [406, 24] on icon "plus" at bounding box center [406, 23] width 11 height 1
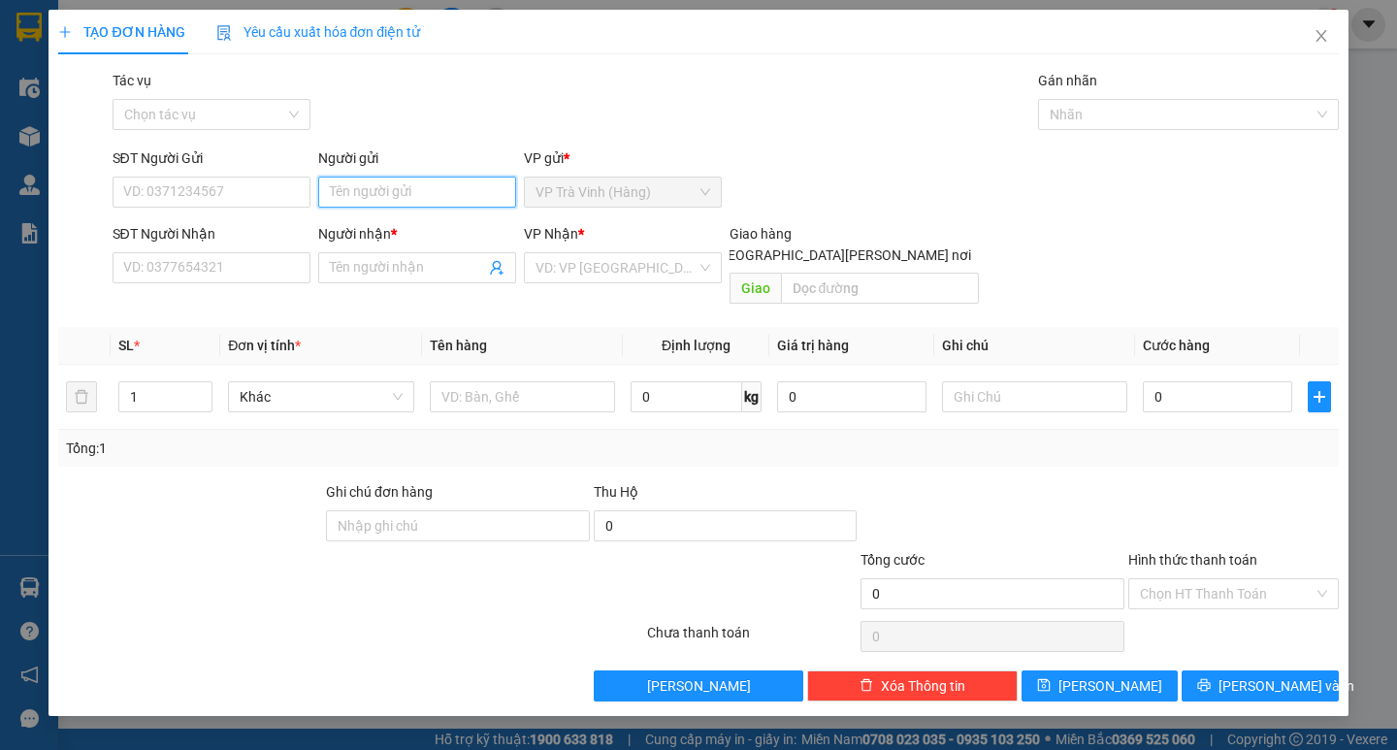
click at [373, 185] on input "Người gửi" at bounding box center [417, 192] width 198 height 31
type input "phương"
type input "0902644578"
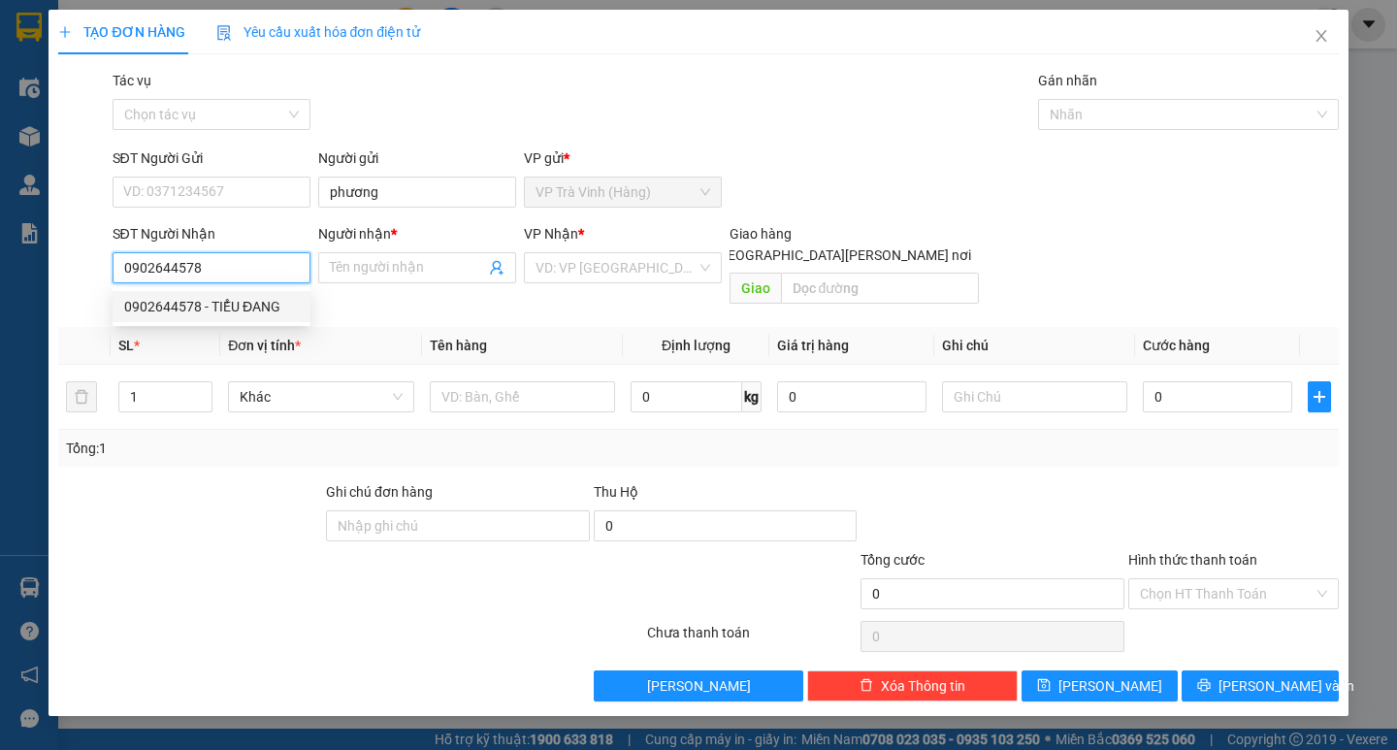
click at [270, 300] on div "0902644578 - TIỂU ĐANG" at bounding box center [211, 306] width 175 height 21
type input "TIỂU ĐANG"
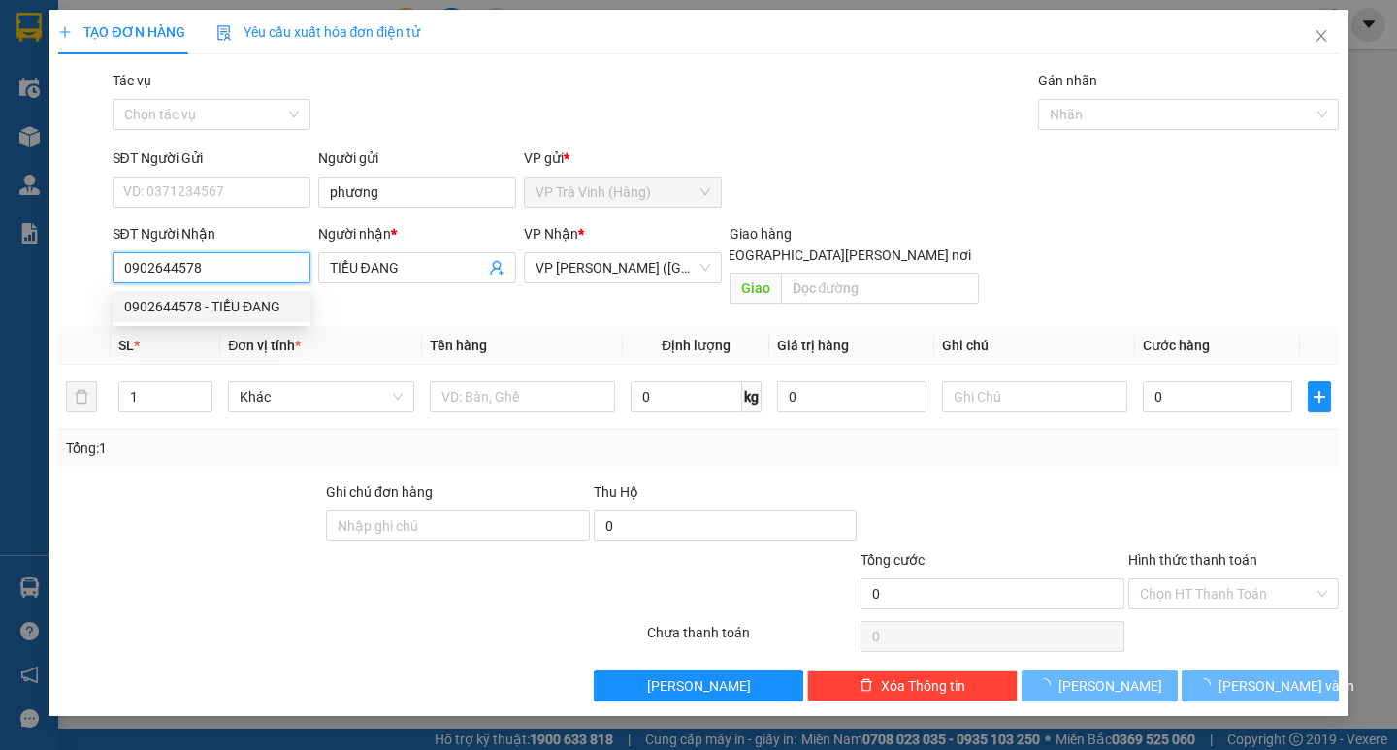
type input "25.000"
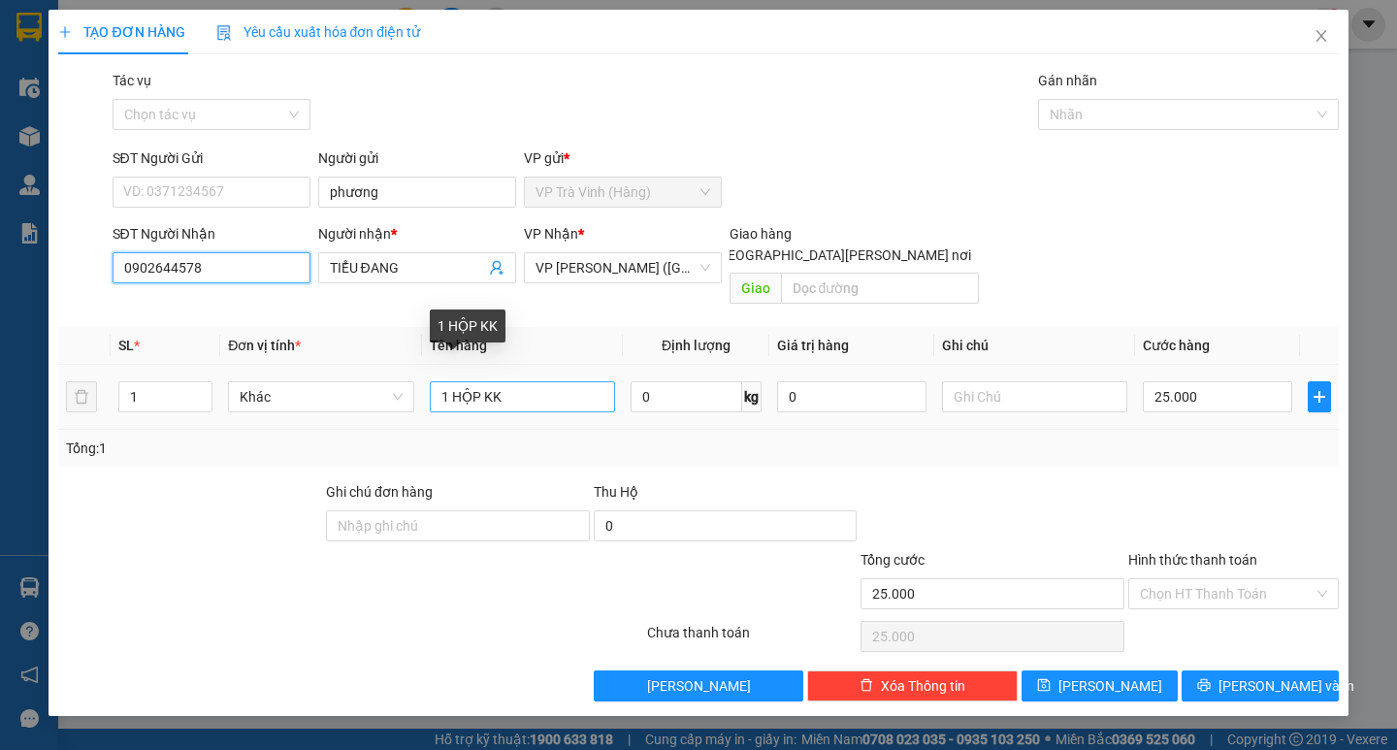
type input "0902644578"
drag, startPoint x: 531, startPoint y: 374, endPoint x: 161, endPoint y: 408, distance: 372.0
click at [166, 410] on div "SL * Đơn vị tính * Tên hàng Định lượng Giá trị hàng Ghi chú Cước hàng 1 Khác 1 …" at bounding box center [697, 397] width 1279 height 140
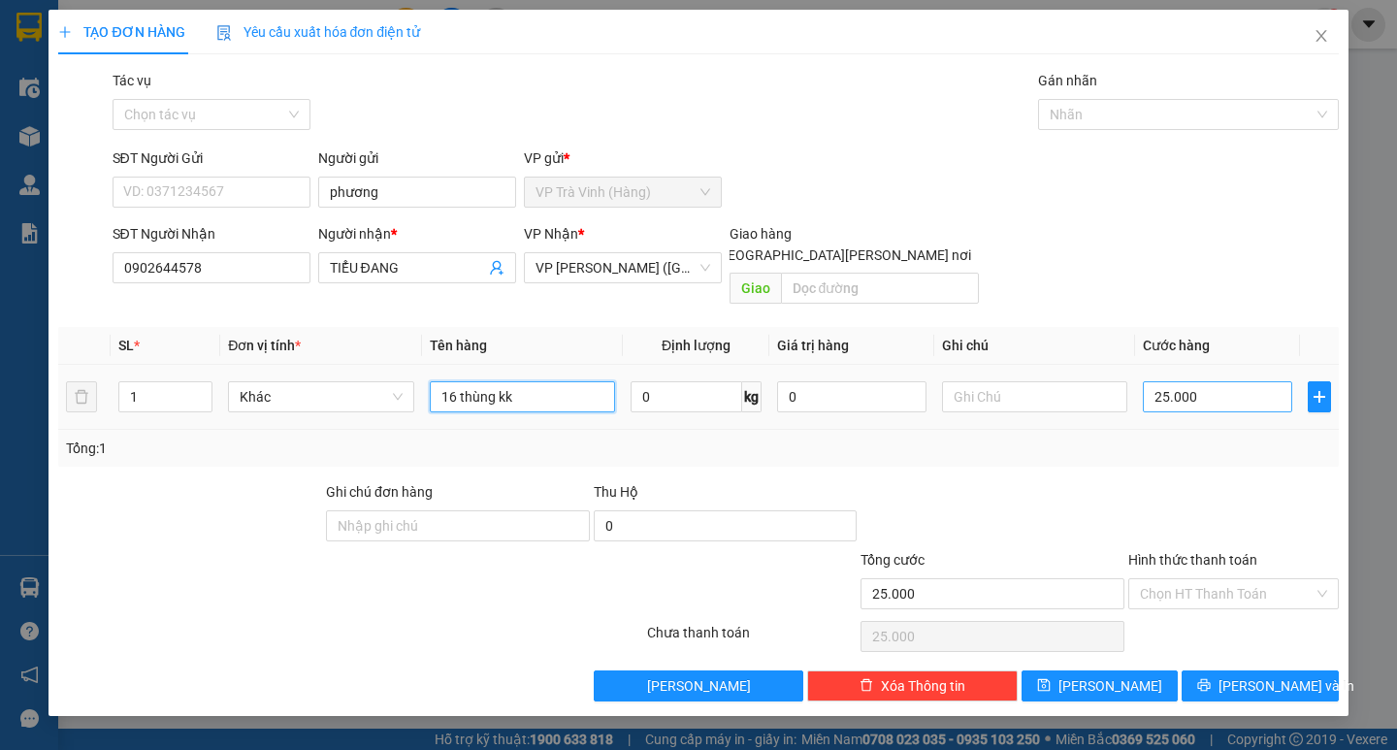
type input "16 thùng kk"
click at [1189, 381] on input "25.000" at bounding box center [1217, 396] width 149 height 31
click at [713, 145] on div "Transit Pickup Surcharge Ids Transit Deliver Surcharge Ids Transit Deliver Surc…" at bounding box center [697, 385] width 1279 height 631
click at [1211, 383] on input "25.000" at bounding box center [1217, 396] width 149 height 31
type input "4"
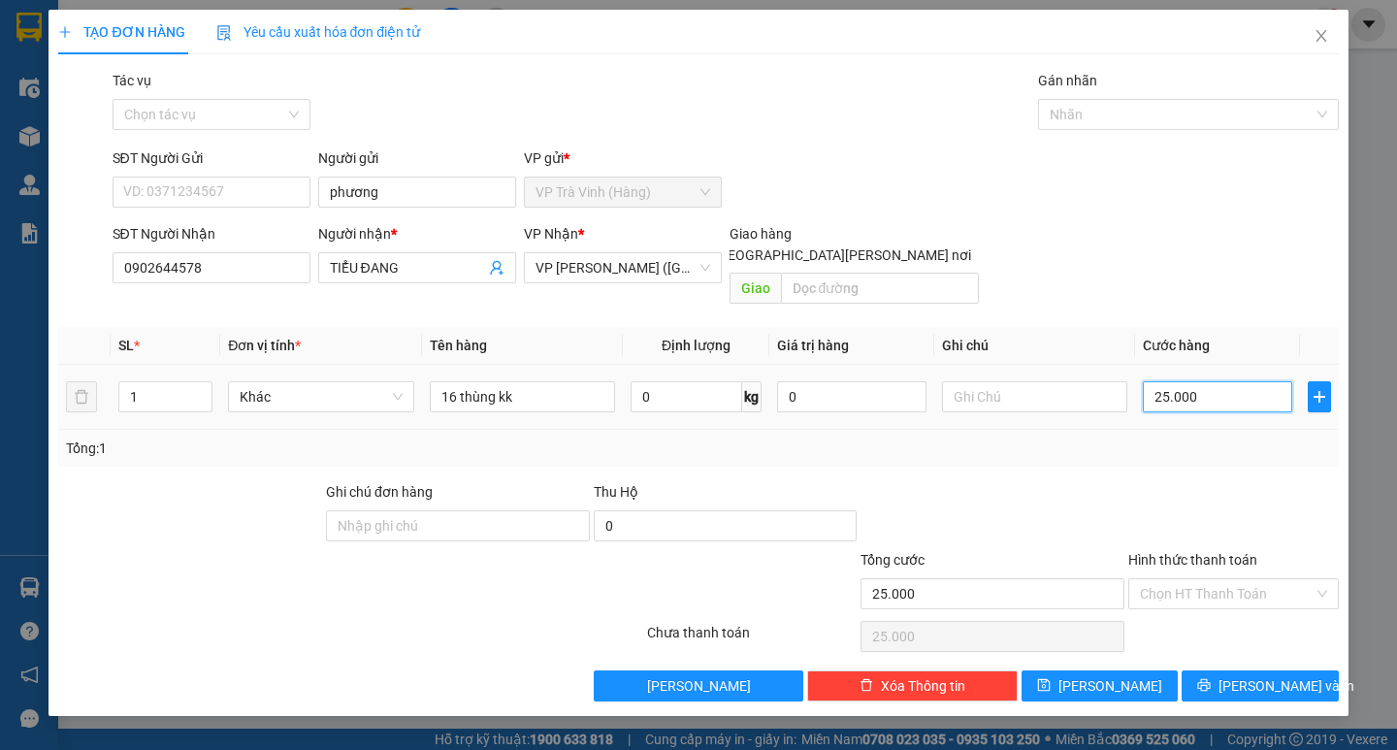
type input "4"
type input "48"
type input "480"
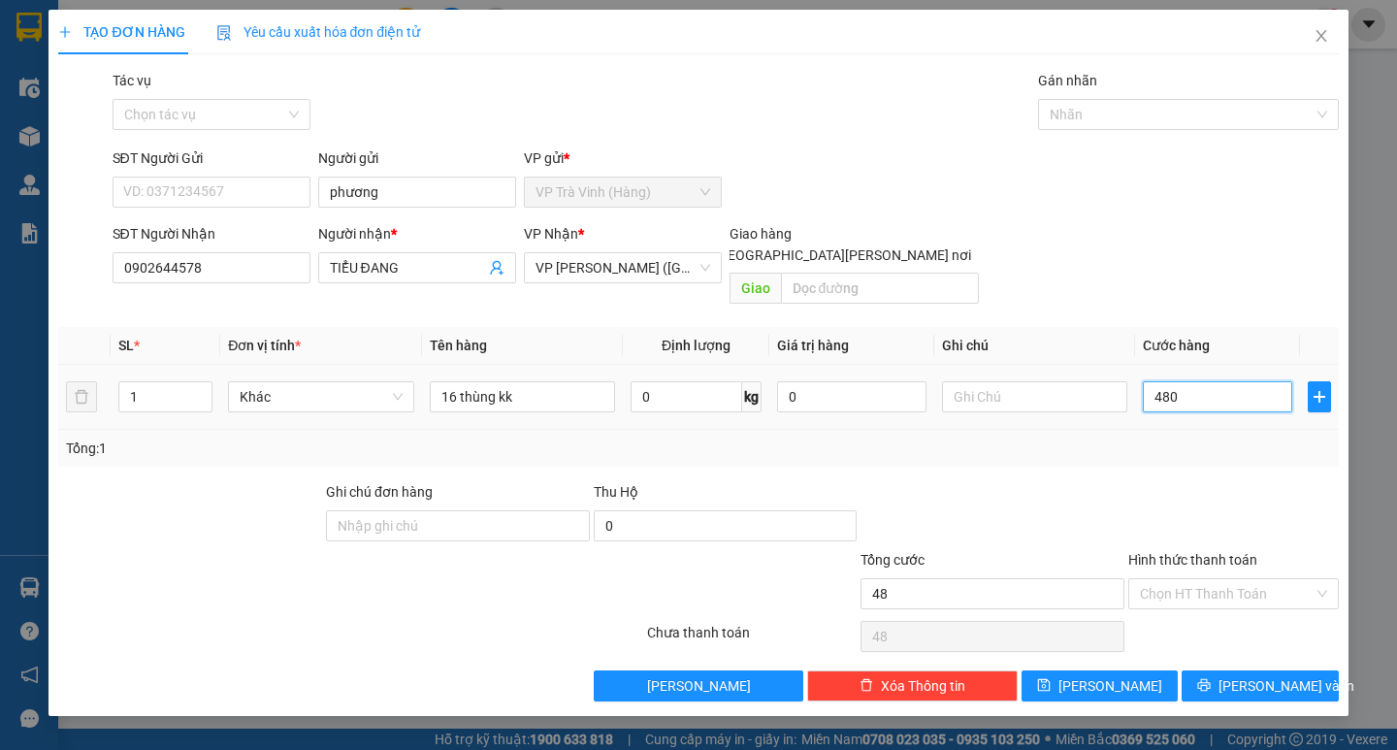
type input "480"
type input "480.000"
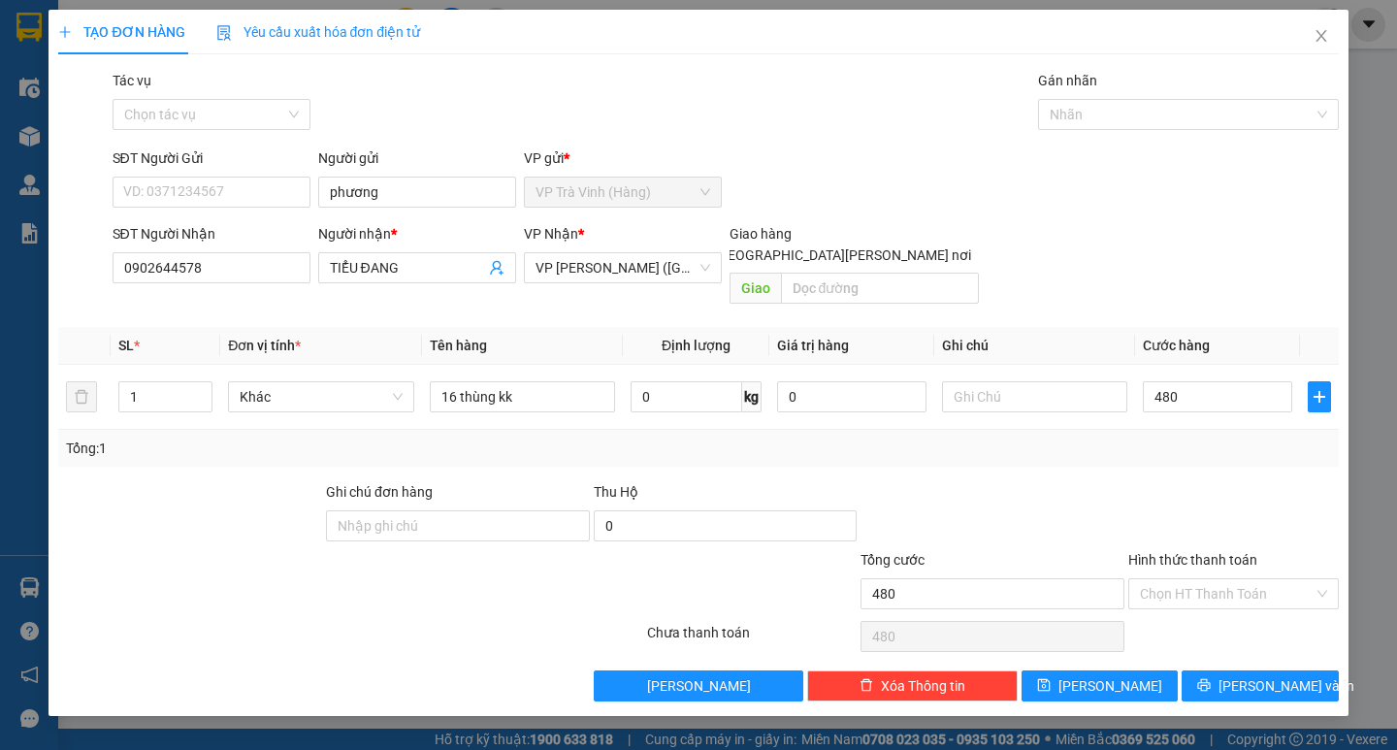
type input "480.000"
click at [1202, 437] on div "Tổng: 1" at bounding box center [698, 447] width 1264 height 21
click at [1243, 579] on input "Hình thức thanh toán" at bounding box center [1227, 593] width 174 height 29
click at [1232, 608] on div "Tại văn phòng" at bounding box center [1233, 610] width 187 height 21
type input "0"
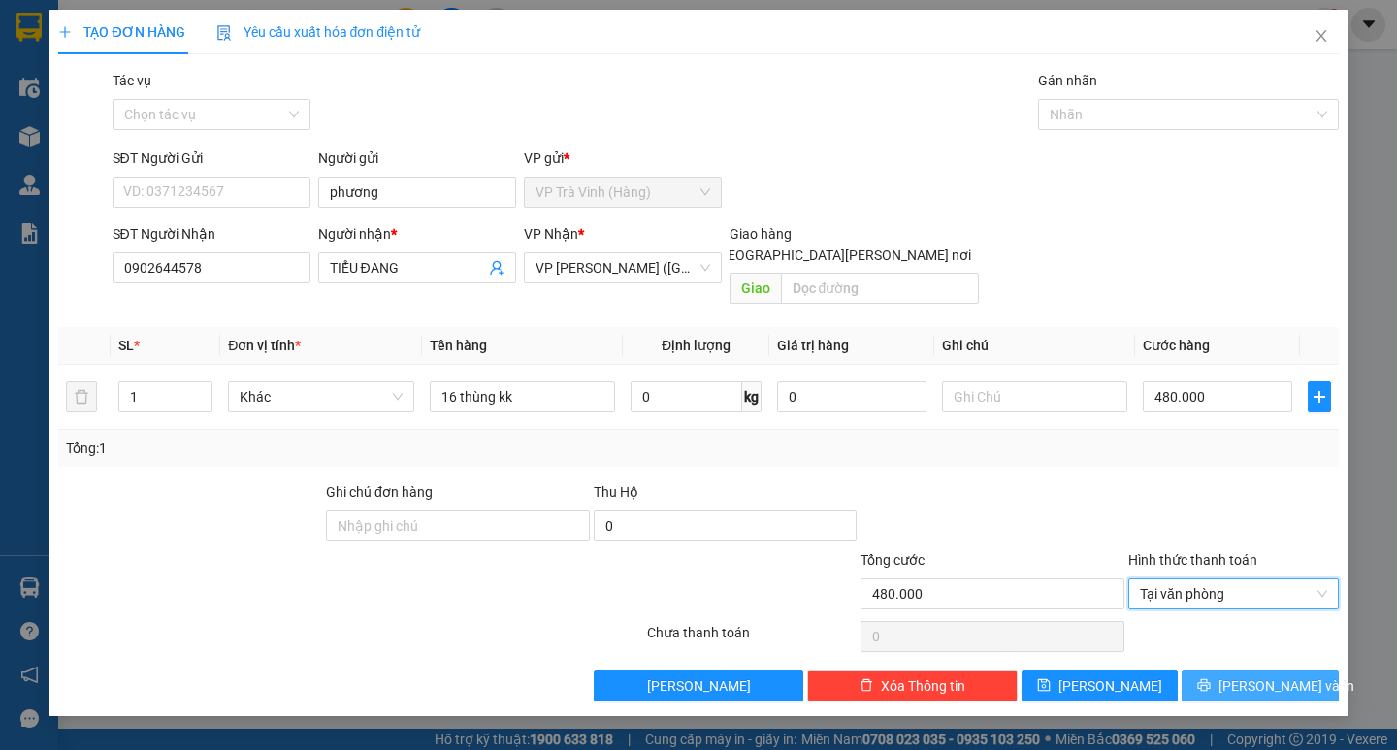
click at [1248, 675] on span "[PERSON_NAME] và In" at bounding box center [1286, 685] width 136 height 21
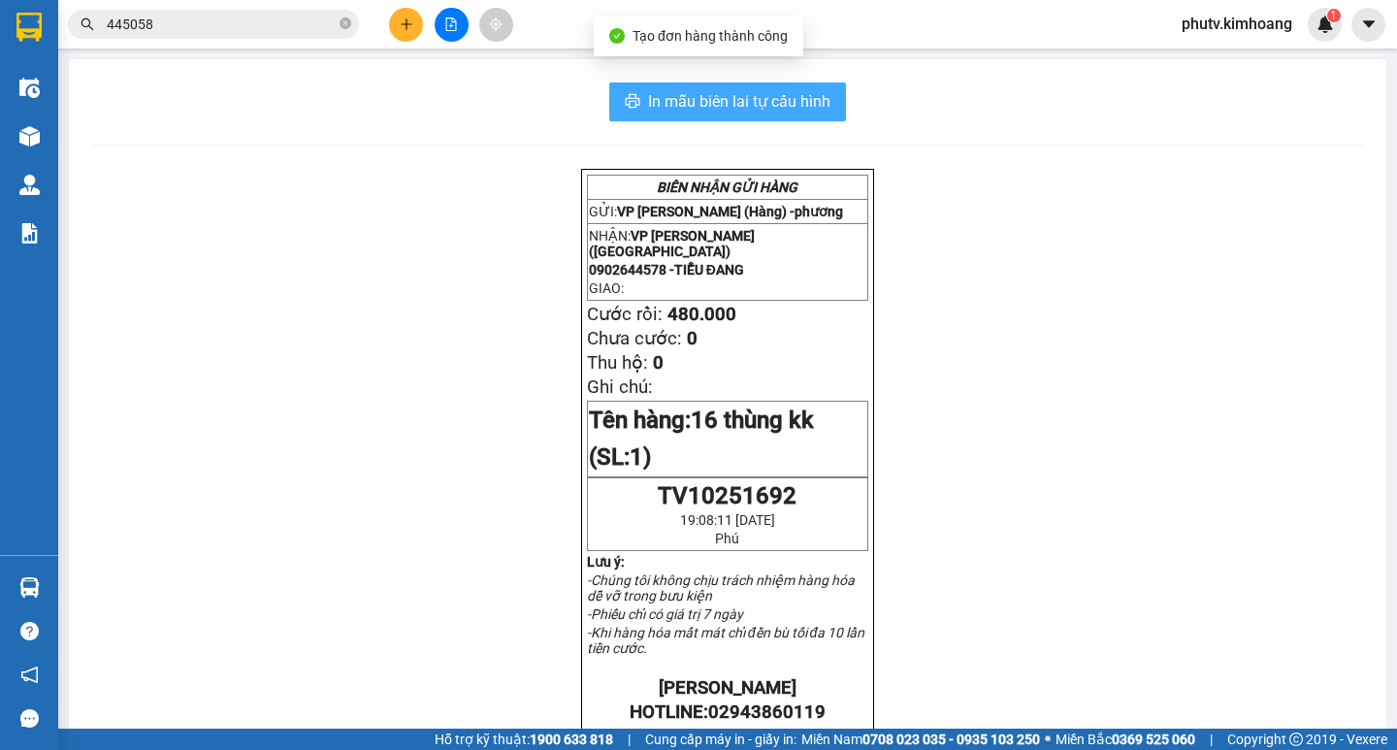
click at [769, 100] on span "In mẫu biên lai tự cấu hình" at bounding box center [739, 101] width 182 height 24
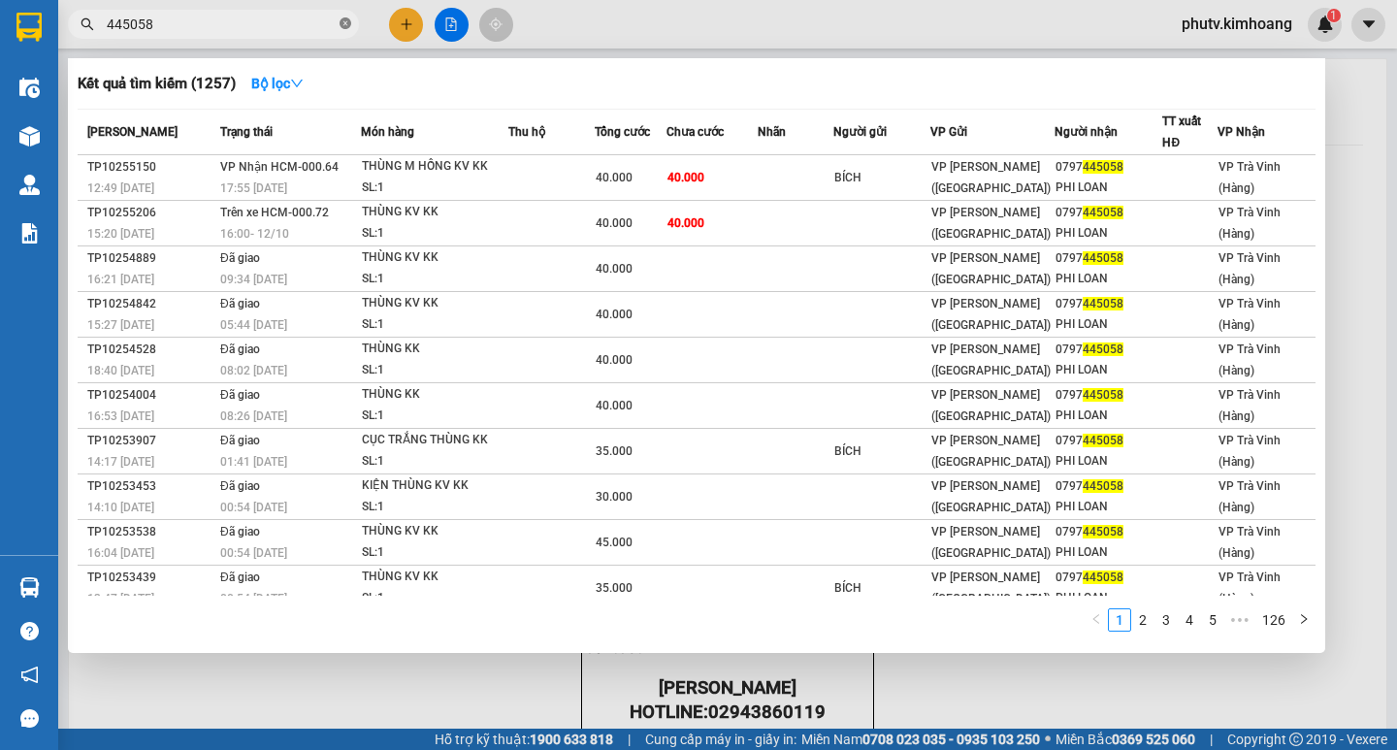
click at [345, 17] on span at bounding box center [345, 25] width 12 height 18
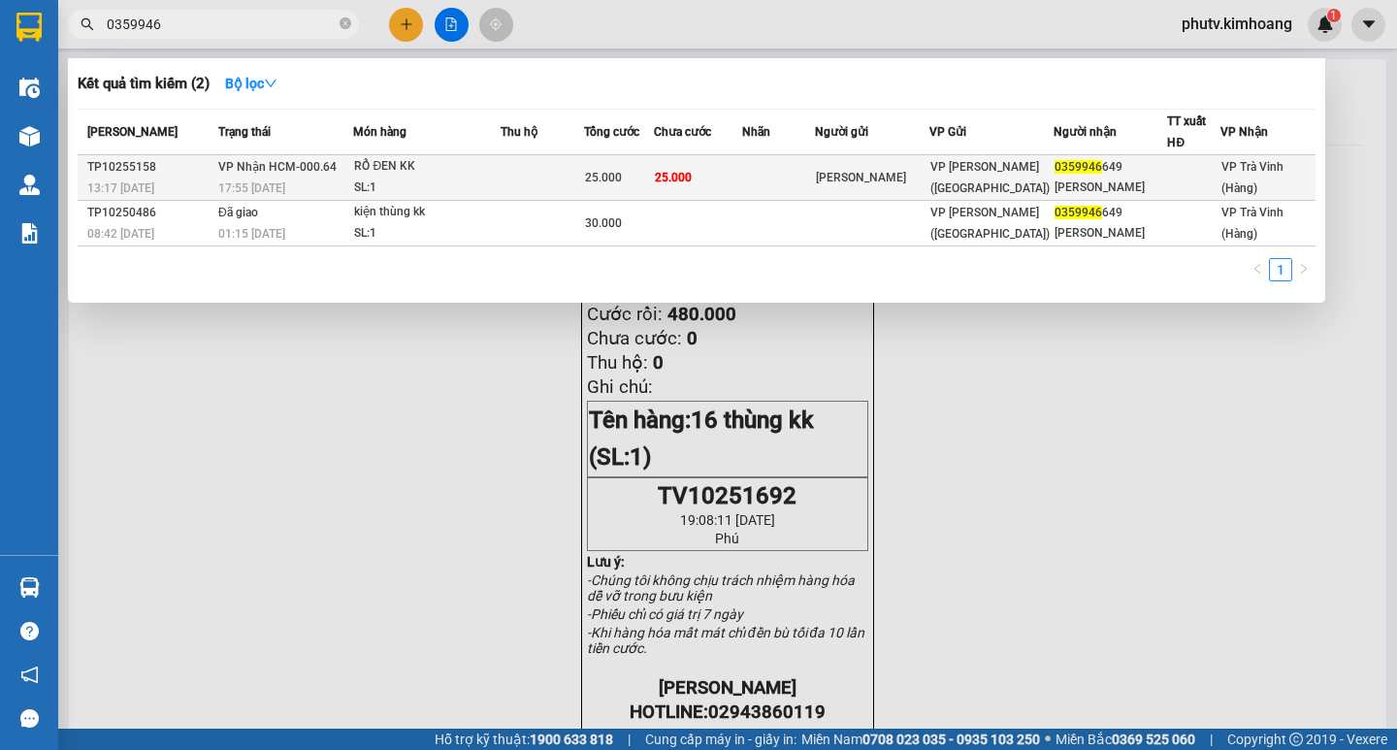
type input "0359946"
click at [640, 184] on div "25.000" at bounding box center [619, 177] width 68 height 21
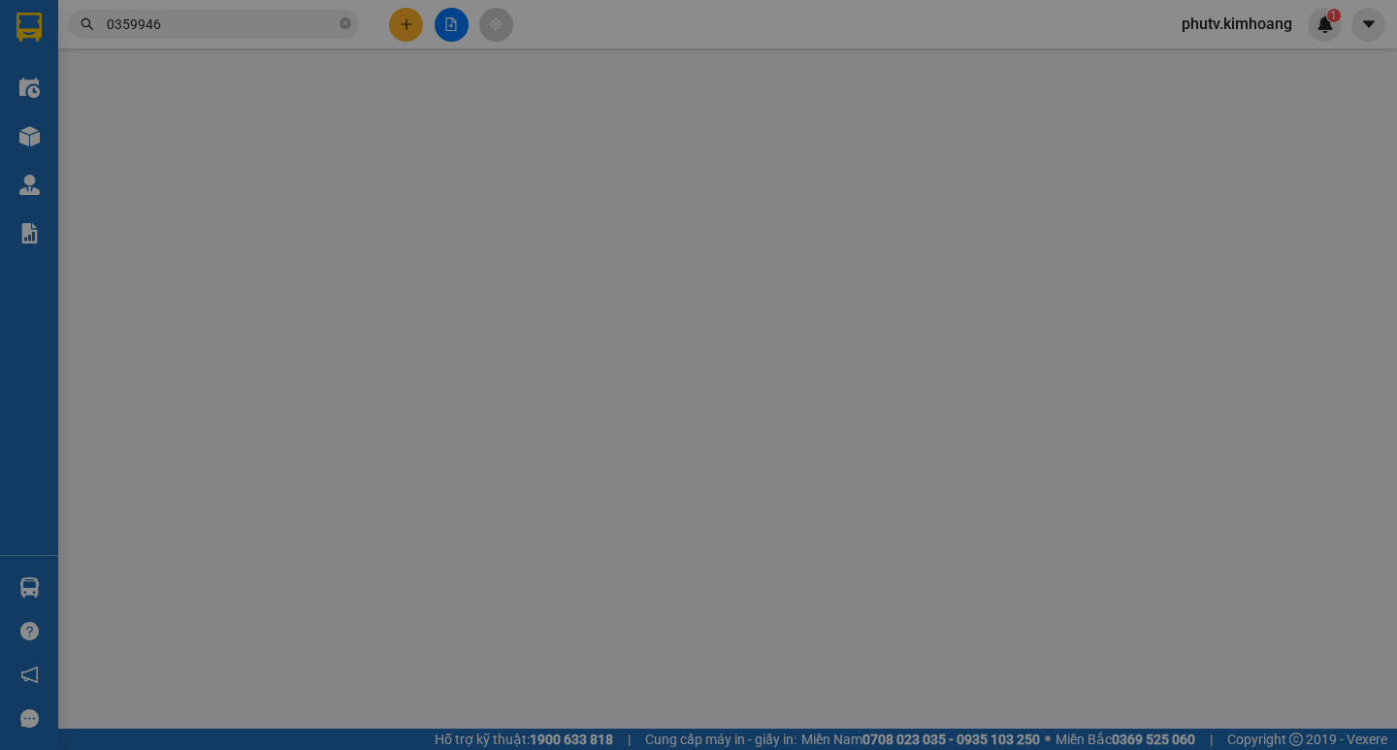
type input "[PERSON_NAME]"
type input "0359946649"
type input "[PERSON_NAME]"
type input "25.000"
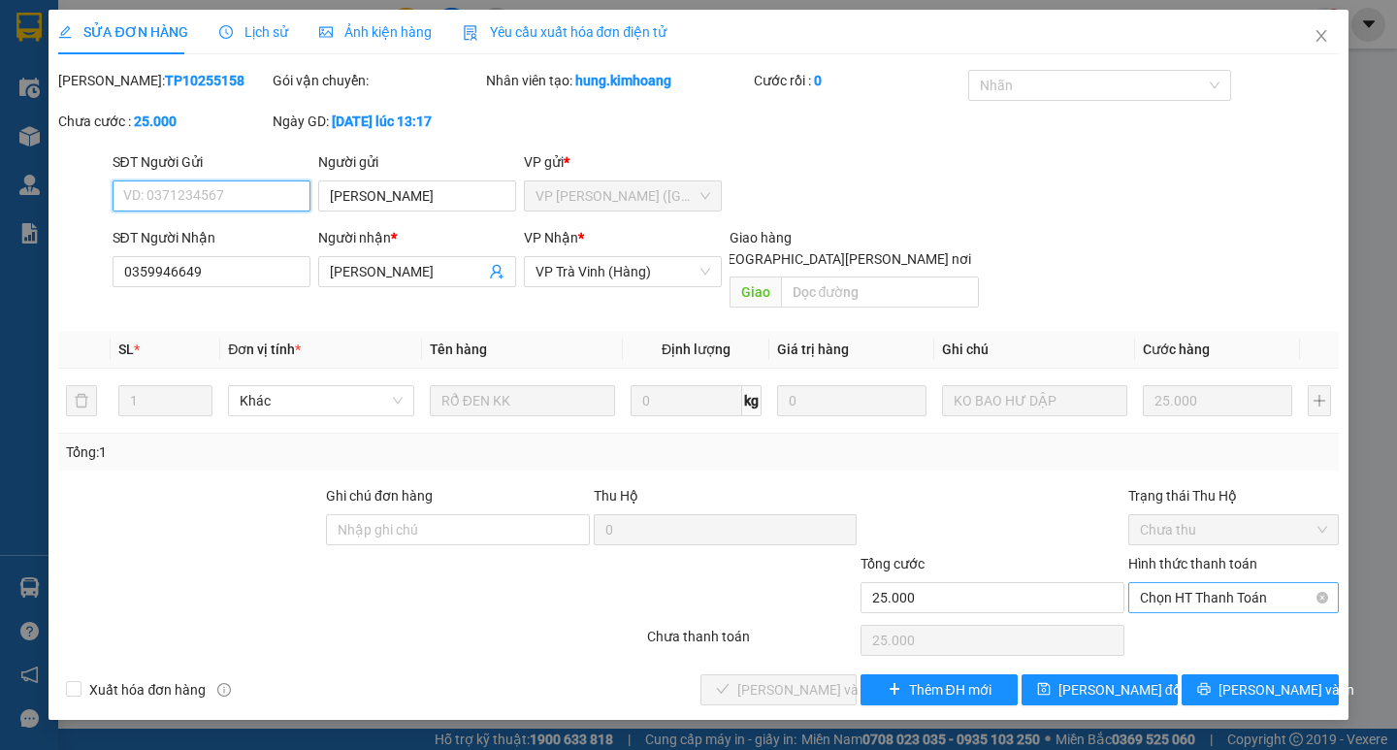
click at [1193, 583] on span "Chọn HT Thanh Toán" at bounding box center [1233, 597] width 187 height 29
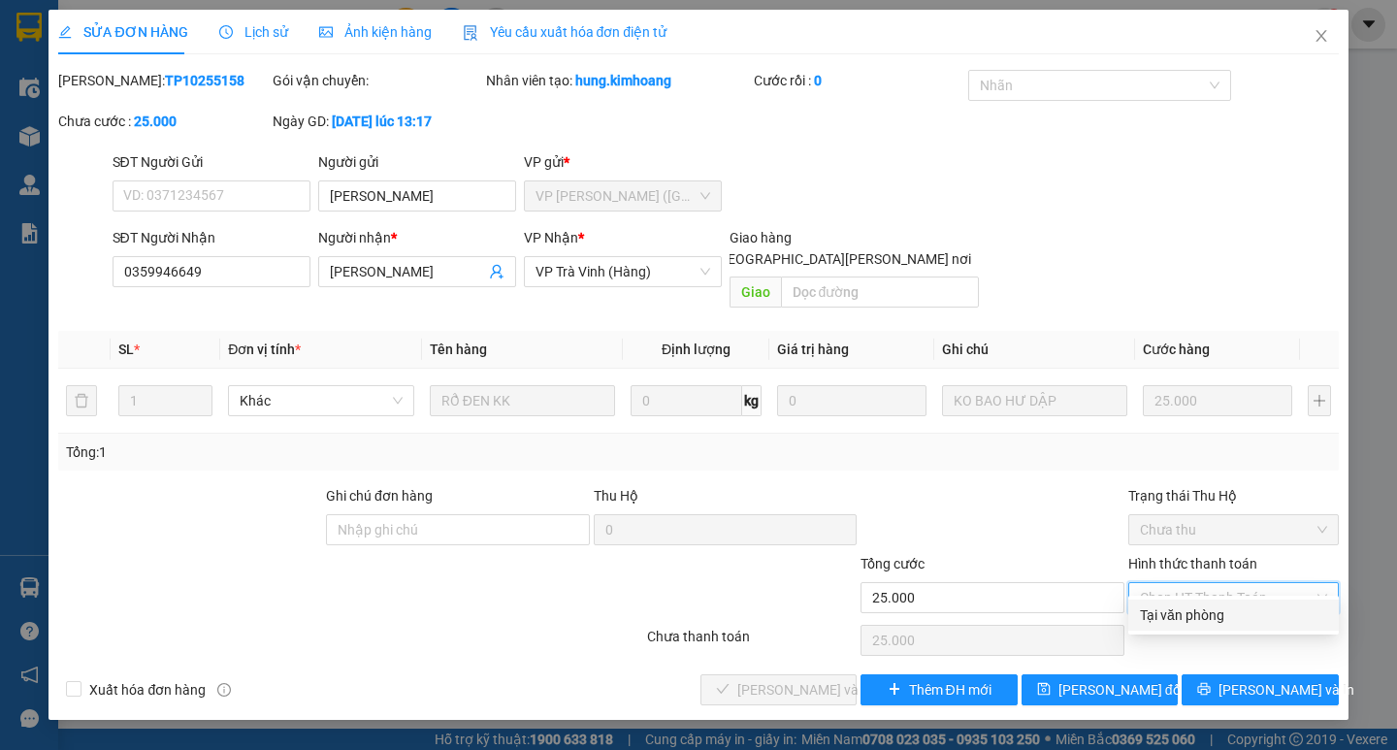
click at [1198, 608] on div "Tại văn phòng" at bounding box center [1233, 614] width 187 height 21
type input "0"
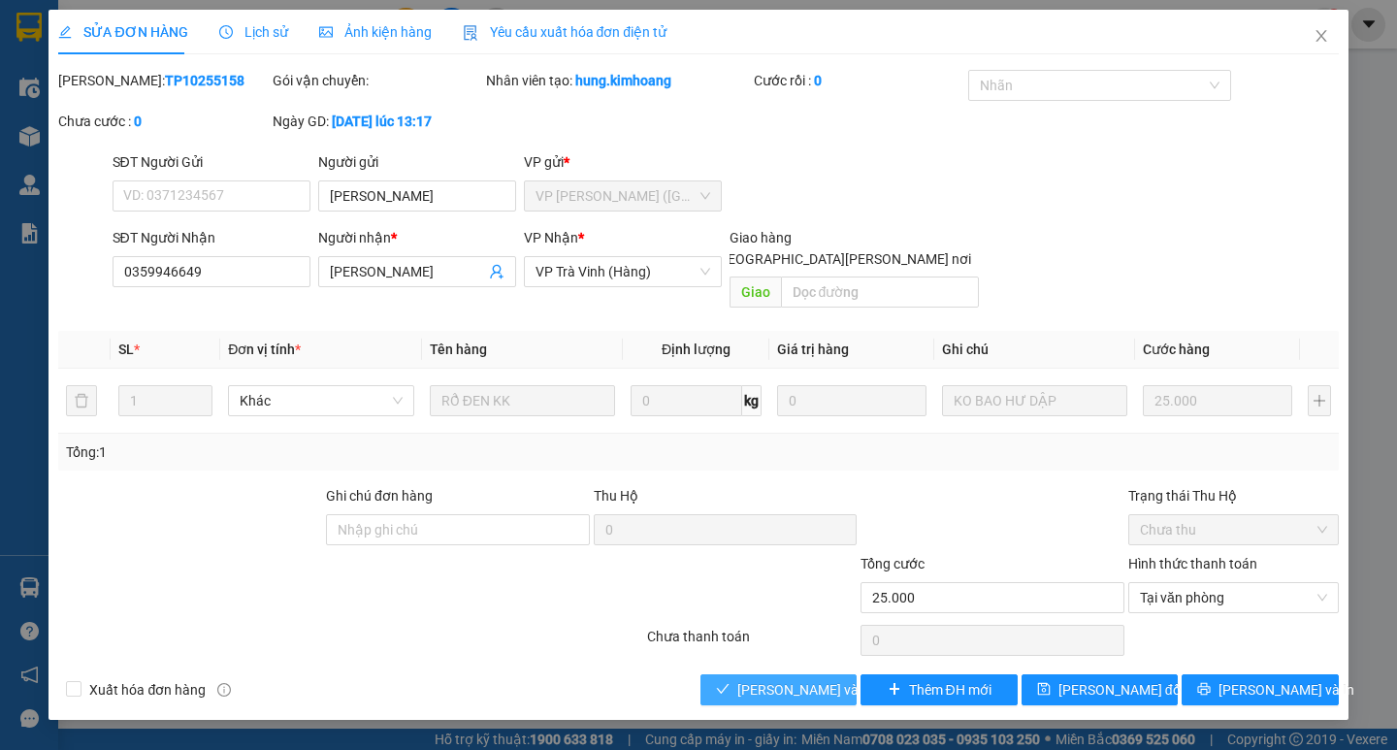
click at [807, 679] on span "[PERSON_NAME] và [PERSON_NAME] hàng" at bounding box center [868, 689] width 262 height 21
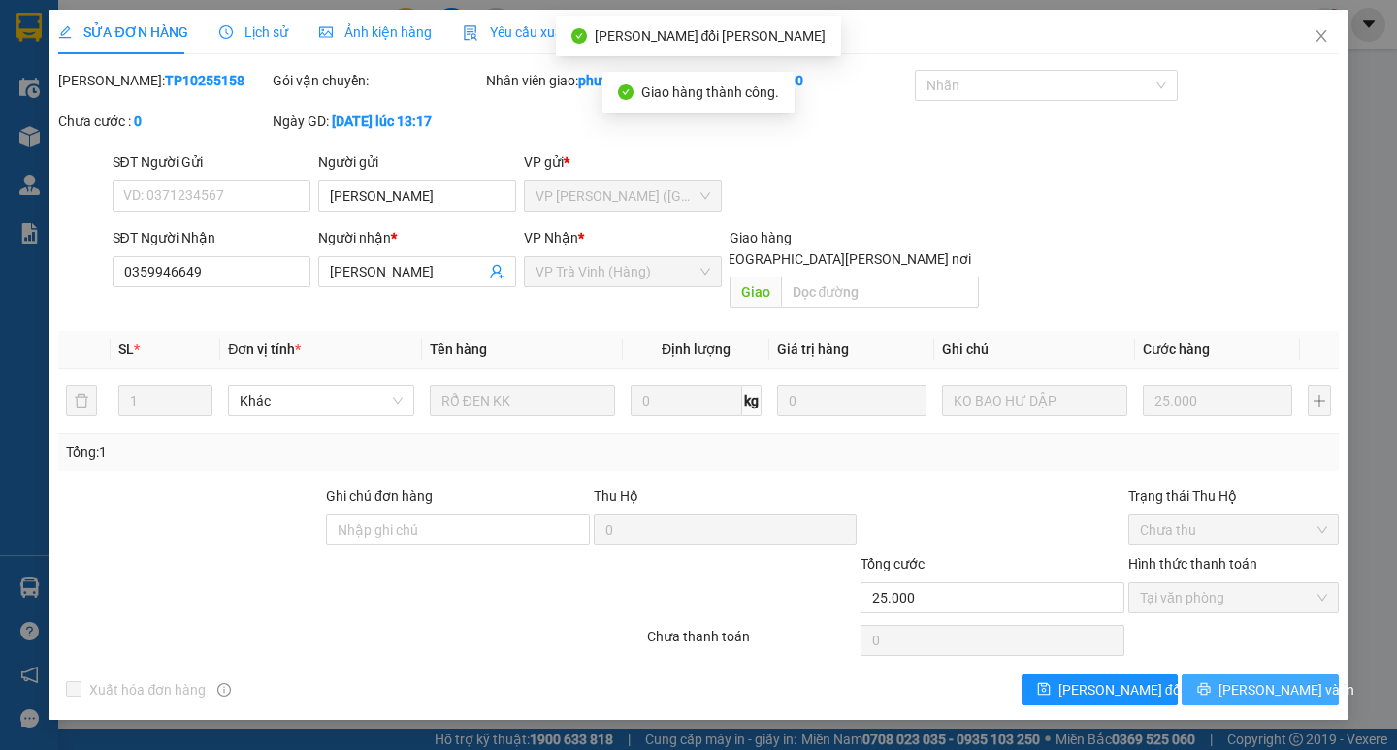
click at [1247, 679] on span "[PERSON_NAME] và In" at bounding box center [1286, 689] width 136 height 21
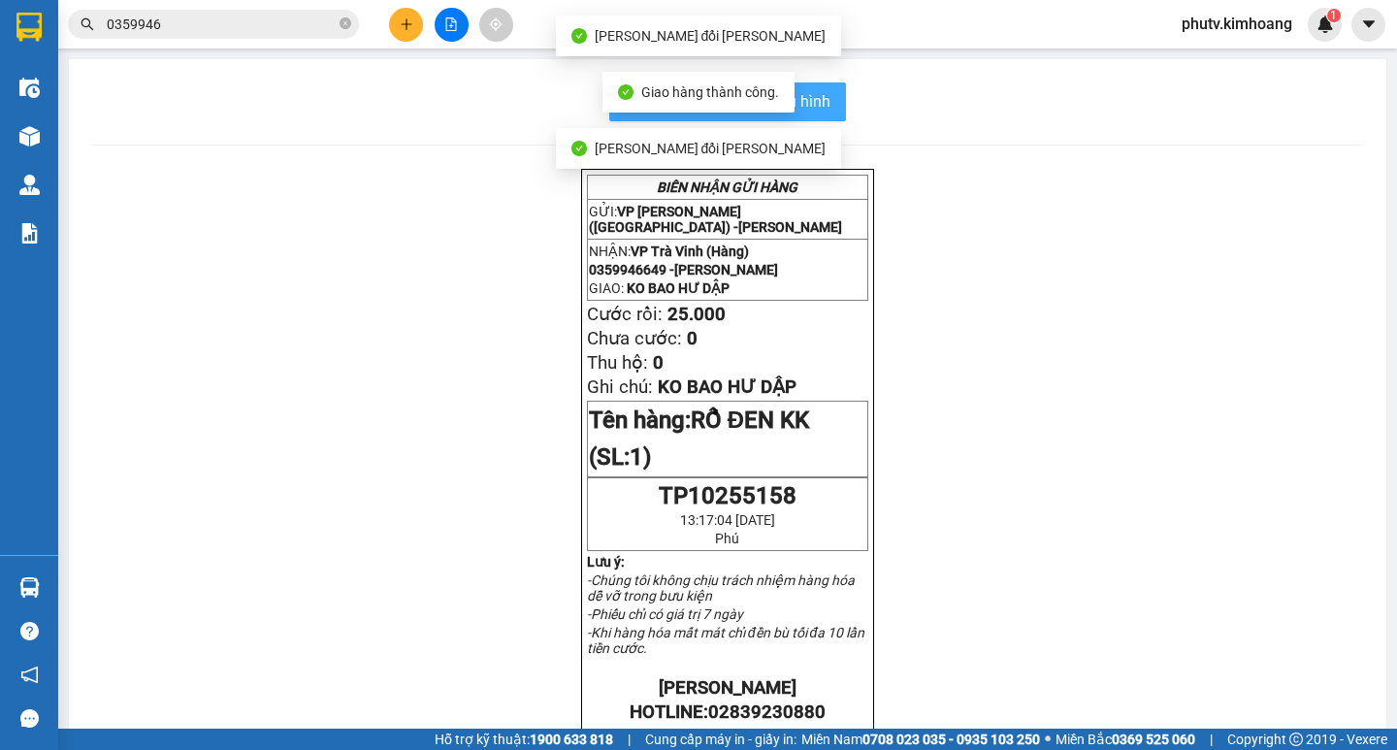
click at [819, 103] on span "In mẫu biên lai tự cấu hình" at bounding box center [739, 101] width 182 height 24
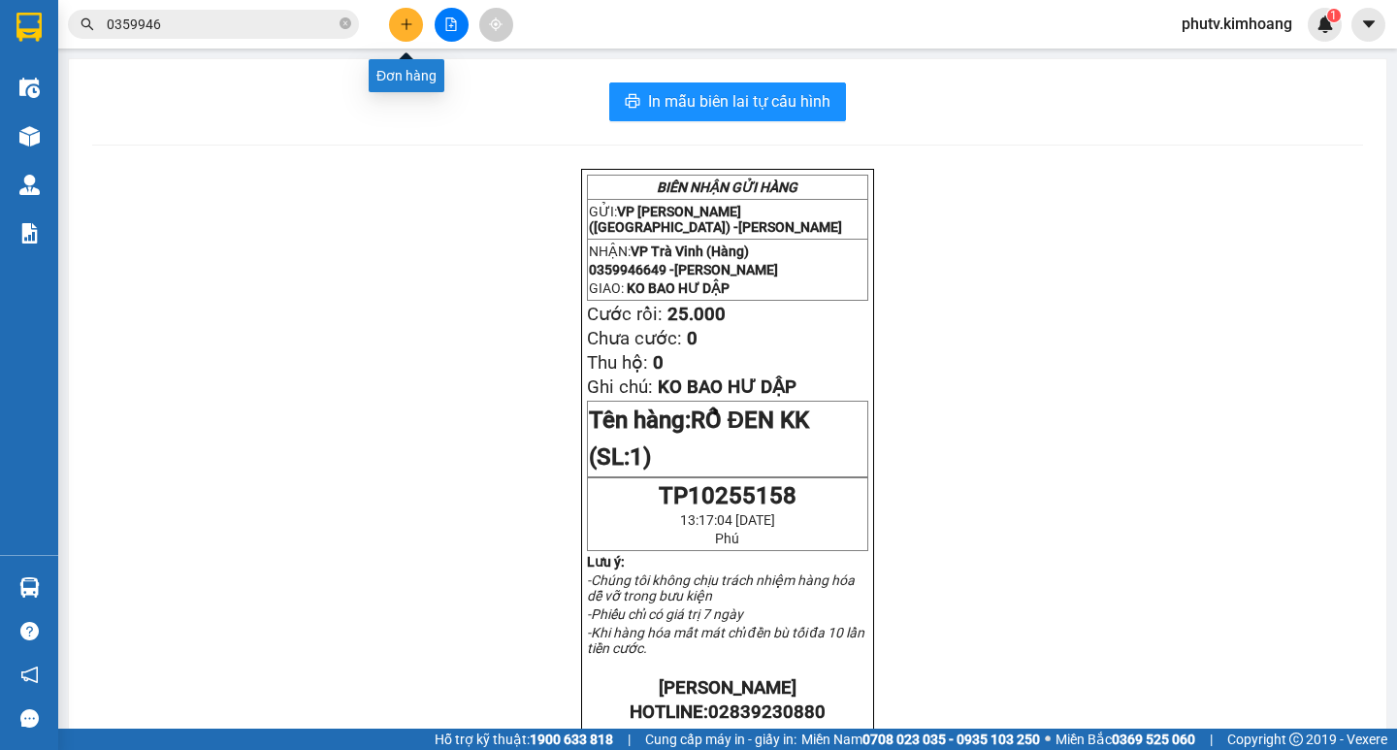
click at [398, 18] on button at bounding box center [406, 25] width 34 height 34
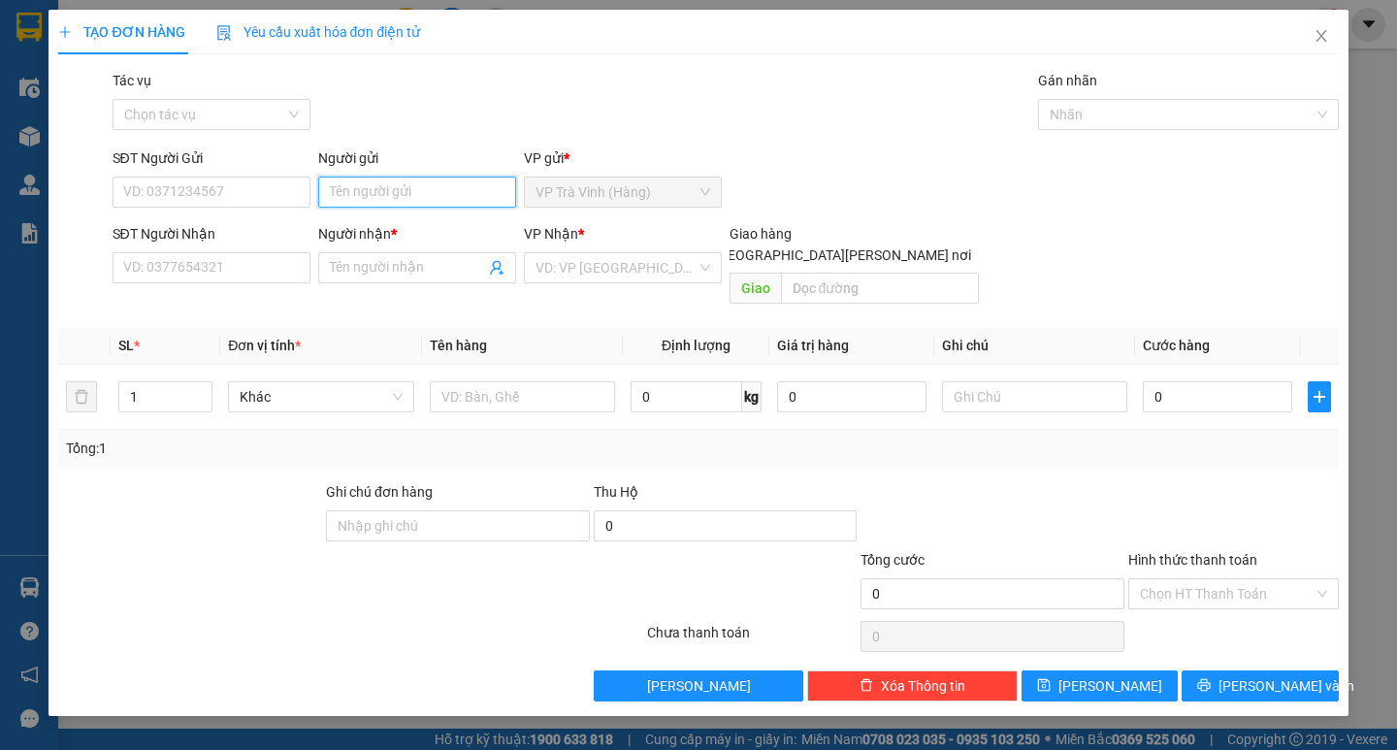
click at [428, 185] on input "Người gửi" at bounding box center [417, 192] width 198 height 31
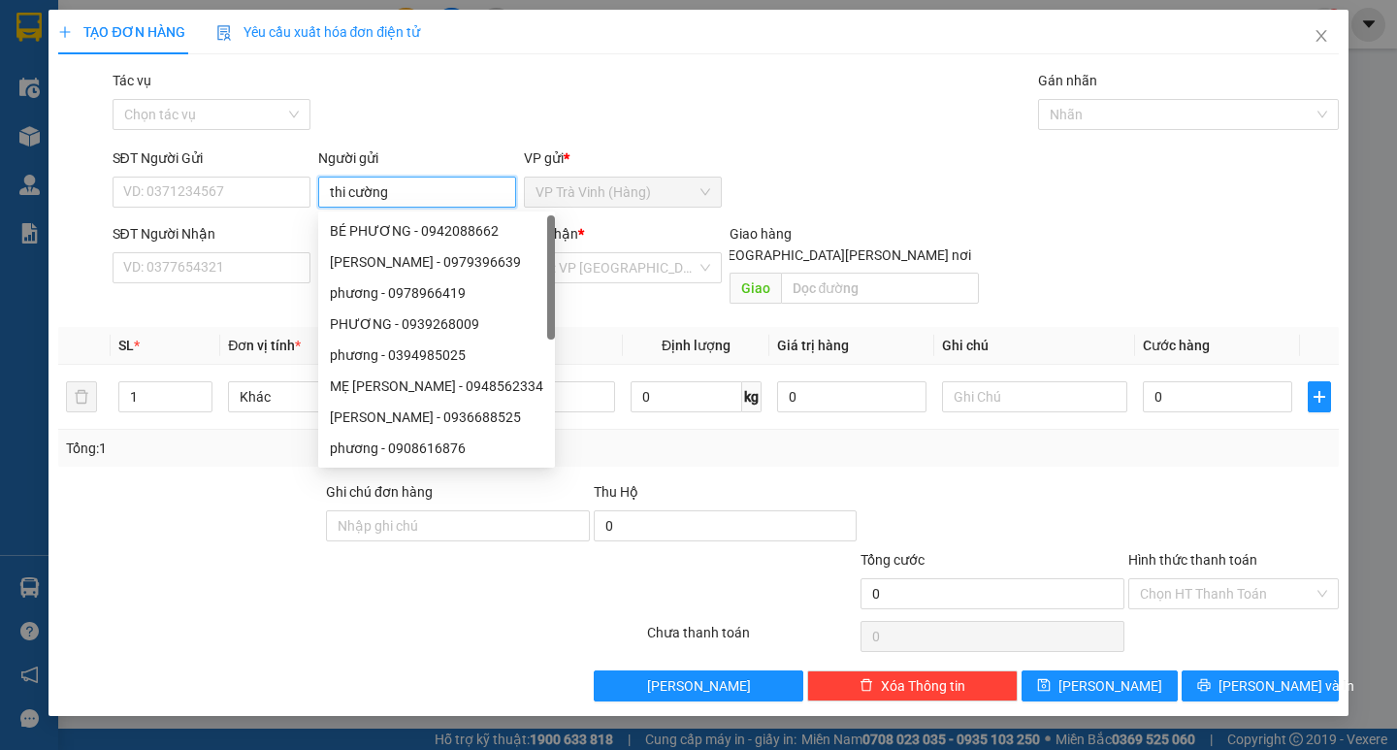
type input "thi cường"
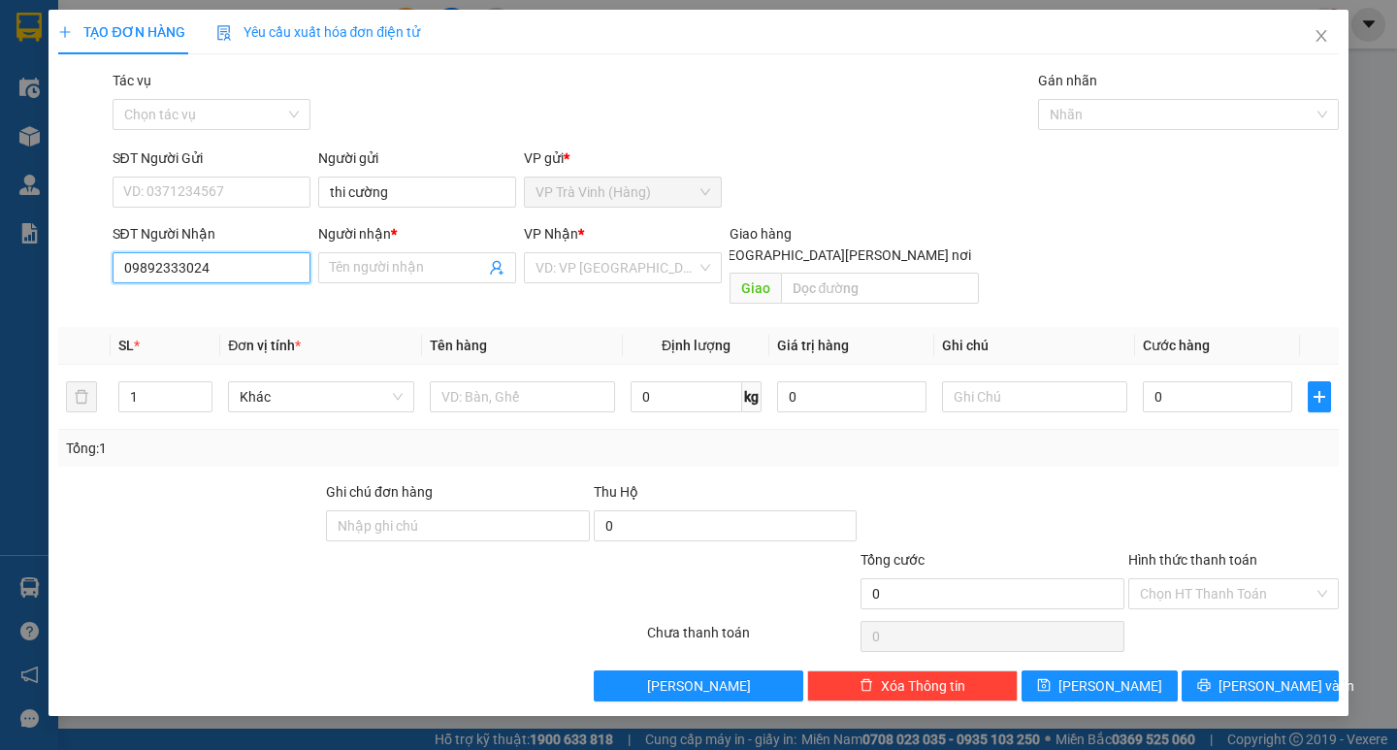
click at [178, 272] on input "09892333024" at bounding box center [212, 267] width 198 height 31
type input "0989233024"
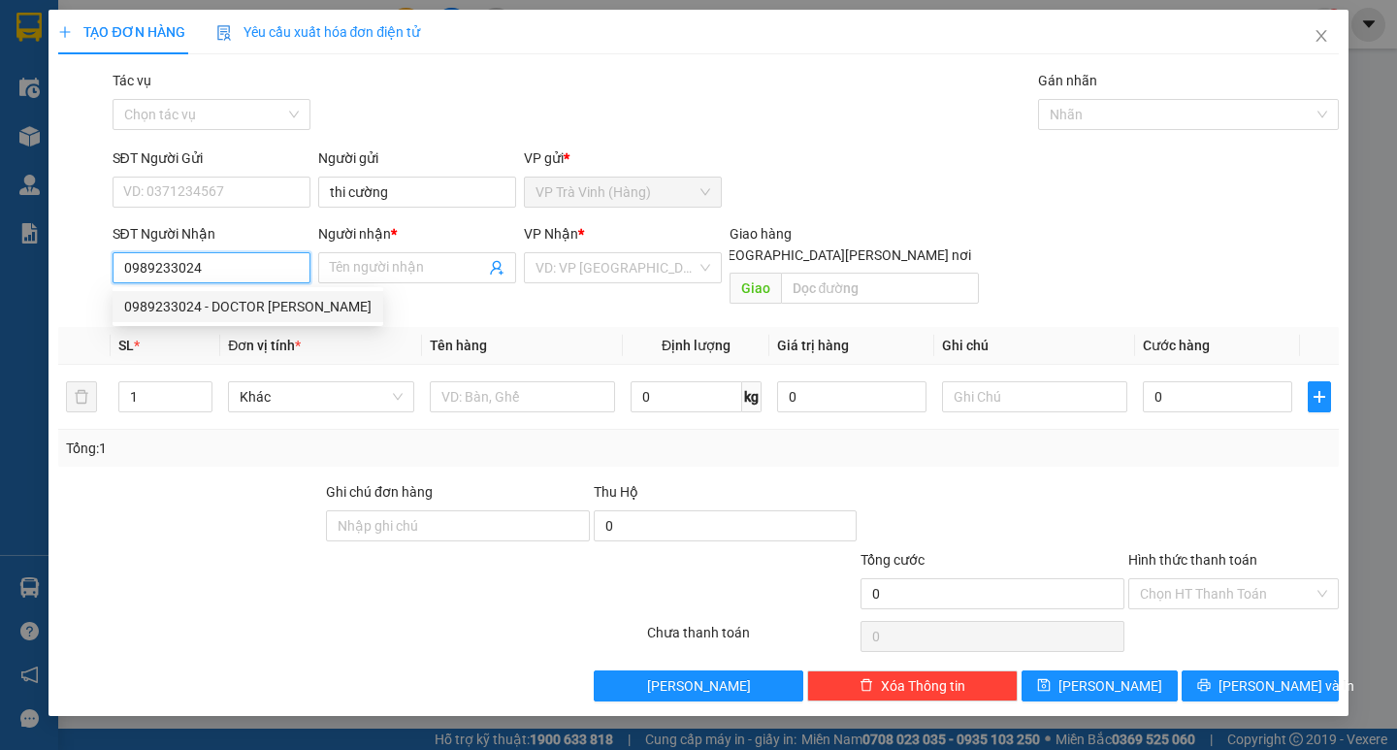
click at [291, 314] on div "0989233024 - DOCTOR [PERSON_NAME]" at bounding box center [247, 306] width 247 height 21
type input "DOCTOR [PERSON_NAME]"
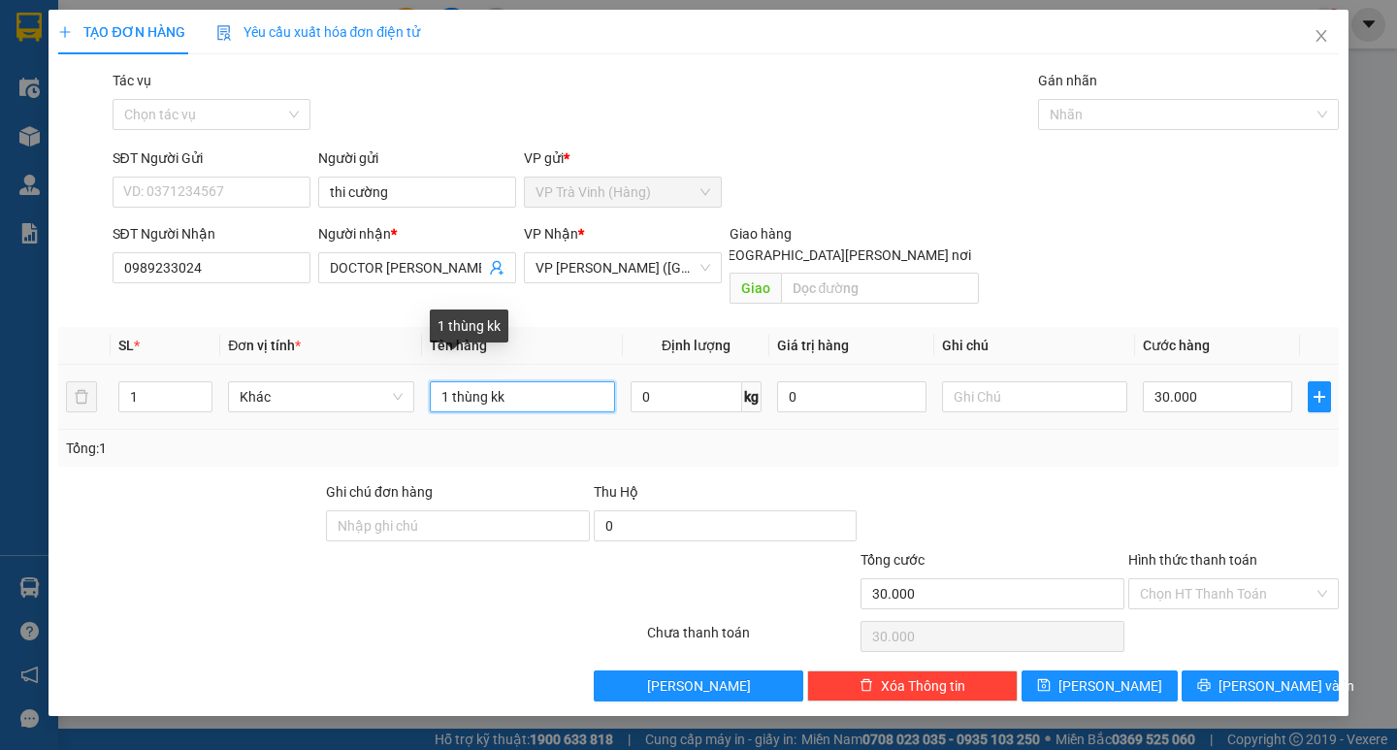
click at [446, 381] on input "1 thùng kk" at bounding box center [522, 396] width 185 height 31
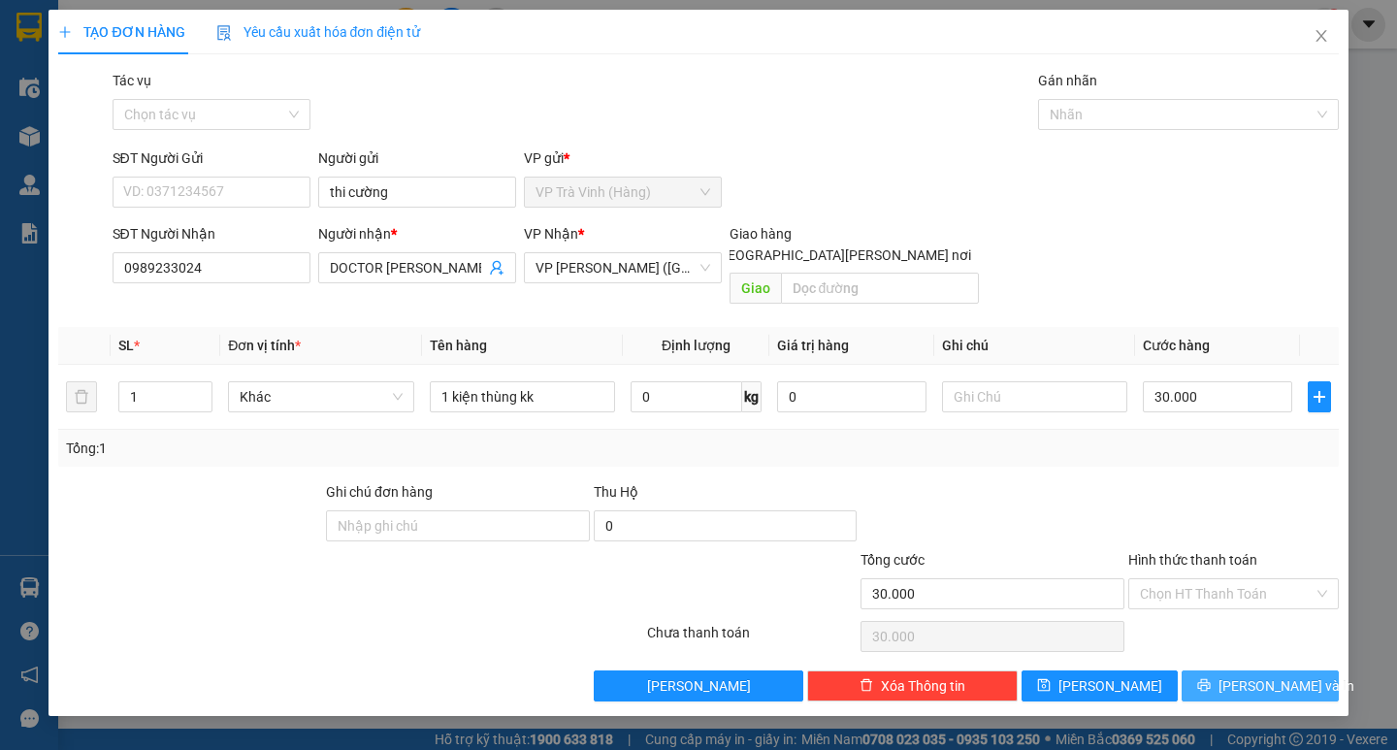
click at [1210, 678] on icon "printer" at bounding box center [1204, 685] width 14 height 14
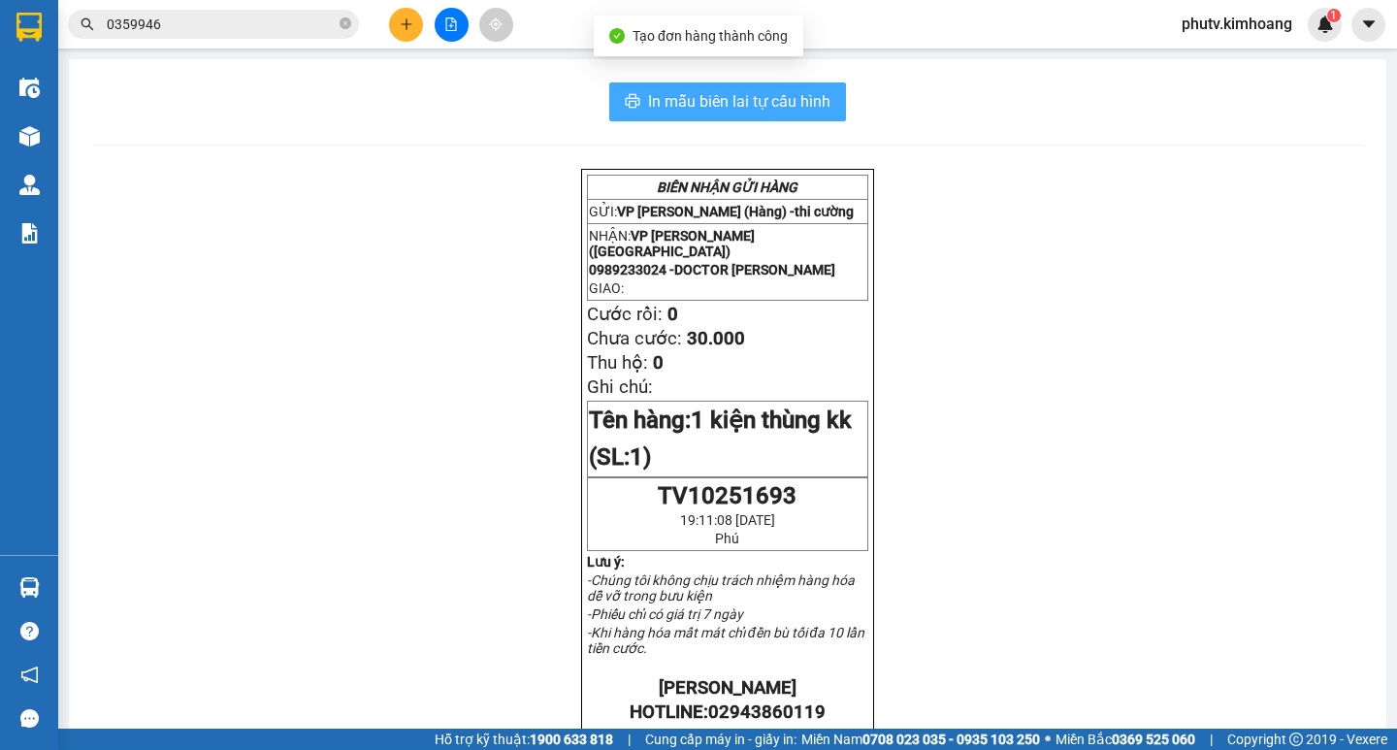
click at [830, 103] on button "In mẫu biên lai tự cấu hình" at bounding box center [727, 101] width 237 height 39
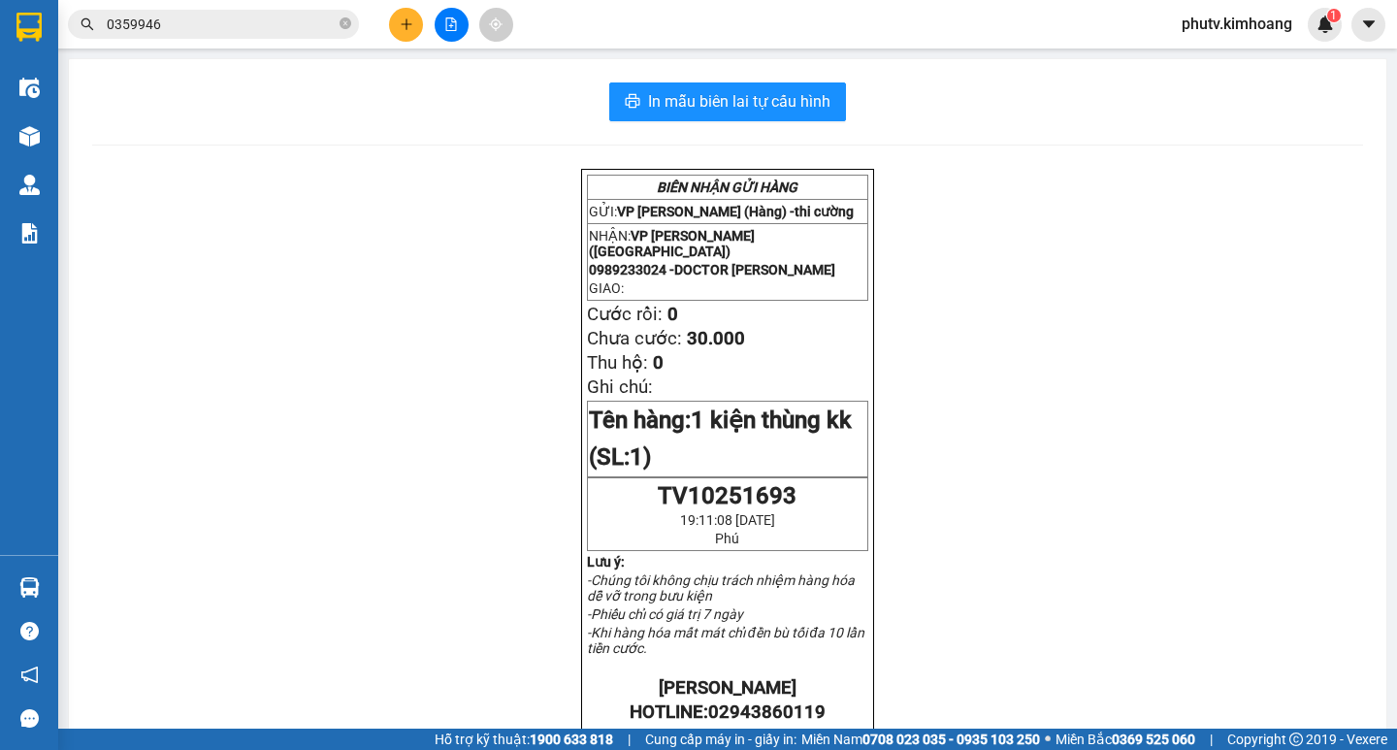
click at [260, 27] on input "0359946" at bounding box center [221, 24] width 229 height 21
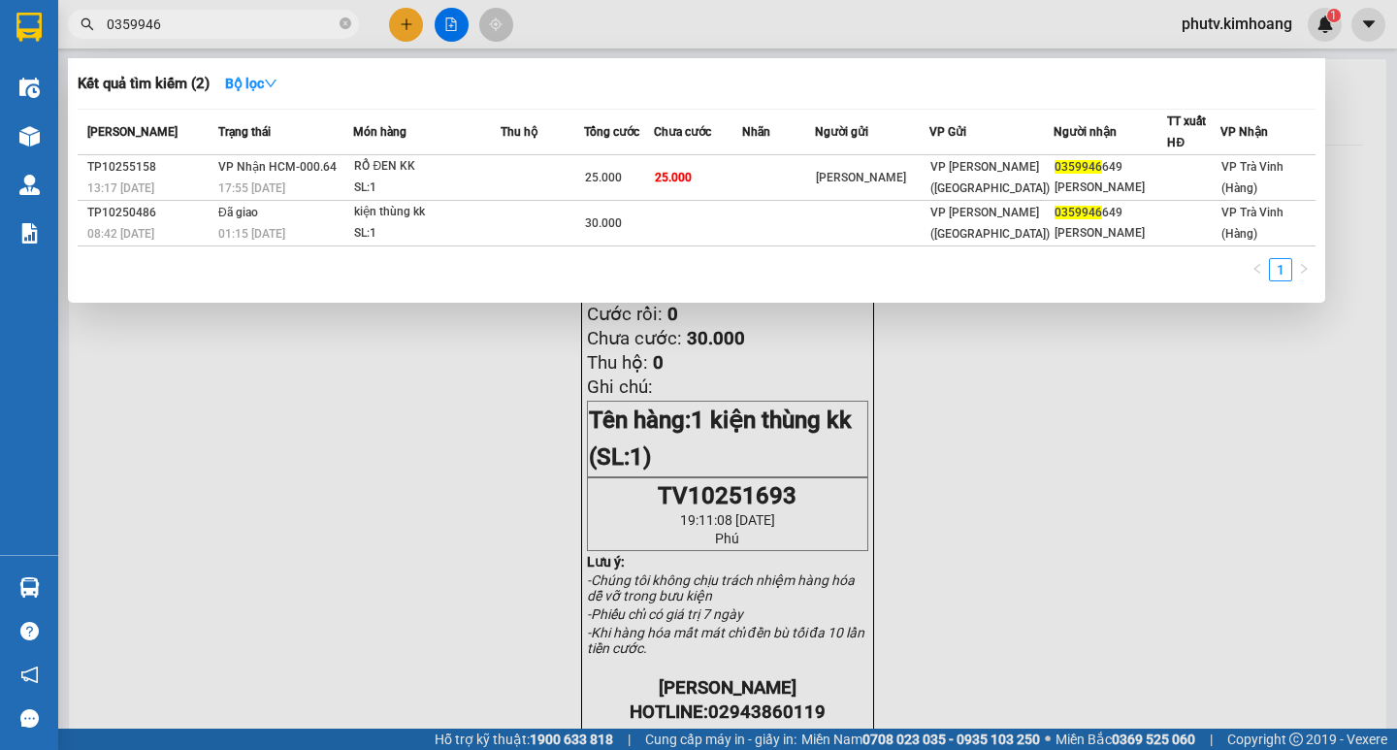
click at [259, 27] on input "0359946" at bounding box center [221, 24] width 229 height 21
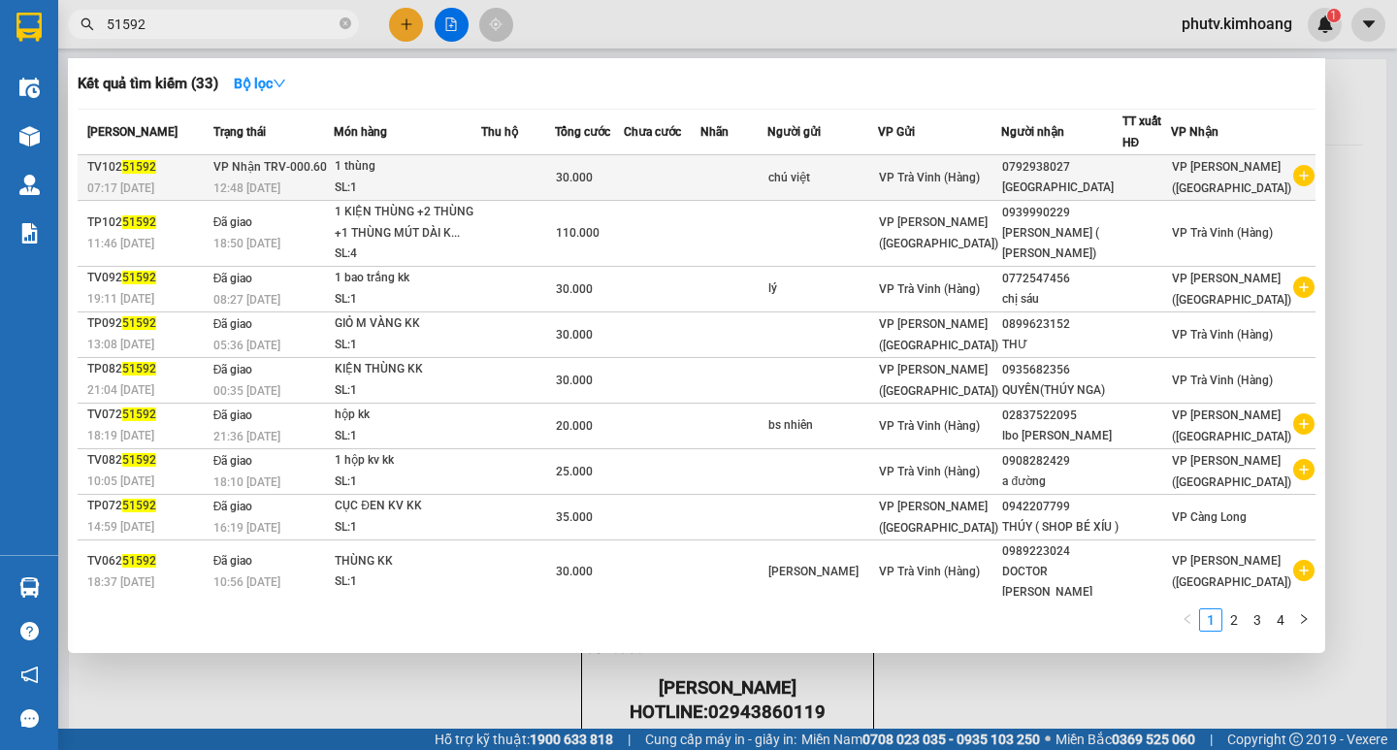
click at [423, 177] on div "1 thùng" at bounding box center [407, 166] width 145 height 21
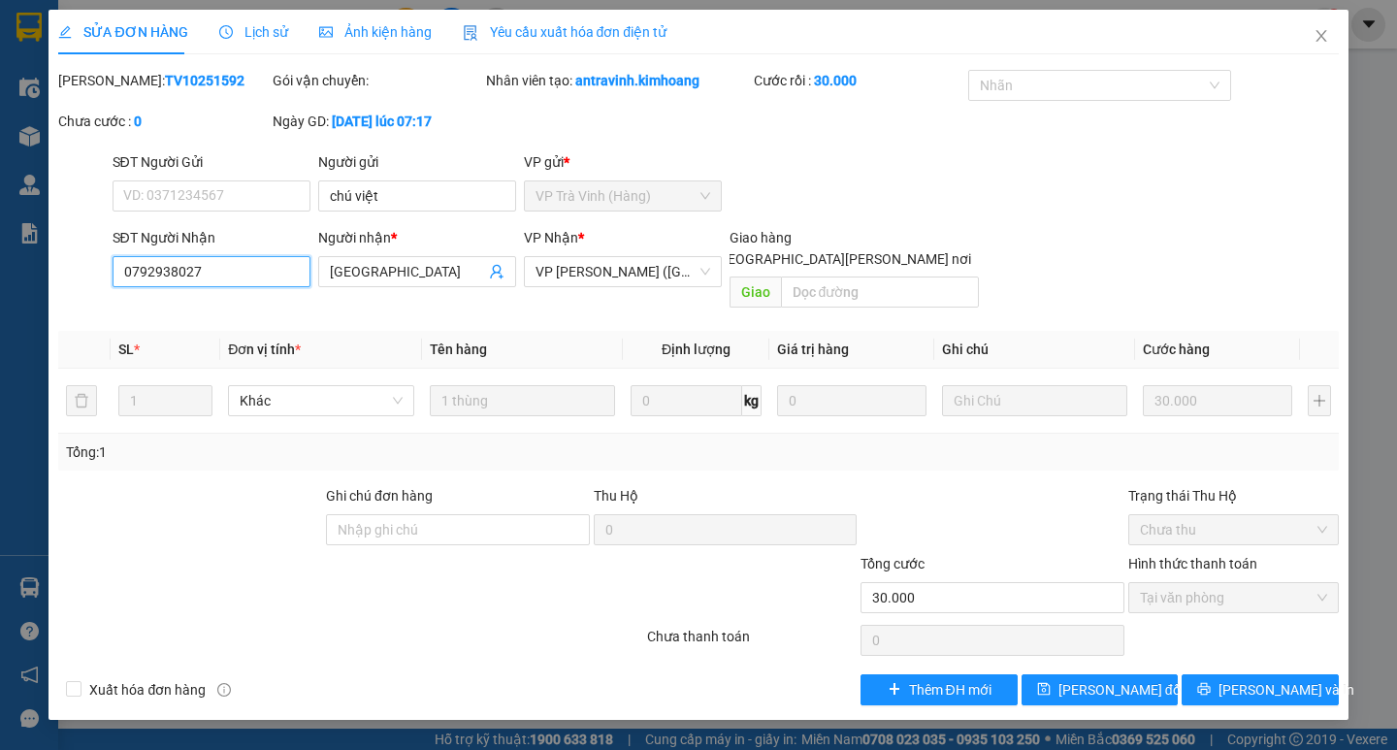
click at [169, 273] on input "0792938027" at bounding box center [212, 271] width 198 height 31
click at [1259, 679] on span "[PERSON_NAME] và In" at bounding box center [1286, 689] width 136 height 21
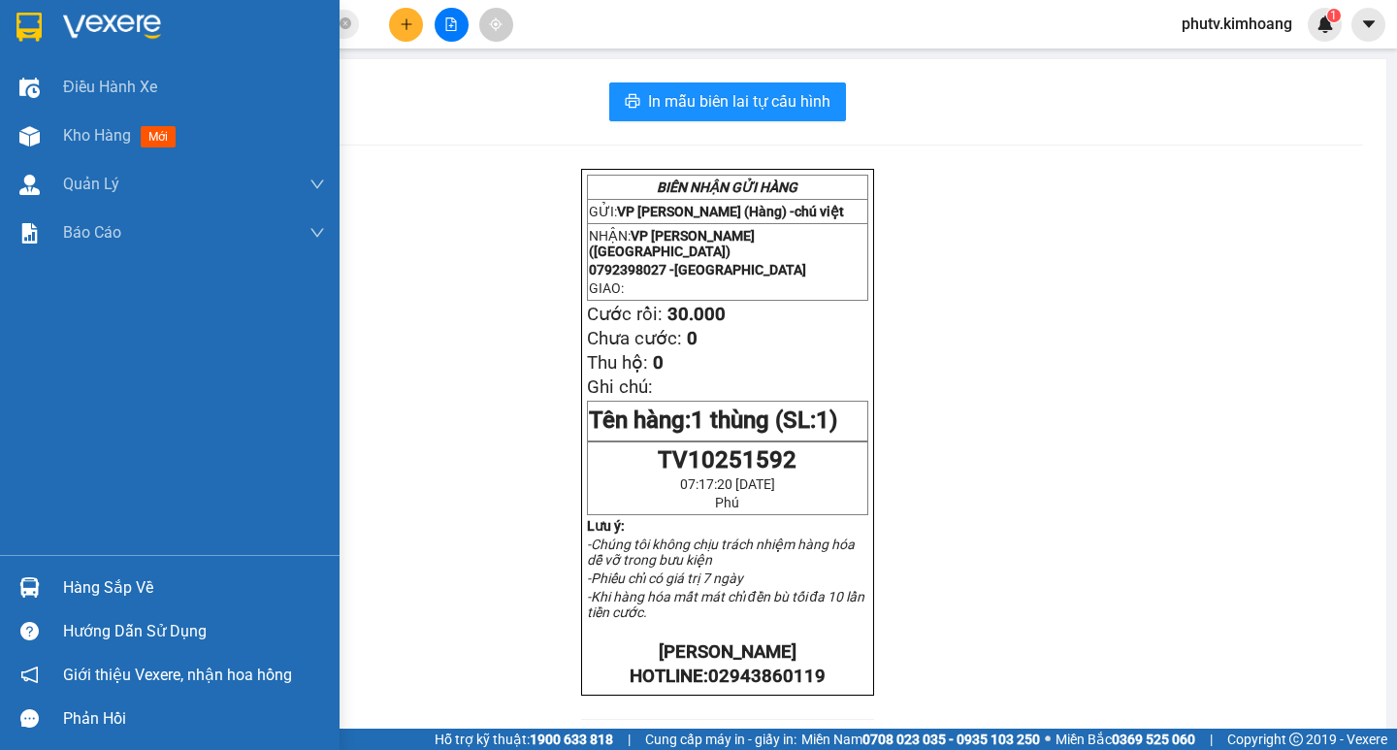
click at [132, 599] on div "Hàng sắp về" at bounding box center [194, 587] width 262 height 29
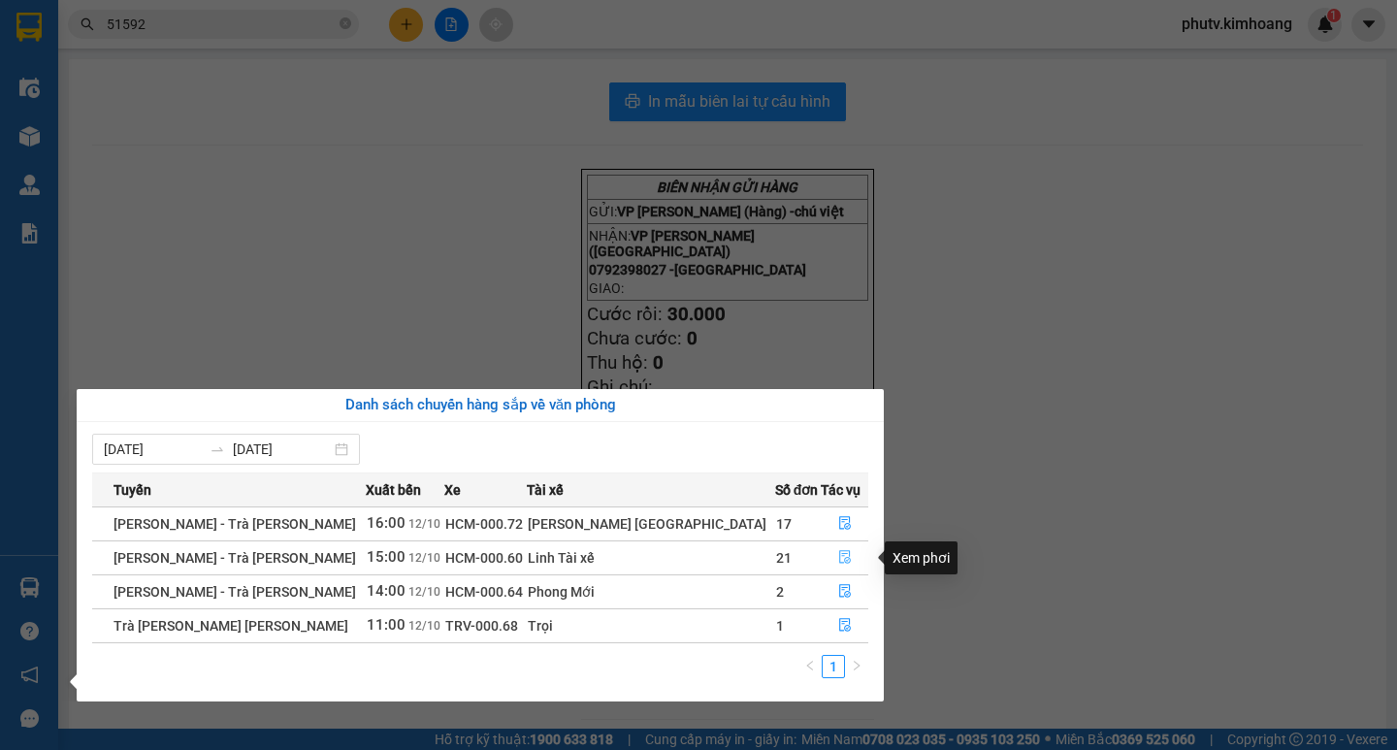
click at [838, 558] on icon "file-done" at bounding box center [845, 557] width 14 height 14
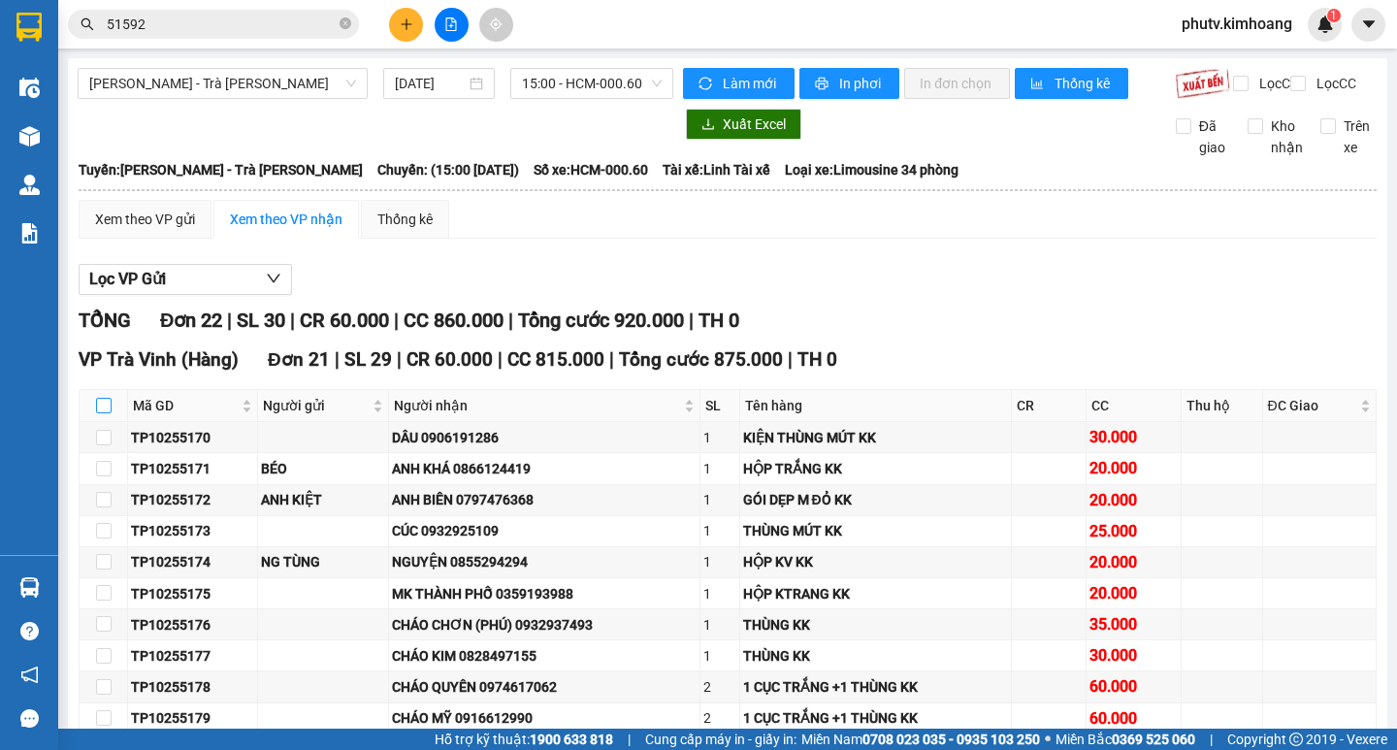
click at [100, 398] on input "checkbox" at bounding box center [104, 406] width 16 height 16
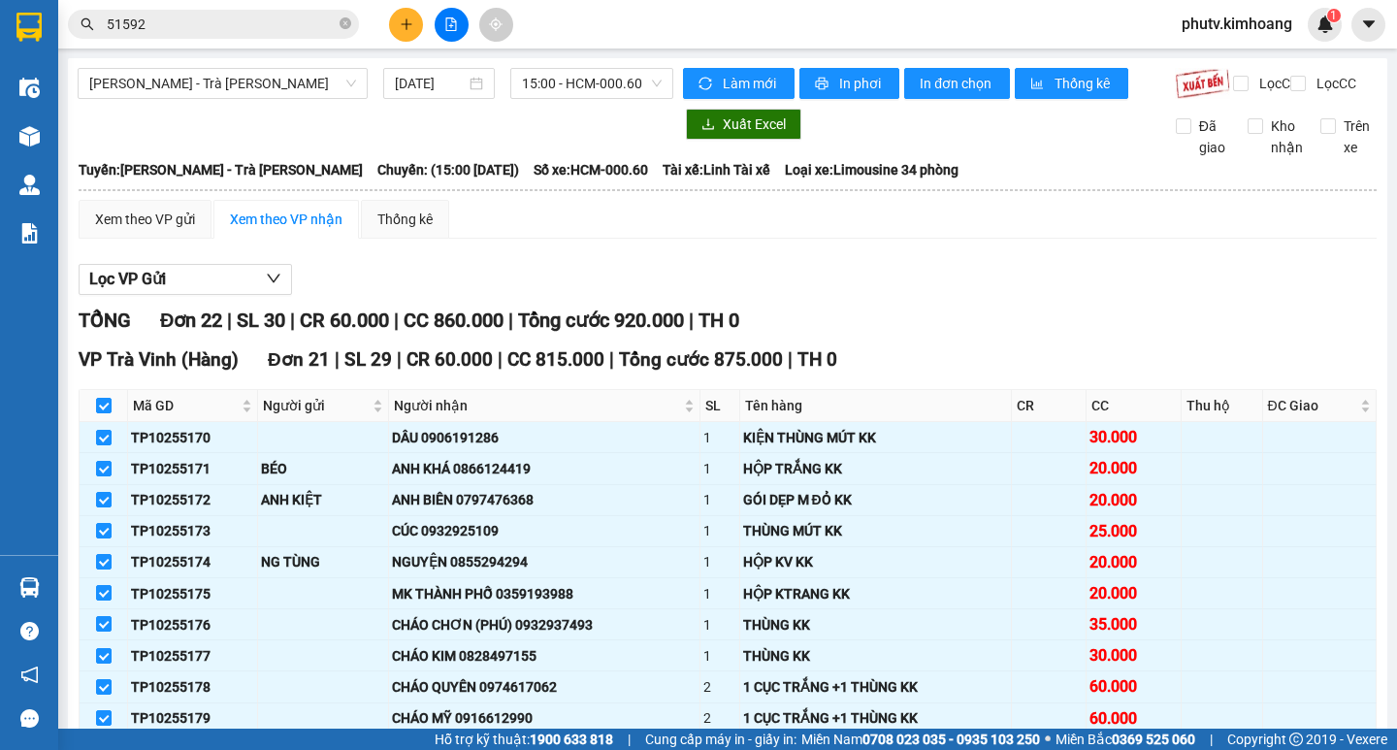
drag, startPoint x: 107, startPoint y: 467, endPoint x: 101, endPoint y: 478, distance: 12.2
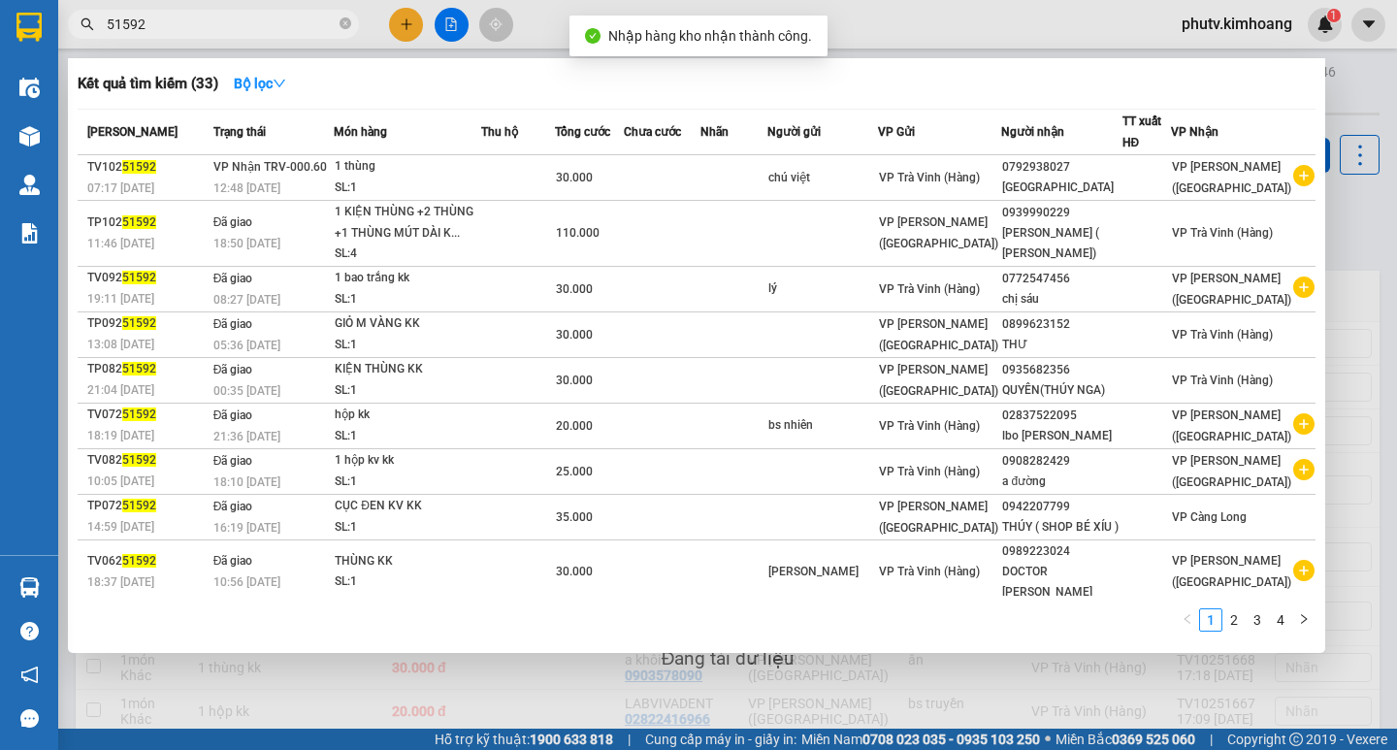
click at [233, 18] on input "51592" at bounding box center [221, 24] width 229 height 21
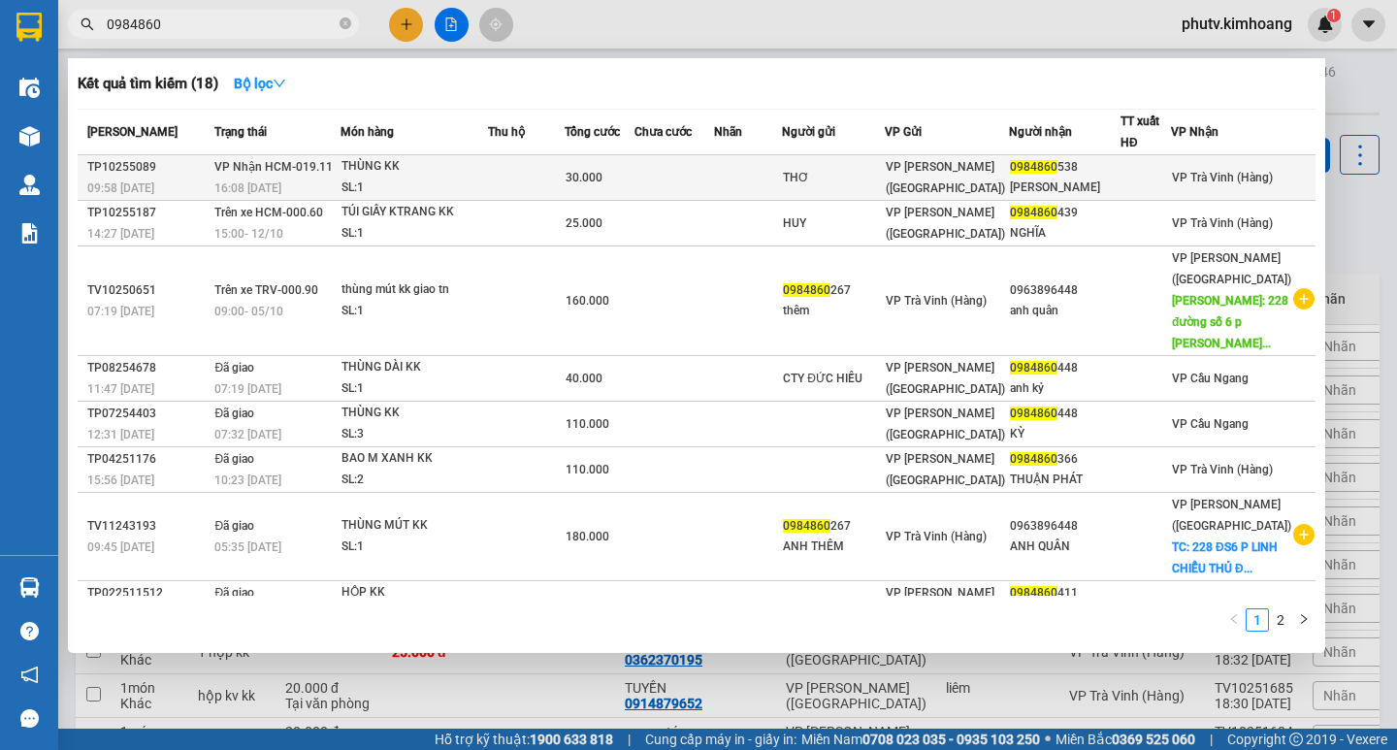
click at [675, 176] on td at bounding box center [674, 178] width 80 height 46
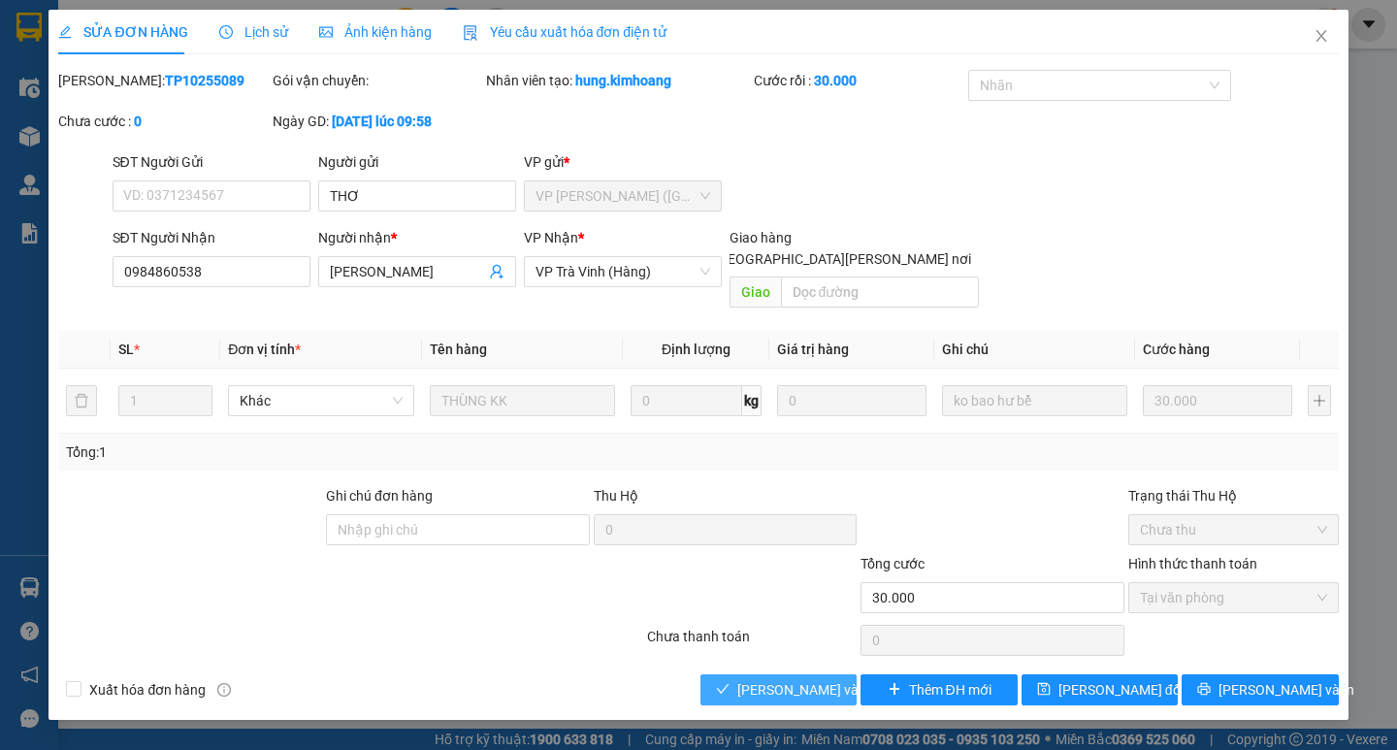
click at [801, 680] on button "[PERSON_NAME] và [PERSON_NAME] hàng" at bounding box center [778, 689] width 156 height 31
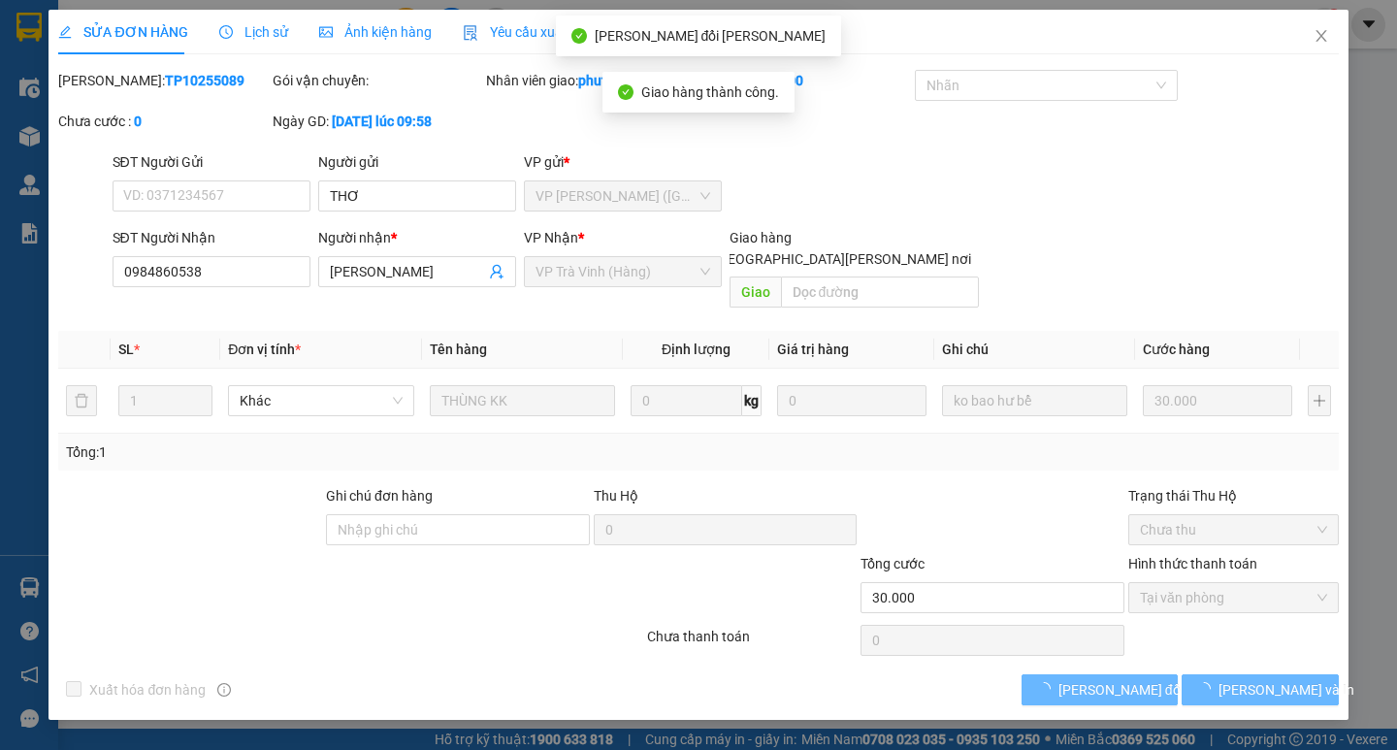
click at [1250, 679] on span "[PERSON_NAME] và In" at bounding box center [1286, 689] width 136 height 21
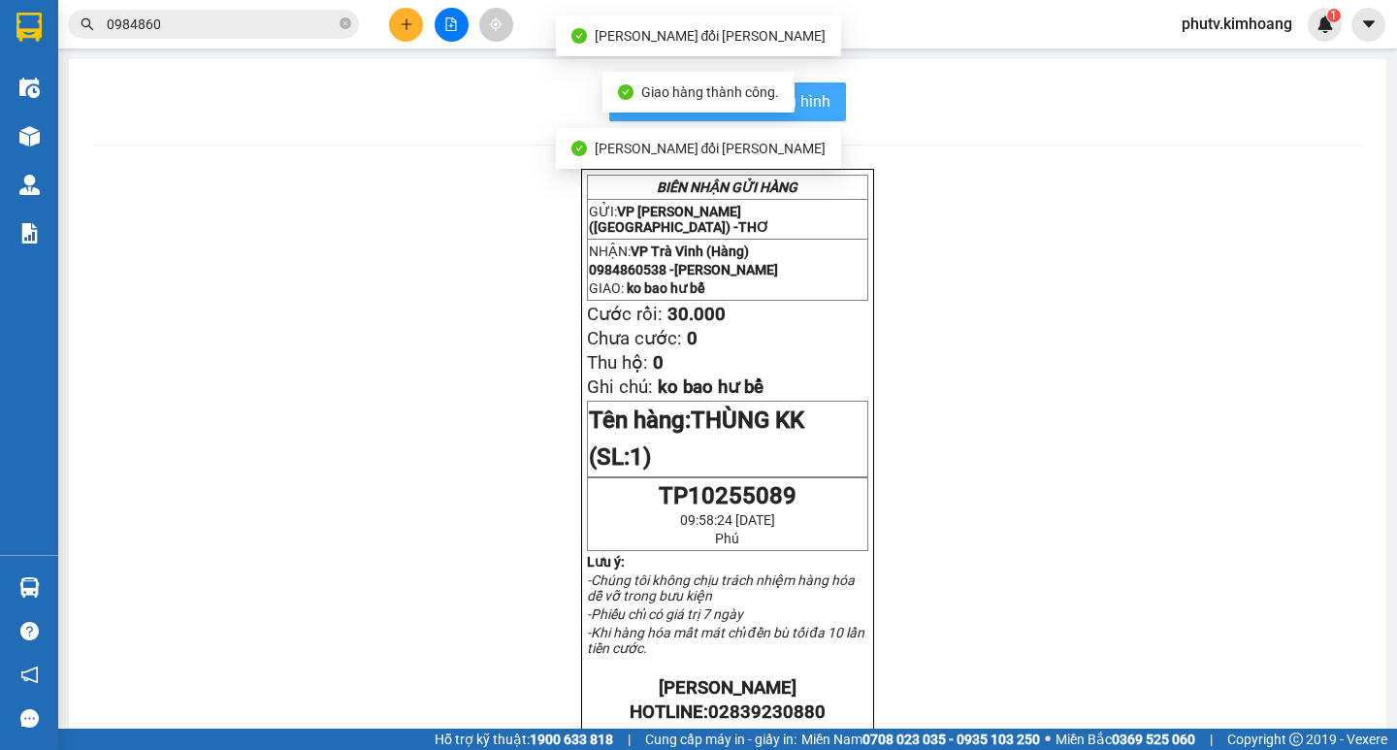
click at [823, 98] on button "In mẫu biên lai tự cấu hình" at bounding box center [727, 101] width 237 height 39
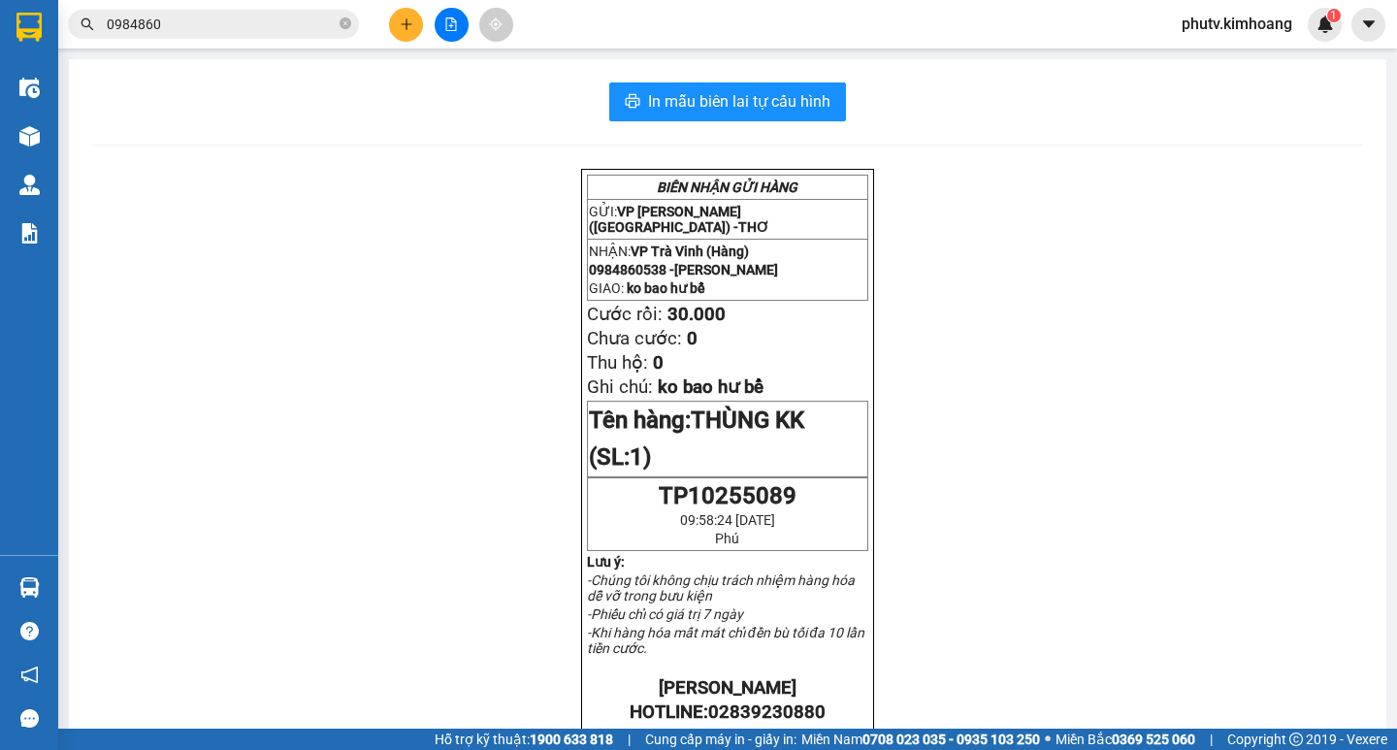
click at [283, 31] on input "0984860" at bounding box center [221, 24] width 229 height 21
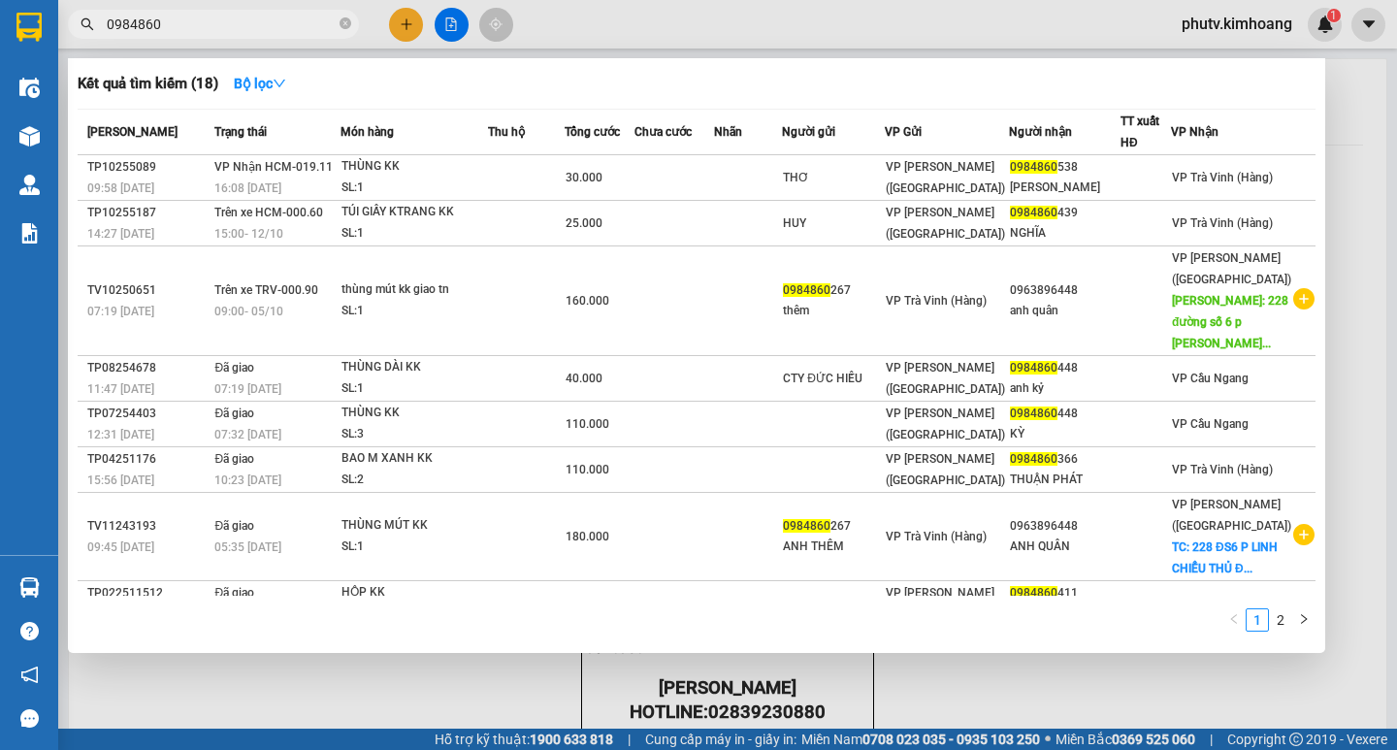
click at [283, 31] on input "0984860" at bounding box center [221, 24] width 229 height 21
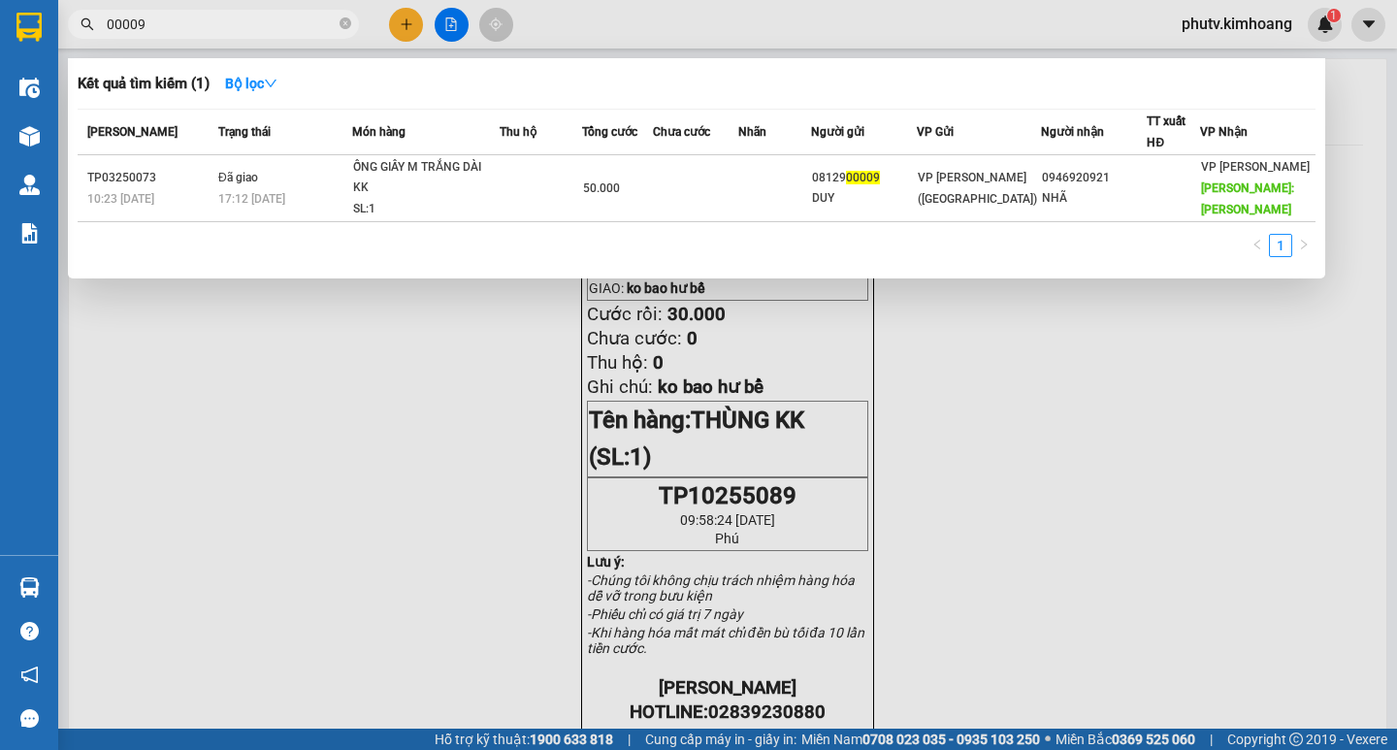
click at [114, 21] on input "00009" at bounding box center [221, 24] width 229 height 21
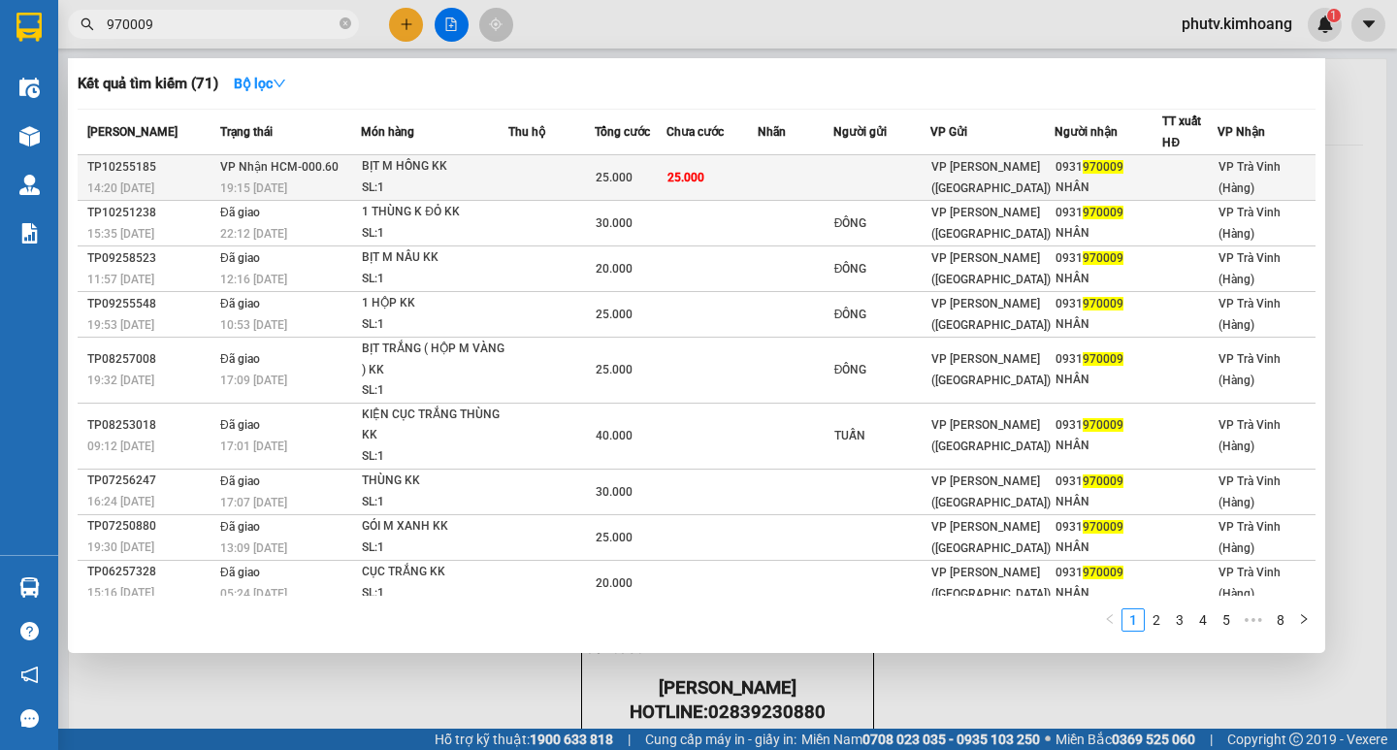
click at [673, 177] on span "25.000" at bounding box center [685, 178] width 37 height 14
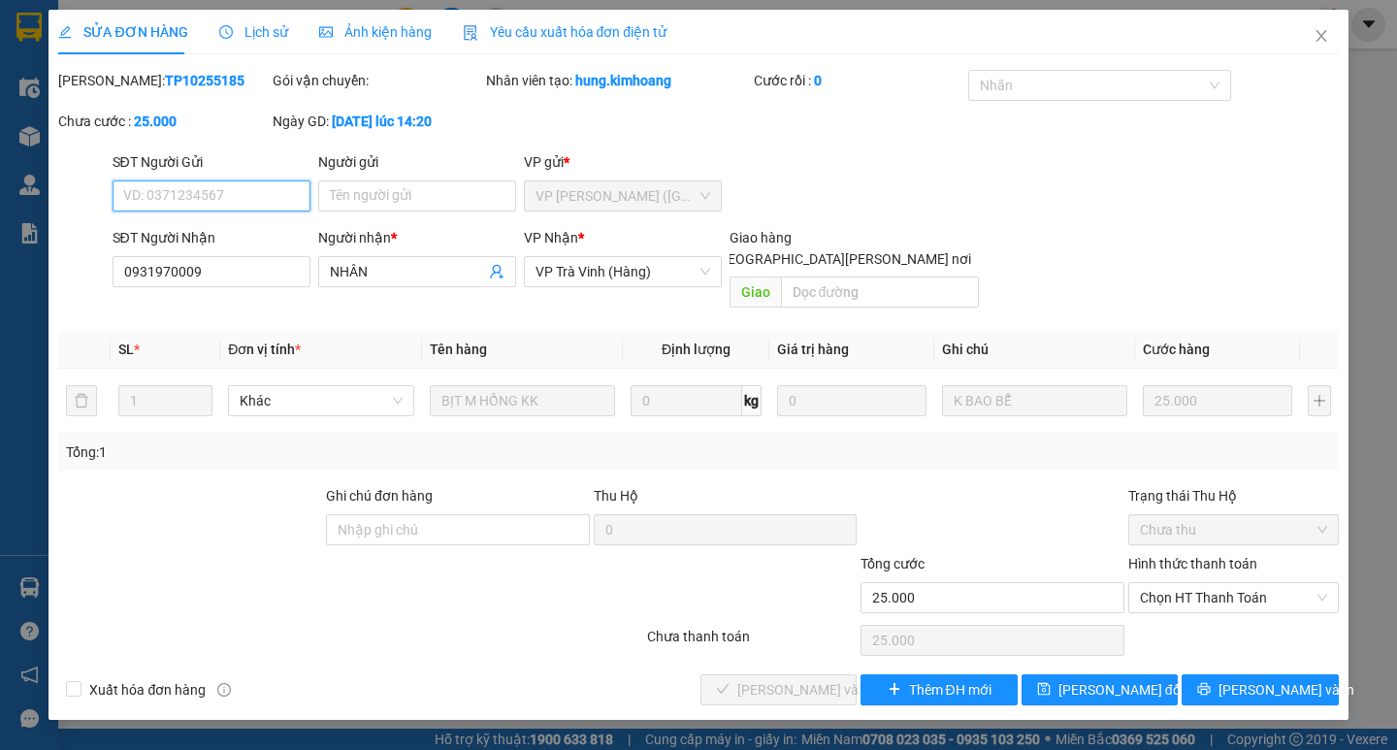
drag, startPoint x: 1204, startPoint y: 572, endPoint x: 1184, endPoint y: 595, distance: 29.6
click at [1203, 583] on span "Chọn HT Thanh Toán" at bounding box center [1233, 597] width 187 height 29
click at [1184, 605] on div "Tại văn phòng" at bounding box center [1233, 614] width 187 height 21
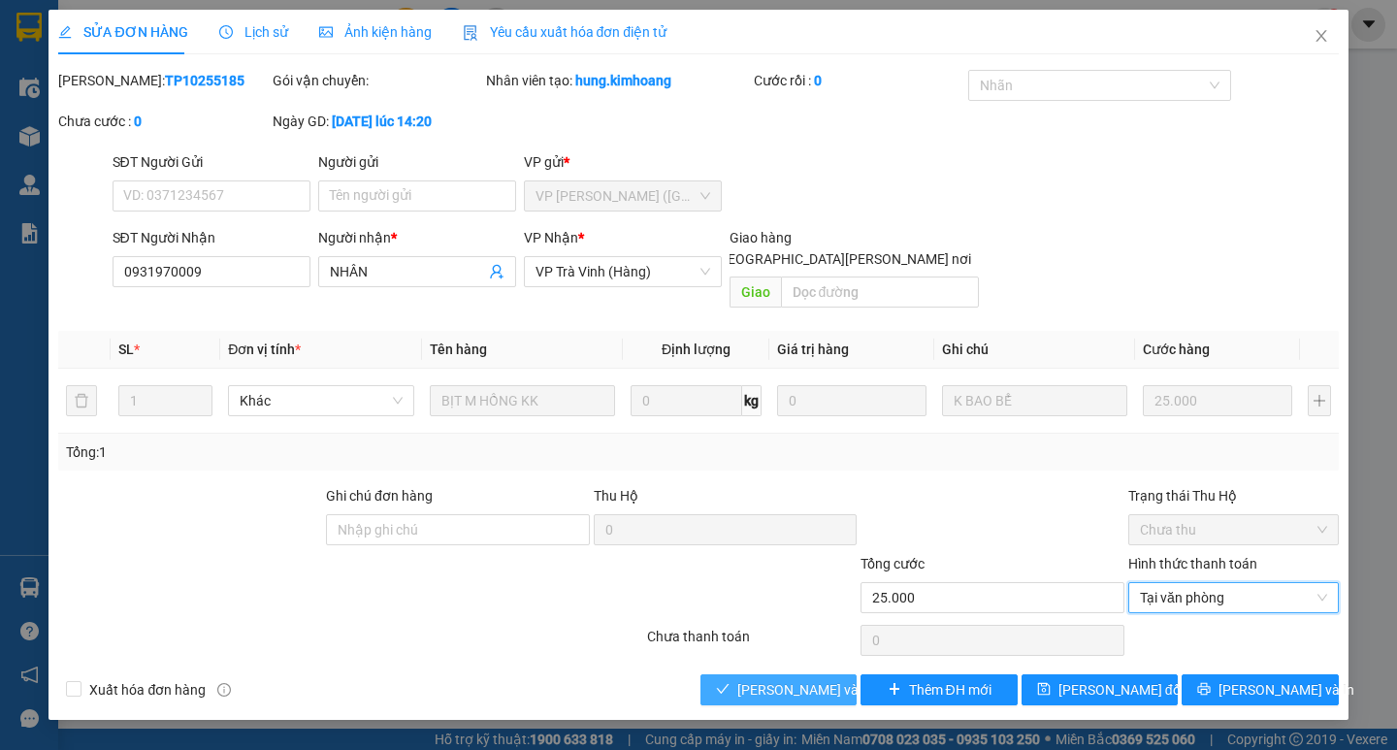
click at [807, 679] on span "[PERSON_NAME] và [PERSON_NAME] hàng" at bounding box center [868, 689] width 262 height 21
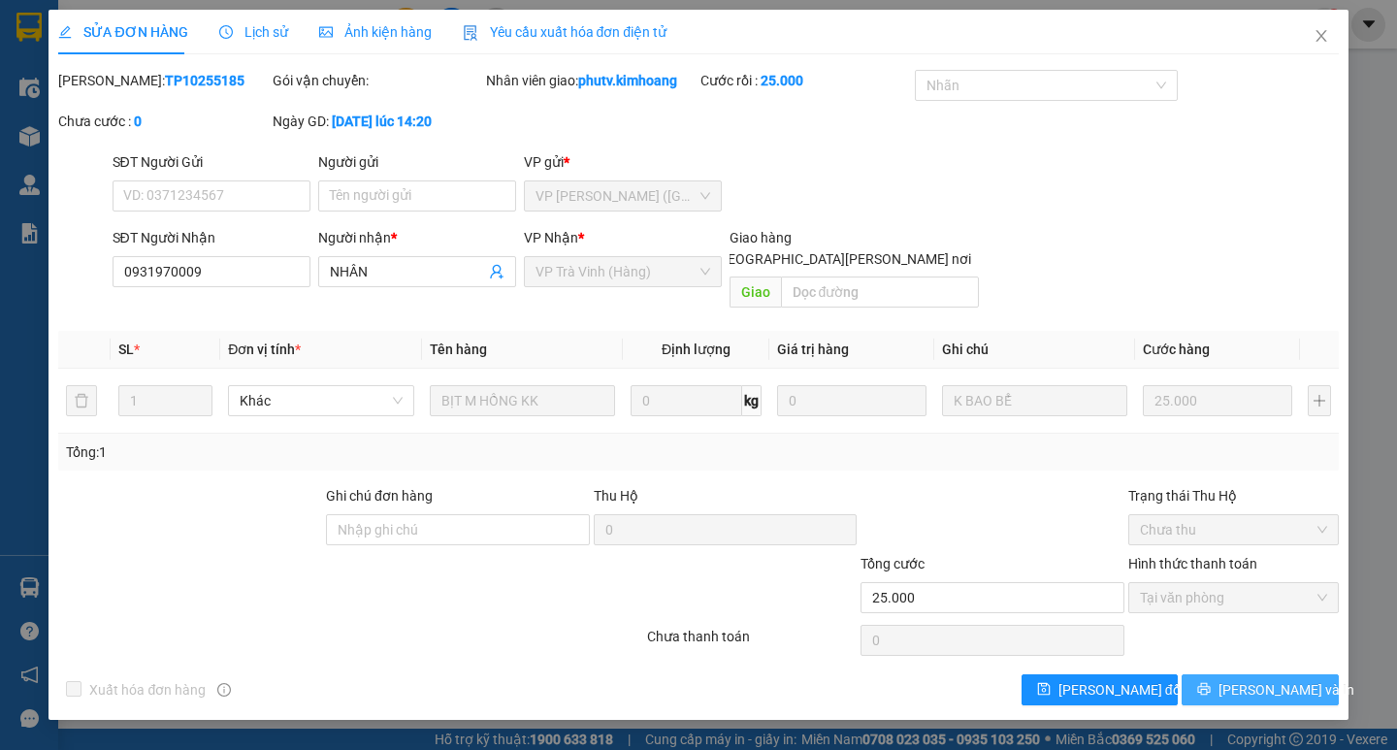
click at [1210, 683] on icon "printer" at bounding box center [1204, 689] width 13 height 13
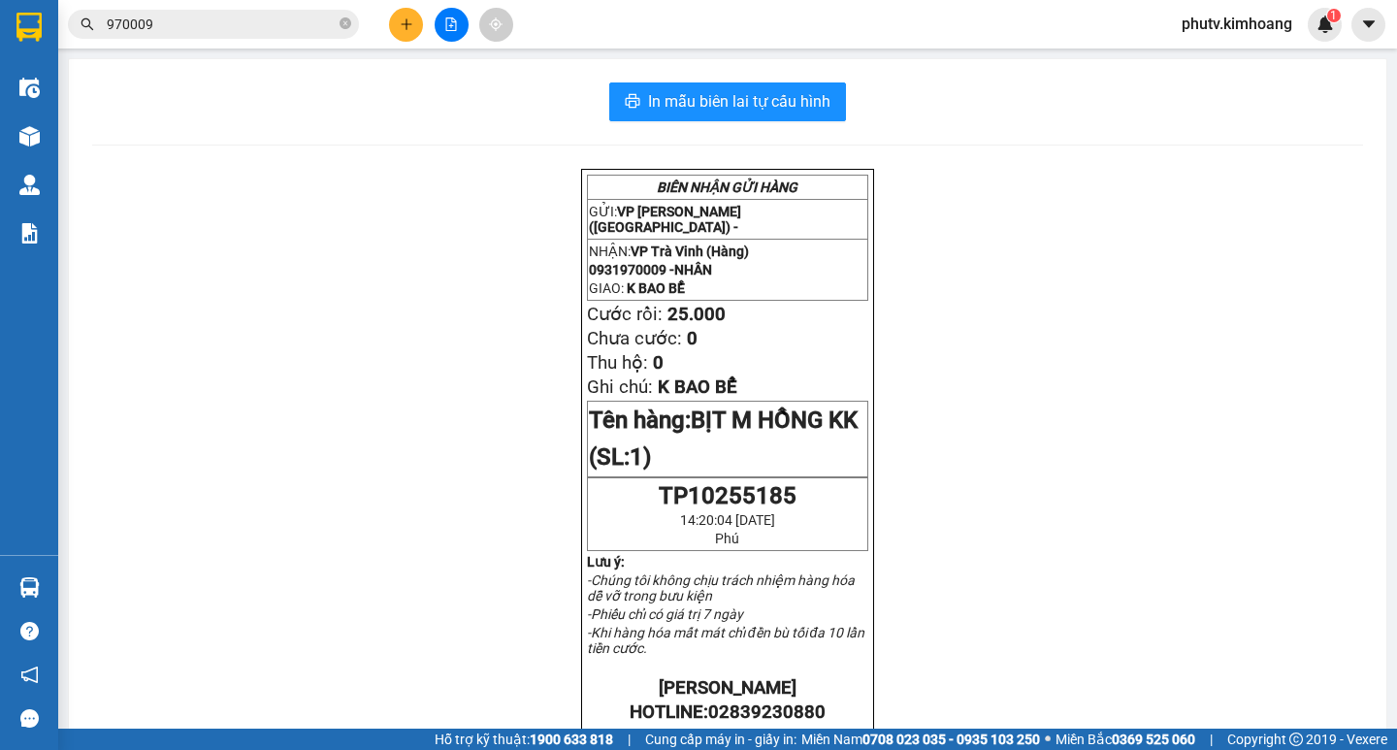
drag, startPoint x: 477, startPoint y: 643, endPoint x: 326, endPoint y: 553, distance: 176.1
click at [477, 644] on div "[PERSON_NAME] GỬI HÀNG GỬI: VP [PERSON_NAME] ([GEOGRAPHIC_DATA]) - [PERSON_NAME…" at bounding box center [727, 717] width 1271 height 1096
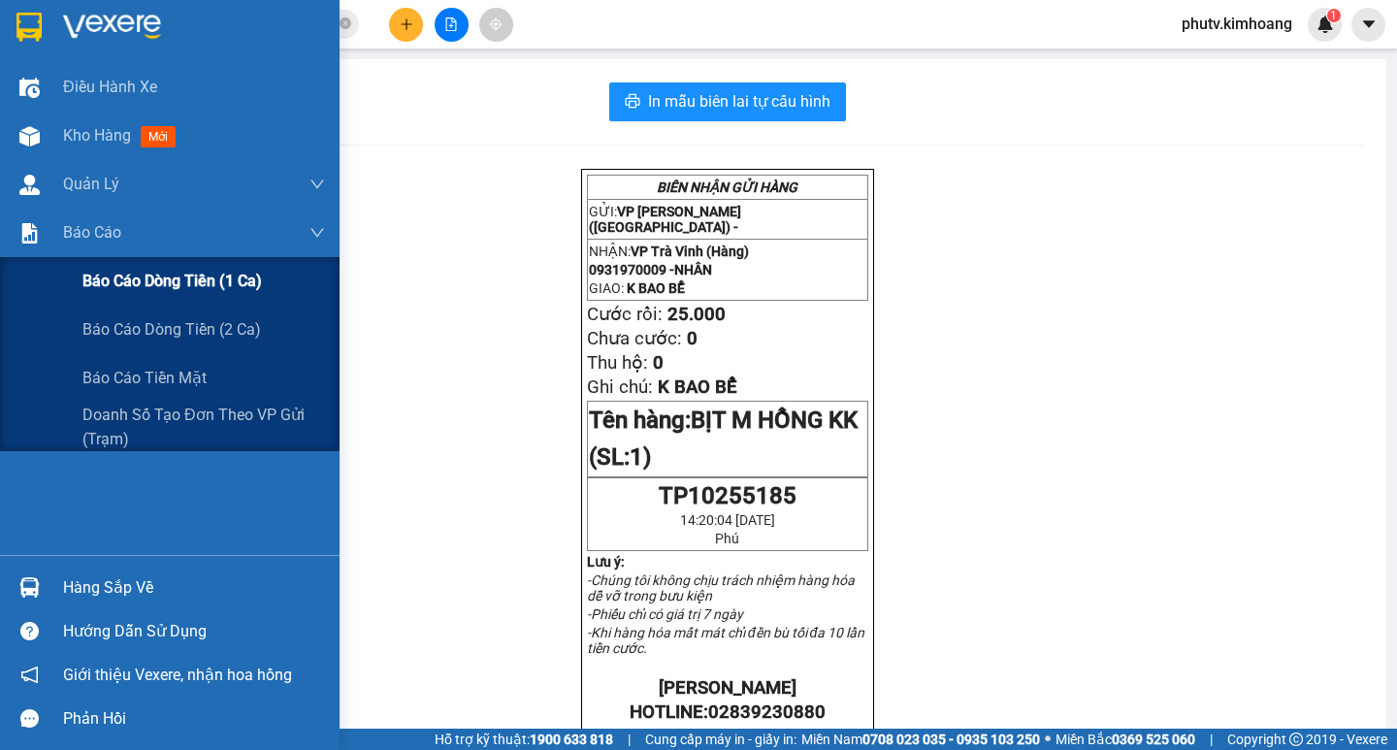
click at [154, 285] on span "Báo cáo dòng tiền (1 ca)" at bounding box center [171, 281] width 179 height 24
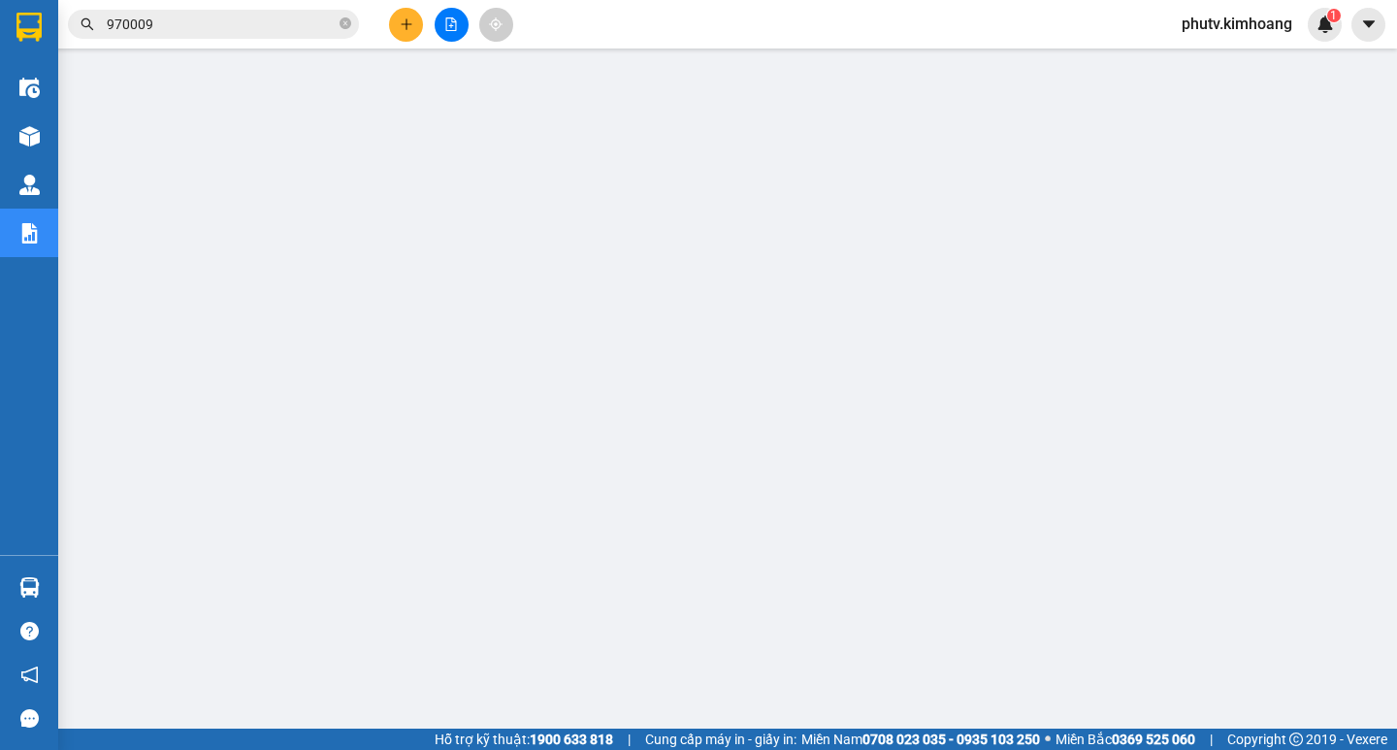
click at [1202, 22] on span "phutv.kimhoang" at bounding box center [1237, 24] width 142 height 24
click at [1213, 58] on span "Đăng xuất" at bounding box center [1244, 59] width 103 height 21
